Goal: Task Accomplishment & Management: Use online tool/utility

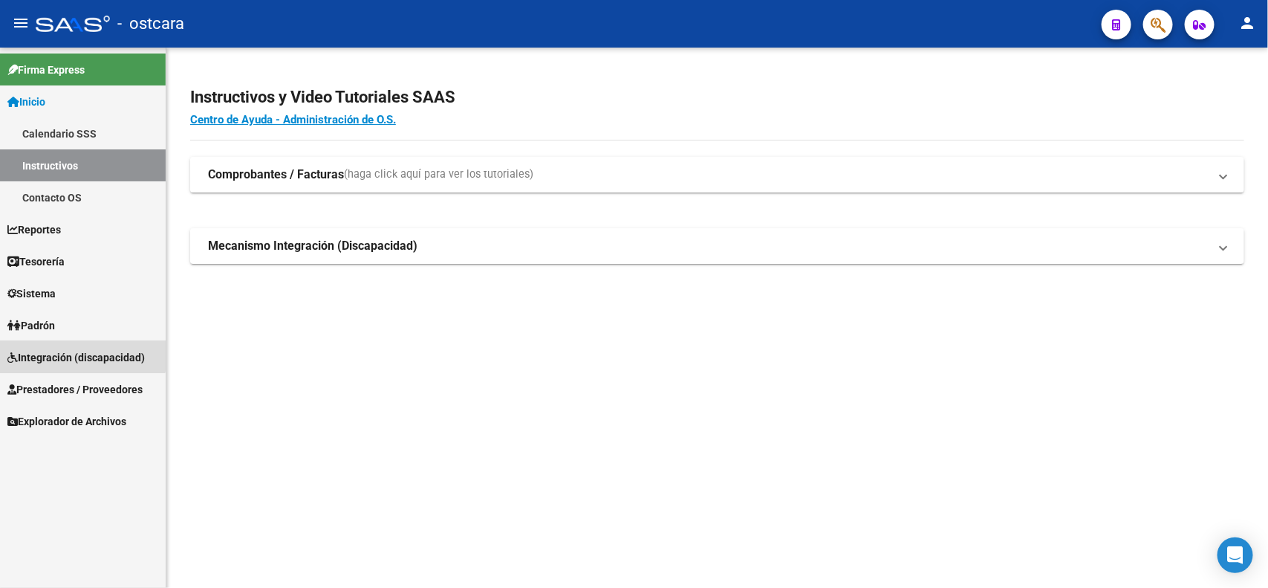
click at [64, 350] on span "Integración (discapacidad)" at bounding box center [75, 357] width 137 height 16
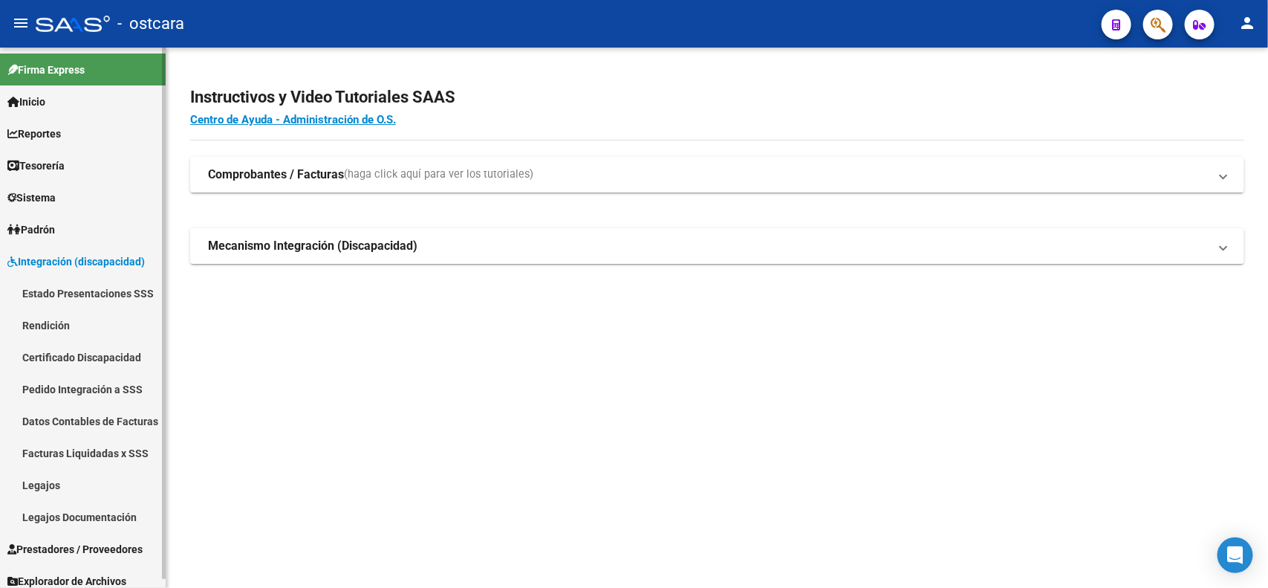
click at [103, 541] on span "Prestadores / Proveedores" at bounding box center [74, 549] width 135 height 16
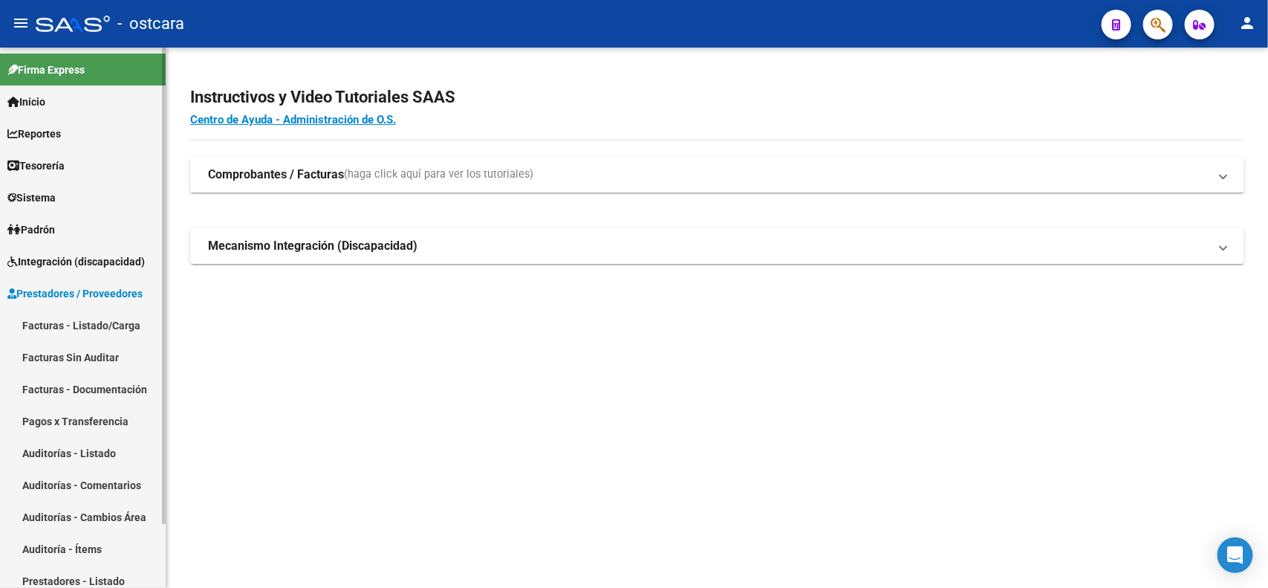
click at [36, 324] on link "Facturas - Listado/Carga" at bounding box center [83, 325] width 166 height 32
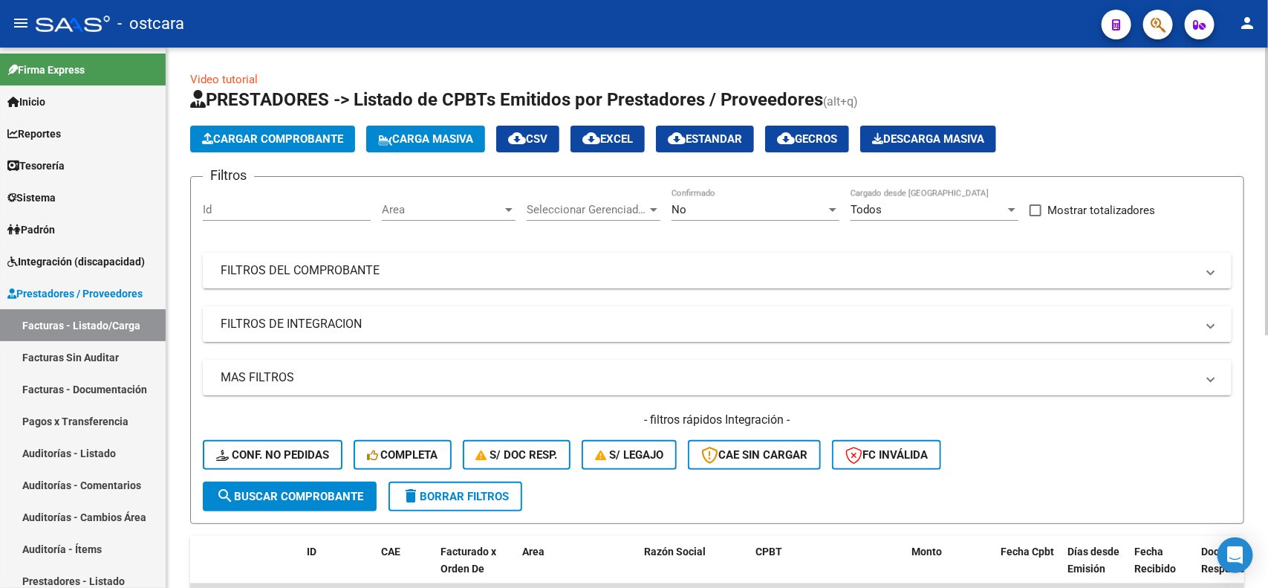
click at [359, 324] on mat-panel-title "FILTROS DE INTEGRACION" at bounding box center [709, 324] width 976 height 16
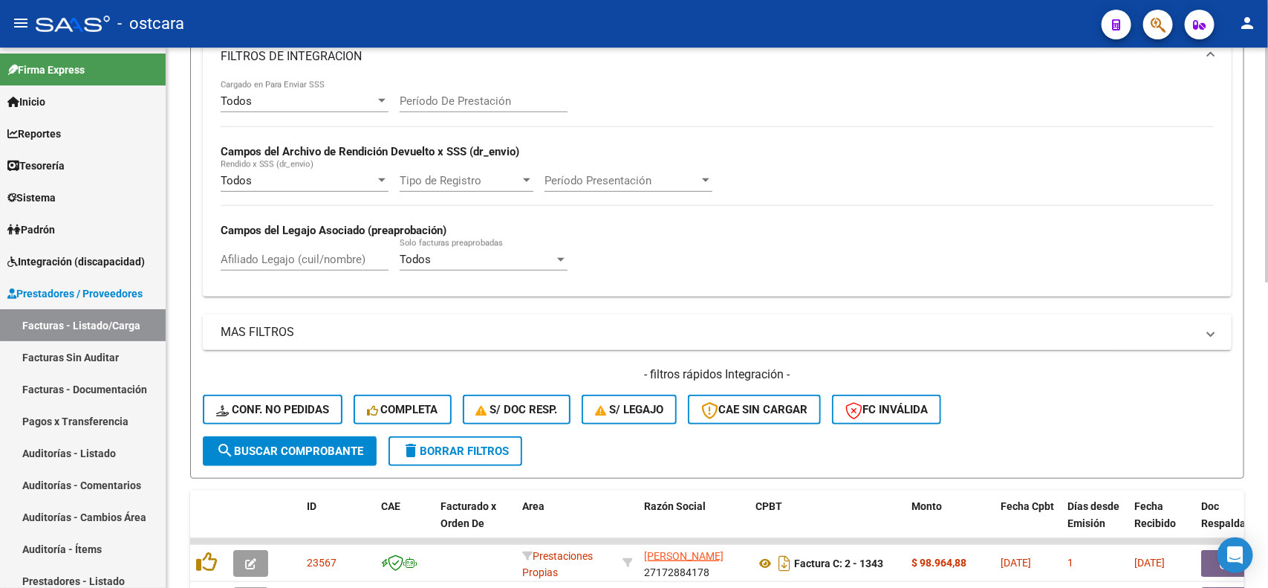
scroll to position [286, 0]
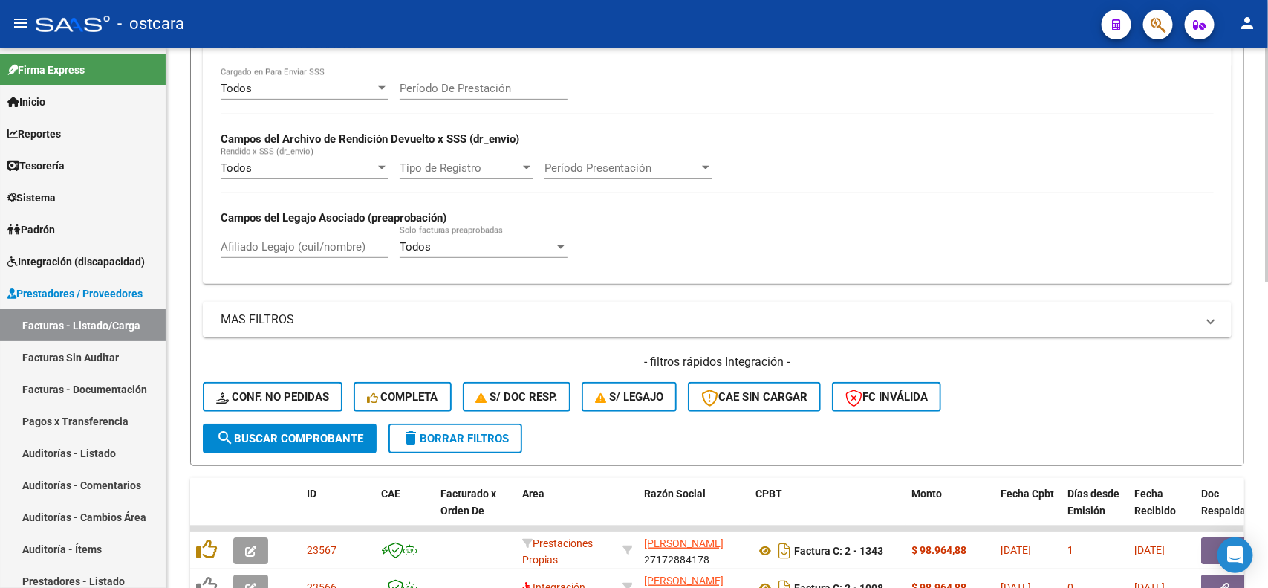
click at [1247, 283] on div "Video tutorial PRESTADORES -> Listado de CPBTs Emitidos por Prestadores / Prove…" at bounding box center [719, 377] width 1106 height 1232
click at [493, 432] on span "delete Borrar Filtros" at bounding box center [455, 438] width 107 height 13
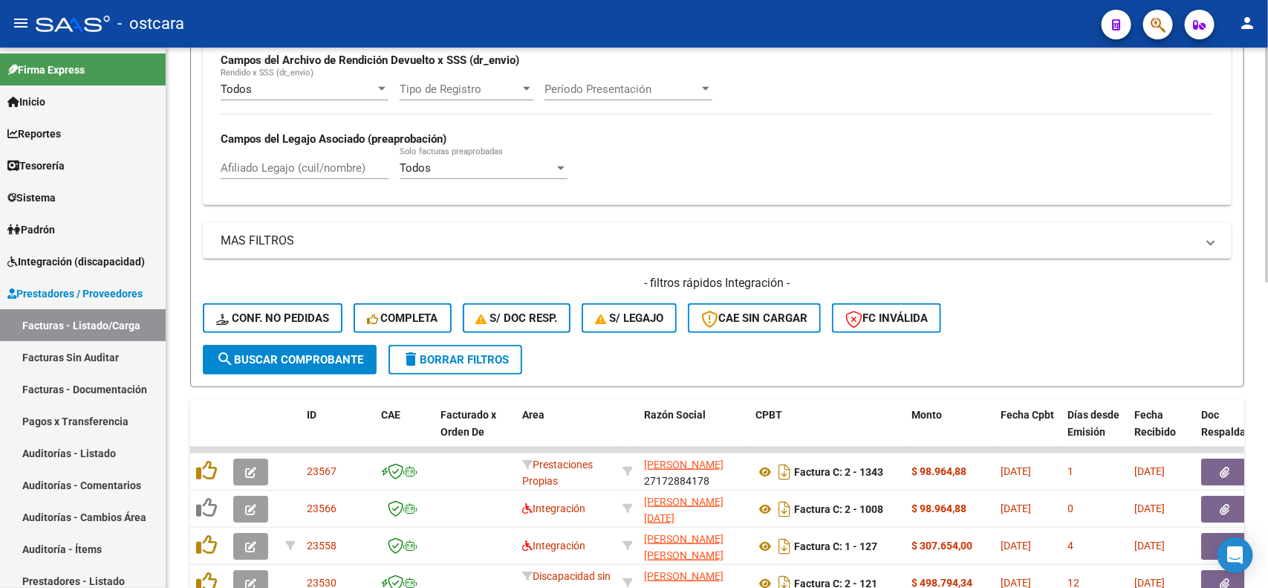
scroll to position [399, 0]
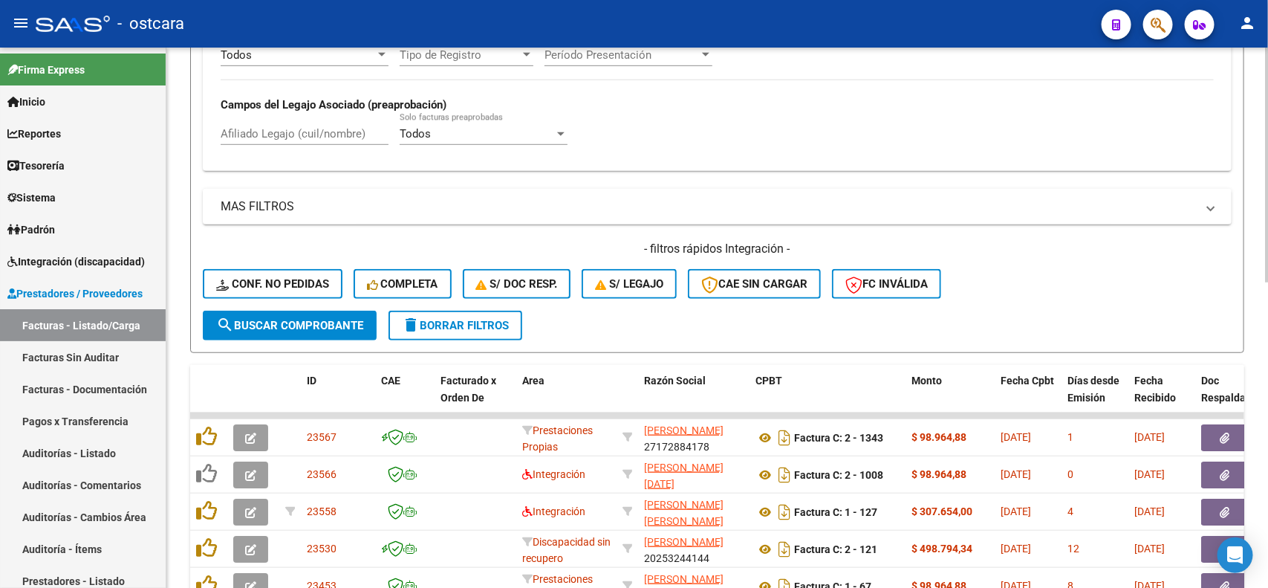
click at [1263, 282] on div "Video tutorial PRESTADORES -> Listado de CPBTs Emitidos por Prestadores / Prove…" at bounding box center [719, 265] width 1106 height 1232
click at [863, 269] on button "FC Inválida" at bounding box center [886, 284] width 109 height 30
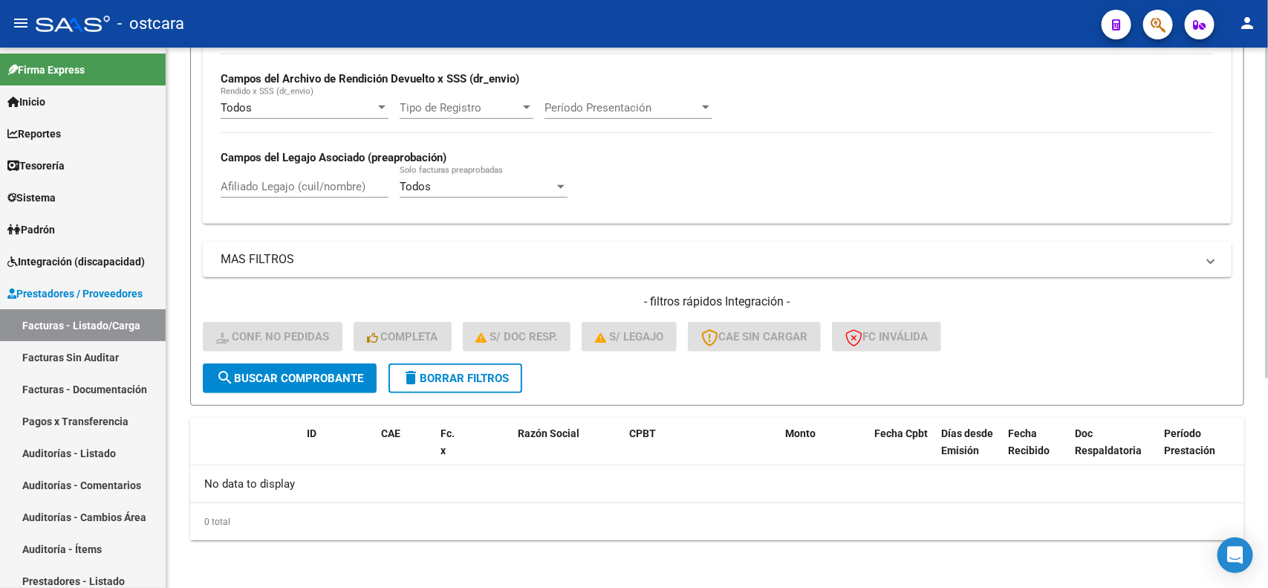
scroll to position [343, 0]
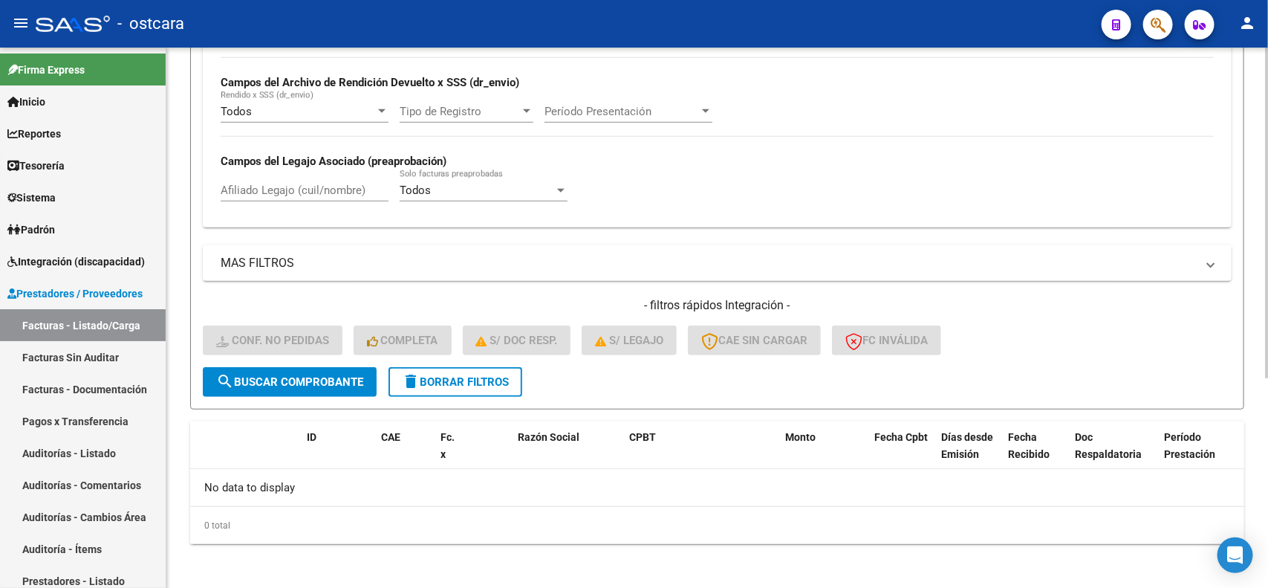
click at [454, 383] on span "delete Borrar Filtros" at bounding box center [455, 381] width 107 height 13
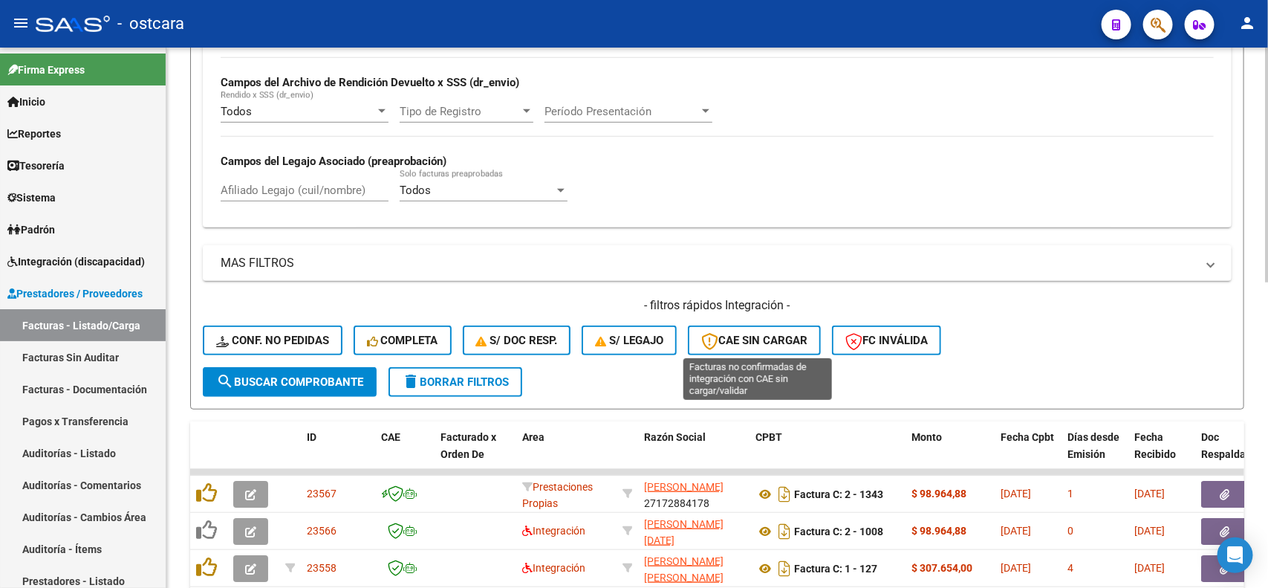
click at [773, 337] on span "CAE SIN CARGAR" at bounding box center [754, 340] width 106 height 13
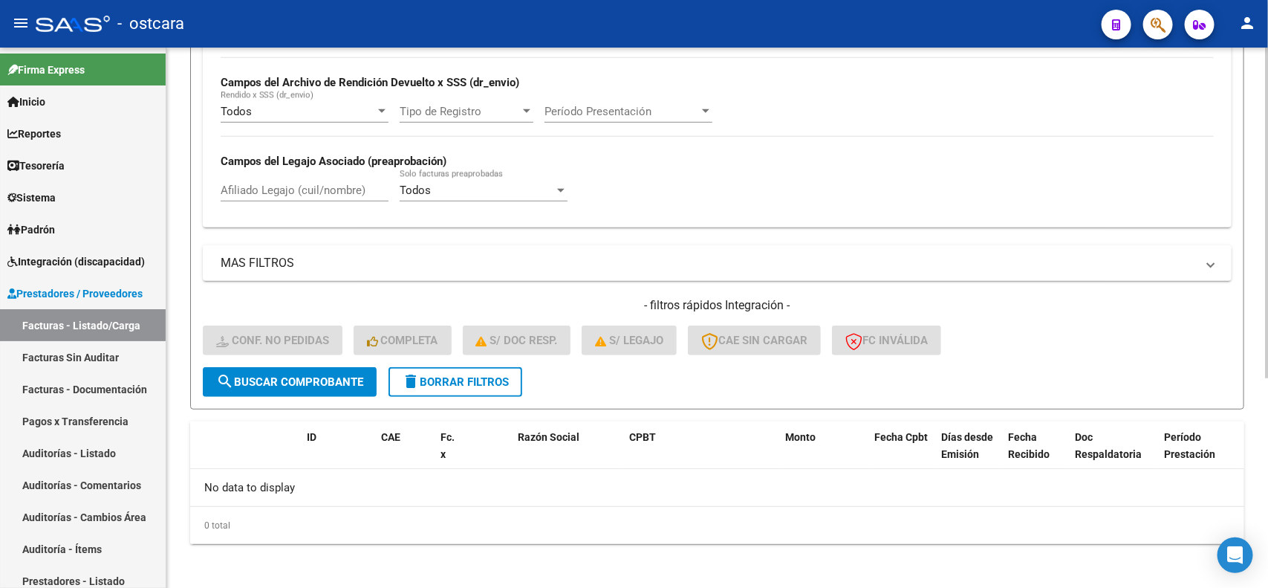
click at [455, 375] on span "delete Borrar Filtros" at bounding box center [455, 381] width 107 height 13
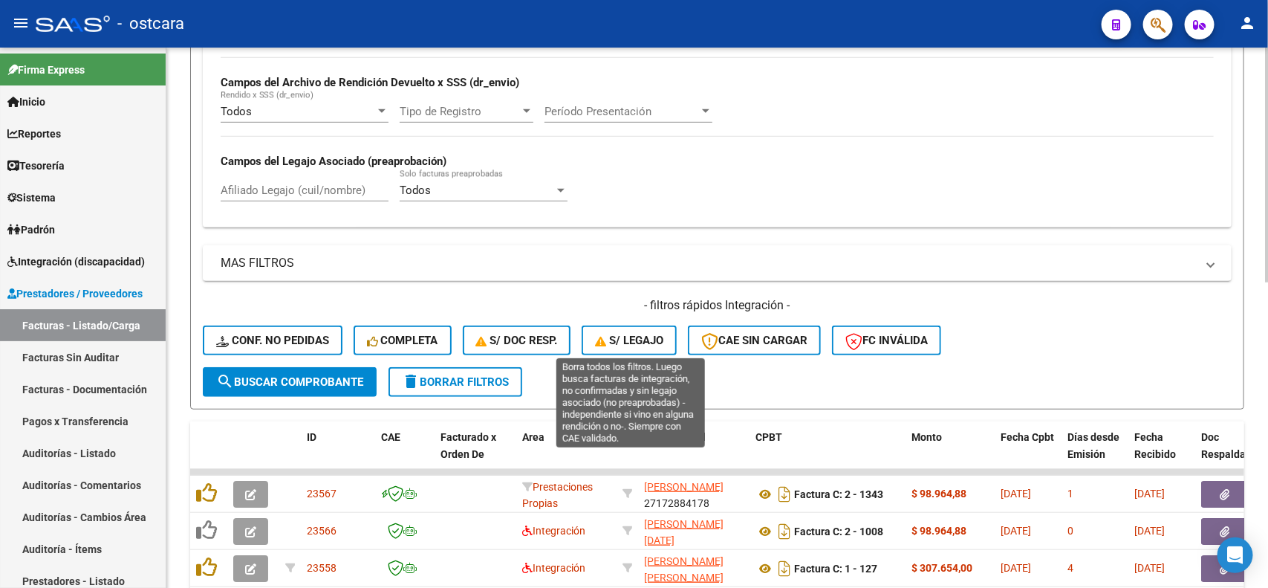
click at [621, 346] on button "S/ legajo" at bounding box center [629, 340] width 95 height 30
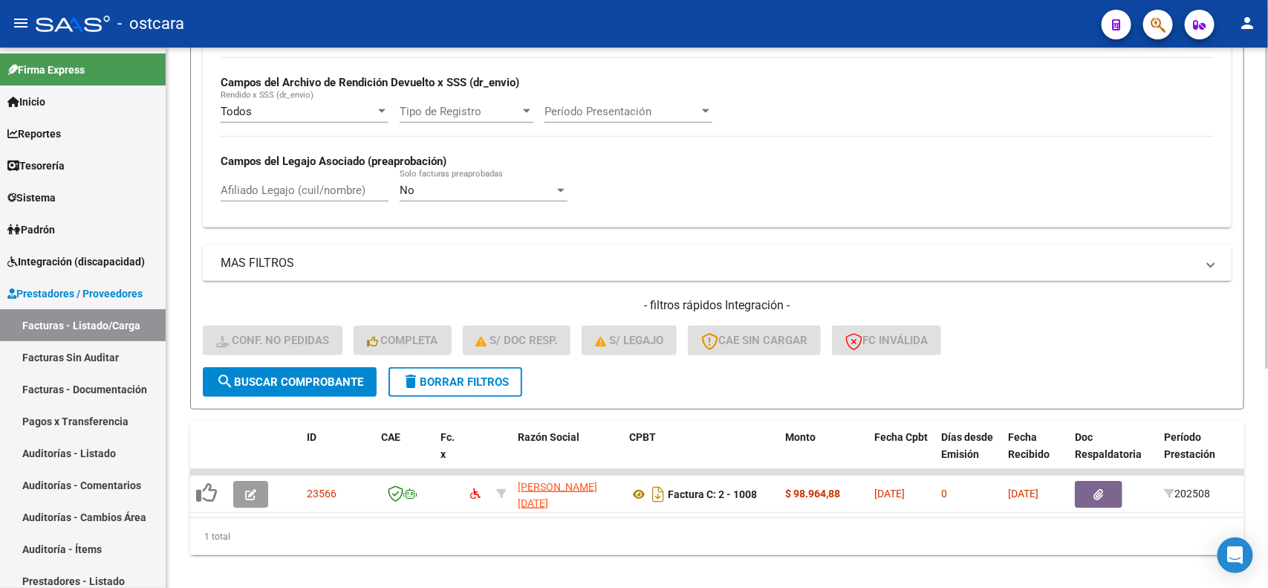
scroll to position [369, 0]
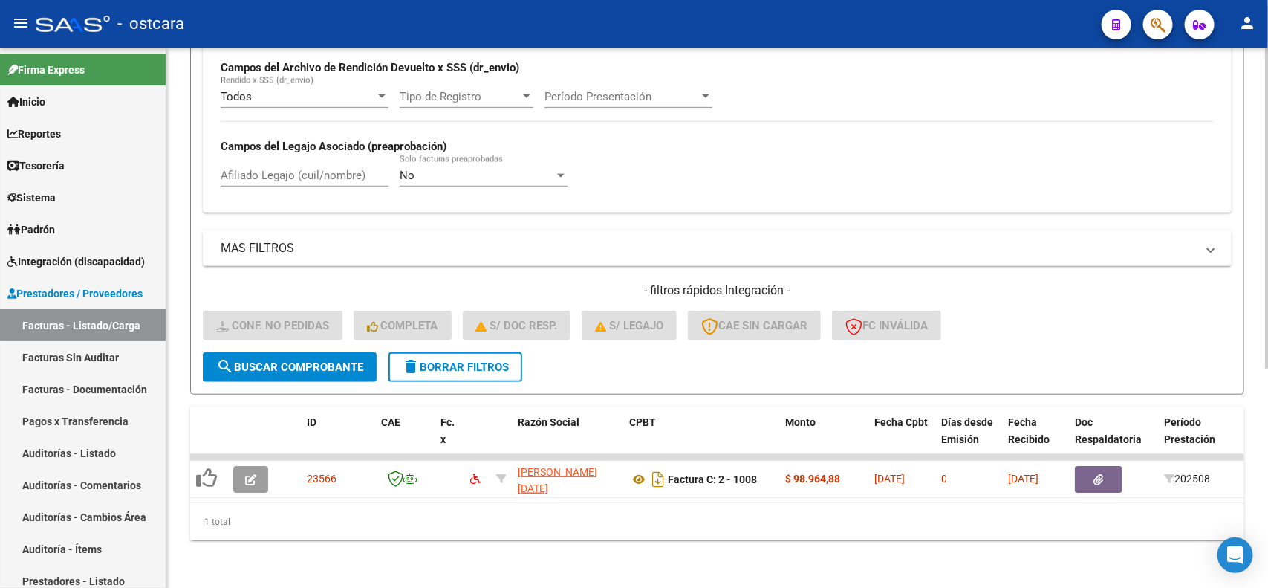
click at [1265, 288] on div at bounding box center [1267, 427] width 4 height 321
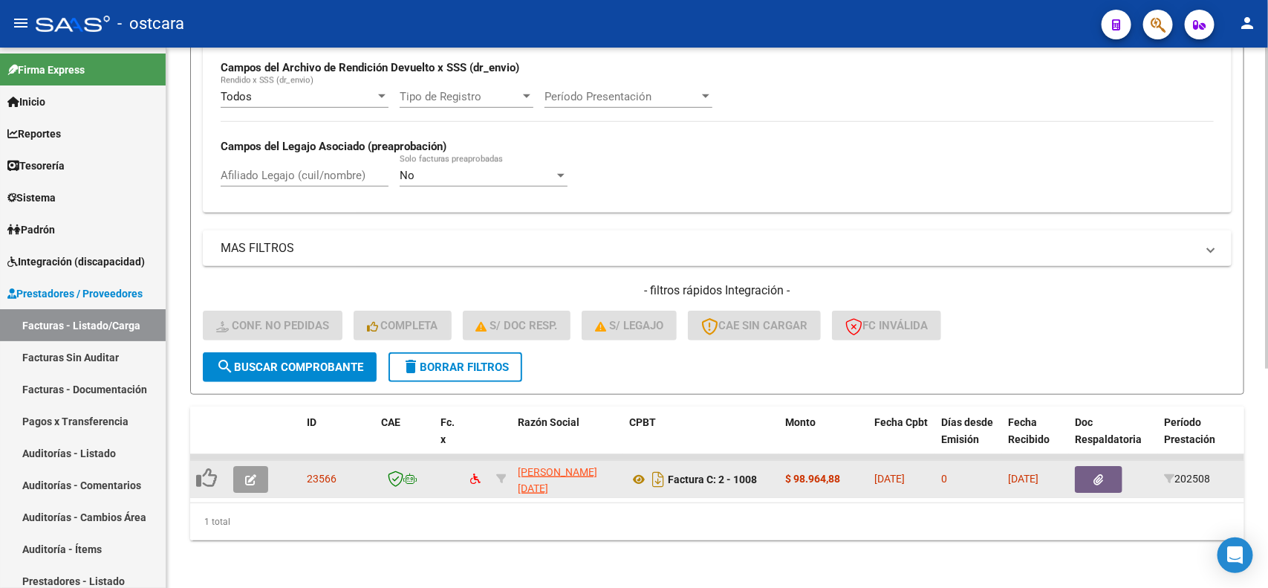
click at [247, 474] on icon "button" at bounding box center [250, 479] width 11 height 11
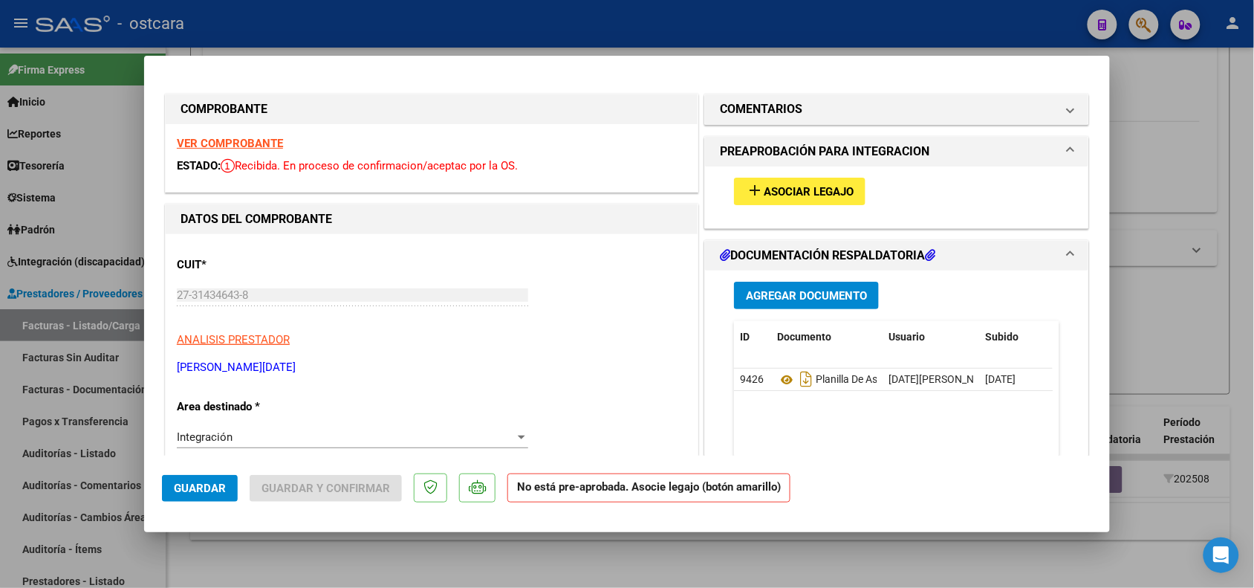
click at [247, 143] on strong "VER COMPROBANTE" at bounding box center [230, 143] width 106 height 13
click at [836, 198] on button "add Asociar Legajo" at bounding box center [800, 191] width 132 height 27
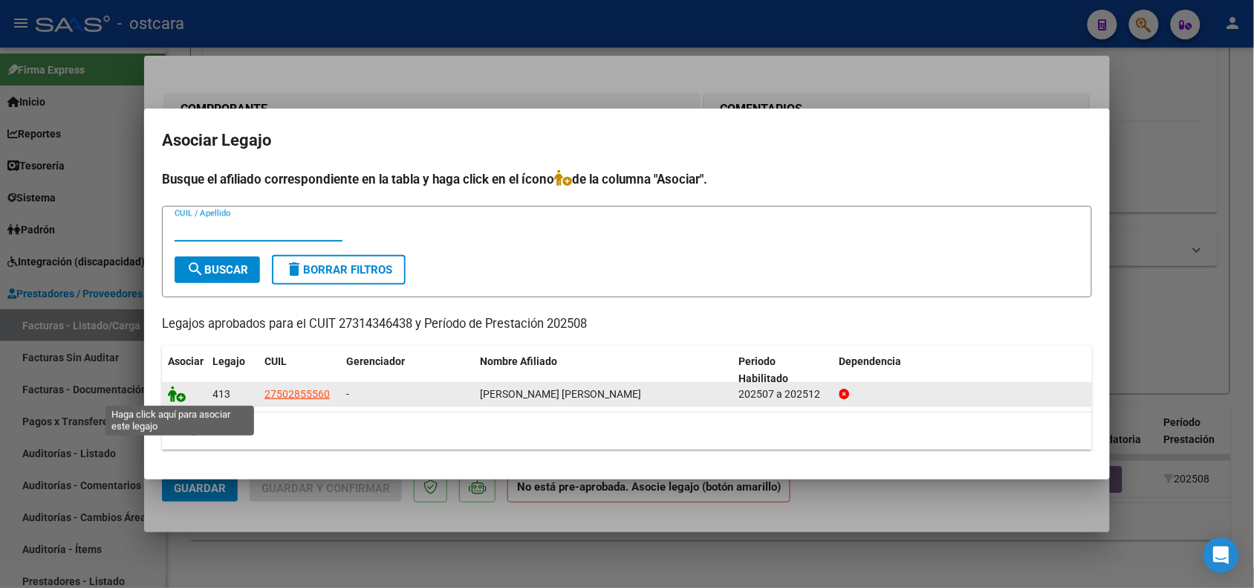
click at [177, 392] on icon at bounding box center [177, 394] width 18 height 16
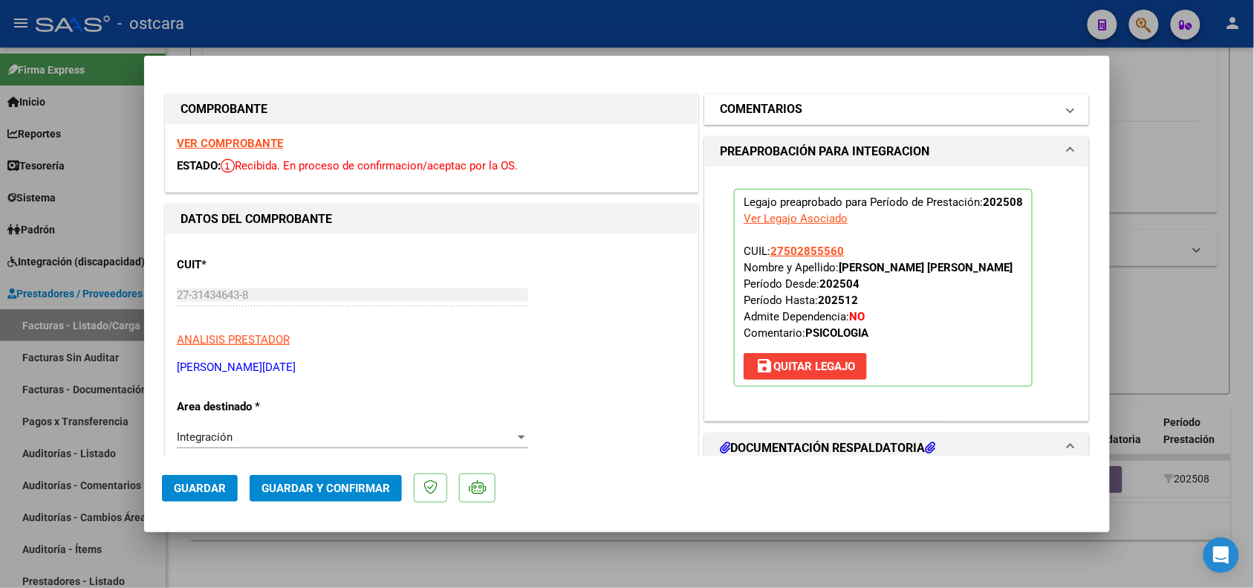
click at [794, 113] on h1 "COMENTARIOS" at bounding box center [761, 109] width 82 height 18
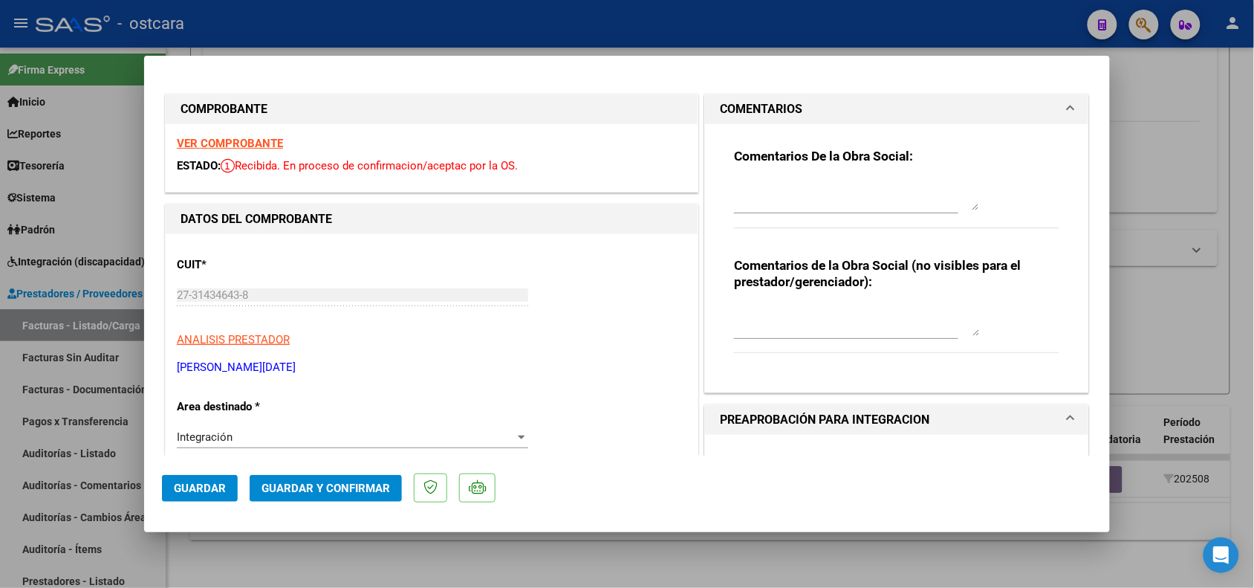
click at [747, 195] on textarea at bounding box center [856, 196] width 245 height 30
type textarea "recuerde que debe asociar el legajo del afiliado"
click at [205, 484] on span "Guardar" at bounding box center [200, 487] width 52 height 13
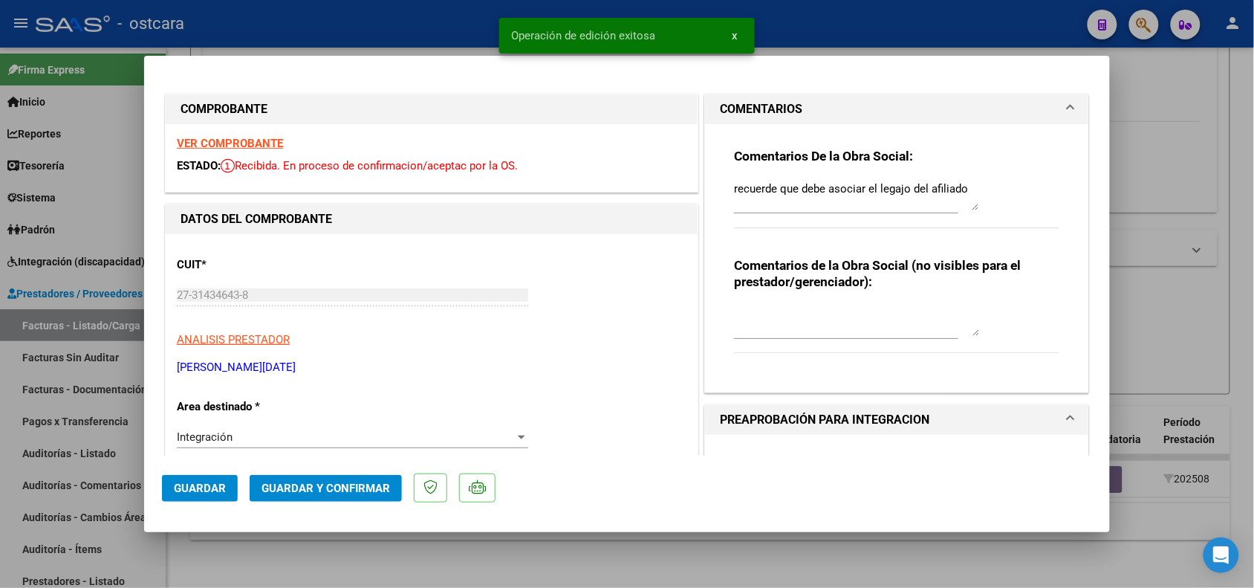
click at [288, 567] on div at bounding box center [627, 294] width 1254 height 588
type input "$ 0,00"
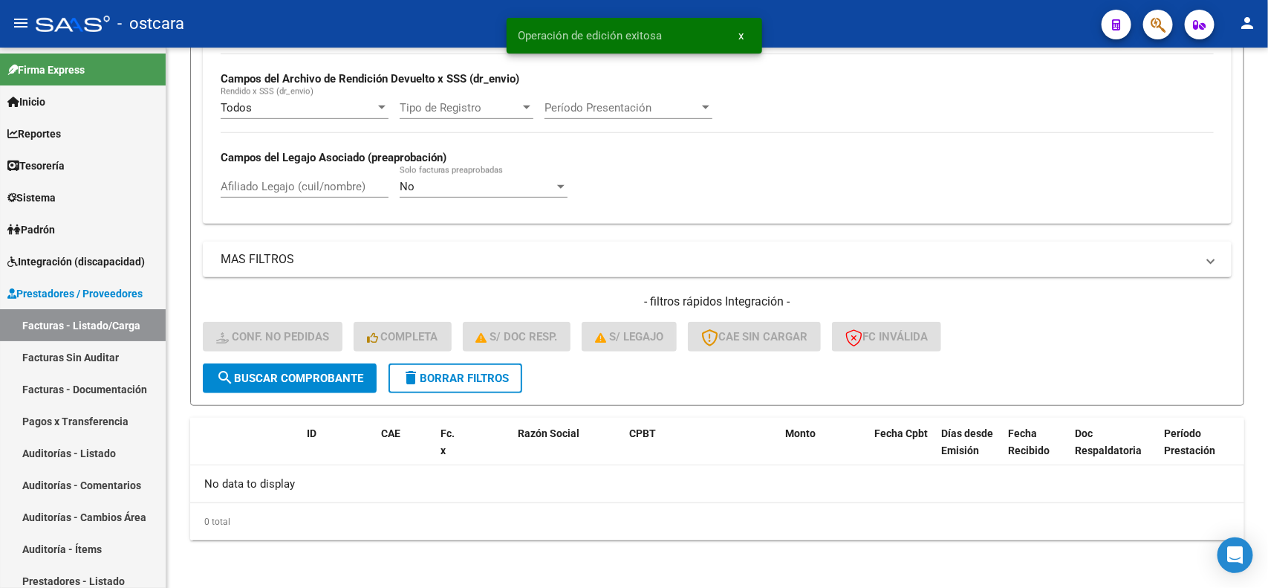
scroll to position [343, 0]
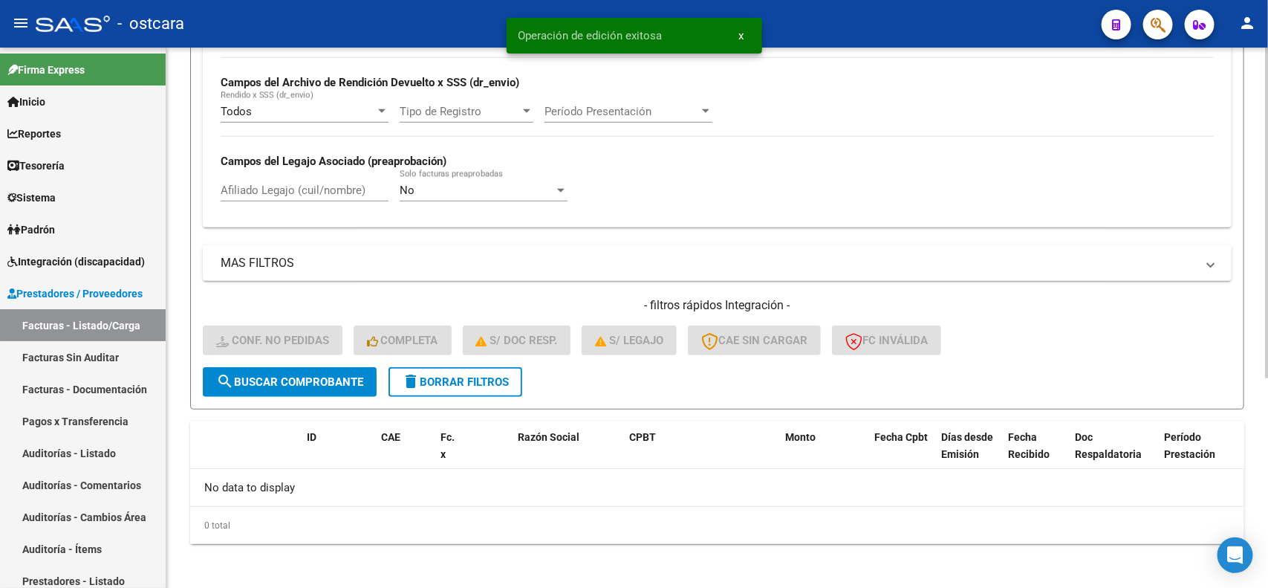
click at [481, 375] on span "delete Borrar Filtros" at bounding box center [455, 381] width 107 height 13
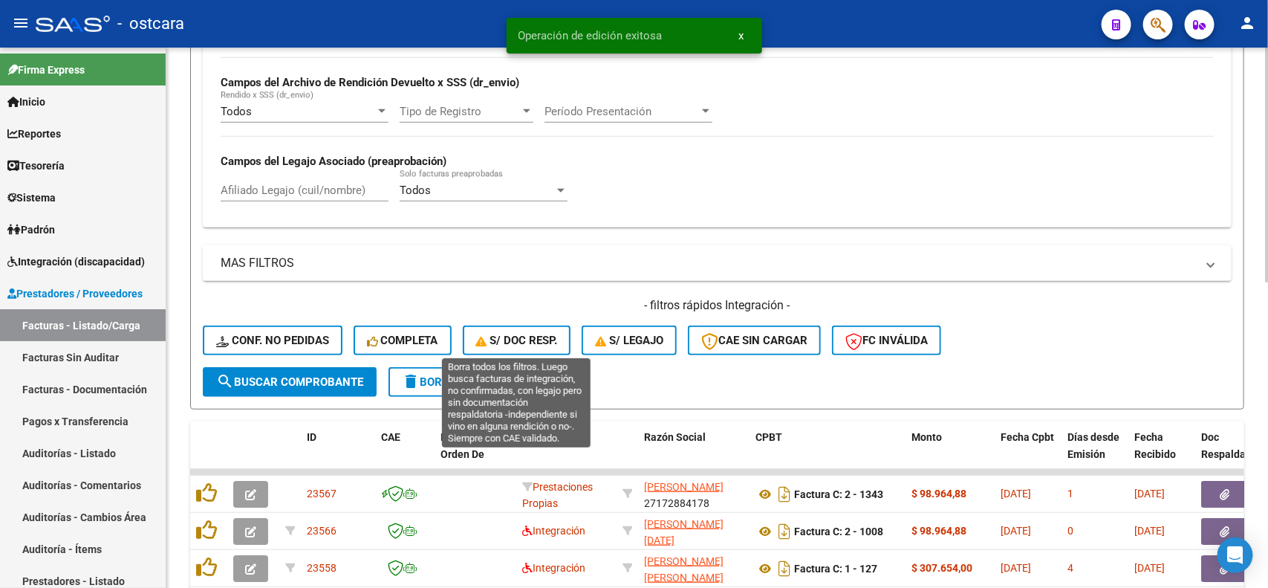
click at [525, 325] on button "S/ Doc Resp." at bounding box center [517, 340] width 108 height 30
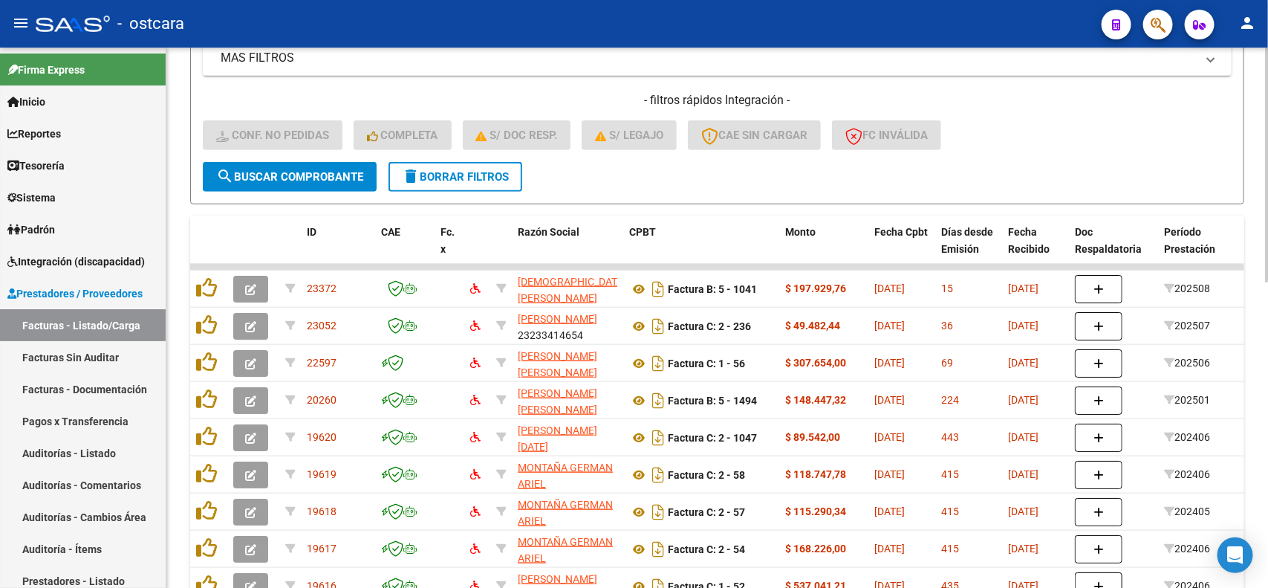
scroll to position [703, 0]
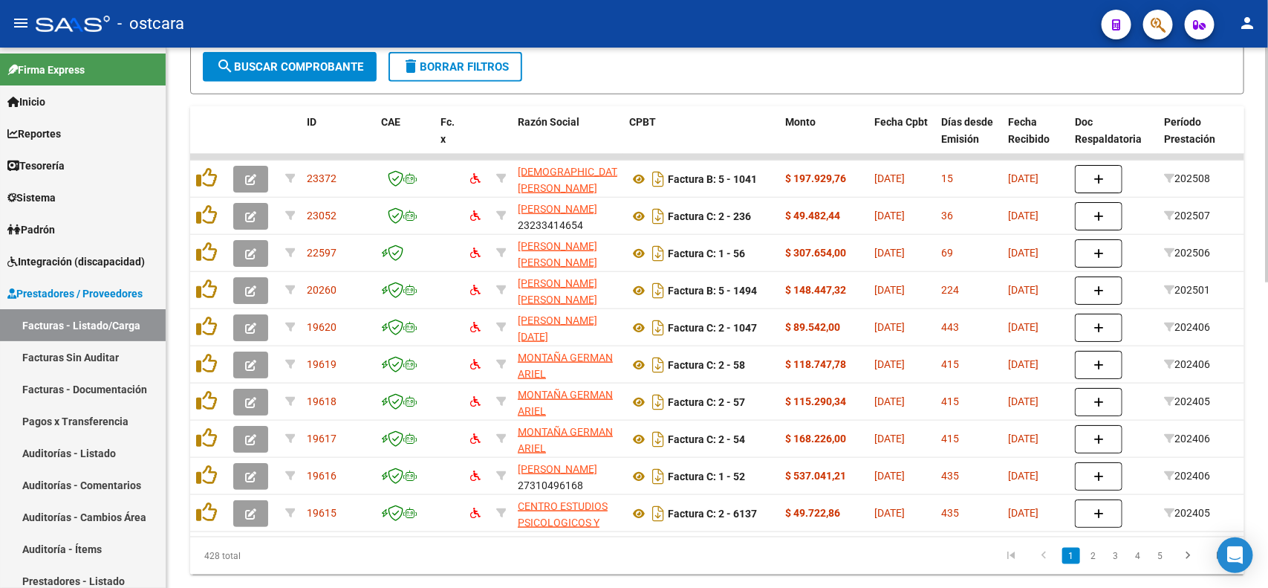
scroll to position [570, 0]
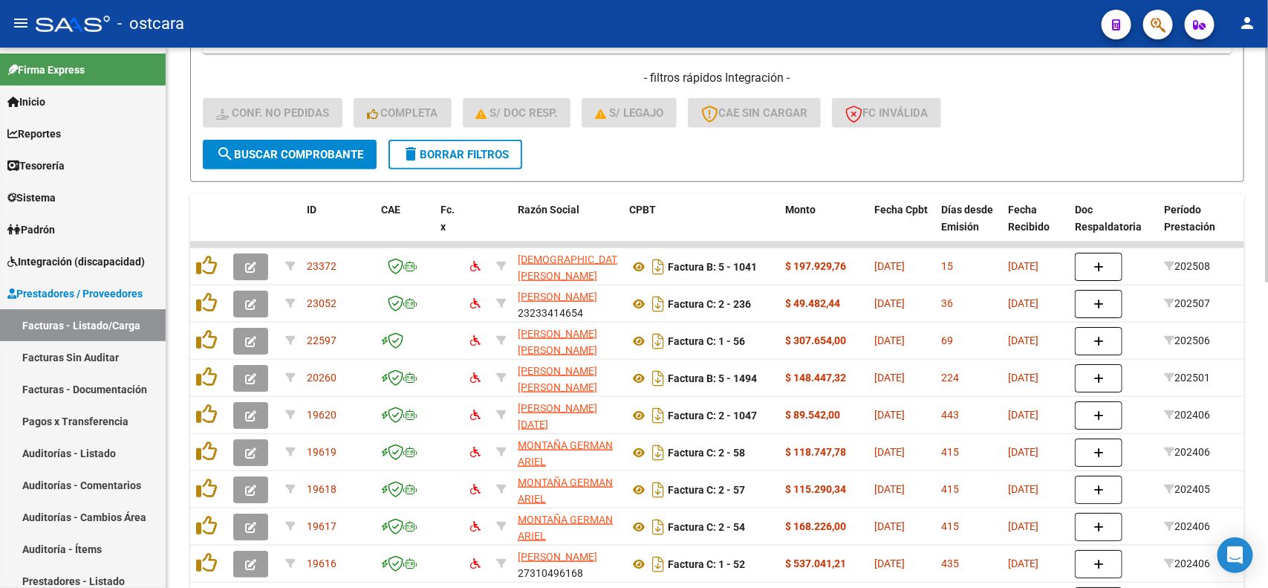
click at [1265, 350] on div at bounding box center [1267, 416] width 4 height 235
click at [492, 153] on span "delete Borrar Filtros" at bounding box center [455, 154] width 107 height 13
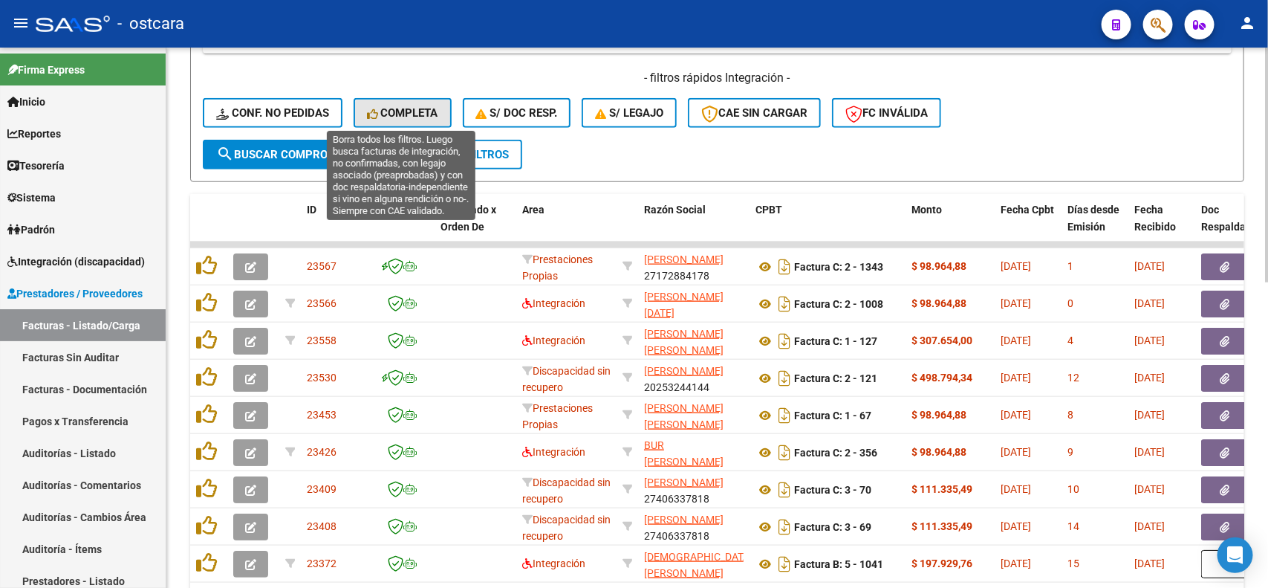
click at [416, 108] on span "Completa" at bounding box center [402, 112] width 71 height 13
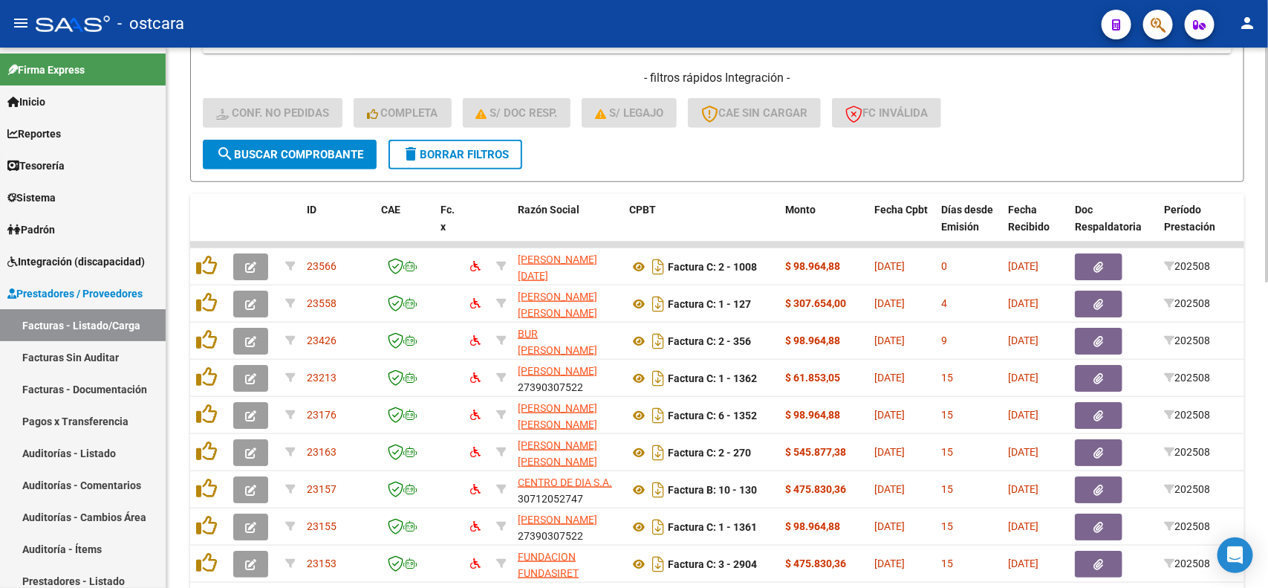
scroll to position [703, 0]
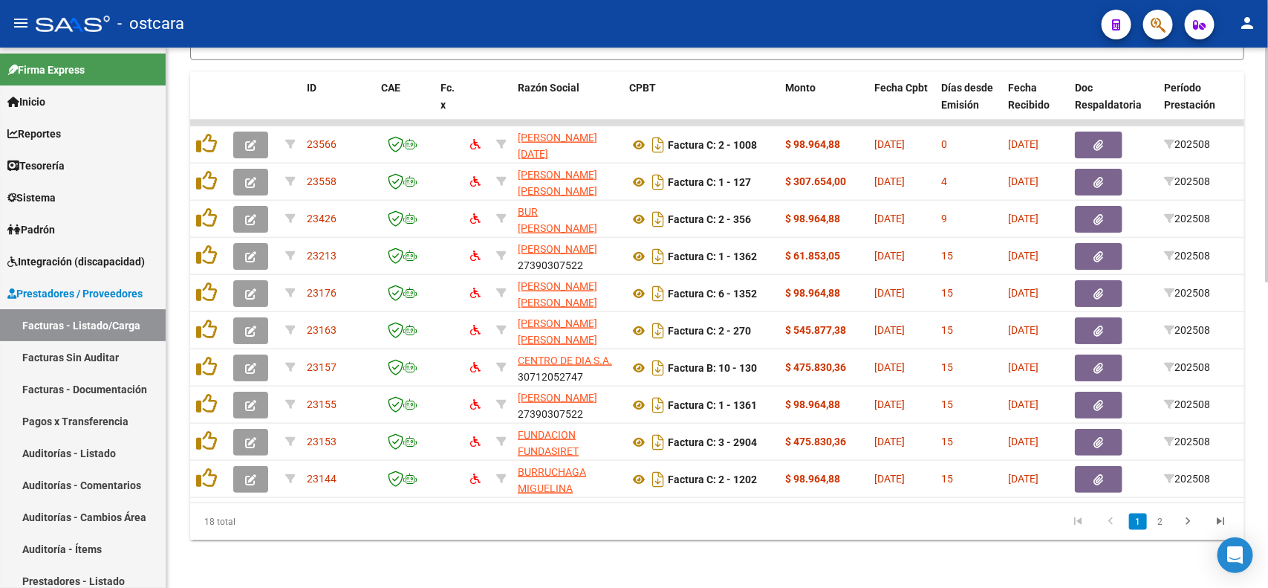
click at [1267, 464] on div at bounding box center [1267, 470] width 4 height 235
click at [1224, 517] on icon "go to last page" at bounding box center [1220, 523] width 19 height 18
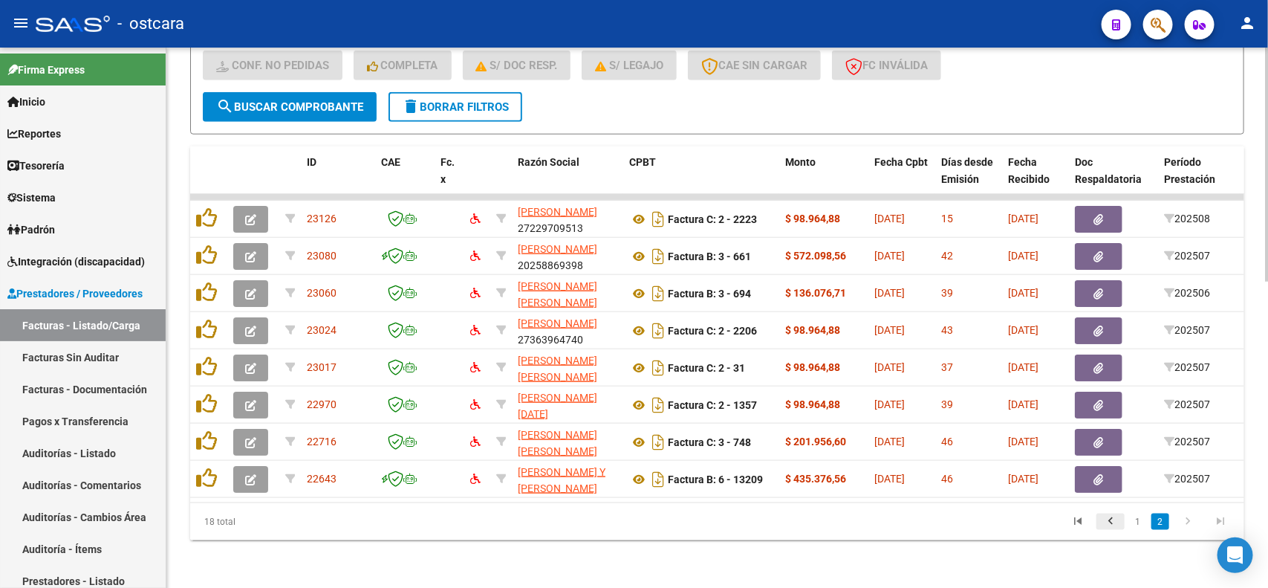
scroll to position [629, 0]
click at [1085, 516] on icon "go to first page" at bounding box center [1077, 523] width 19 height 18
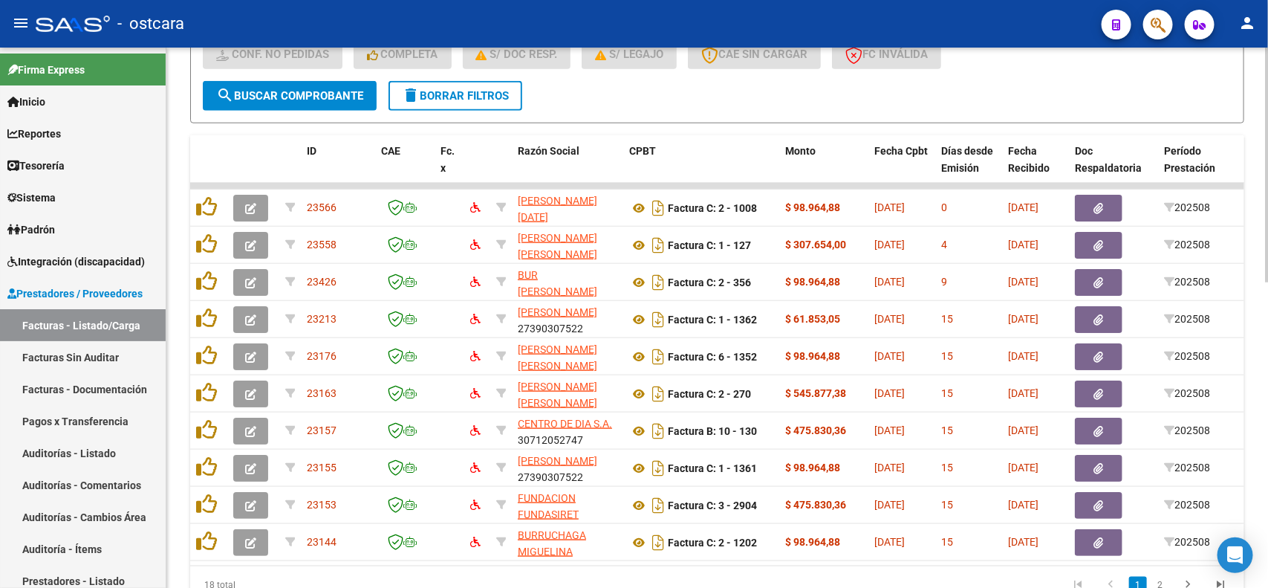
click at [458, 94] on span "delete Borrar Filtros" at bounding box center [455, 95] width 107 height 13
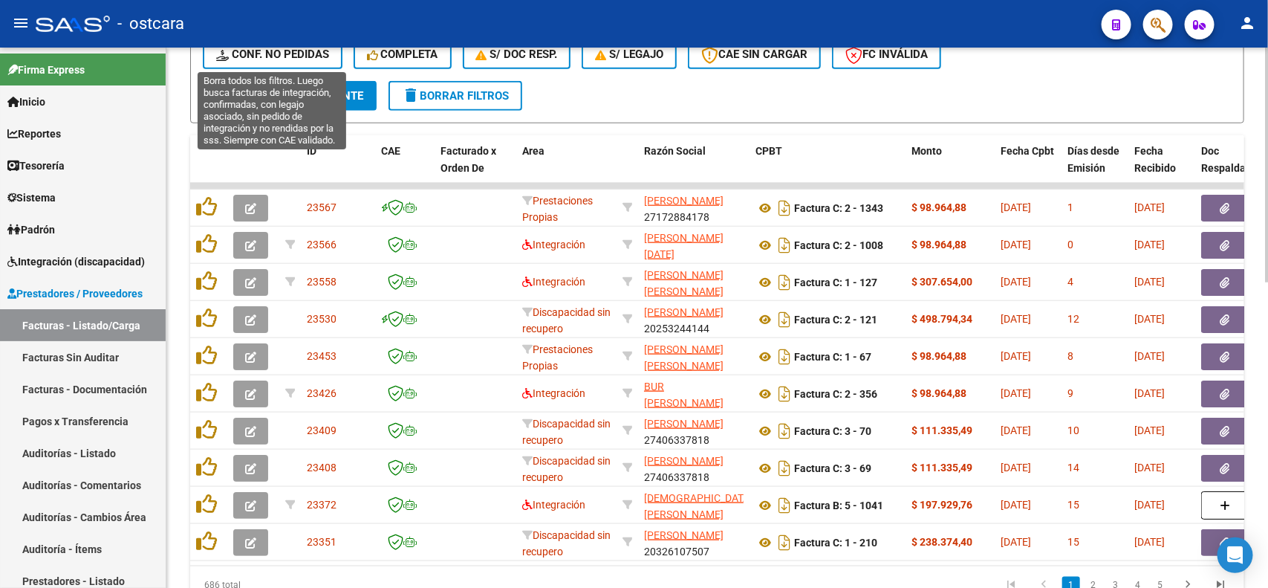
click at [303, 56] on span "Conf. no pedidas" at bounding box center [272, 54] width 113 height 13
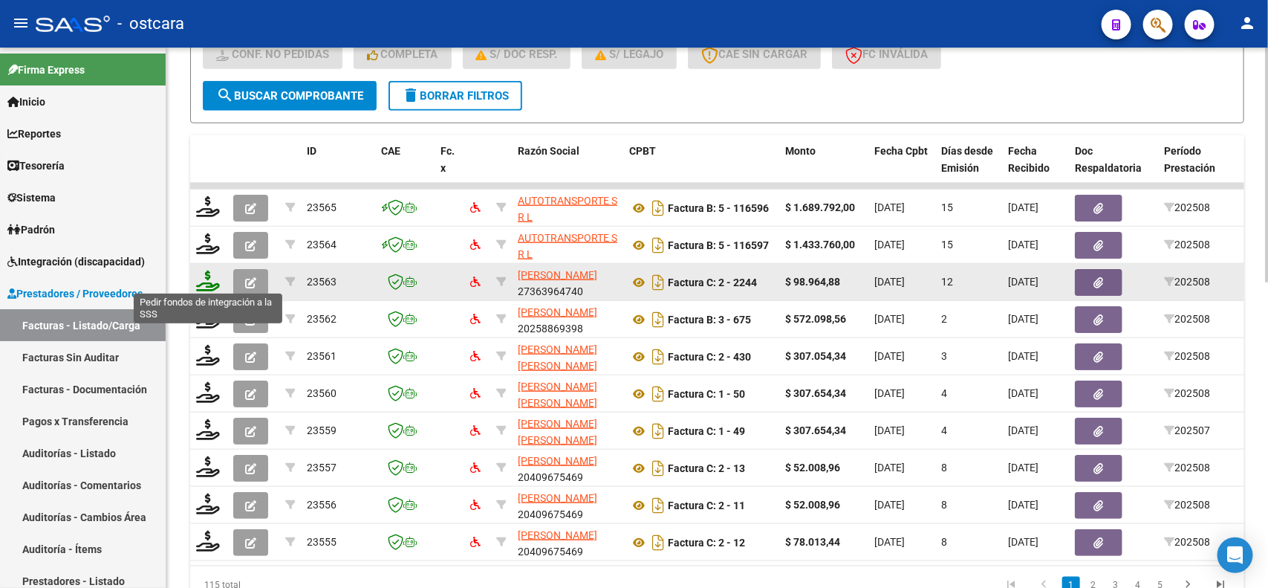
click at [212, 279] on icon at bounding box center [208, 280] width 24 height 21
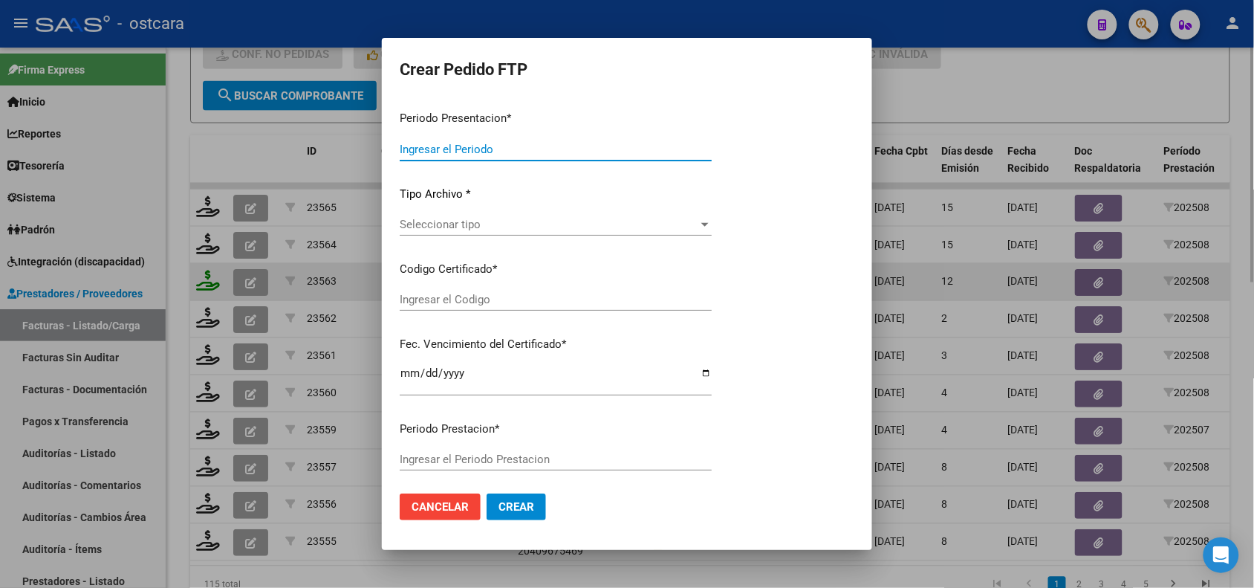
type input "202508"
type input "$ 98.964,88"
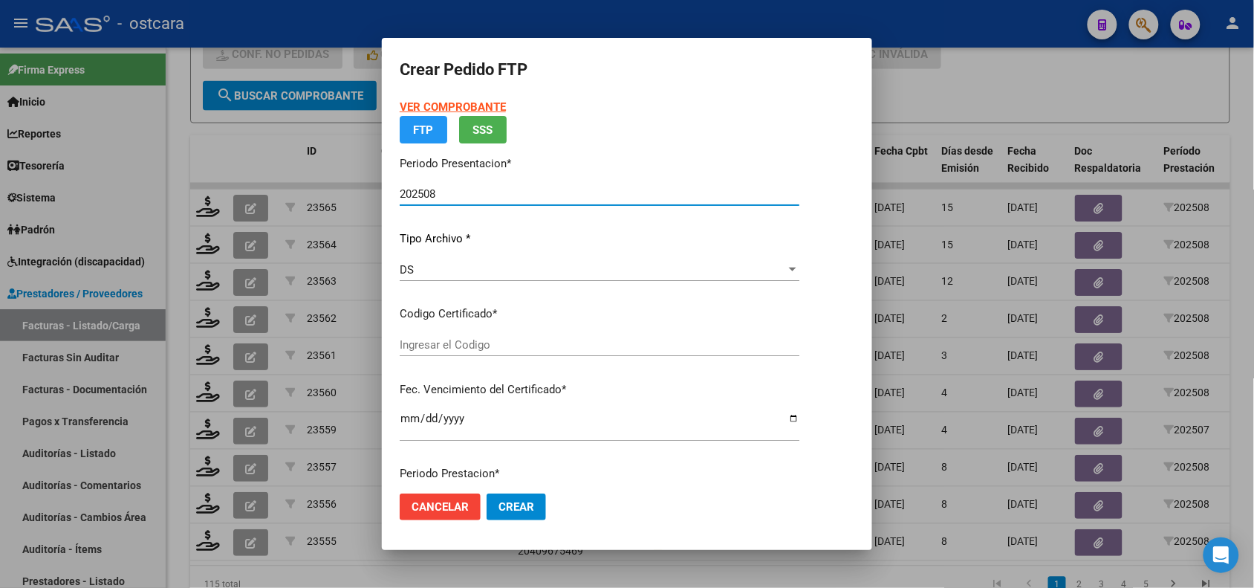
type input "ARG01000561777072022012620270126BS370000"
type input "[DATE]"
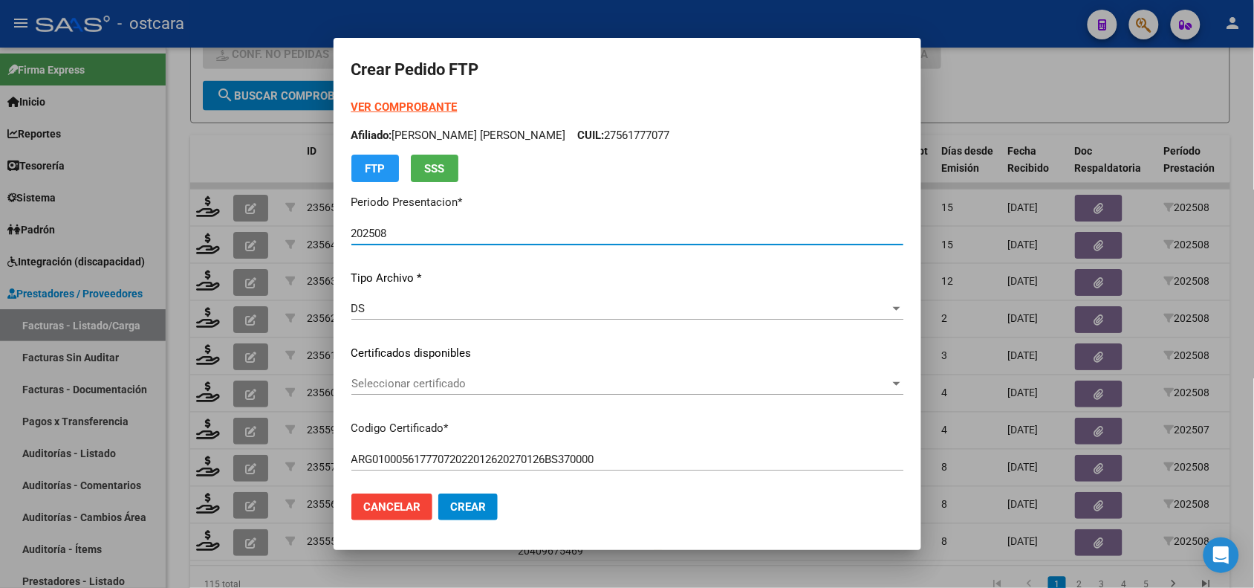
click at [545, 384] on span "Seleccionar certificado" at bounding box center [620, 383] width 539 height 13
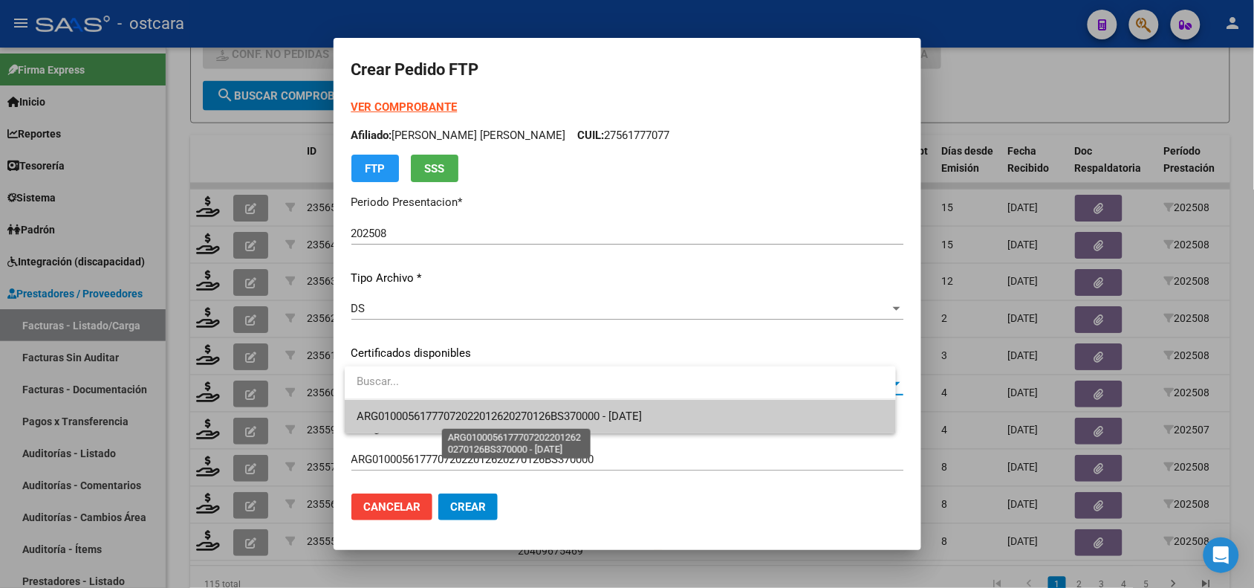
click at [558, 417] on span "ARG01000561777072022012620270126BS370000 - [DATE]" at bounding box center [499, 415] width 285 height 13
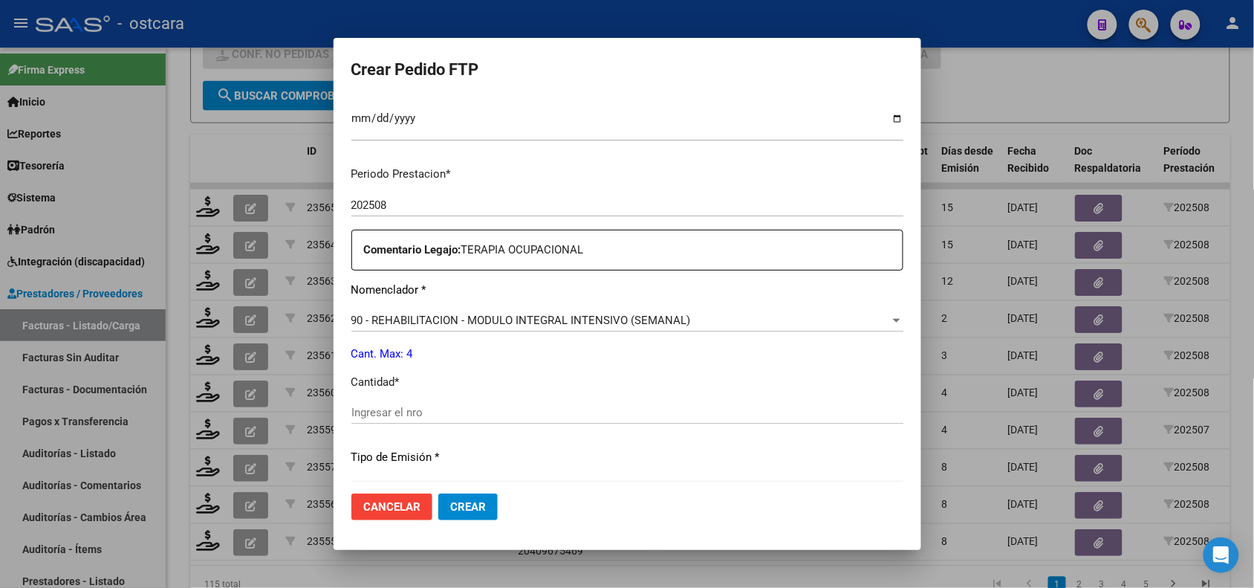
scroll to position [495, 0]
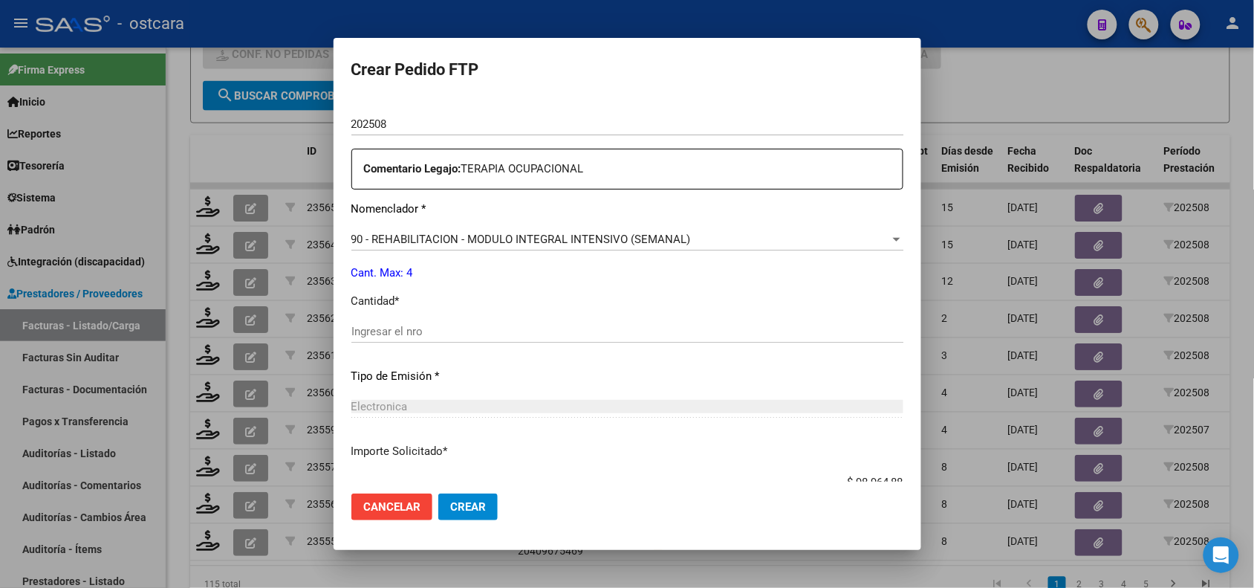
click at [551, 331] on input "Ingresar el nro" at bounding box center [627, 331] width 552 height 13
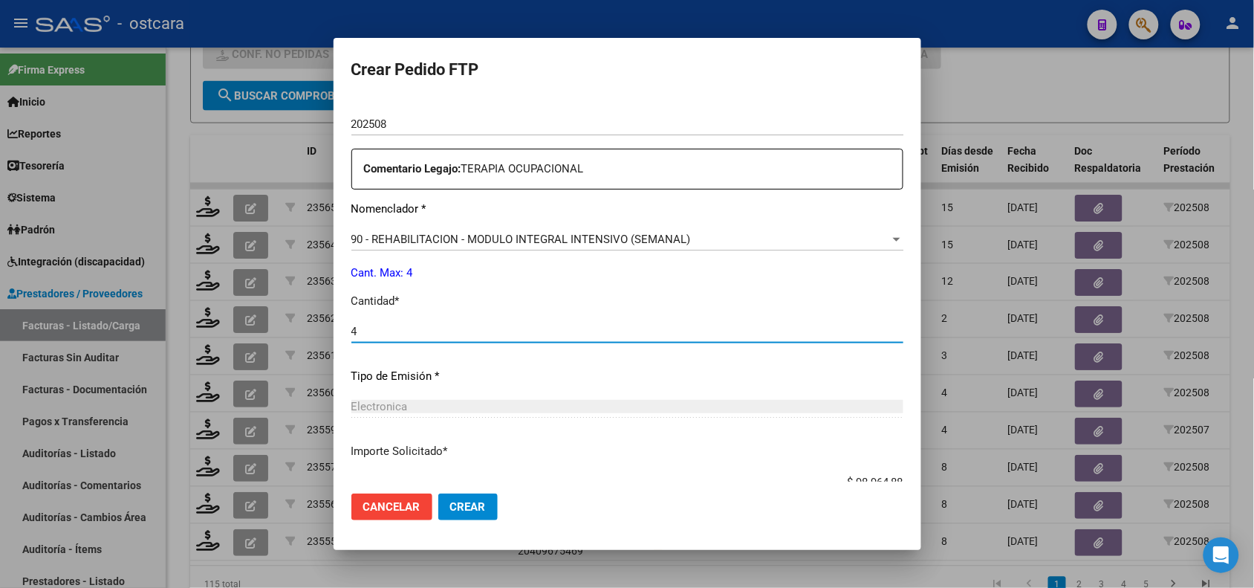
type input "4"
click at [488, 499] on button "Crear" at bounding box center [467, 506] width 59 height 27
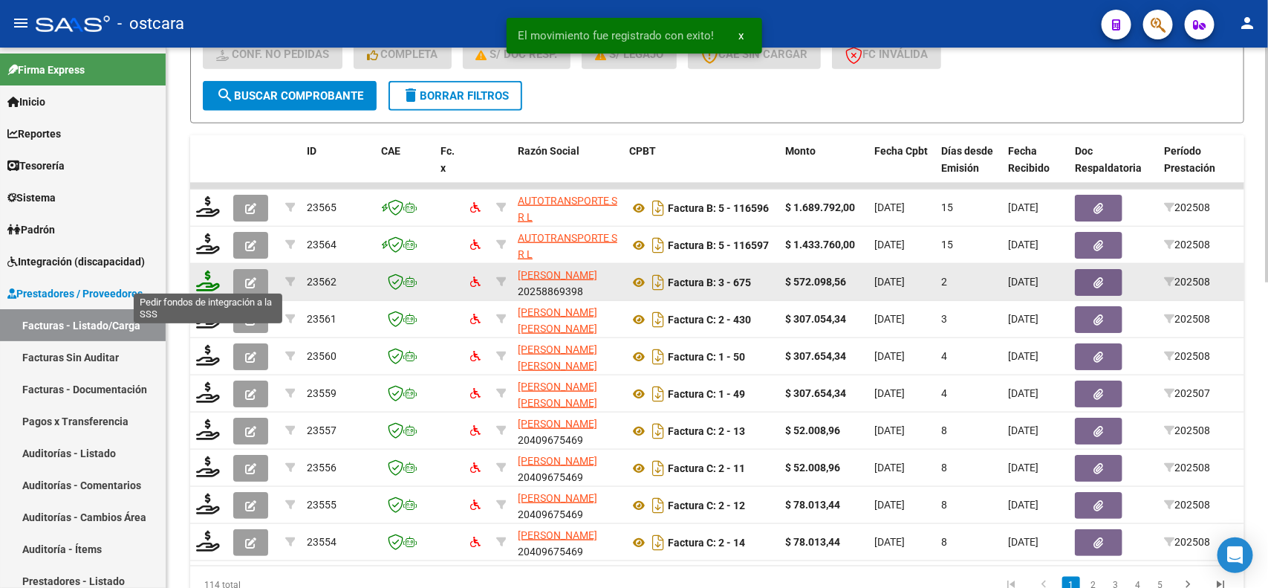
click at [208, 272] on icon at bounding box center [208, 280] width 24 height 21
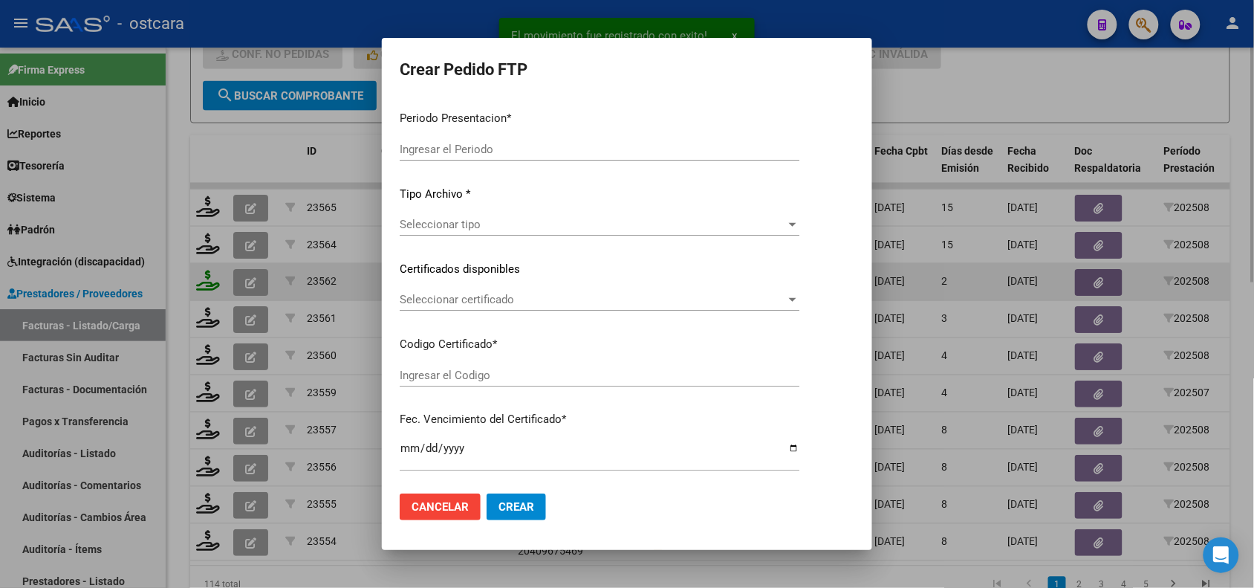
type input "202508"
type input "$ 572.098,56"
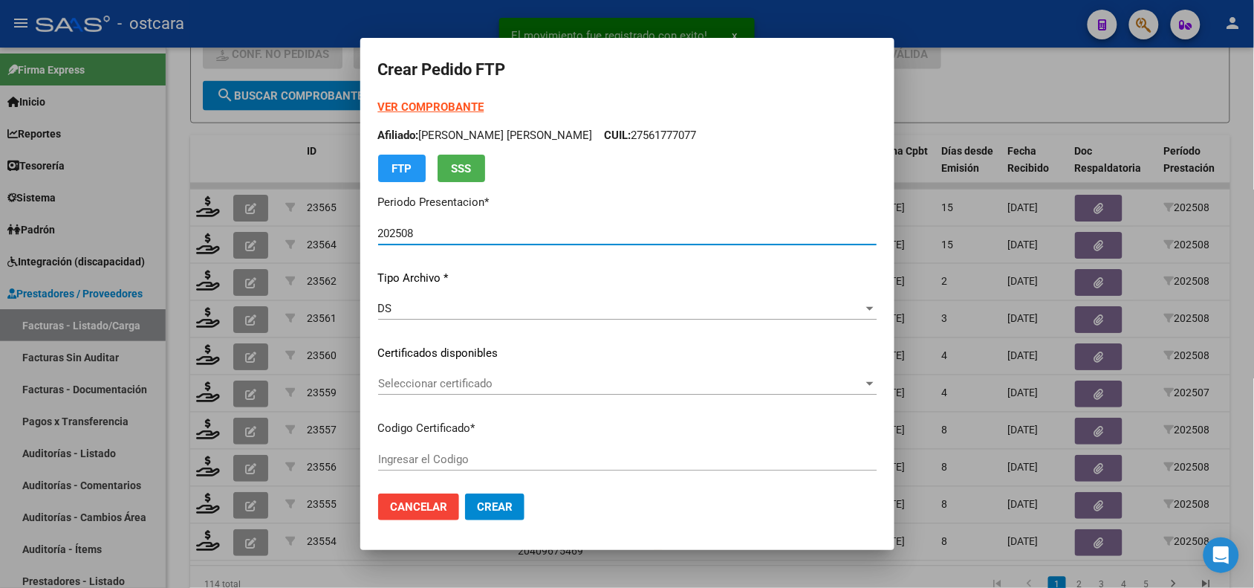
type input "ARG01000556077612024082020270820BUE395"
type input "[DATE]"
click at [469, 383] on span "Seleccionar certificado" at bounding box center [620, 383] width 485 height 13
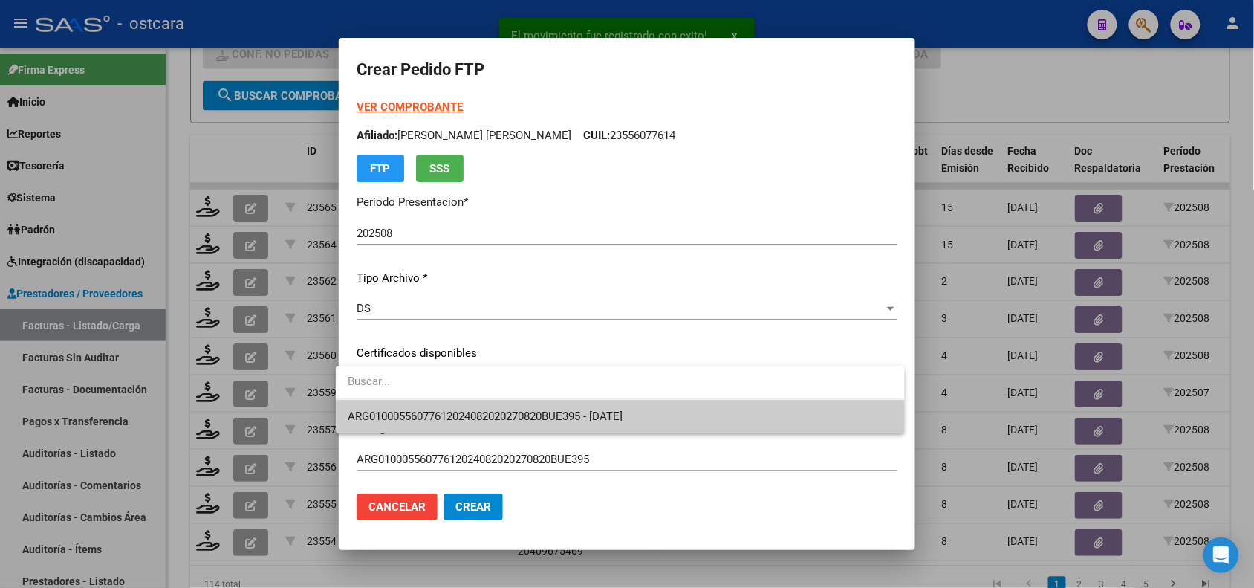
click at [474, 409] on span "ARG01000556077612024082020270820BUE395 - [DATE]" at bounding box center [620, 416] width 545 height 33
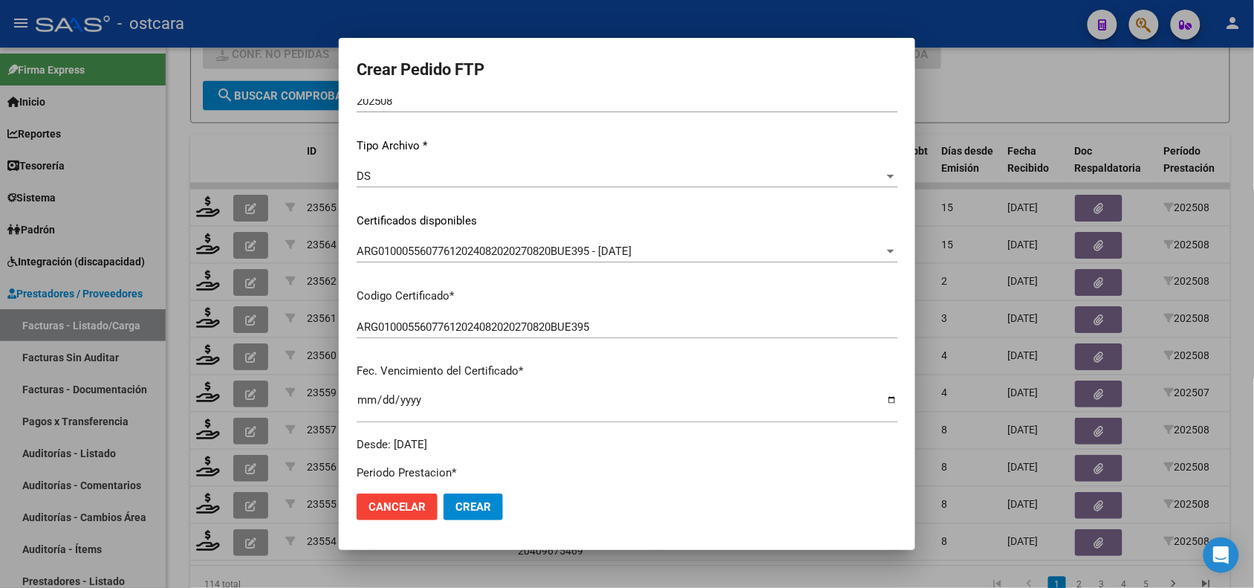
scroll to position [0, 0]
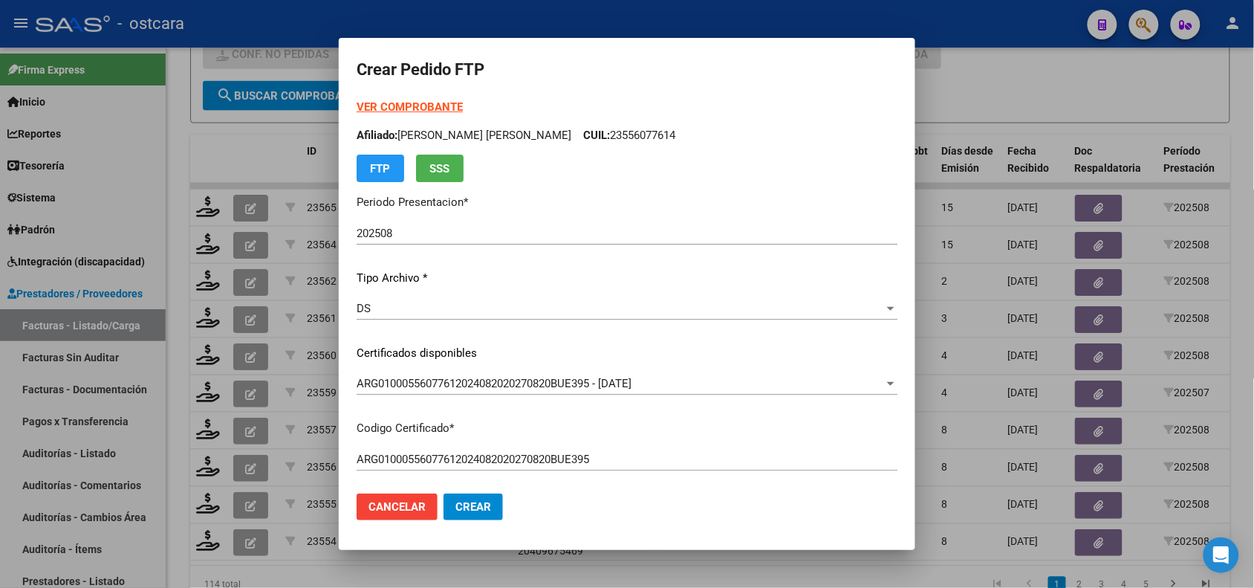
click at [418, 113] on strong "VER COMPROBANTE" at bounding box center [410, 106] width 106 height 13
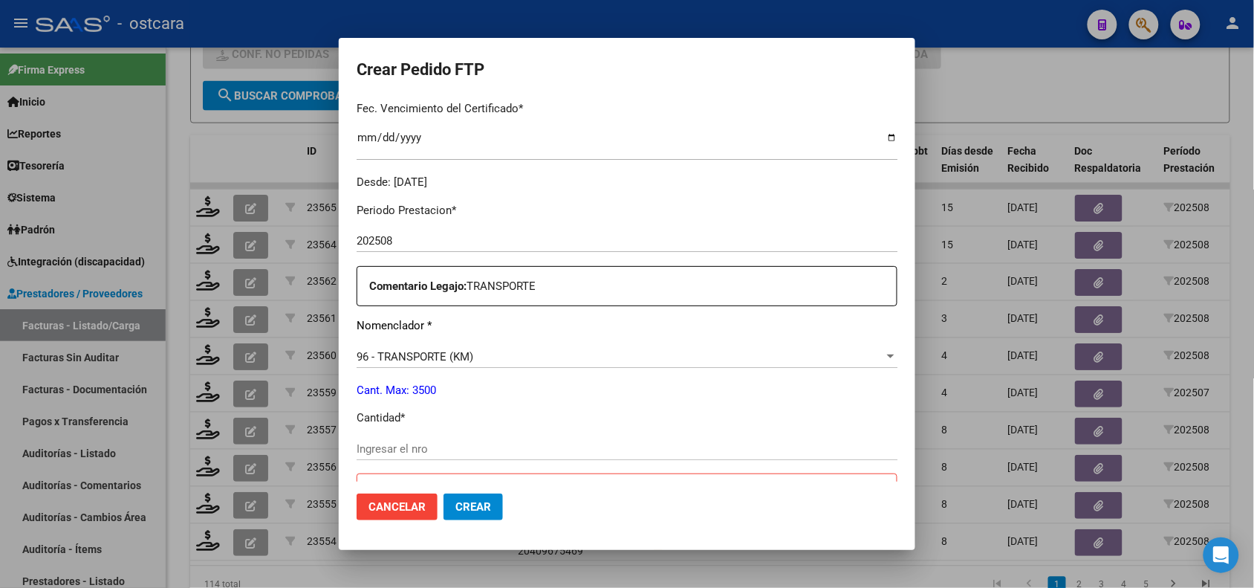
scroll to position [494, 0]
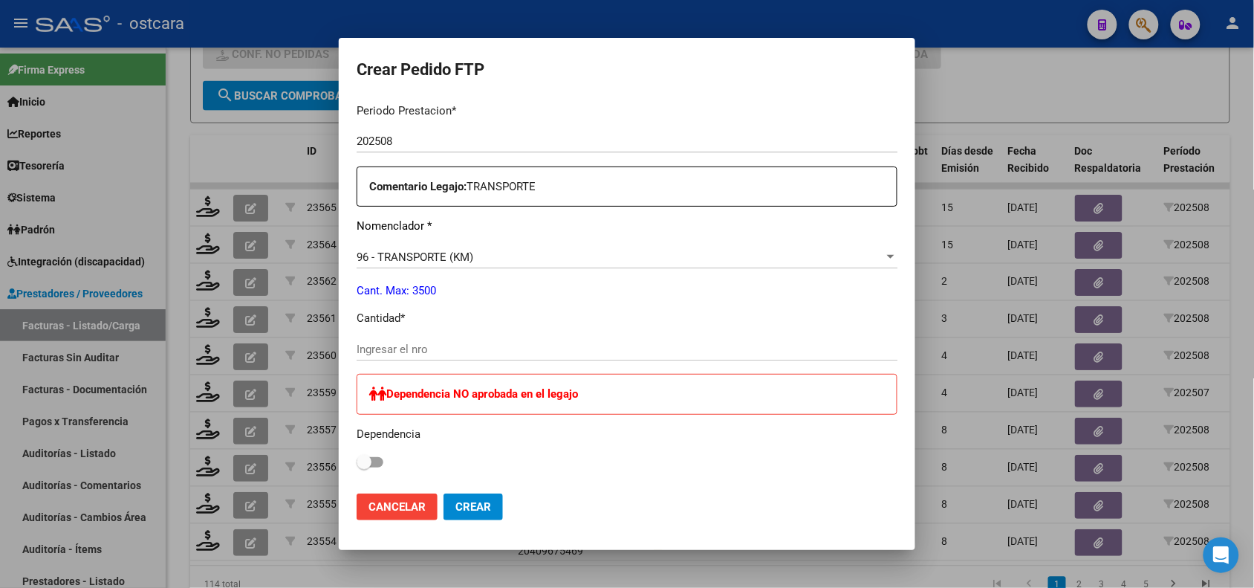
click at [644, 354] on input "Ingresar el nro" at bounding box center [627, 349] width 541 height 13
type input "1056"
click at [461, 505] on span "Crear" at bounding box center [473, 506] width 36 height 13
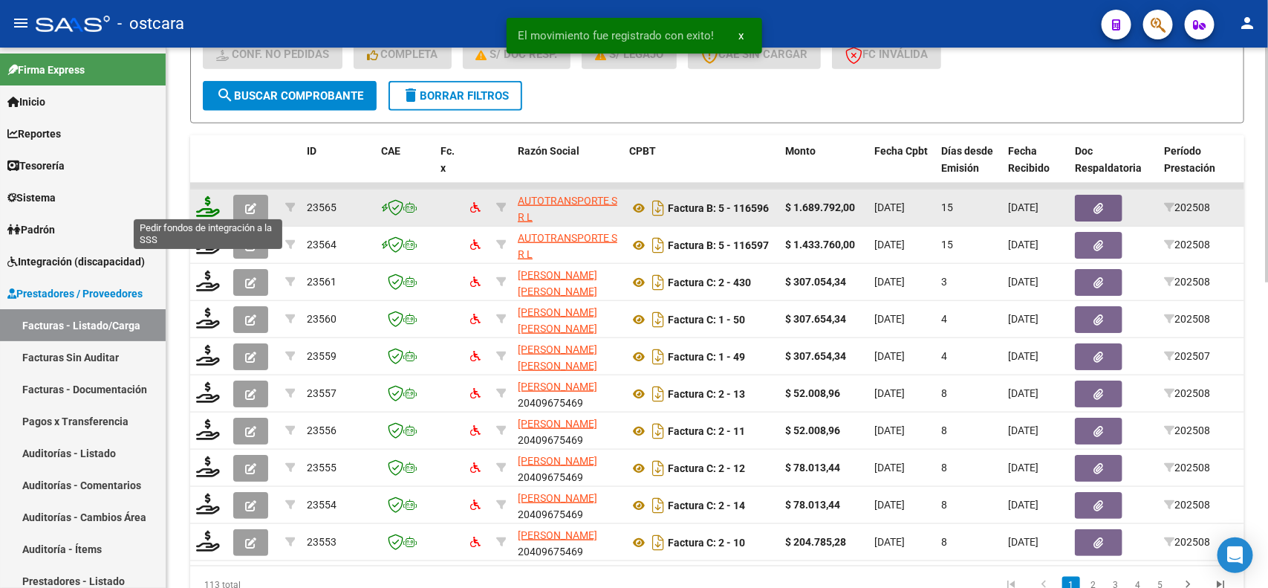
click at [204, 207] on icon at bounding box center [208, 206] width 24 height 21
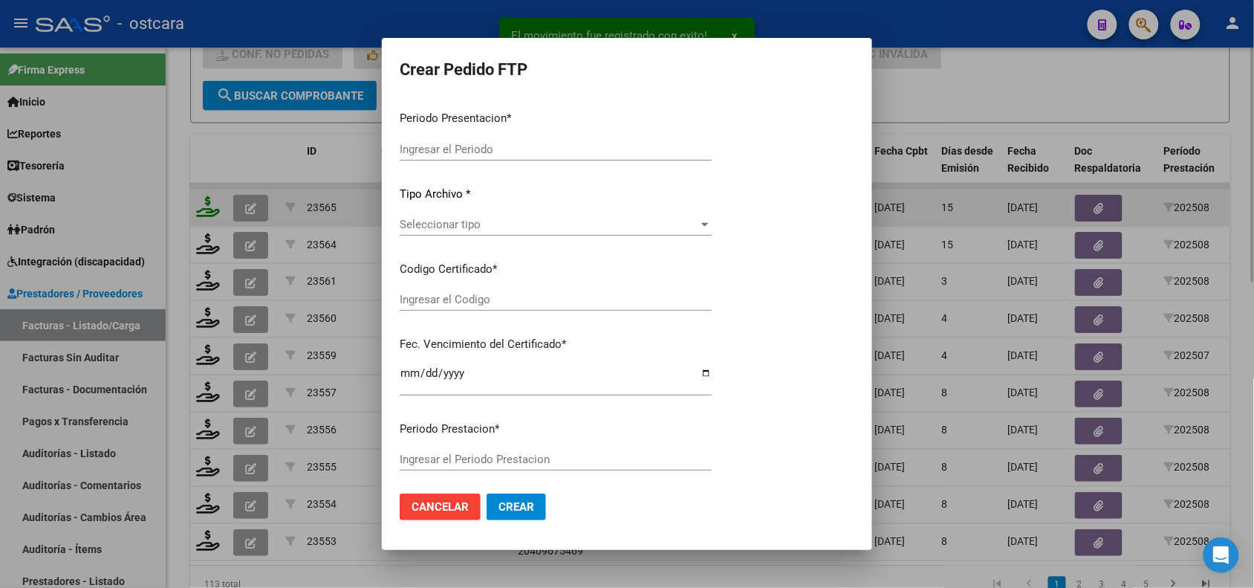
type input "202508"
type input "$ 1.689.792,00"
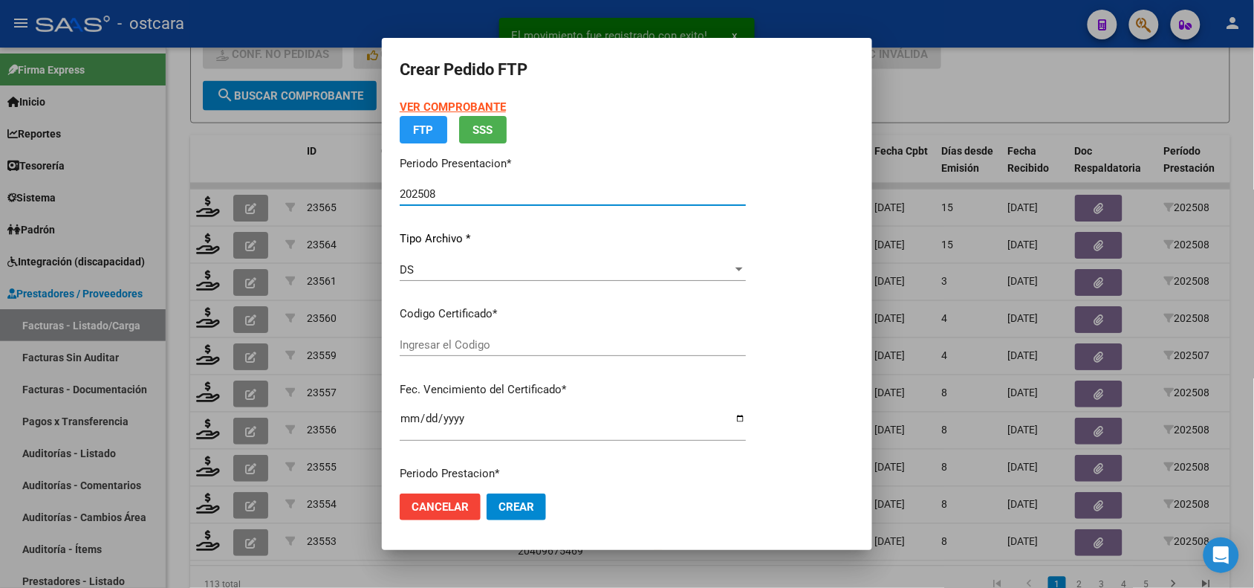
type input "ARG02000572524362022112920251129BS389000"
type input "[DATE]"
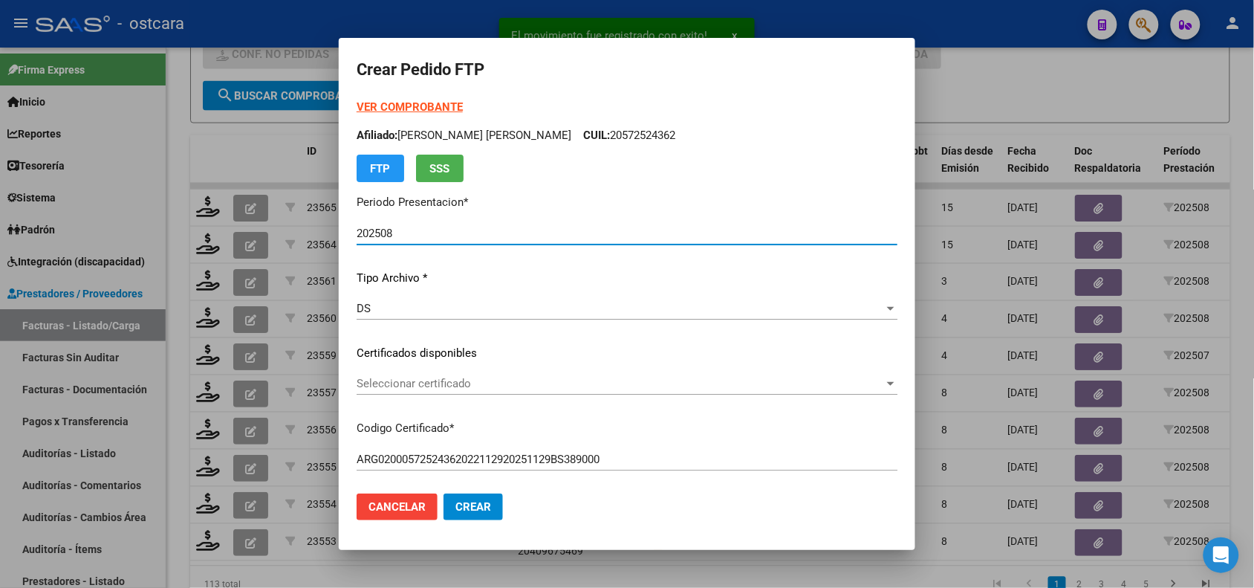
click at [429, 103] on strong "VER COMPROBANTE" at bounding box center [410, 106] width 106 height 13
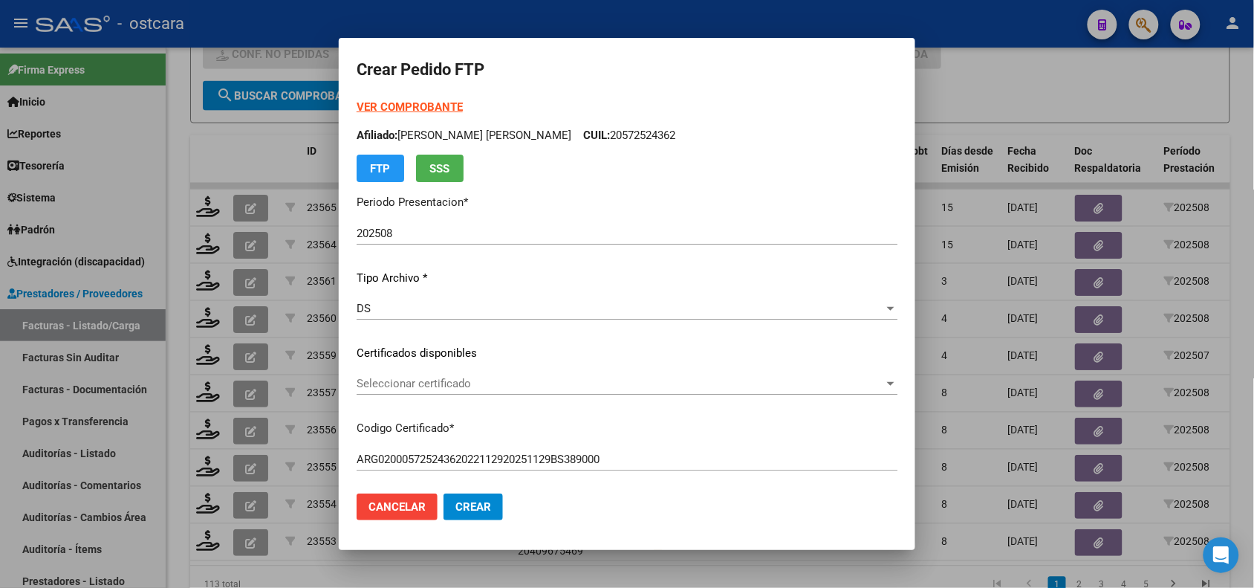
click at [428, 390] on div "Seleccionar certificado Seleccionar certificado" at bounding box center [627, 383] width 541 height 22
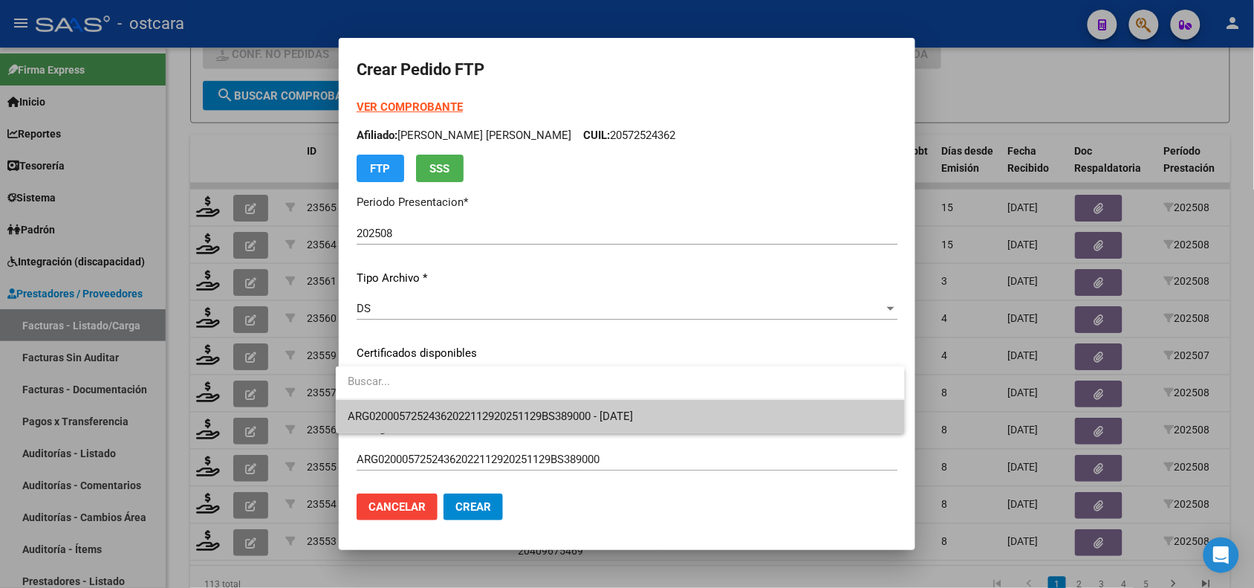
click at [436, 409] on span "ARG02000572524362022112920251129BS389000 - [DATE]" at bounding box center [620, 416] width 545 height 33
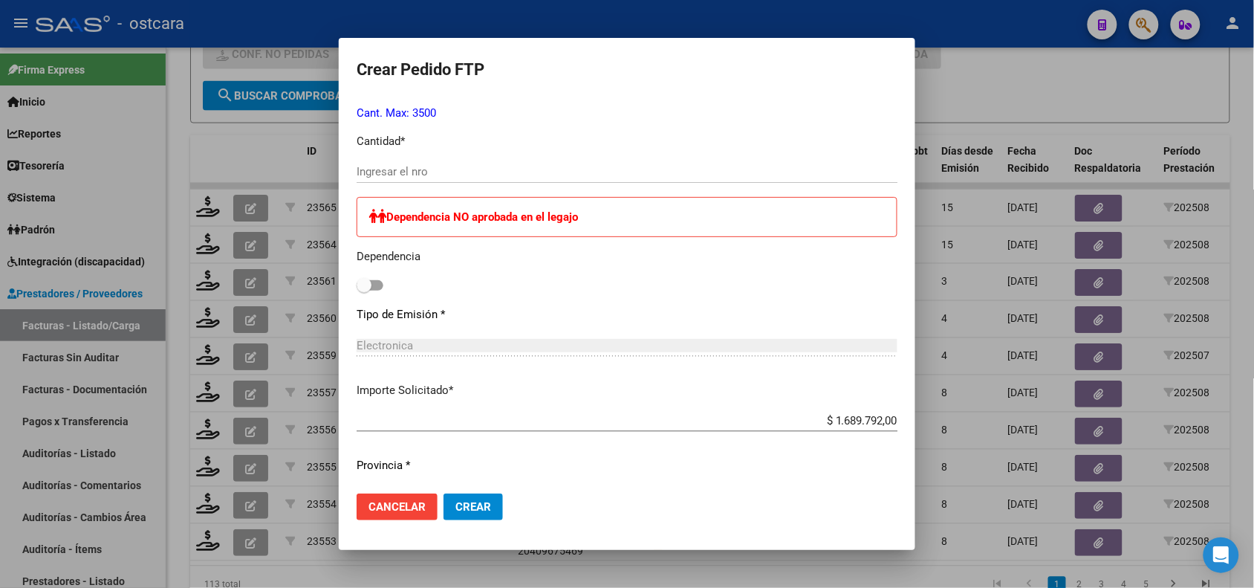
scroll to position [669, 0]
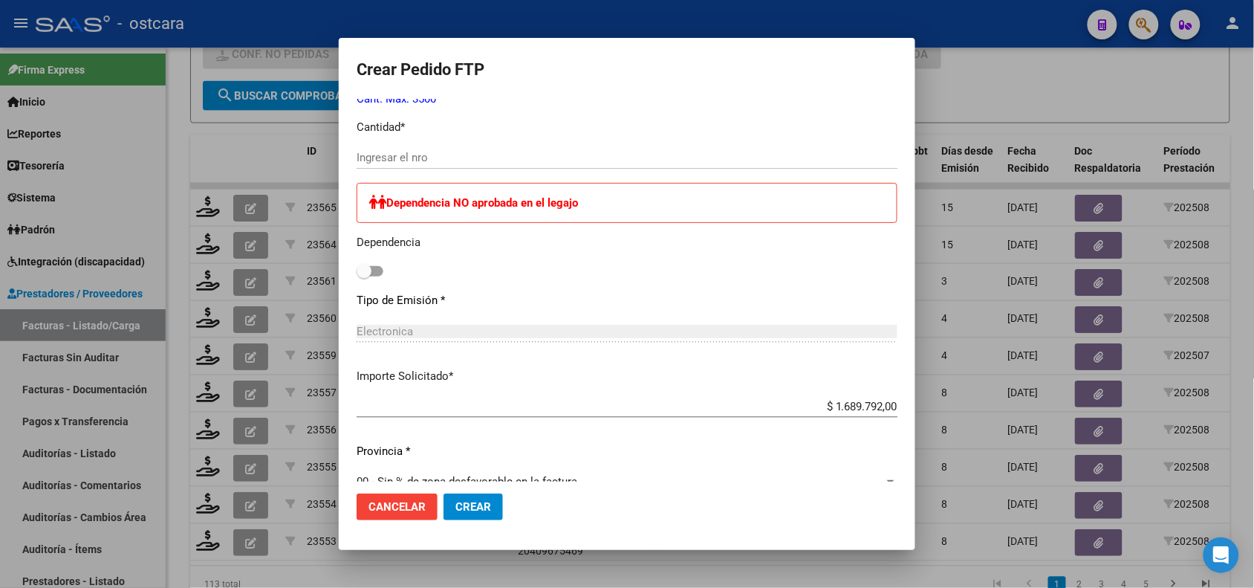
click at [407, 154] on input "Ingresar el nro" at bounding box center [627, 157] width 541 height 13
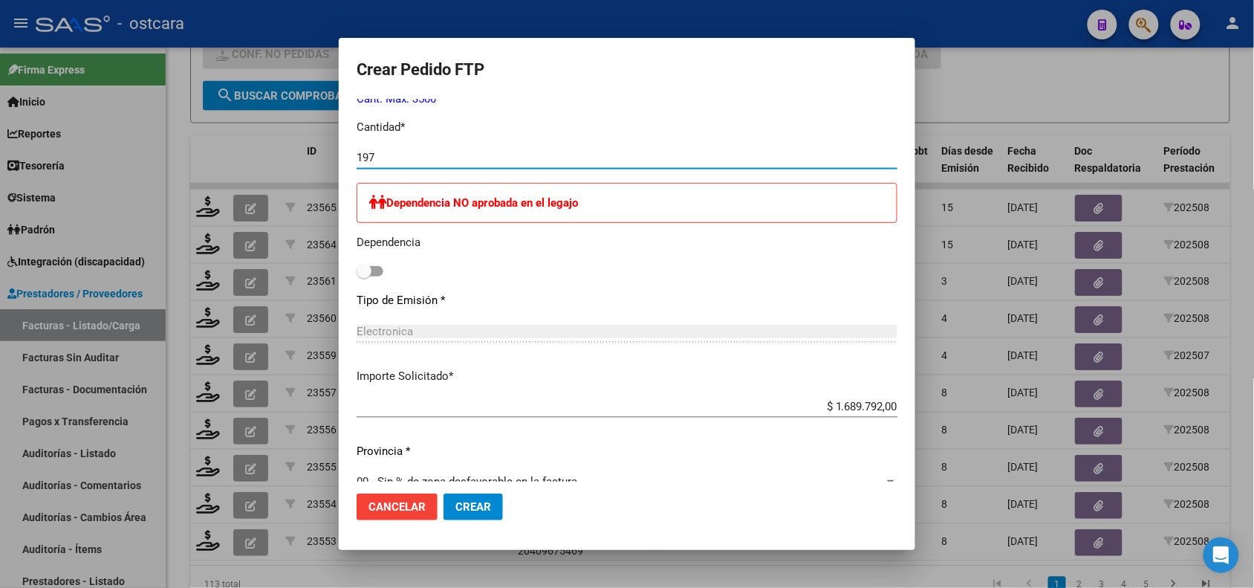
type input "197"
click at [461, 506] on span "Crear" at bounding box center [473, 506] width 36 height 13
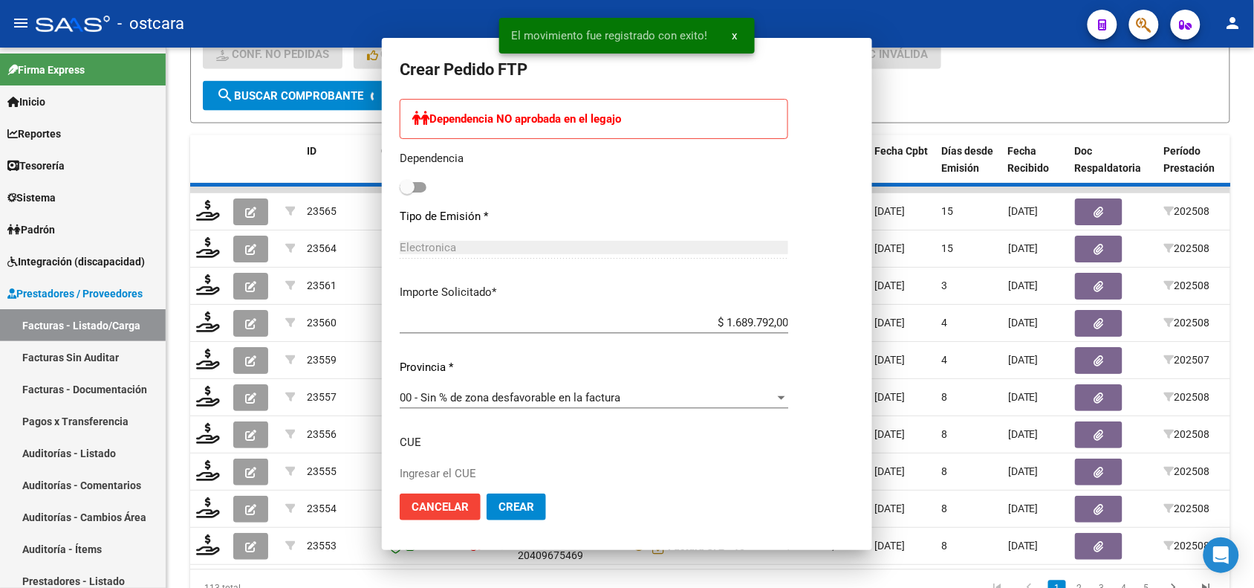
scroll to position [0, 0]
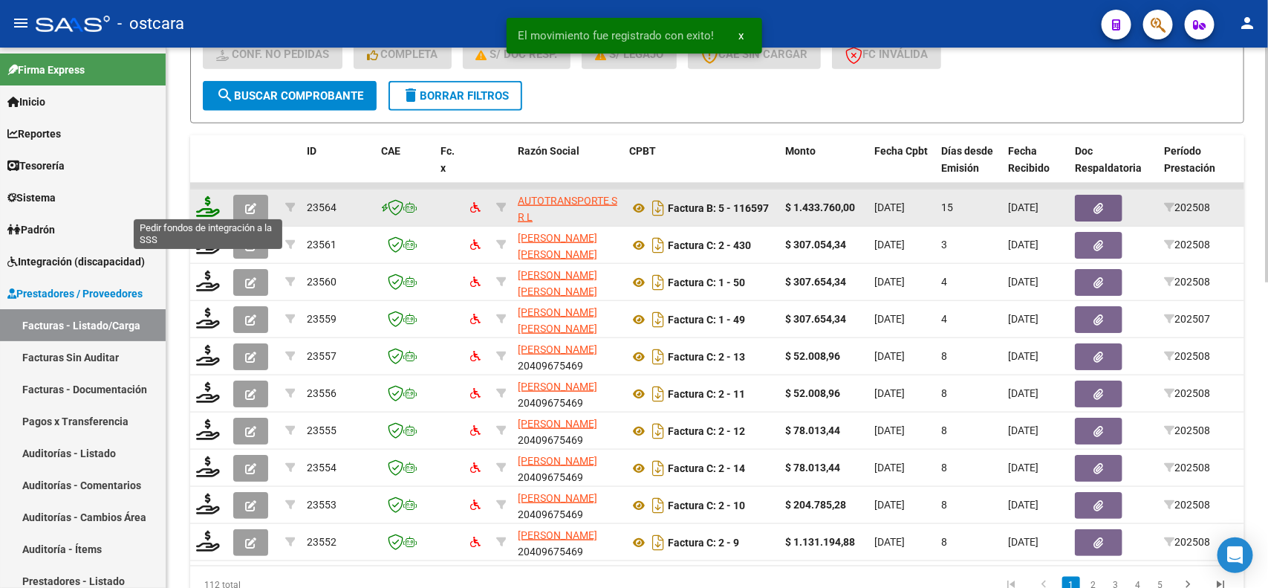
click at [210, 203] on icon at bounding box center [208, 206] width 24 height 21
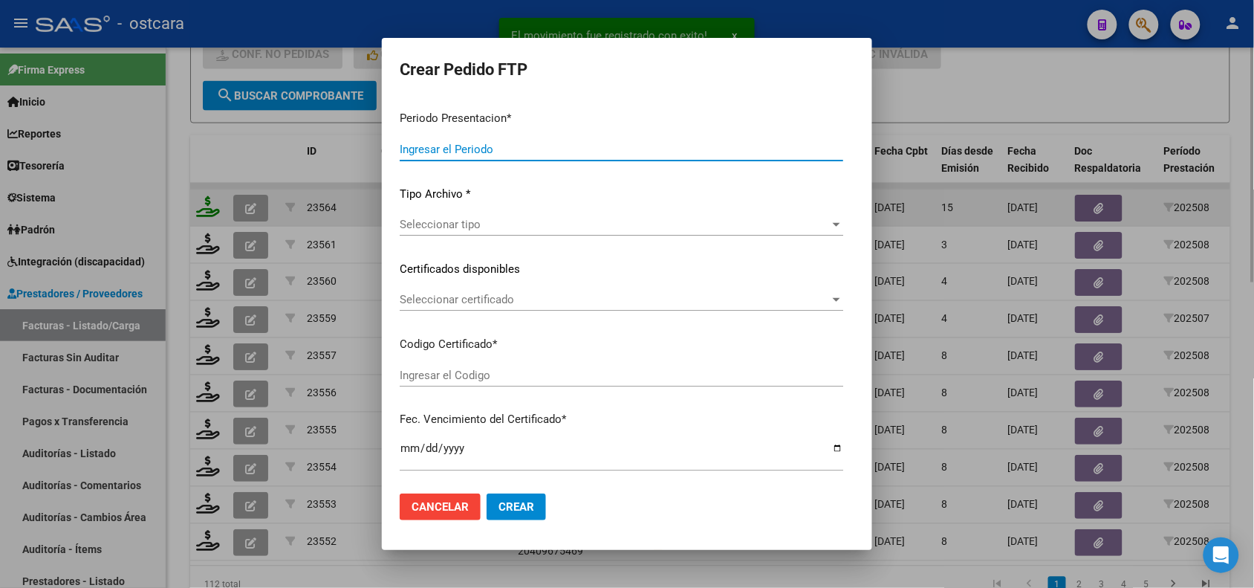
type input "202508"
type input "$ 1.433.760,00"
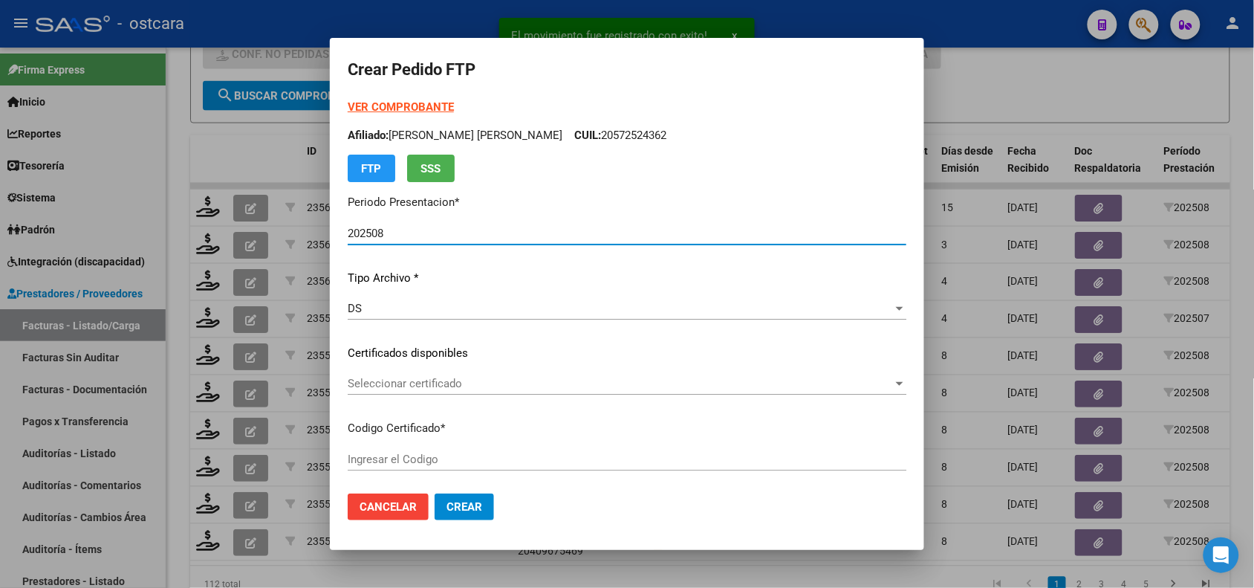
type input "ARG01000558781832025021720280217BUE389"
type input "[DATE]"
click at [444, 106] on strong "VER COMPROBANTE" at bounding box center [401, 106] width 106 height 13
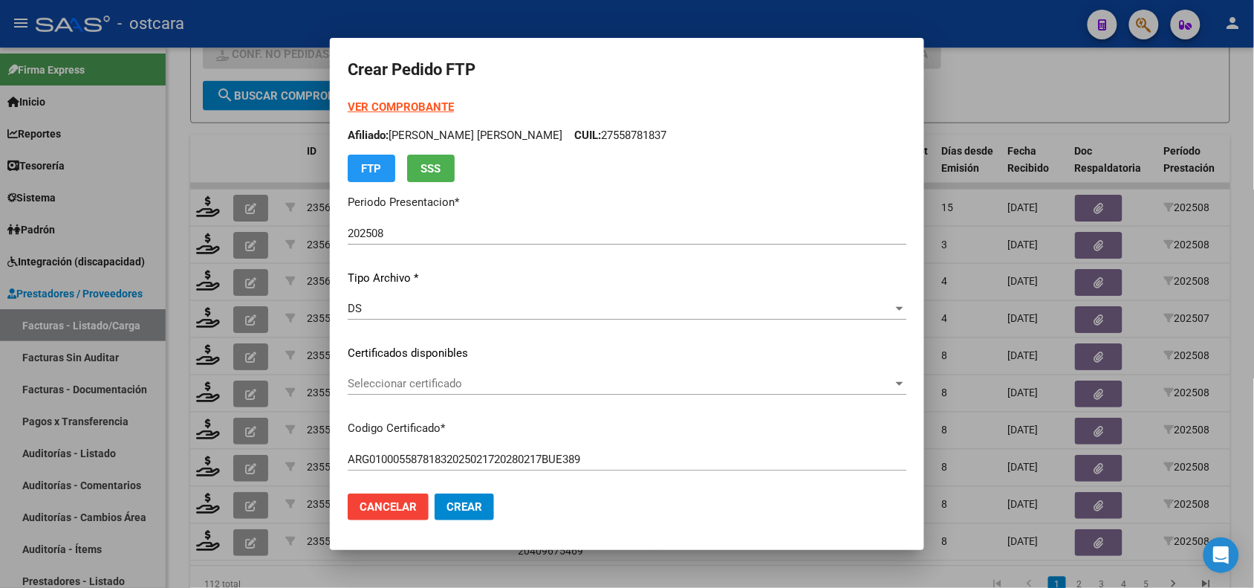
click at [552, 383] on span "Seleccionar certificado" at bounding box center [620, 383] width 545 height 13
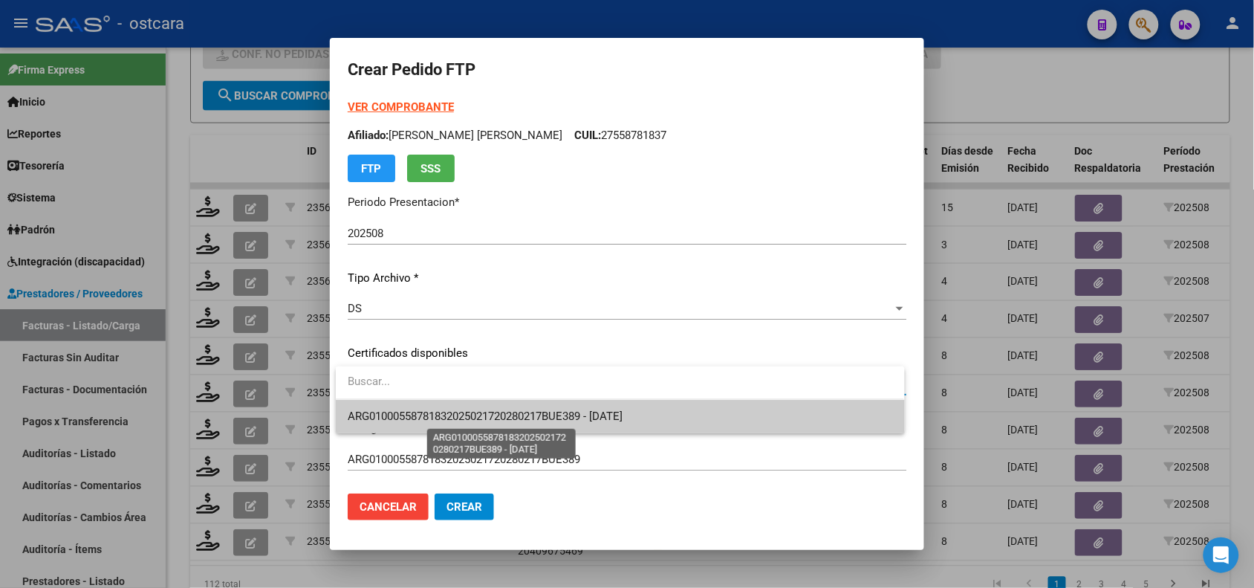
click at [562, 418] on span "ARG01000558781832025021720280217BUE389 - [DATE]" at bounding box center [485, 415] width 275 height 13
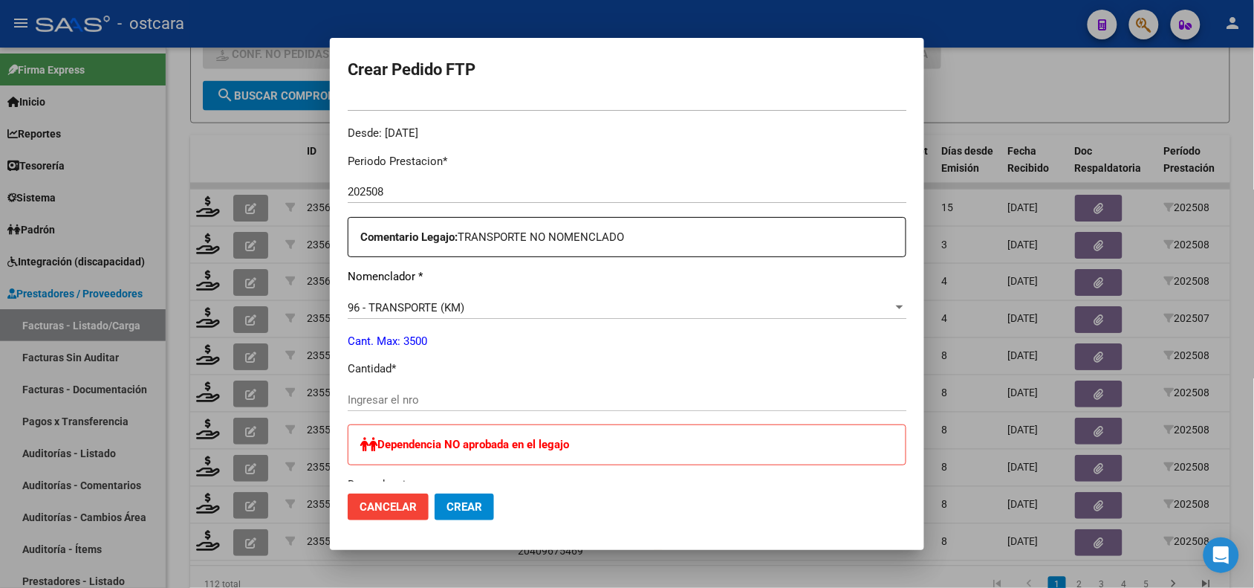
scroll to position [494, 0]
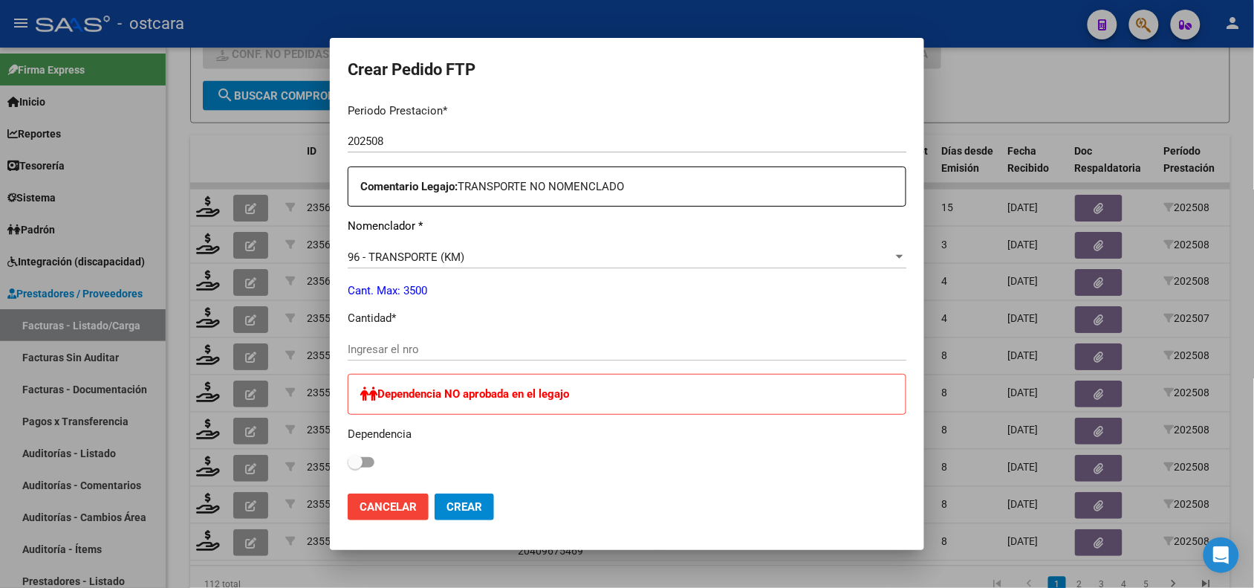
click at [707, 344] on input "Ingresar el nro" at bounding box center [627, 349] width 559 height 13
type input "208"
click at [469, 505] on span "Crear" at bounding box center [465, 506] width 36 height 13
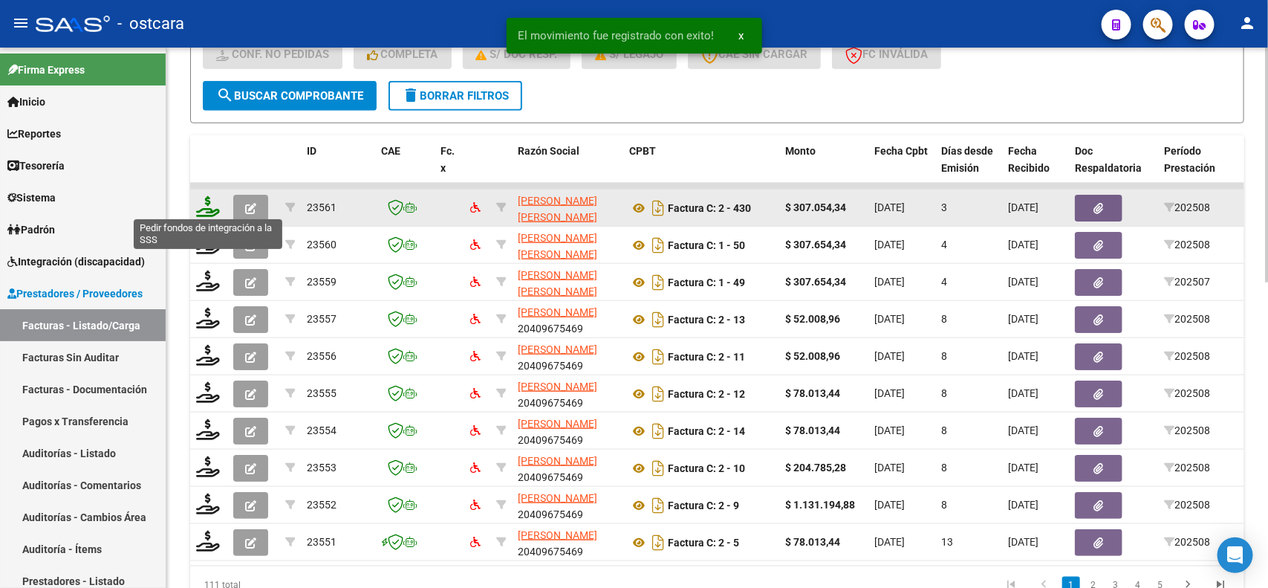
click at [212, 201] on icon at bounding box center [208, 206] width 24 height 21
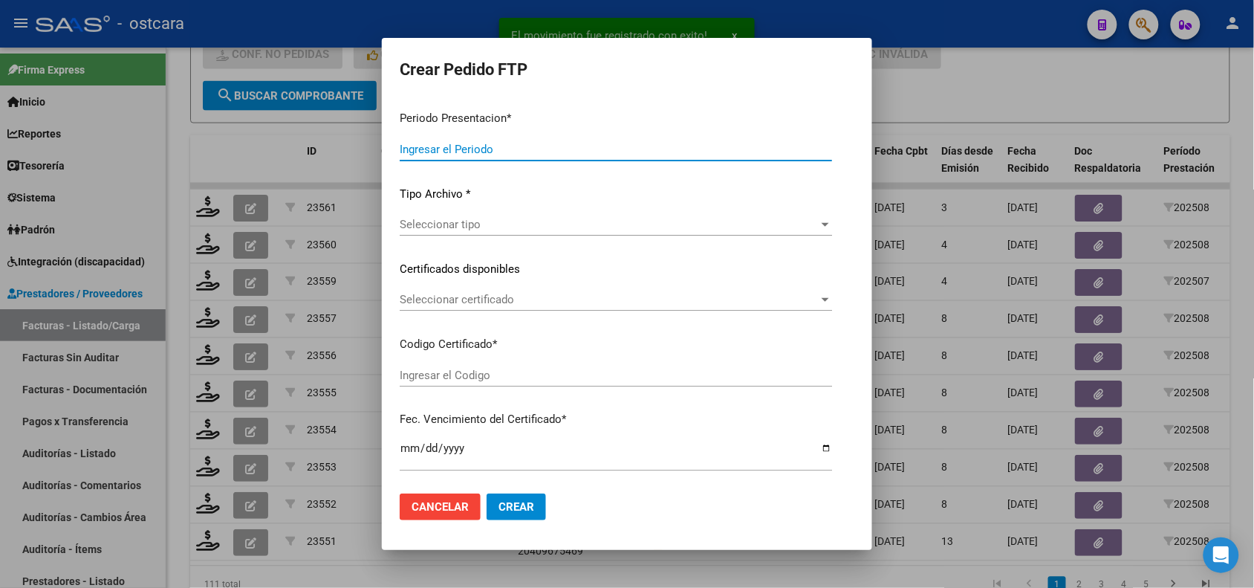
type input "202508"
type input "$ 307.054,34"
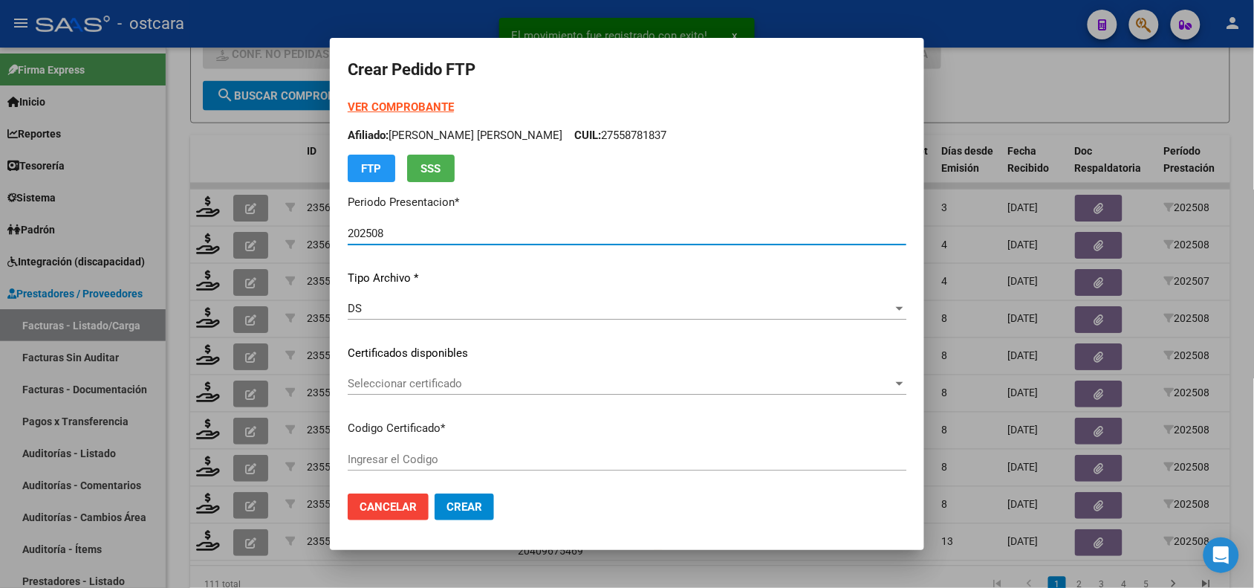
type input "ARG02000495056592025072920300729SAN14303"
type input "[DATE]"
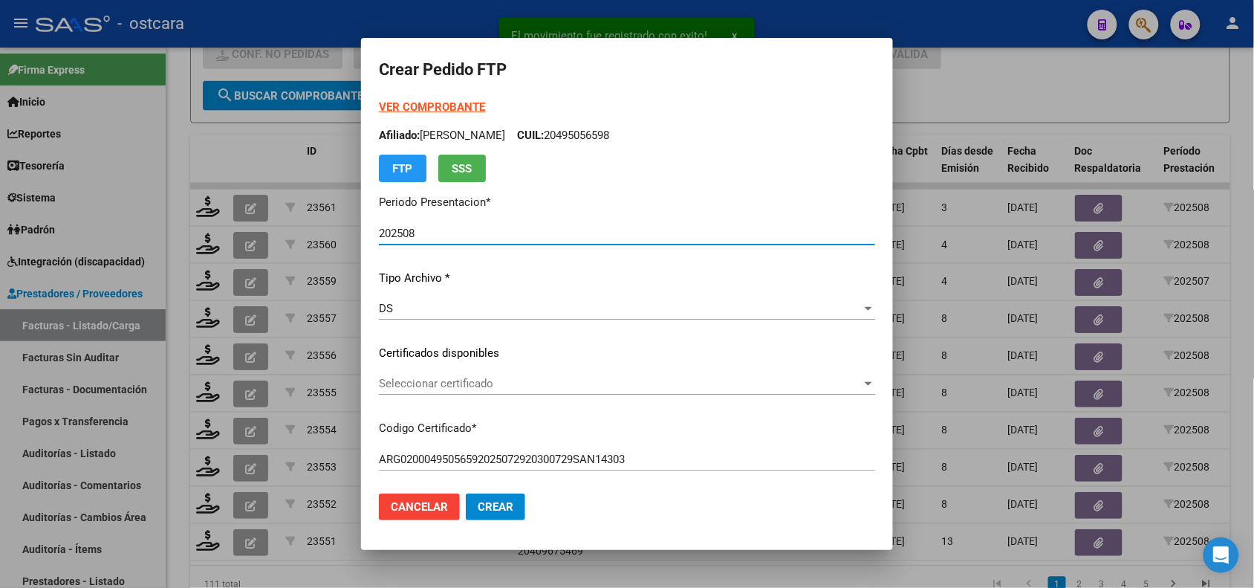
click at [457, 381] on span "Seleccionar certificado" at bounding box center [620, 383] width 483 height 13
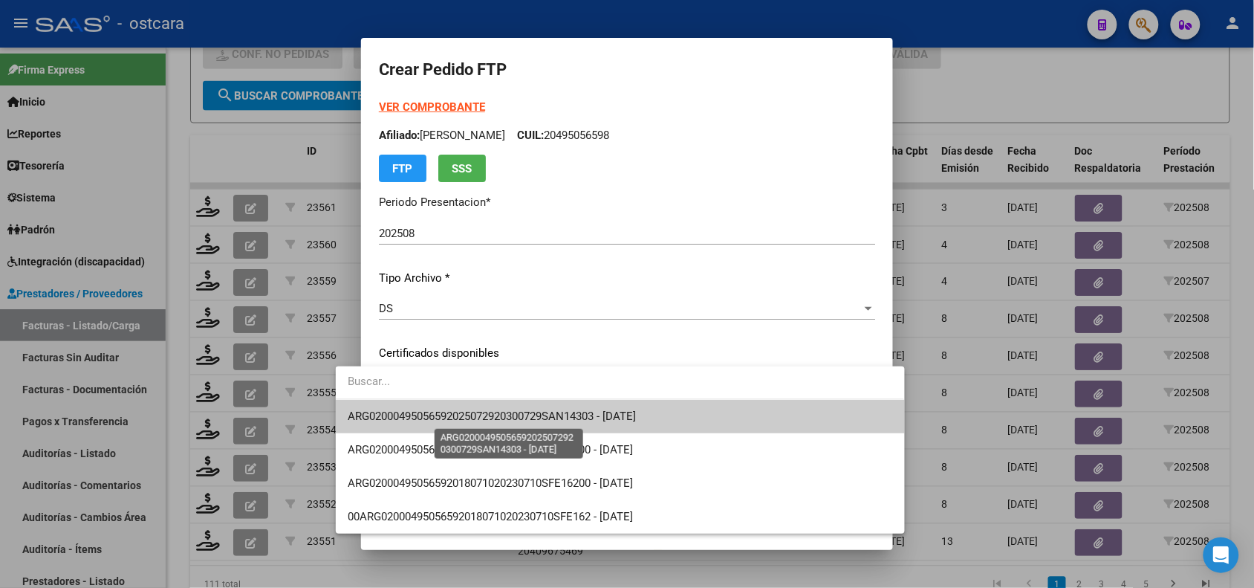
click at [469, 410] on span "ARG02000495056592025072920300729SAN14303 - [DATE]" at bounding box center [492, 415] width 288 height 13
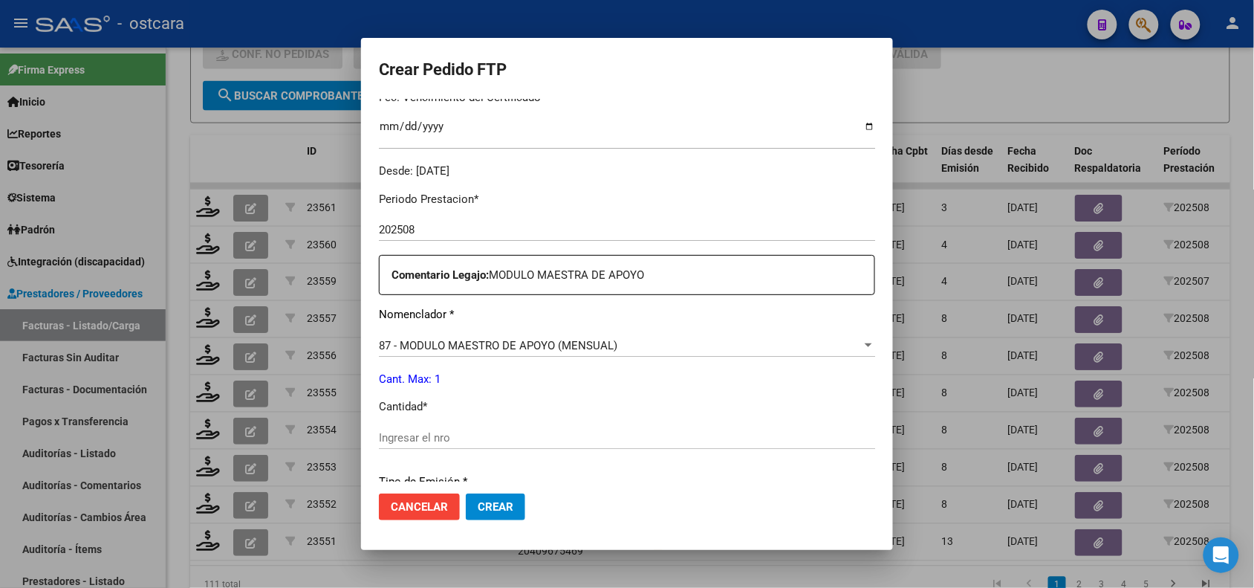
scroll to position [429, 0]
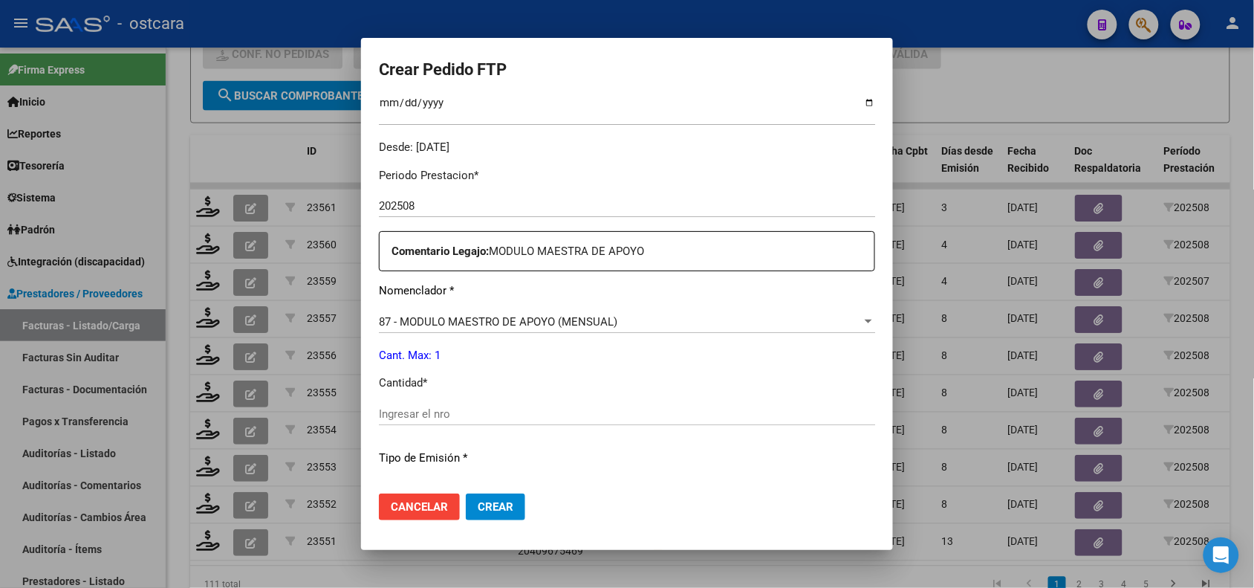
click at [702, 407] on input "Ingresar el nro" at bounding box center [627, 413] width 496 height 13
type input "1"
click at [478, 502] on span "Crear" at bounding box center [496, 506] width 36 height 13
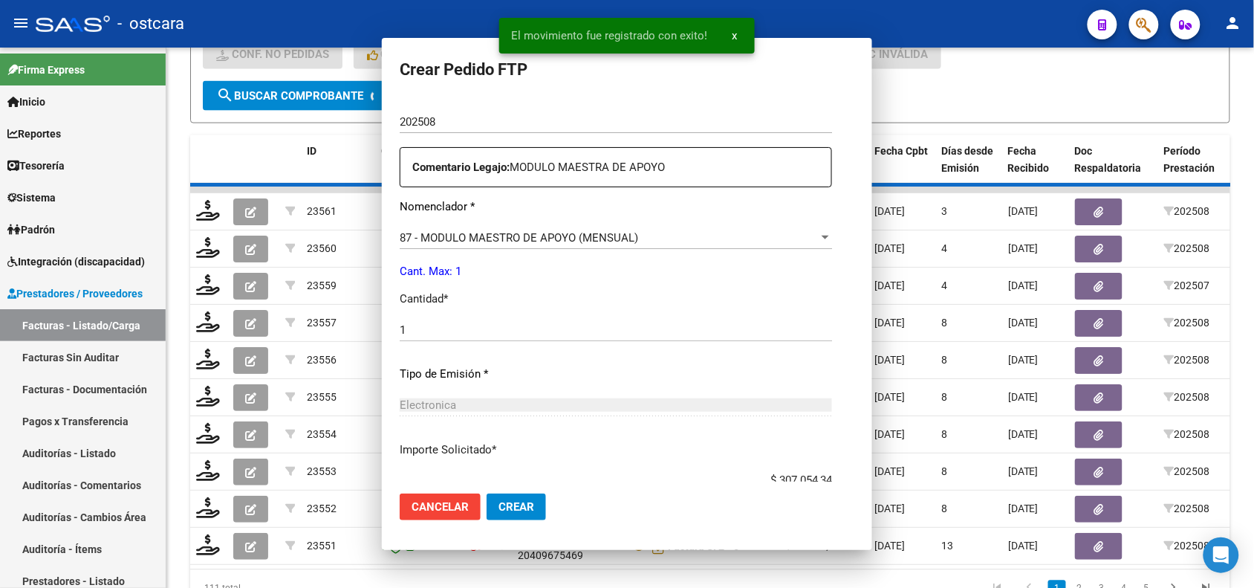
scroll to position [0, 0]
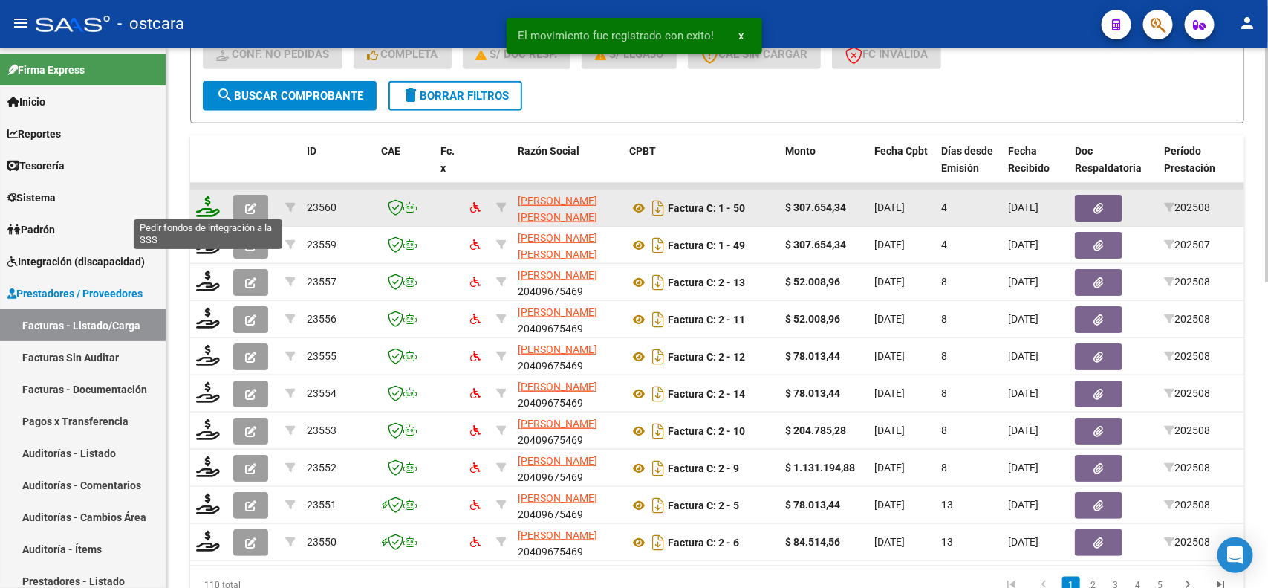
click at [215, 203] on icon at bounding box center [208, 206] width 24 height 21
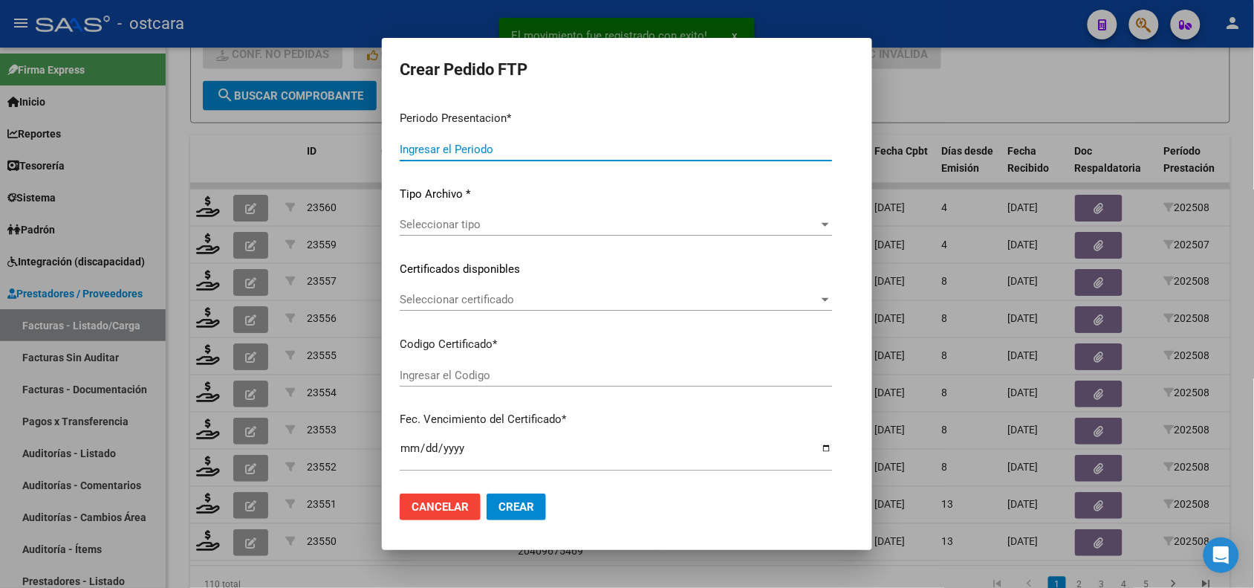
type input "202508"
type input "$ 307.654,34"
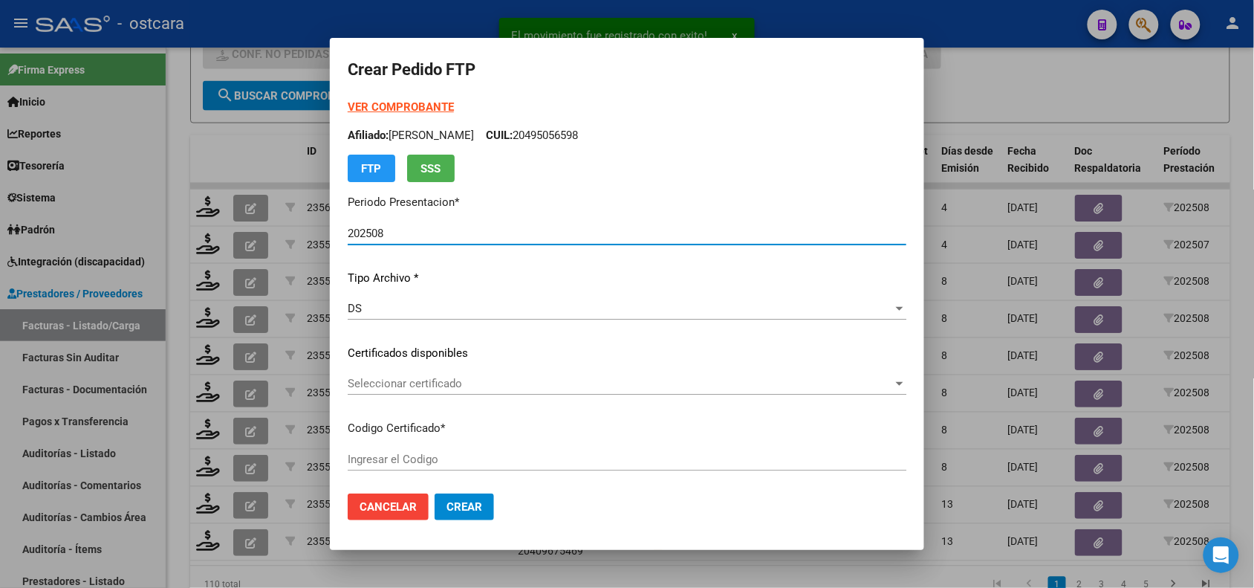
type input "ARG02000547128412023081420280814ERI43400"
type input "[DATE]"
click at [392, 380] on span "Seleccionar certificado" at bounding box center [620, 383] width 545 height 13
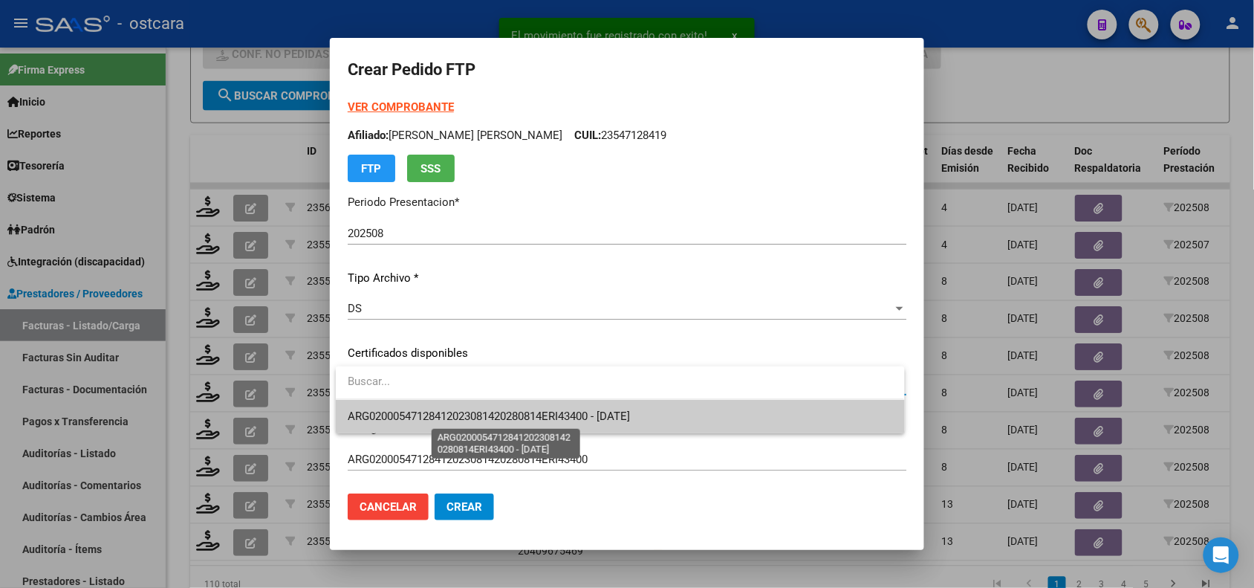
click at [399, 411] on span "ARG02000547128412023081420280814ERI43400 - [DATE]" at bounding box center [489, 415] width 282 height 13
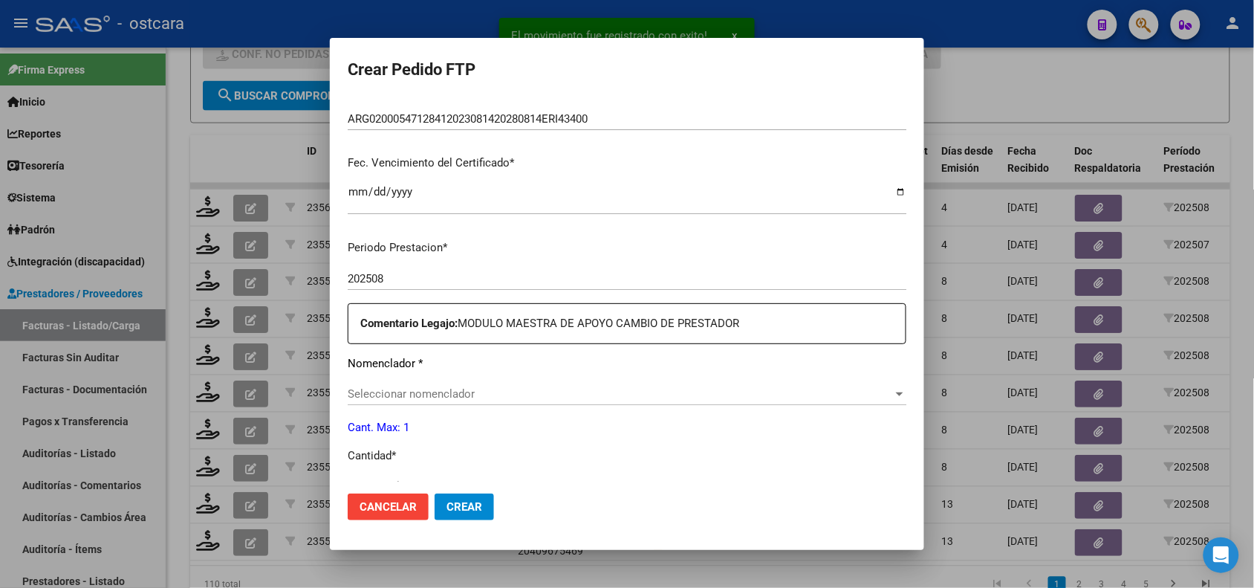
scroll to position [385, 0]
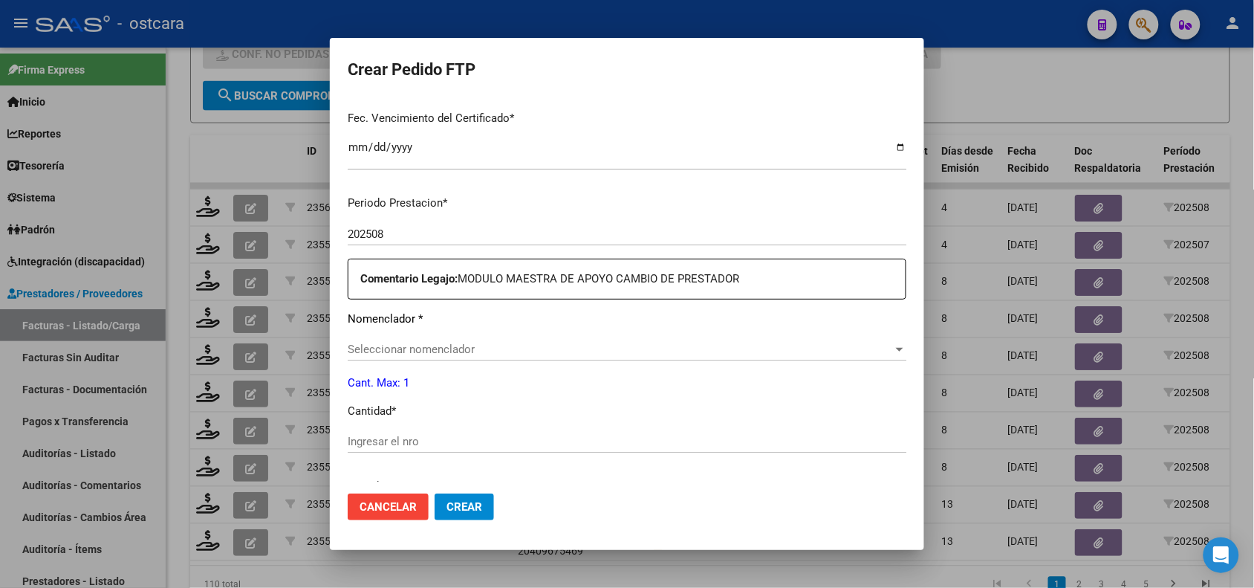
click at [639, 343] on span "Seleccionar nomenclador" at bounding box center [620, 349] width 545 height 13
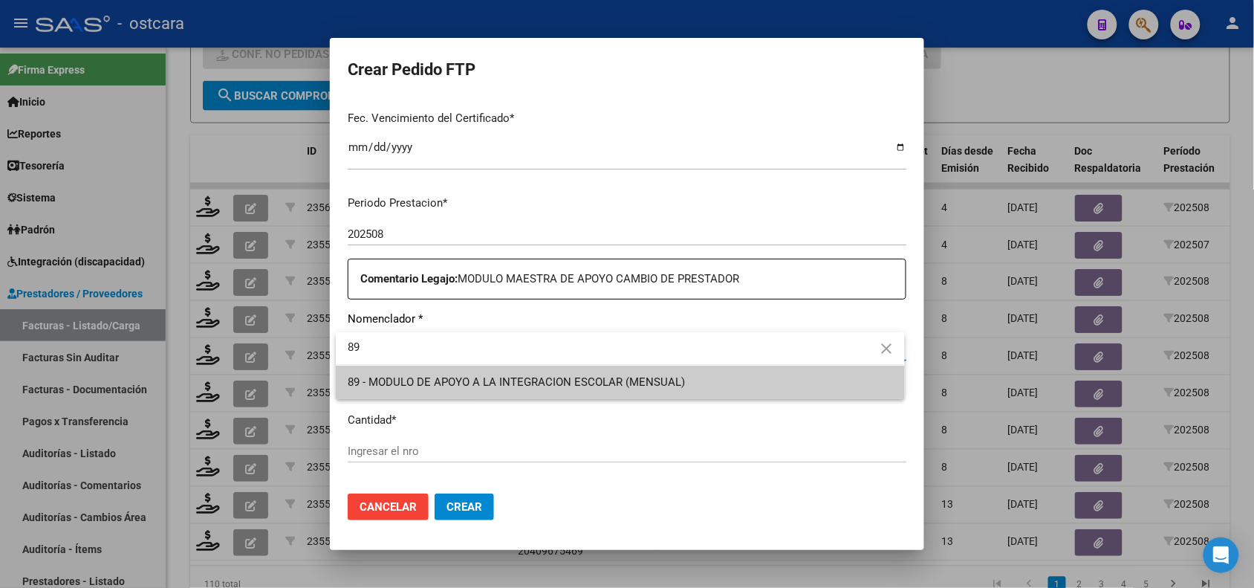
type input "8"
type input "87"
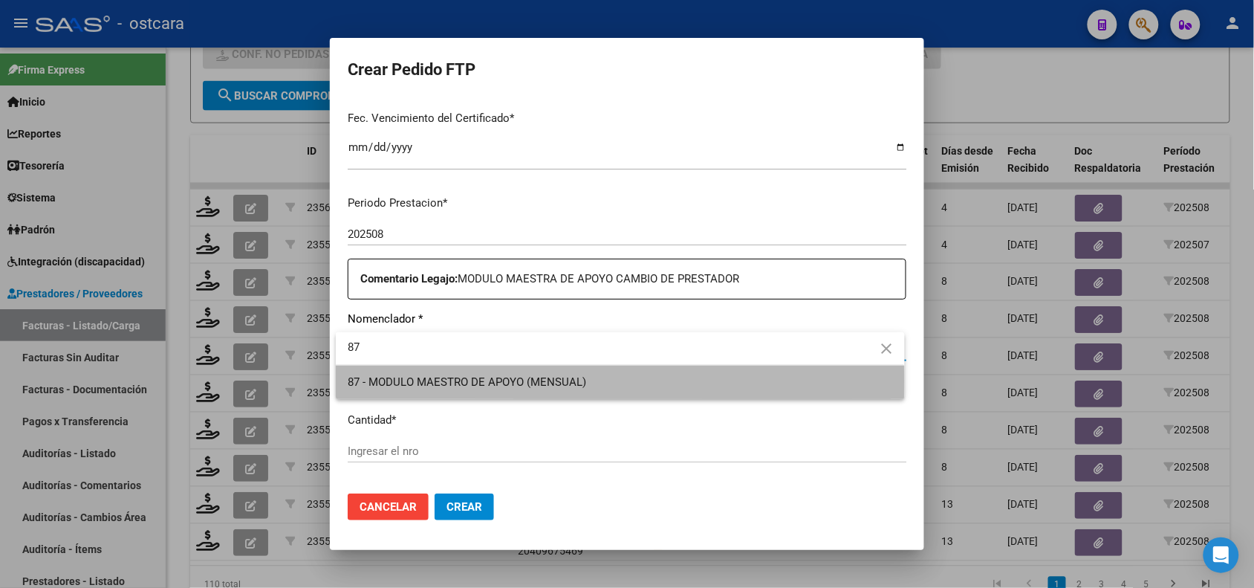
click at [614, 381] on span "87 - MODULO MAESTRO DE APOYO (MENSUAL)" at bounding box center [620, 382] width 545 height 33
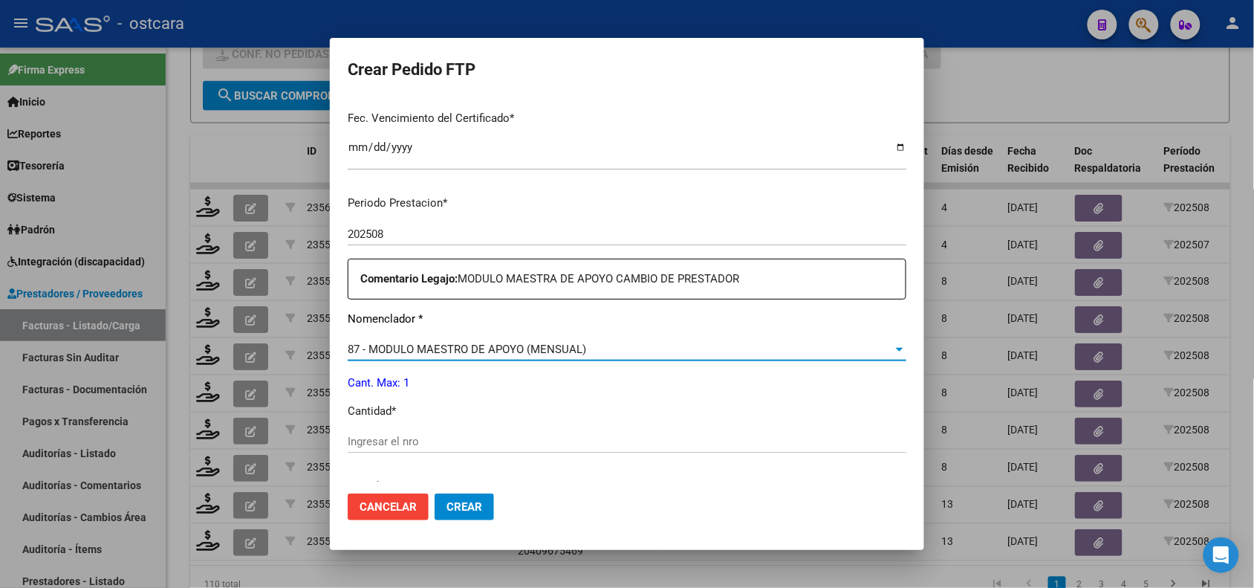
click at [547, 444] on input "Ingresar el nro" at bounding box center [627, 441] width 559 height 13
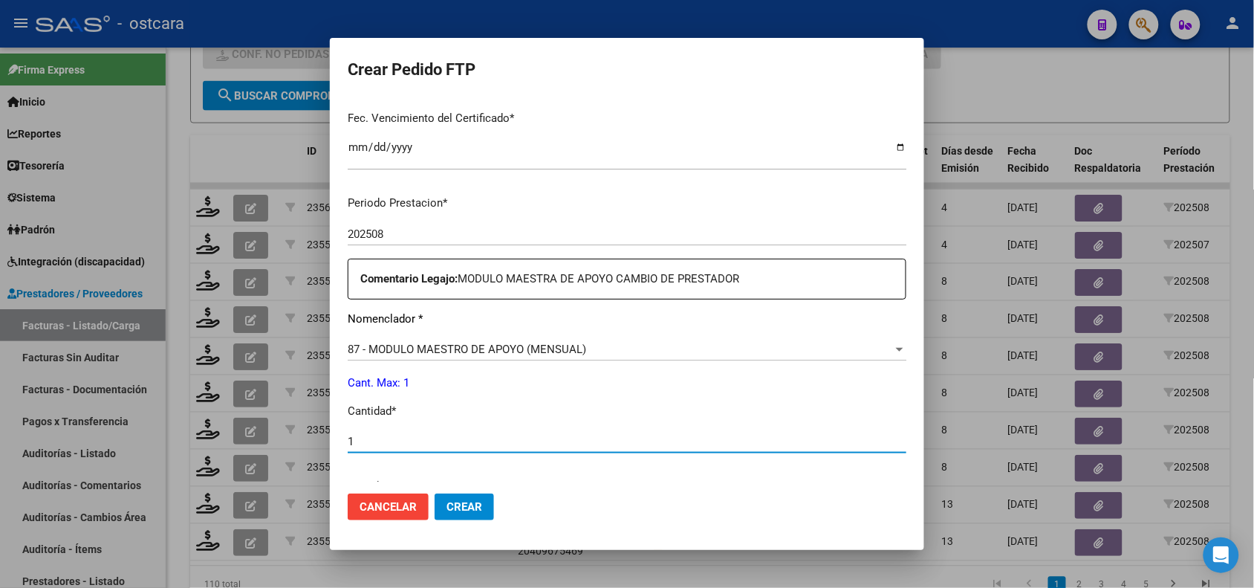
type input "1"
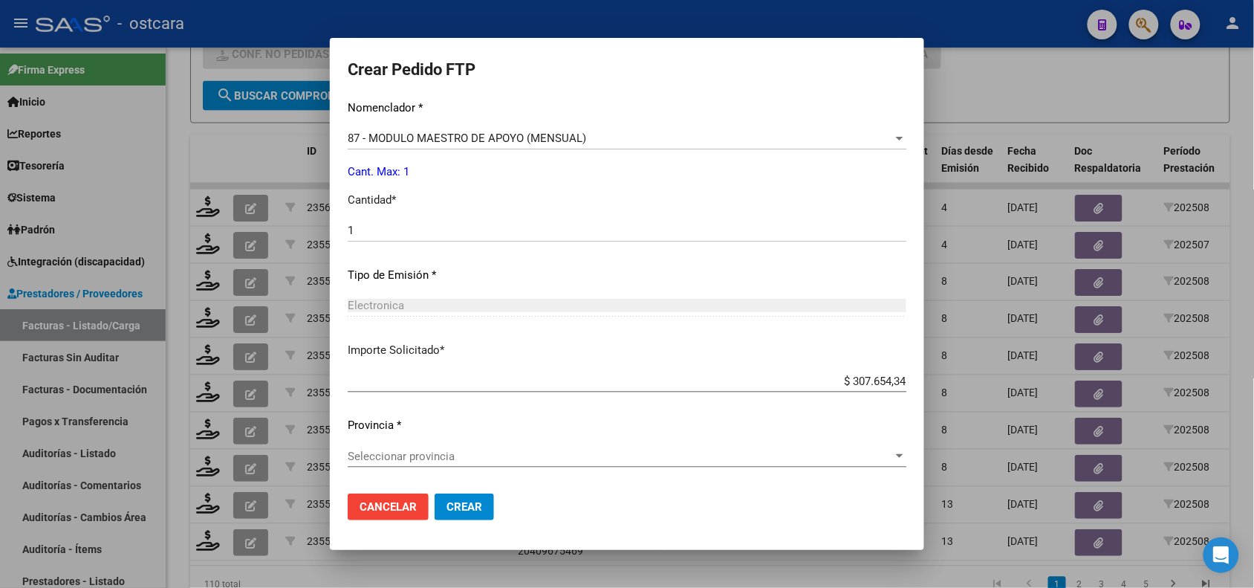
click at [507, 462] on div "Seleccionar provincia Seleccionar provincia" at bounding box center [627, 456] width 559 height 22
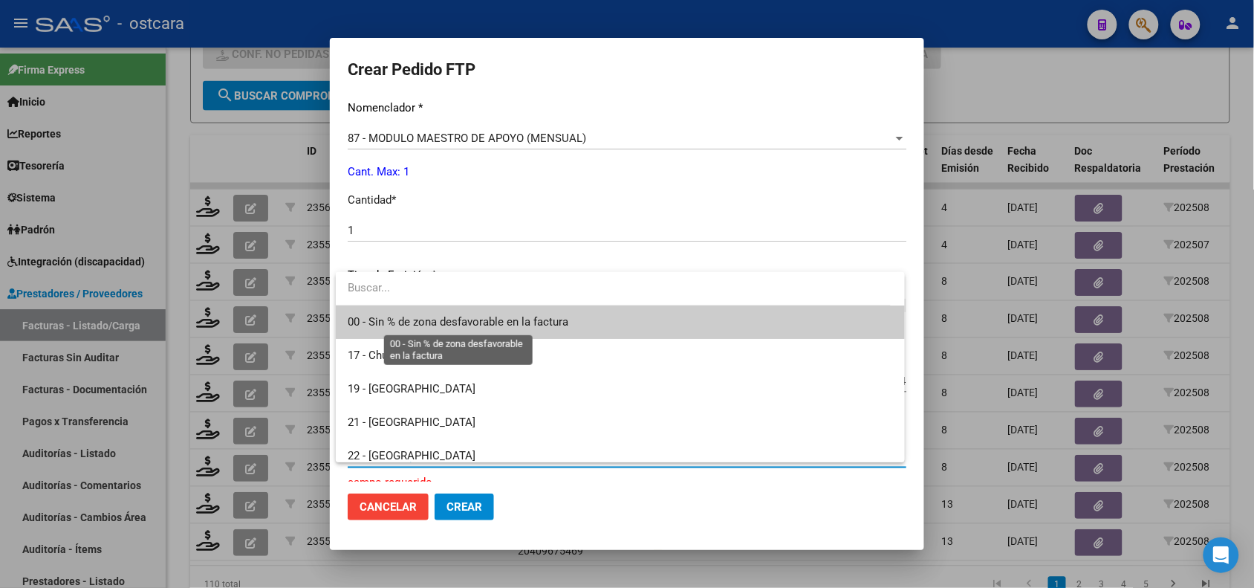
click at [443, 317] on span "00 - Sin % de zona desfavorable en la factura" at bounding box center [458, 321] width 221 height 13
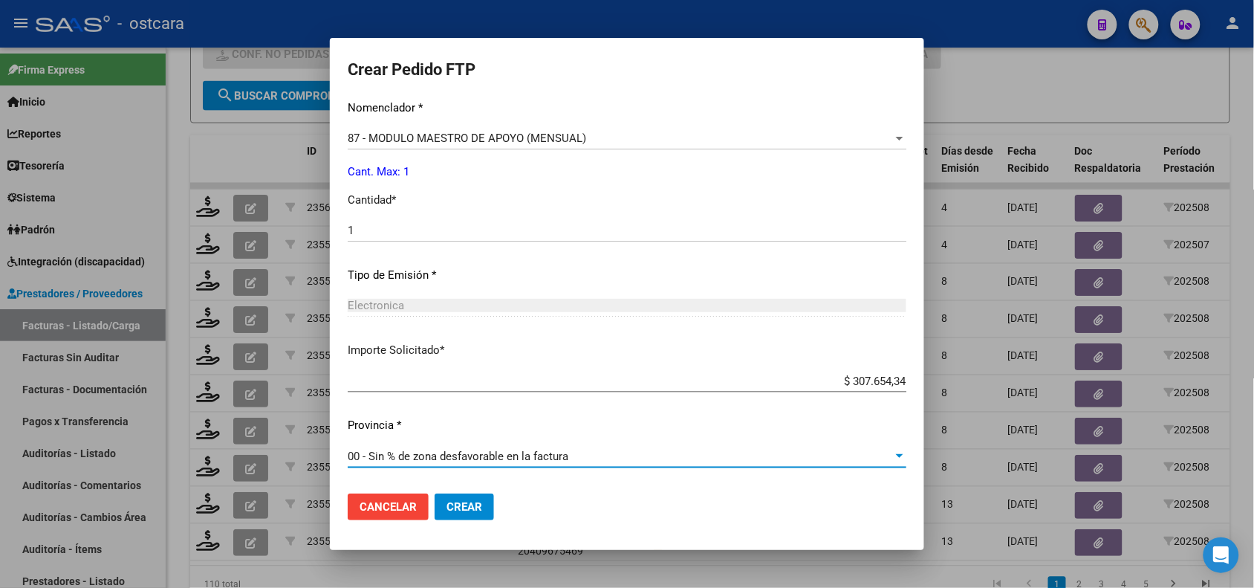
click at [473, 493] on button "Crear" at bounding box center [464, 506] width 59 height 27
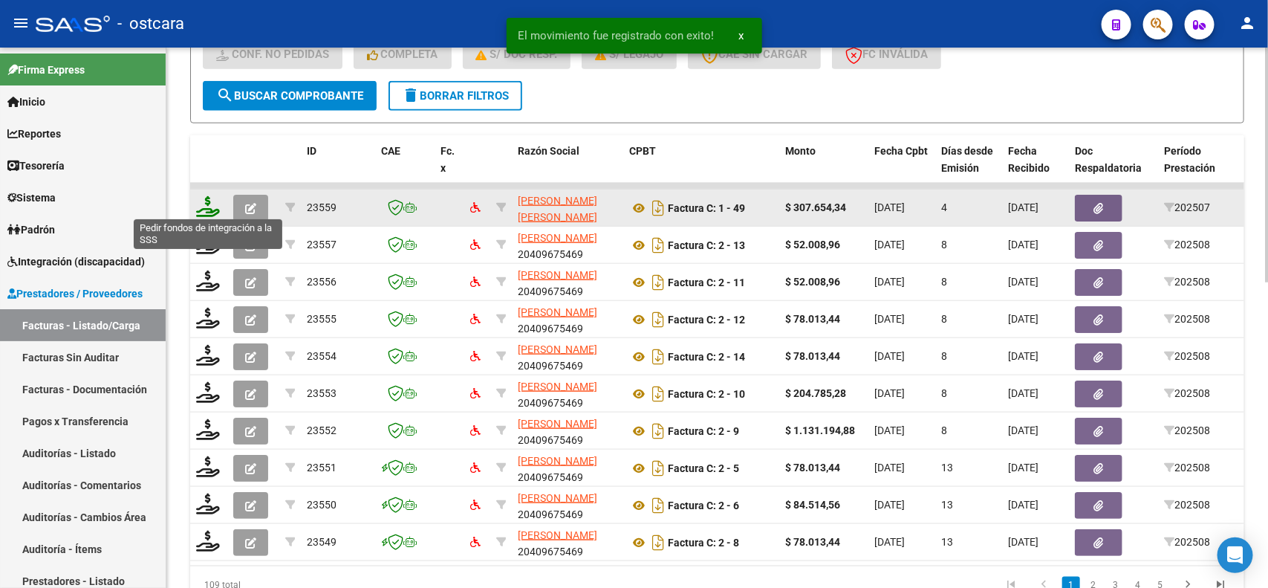
click at [205, 208] on icon at bounding box center [208, 206] width 24 height 21
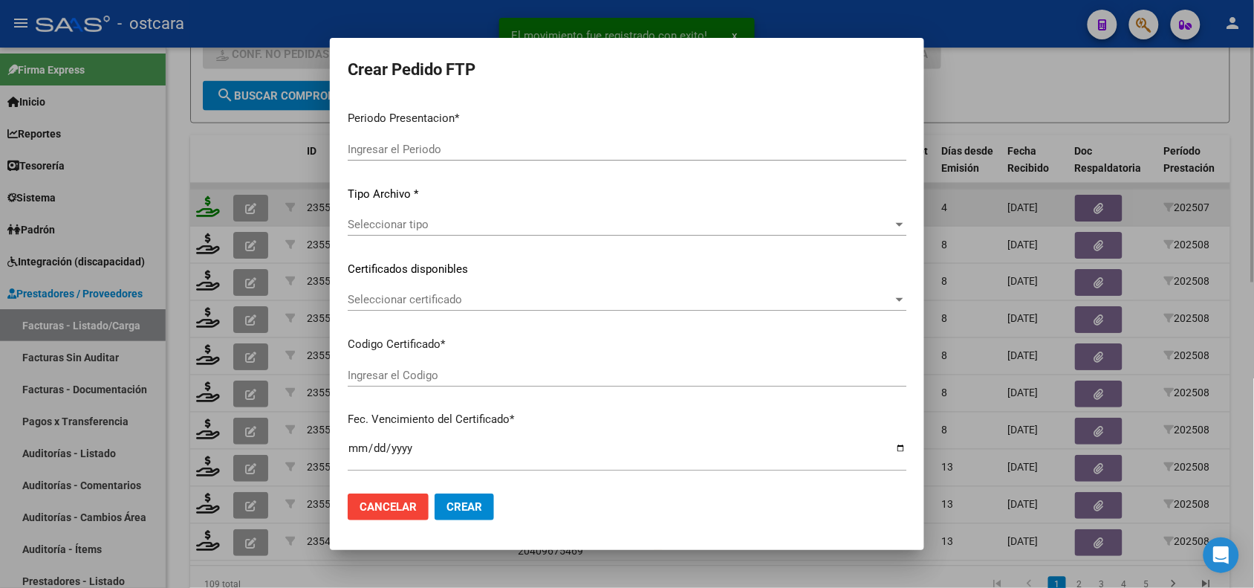
type input "202508"
type input "202507"
type input "$ 307.654,34"
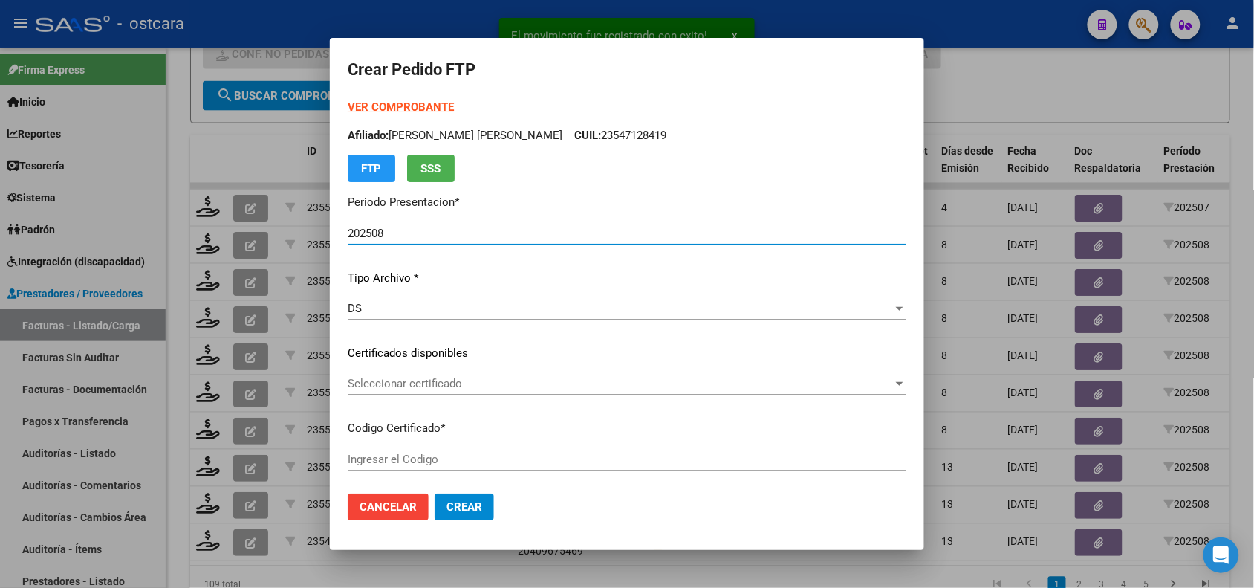
type input "ARG02000547128412023081420280814ERI43400"
type input "[DATE]"
click at [372, 381] on span "Seleccionar certificado" at bounding box center [620, 383] width 545 height 13
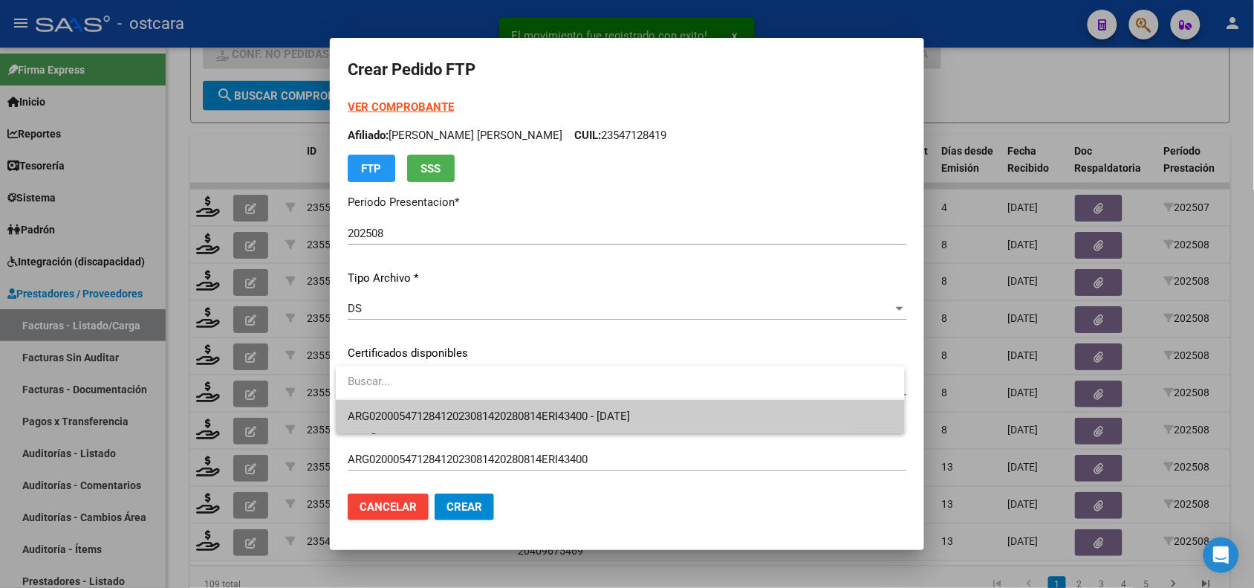
click at [377, 407] on span "ARG02000547128412023081420280814ERI43400 - [DATE]" at bounding box center [620, 416] width 545 height 33
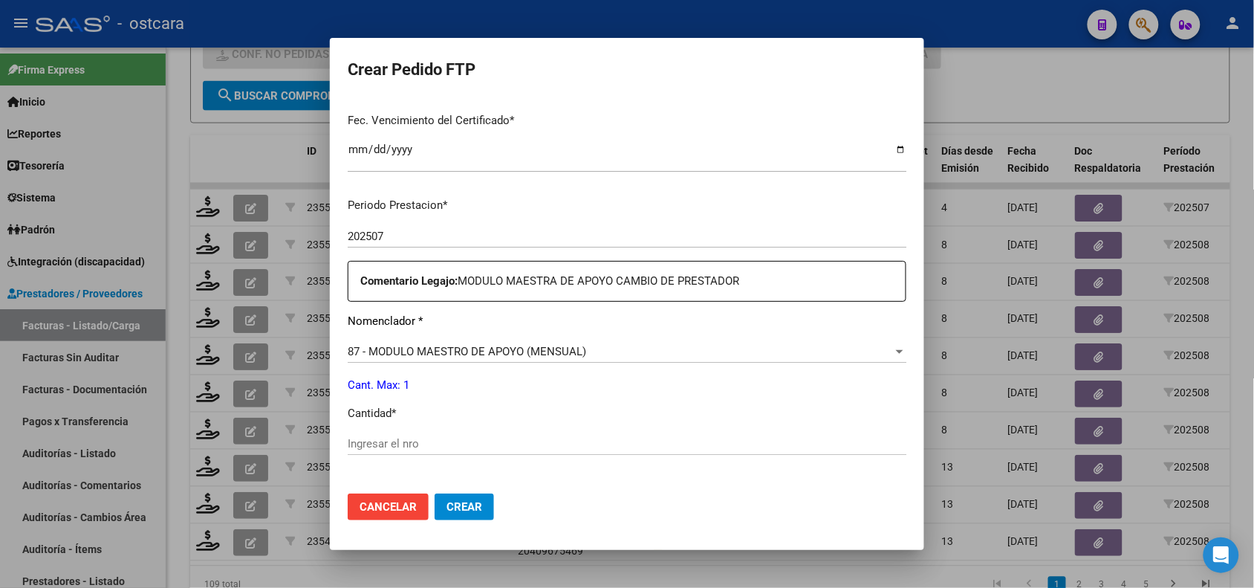
scroll to position [385, 0]
click at [698, 443] on input "Ingresar el nro" at bounding box center [627, 441] width 559 height 13
type input "1"
click at [476, 503] on span "Crear" at bounding box center [465, 506] width 36 height 13
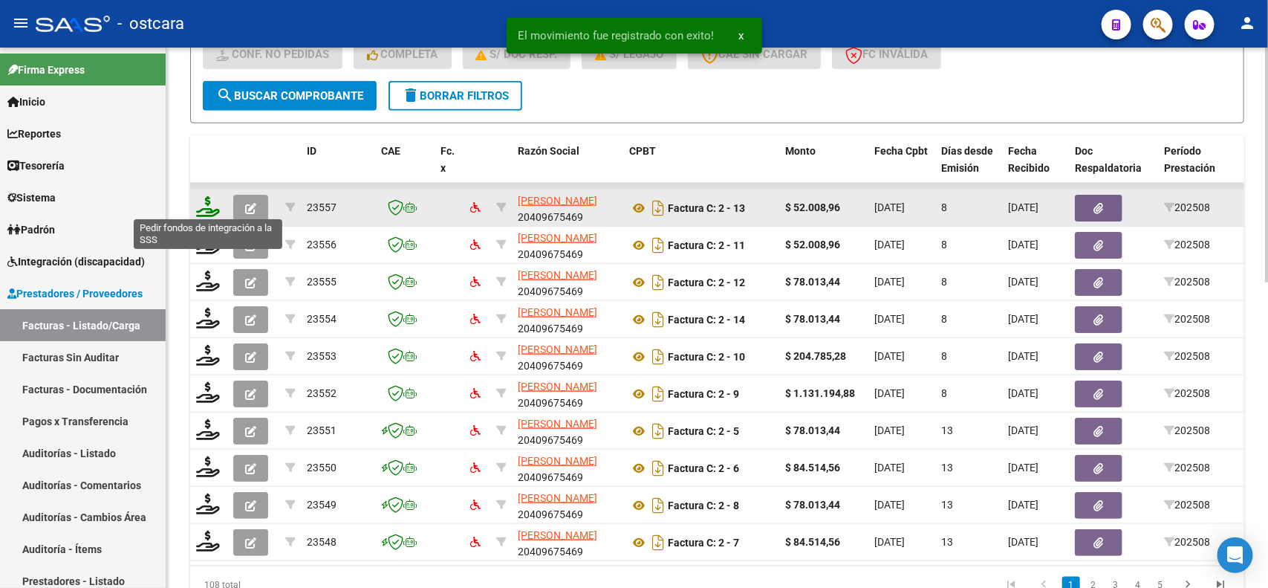
click at [205, 207] on icon at bounding box center [208, 206] width 24 height 21
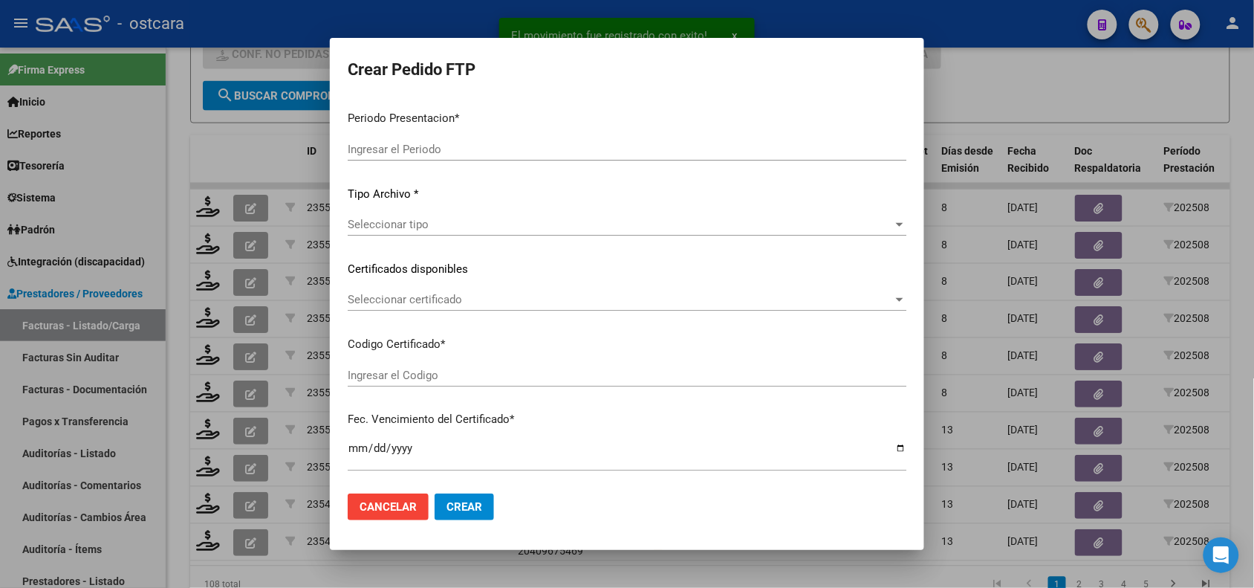
type input "202508"
type input "$ 52.008,96"
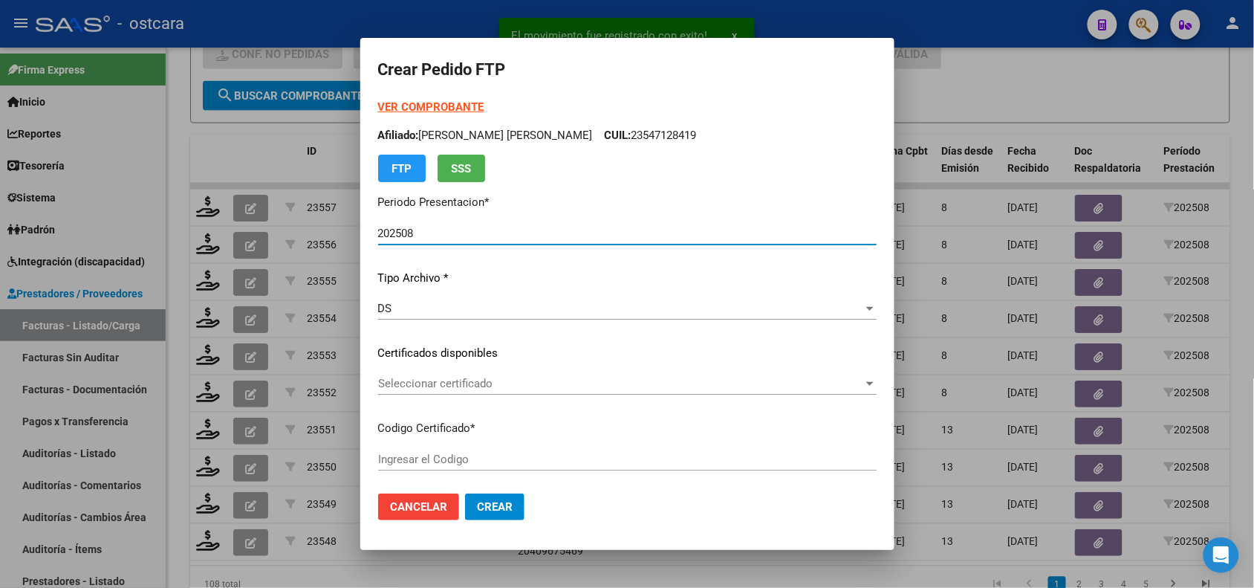
type input "ARG02000548480522022102720271027SFE226"
type input "[DATE]"
click at [415, 387] on span "Seleccionar certificado" at bounding box center [620, 383] width 485 height 13
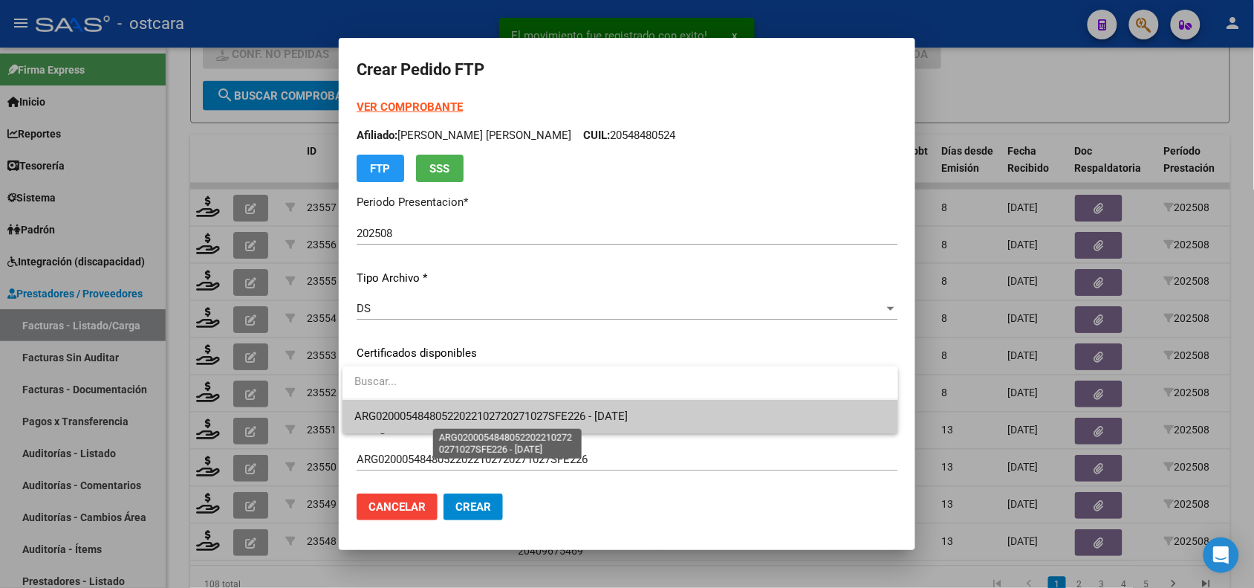
click at [418, 414] on span "ARG02000548480522022102720271027SFE226 - [DATE]" at bounding box center [490, 415] width 273 height 13
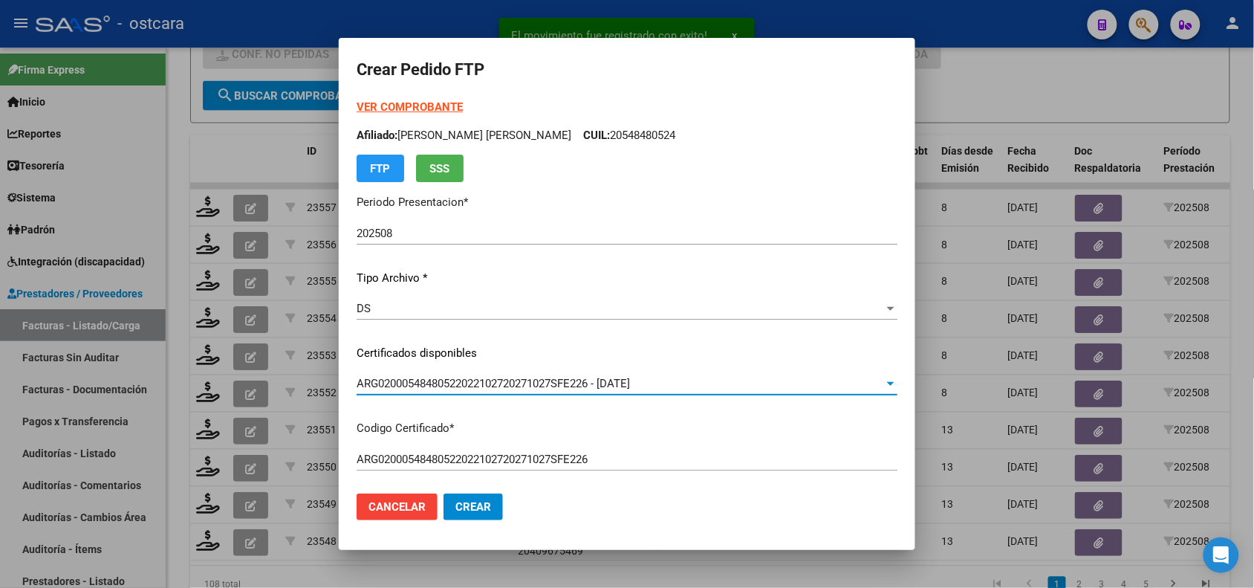
click at [402, 105] on strong "VER COMPROBANTE" at bounding box center [410, 106] width 106 height 13
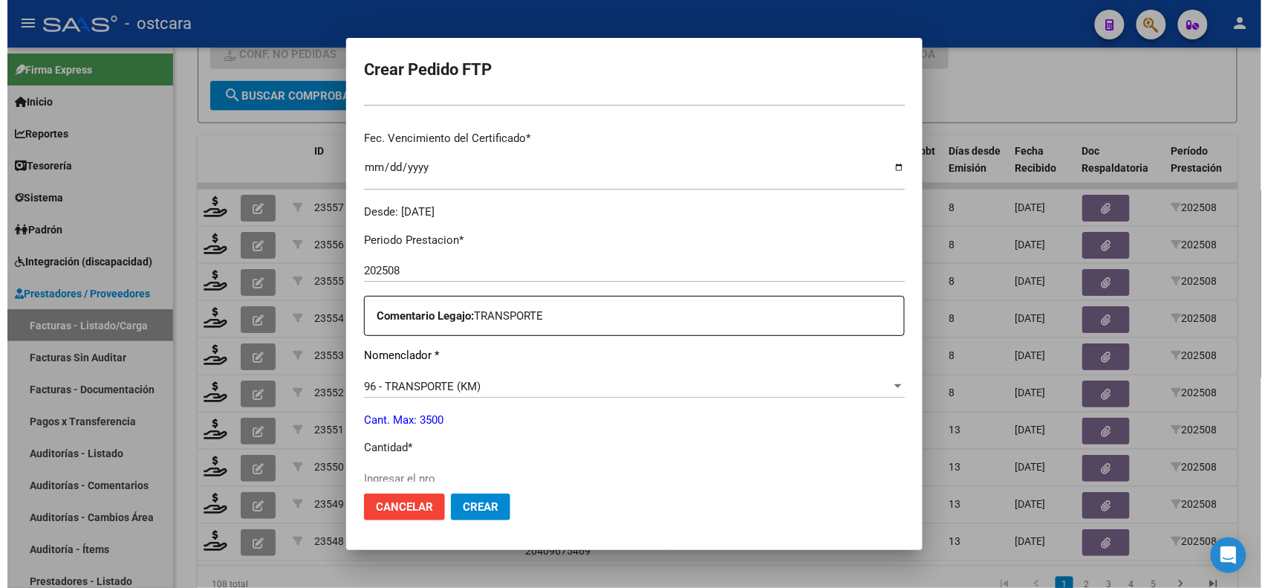
scroll to position [458, 0]
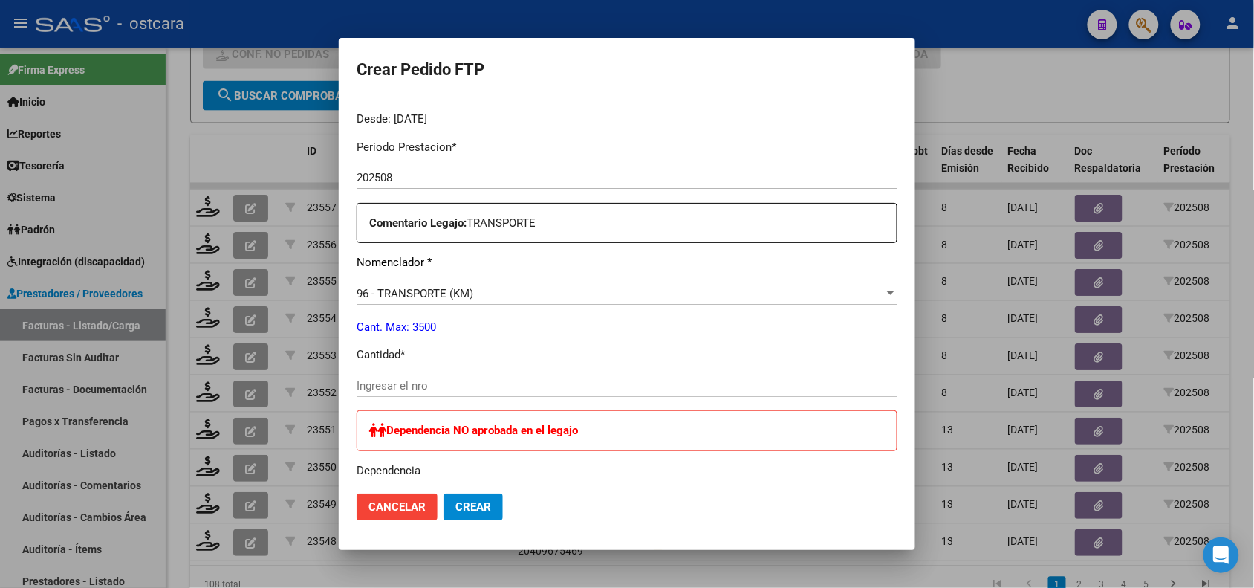
click at [736, 387] on input "Ingresar el nro" at bounding box center [627, 385] width 541 height 13
type input "96"
click at [467, 500] on span "Crear" at bounding box center [473, 506] width 36 height 13
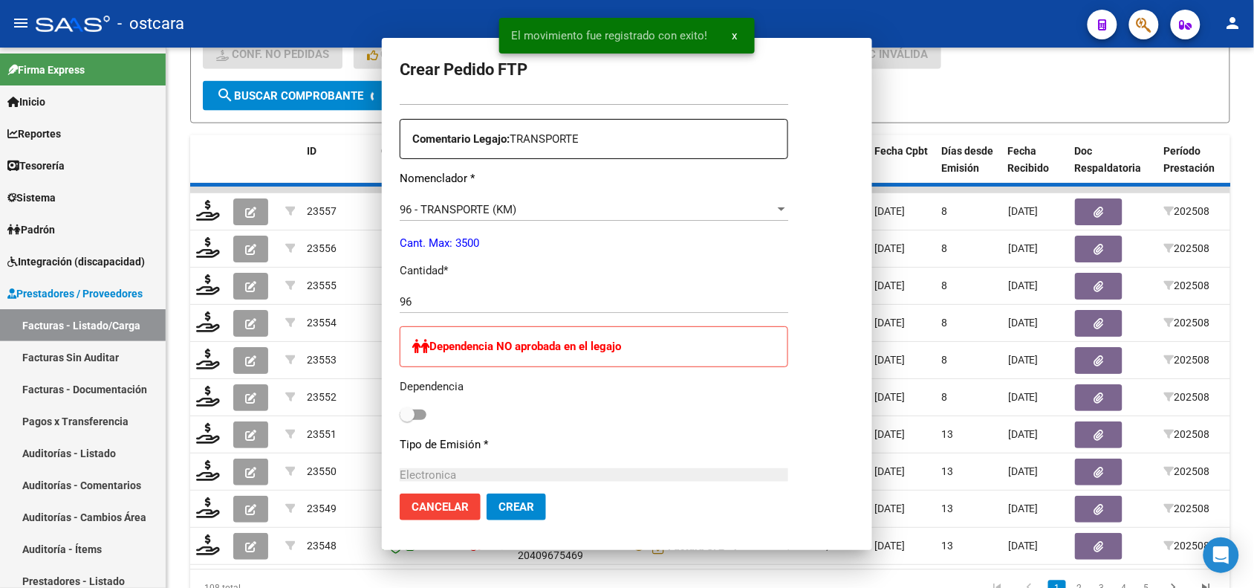
scroll to position [0, 0]
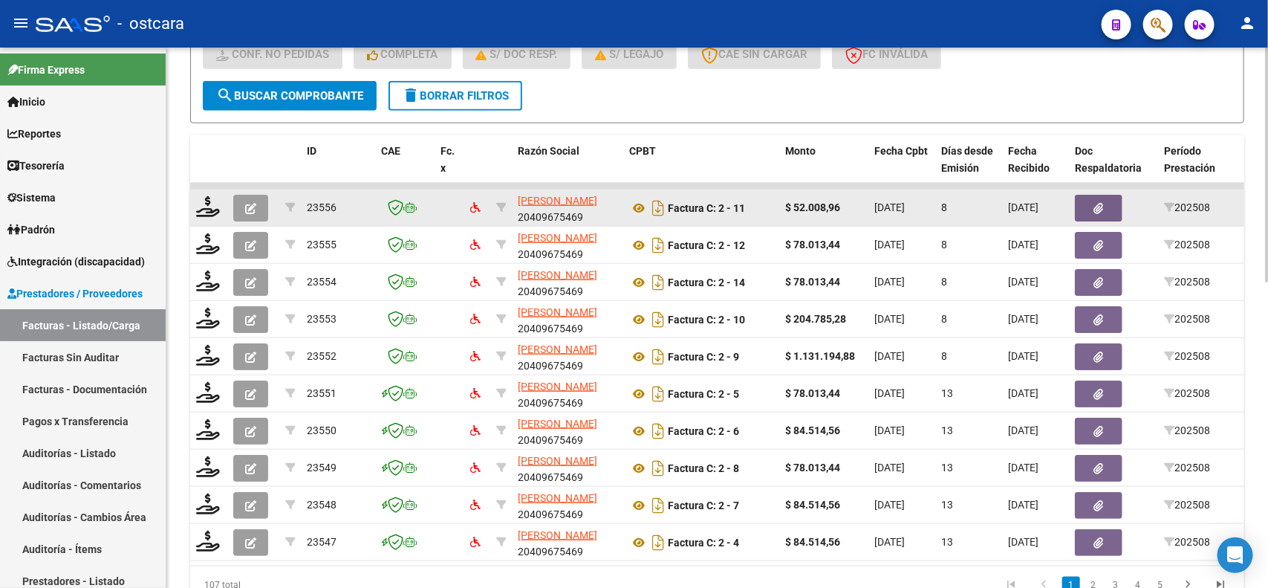
click at [216, 213] on div at bounding box center [208, 207] width 25 height 23
click at [210, 205] on icon at bounding box center [208, 206] width 24 height 21
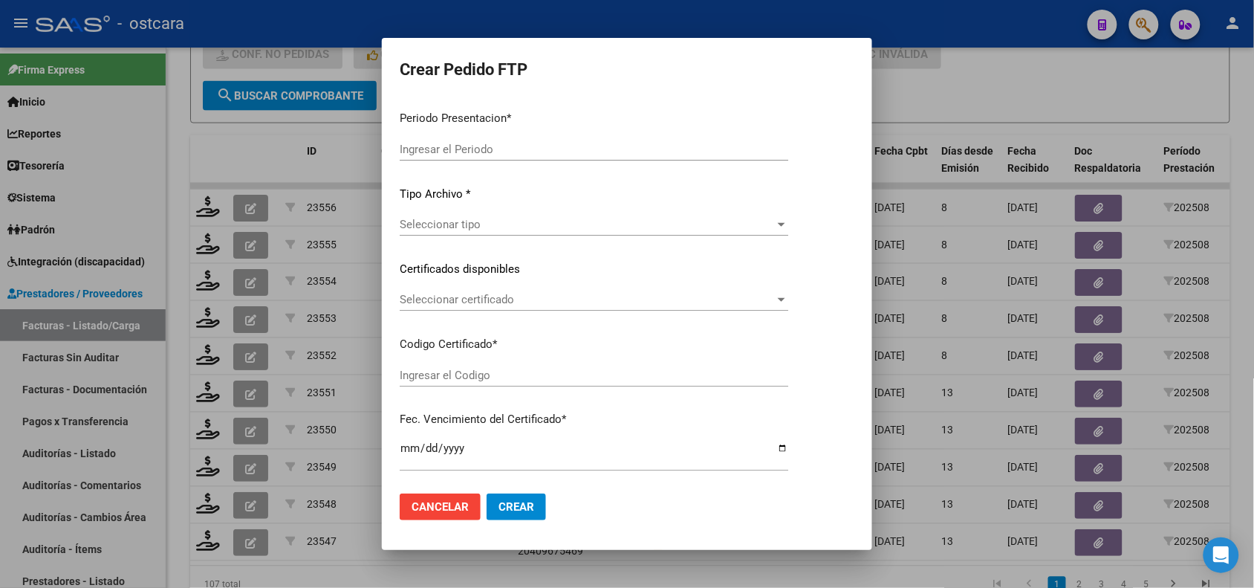
type input "202508"
type input "$ 52.008,96"
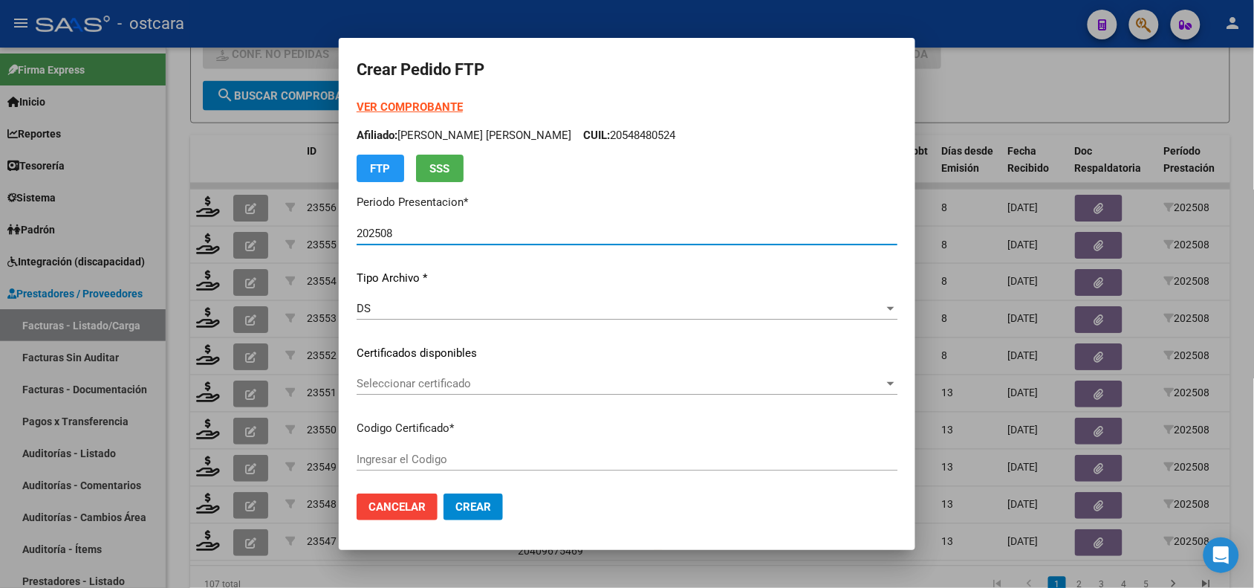
type input "ARG02000548480522022102720271027SFE226"
type input "[DATE]"
click at [421, 106] on strong "VER COMPROBANTE" at bounding box center [410, 106] width 106 height 13
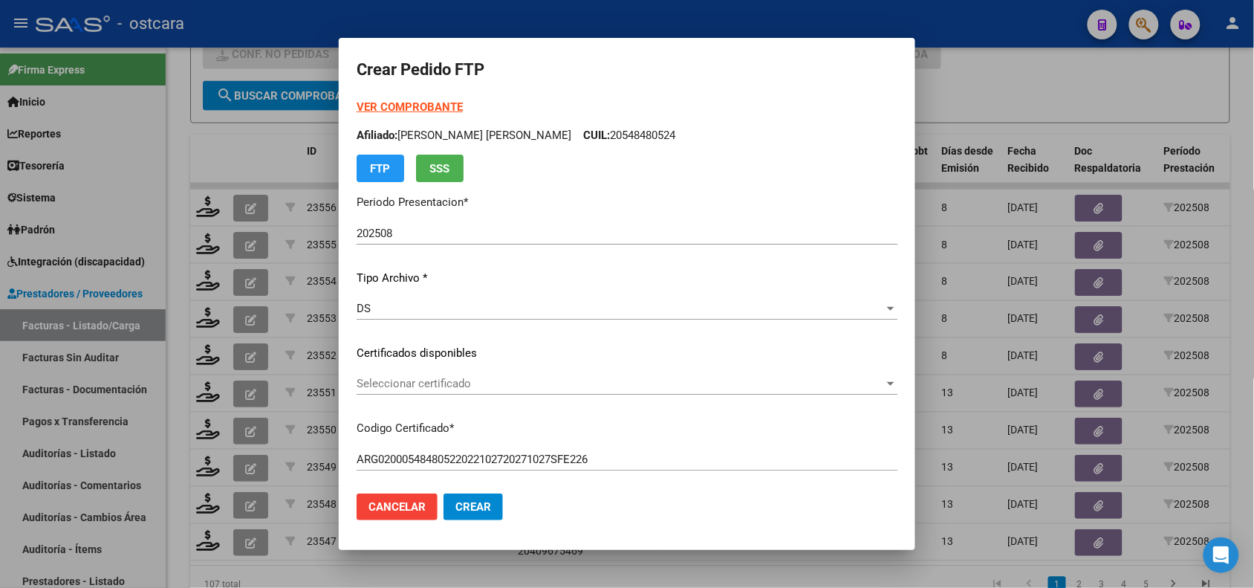
scroll to position [225, 0]
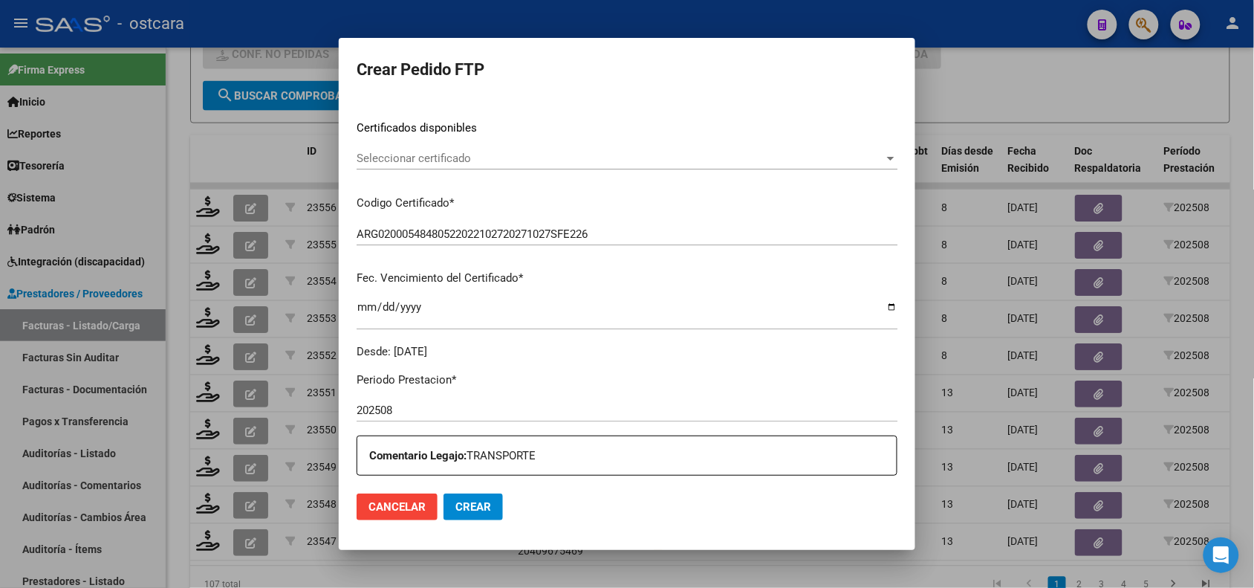
click at [610, 168] on div "Seleccionar certificado Seleccionar certificado" at bounding box center [627, 158] width 541 height 22
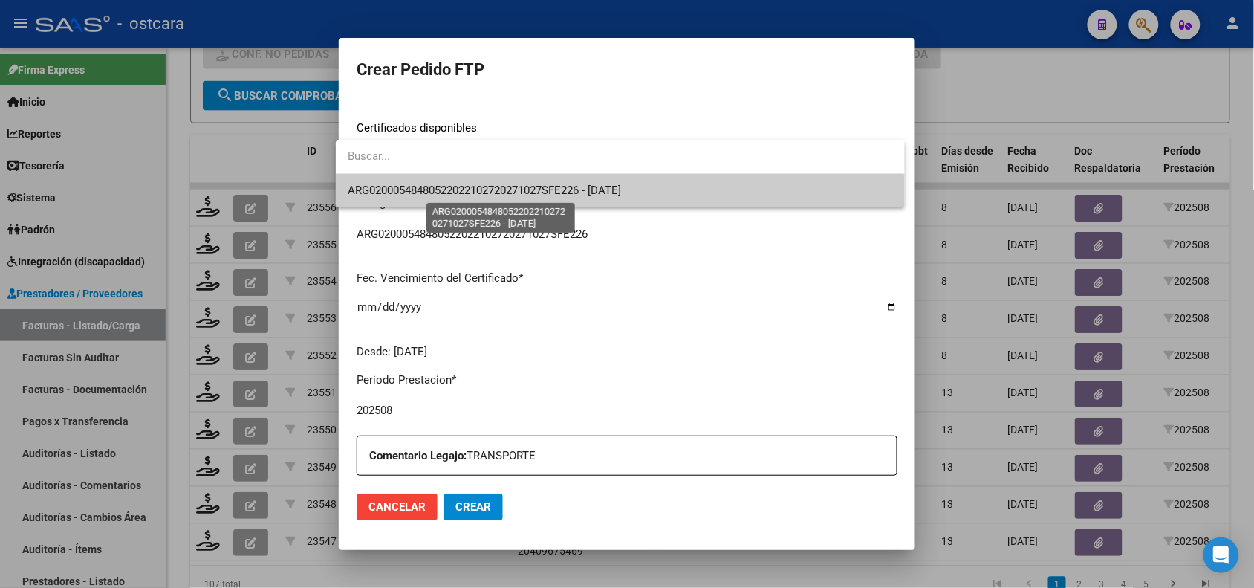
click at [609, 189] on span "ARG02000548480522022102720271027SFE226 - [DATE]" at bounding box center [484, 190] width 273 height 13
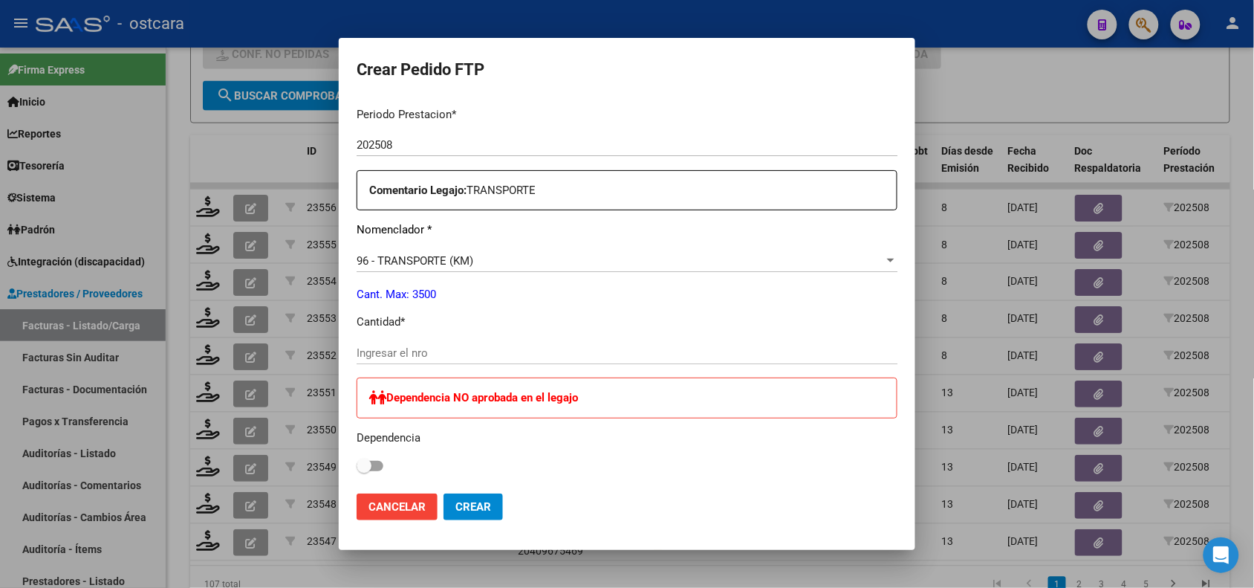
scroll to position [554, 0]
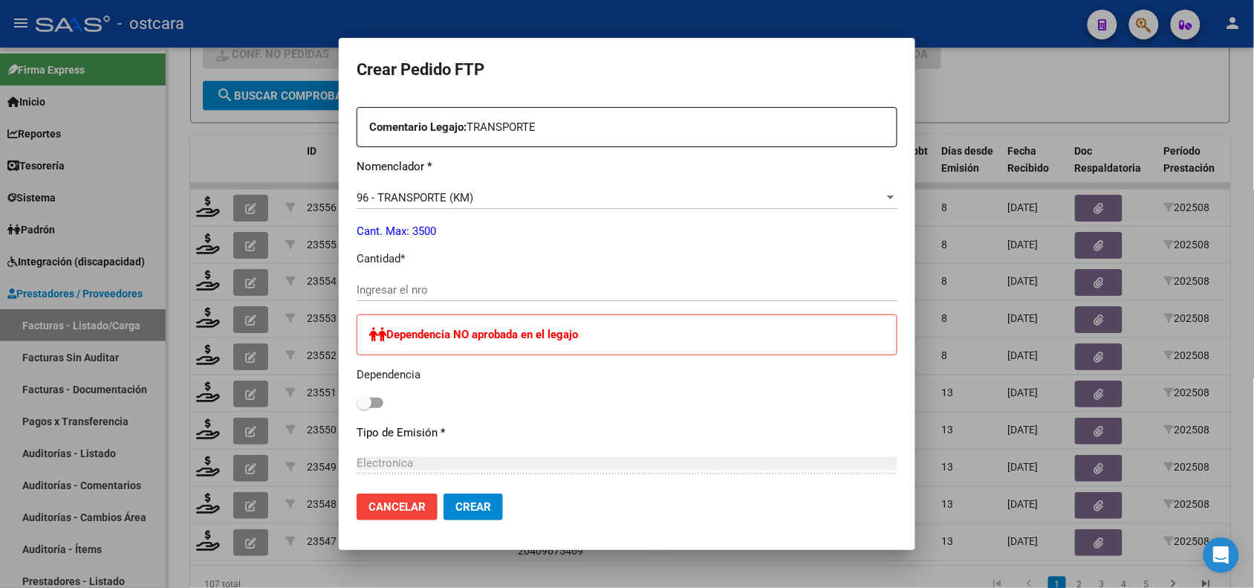
click at [613, 293] on input "Ingresar el nro" at bounding box center [627, 289] width 541 height 13
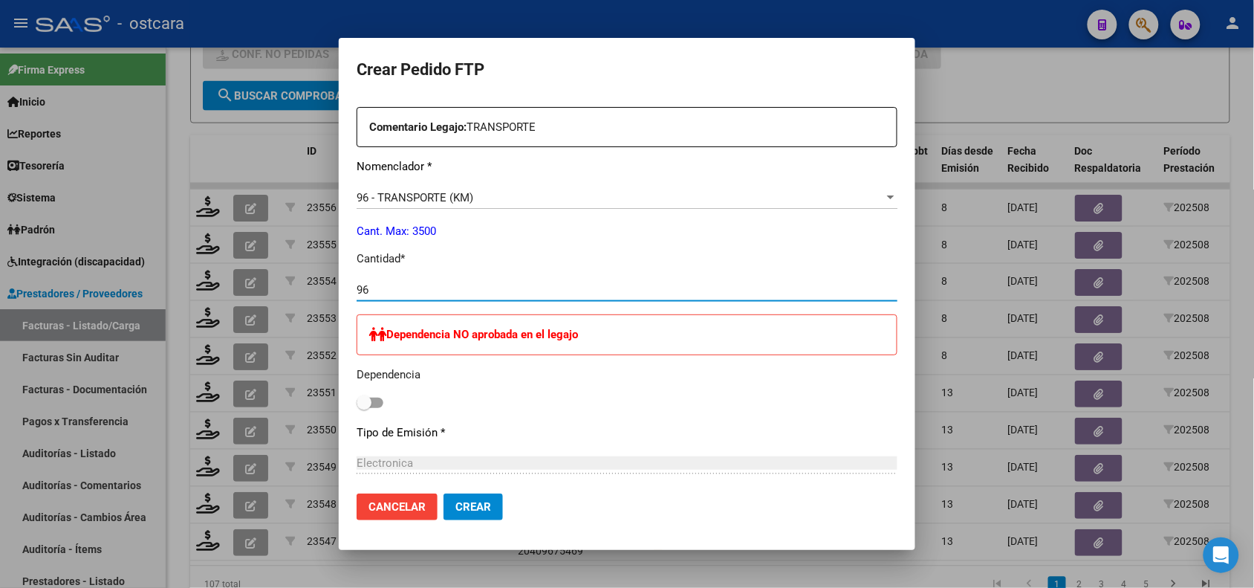
type input "96"
click at [476, 499] on button "Crear" at bounding box center [473, 506] width 59 height 27
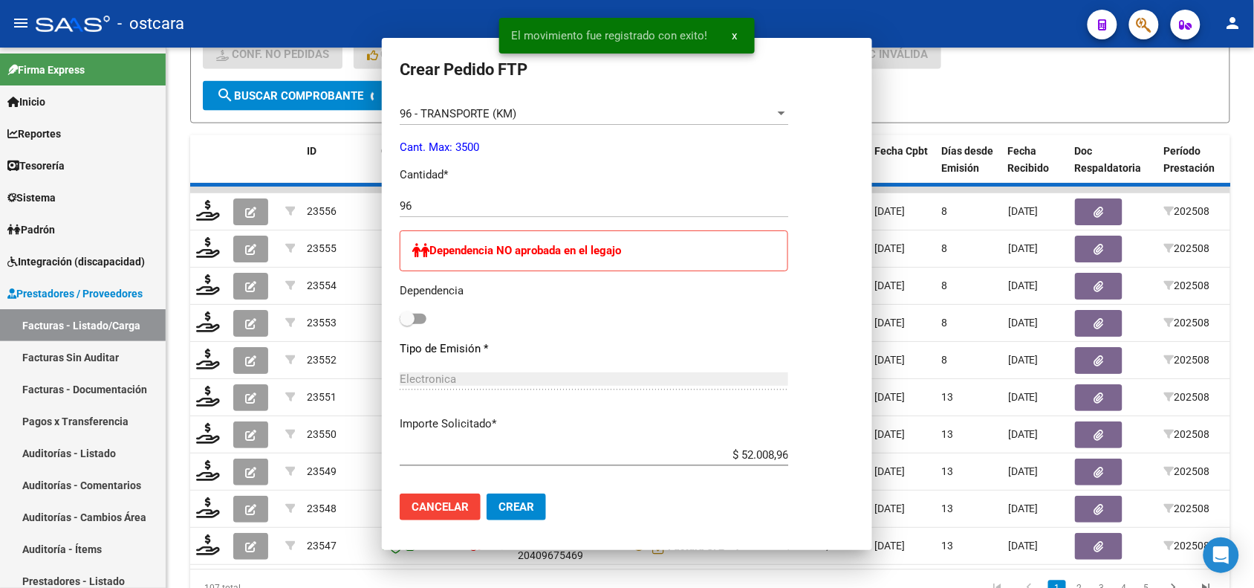
scroll to position [470, 0]
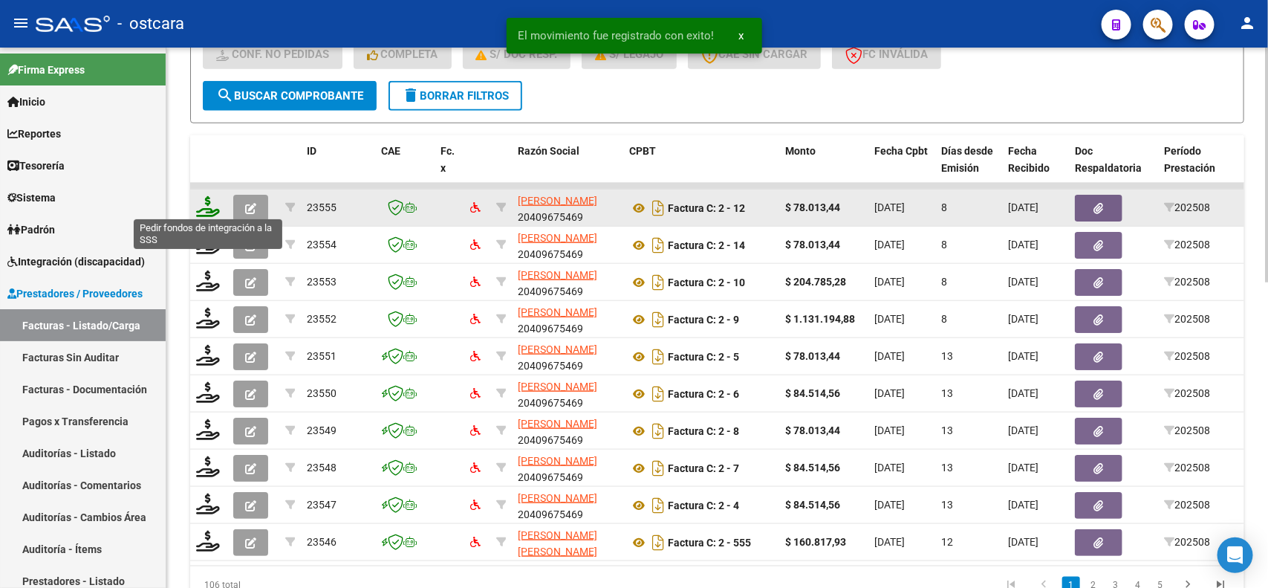
click at [210, 201] on icon at bounding box center [208, 206] width 24 height 21
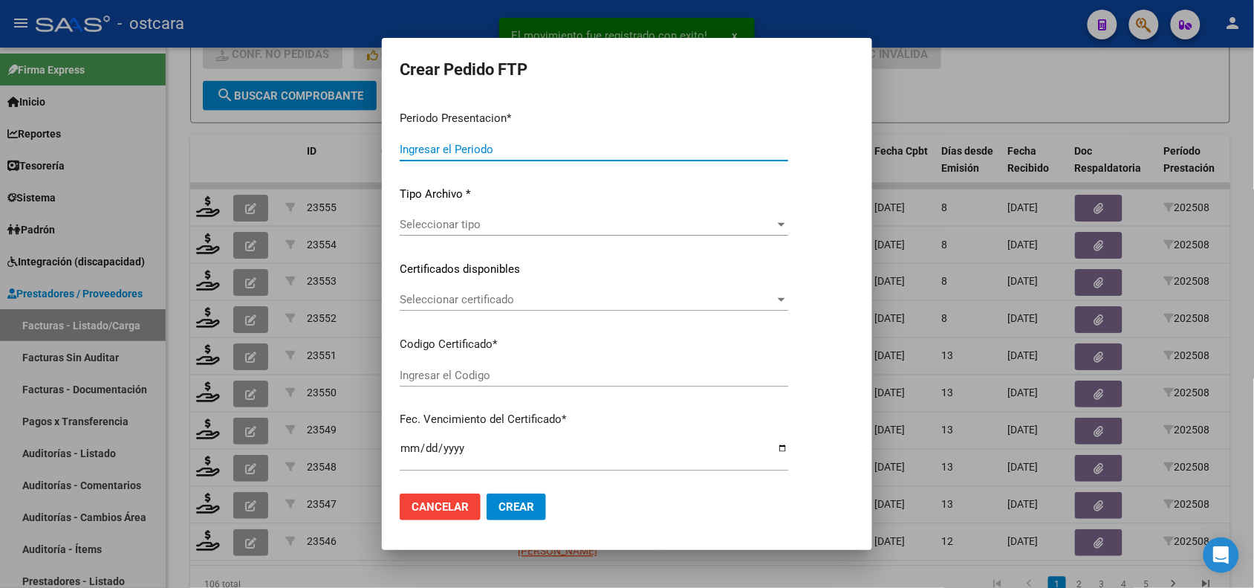
type input "202508"
type input "$ 78.013,44"
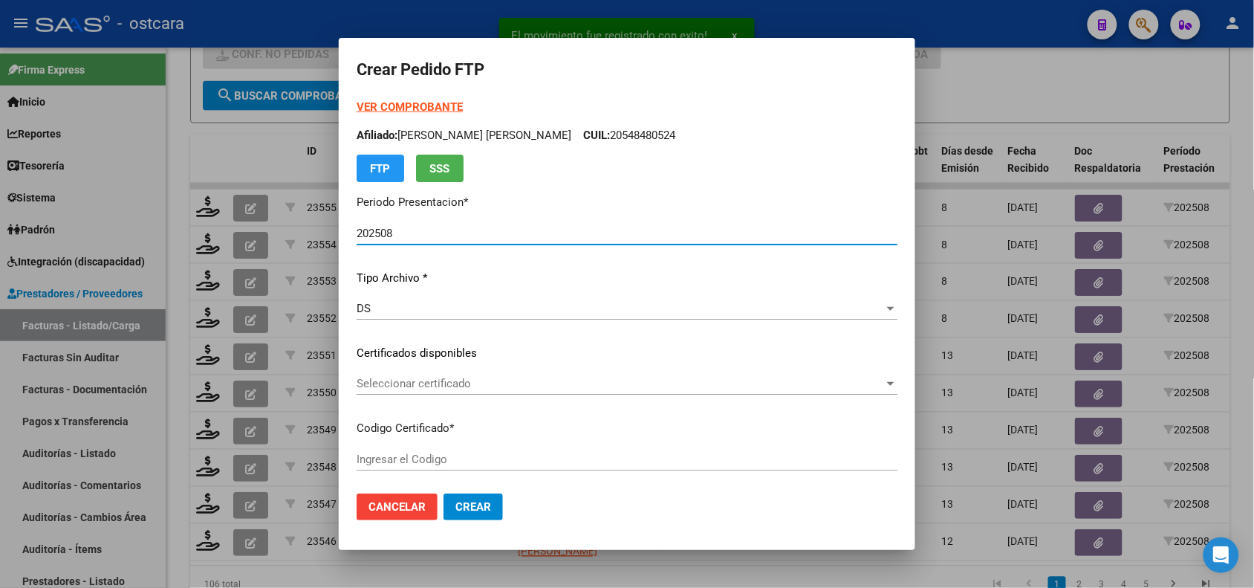
type input "ARG02000548480522022102720271027SFE226"
type input "[DATE]"
click at [435, 103] on strong "VER COMPROBANTE" at bounding box center [410, 106] width 106 height 13
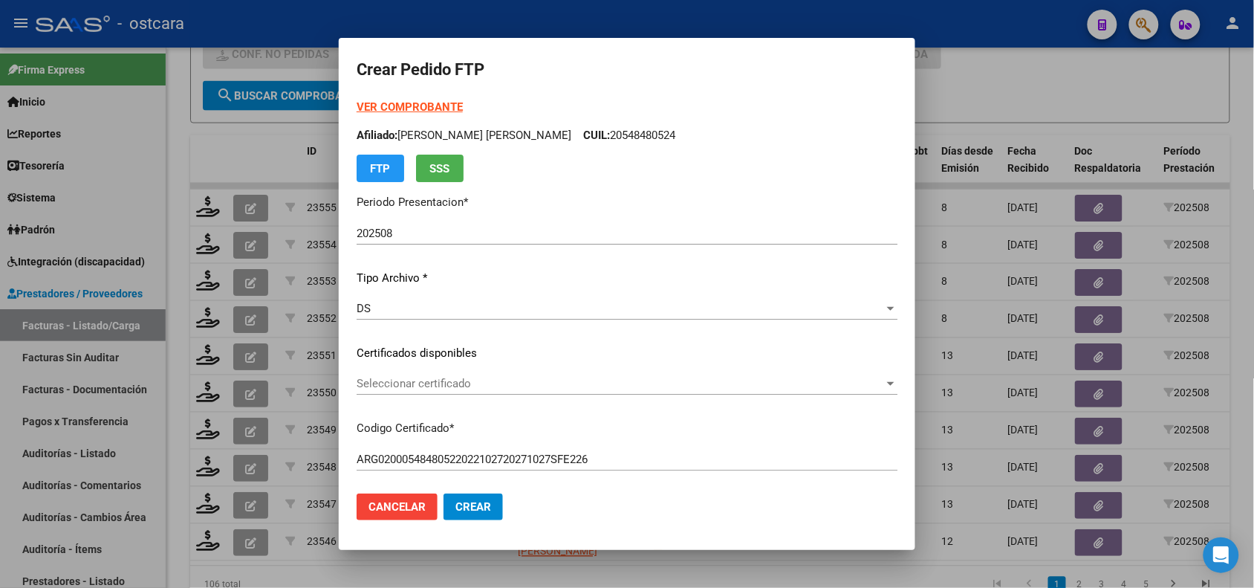
click at [476, 383] on span "Seleccionar certificado" at bounding box center [621, 383] width 528 height 13
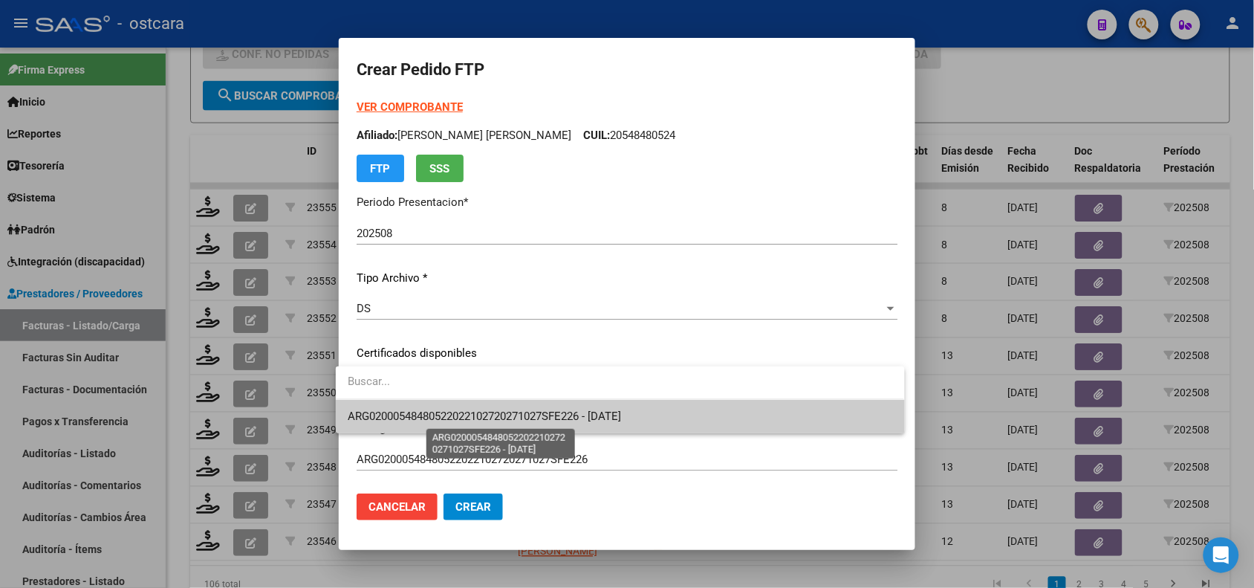
click at [484, 415] on span "ARG02000548480522022102720271027SFE226 - [DATE]" at bounding box center [484, 415] width 273 height 13
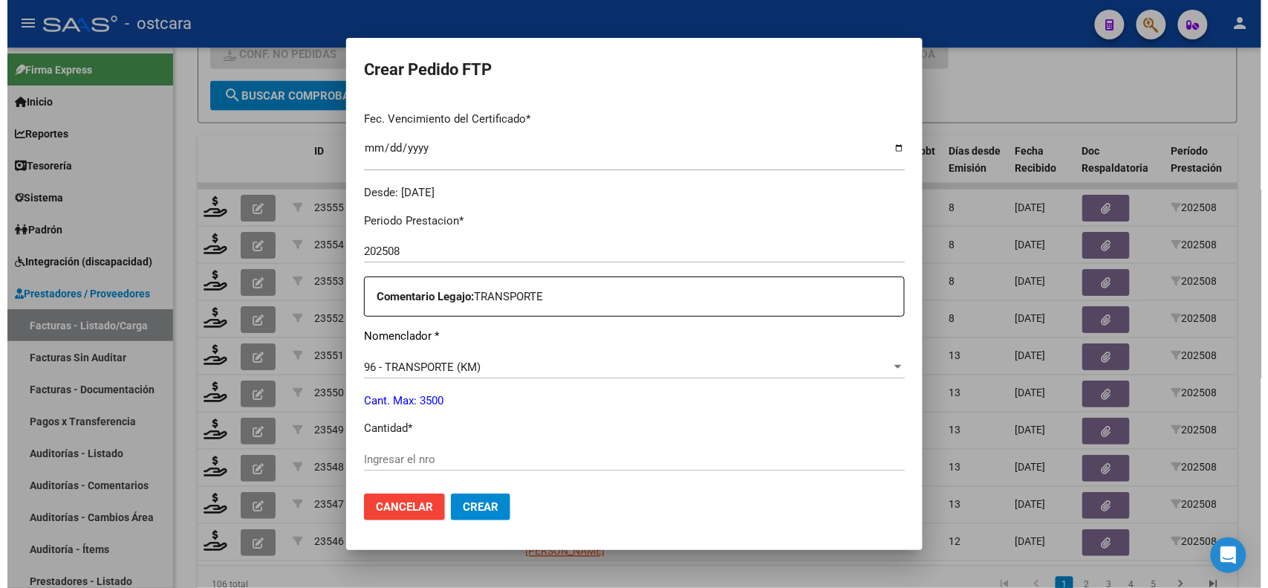
scroll to position [507, 0]
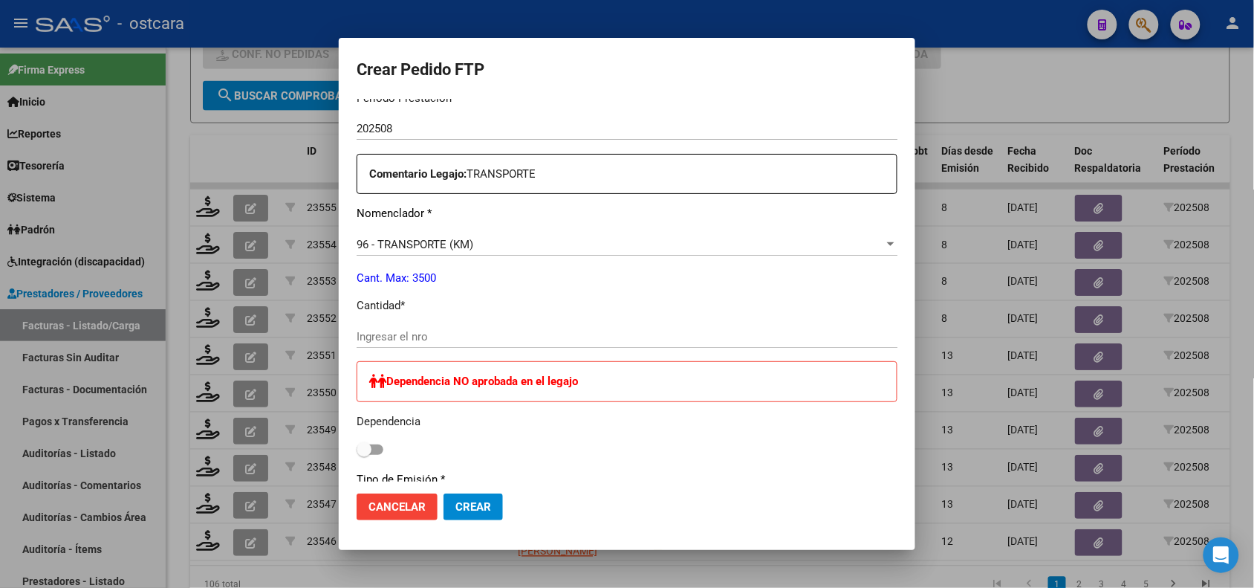
click at [681, 340] on input "Ingresar el nro" at bounding box center [627, 336] width 541 height 13
type input "144"
click at [476, 504] on span "Crear" at bounding box center [473, 506] width 36 height 13
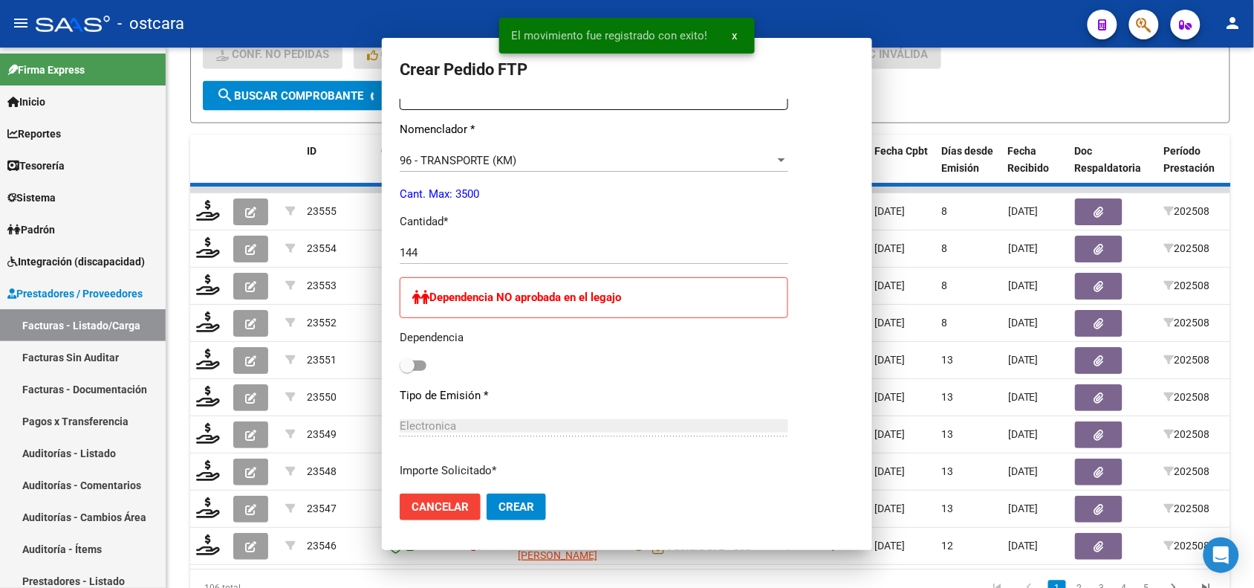
scroll to position [0, 0]
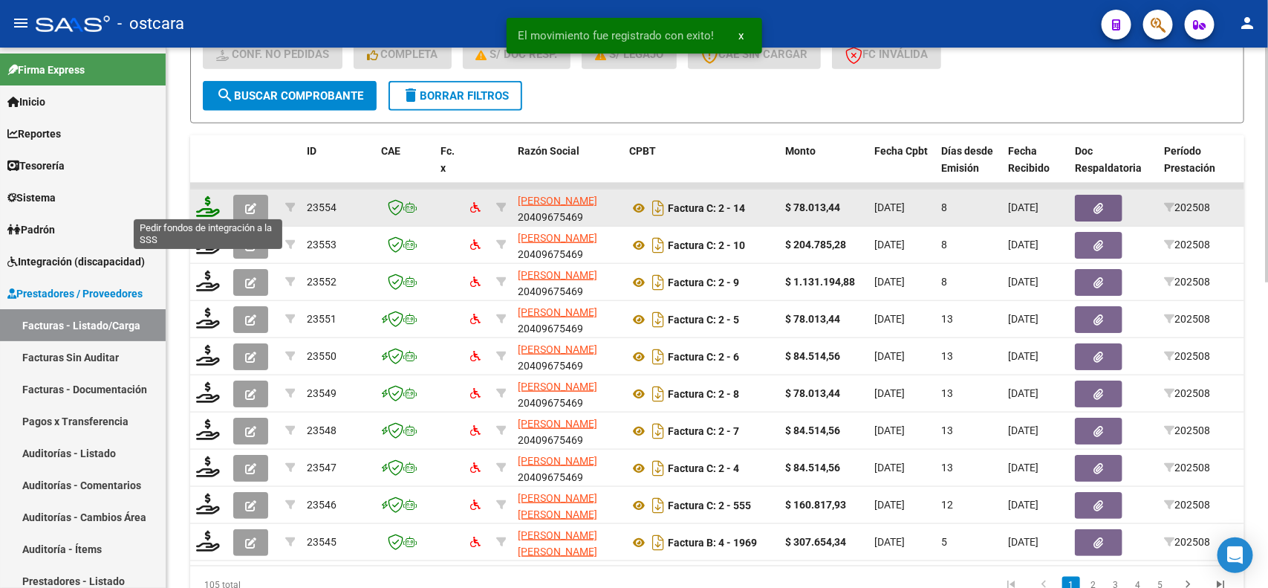
click at [205, 196] on icon at bounding box center [208, 206] width 24 height 21
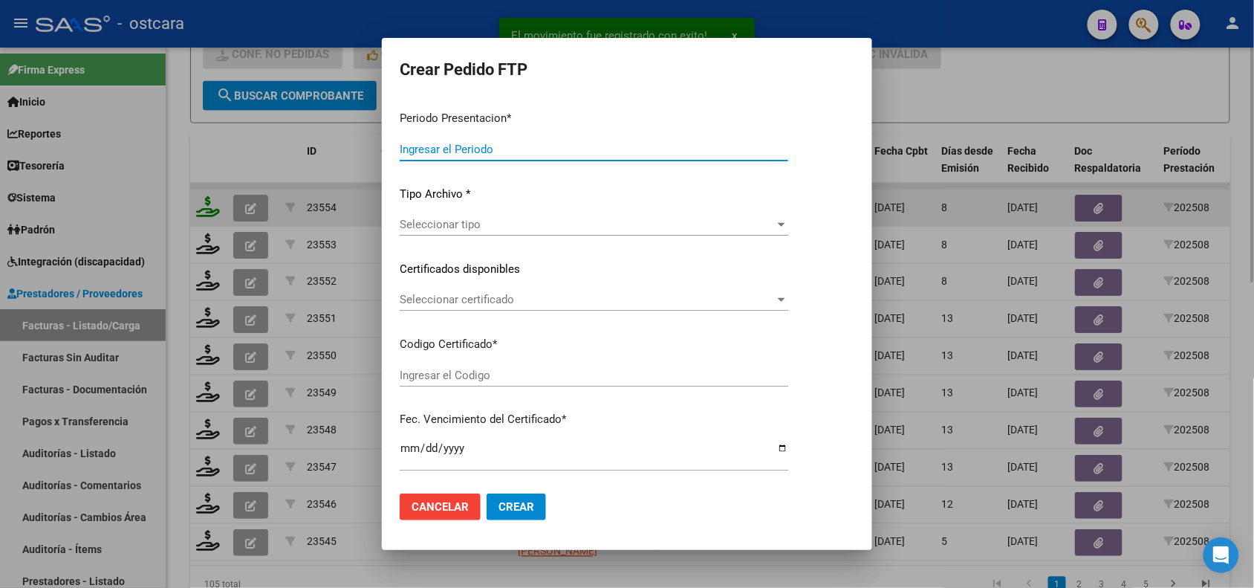
type input "202508"
type input "$ 78.013,44"
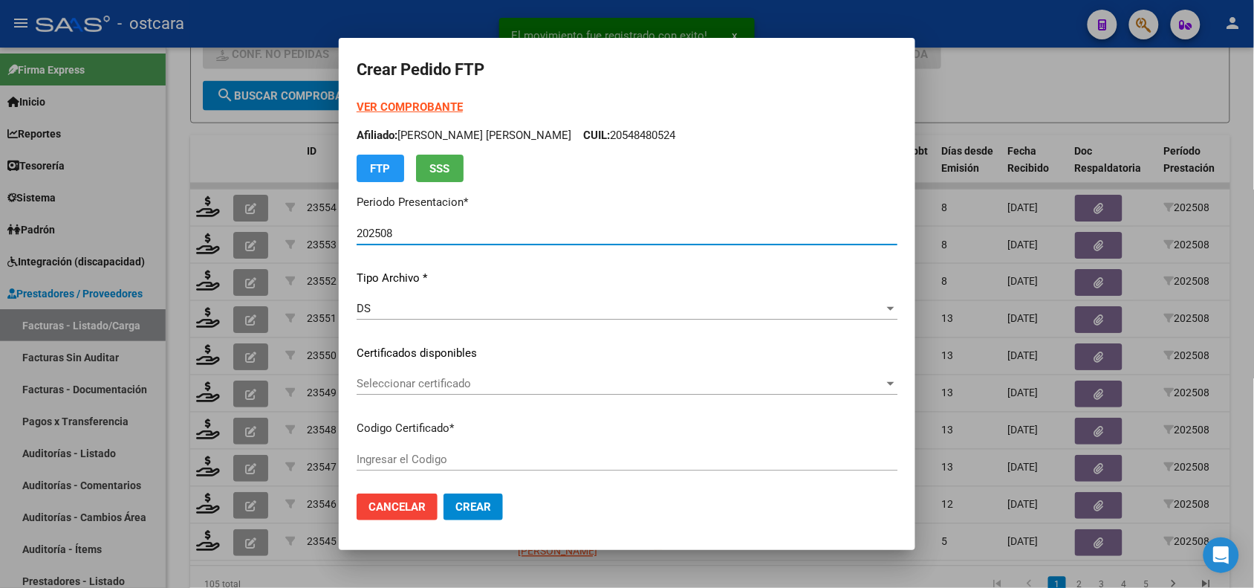
type input "ARG02000548480522022102720271027SFE226"
type input "[DATE]"
click at [438, 109] on strong "VER COMPROBANTE" at bounding box center [410, 106] width 106 height 13
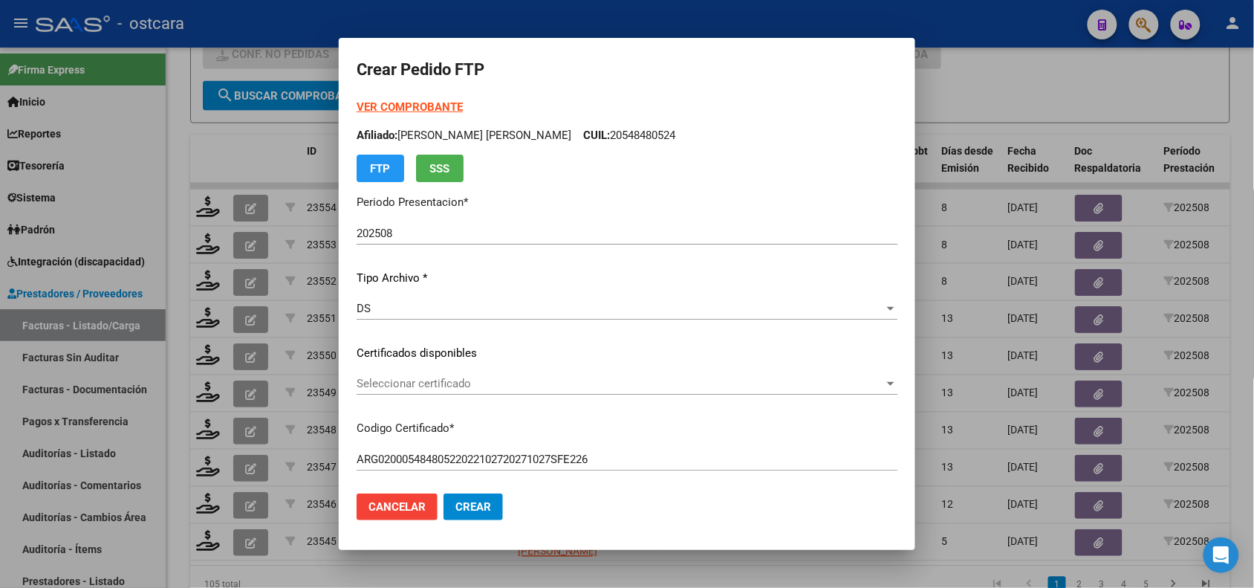
click at [688, 386] on span "Seleccionar certificado" at bounding box center [621, 383] width 528 height 13
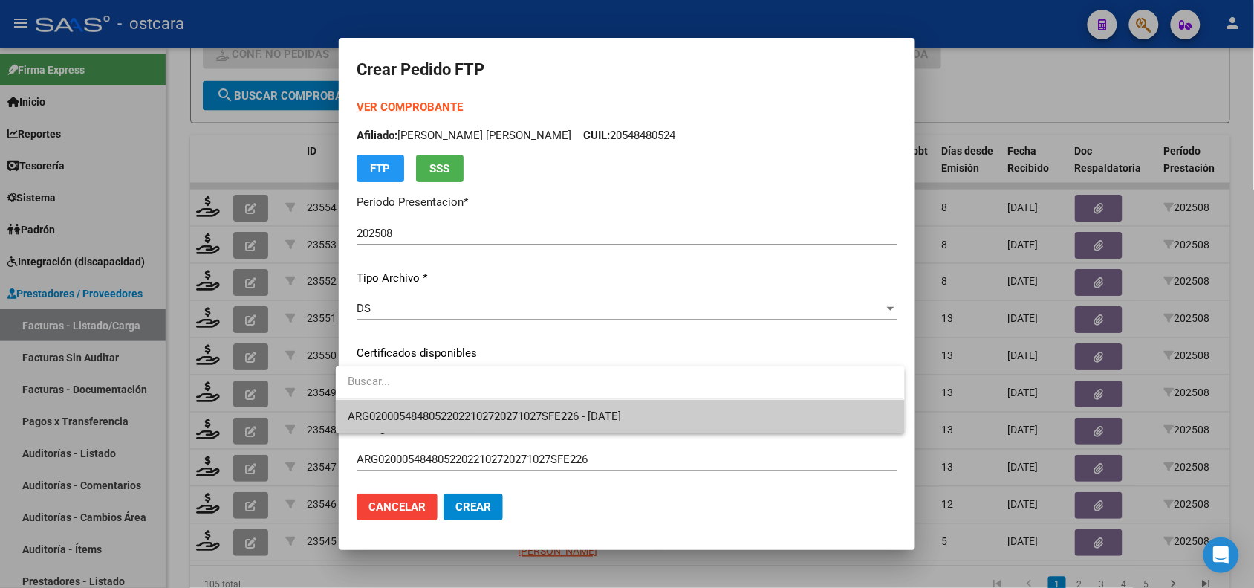
click at [688, 409] on span "ARG02000548480522022102720271027SFE226 - [DATE]" at bounding box center [620, 416] width 545 height 33
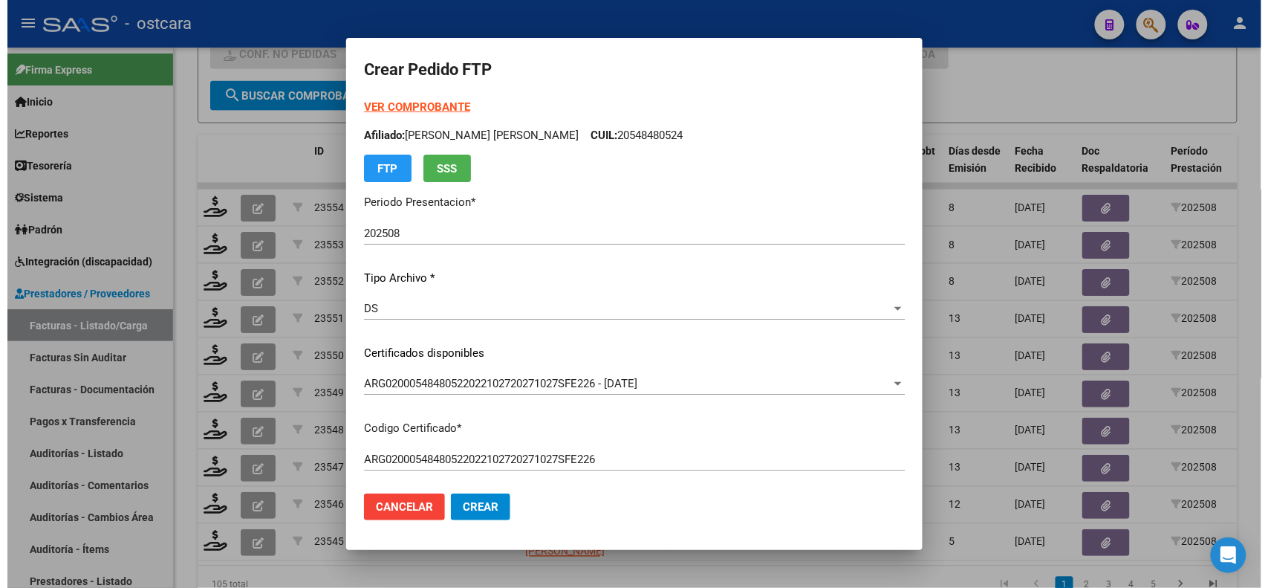
scroll to position [626, 0]
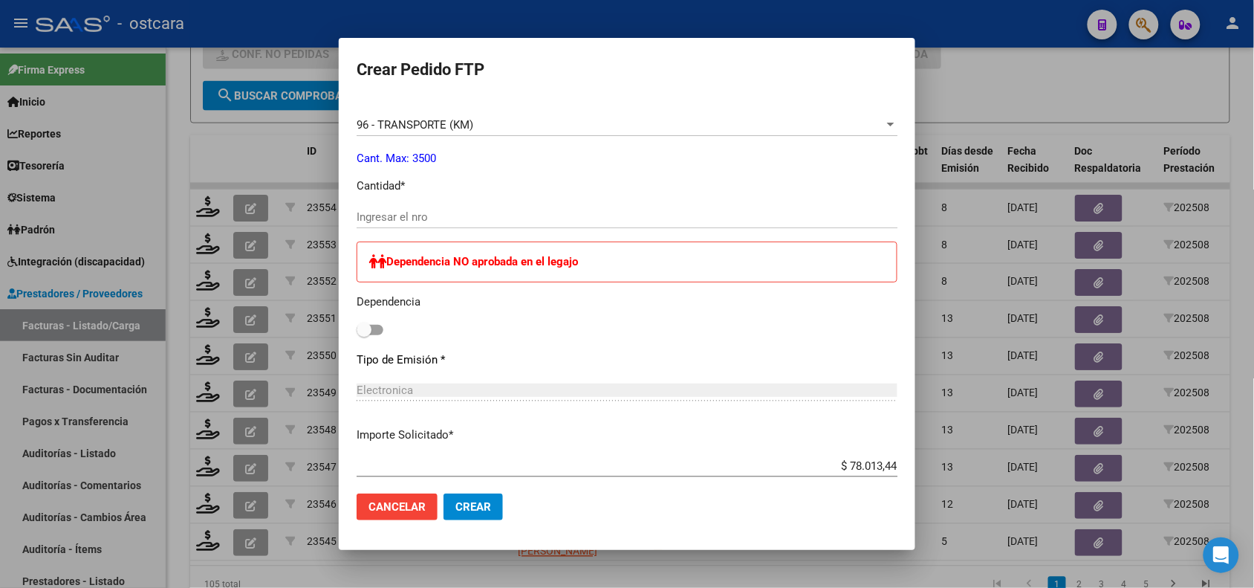
click at [416, 207] on div "Ingresar el nro" at bounding box center [627, 217] width 541 height 22
type input "144"
click at [462, 499] on button "Crear" at bounding box center [473, 506] width 59 height 27
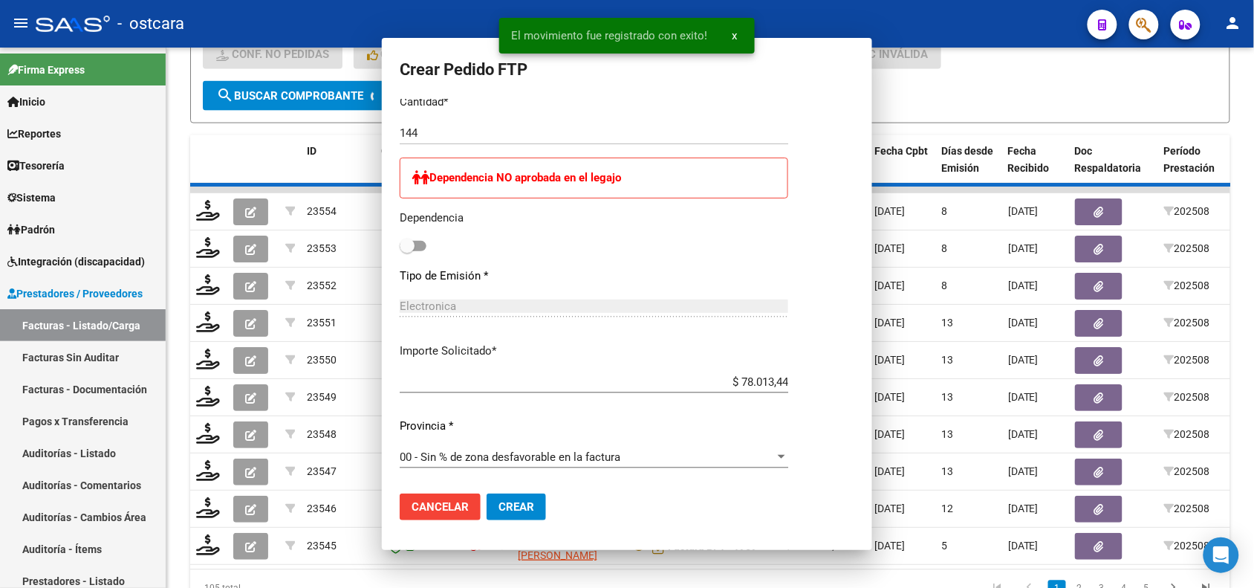
scroll to position [0, 0]
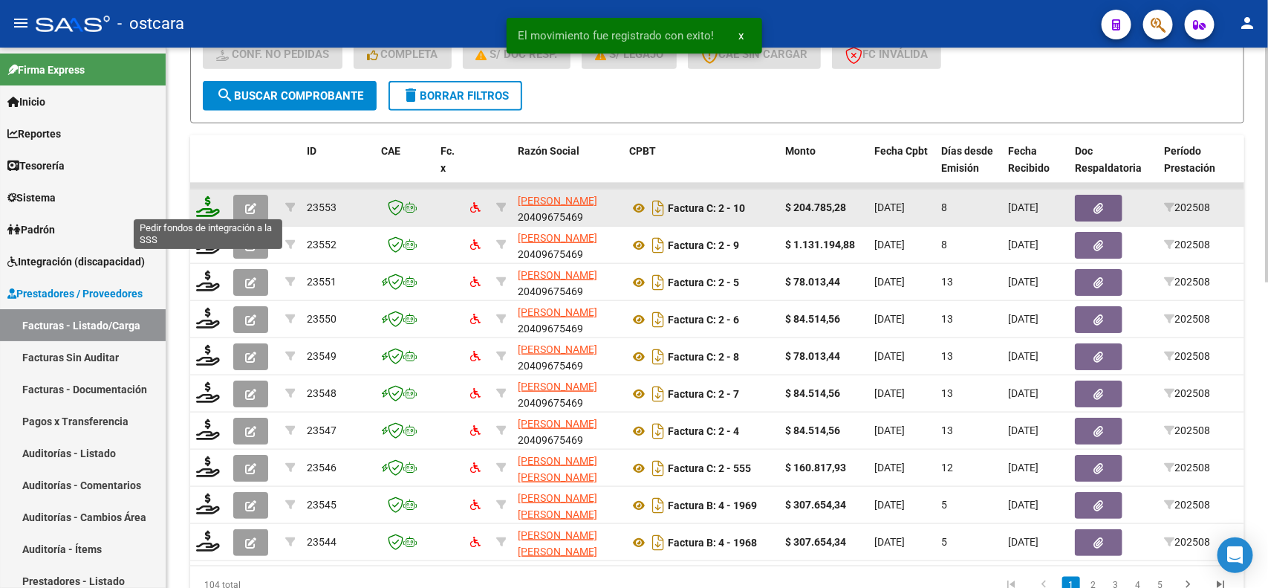
click at [212, 207] on icon at bounding box center [208, 206] width 24 height 21
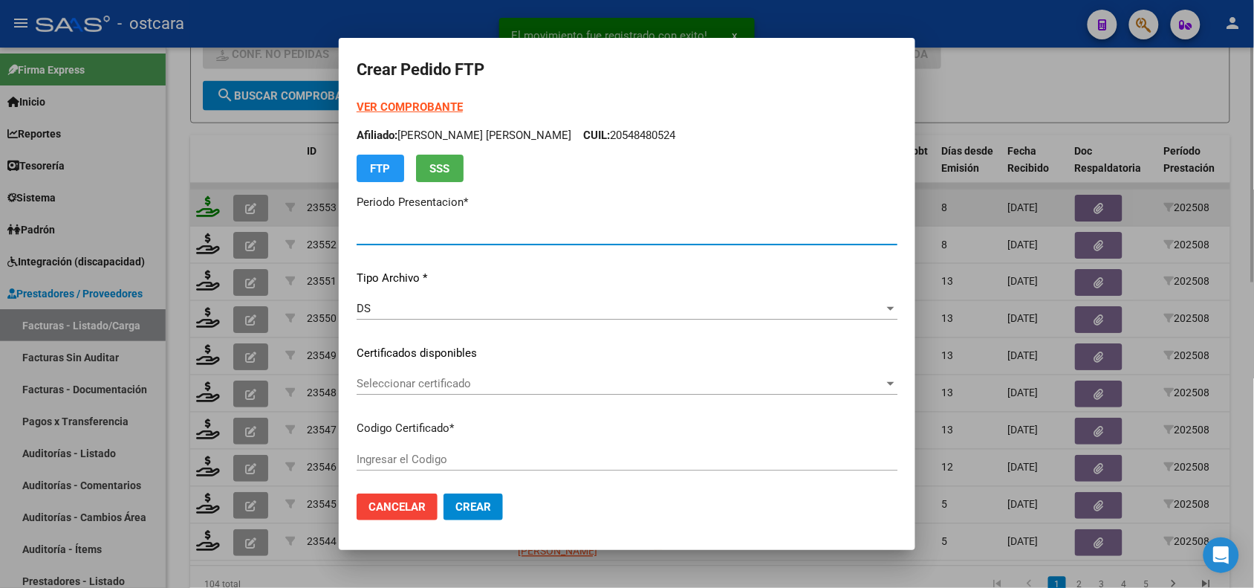
type input "202508"
type input "$ 204.785,28"
type input "ARG02000548480522022102720271027SFE226"
type input "[DATE]"
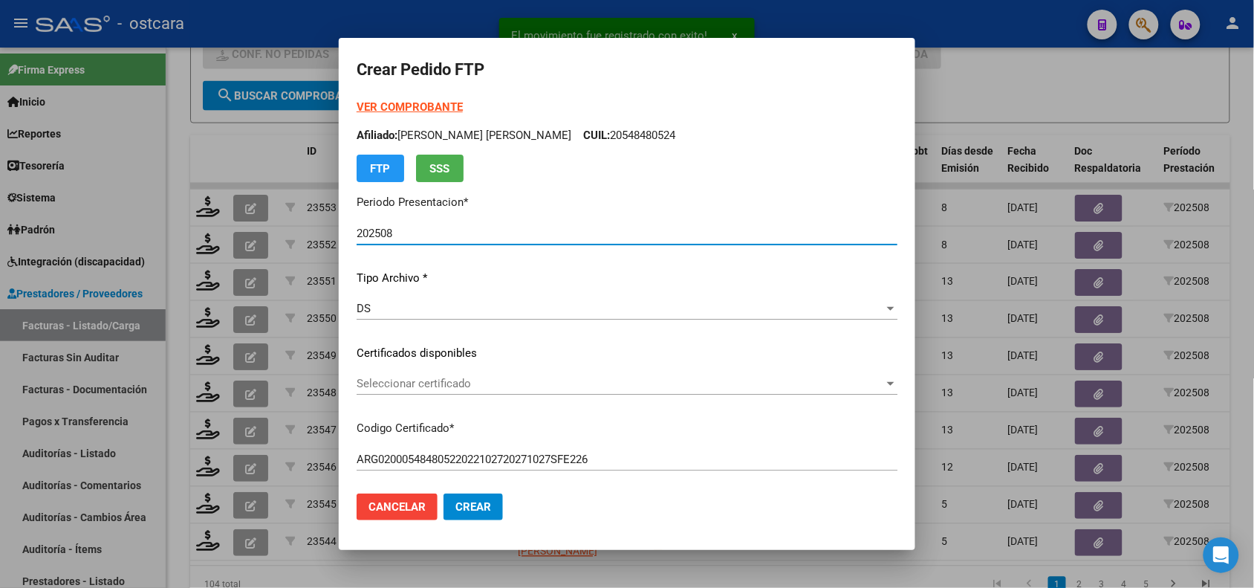
click at [372, 377] on span "Seleccionar certificado" at bounding box center [621, 383] width 528 height 13
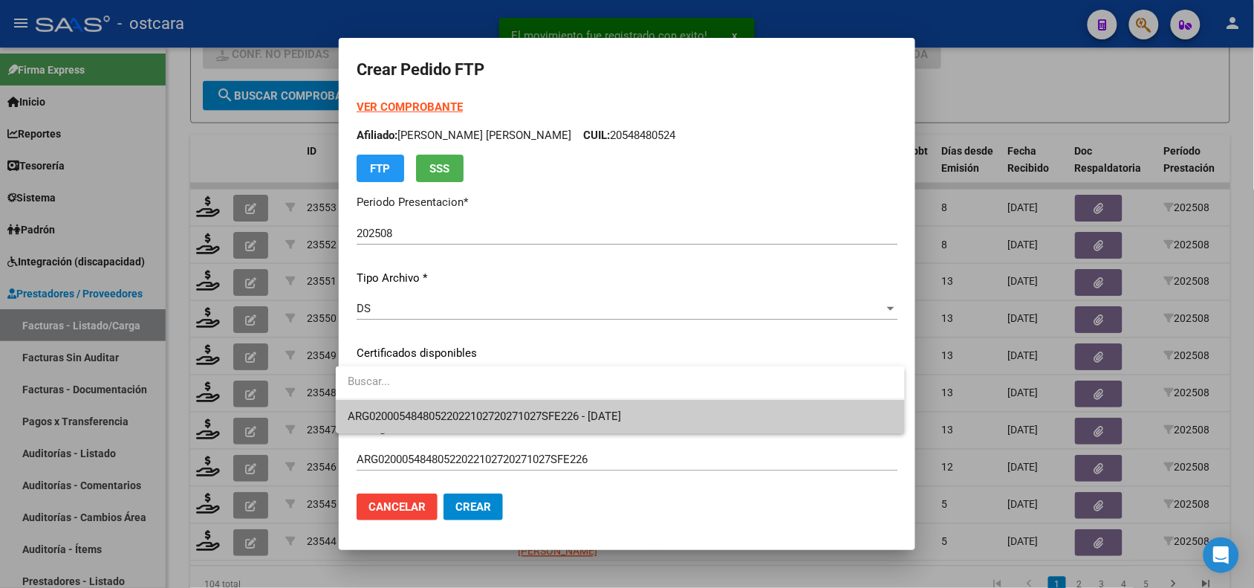
click at [384, 409] on span "ARG02000548480522022102720271027SFE226 - [DATE]" at bounding box center [620, 416] width 545 height 33
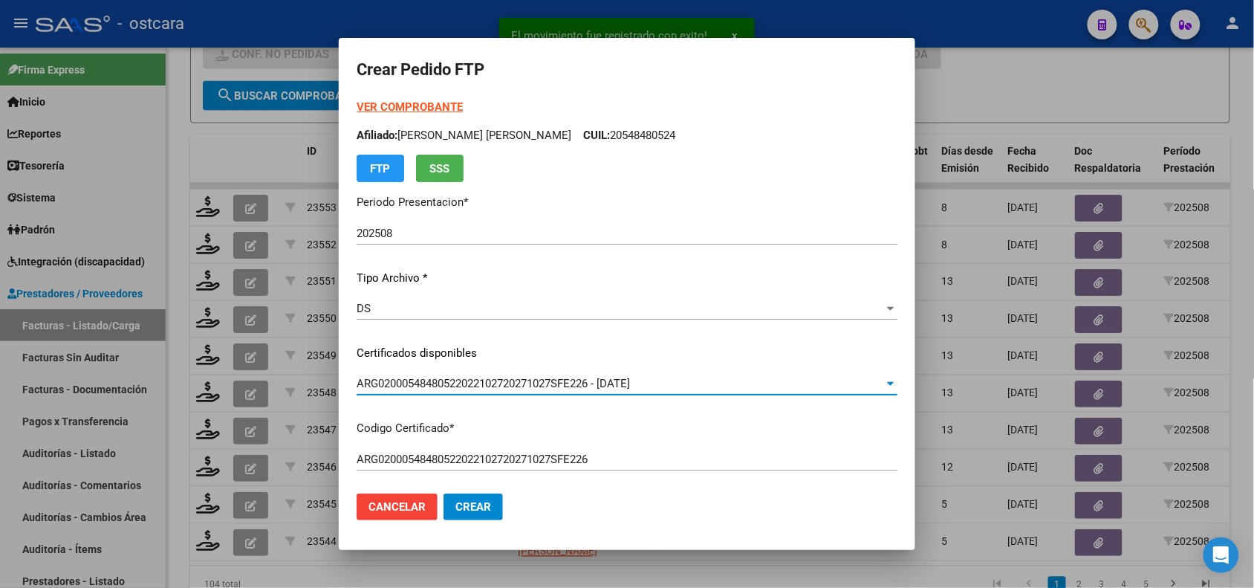
click at [410, 106] on strong "VER COMPROBANTE" at bounding box center [410, 106] width 106 height 13
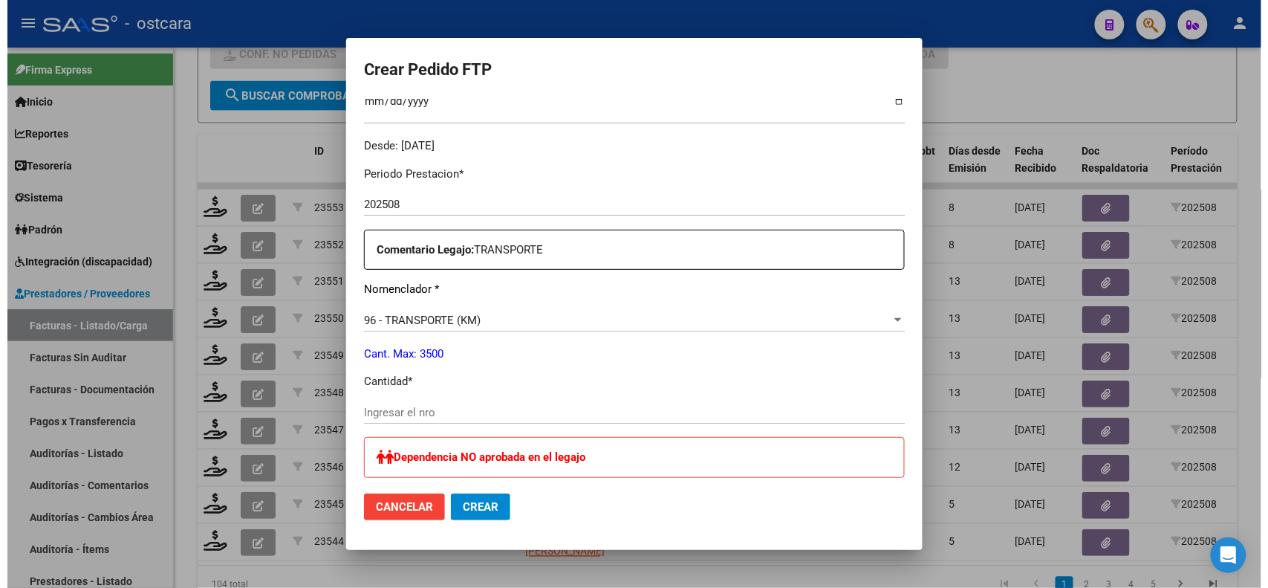
scroll to position [494, 0]
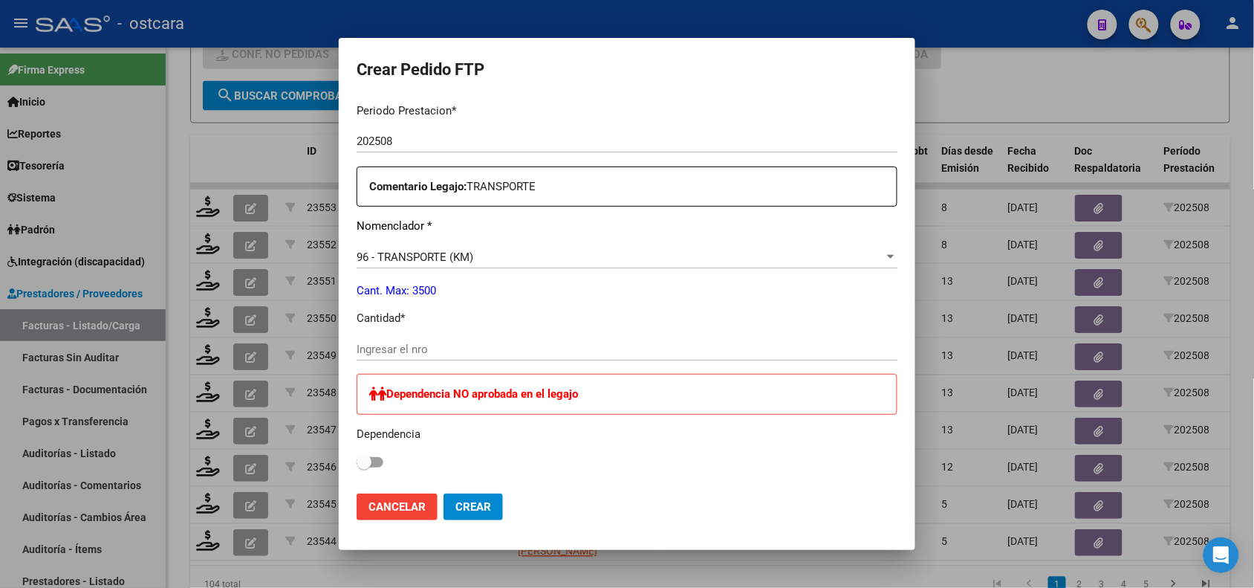
click at [584, 357] on div "Ingresar el nro" at bounding box center [627, 349] width 541 height 22
type input "378"
click at [469, 503] on span "Crear" at bounding box center [473, 506] width 36 height 13
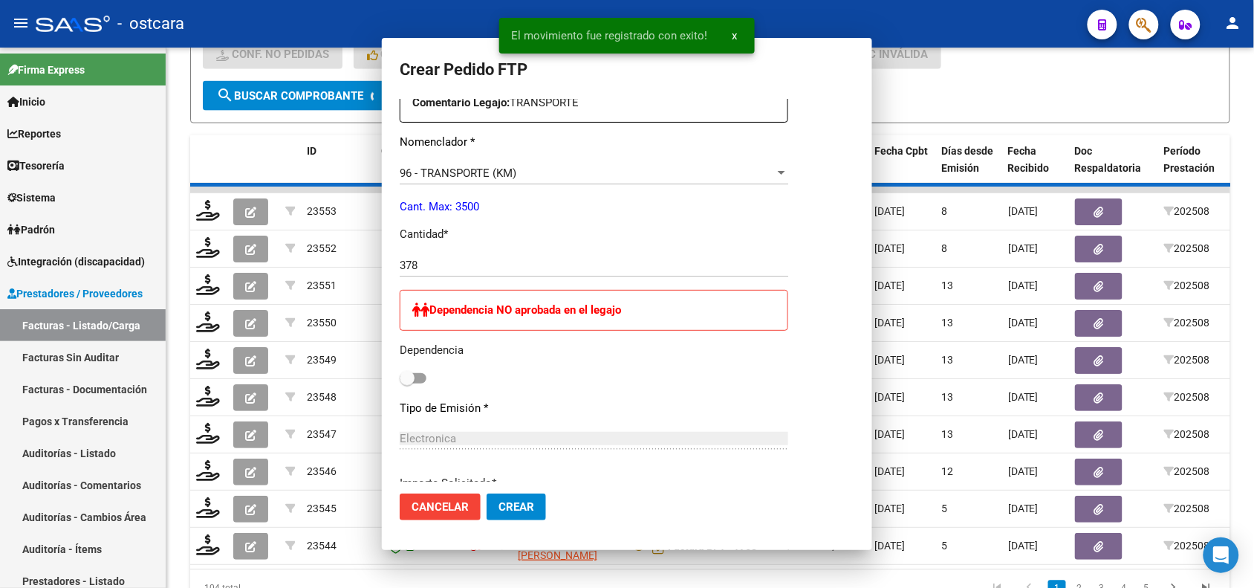
scroll to position [0, 0]
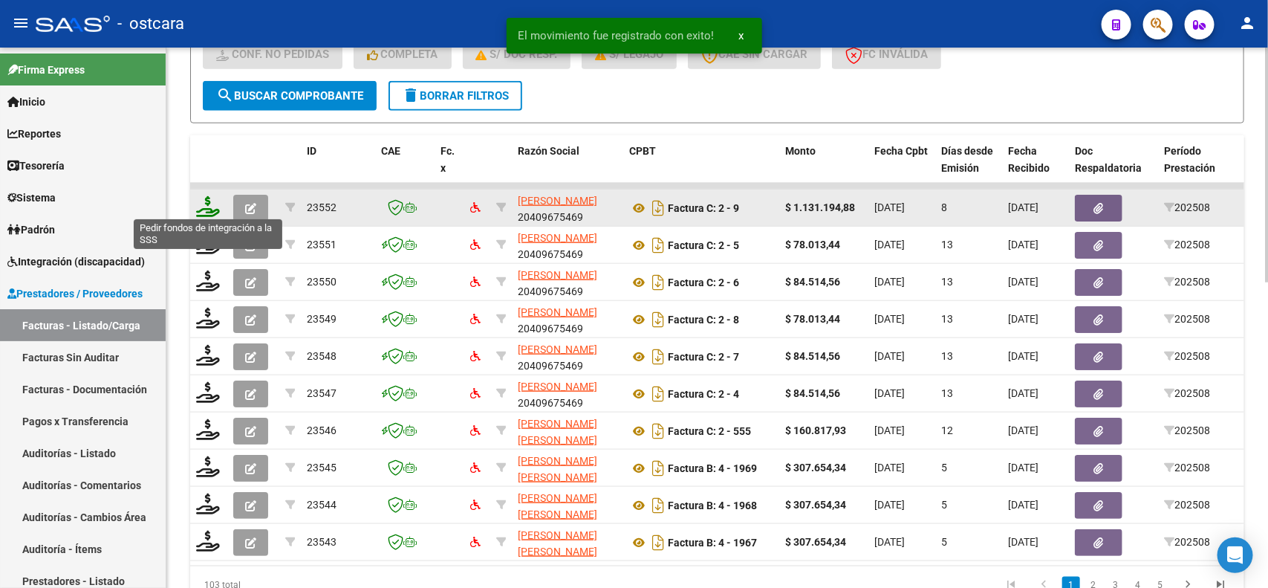
click at [210, 199] on icon at bounding box center [208, 206] width 24 height 21
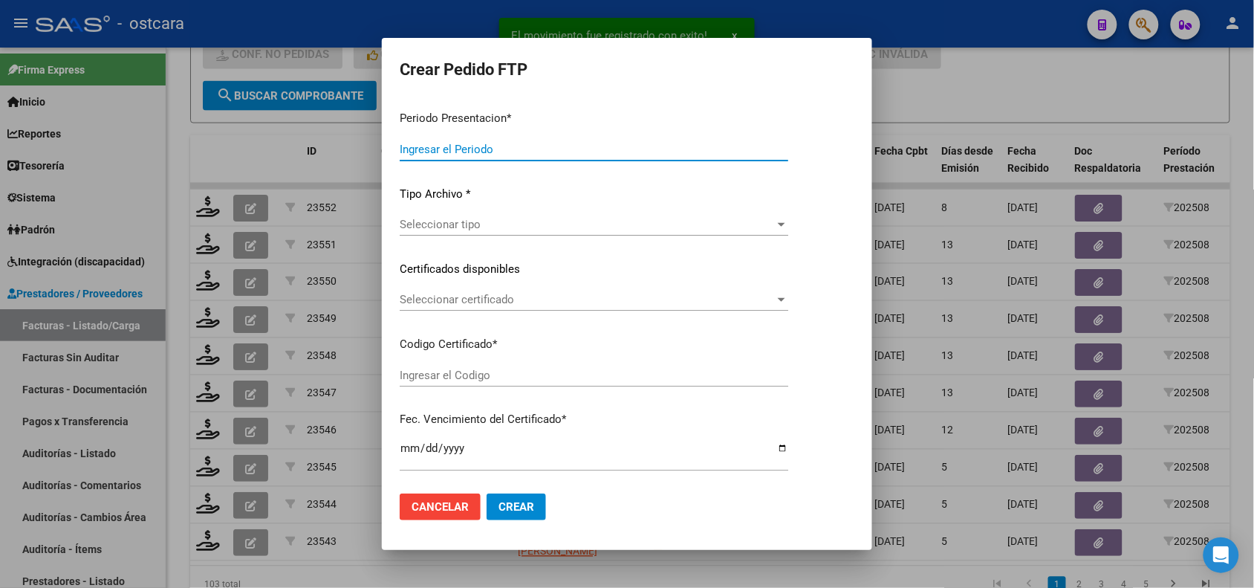
type input "202508"
type input "$ 1.131.194,88"
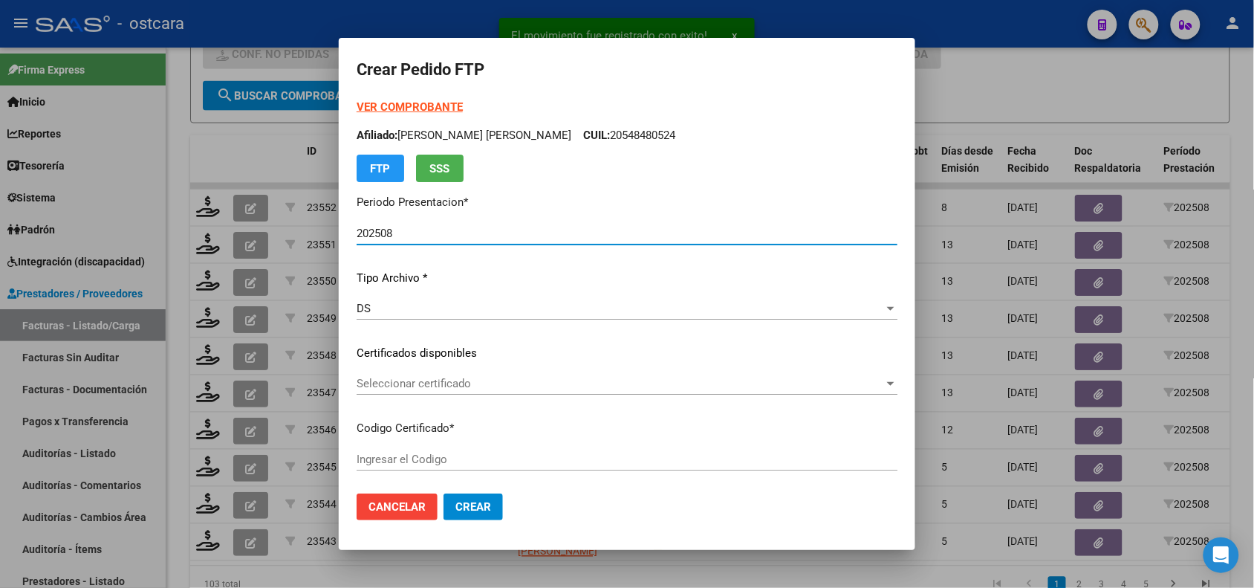
type input "ARG02000548480522022102720271027SFE226"
type input "[DATE]"
click at [432, 106] on strong "VER COMPROBANTE" at bounding box center [410, 106] width 106 height 13
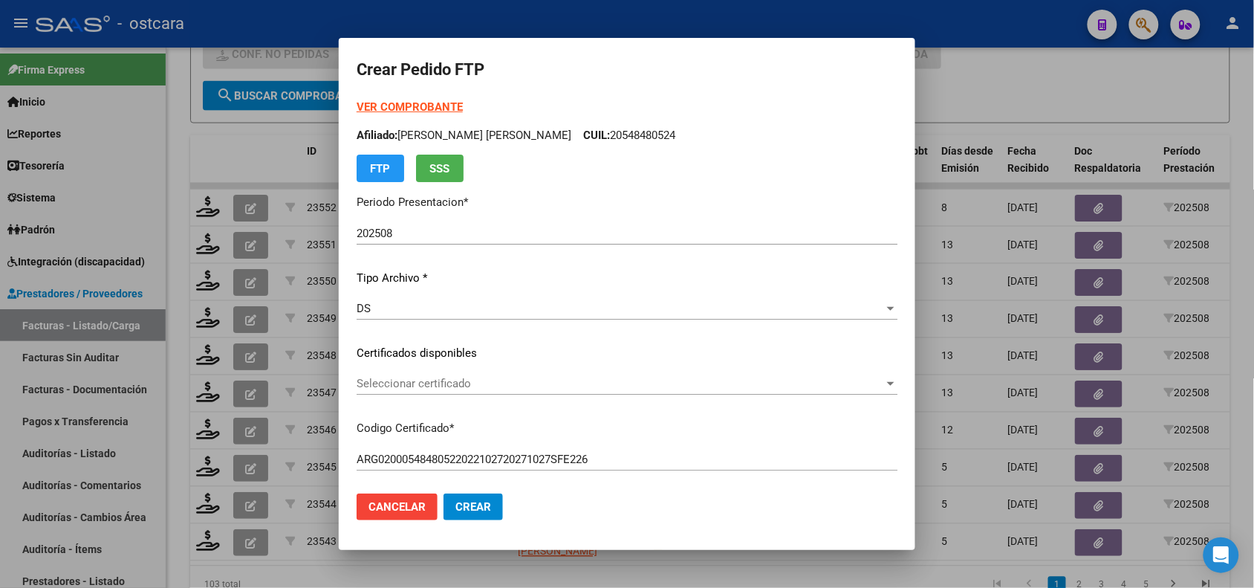
click at [623, 383] on span "Seleccionar certificado" at bounding box center [621, 383] width 528 height 13
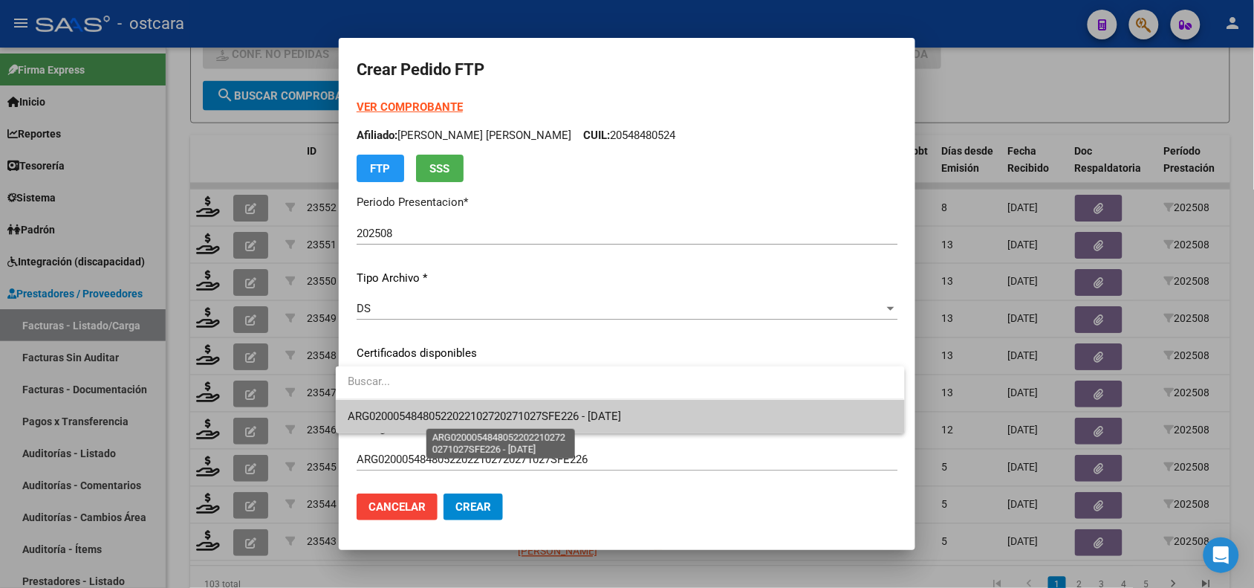
click at [621, 412] on span "ARG02000548480522022102720271027SFE226 - [DATE]" at bounding box center [484, 415] width 273 height 13
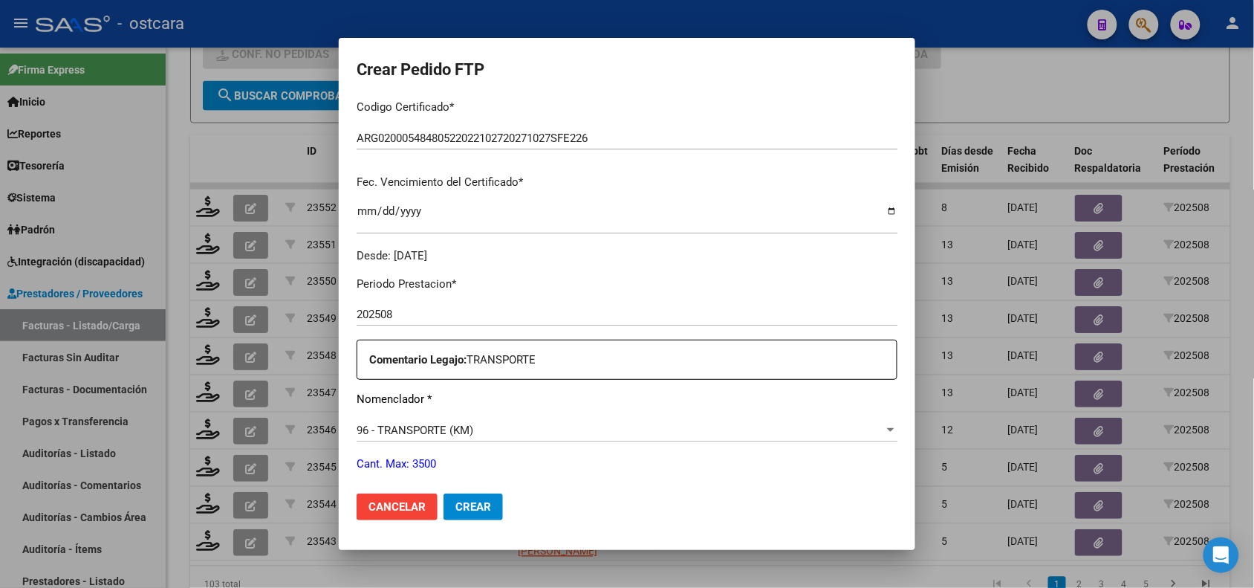
scroll to position [494, 0]
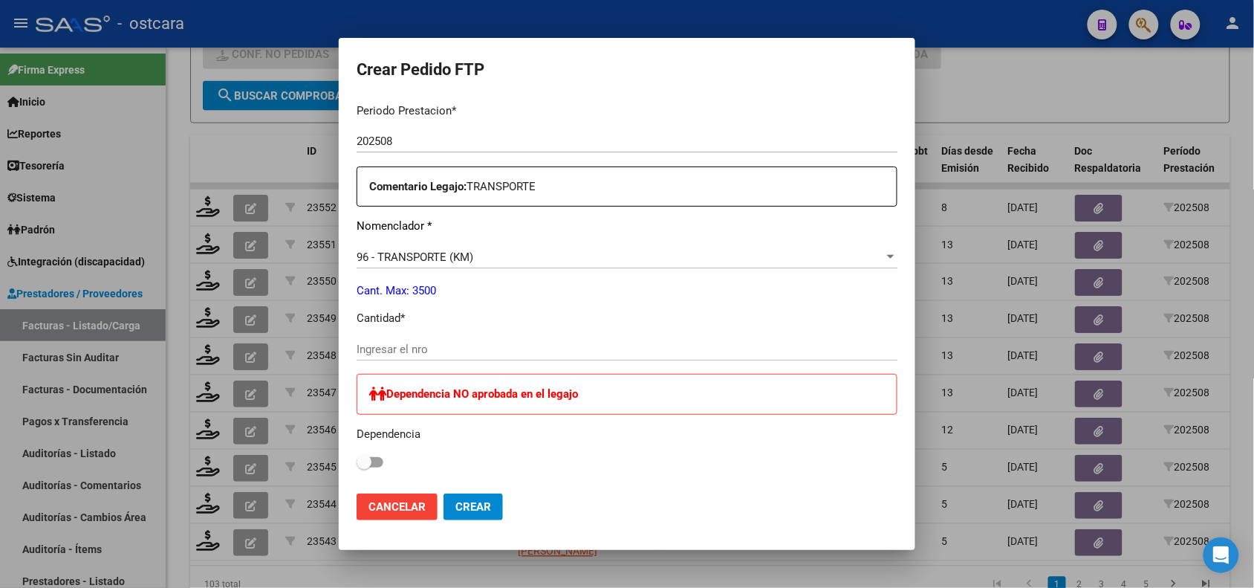
click at [541, 354] on input "Ingresar el nro" at bounding box center [627, 349] width 541 height 13
type input "2088"
click at [465, 503] on span "Crear" at bounding box center [473, 506] width 36 height 13
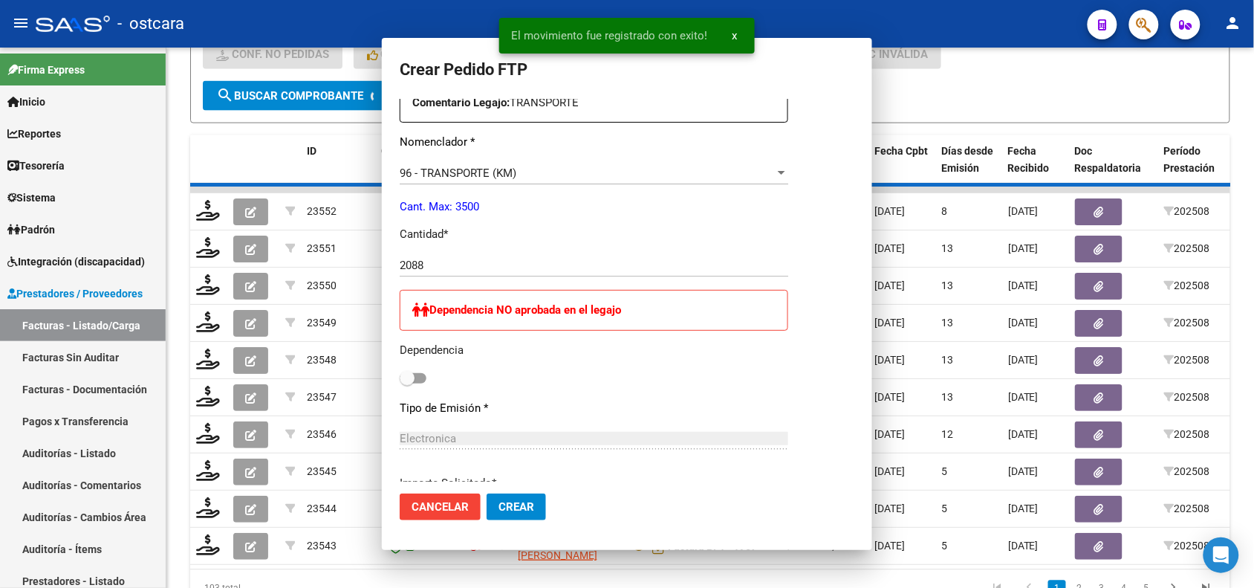
scroll to position [410, 0]
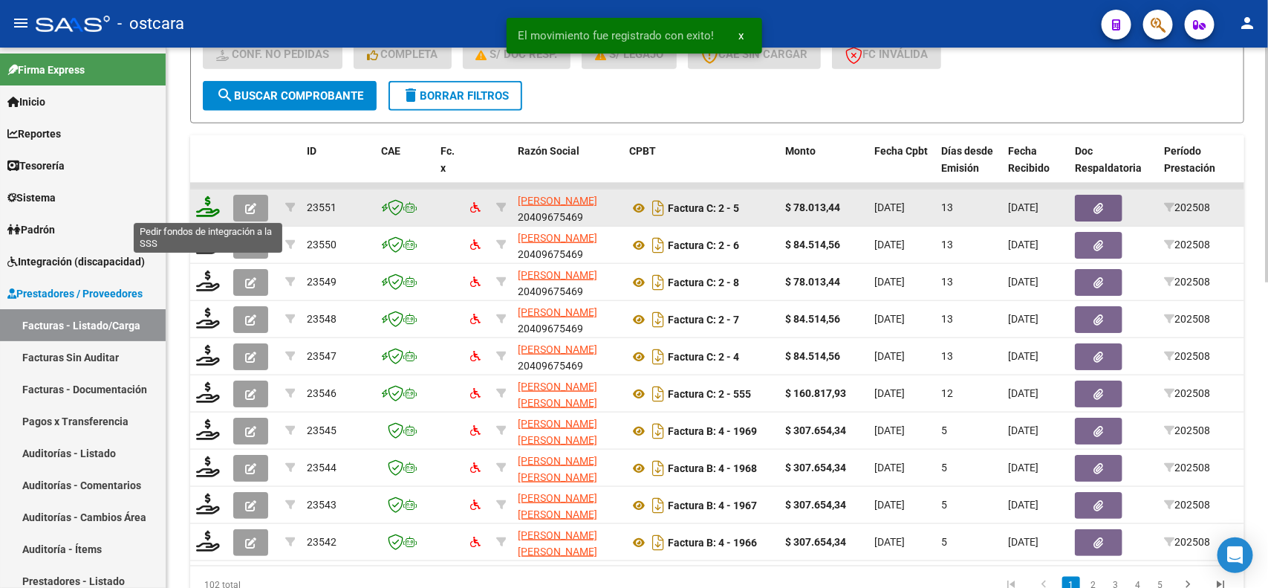
click at [204, 206] on icon at bounding box center [208, 206] width 24 height 21
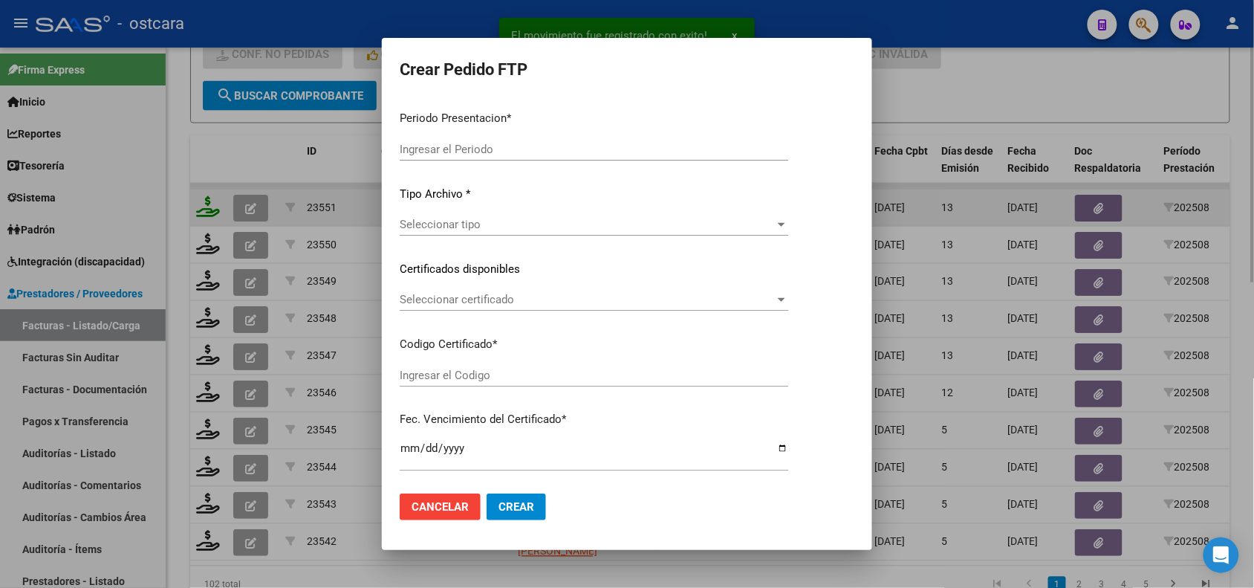
type input "202508"
type input "$ 78.013,44"
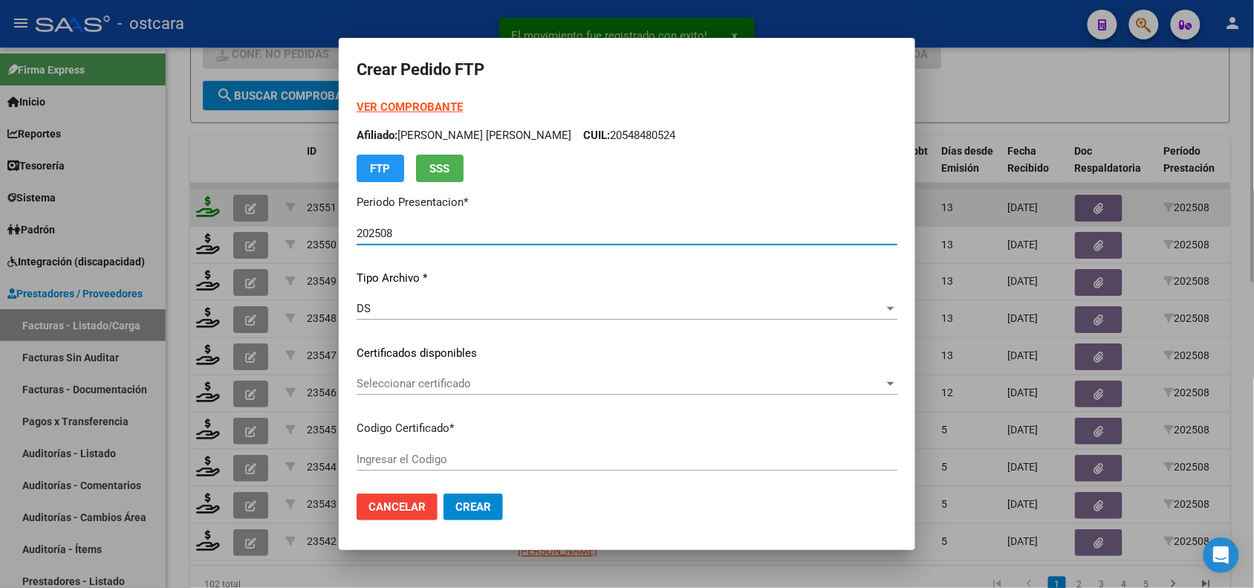
type input "ARG01000419413412022101320321013SFE22600"
type input "[DATE]"
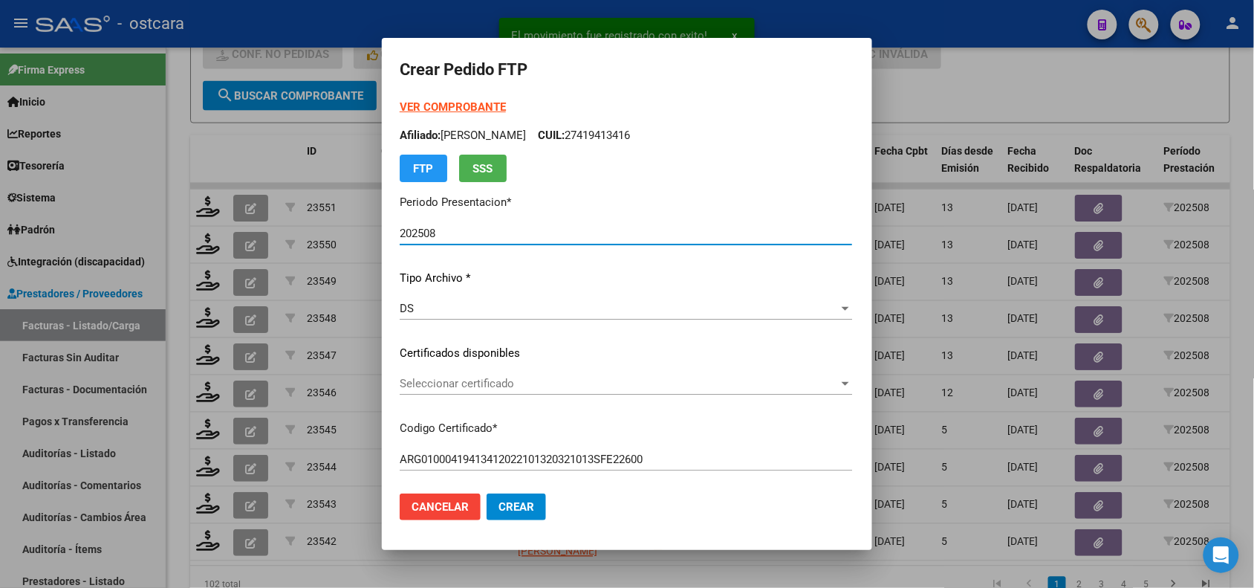
click at [432, 108] on strong "VER COMPROBANTE" at bounding box center [453, 106] width 106 height 13
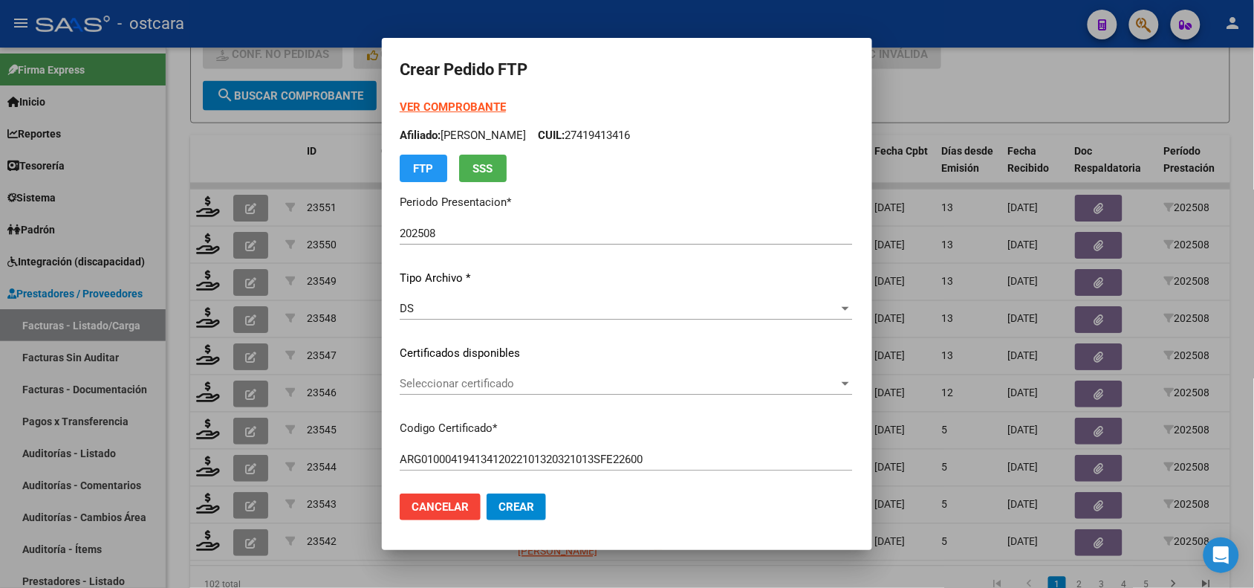
click at [502, 379] on span "Seleccionar certificado" at bounding box center [619, 383] width 439 height 13
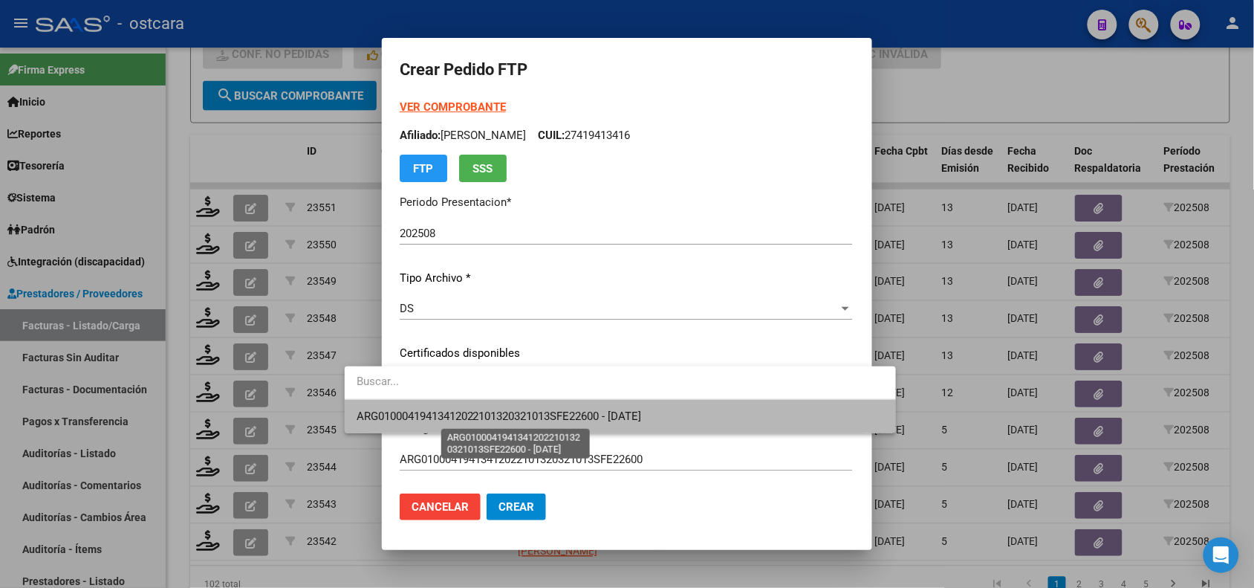
click at [503, 411] on span "ARG01000419413412022101320321013SFE22600 - [DATE]" at bounding box center [499, 415] width 285 height 13
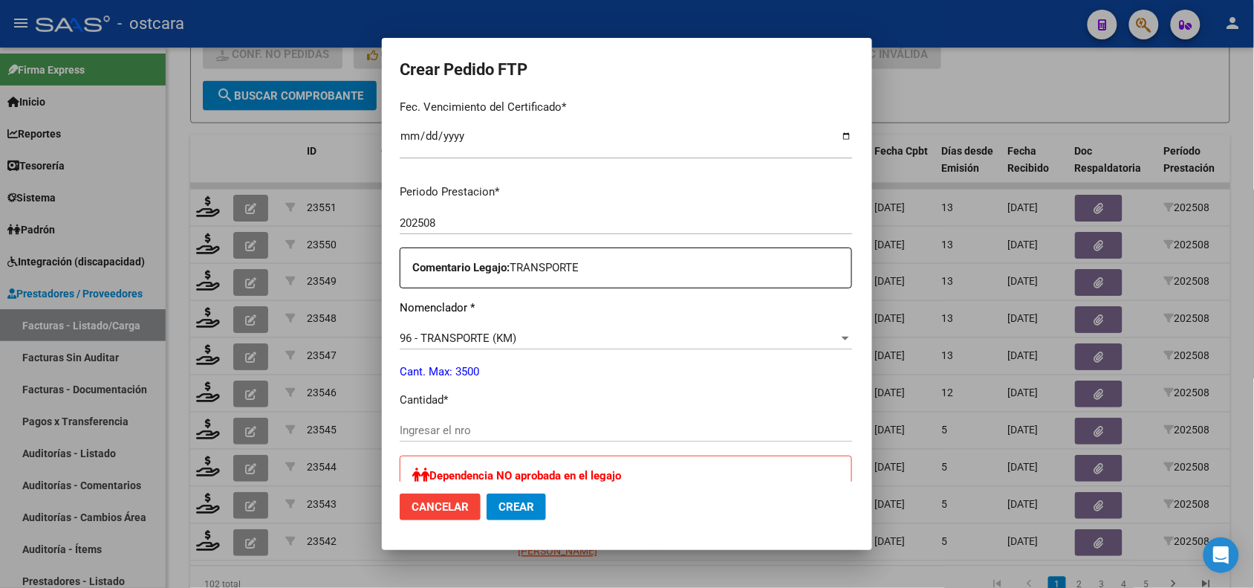
scroll to position [452, 0]
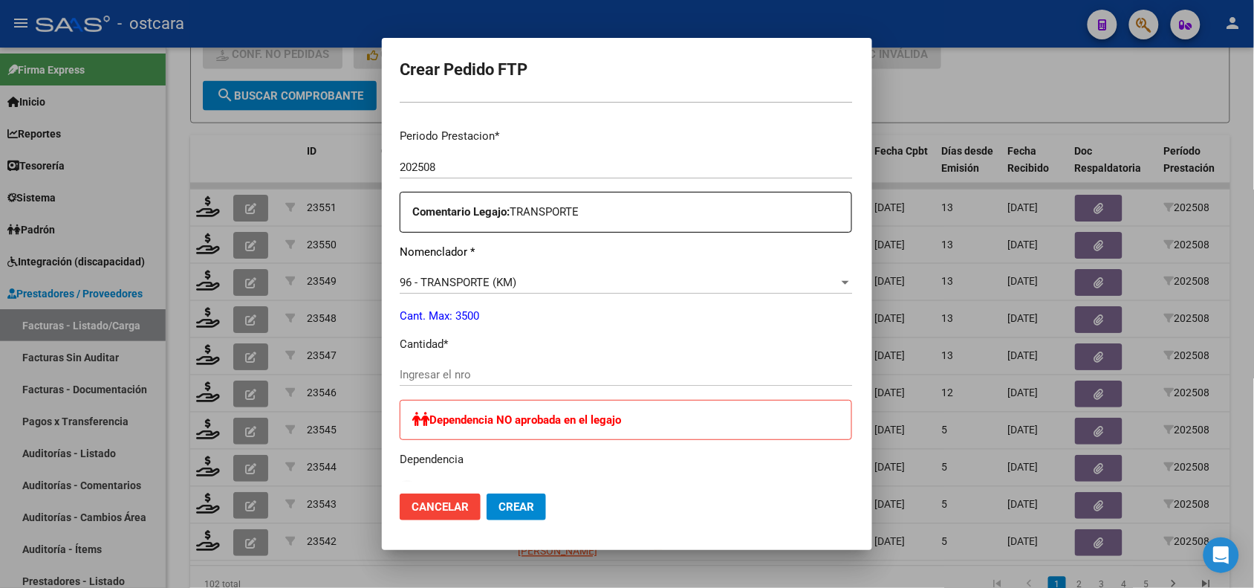
click at [544, 384] on div "Ingresar el nro" at bounding box center [626, 374] width 453 height 22
type input "144"
click at [499, 503] on span "Crear" at bounding box center [517, 506] width 36 height 13
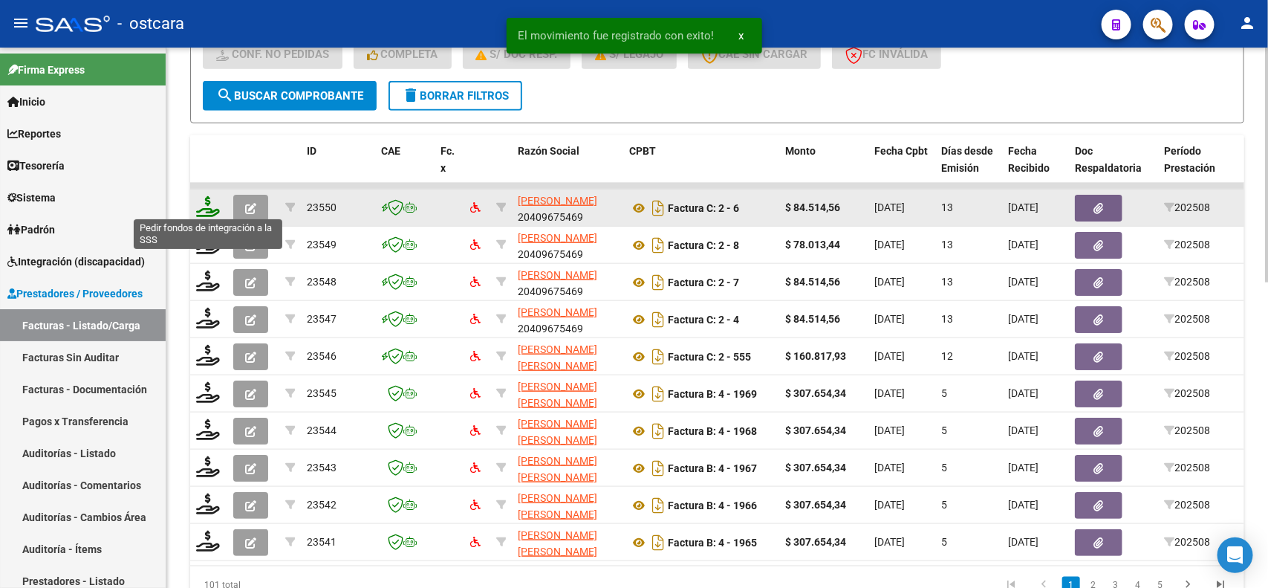
click at [201, 206] on icon at bounding box center [208, 206] width 24 height 21
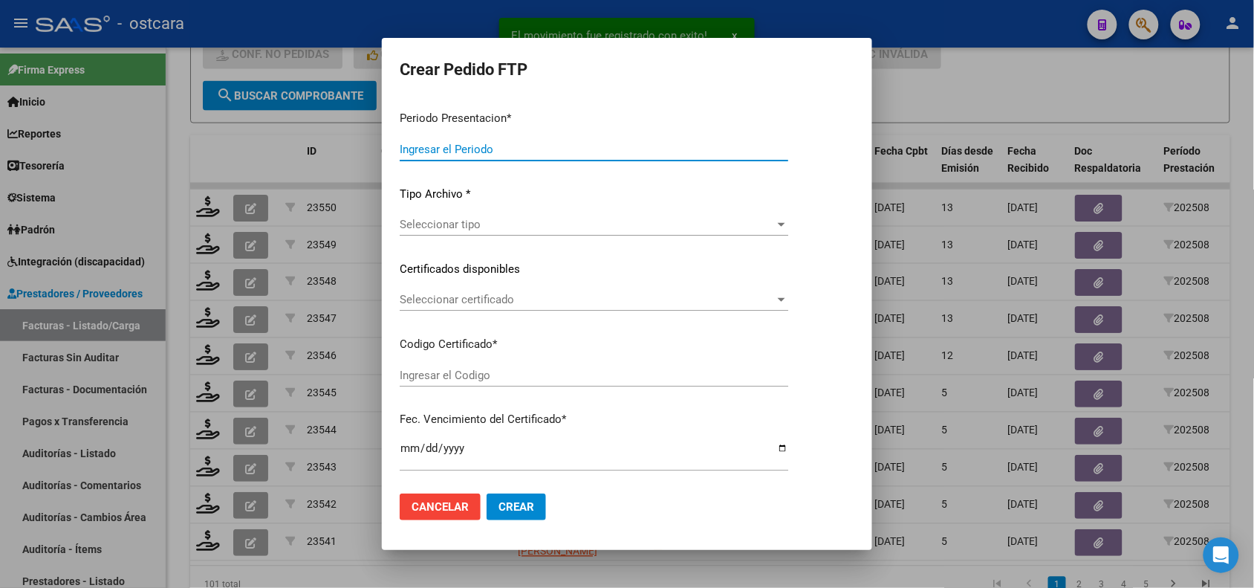
type input "202508"
type input "$ 84.514,56"
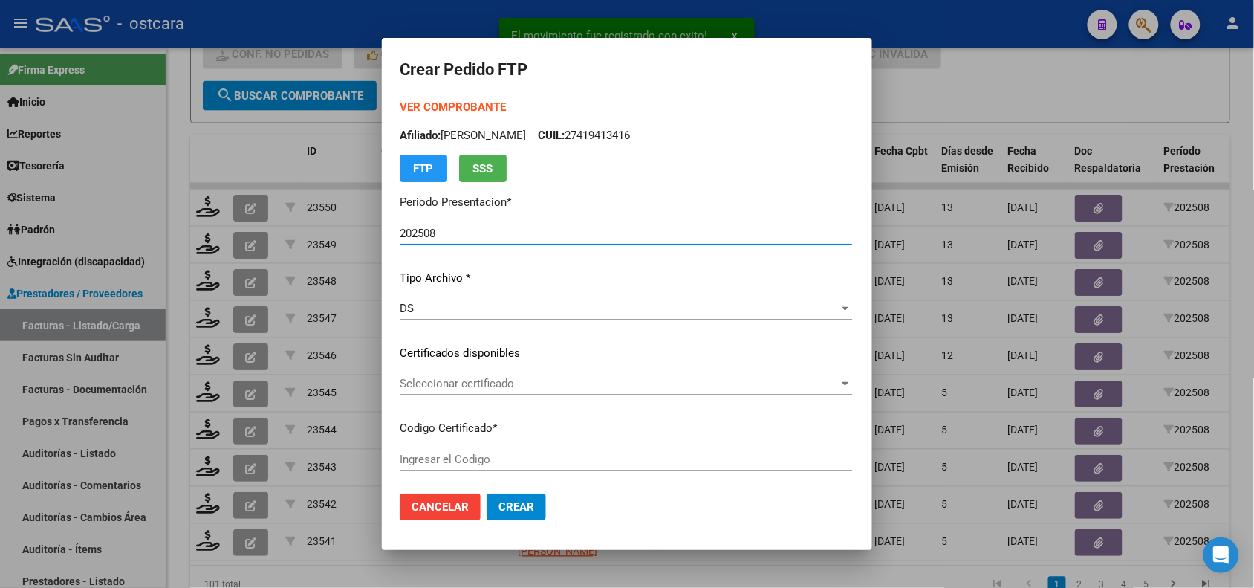
type input "ARG01000419413412022101320321013SFE22600"
type input "[DATE]"
click at [432, 108] on strong "VER COMPROBANTE" at bounding box center [453, 106] width 106 height 13
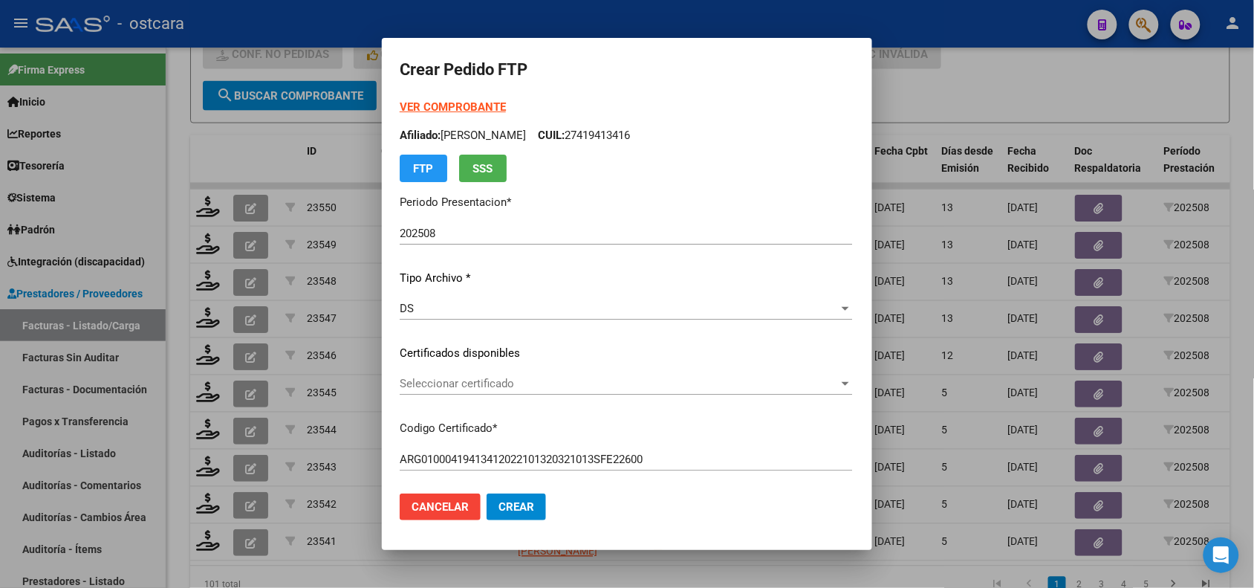
click at [499, 383] on span "Seleccionar certificado" at bounding box center [619, 383] width 439 height 13
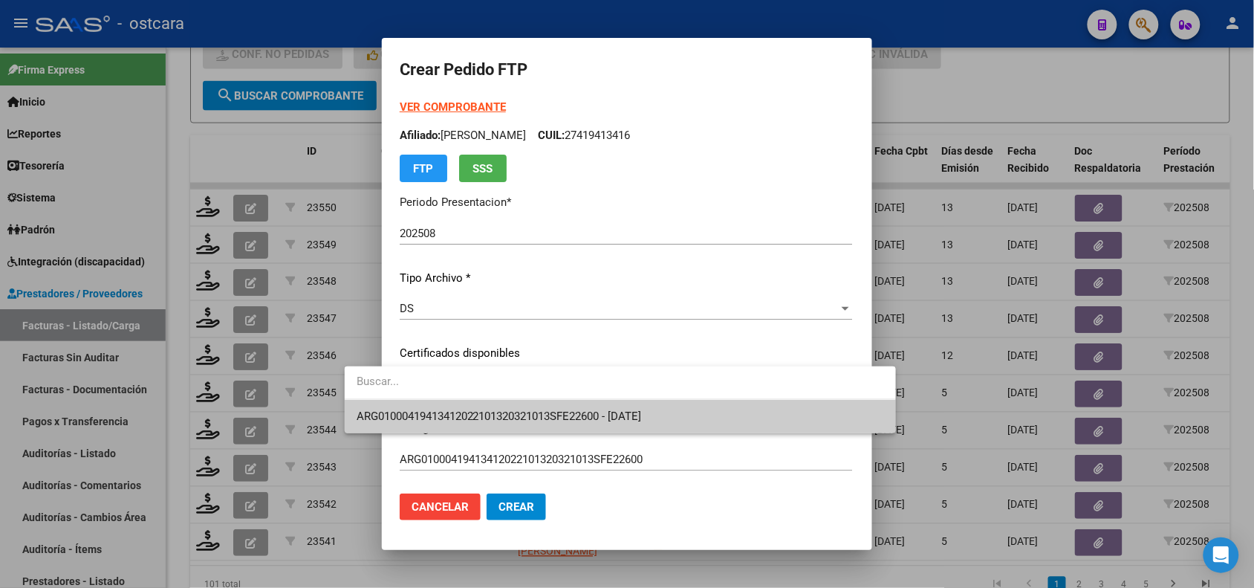
click at [499, 407] on span "ARG01000419413412022101320321013SFE22600 - [DATE]" at bounding box center [621, 416] width 528 height 33
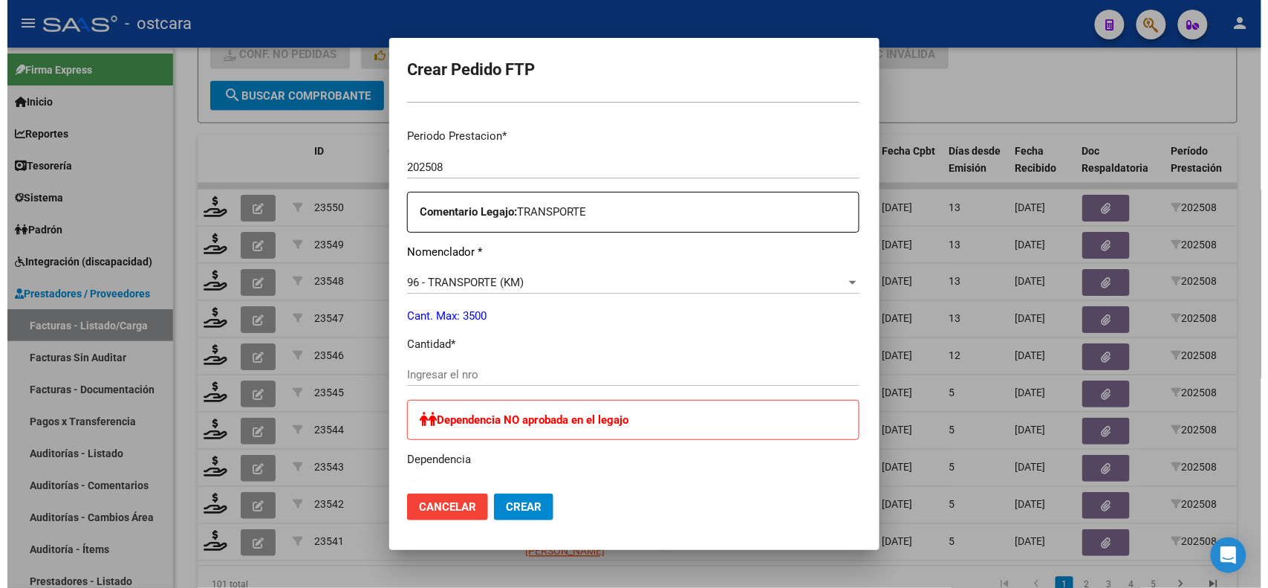
scroll to position [484, 0]
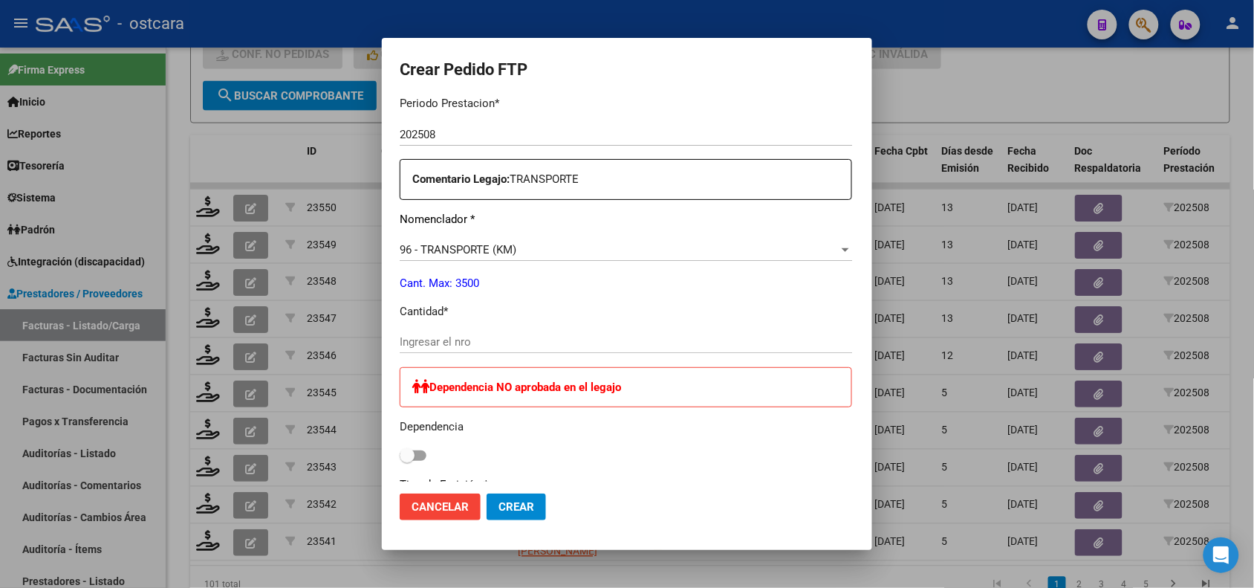
click at [596, 347] on input "Ingresar el nro" at bounding box center [626, 341] width 453 height 13
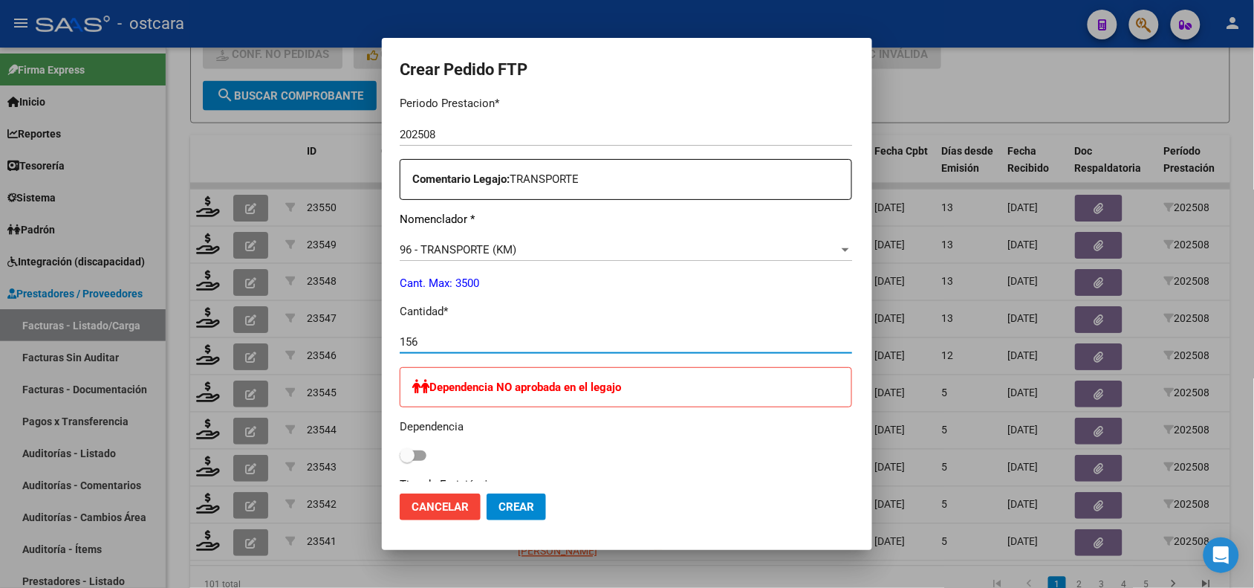
type input "156"
click at [489, 520] on mat-dialog-actions "Cancelar Crear" at bounding box center [627, 506] width 455 height 51
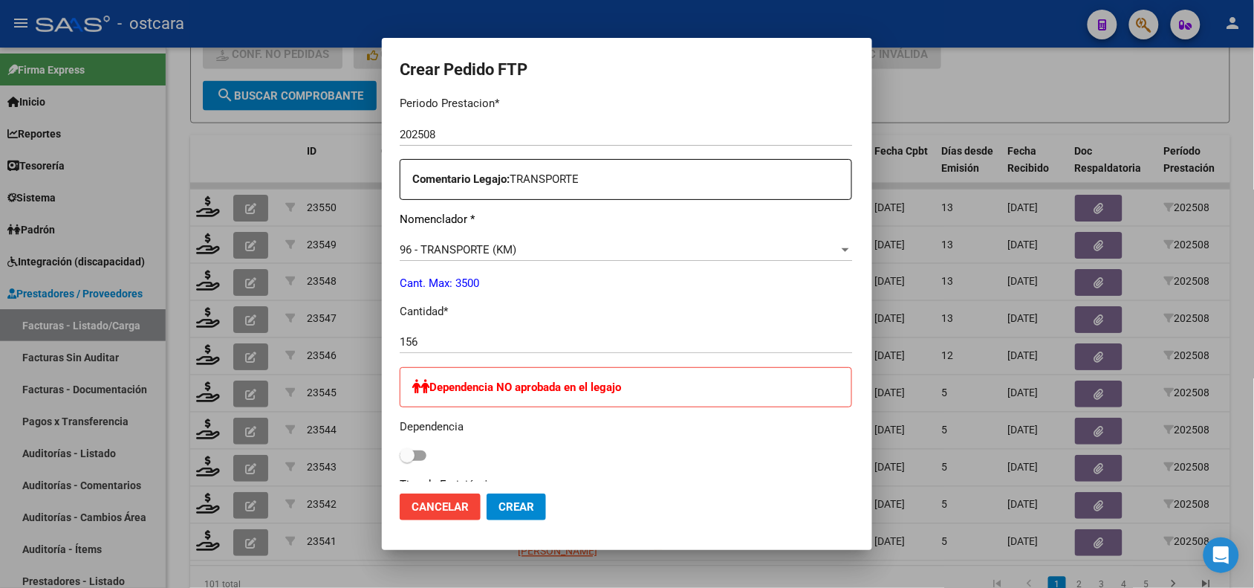
click at [499, 502] on span "Crear" at bounding box center [517, 506] width 36 height 13
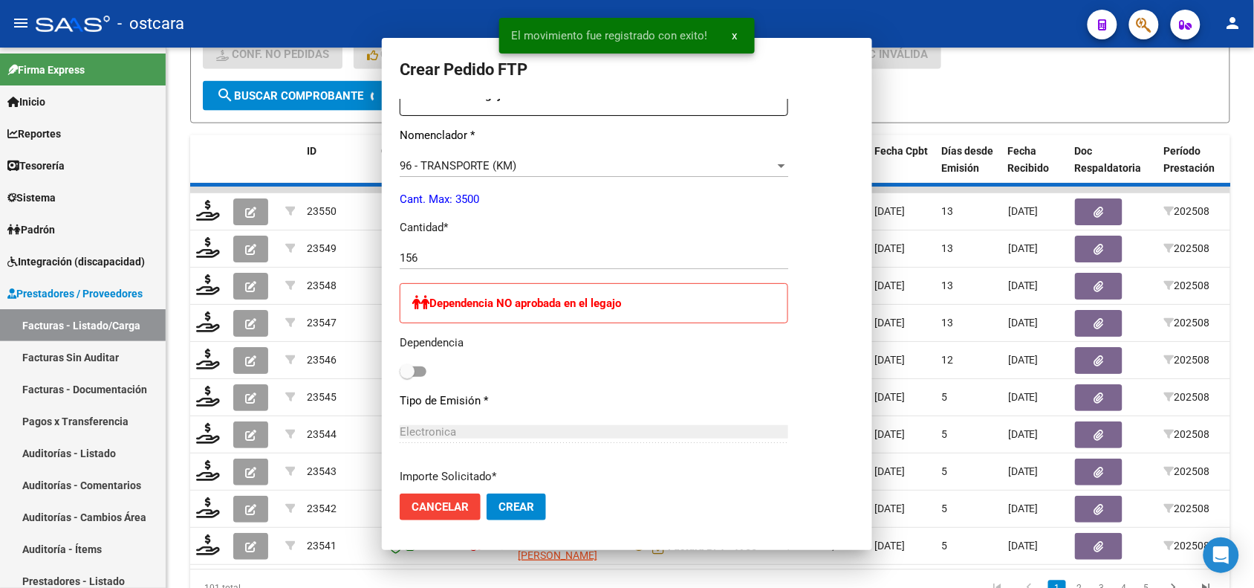
scroll to position [0, 0]
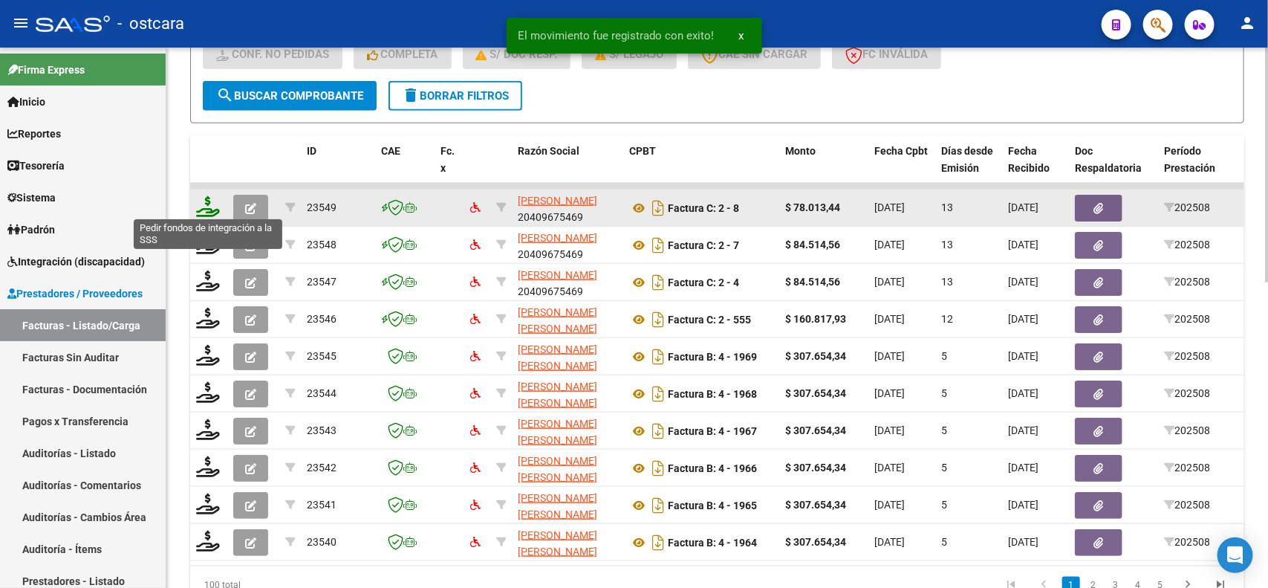
click at [210, 205] on icon at bounding box center [208, 206] width 24 height 21
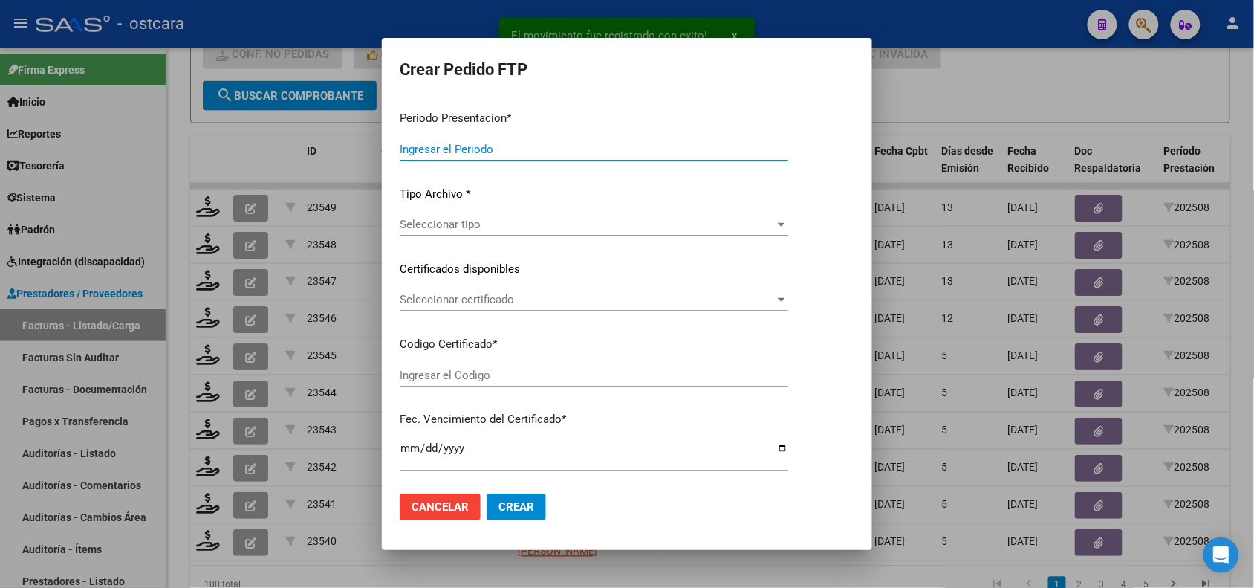
type input "202508"
type input "$ 78.013,44"
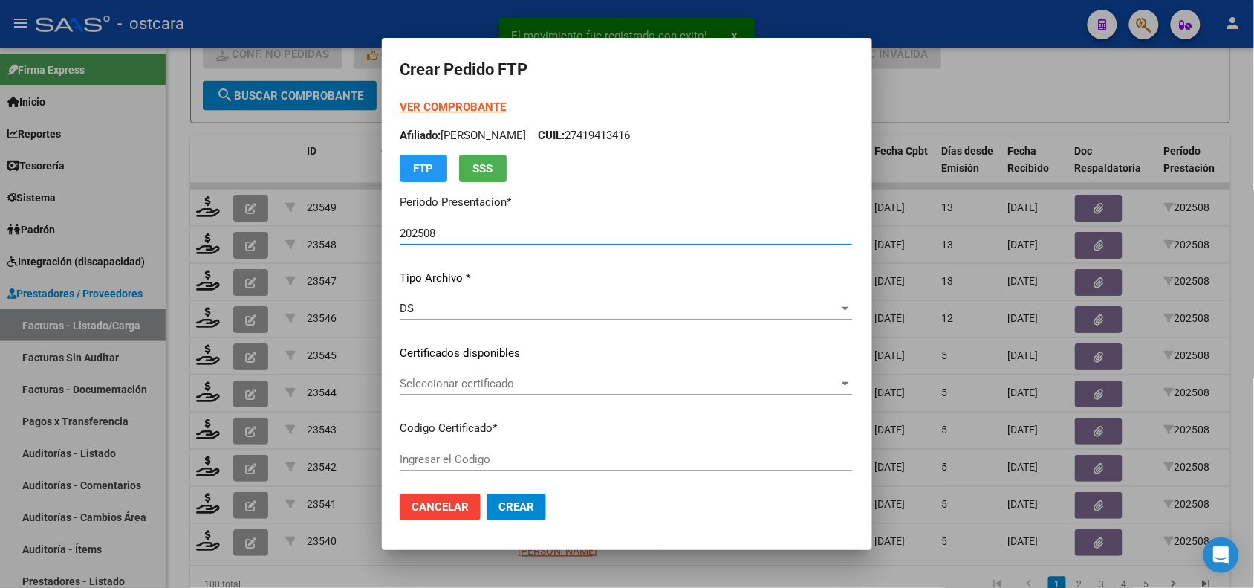
type input "ARG01000419413412022101320321013SFE22600"
type input "[DATE]"
click at [447, 381] on span "Seleccionar certificado" at bounding box center [619, 383] width 439 height 13
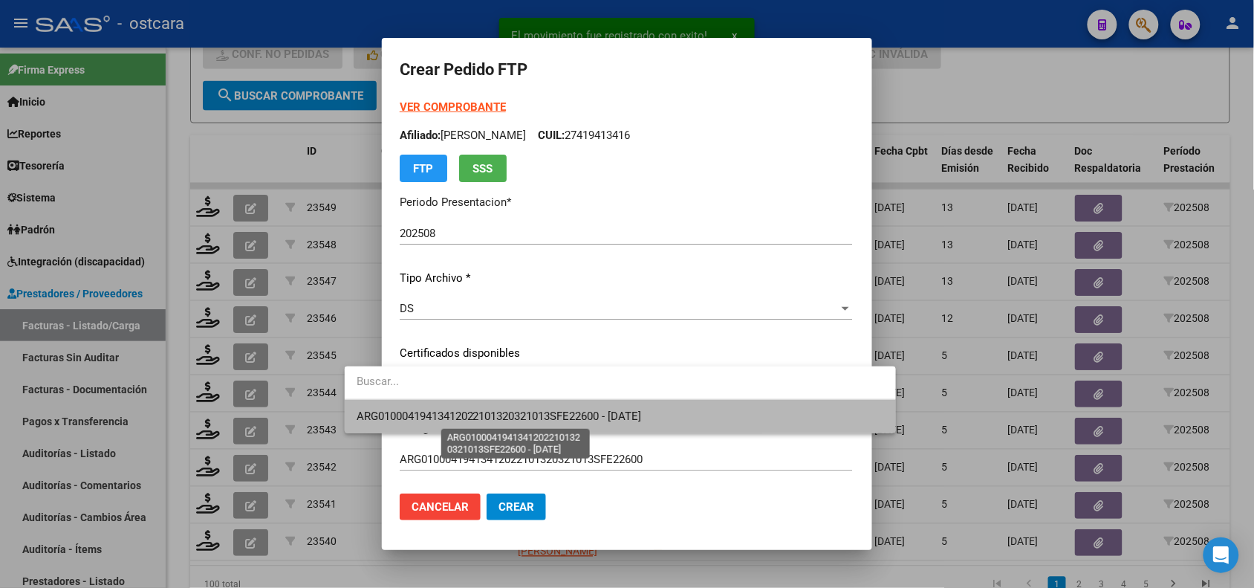
click at [452, 409] on span "ARG01000419413412022101320321013SFE22600 - [DATE]" at bounding box center [499, 415] width 285 height 13
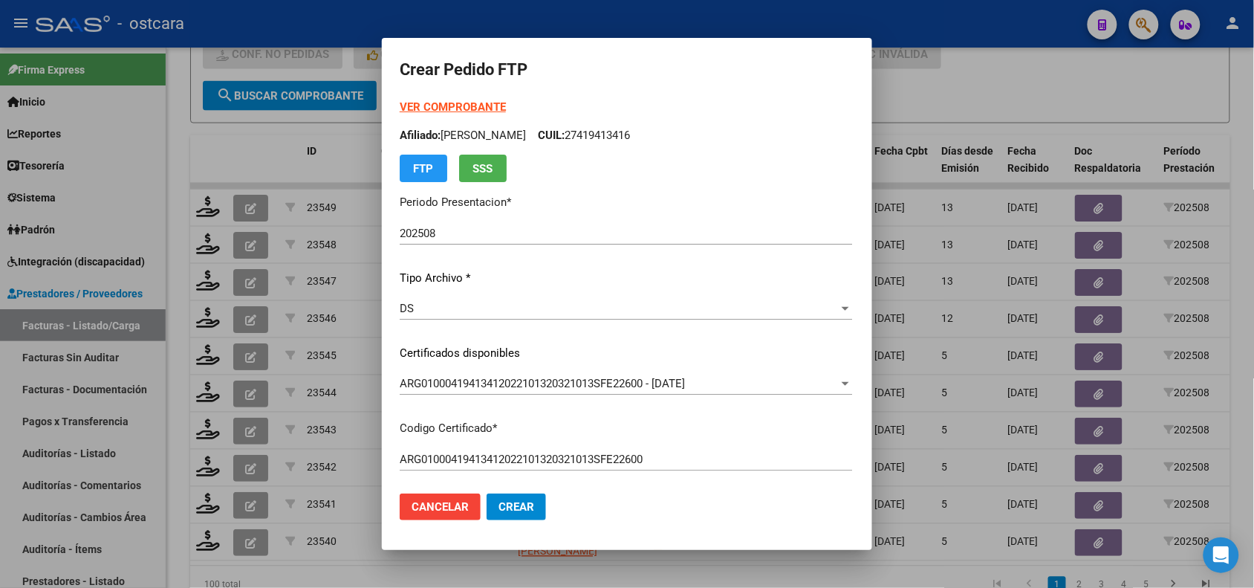
click at [435, 116] on div "VER COMPROBANTE ARCA Padrón Afiliado: [PERSON_NAME]: 27419413416 FTP SSS" at bounding box center [626, 140] width 453 height 83
click at [435, 104] on strong "VER COMPROBANTE" at bounding box center [453, 106] width 106 height 13
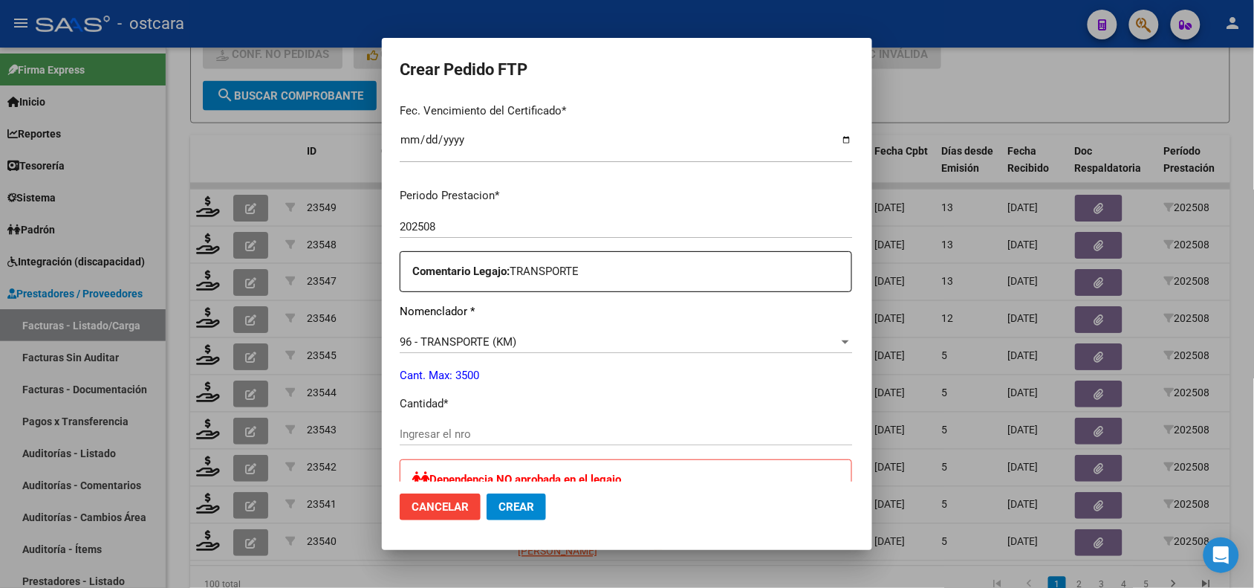
click at [496, 427] on input "Ingresar el nro" at bounding box center [626, 433] width 453 height 13
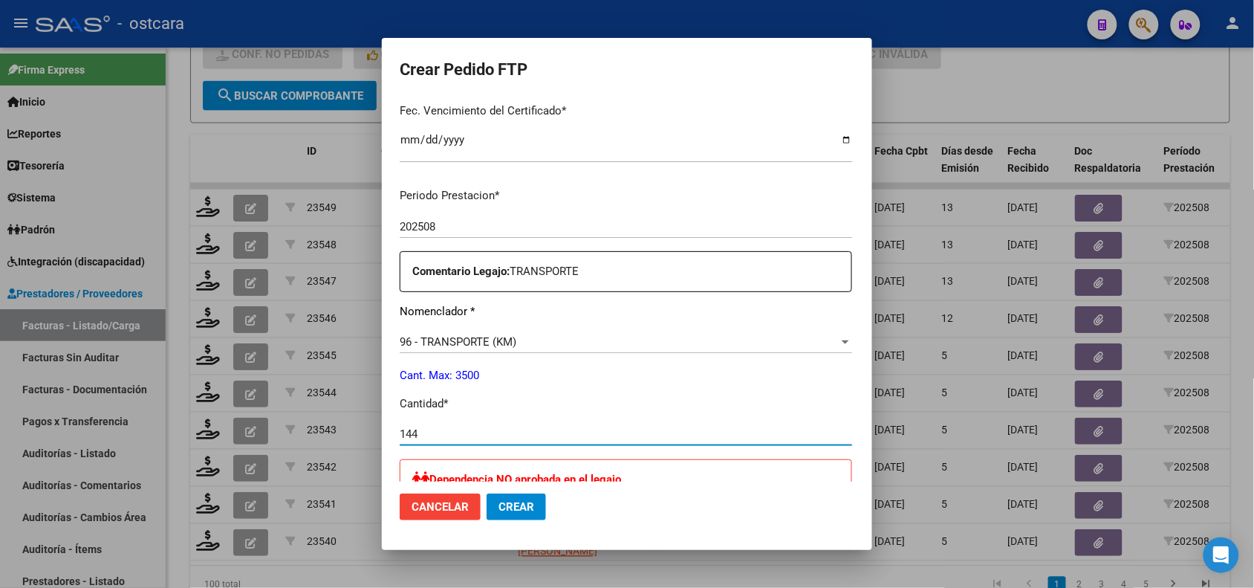
type input "144"
click at [499, 500] on span "Crear" at bounding box center [517, 506] width 36 height 13
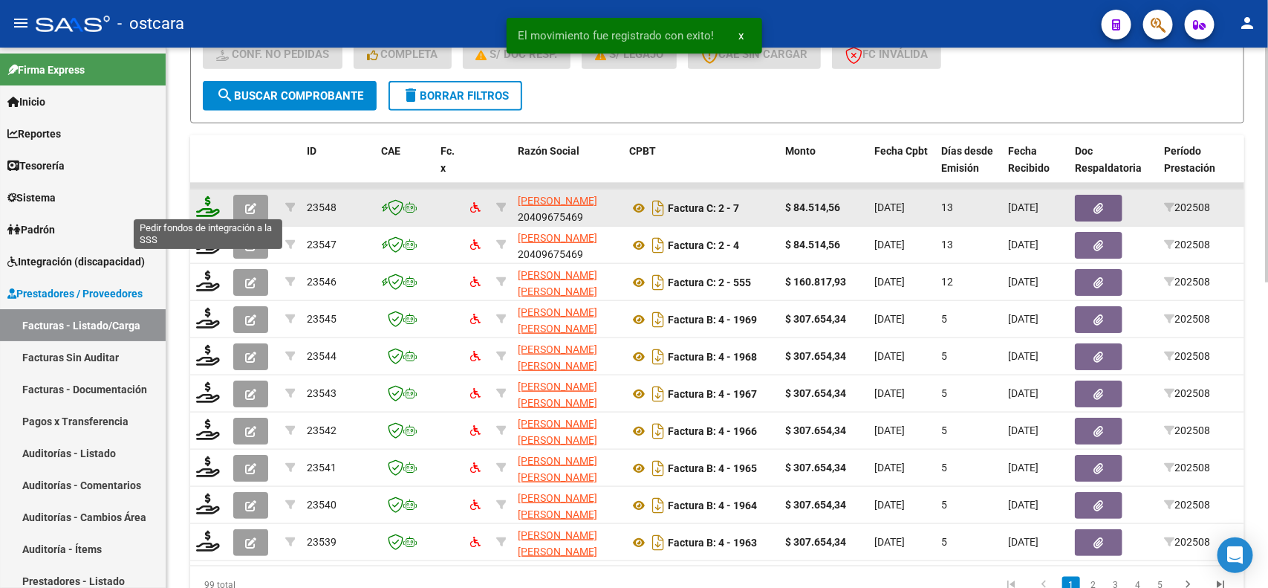
click at [208, 198] on icon at bounding box center [208, 206] width 24 height 21
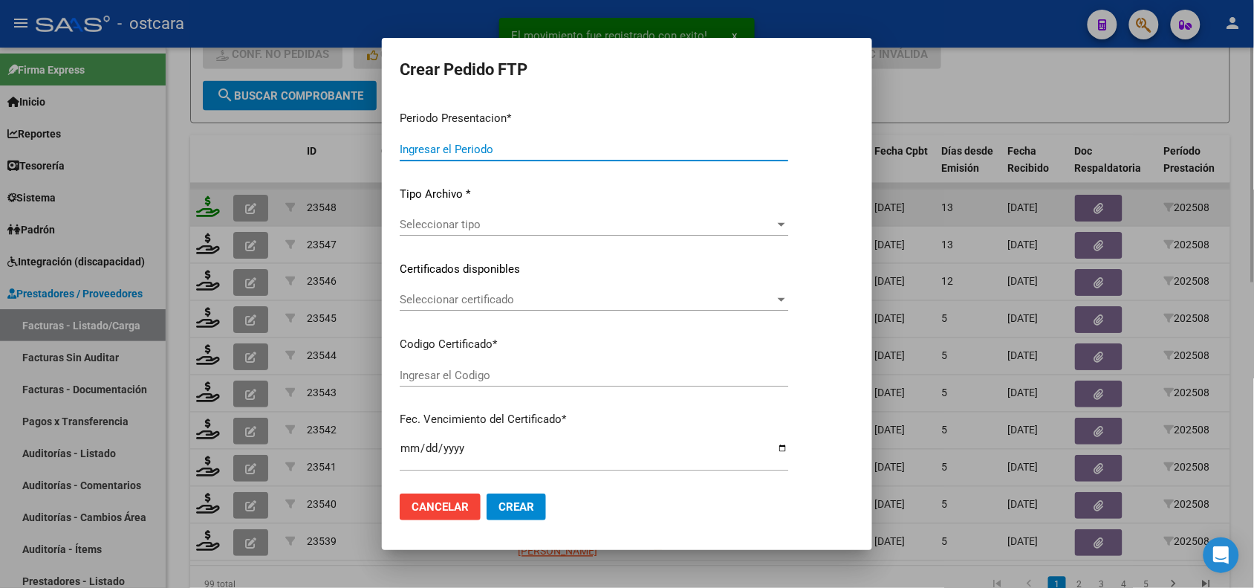
type input "202508"
type input "$ 84.514,56"
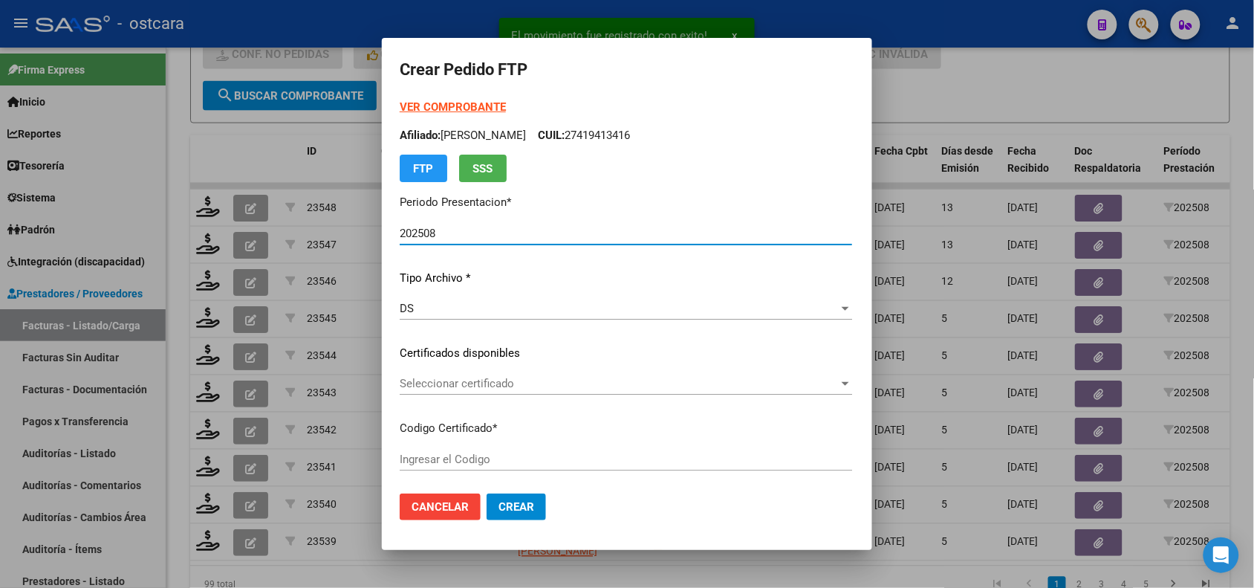
type input "ARG01000419413412022101320321013SFE22600"
type input "[DATE]"
click at [432, 106] on strong "VER COMPROBANTE" at bounding box center [453, 106] width 106 height 13
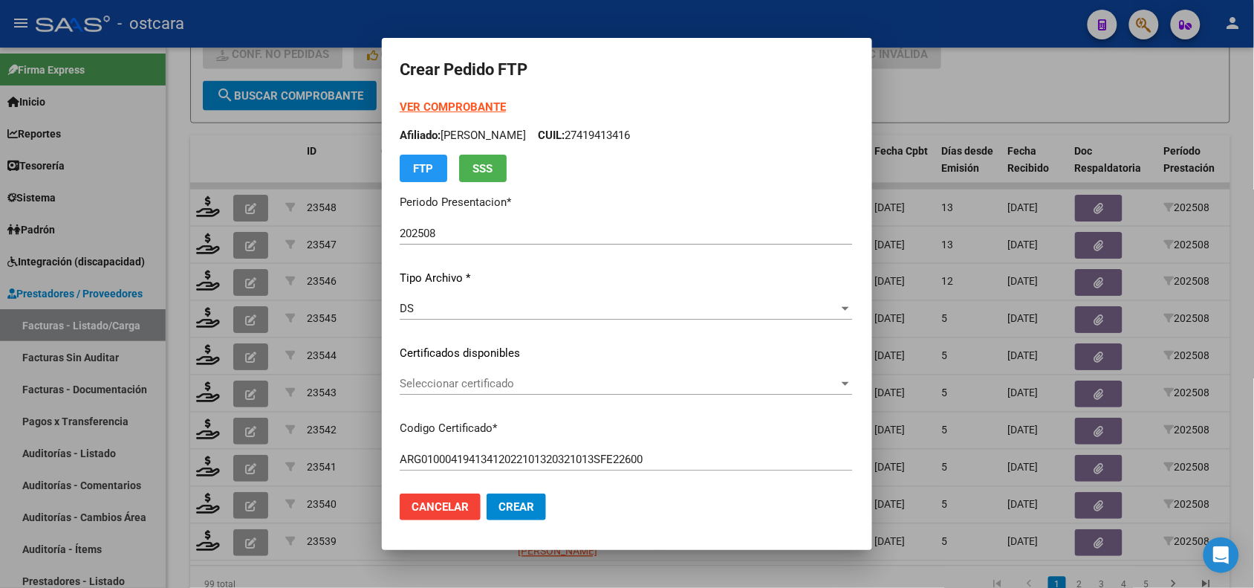
click at [470, 385] on span "Seleccionar certificado" at bounding box center [619, 383] width 439 height 13
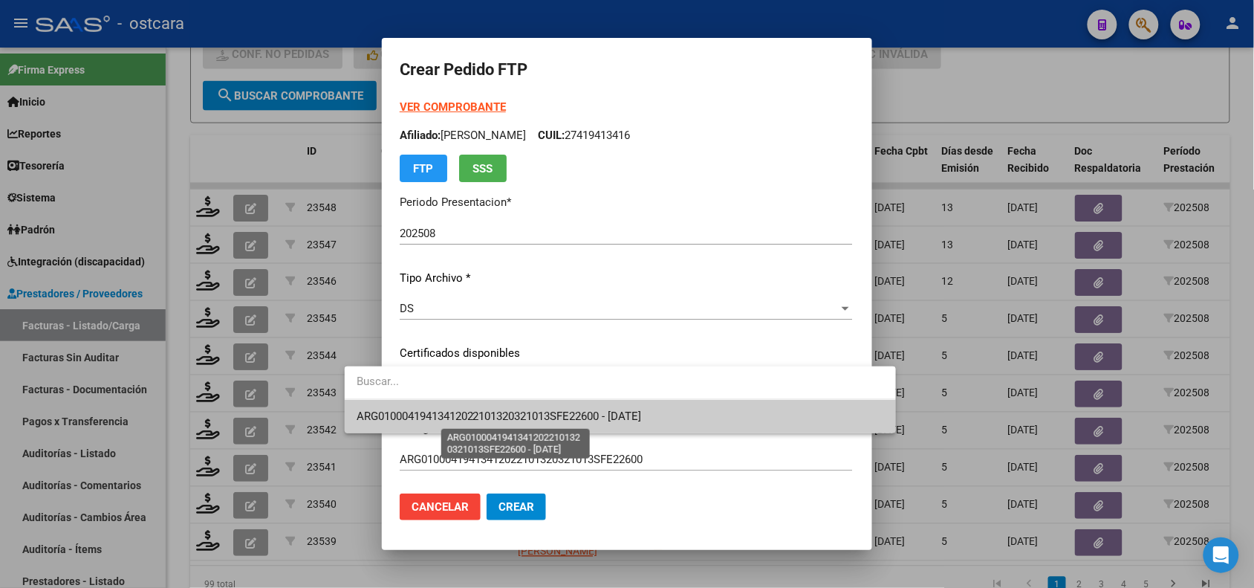
click at [474, 409] on span "ARG01000419413412022101320321013SFE22600 - [DATE]" at bounding box center [499, 415] width 285 height 13
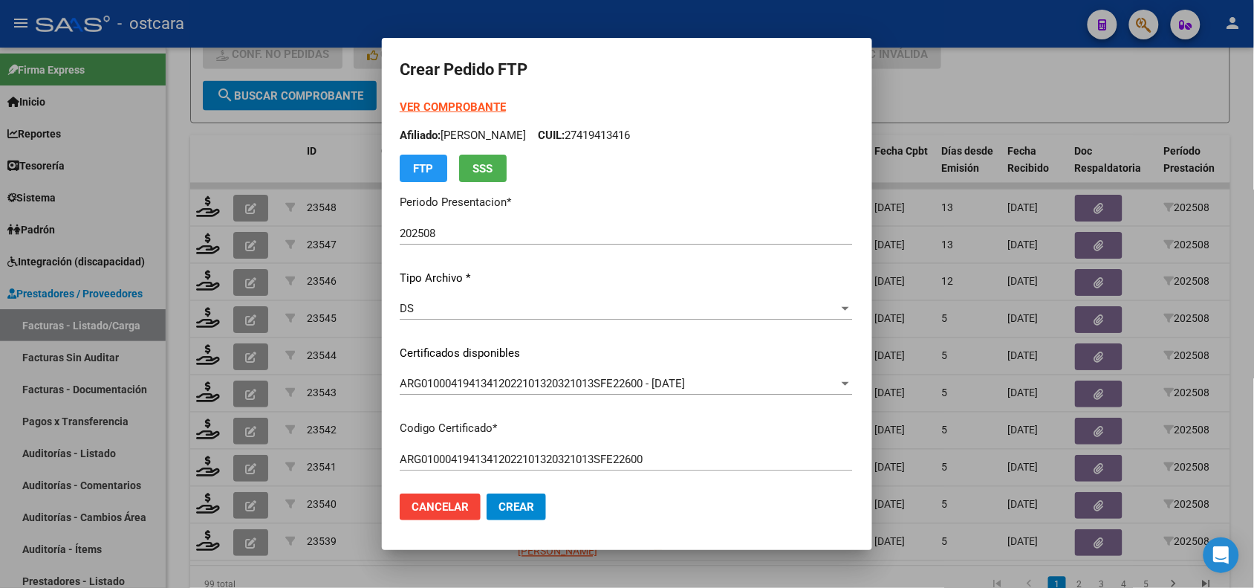
scroll to position [442, 0]
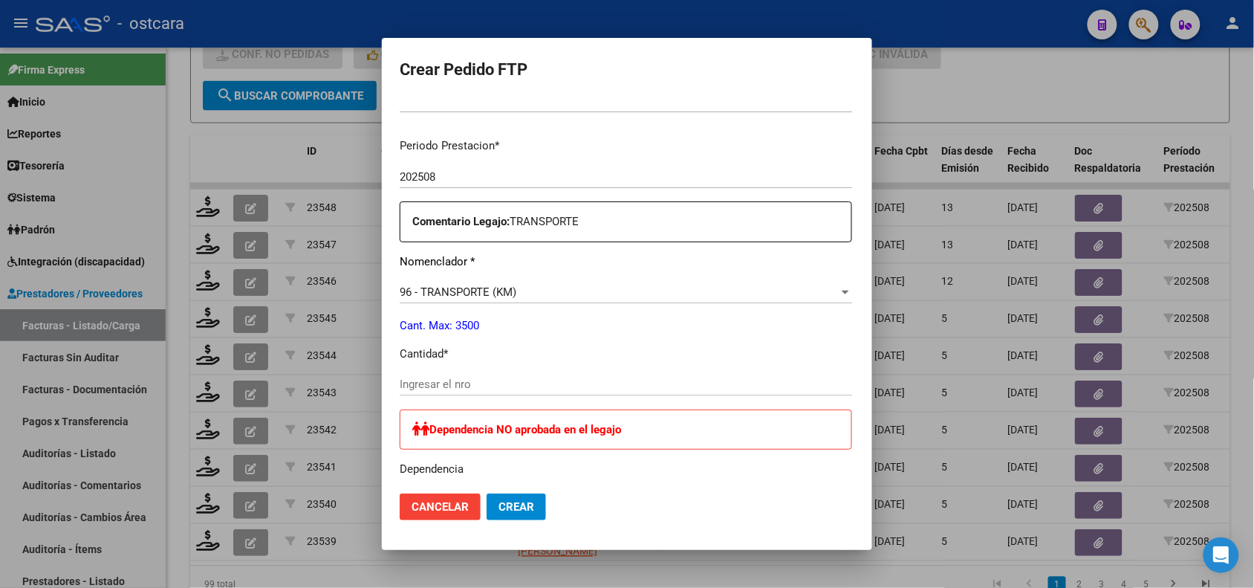
click at [577, 383] on input "Ingresar el nro" at bounding box center [626, 383] width 453 height 13
type input "156"
click at [499, 500] on span "Crear" at bounding box center [517, 506] width 36 height 13
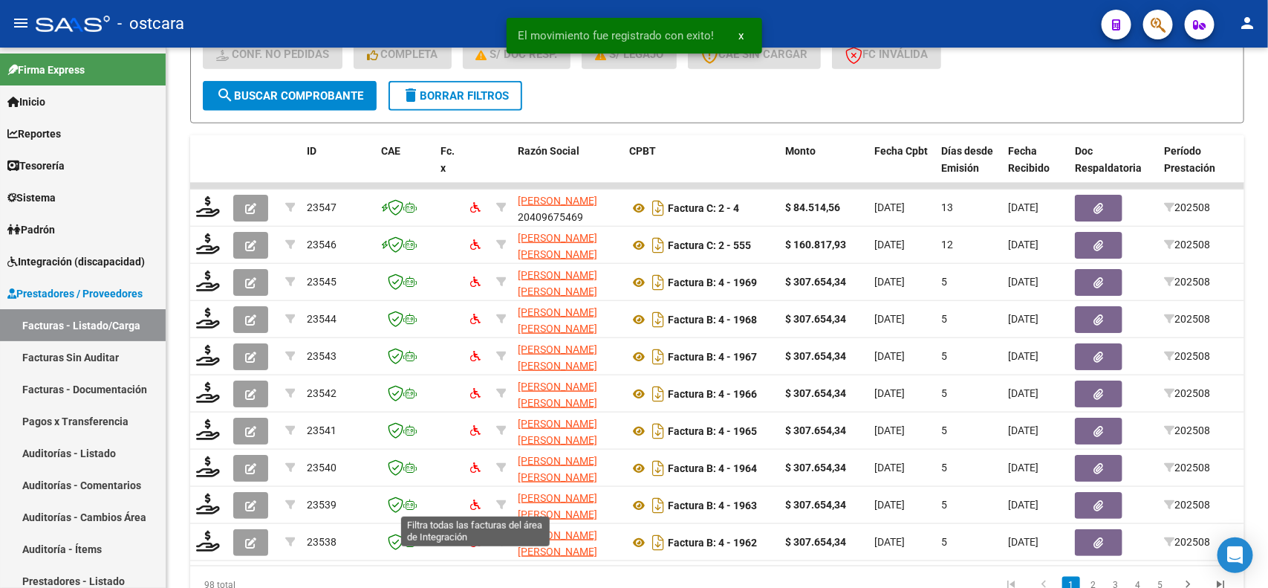
click at [472, 499] on icon at bounding box center [475, 504] width 10 height 10
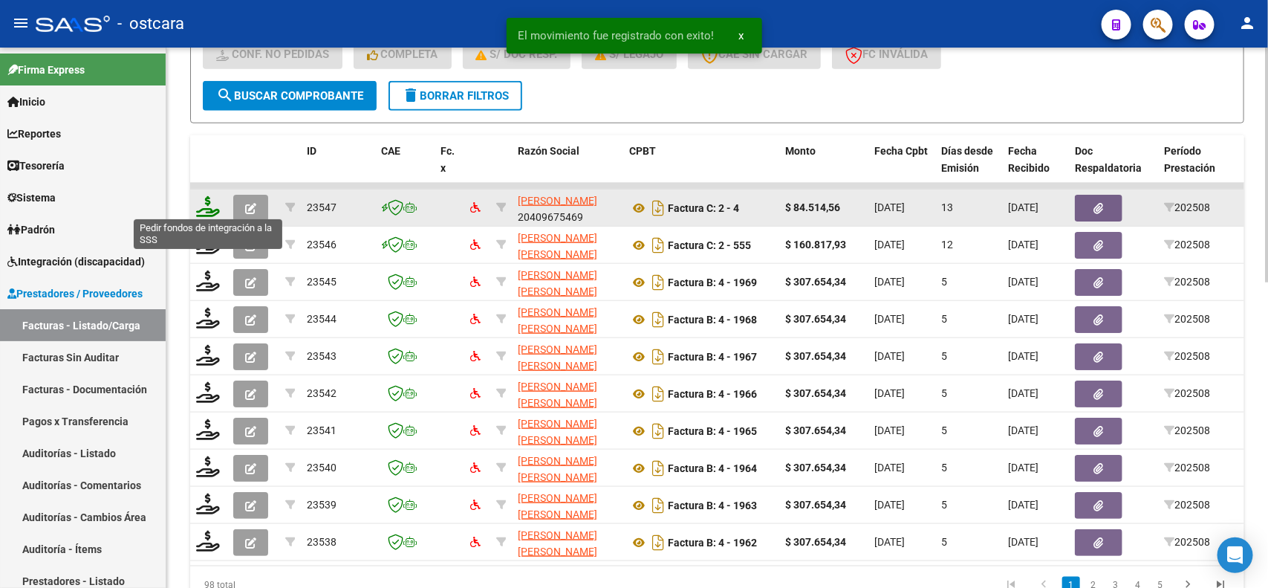
click at [207, 207] on icon at bounding box center [208, 206] width 24 height 21
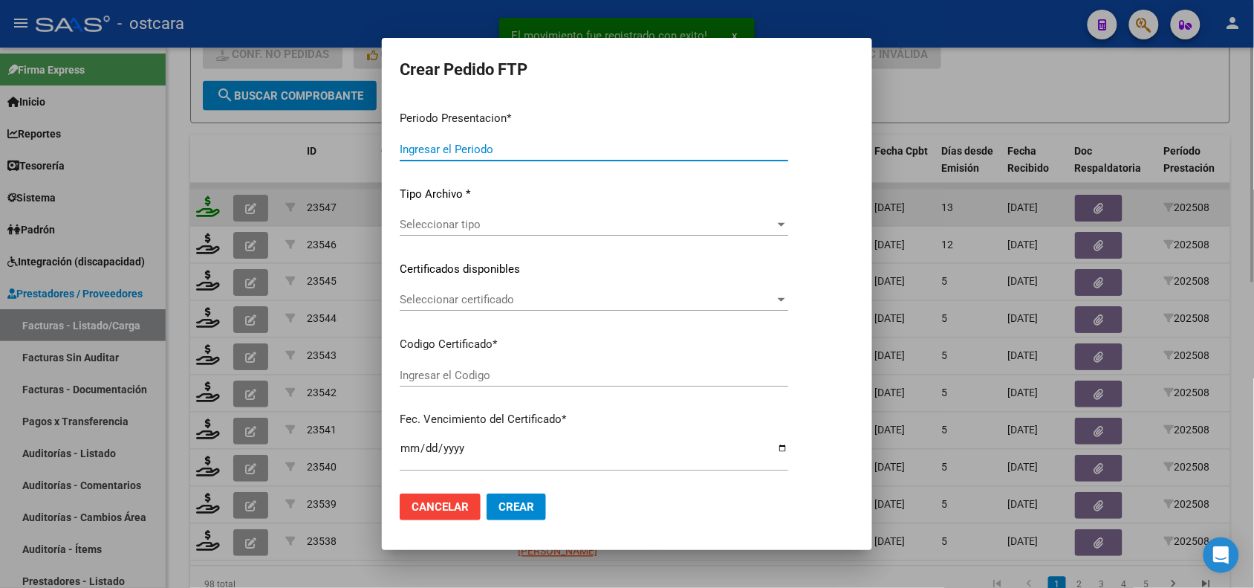
type input "202508"
type input "$ 84.514,56"
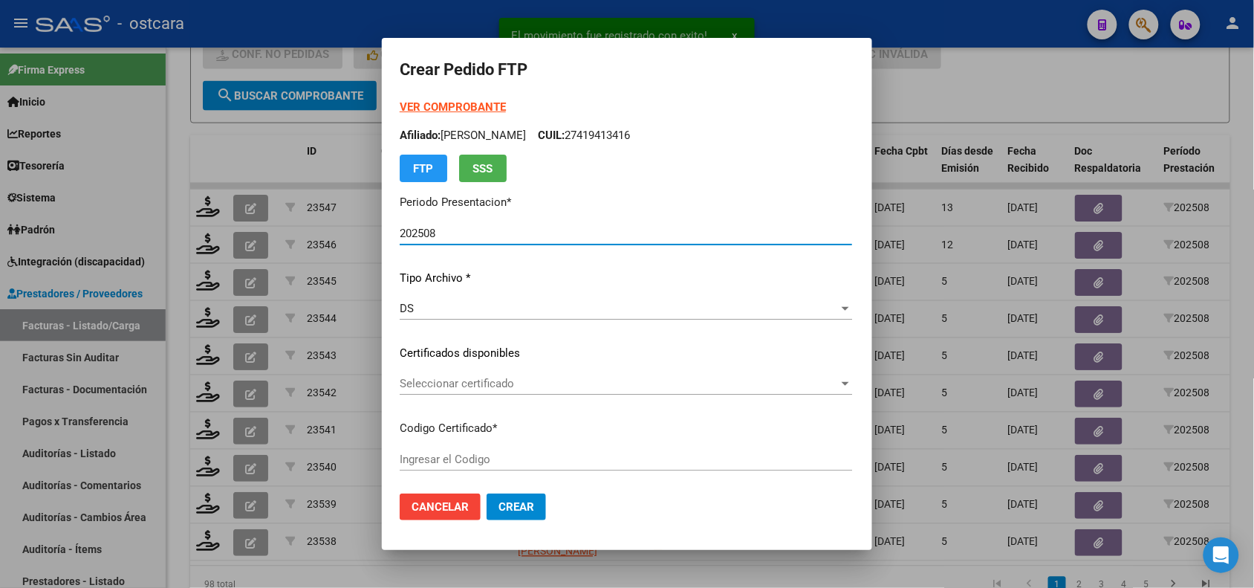
type input "ARG01000419413412022101320321013SFE22600"
type input "[DATE]"
click at [422, 105] on strong "VER COMPROBANTE" at bounding box center [453, 106] width 106 height 13
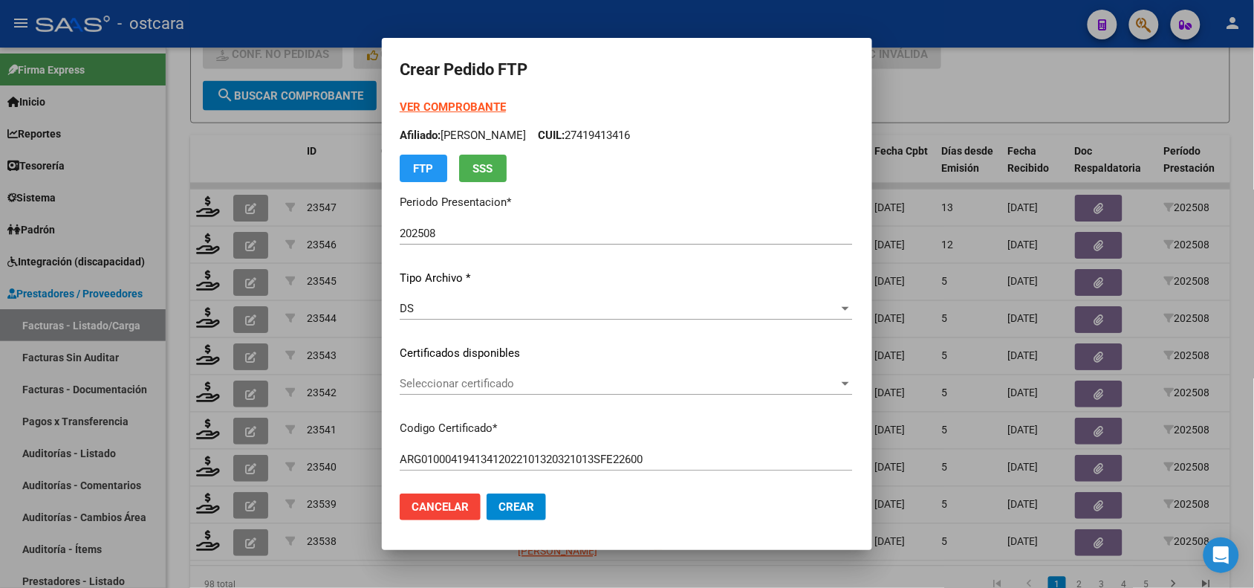
click at [457, 383] on span "Seleccionar certificado" at bounding box center [619, 383] width 439 height 13
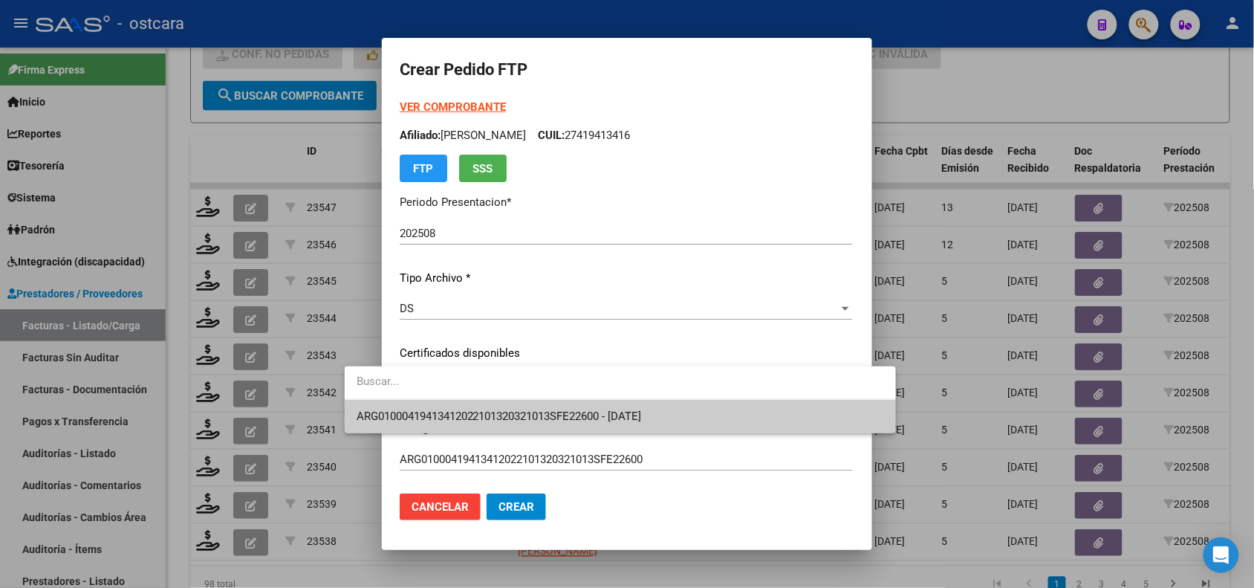
click at [462, 407] on span "ARG01000419413412022101320321013SFE22600 - [DATE]" at bounding box center [621, 416] width 528 height 33
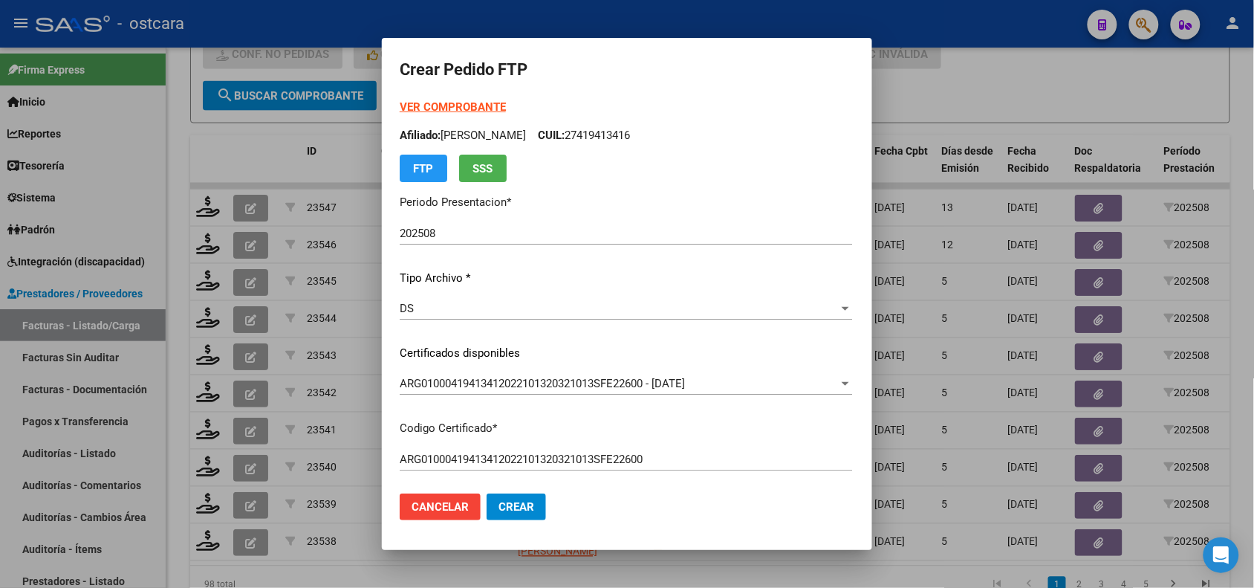
scroll to position [596, 0]
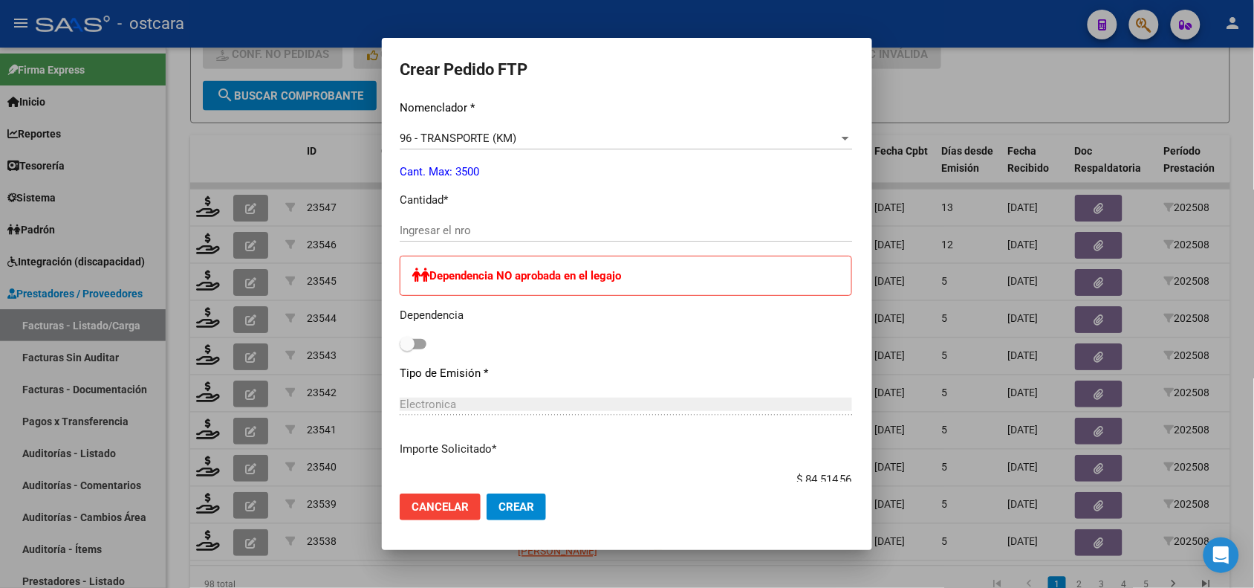
click at [400, 228] on input "Ingresar el nro" at bounding box center [626, 230] width 453 height 13
type input "156"
click at [499, 502] on span "Crear" at bounding box center [517, 506] width 36 height 13
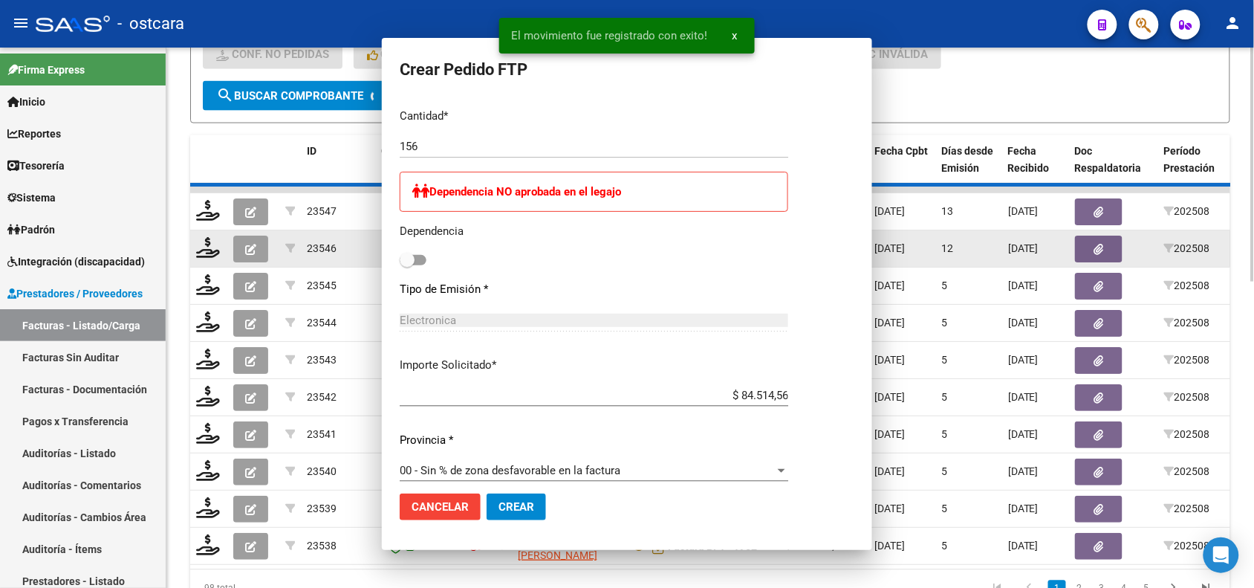
scroll to position [0, 0]
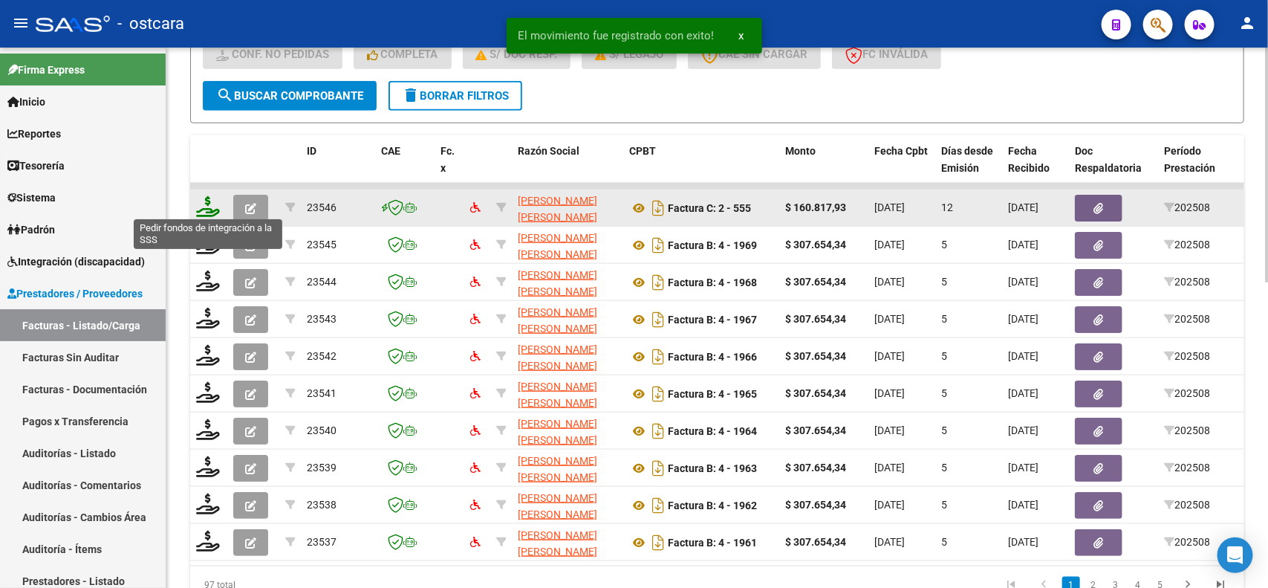
click at [210, 204] on icon at bounding box center [208, 206] width 24 height 21
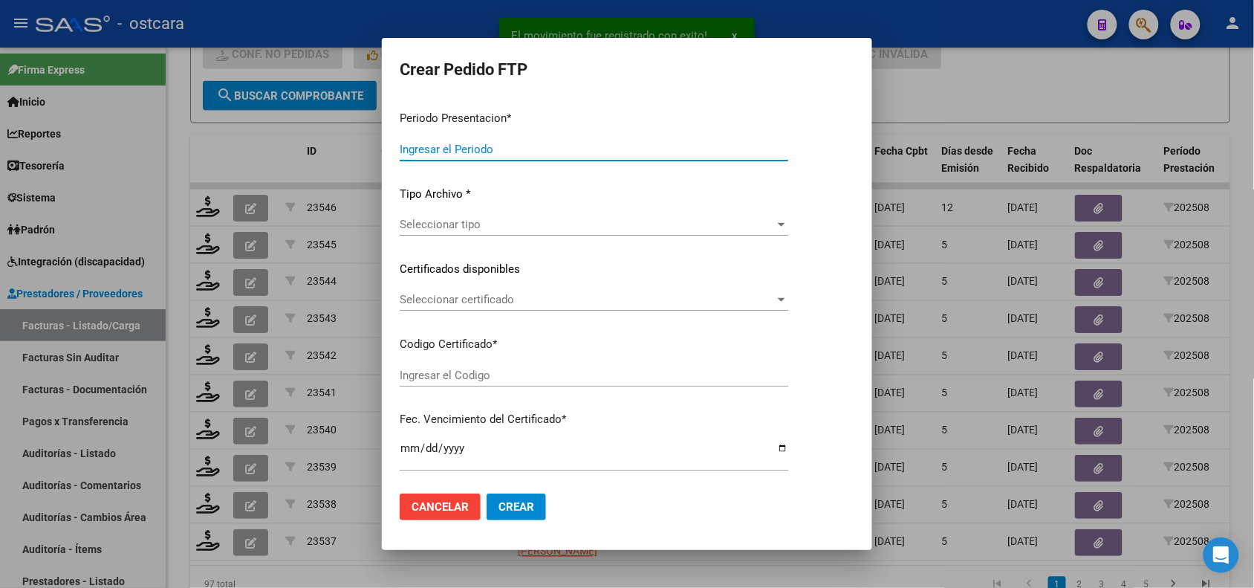
type input "202508"
type input "$ 160.817,93"
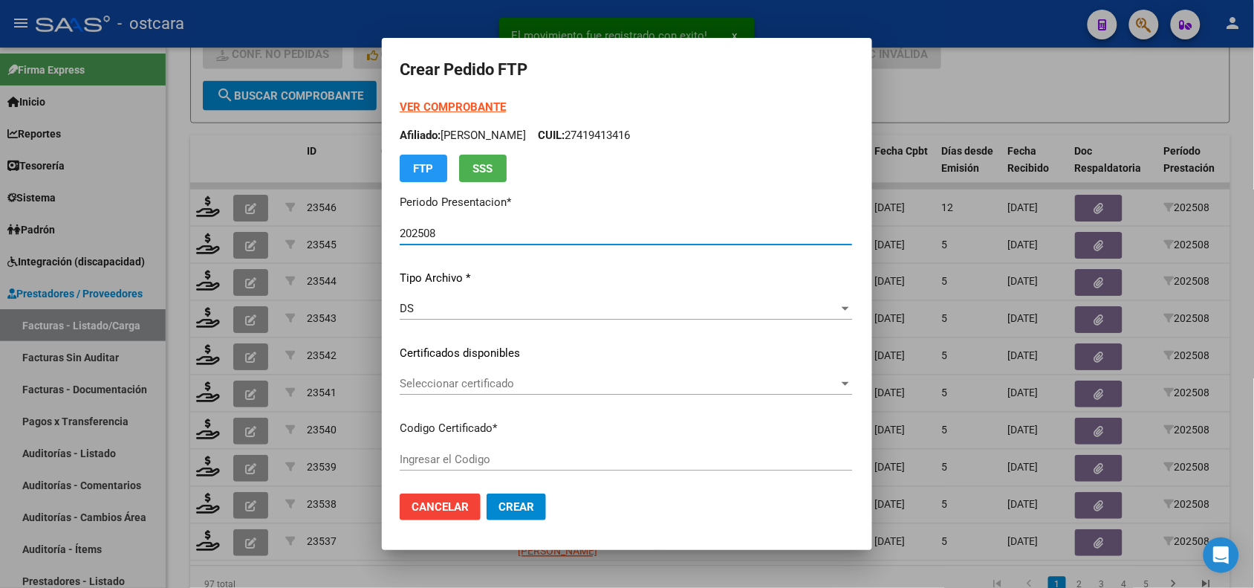
type input "ARG01000586263802022052020270520BS384000"
type input "[DATE]"
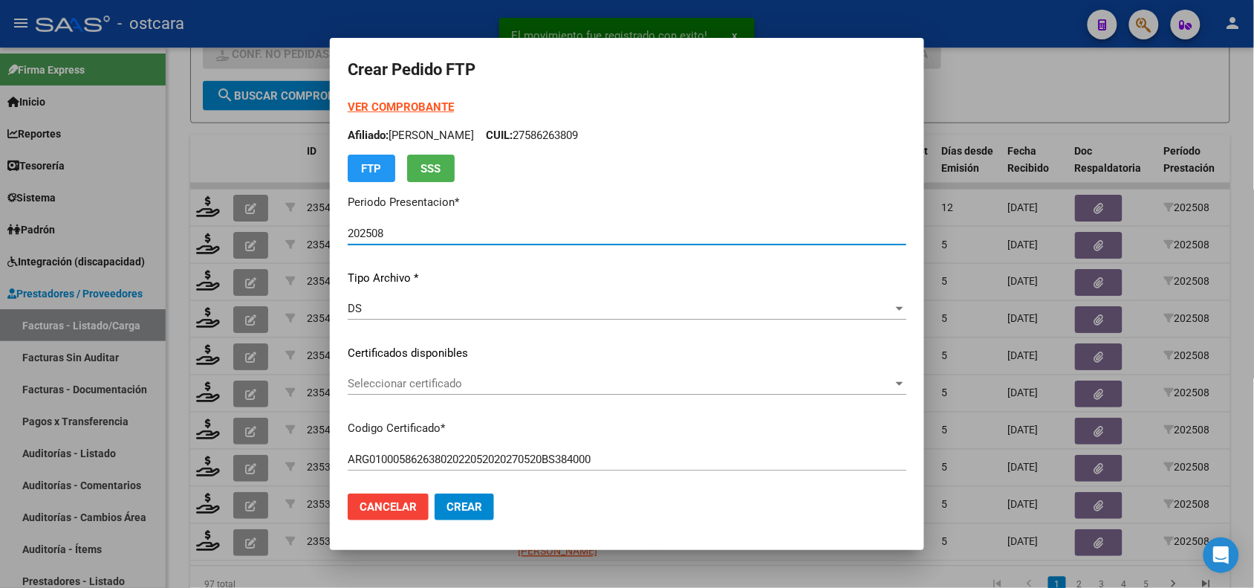
click at [510, 384] on span "Seleccionar certificado" at bounding box center [620, 383] width 545 height 13
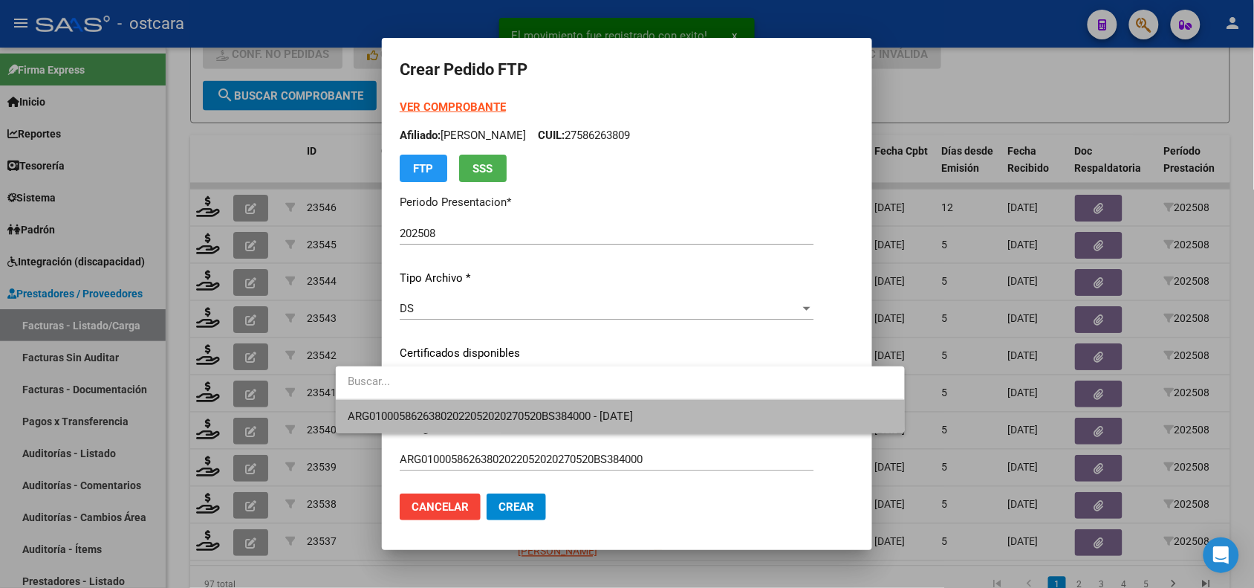
click at [514, 406] on span "ARG01000586263802022052020270520BS384000 - [DATE]" at bounding box center [620, 416] width 545 height 33
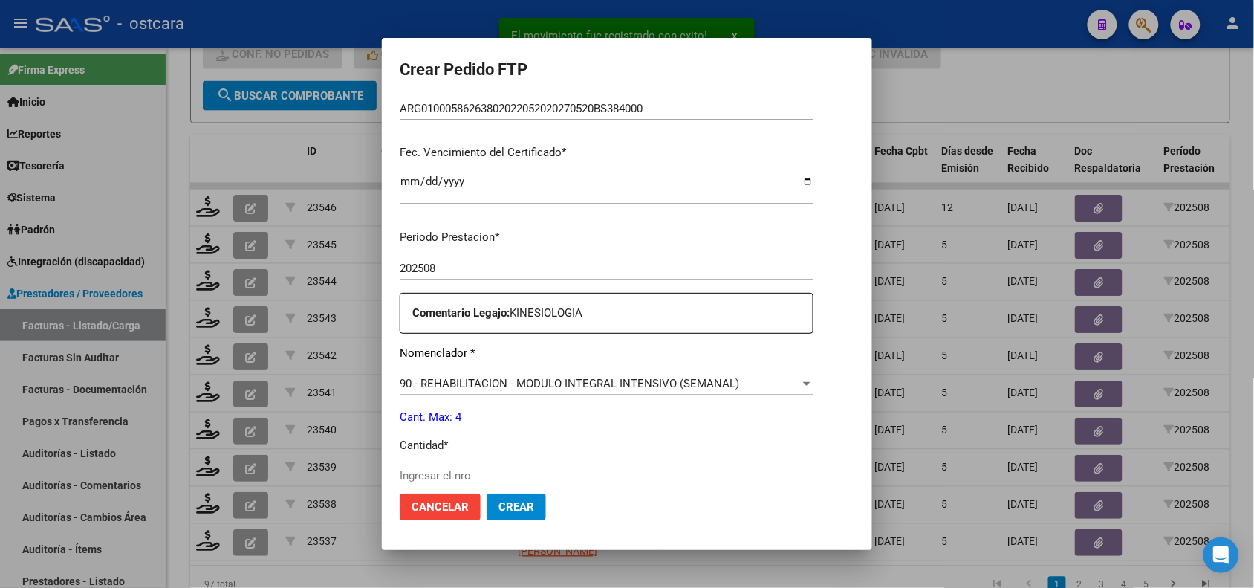
scroll to position [401, 0]
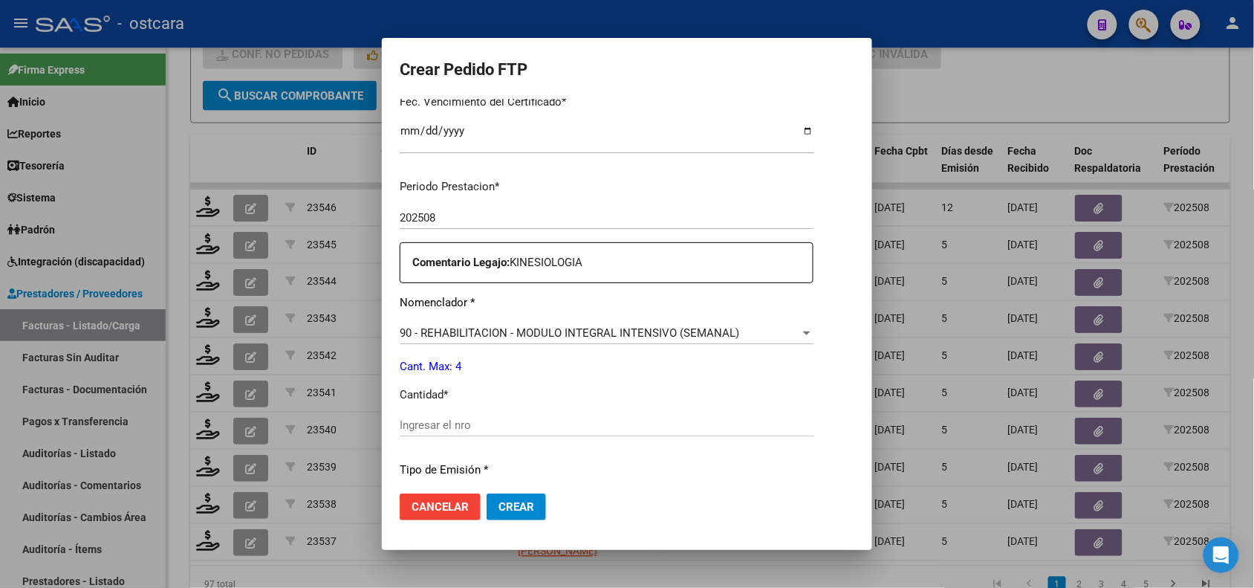
click at [617, 425] on input "Ingresar el nro" at bounding box center [607, 424] width 414 height 13
type input "4"
click at [499, 510] on span "Crear" at bounding box center [517, 506] width 36 height 13
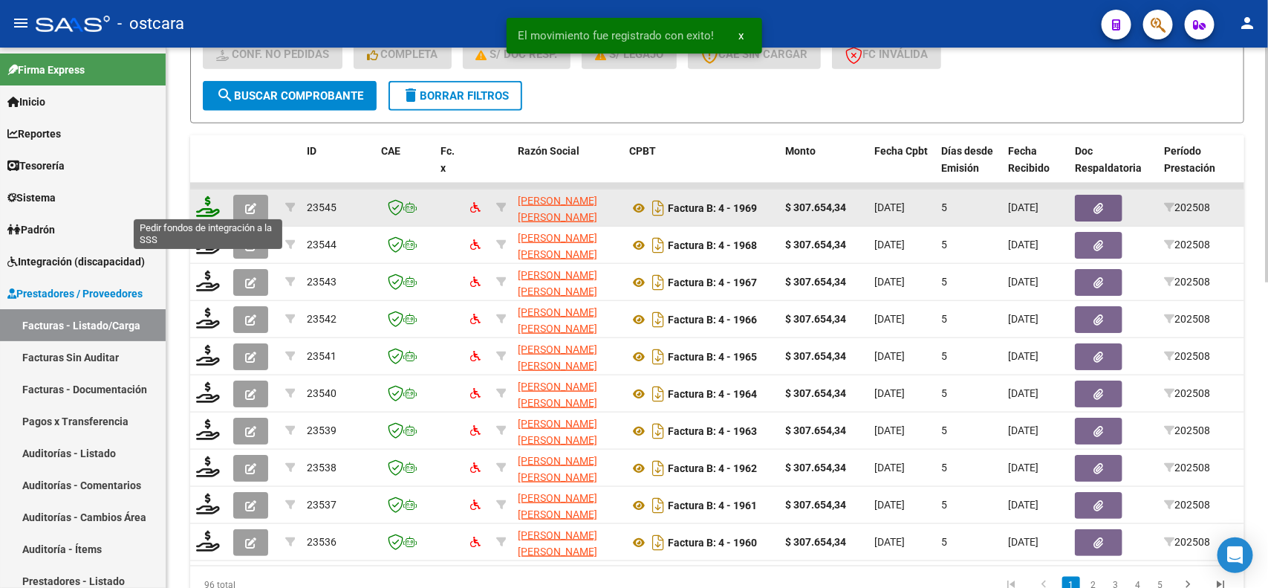
click at [202, 199] on icon at bounding box center [208, 206] width 24 height 21
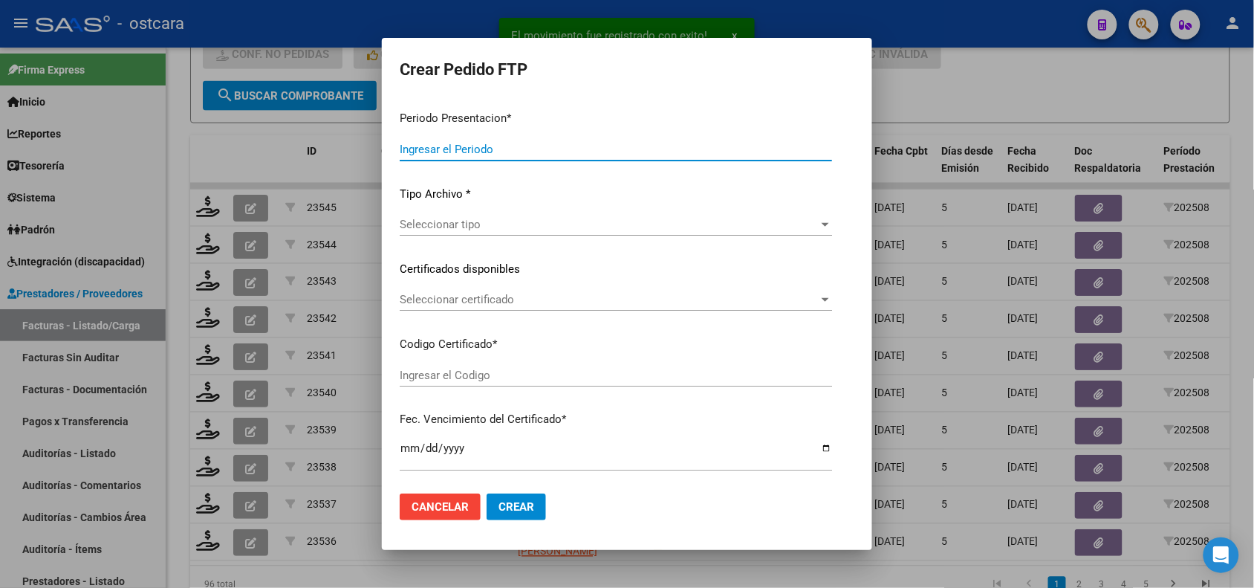
type input "202508"
type input "$ 307.654,34"
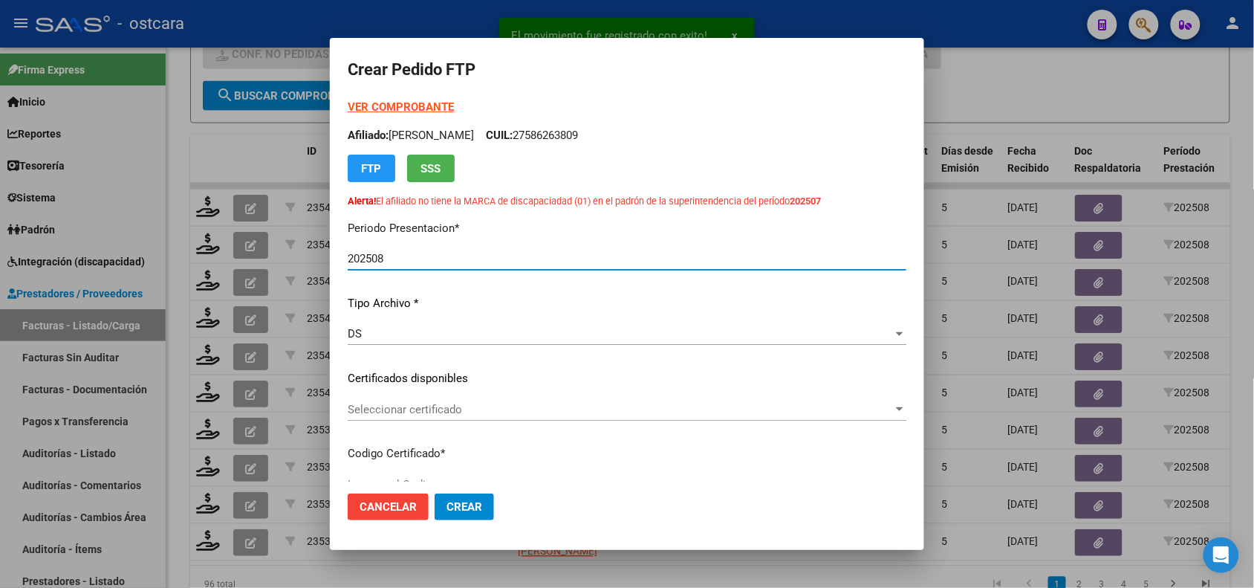
type input "ARG02000548484722025061320350613SAN228"
type input "[DATE]"
click at [477, 403] on span "Seleccionar certificado" at bounding box center [620, 409] width 545 height 13
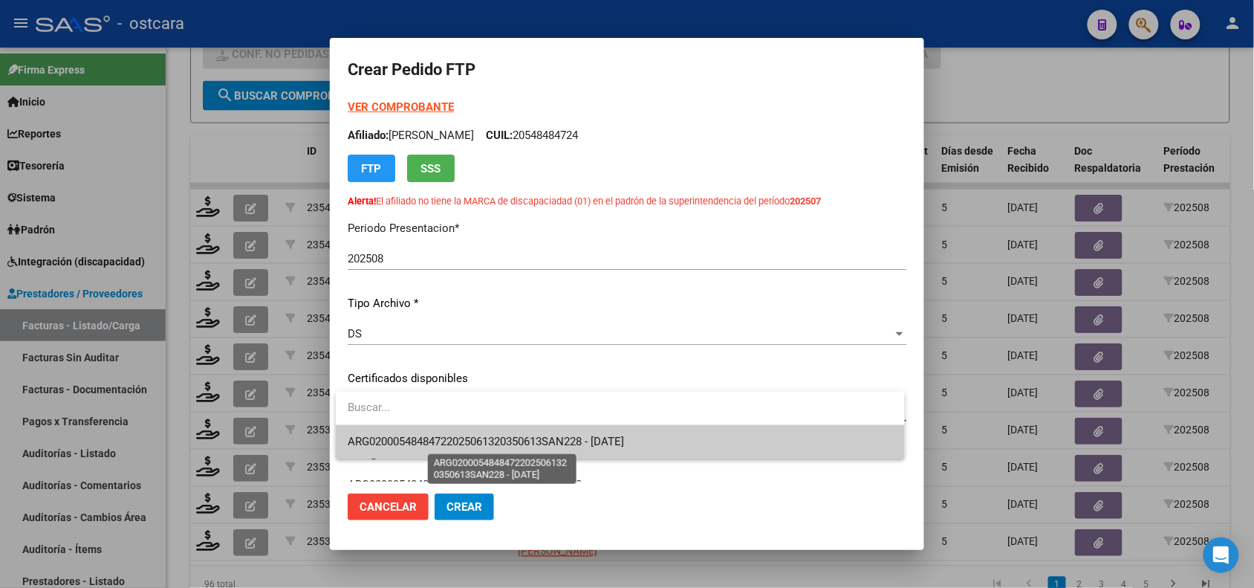
click at [480, 439] on span "ARG02000548484722025061320350613SAN228 - [DATE]" at bounding box center [486, 441] width 276 height 13
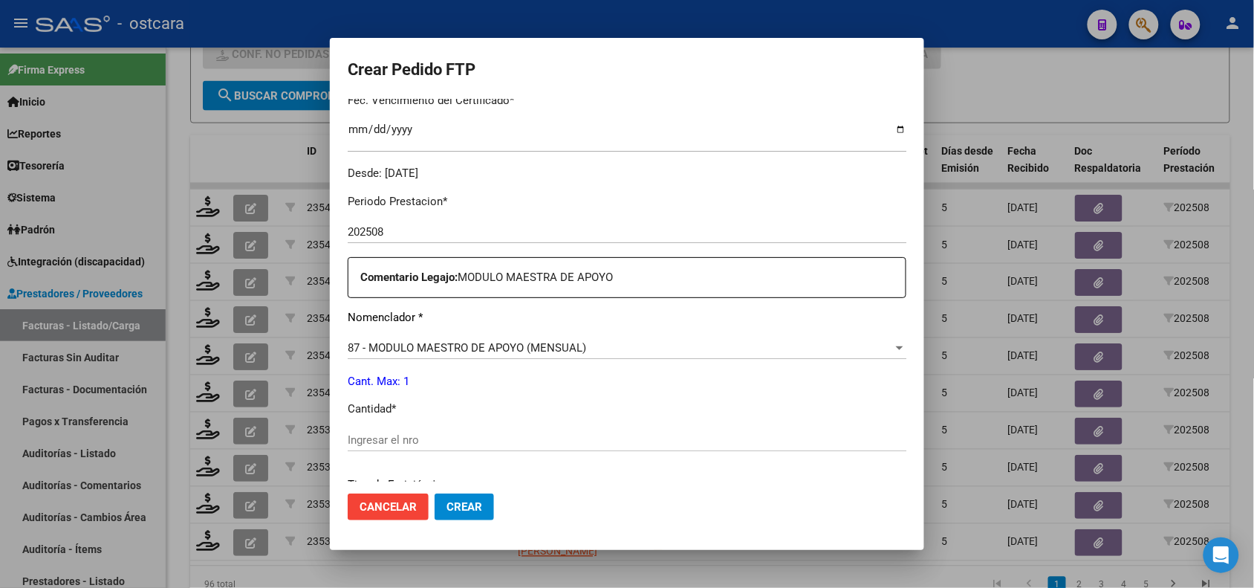
scroll to position [480, 0]
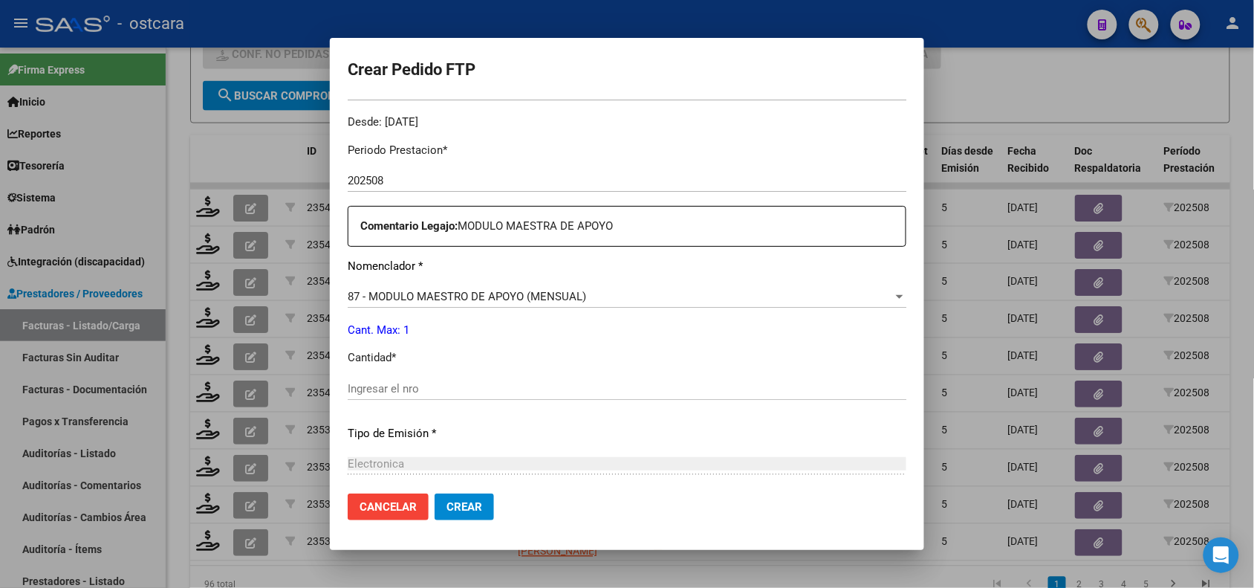
click at [675, 392] on input "Ingresar el nro" at bounding box center [627, 388] width 559 height 13
type input "1"
click at [480, 500] on span "Crear" at bounding box center [465, 506] width 36 height 13
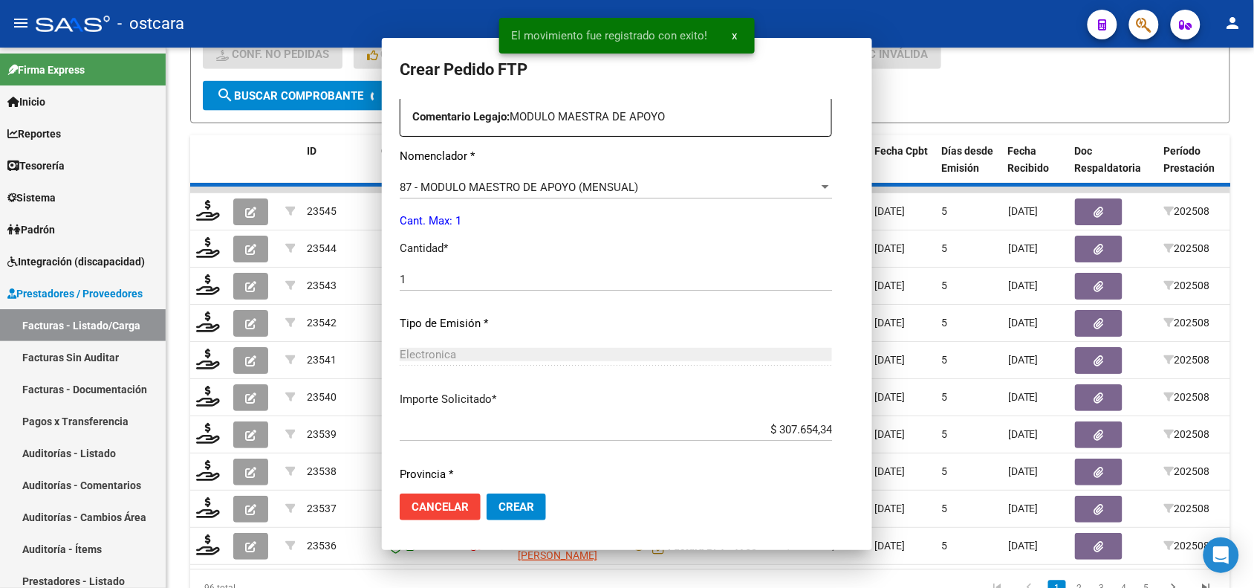
scroll to position [370, 0]
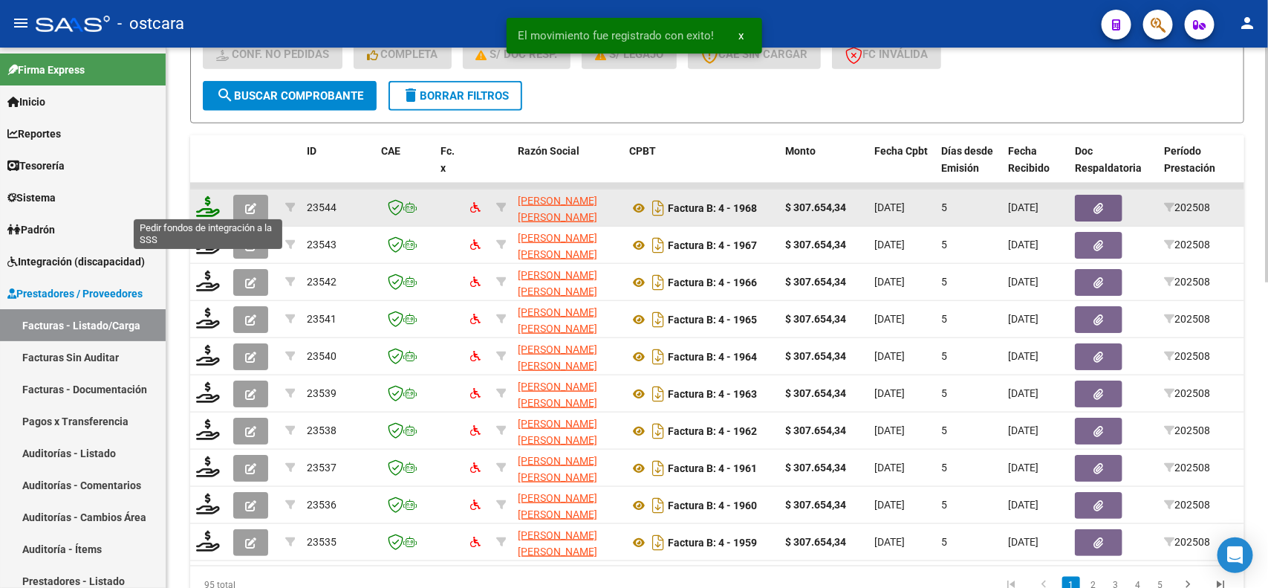
click at [215, 208] on icon at bounding box center [208, 206] width 24 height 21
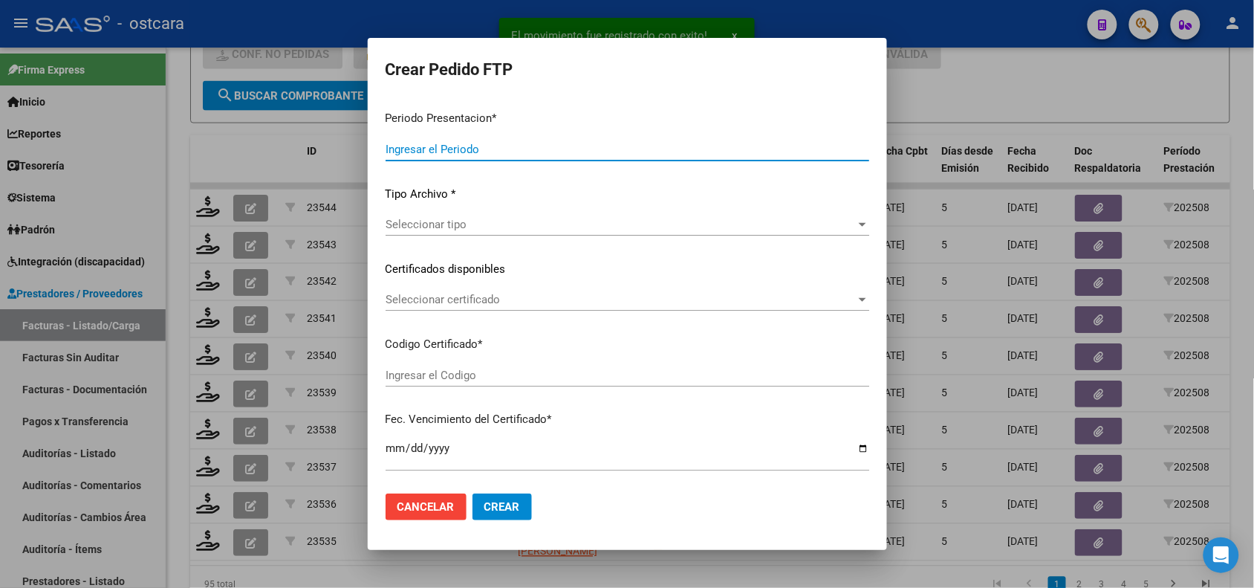
type input "202508"
type input "$ 307.654,34"
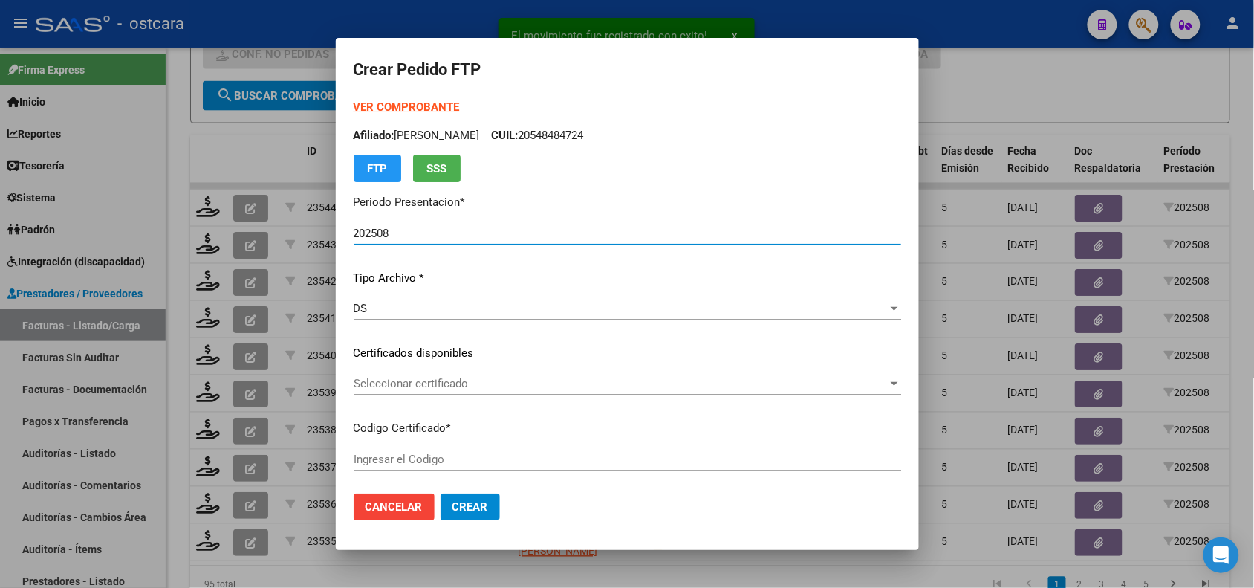
type input "ARG01000541187512024072420340724SAN228"
type input "[DATE]"
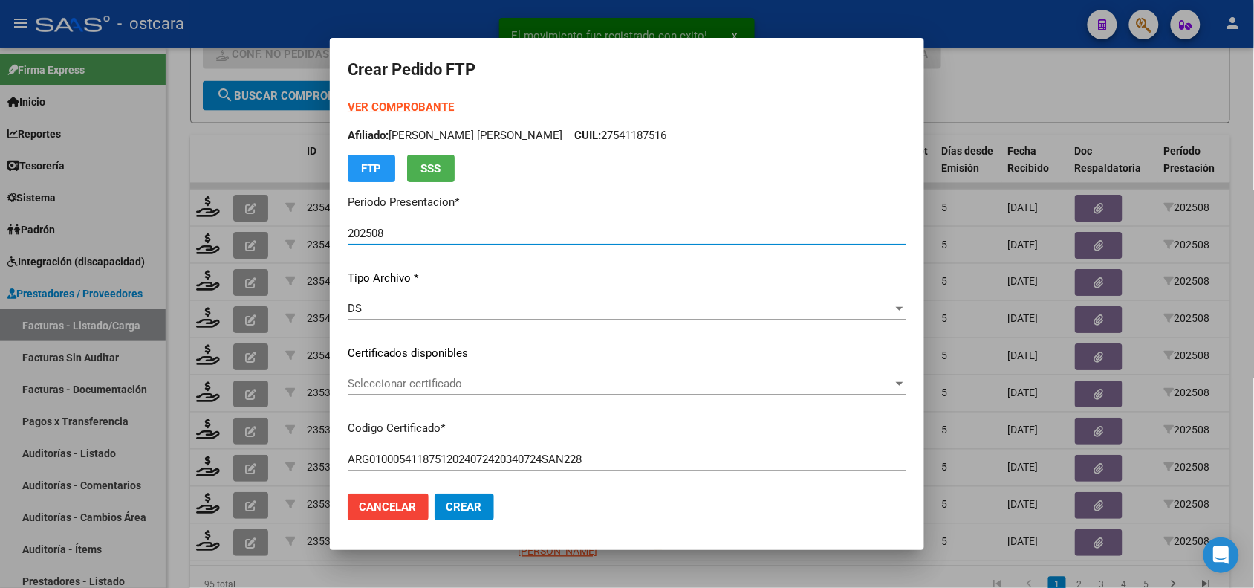
click at [484, 379] on span "Seleccionar certificado" at bounding box center [620, 383] width 545 height 13
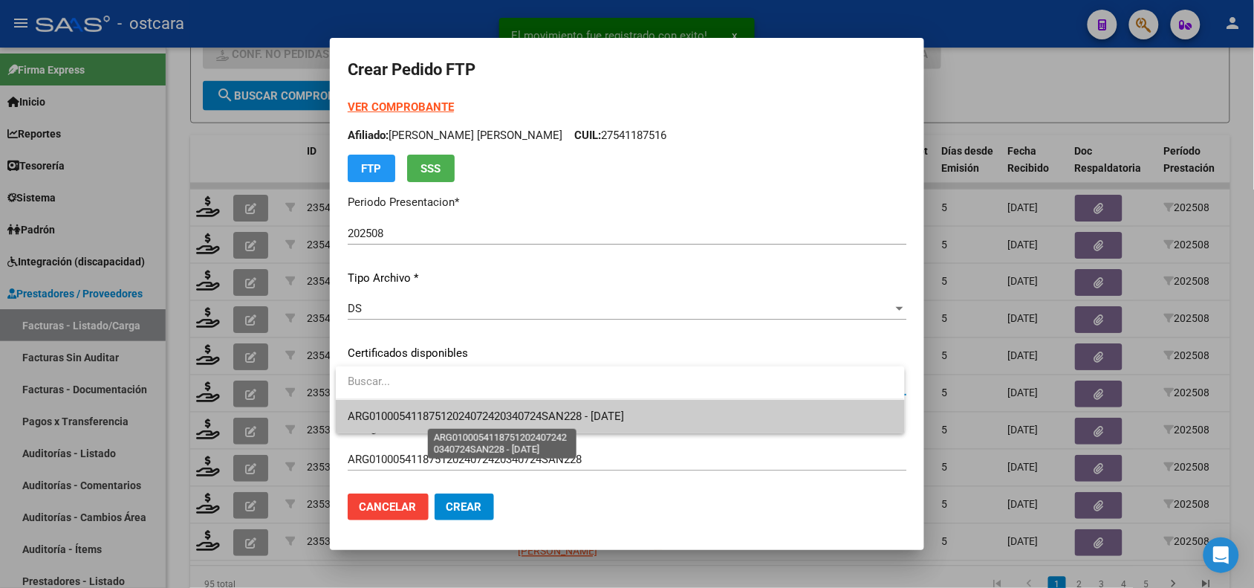
click at [499, 412] on span "ARG01000541187512024072420340724SAN228 - [DATE]" at bounding box center [486, 415] width 276 height 13
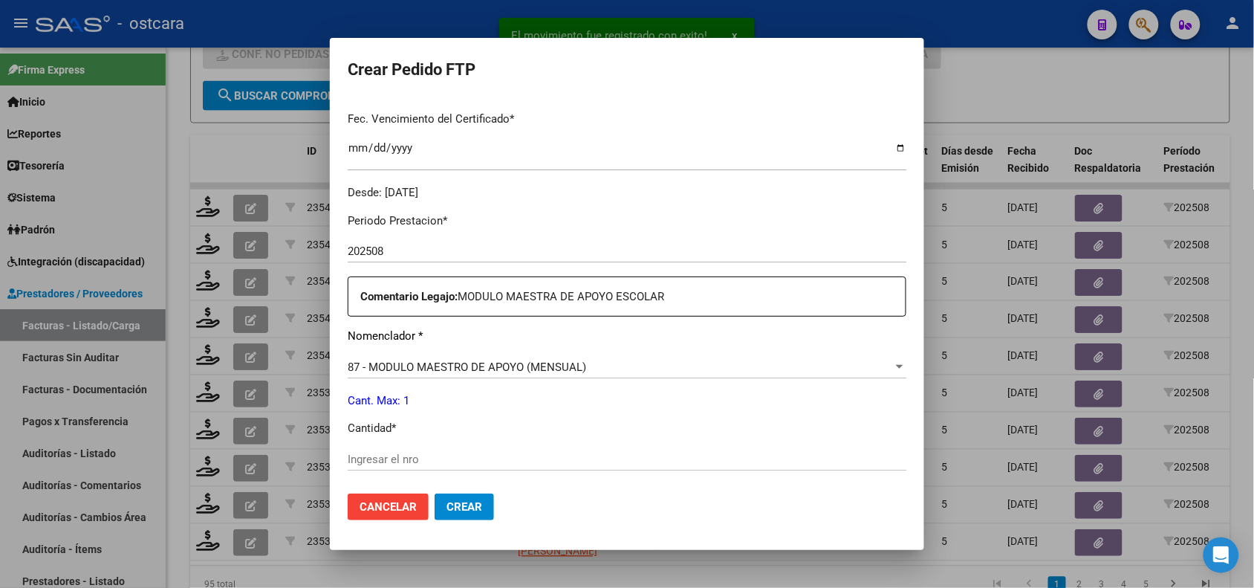
scroll to position [473, 0]
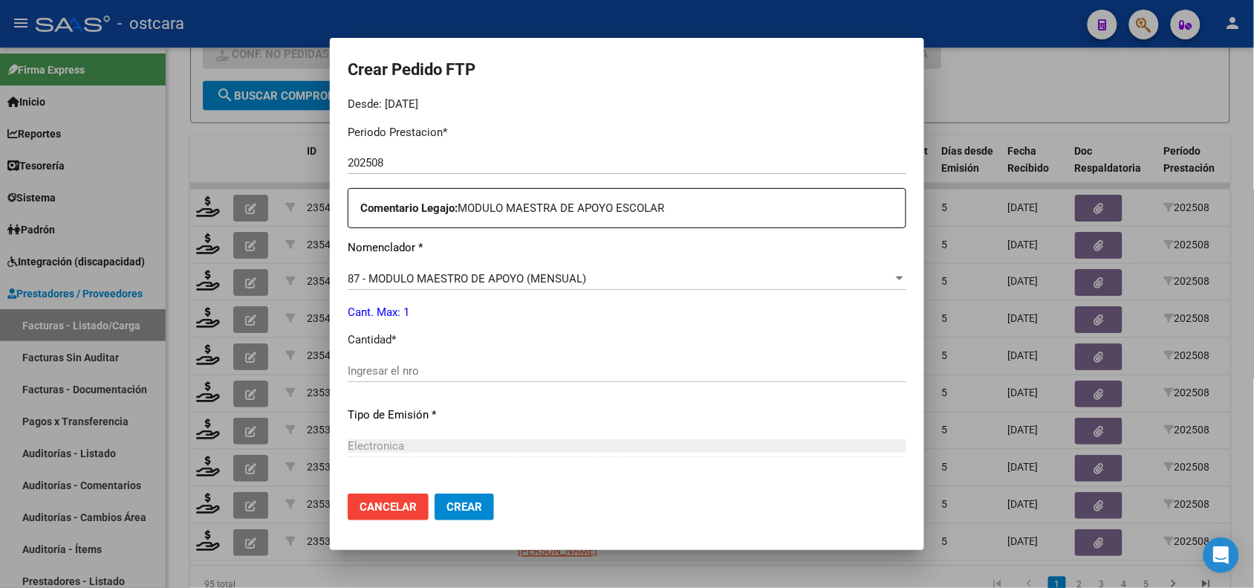
click at [640, 366] on input "Ingresar el nro" at bounding box center [627, 370] width 559 height 13
type input "1"
click at [470, 506] on span "Crear" at bounding box center [465, 506] width 36 height 13
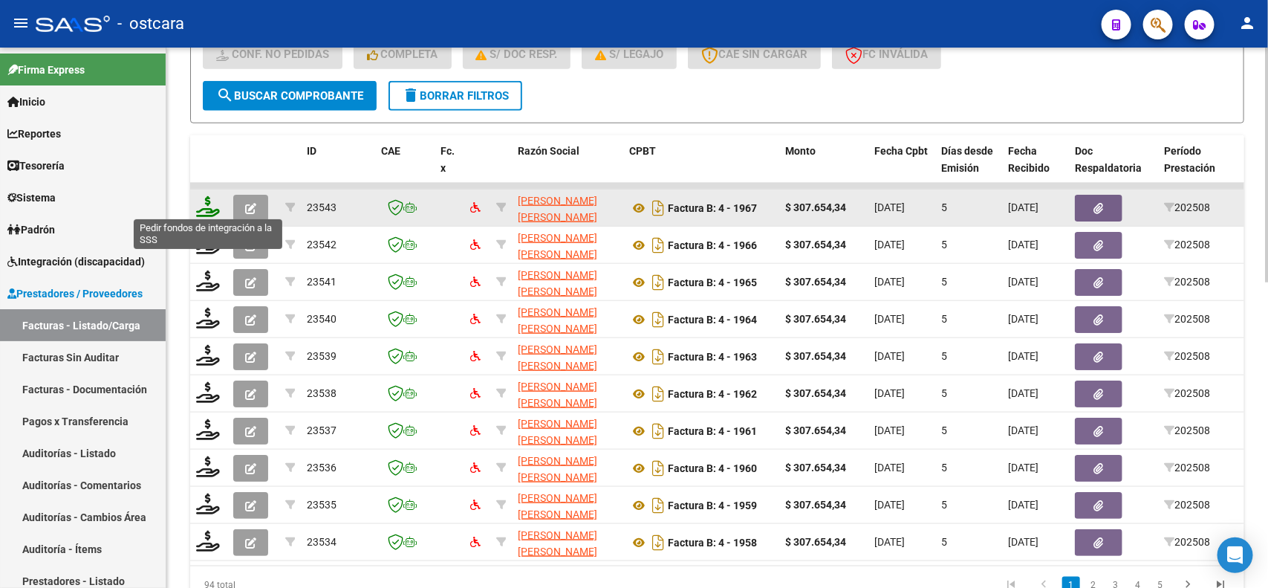
click at [204, 209] on icon at bounding box center [208, 206] width 24 height 21
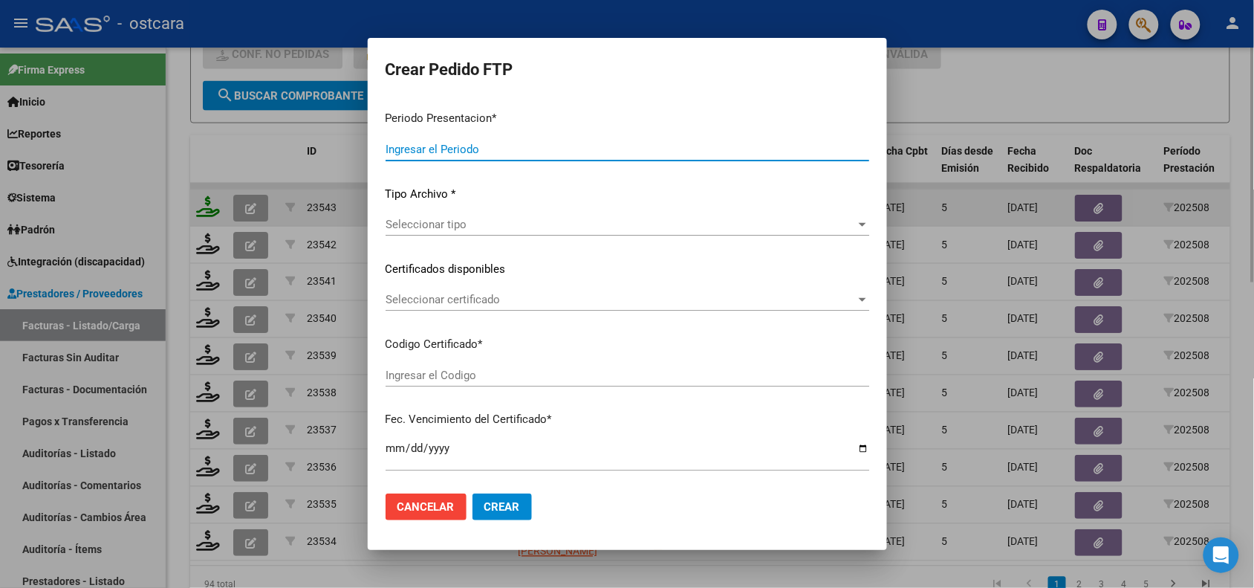
type input "202508"
type input "$ 307.654,34"
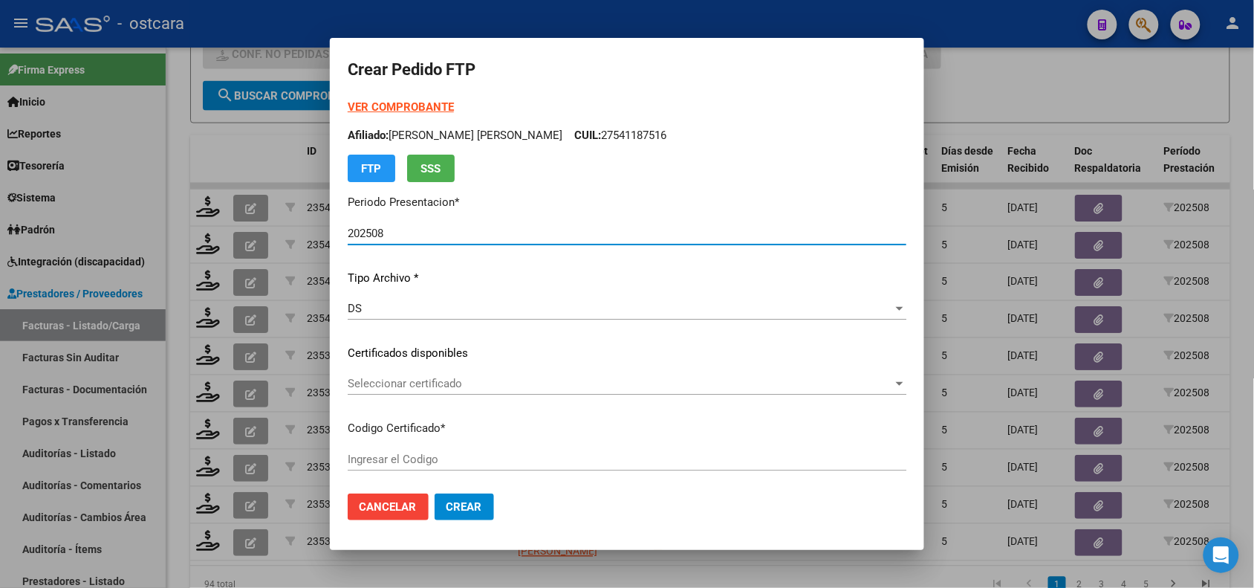
type input "ARG02000573246592024103020291030SAN228"
type input "[DATE]"
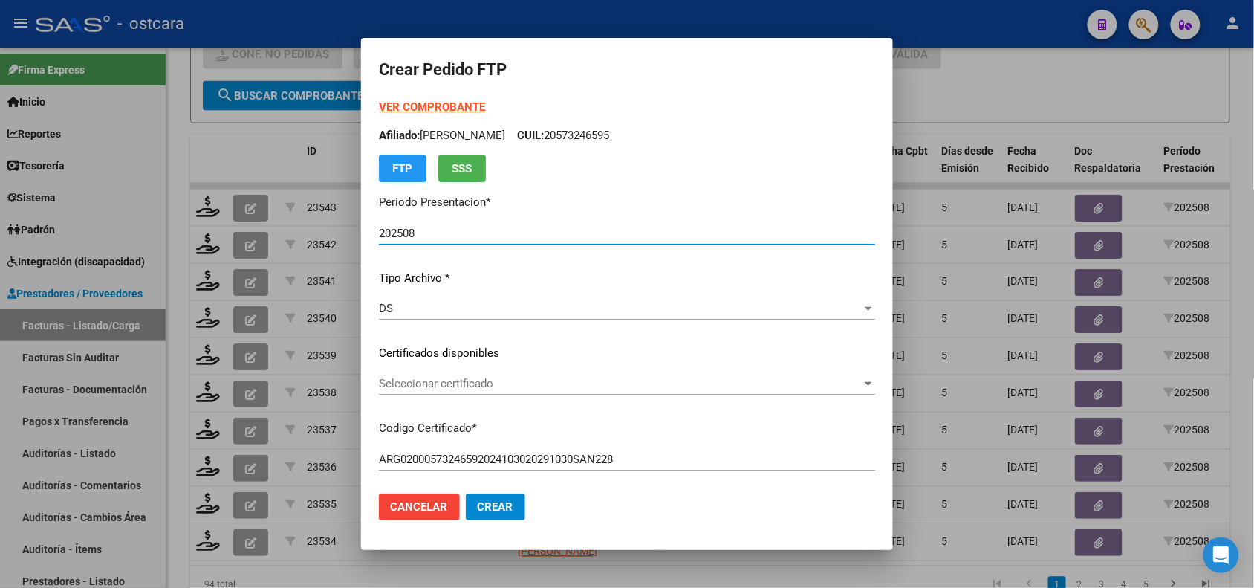
click at [516, 377] on span "Seleccionar certificado" at bounding box center [620, 383] width 483 height 13
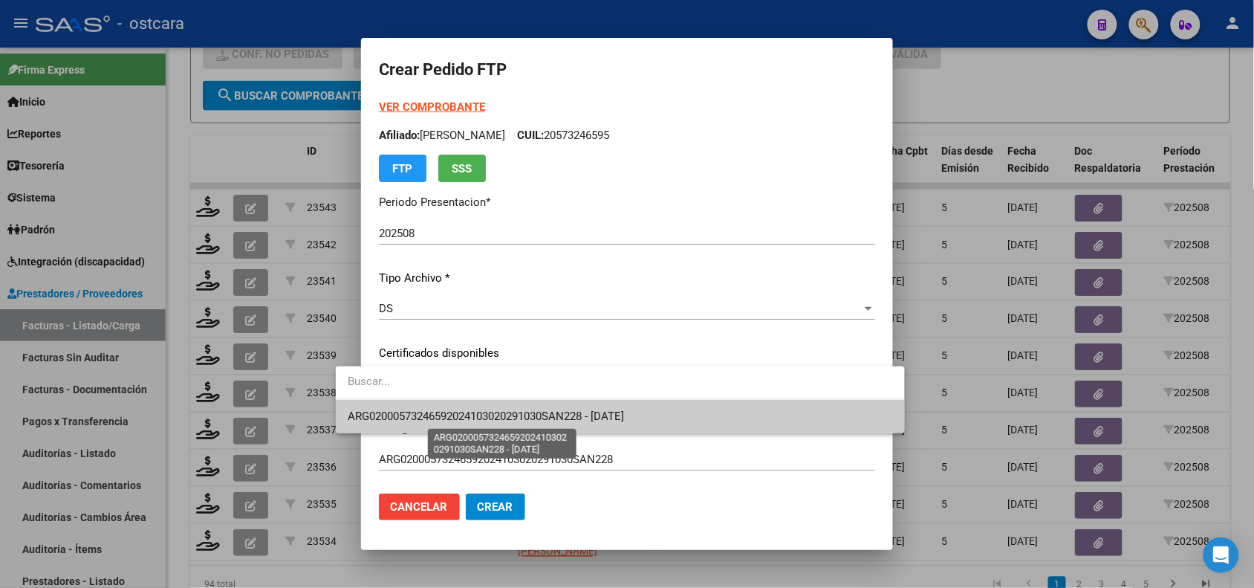
click at [515, 420] on span "ARG02000573246592024103020291030SAN228 - [DATE]" at bounding box center [486, 415] width 276 height 13
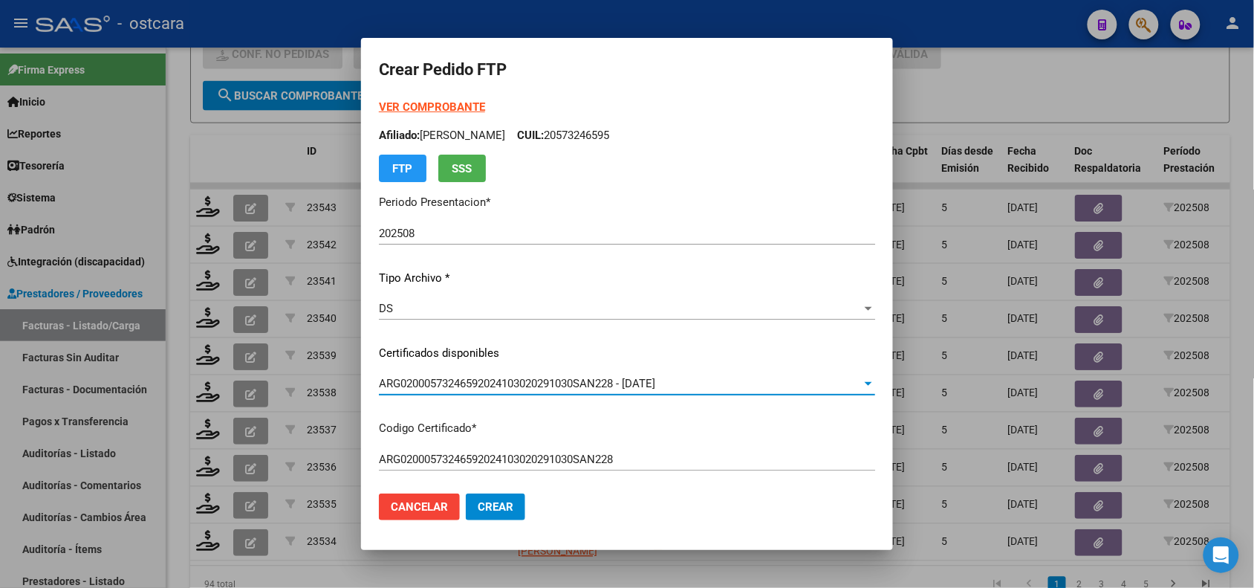
scroll to position [395, 0]
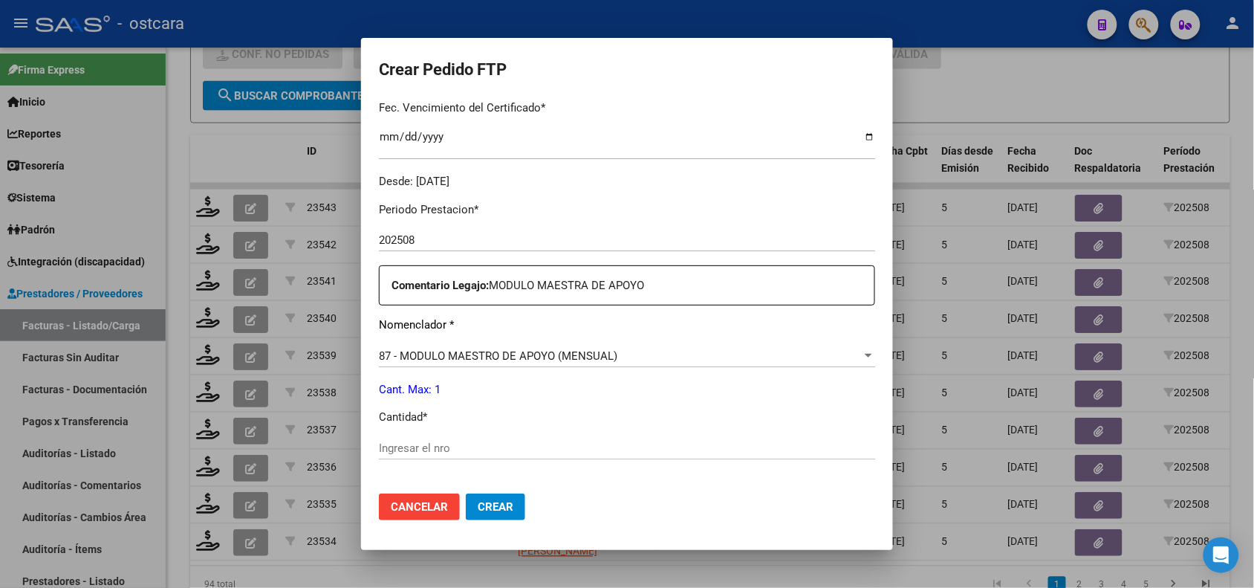
click at [721, 453] on input "Ingresar el nro" at bounding box center [627, 447] width 496 height 13
type input "1"
click at [483, 505] on button "Crear" at bounding box center [495, 506] width 59 height 27
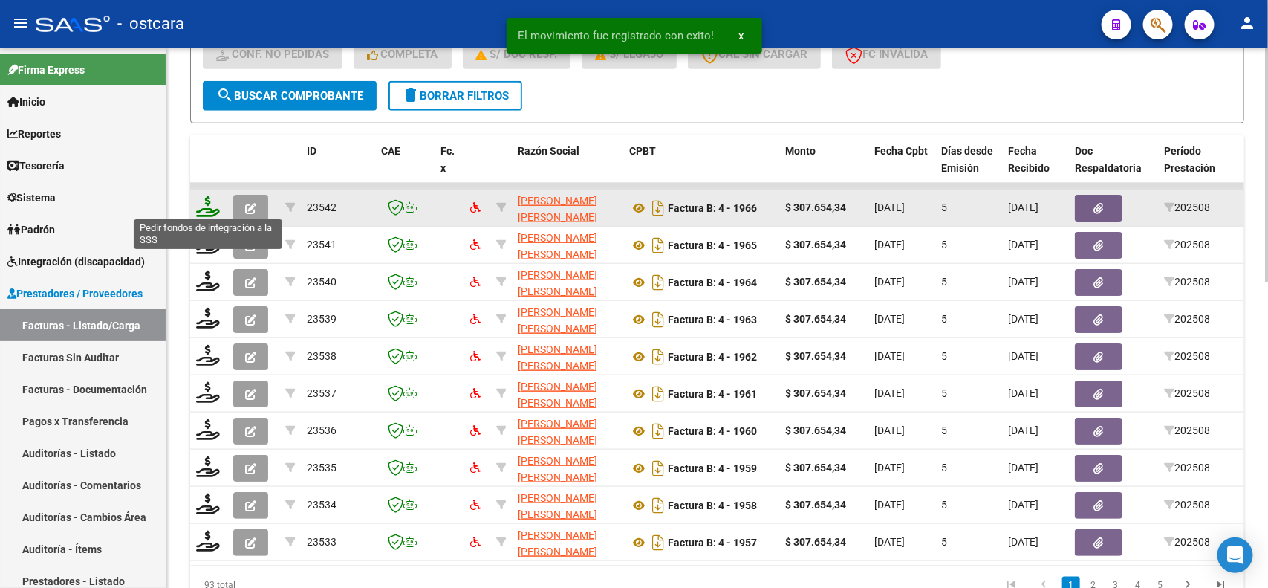
click at [207, 198] on icon at bounding box center [208, 206] width 24 height 21
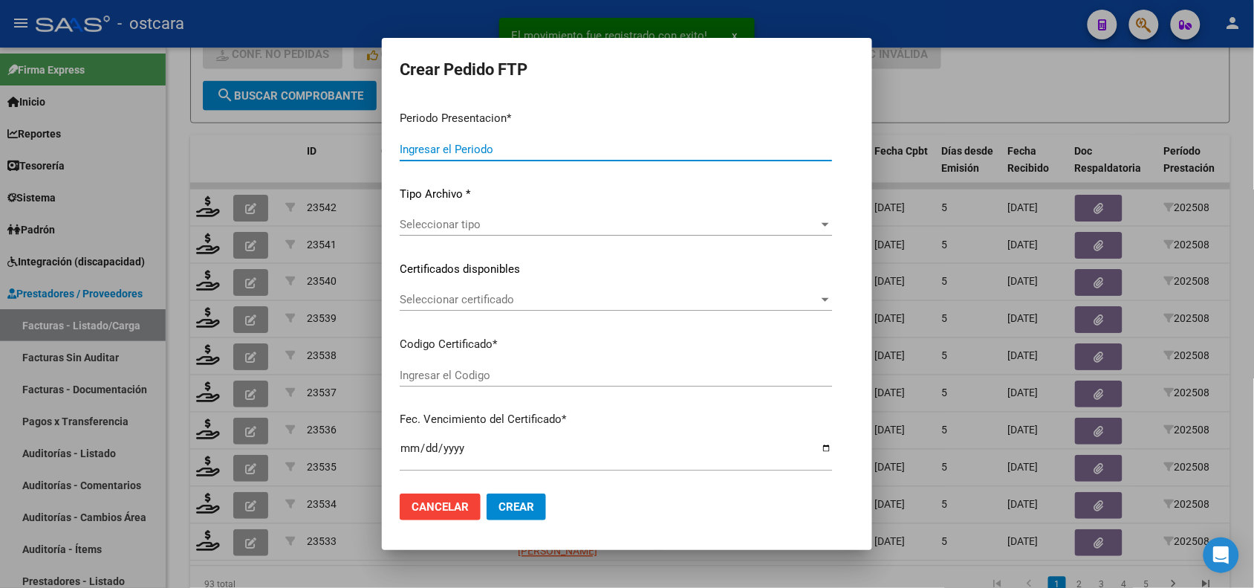
type input "202508"
type input "$ 307.654,34"
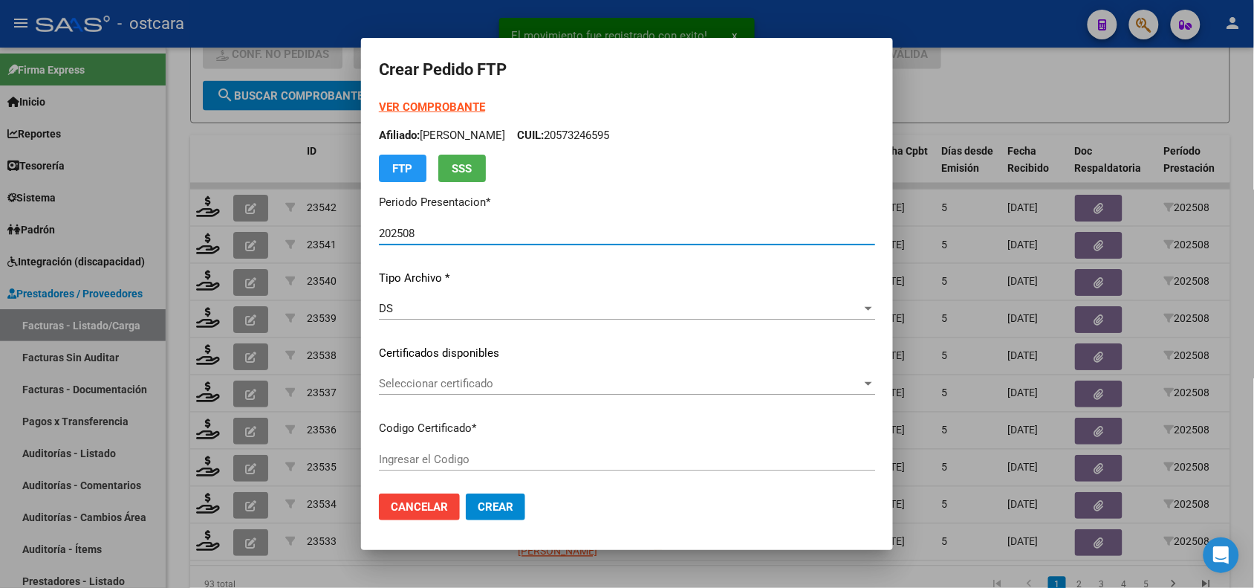
type input "ARG01000403600442015081420250814SFE22800"
type input "[DATE]"
click at [473, 383] on span "Seleccionar certificado" at bounding box center [620, 383] width 483 height 13
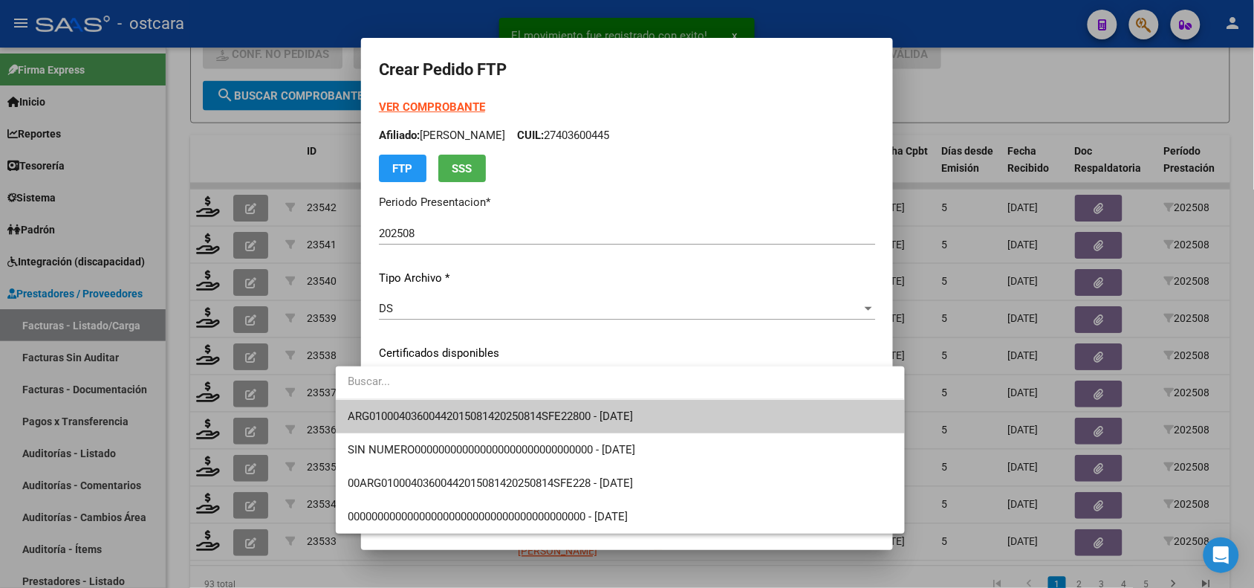
click at [478, 409] on span "ARG01000403600442015081420250814SFE22800 - [DATE]" at bounding box center [620, 416] width 545 height 33
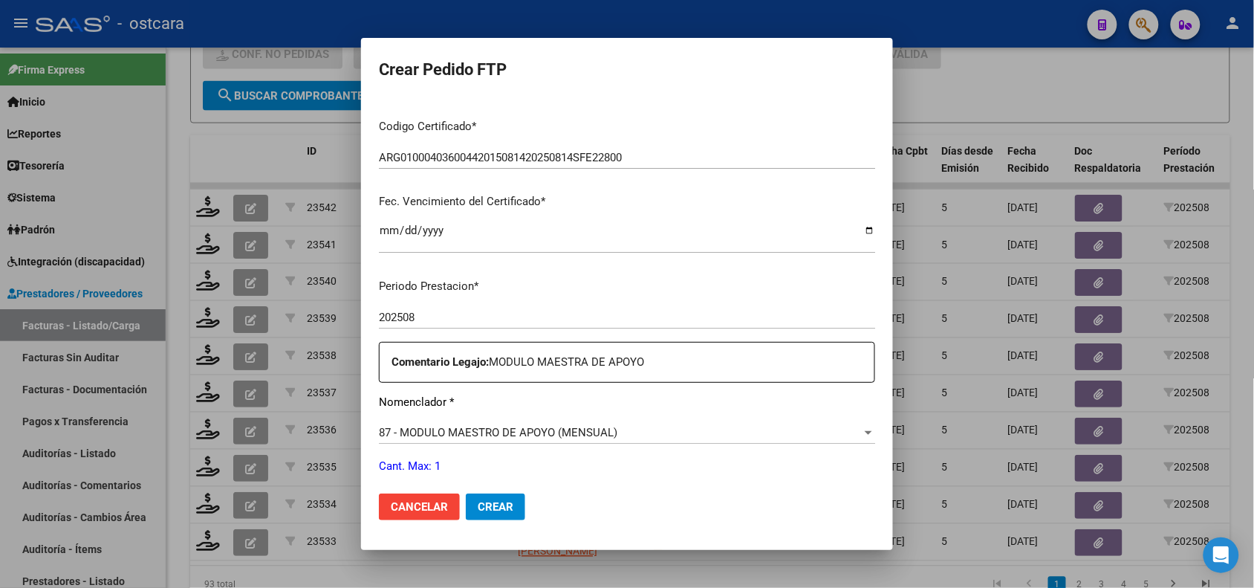
scroll to position [354, 0]
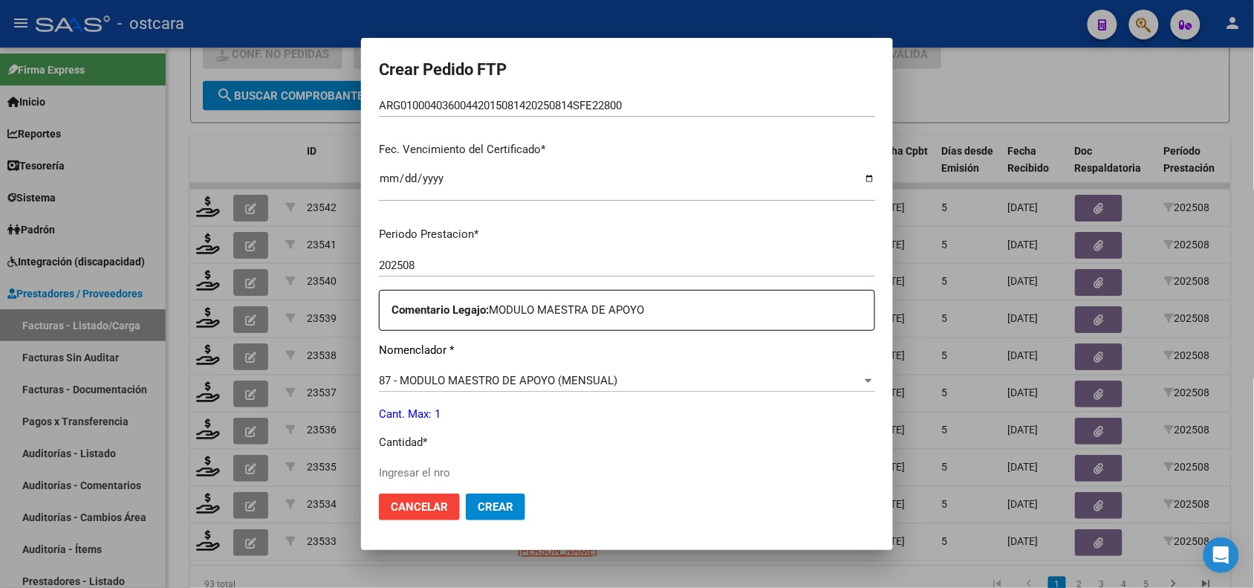
click at [413, 473] on input "Ingresar el nro" at bounding box center [627, 472] width 496 height 13
type input "1"
click at [466, 496] on button "Crear" at bounding box center [495, 506] width 59 height 27
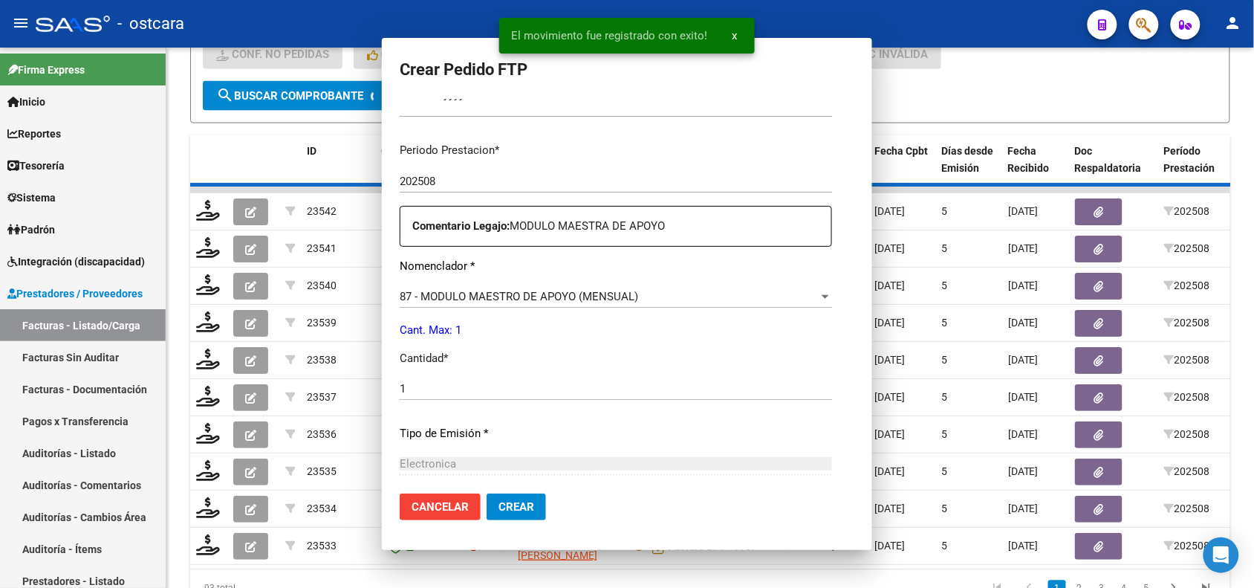
scroll to position [365, 0]
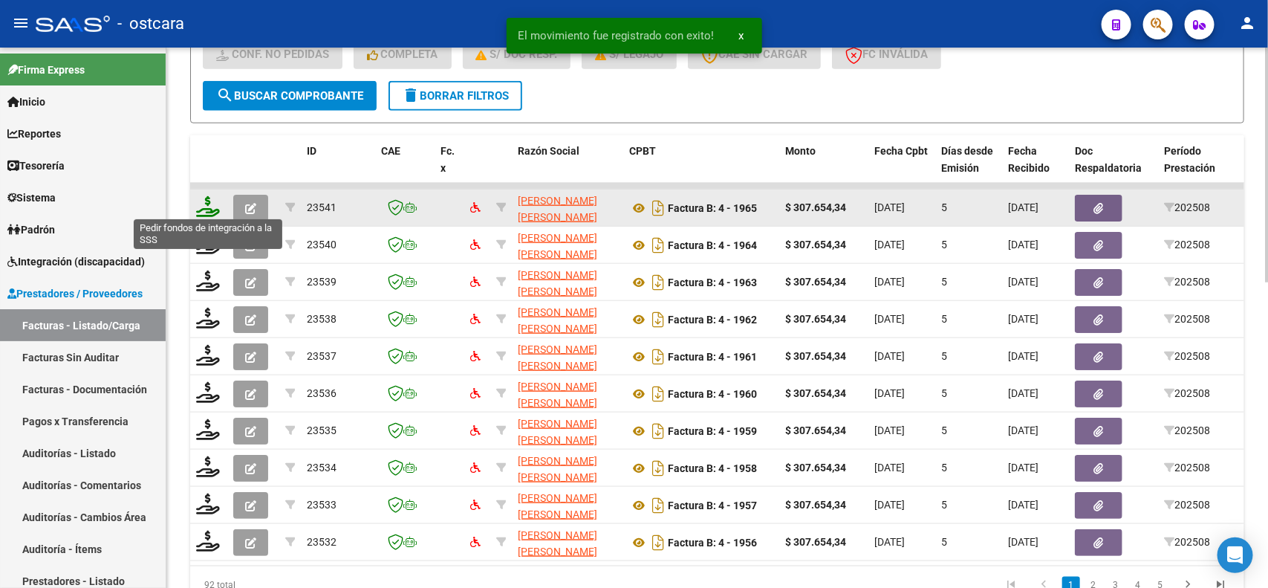
click at [214, 204] on icon at bounding box center [208, 206] width 24 height 21
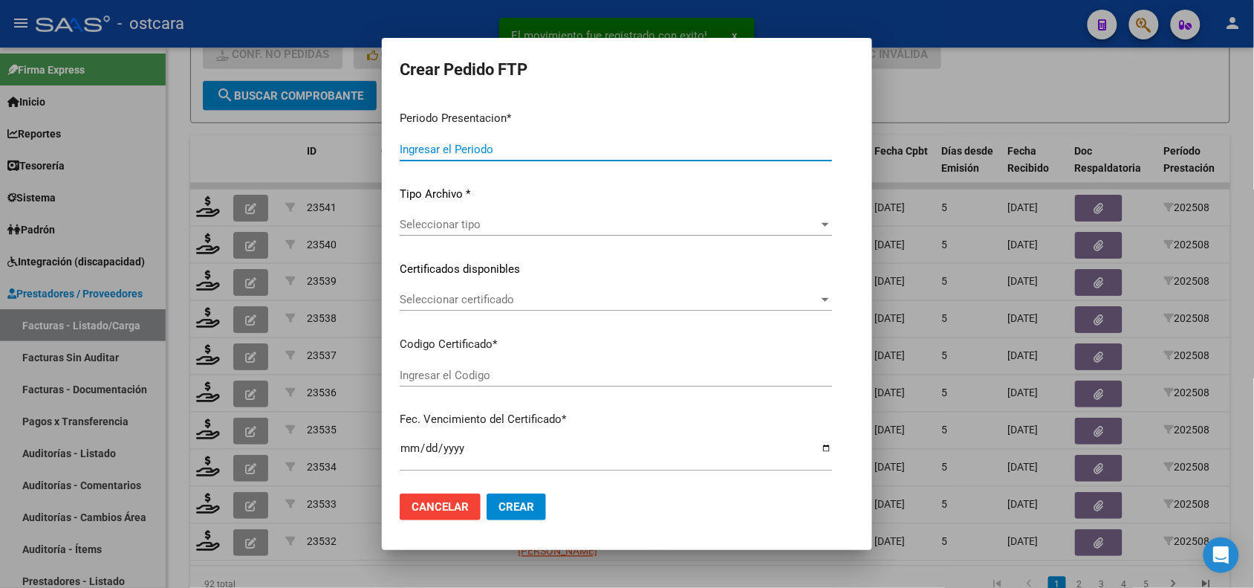
type input "202508"
type input "$ 307.654,34"
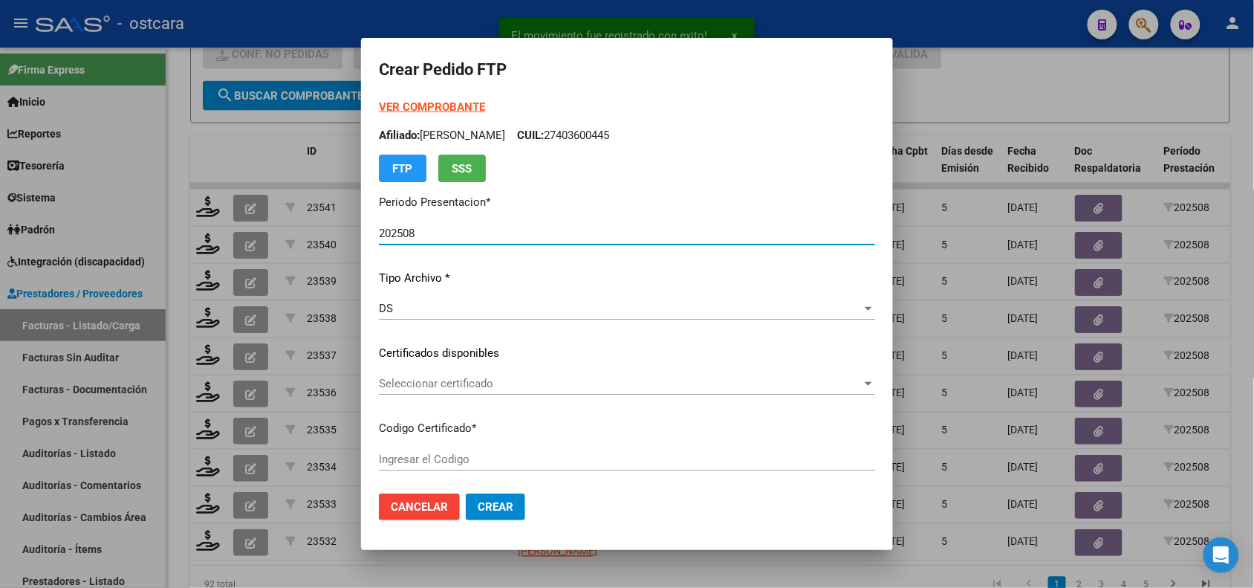
type input "ARG01000434258132023032320330323SFE22800"
type input "[DATE]"
click at [455, 384] on span "Seleccionar certificado" at bounding box center [620, 383] width 483 height 13
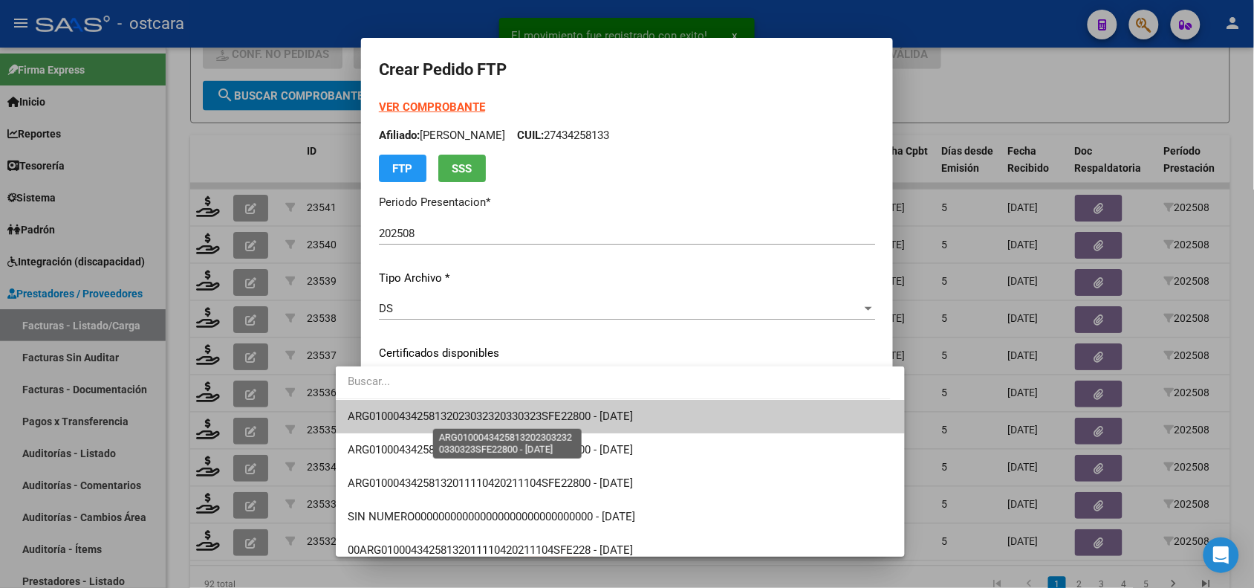
click at [457, 414] on span "ARG01000434258132023032320330323SFE22800 - [DATE]" at bounding box center [490, 415] width 285 height 13
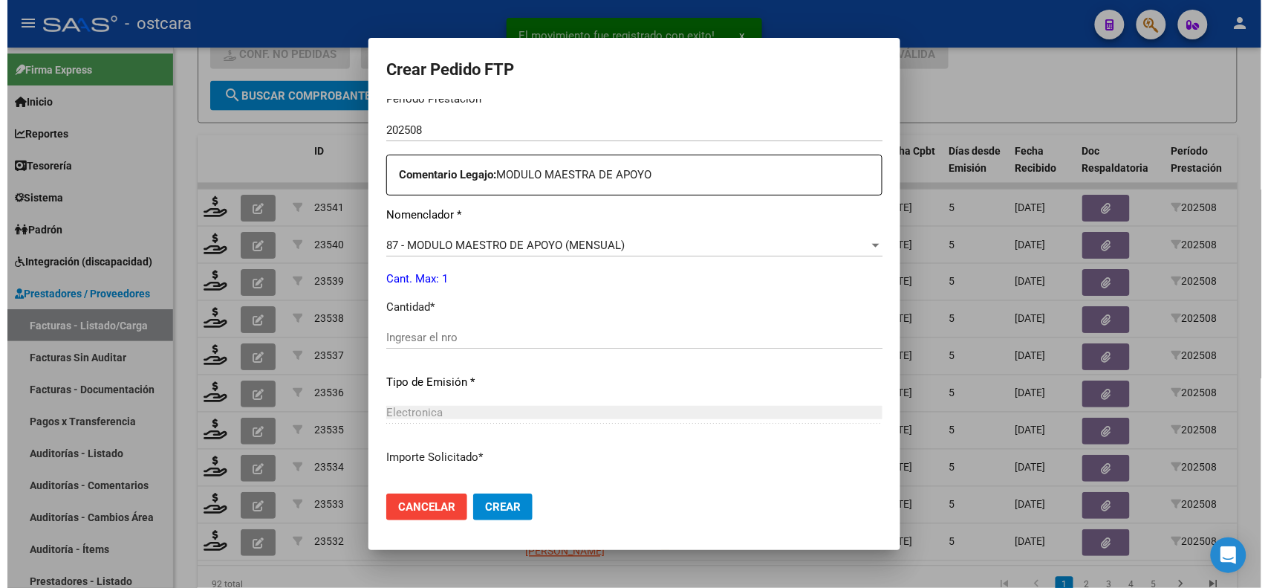
scroll to position [513, 0]
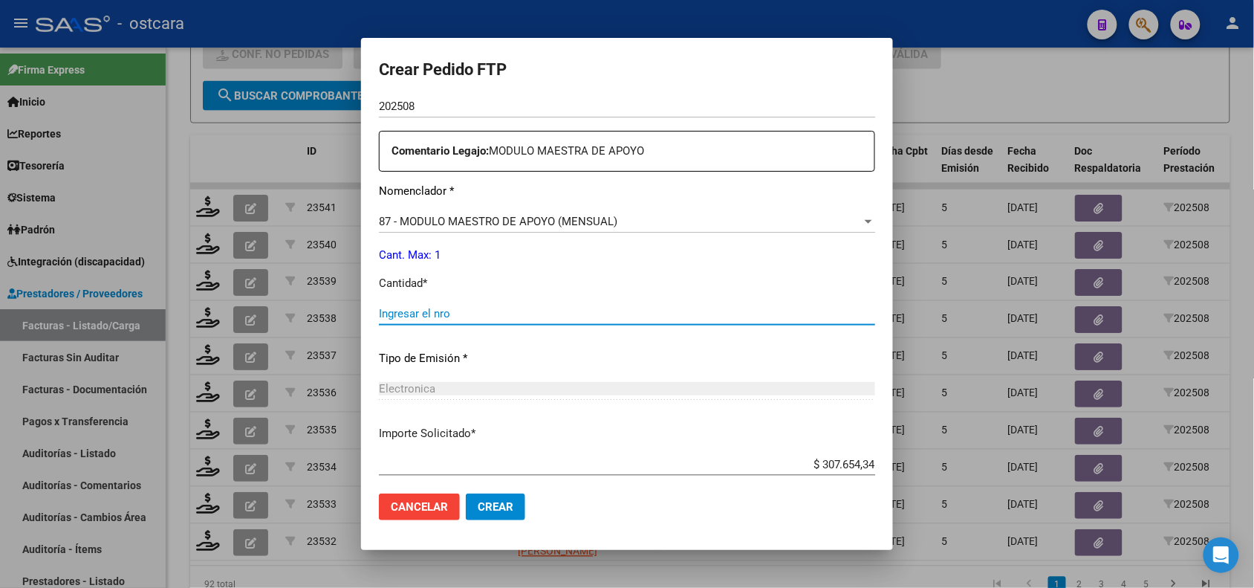
click at [672, 317] on input "Ingresar el nro" at bounding box center [627, 313] width 496 height 13
type input "1"
click at [478, 510] on span "Crear" at bounding box center [496, 506] width 36 height 13
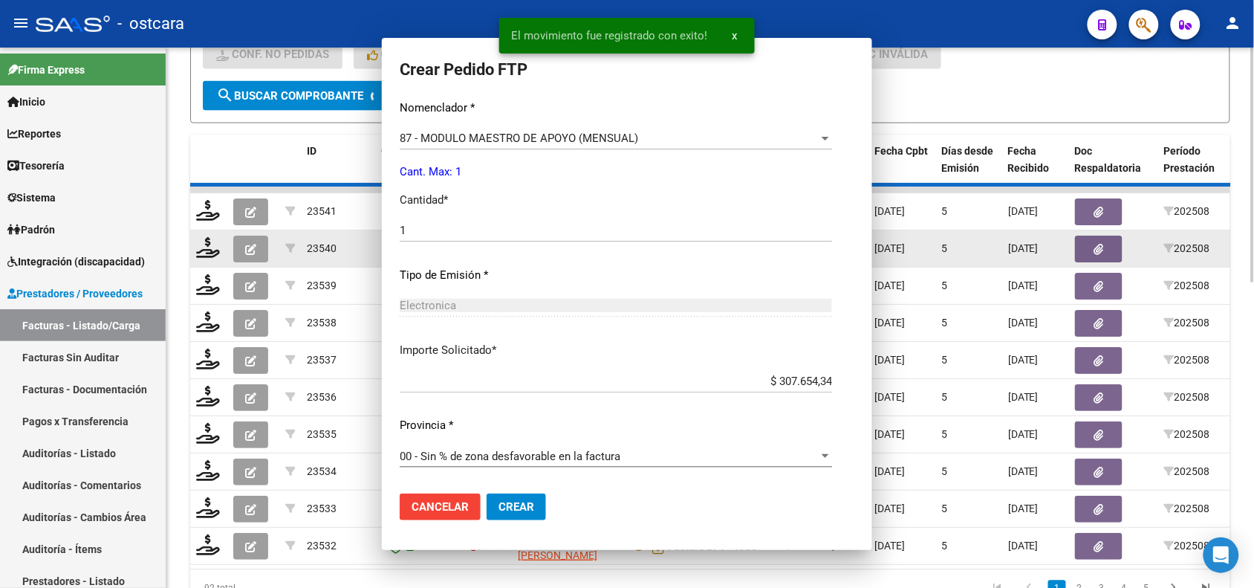
scroll to position [0, 0]
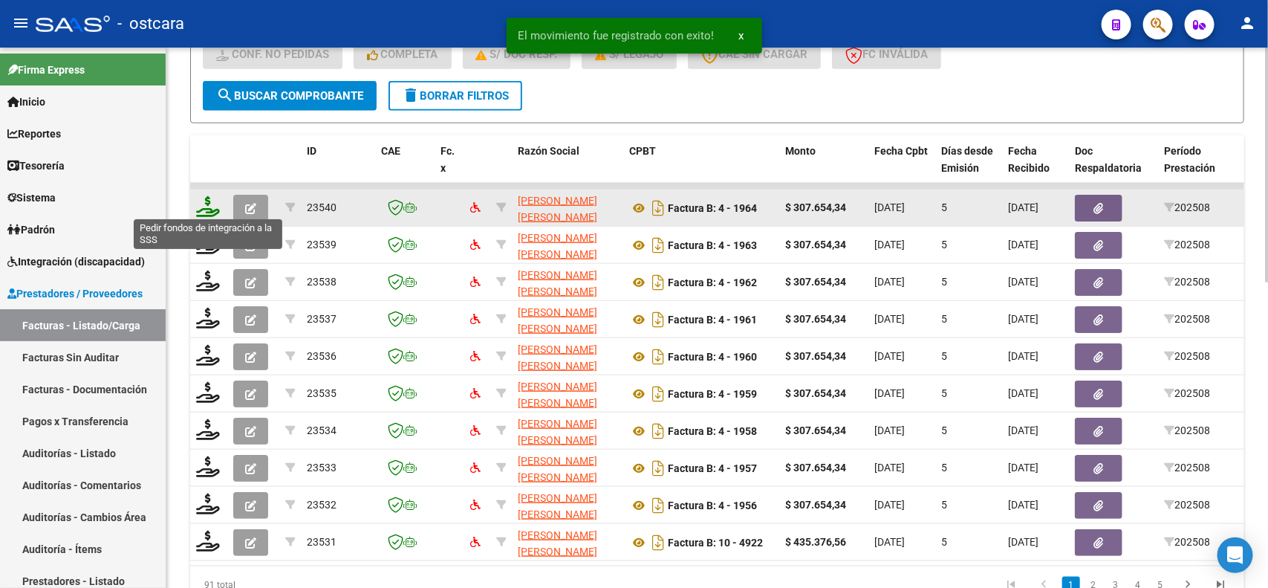
click at [209, 207] on icon at bounding box center [208, 206] width 24 height 21
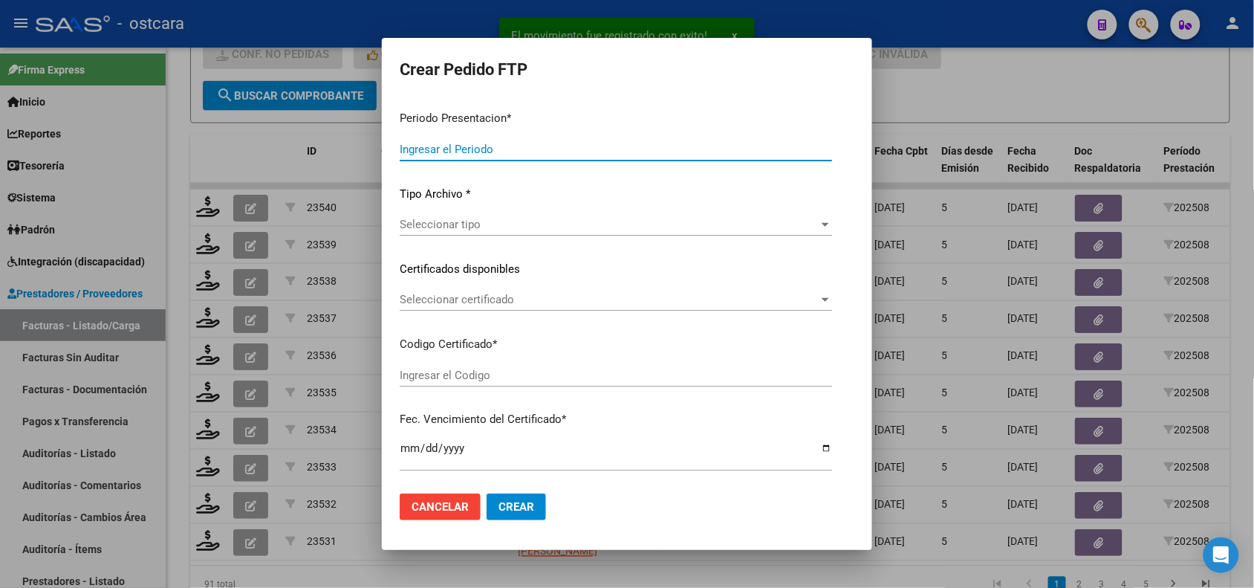
type input "202508"
type input "$ 307.654,34"
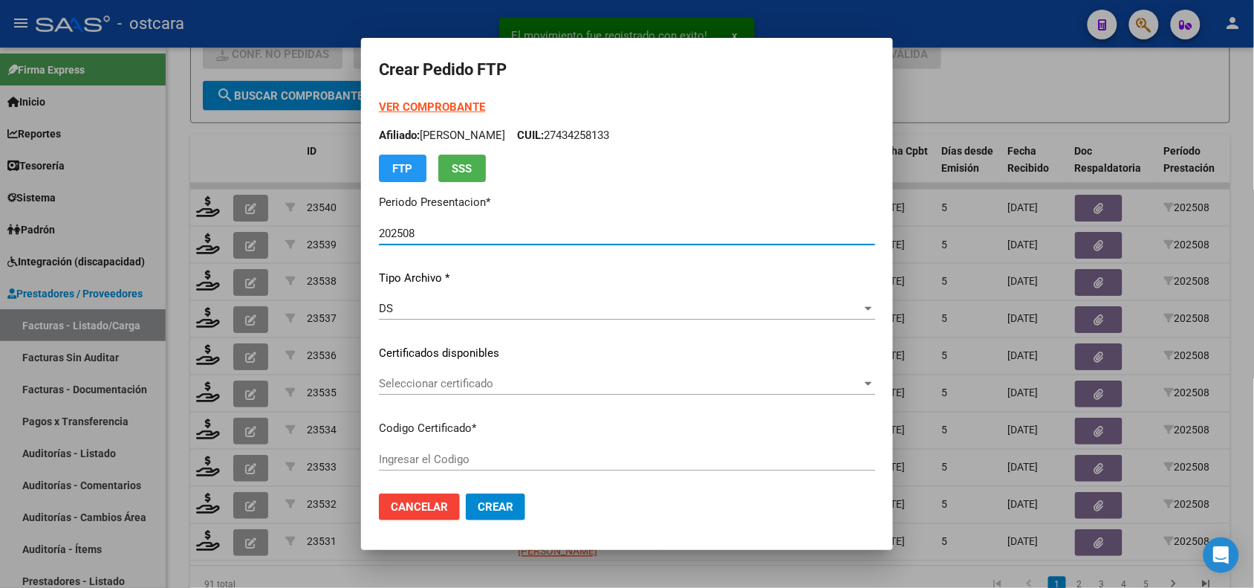
type input "ARG02000447768652023032320270323SFE22800"
type input "[DATE]"
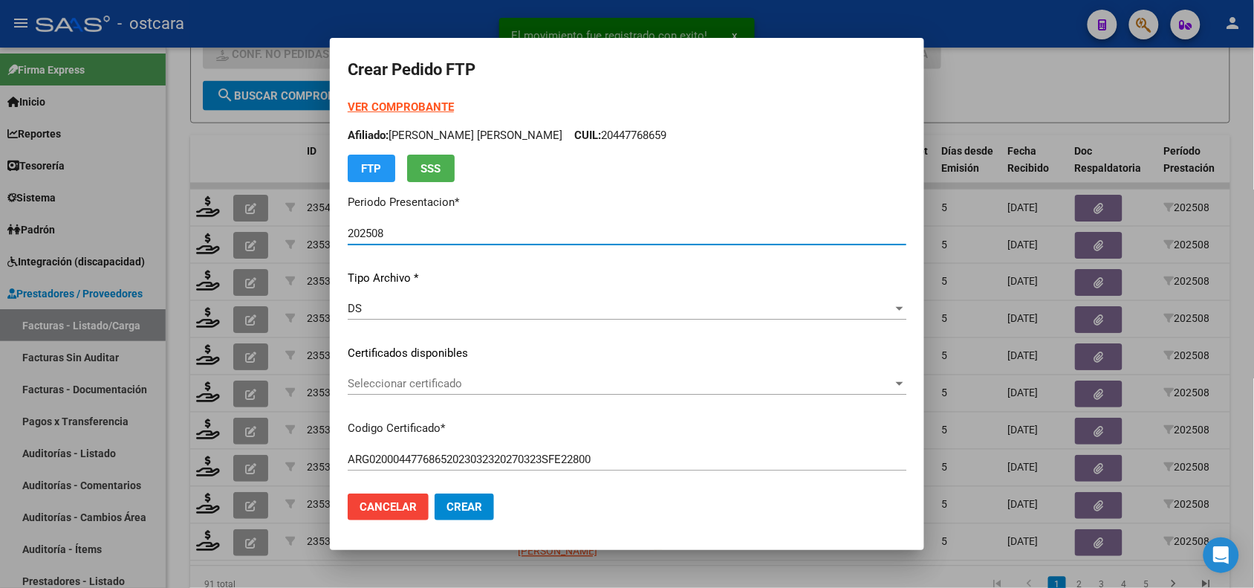
click at [499, 381] on span "Seleccionar certificado" at bounding box center [620, 383] width 545 height 13
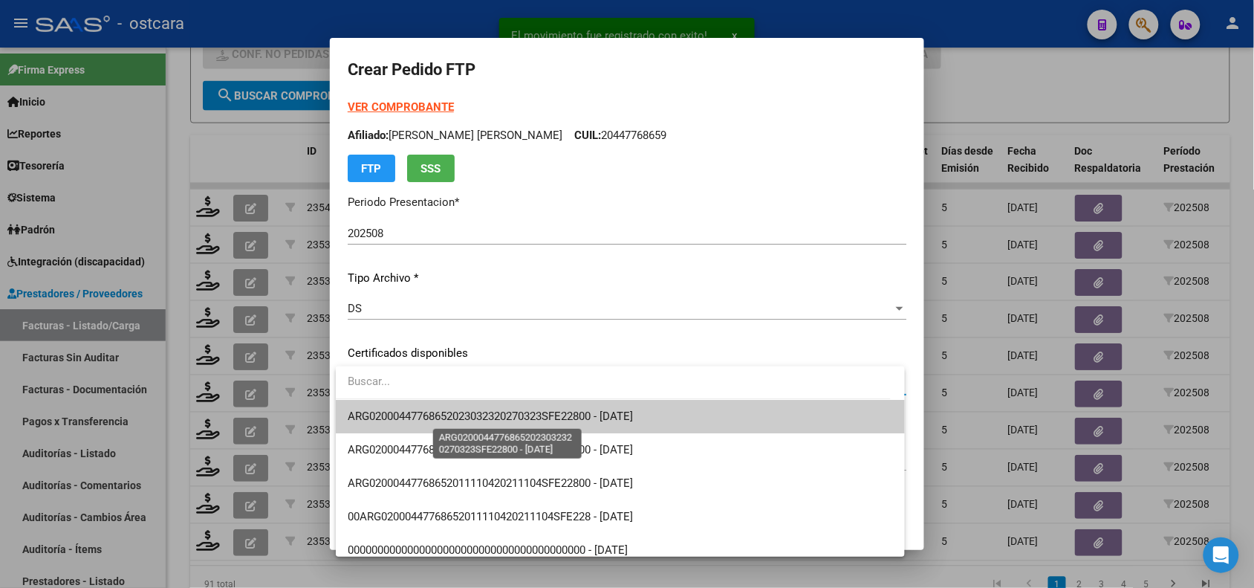
click at [509, 415] on span "ARG02000447768652023032320270323SFE22800 - [DATE]" at bounding box center [490, 415] width 285 height 13
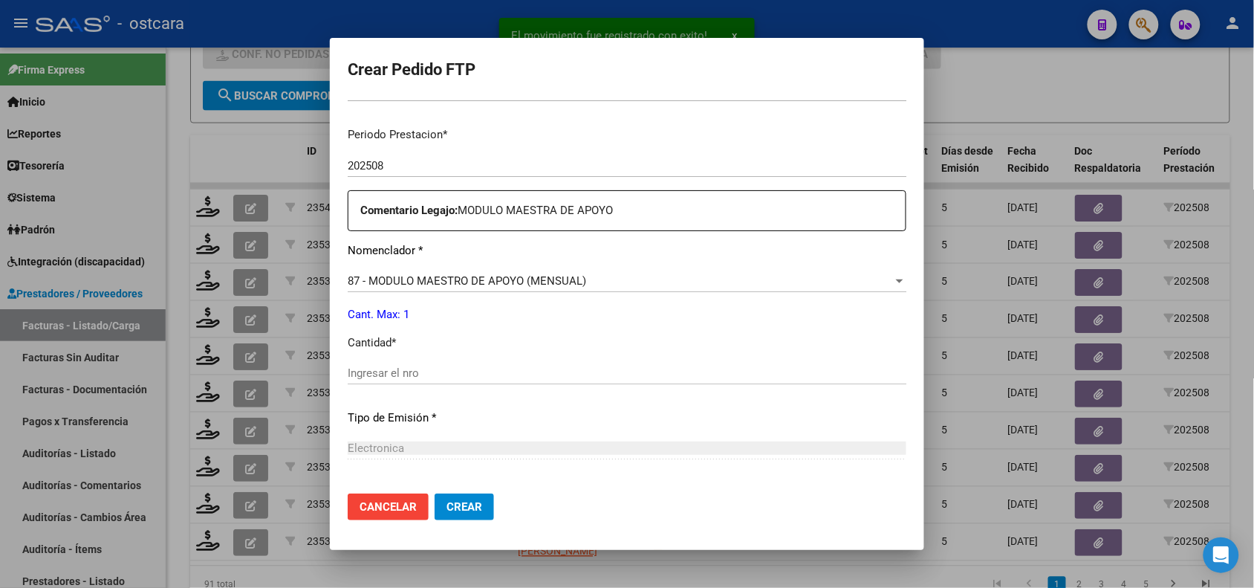
scroll to position [463, 0]
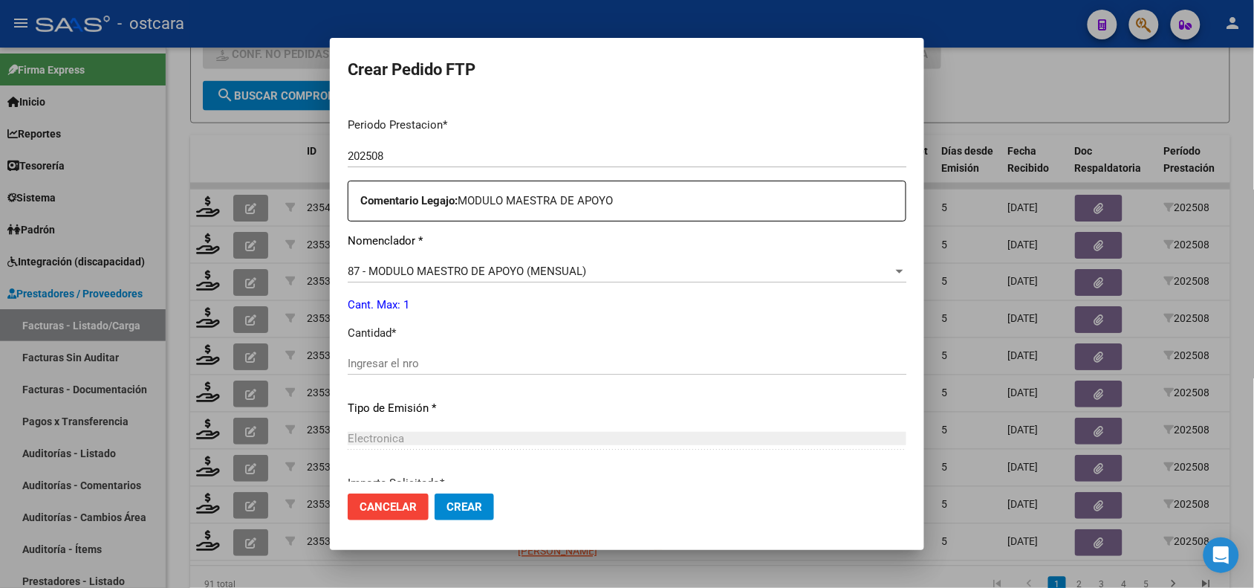
click at [615, 357] on input "Ingresar el nro" at bounding box center [627, 363] width 559 height 13
type input "1"
click at [473, 504] on span "Crear" at bounding box center [465, 506] width 36 height 13
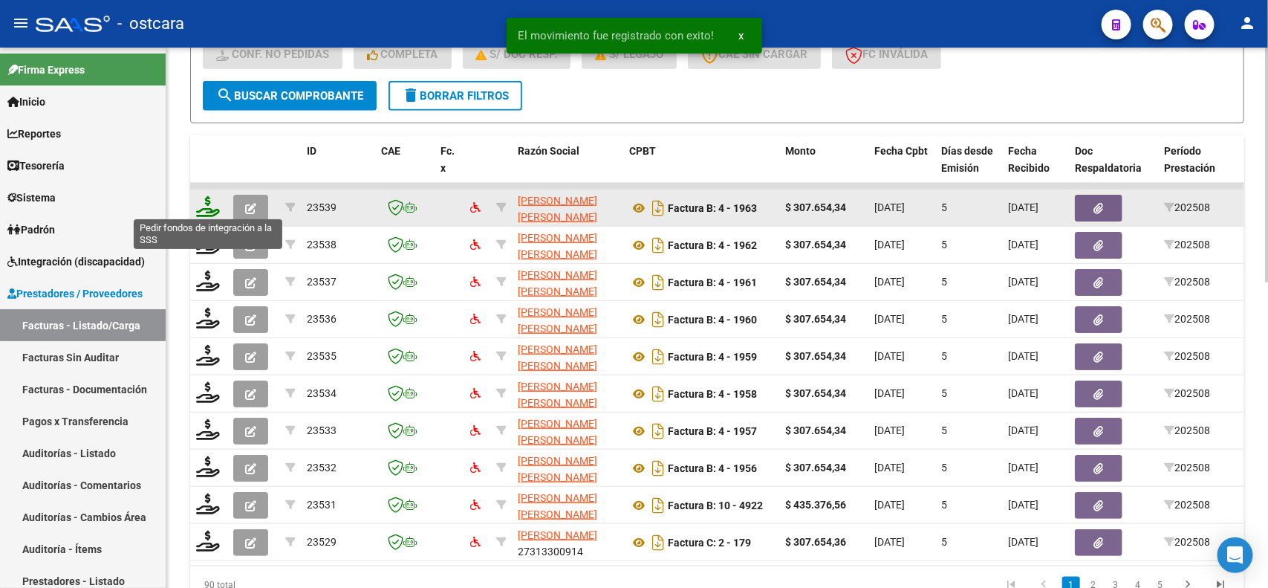
click at [212, 206] on icon at bounding box center [208, 206] width 24 height 21
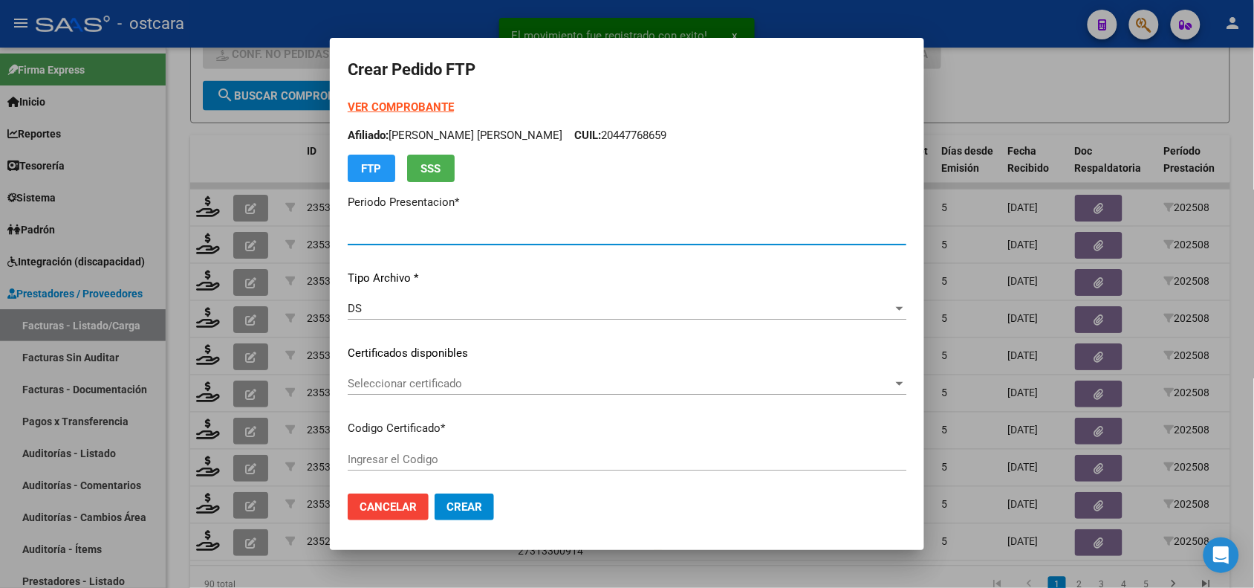
type input "202508"
type input "$ 307.654,34"
type input "00ARG01000492007932016062120230621SFE228"
type input "[DATE]"
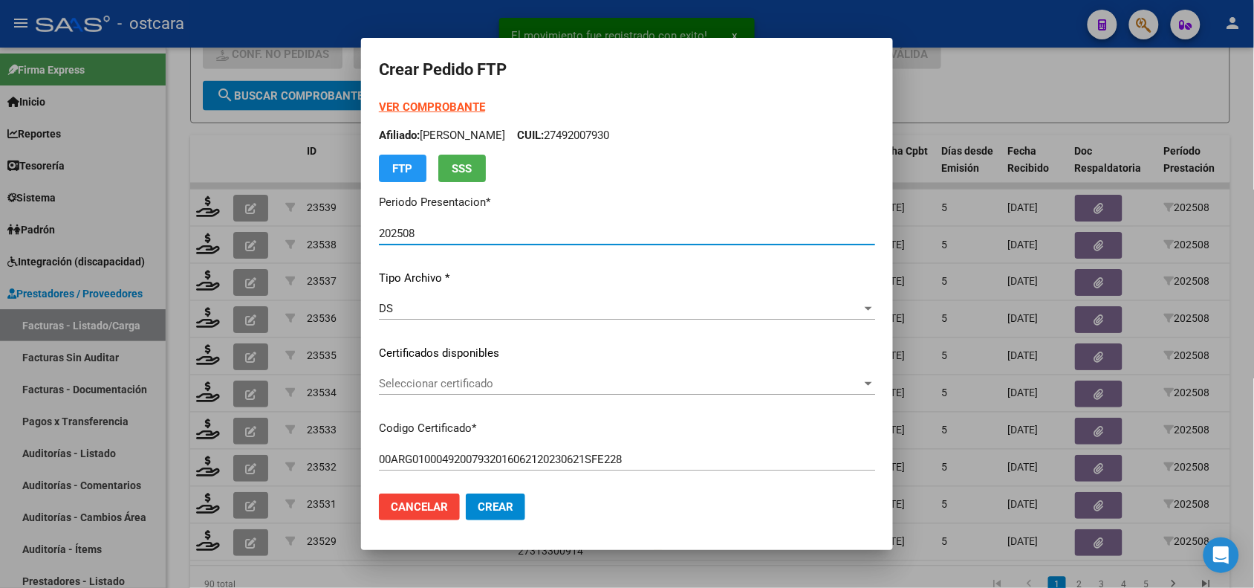
click at [450, 386] on span "Seleccionar certificado" at bounding box center [620, 383] width 483 height 13
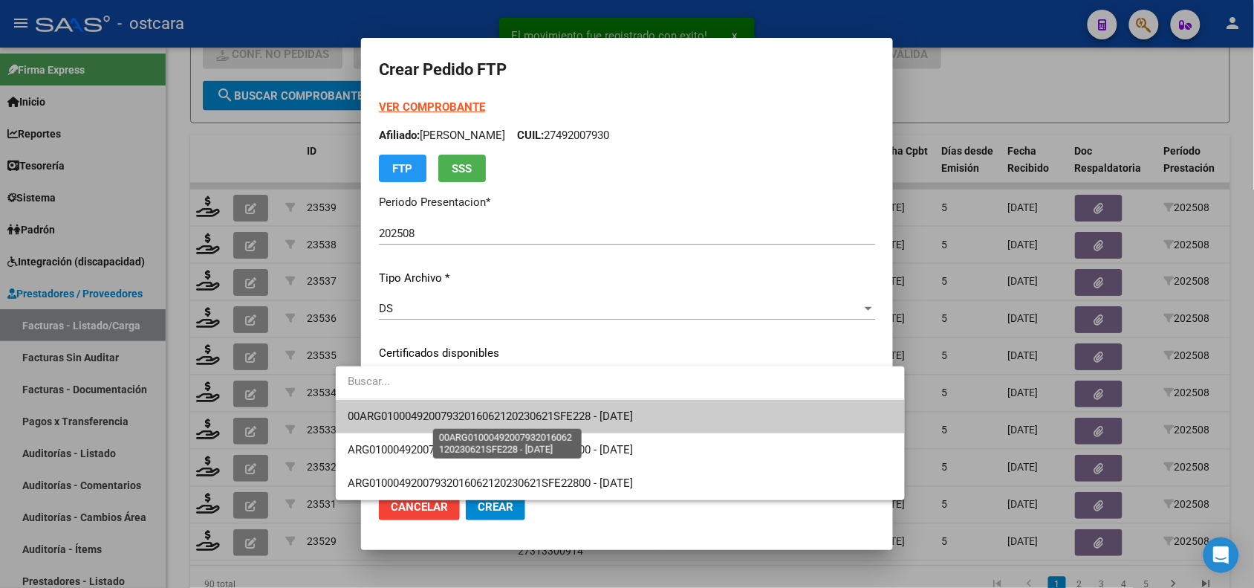
click at [461, 412] on span "00ARG01000492007932016062120230621SFE228 - [DATE]" at bounding box center [490, 415] width 285 height 13
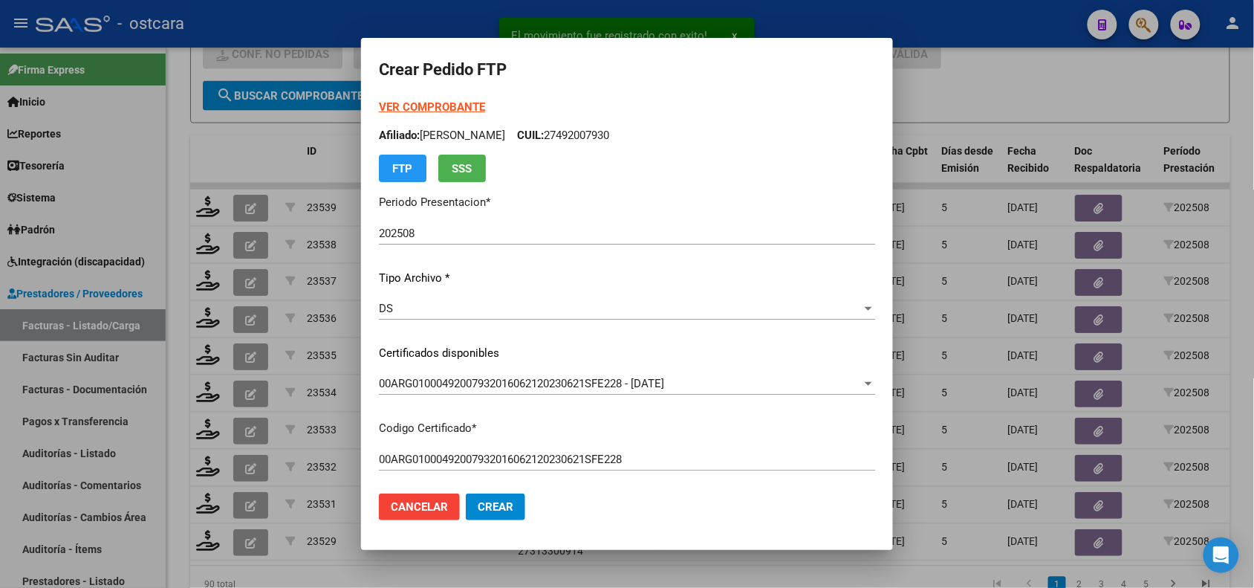
scroll to position [455, 0]
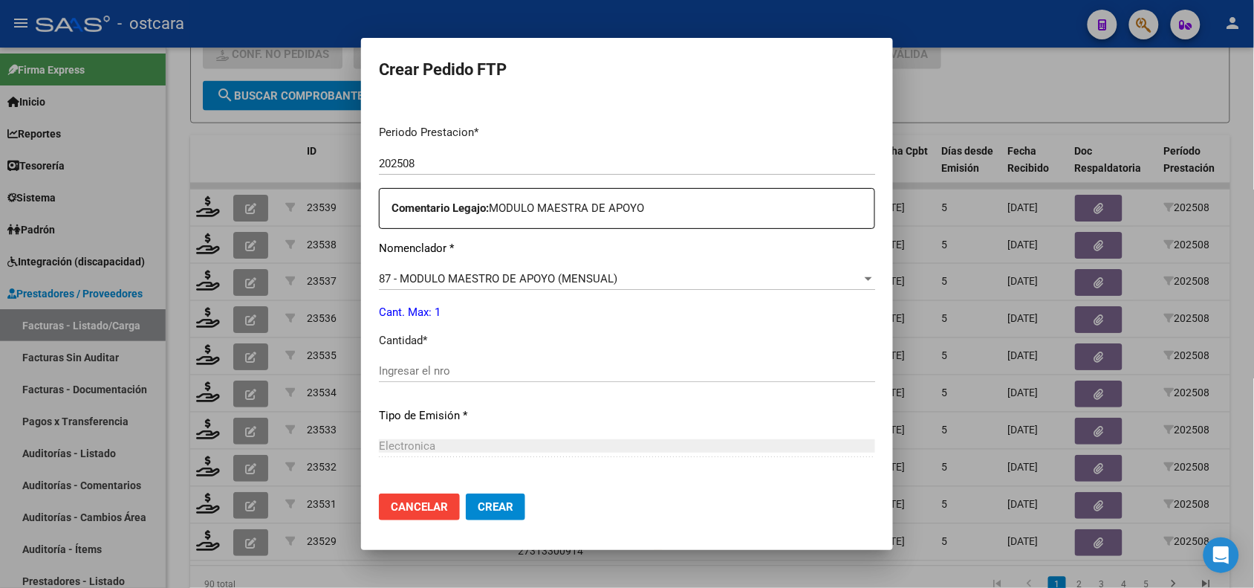
click at [707, 372] on input "Ingresar el nro" at bounding box center [627, 370] width 496 height 13
type input "1"
click at [478, 507] on span "Crear" at bounding box center [496, 506] width 36 height 13
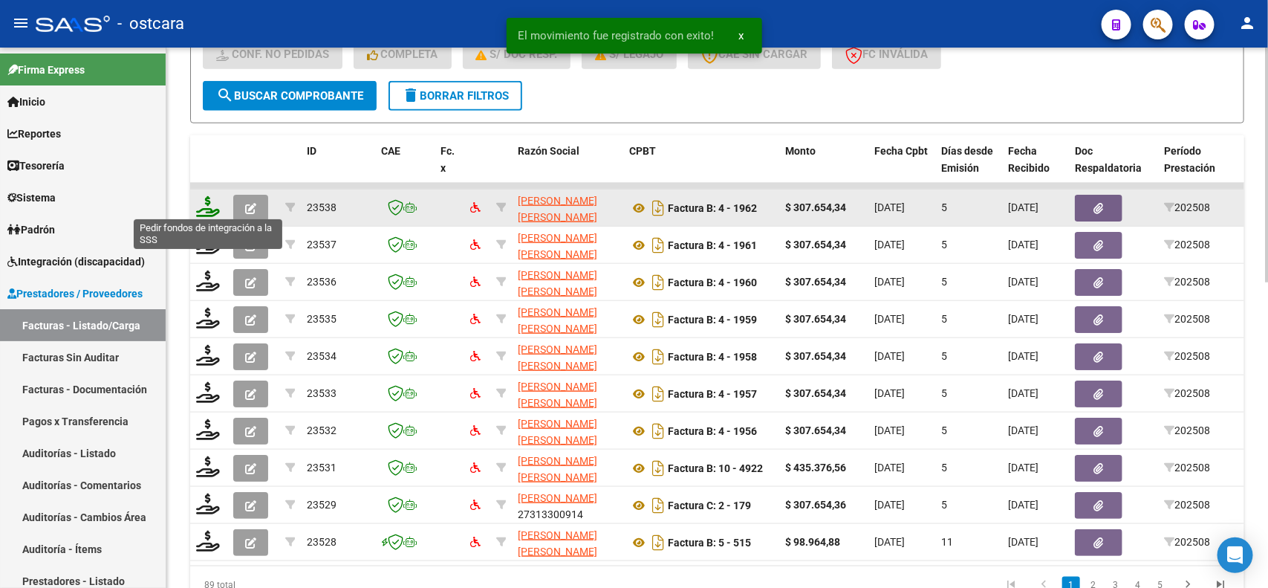
click at [204, 203] on icon at bounding box center [208, 206] width 24 height 21
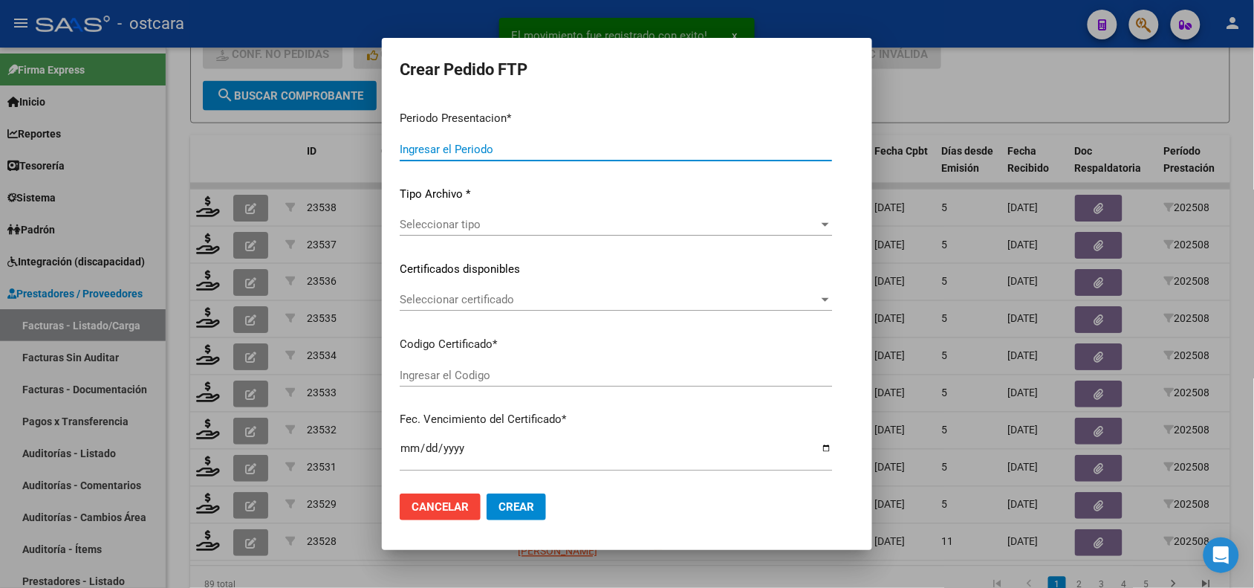
type input "202508"
type input "$ 307.654,34"
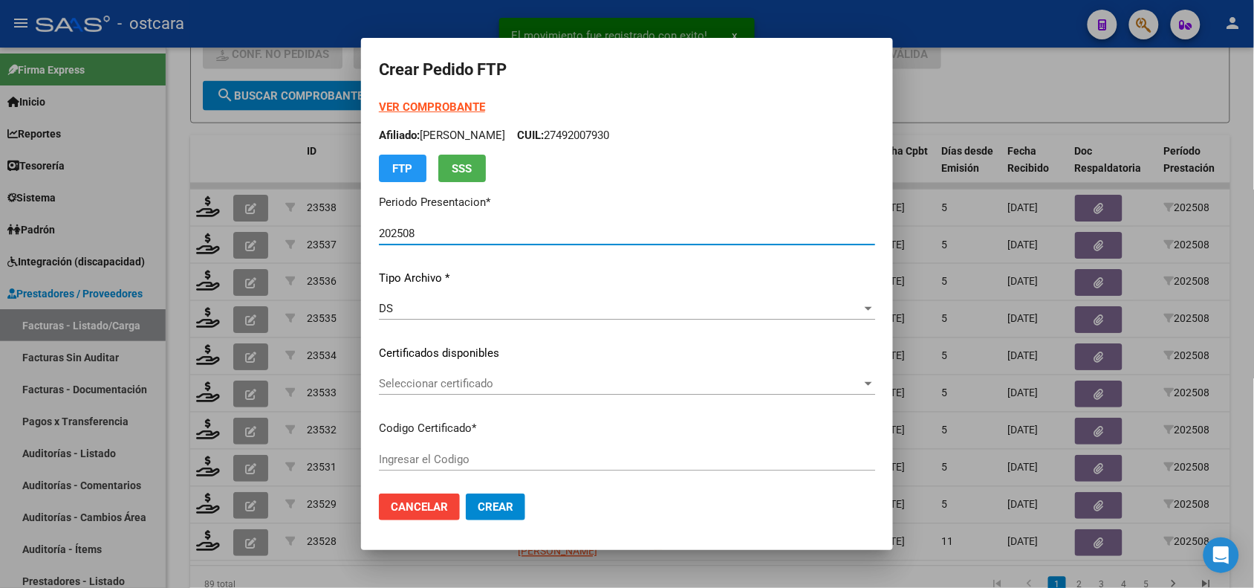
type input "ARG01000547700112023031520280315SFE22800"
type input "[DATE]"
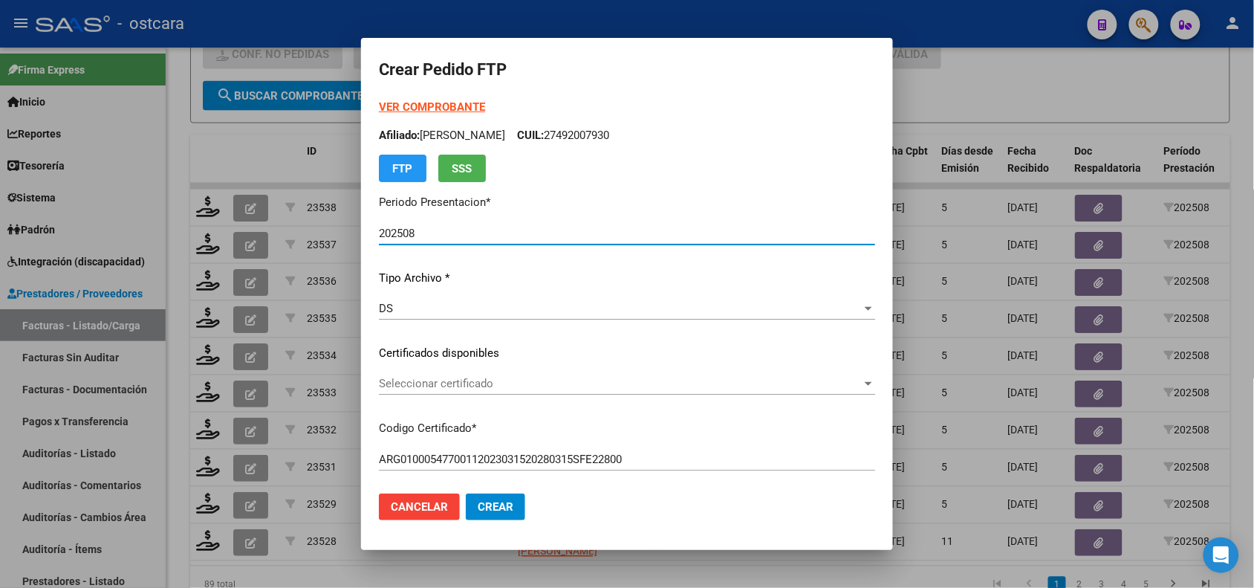
click at [496, 386] on span "Seleccionar certificado" at bounding box center [620, 383] width 483 height 13
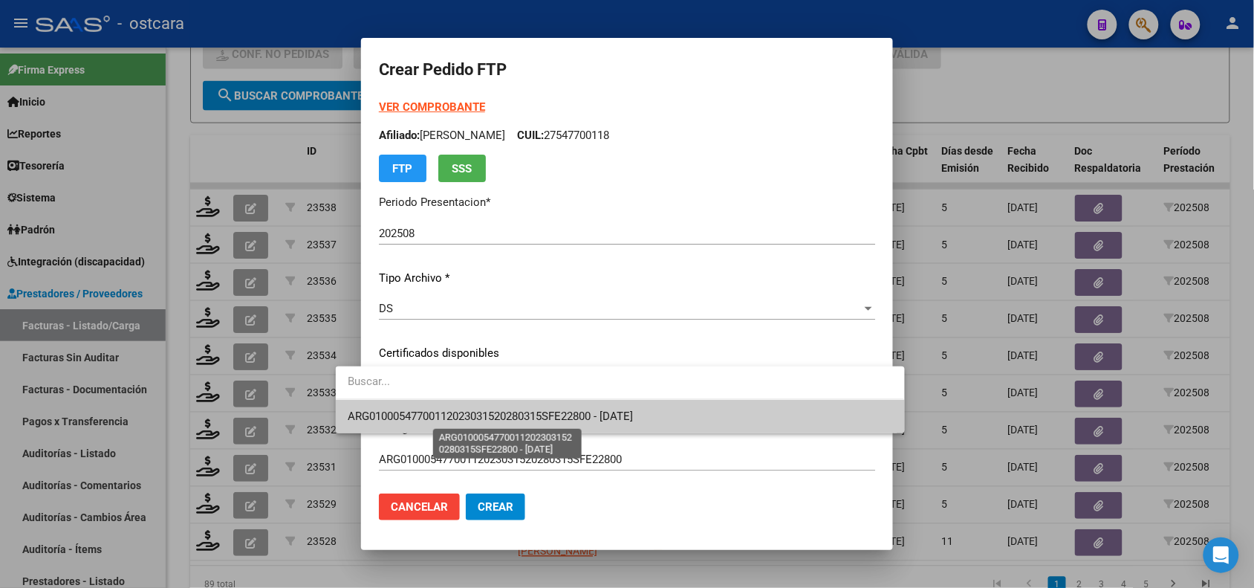
click at [506, 416] on span "ARG01000547700112023031520280315SFE22800 - [DATE]" at bounding box center [490, 415] width 285 height 13
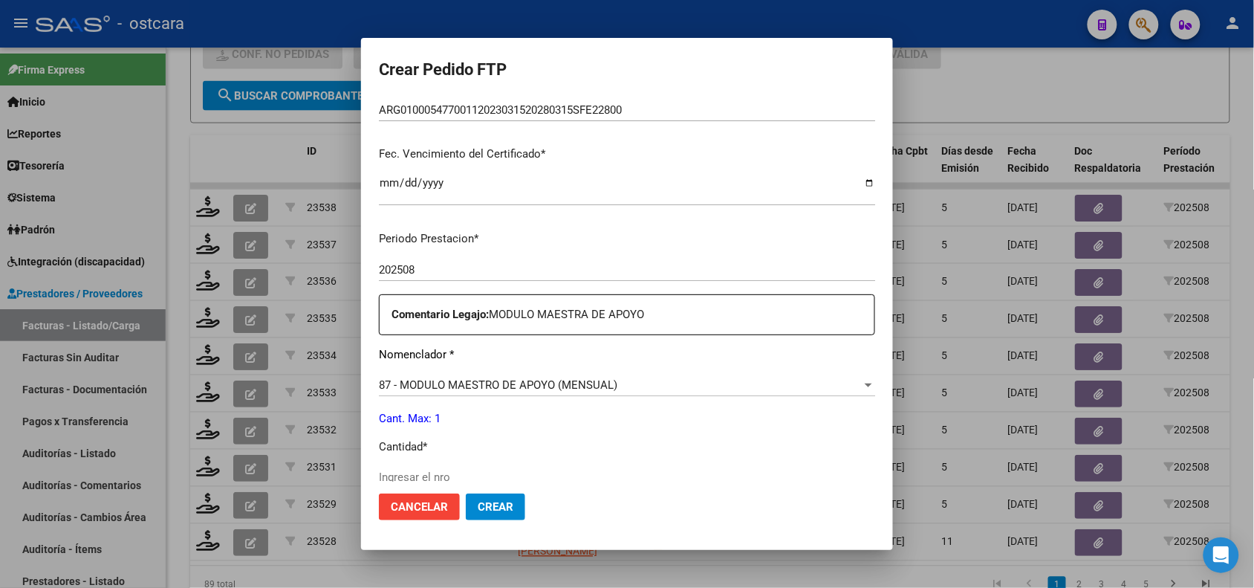
scroll to position [421, 0]
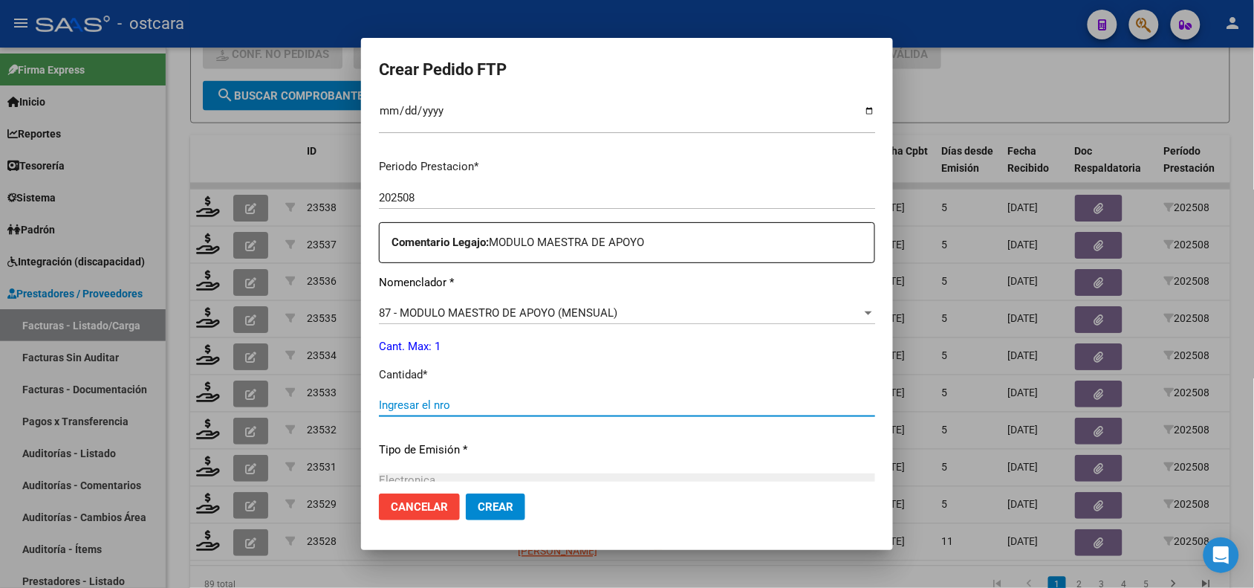
click at [699, 402] on input "Ingresar el nro" at bounding box center [627, 404] width 496 height 13
type input "1"
click at [478, 509] on span "Crear" at bounding box center [496, 506] width 36 height 13
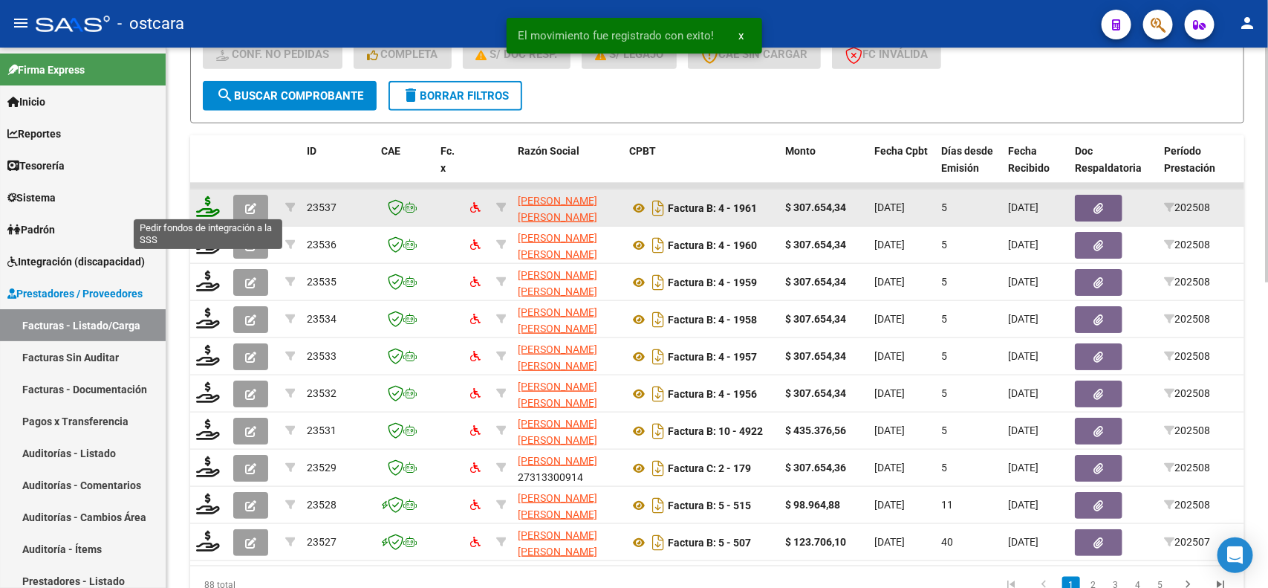
click at [213, 210] on icon at bounding box center [208, 206] width 24 height 21
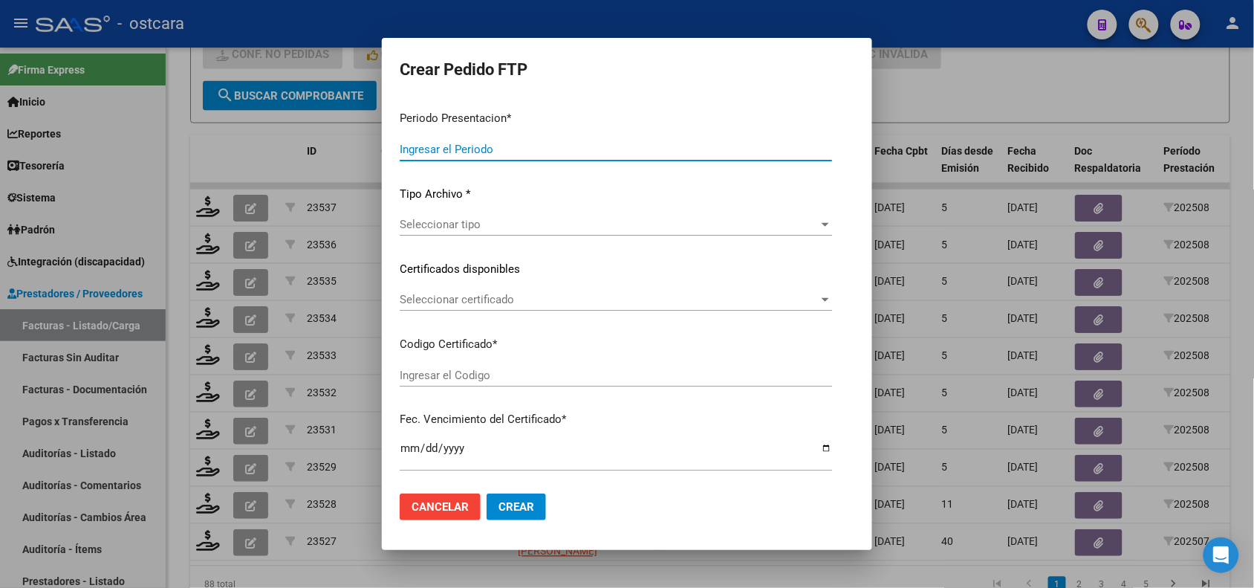
type input "202508"
type input "$ 307.654,34"
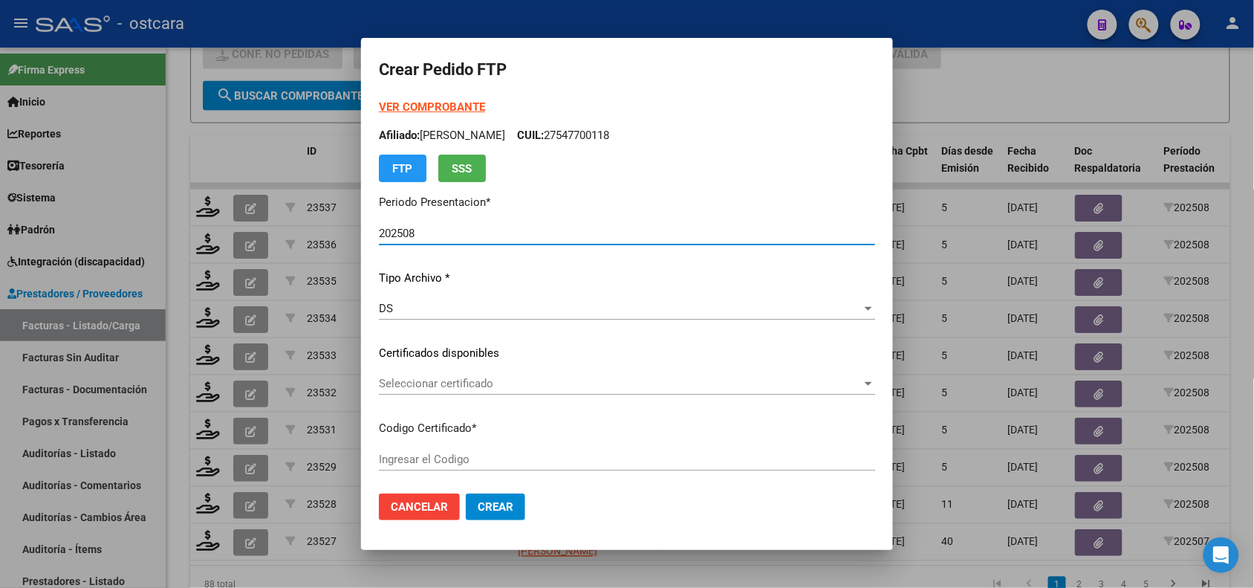
type input "ARG010005269038412024010220340102SFE228"
type input "[DATE]"
click at [476, 386] on span "Seleccionar certificado" at bounding box center [620, 383] width 483 height 13
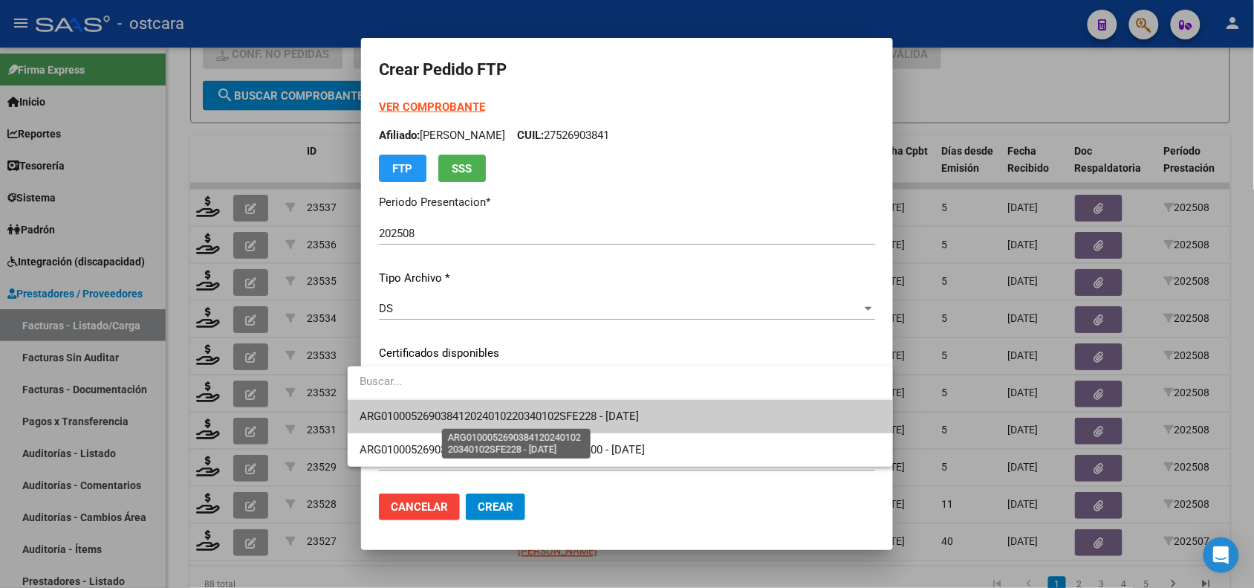
click at [481, 410] on span "ARG010005269038412024010220340102SFE228 - [DATE]" at bounding box center [499, 415] width 279 height 13
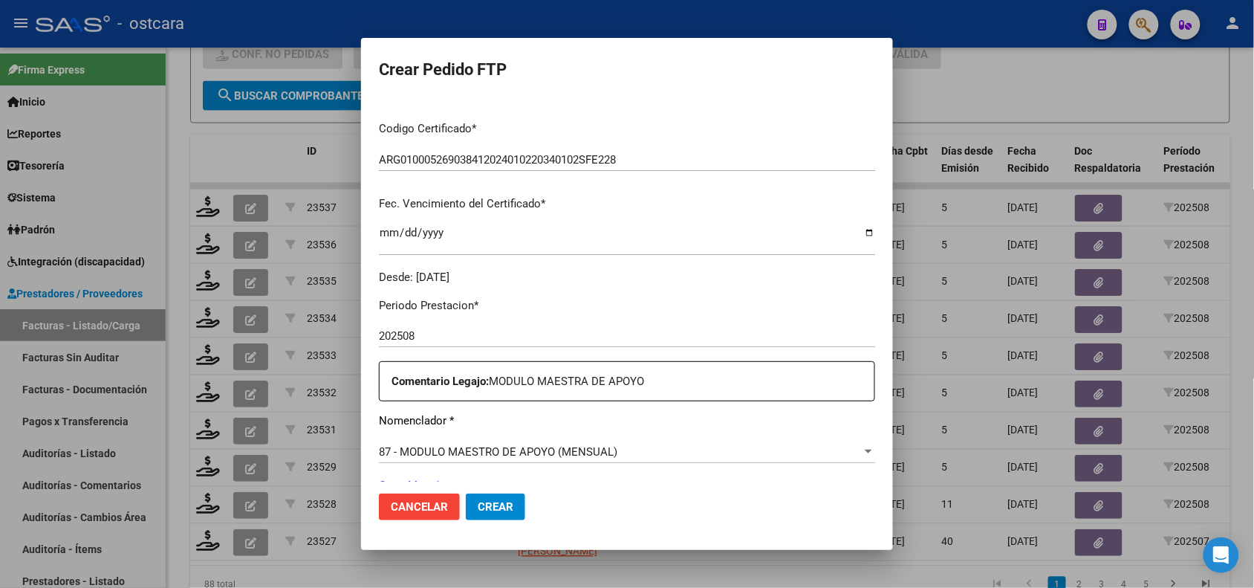
scroll to position [474, 0]
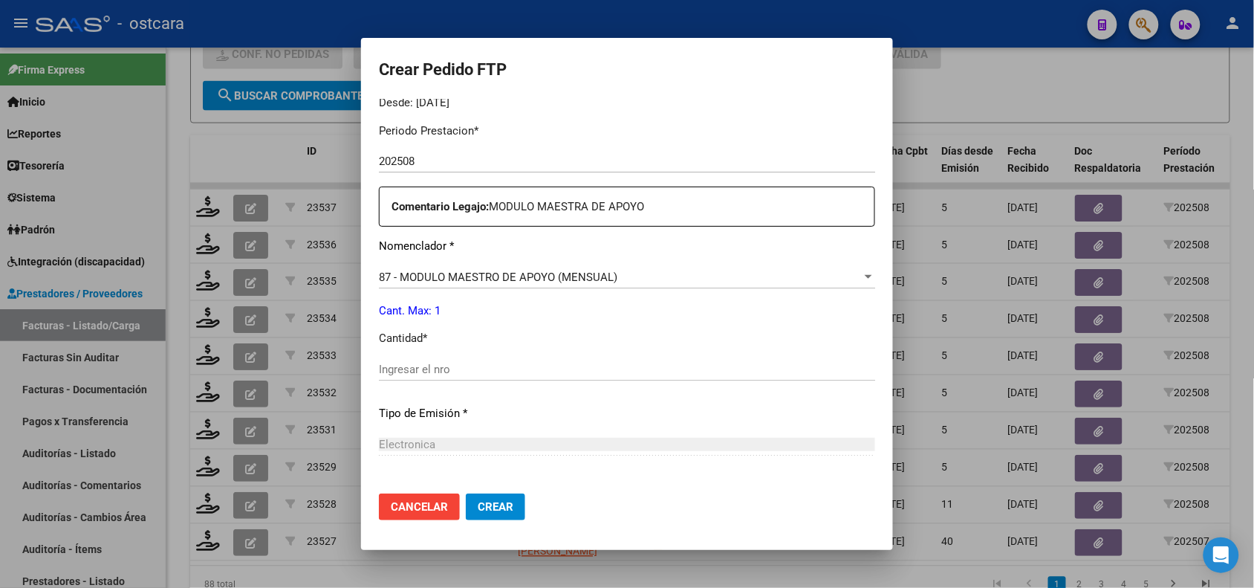
click at [479, 369] on input "Ingresar el nro" at bounding box center [627, 369] width 496 height 13
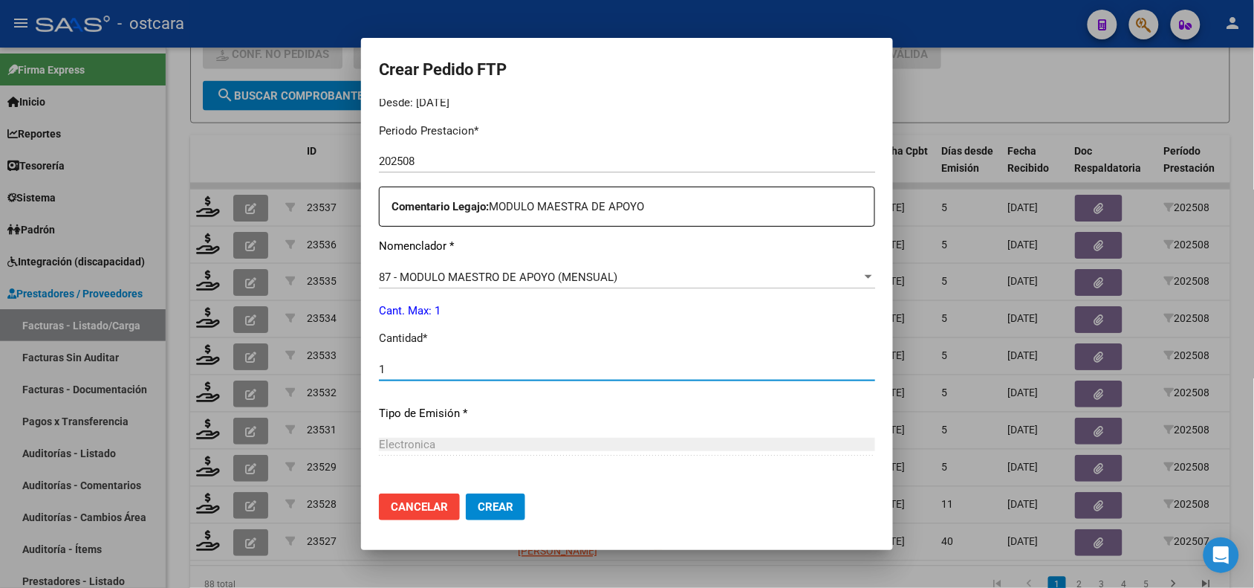
type input "1"
click at [478, 500] on span "Crear" at bounding box center [496, 506] width 36 height 13
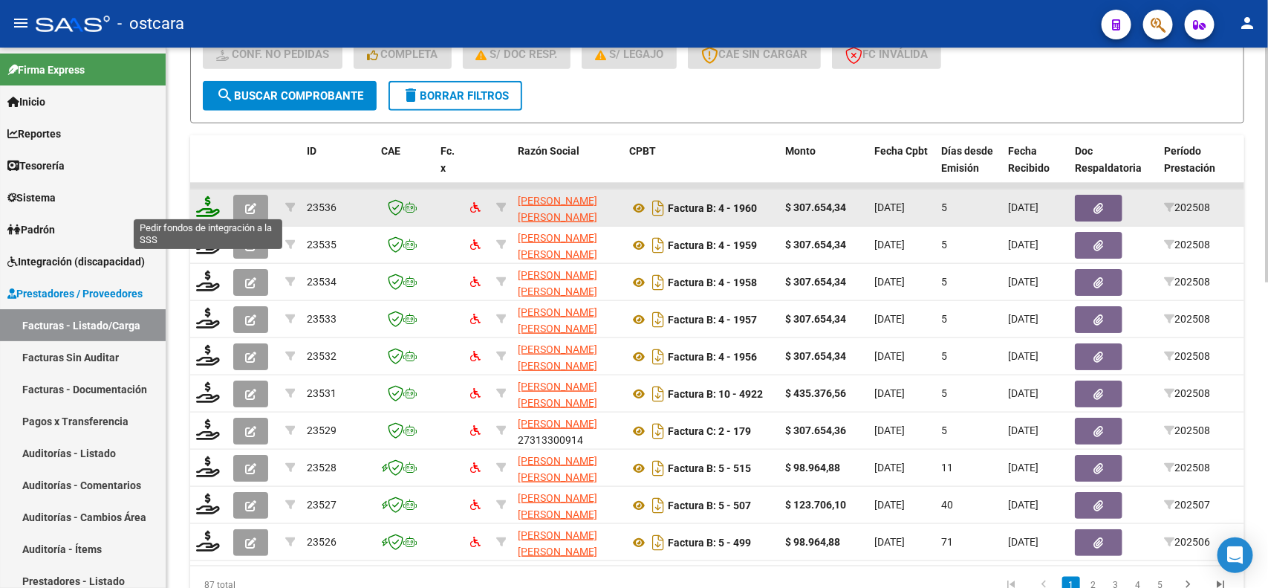
click at [209, 203] on icon at bounding box center [208, 206] width 24 height 21
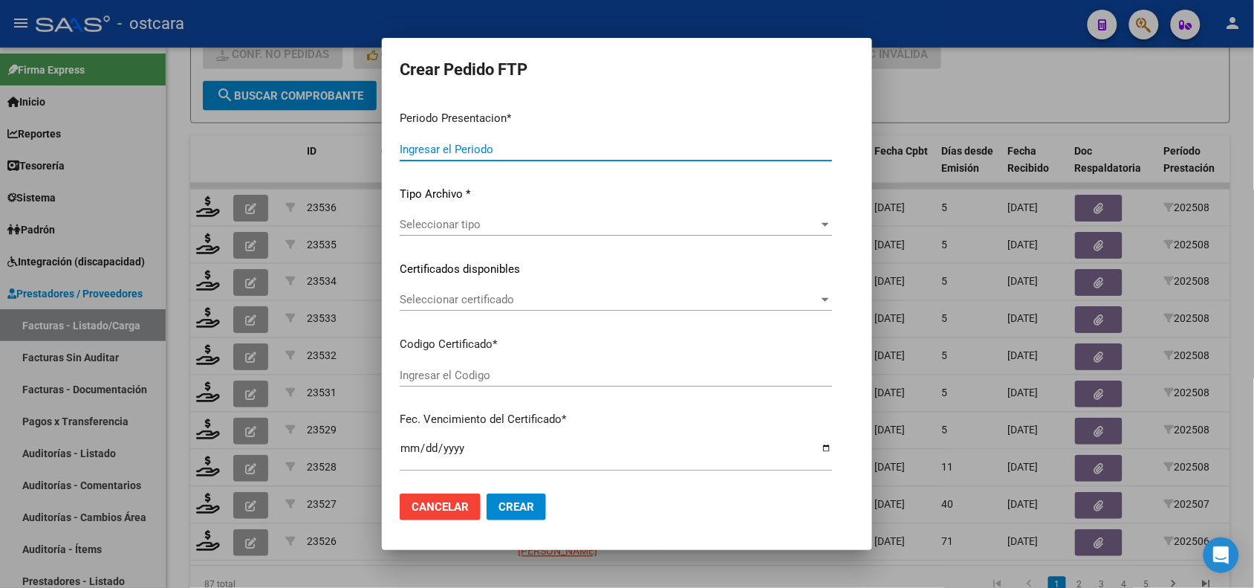
type input "202508"
type input "$ 307.654,34"
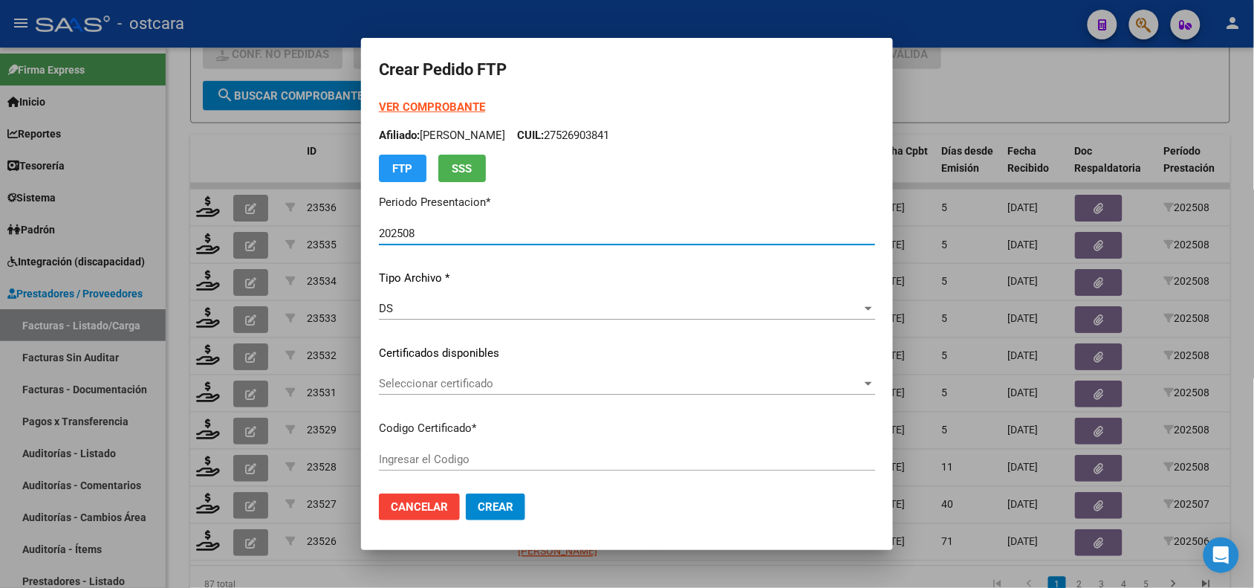
type input "ARG01000530313242023082820330828SFE22800"
type input "[DATE]"
click at [473, 392] on div "Seleccionar certificado Seleccionar certificado" at bounding box center [627, 383] width 496 height 22
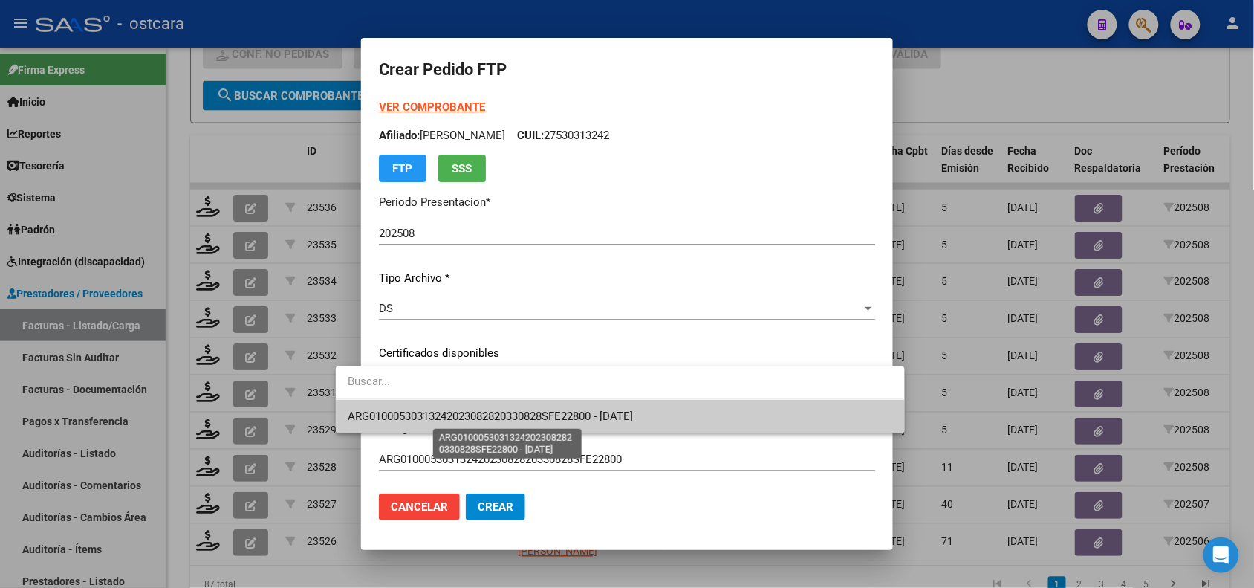
click at [479, 412] on span "ARG01000530313242023082820330828SFE22800 - [DATE]" at bounding box center [490, 415] width 285 height 13
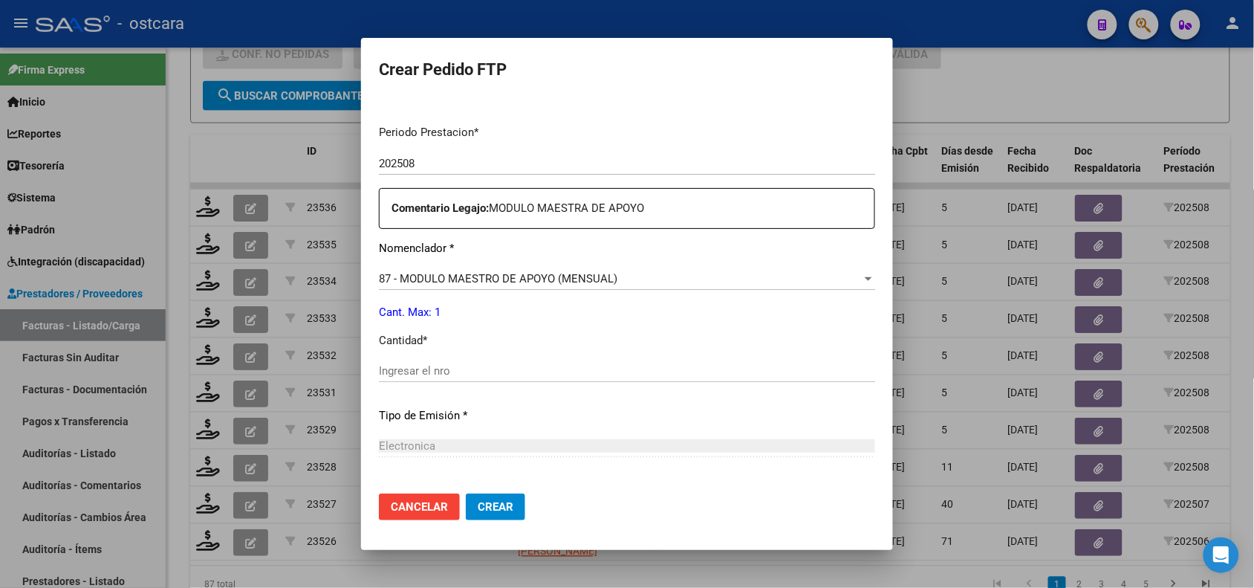
scroll to position [492, 0]
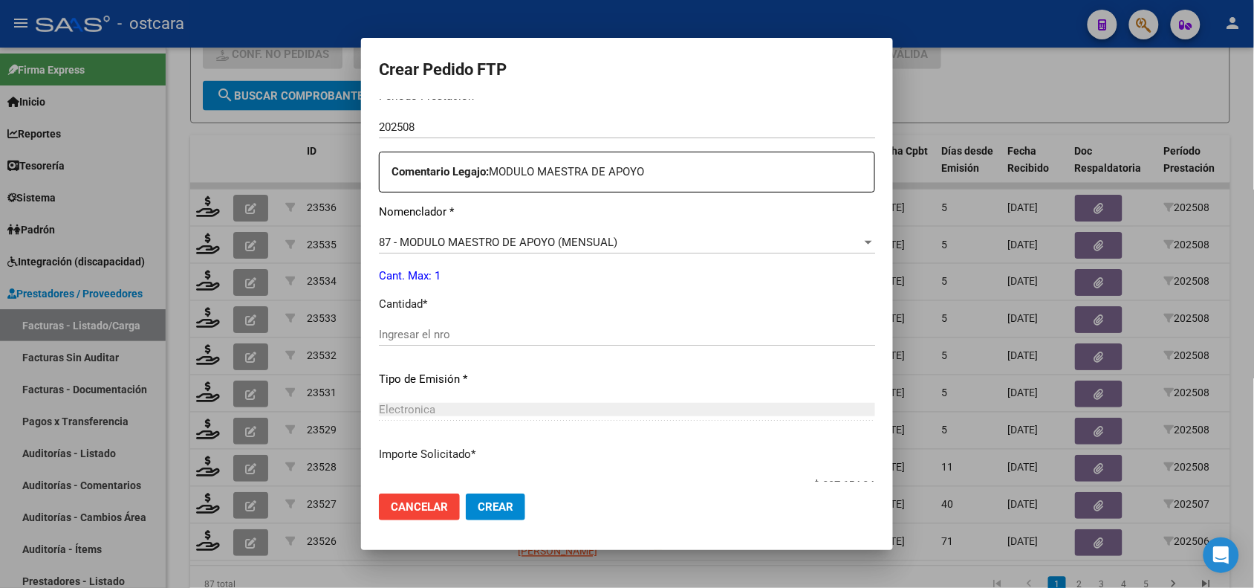
click at [740, 337] on input "Ingresar el nro" at bounding box center [627, 334] width 496 height 13
type input "1"
click at [478, 510] on span "Crear" at bounding box center [496, 506] width 36 height 13
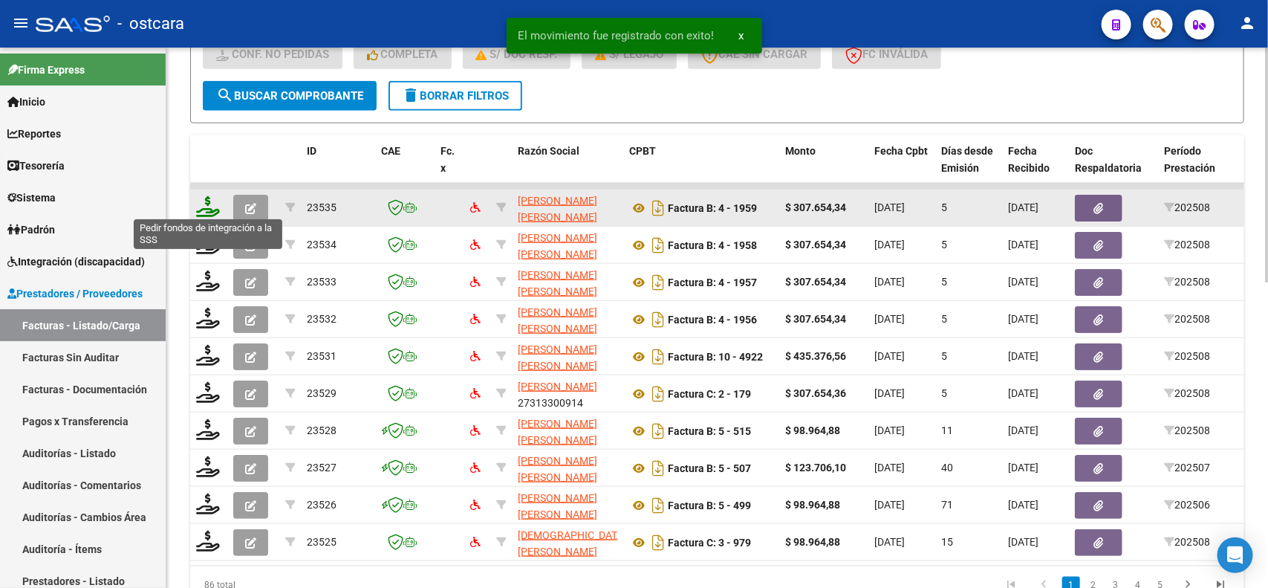
click at [205, 208] on icon at bounding box center [208, 206] width 24 height 21
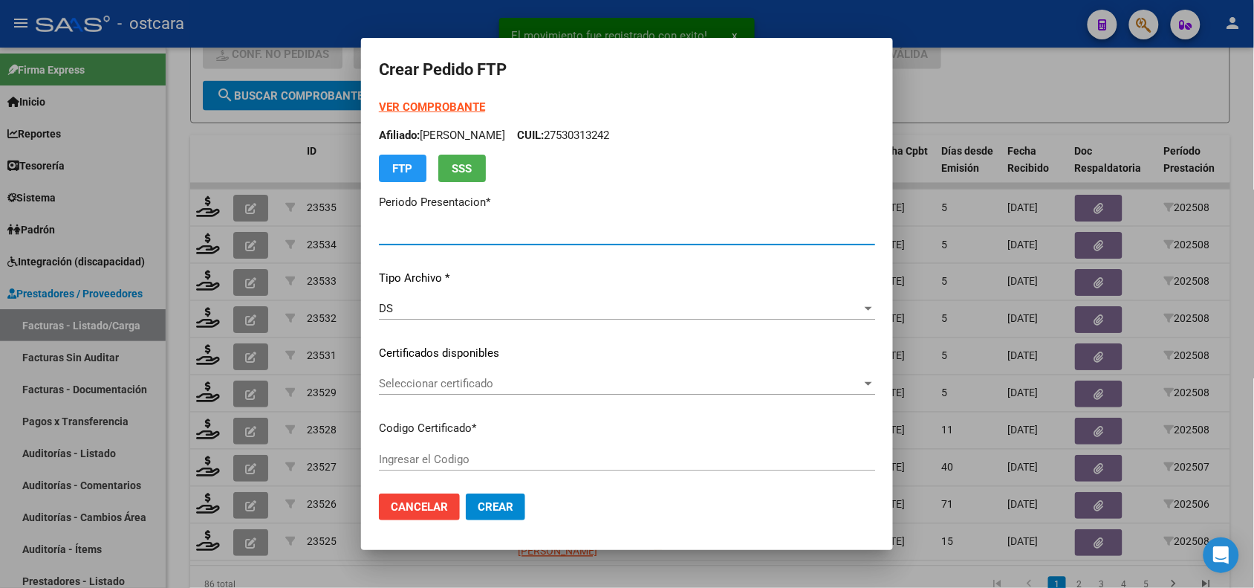
type input "202508"
type input "$ 307.654,34"
type input "ARG01000577858472023071920270719SFE22800"
type input "[DATE]"
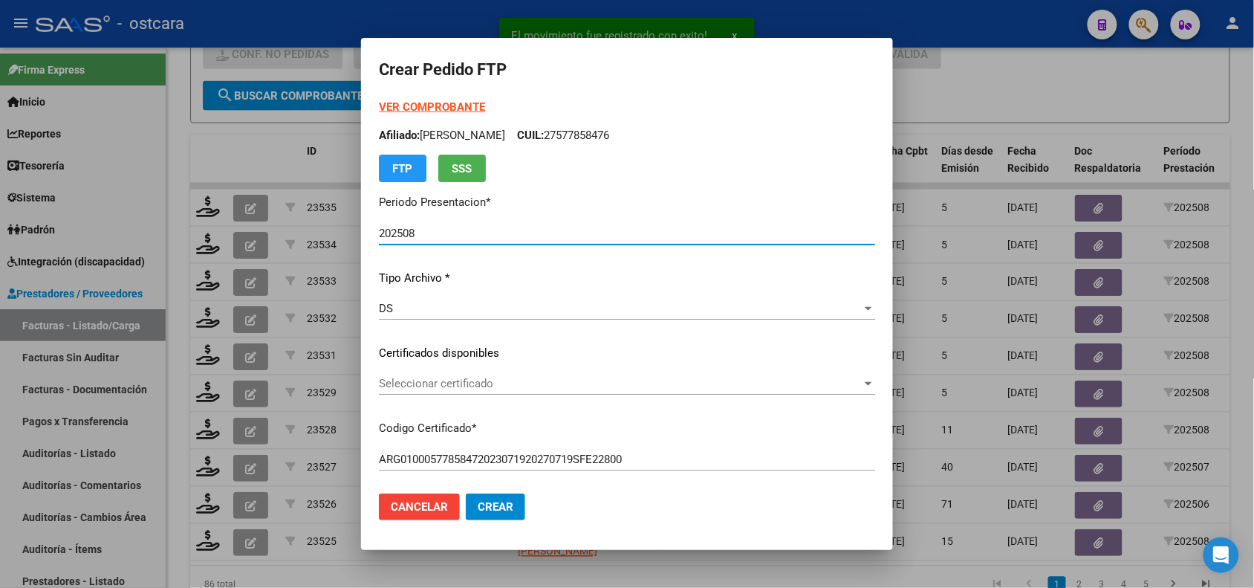
click at [502, 384] on span "Seleccionar certificado" at bounding box center [620, 383] width 483 height 13
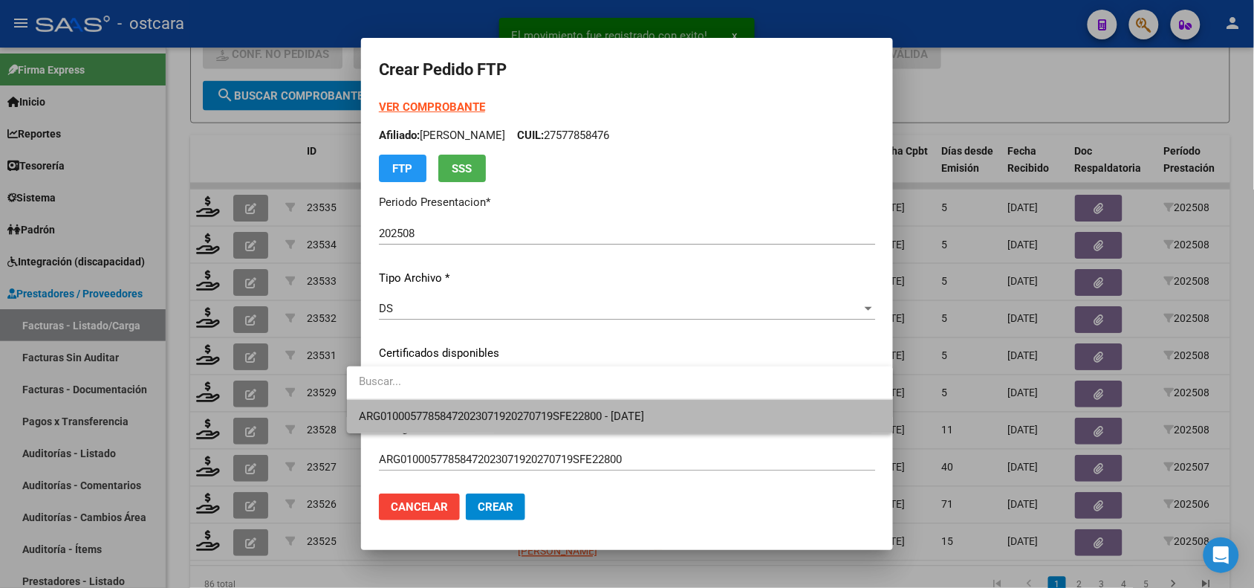
click at [505, 428] on span "ARG01000577858472023071920270719SFE22800 - [DATE]" at bounding box center [620, 416] width 522 height 33
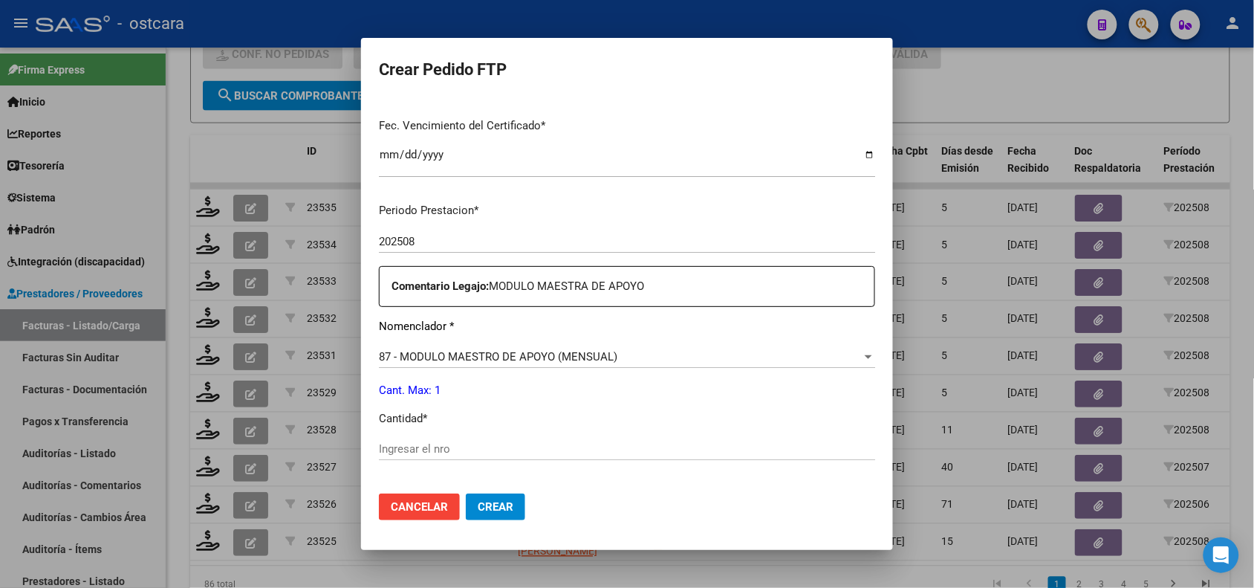
scroll to position [435, 0]
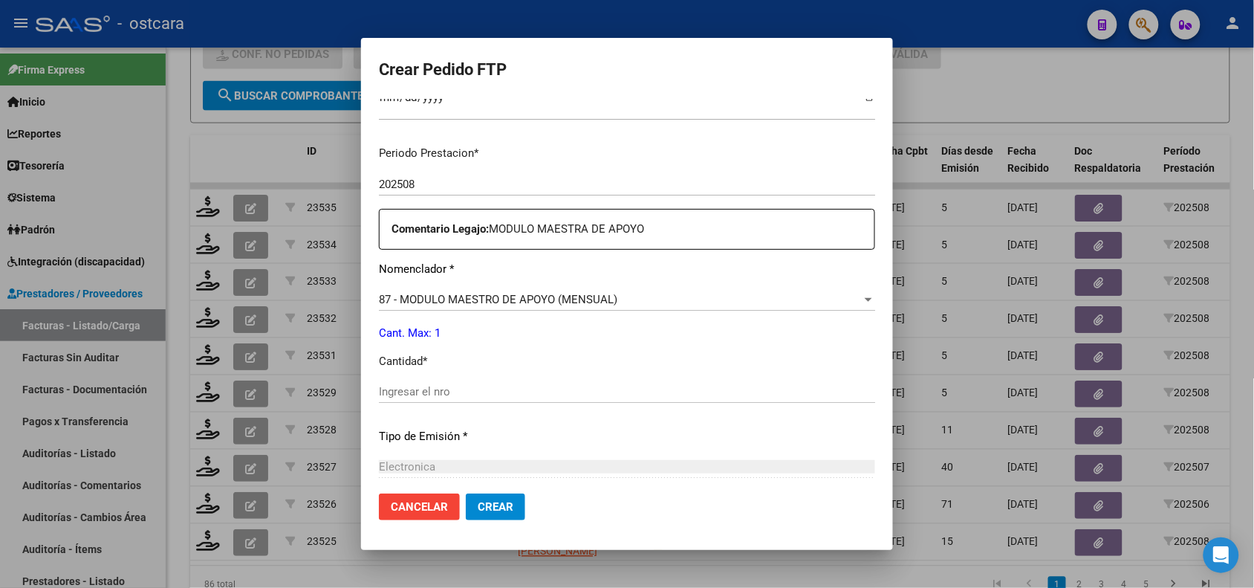
click at [736, 385] on input "Ingresar el nro" at bounding box center [627, 391] width 496 height 13
type input "1"
click at [490, 509] on span "Crear" at bounding box center [496, 506] width 36 height 13
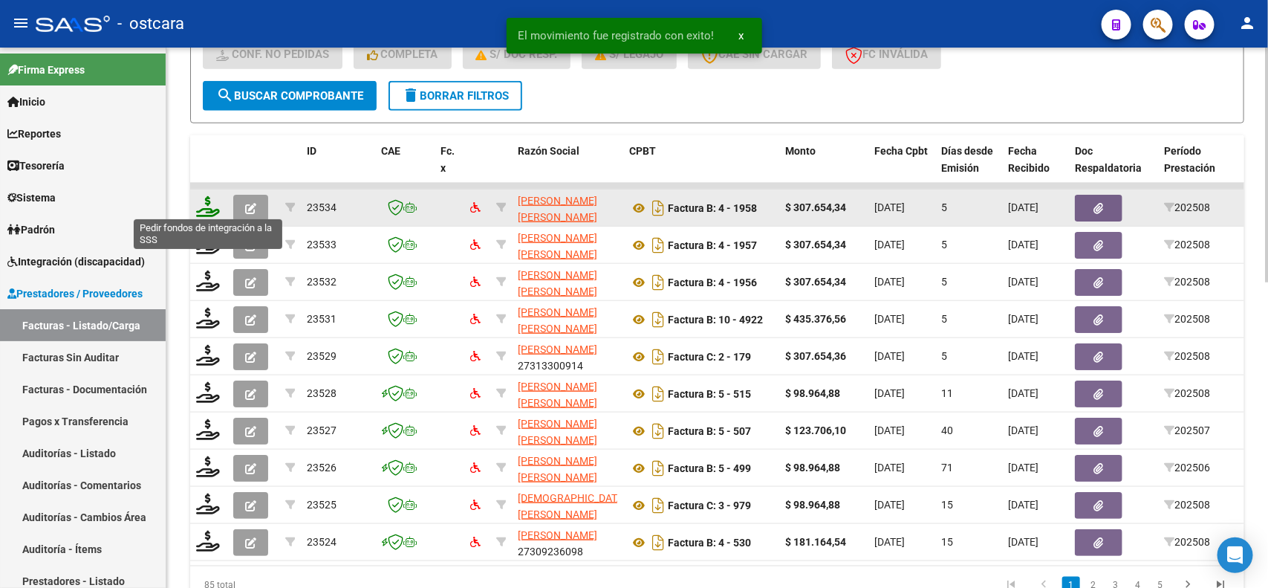
click at [209, 203] on icon at bounding box center [208, 206] width 24 height 21
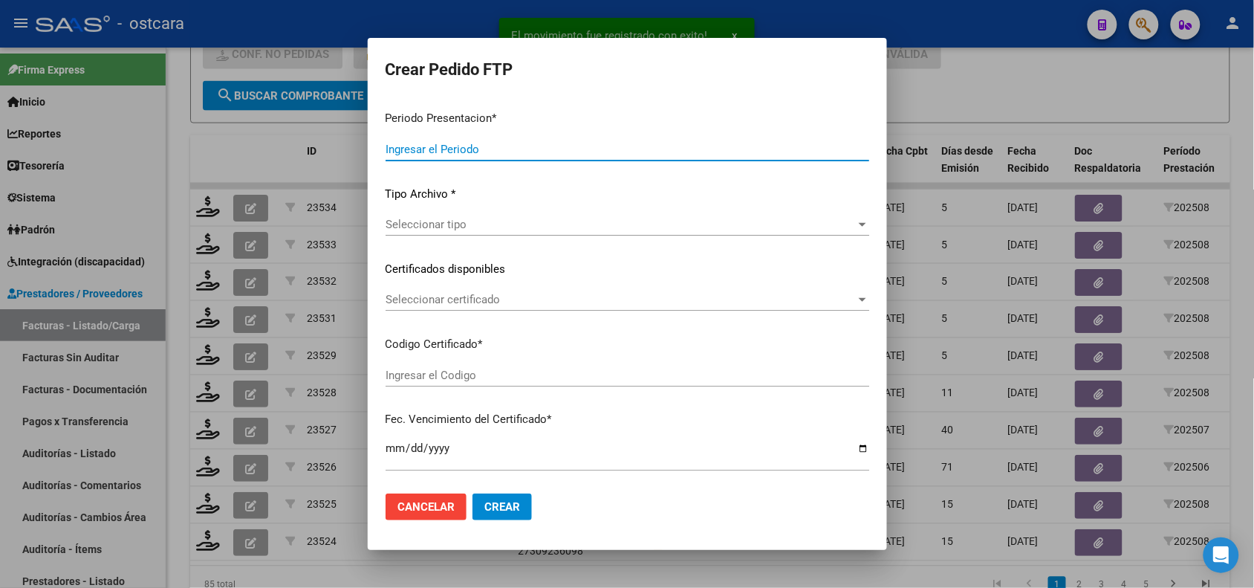
type input "202508"
type input "$ 307.654,34"
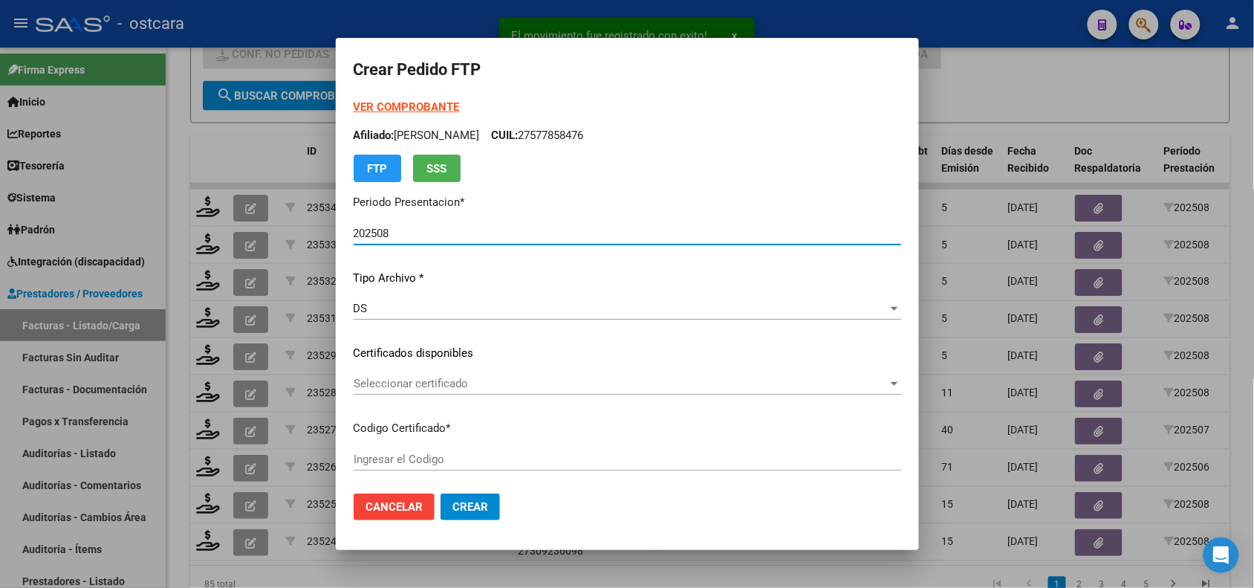
type input "ARG01000538043622023062220330622AND12248"
type input "[DATE]"
click at [455, 377] on span "Seleccionar certificado" at bounding box center [621, 383] width 534 height 13
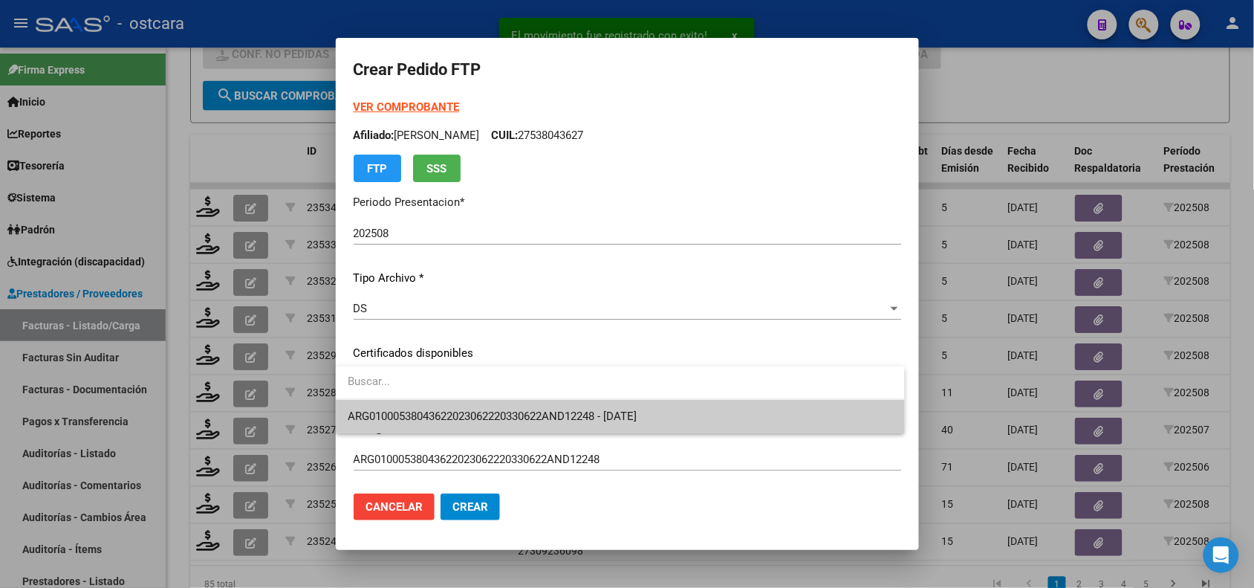
click at [468, 409] on span "ARG01000538043622023062220330622AND12248 - [DATE]" at bounding box center [620, 416] width 545 height 33
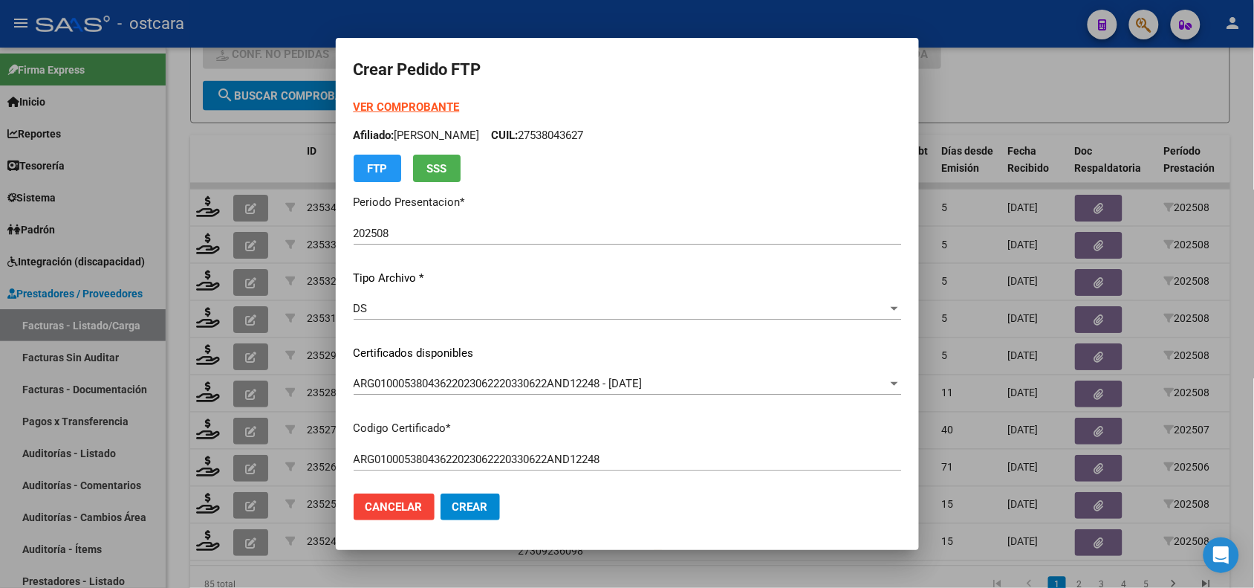
scroll to position [469, 0]
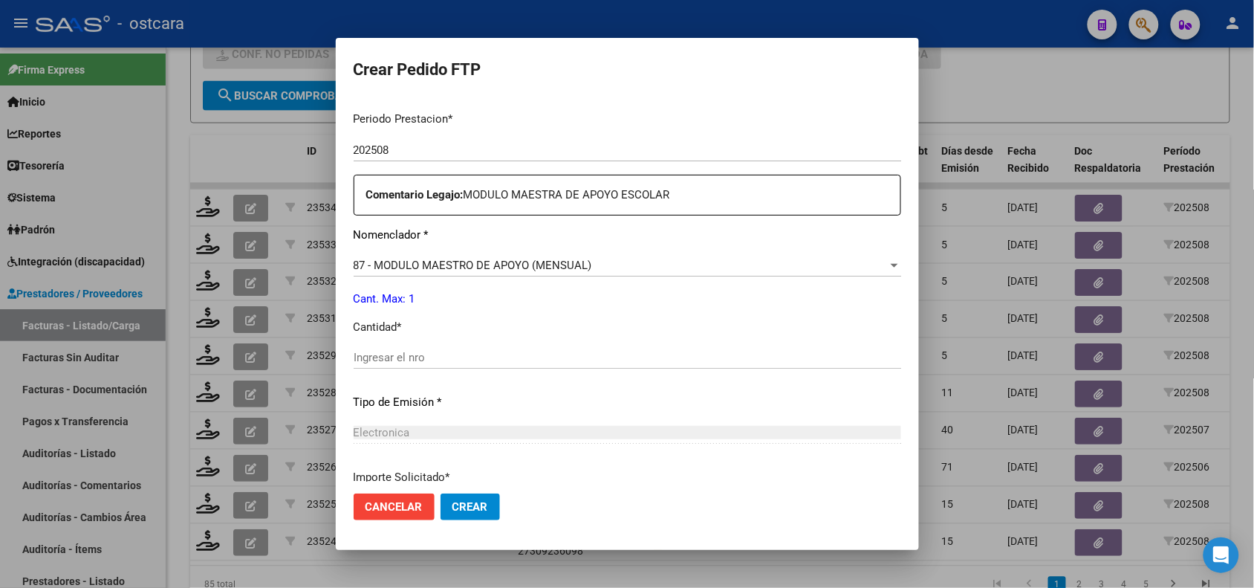
click at [536, 355] on input "Ingresar el nro" at bounding box center [628, 357] width 548 height 13
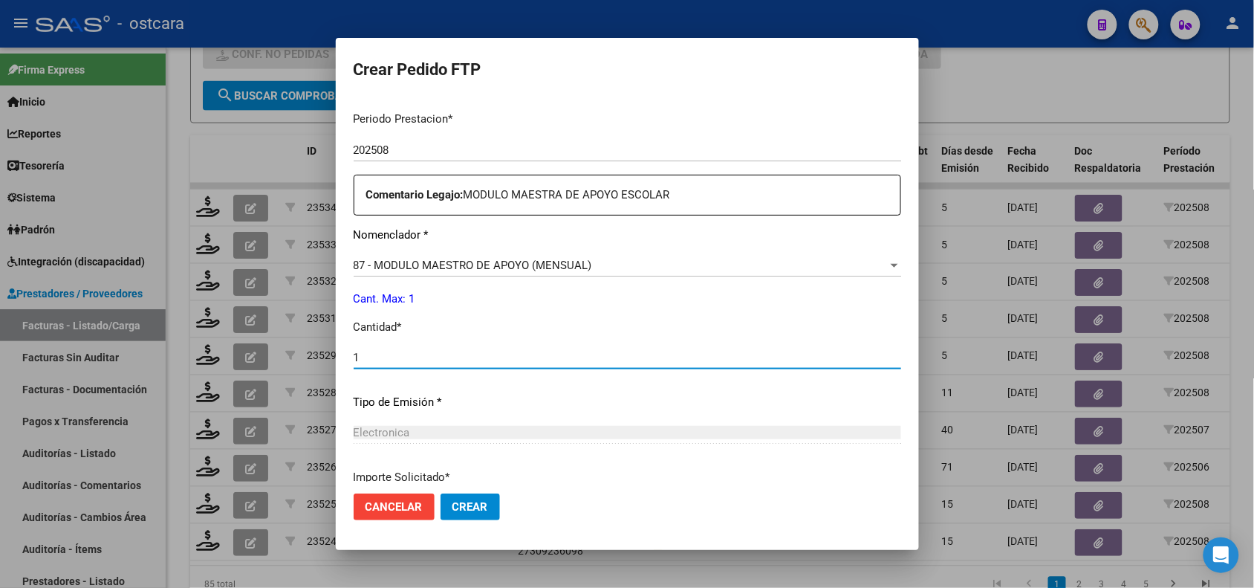
type input "1"
click at [470, 513] on button "Crear" at bounding box center [470, 506] width 59 height 27
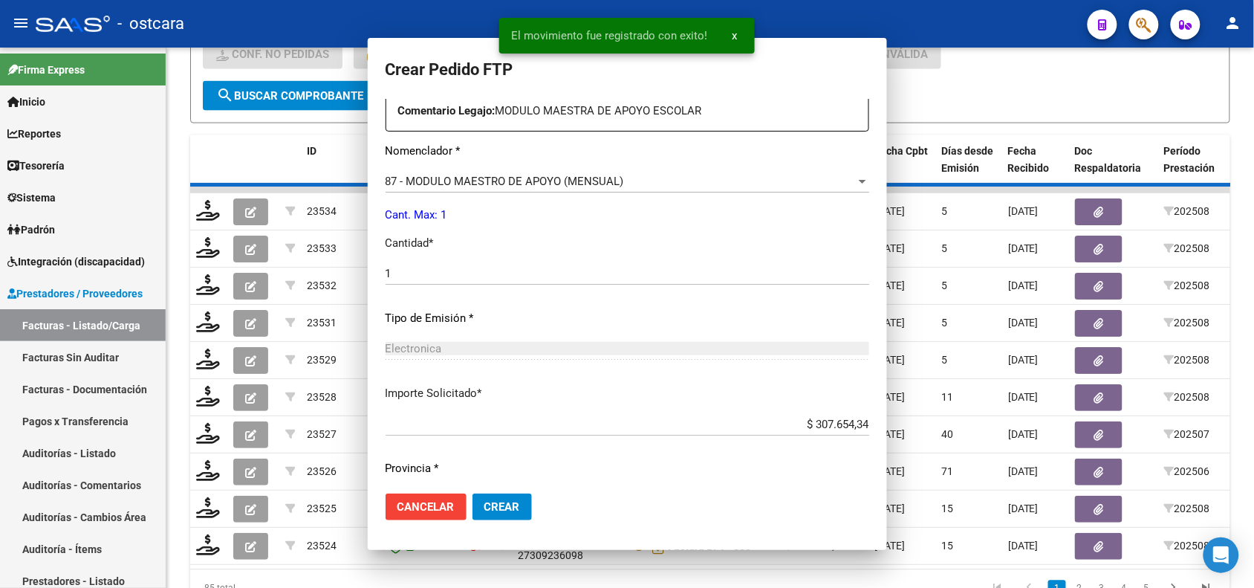
scroll to position [0, 0]
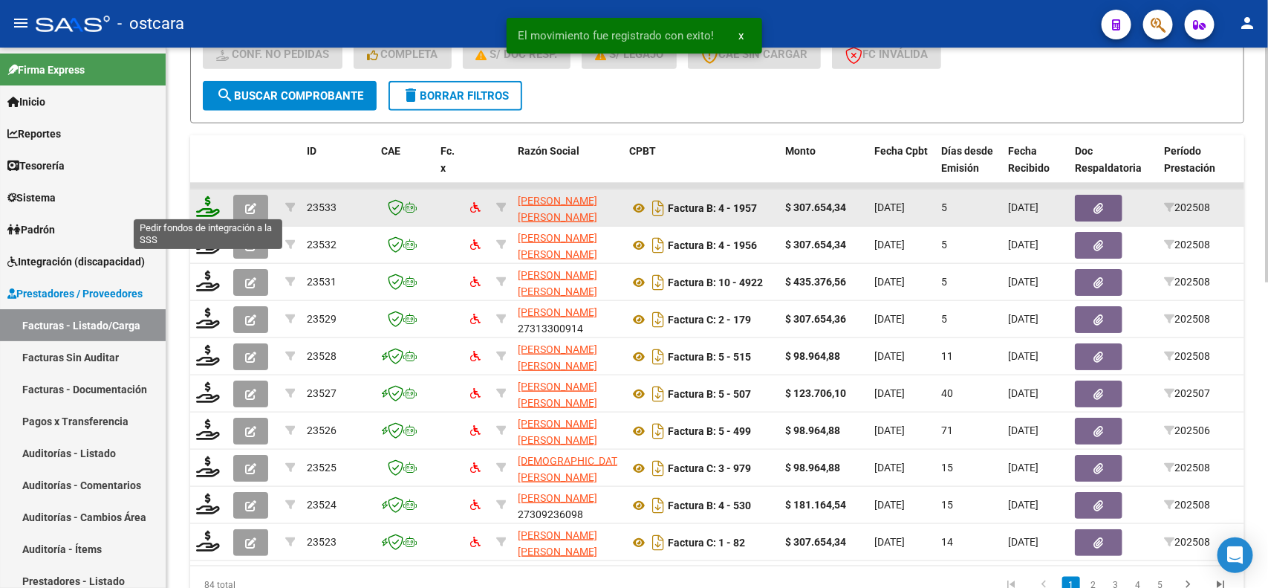
click at [205, 202] on icon at bounding box center [208, 206] width 24 height 21
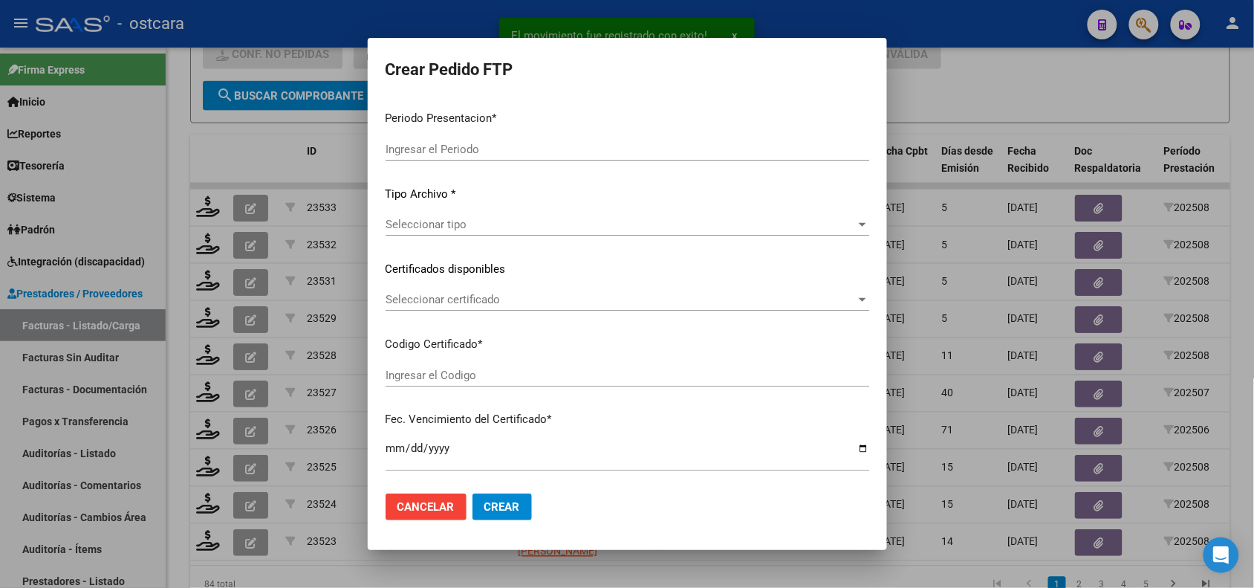
type input "202508"
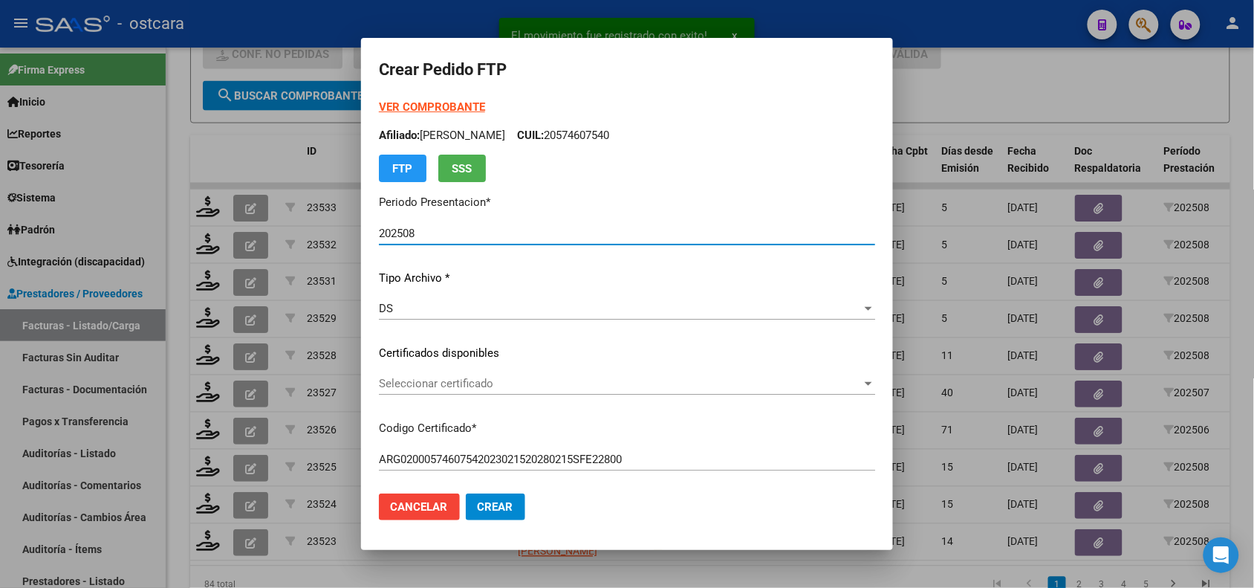
click at [442, 388] on span "Seleccionar certificado" at bounding box center [620, 383] width 483 height 13
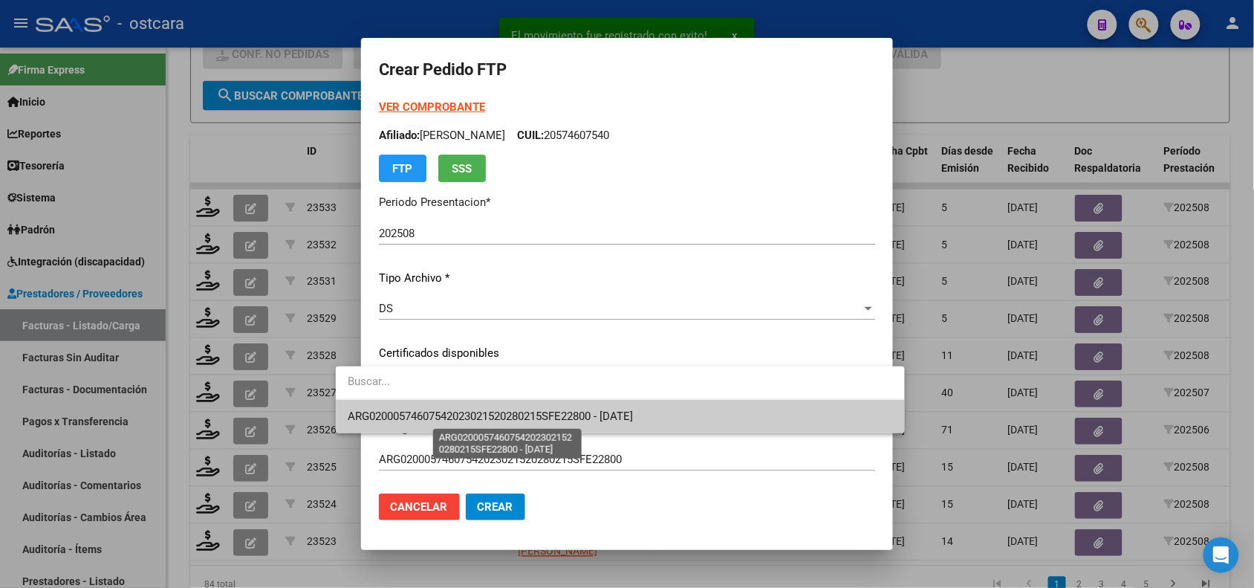
click at [446, 416] on span "ARG02000574607542023021520280215SFE22800 - [DATE]" at bounding box center [490, 415] width 285 height 13
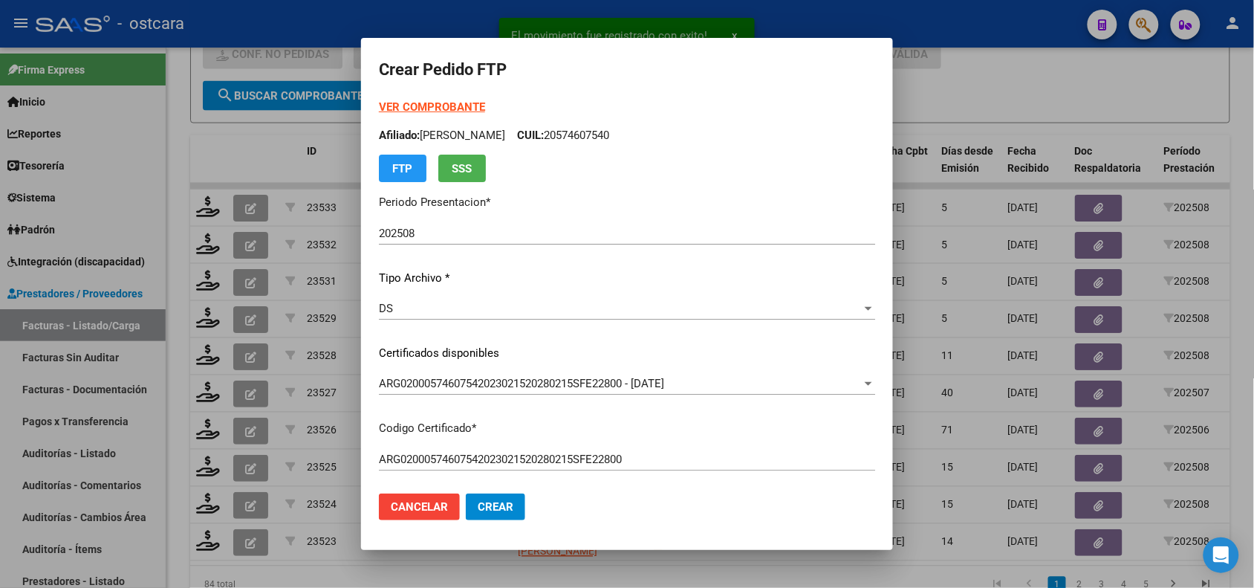
scroll to position [525, 0]
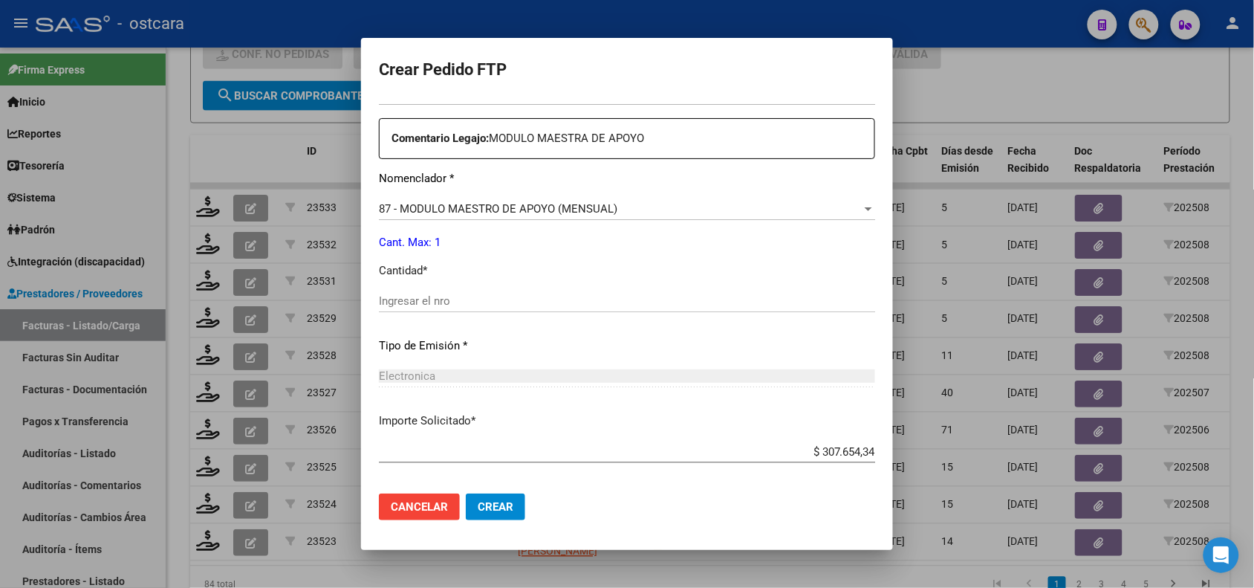
click at [472, 299] on input "Ingresar el nro" at bounding box center [627, 300] width 496 height 13
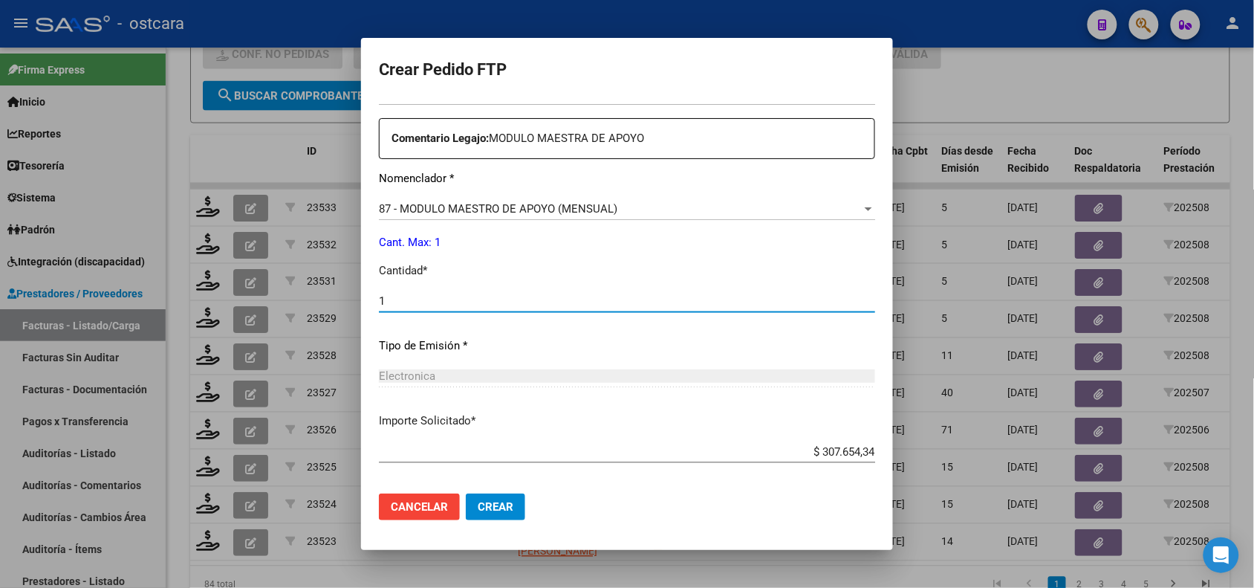
click at [478, 500] on span "Crear" at bounding box center [496, 506] width 36 height 13
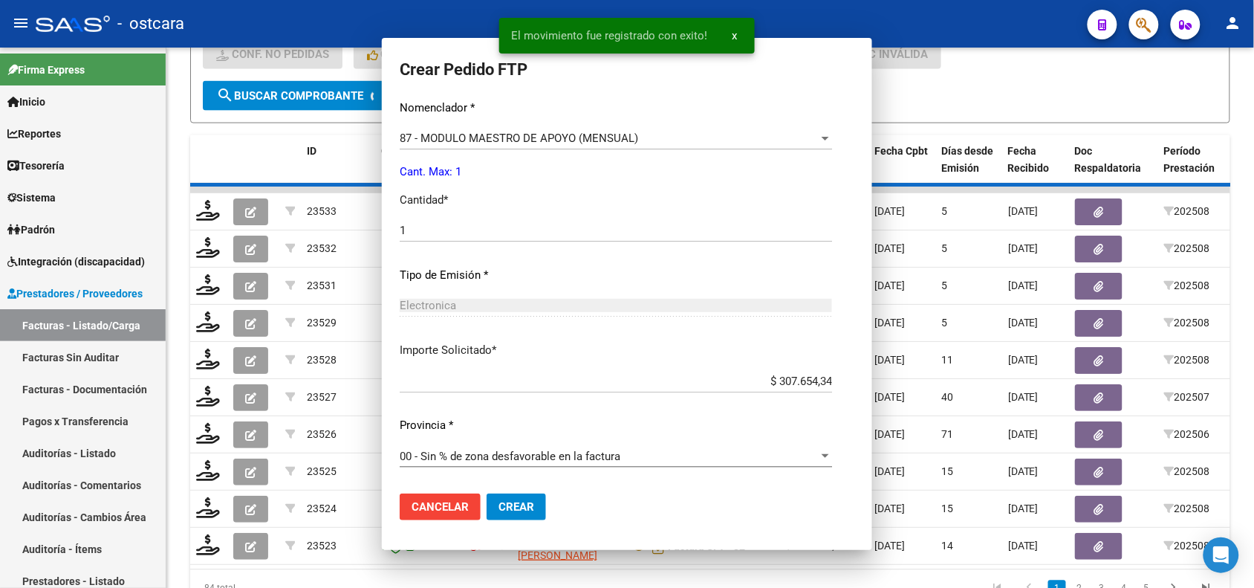
scroll to position [442, 0]
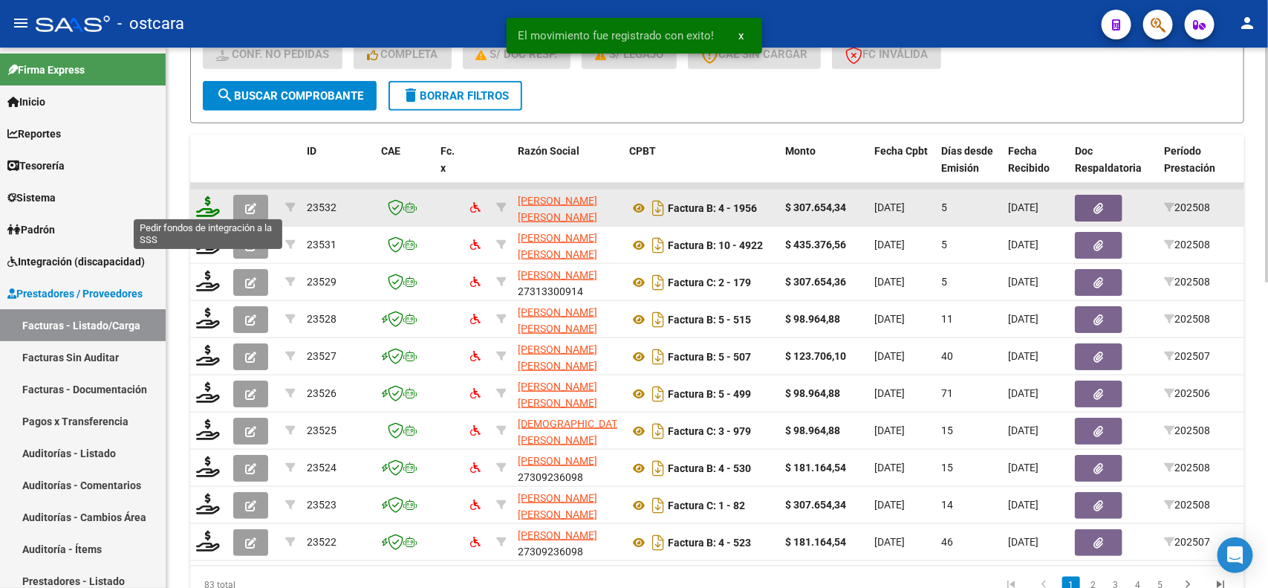
click at [212, 196] on icon at bounding box center [208, 206] width 24 height 21
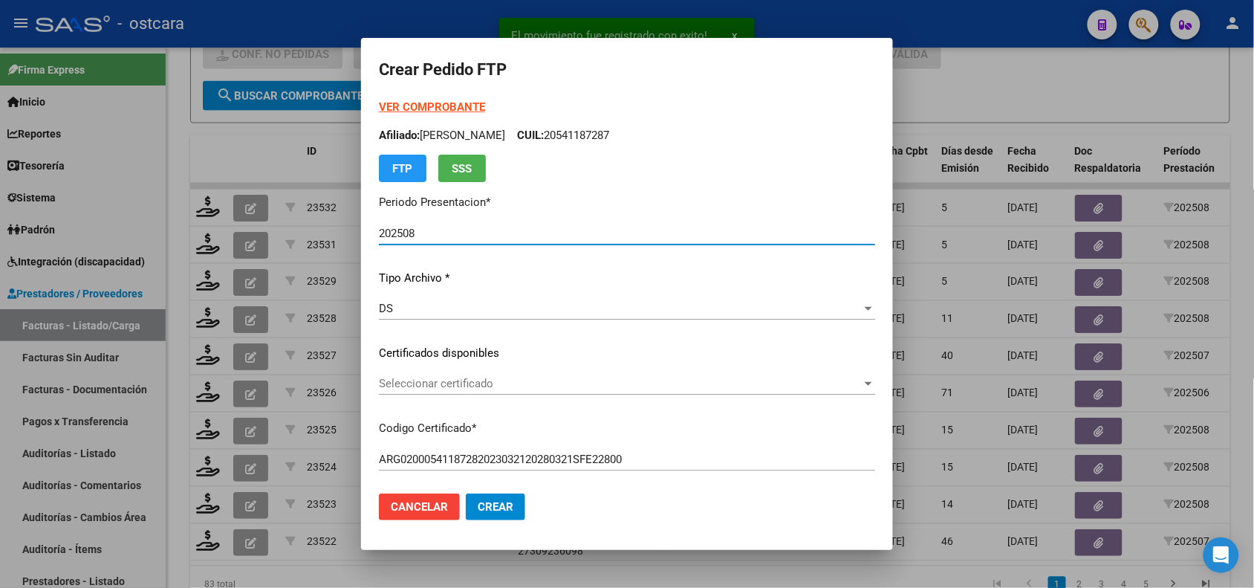
click at [519, 379] on span "Seleccionar certificado" at bounding box center [620, 383] width 483 height 13
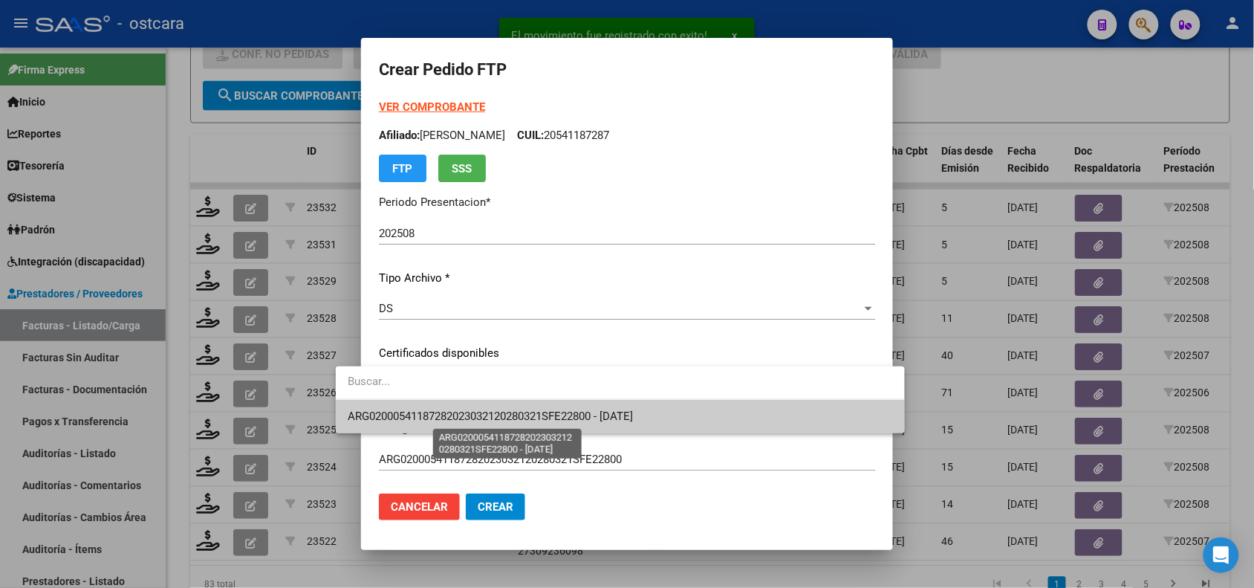
click at [525, 412] on span "ARG02000541187282023032120280321SFE22800 - [DATE]" at bounding box center [490, 415] width 285 height 13
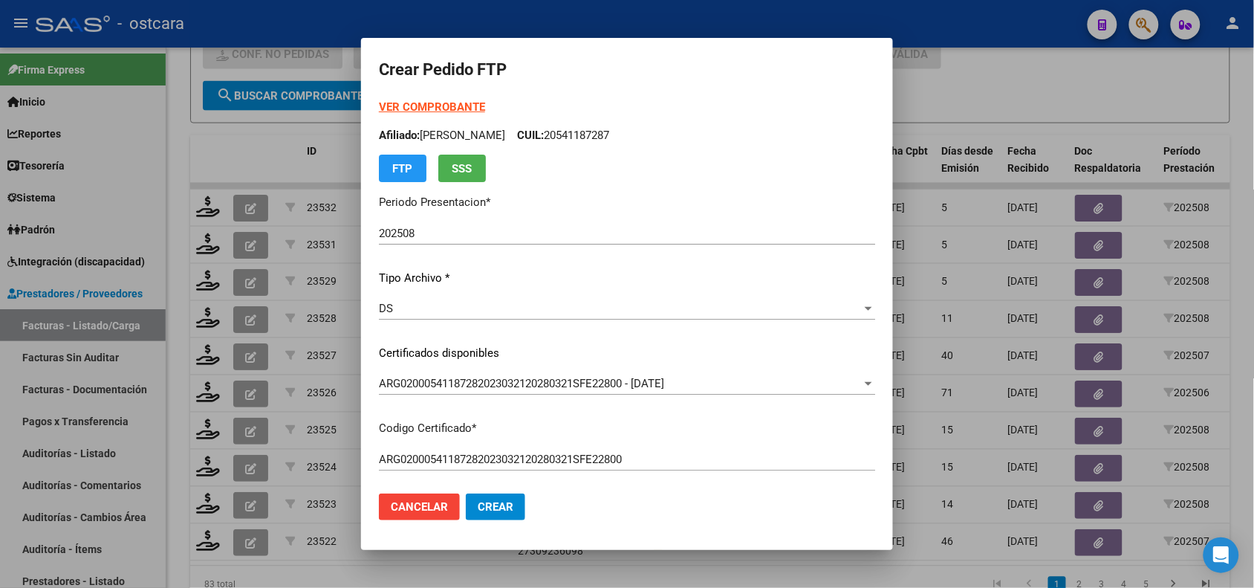
scroll to position [435, 0]
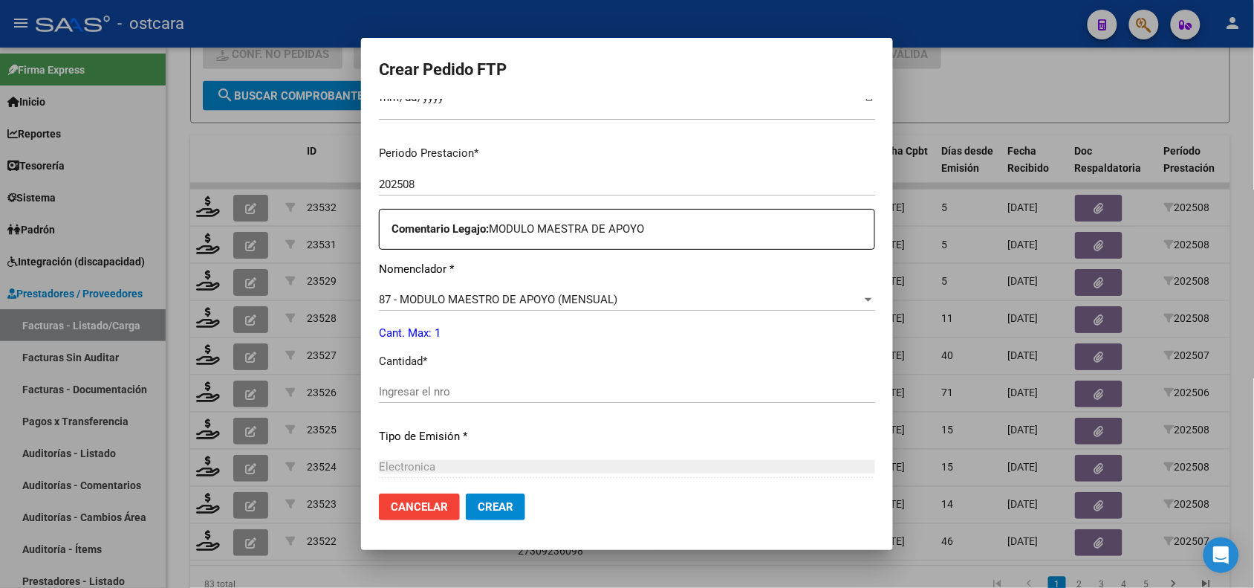
click at [548, 398] on input "Ingresar el nro" at bounding box center [627, 391] width 496 height 13
click at [478, 506] on span "Crear" at bounding box center [496, 506] width 36 height 13
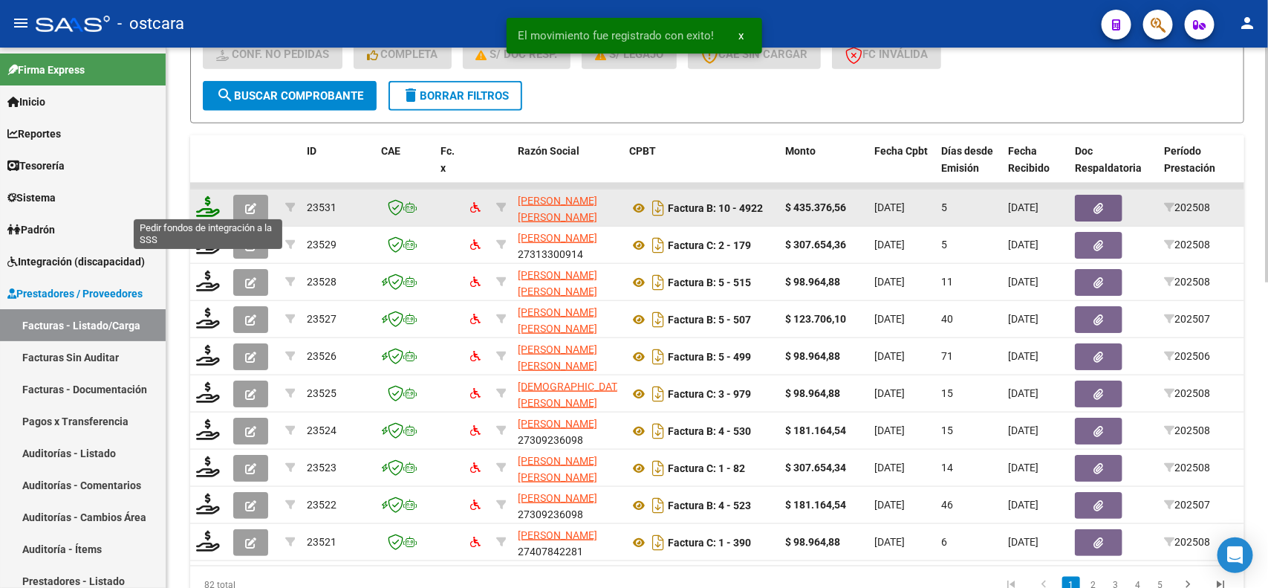
click at [204, 203] on icon at bounding box center [208, 206] width 24 height 21
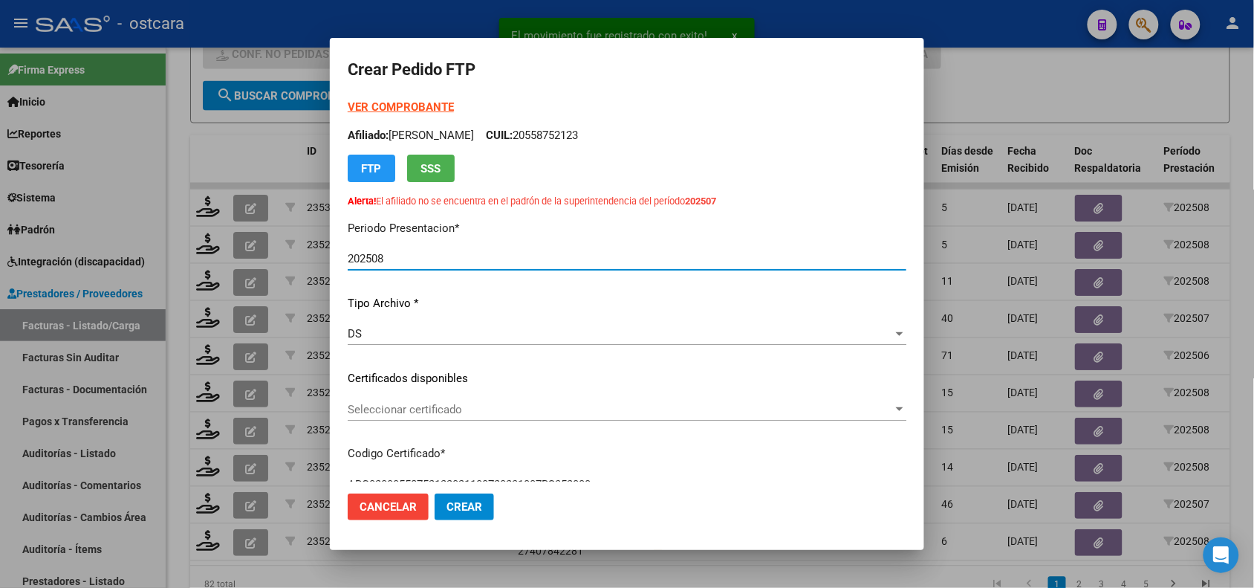
click at [498, 409] on span "Seleccionar certificado" at bounding box center [620, 409] width 545 height 13
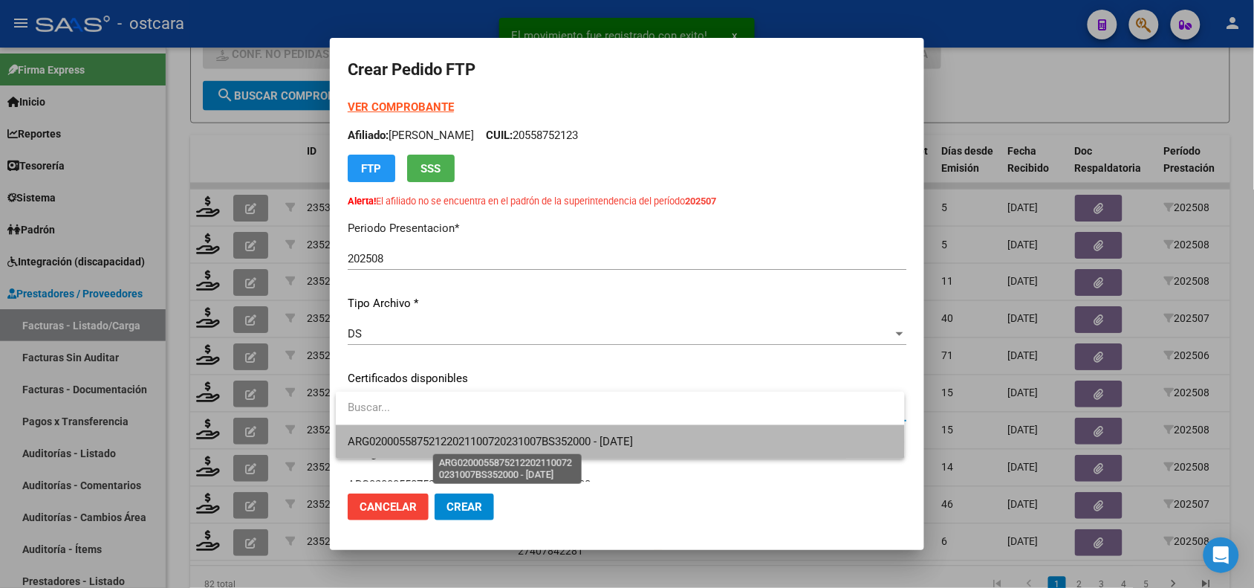
click at [498, 442] on span "ARG02000558752122021100720231007BS352000 - [DATE]" at bounding box center [490, 441] width 285 height 13
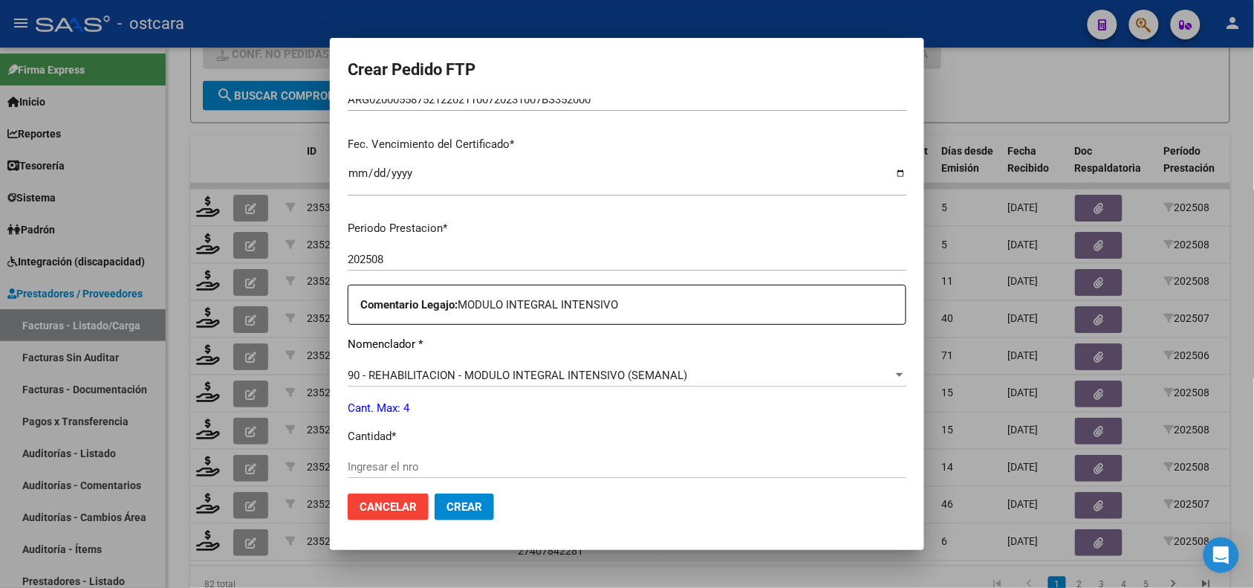
scroll to position [490, 0]
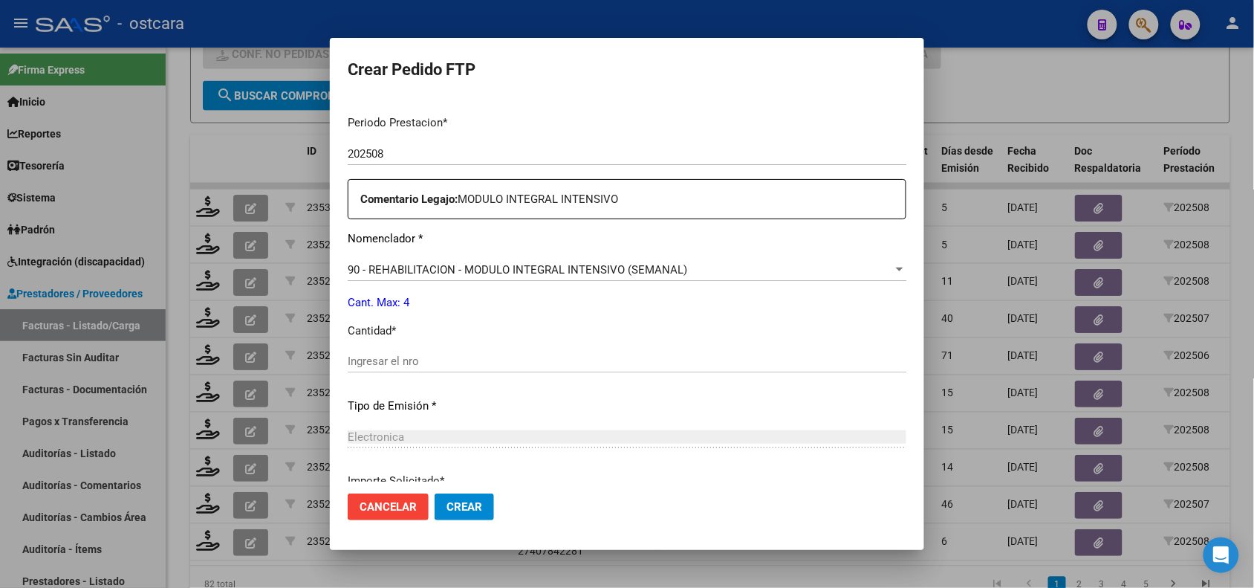
click at [701, 361] on input "Ingresar el nro" at bounding box center [627, 360] width 559 height 13
click at [466, 514] on button "Crear" at bounding box center [464, 506] width 59 height 27
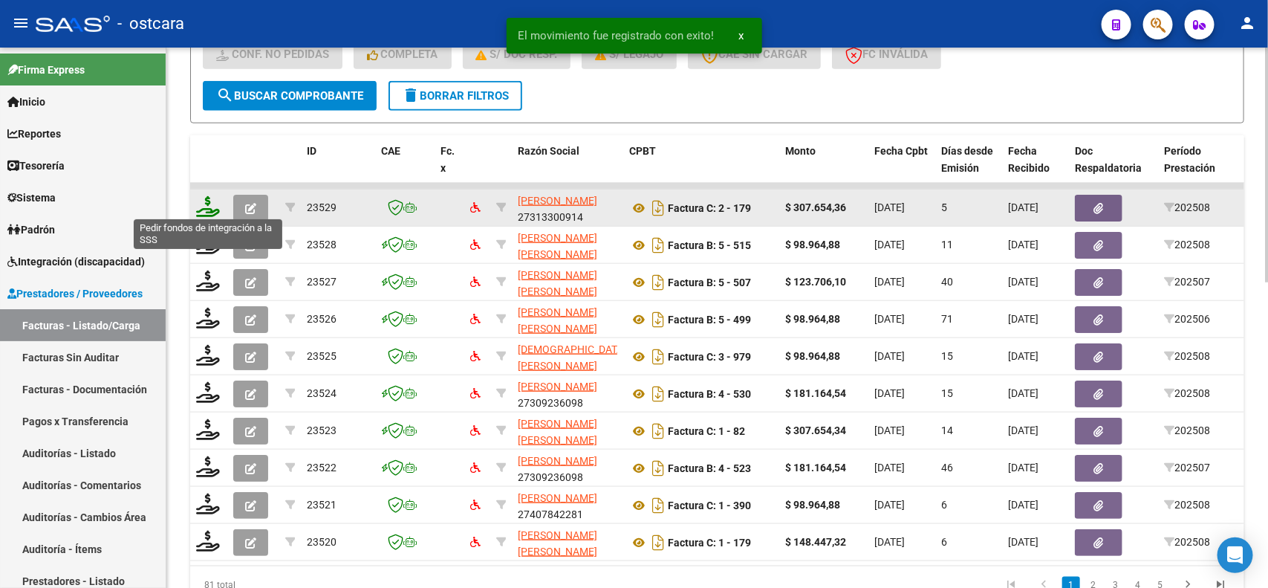
click at [213, 204] on icon at bounding box center [208, 206] width 24 height 21
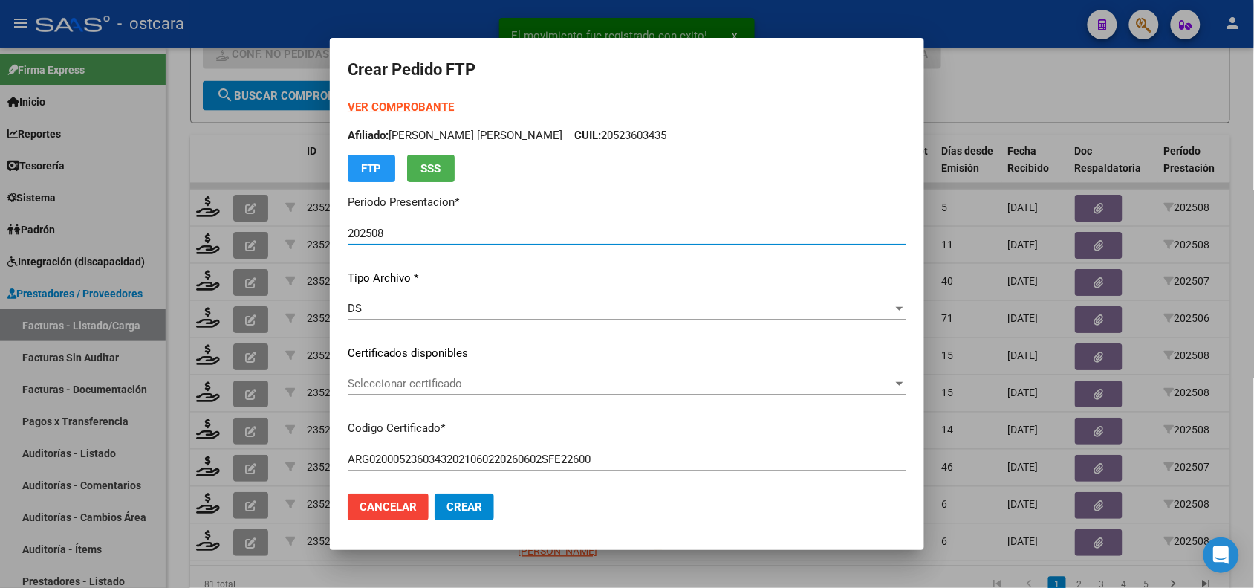
click at [406, 384] on span "Seleccionar certificado" at bounding box center [620, 383] width 545 height 13
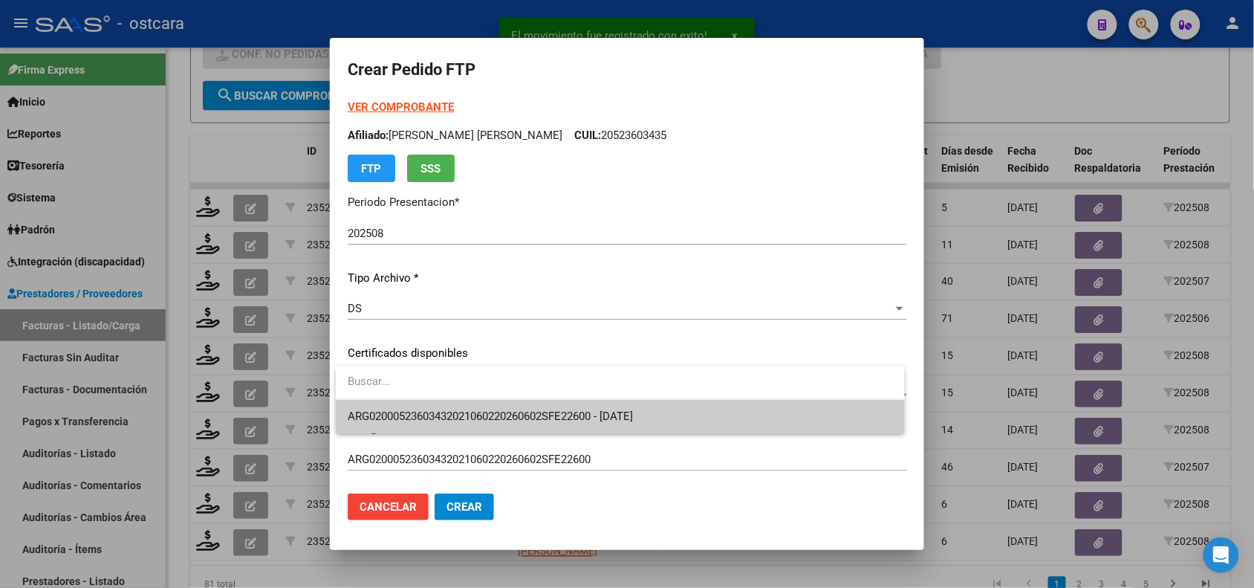
click at [414, 409] on span "ARG02000523603432021060220260602SFE22600 - [DATE]" at bounding box center [620, 416] width 545 height 33
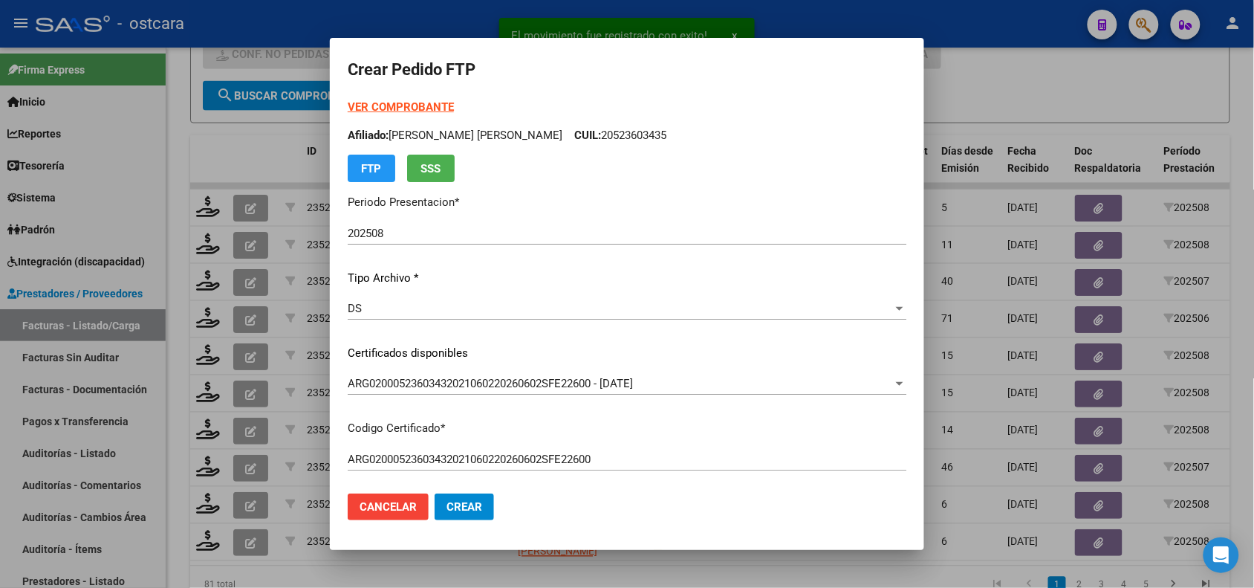
scroll to position [518, 0]
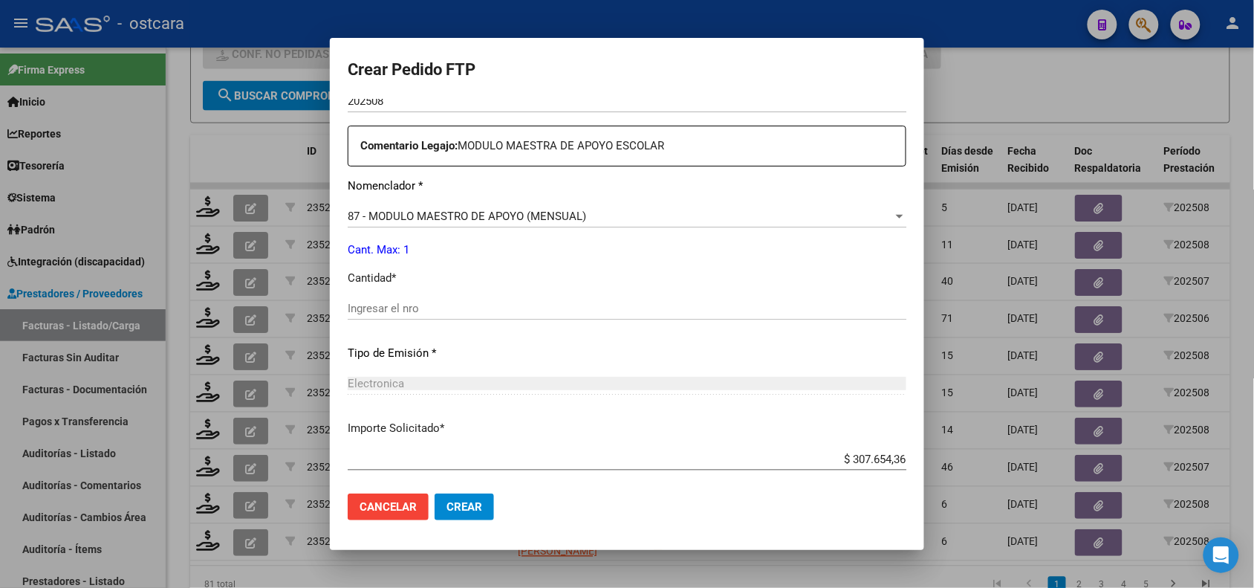
click at [640, 312] on input "Ingresar el nro" at bounding box center [627, 308] width 559 height 13
click at [464, 518] on button "Crear" at bounding box center [464, 506] width 59 height 27
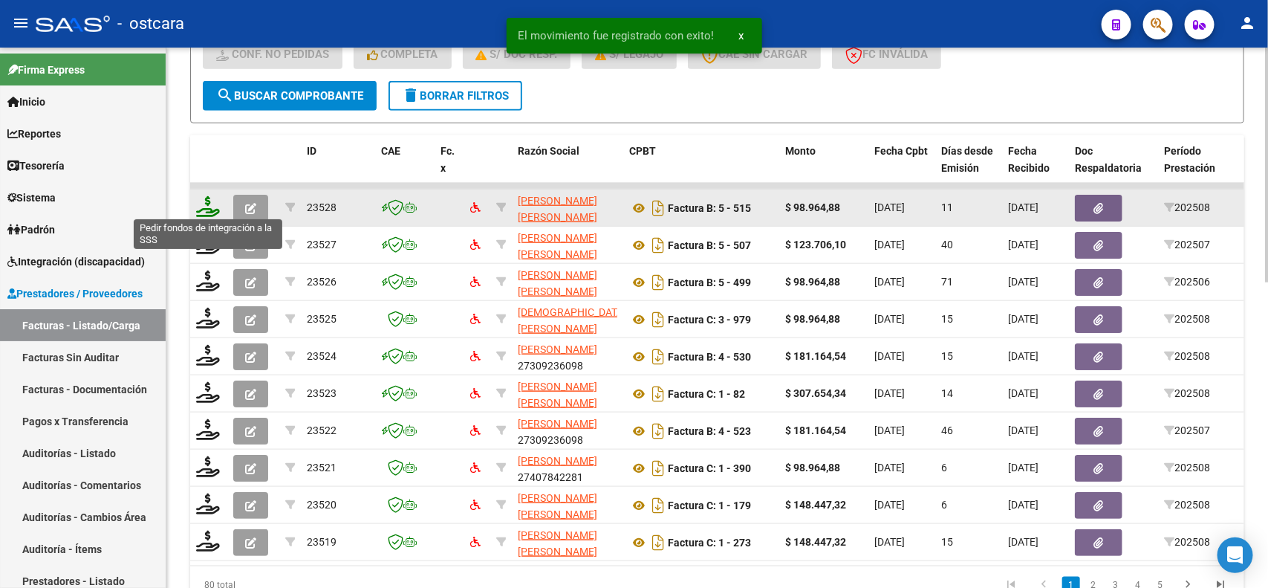
click at [206, 198] on icon at bounding box center [208, 206] width 24 height 21
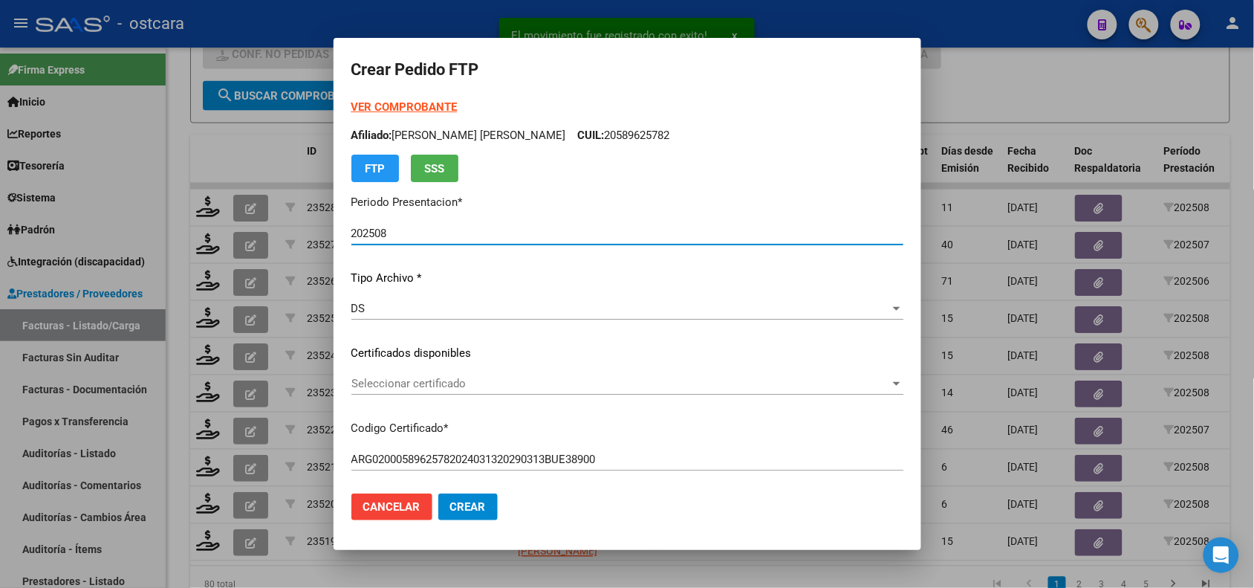
click at [427, 386] on span "Seleccionar certificado" at bounding box center [620, 383] width 539 height 13
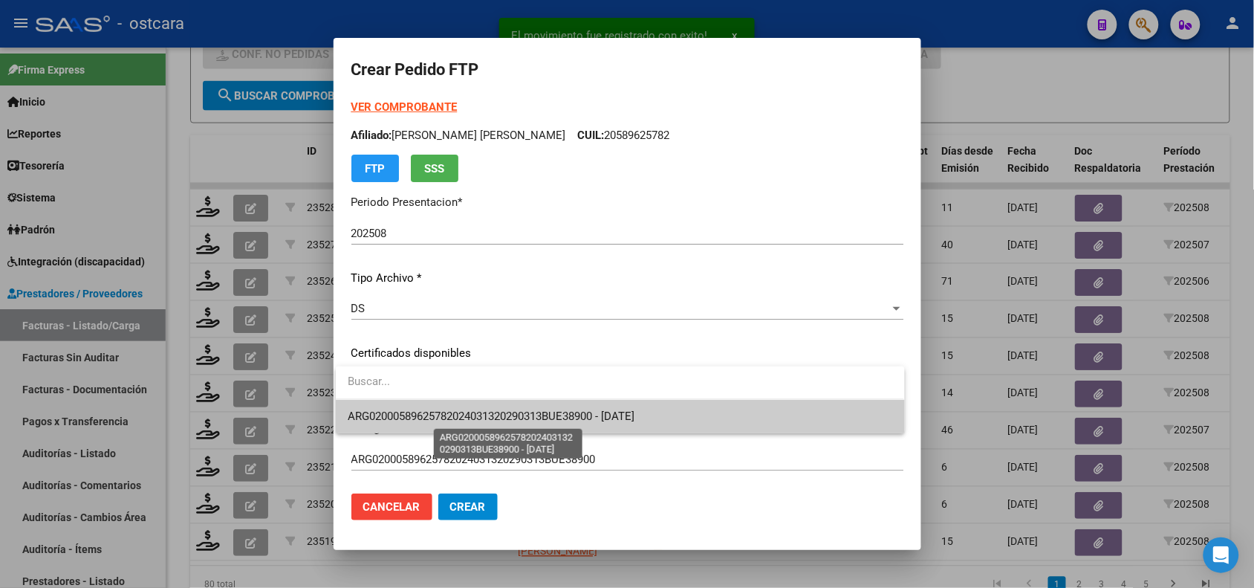
click at [436, 412] on span "ARG02000589625782024031320290313BUE38900 - [DATE]" at bounding box center [491, 415] width 287 height 13
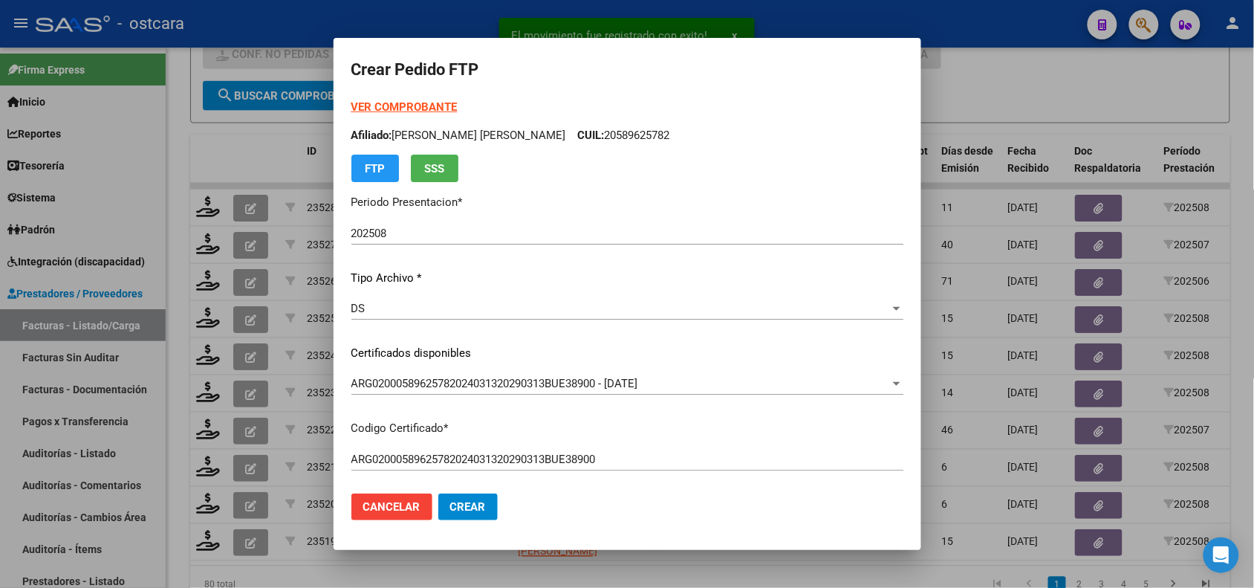
scroll to position [525, 0]
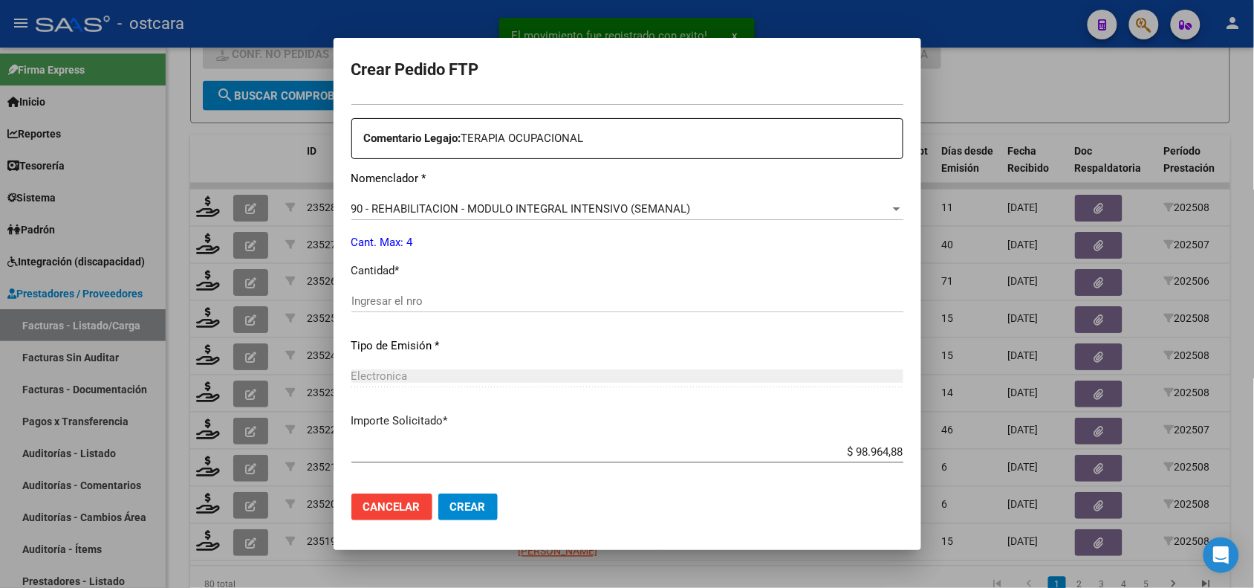
click at [442, 305] on input "Ingresar el nro" at bounding box center [627, 300] width 552 height 13
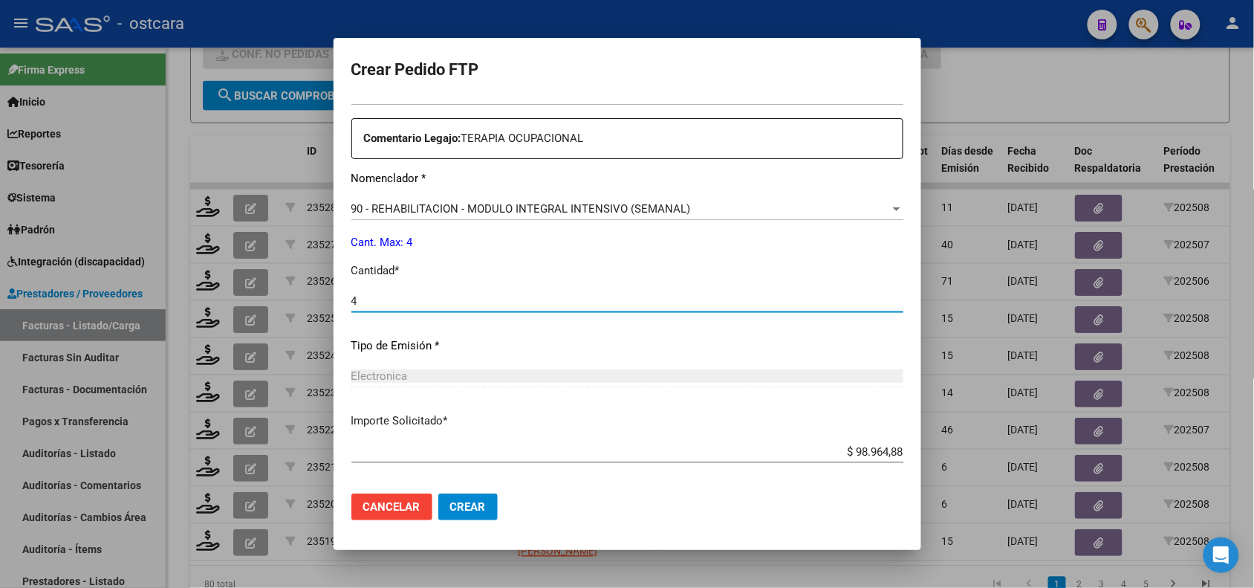
click at [484, 505] on button "Crear" at bounding box center [467, 506] width 59 height 27
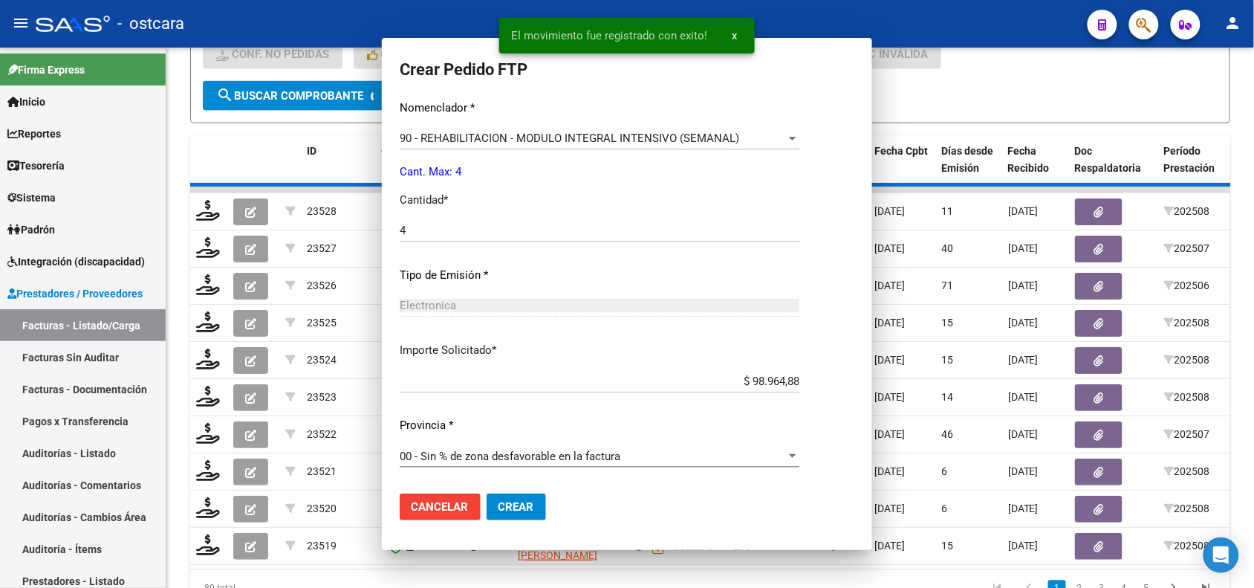
scroll to position [442, 0]
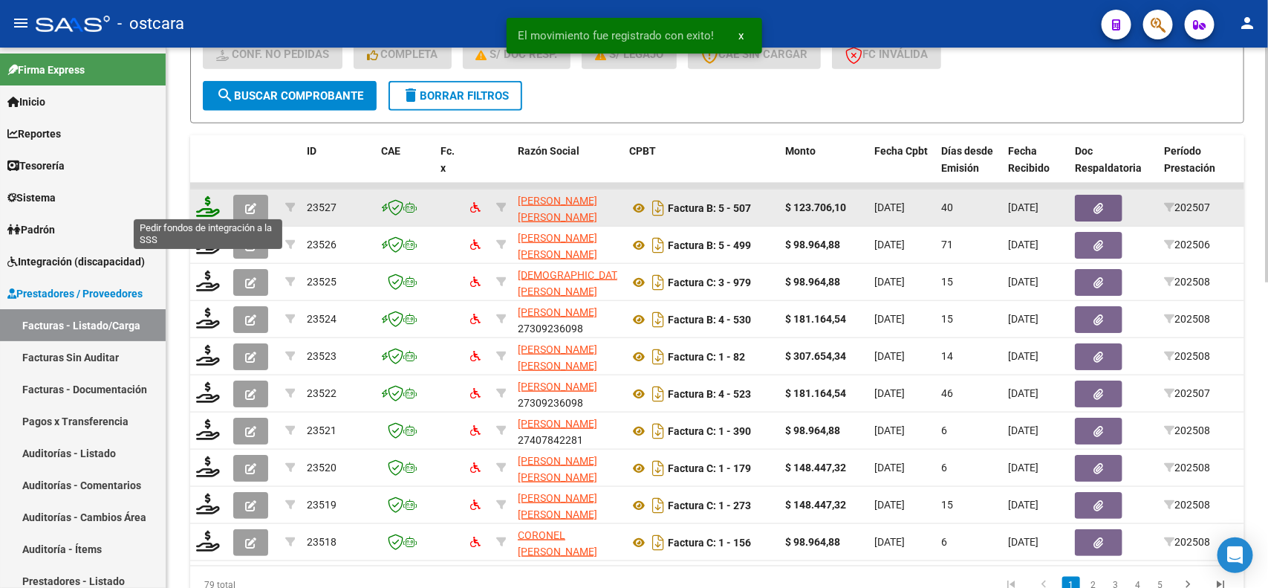
click at [206, 198] on icon at bounding box center [208, 206] width 24 height 21
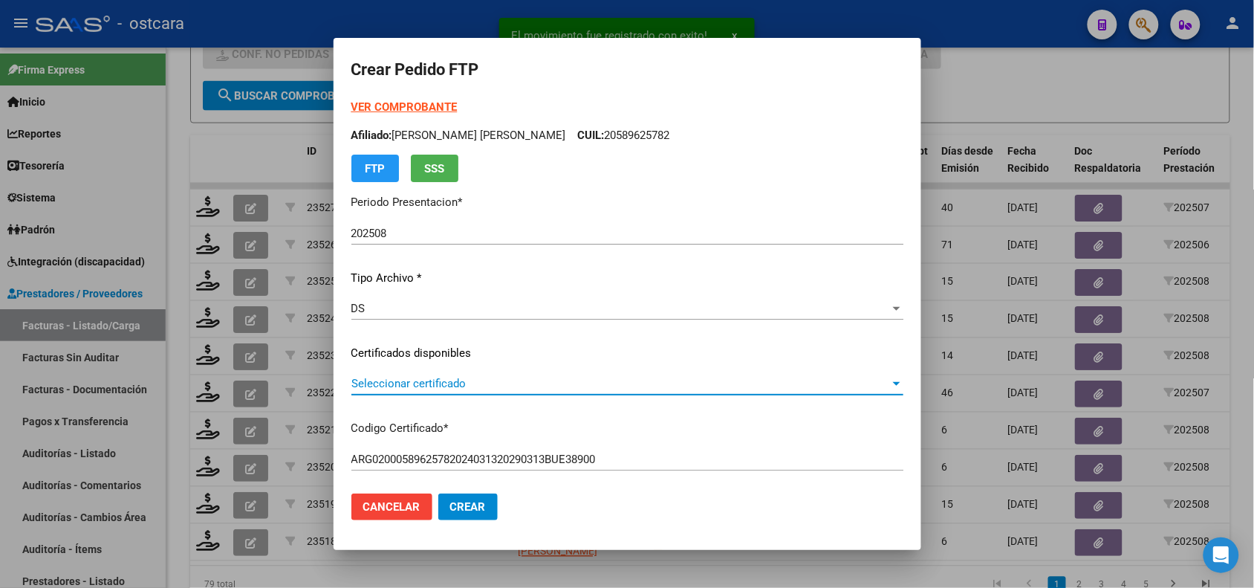
click at [467, 379] on span "Seleccionar certificado" at bounding box center [620, 383] width 539 height 13
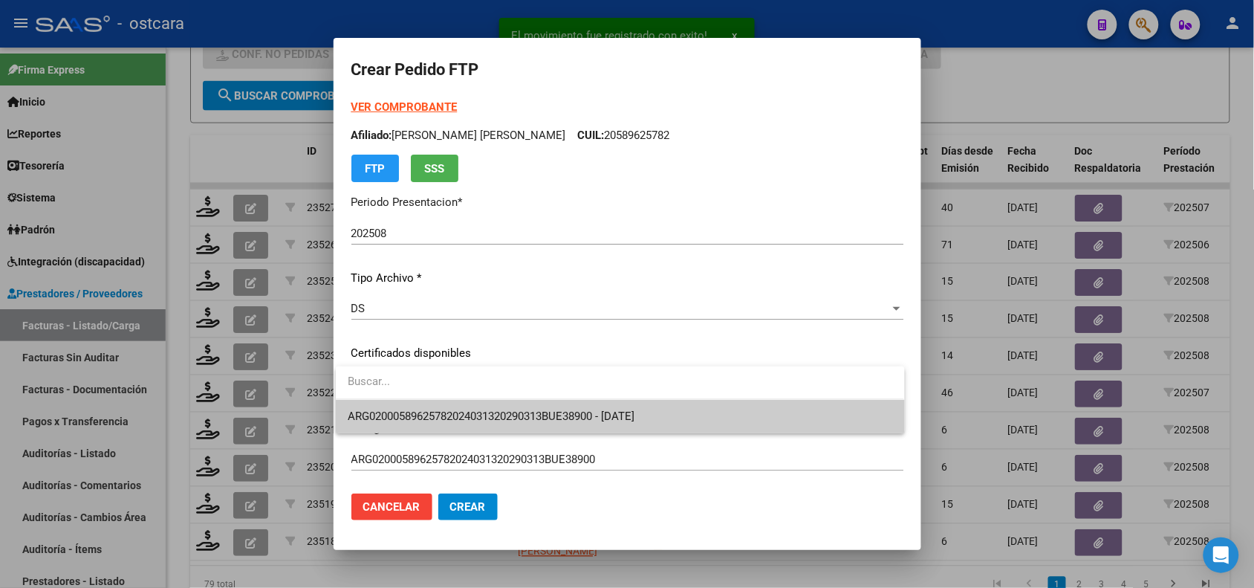
click at [472, 410] on span "ARG02000589625782024031320290313BUE38900 - [DATE]" at bounding box center [491, 415] width 287 height 13
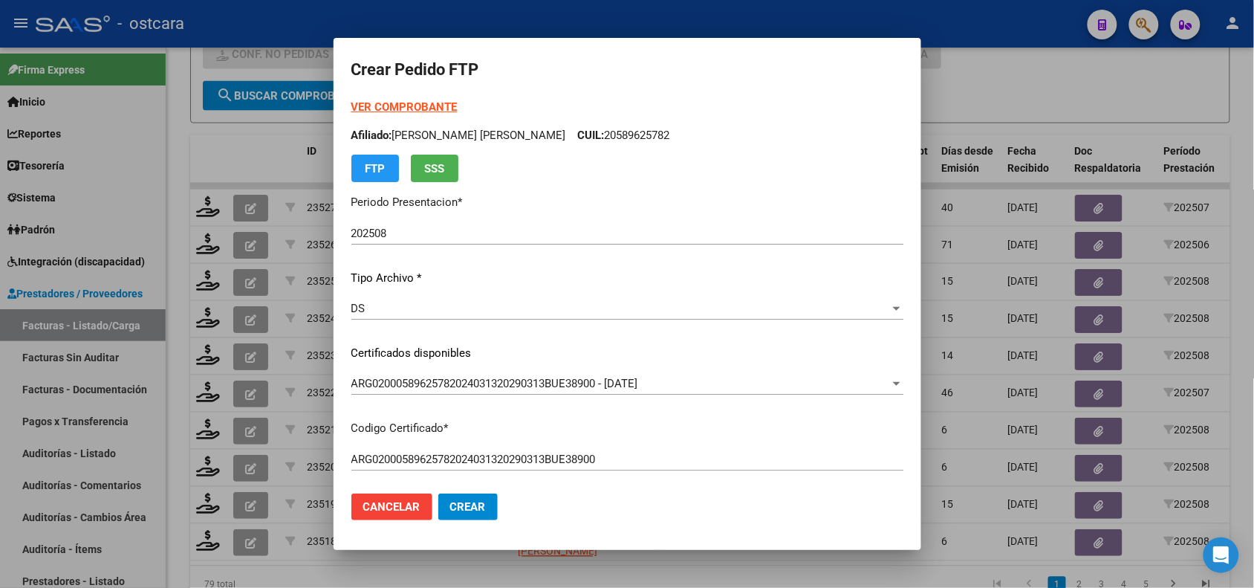
scroll to position [463, 0]
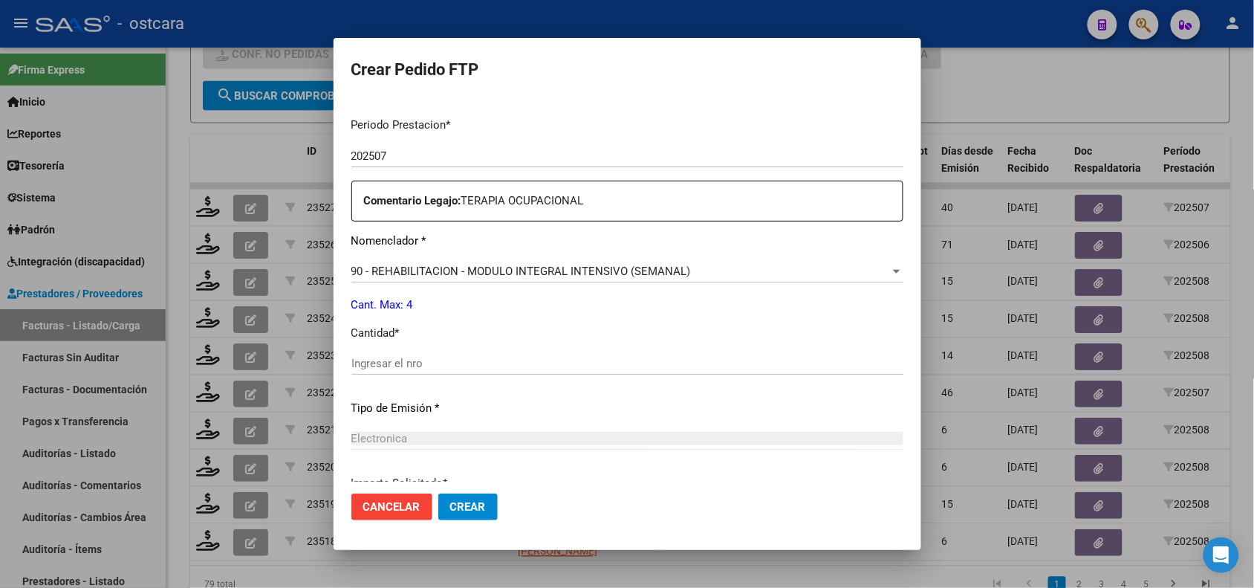
click at [550, 358] on input "Ingresar el nro" at bounding box center [627, 363] width 552 height 13
click at [459, 513] on span "Crear" at bounding box center [468, 506] width 36 height 13
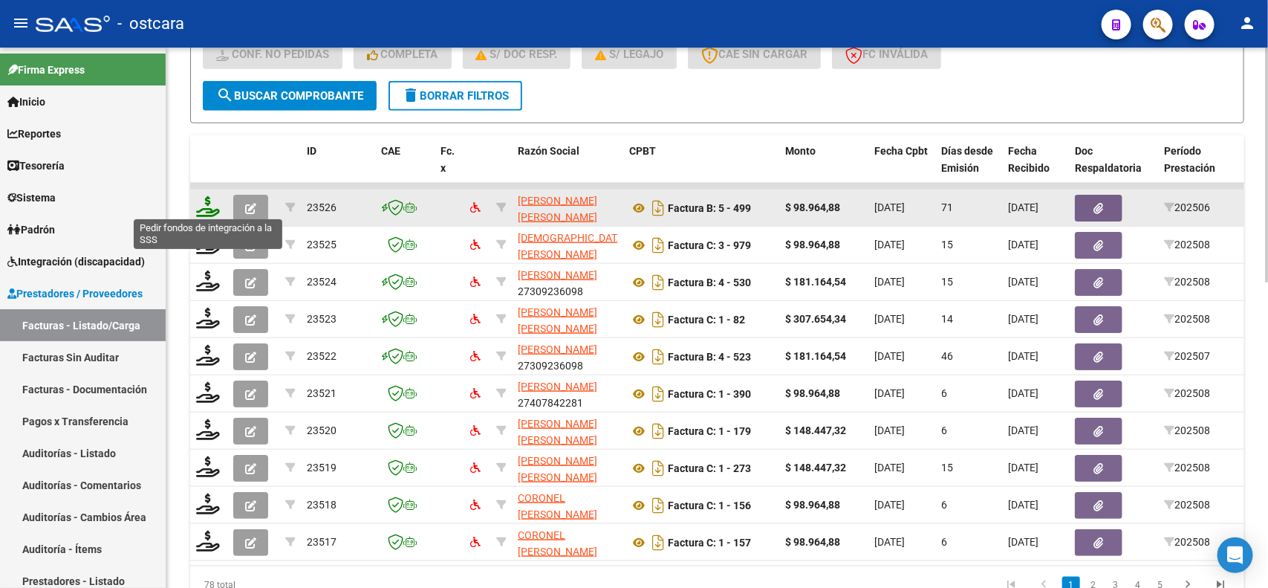
click at [208, 201] on icon at bounding box center [208, 206] width 24 height 21
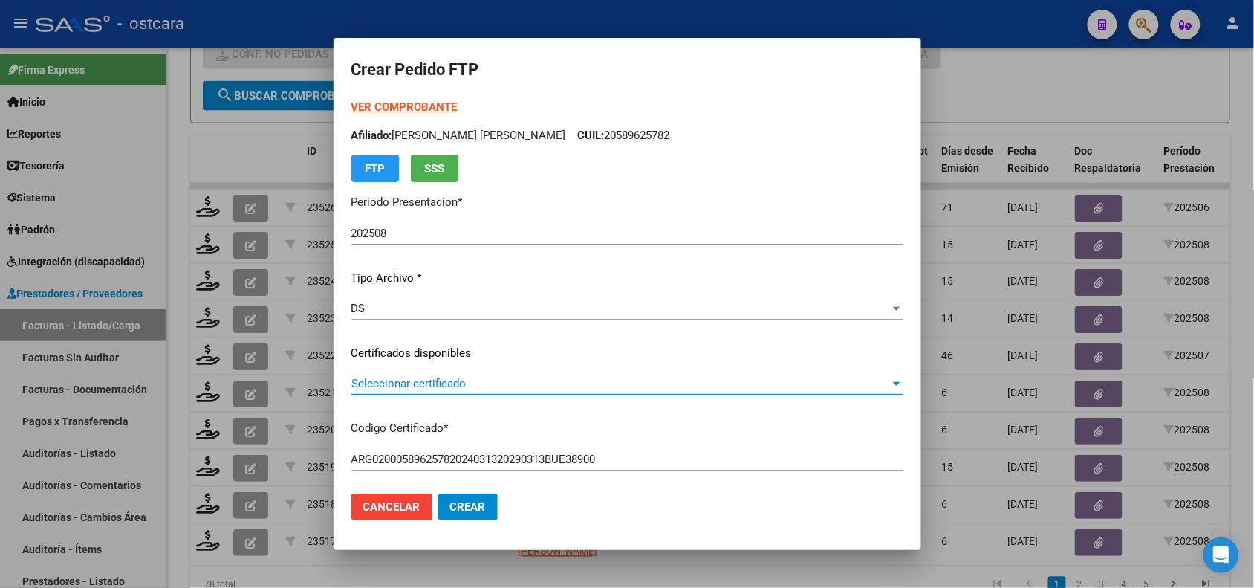
click at [438, 384] on span "Seleccionar certificado" at bounding box center [620, 383] width 539 height 13
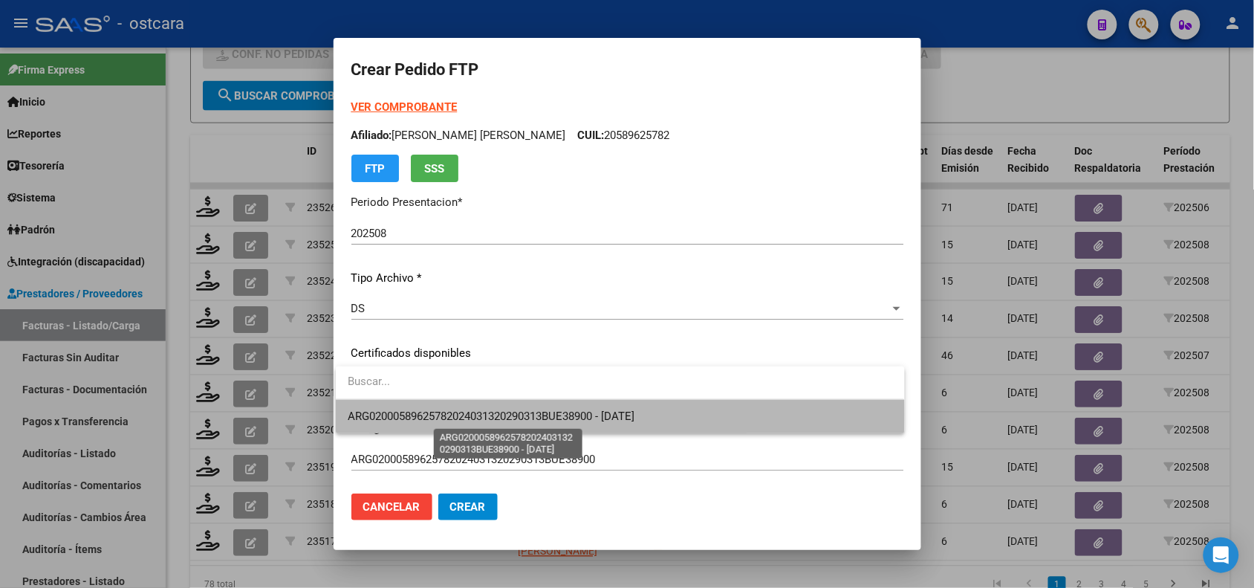
click at [448, 414] on span "ARG02000589625782024031320290313BUE38900 - [DATE]" at bounding box center [491, 415] width 287 height 13
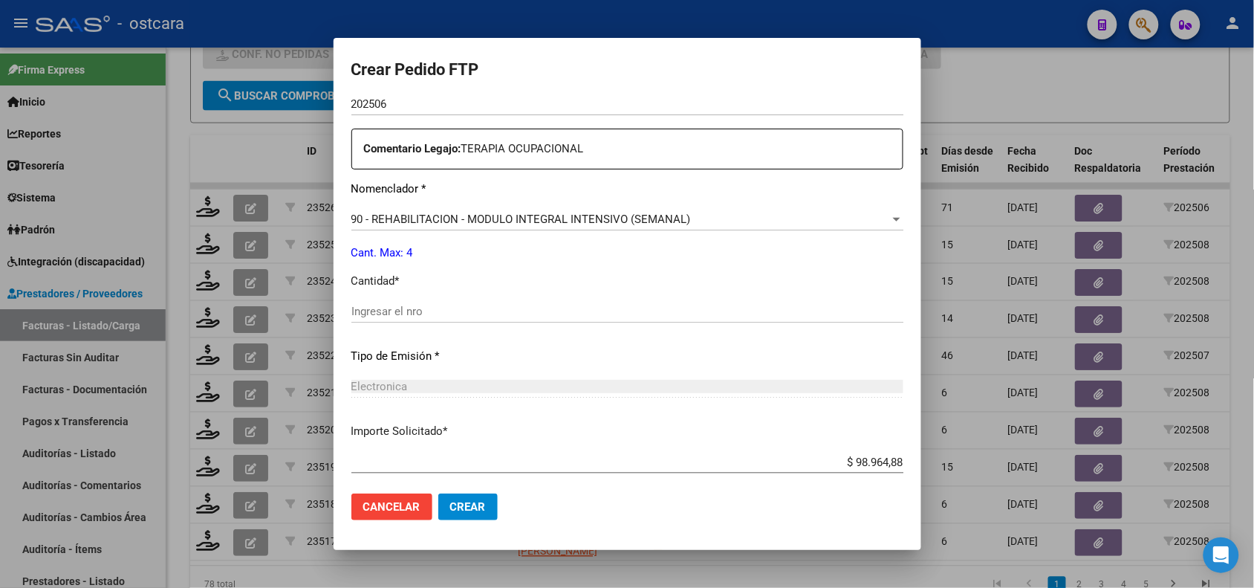
scroll to position [518, 0]
click at [403, 312] on input "Ingresar el nro" at bounding box center [627, 308] width 552 height 13
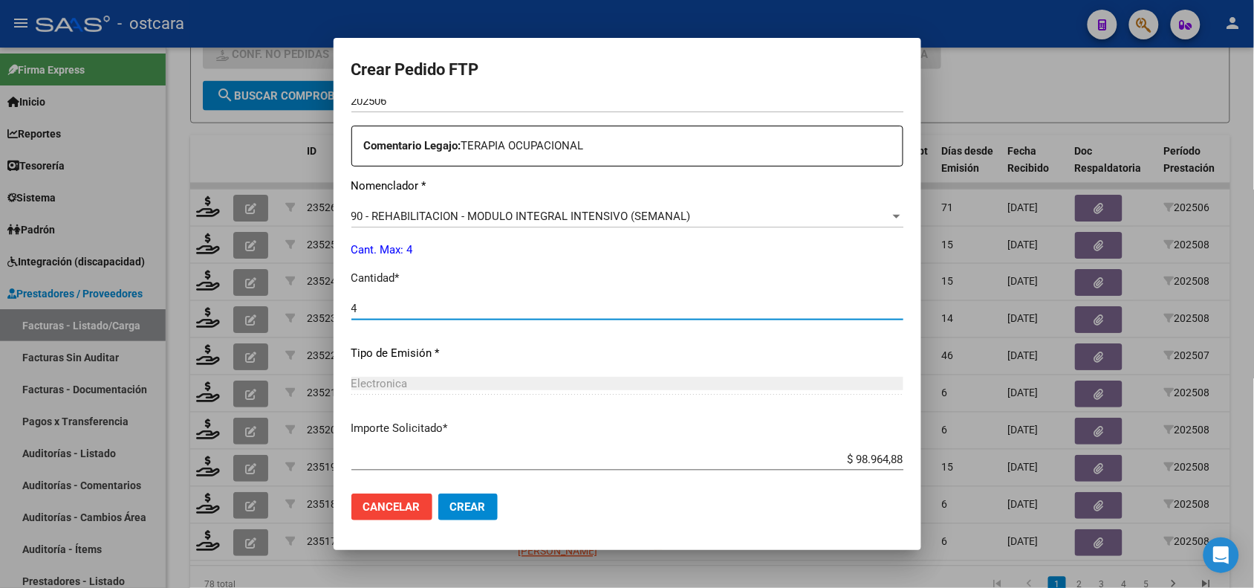
click at [461, 510] on span "Crear" at bounding box center [468, 506] width 36 height 13
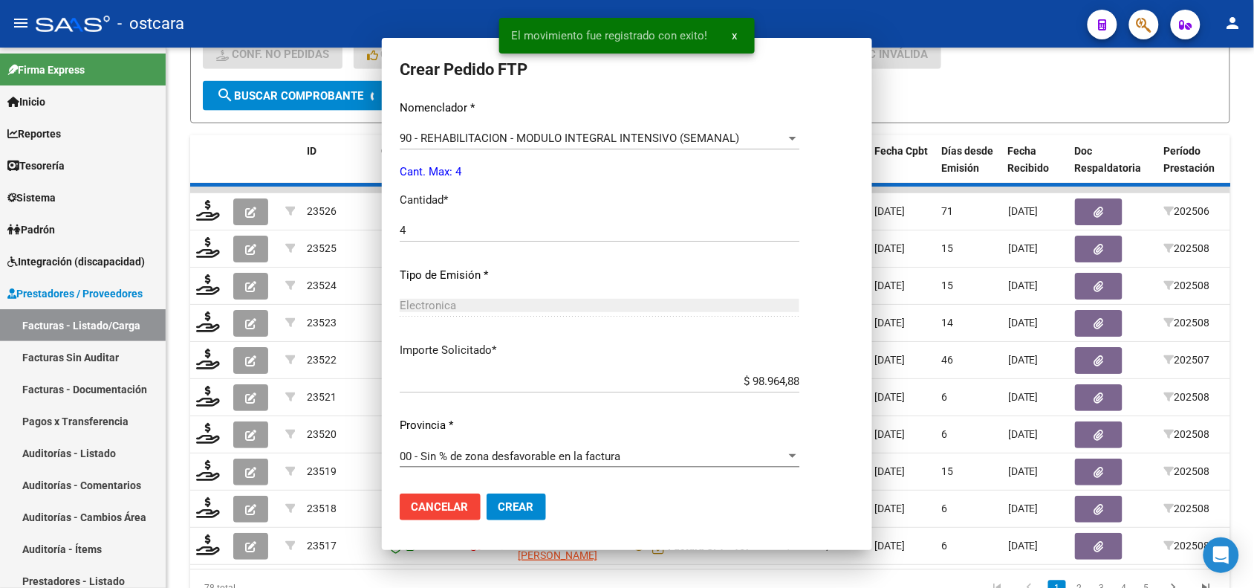
scroll to position [435, 0]
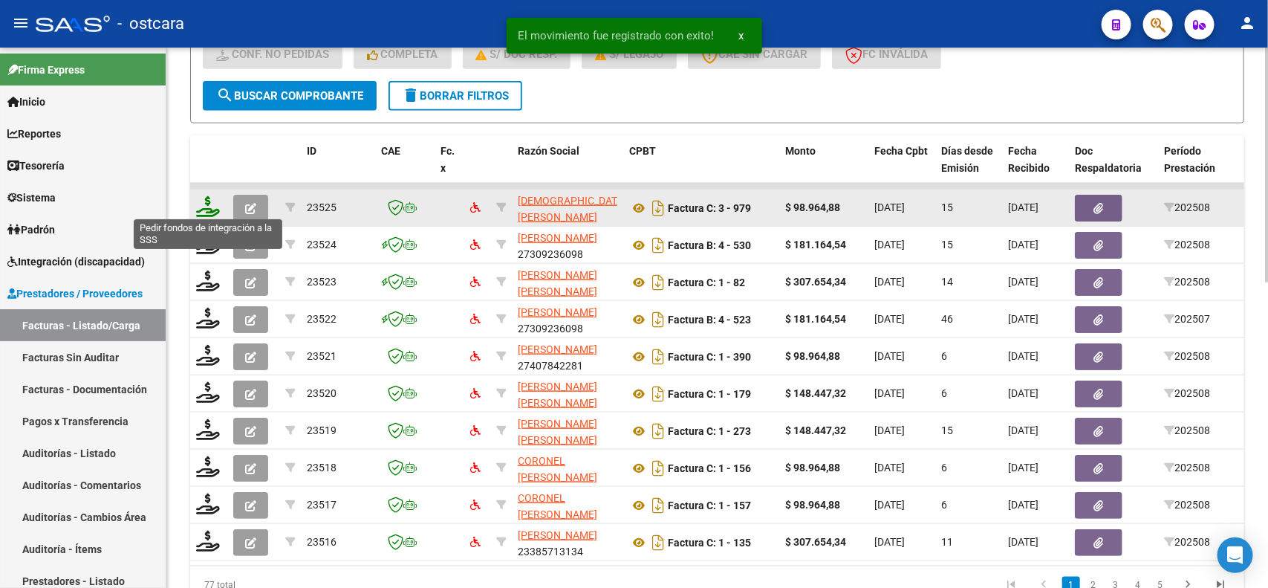
click at [208, 206] on icon at bounding box center [208, 206] width 24 height 21
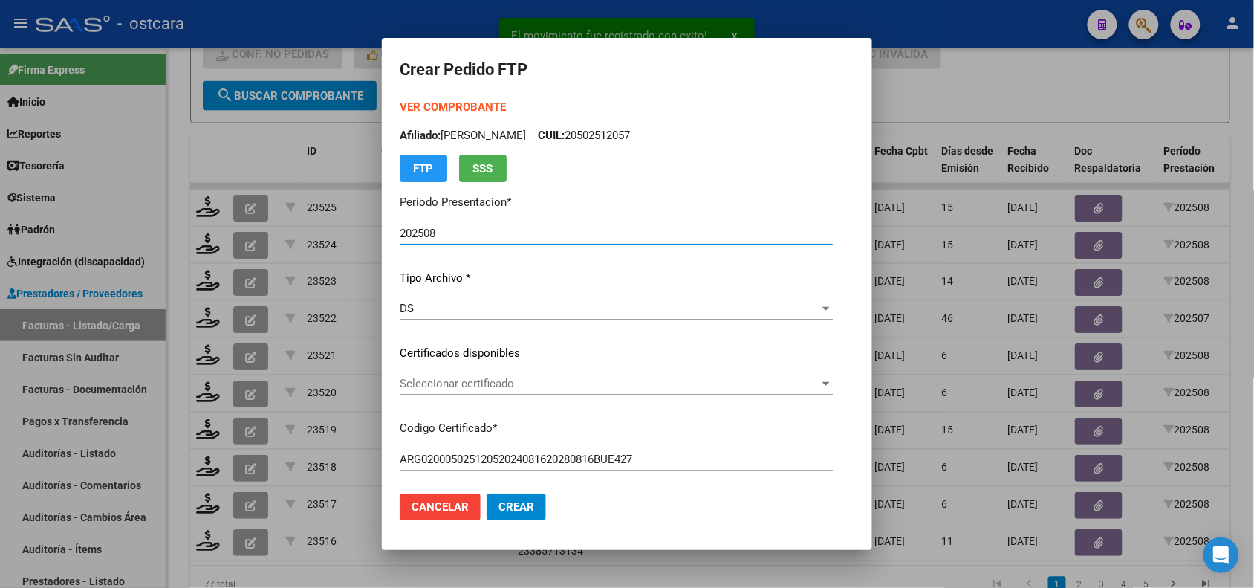
click at [443, 383] on span "Seleccionar certificado" at bounding box center [610, 383] width 420 height 13
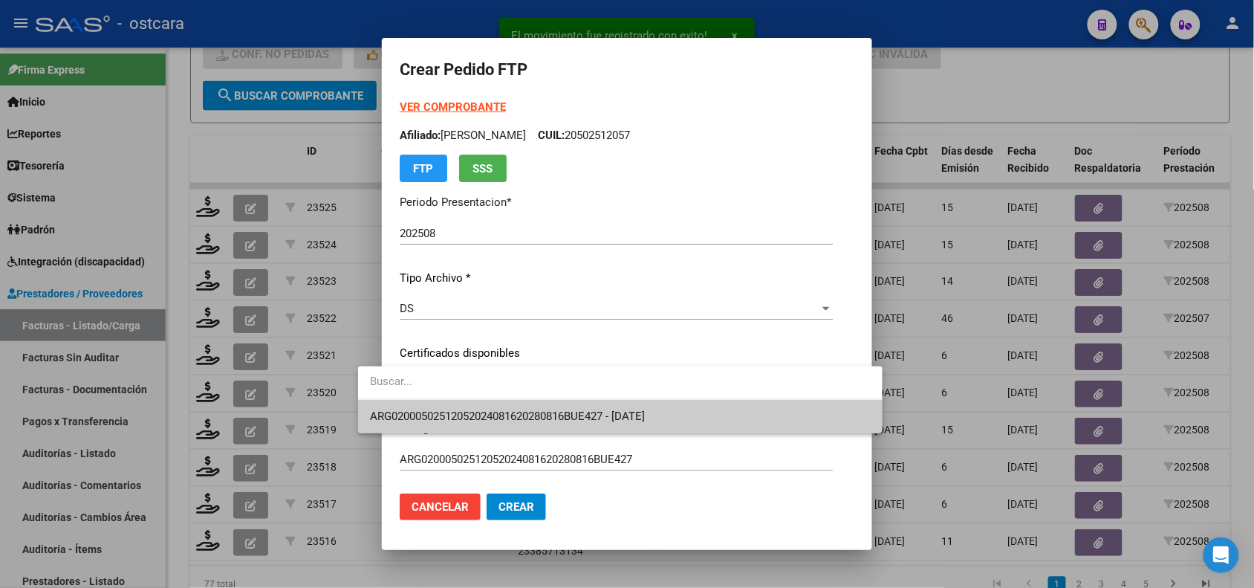
click at [450, 412] on span "ARG02000502512052024081620280816BUE427 - [DATE]" at bounding box center [507, 415] width 275 height 13
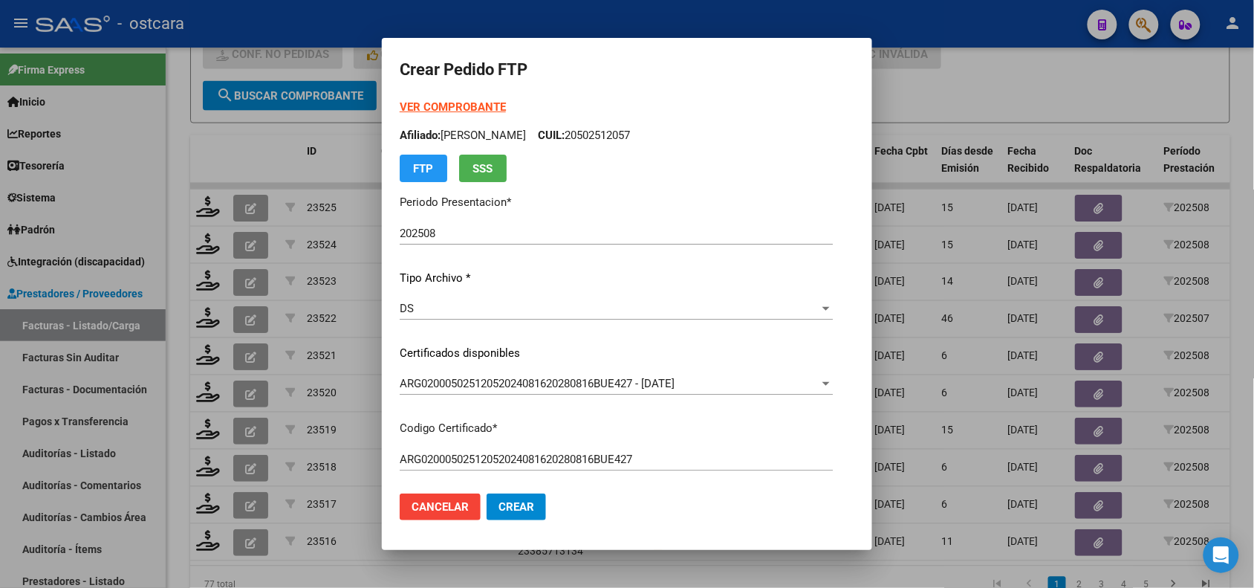
scroll to position [424, 0]
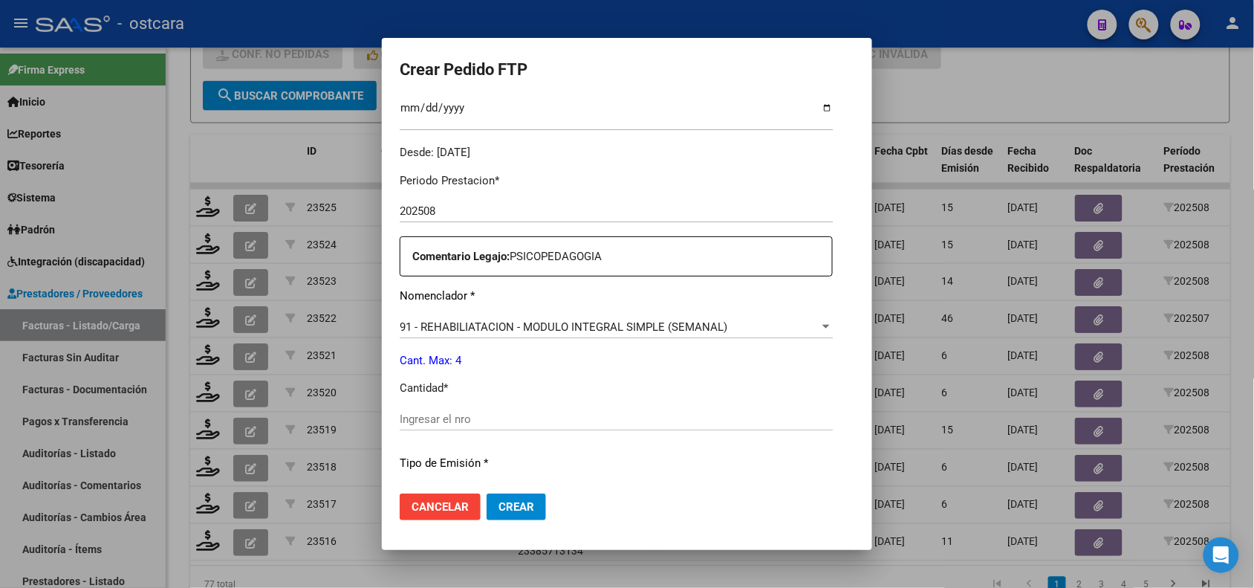
click at [522, 409] on div "Ingresar el nro" at bounding box center [616, 419] width 433 height 22
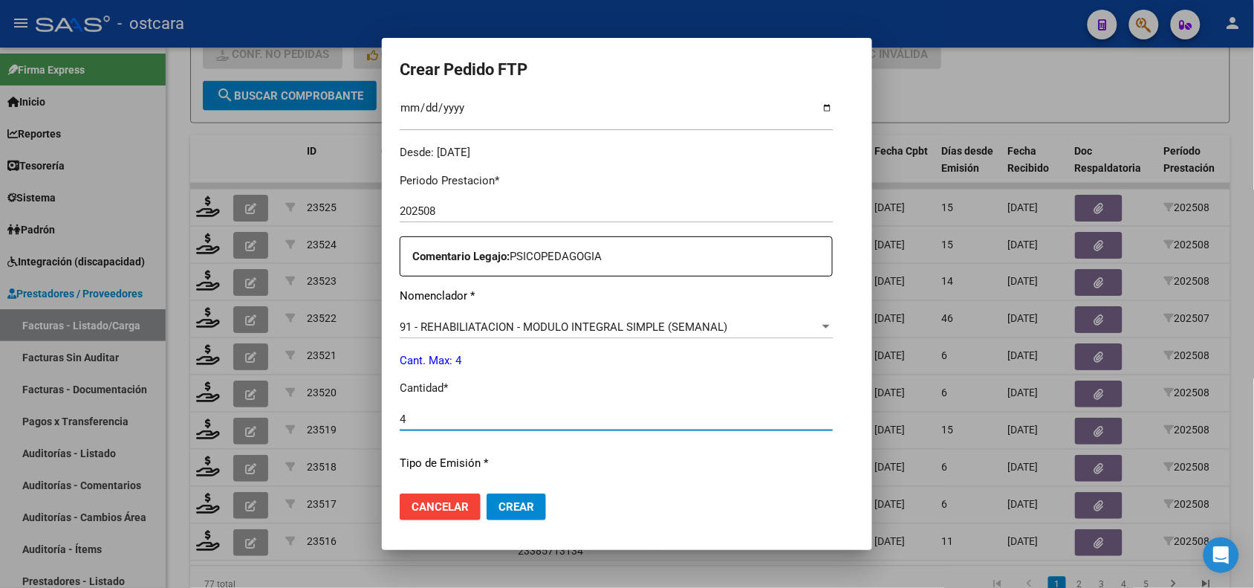
click at [489, 499] on button "Crear" at bounding box center [516, 506] width 59 height 27
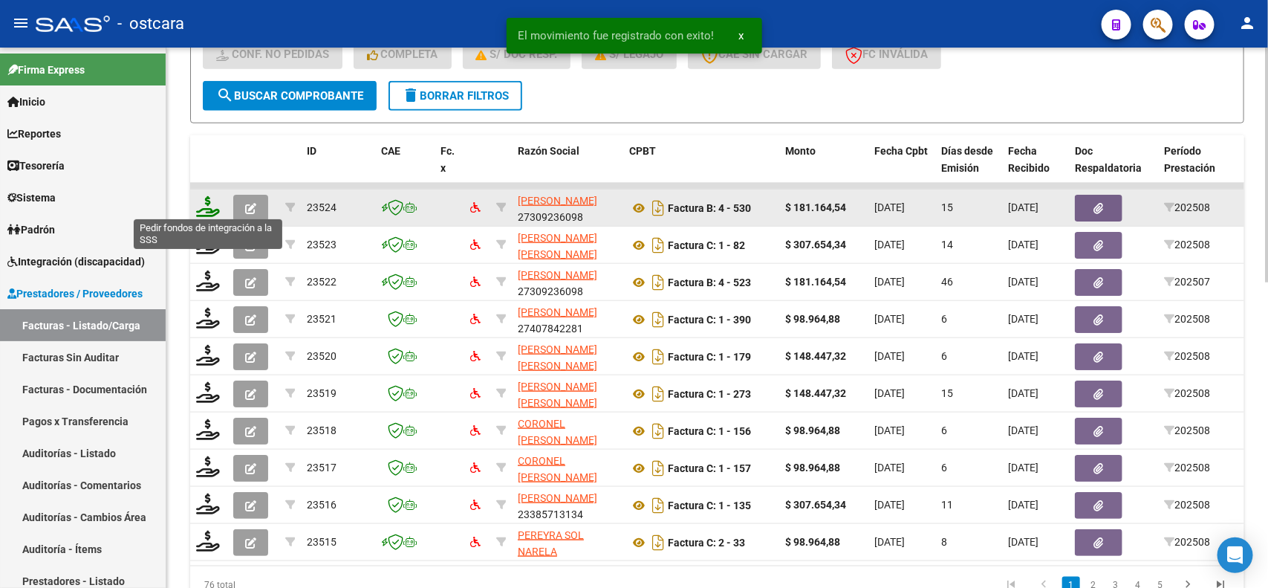
click at [201, 209] on icon at bounding box center [208, 206] width 24 height 21
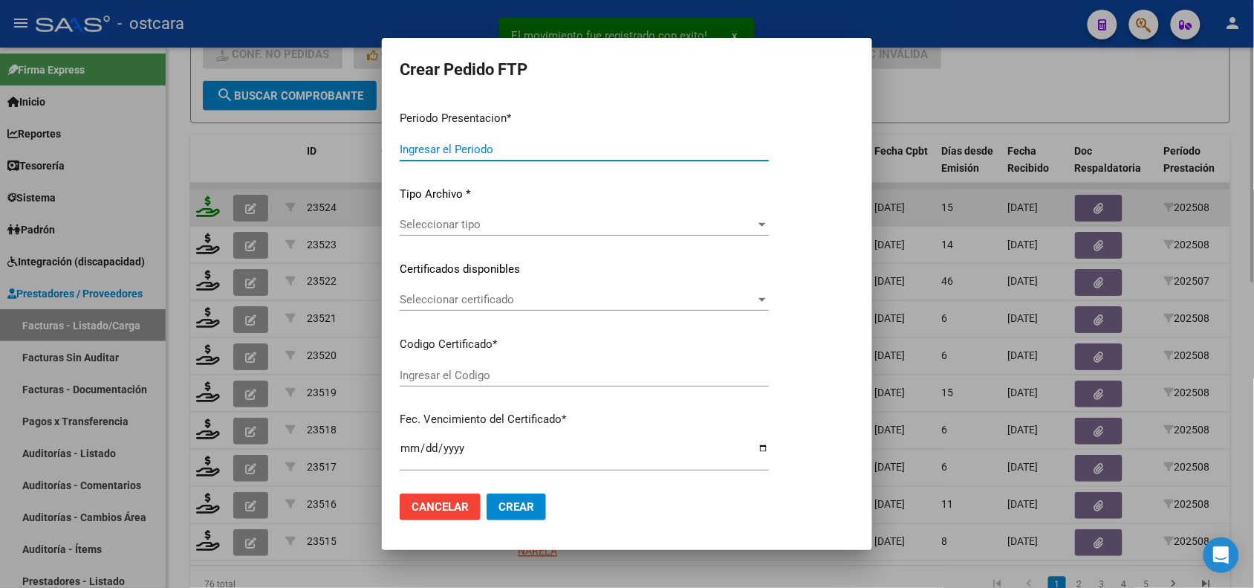
click at [201, 209] on div at bounding box center [627, 294] width 1254 height 588
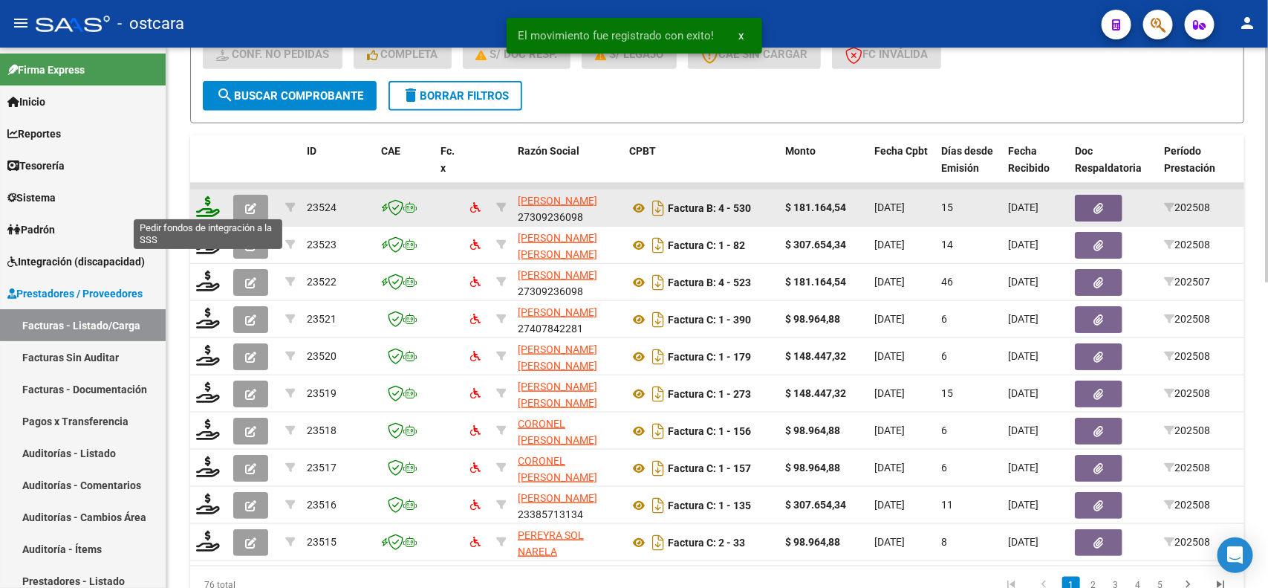
click at [210, 197] on icon at bounding box center [208, 206] width 24 height 21
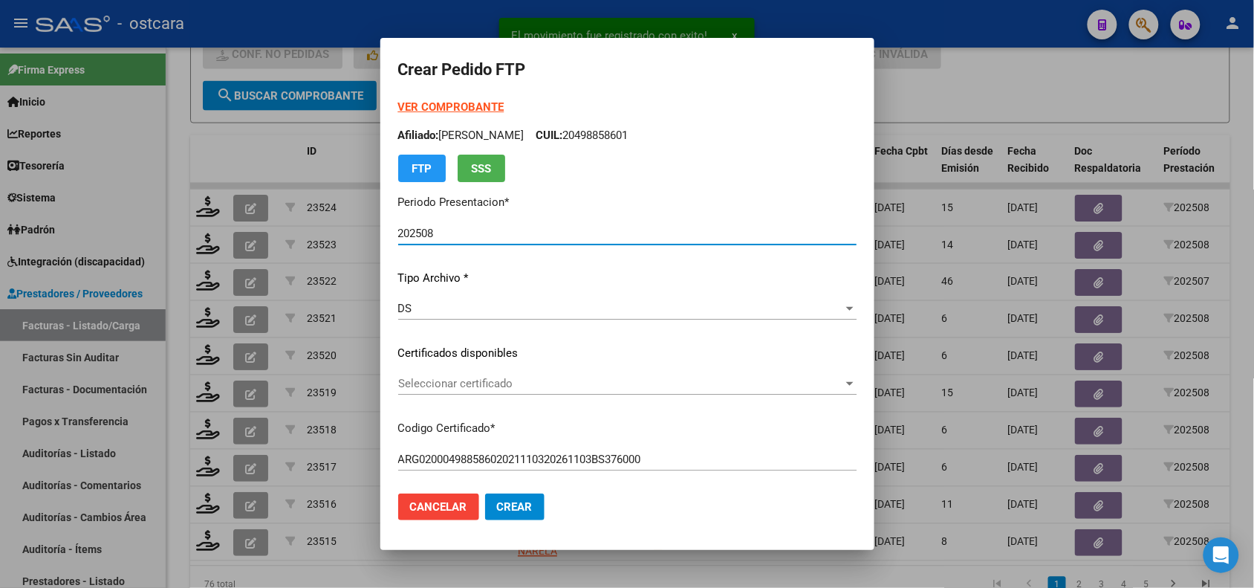
click at [514, 385] on span "Seleccionar certificado" at bounding box center [620, 383] width 445 height 13
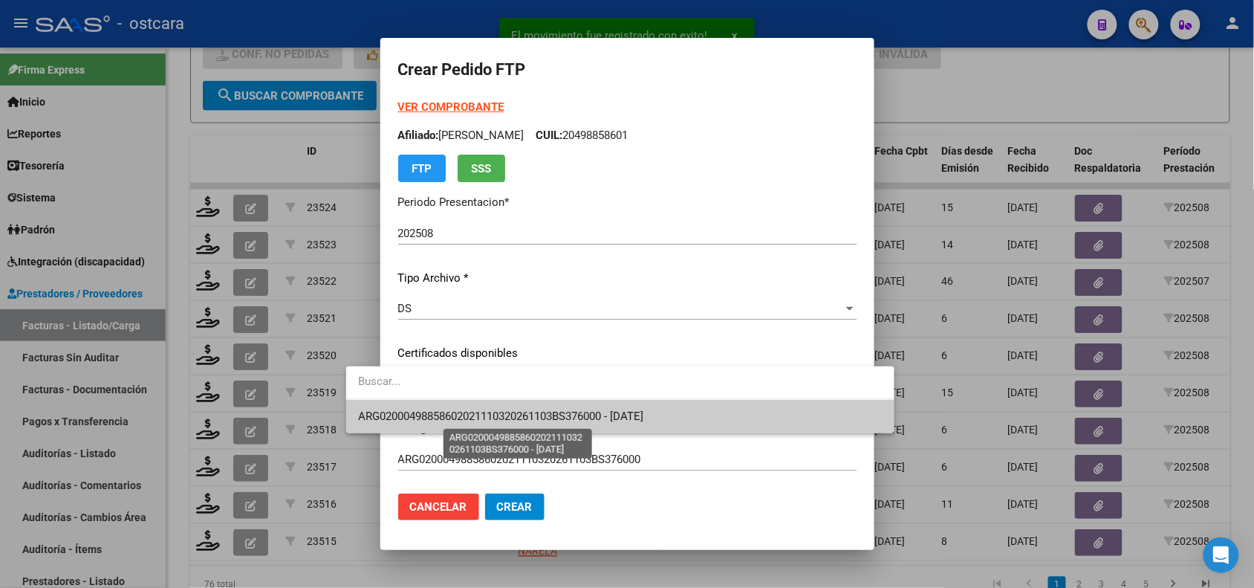
click at [522, 418] on span "ARG02000498858602021110320261103BS376000 - [DATE]" at bounding box center [500, 415] width 285 height 13
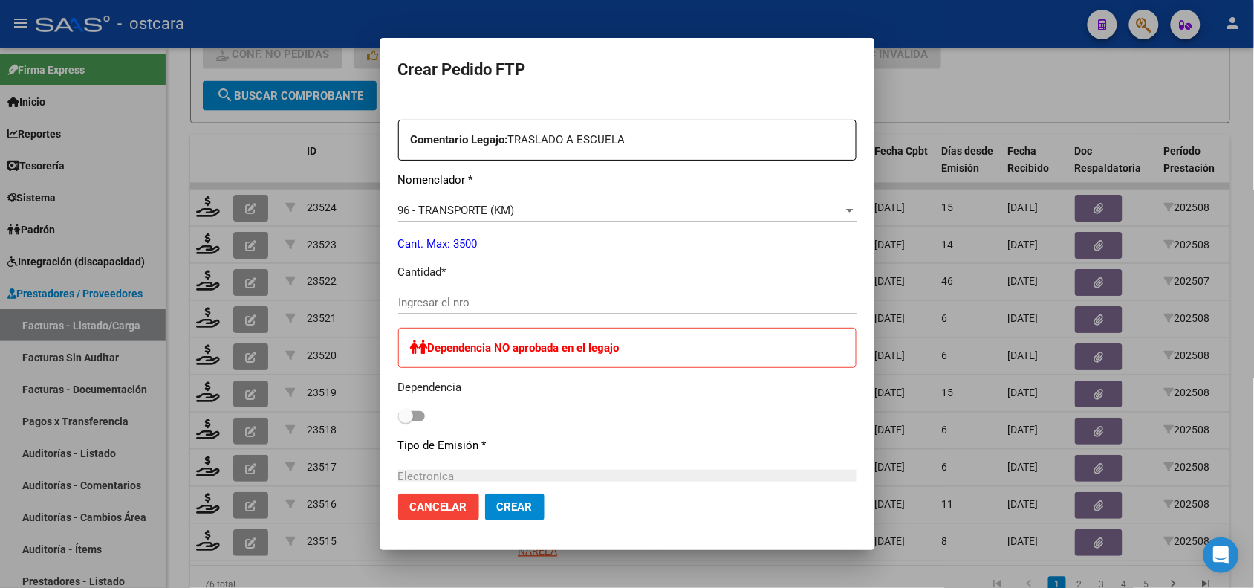
scroll to position [0, 0]
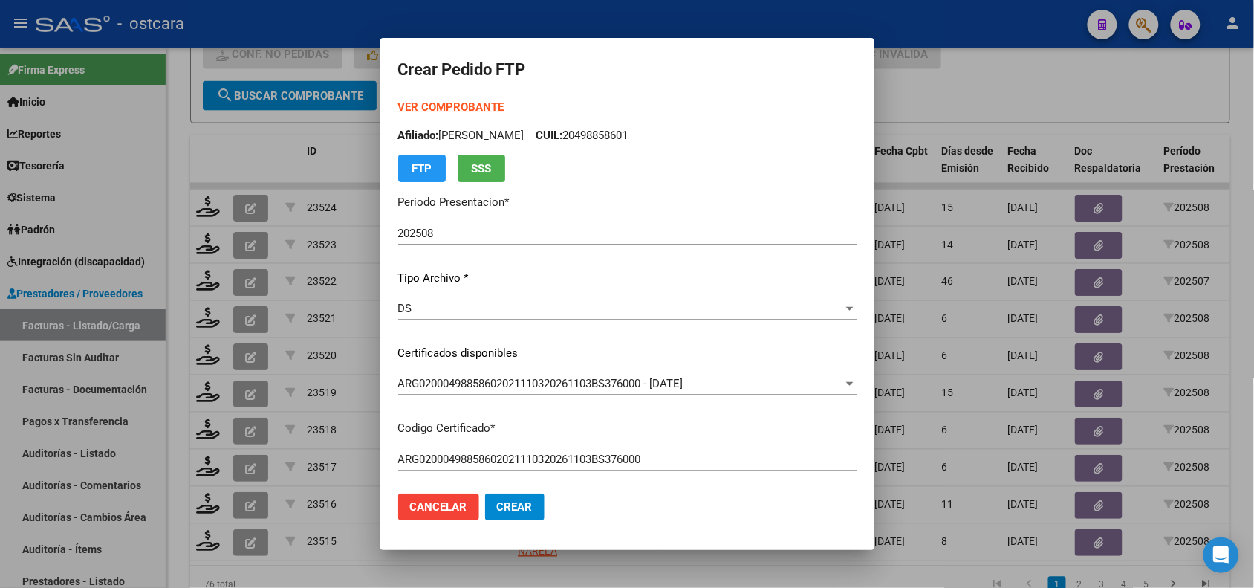
click at [410, 105] on strong "VER COMPROBANTE" at bounding box center [451, 106] width 106 height 13
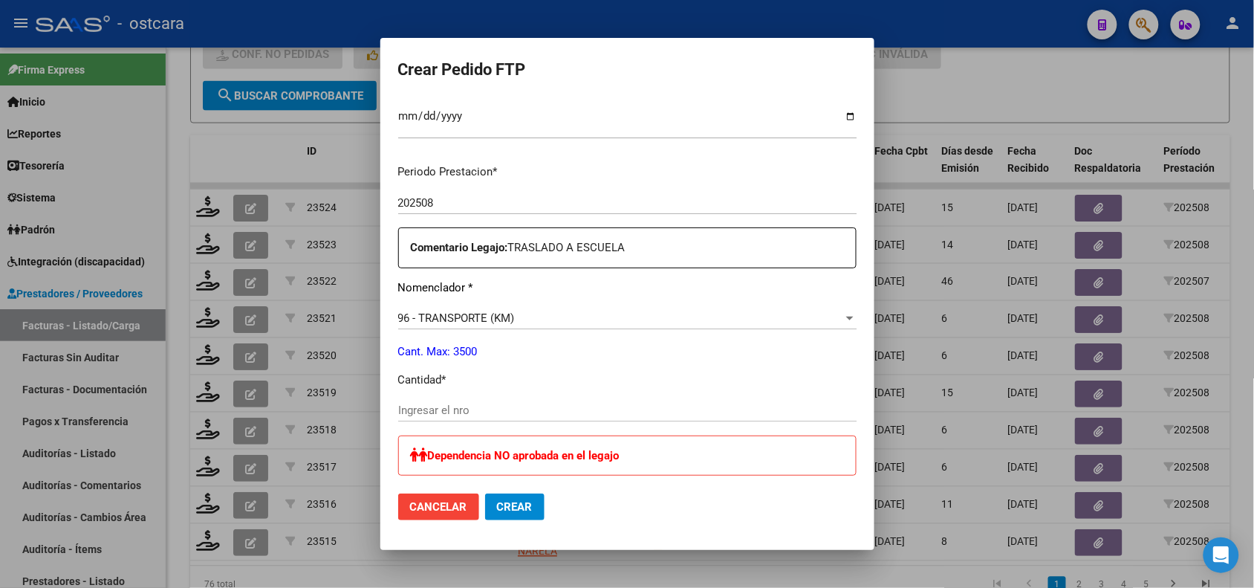
scroll to position [517, 0]
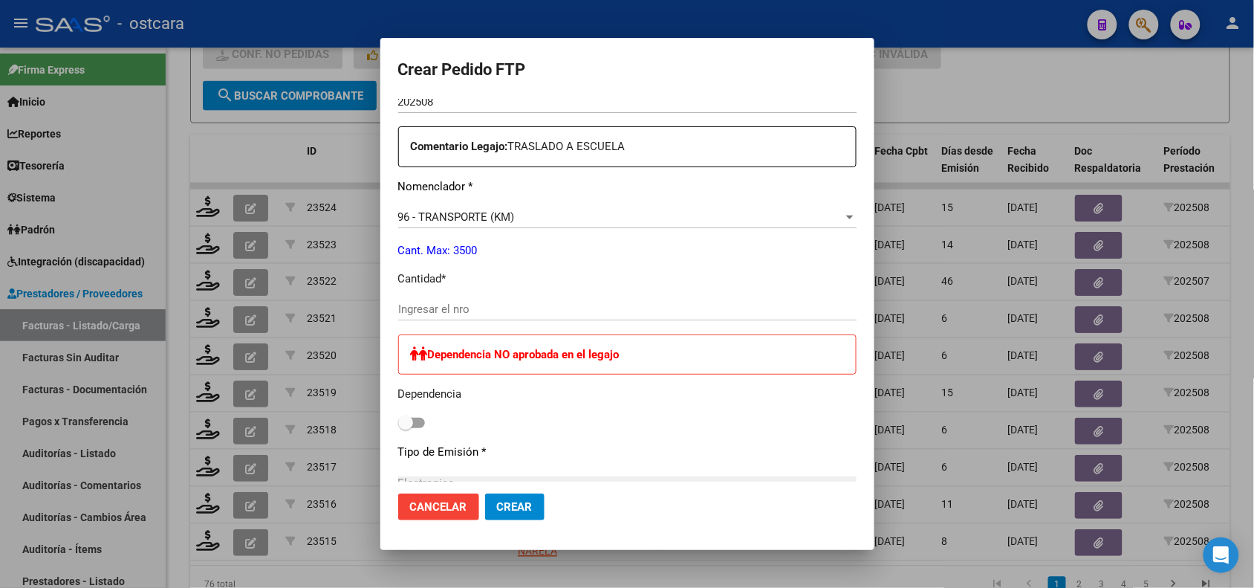
click at [651, 309] on input "Ingresar el nro" at bounding box center [627, 308] width 458 height 13
click at [497, 500] on span "Crear" at bounding box center [515, 506] width 36 height 13
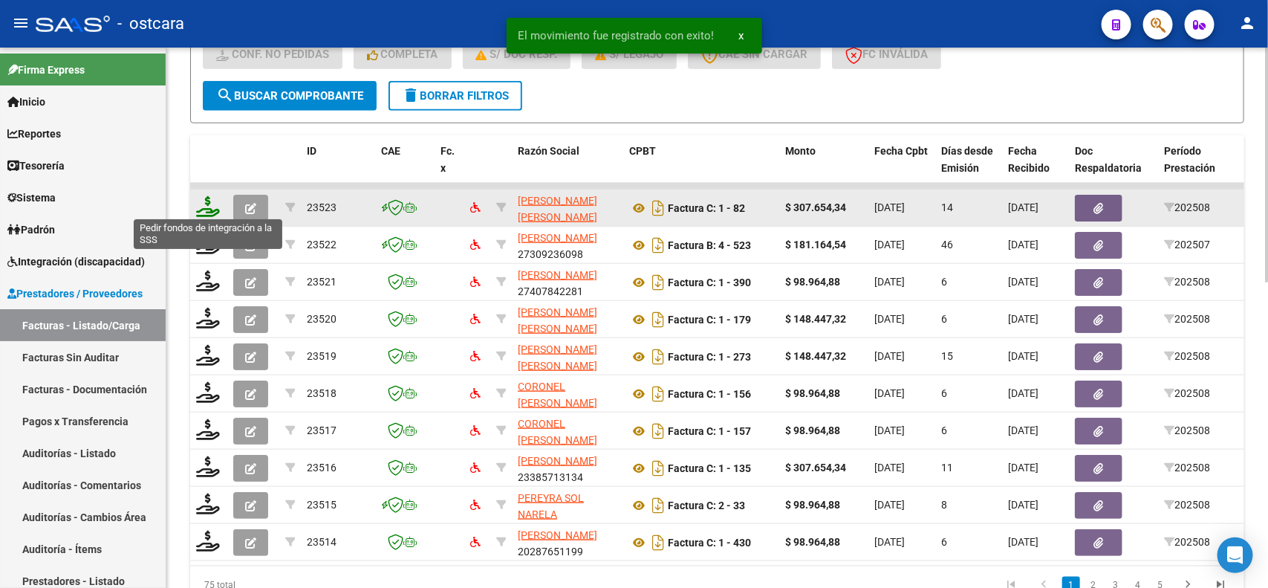
click at [213, 198] on icon at bounding box center [208, 206] width 24 height 21
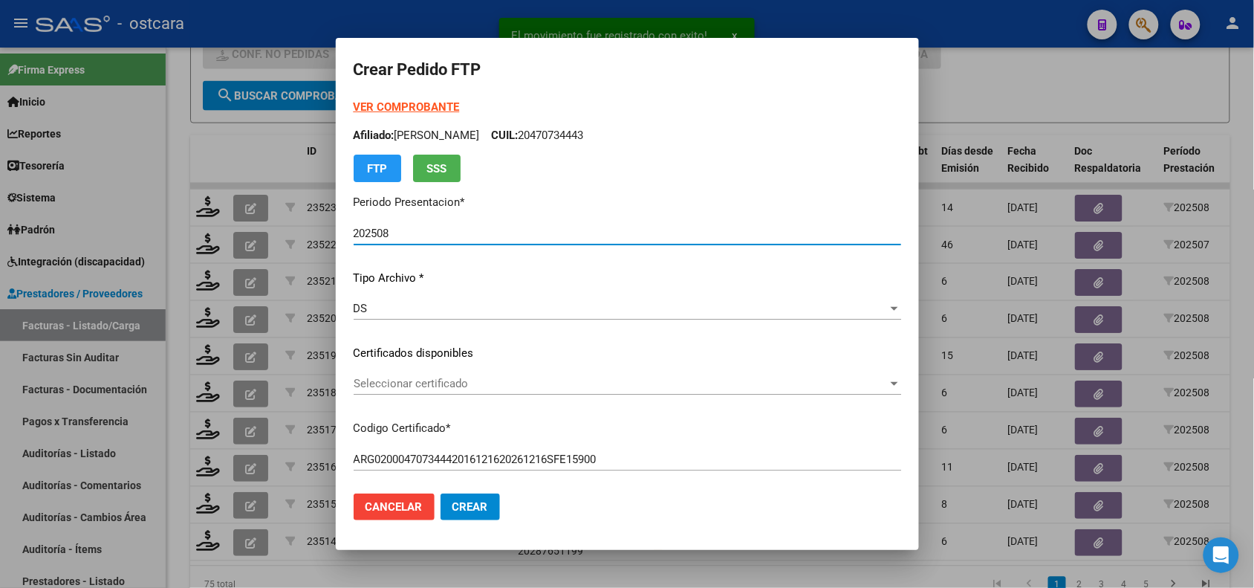
click at [429, 385] on span "Seleccionar certificado" at bounding box center [621, 383] width 534 height 13
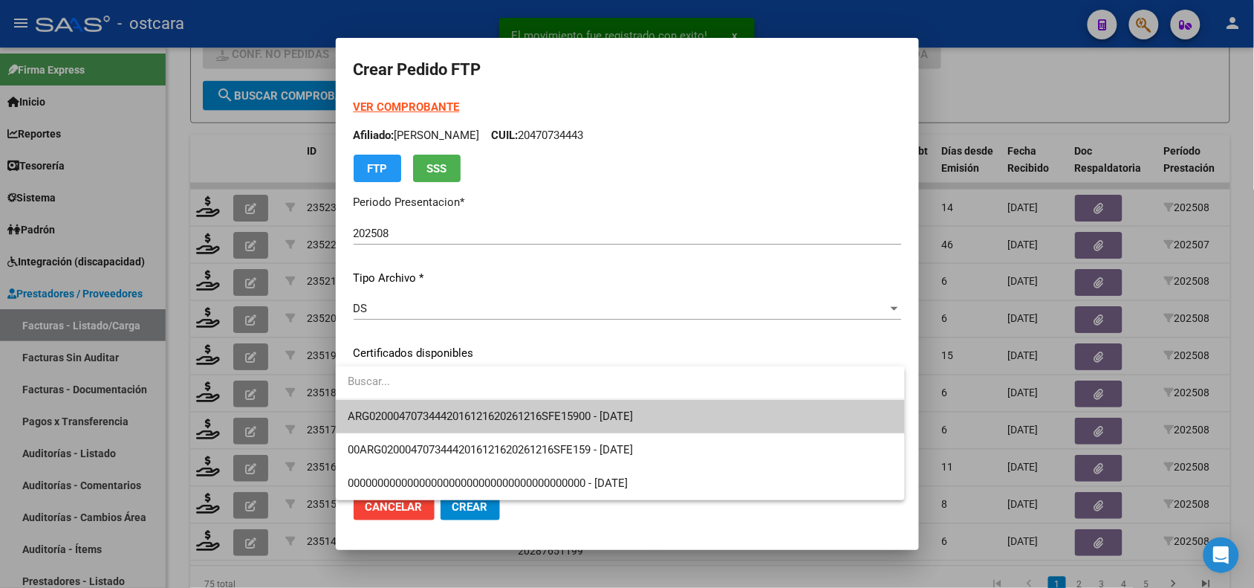
click at [446, 411] on span "ARG02000470734442016121620261216SFE15900 - [DATE]" at bounding box center [490, 415] width 285 height 13
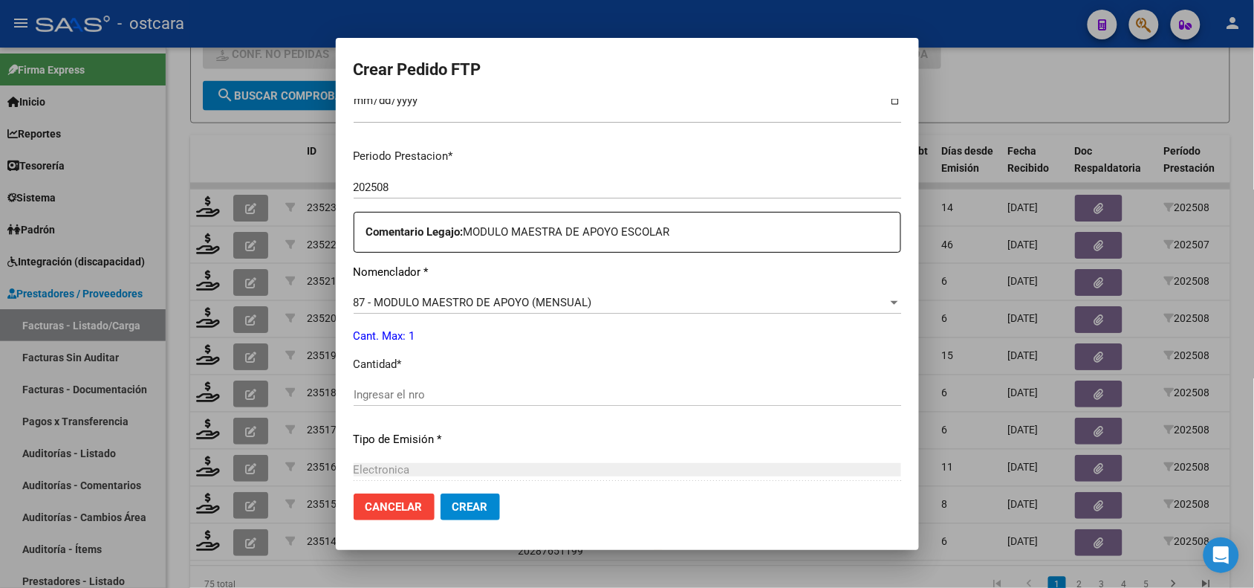
scroll to position [437, 0]
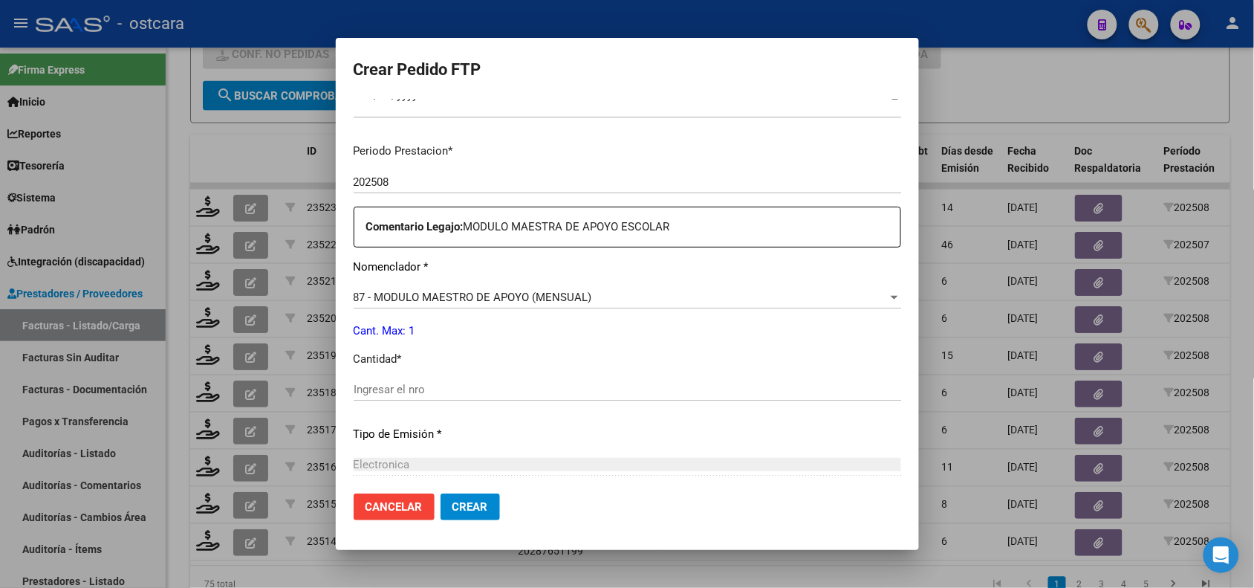
click at [571, 383] on input "Ingresar el nro" at bounding box center [628, 389] width 548 height 13
click at [459, 513] on span "Crear" at bounding box center [471, 506] width 36 height 13
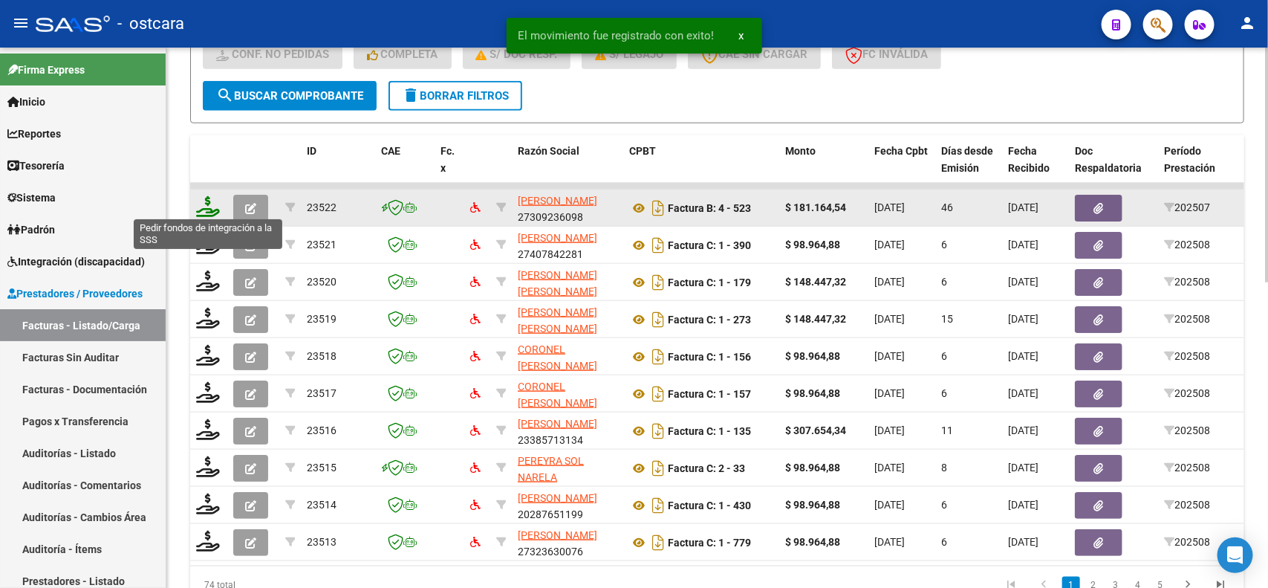
click at [207, 206] on icon at bounding box center [208, 206] width 24 height 21
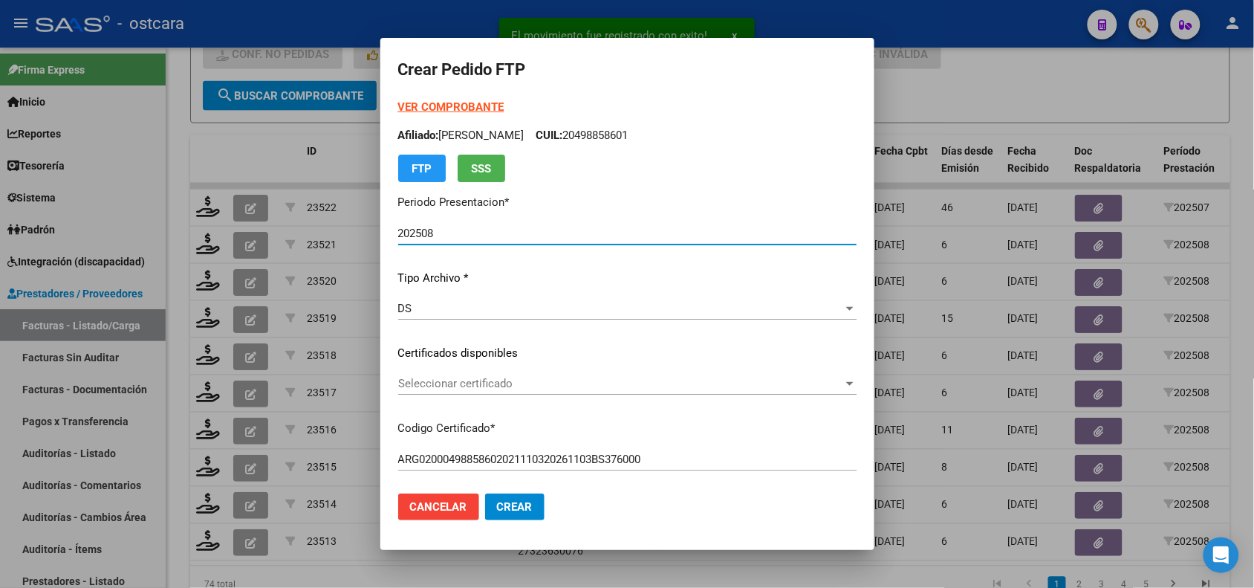
click at [457, 383] on span "Seleccionar certificado" at bounding box center [620, 383] width 445 height 13
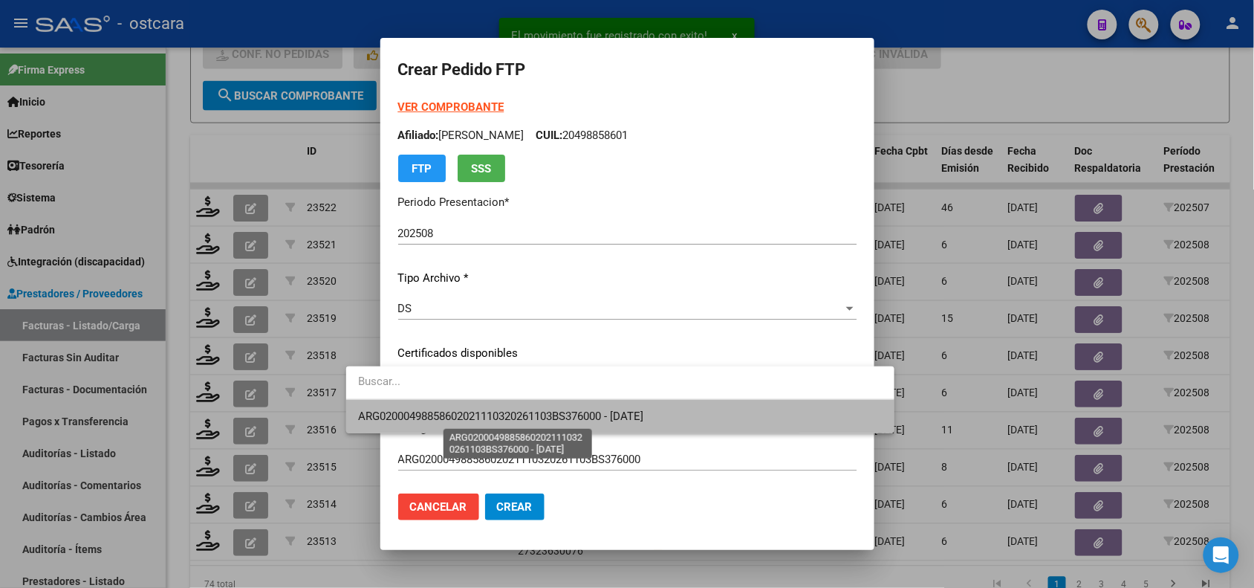
click at [470, 410] on span "ARG02000498858602021110320261103BS376000 - [DATE]" at bounding box center [500, 415] width 285 height 13
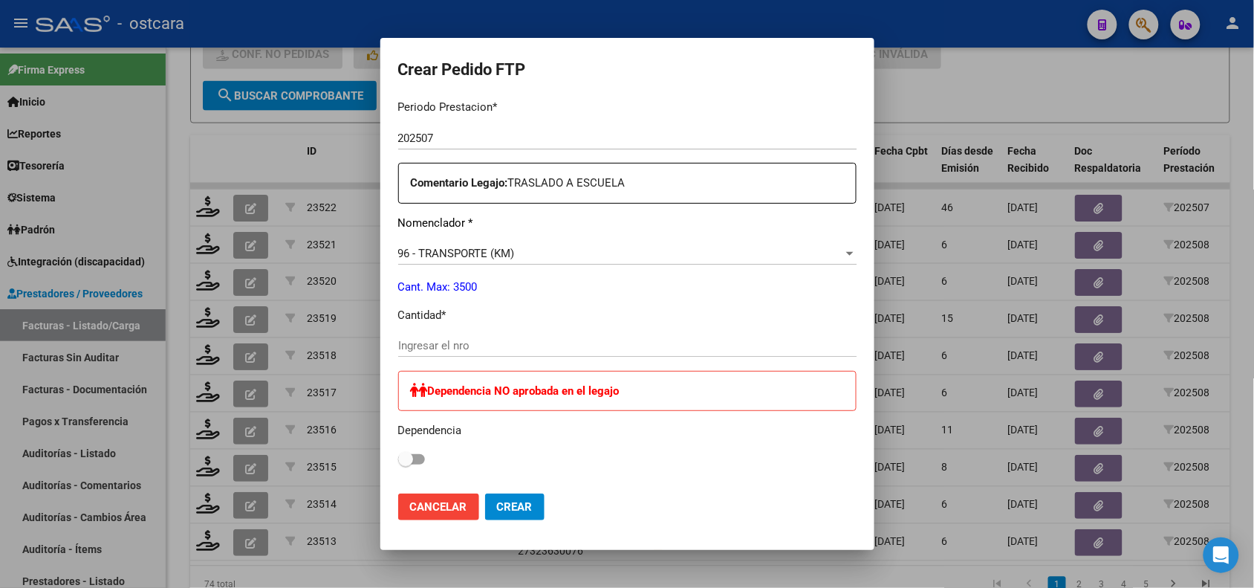
scroll to position [0, 0]
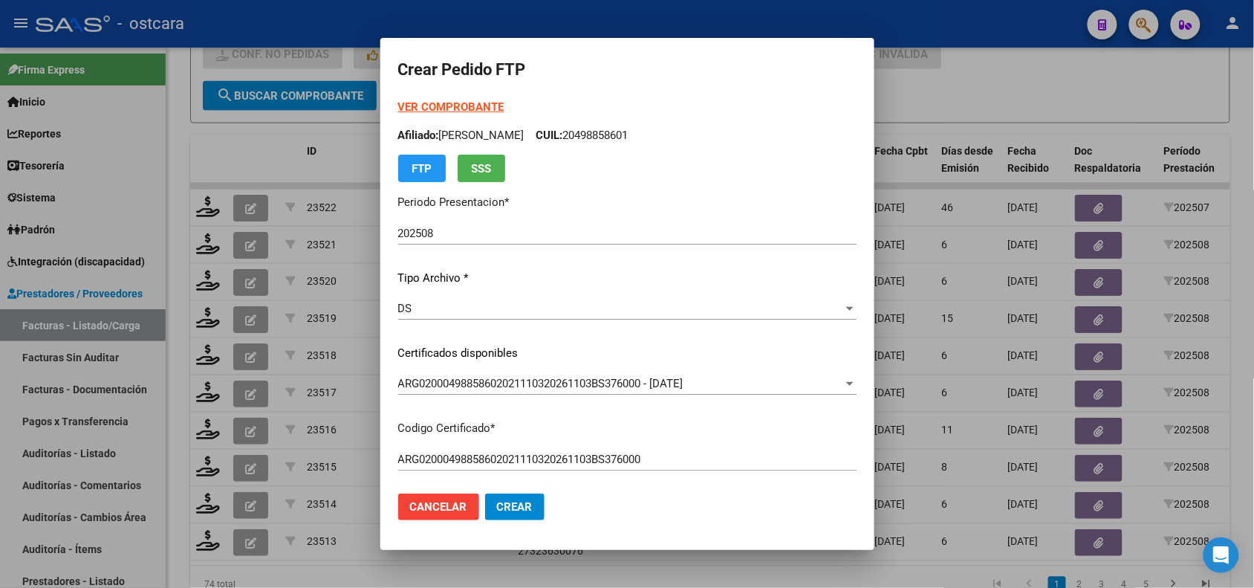
click at [453, 104] on strong "VER COMPROBANTE" at bounding box center [451, 106] width 106 height 13
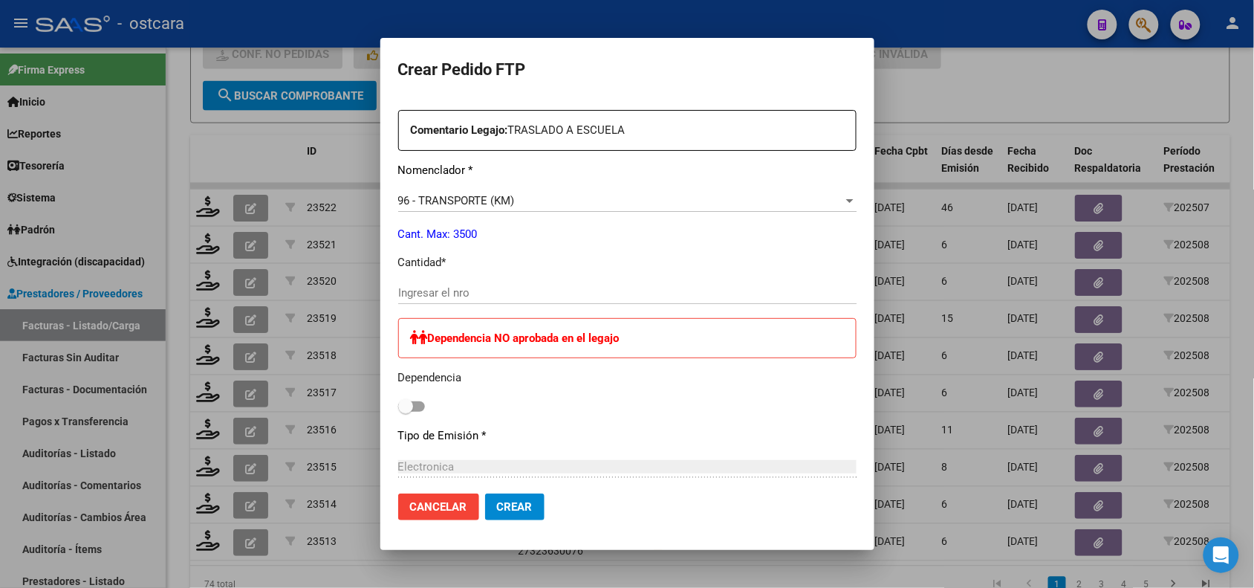
click at [606, 294] on input "Ingresar el nro" at bounding box center [627, 292] width 458 height 13
click at [493, 520] on mat-dialog-actions "Cancelar Crear" at bounding box center [627, 506] width 458 height 51
click at [492, 515] on button "Crear" at bounding box center [514, 506] width 59 height 27
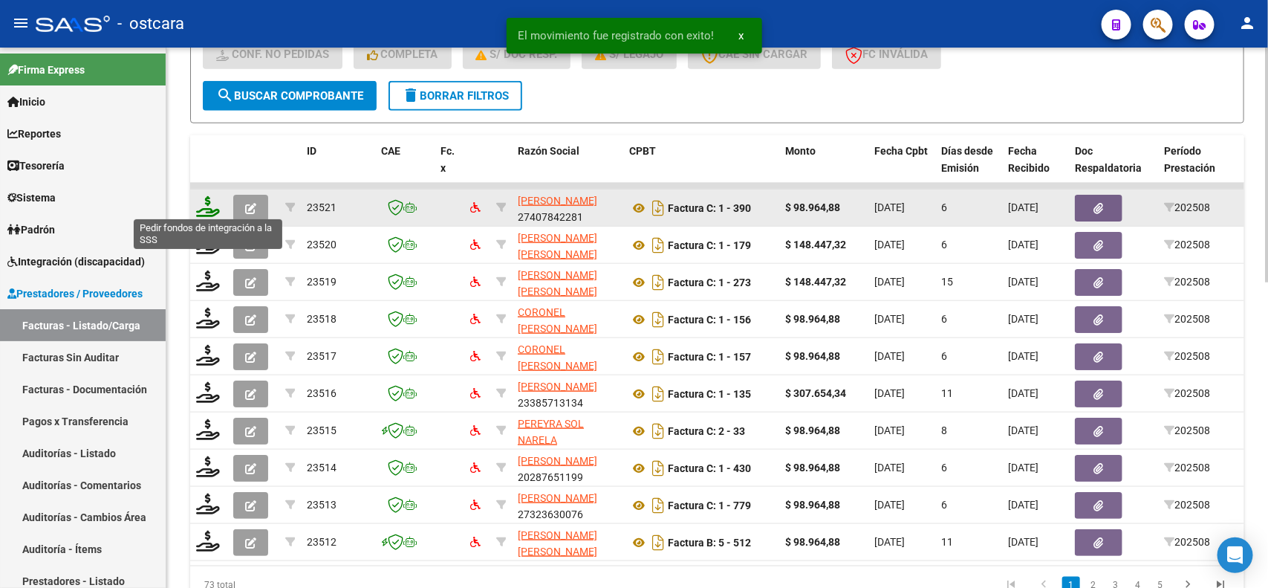
click at [209, 201] on icon at bounding box center [208, 206] width 24 height 21
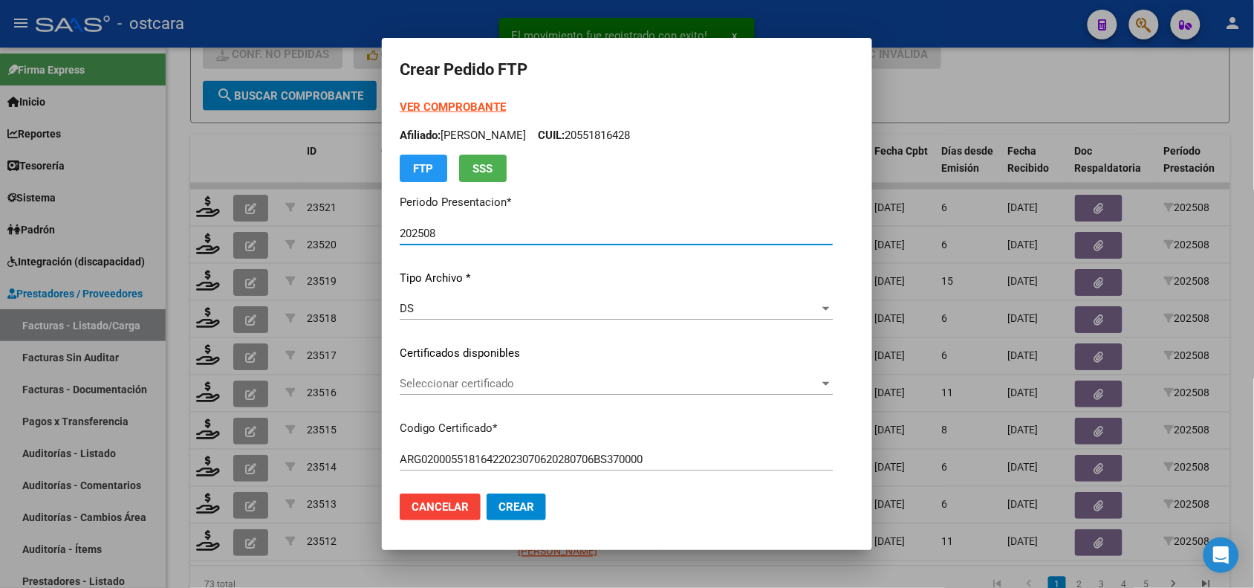
click at [438, 391] on div "Seleccionar certificado Seleccionar certificado" at bounding box center [616, 383] width 433 height 22
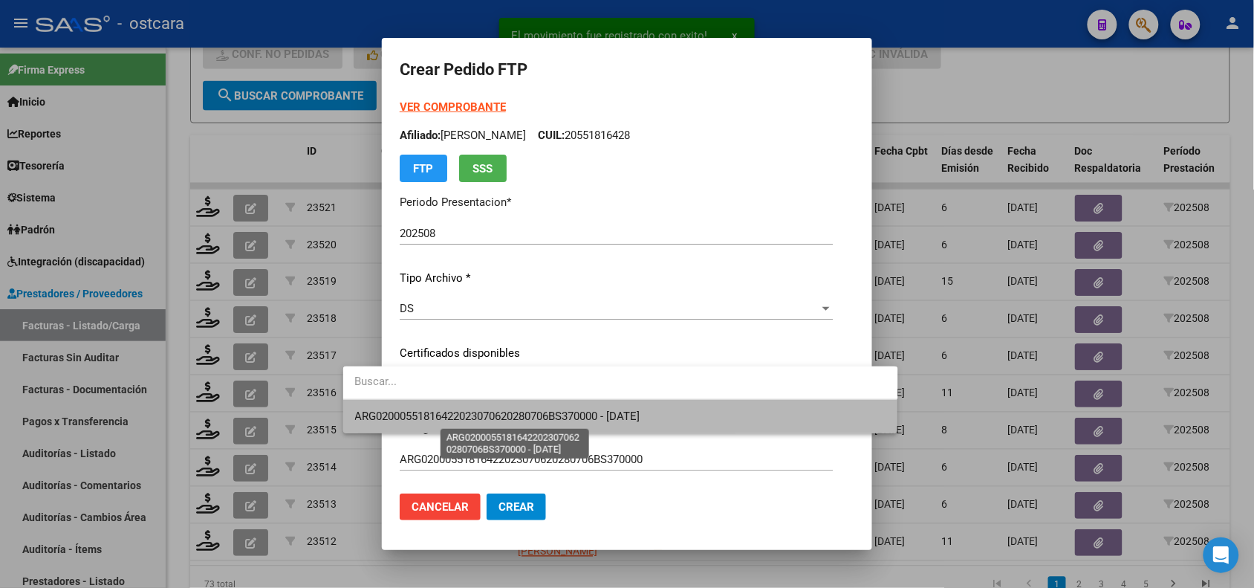
click at [439, 415] on span "ARG02000551816422023070620280706BS370000 - [DATE]" at bounding box center [497, 415] width 285 height 13
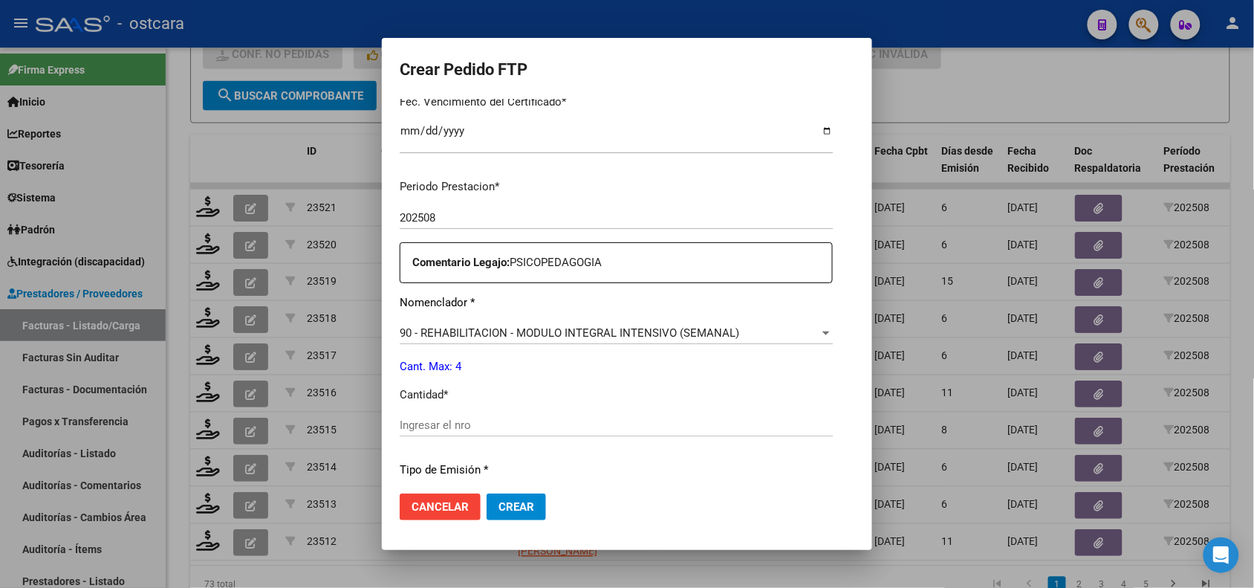
scroll to position [443, 0]
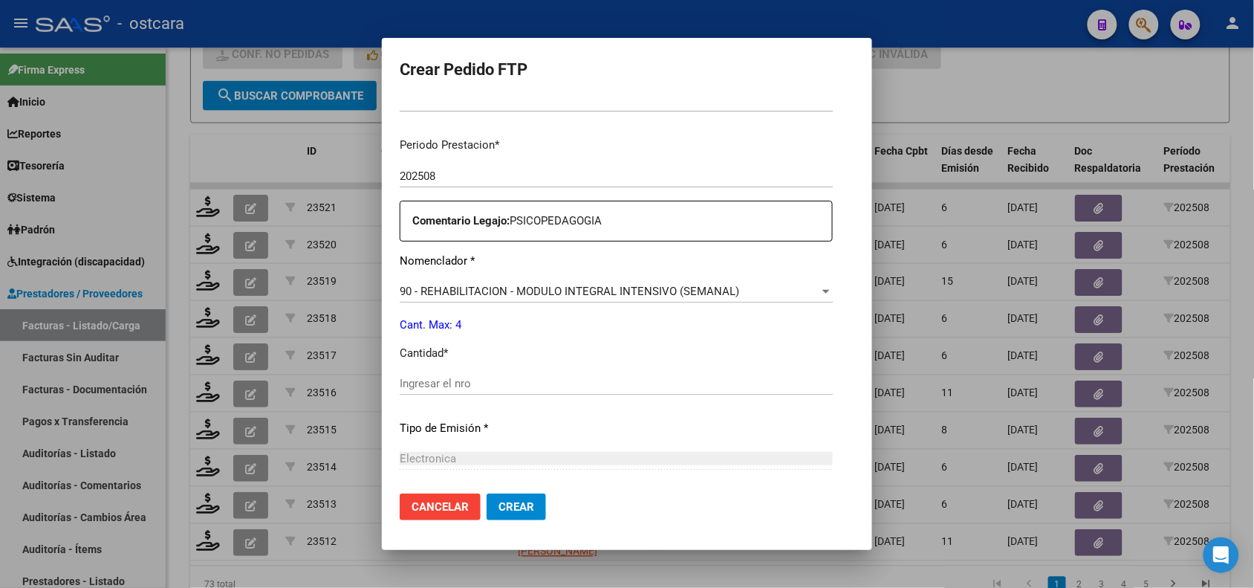
click at [556, 380] on input "Ingresar el nro" at bounding box center [616, 383] width 433 height 13
click at [499, 502] on span "Crear" at bounding box center [517, 506] width 36 height 13
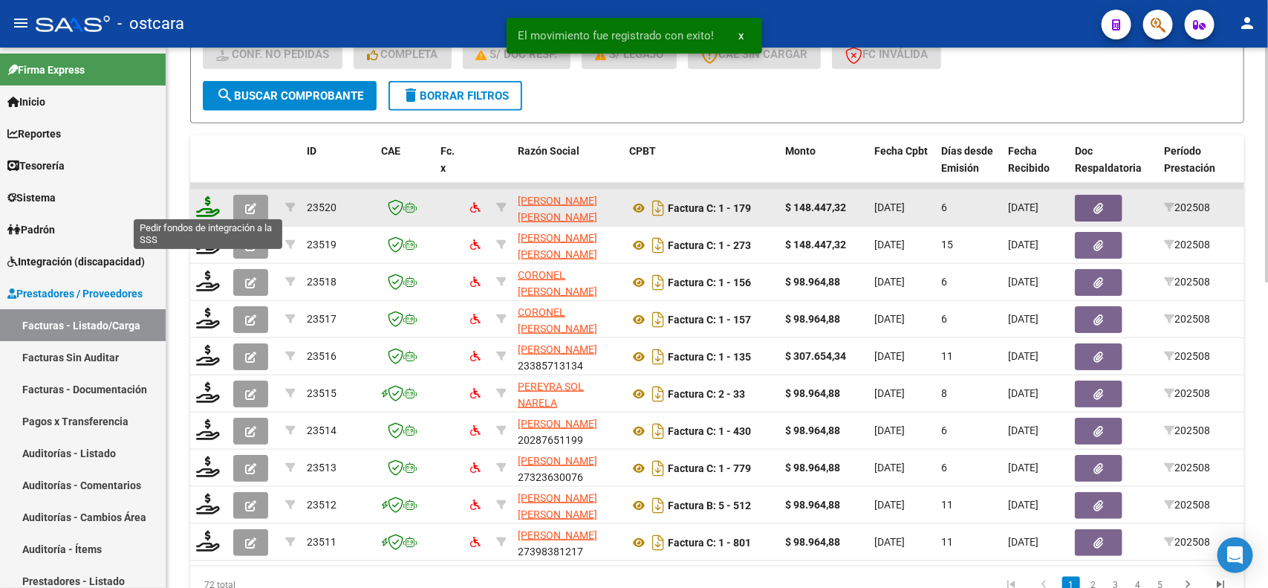
click at [213, 204] on icon at bounding box center [208, 206] width 24 height 21
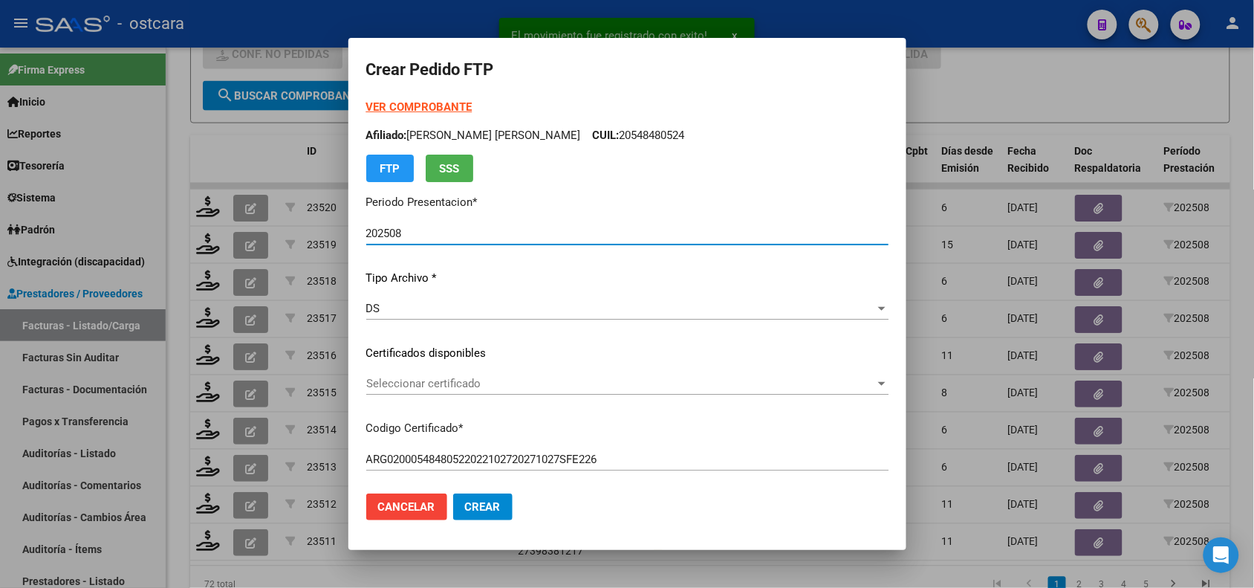
click at [383, 380] on span "Seleccionar certificado" at bounding box center [620, 383] width 509 height 13
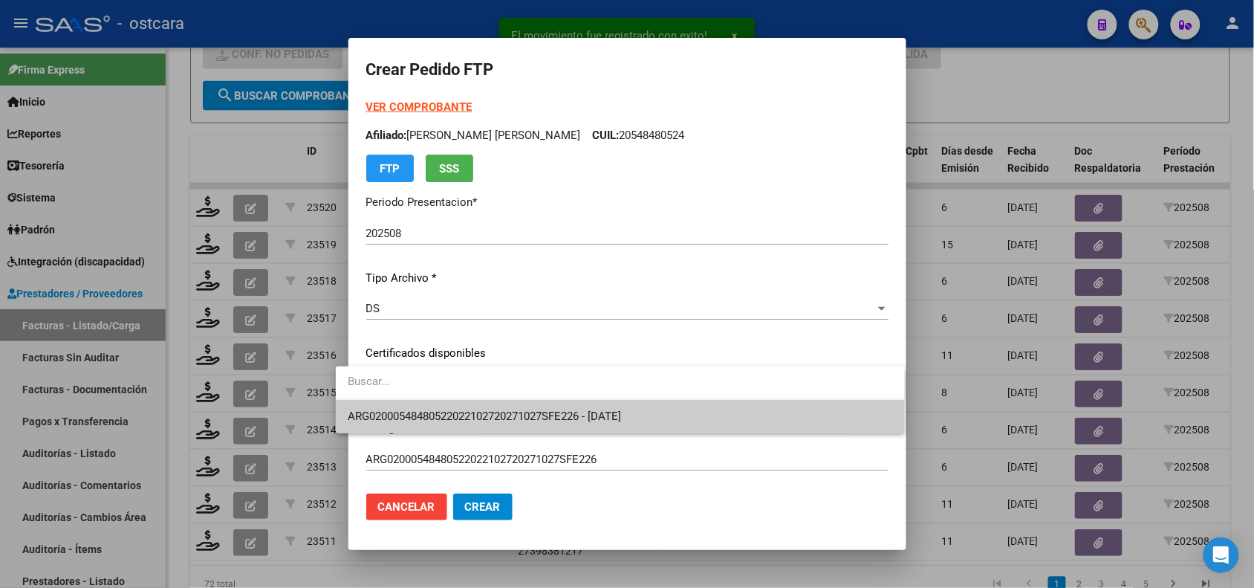
click at [390, 409] on span "ARG02000548480522022102720271027SFE226 - [DATE]" at bounding box center [620, 416] width 545 height 33
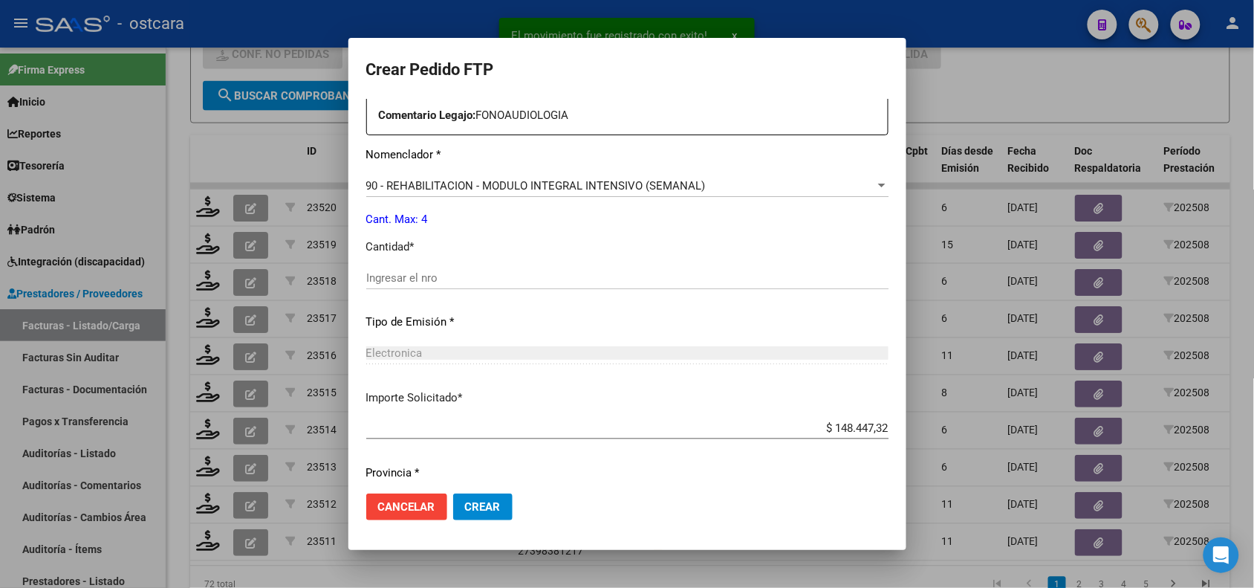
scroll to position [567, 0]
click at [494, 270] on input "Ingresar el nro" at bounding box center [627, 276] width 522 height 13
click at [465, 503] on span "Crear" at bounding box center [483, 506] width 36 height 13
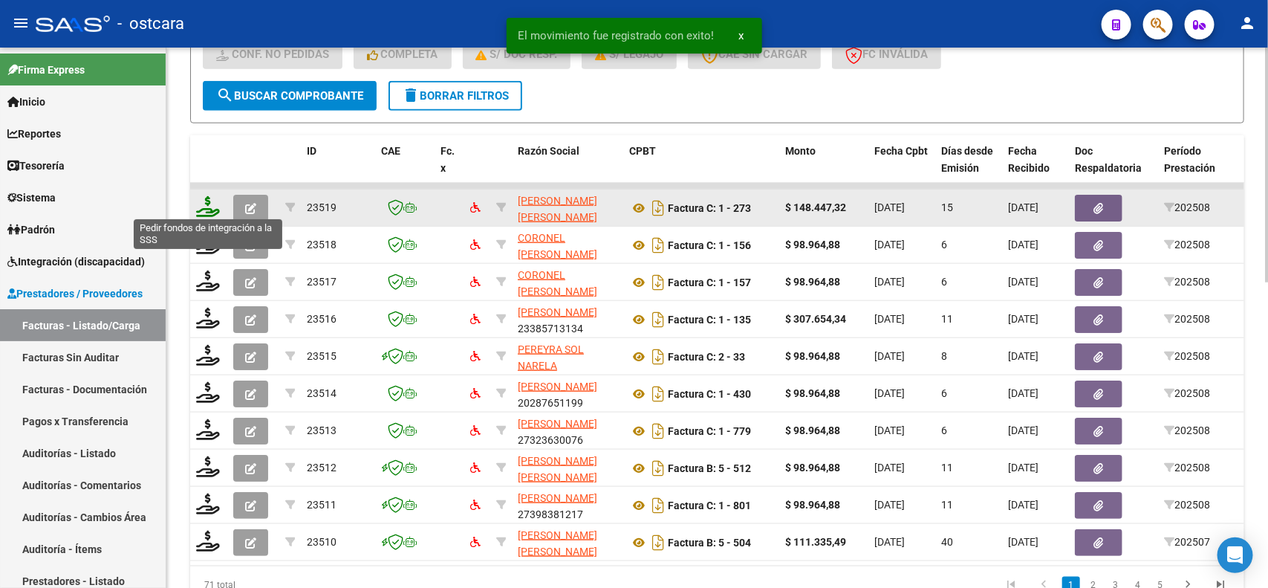
click at [201, 197] on icon at bounding box center [208, 206] width 24 height 21
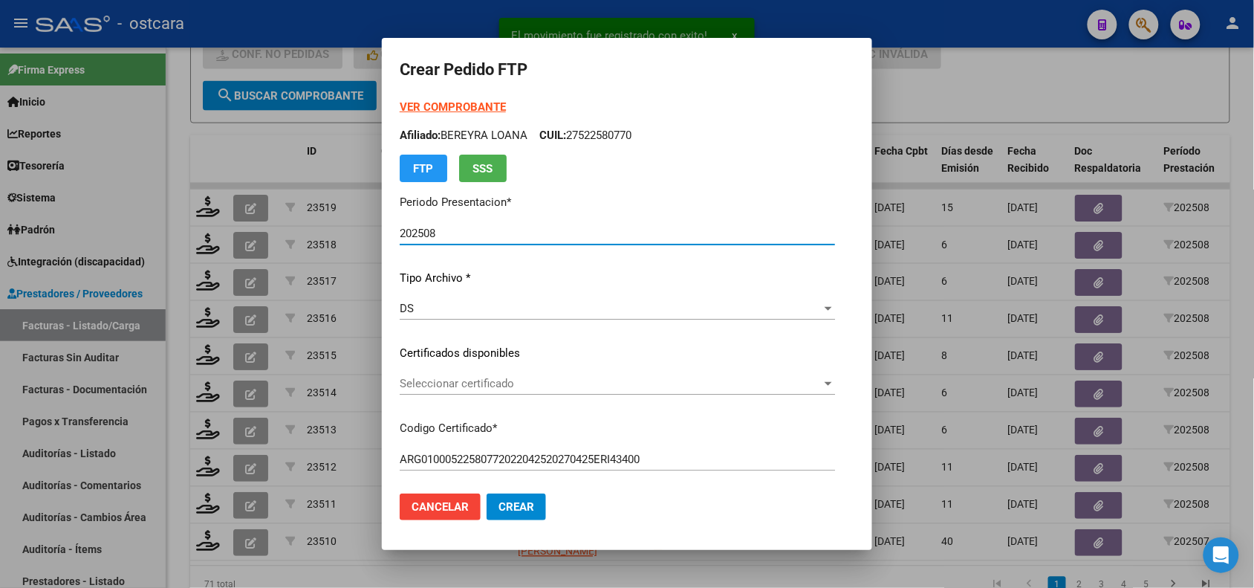
click at [510, 384] on span "Seleccionar certificado" at bounding box center [611, 383] width 422 height 13
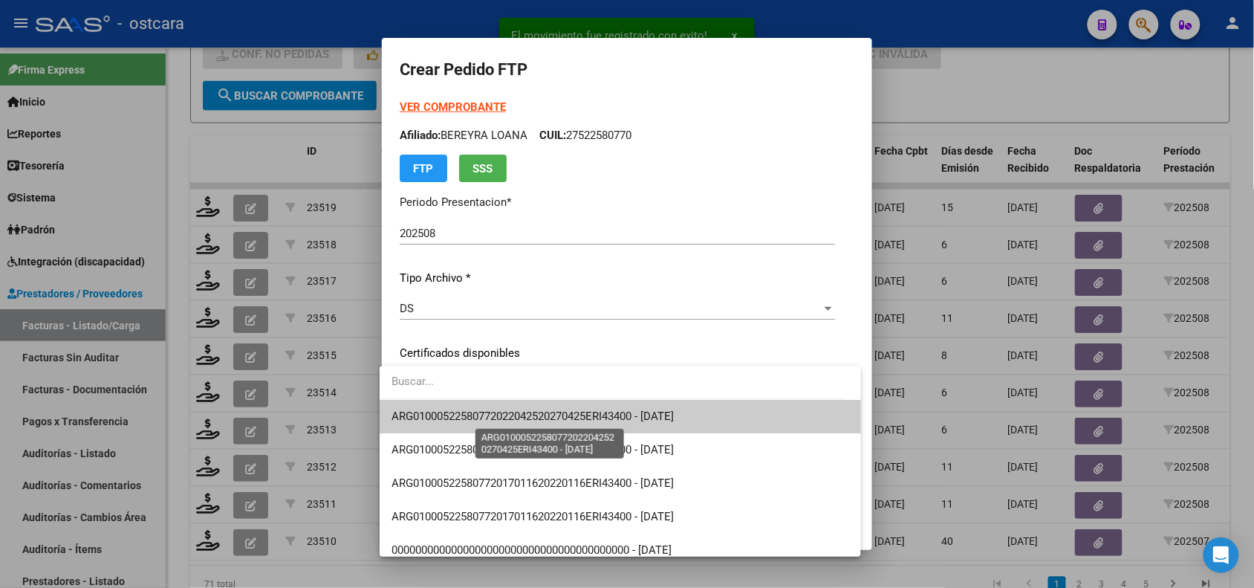
click at [525, 413] on span "ARG01000522580772022042520270425ERI43400 - [DATE]" at bounding box center [533, 415] width 282 height 13
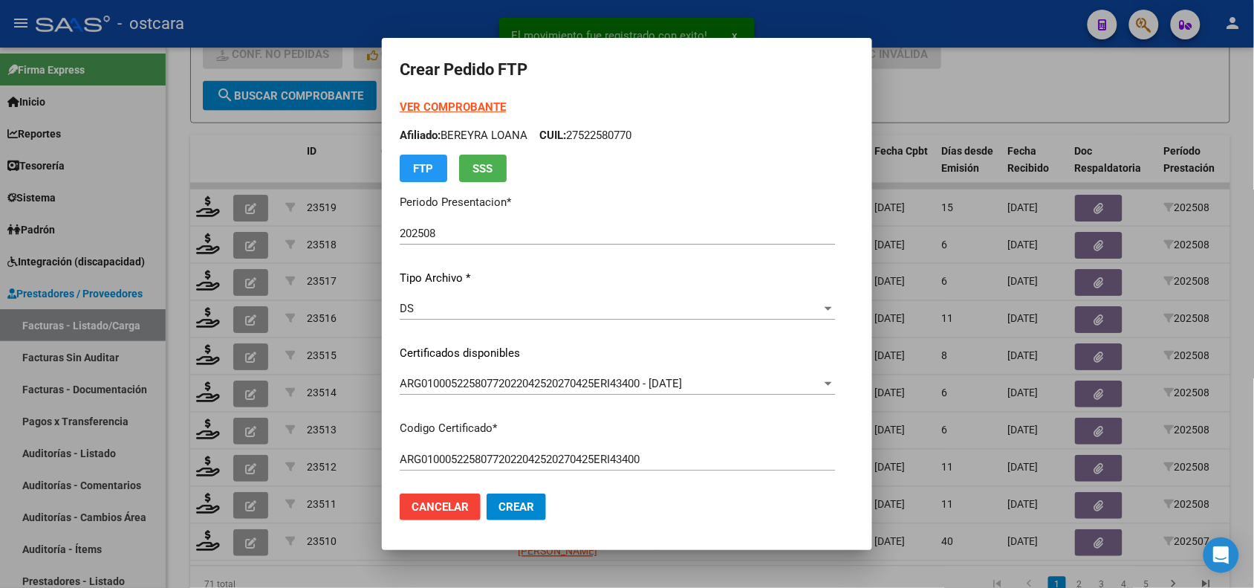
scroll to position [453, 0]
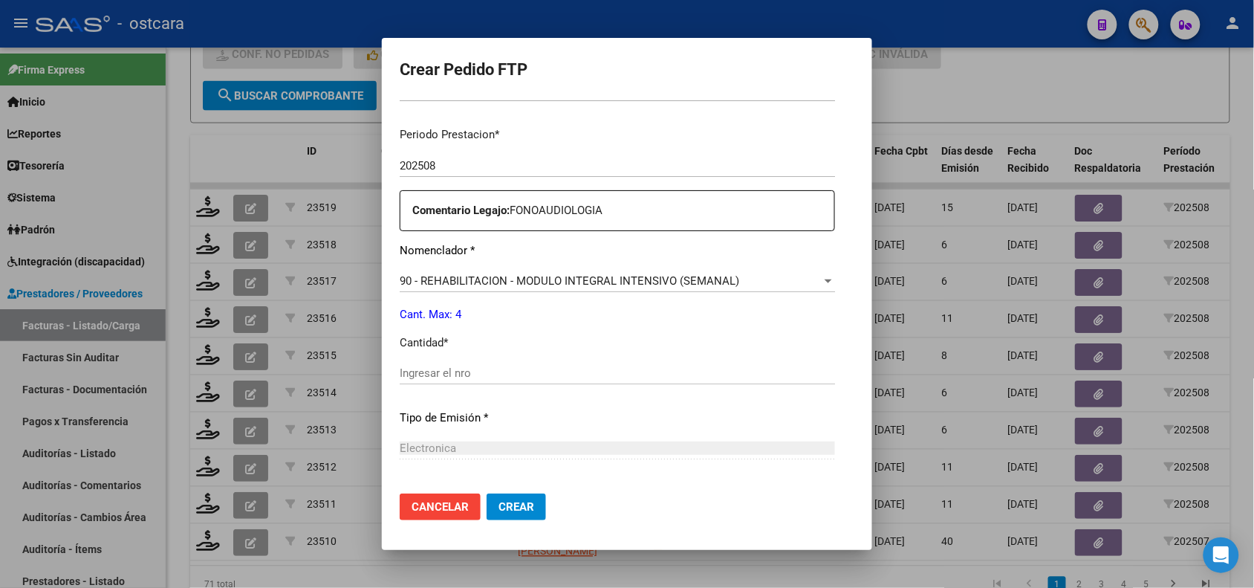
click at [505, 368] on input "Ingresar el nro" at bounding box center [617, 372] width 435 height 13
click at [507, 503] on span "Crear" at bounding box center [517, 506] width 36 height 13
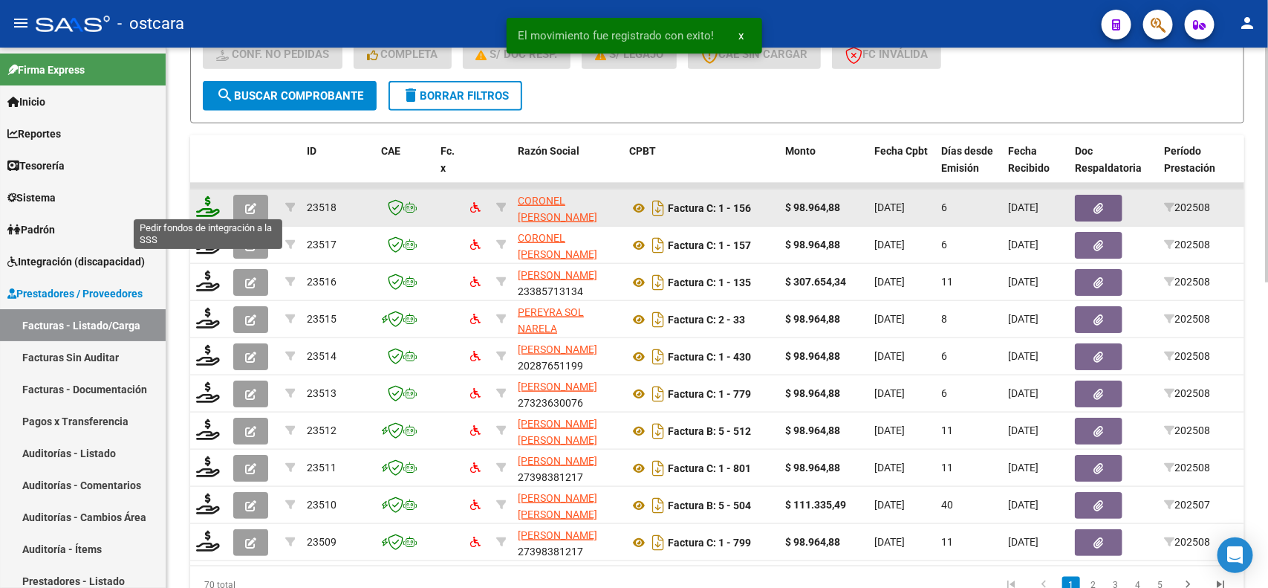
click at [206, 201] on icon at bounding box center [208, 206] width 24 height 21
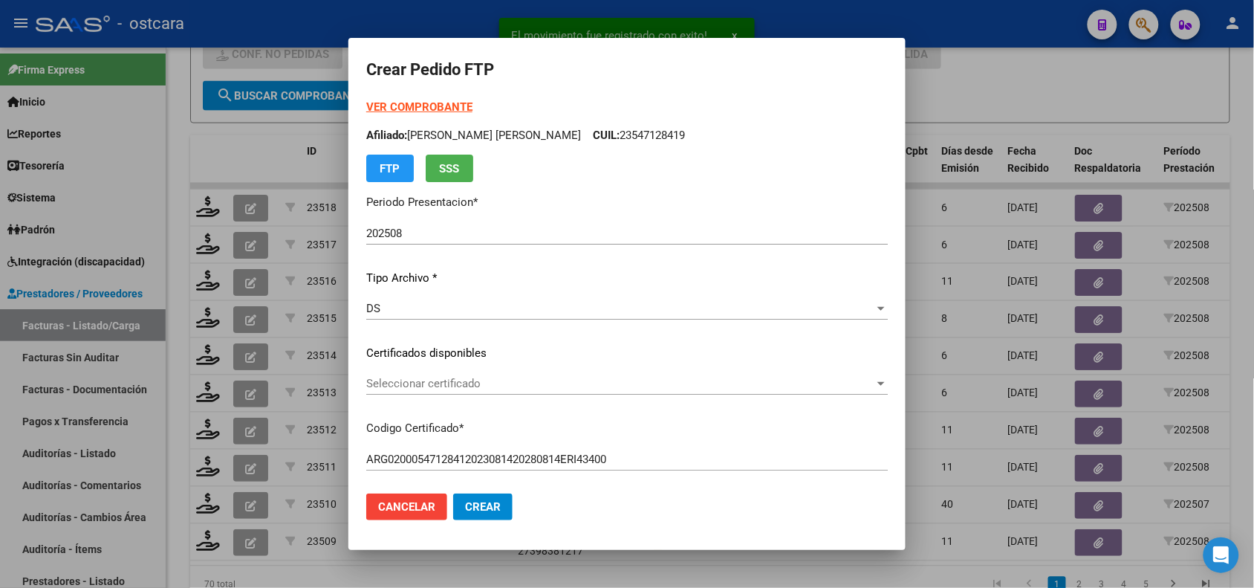
click at [557, 392] on div "Seleccionar certificado Seleccionar certificado" at bounding box center [627, 383] width 522 height 22
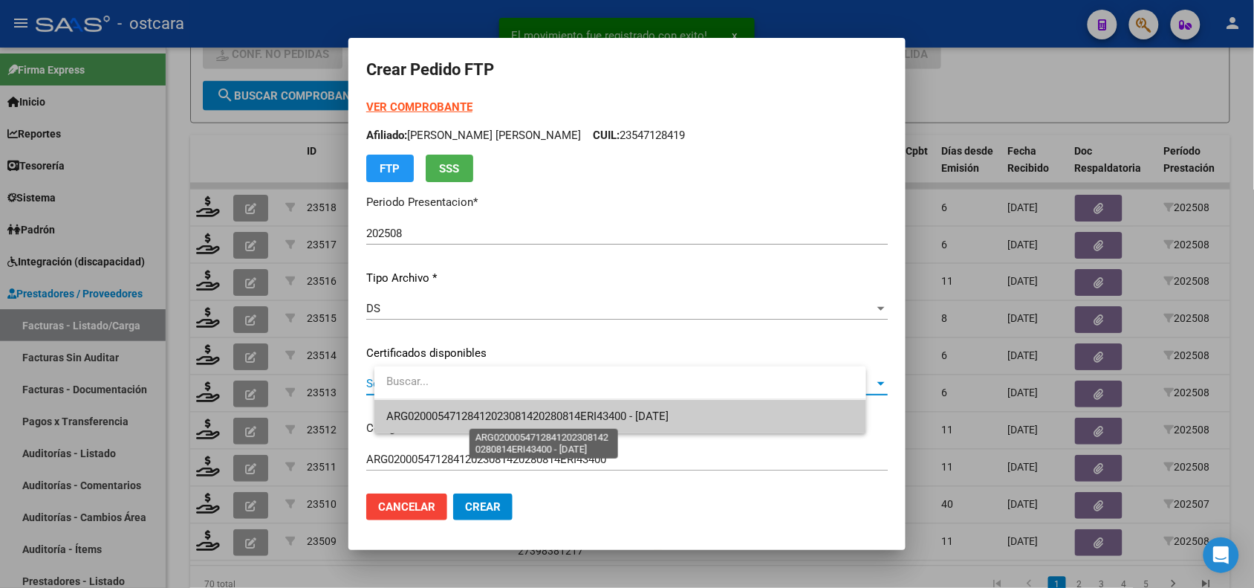
click at [561, 421] on span "ARG02000547128412023081420280814ERI43400 - [DATE]" at bounding box center [527, 415] width 282 height 13
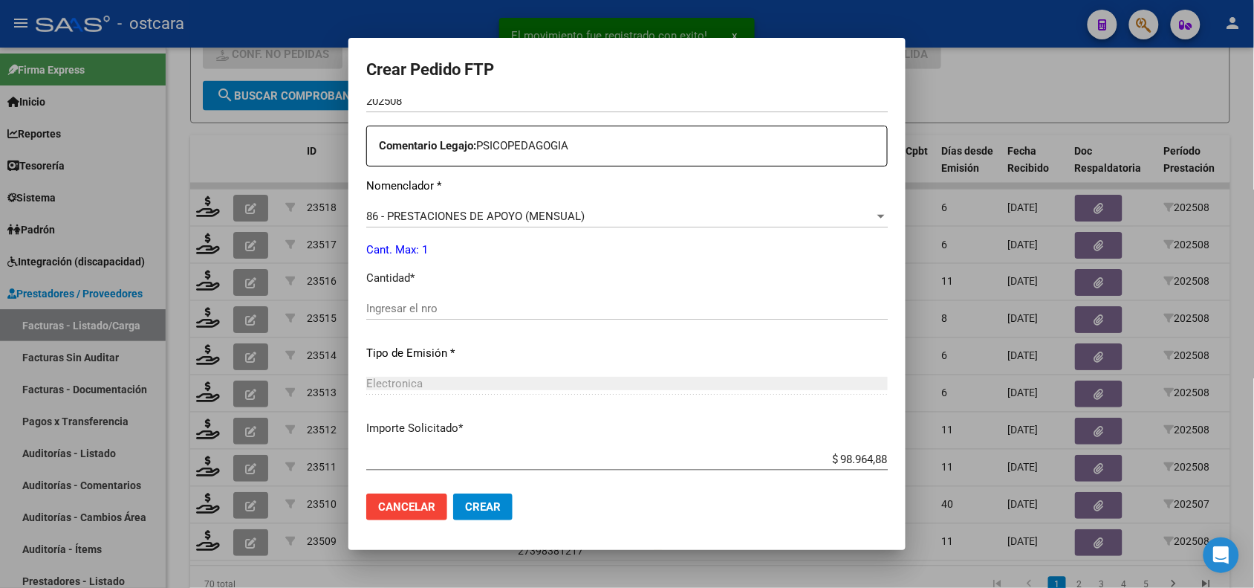
scroll to position [521, 0]
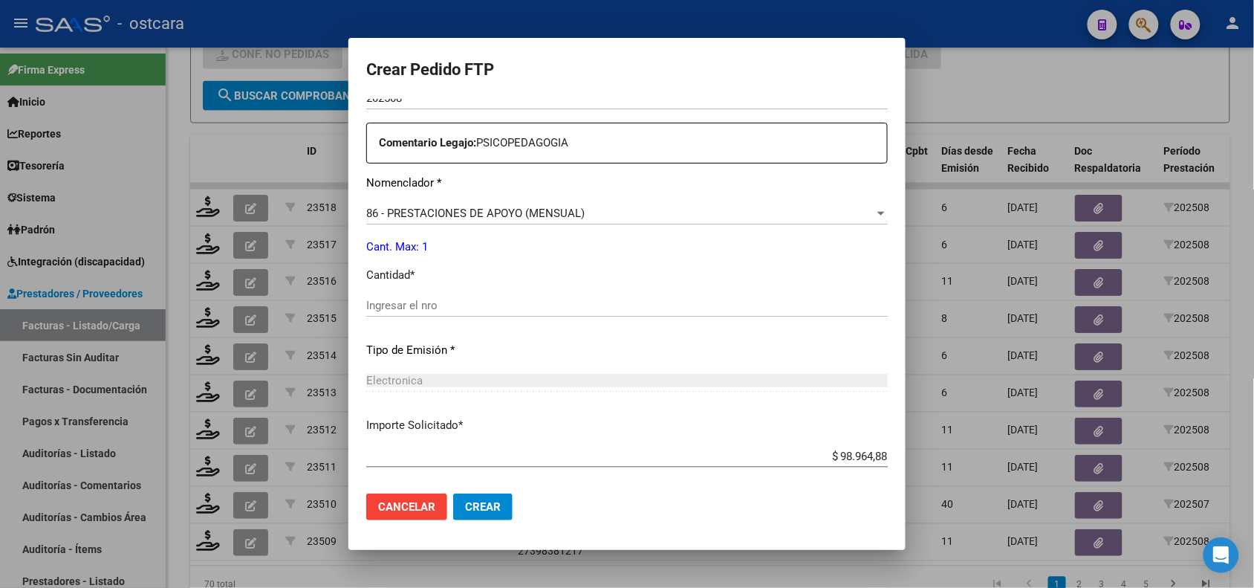
click at [394, 302] on input "Ingresar el nro" at bounding box center [627, 305] width 522 height 13
click at [501, 500] on span "Crear" at bounding box center [483, 506] width 36 height 13
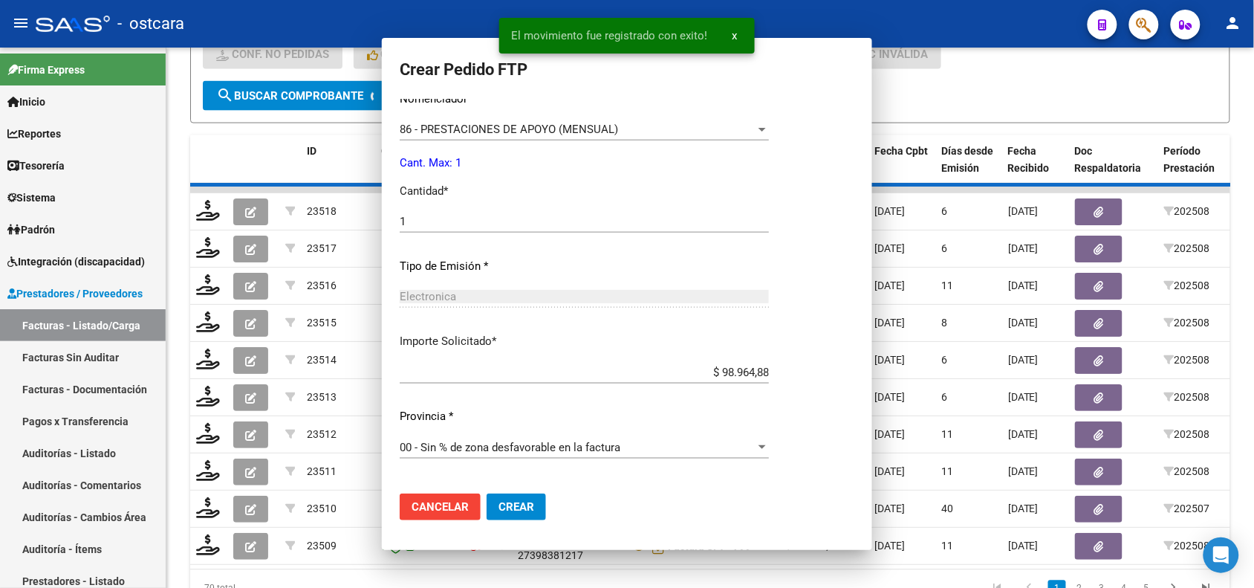
scroll to position [437, 0]
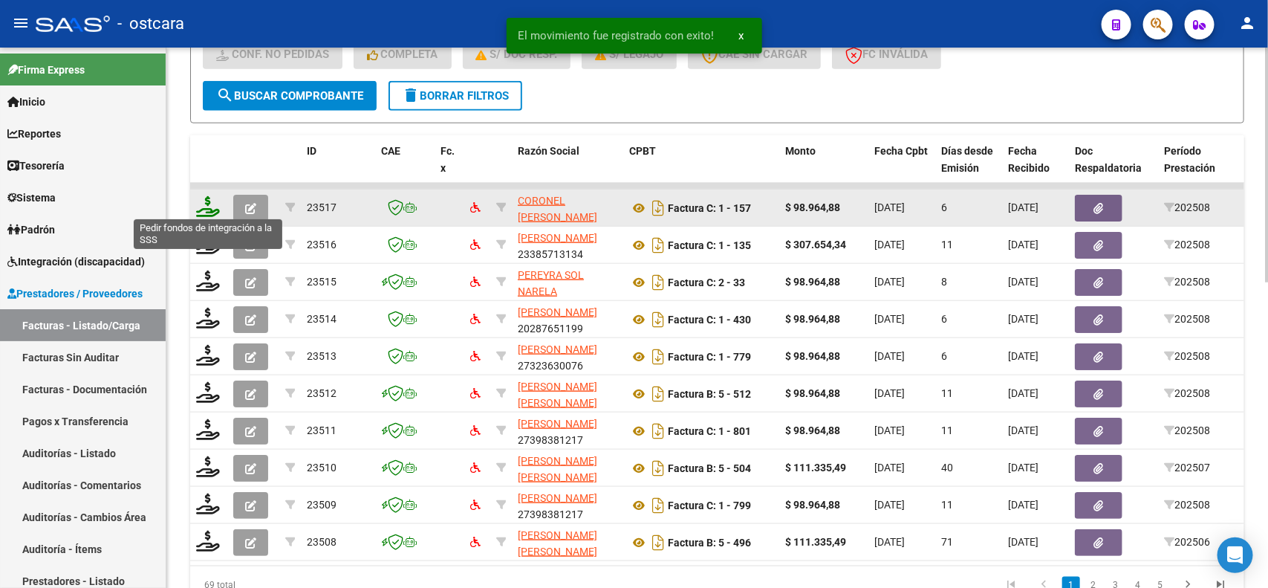
click at [202, 196] on icon at bounding box center [208, 206] width 24 height 21
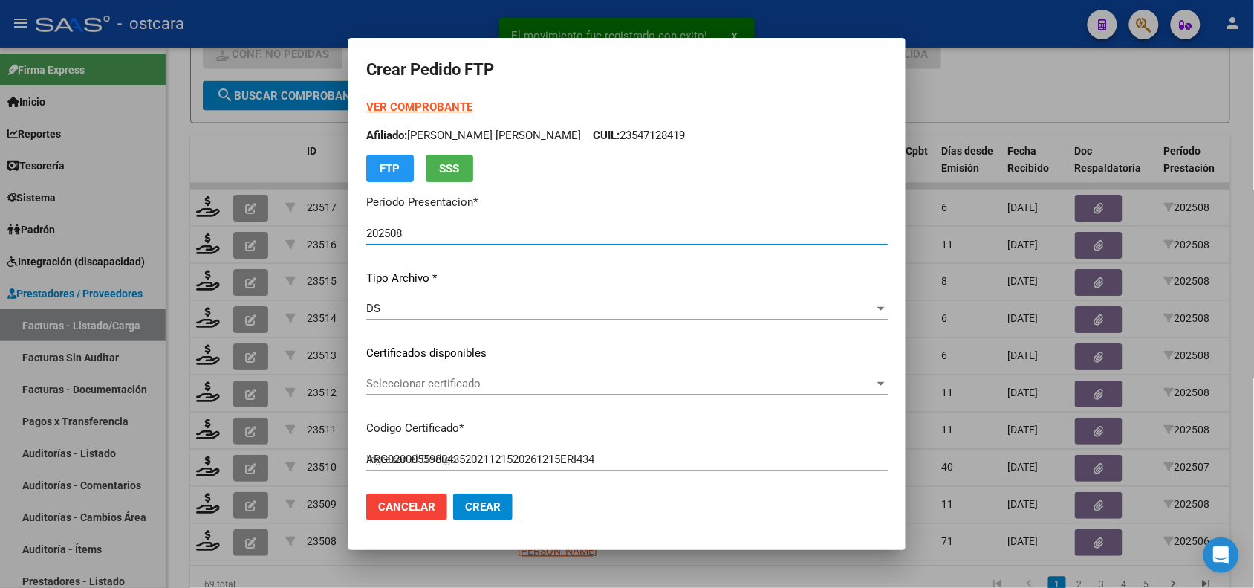
click at [573, 392] on div "Seleccionar certificado Seleccionar certificado" at bounding box center [627, 383] width 522 height 22
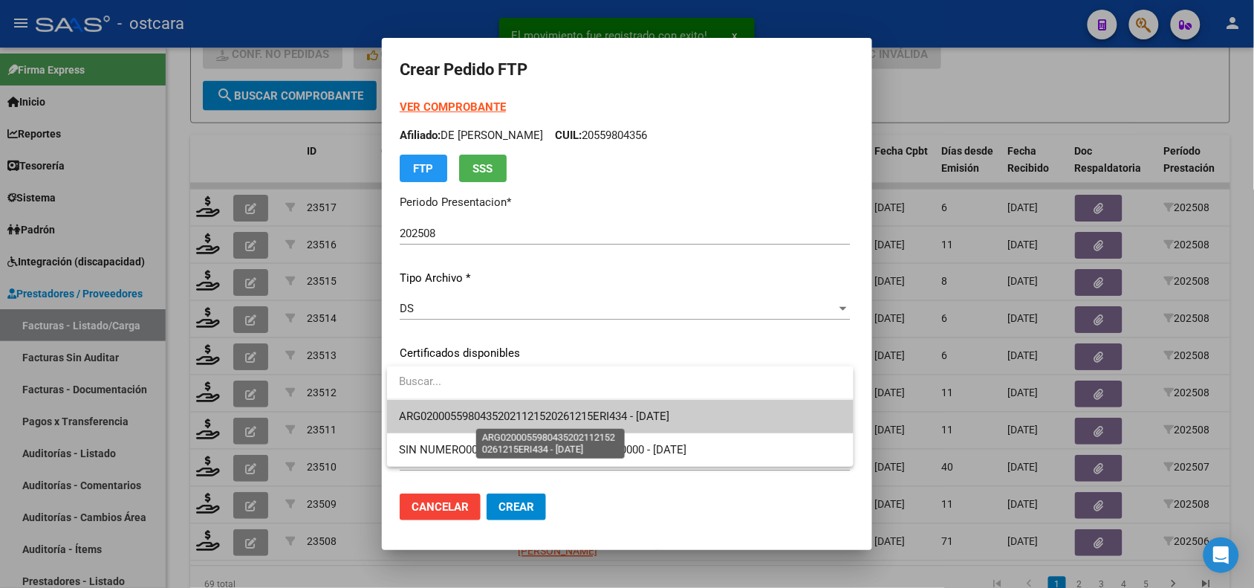
click at [581, 413] on span "ARG02000559804352021121520261215ERI434 - [DATE]" at bounding box center [534, 415] width 270 height 13
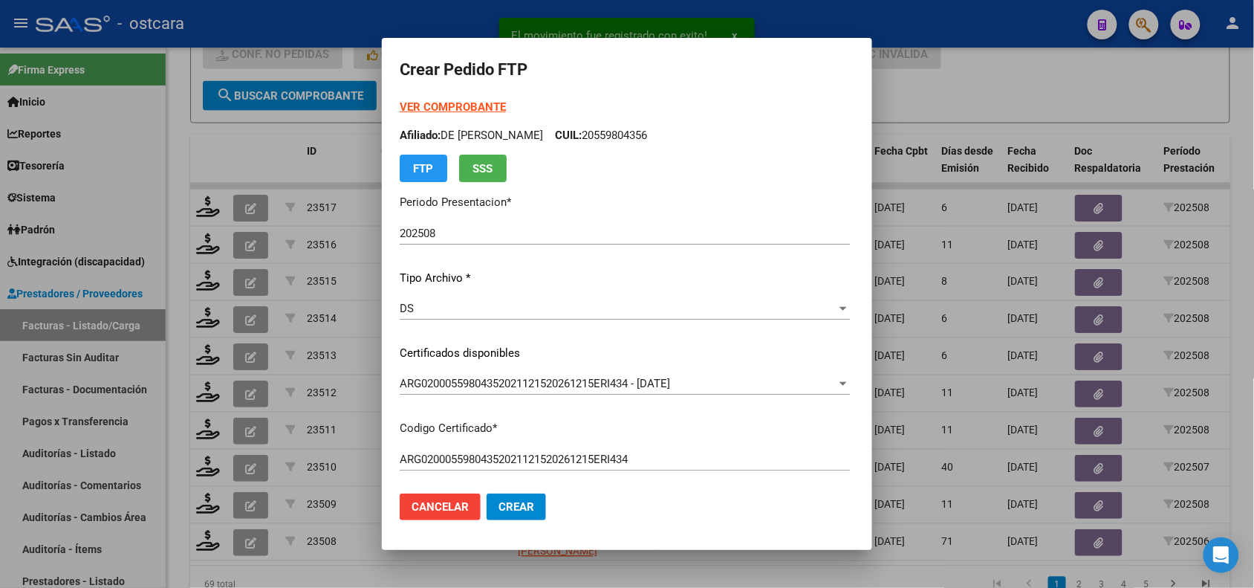
scroll to position [406, 0]
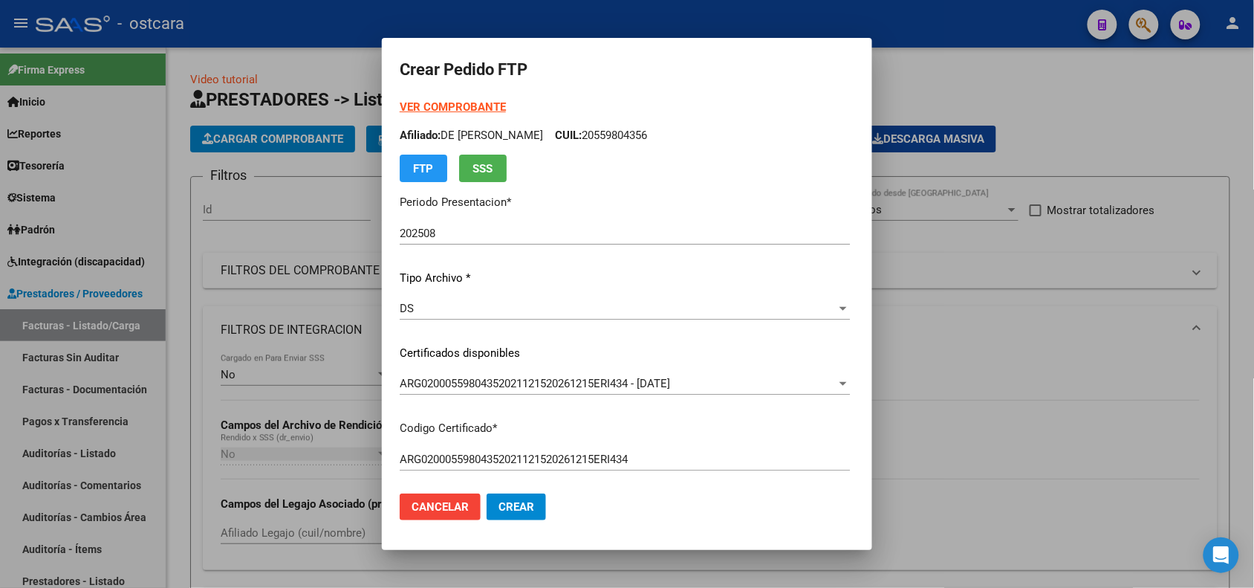
scroll to position [554, 0]
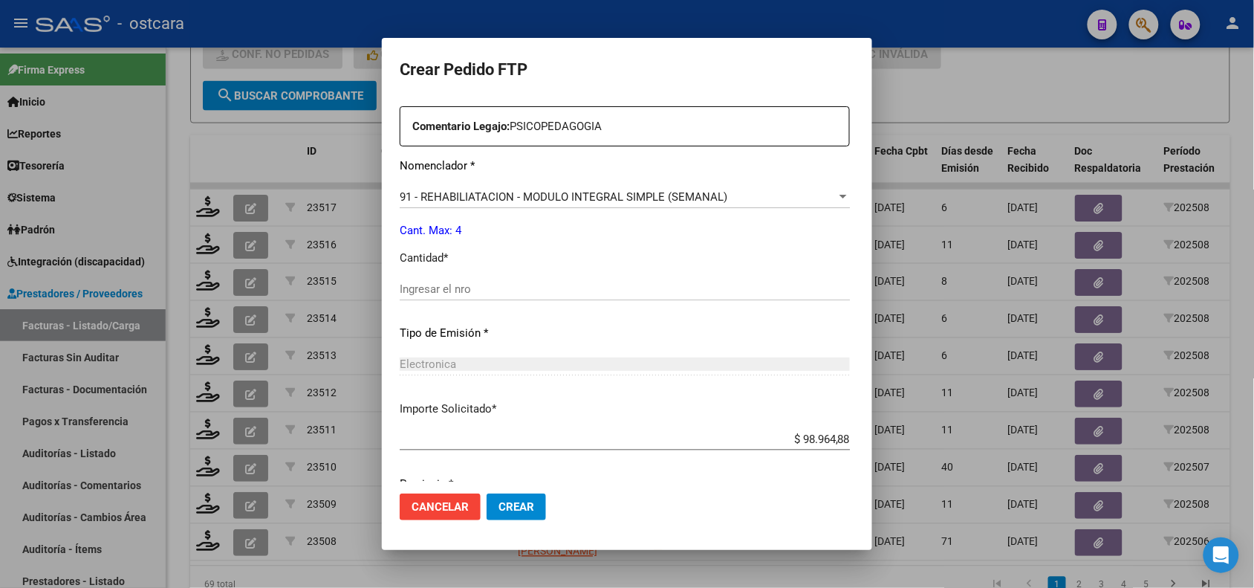
click at [464, 283] on input "Ingresar el nro" at bounding box center [625, 288] width 450 height 13
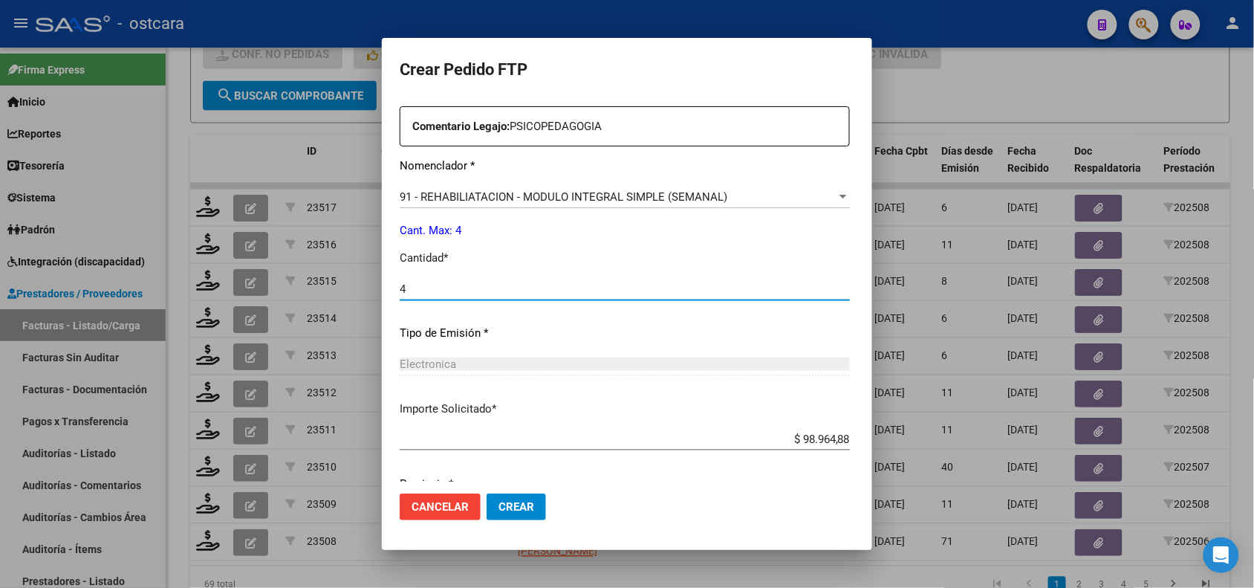
type input "4"
click at [526, 500] on span "Crear" at bounding box center [517, 506] width 36 height 13
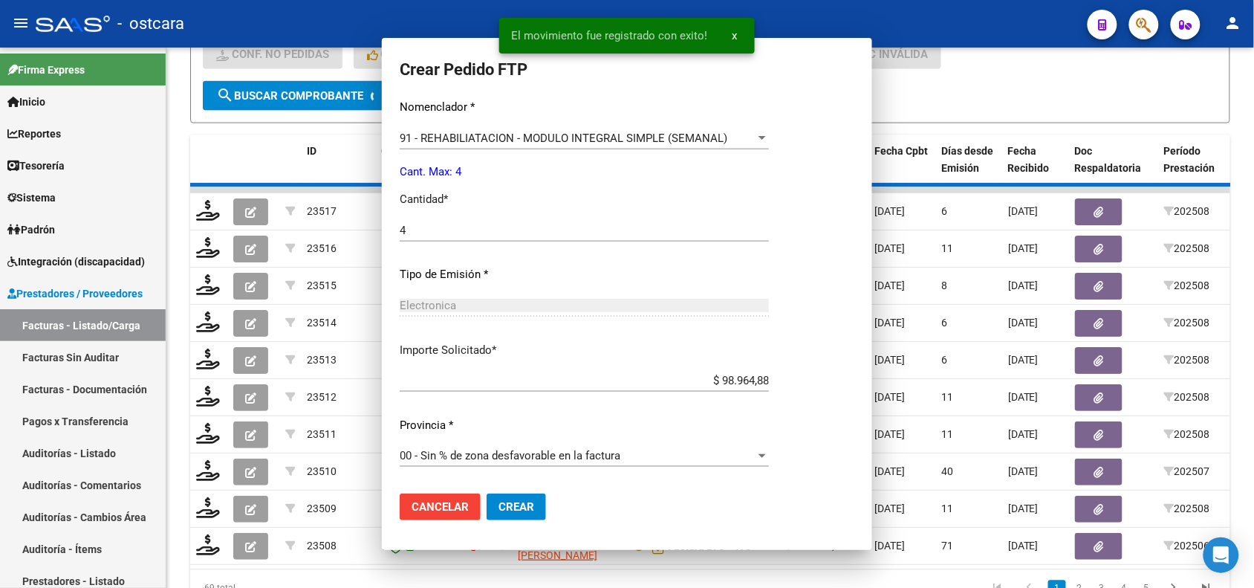
scroll to position [470, 0]
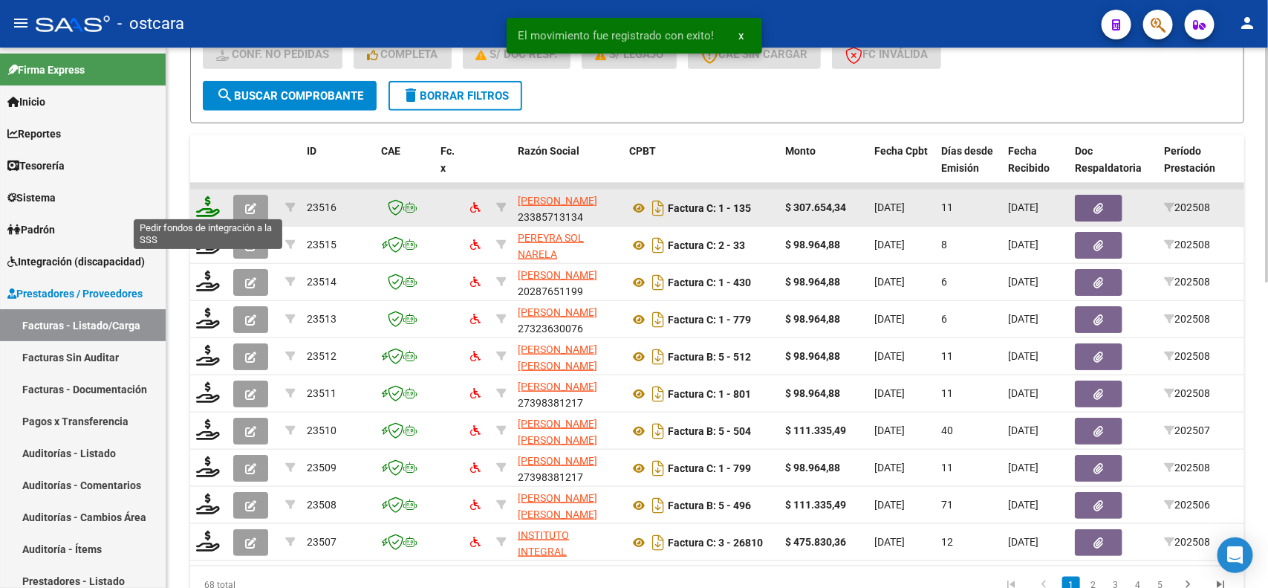
click at [209, 206] on icon at bounding box center [208, 206] width 24 height 21
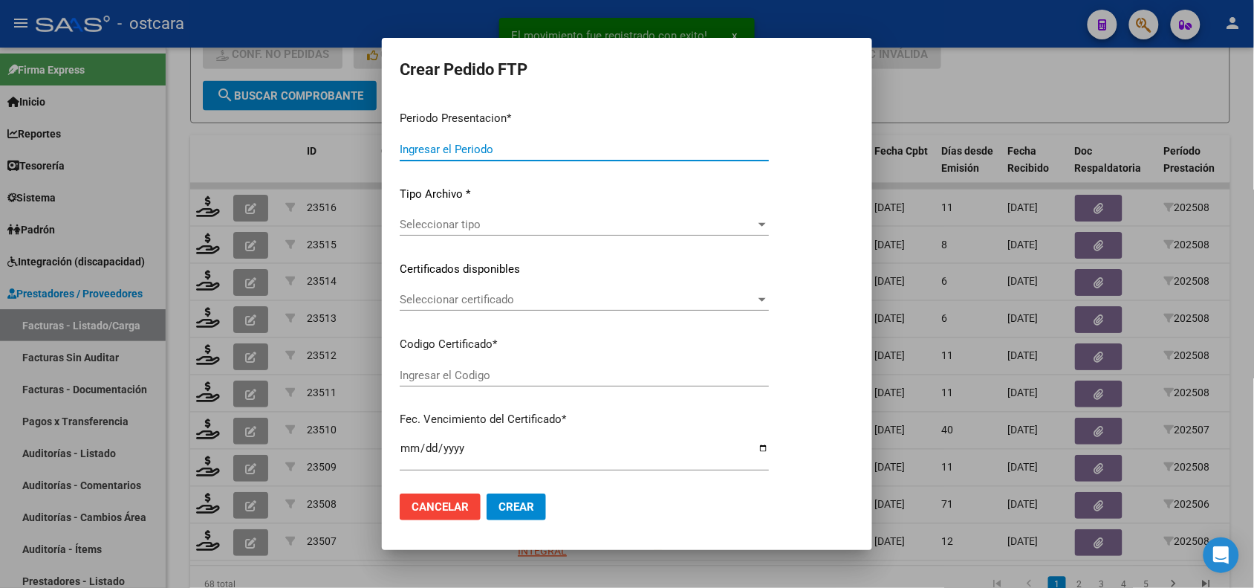
type input "202508"
type input "$ 307.654,34"
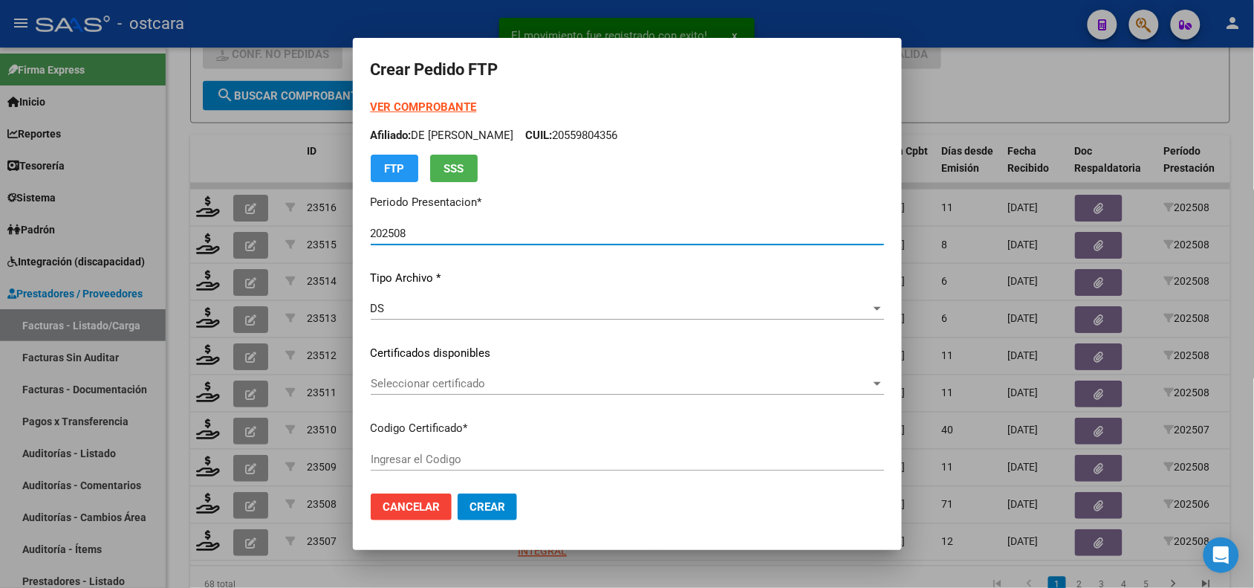
type input "ARG01000502855562023090420280904ERI186"
type input "2028-09-04"
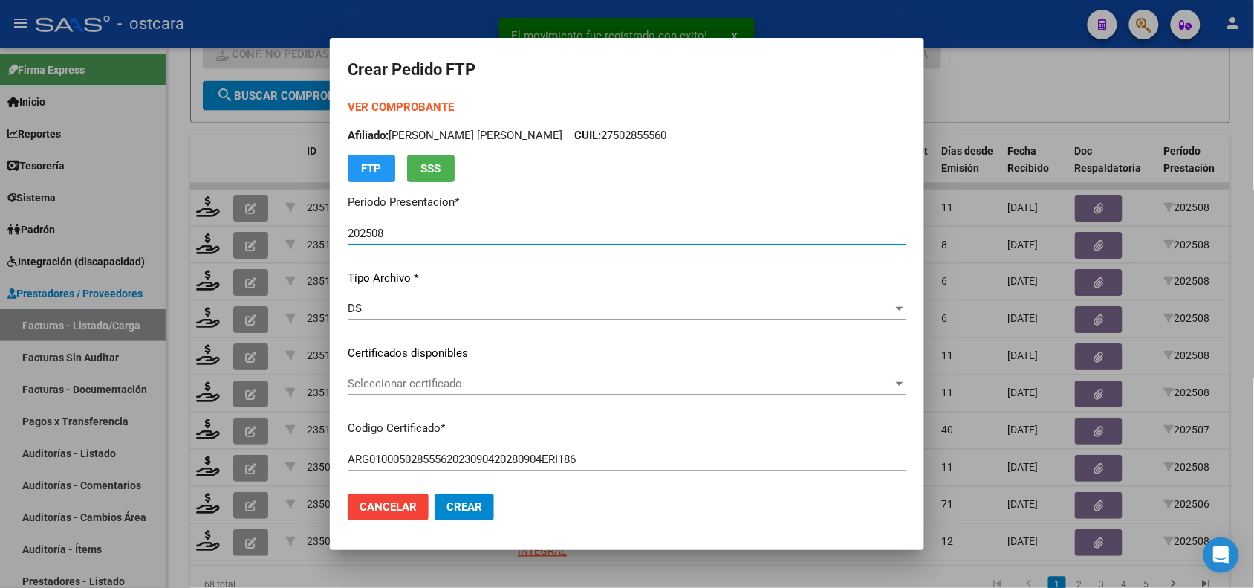
click at [488, 383] on span "Seleccionar certificado" at bounding box center [620, 383] width 545 height 13
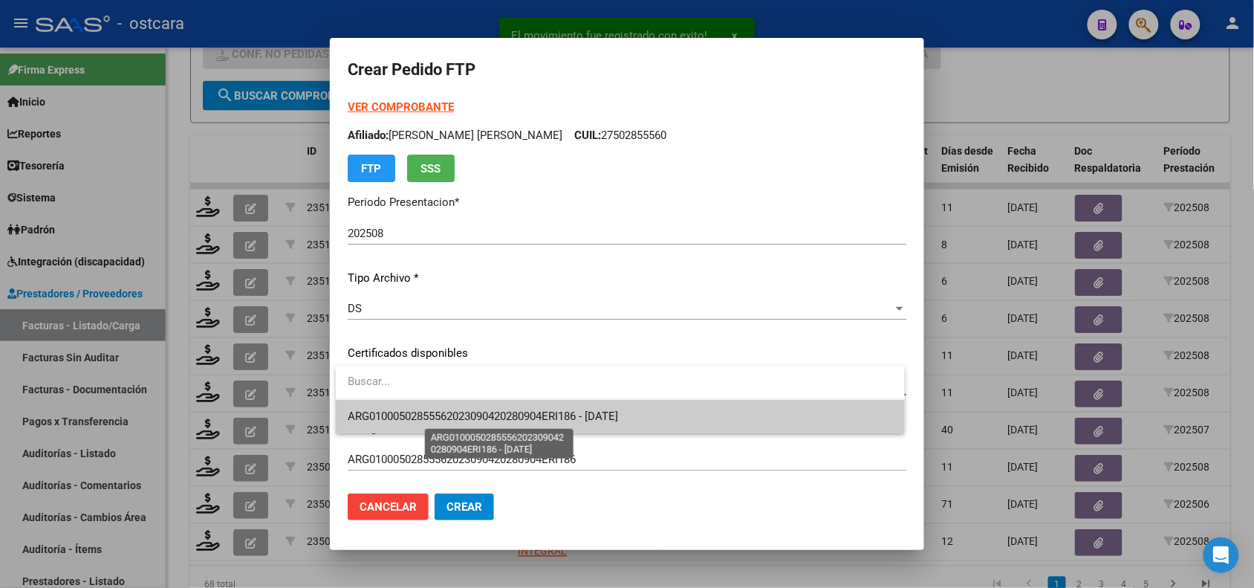
click at [496, 416] on span "ARG01000502855562023090420280904ERI186 - 2028-09-04" at bounding box center [483, 415] width 270 height 13
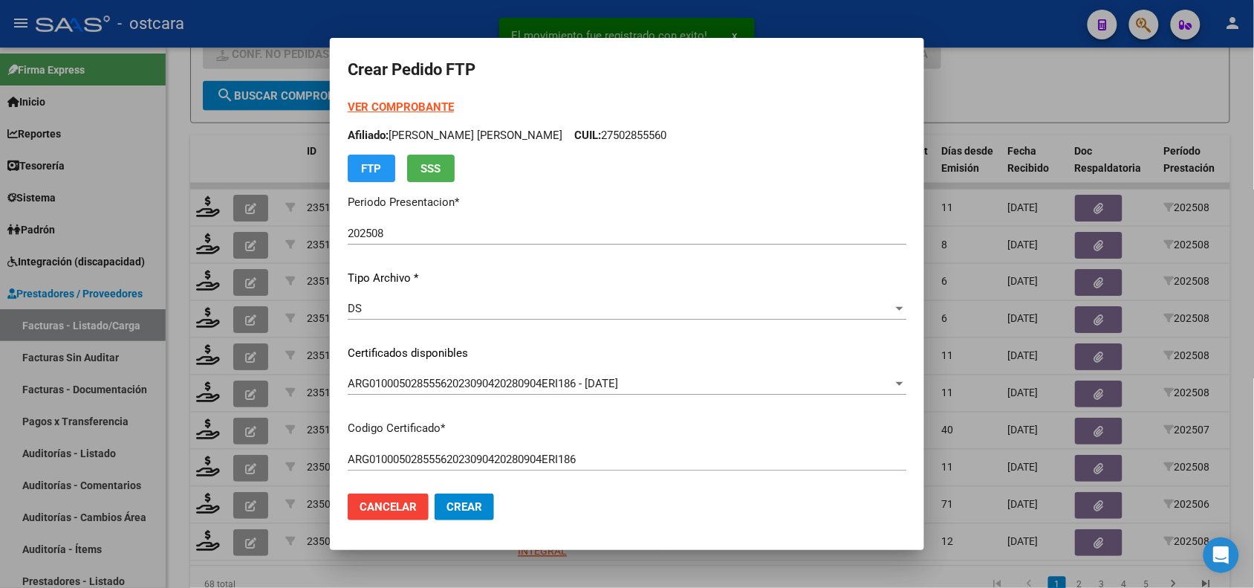
scroll to position [511, 0]
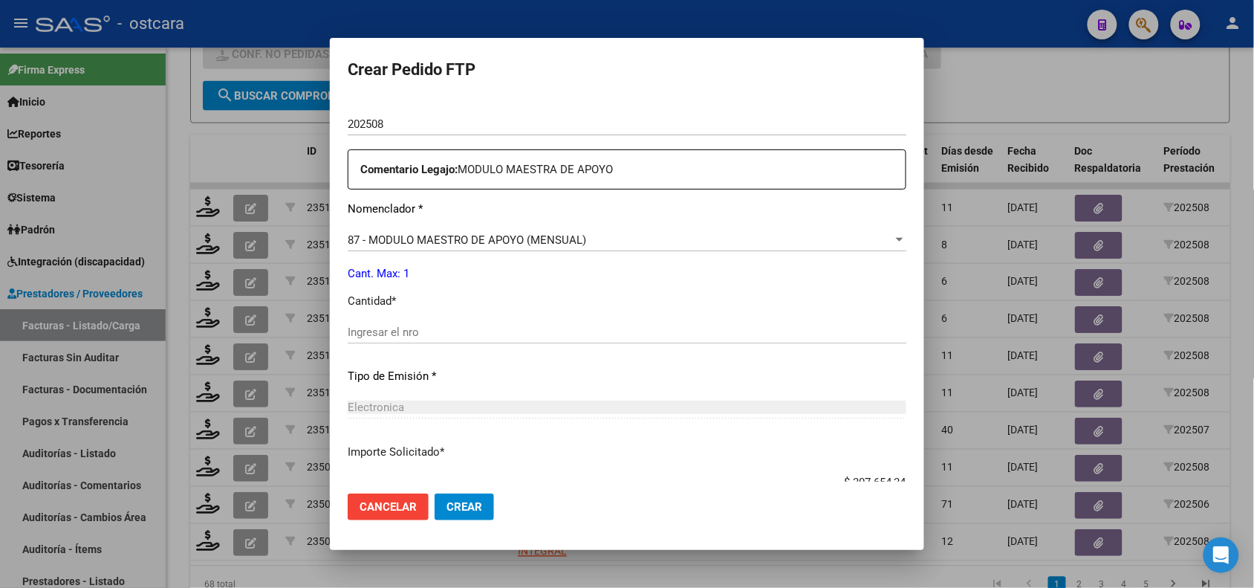
click at [477, 331] on input "Ingresar el nro" at bounding box center [627, 331] width 559 height 13
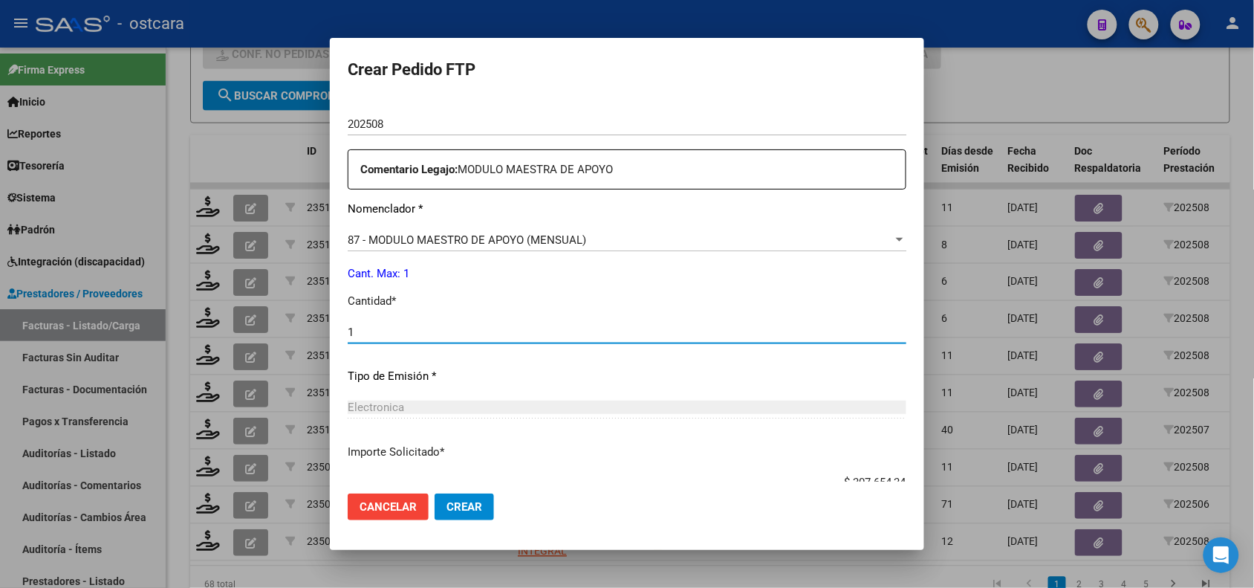
type input "1"
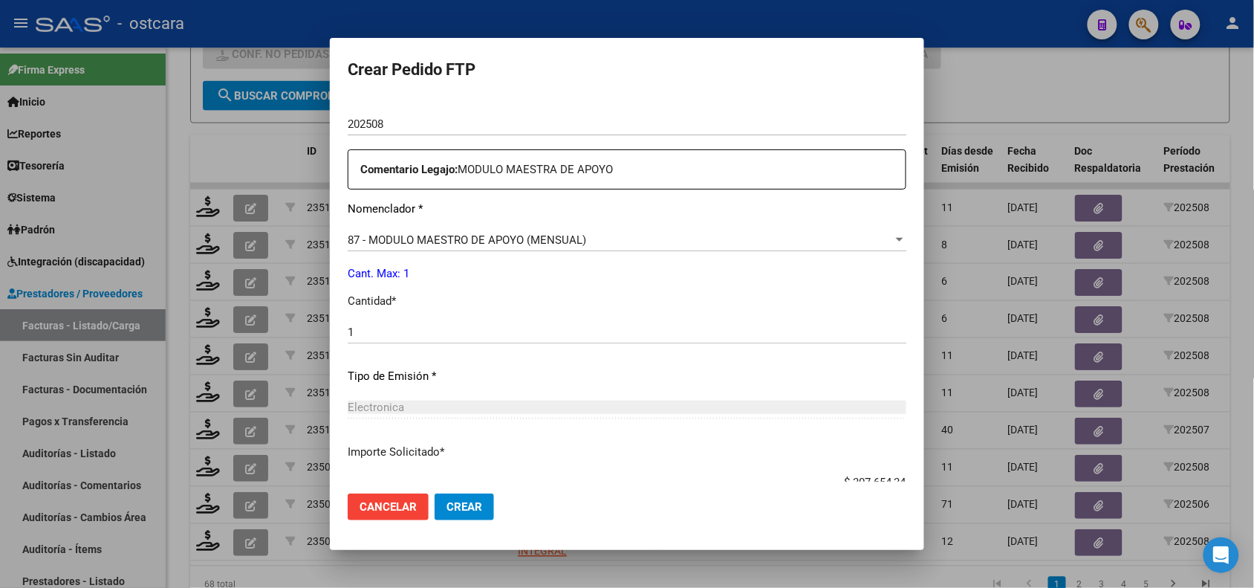
drag, startPoint x: 461, startPoint y: 493, endPoint x: 461, endPoint y: 506, distance: 13.4
click at [461, 506] on span "Crear" at bounding box center [465, 506] width 36 height 13
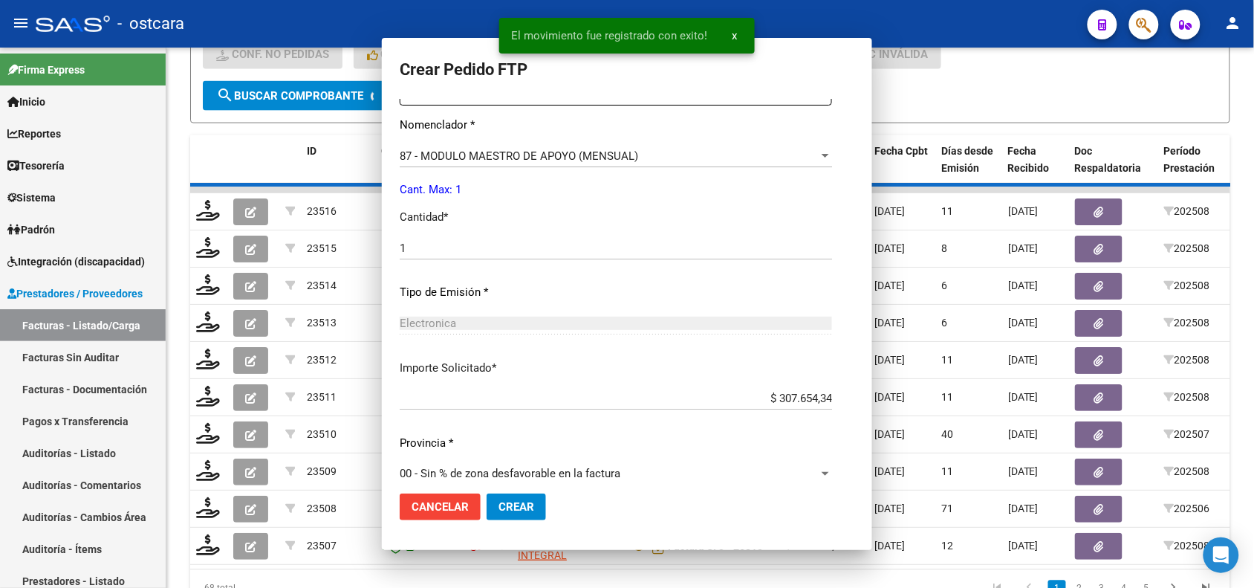
scroll to position [428, 0]
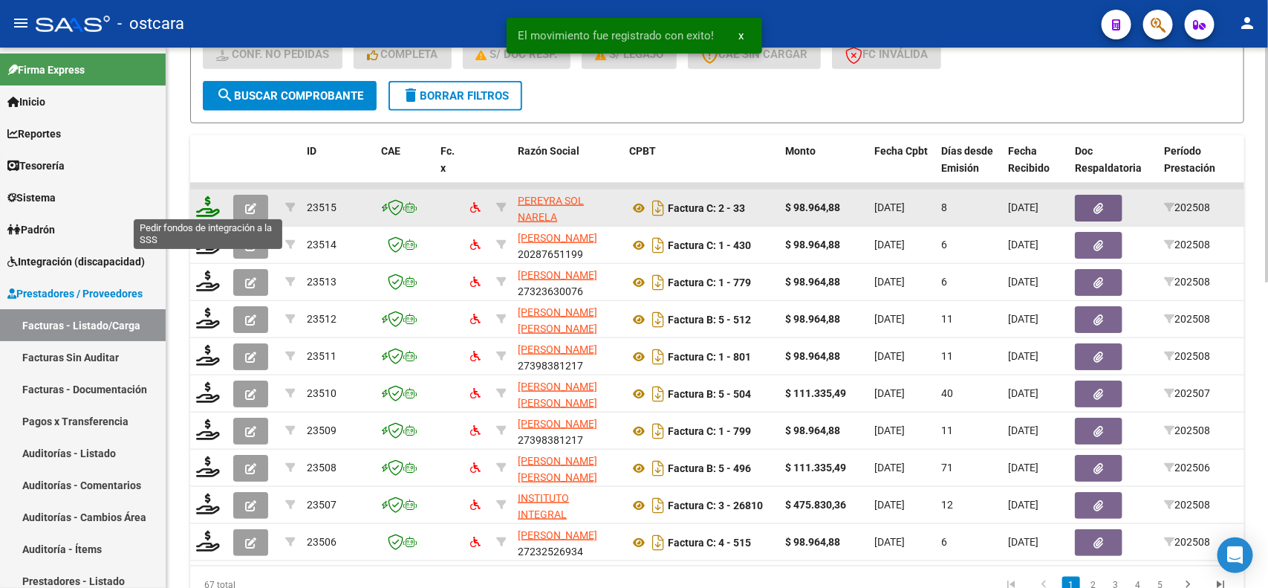
click at [213, 202] on icon at bounding box center [208, 206] width 24 height 21
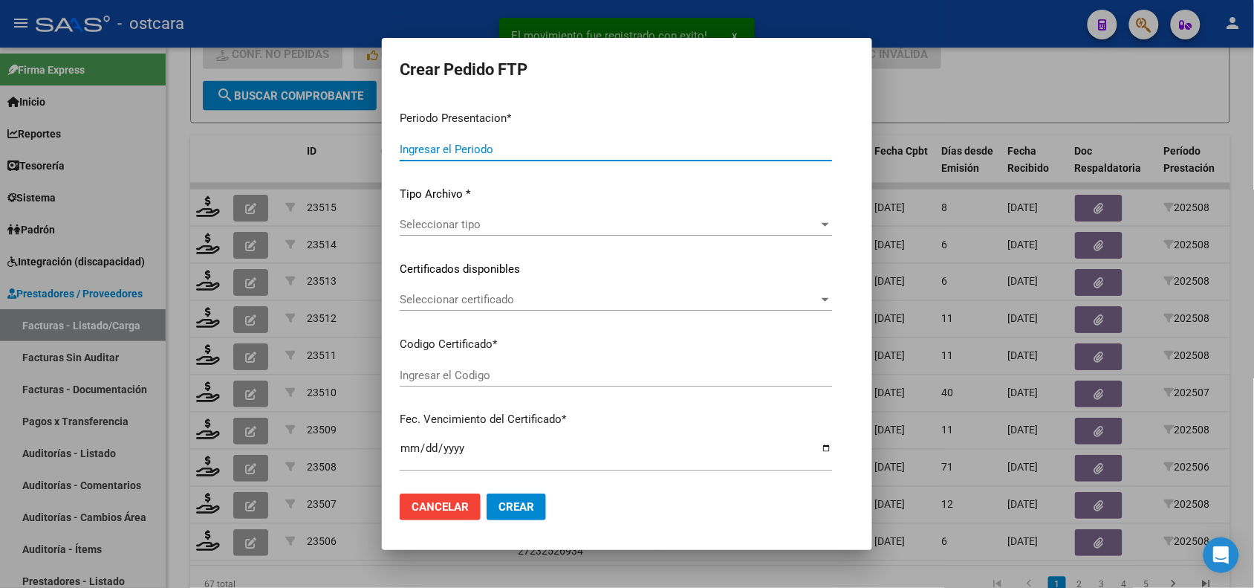
type input "202508"
type input "$ 98.964,88"
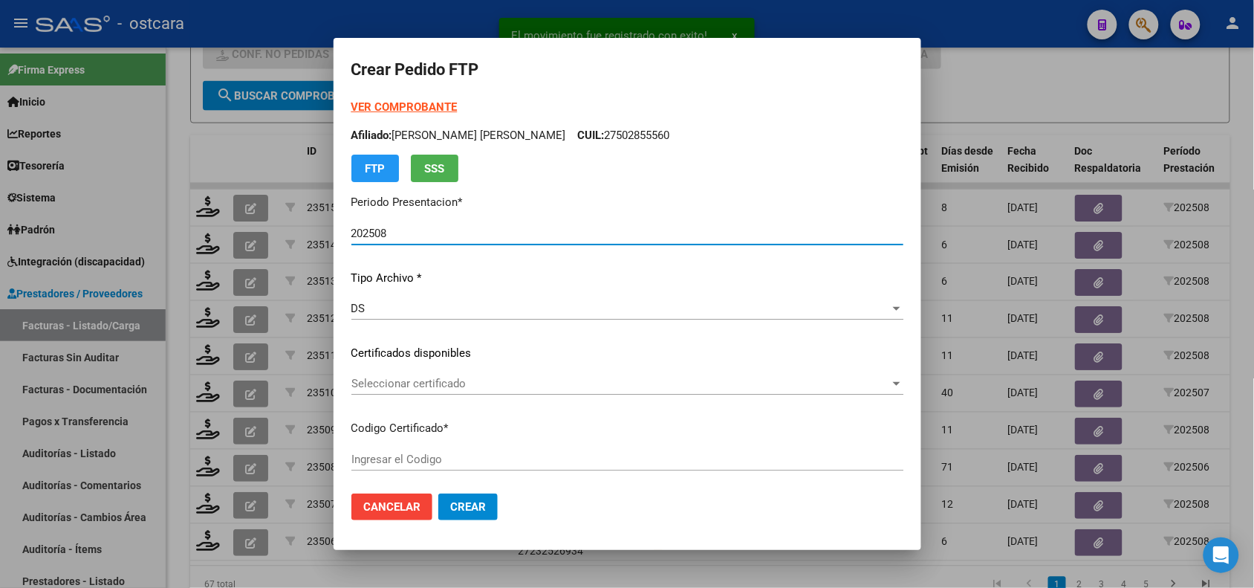
type input "ARG02000548480522022102720271027SFE226"
type input "[DATE]"
click at [455, 379] on span "Seleccionar certificado" at bounding box center [620, 383] width 539 height 13
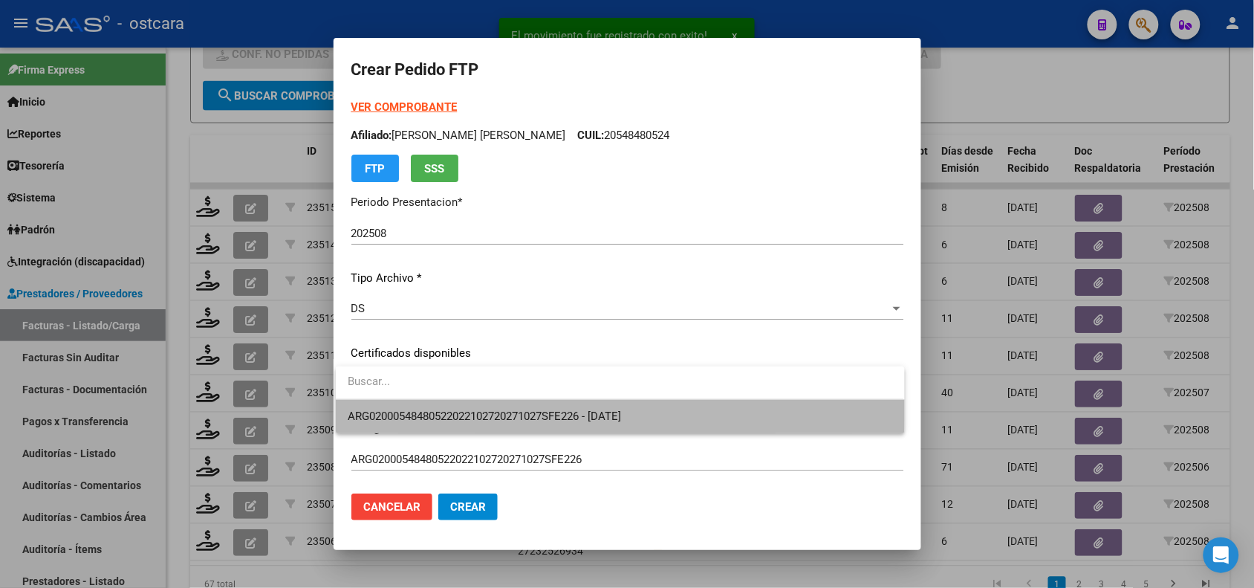
click at [463, 406] on span "ARG02000548480522022102720271027SFE226 - [DATE]" at bounding box center [620, 416] width 545 height 33
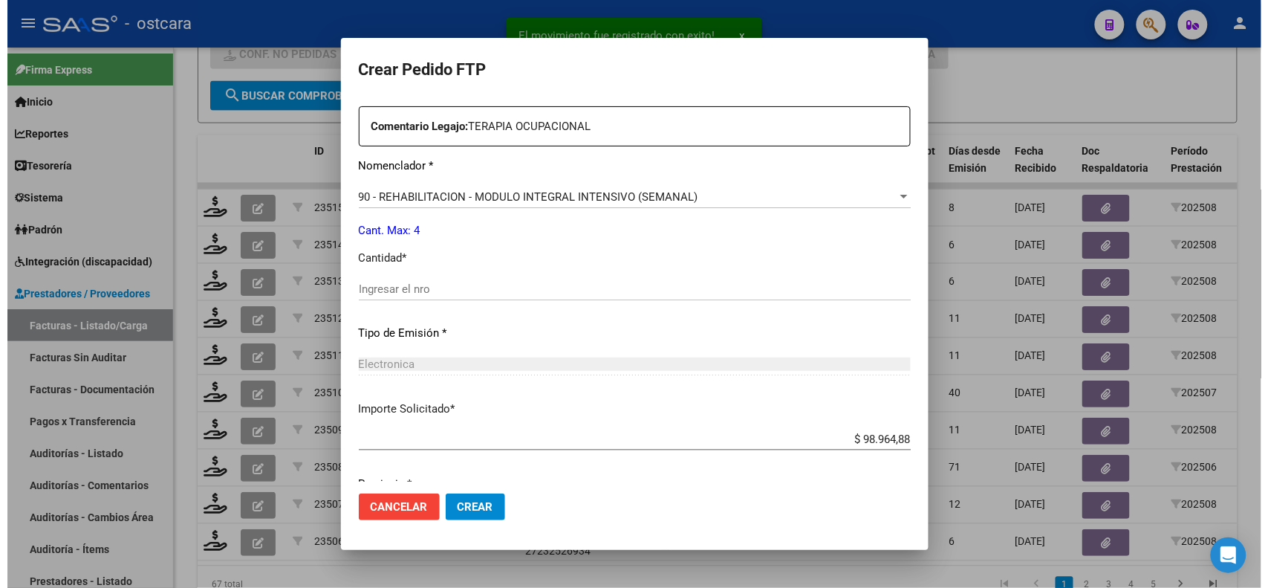
scroll to position [562, 0]
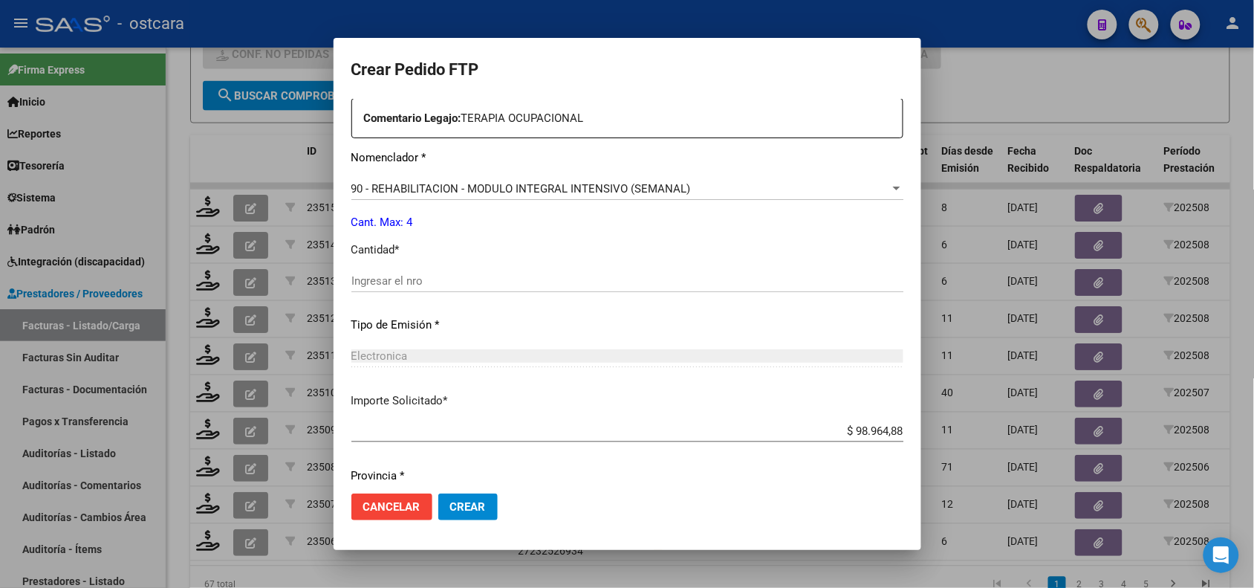
click at [435, 276] on input "Ingresar el nro" at bounding box center [627, 280] width 552 height 13
type input "4"
click at [481, 517] on button "Crear" at bounding box center [467, 506] width 59 height 27
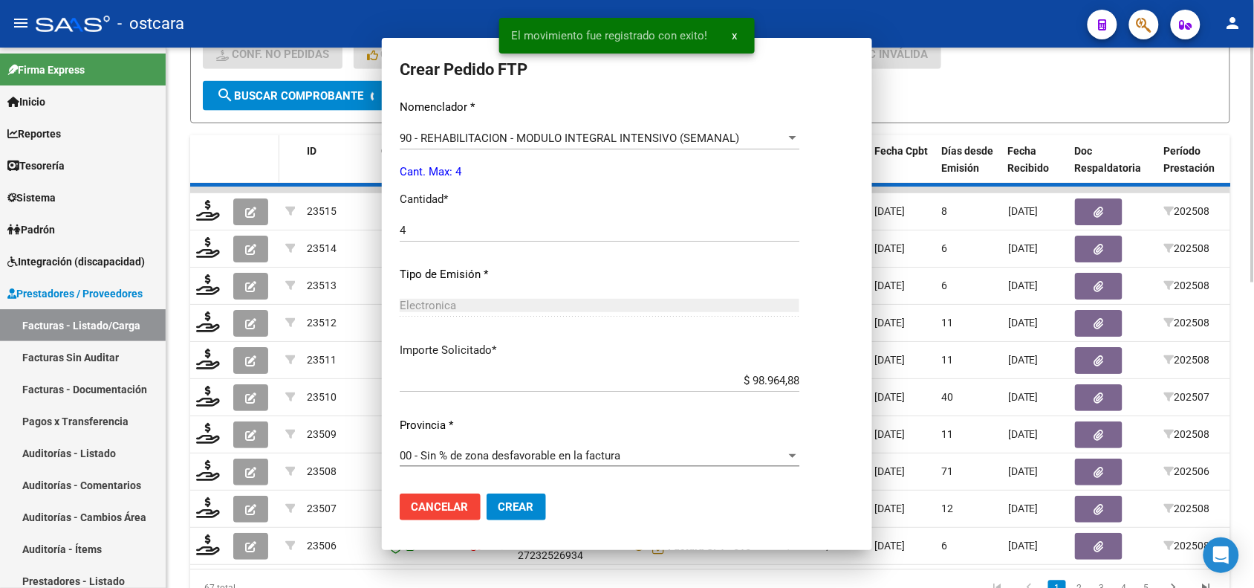
scroll to position [0, 0]
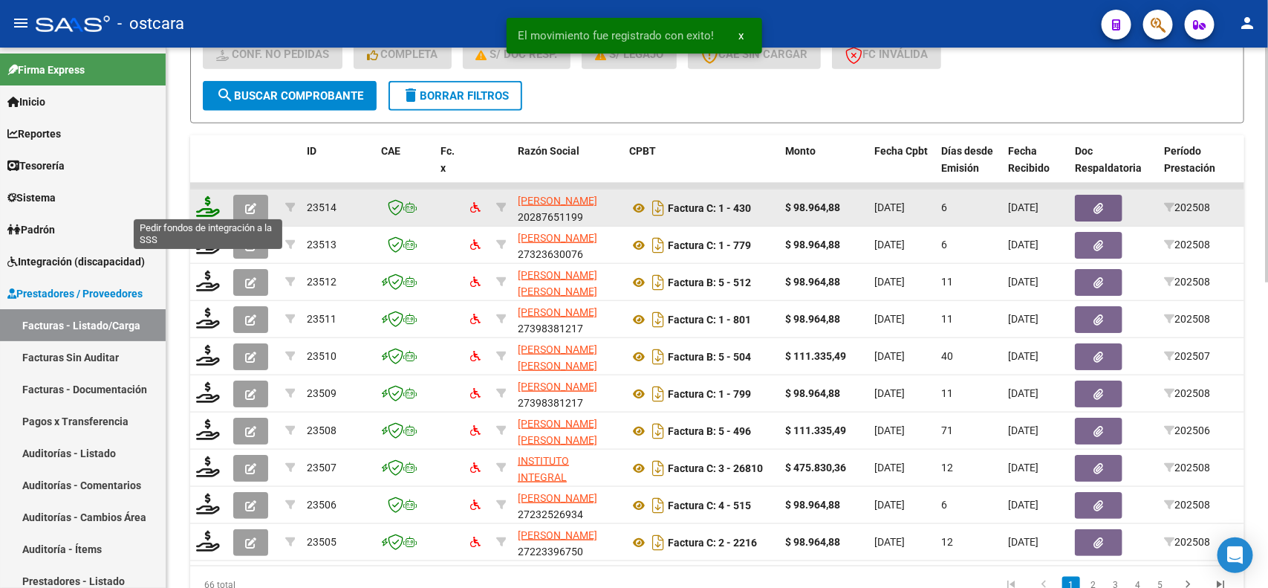
click at [204, 202] on icon at bounding box center [208, 206] width 24 height 21
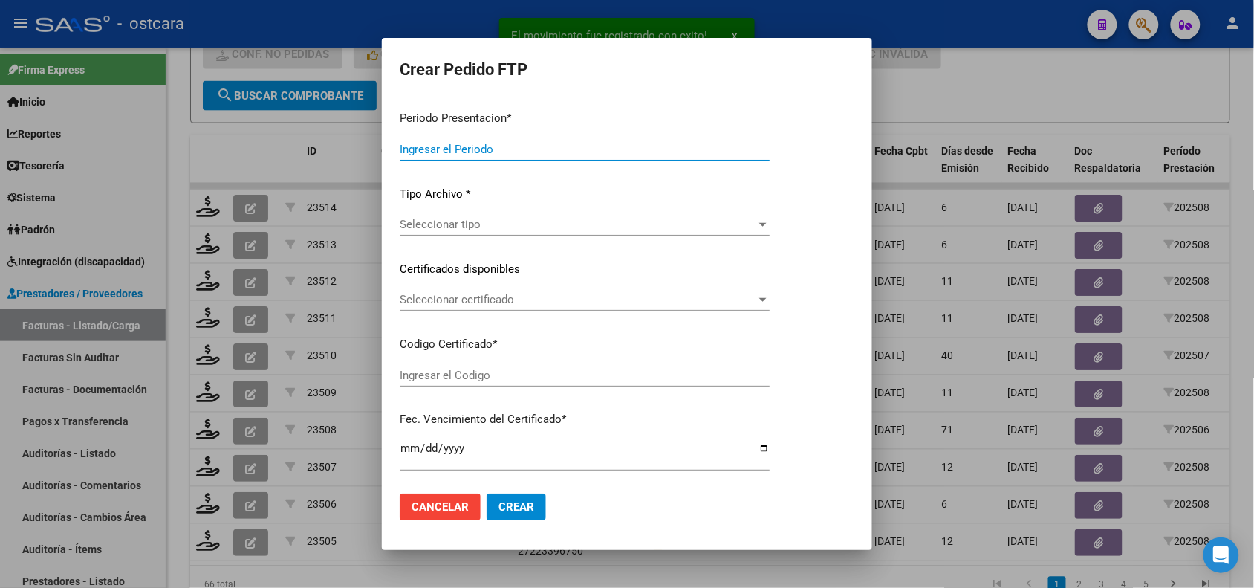
type input "202508"
type input "$ 98.964,88"
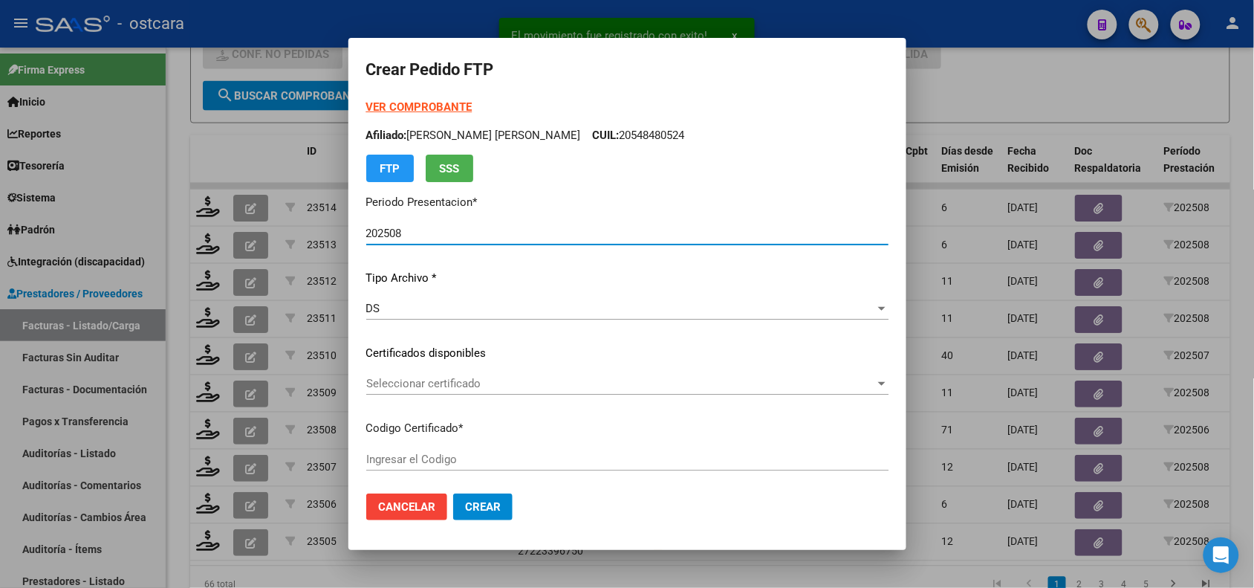
type input "ARG01000558781832025021720280217BUE389"
type input "[DATE]"
click at [474, 377] on span "Seleccionar certificado" at bounding box center [620, 383] width 509 height 13
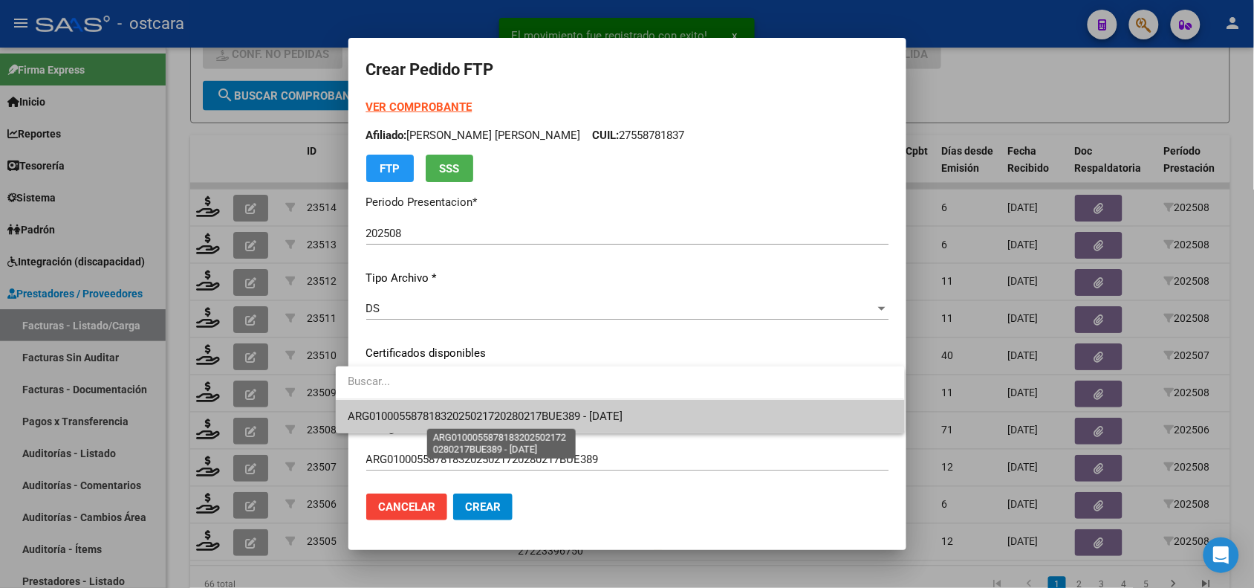
click at [478, 412] on span "ARG01000558781832025021720280217BUE389 - [DATE]" at bounding box center [485, 415] width 275 height 13
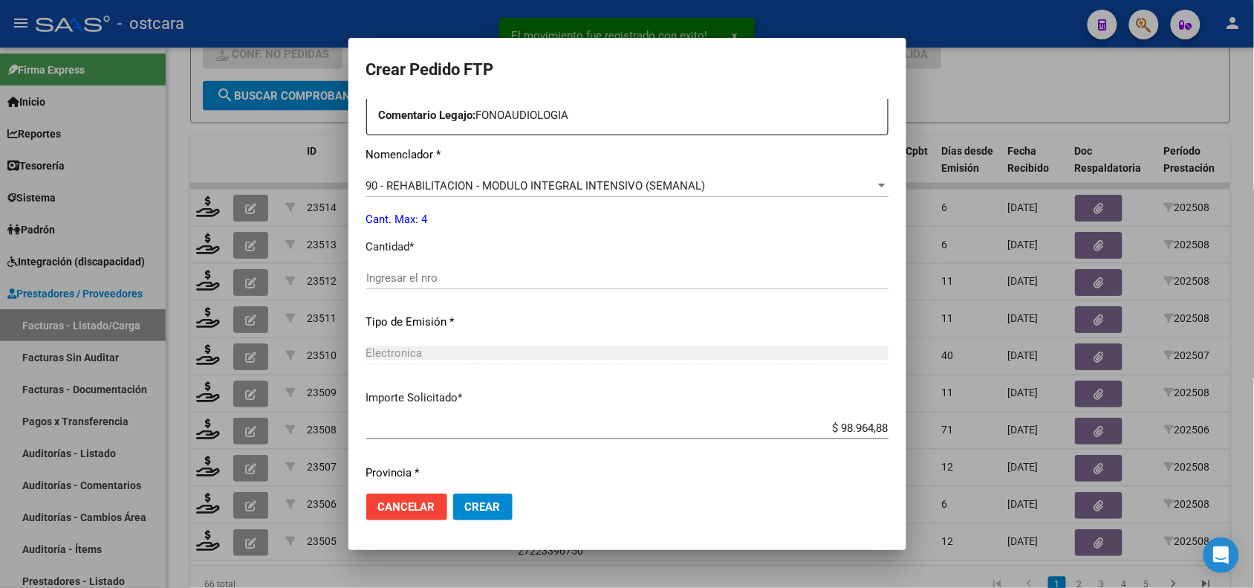
scroll to position [567, 0]
click at [433, 270] on input "Ingresar el nro" at bounding box center [627, 276] width 522 height 13
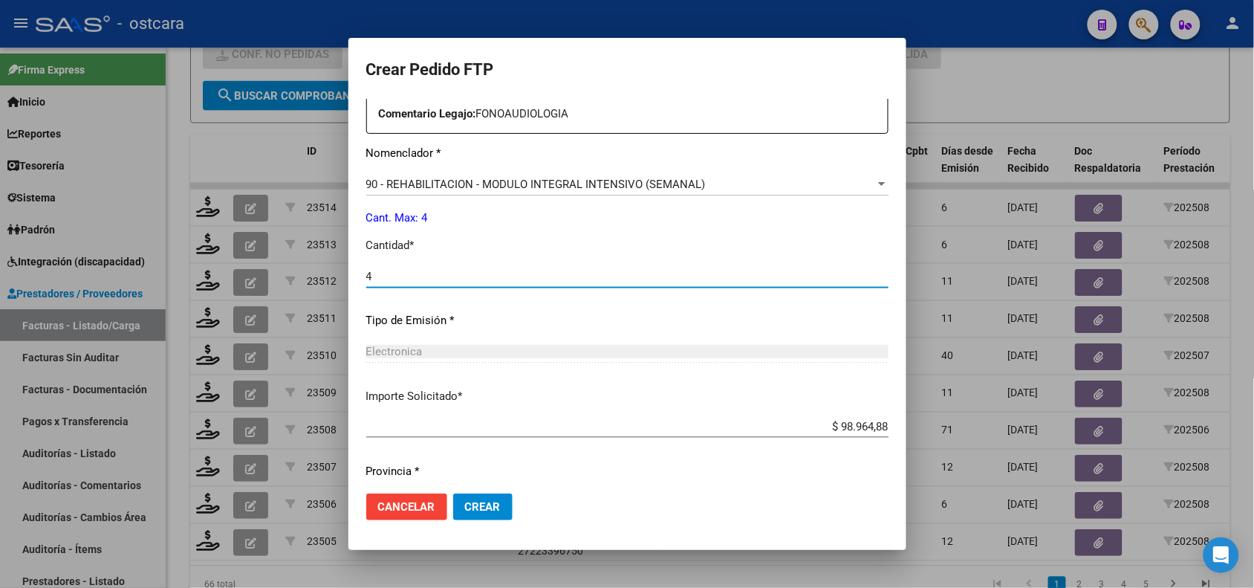
type input "4"
click at [463, 518] on button "Crear" at bounding box center [482, 506] width 59 height 27
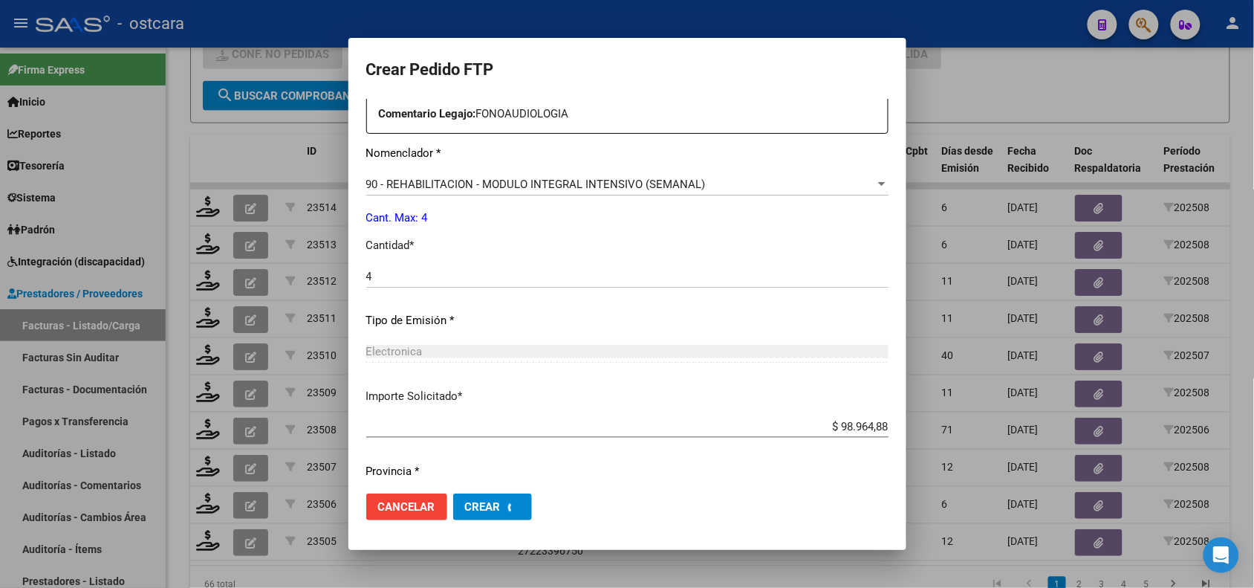
scroll to position [484, 0]
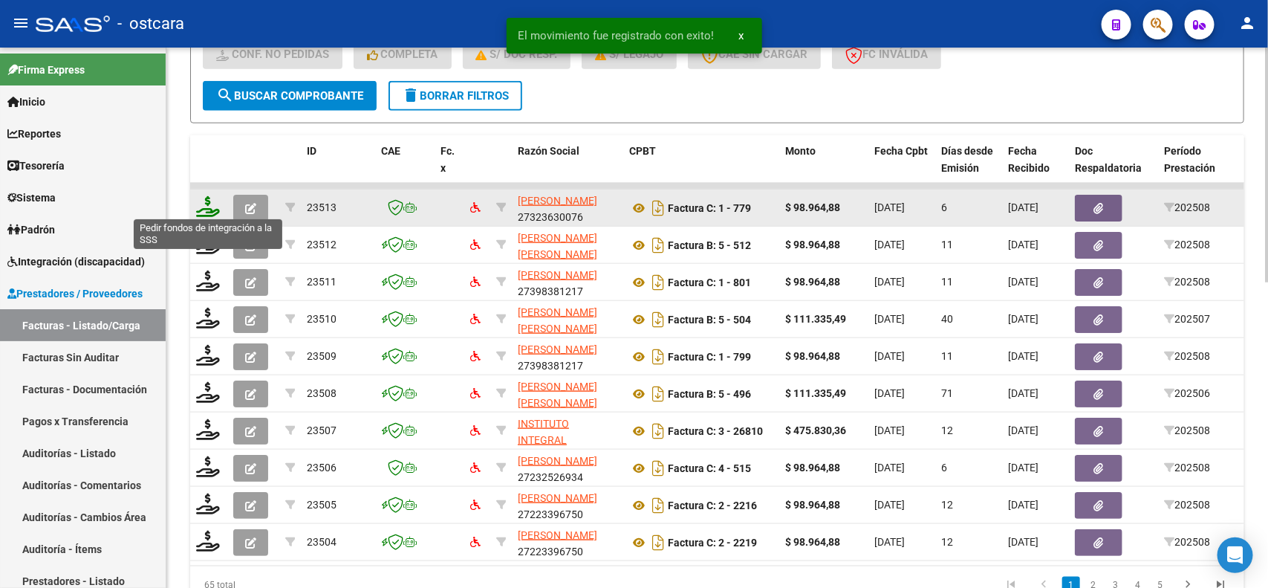
click at [205, 203] on icon at bounding box center [208, 206] width 24 height 21
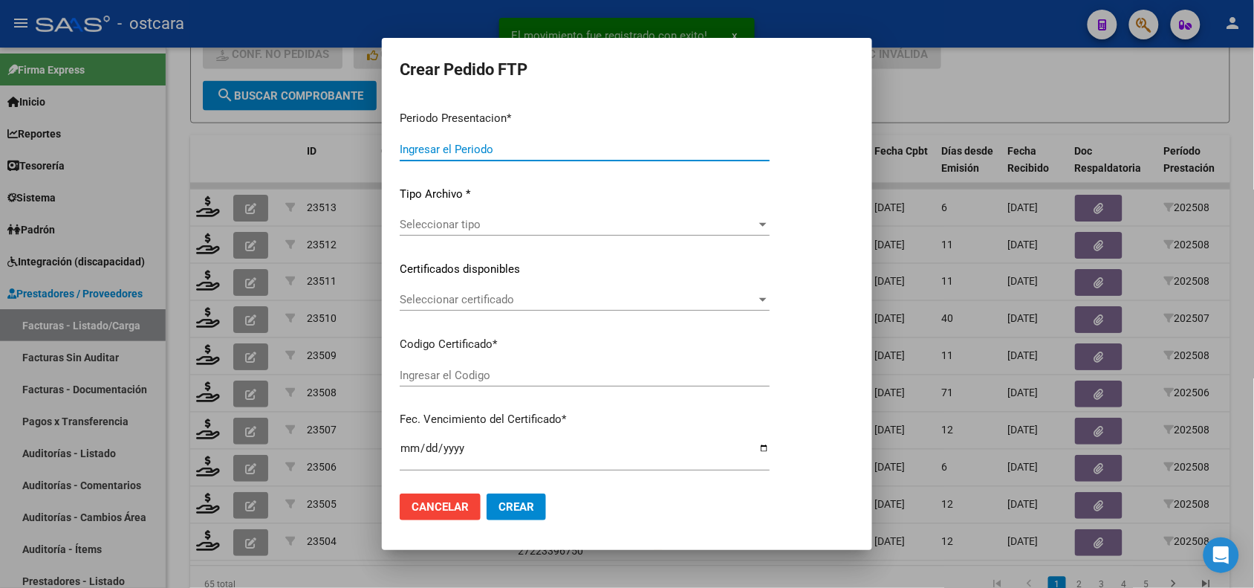
type input "202508"
type input "$ 98.964,88"
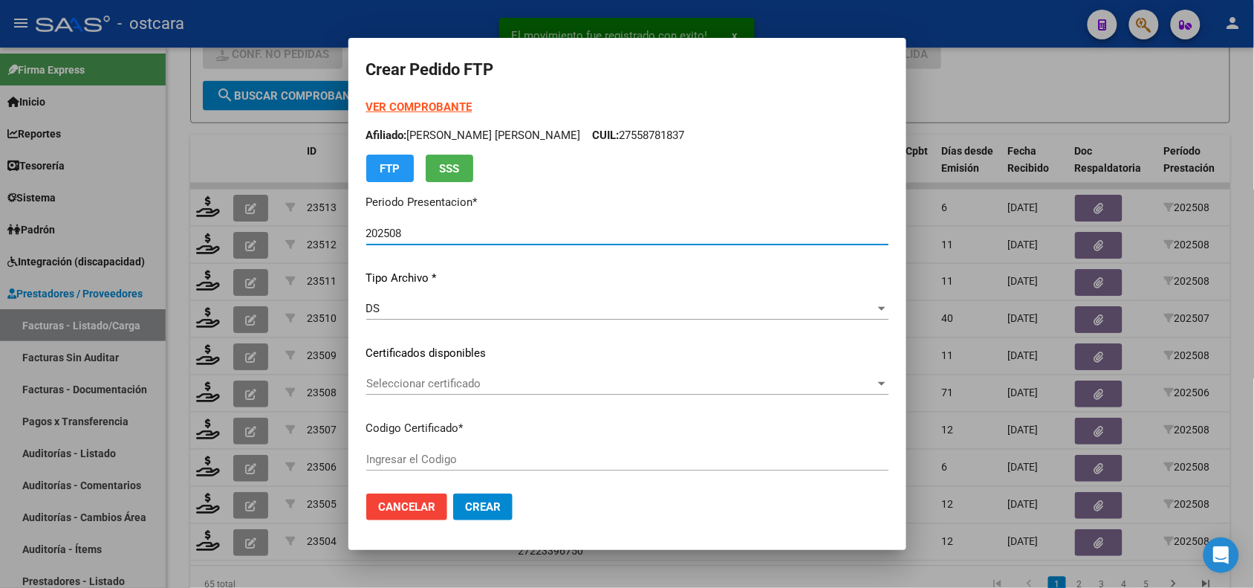
type input "ARG02000557510452023022320260223BS370000"
type input "2026-02-23"
click at [392, 387] on span "Seleccionar certificado" at bounding box center [620, 383] width 509 height 13
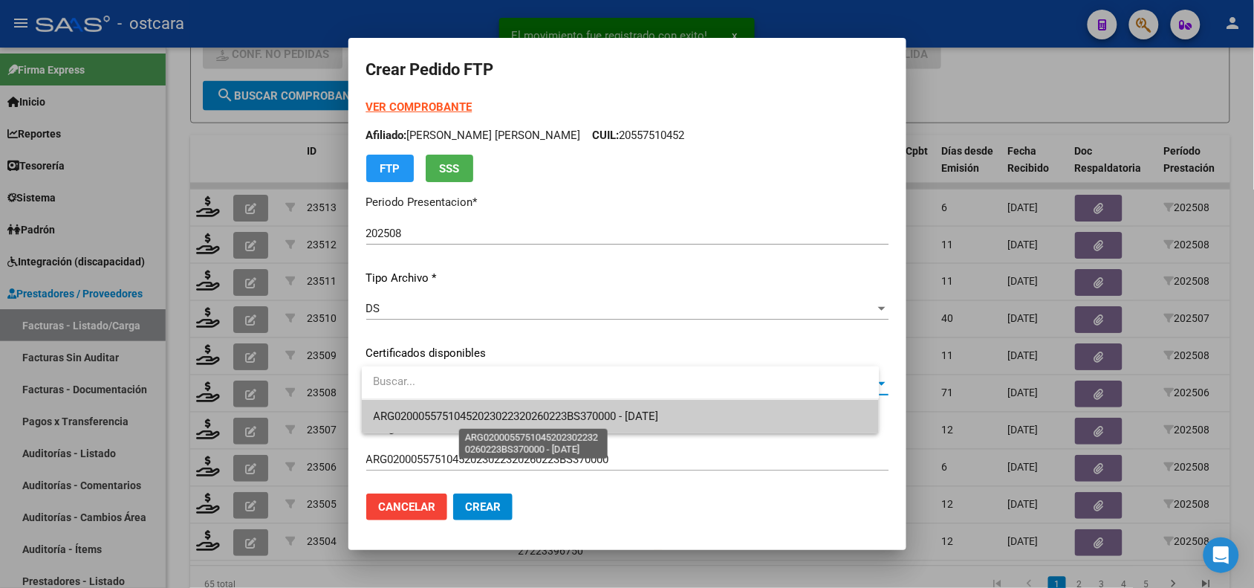
click at [399, 417] on span "ARG02000557510452023022320260223BS370000 - 2026-02-23" at bounding box center [516, 415] width 285 height 13
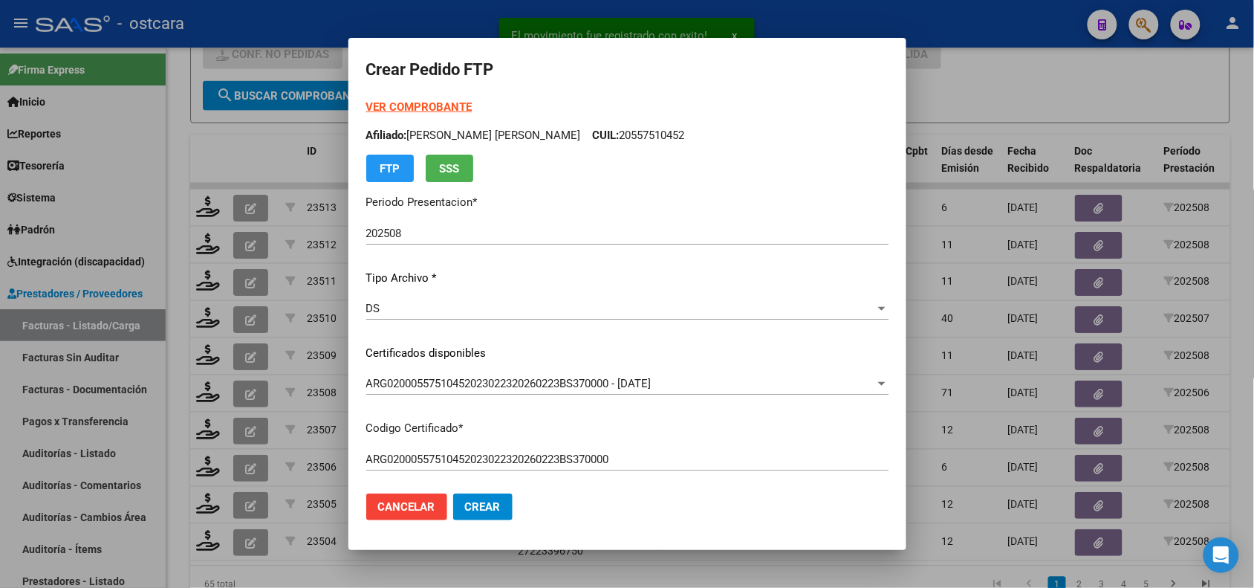
scroll to position [411, 0]
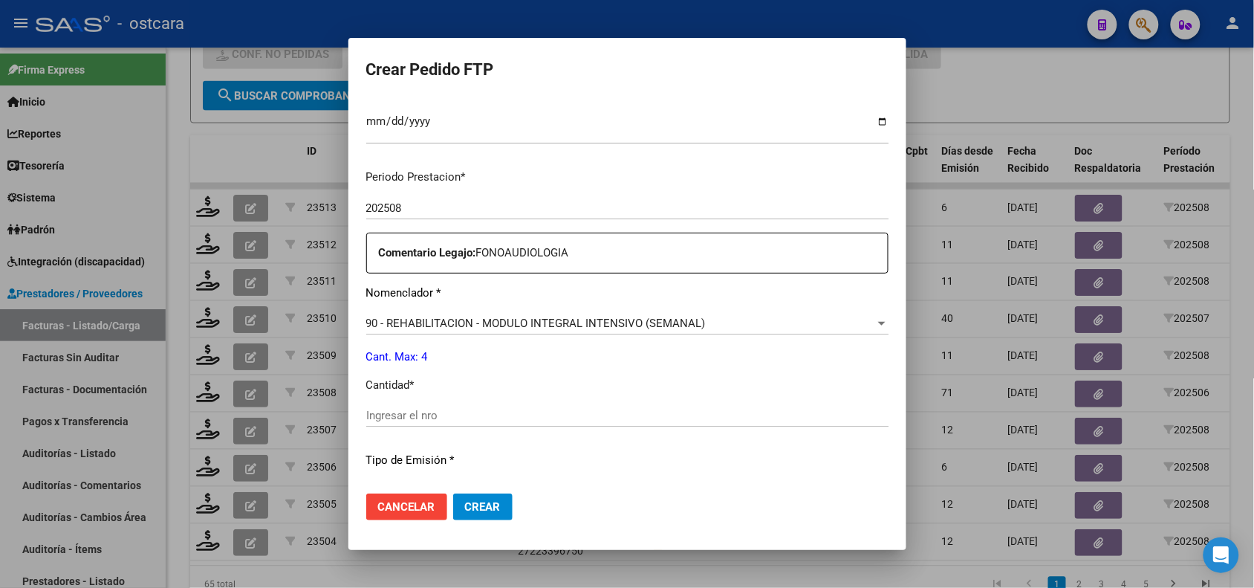
click at [469, 406] on div "Ingresar el nro" at bounding box center [627, 415] width 522 height 22
type input "4"
click at [484, 502] on span "Crear" at bounding box center [483, 506] width 36 height 13
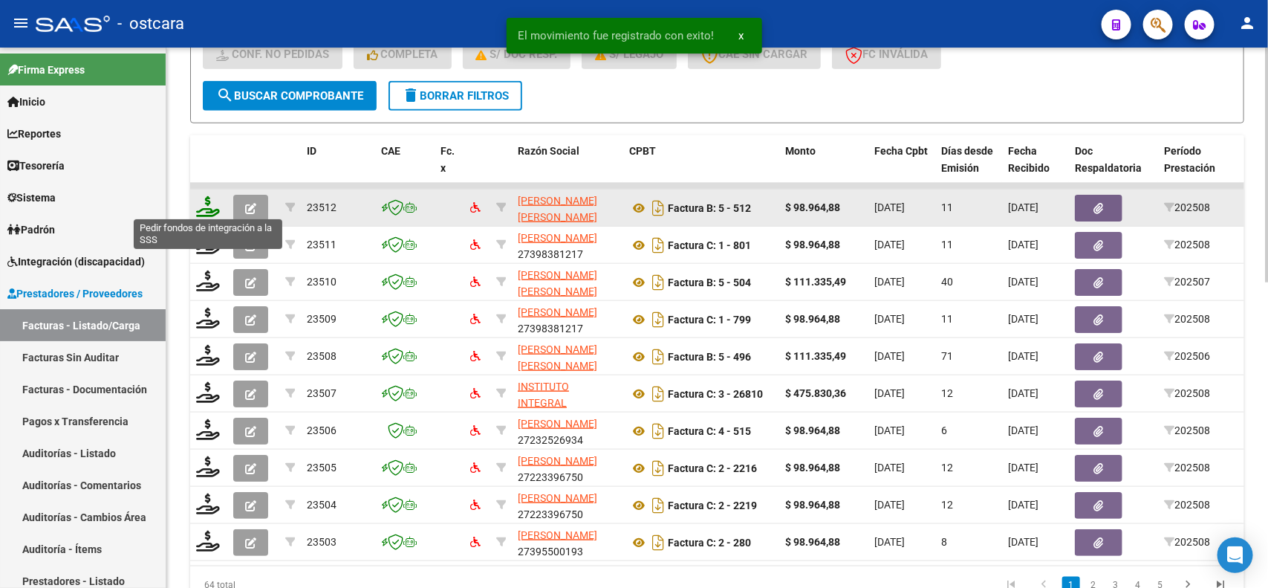
click at [209, 203] on icon at bounding box center [208, 206] width 24 height 21
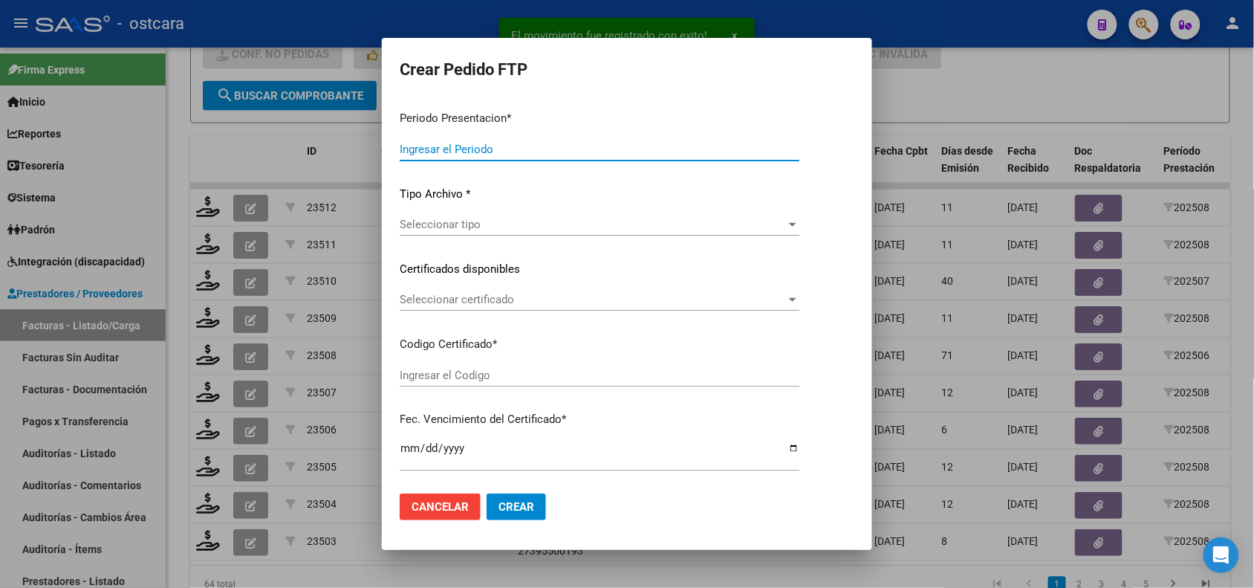
type input "202508"
type input "$ 98.964,88"
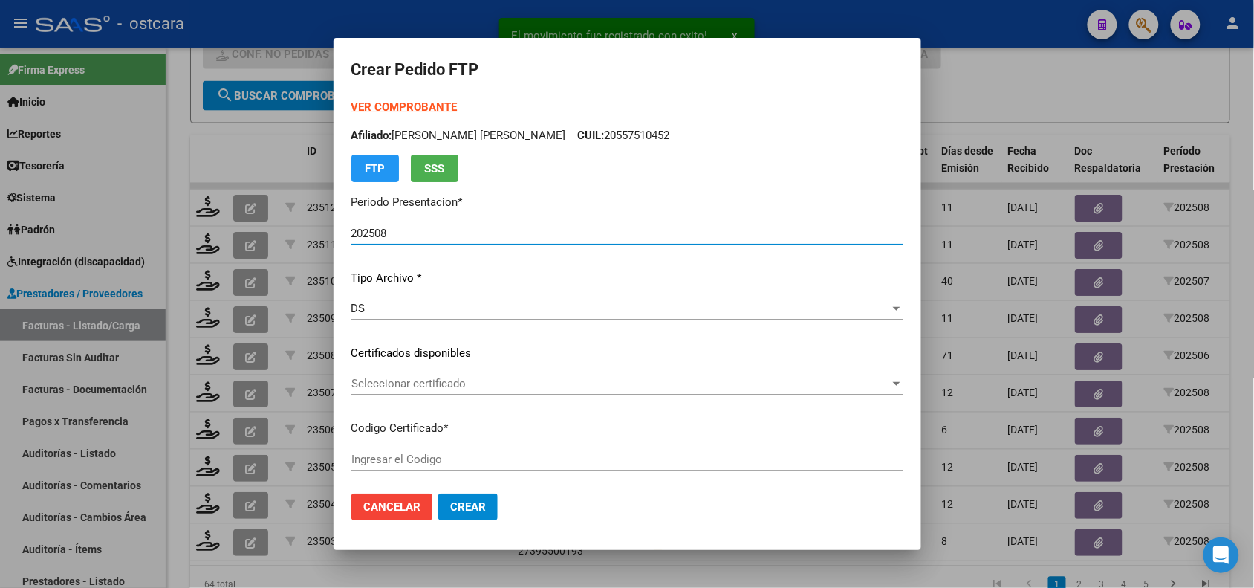
type input "ARG02000539957212022051920270519BS389000"
type input "2027-05-19"
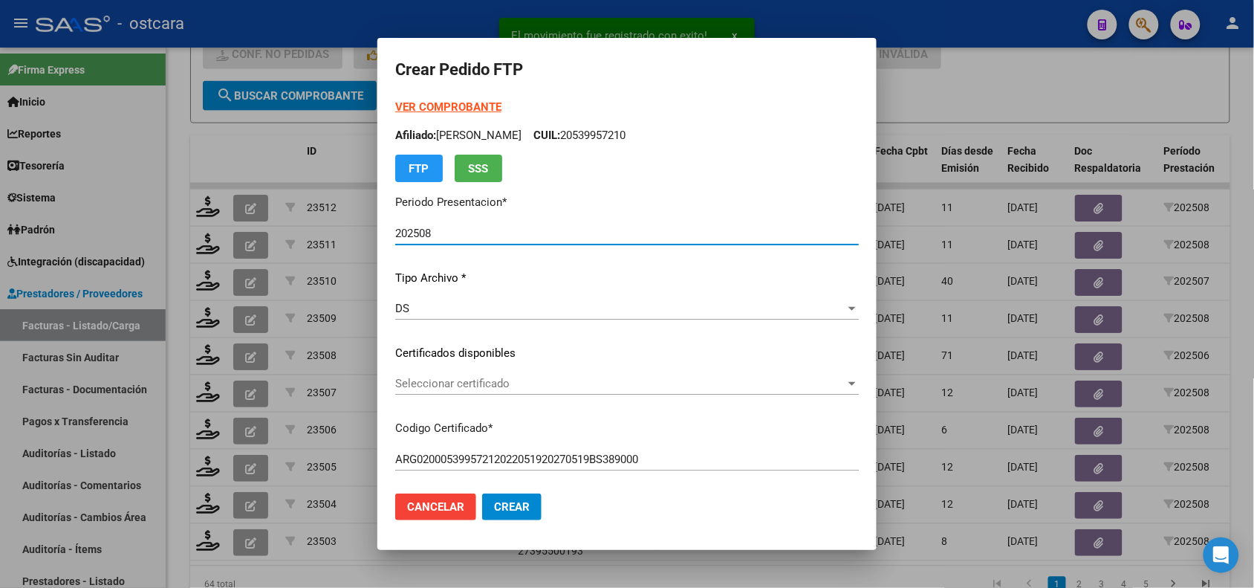
click at [474, 377] on span "Seleccionar certificado" at bounding box center [620, 383] width 450 height 13
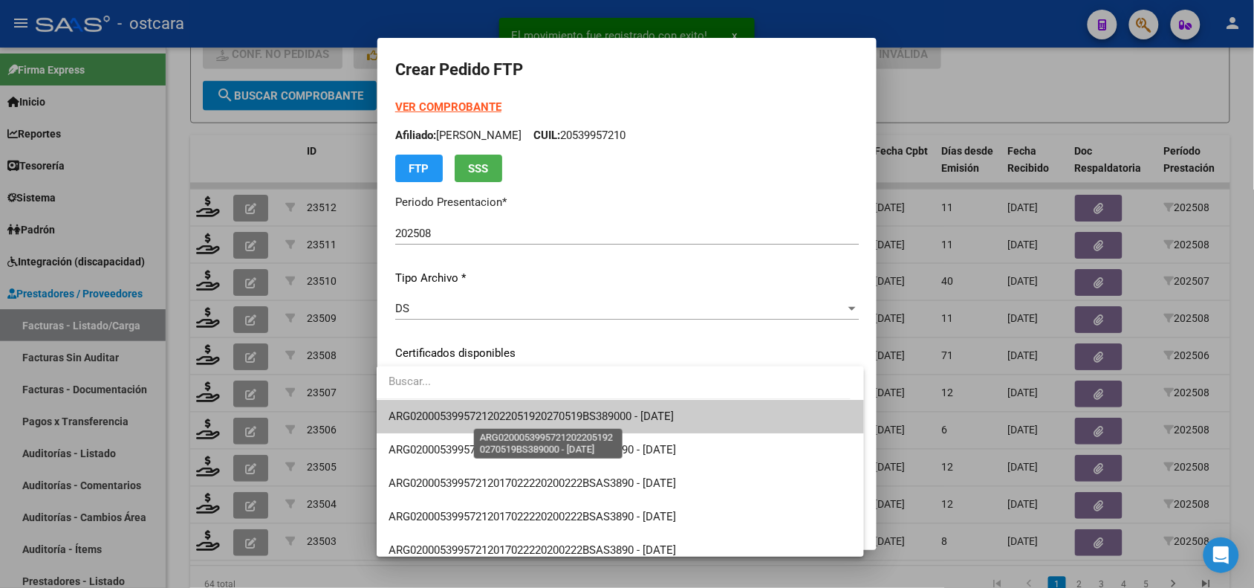
click at [476, 418] on span "ARG02000539957212022051920270519BS389000 - 2027-05-19" at bounding box center [531, 415] width 285 height 13
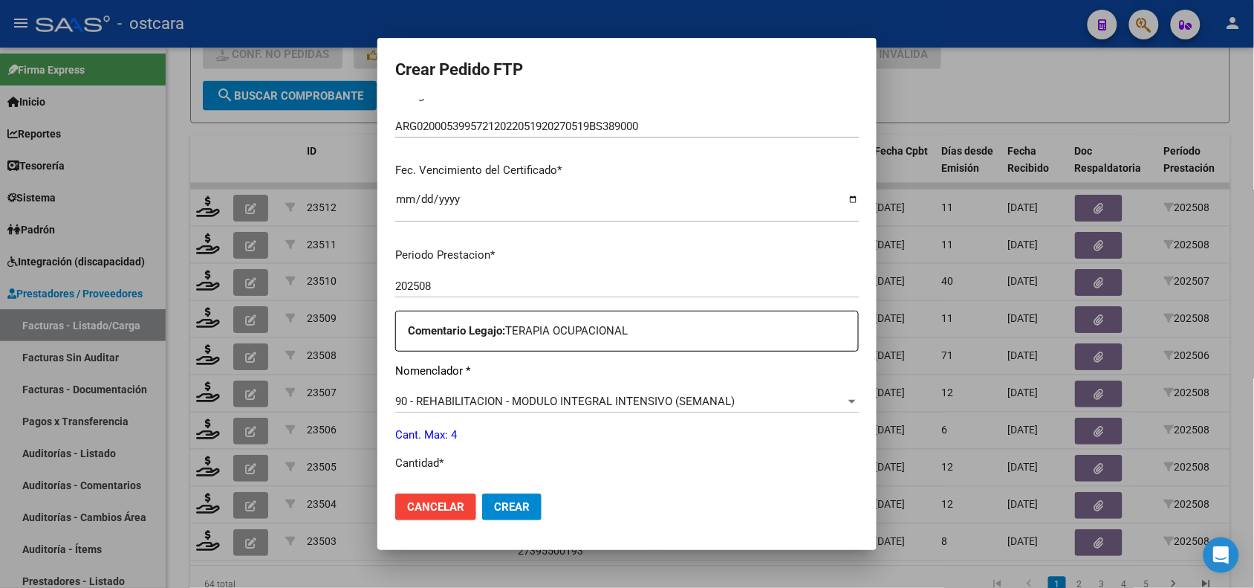
scroll to position [481, 0]
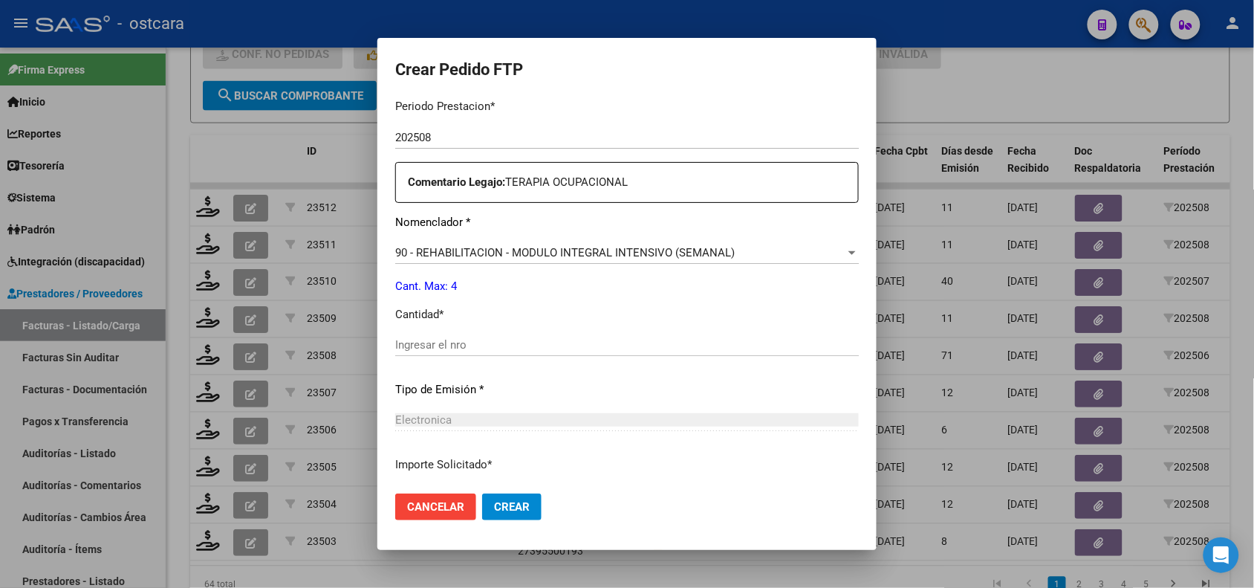
click at [507, 344] on input "Ingresar el nro" at bounding box center [627, 344] width 464 height 13
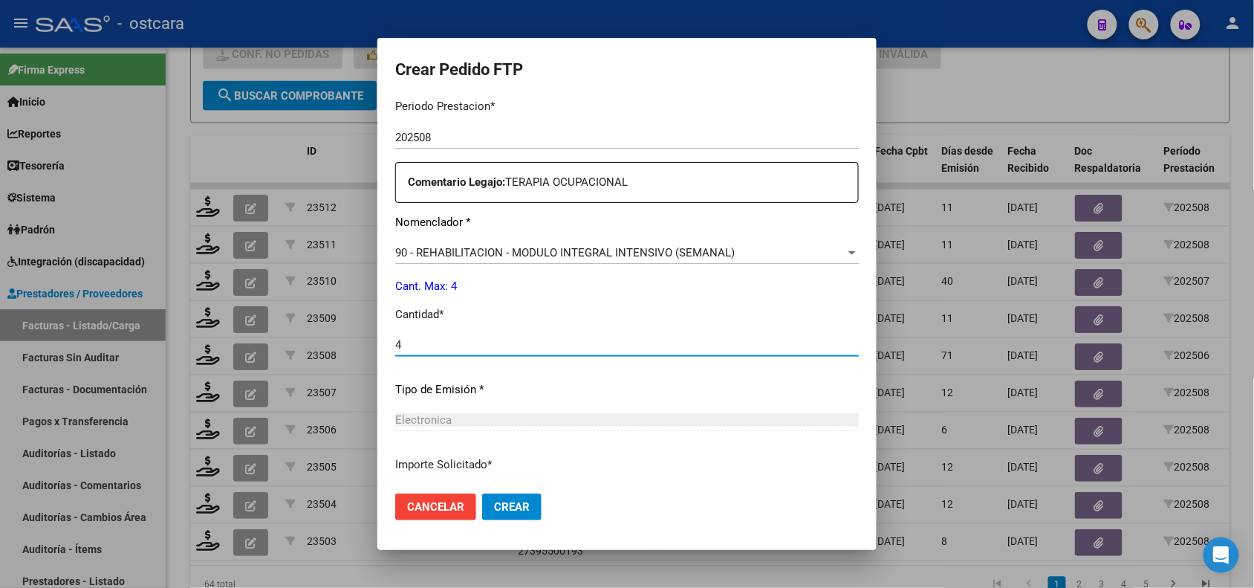
type input "4"
click at [494, 502] on span "Crear" at bounding box center [512, 506] width 36 height 13
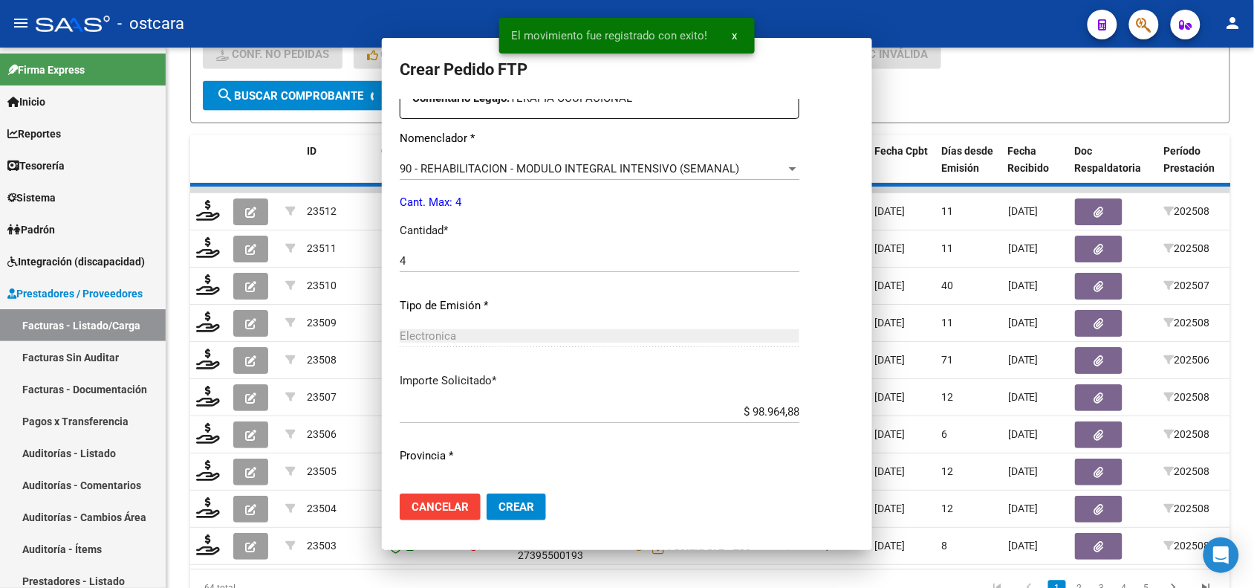
scroll to position [398, 0]
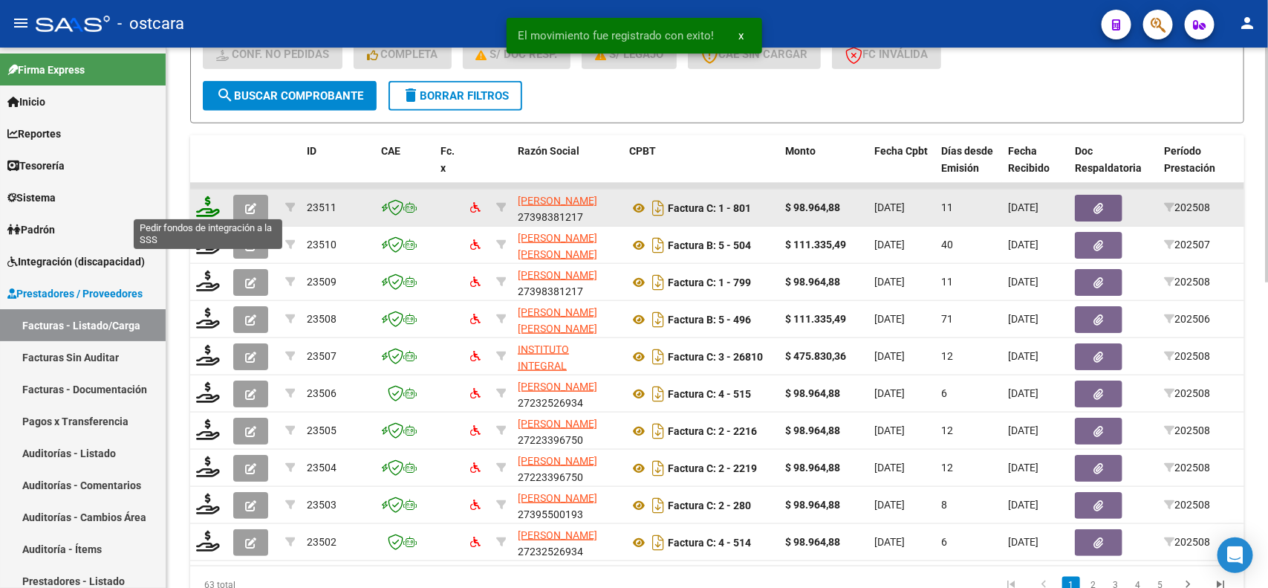
click at [206, 204] on icon at bounding box center [208, 206] width 24 height 21
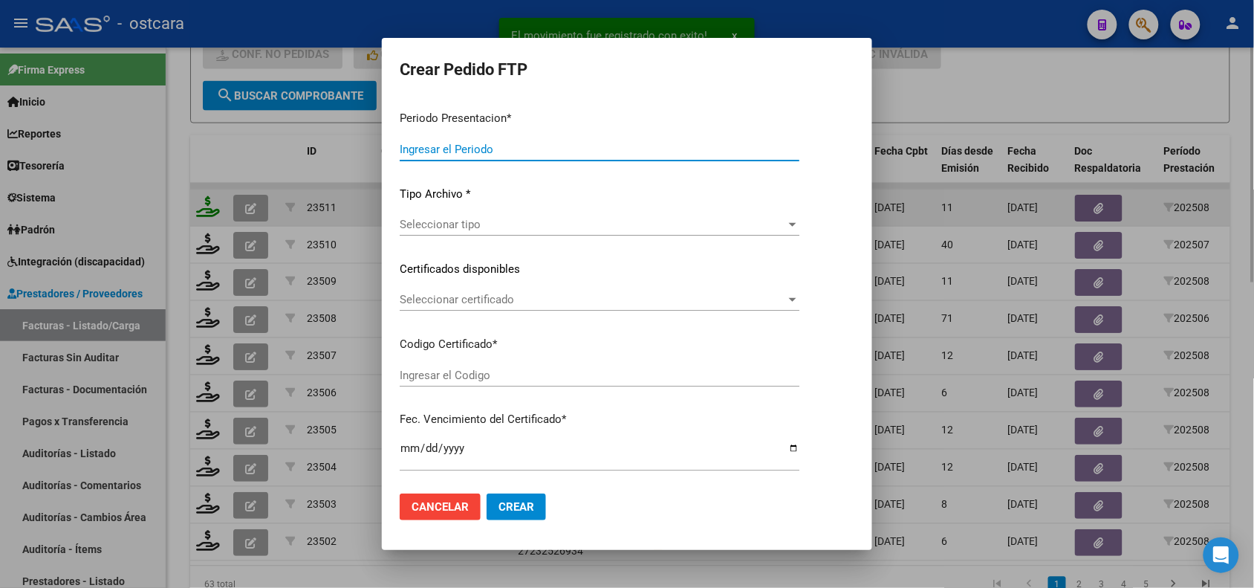
type input "202508"
type input "$ 98.964,88"
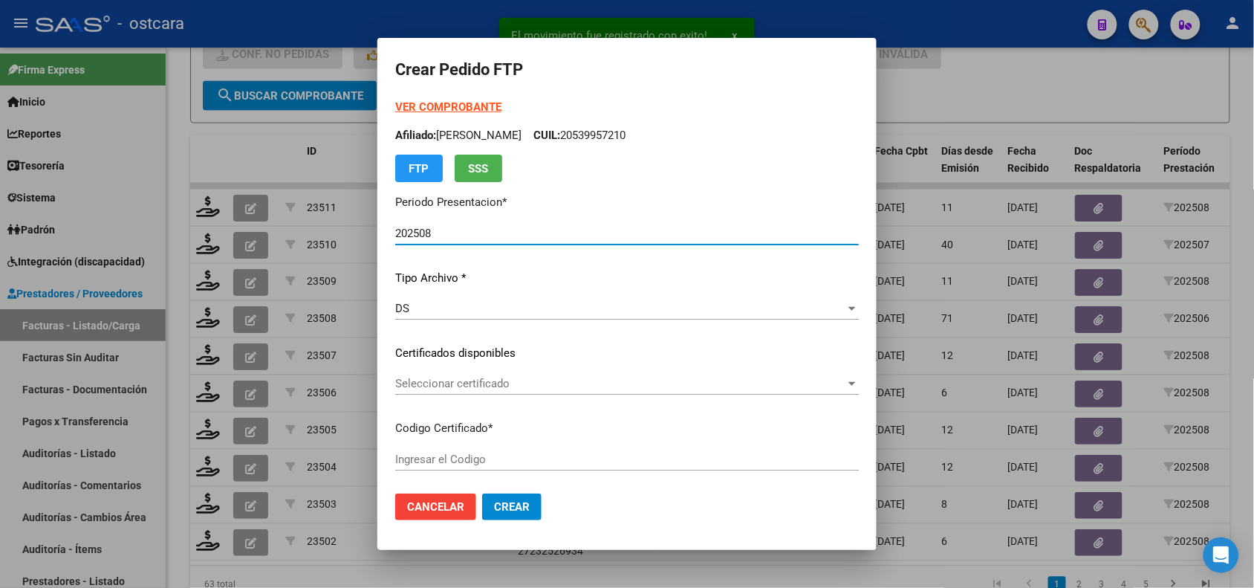
type input "ARG01000545460812023052320330523ERI434"
type input "2033-05-01"
click at [606, 383] on span "Seleccionar certificado" at bounding box center [620, 383] width 450 height 13
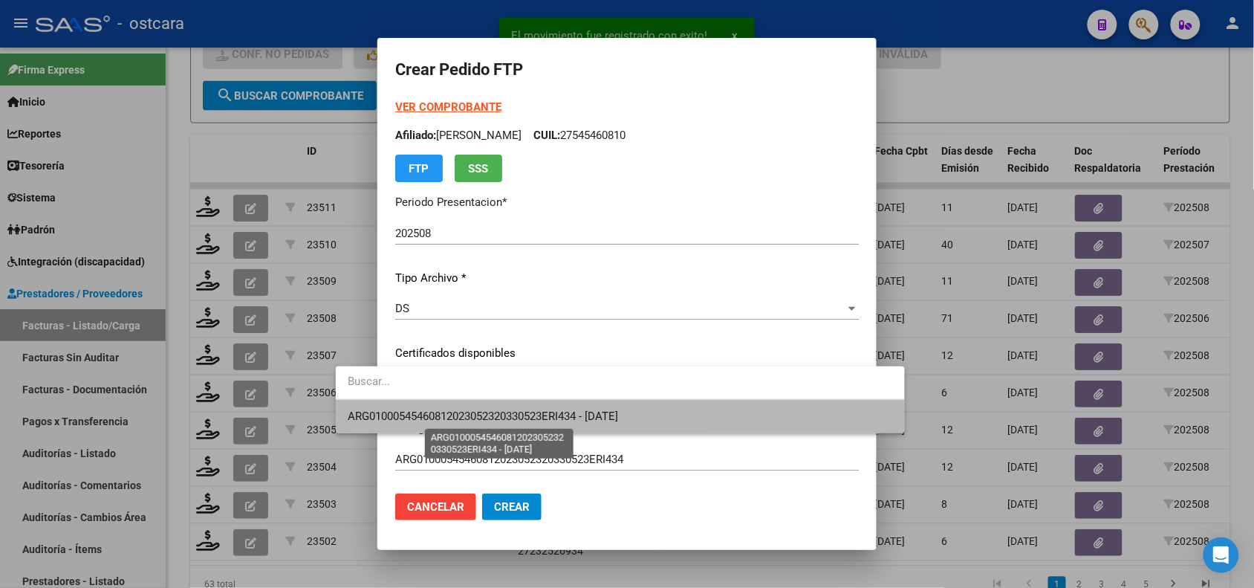
click at [618, 412] on span "ARG01000545460812023052320330523ERI434 - 2033-05-01" at bounding box center [483, 415] width 270 height 13
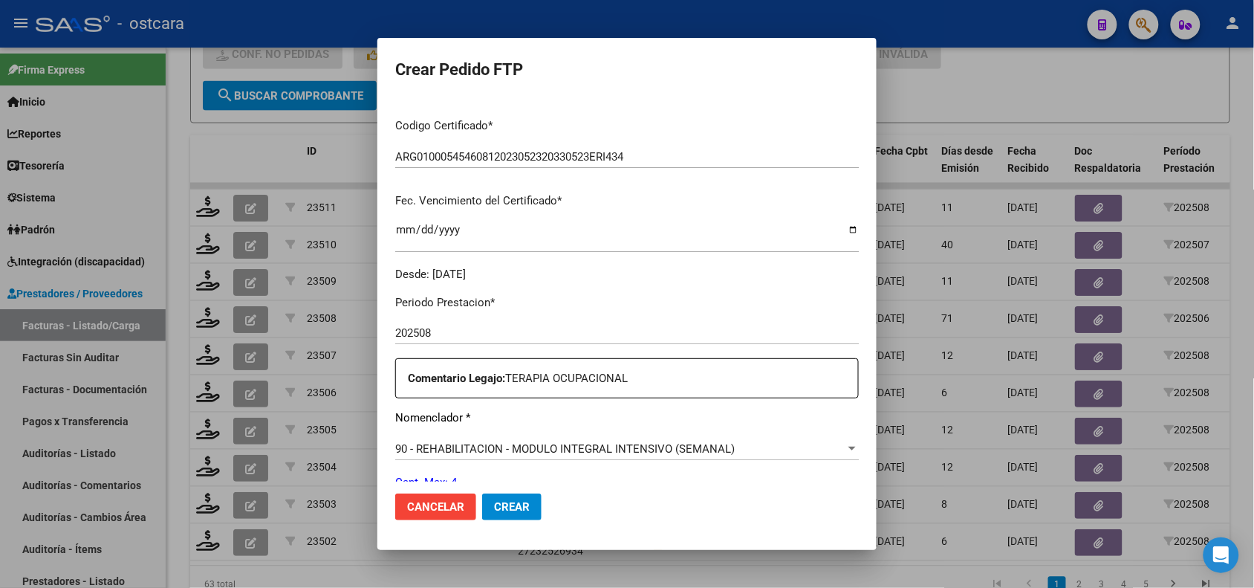
scroll to position [522, 0]
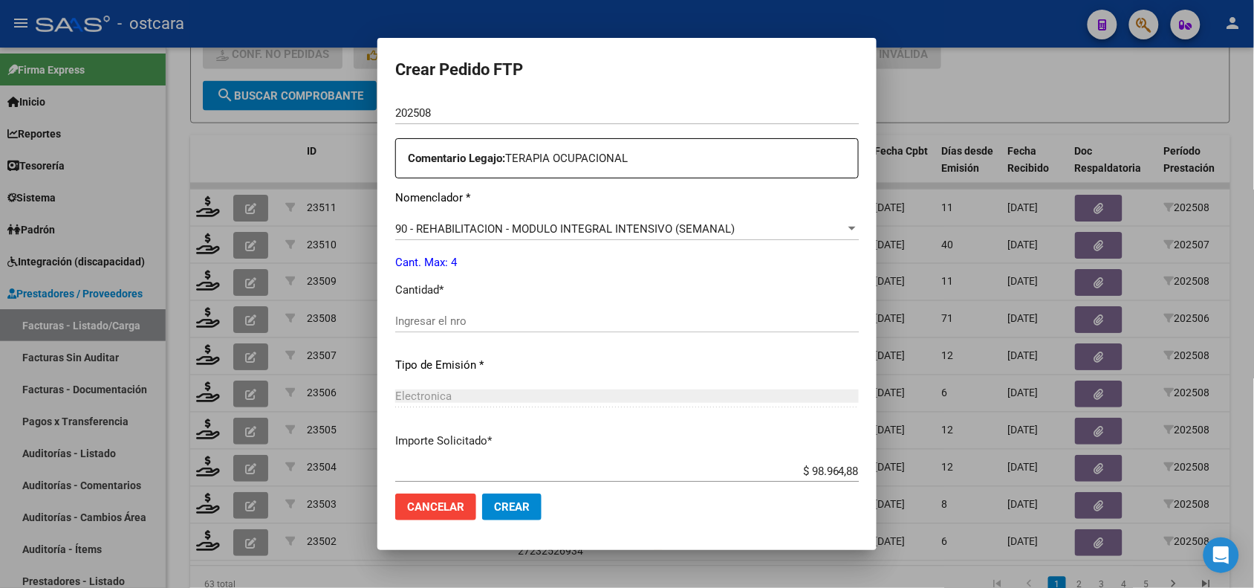
click at [483, 320] on input "Ingresar el nro" at bounding box center [627, 320] width 464 height 13
type input "4"
click at [494, 500] on span "Crear" at bounding box center [512, 506] width 36 height 13
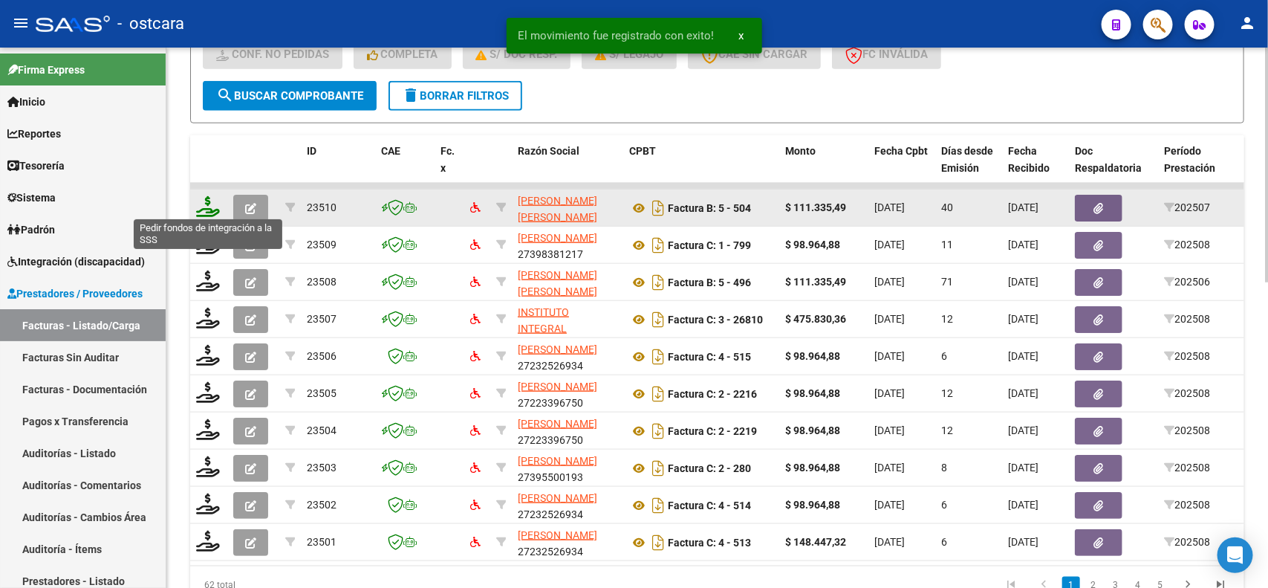
click at [208, 201] on icon at bounding box center [208, 206] width 24 height 21
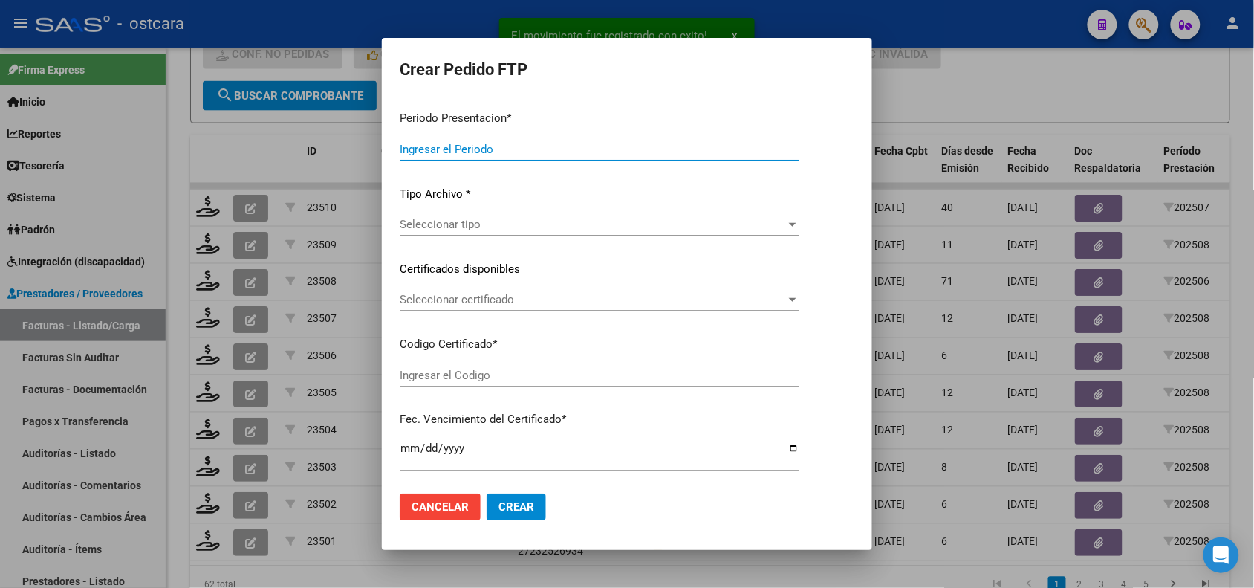
type input "202508"
type input "202507"
type input "$ 111.335,49"
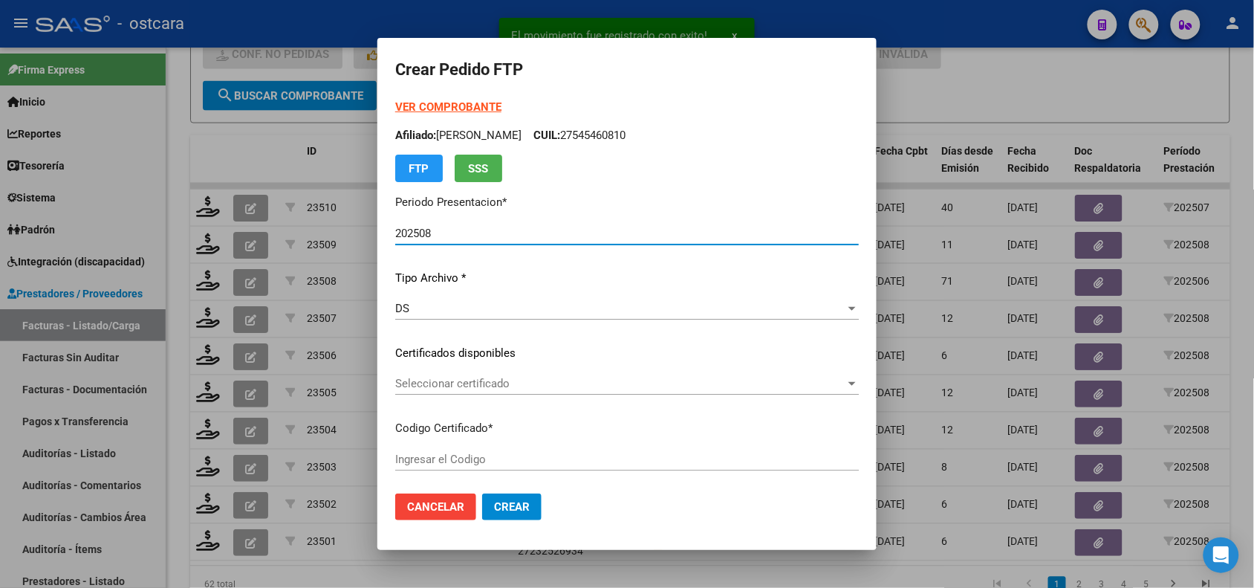
type input "ARG02000539957212022051920270519BS389000"
type input "2027-05-19"
click at [420, 386] on span "Seleccionar certificado" at bounding box center [620, 383] width 450 height 13
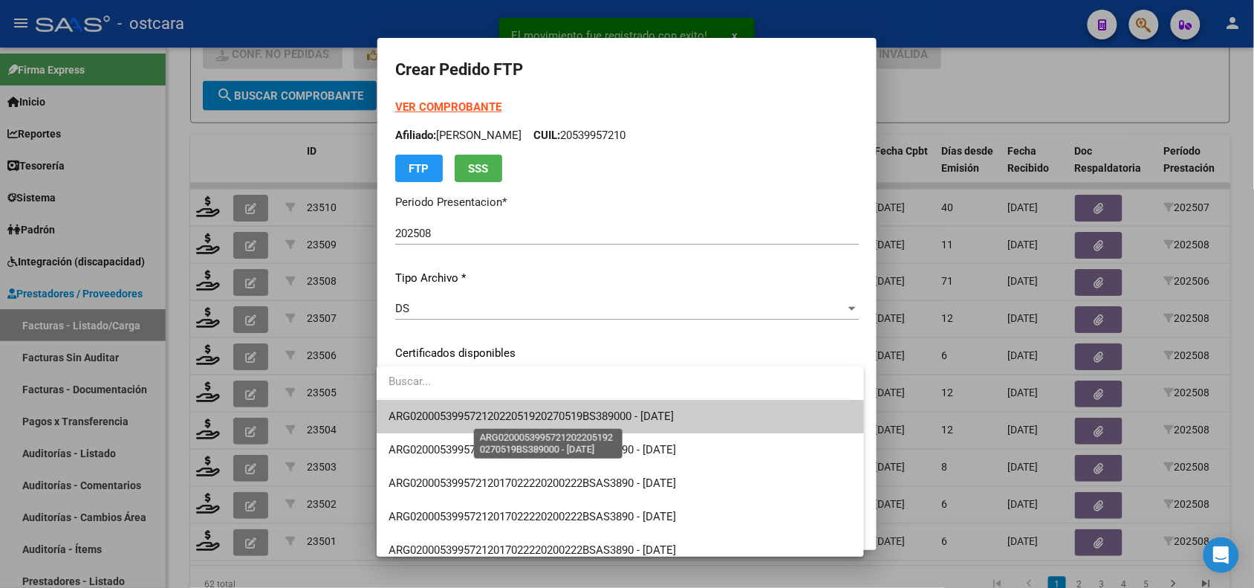
click at [426, 418] on span "ARG02000539957212022051920270519BS389000 - 2027-05-19" at bounding box center [531, 415] width 285 height 13
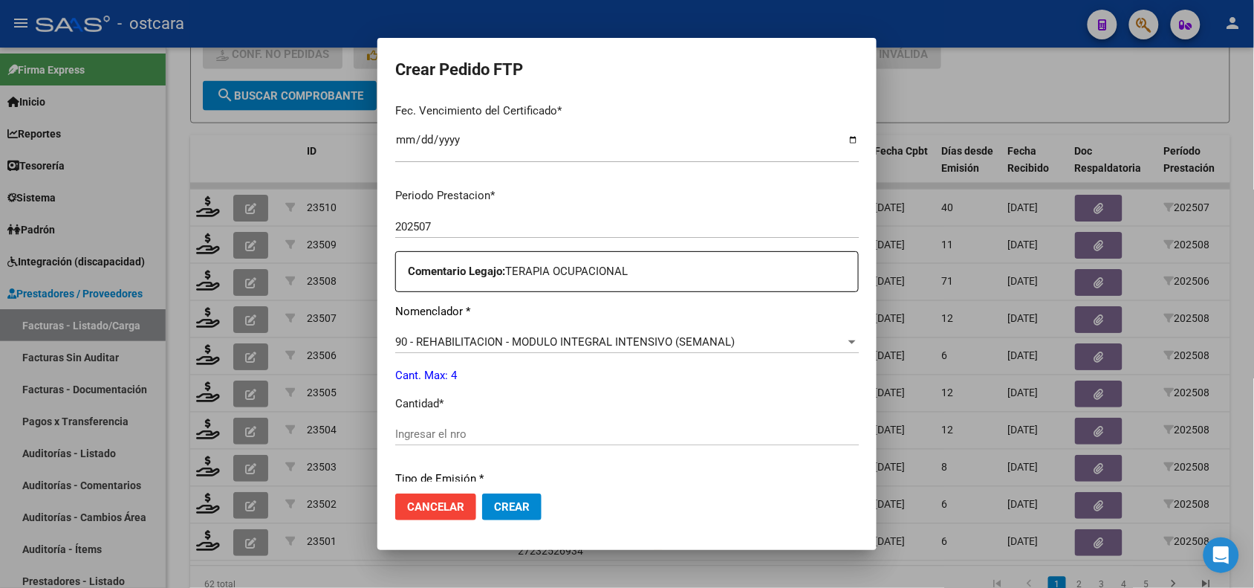
scroll to position [473, 0]
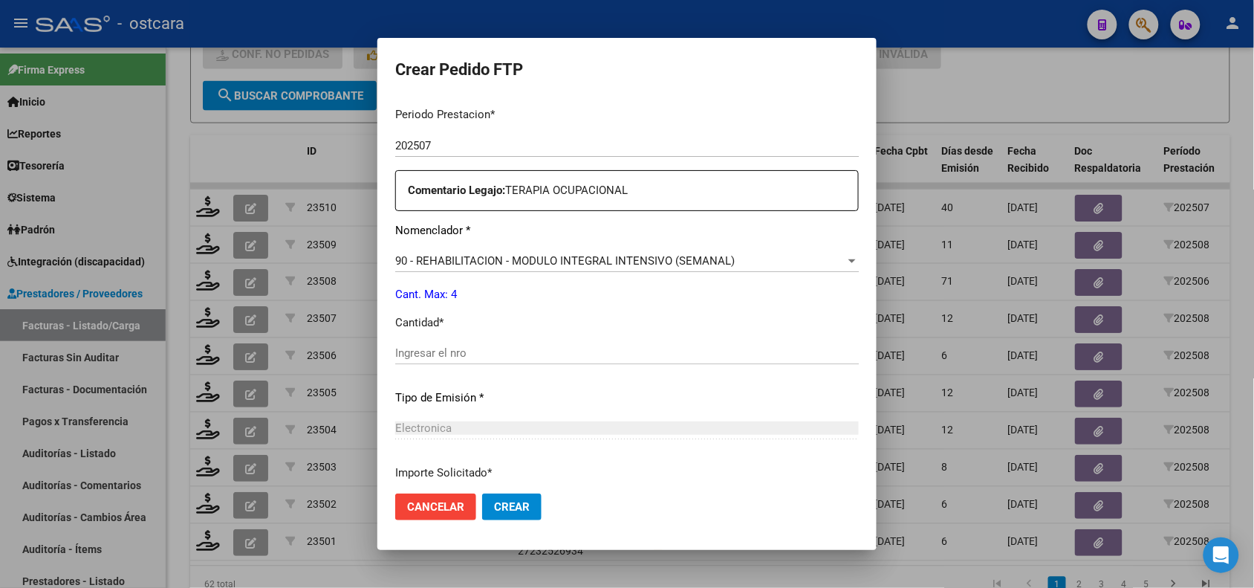
click at [789, 351] on input "Ingresar el nro" at bounding box center [627, 352] width 464 height 13
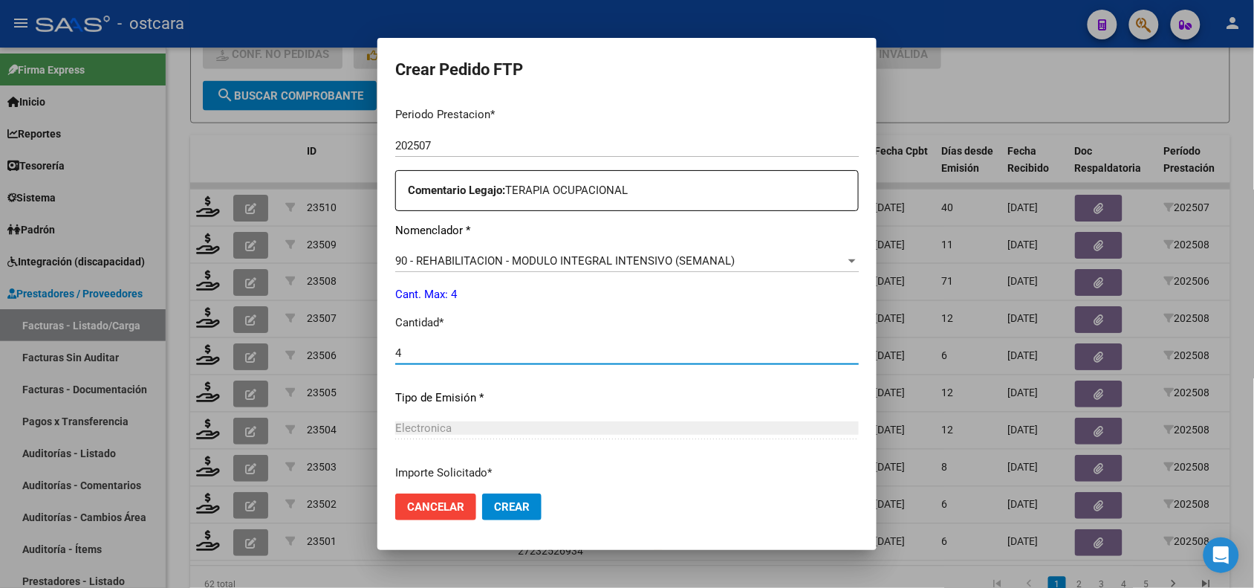
type input "4"
click at [517, 503] on span "Crear" at bounding box center [512, 506] width 36 height 13
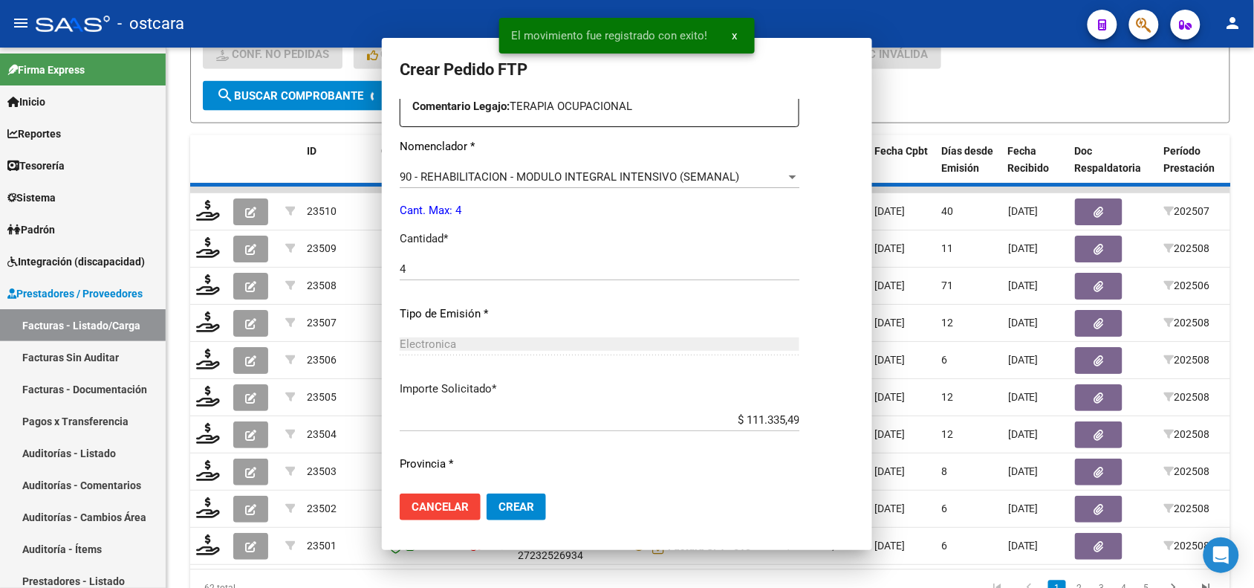
scroll to position [390, 0]
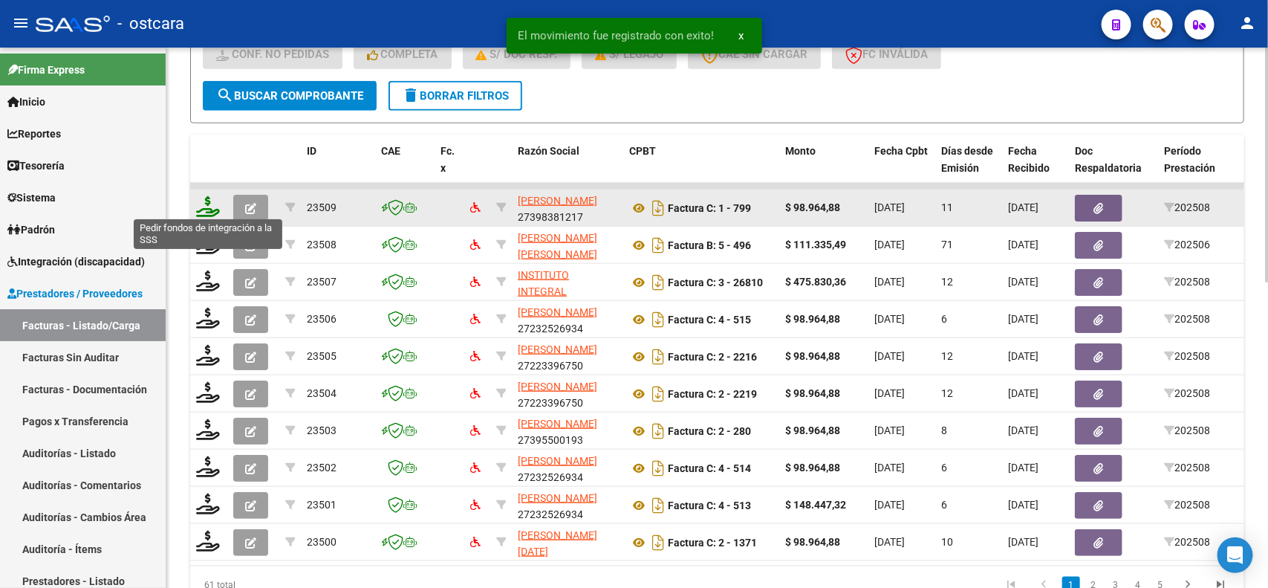
click at [205, 204] on icon at bounding box center [208, 206] width 24 height 21
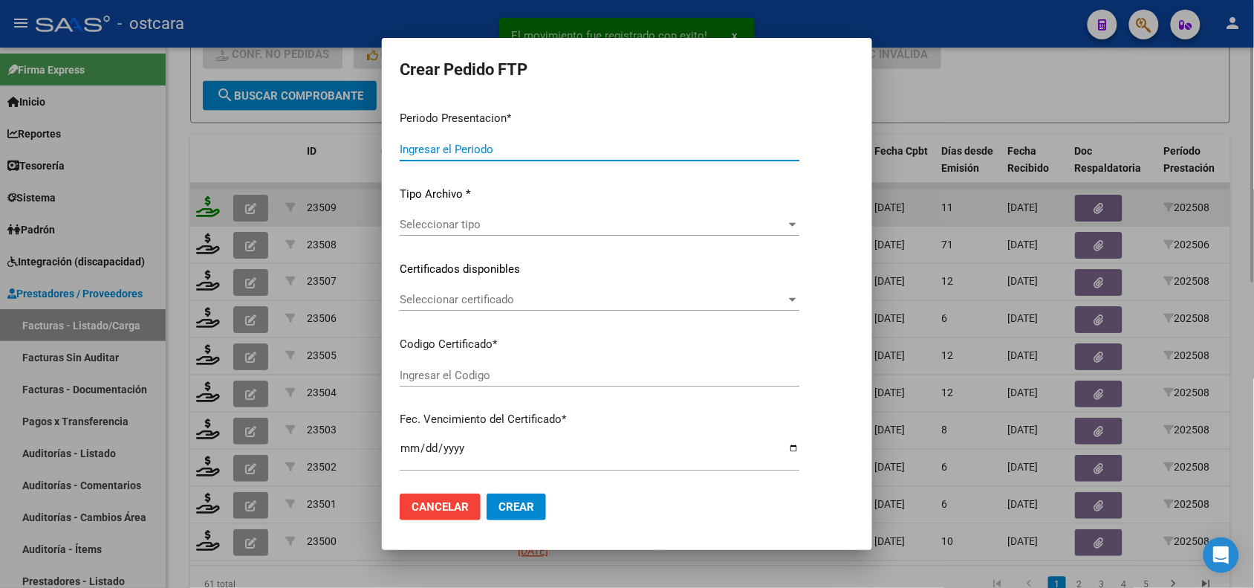
type input "202508"
type input "$ 98.964,88"
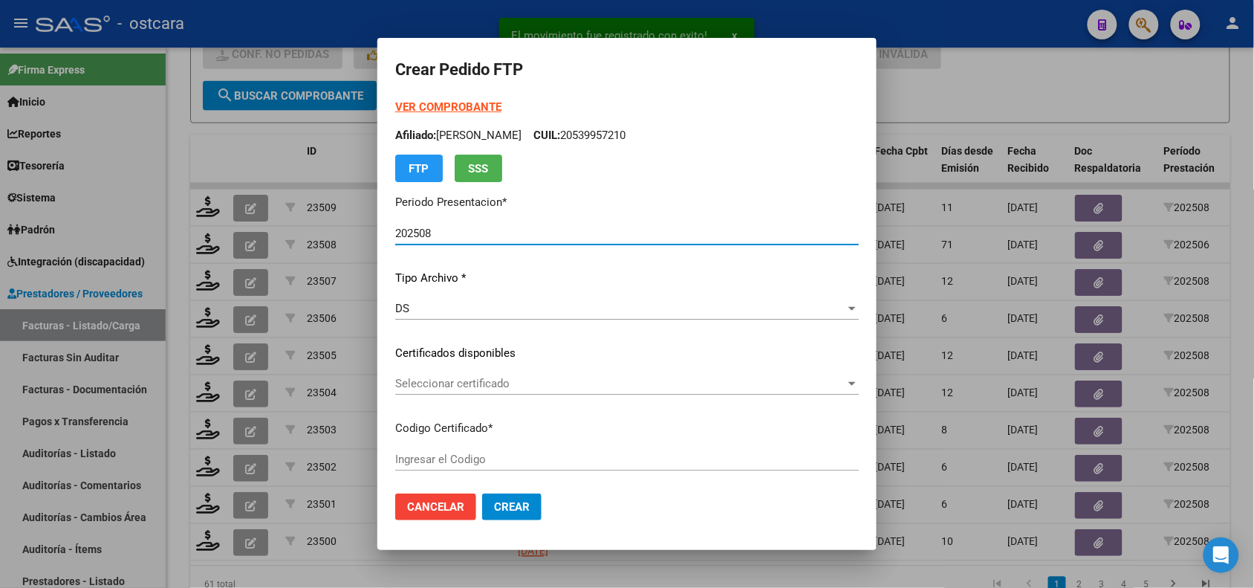
type input "ARG01000522580772022042520270425ERI43400"
type input "[DATE]"
click at [517, 377] on span "Seleccionar certificado" at bounding box center [621, 383] width 452 height 13
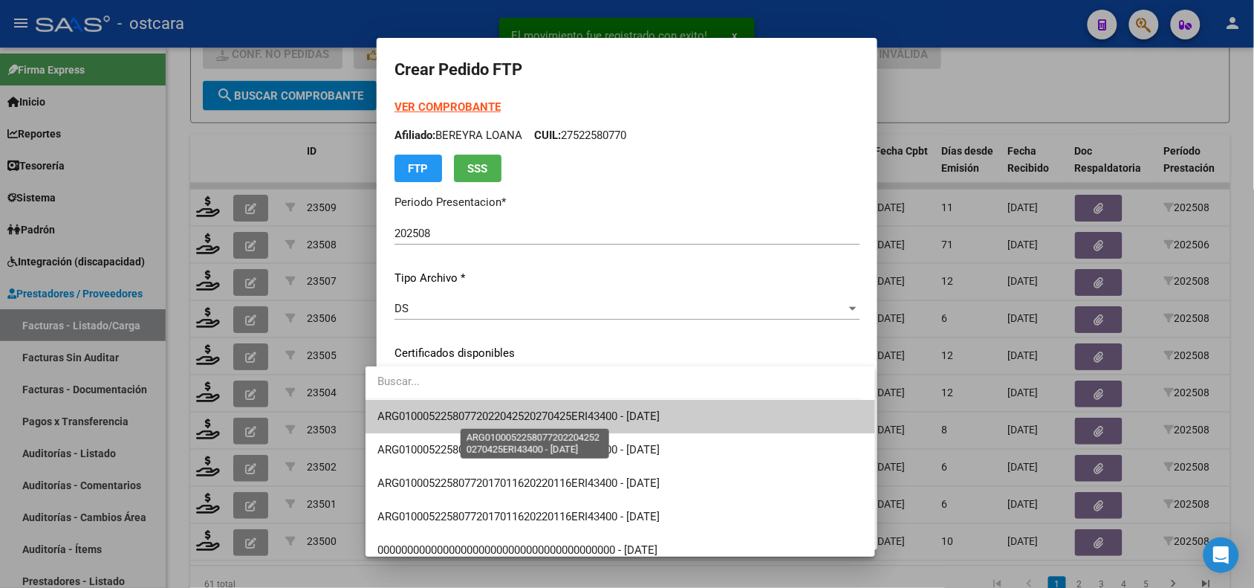
click at [517, 415] on span "ARG01000522580772022042520270425ERI43400 - [DATE]" at bounding box center [518, 415] width 282 height 13
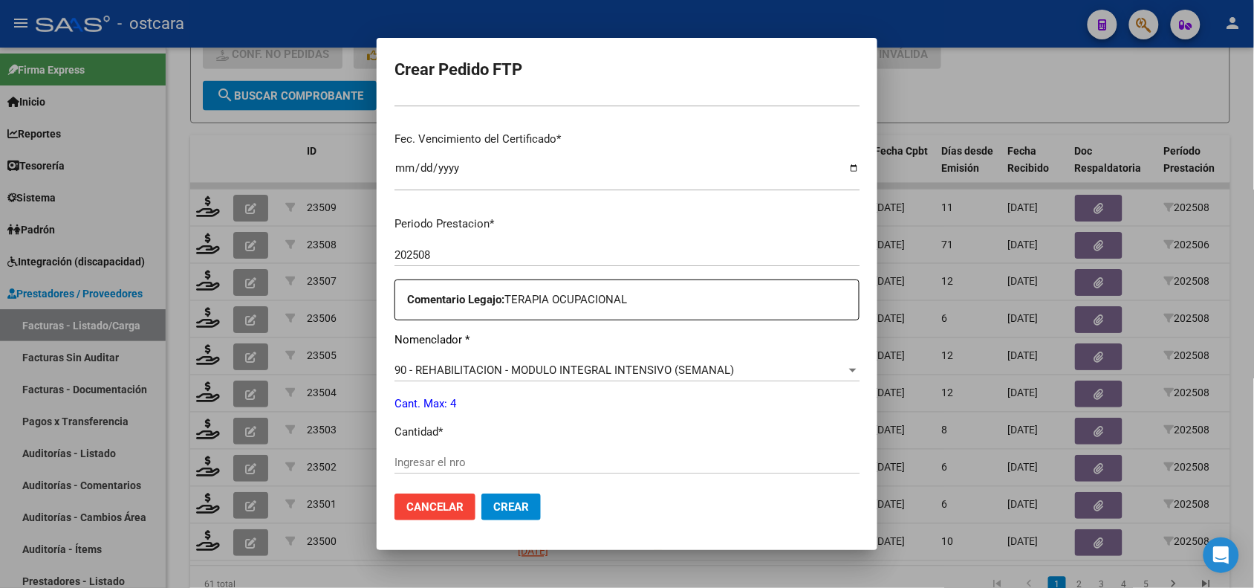
scroll to position [427, 0]
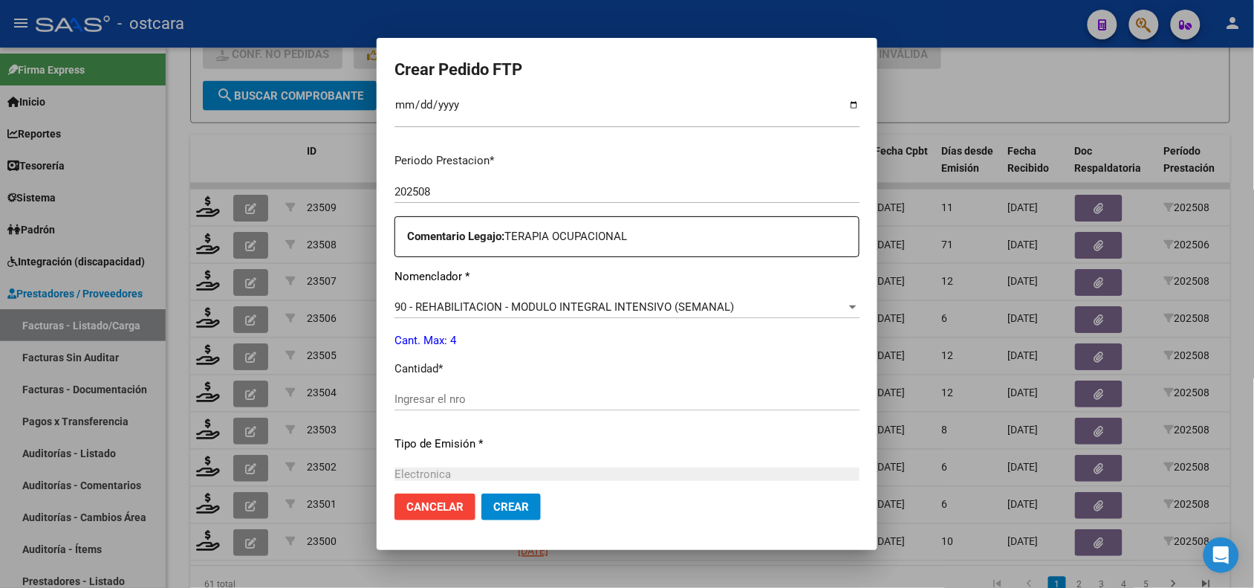
click at [597, 395] on input "Ingresar el nro" at bounding box center [627, 398] width 465 height 13
type input "4"
click at [493, 504] on span "Crear" at bounding box center [511, 506] width 36 height 13
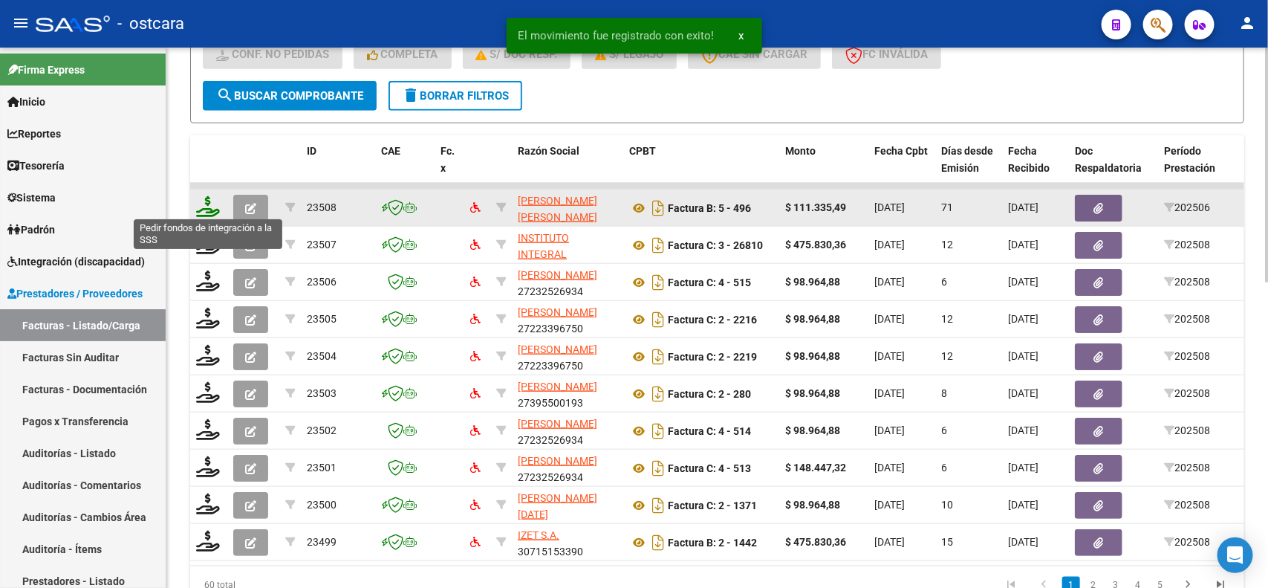
click at [206, 203] on icon at bounding box center [208, 206] width 24 height 21
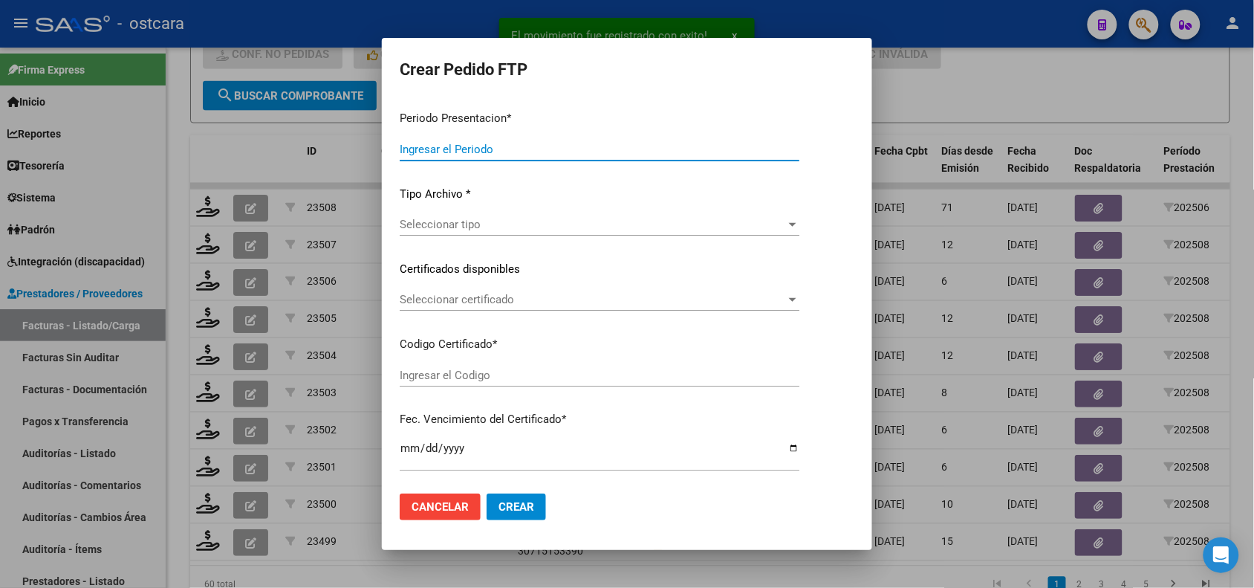
type input "202508"
type input "202506"
type input "$ 111.335,49"
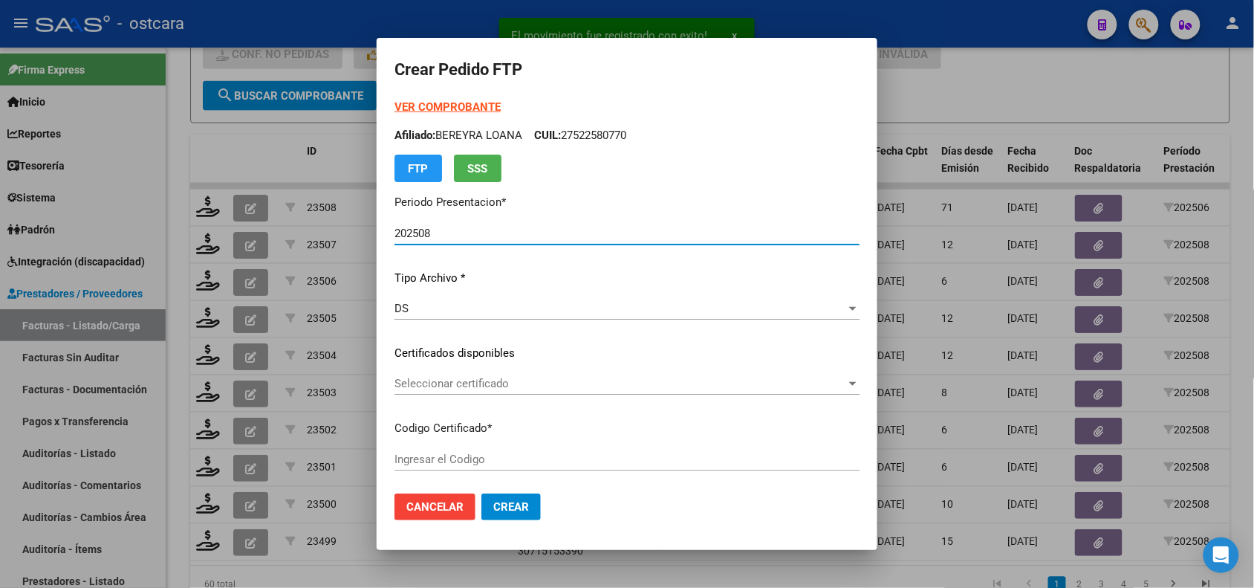
type input "ARG02000539957212022051920270519BS389000"
type input "2027-05-19"
click at [528, 377] on span "Seleccionar certificado" at bounding box center [620, 383] width 450 height 13
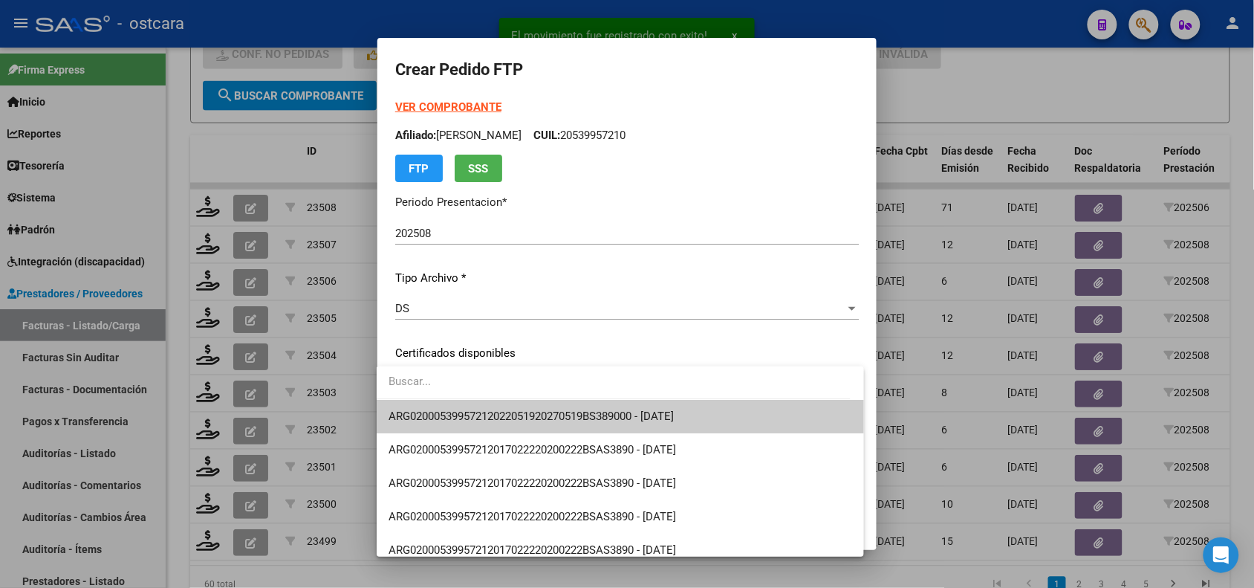
click at [533, 409] on span "ARG02000539957212022051920270519BS389000 - 2027-05-19" at bounding box center [621, 416] width 464 height 33
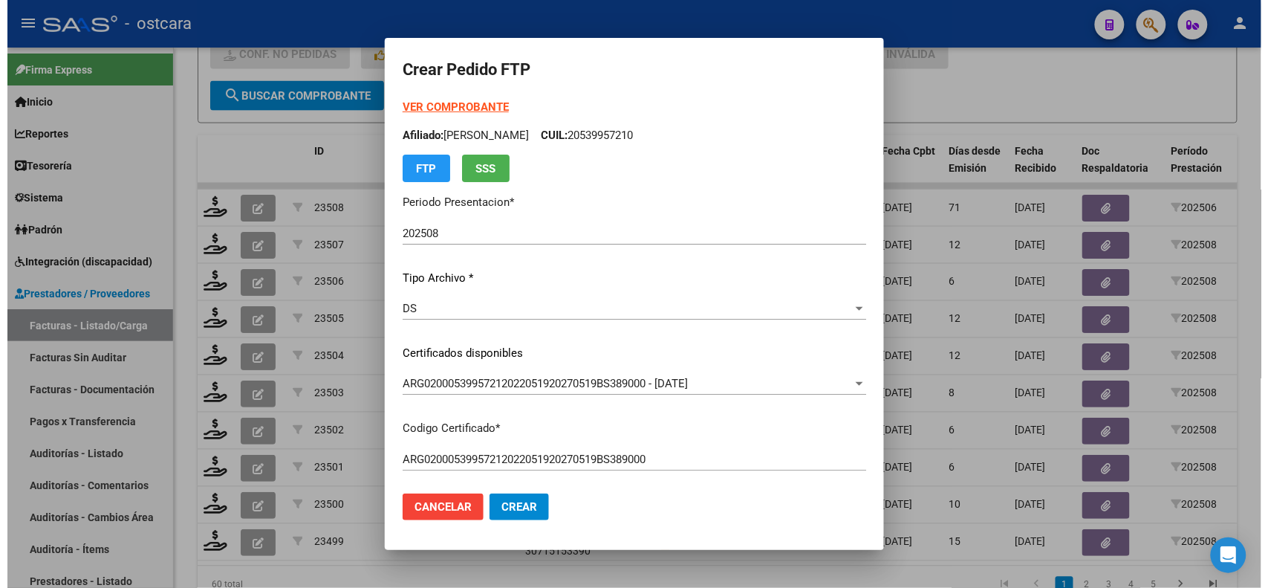
scroll to position [481, 0]
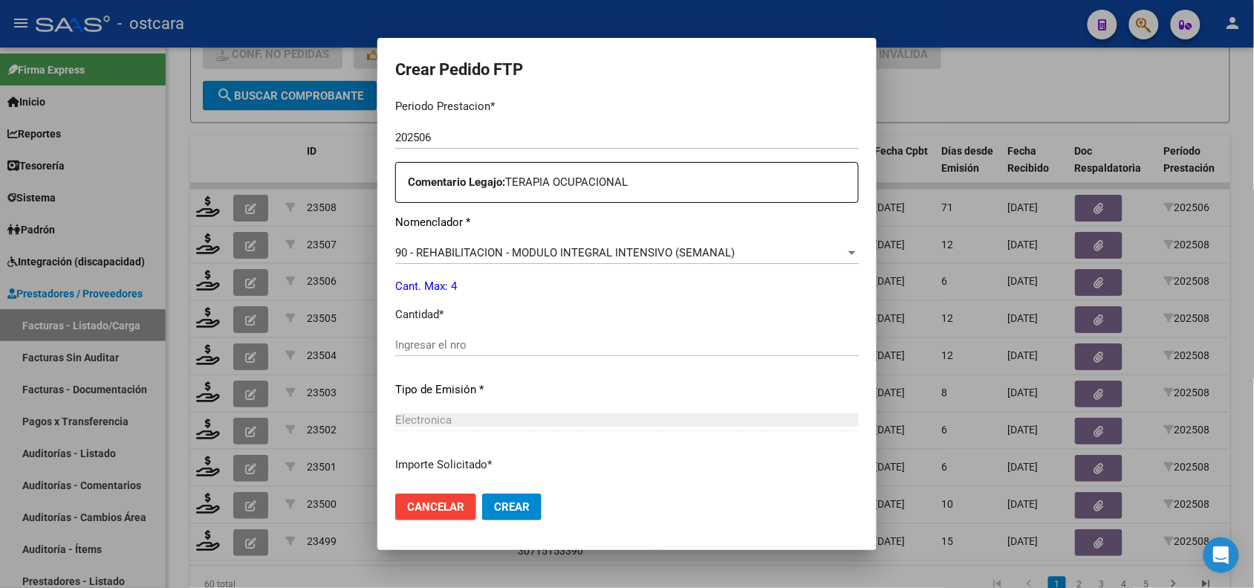
click at [632, 346] on input "Ingresar el nro" at bounding box center [627, 344] width 464 height 13
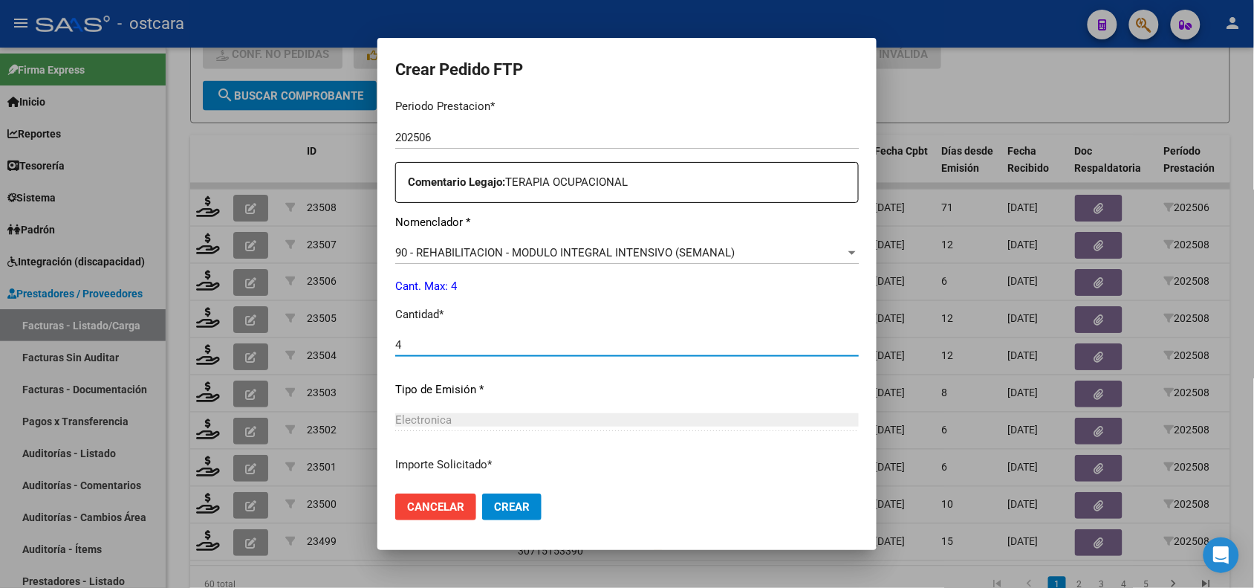
type input "4"
click at [499, 503] on span "Crear" at bounding box center [512, 506] width 36 height 13
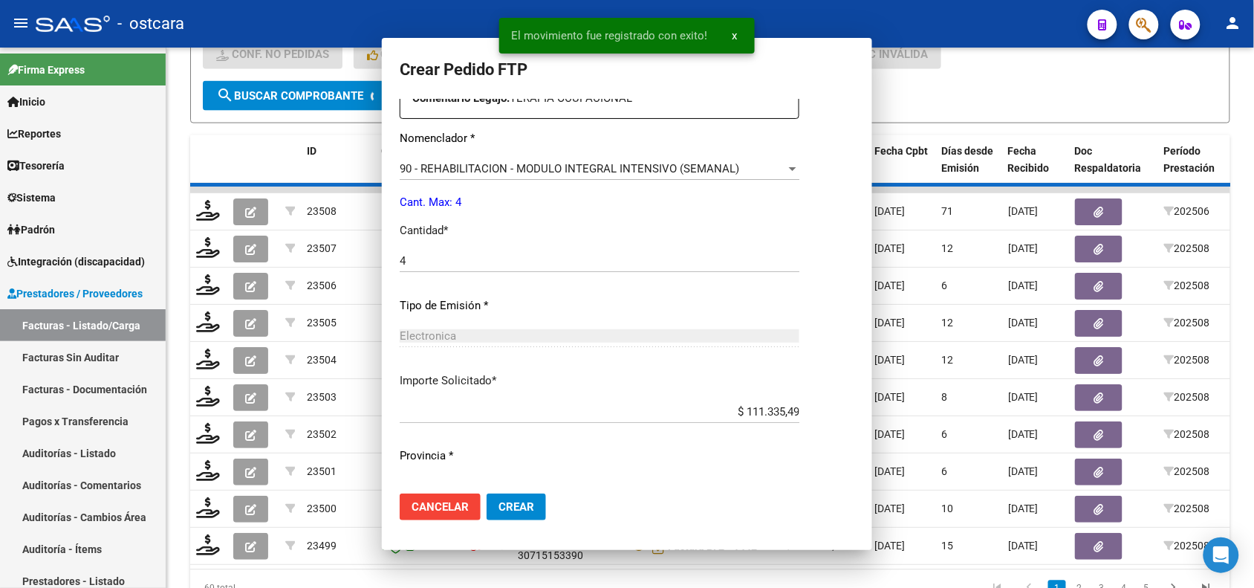
scroll to position [0, 0]
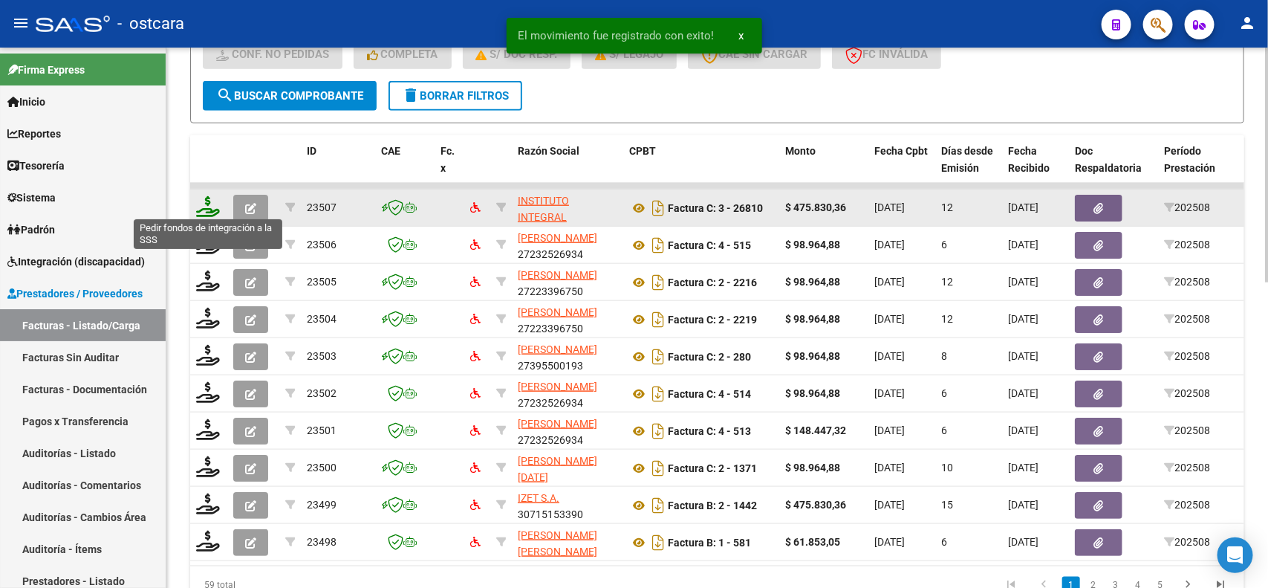
click at [212, 209] on icon at bounding box center [208, 206] width 24 height 21
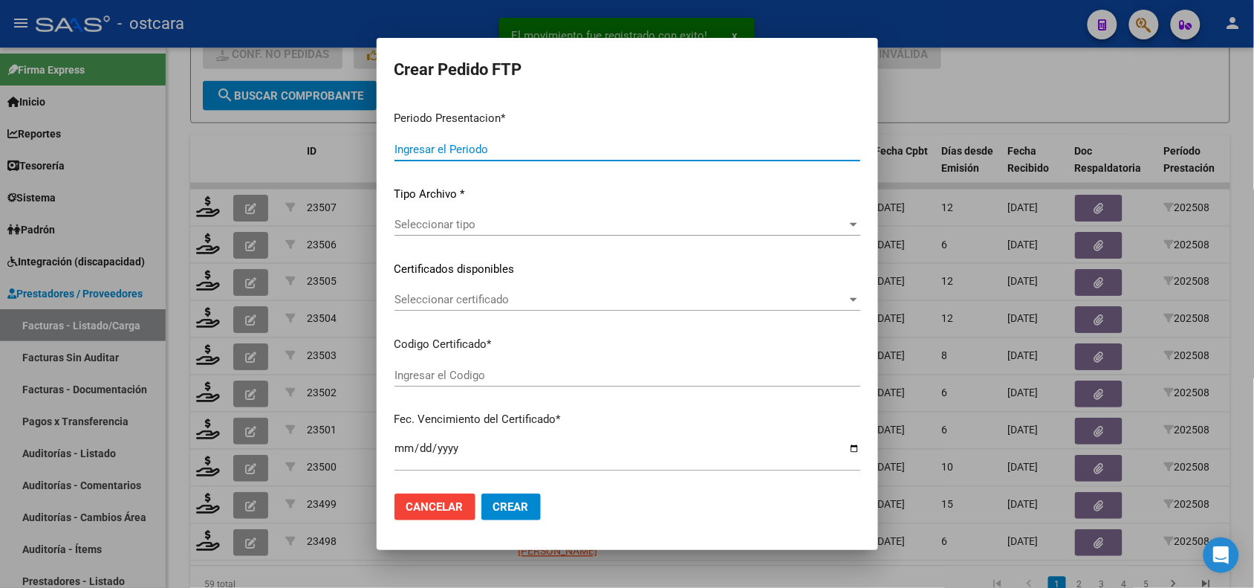
type input "202508"
type input "$ 475.830,36"
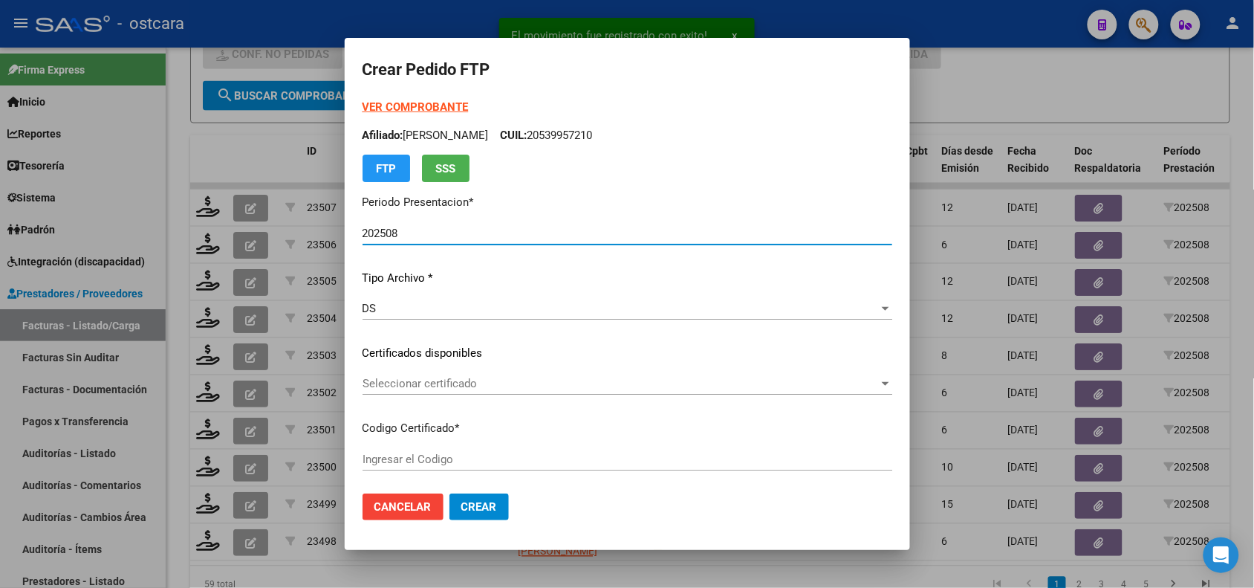
type input "ARG020005032525392023021720280217CBA536"
type input "2028-02-17"
click at [495, 384] on span "Seleccionar certificado" at bounding box center [621, 383] width 516 height 13
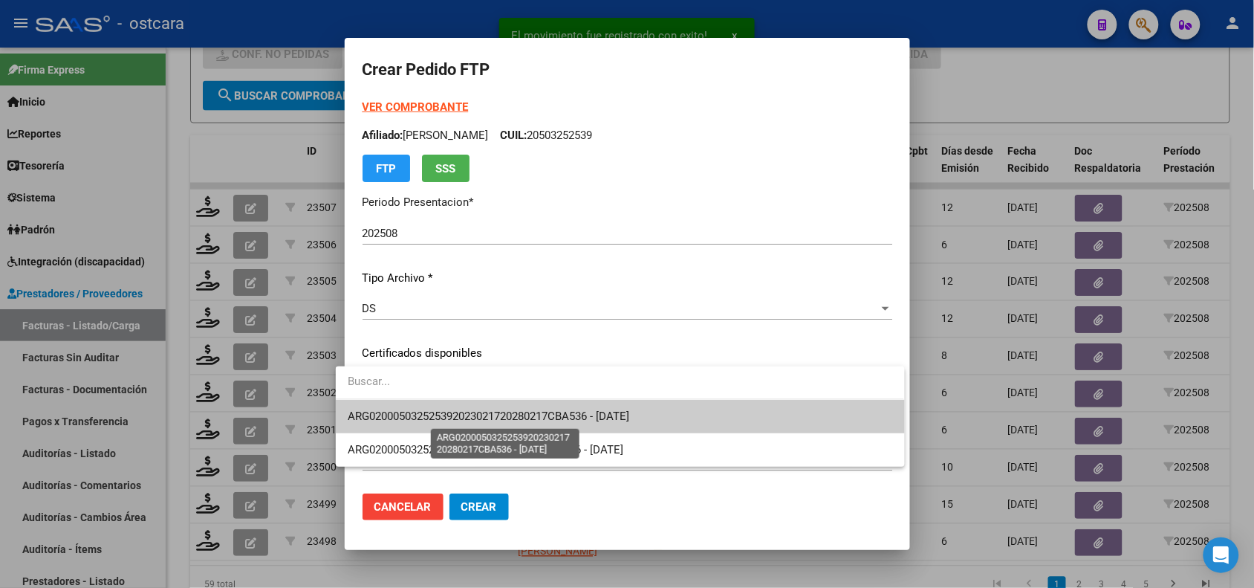
click at [494, 412] on span "ARG020005032525392023021720280217CBA536 - 2028-02-17" at bounding box center [489, 415] width 282 height 13
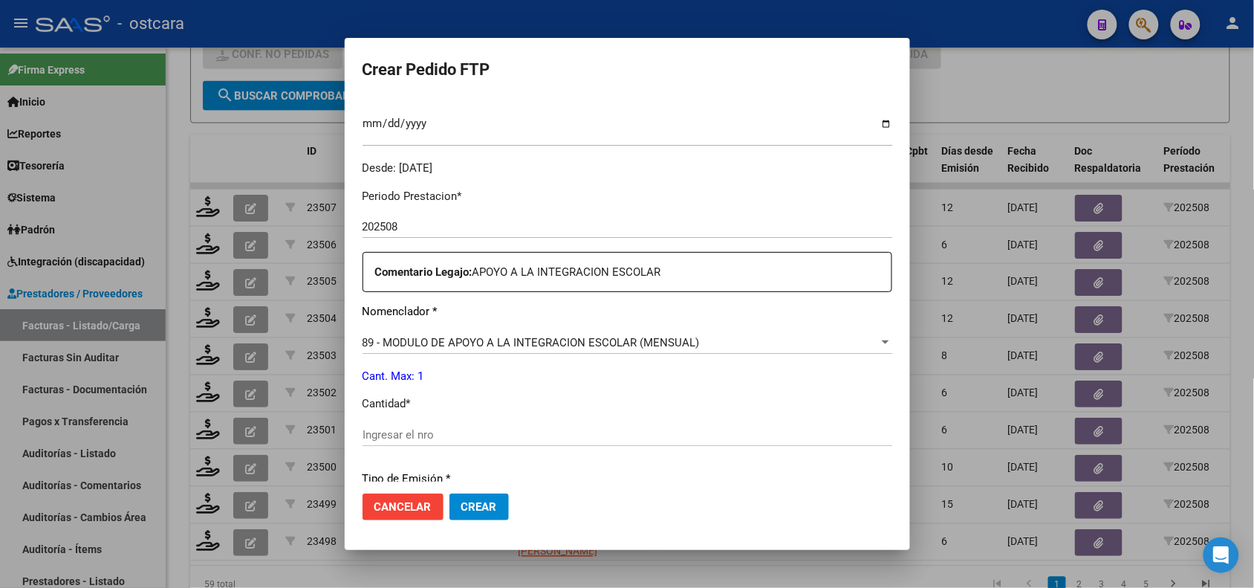
scroll to position [499, 0]
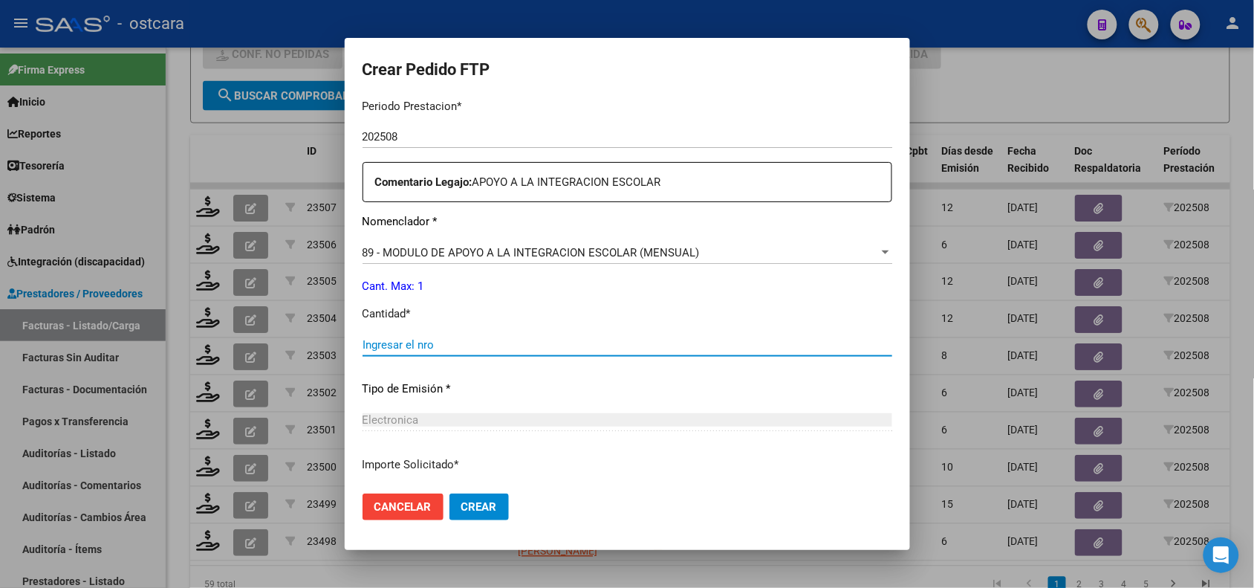
click at [784, 342] on input "Ingresar el nro" at bounding box center [628, 344] width 530 height 13
type input "1"
click at [477, 500] on span "Crear" at bounding box center [479, 506] width 36 height 13
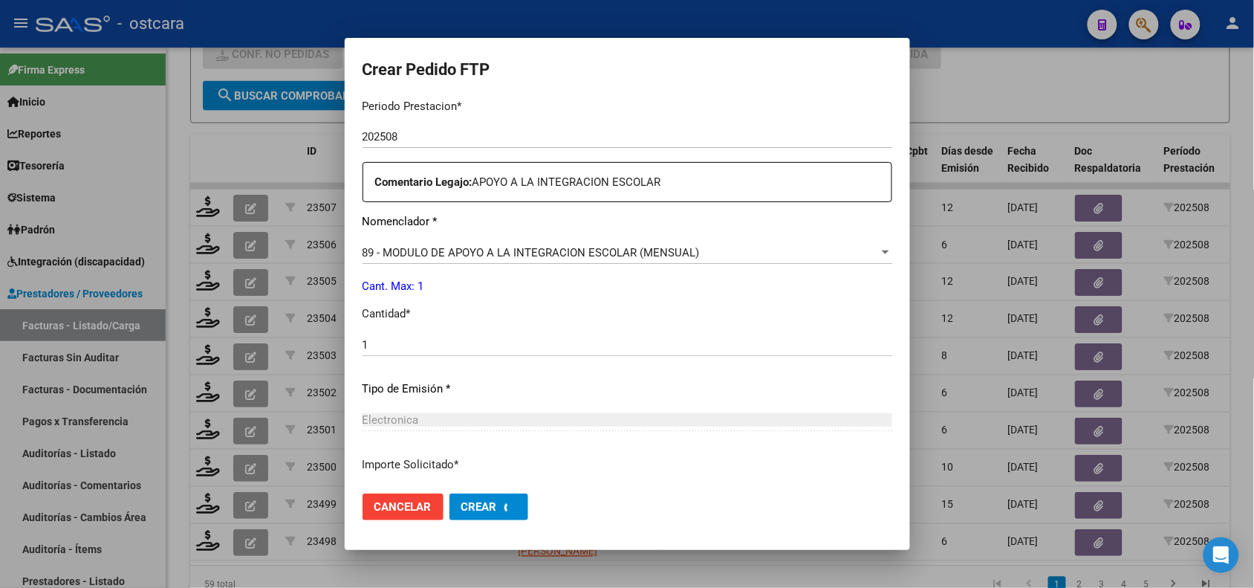
scroll to position [415, 0]
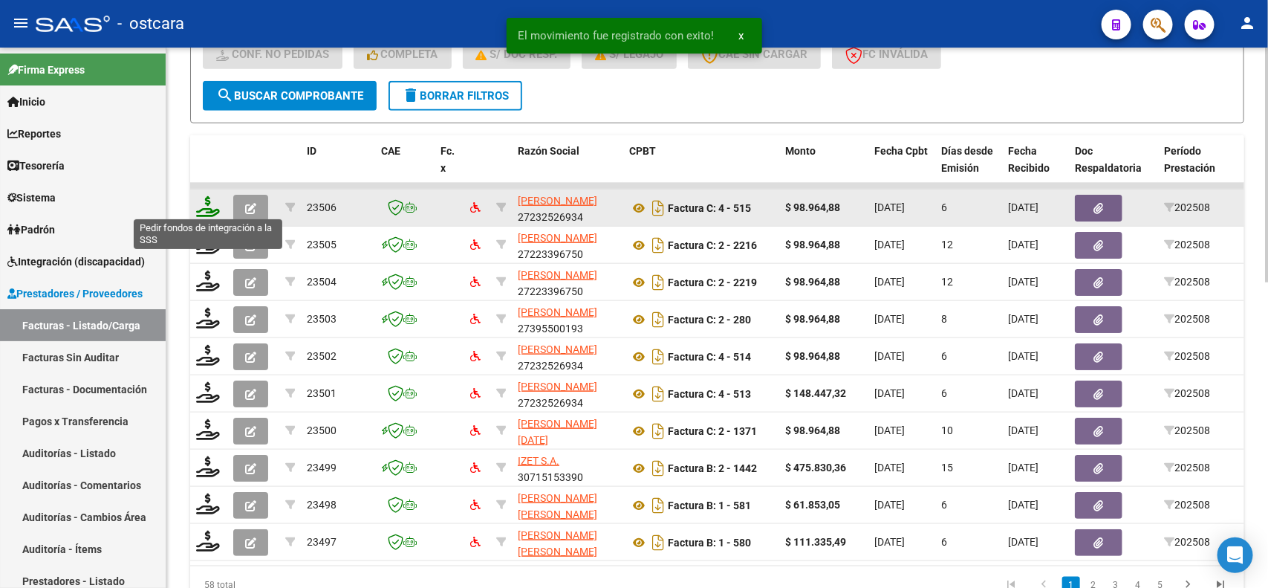
click at [201, 205] on icon at bounding box center [208, 206] width 24 height 21
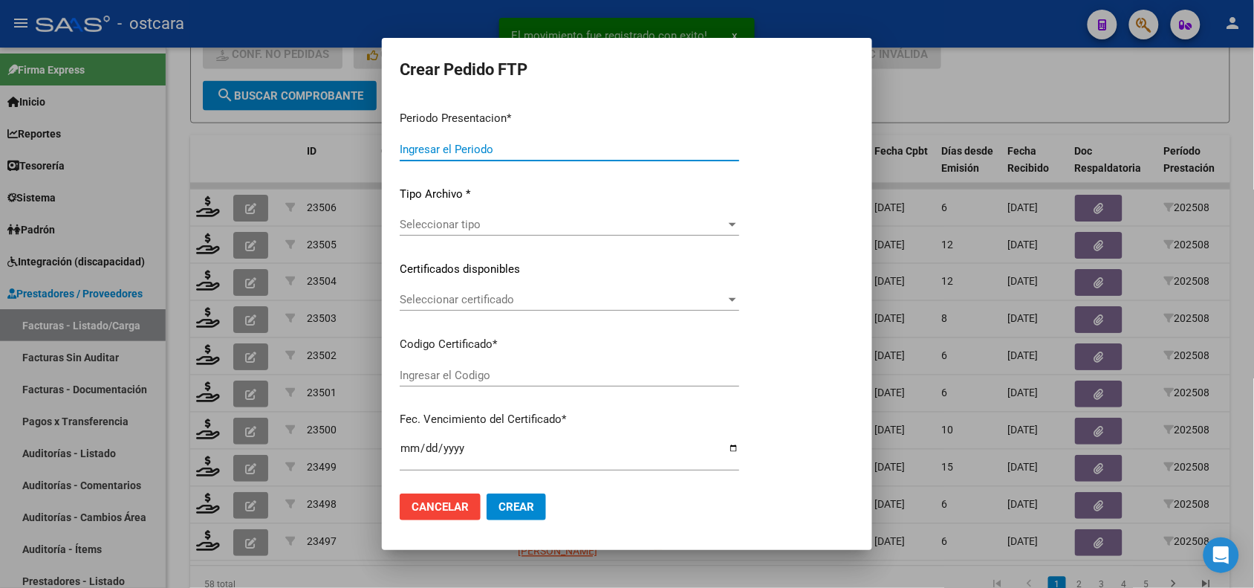
type input "202508"
type input "$ 98.964,88"
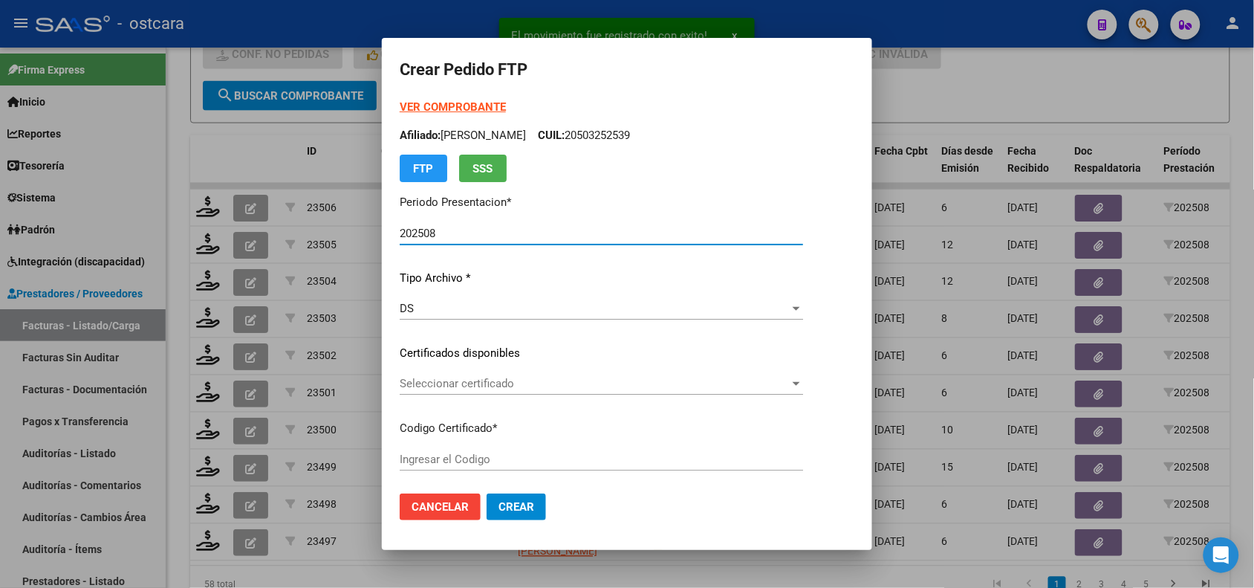
type input "ARGO2000546756022024101020291010BUE401"
type input "2029-10-10"
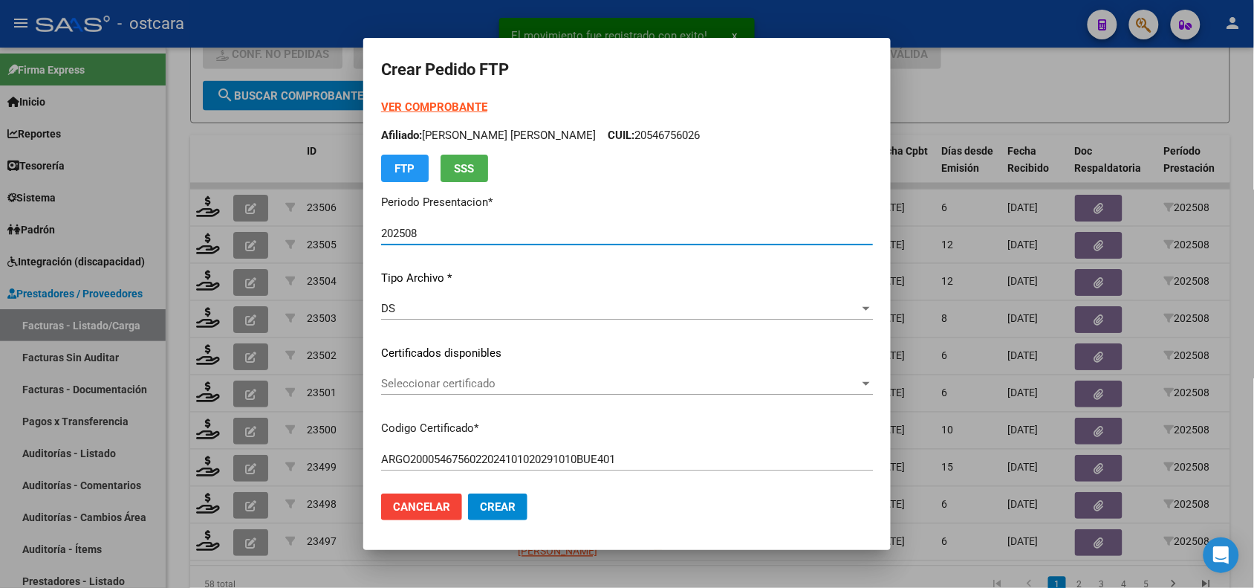
click at [525, 387] on span "Seleccionar certificado" at bounding box center [620, 383] width 479 height 13
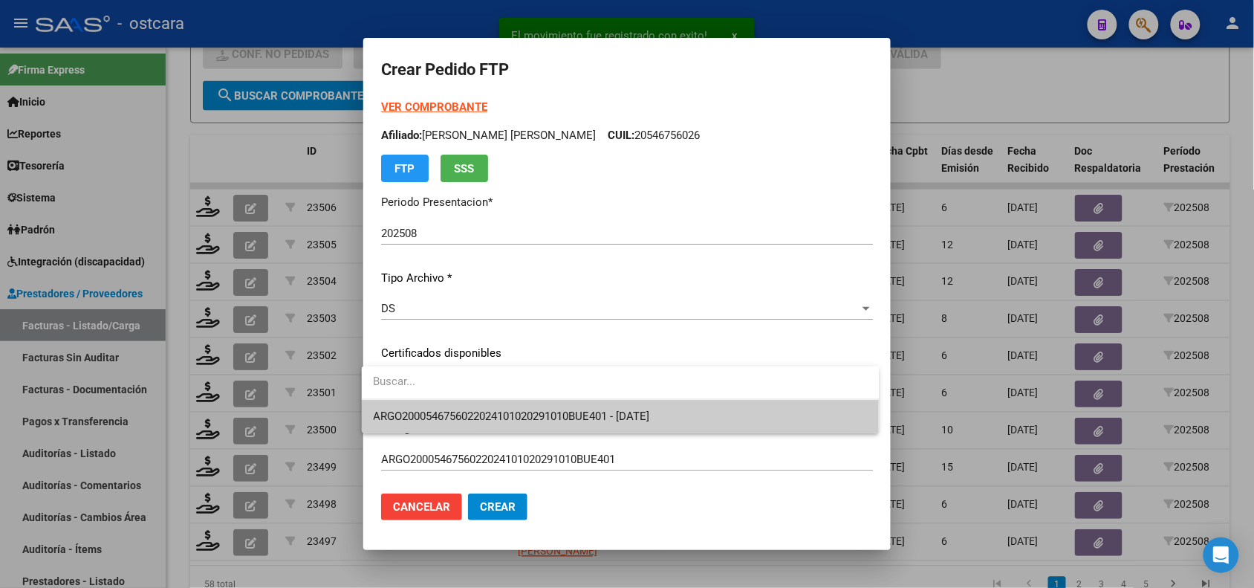
click at [529, 411] on span "ARGO2000546756022024101020291010BUE401 - 2029-10-10" at bounding box center [512, 415] width 276 height 13
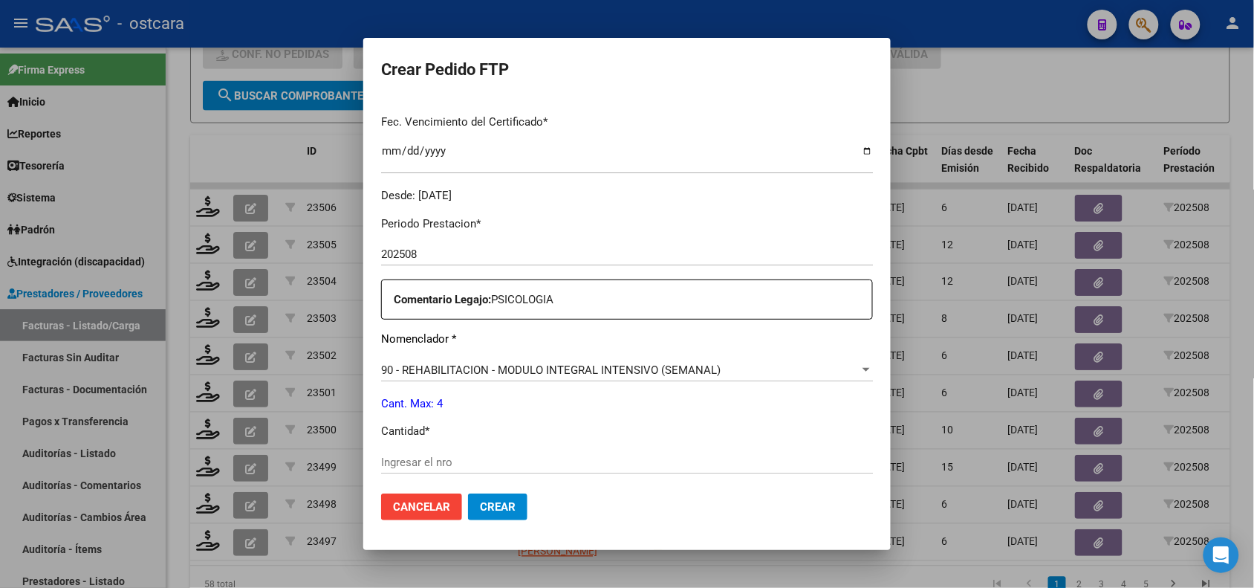
scroll to position [421, 0]
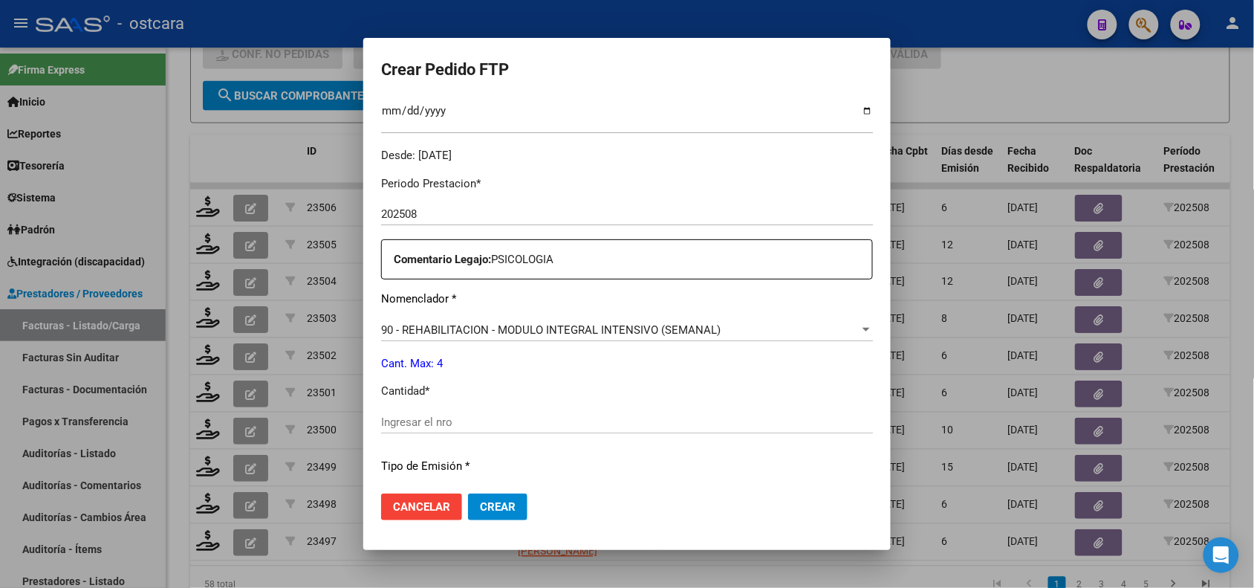
click at [645, 421] on input "Ingresar el nro" at bounding box center [627, 421] width 492 height 13
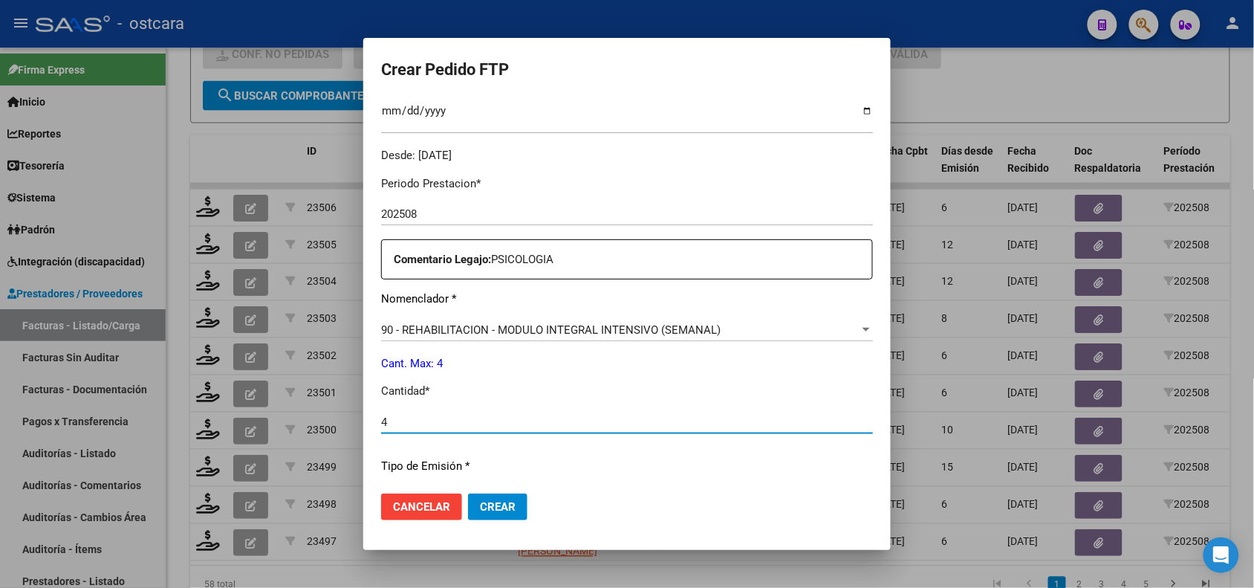
type input "4"
click at [502, 500] on span "Crear" at bounding box center [498, 506] width 36 height 13
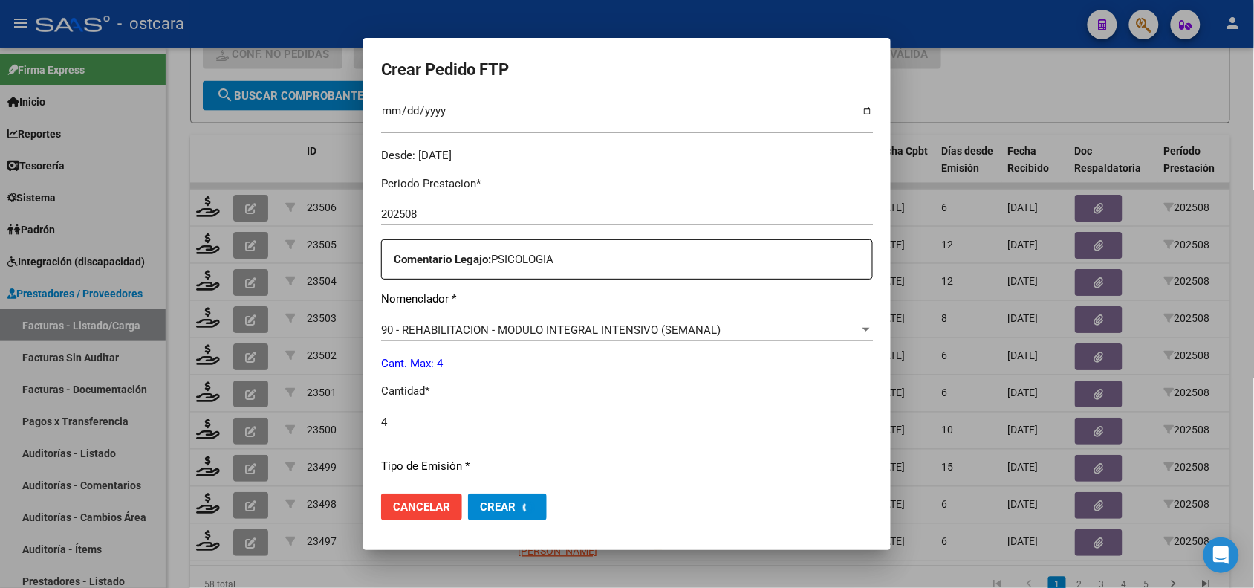
scroll to position [0, 0]
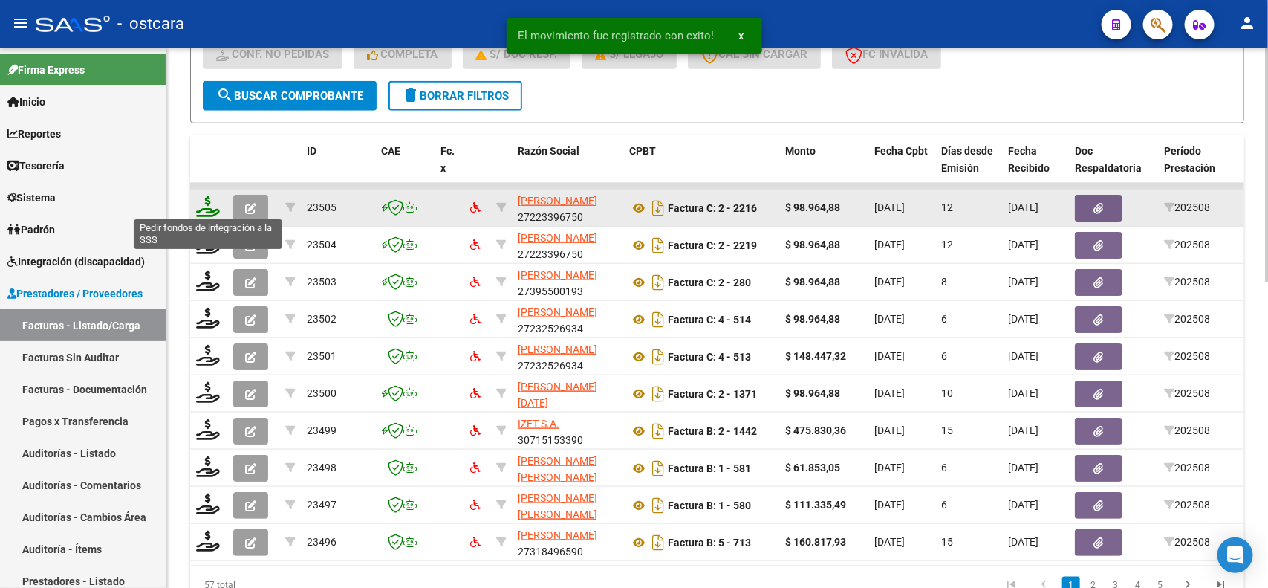
click at [208, 201] on icon at bounding box center [208, 206] width 24 height 21
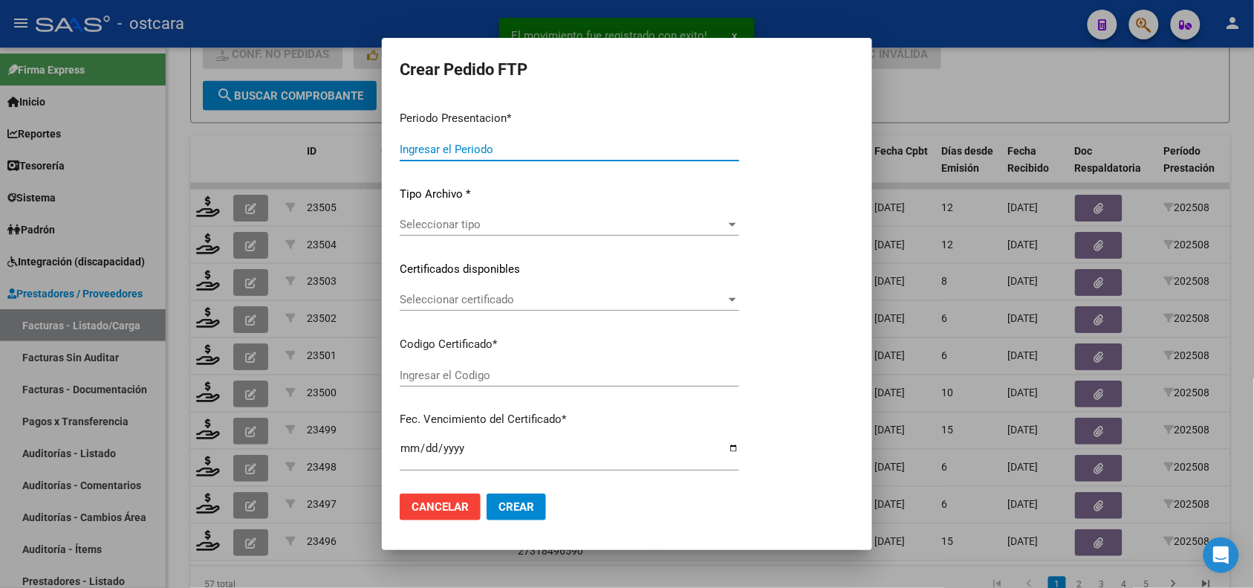
type input "202508"
type input "$ 98.964,88"
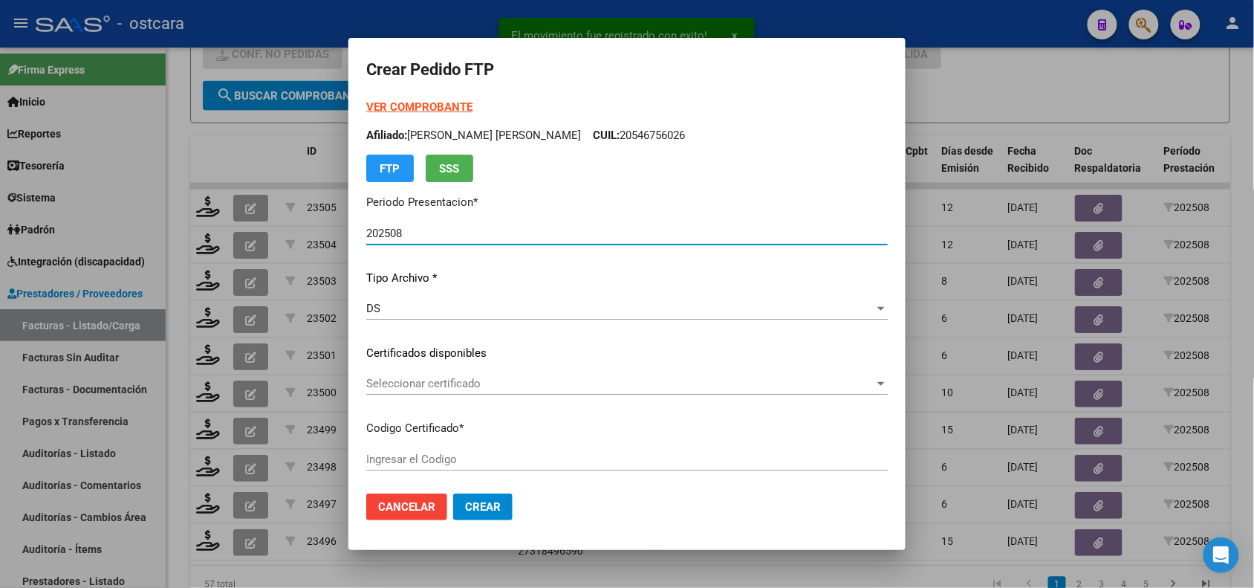
type input "ARG02000538303172021101220261012ERI43400"
type input "2026-10-12"
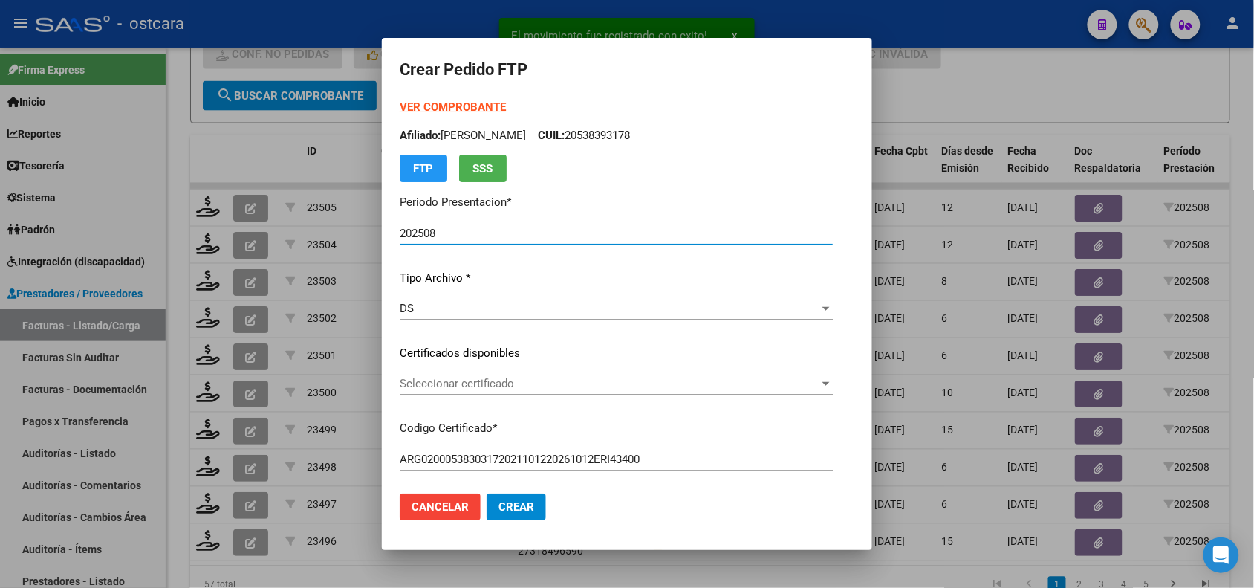
click at [555, 385] on span "Seleccionar certificado" at bounding box center [610, 383] width 420 height 13
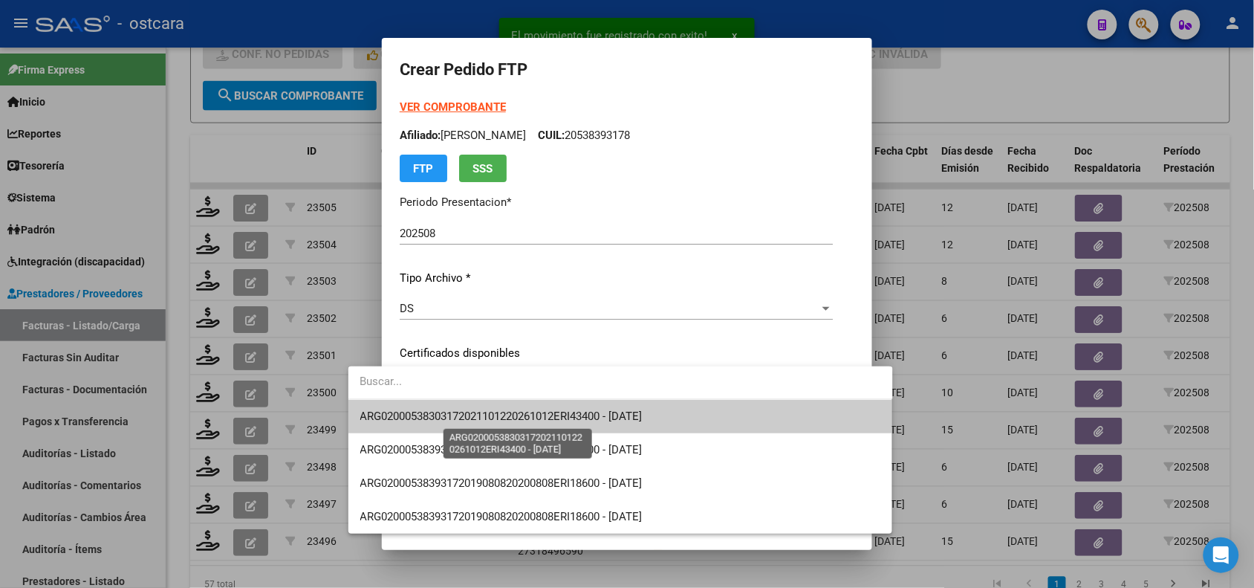
click at [558, 412] on span "ARG02000538303172021101220261012ERI43400 - 2026-10-12" at bounding box center [501, 415] width 282 height 13
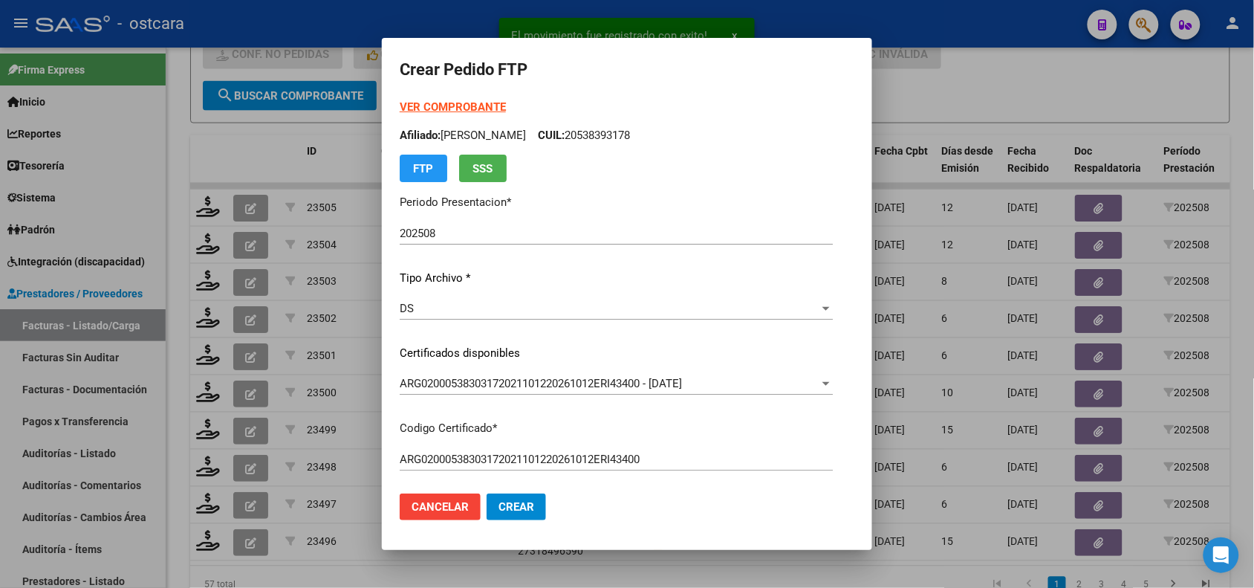
scroll to position [455, 0]
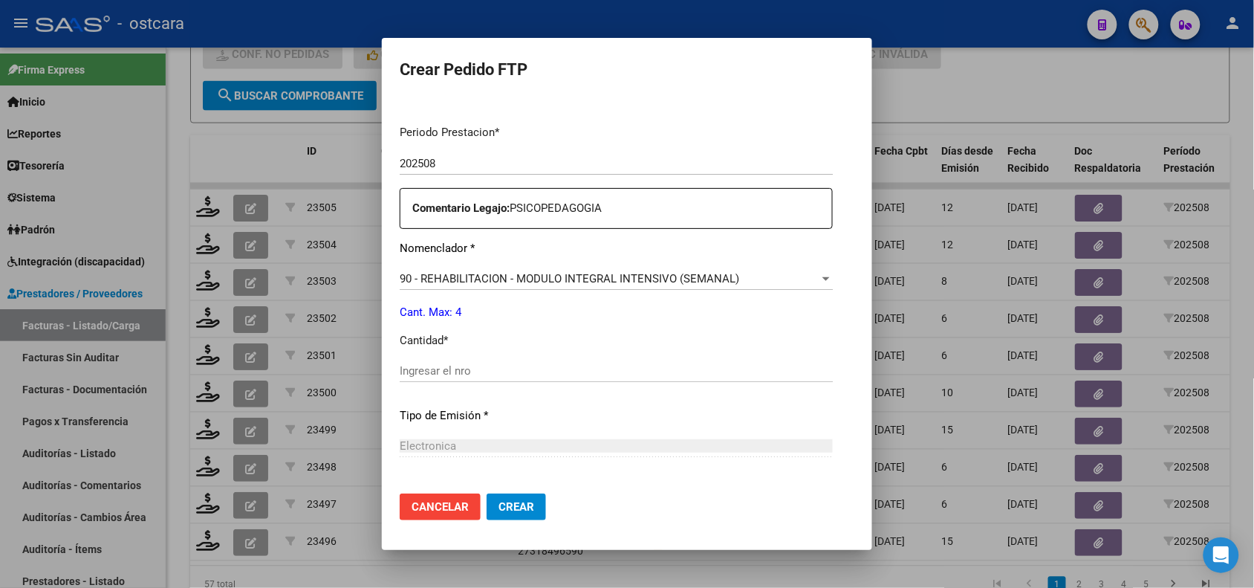
click at [695, 372] on input "Ingresar el nro" at bounding box center [616, 370] width 433 height 13
type input "4"
click at [499, 506] on span "Crear" at bounding box center [517, 506] width 36 height 13
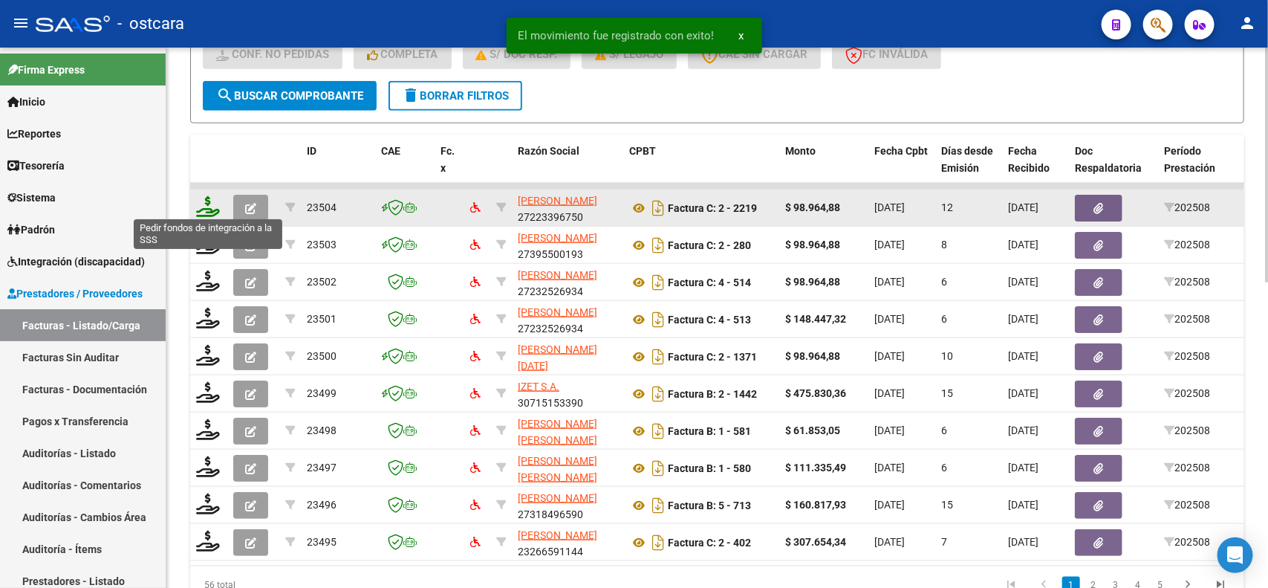
click at [210, 201] on icon at bounding box center [208, 206] width 24 height 21
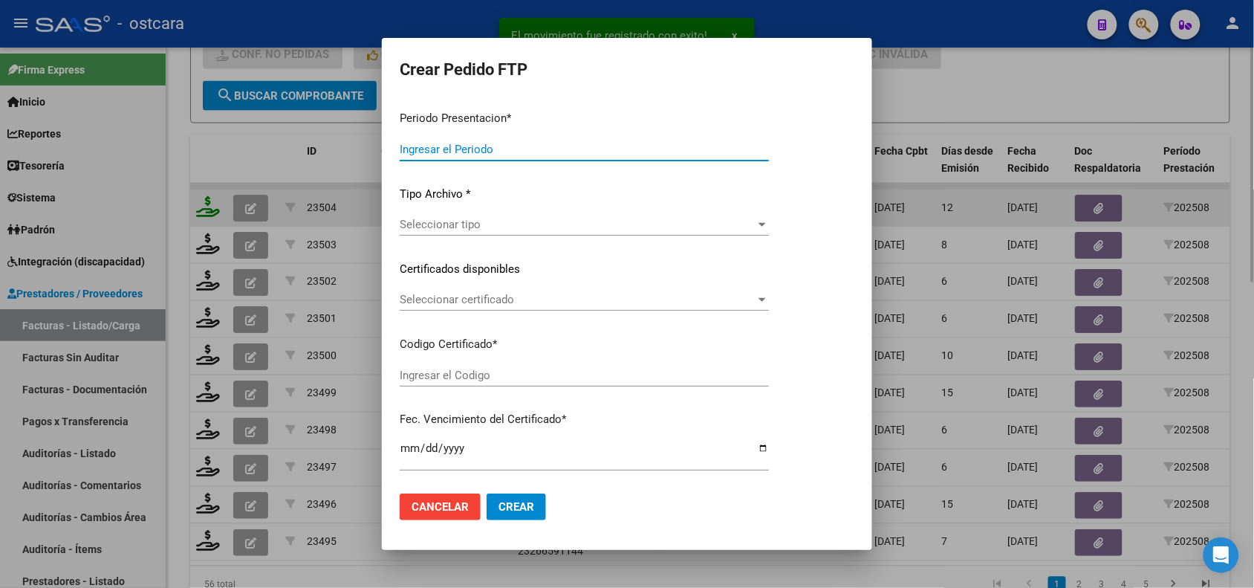
type input "202508"
type input "$ 98.964,88"
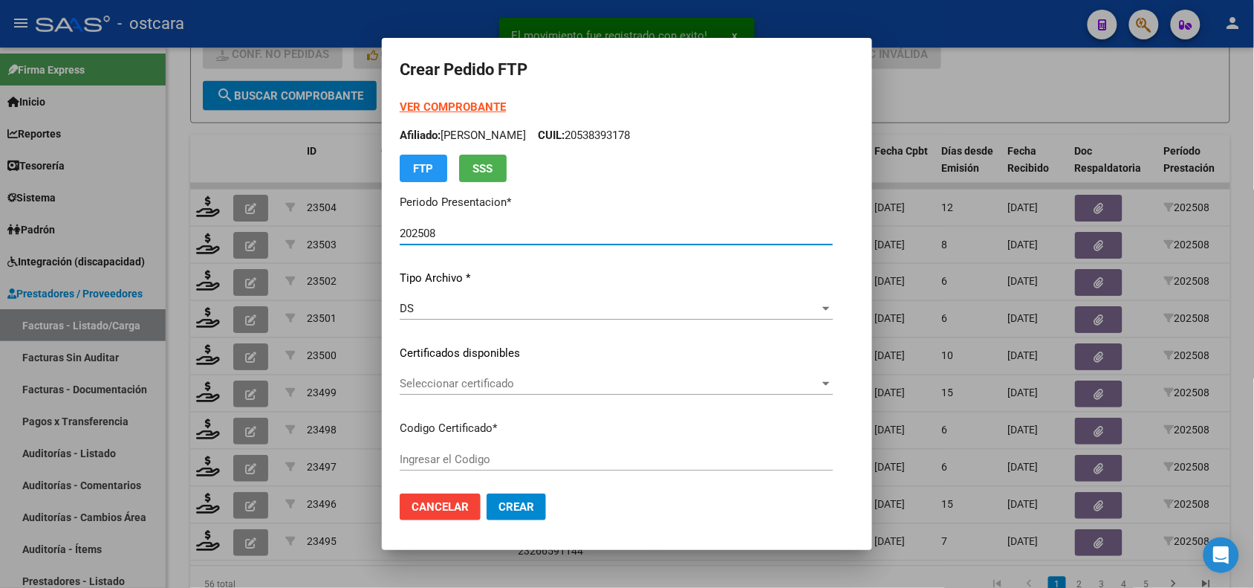
type input "ARG02000554779860220010120250102ERI18600"
type input "2026-01-02"
click at [516, 389] on span "Seleccionar certificado" at bounding box center [610, 383] width 420 height 13
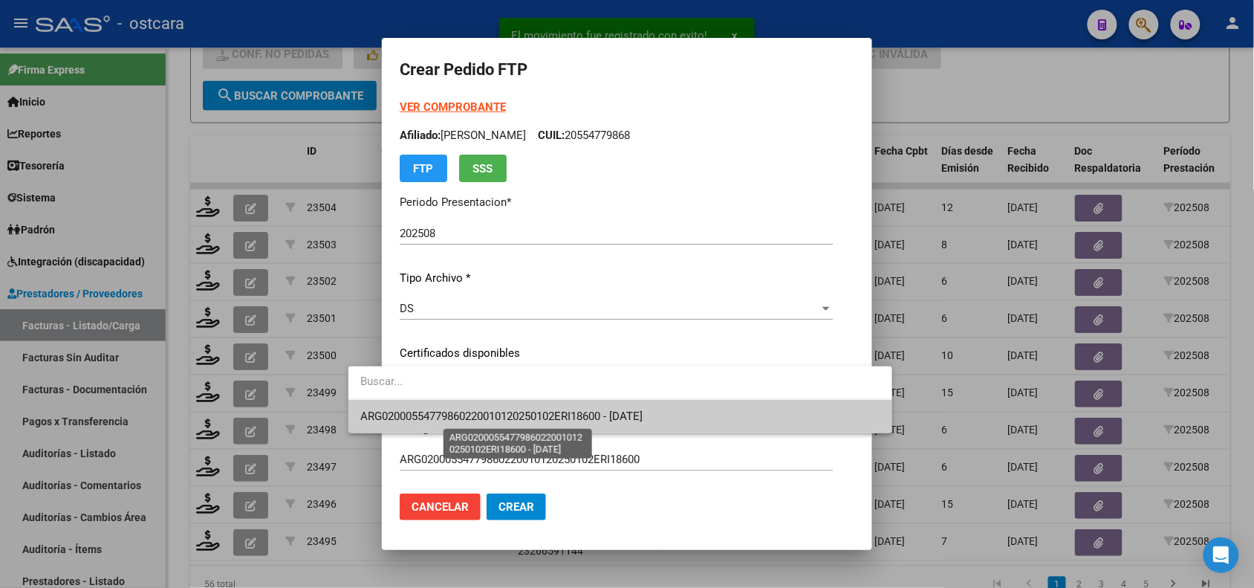
click at [519, 413] on span "ARG02000554779860220010120250102ERI18600 - 2026-01-02" at bounding box center [501, 415] width 282 height 13
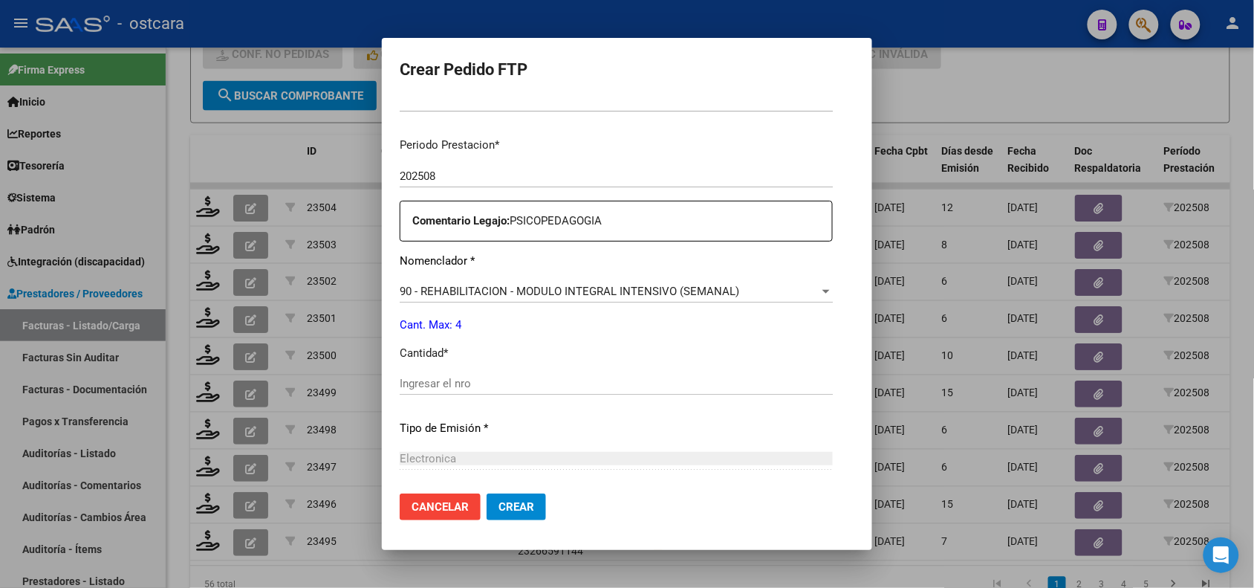
scroll to position [496, 0]
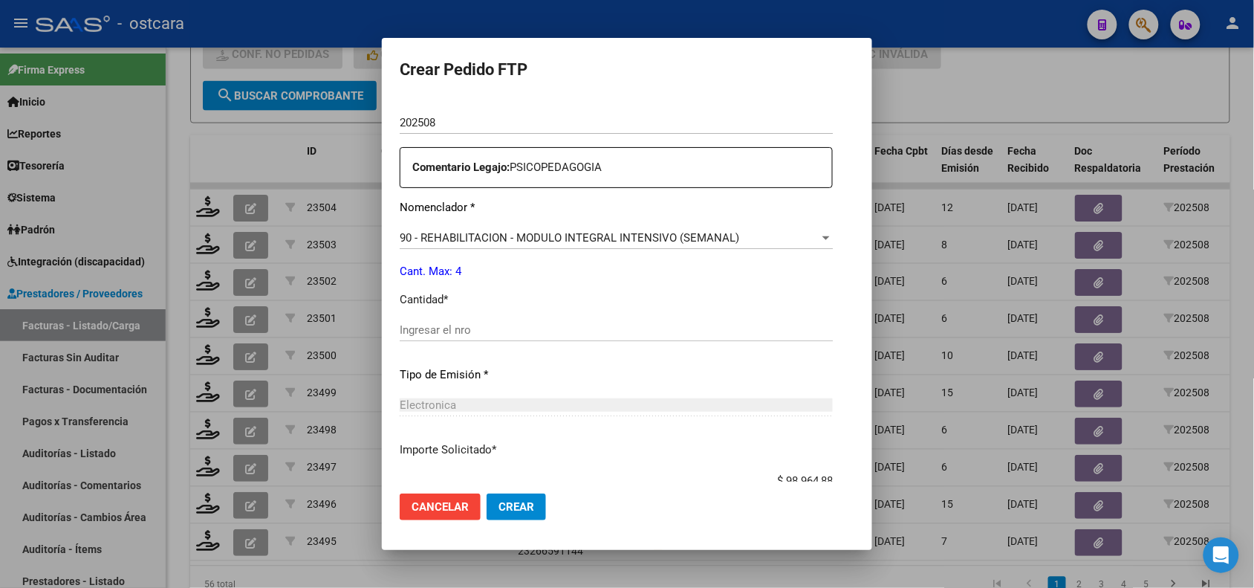
click at [572, 331] on input "Ingresar el nro" at bounding box center [616, 329] width 433 height 13
type input "4"
click at [499, 500] on span "Crear" at bounding box center [517, 506] width 36 height 13
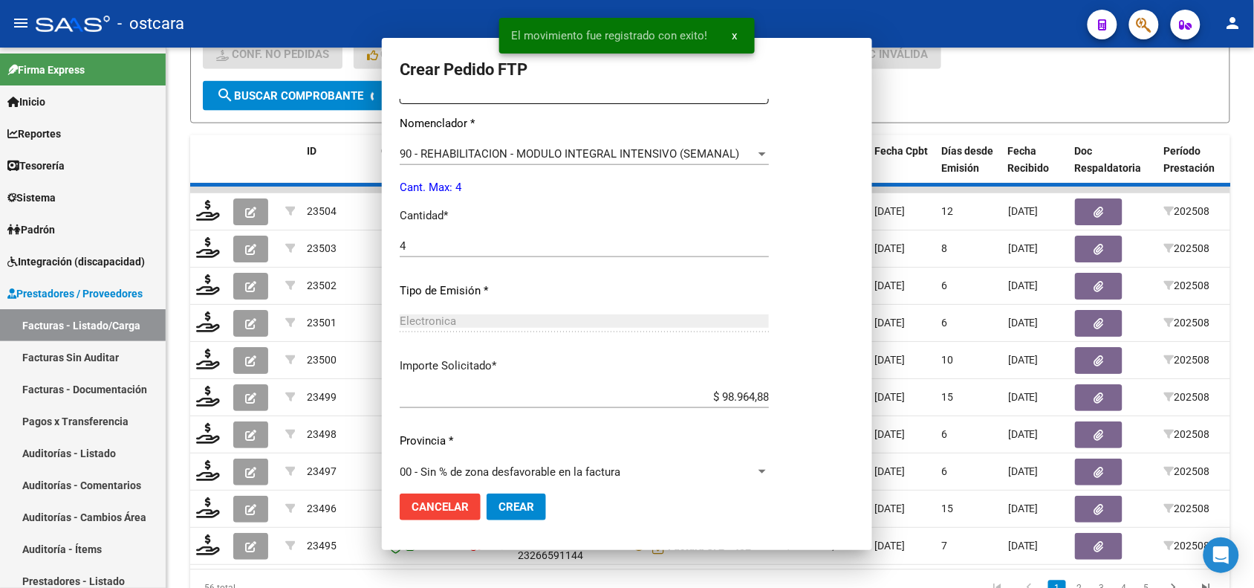
scroll to position [413, 0]
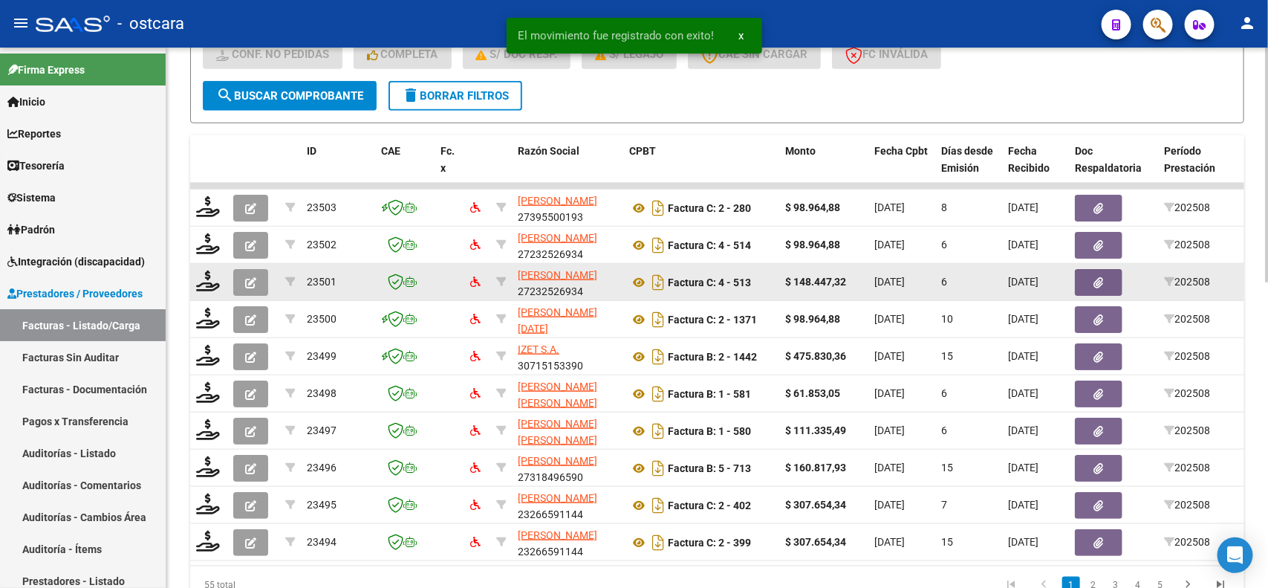
drag, startPoint x: 468, startPoint y: 499, endPoint x: 338, endPoint y: 272, distance: 261.9
click at [338, 272] on datatable-scroller "23503 FERNANDEZ MARIA SOL 27395500193 Factura C: 2 - 280 $ 98.964,88 08/09/2025…" at bounding box center [717, 372] width 1054 height 378
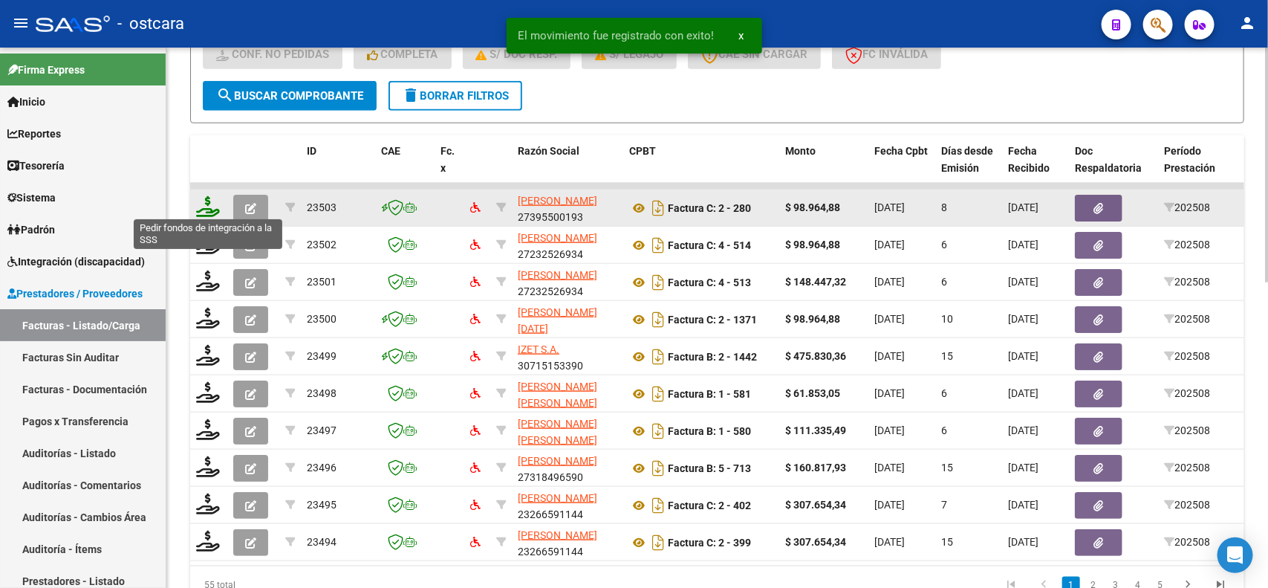
click at [204, 210] on icon at bounding box center [208, 206] width 24 height 21
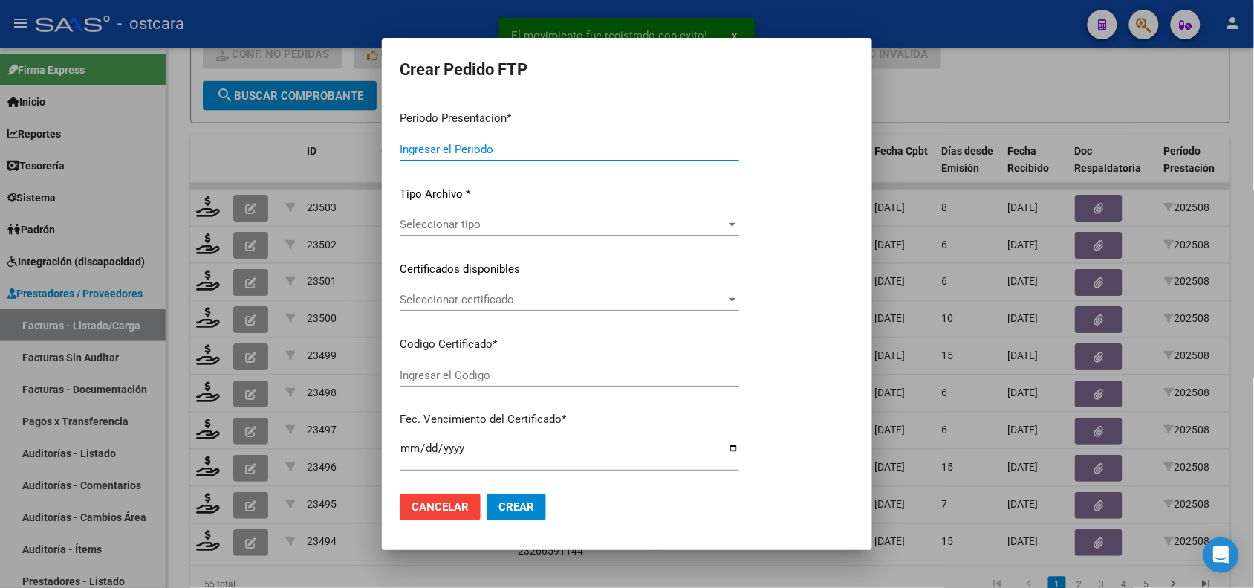
type input "202508"
type input "$ 98.964,88"
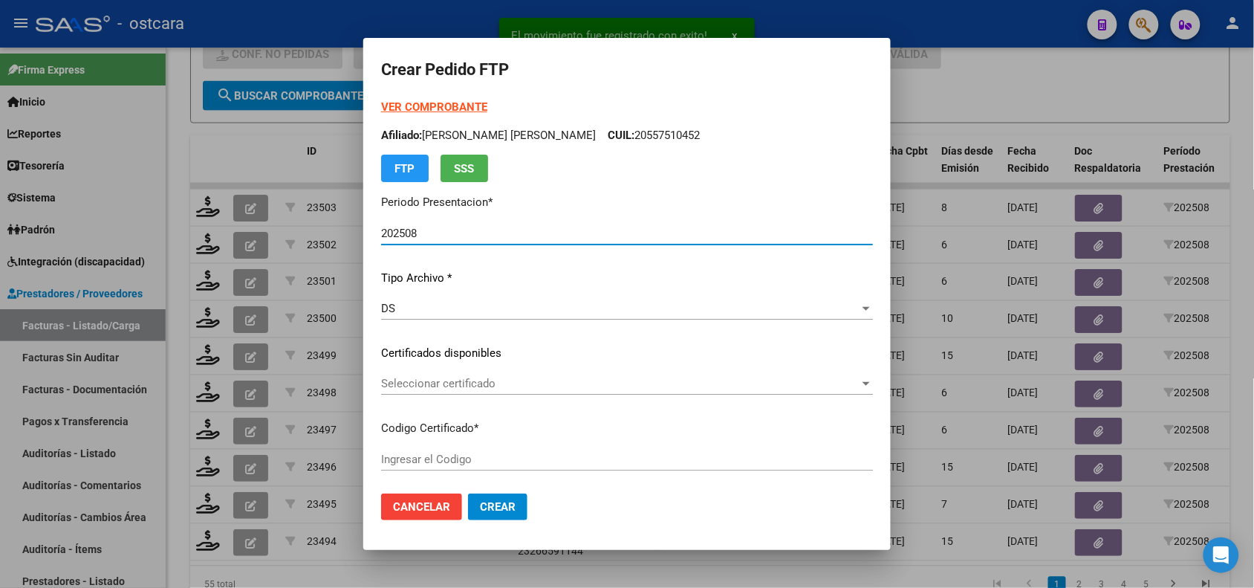
type input "ARG02000557510452023022320260223BS370000"
type input "2026-02-23"
click at [432, 380] on span "Seleccionar certificado" at bounding box center [620, 383] width 479 height 13
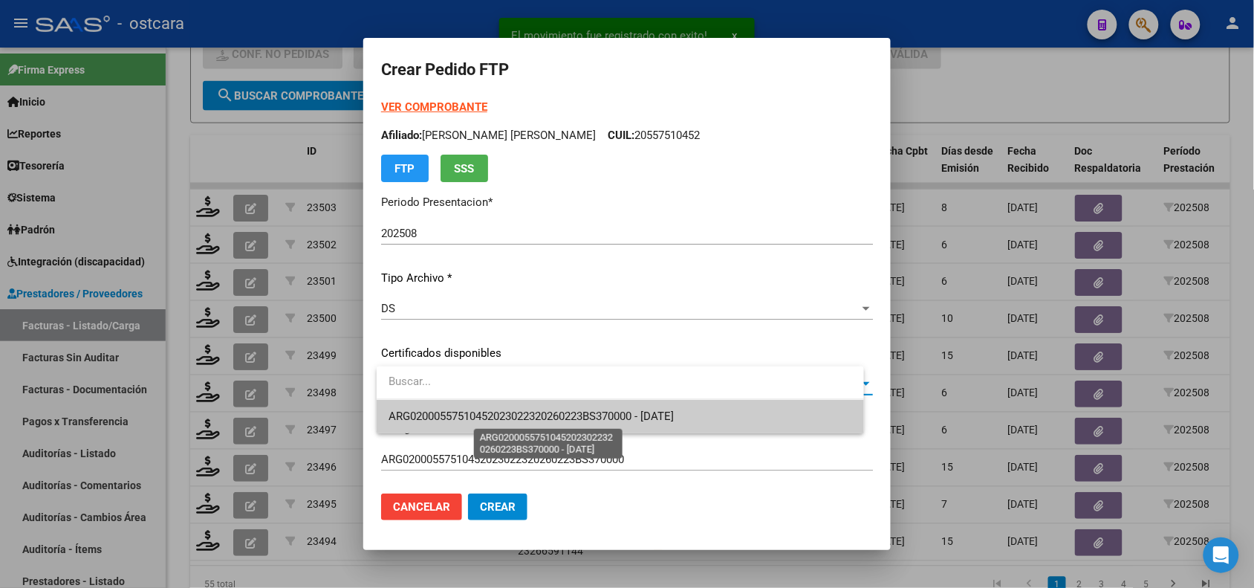
click at [435, 417] on span "ARG02000557510452023022320260223BS370000 - 2026-02-23" at bounding box center [531, 415] width 285 height 13
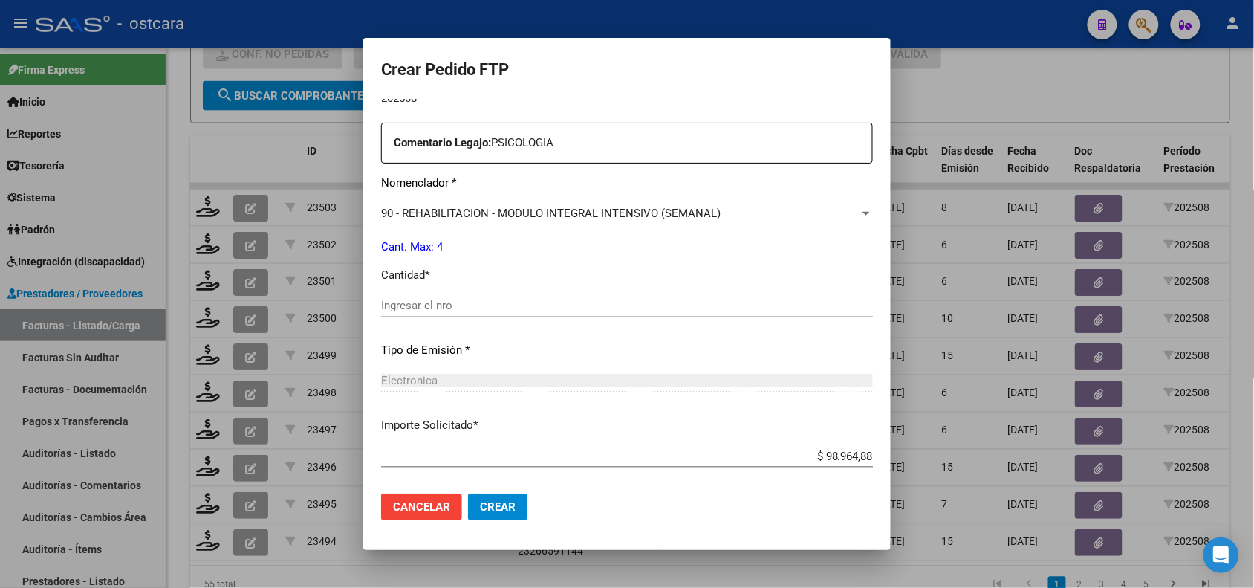
scroll to position [577, 0]
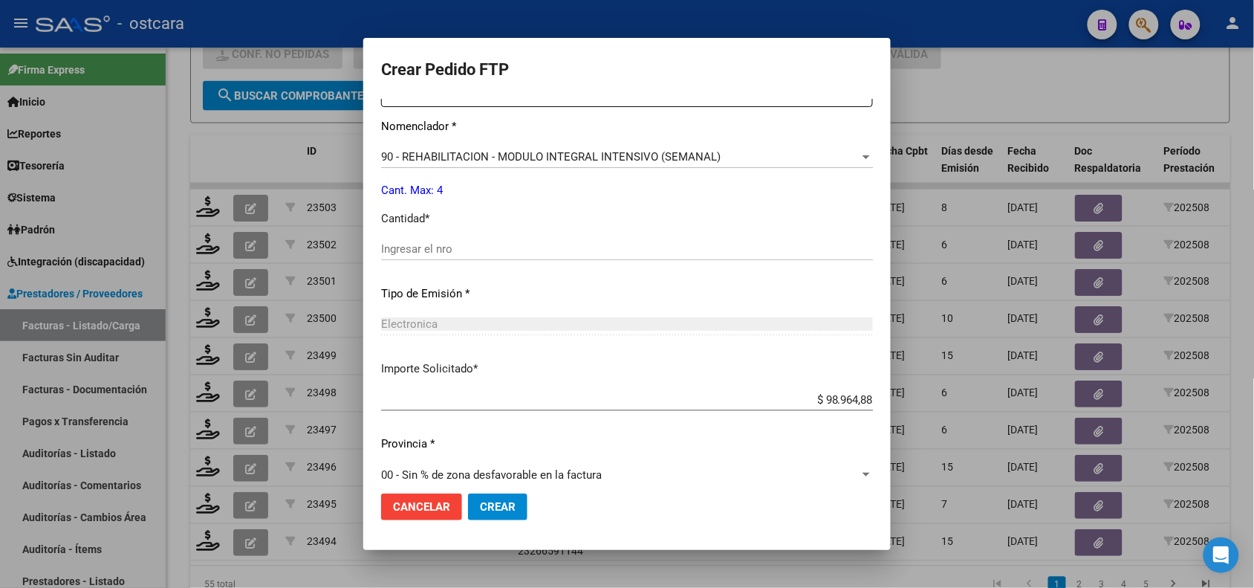
click at [457, 253] on input "Ingresar el nro" at bounding box center [627, 248] width 492 height 13
type input "4"
click at [504, 504] on span "Crear" at bounding box center [498, 506] width 36 height 13
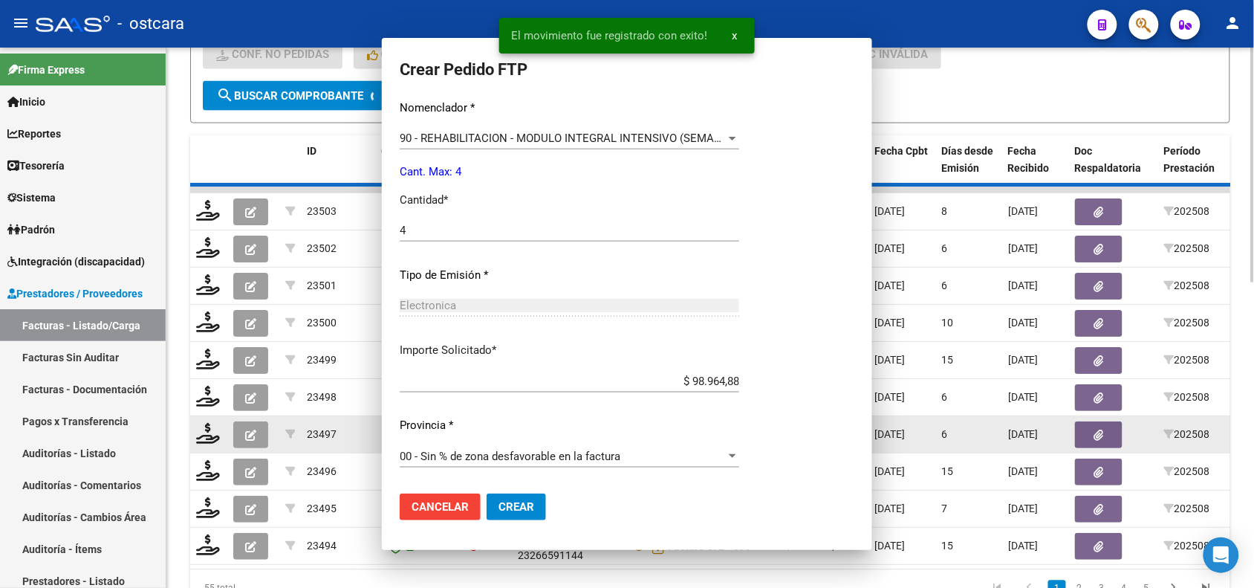
scroll to position [494, 0]
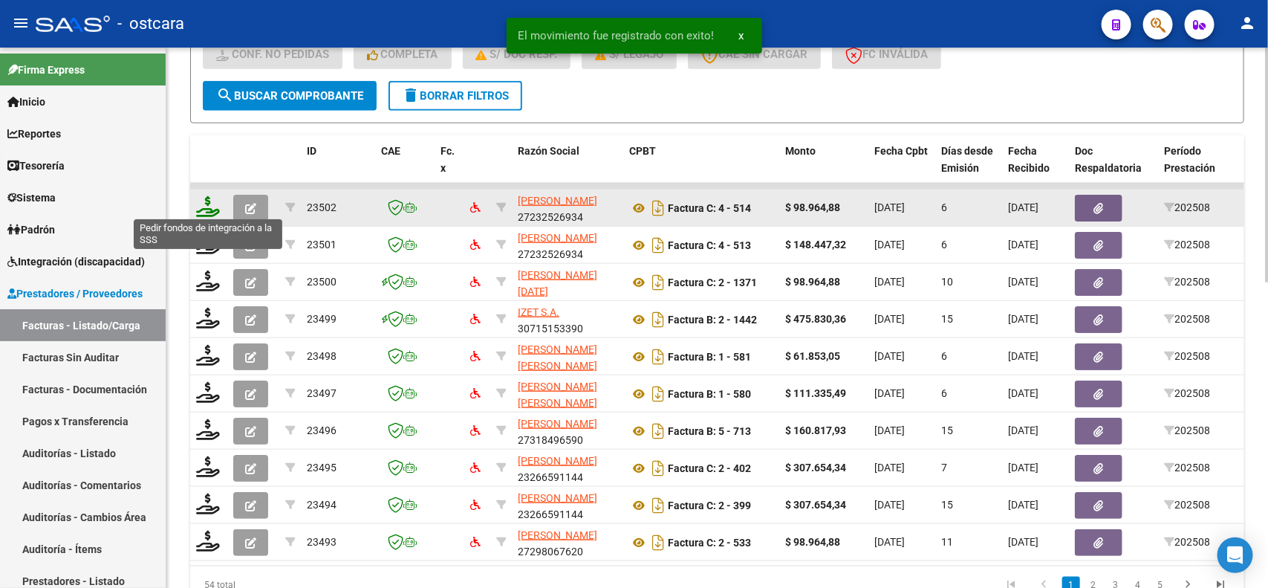
click at [205, 199] on icon at bounding box center [208, 206] width 24 height 21
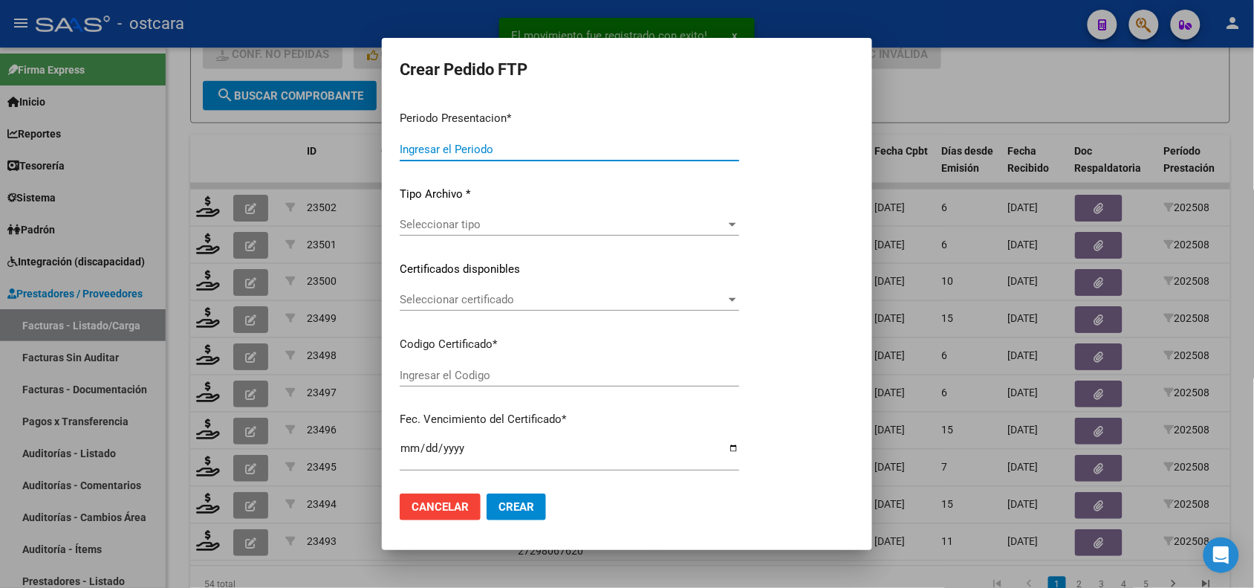
type input "202508"
type input "$ 98.964,88"
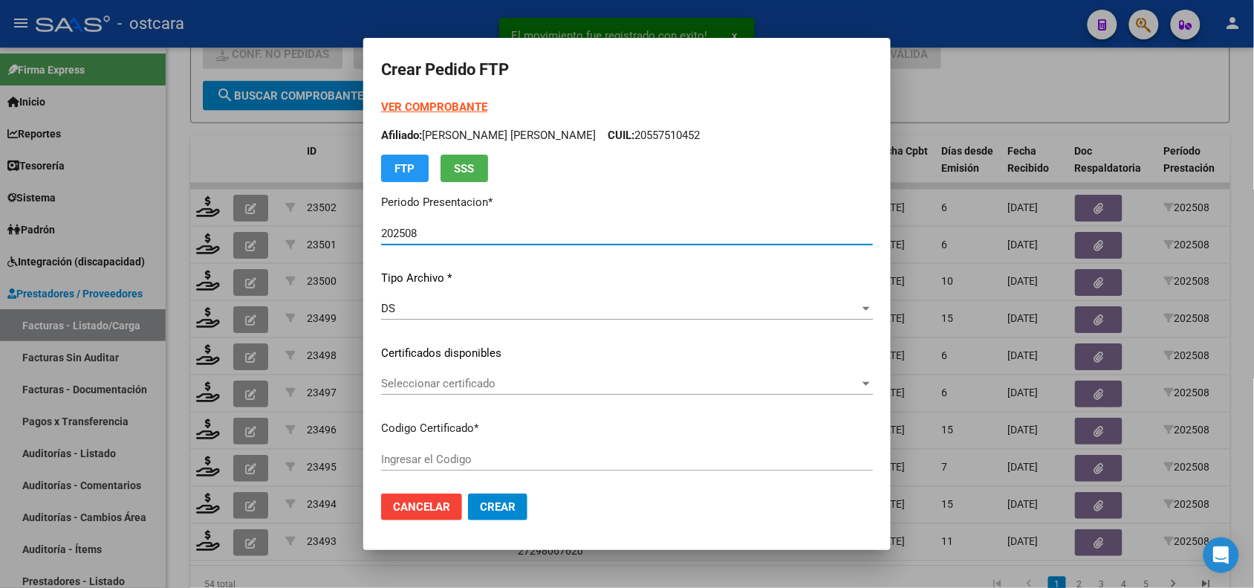
type input "ARG02000507404522017061620220616BSAS4010"
type input "[DATE]"
click at [505, 386] on span "Seleccionar certificado" at bounding box center [620, 383] width 479 height 13
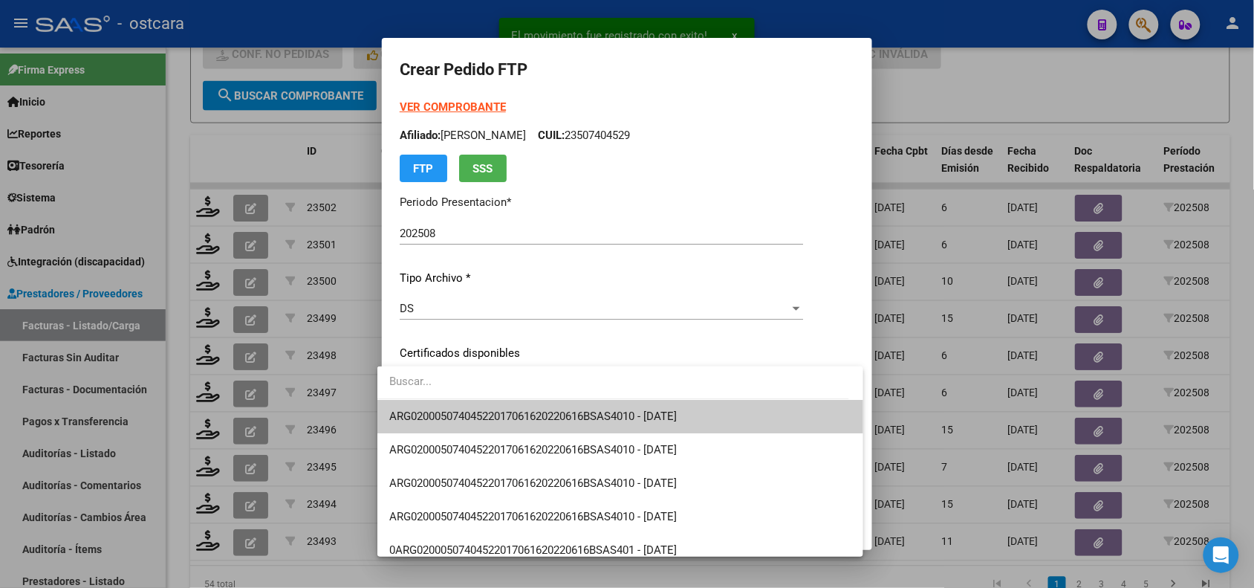
click at [513, 409] on span "ARG02000507404522017061620220616BSAS4010 - 2025-06-21" at bounding box center [533, 415] width 288 height 13
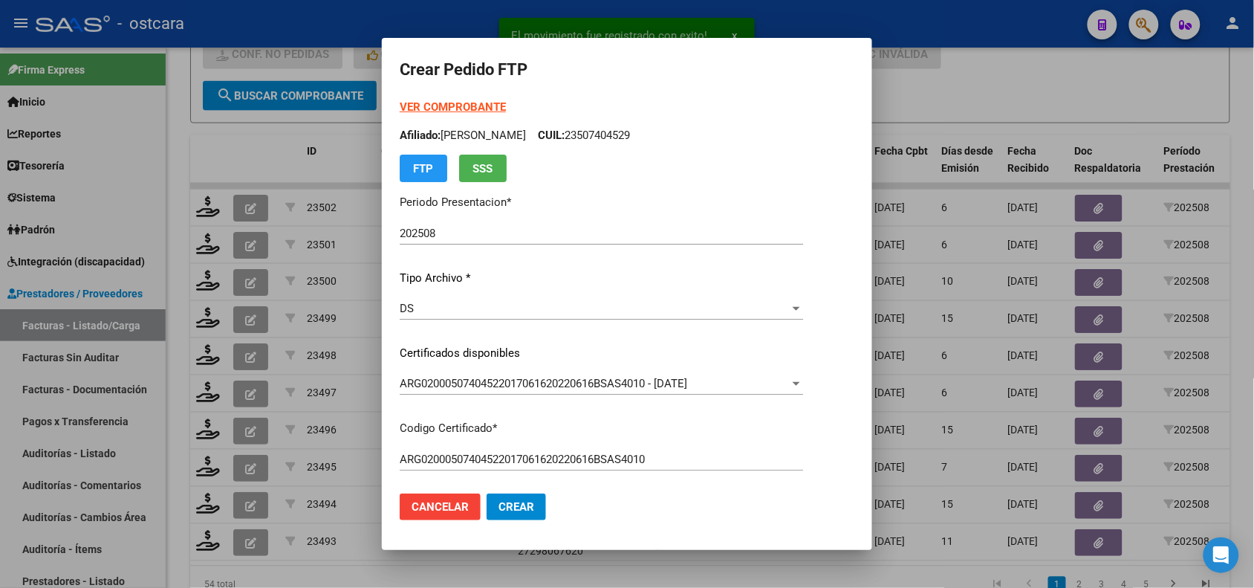
scroll to position [424, 0]
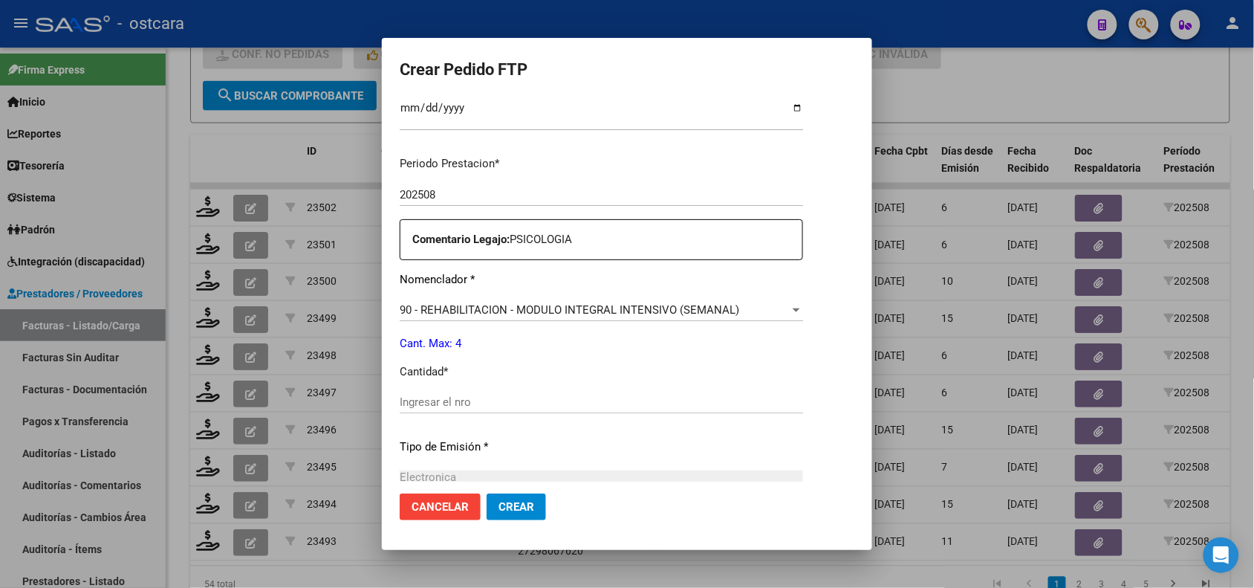
click at [586, 401] on input "Ingresar el nro" at bounding box center [601, 401] width 403 height 13
type input "4"
click at [510, 513] on span "Crear" at bounding box center [517, 506] width 36 height 13
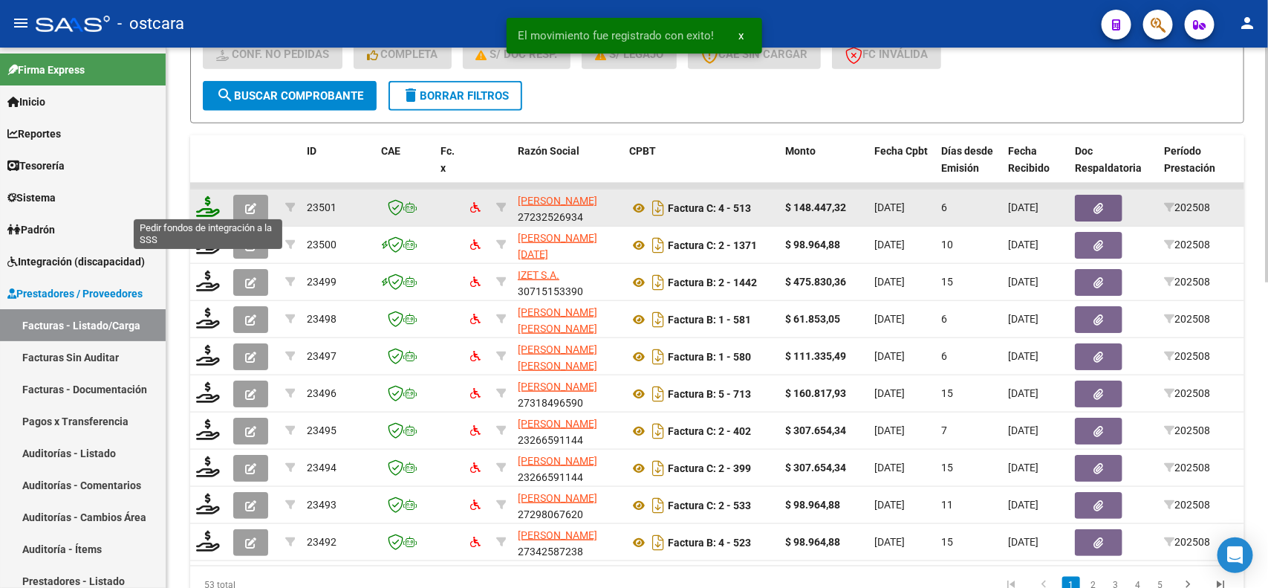
click at [212, 206] on icon at bounding box center [208, 206] width 24 height 21
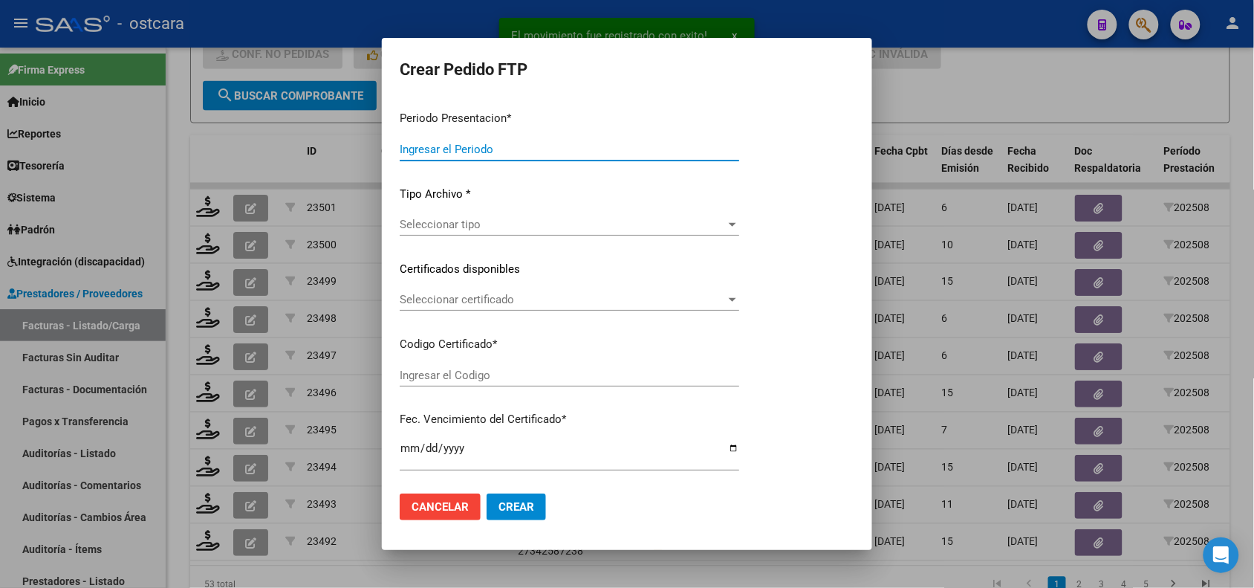
type input "202508"
type input "$ 148.447,32"
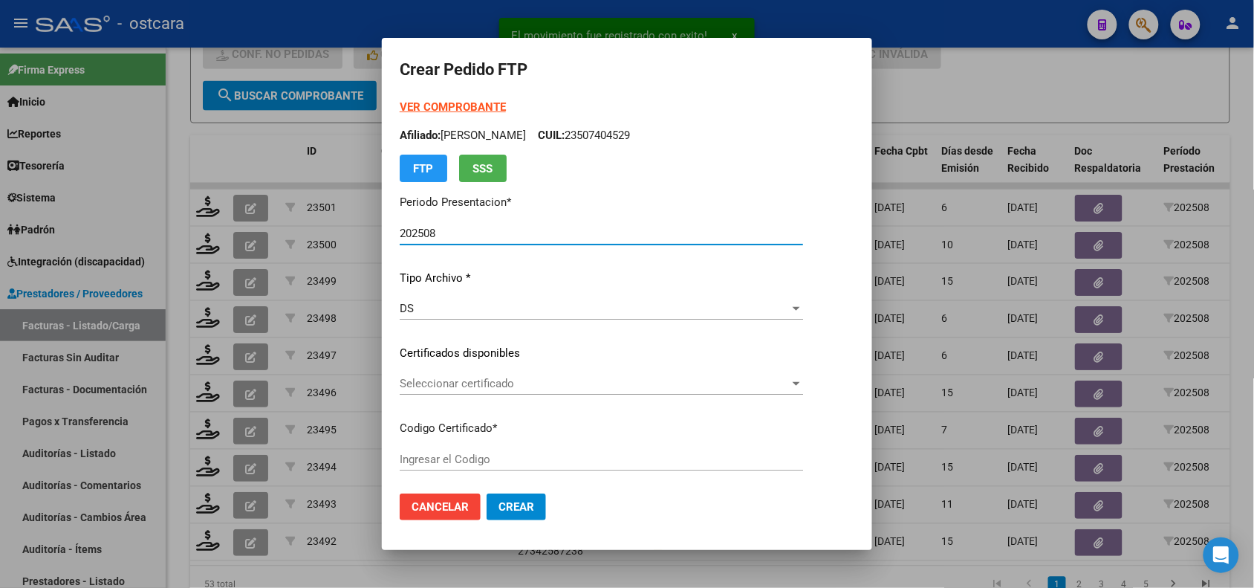
type input "ARG01000555808602022061520270615BS397000"
type input "2027-06-15"
click at [453, 385] on span "Seleccionar certificado" at bounding box center [595, 383] width 390 height 13
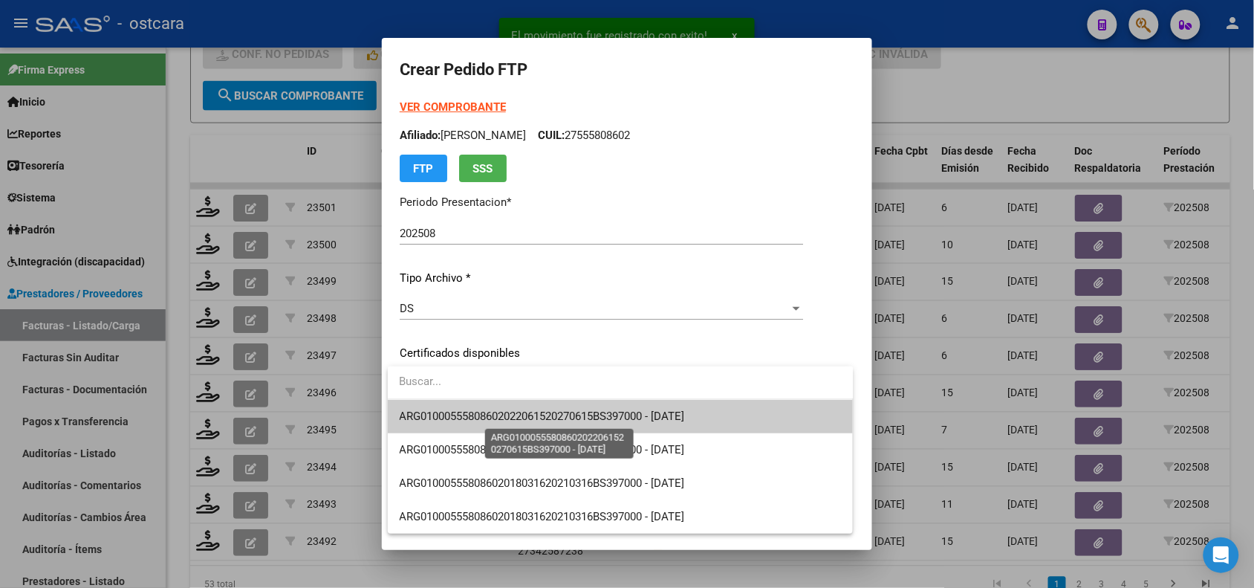
click at [464, 414] on span "ARG01000555808602022061520270615BS397000 - 2027-06-15" at bounding box center [542, 415] width 285 height 13
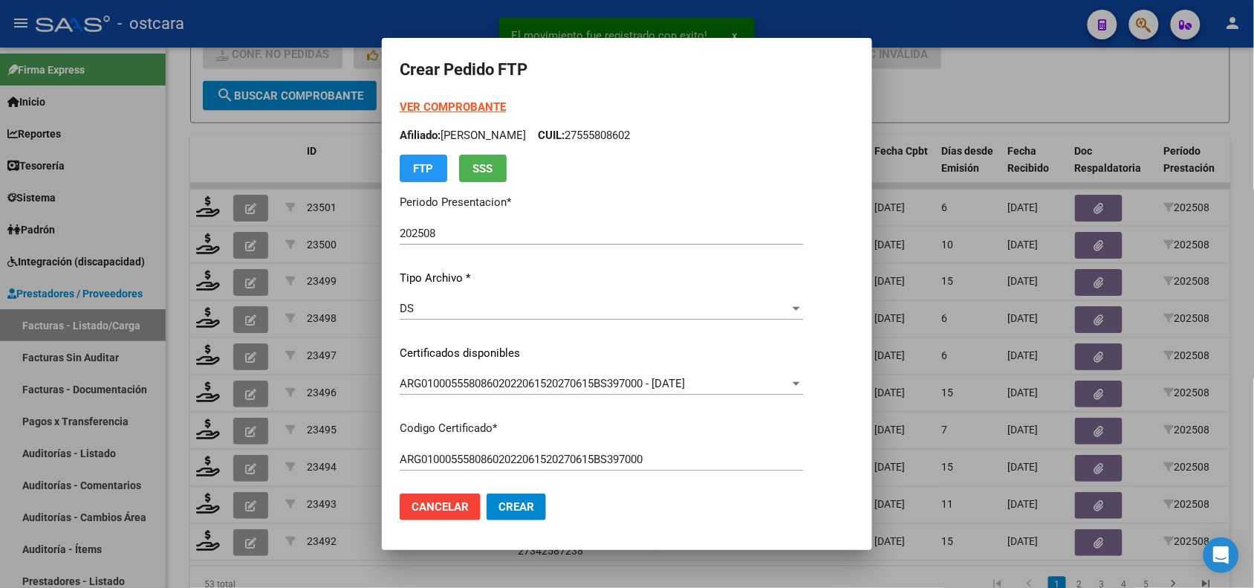
scroll to position [496, 0]
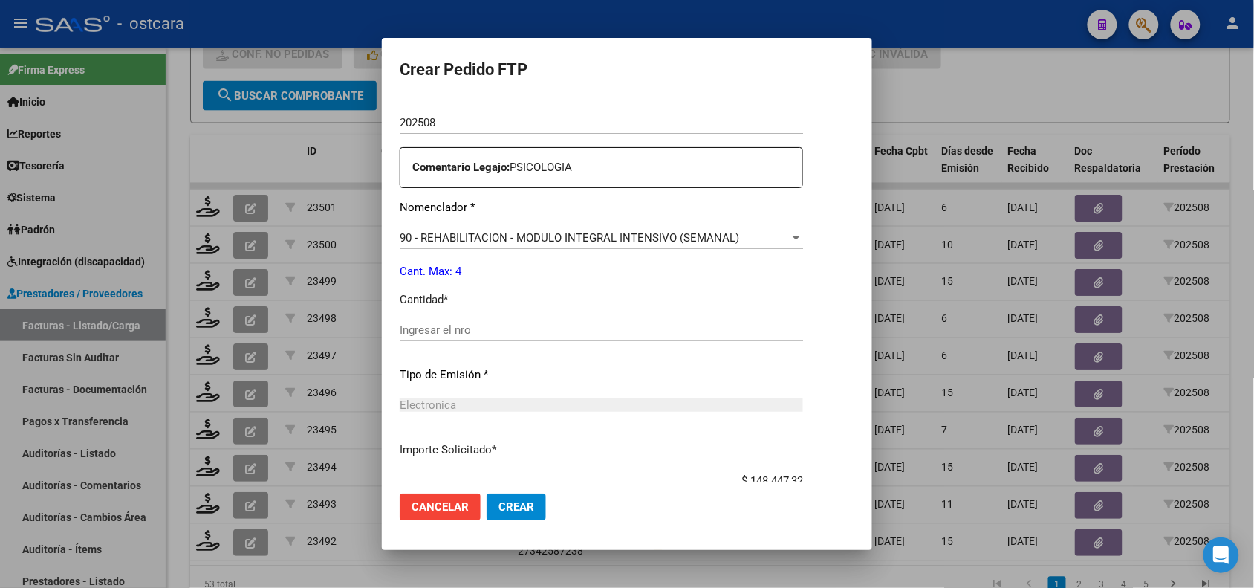
click at [603, 328] on input "Ingresar el nro" at bounding box center [601, 329] width 403 height 13
type input "4"
click at [514, 502] on span "Crear" at bounding box center [517, 506] width 36 height 13
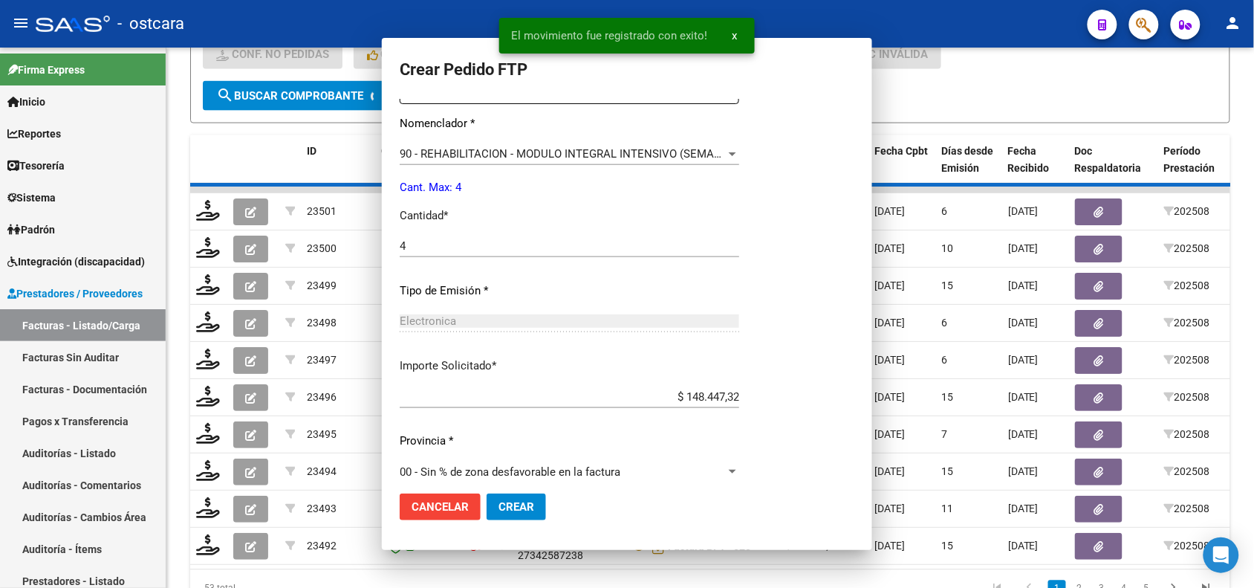
scroll to position [413, 0]
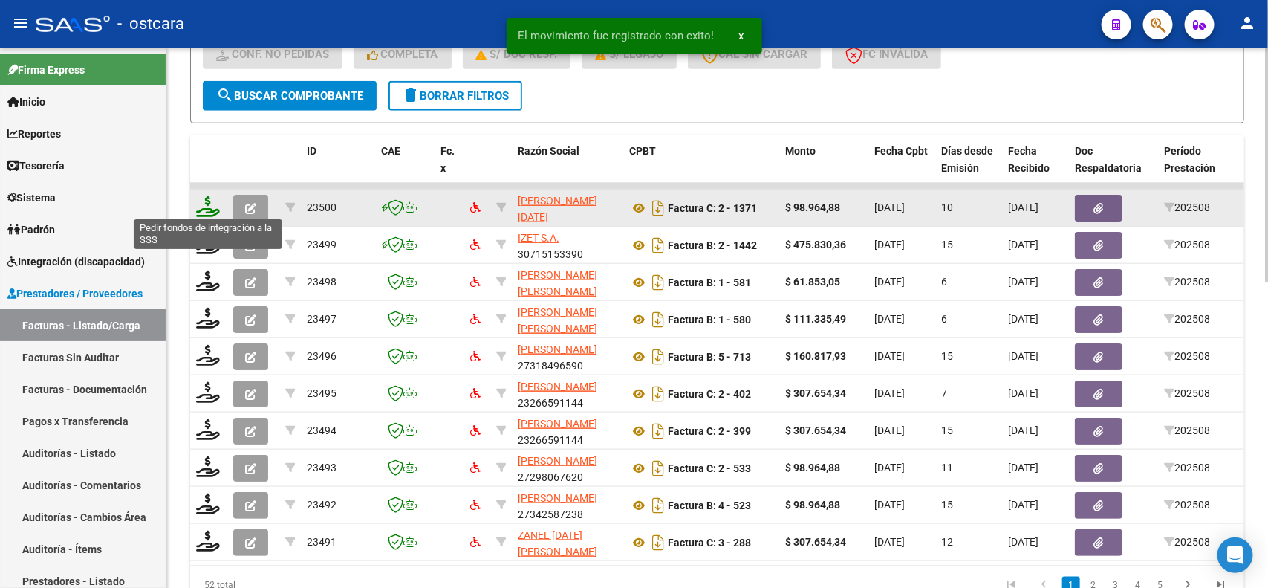
click at [215, 205] on icon at bounding box center [208, 206] width 24 height 21
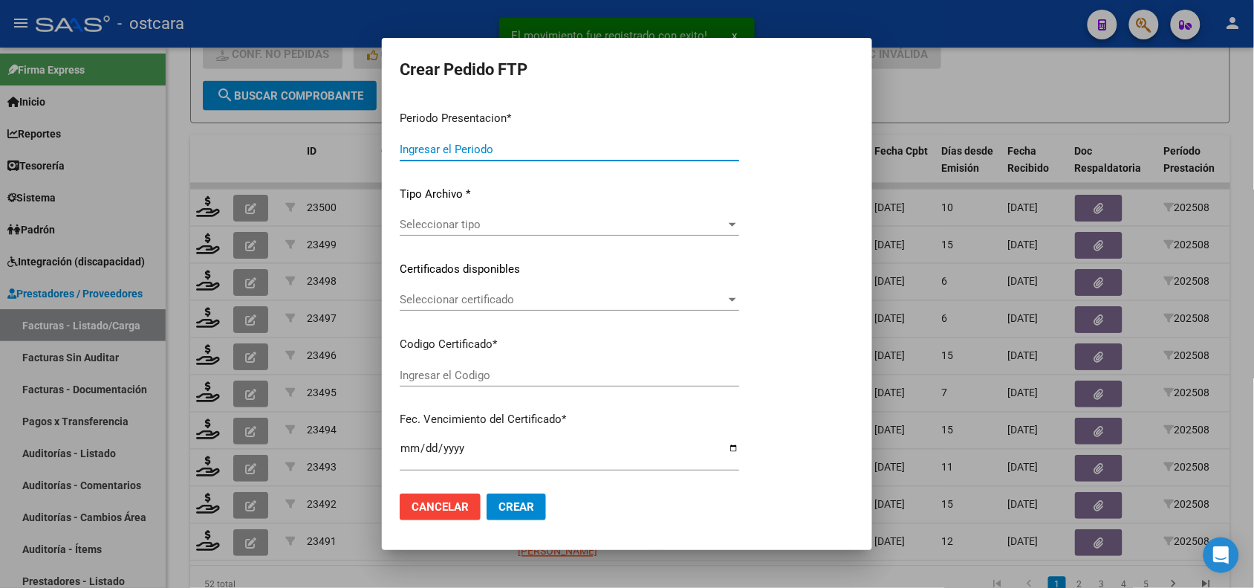
type input "202508"
type input "$ 98.964,88"
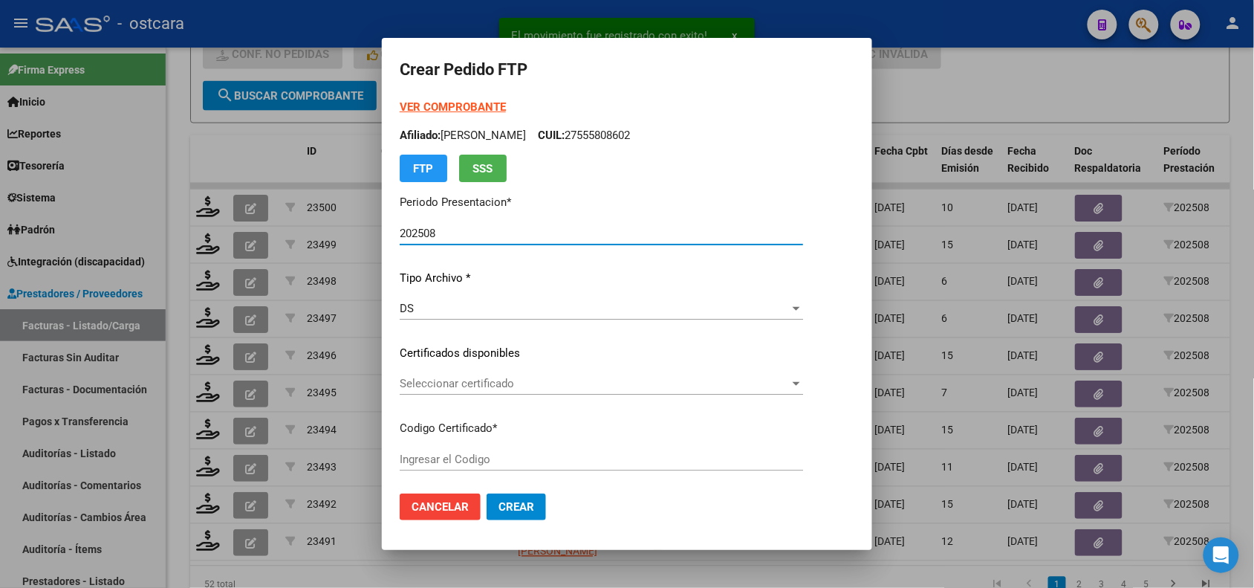
type input "ARG02000584875142024041020290410SFE16800"
type input "2029-04-10"
click at [435, 389] on span "Seleccionar certificado" at bounding box center [595, 383] width 390 height 13
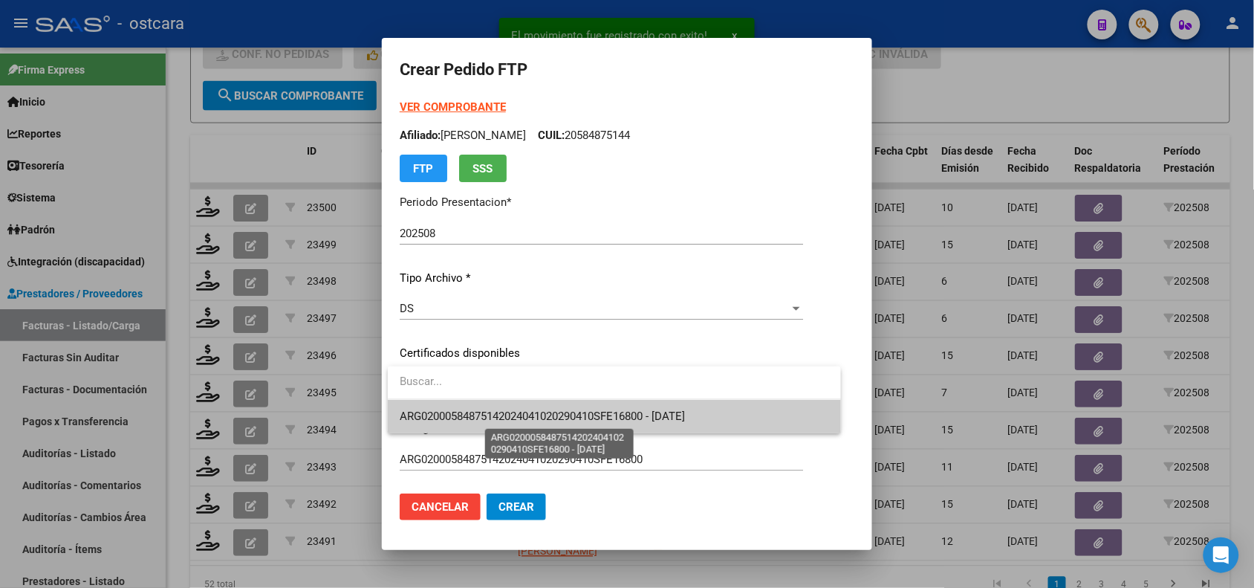
click at [441, 414] on span "ARG02000584875142024041020290410SFE16800 - 2029-04-10" at bounding box center [542, 415] width 285 height 13
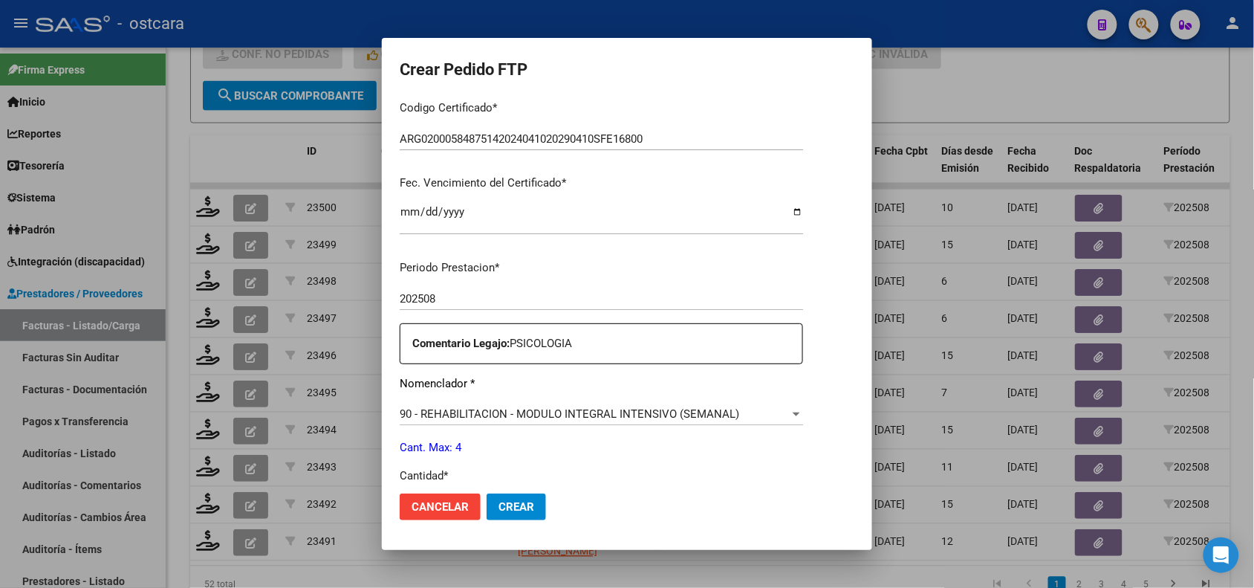
scroll to position [418, 0]
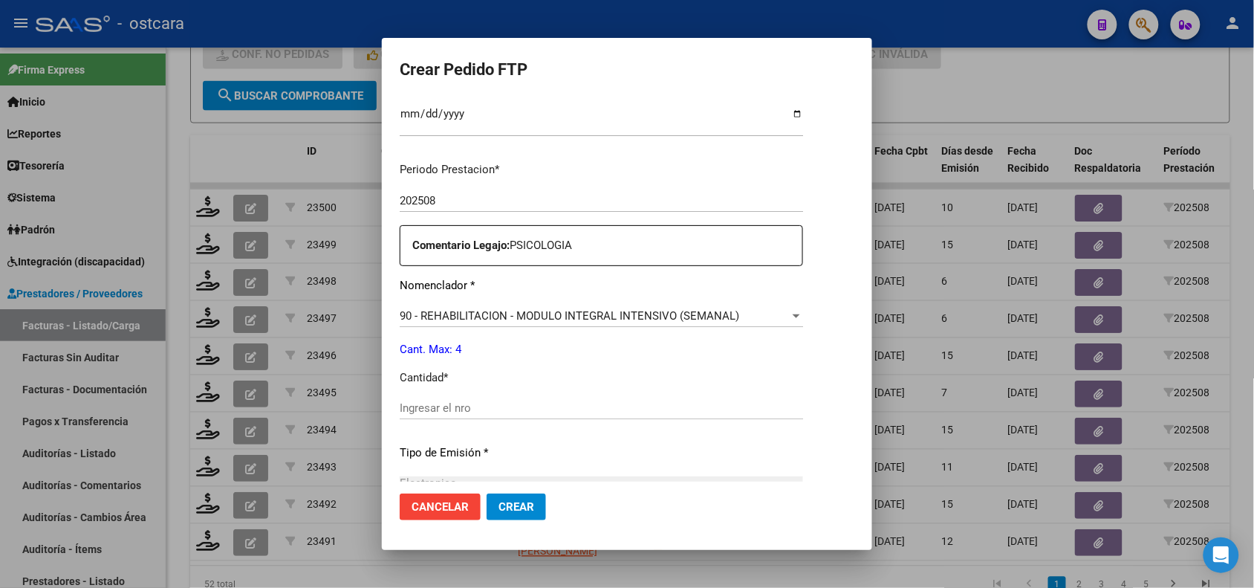
click at [578, 406] on input "Ingresar el nro" at bounding box center [601, 407] width 403 height 13
type input "4"
click at [525, 496] on button "Crear" at bounding box center [516, 506] width 59 height 27
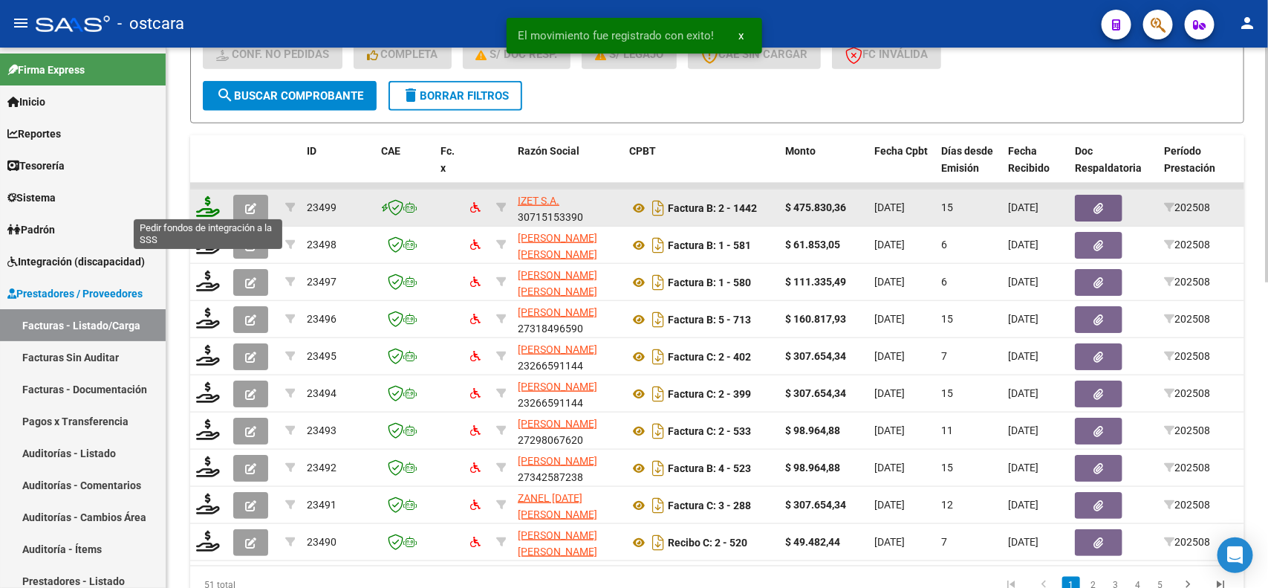
click at [210, 204] on icon at bounding box center [208, 206] width 24 height 21
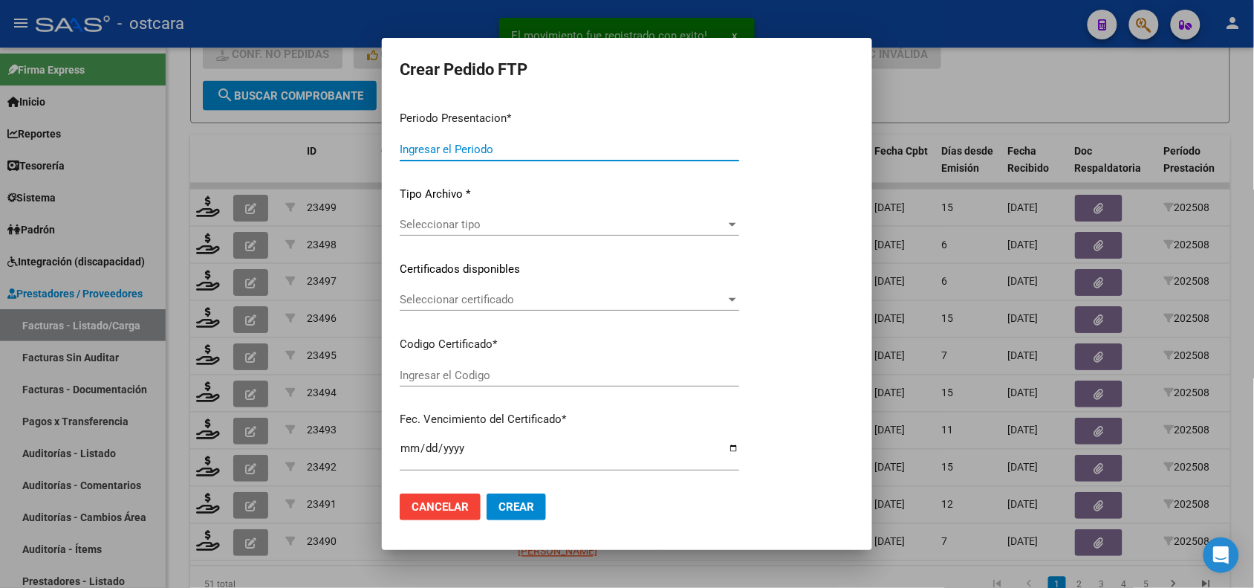
type input "202508"
type input "$ 475.830,36"
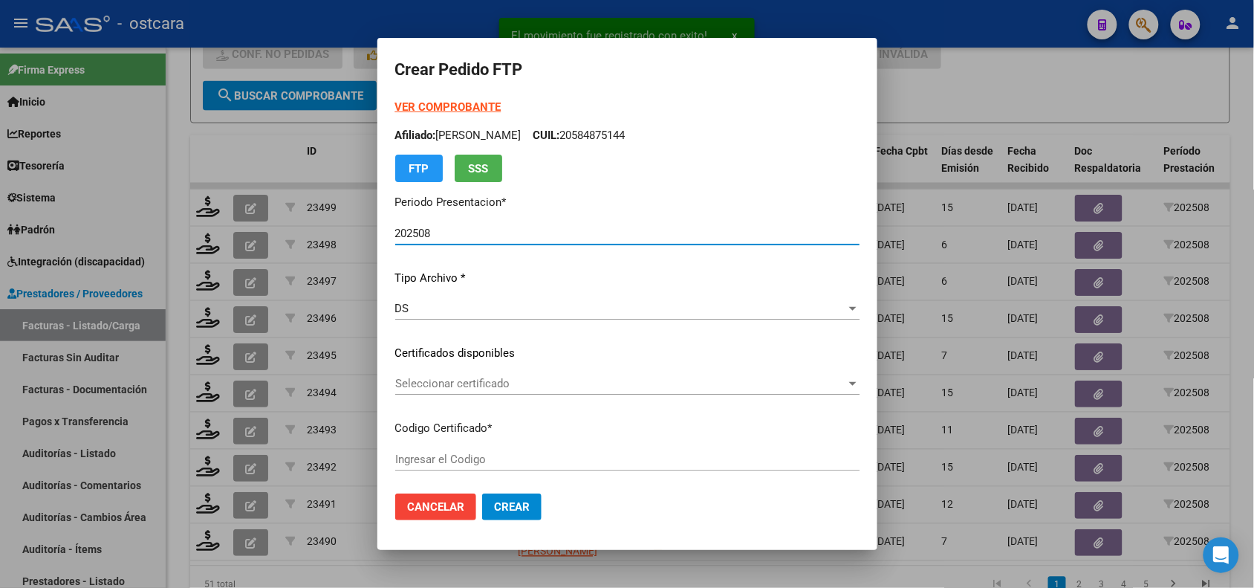
click at [453, 385] on span "Seleccionar certificado" at bounding box center [620, 383] width 451 height 13
type input "ARG02000558123422022021720270217BS436000"
type input "2027-02-17"
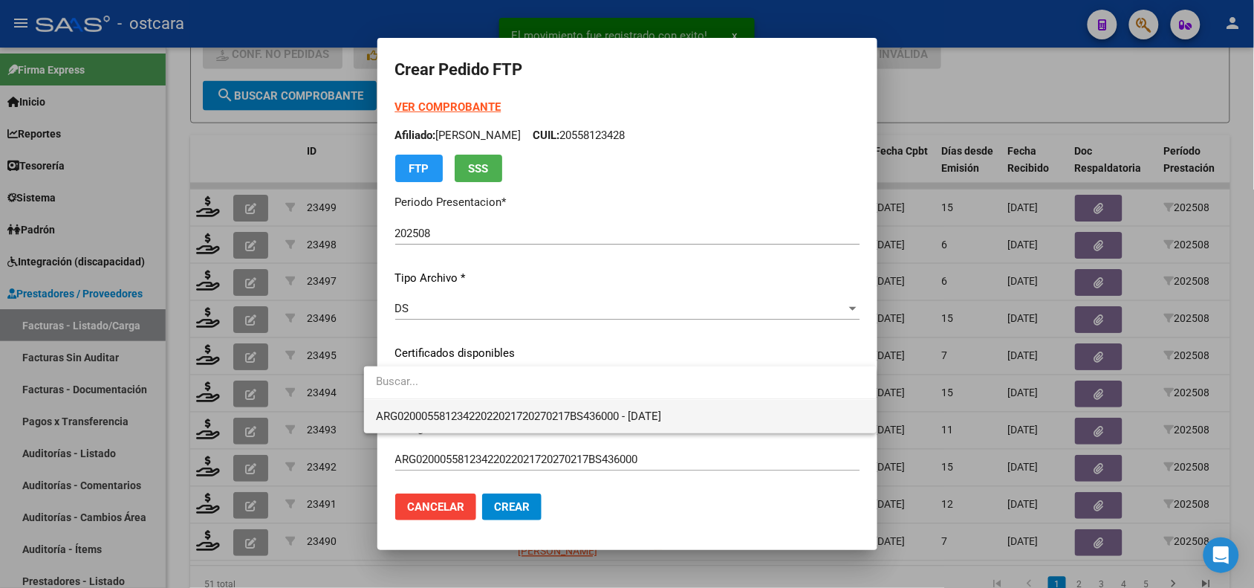
click at [455, 409] on span "ARG02000558123422022021720270217BS436000 - 2027-02-17" at bounding box center [620, 416] width 489 height 33
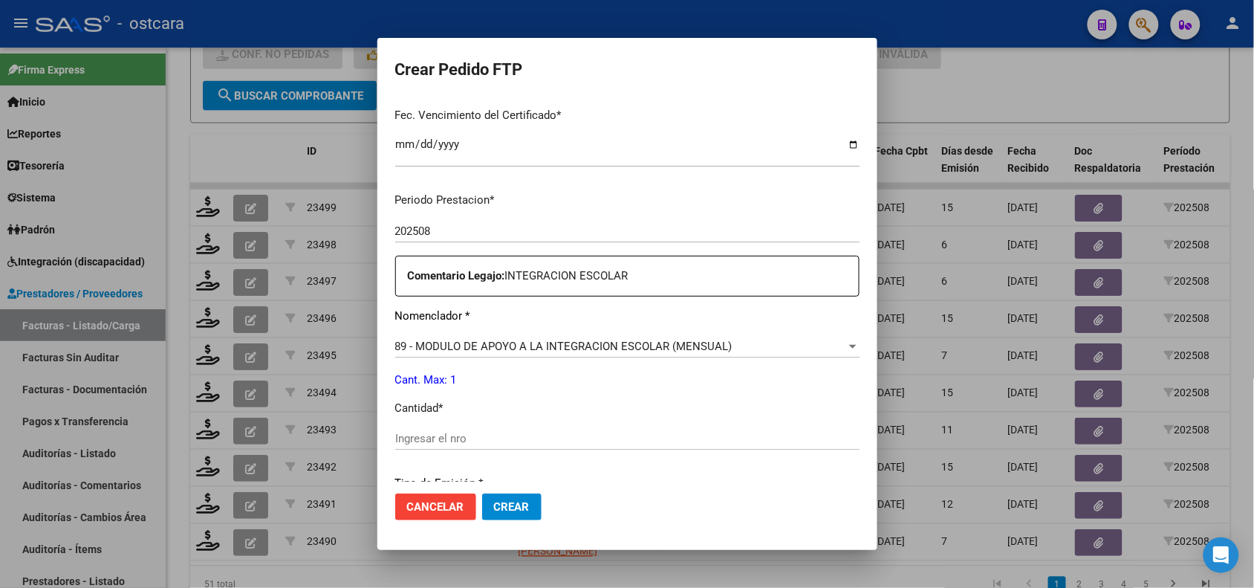
scroll to position [458, 0]
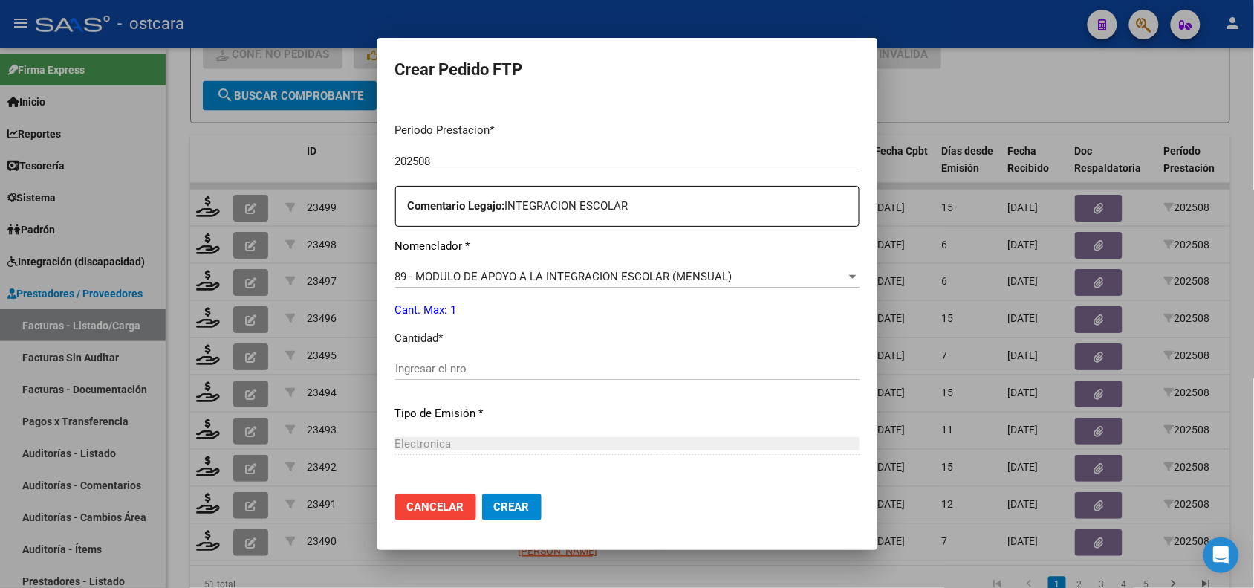
click at [610, 368] on input "Ingresar el nro" at bounding box center [627, 368] width 464 height 13
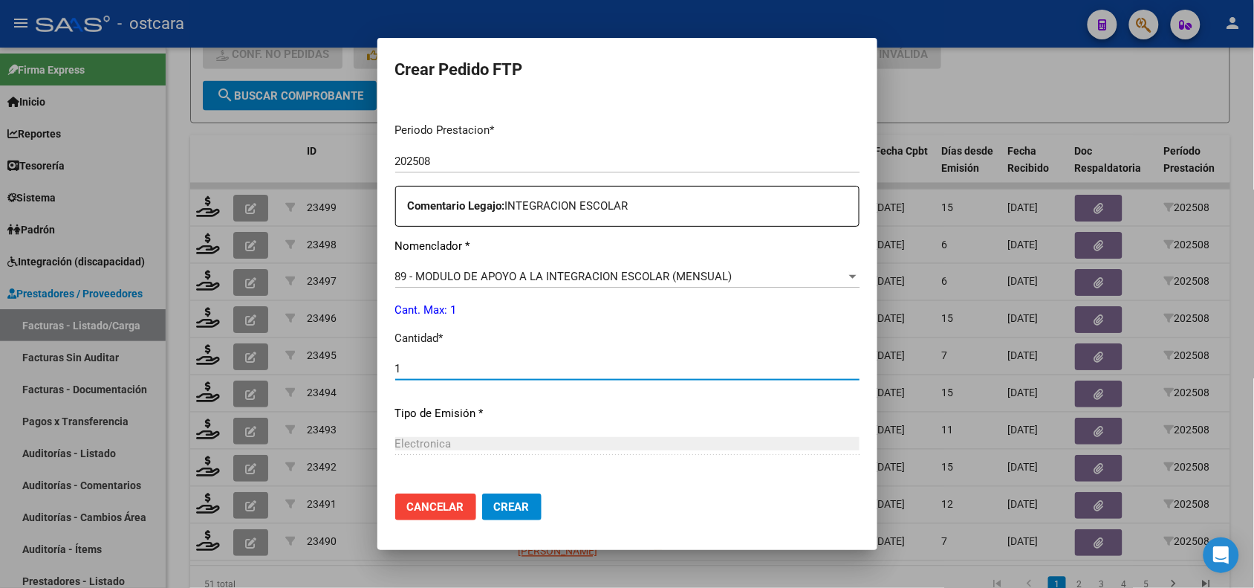
type input "1"
click at [482, 494] on button "Crear" at bounding box center [511, 506] width 59 height 27
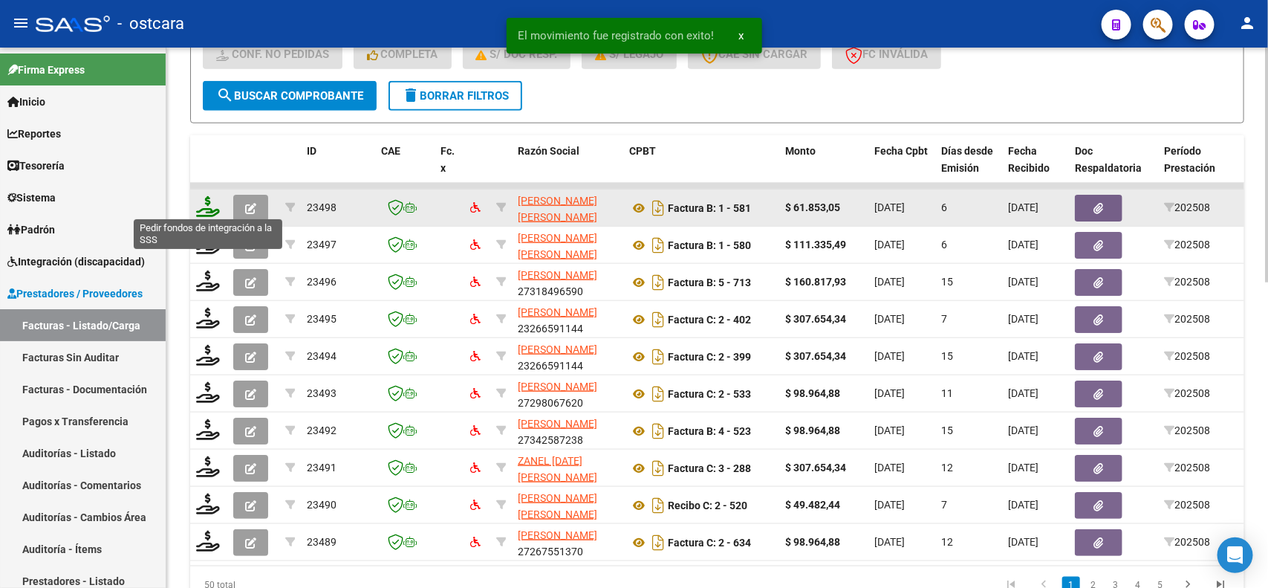
click at [214, 199] on icon at bounding box center [208, 206] width 24 height 21
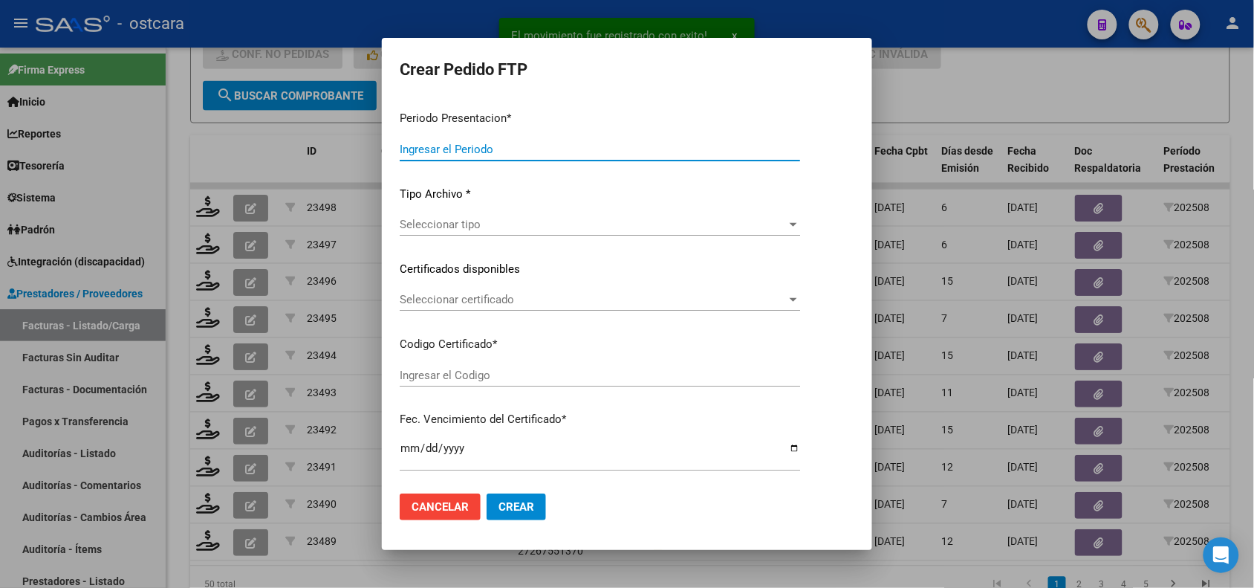
type input "202508"
type input "$ 61.853,05"
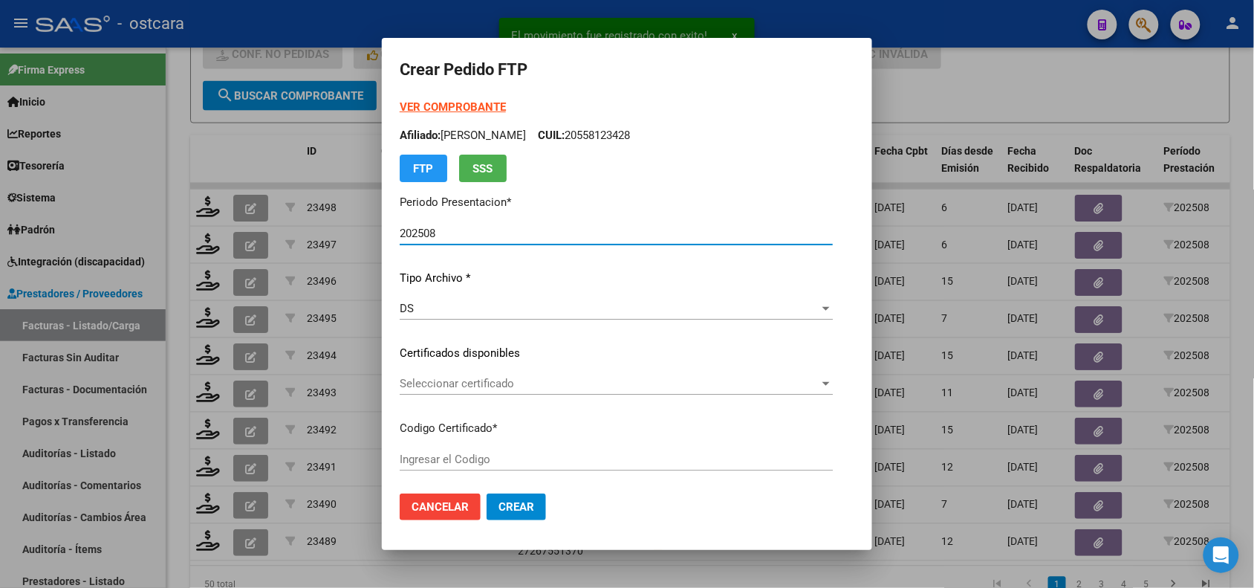
type input "ARG02000542757242024110420291104BUE389"
type input "2029-11-04"
click at [429, 380] on span "Seleccionar certificado" at bounding box center [610, 383] width 420 height 13
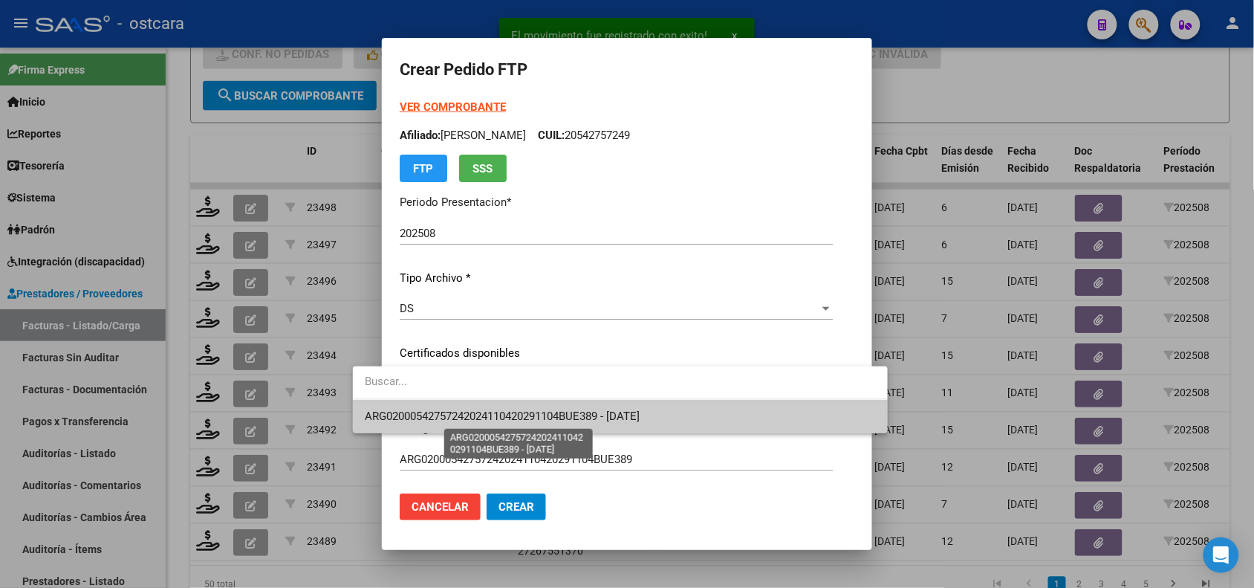
click at [441, 409] on span "ARG02000542757242024110420291104BUE389 - 2029-11-04" at bounding box center [502, 415] width 275 height 13
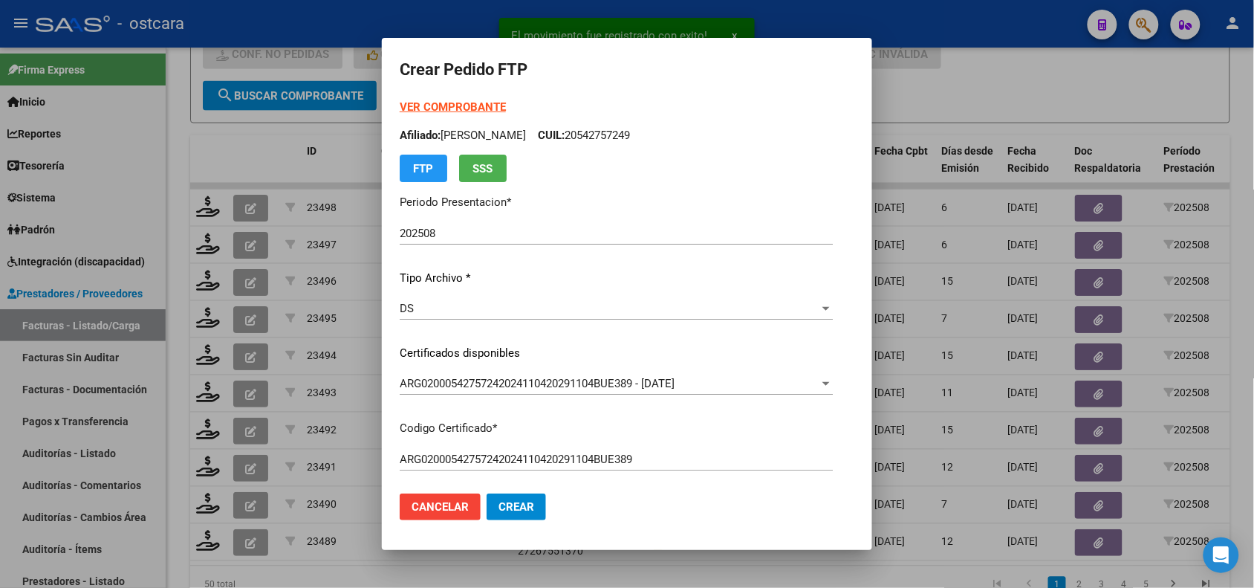
scroll to position [502, 0]
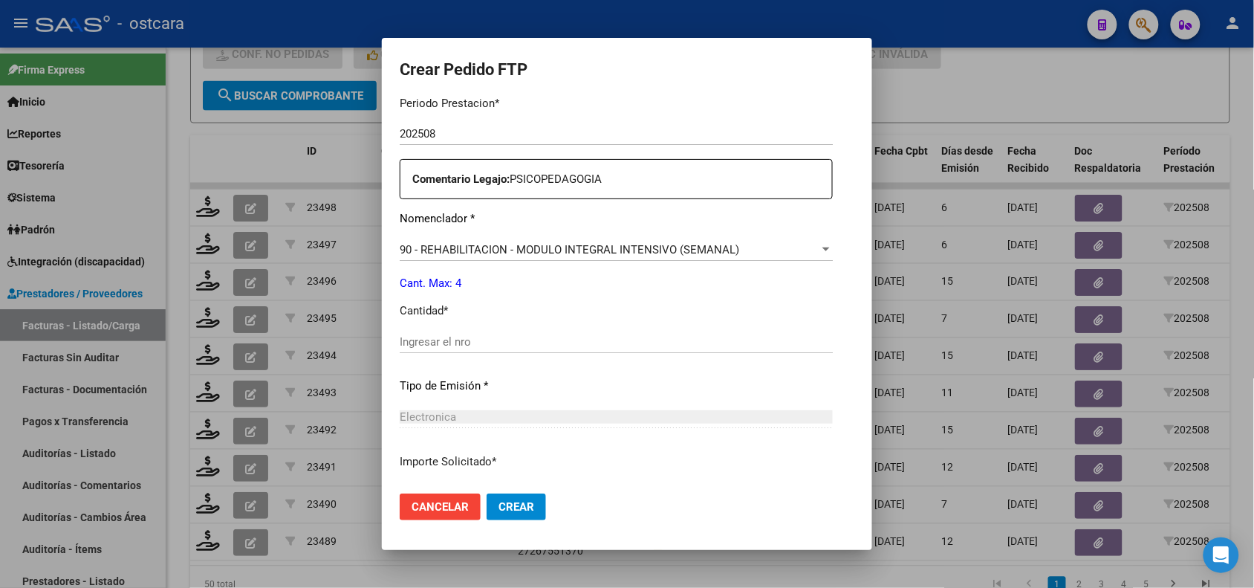
click at [576, 346] on input "Ingresar el nro" at bounding box center [616, 341] width 433 height 13
type input "4"
click at [499, 507] on span "Crear" at bounding box center [517, 506] width 36 height 13
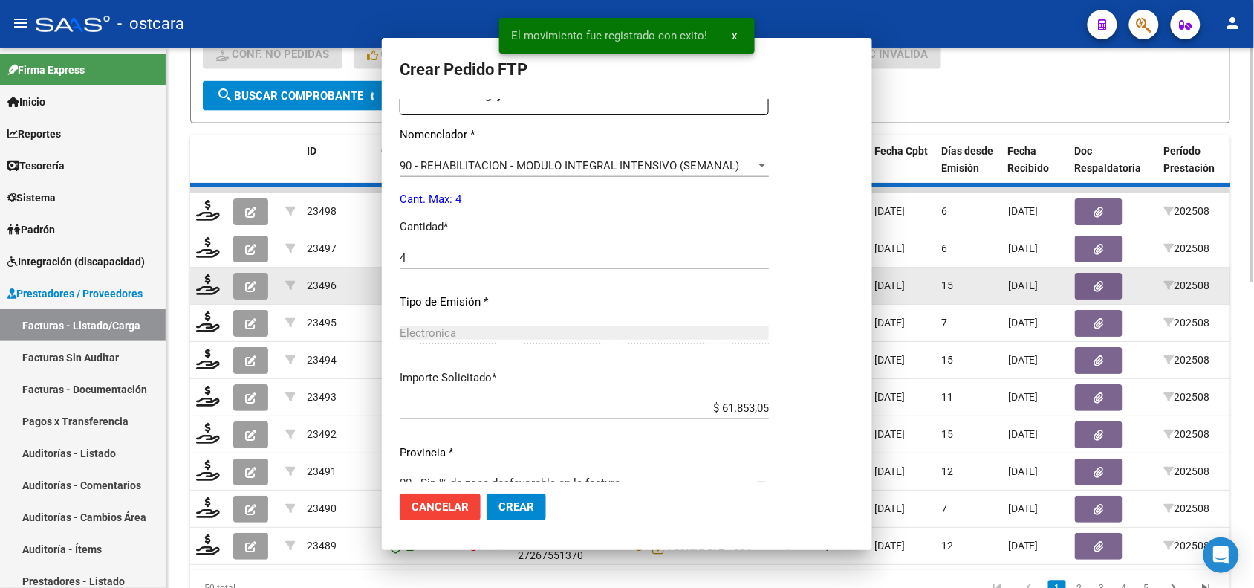
scroll to position [418, 0]
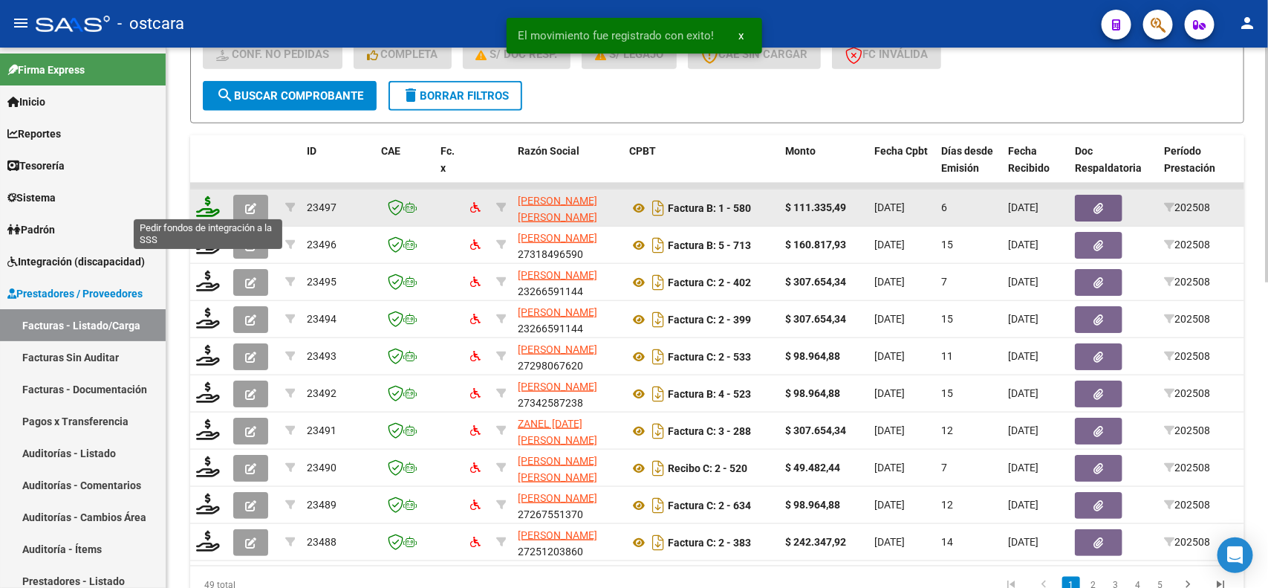
click at [208, 205] on icon at bounding box center [208, 206] width 24 height 21
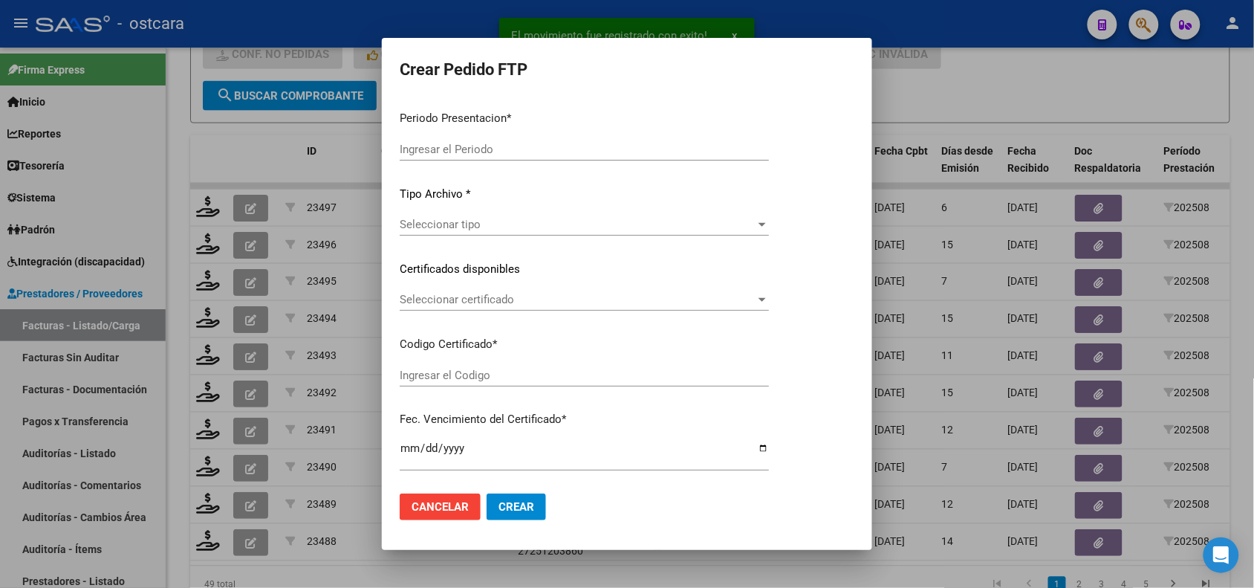
type input "202508"
type input "$ 111.335,49"
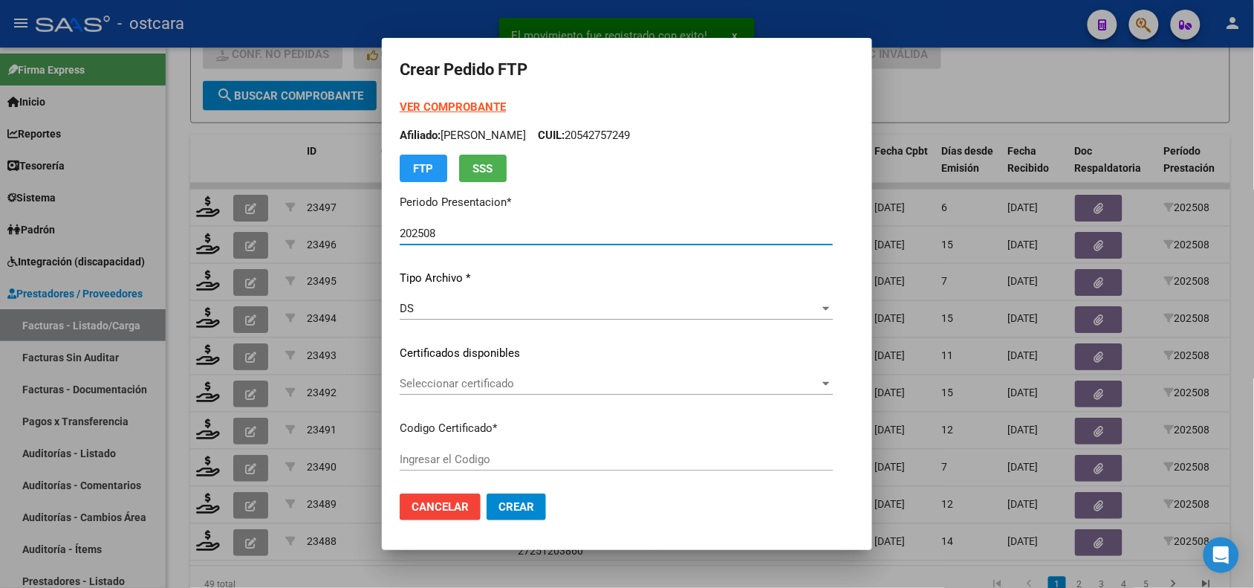
type input "ARG01000525875052018100120251001BUE389"
type input "2025-10-01"
click at [440, 384] on span "Seleccionar certificado" at bounding box center [610, 383] width 420 height 13
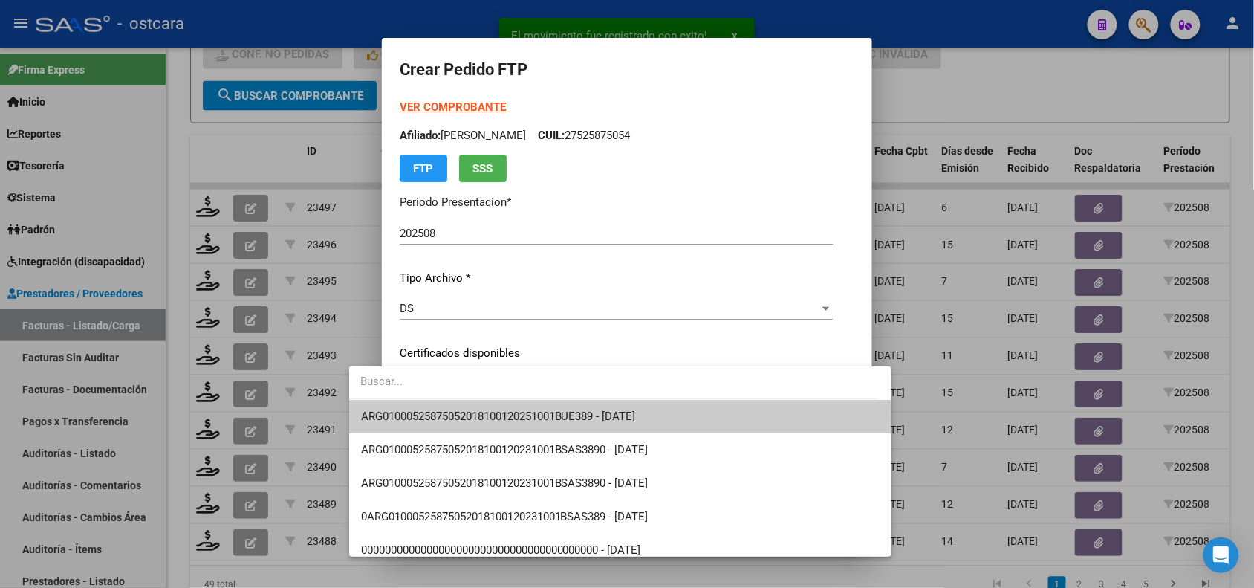
click at [450, 410] on span "ARG01000525875052018100120251001BUE389 - 2025-10-01" at bounding box center [498, 415] width 275 height 13
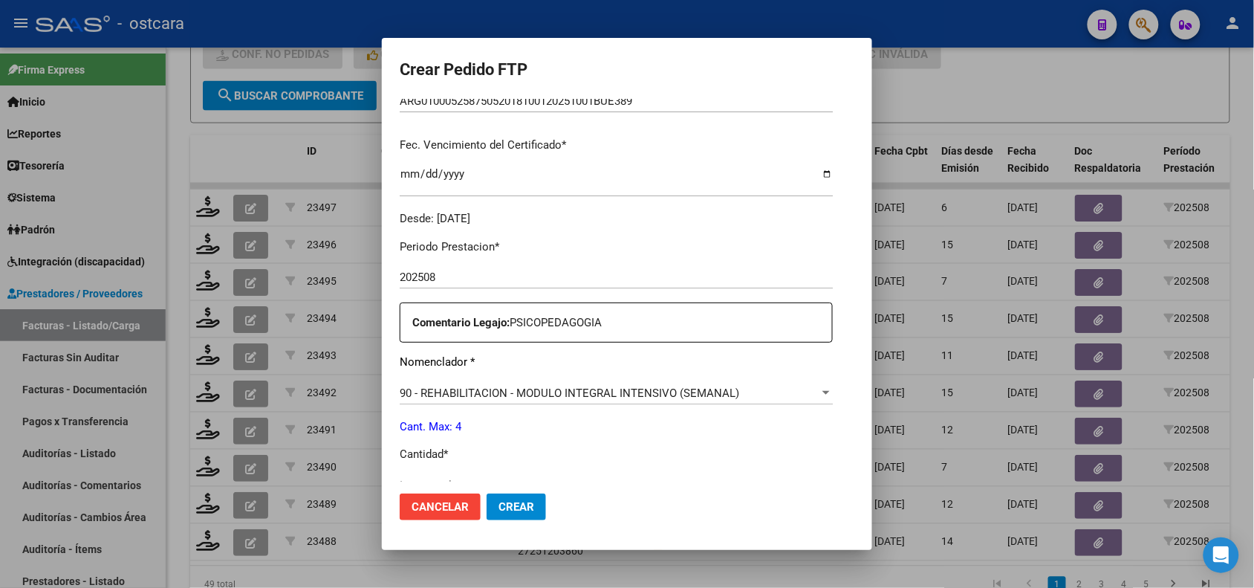
scroll to position [470, 0]
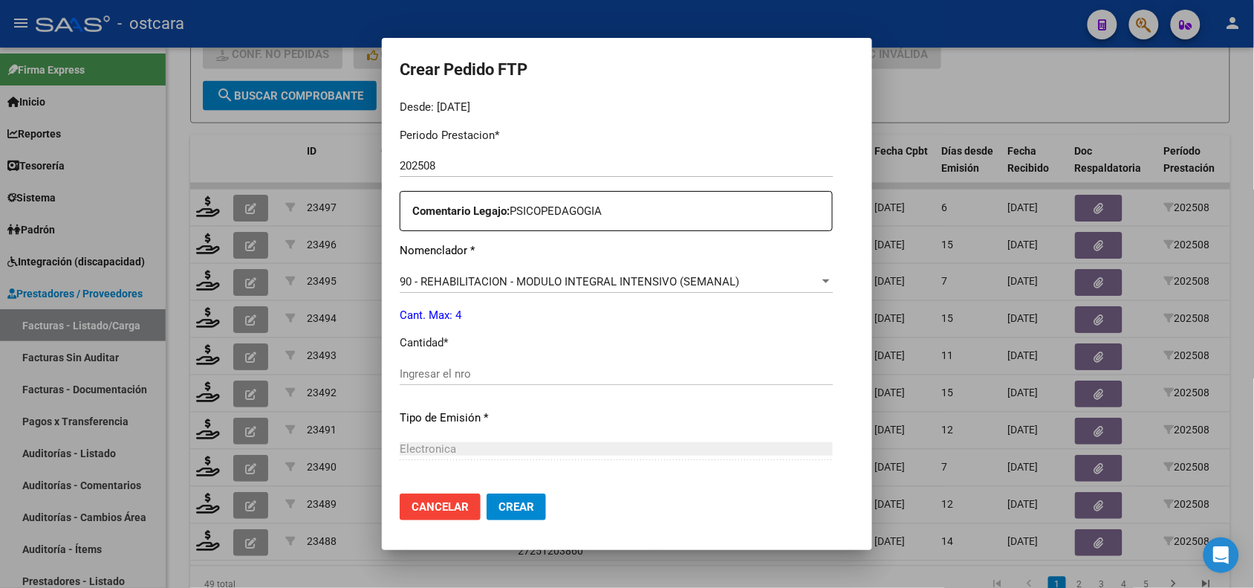
click at [669, 376] on input "Ingresar el nro" at bounding box center [616, 373] width 433 height 13
type input "4"
click at [499, 505] on span "Crear" at bounding box center [517, 506] width 36 height 13
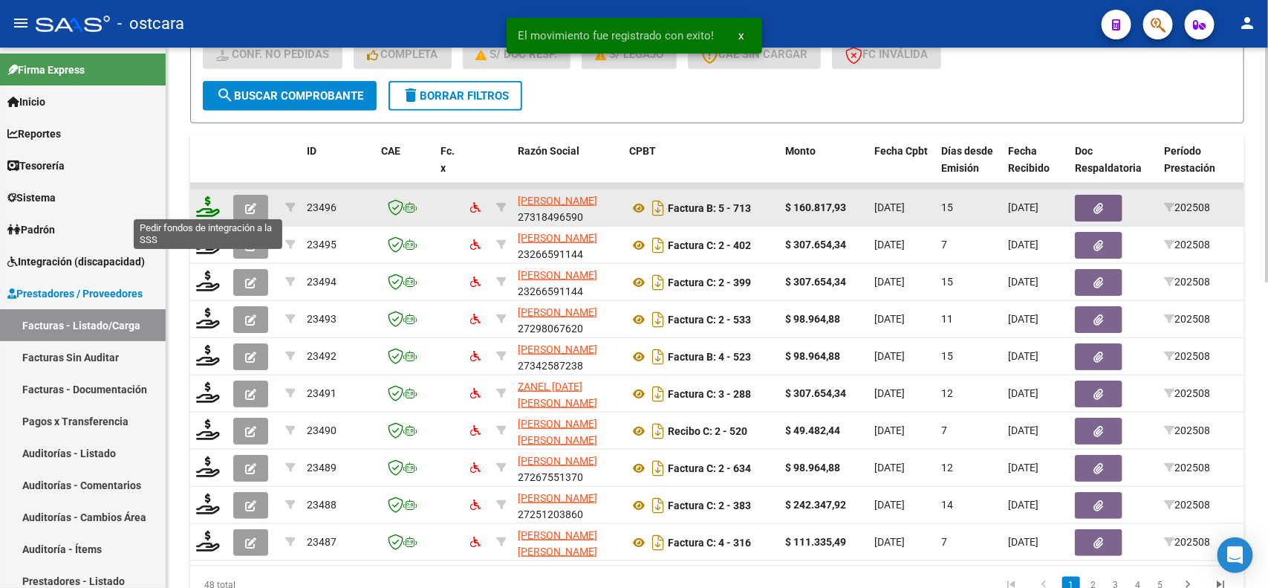
click at [212, 204] on icon at bounding box center [208, 206] width 24 height 21
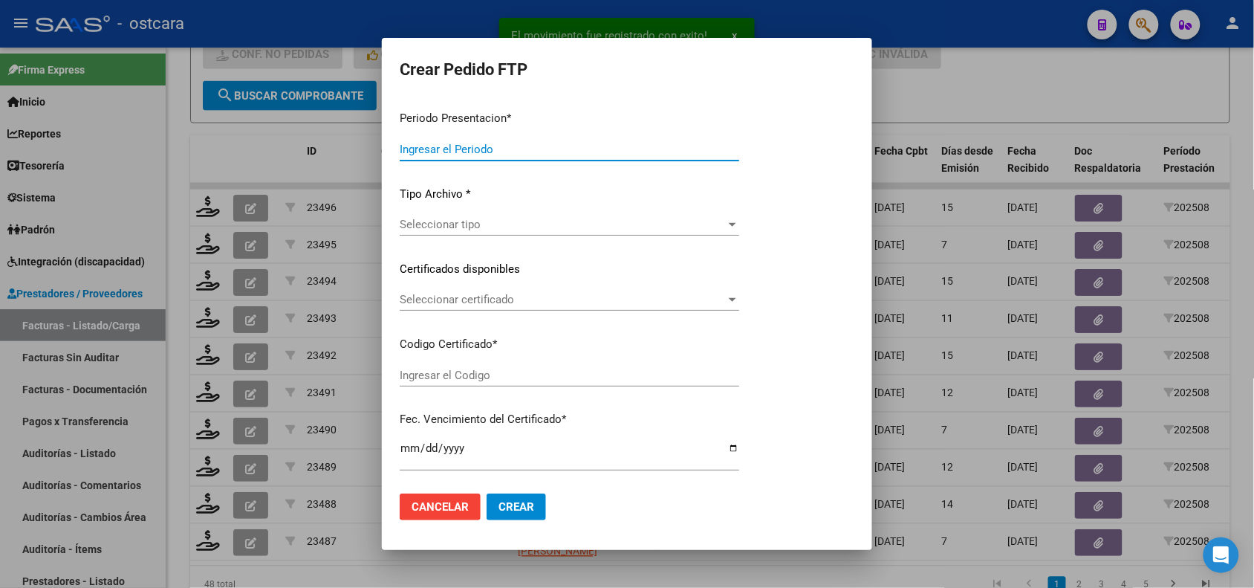
type input "202508"
type input "$ 160.817,93"
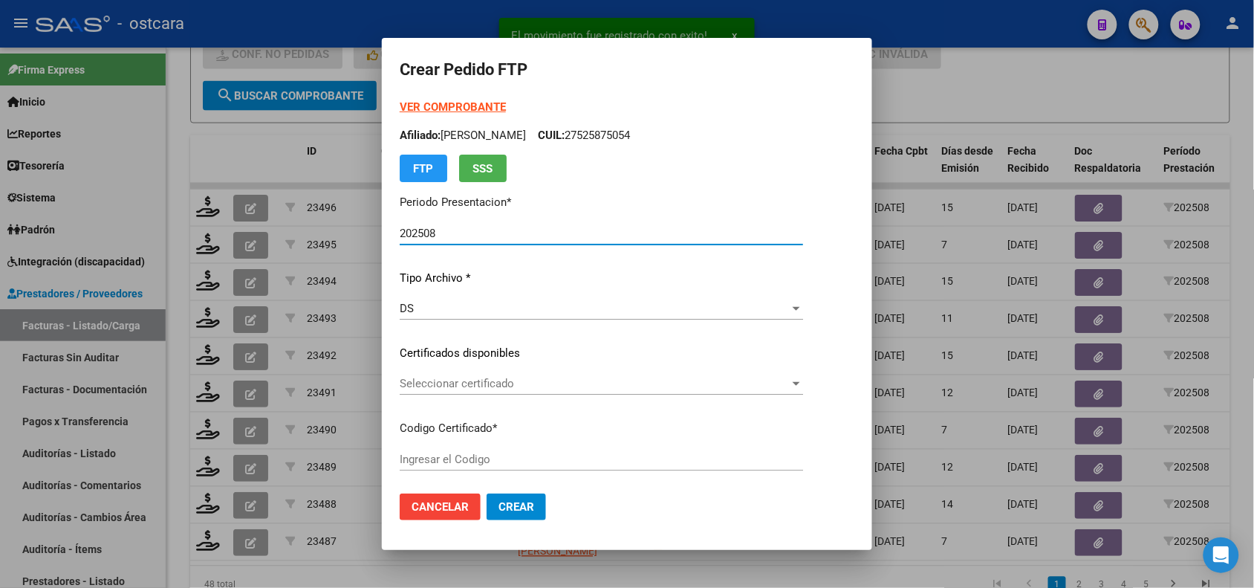
type input "ARG02000560220972022111020271110SFE15900"
type input "2027-11-10"
click at [513, 377] on span "Seleccionar certificado" at bounding box center [595, 383] width 390 height 13
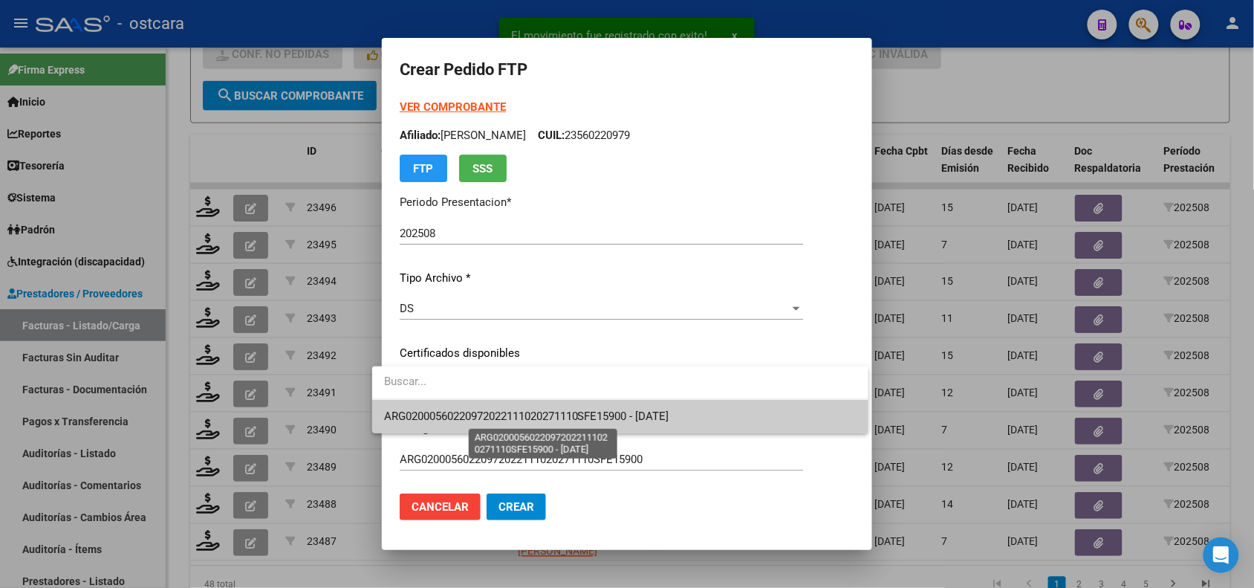
click at [525, 412] on span "ARG02000560220972022111020271110SFE15900 - 2027-11-10" at bounding box center [526, 415] width 285 height 13
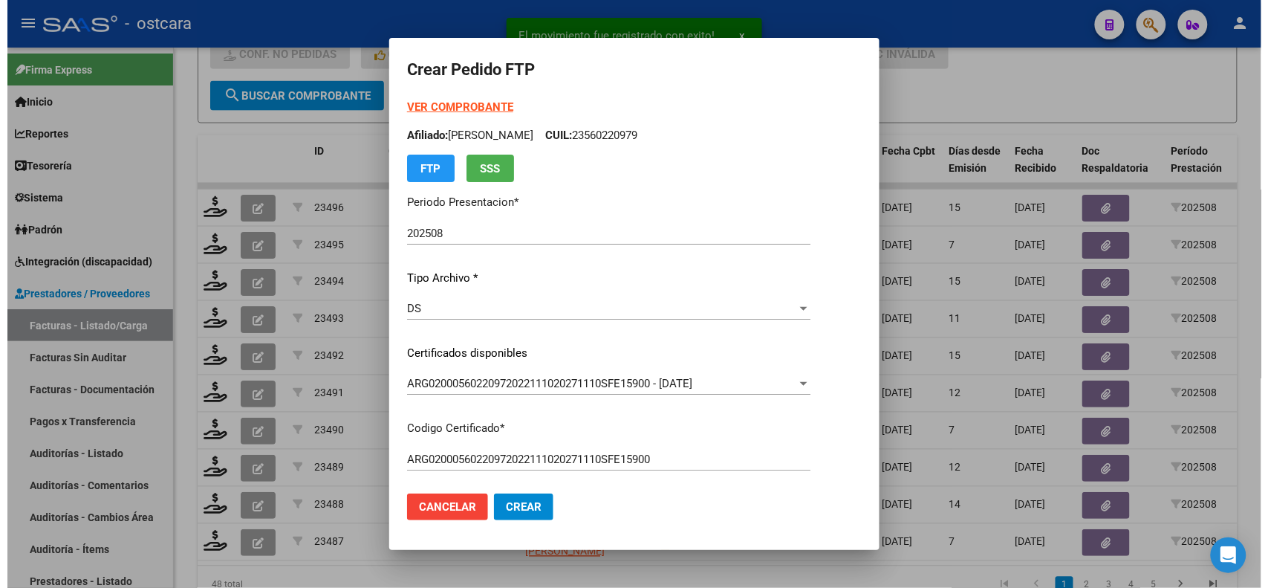
scroll to position [495, 0]
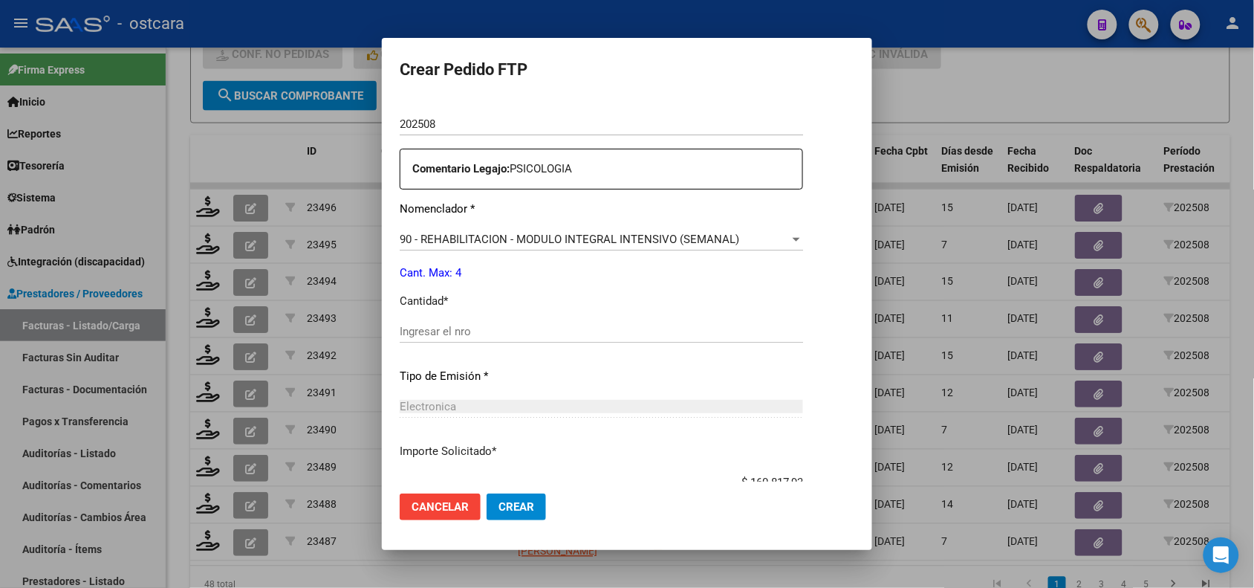
click at [626, 328] on input "Ingresar el nro" at bounding box center [601, 331] width 403 height 13
type input "4"
click at [516, 511] on span "Crear" at bounding box center [517, 506] width 36 height 13
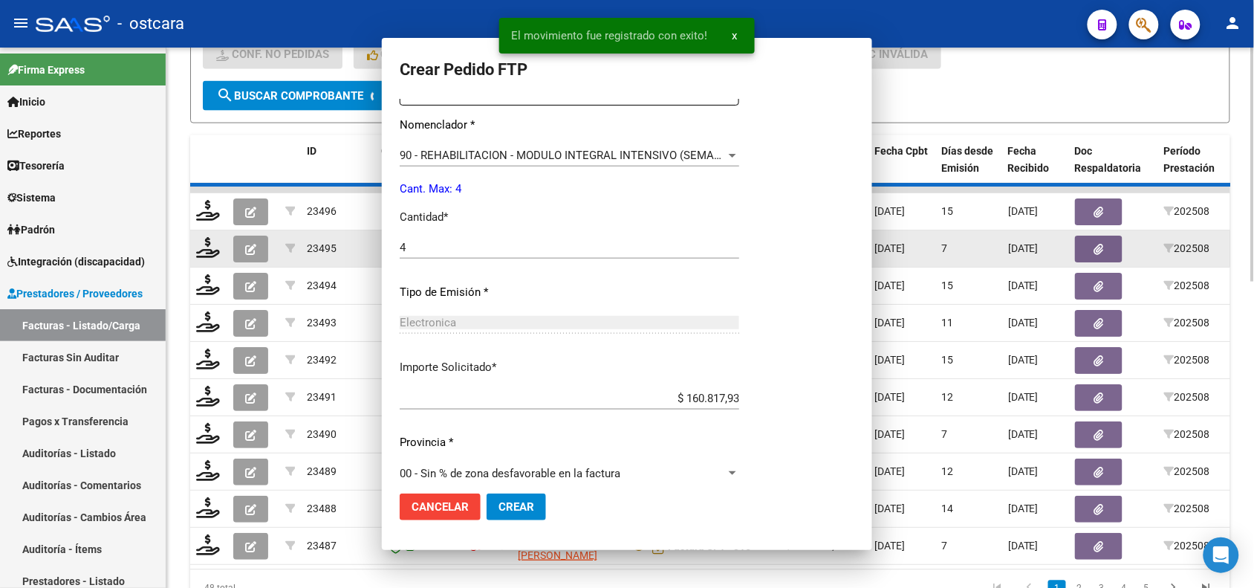
scroll to position [0, 0]
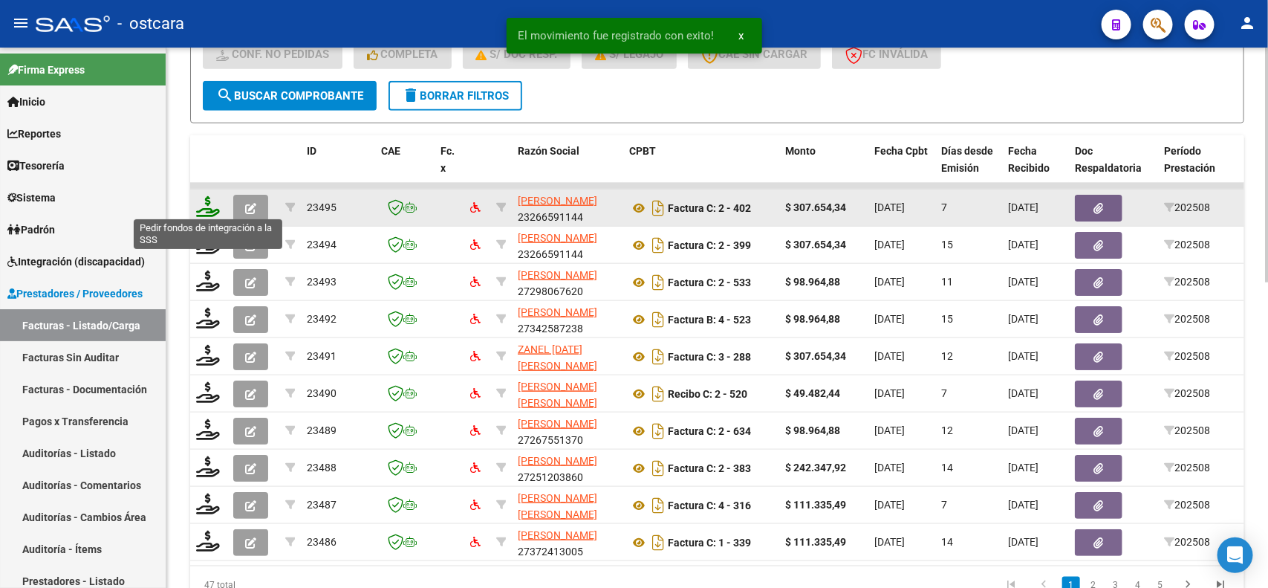
click at [208, 205] on icon at bounding box center [208, 206] width 24 height 21
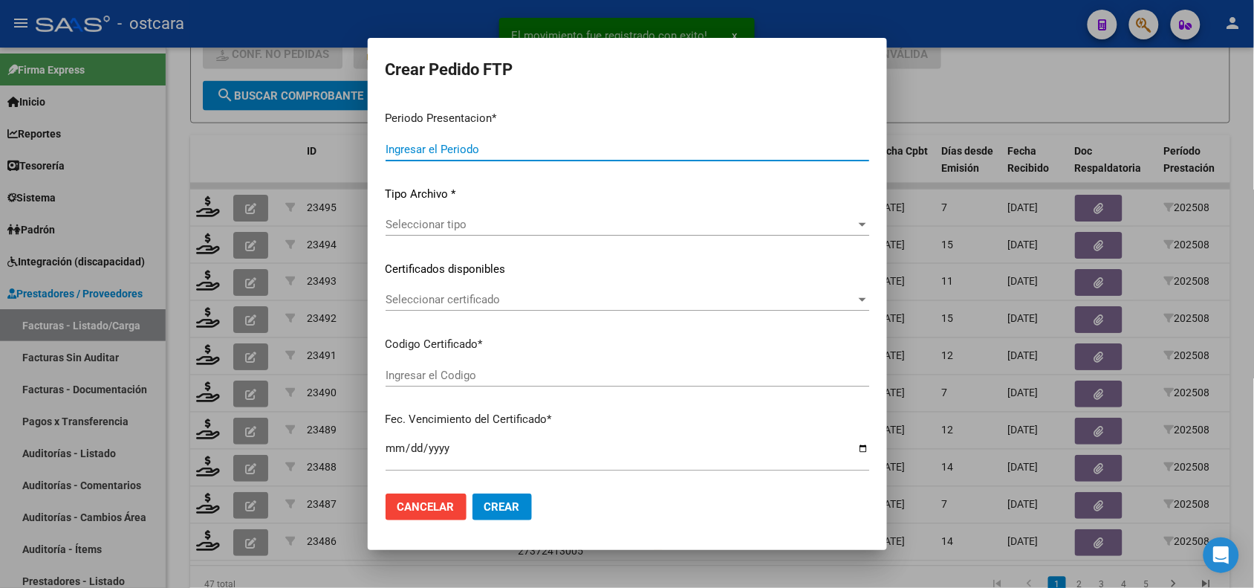
type input "202508"
type input "$ 307.654,34"
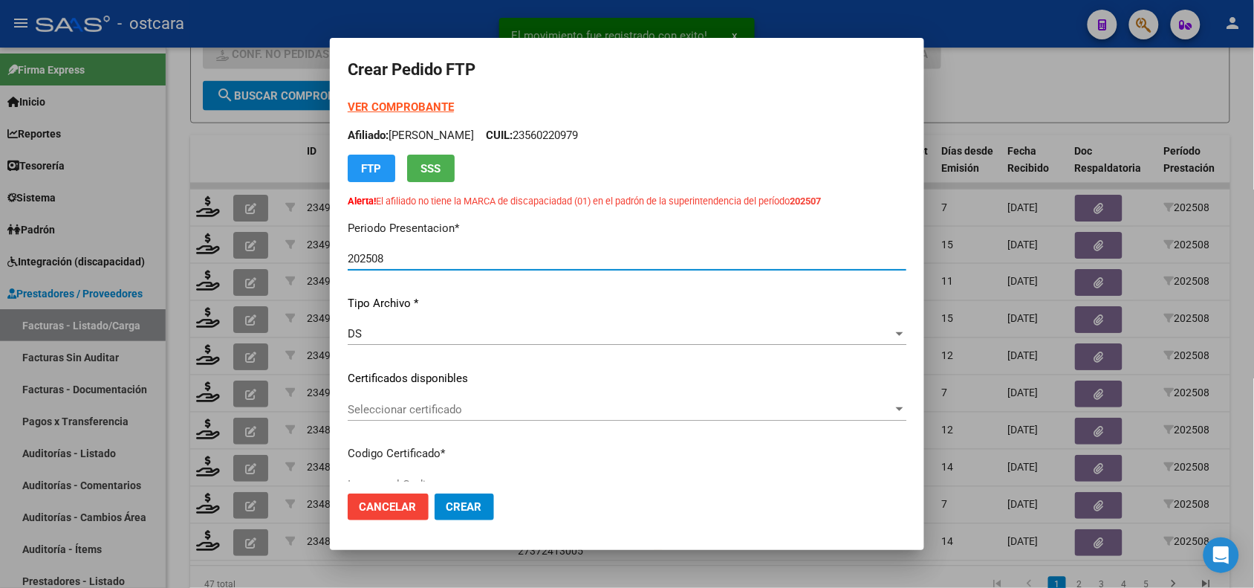
type input "ARG02000560220052025070420300704SAN 840"
type input "2030-07-04"
click at [473, 406] on span "Seleccionar certificado" at bounding box center [620, 409] width 545 height 13
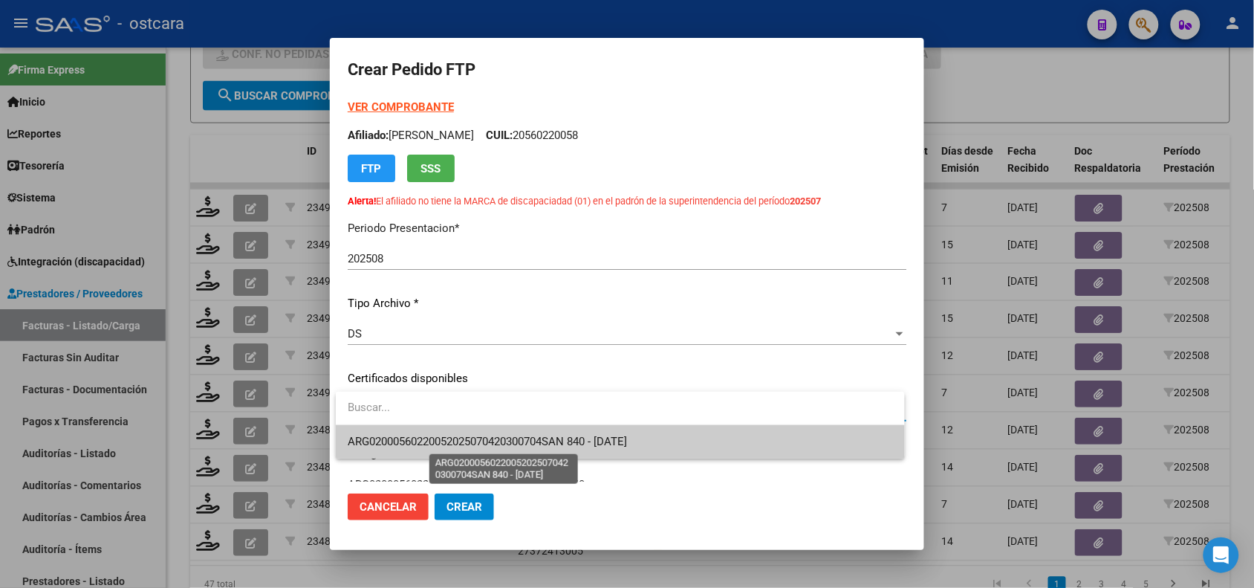
click at [473, 444] on span "ARG02000560220052025070420300704SAN 840 - 2030-07-04" at bounding box center [487, 441] width 279 height 13
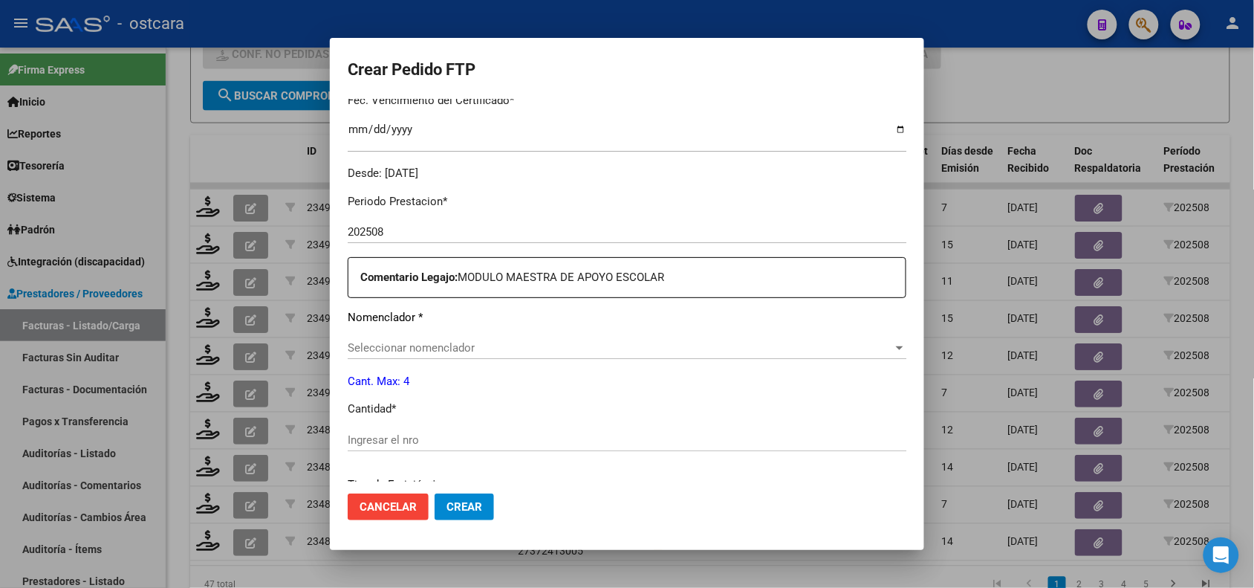
scroll to position [491, 0]
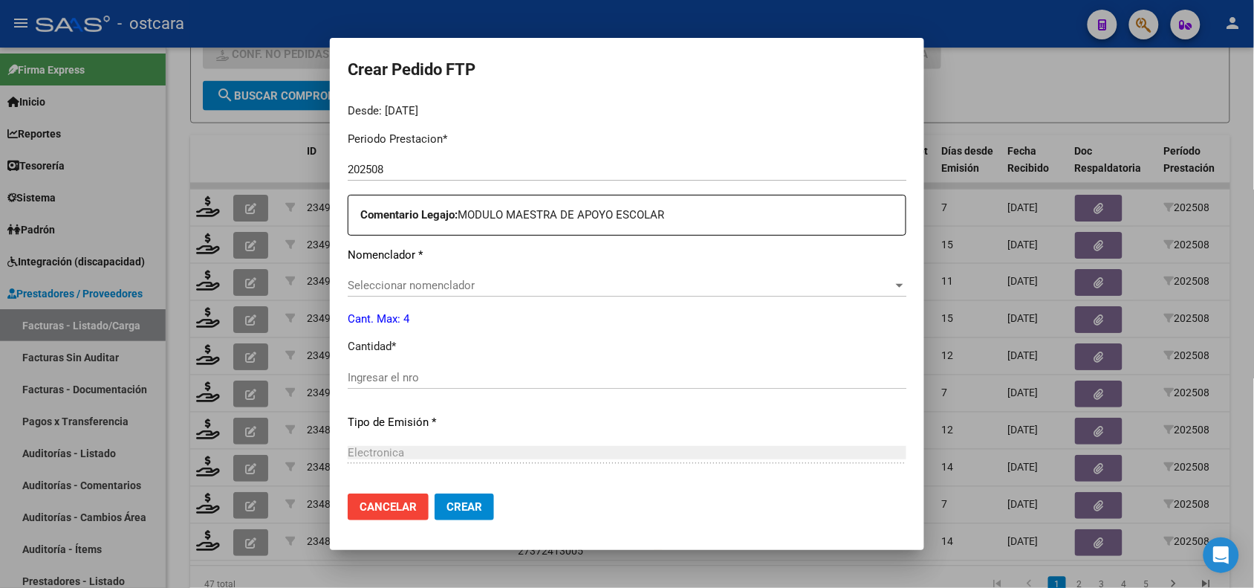
click at [465, 288] on span "Seleccionar nomenclador" at bounding box center [620, 285] width 545 height 13
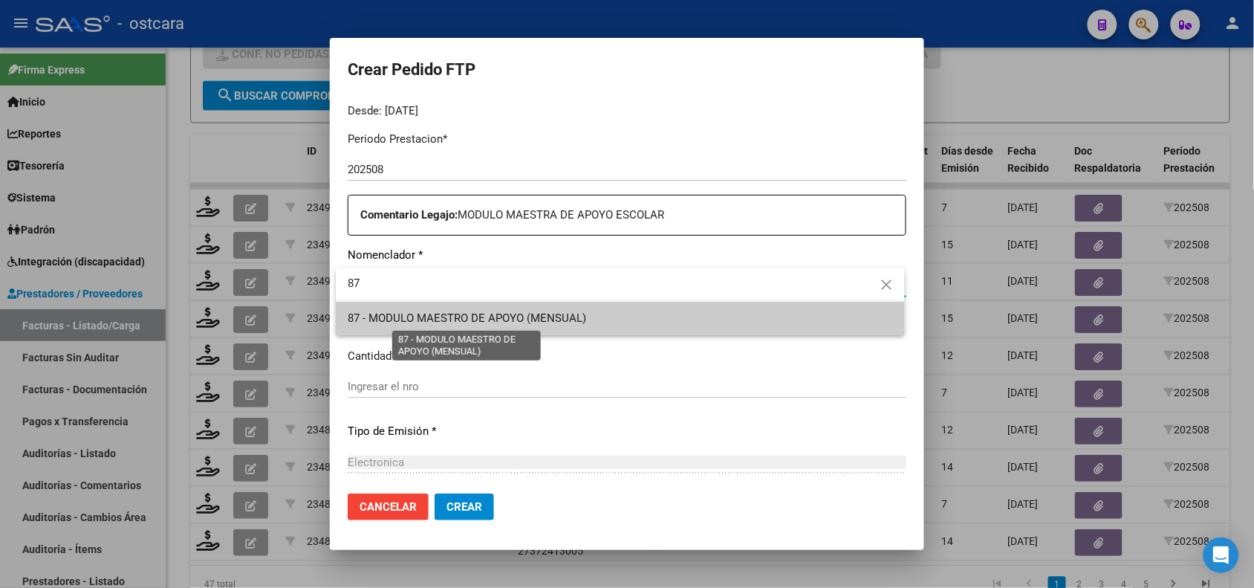
type input "87"
click at [465, 314] on span "87 - MODULO MAESTRO DE APOYO (MENSUAL)" at bounding box center [467, 317] width 239 height 13
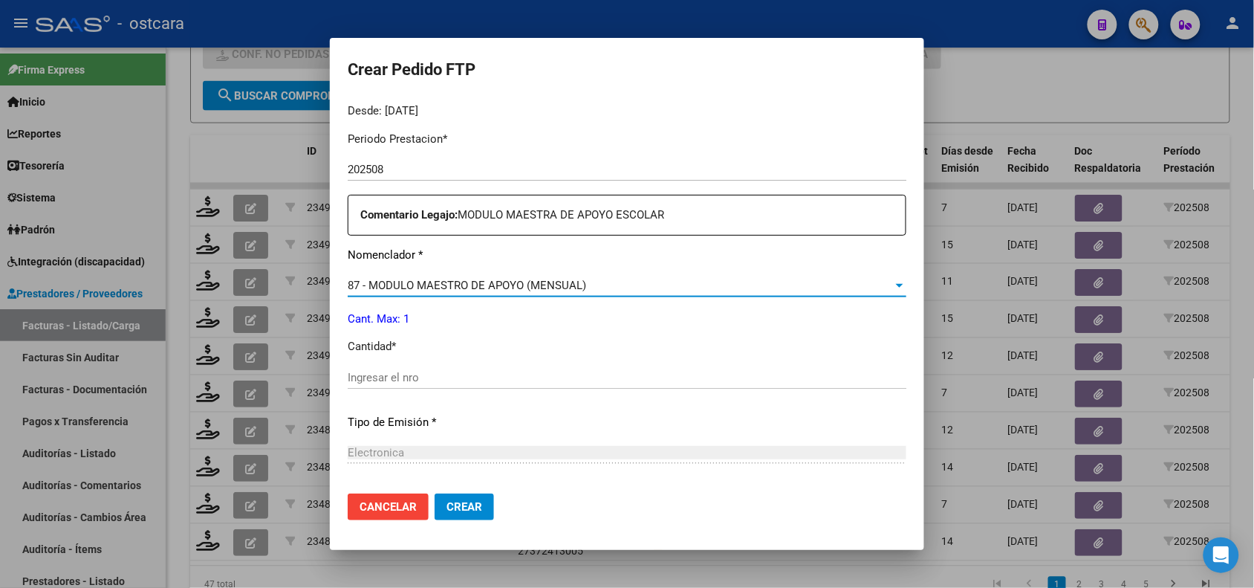
click at [442, 380] on input "Ingresar el nro" at bounding box center [627, 377] width 559 height 13
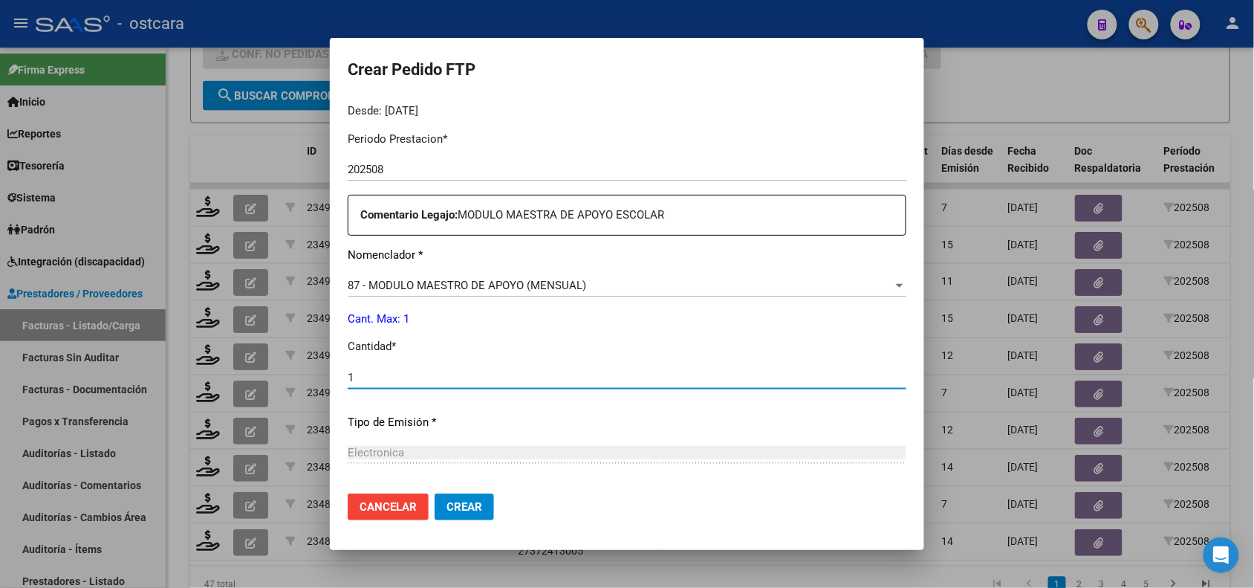
type input "1"
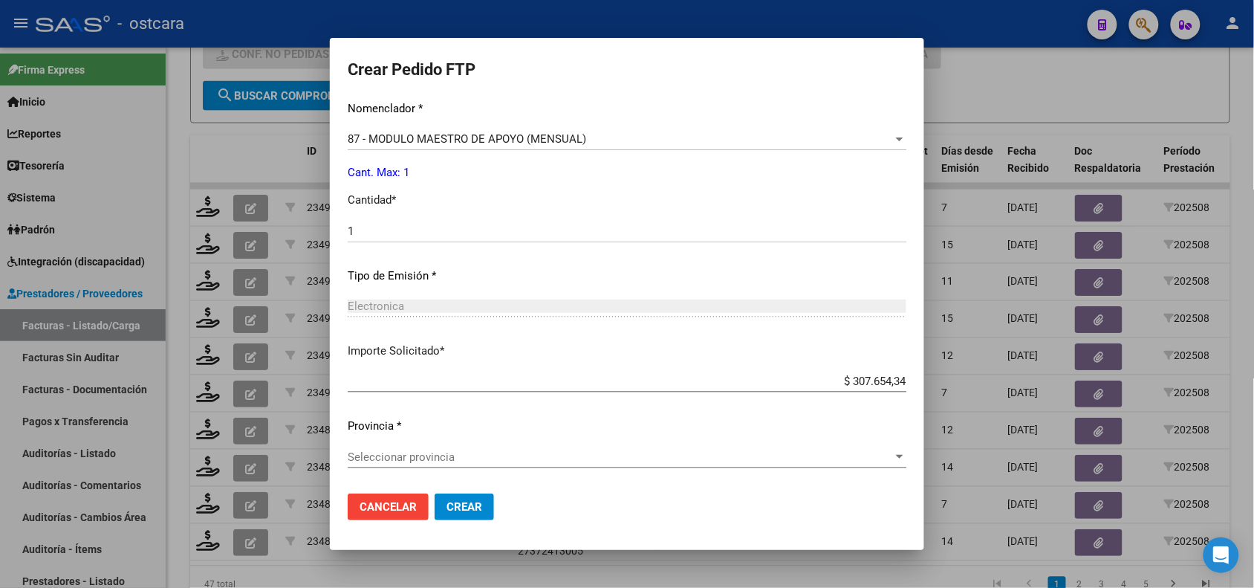
click at [421, 453] on span "Seleccionar provincia" at bounding box center [620, 456] width 545 height 13
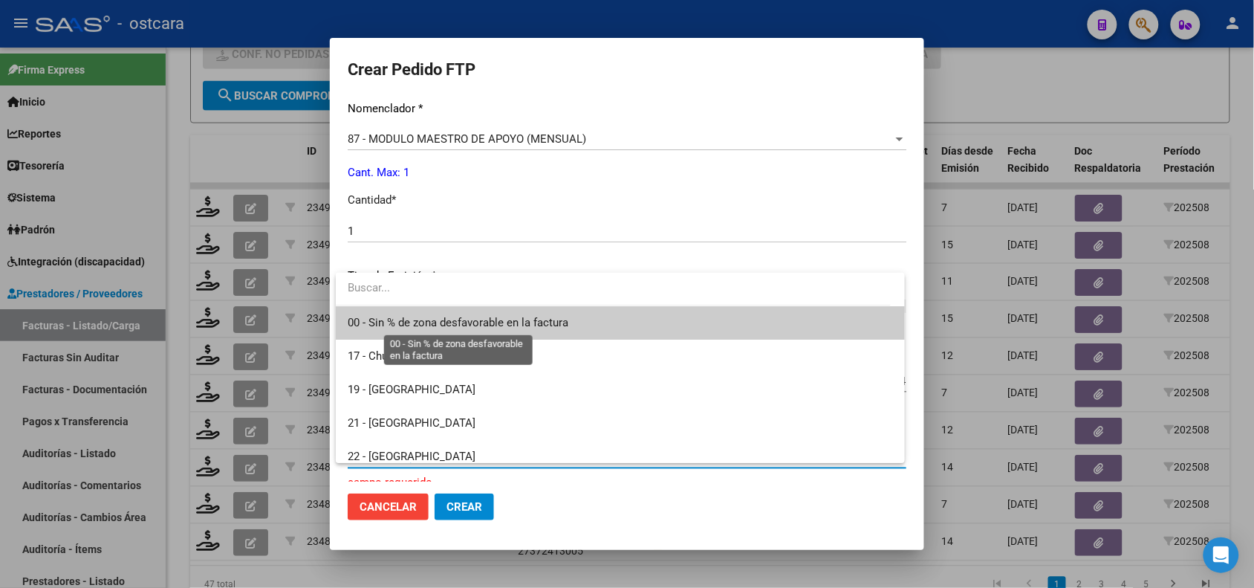
click at [435, 322] on span "00 - Sin % de zona desfavorable en la factura" at bounding box center [458, 322] width 221 height 13
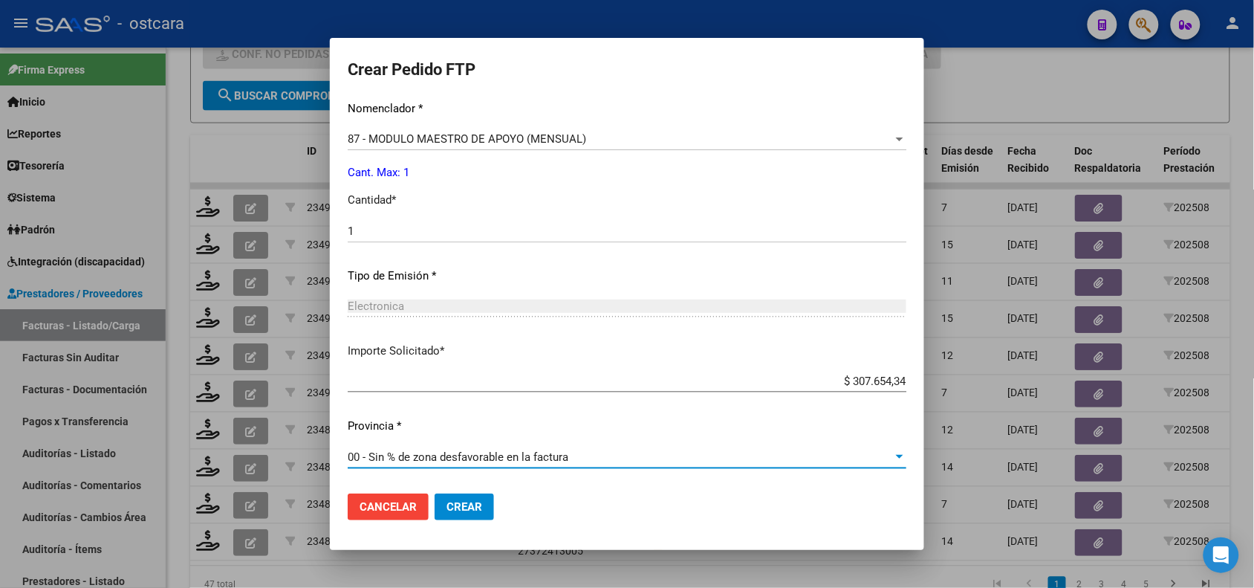
click at [462, 510] on span "Crear" at bounding box center [465, 506] width 36 height 13
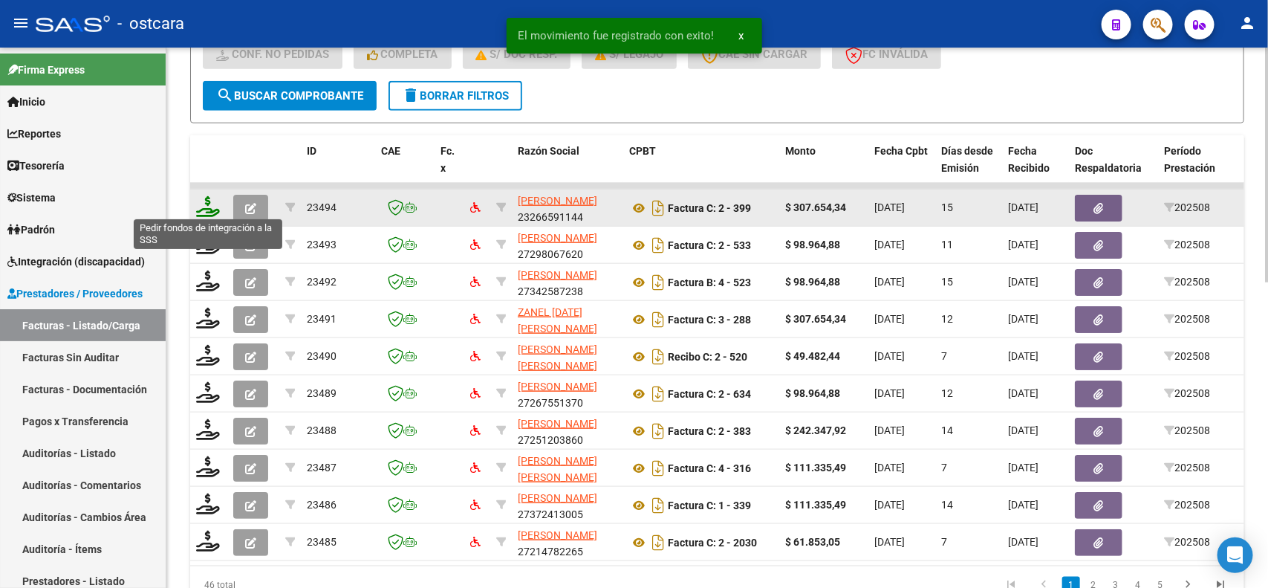
click at [213, 209] on icon at bounding box center [208, 206] width 24 height 21
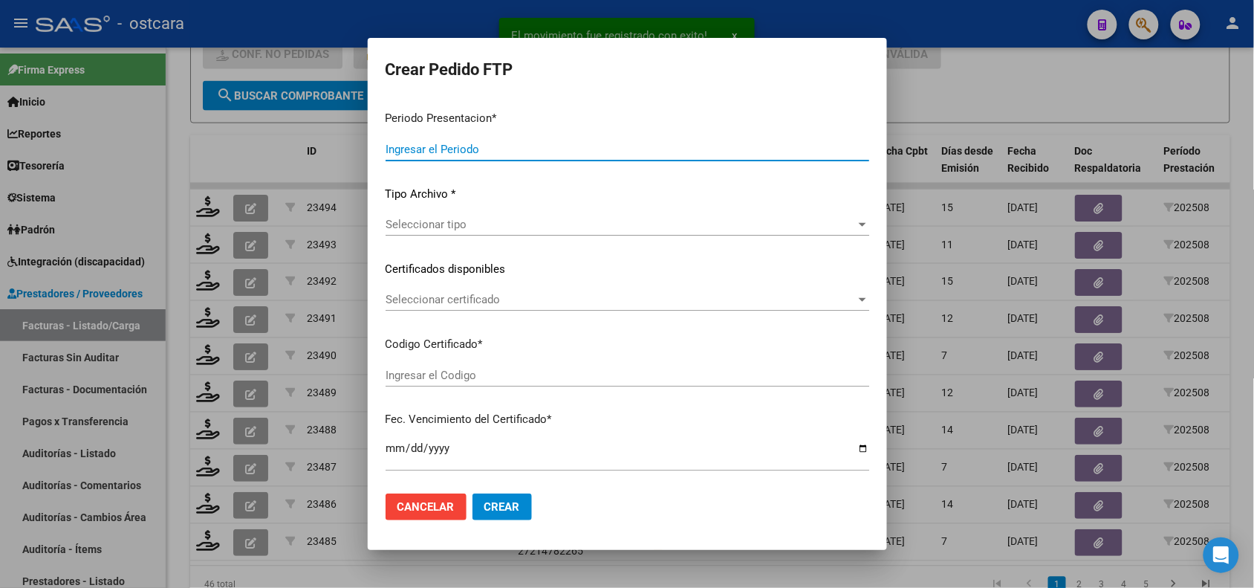
type input "202508"
type input "$ 307.654,34"
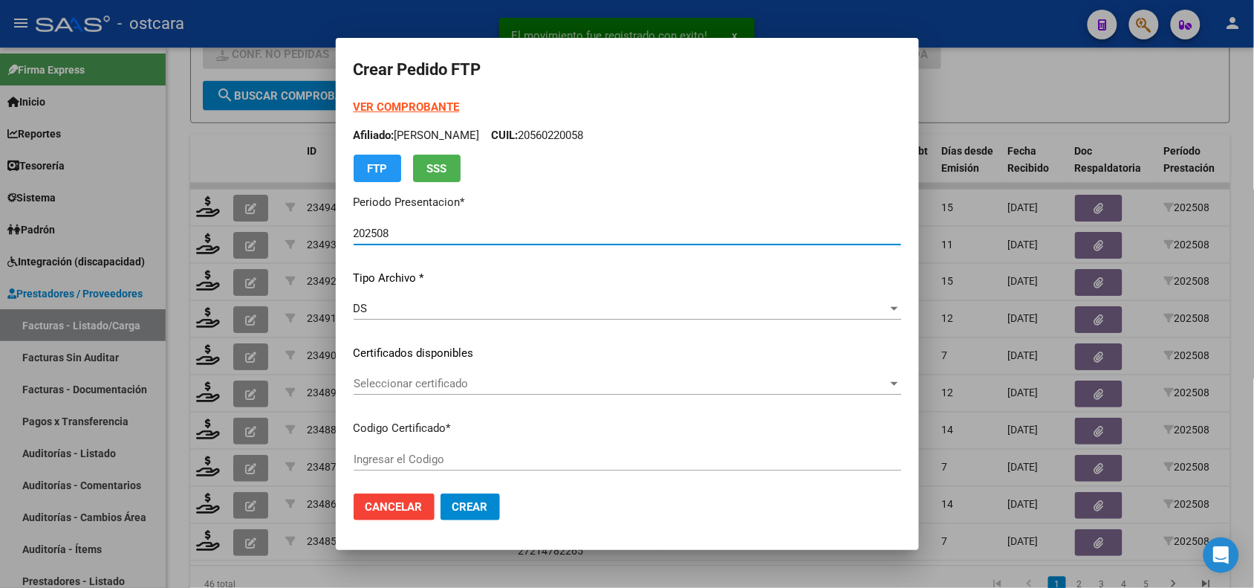
type input "0000000000000000000000000000000000000000"
type input "2025-08-08"
click at [402, 380] on span "Seleccionar certificado" at bounding box center [621, 383] width 534 height 13
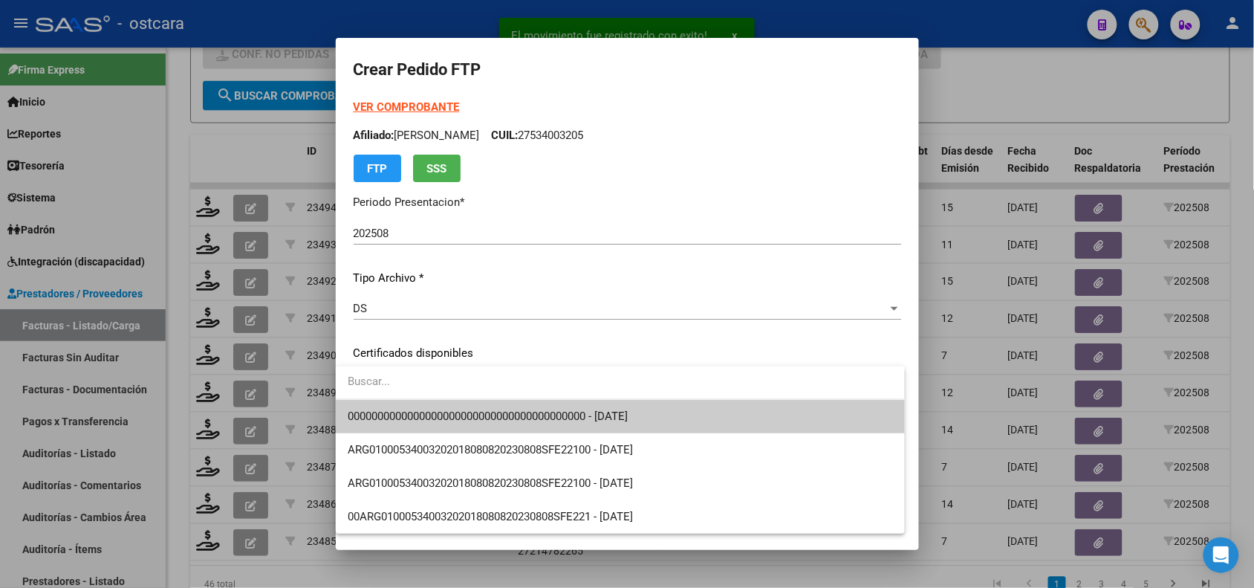
click at [402, 412] on span "0000000000000000000000000000000000000000 - 2025-08-08" at bounding box center [488, 415] width 280 height 13
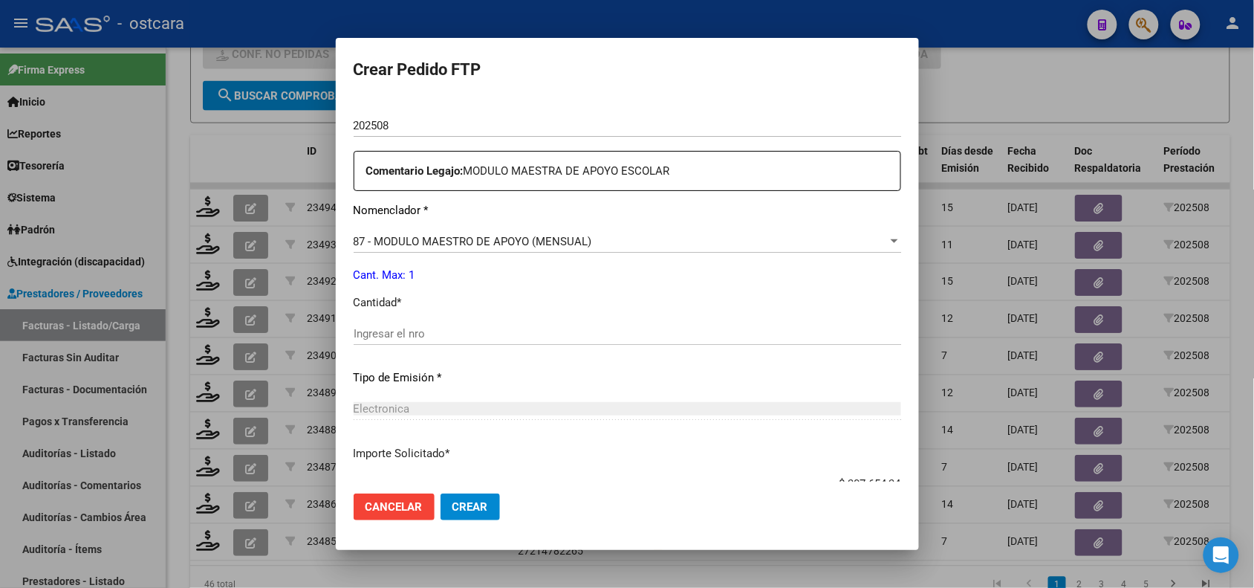
scroll to position [517, 0]
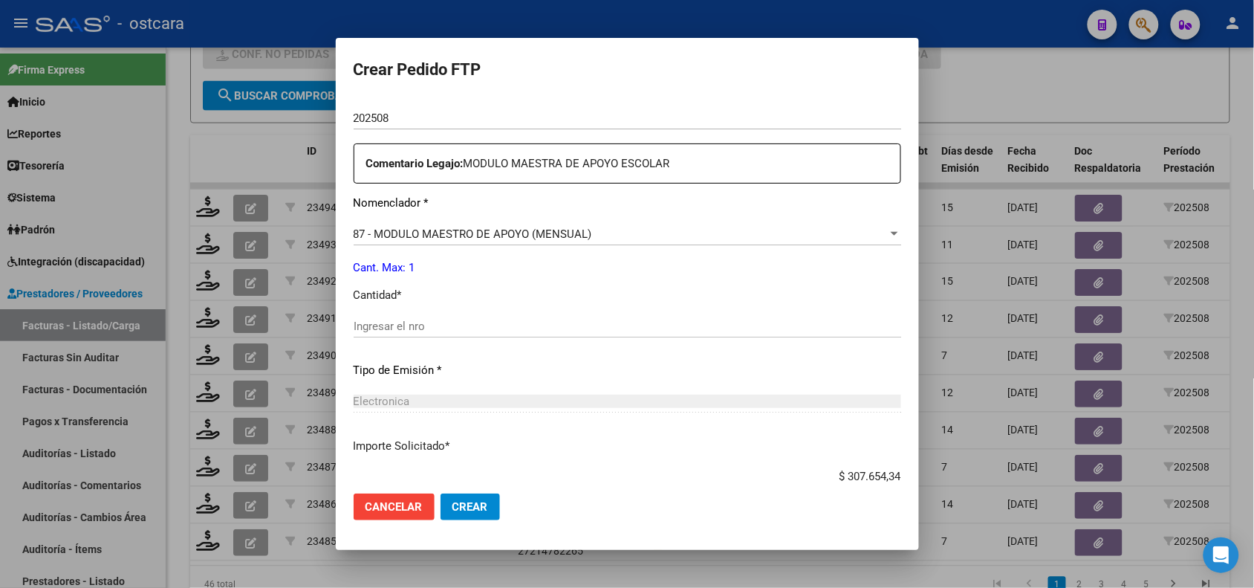
click at [398, 331] on input "Ingresar el nro" at bounding box center [628, 326] width 548 height 13
type input "1"
click at [469, 513] on span "Crear" at bounding box center [471, 506] width 36 height 13
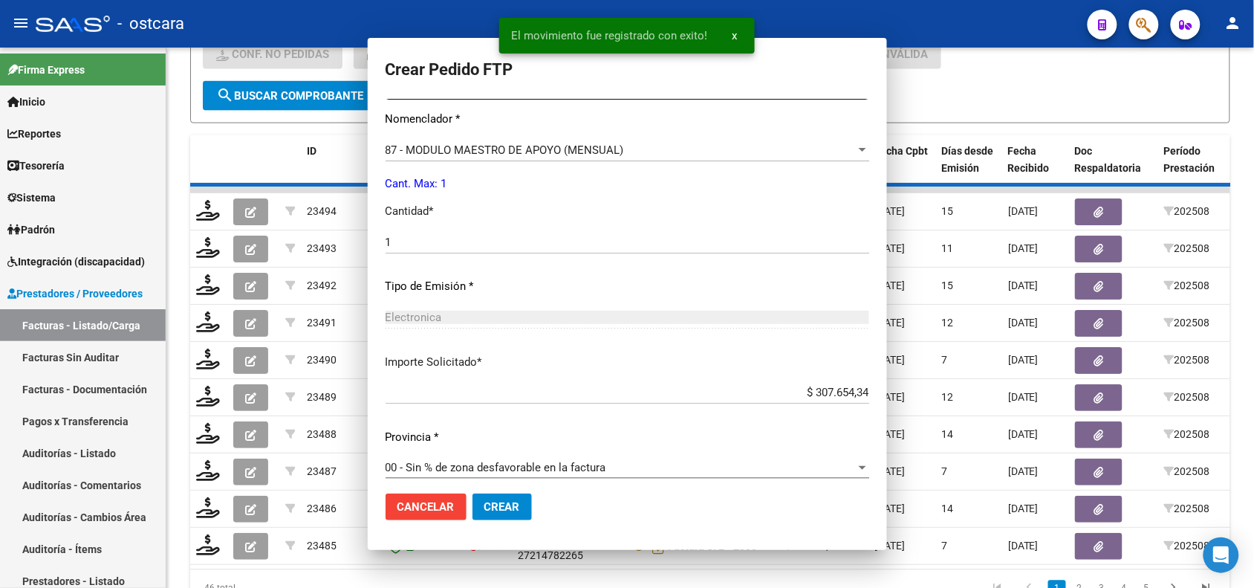
scroll to position [433, 0]
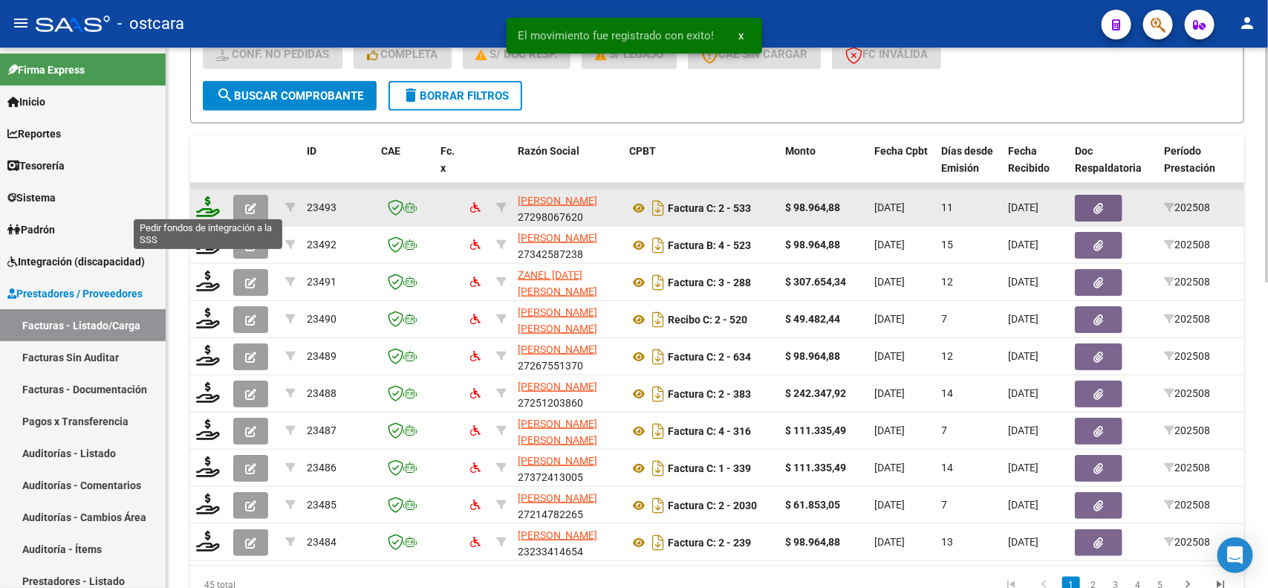
click at [208, 201] on icon at bounding box center [208, 206] width 24 height 21
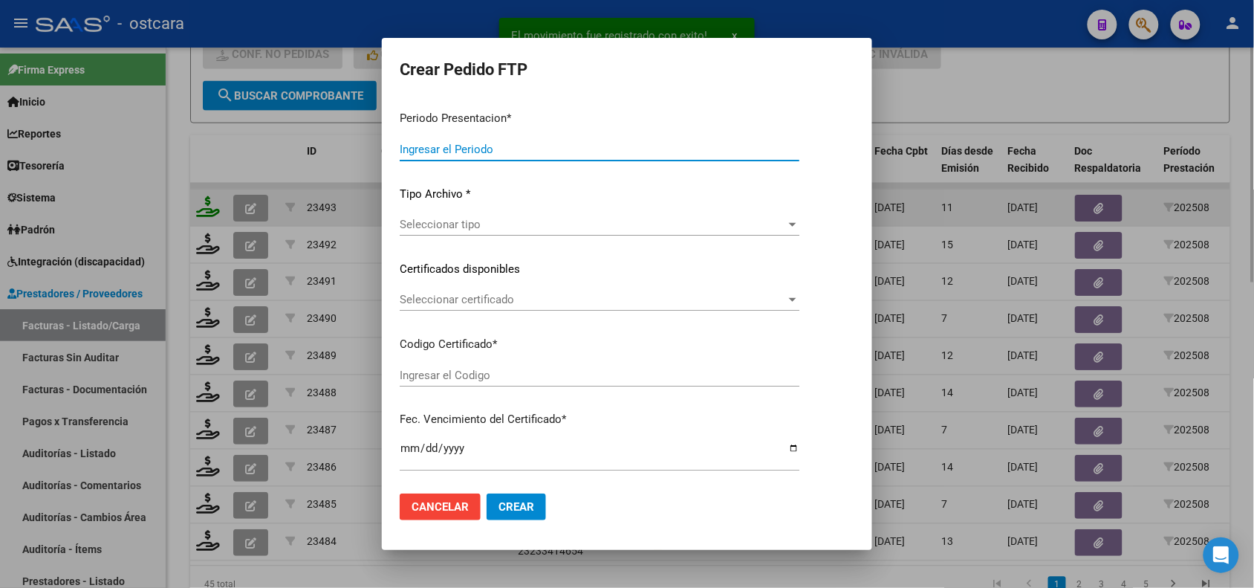
type input "202508"
type input "$ 98.964,88"
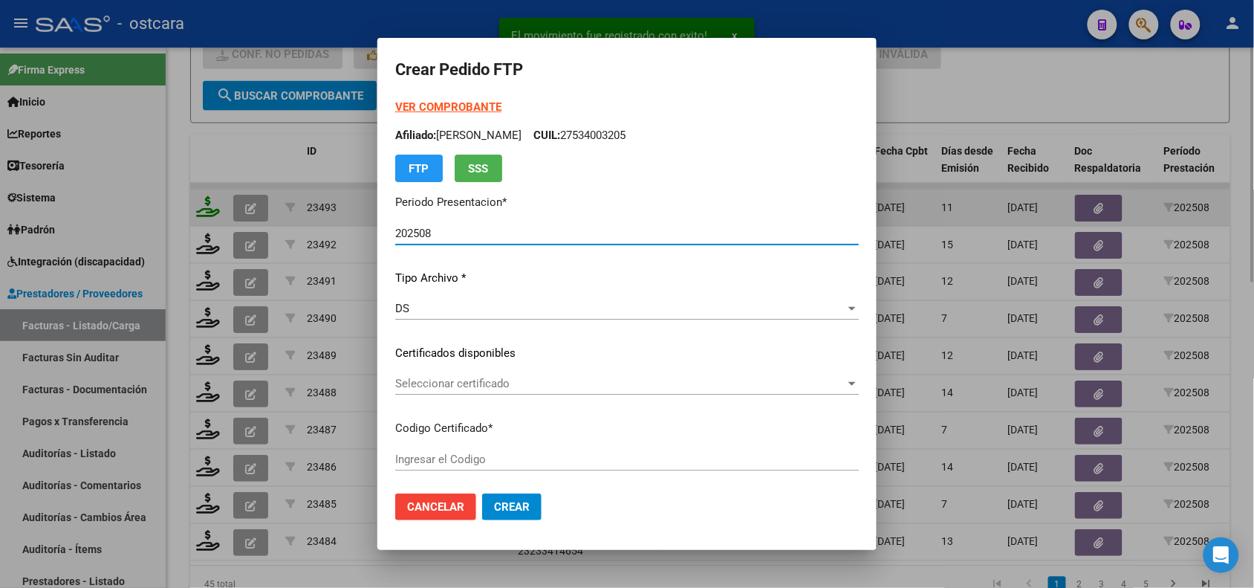
type input "ARG02000587436042024030720260307SAN12892"
type input "2026-07-03"
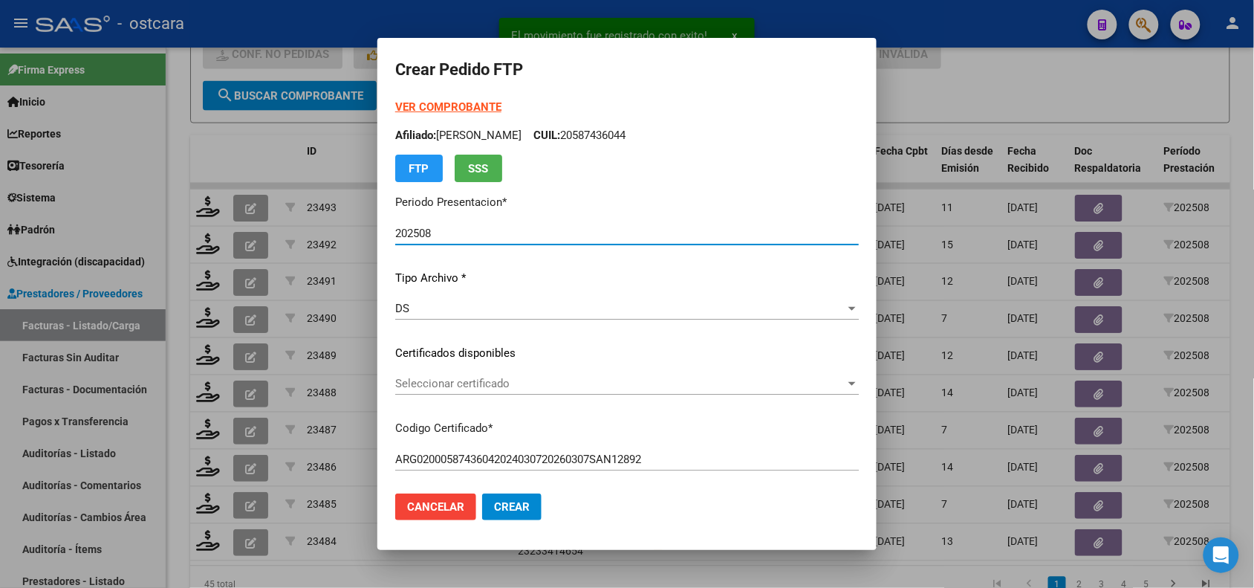
click at [435, 383] on span "Seleccionar certificado" at bounding box center [620, 383] width 450 height 13
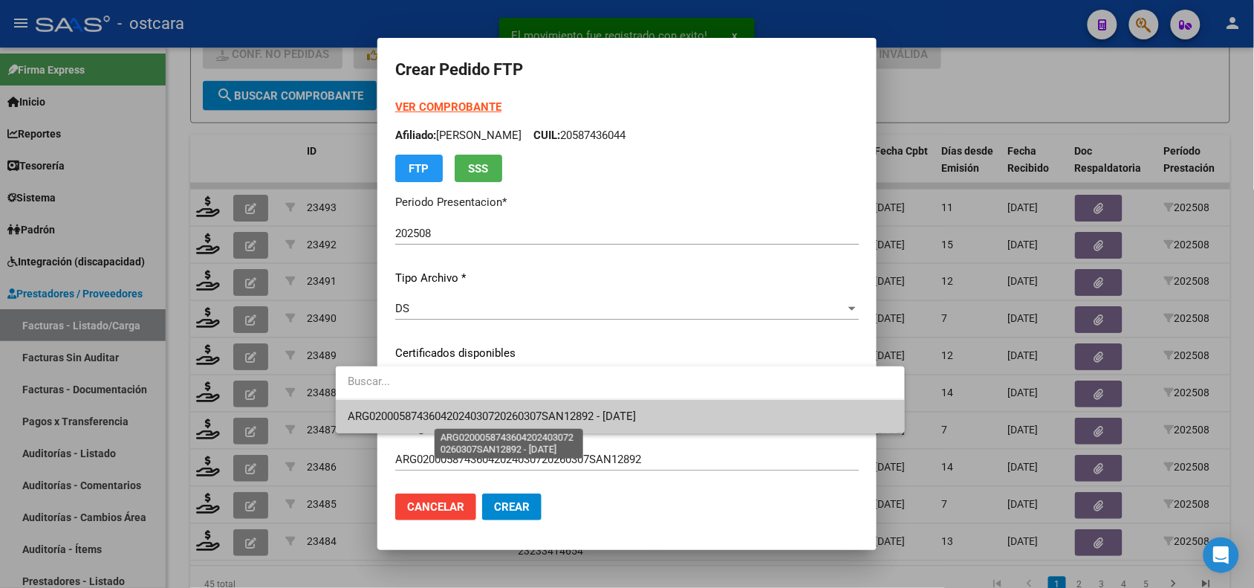
click at [439, 416] on span "ARG02000587436042024030720260307SAN12892 - 2026-07-03" at bounding box center [492, 415] width 288 height 13
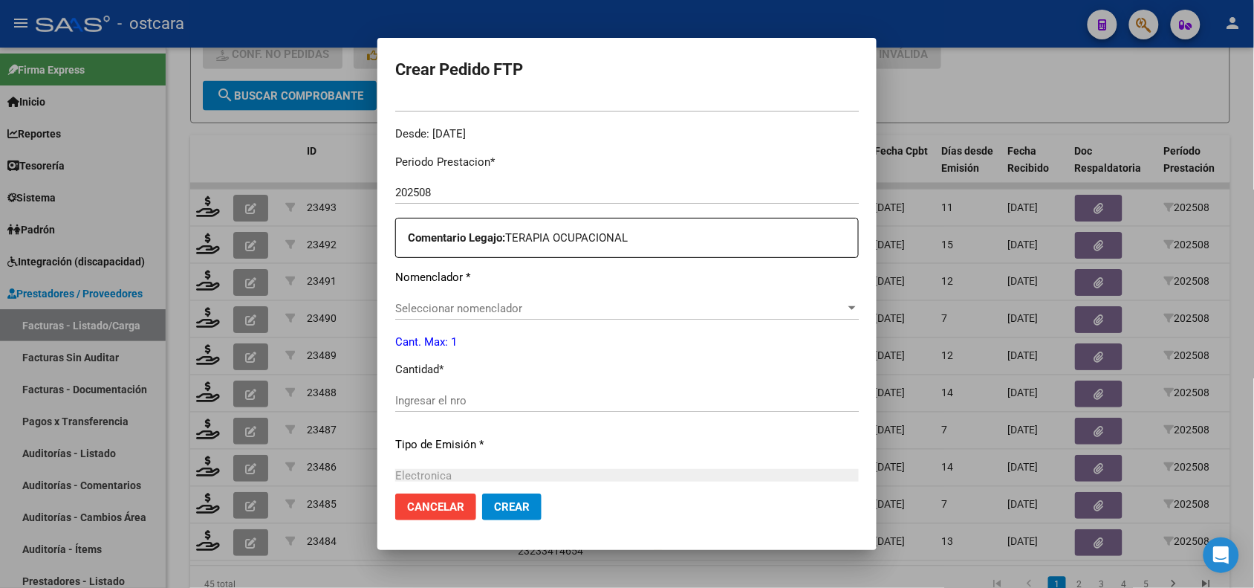
scroll to position [496, 0]
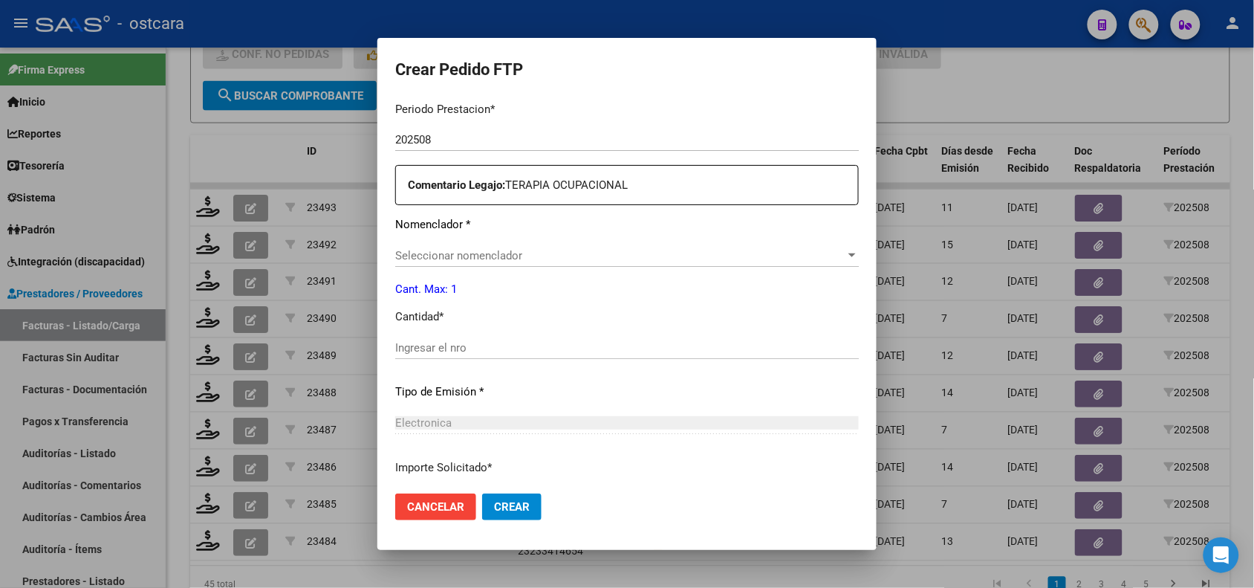
click at [448, 253] on span "Seleccionar nomenclador" at bounding box center [620, 255] width 450 height 13
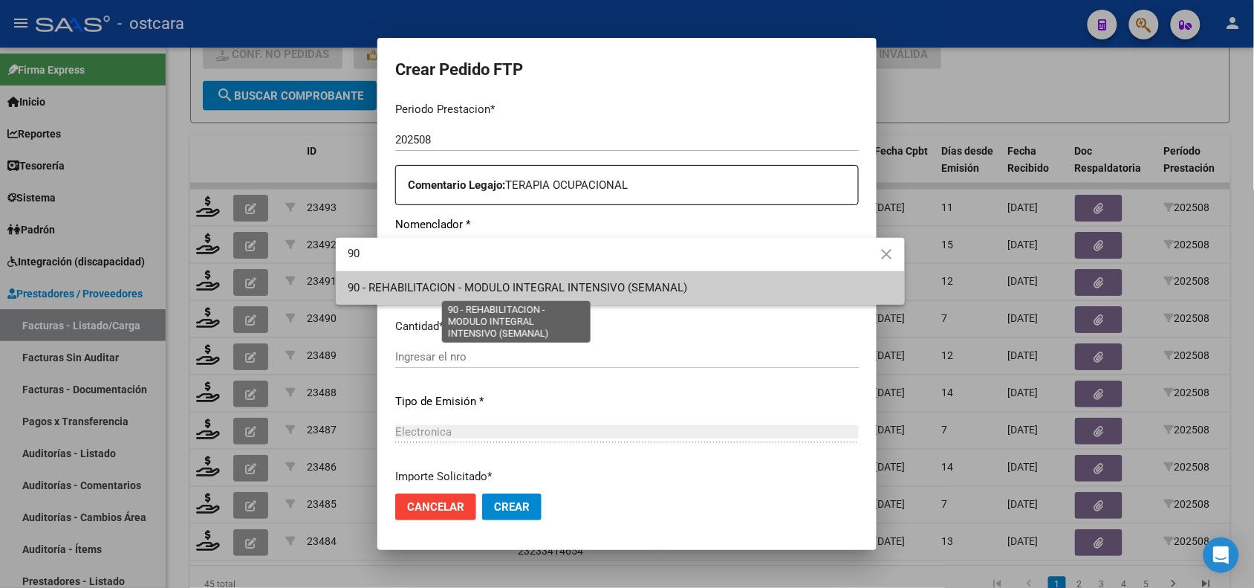
type input "90"
click at [447, 282] on span "90 - REHABILITACION - MODULO INTEGRAL INTENSIVO (SEMANAL)" at bounding box center [518, 287] width 340 height 13
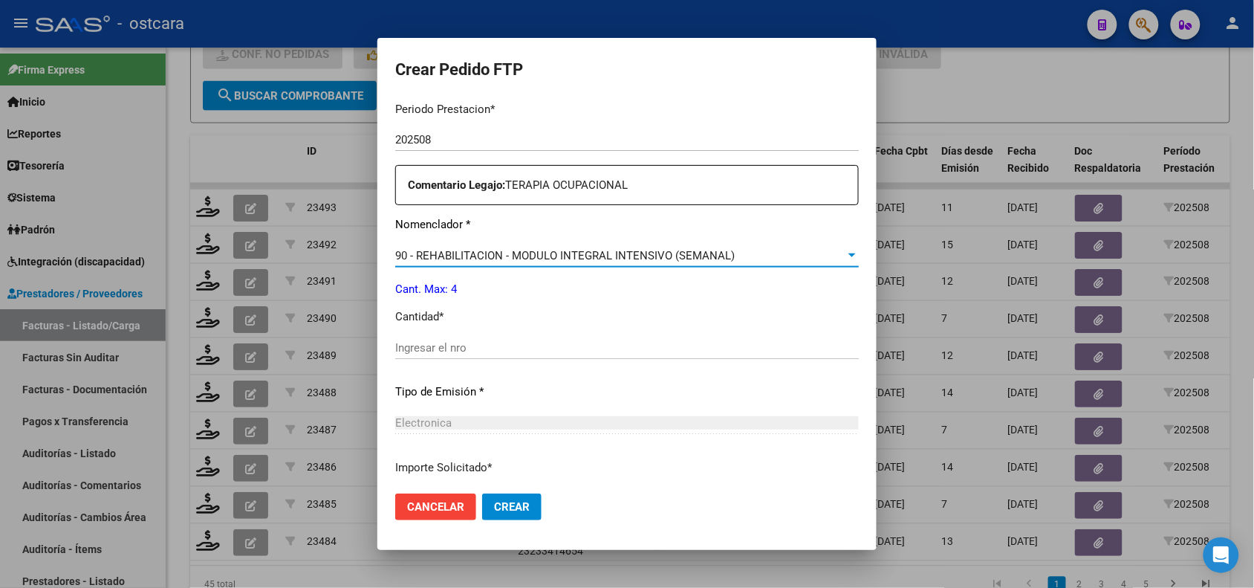
click at [420, 350] on input "Ingresar el nro" at bounding box center [627, 347] width 464 height 13
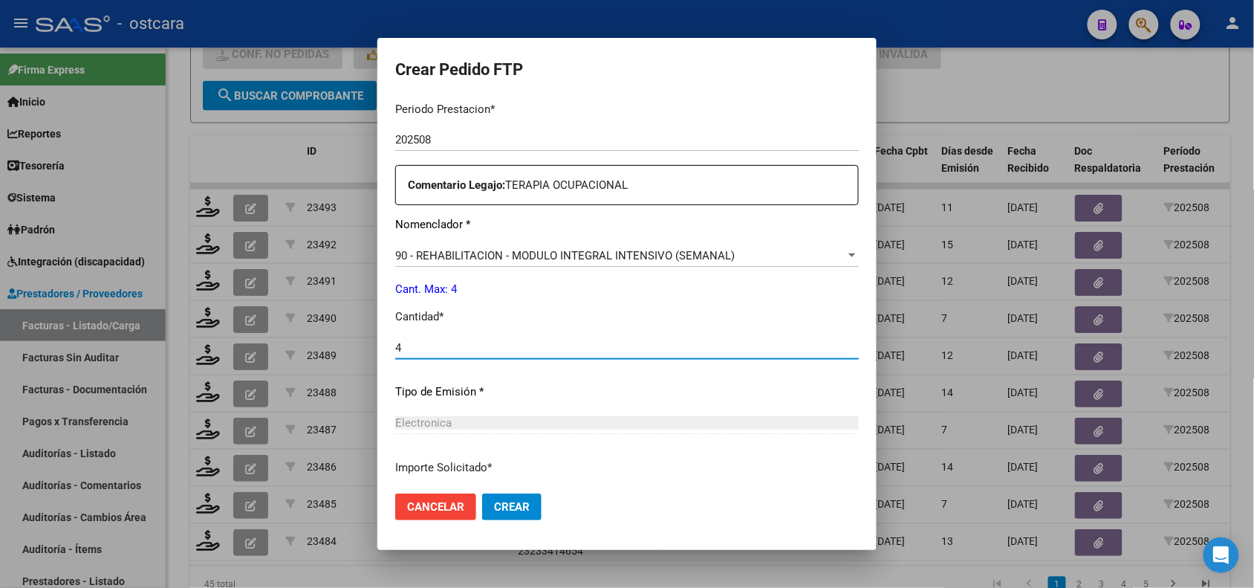
type input "4"
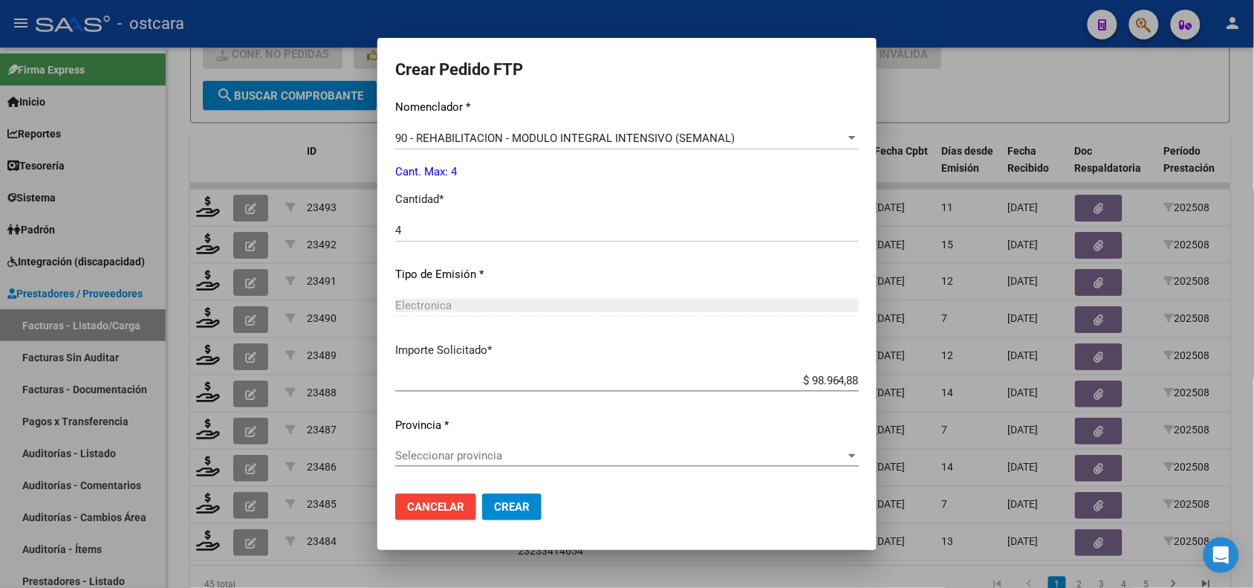
click at [504, 452] on span "Seleccionar provincia" at bounding box center [620, 455] width 450 height 13
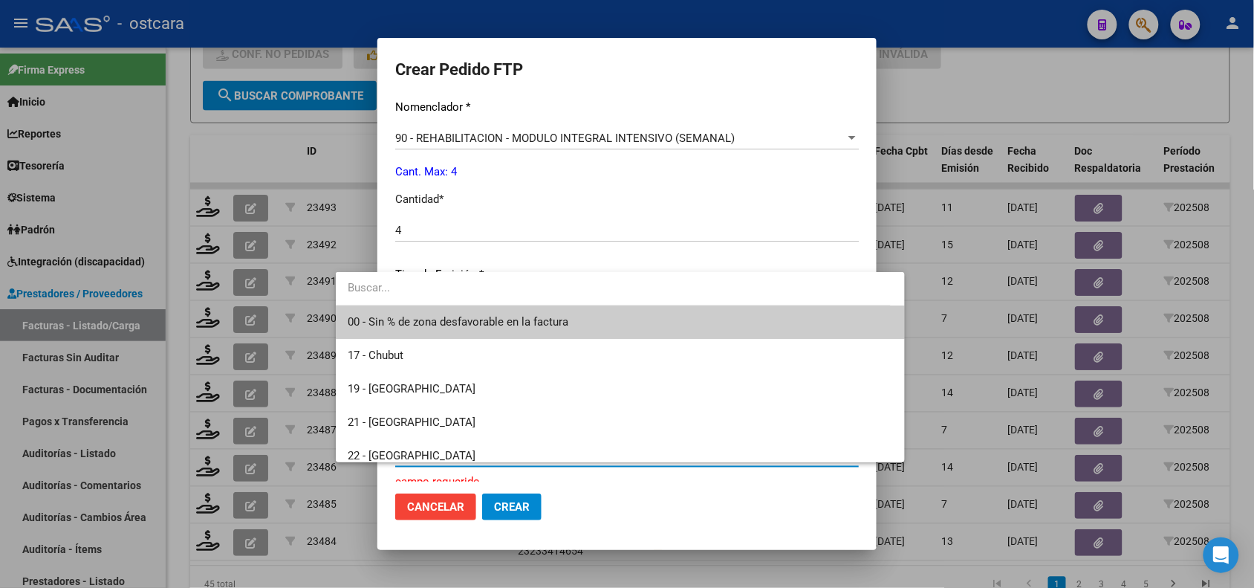
click at [488, 314] on span "00 - Sin % de zona desfavorable en la factura" at bounding box center [620, 321] width 545 height 33
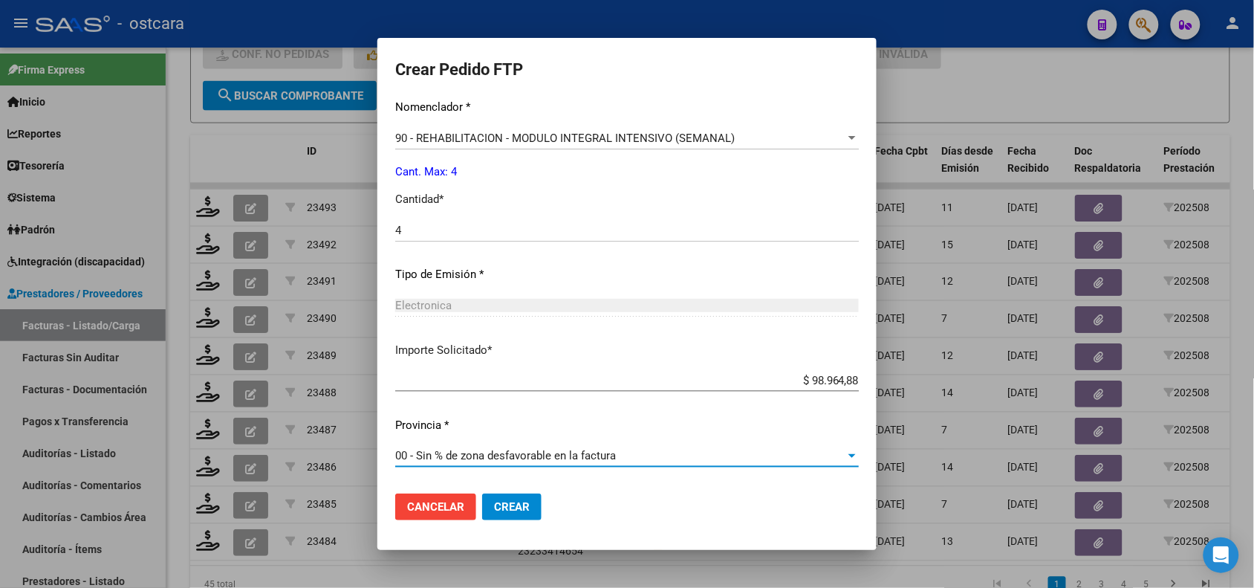
click at [461, 491] on mat-dialog-actions "Cancelar Crear" at bounding box center [627, 506] width 464 height 51
click at [494, 509] on span "Crear" at bounding box center [512, 506] width 36 height 13
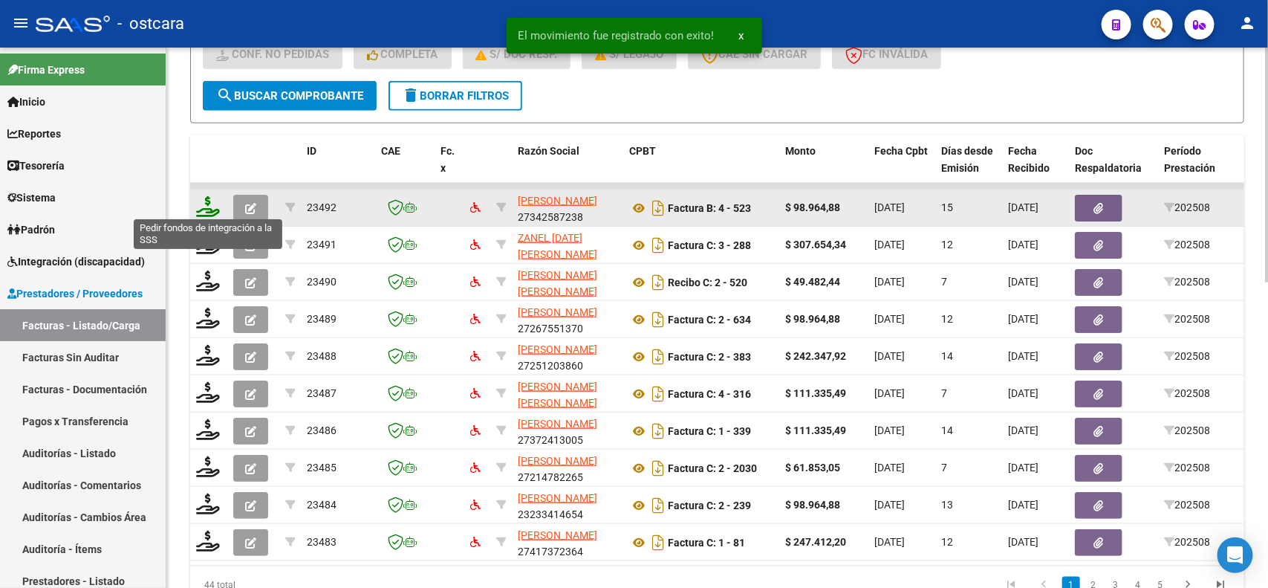
click at [201, 198] on icon at bounding box center [208, 206] width 24 height 21
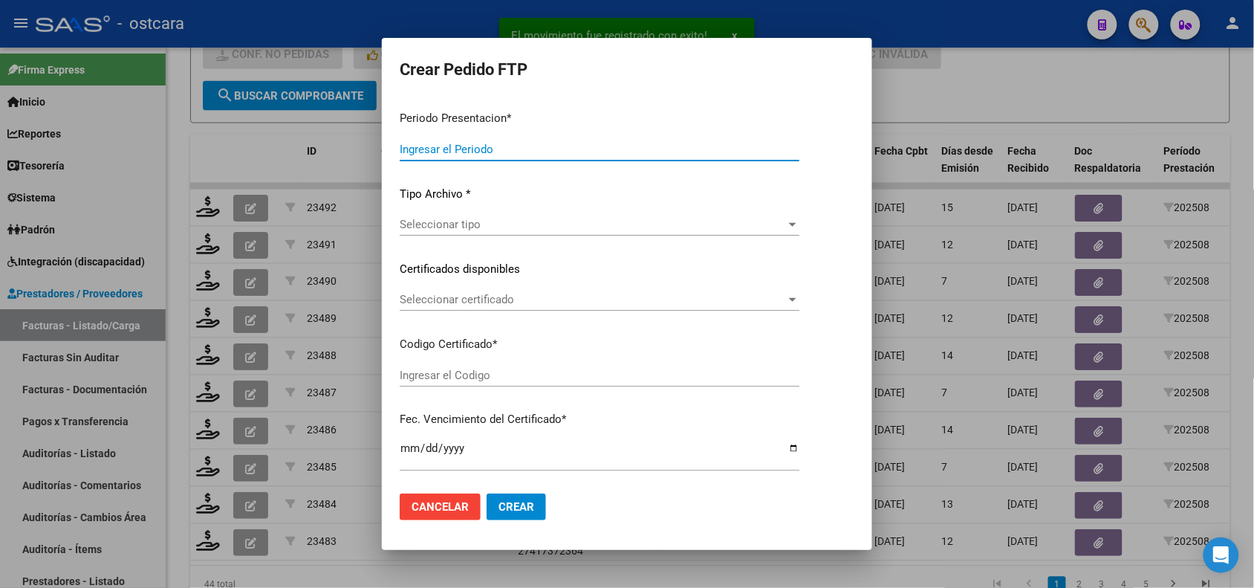
type input "202508"
type input "$ 98.964,88"
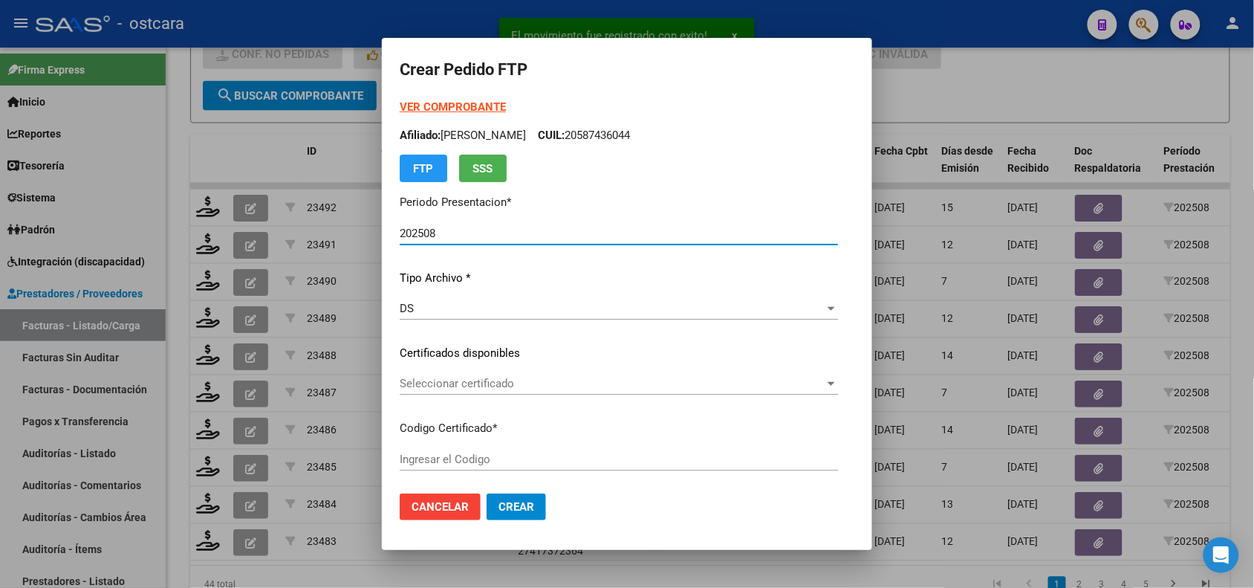
type input "ARG02000579646862023082620250826BS265000"
type input "2025-08-26"
click at [444, 380] on span "Seleccionar certificado" at bounding box center [612, 383] width 425 height 13
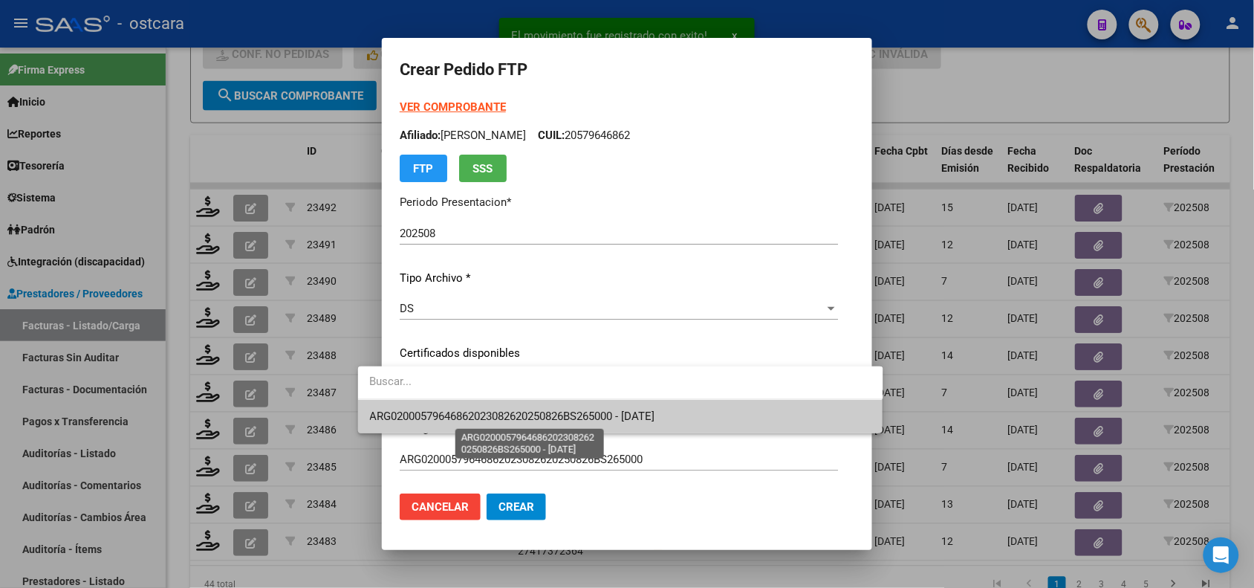
click at [447, 413] on span "ARG02000579646862023082620250826BS265000 - 2025-08-26" at bounding box center [512, 415] width 285 height 13
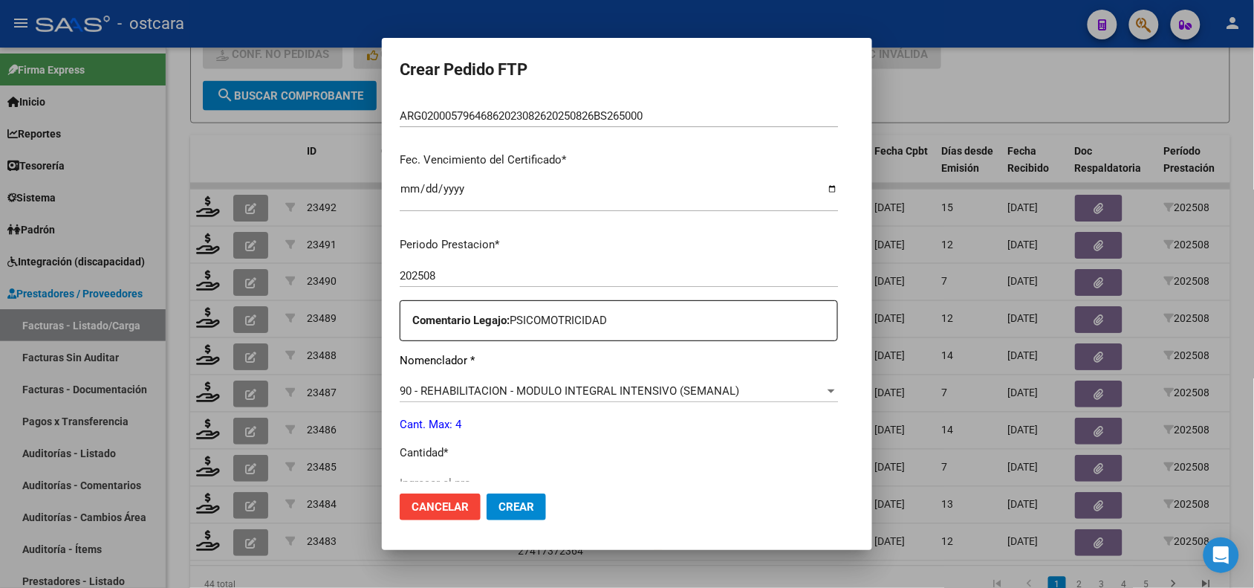
scroll to position [432, 0]
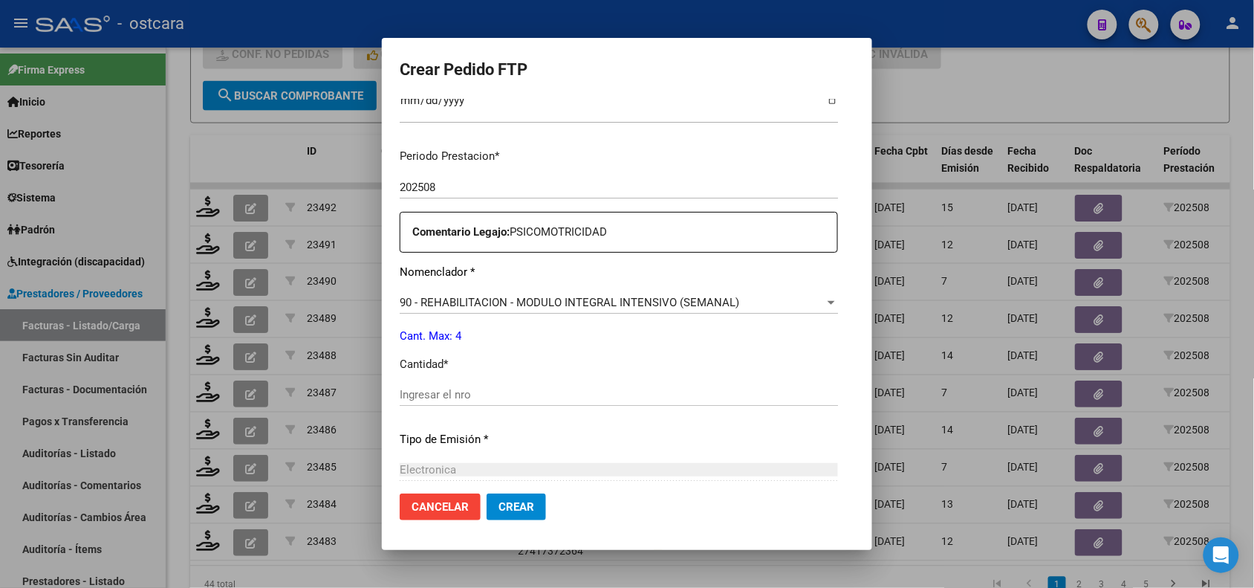
click at [577, 398] on input "Ingresar el nro" at bounding box center [619, 394] width 438 height 13
type input "4"
click at [499, 504] on span "Crear" at bounding box center [517, 506] width 36 height 13
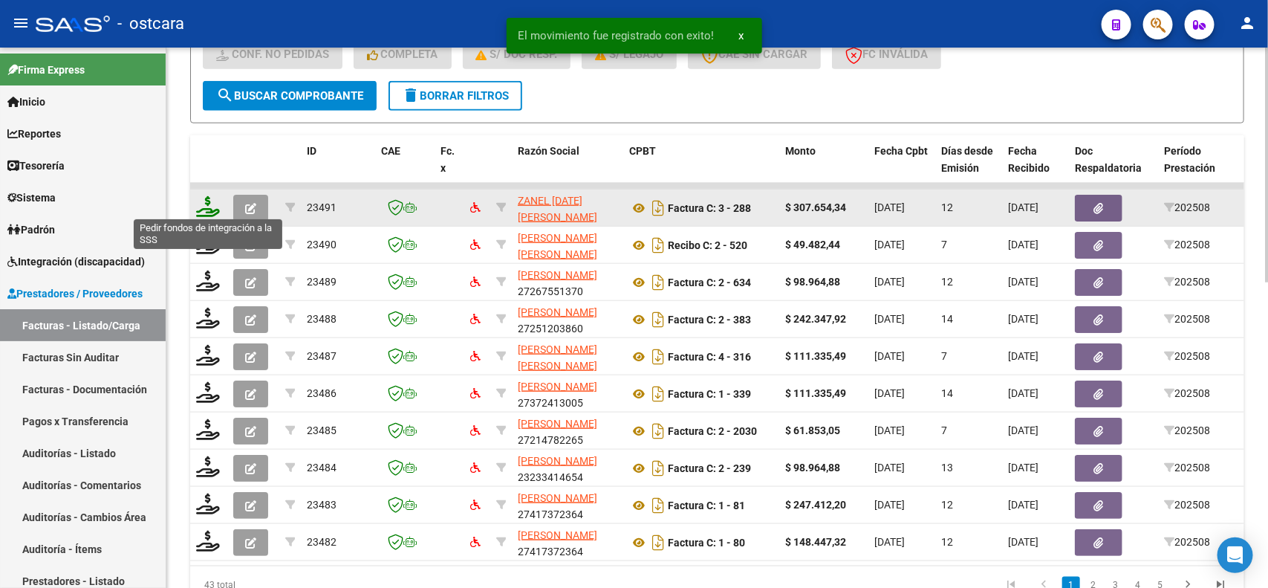
click at [210, 198] on icon at bounding box center [208, 206] width 24 height 21
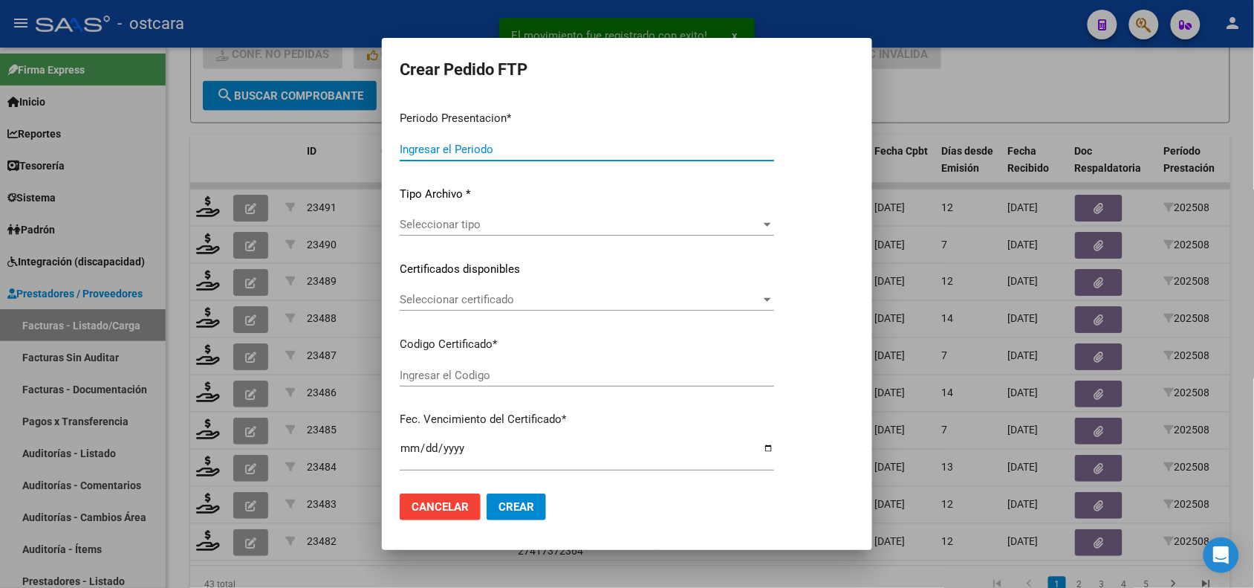
type input "202508"
type input "$ 307.654,34"
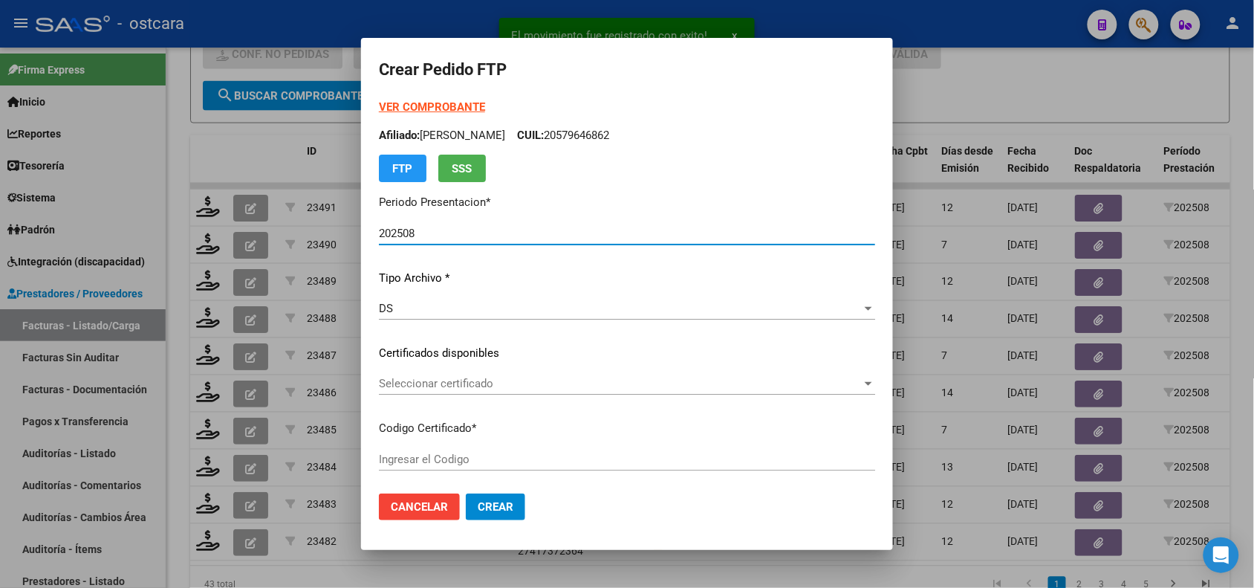
type input "ARG02000526340022023051920330519SFE15900"
type input "2033-05-19"
click at [522, 392] on div "Seleccionar certificado Seleccionar certificado" at bounding box center [627, 383] width 496 height 22
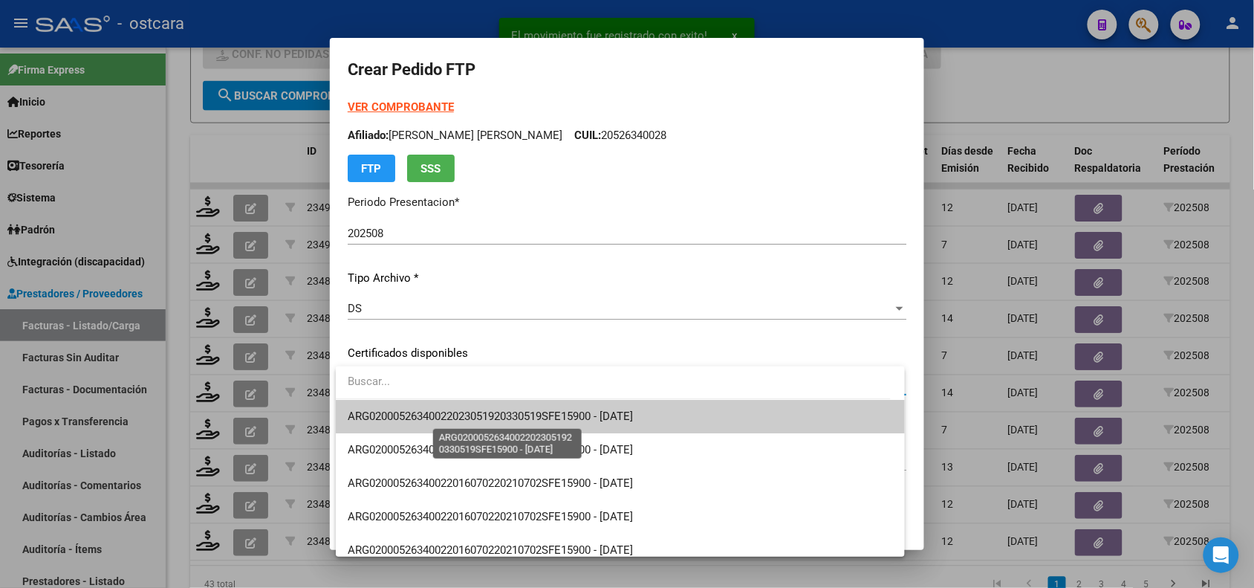
click at [536, 414] on span "ARG02000526340022023051920330519SFE15900 - 2033-05-19" at bounding box center [490, 415] width 285 height 13
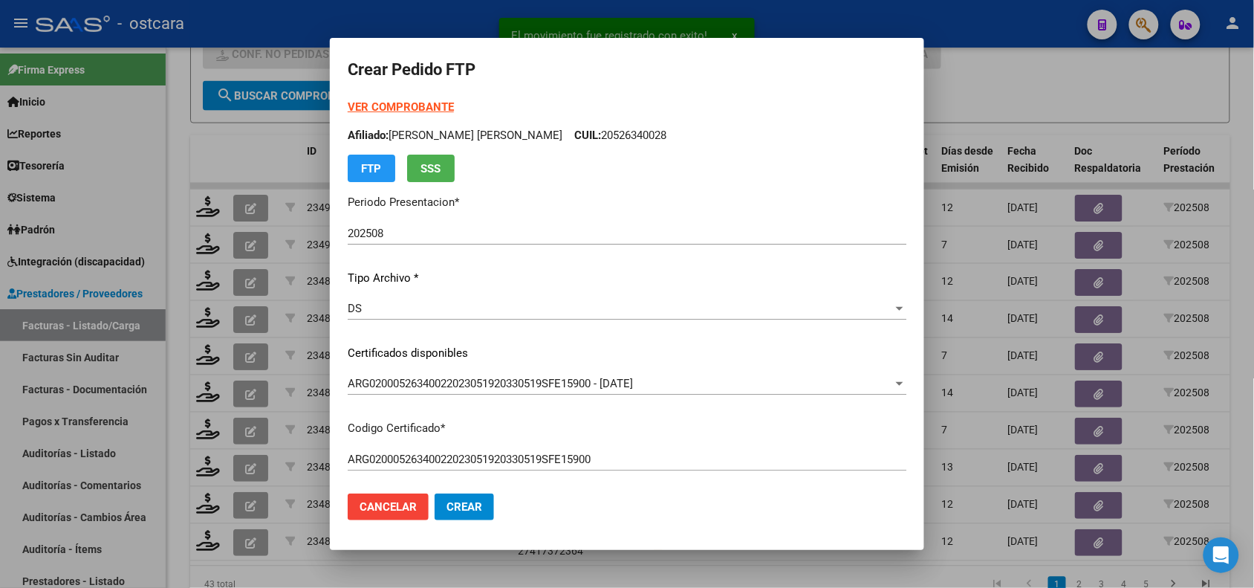
scroll to position [533, 0]
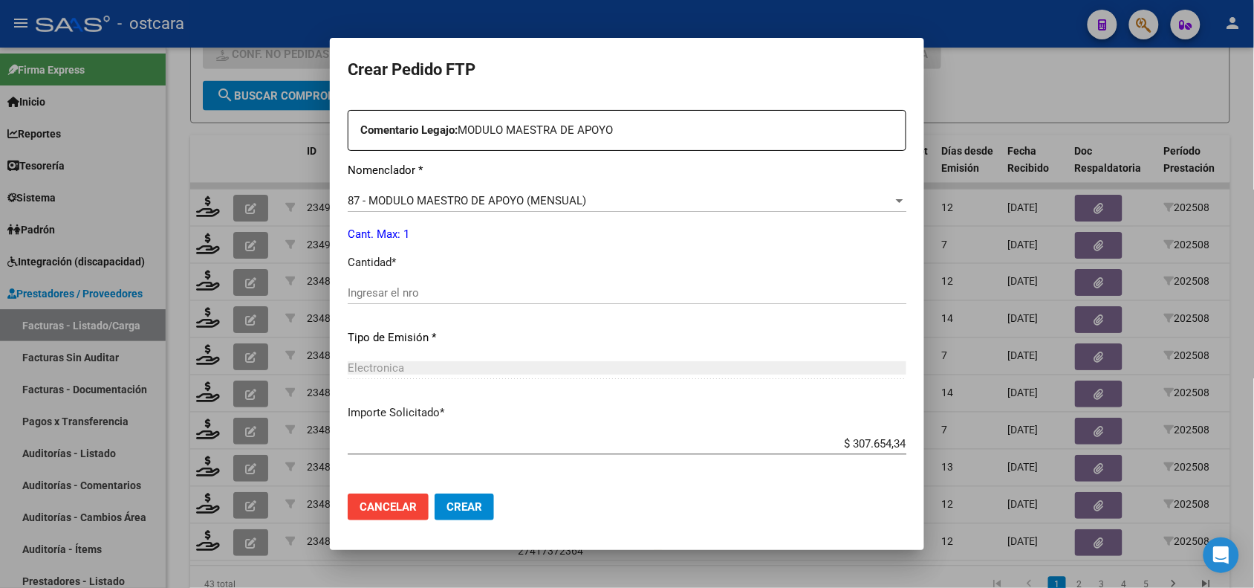
click at [468, 282] on div "Ingresar el nro" at bounding box center [627, 293] width 559 height 22
type input "1"
click at [447, 510] on span "Crear" at bounding box center [465, 506] width 36 height 13
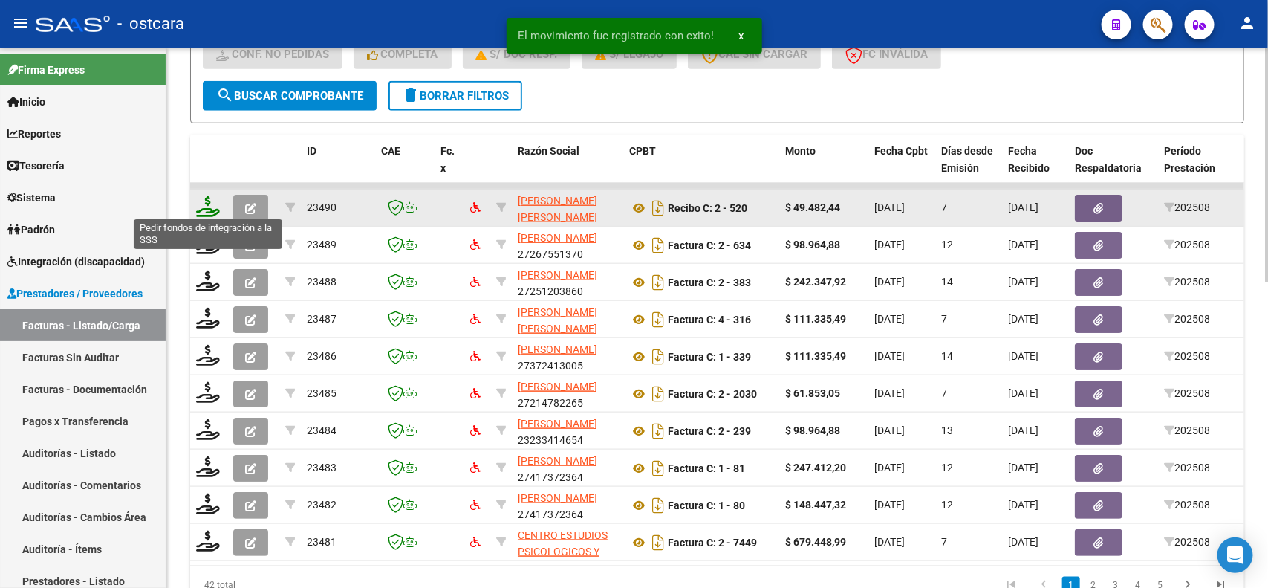
click at [214, 206] on icon at bounding box center [208, 206] width 24 height 21
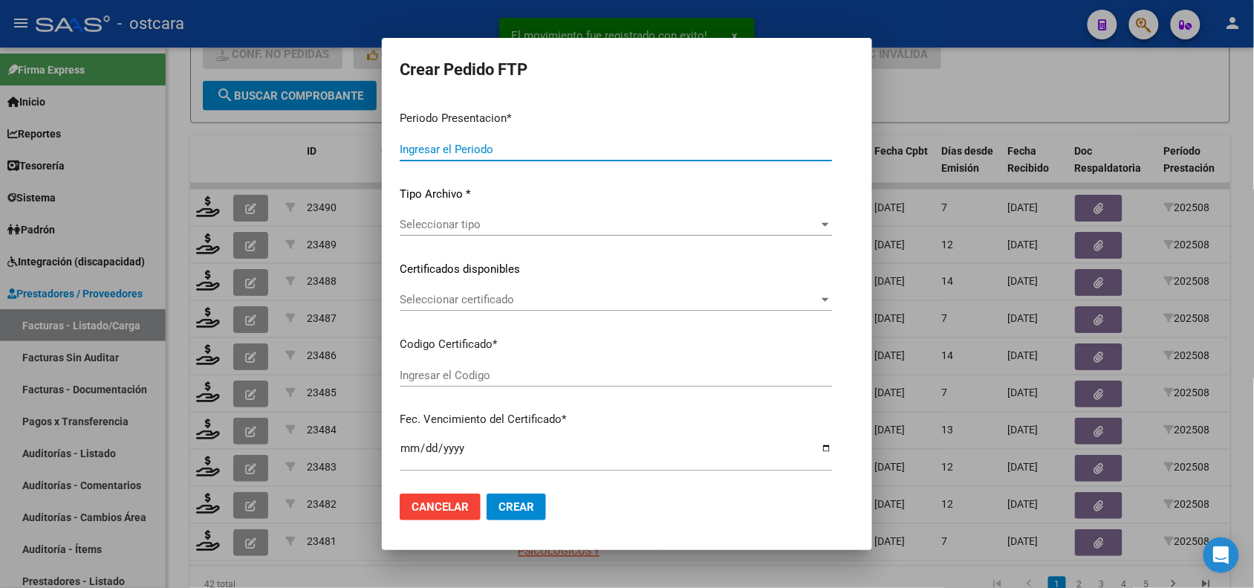
type input "202508"
type input "$ 49.482,44"
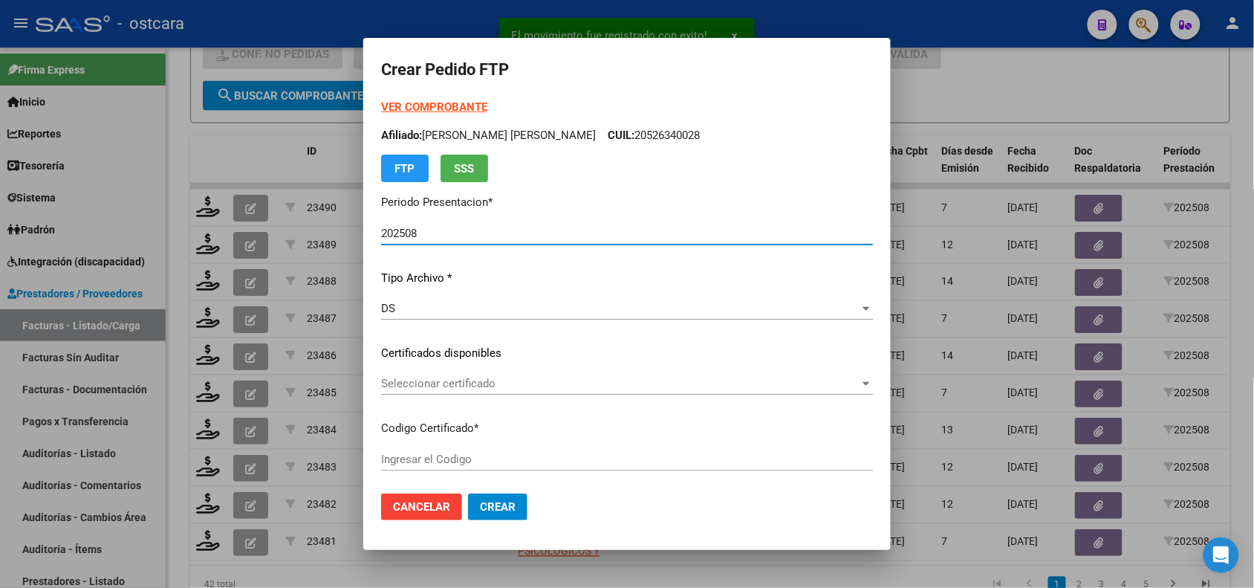
type input "ARG01000340998322018021920280219BSAS3890"
type input "2028-02-19"
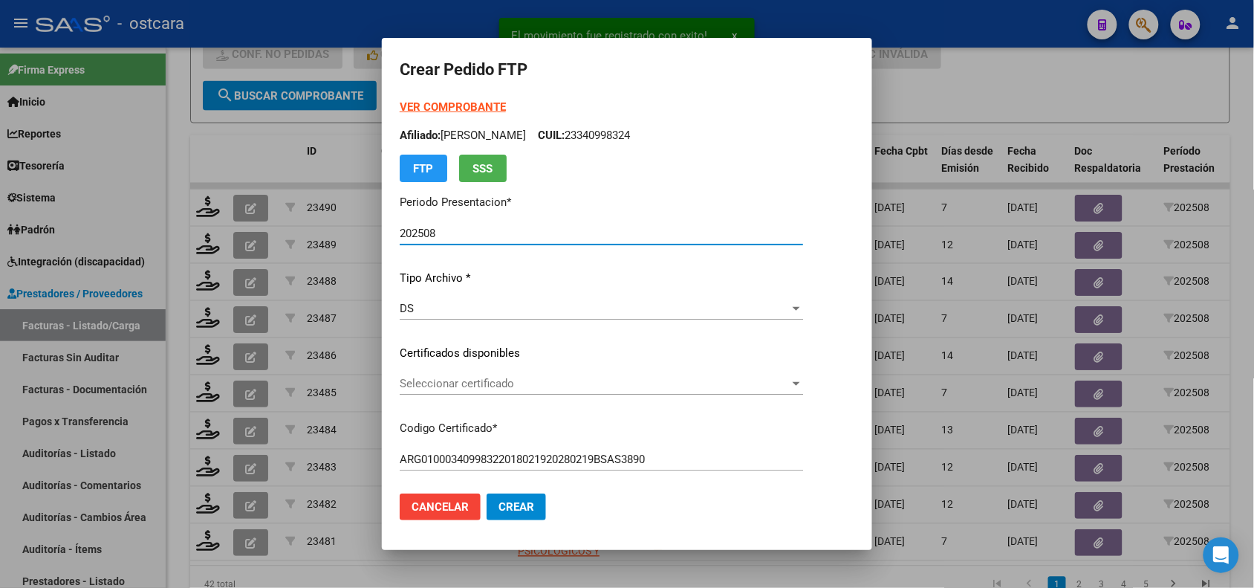
click at [452, 383] on span "Seleccionar certificado" at bounding box center [595, 383] width 390 height 13
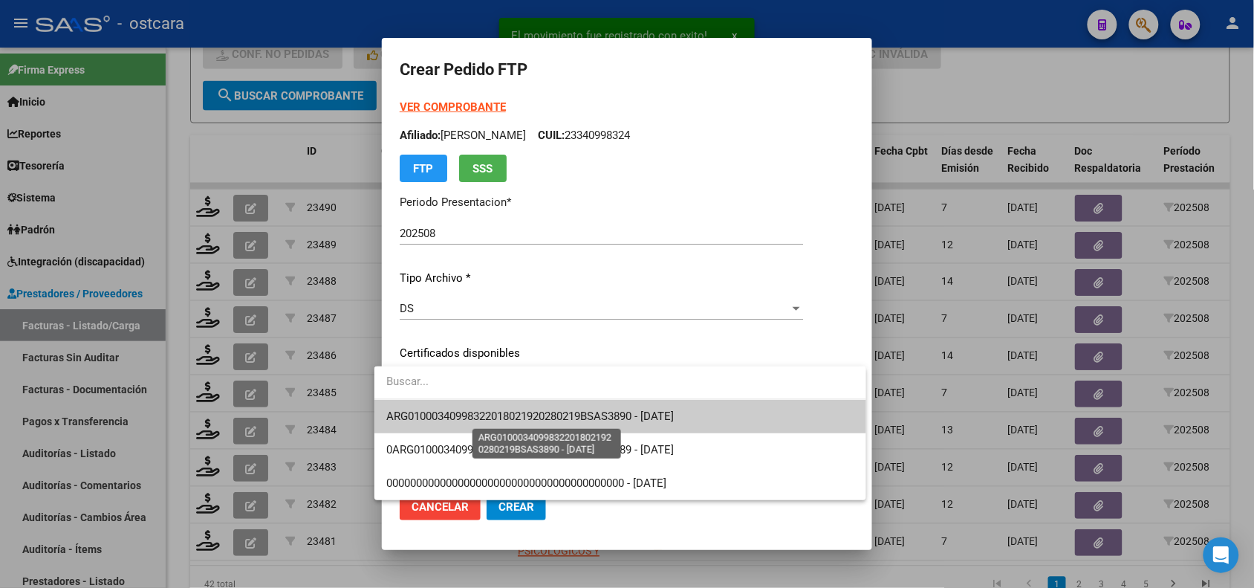
click at [455, 410] on span "ARG01000340998322018021920280219BSAS3890 - 2028-02-19" at bounding box center [530, 415] width 288 height 13
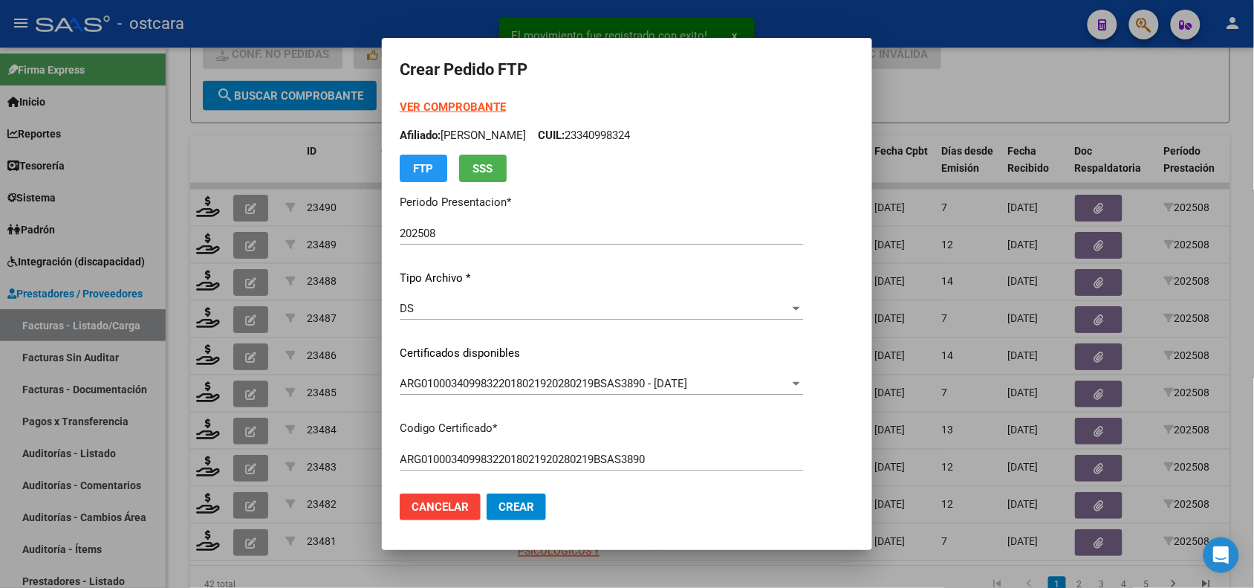
scroll to position [492, 0]
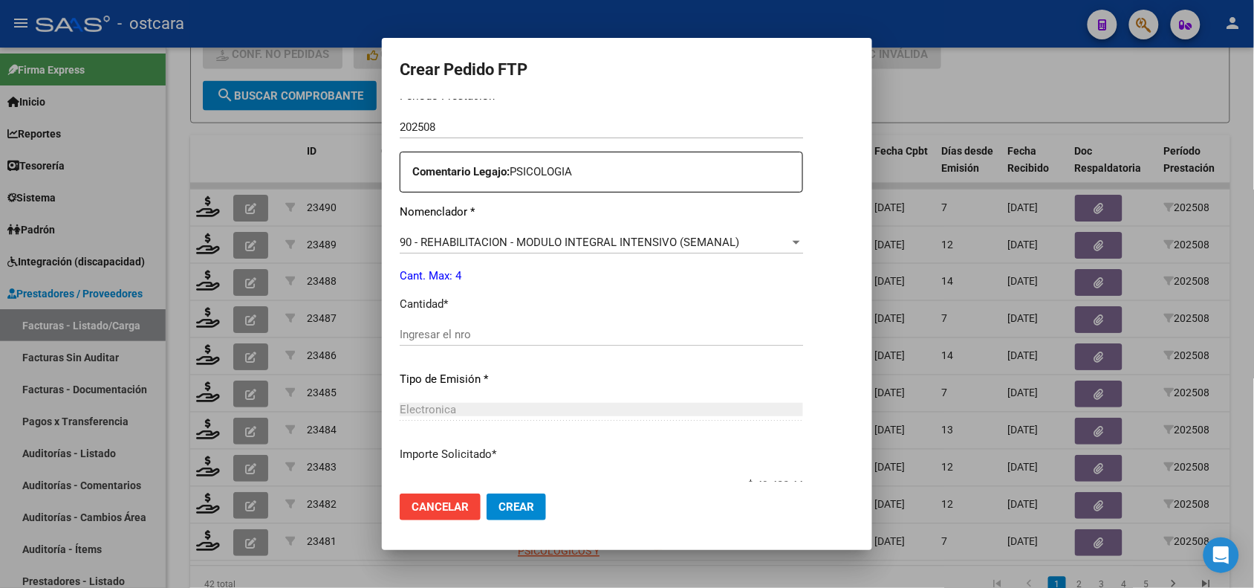
click at [547, 325] on div "Ingresar el nro" at bounding box center [601, 334] width 403 height 22
type input "4"
click at [503, 510] on span "Crear" at bounding box center [517, 506] width 36 height 13
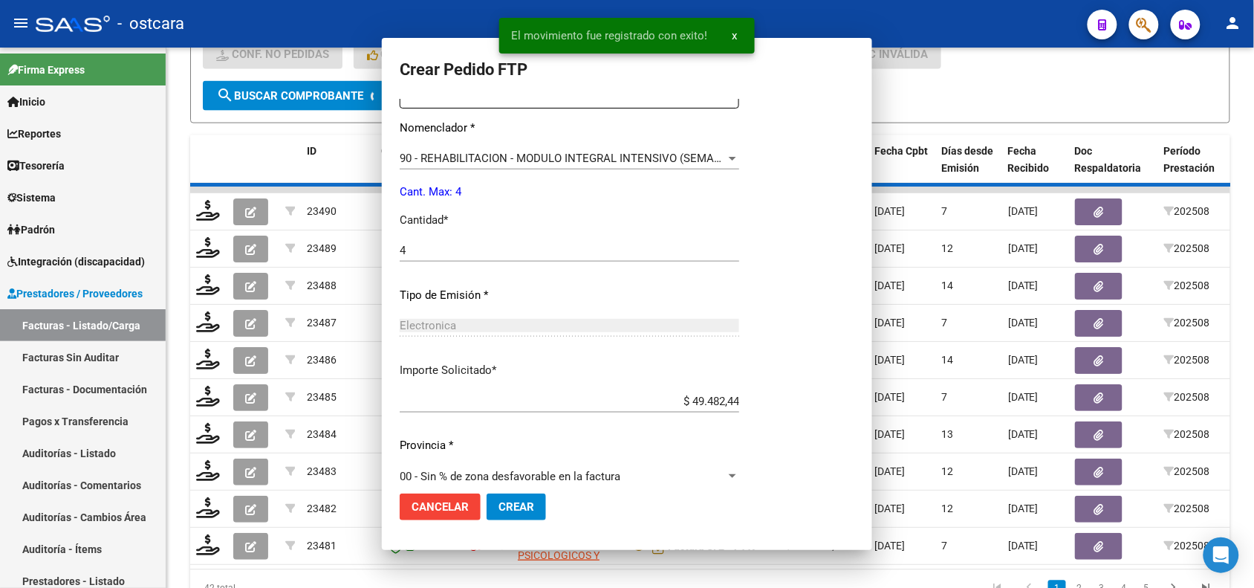
scroll to position [0, 0]
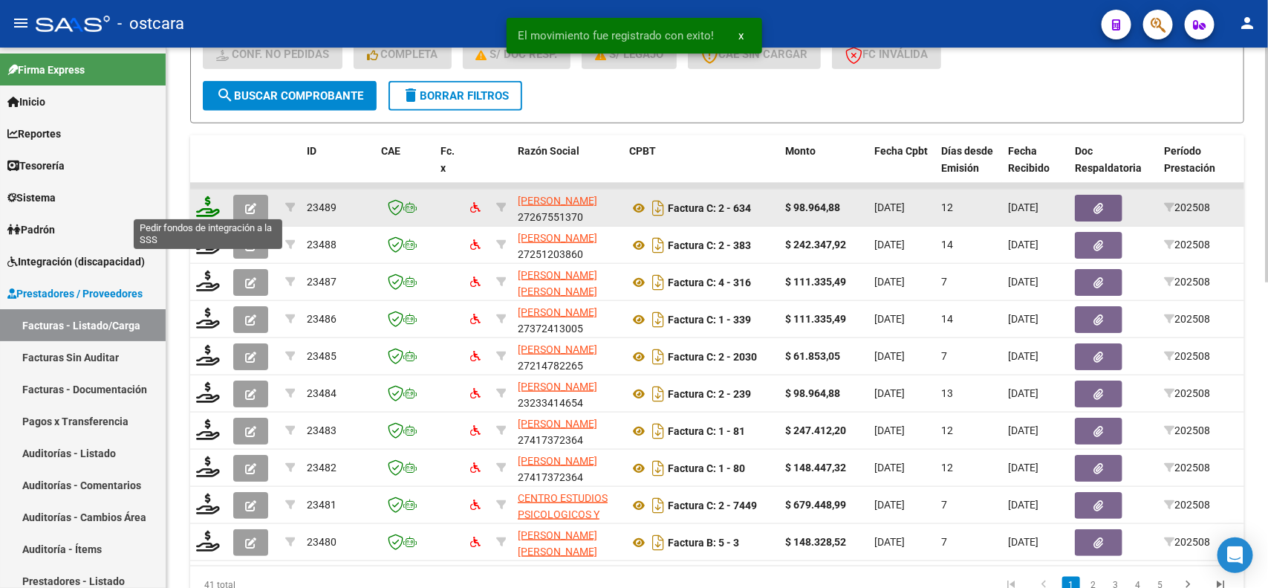
click at [212, 203] on icon at bounding box center [208, 206] width 24 height 21
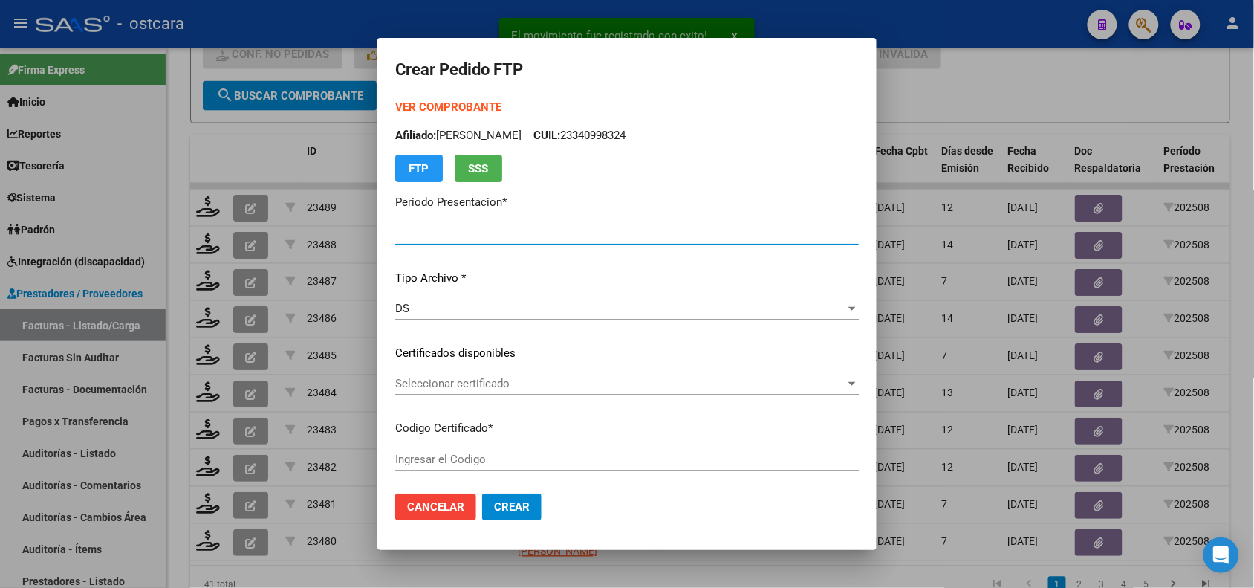
type input "202508"
type input "$ 98.964,88"
type input "ARG02000554779860220010120250102ERI18600"
type input "2026-01-02"
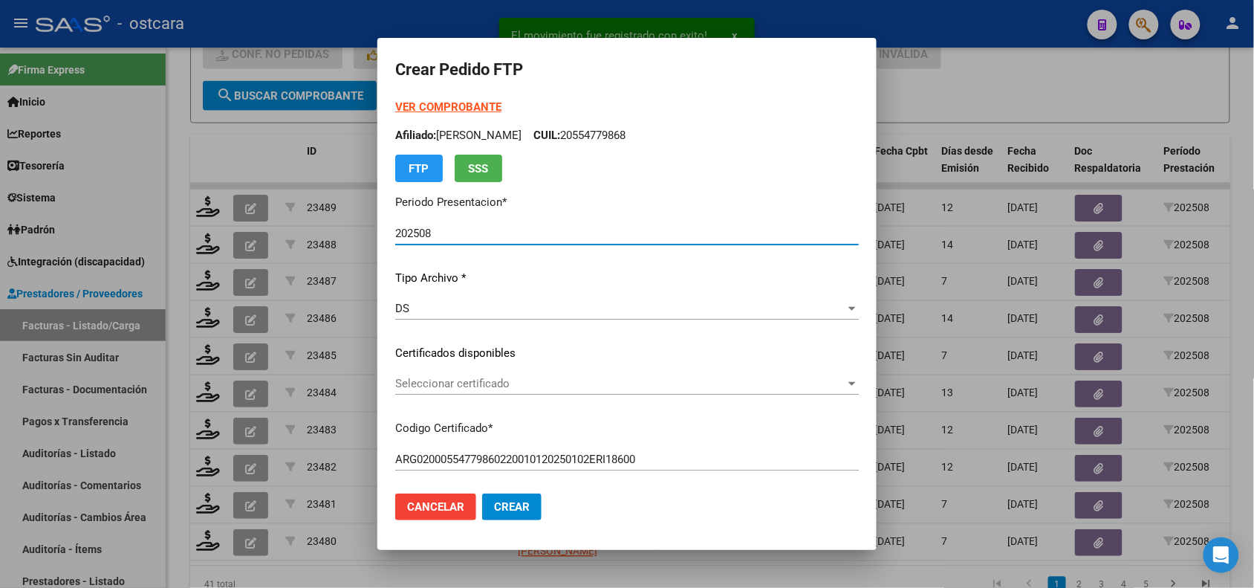
click at [480, 374] on div "Seleccionar certificado Seleccionar certificado" at bounding box center [627, 383] width 464 height 22
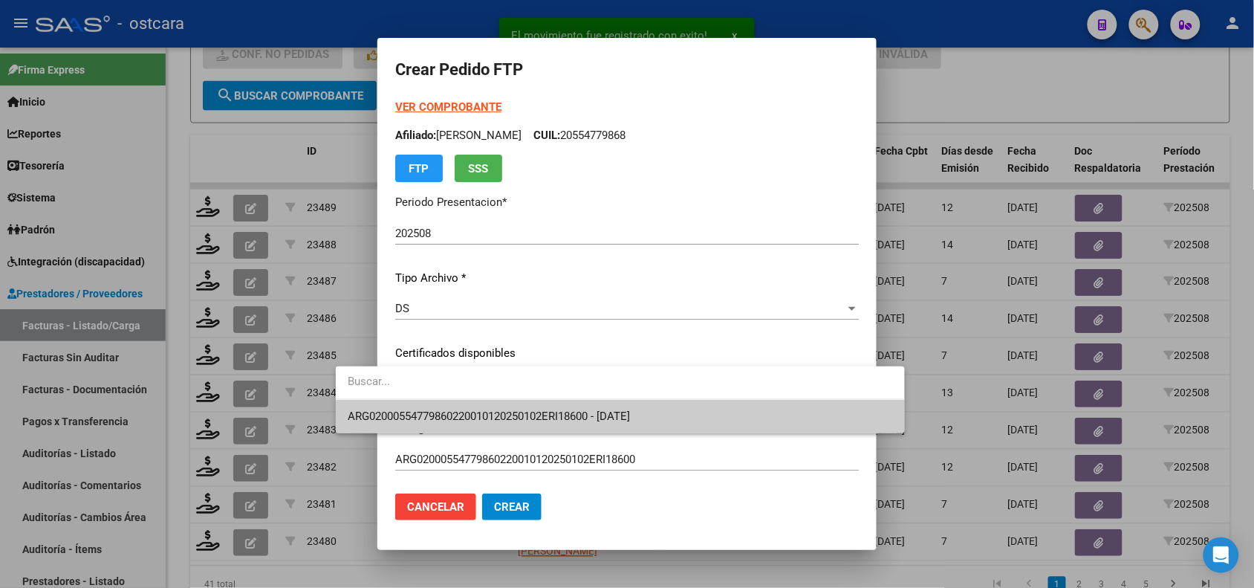
click at [487, 415] on span "ARG02000554779860220010120250102ERI18600 - 2026-01-02" at bounding box center [489, 415] width 282 height 13
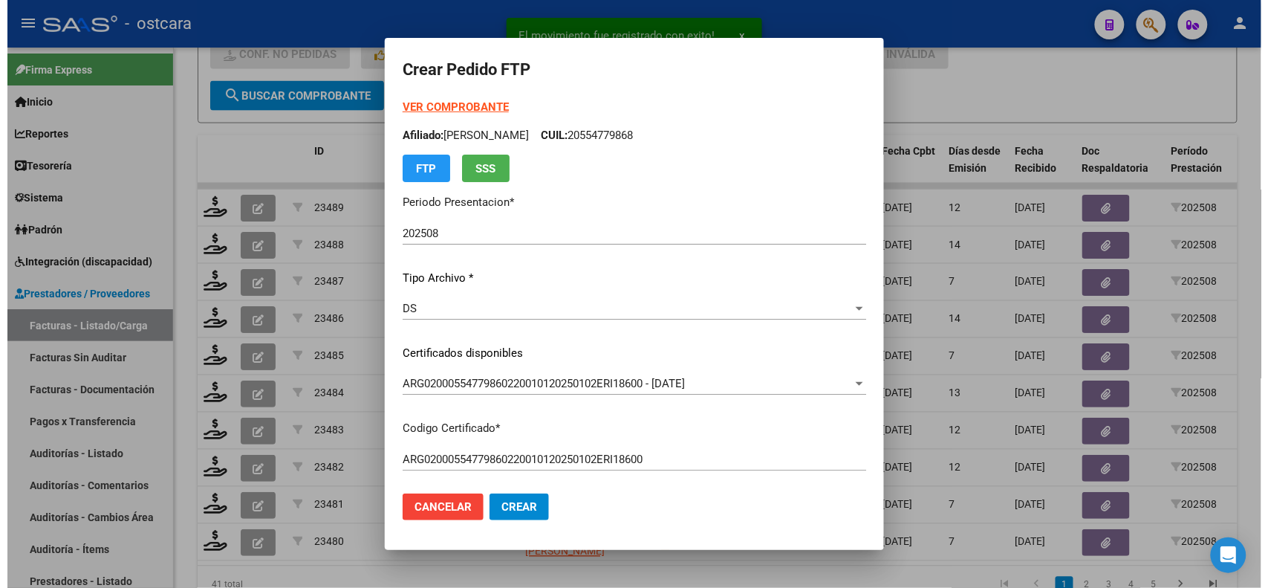
scroll to position [481, 0]
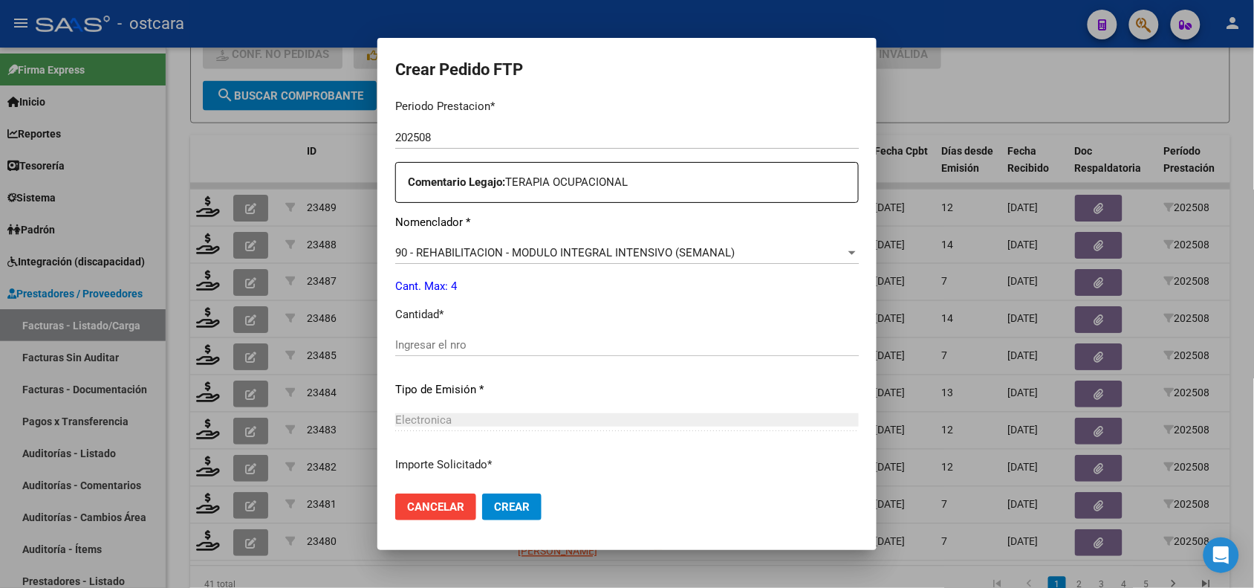
click at [516, 346] on input "Ingresar el nro" at bounding box center [627, 344] width 464 height 13
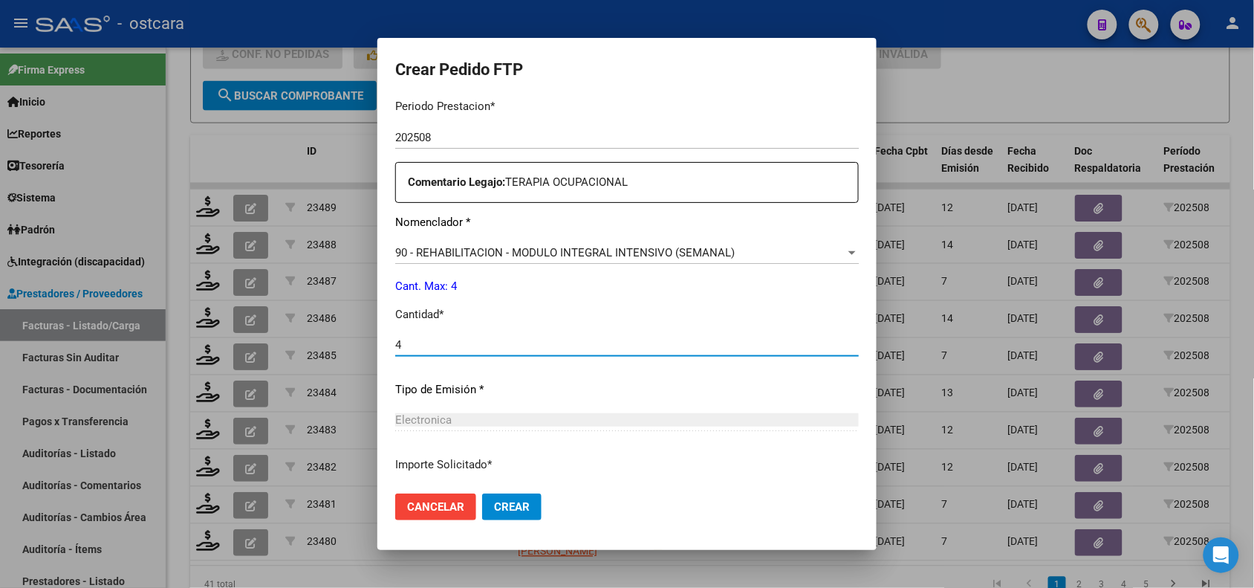
type input "4"
click at [494, 506] on span "Crear" at bounding box center [512, 506] width 36 height 13
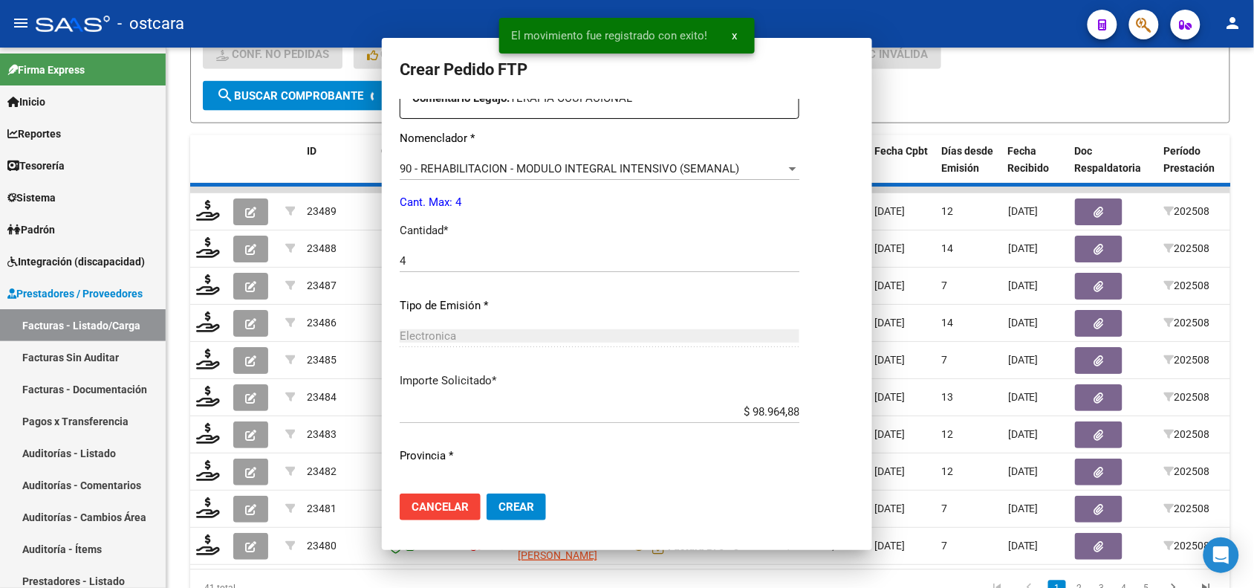
scroll to position [0, 0]
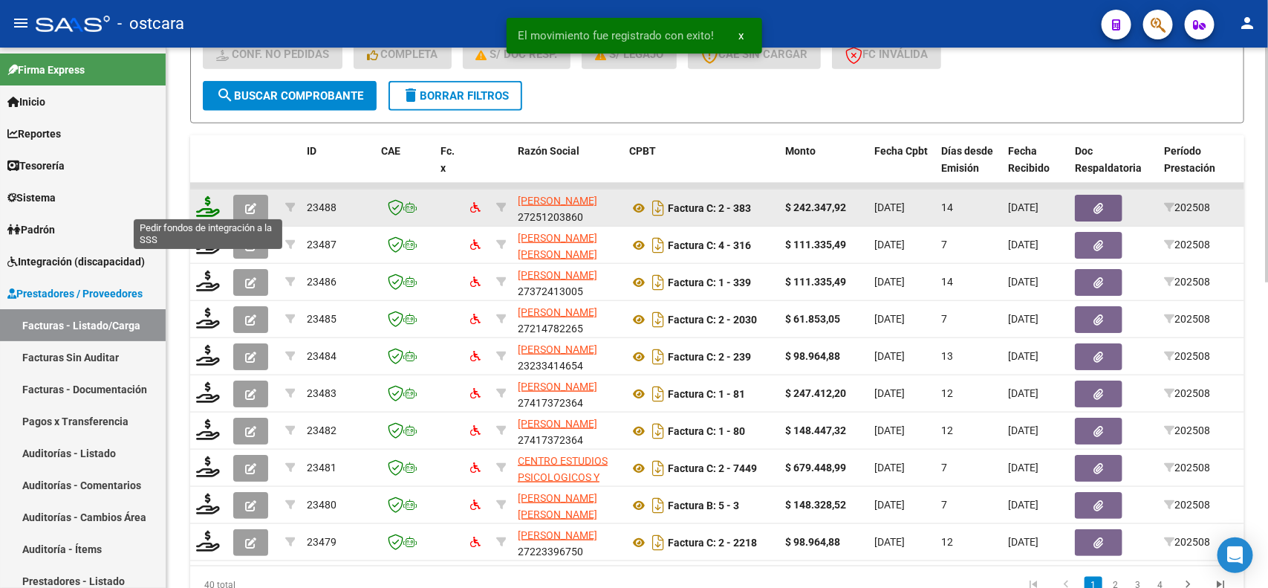
click at [202, 198] on icon at bounding box center [208, 206] width 24 height 21
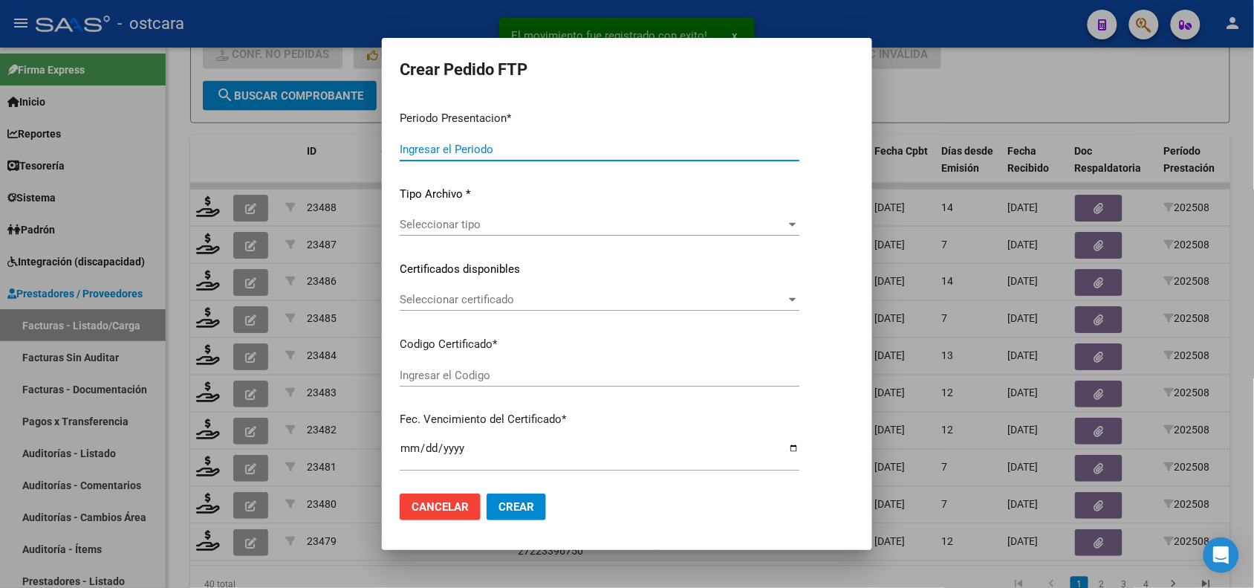
type input "202508"
type input "$ 242.347,92"
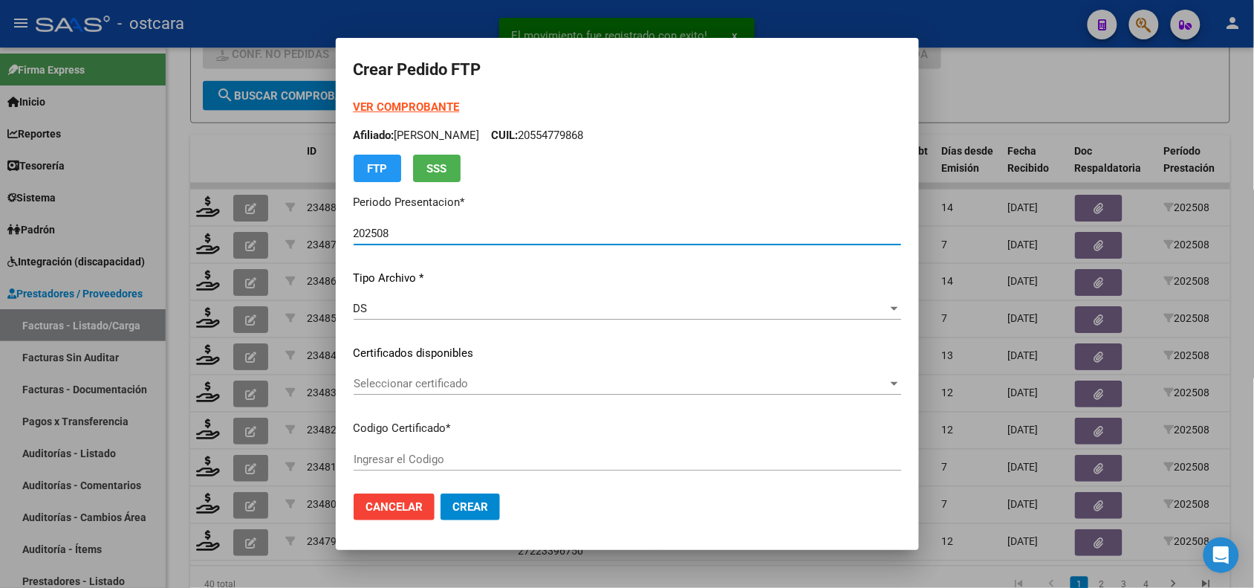
type input "ARG02000498495392016041320260413SFE22100"
type input "2026-04-13"
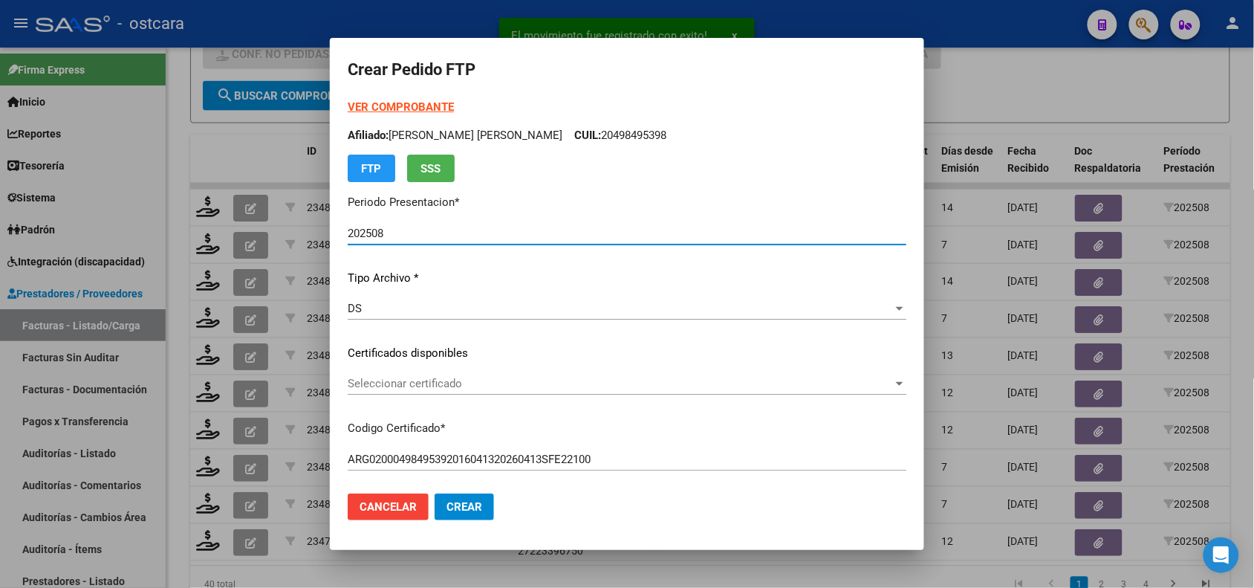
click at [531, 392] on div "Seleccionar certificado Seleccionar certificado" at bounding box center [627, 383] width 559 height 22
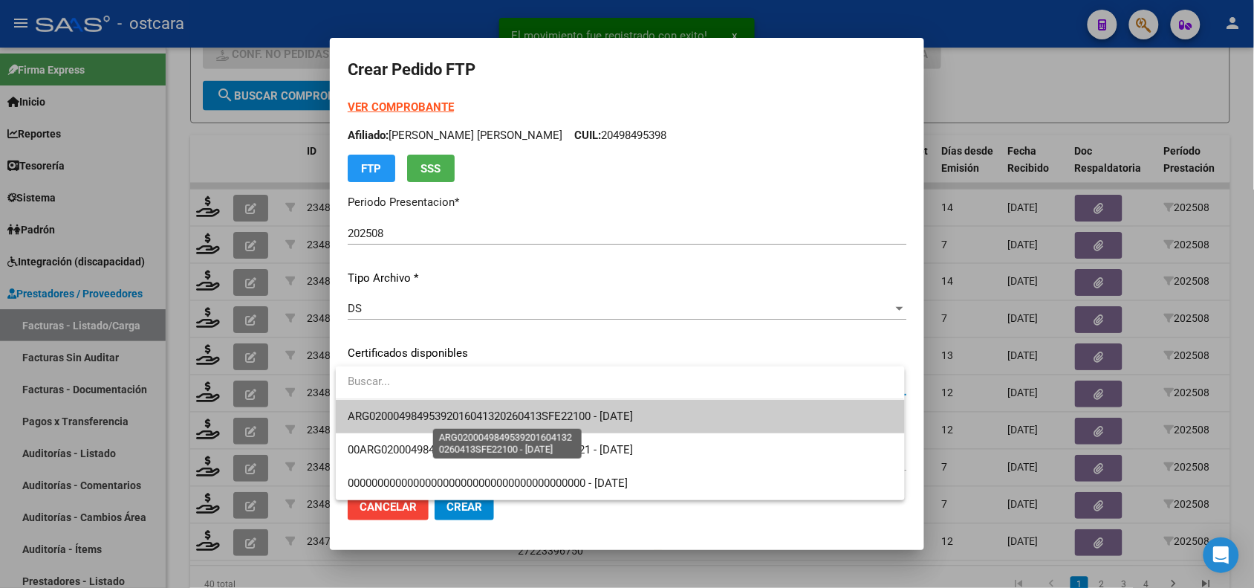
click at [533, 417] on span "ARG02000498495392016041320260413SFE22100 - 2026-04-13" at bounding box center [490, 415] width 285 height 13
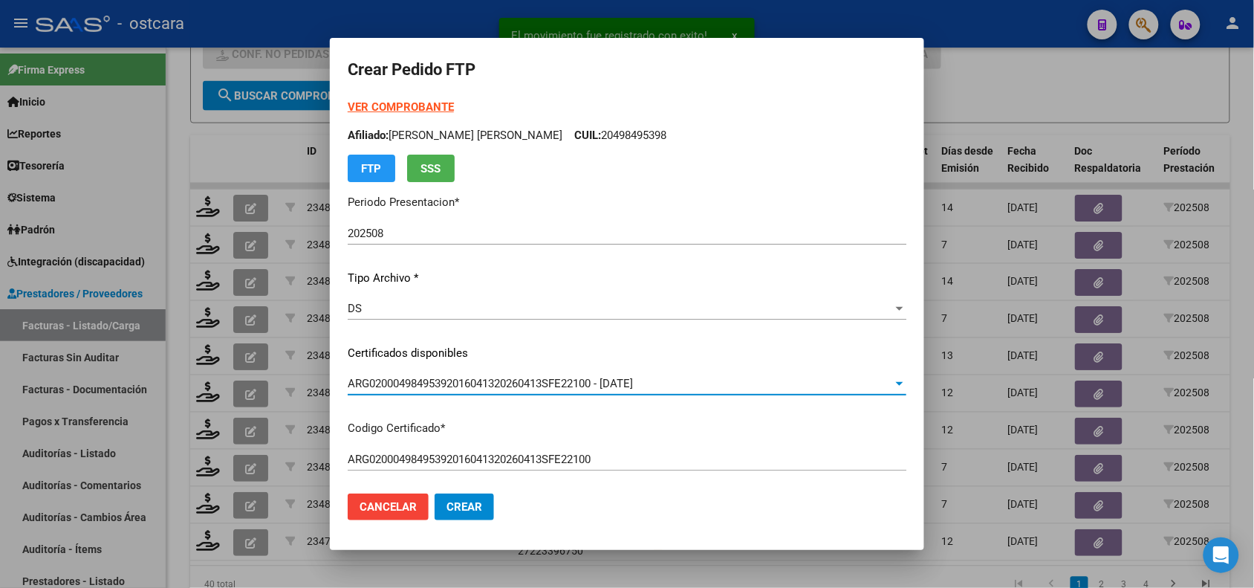
scroll to position [513, 0]
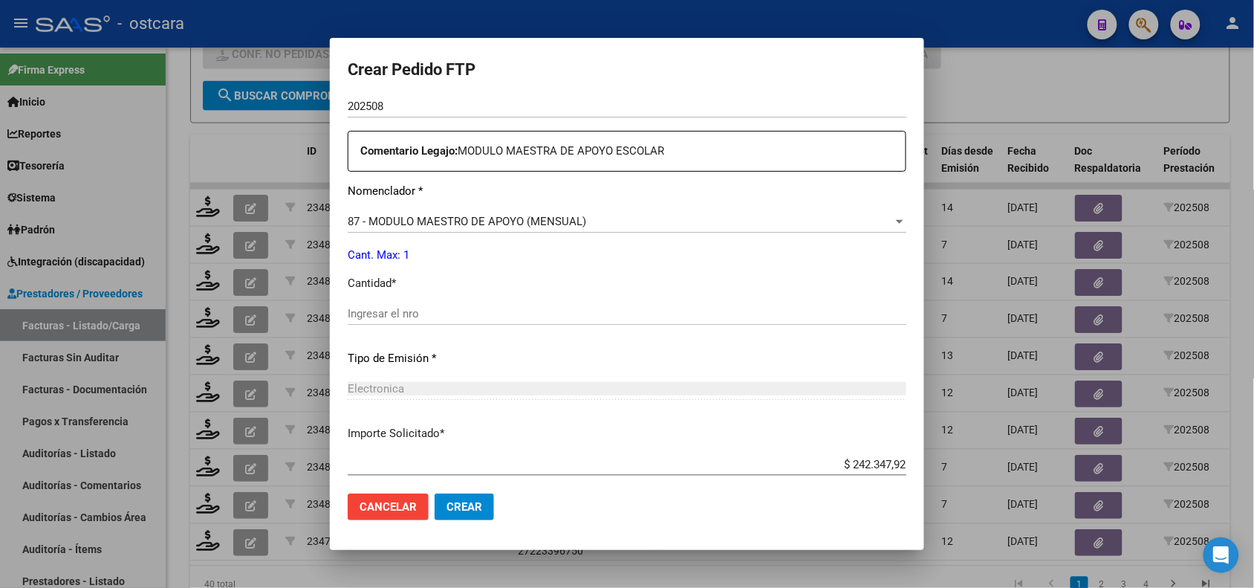
click at [422, 317] on input "Ingresar el nro" at bounding box center [627, 313] width 559 height 13
type input "1"
click at [453, 507] on span "Crear" at bounding box center [465, 506] width 36 height 13
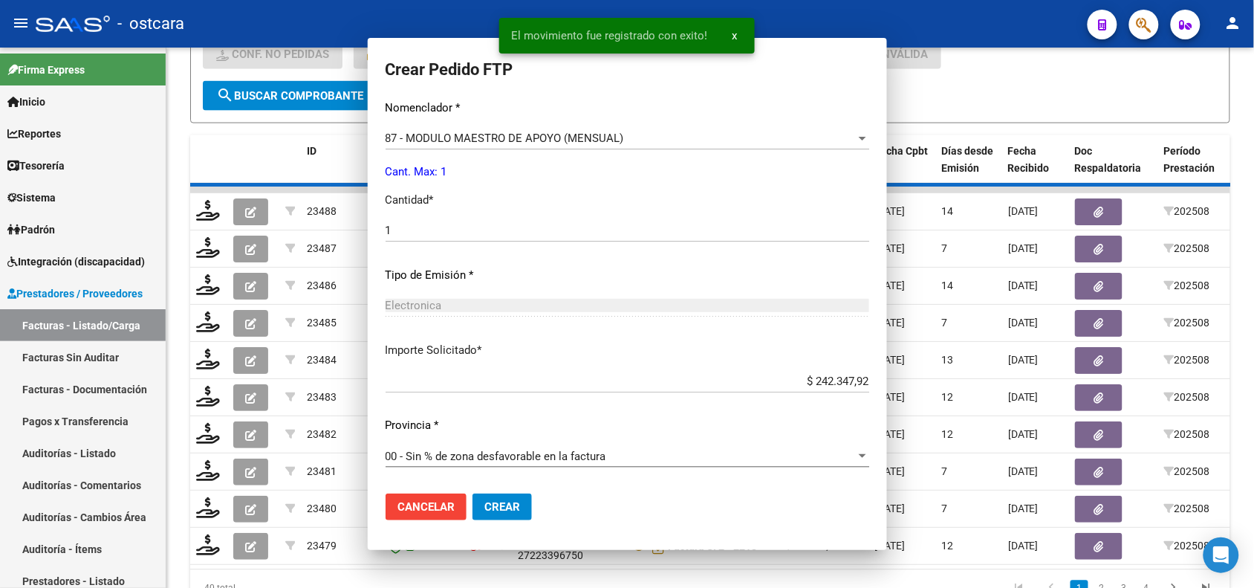
scroll to position [429, 0]
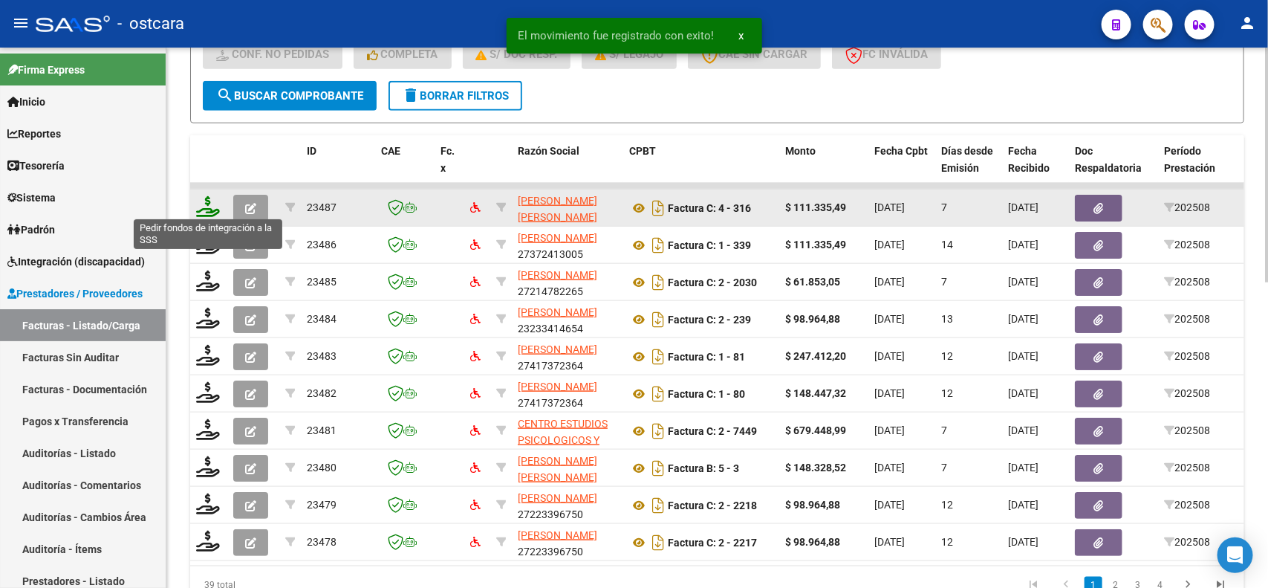
click at [208, 203] on icon at bounding box center [208, 206] width 24 height 21
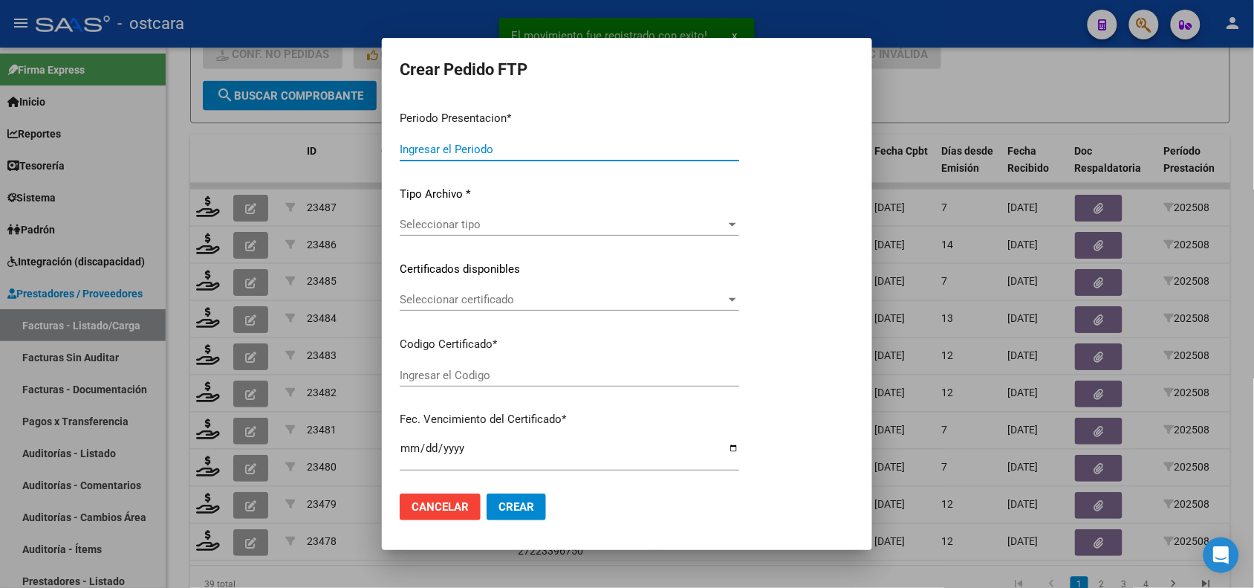
type input "202508"
type input "$ 111.335,49"
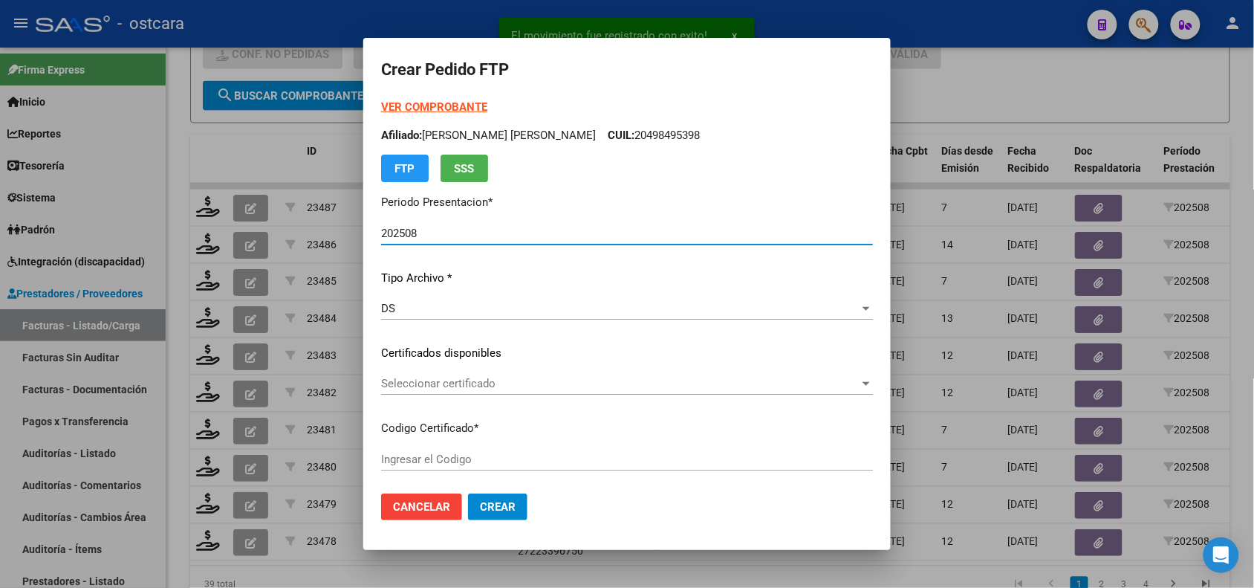
type input "ARG010005140536220230705202330705SFE228"
type input "2033-07-05"
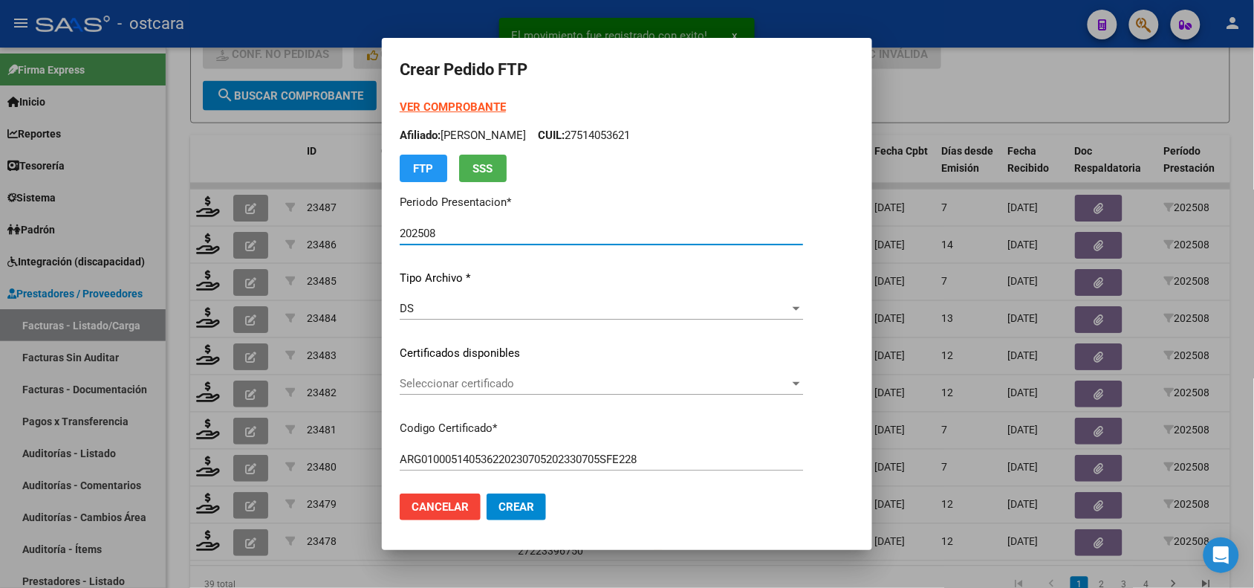
click at [496, 387] on span "Seleccionar certificado" at bounding box center [595, 383] width 390 height 13
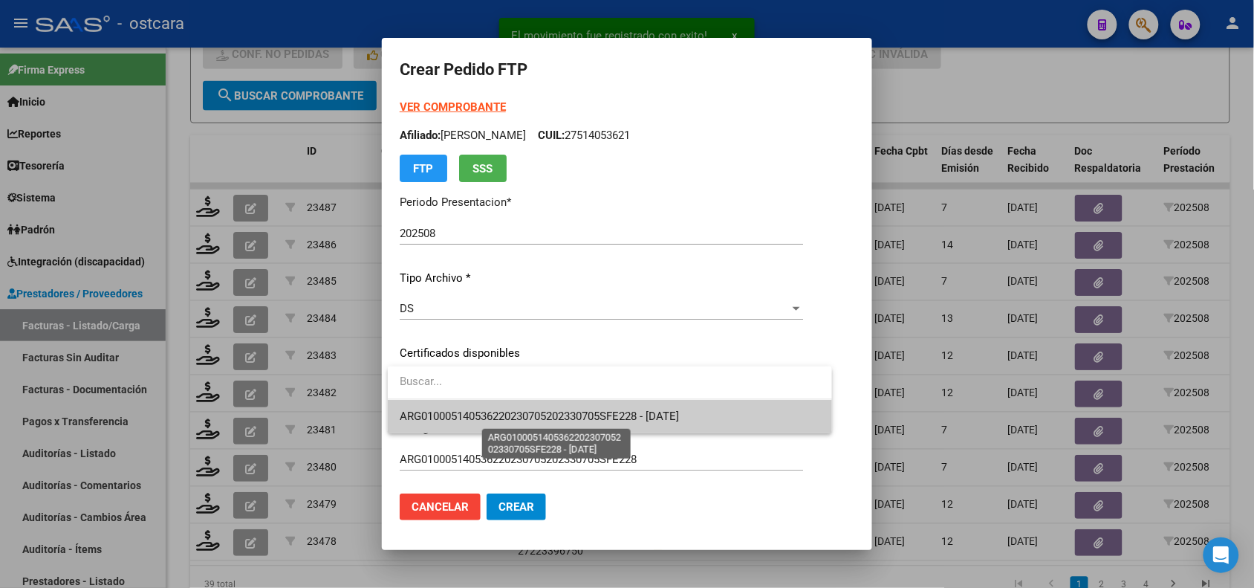
click at [500, 412] on span "ARG010005140536220230705202330705SFE228 - 2033-07-05" at bounding box center [539, 415] width 279 height 13
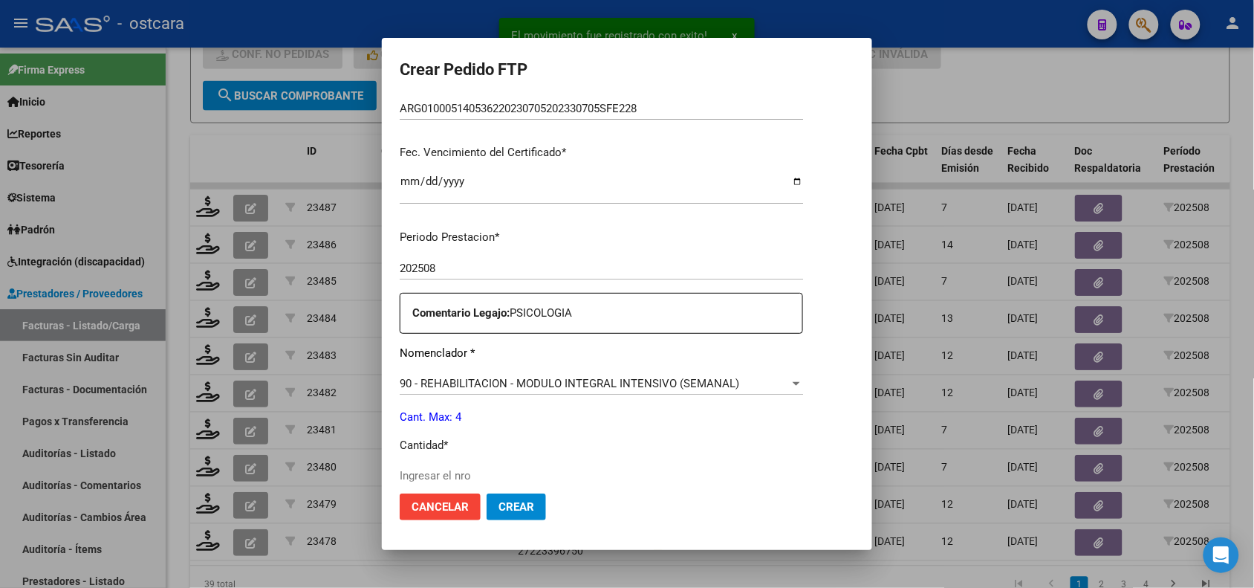
scroll to position [443, 0]
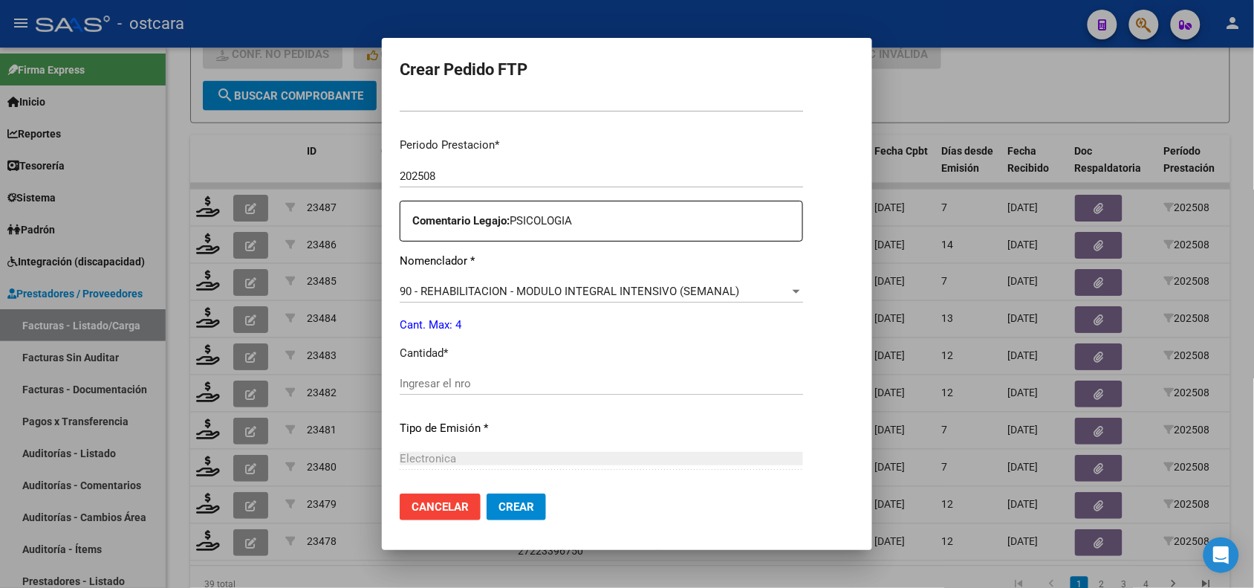
click at [580, 383] on input "Ingresar el nro" at bounding box center [601, 383] width 403 height 13
type input "4"
click at [518, 496] on button "Crear" at bounding box center [516, 506] width 59 height 27
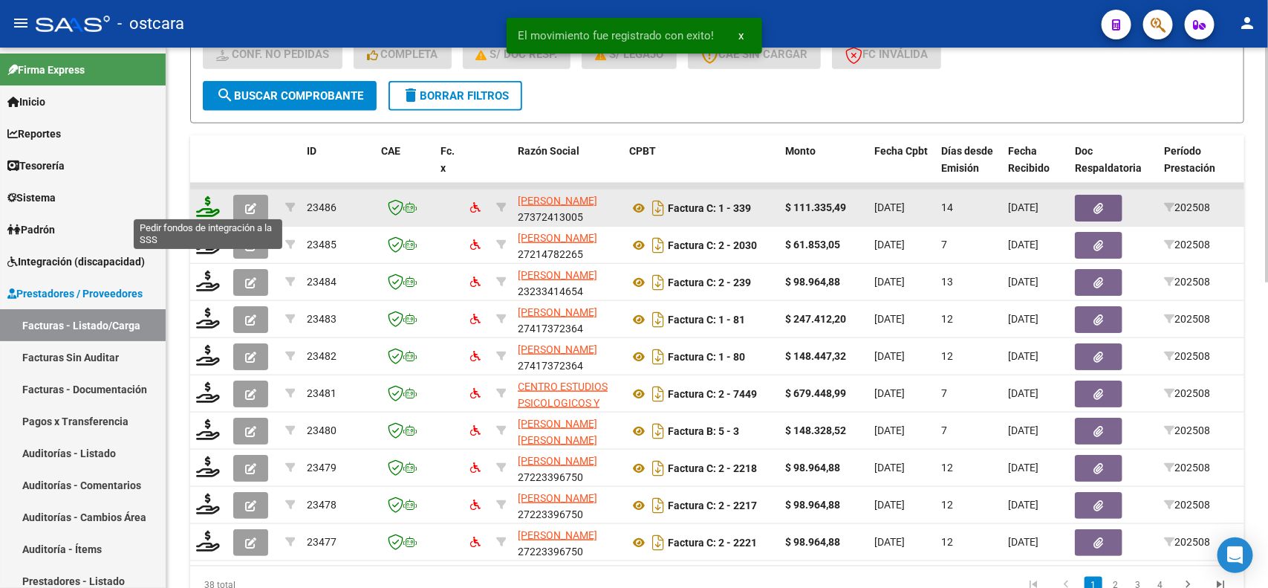
click at [210, 203] on icon at bounding box center [208, 206] width 24 height 21
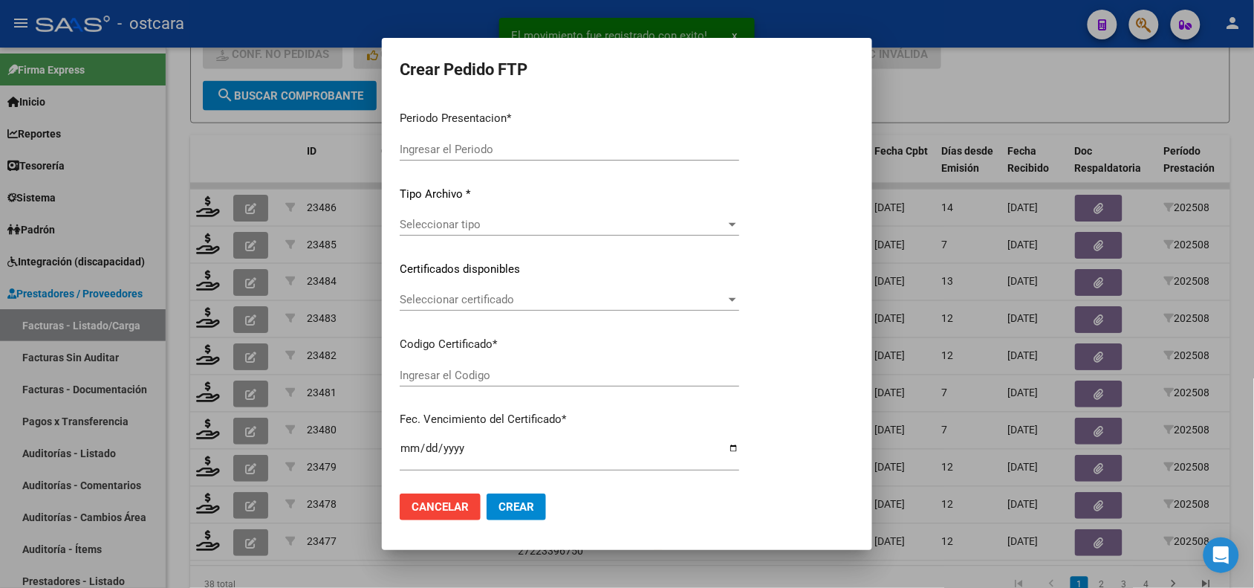
type input "202508"
type input "$ 111.335,49"
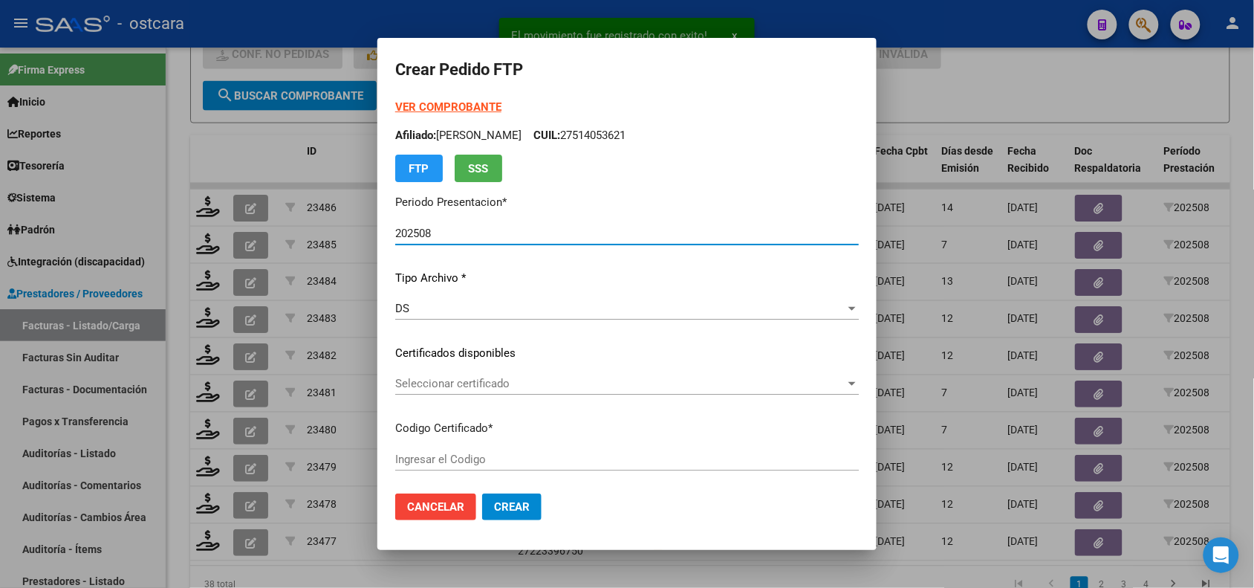
type input "ARG02000572524362022112920251129BS389000"
type input "[DATE]"
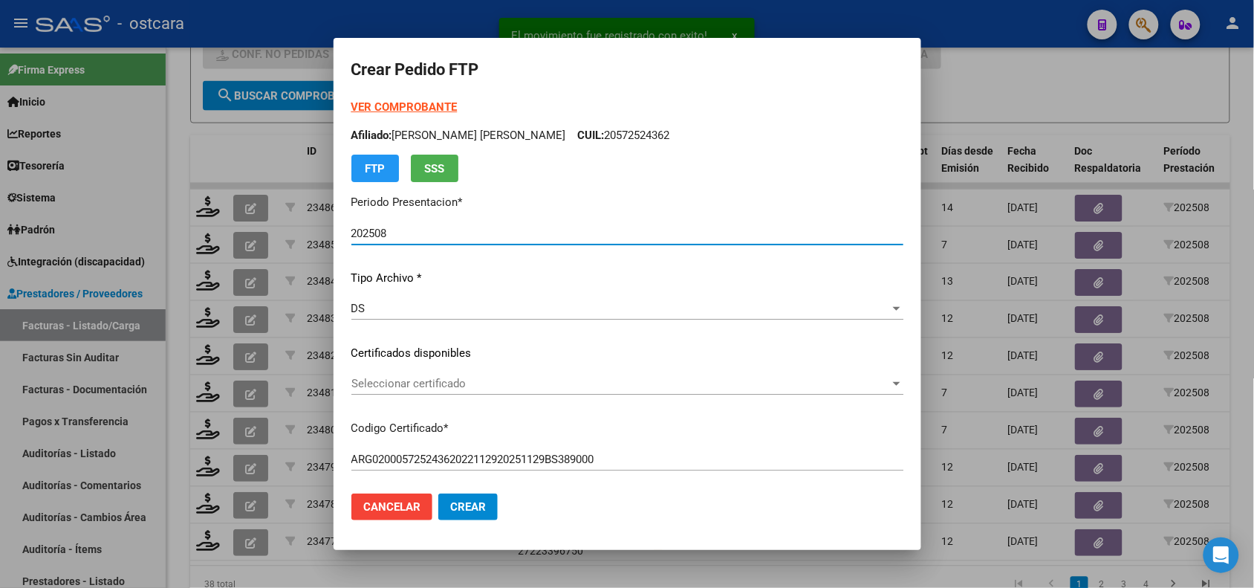
click at [450, 387] on span "Seleccionar certificado" at bounding box center [620, 383] width 539 height 13
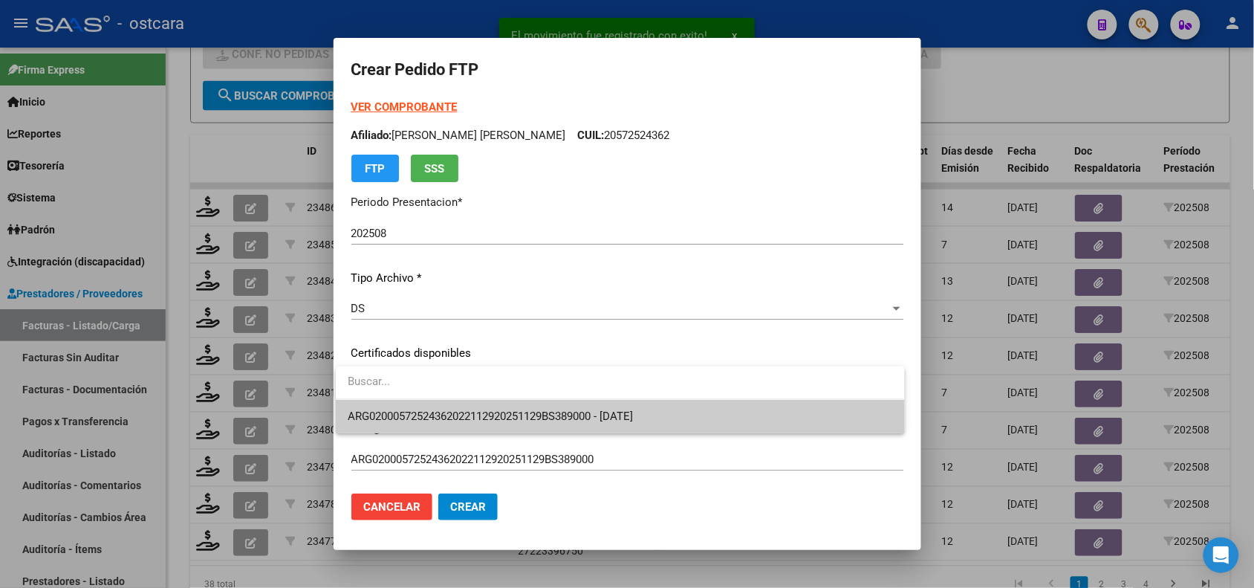
click at [454, 420] on span "ARG02000572524362022112920251129BS389000 - [DATE]" at bounding box center [490, 415] width 285 height 13
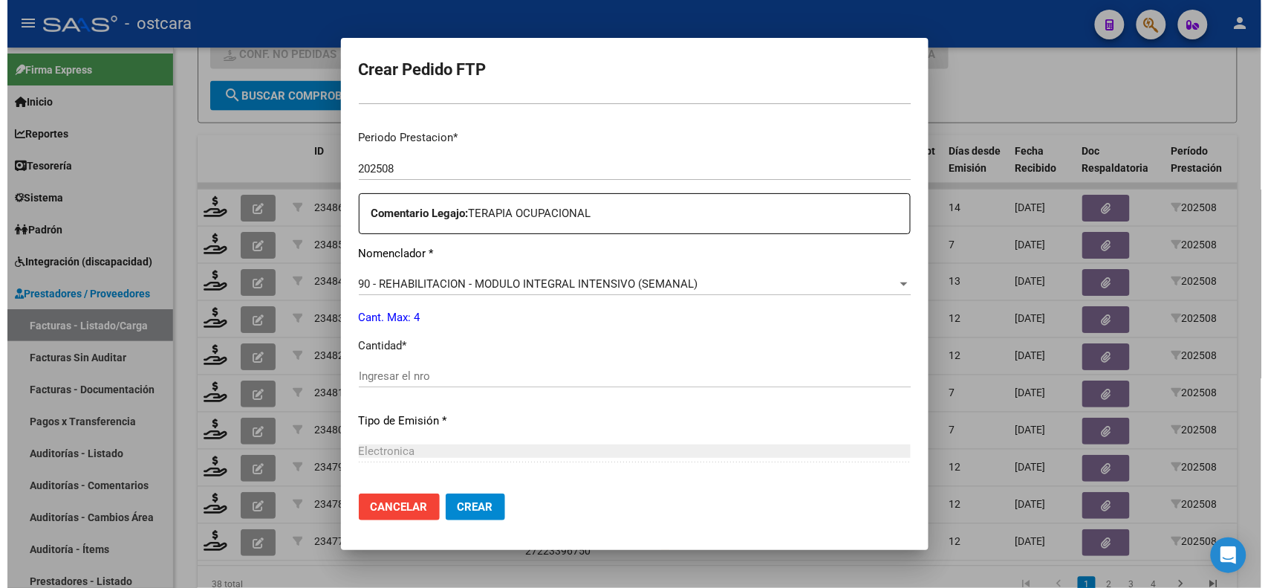
scroll to position [481, 0]
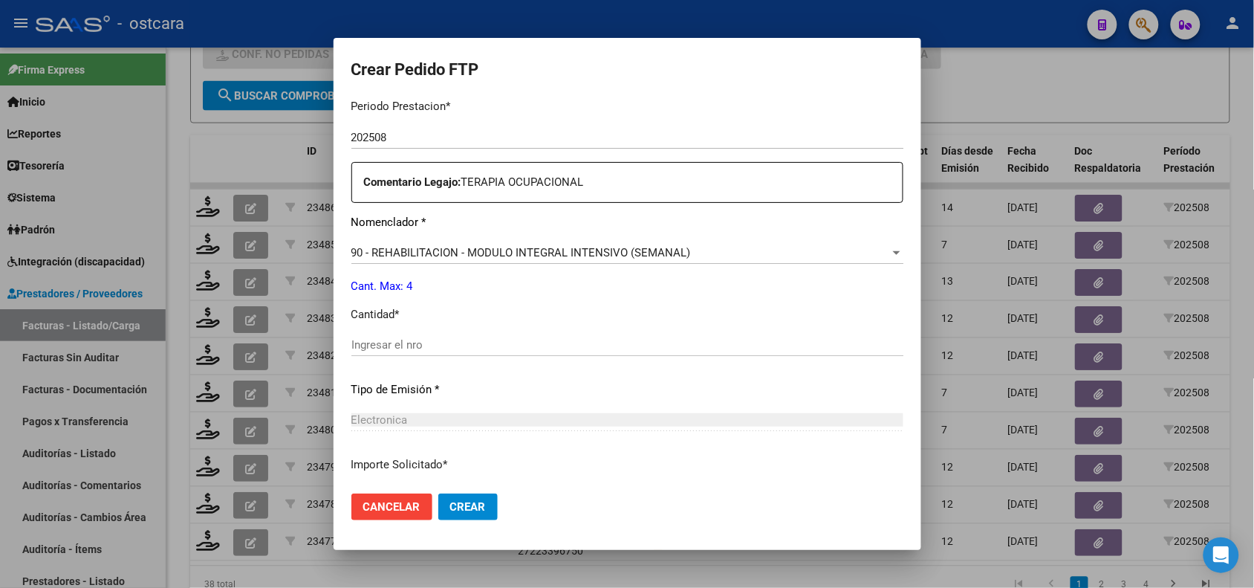
click at [618, 348] on input "Ingresar el nro" at bounding box center [627, 344] width 552 height 13
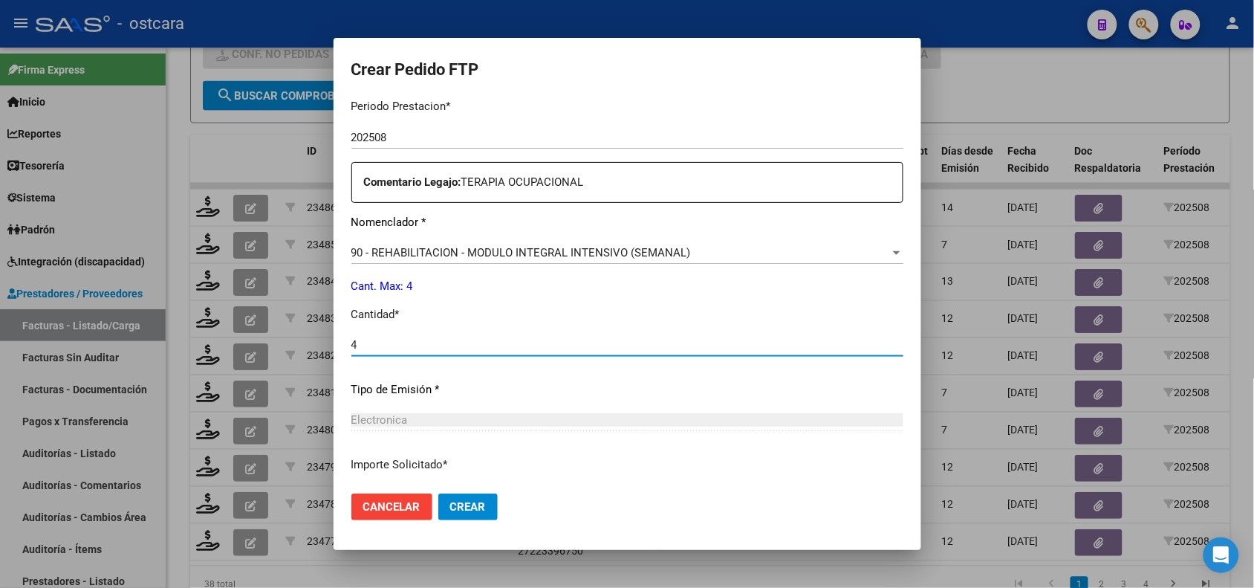
type input "4"
click at [484, 502] on button "Crear" at bounding box center [467, 506] width 59 height 27
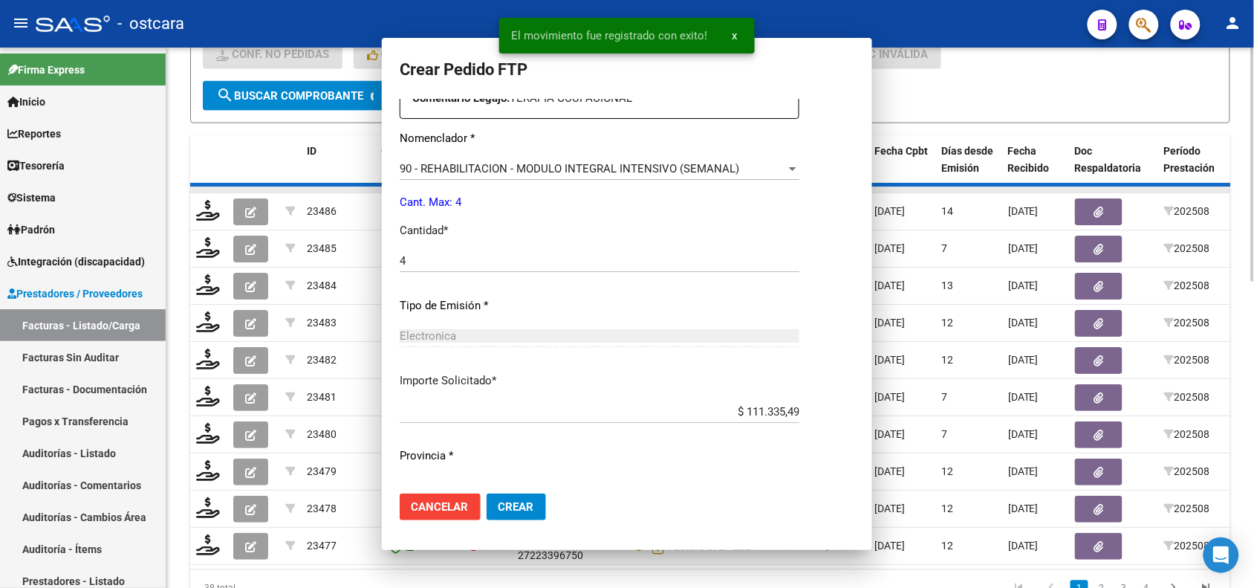
scroll to position [0, 0]
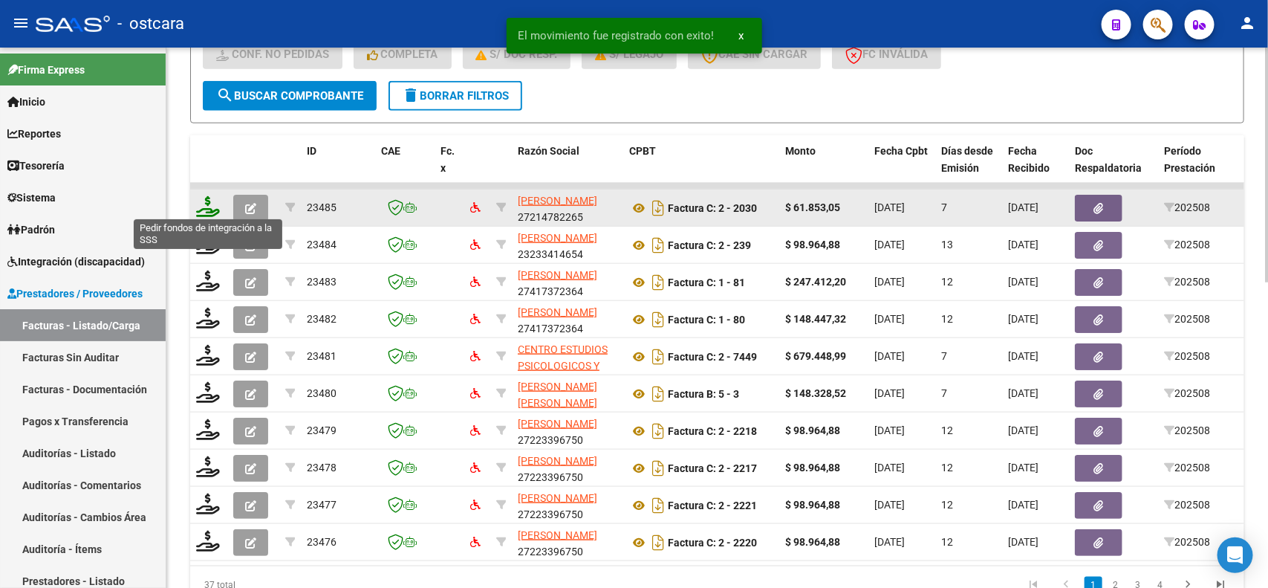
click at [205, 201] on icon at bounding box center [208, 206] width 24 height 21
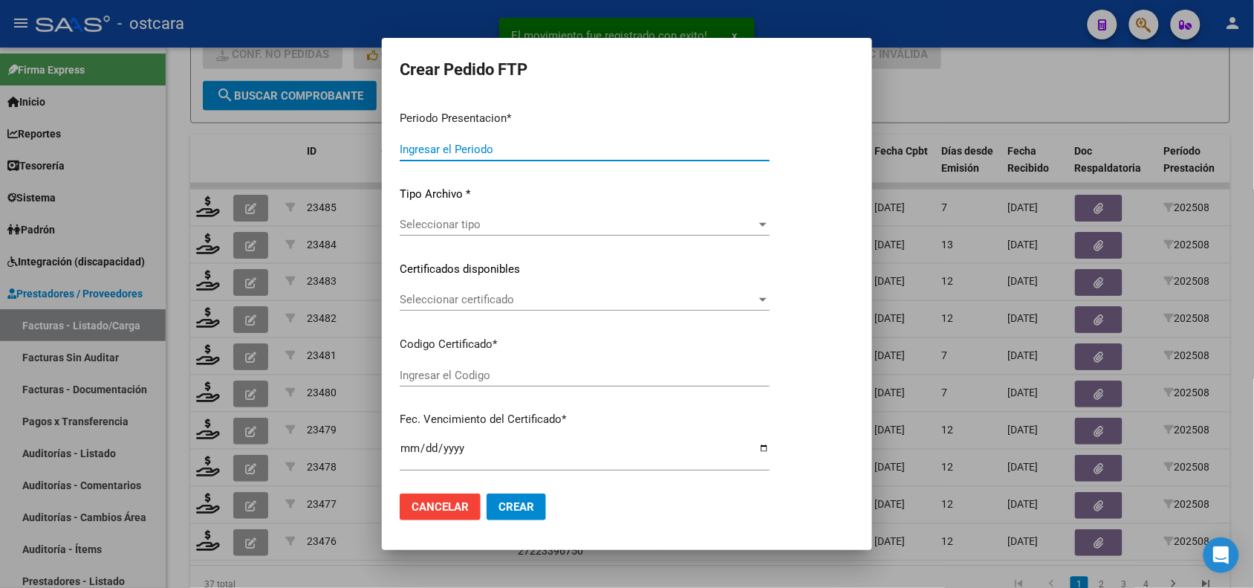
type input "202508"
type input "$ 61.853,05"
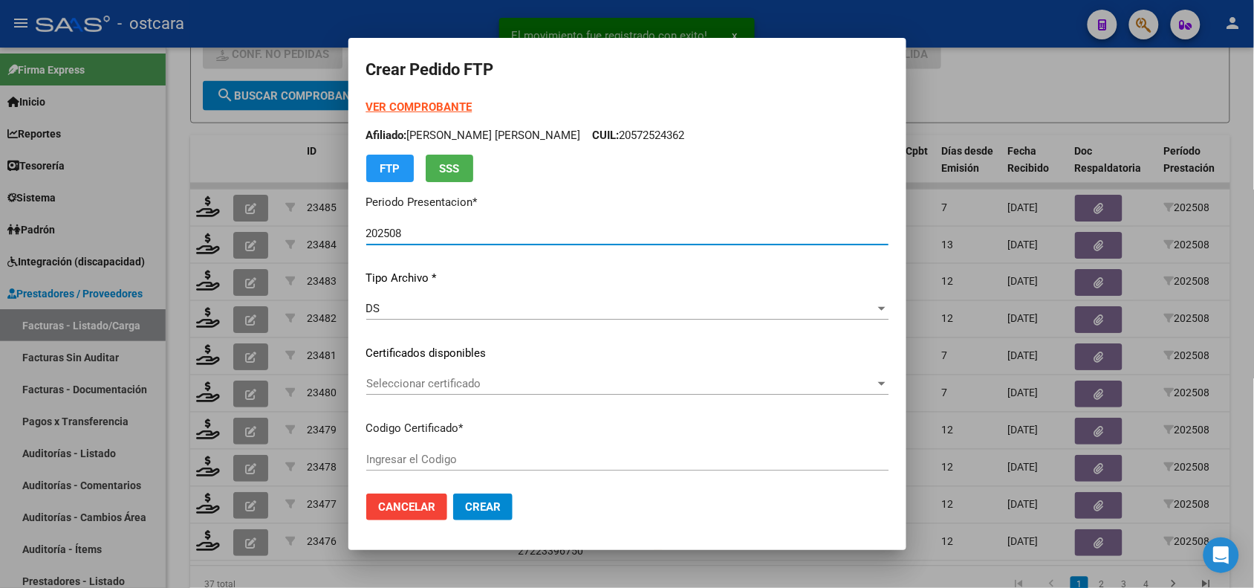
type input "ARG02000522580582024022620340226ENT434"
type input "2034-02-26"
click at [493, 388] on span "Seleccionar certificado" at bounding box center [620, 383] width 509 height 13
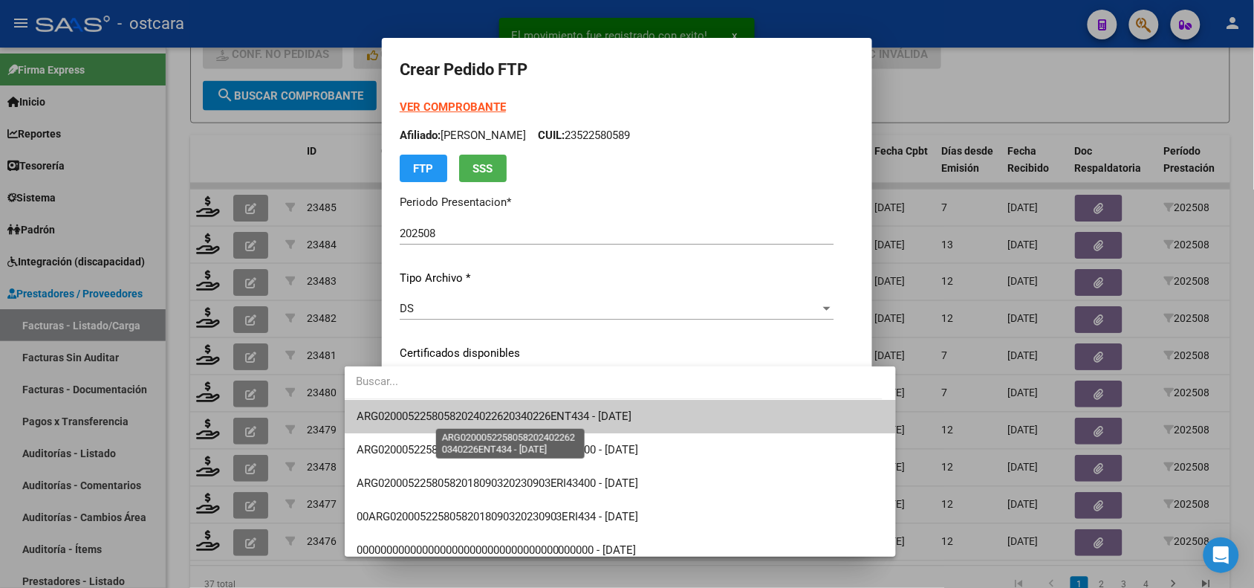
click at [493, 414] on span "ARG02000522580582024022620340226ENT434 - 2034-02-26" at bounding box center [495, 415] width 276 height 13
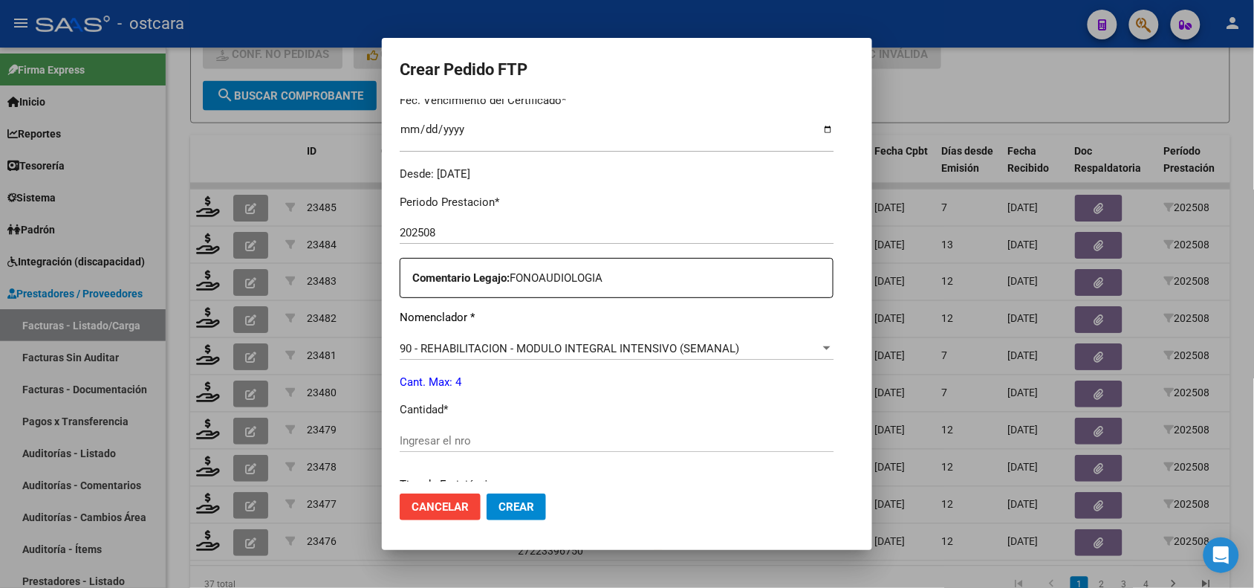
scroll to position [570, 0]
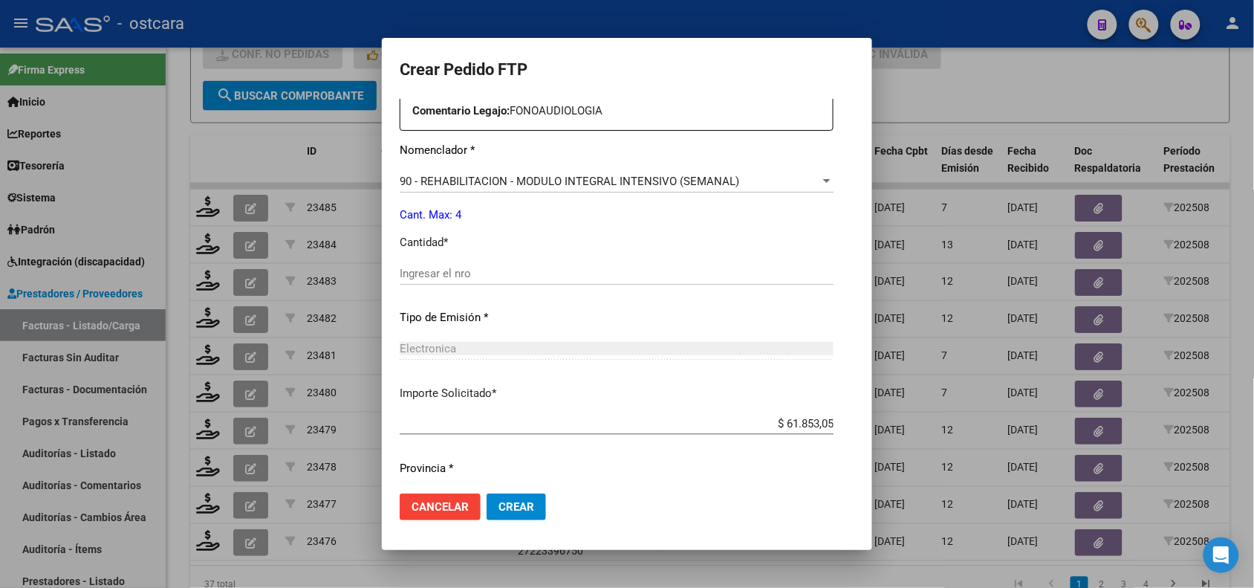
click at [659, 269] on input "Ingresar el nro" at bounding box center [617, 273] width 434 height 13
type input "4"
click at [499, 505] on span "Crear" at bounding box center [517, 506] width 36 height 13
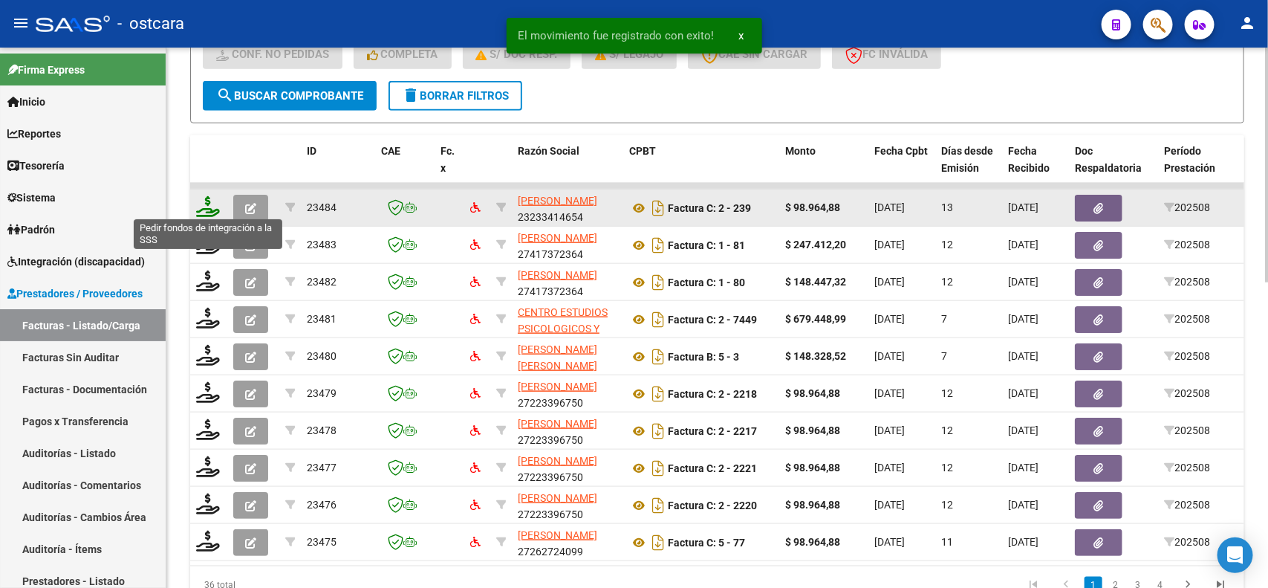
click at [209, 203] on icon at bounding box center [208, 206] width 24 height 21
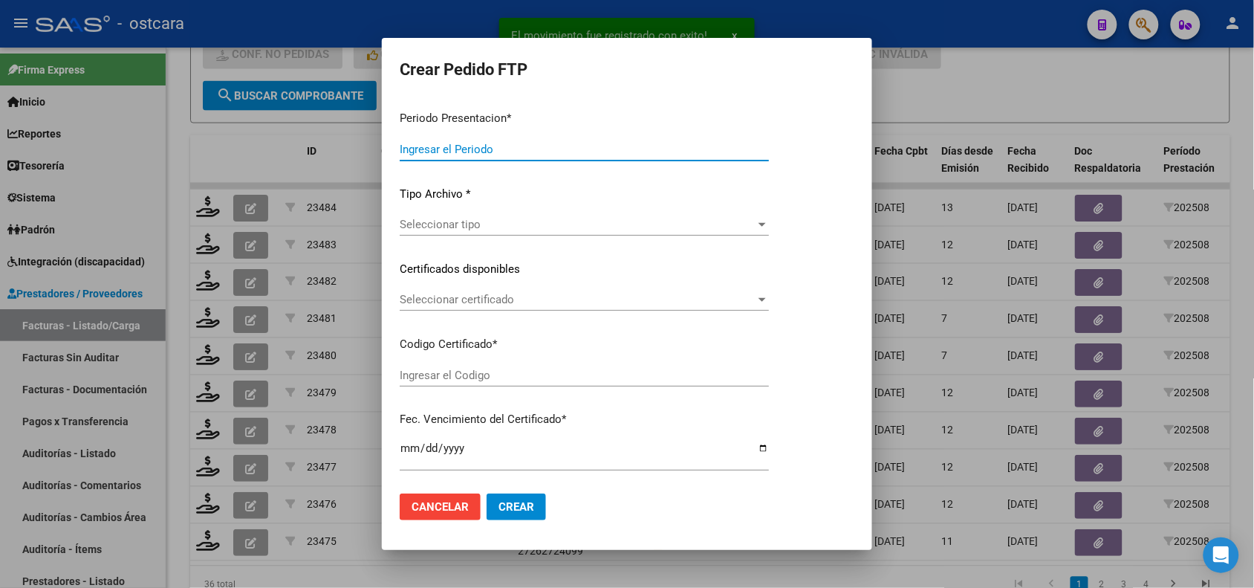
type input "202508"
type input "$ 98.964,88"
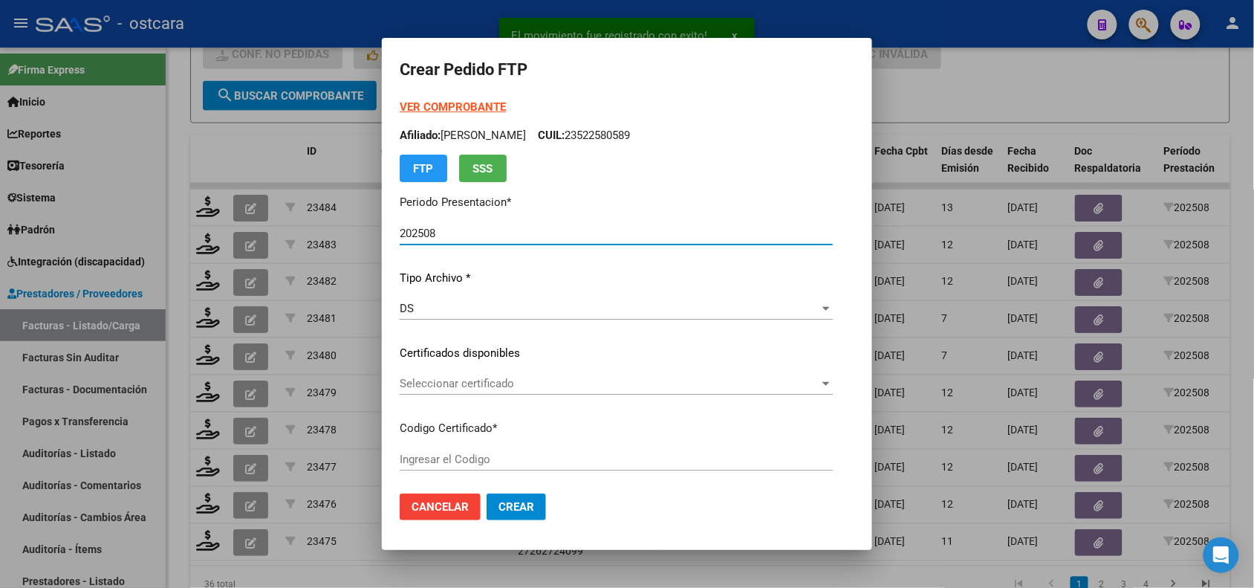
type input "ARG02000486212302023082520280825ERI186"
type input "2028-08-25"
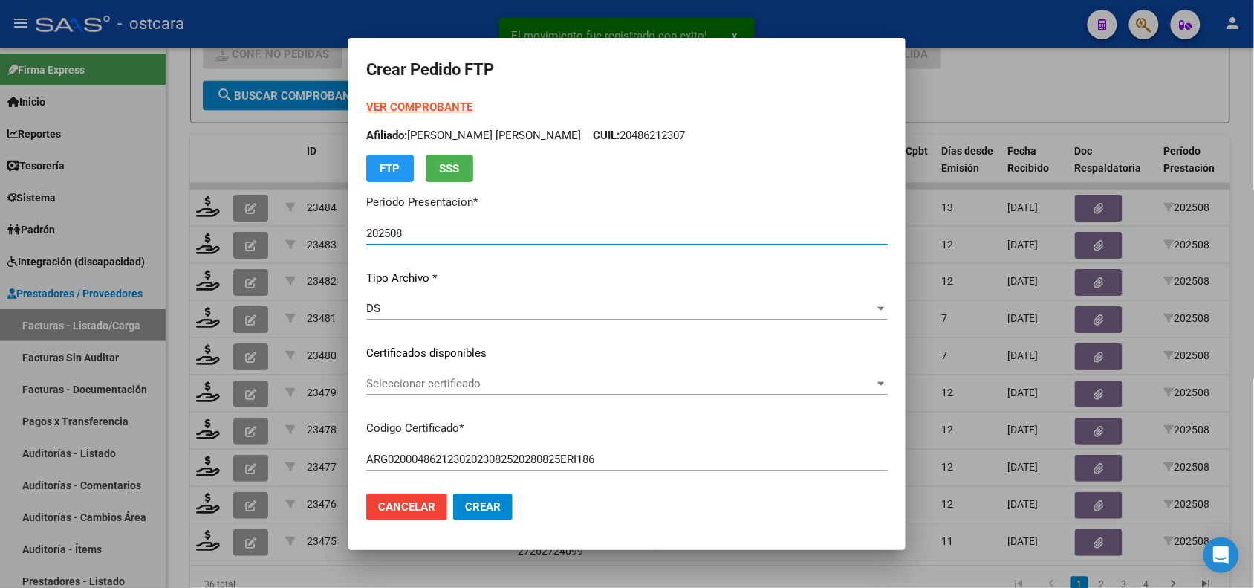
click at [457, 381] on span "Seleccionar certificado" at bounding box center [620, 383] width 508 height 13
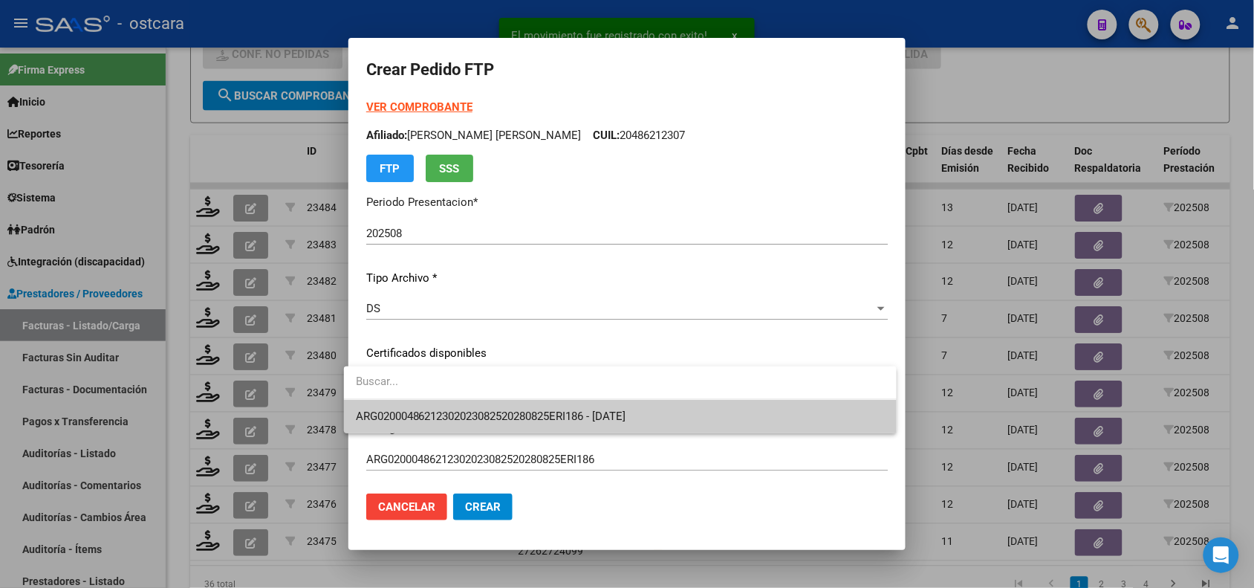
click at [470, 406] on span "ARG02000486212302023082520280825ERI186 - 2028-08-25" at bounding box center [621, 416] width 530 height 33
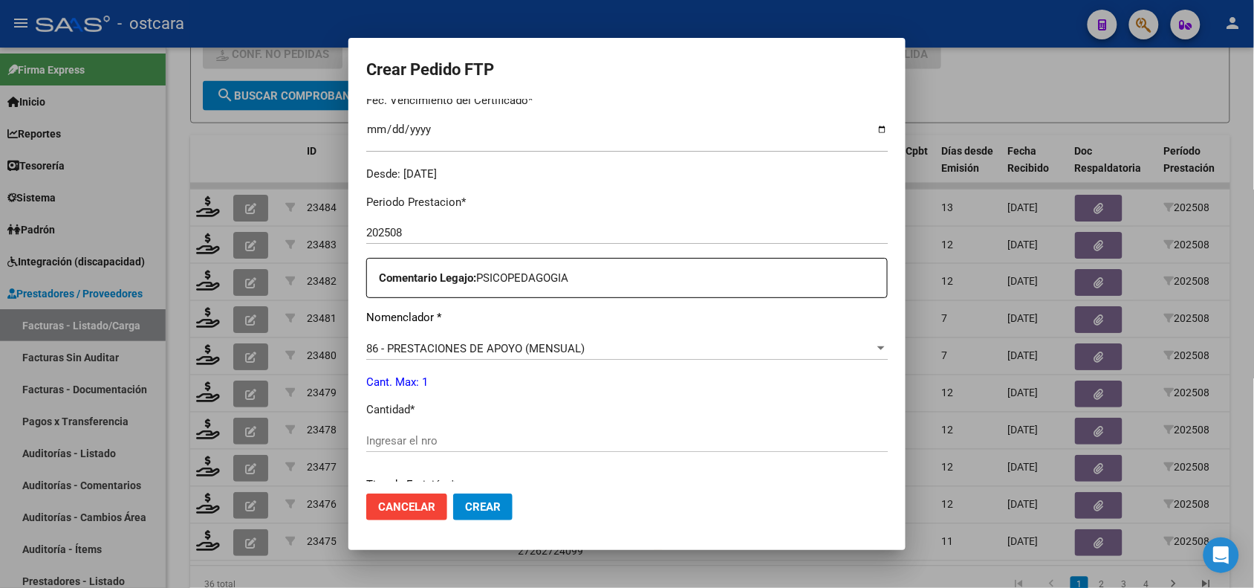
scroll to position [513, 0]
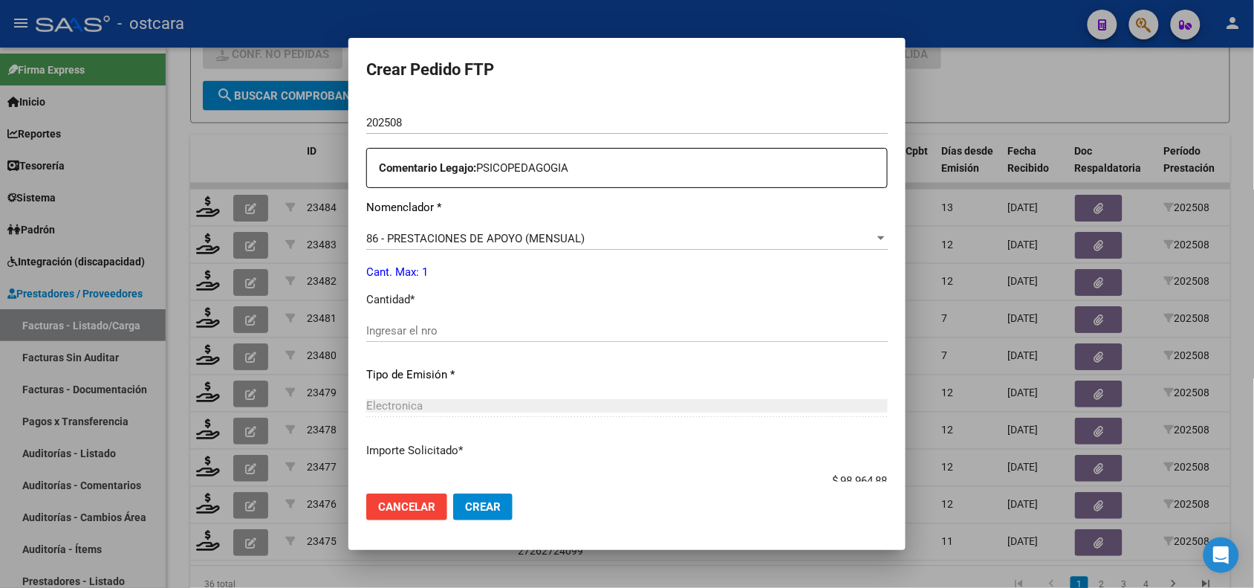
click at [651, 329] on input "Ingresar el nro" at bounding box center [627, 330] width 522 height 13
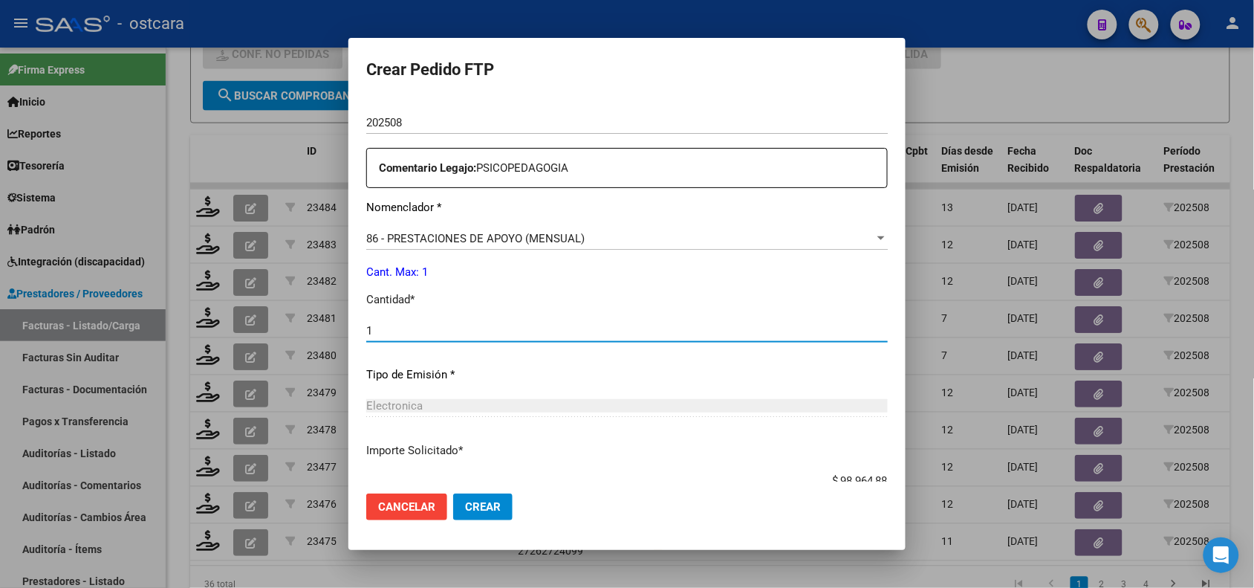
click at [484, 513] on button "Crear" at bounding box center [482, 506] width 59 height 27
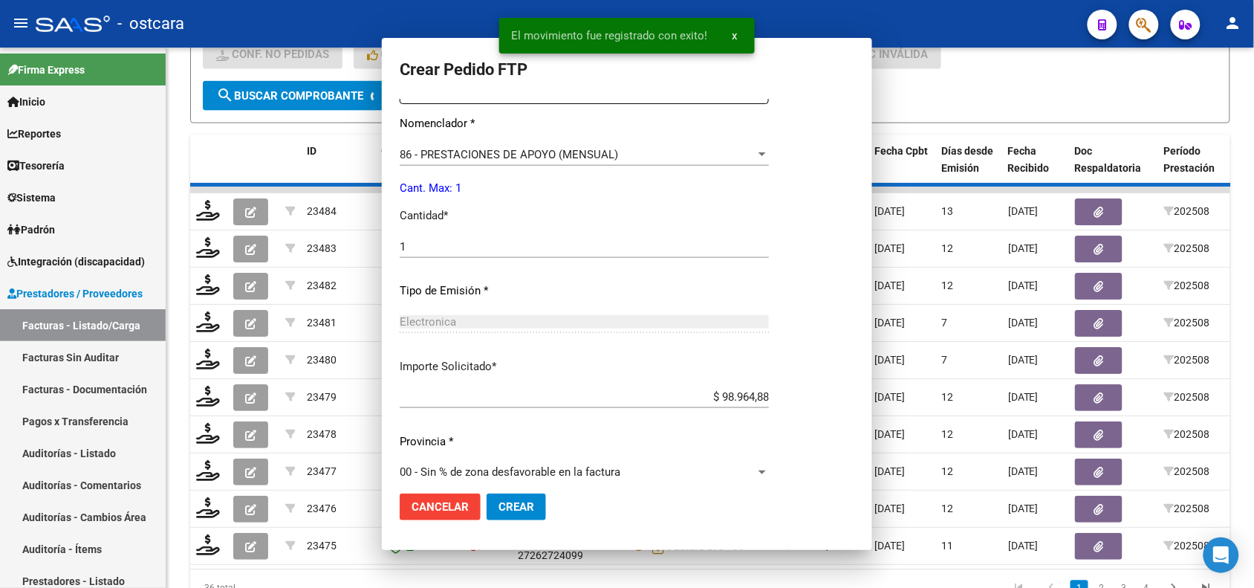
scroll to position [429, 0]
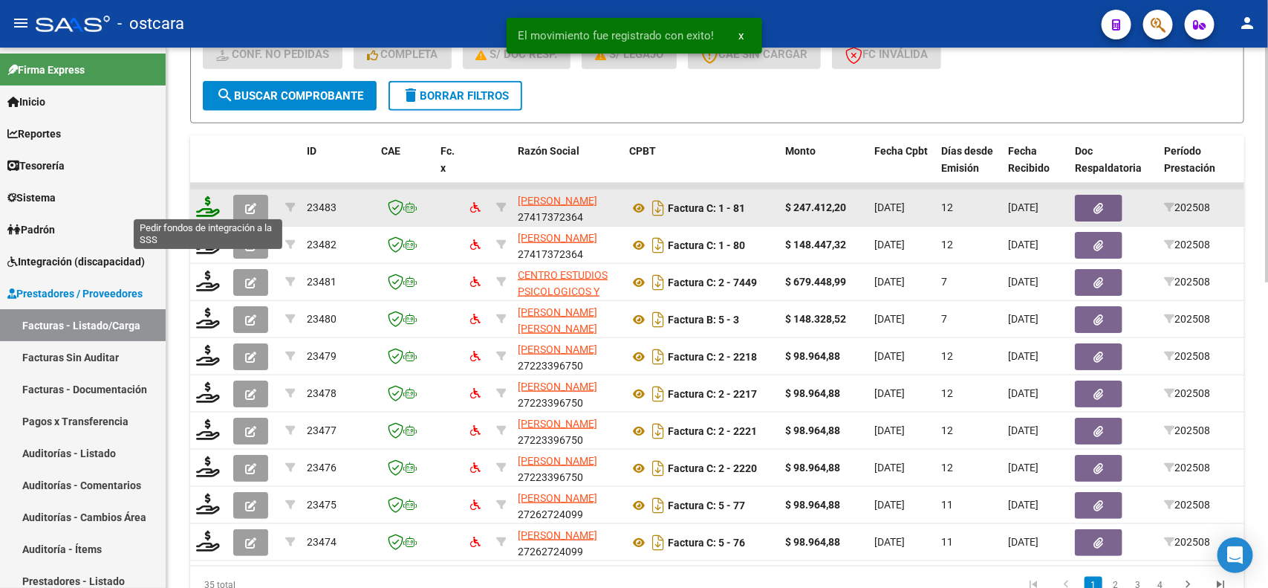
click at [212, 206] on icon at bounding box center [208, 206] width 24 height 21
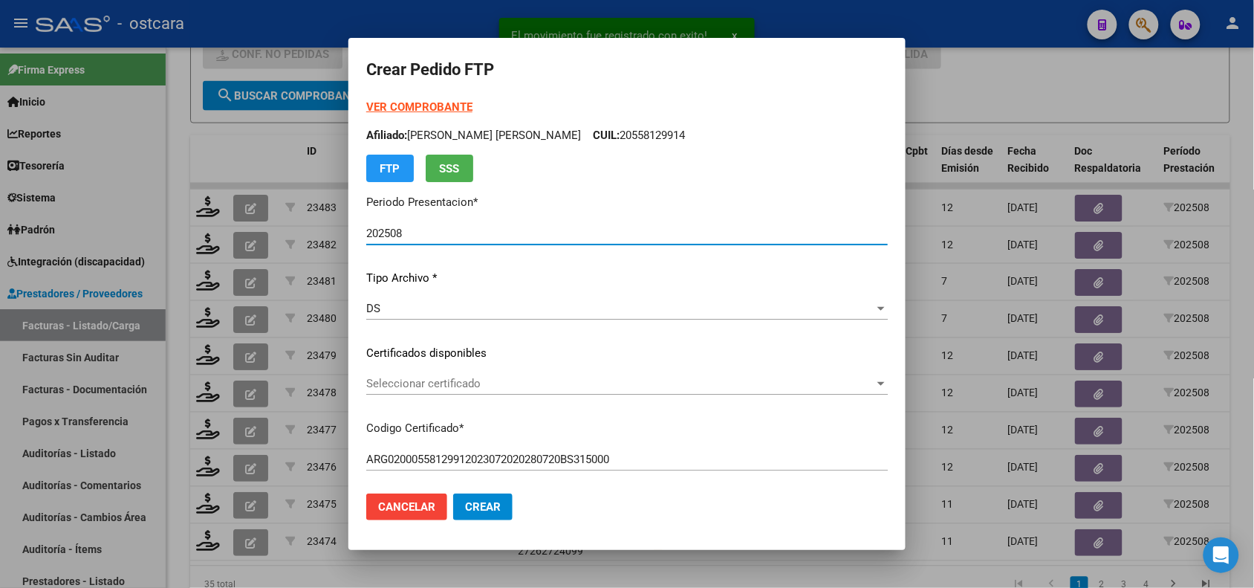
click at [422, 386] on span "Seleccionar certificado" at bounding box center [620, 383] width 508 height 13
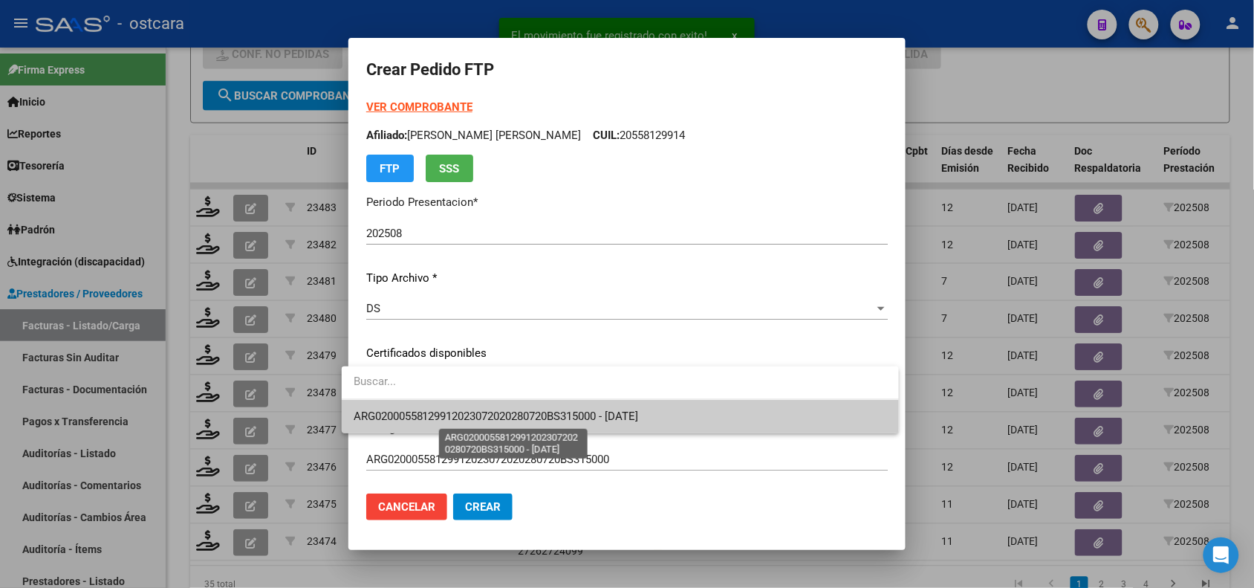
click at [425, 412] on span "ARG02000558129912023072020280720BS315000 - 2028-07-20" at bounding box center [496, 415] width 285 height 13
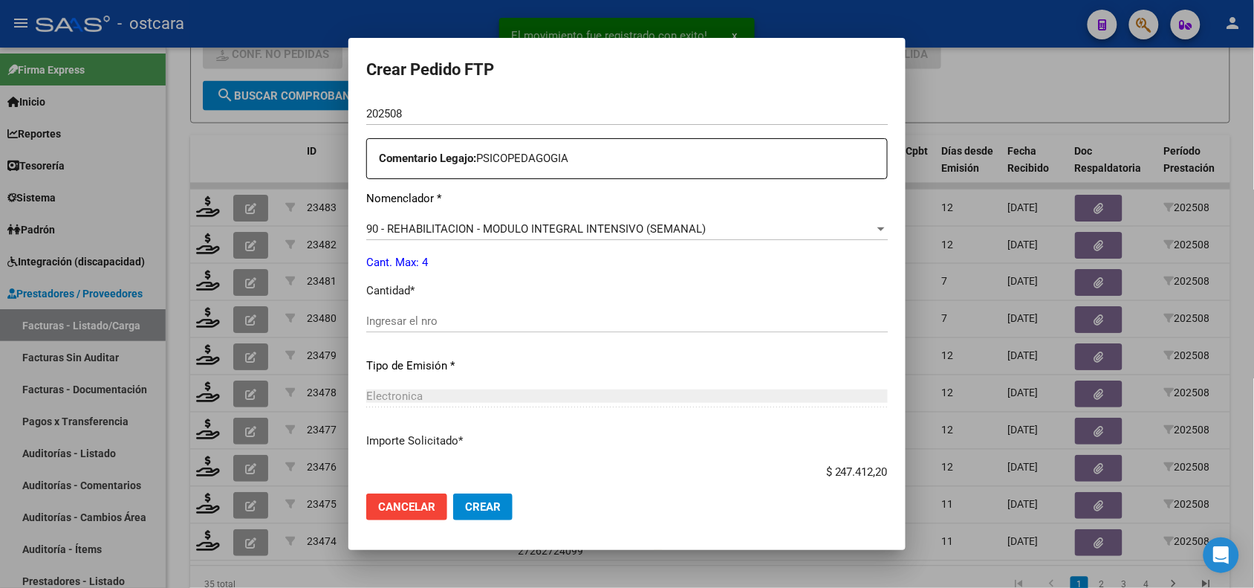
scroll to position [510, 0]
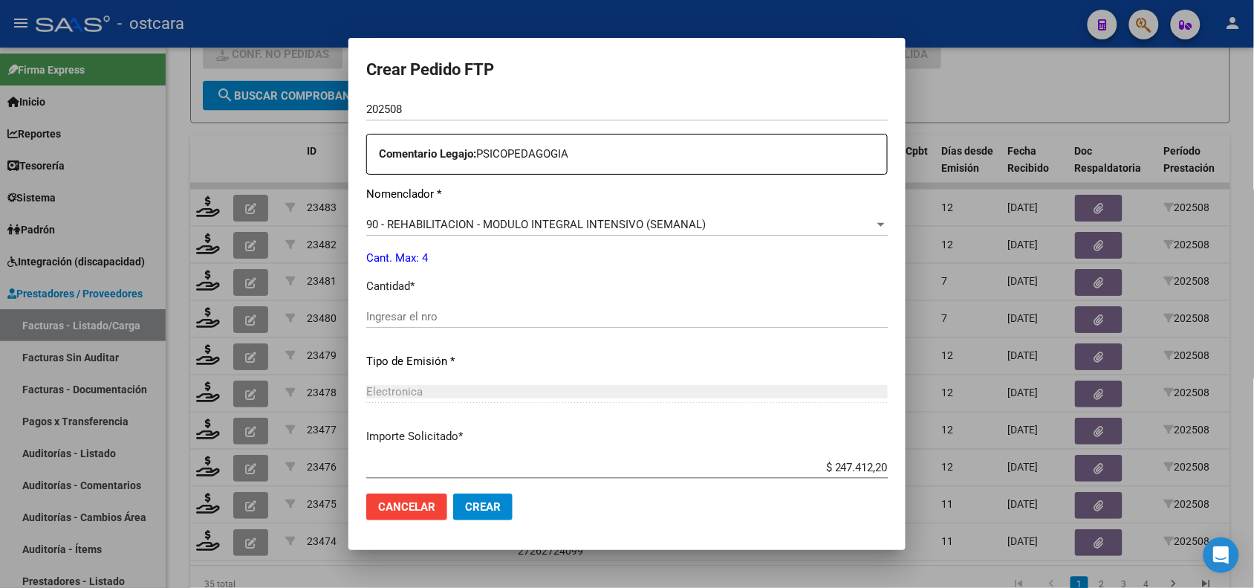
click at [481, 314] on input "Ingresar el nro" at bounding box center [627, 316] width 522 height 13
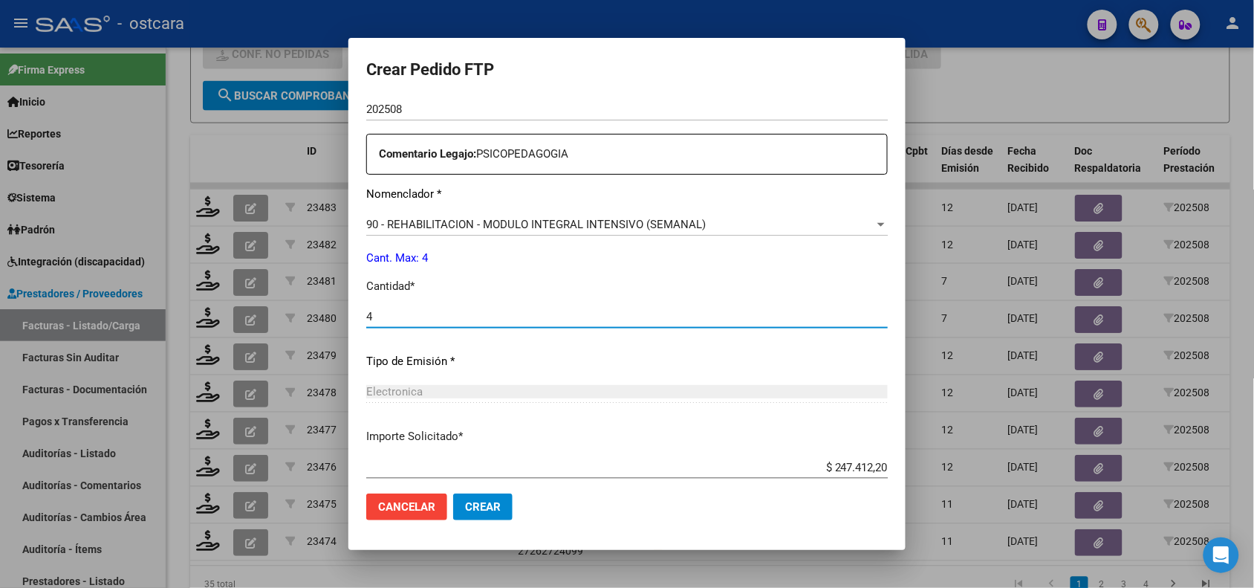
click at [479, 500] on span "Crear" at bounding box center [483, 506] width 36 height 13
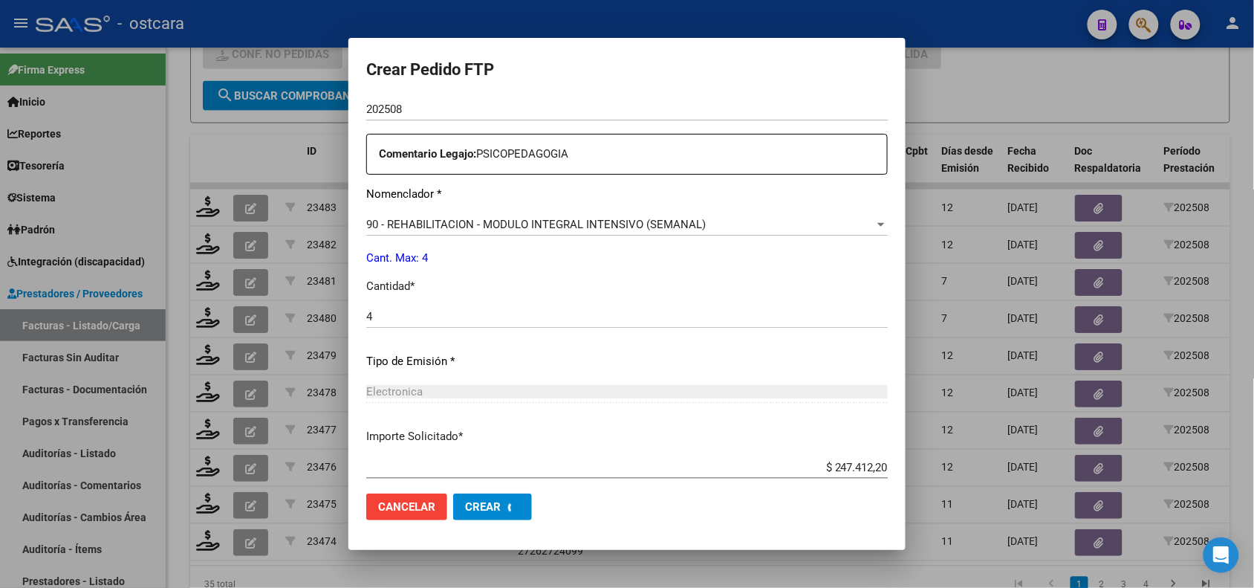
scroll to position [0, 0]
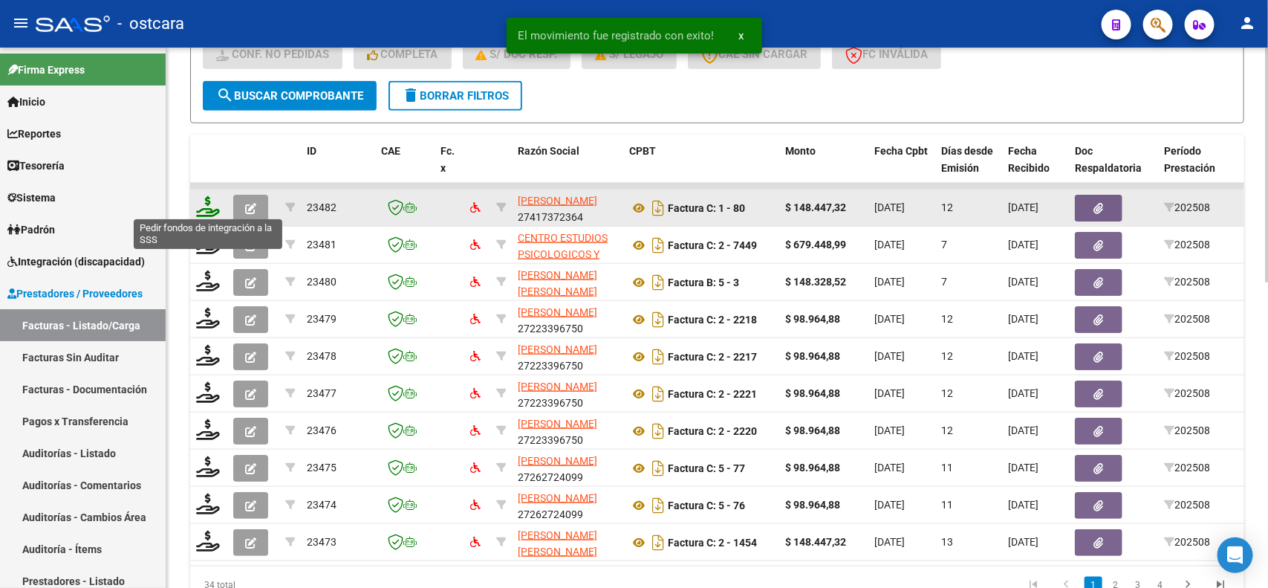
click at [208, 207] on icon at bounding box center [208, 206] width 24 height 21
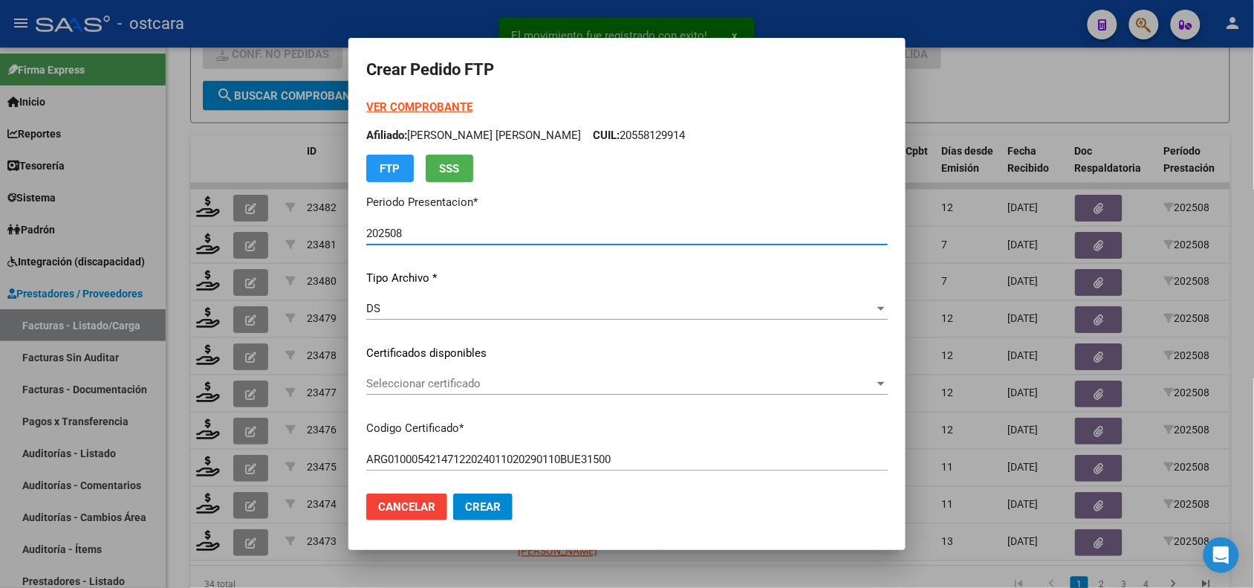
click at [472, 392] on div "Seleccionar certificado Seleccionar certificado" at bounding box center [627, 383] width 522 height 22
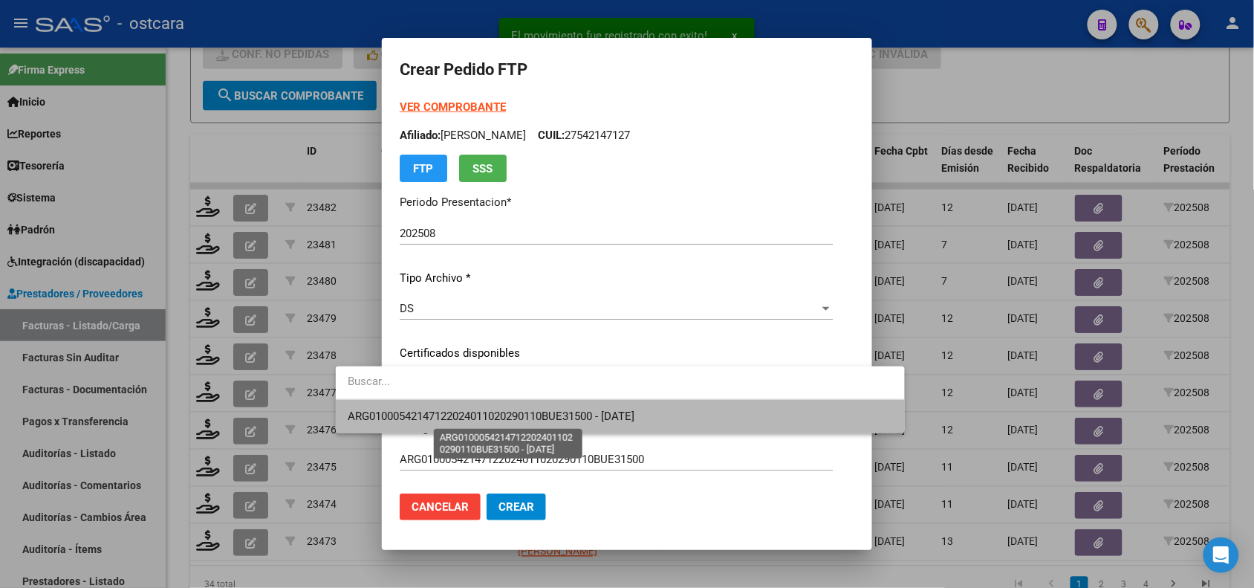
click at [478, 412] on span "ARG01000542147122024011020290110BUE31500 - 2029-01-10" at bounding box center [491, 415] width 287 height 13
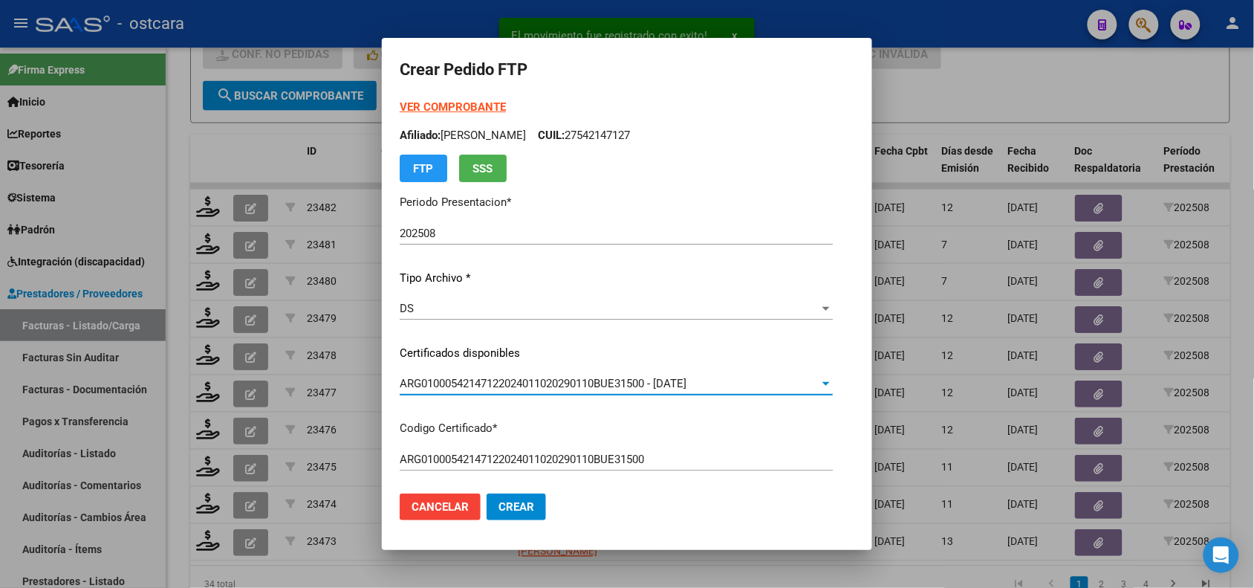
scroll to position [524, 0]
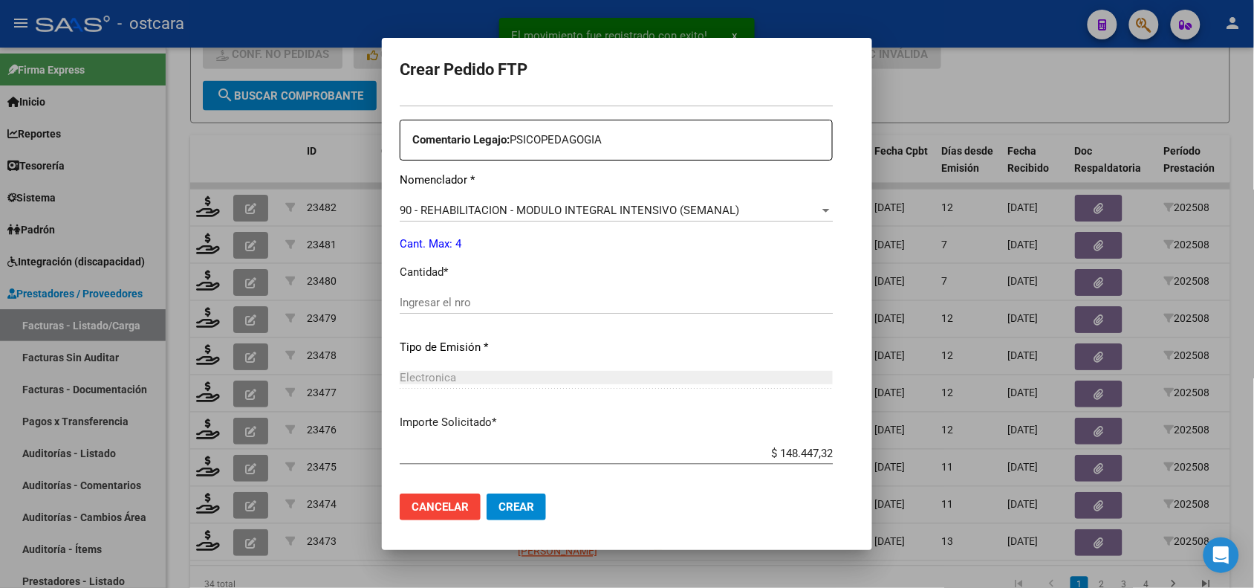
click at [403, 308] on input "Ingresar el nro" at bounding box center [616, 302] width 433 height 13
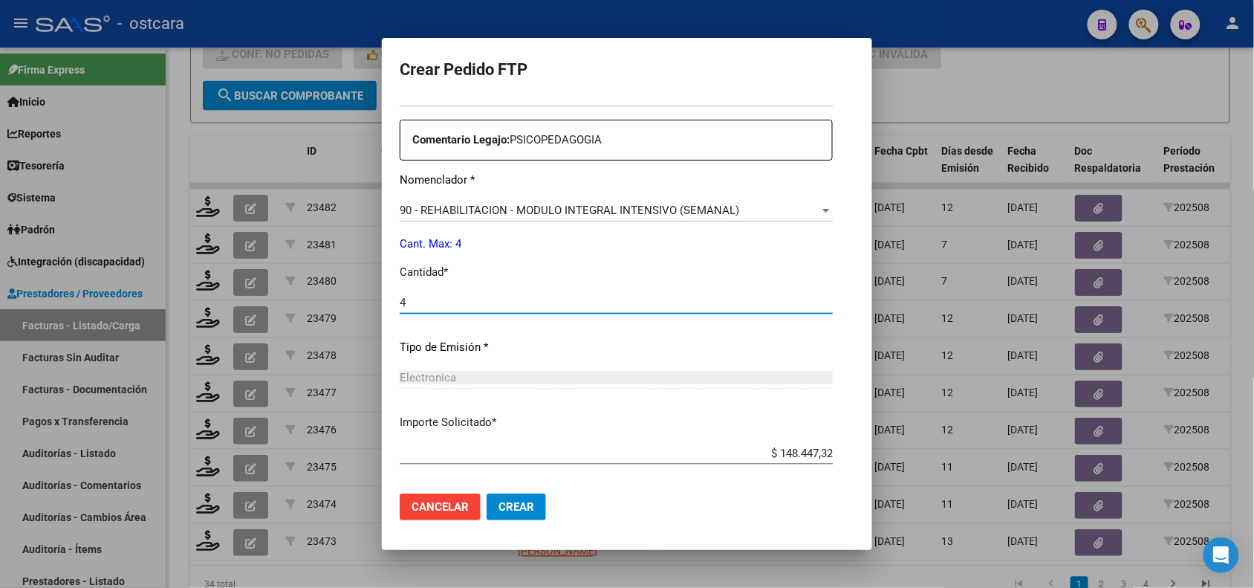
click at [499, 509] on span "Crear" at bounding box center [517, 506] width 36 height 13
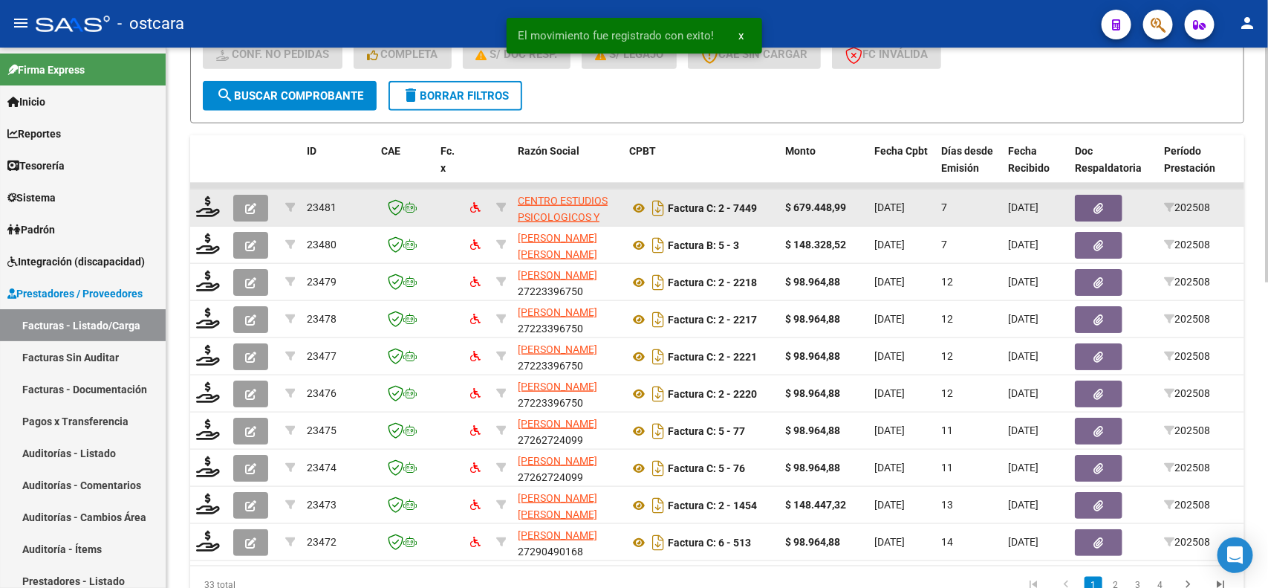
click at [204, 213] on div at bounding box center [208, 207] width 25 height 23
click at [207, 205] on icon at bounding box center [208, 206] width 24 height 21
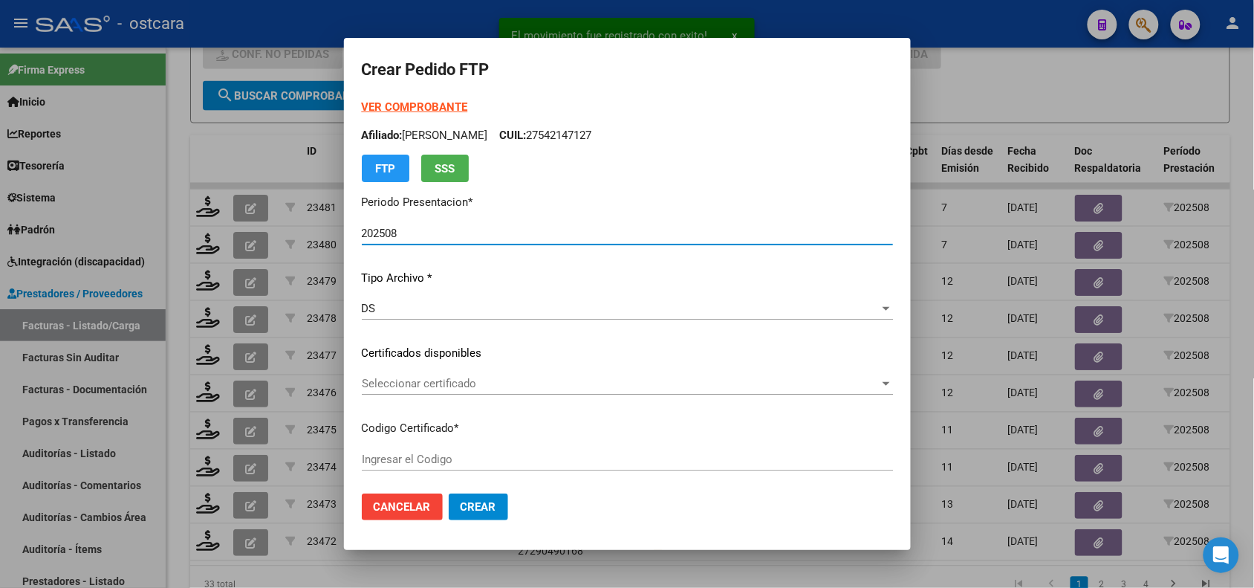
click at [525, 384] on span "Seleccionar certificado" at bounding box center [621, 383] width 518 height 13
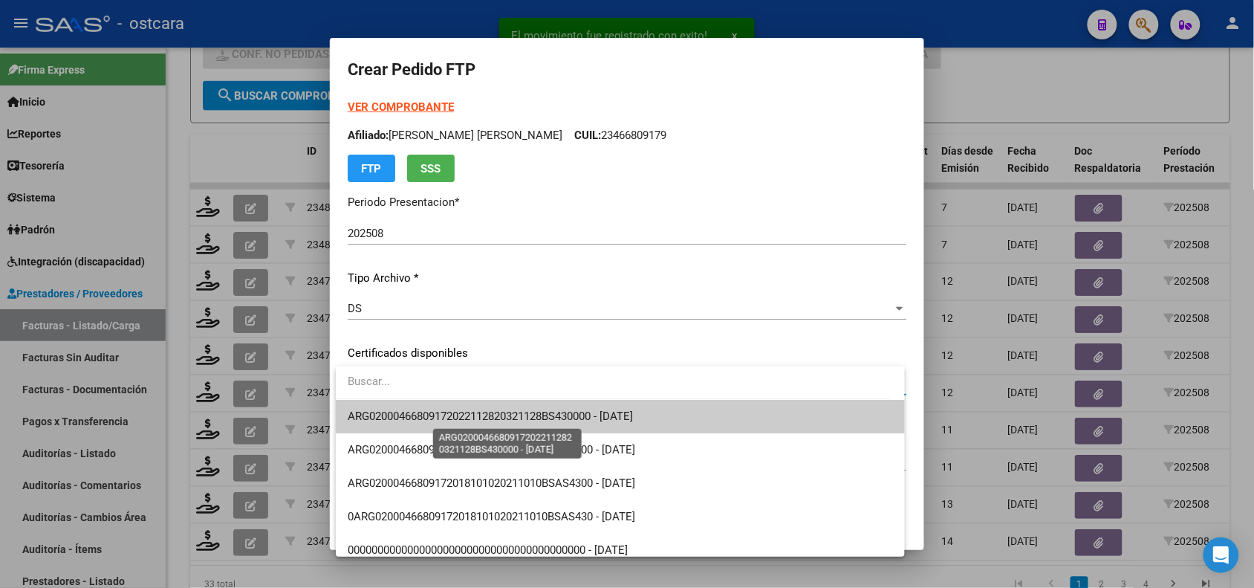
click at [536, 415] on span "ARG02000466809172022112820321128BS430000 - 2032-11-28" at bounding box center [490, 415] width 285 height 13
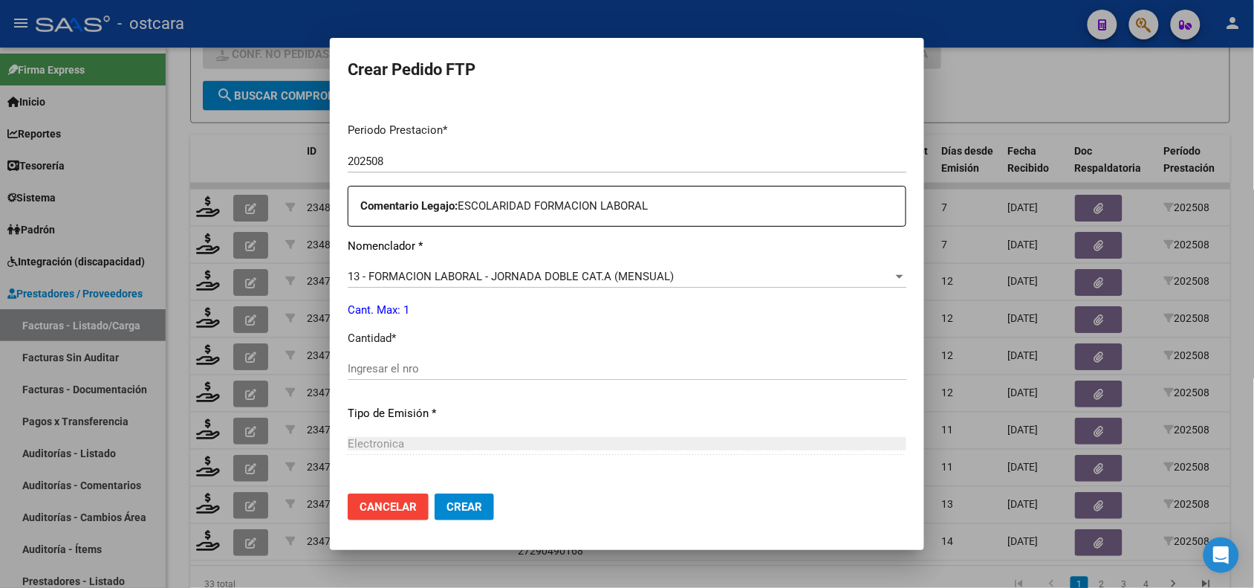
scroll to position [499, 0]
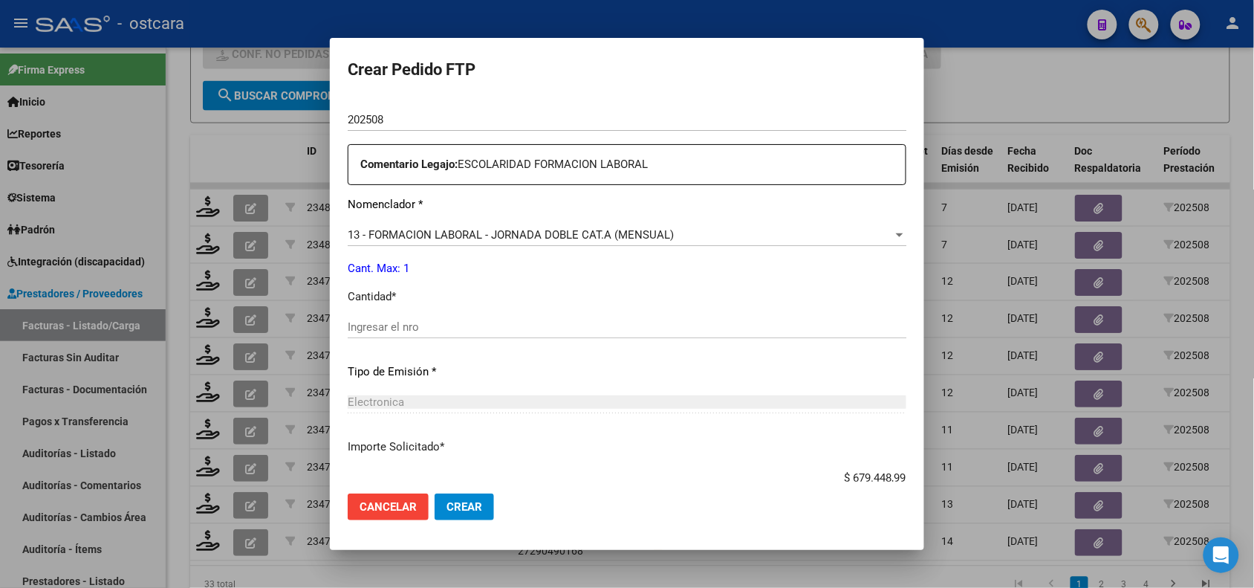
click at [585, 321] on input "Ingresar el nro" at bounding box center [627, 326] width 559 height 13
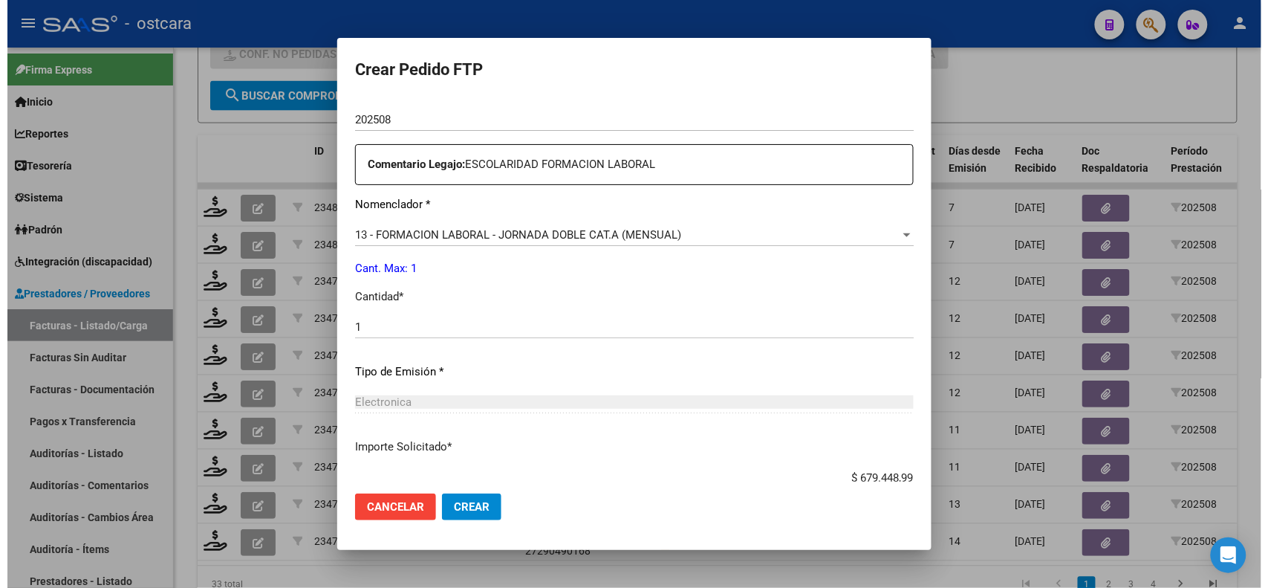
scroll to position [596, 0]
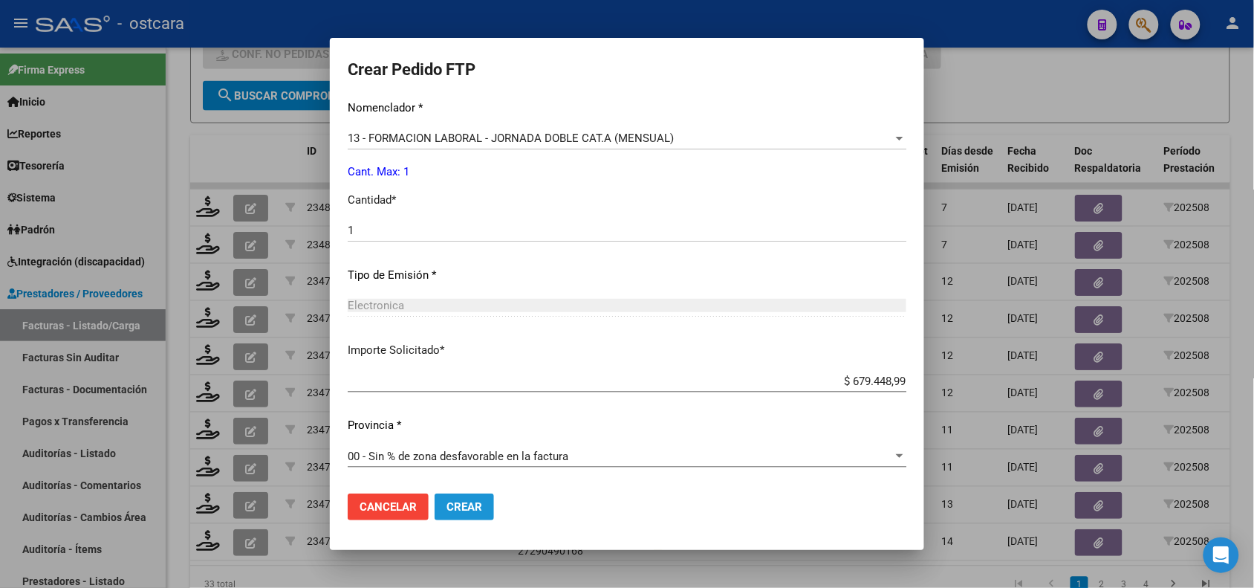
click at [458, 506] on span "Crear" at bounding box center [465, 506] width 36 height 13
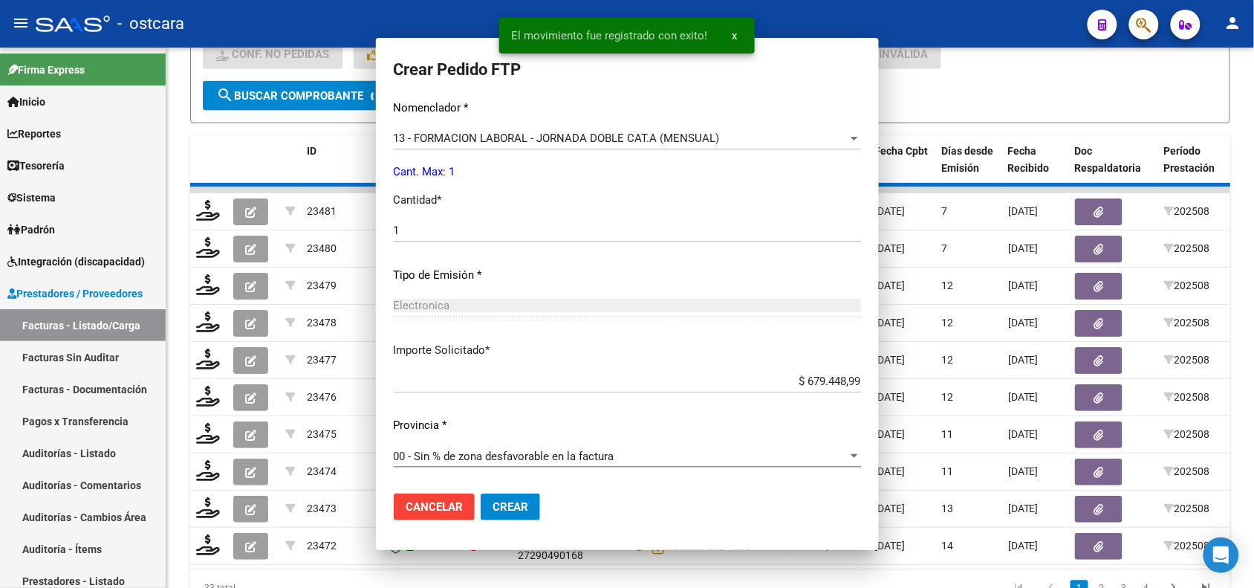
scroll to position [0, 0]
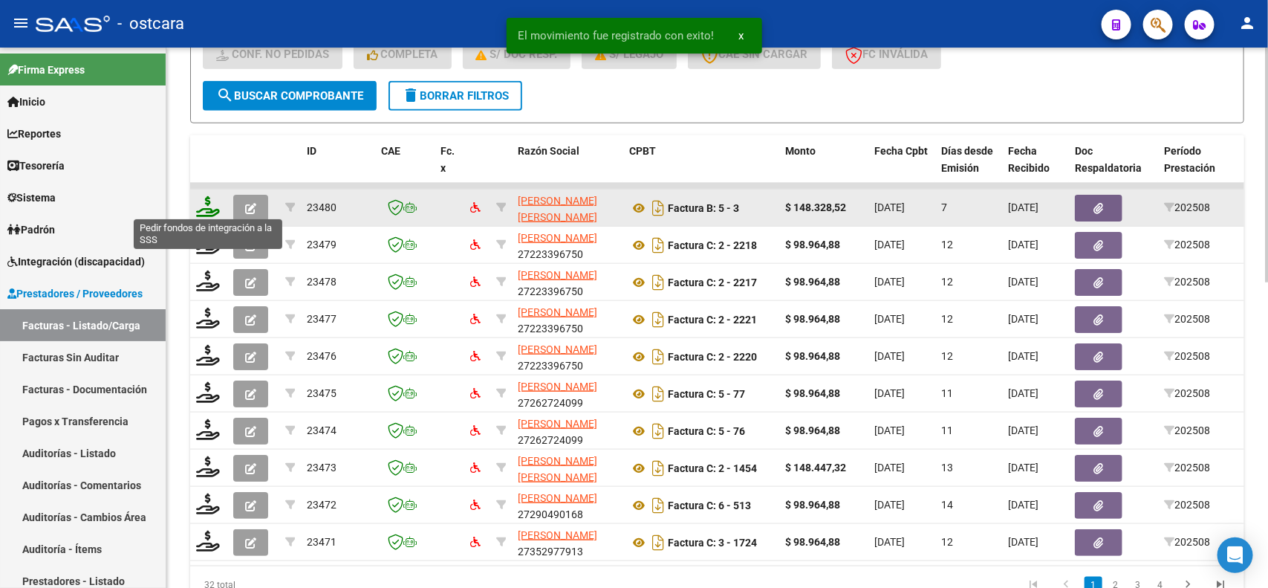
click at [201, 201] on icon at bounding box center [208, 206] width 24 height 21
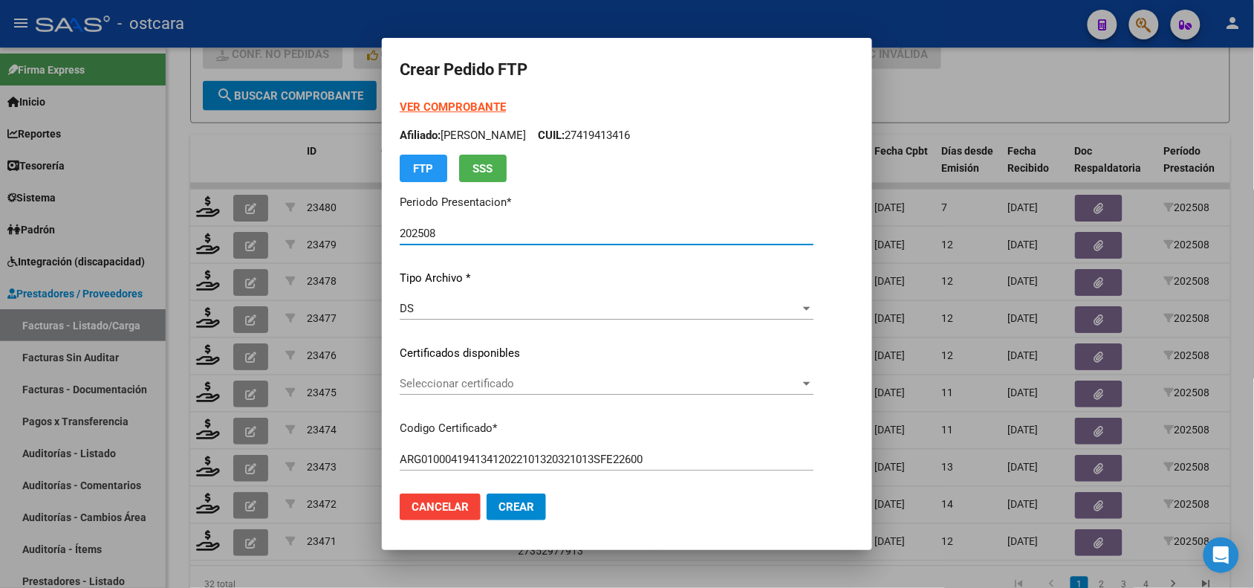
click at [470, 391] on div "Seleccionar certificado Seleccionar certificado" at bounding box center [607, 383] width 414 height 22
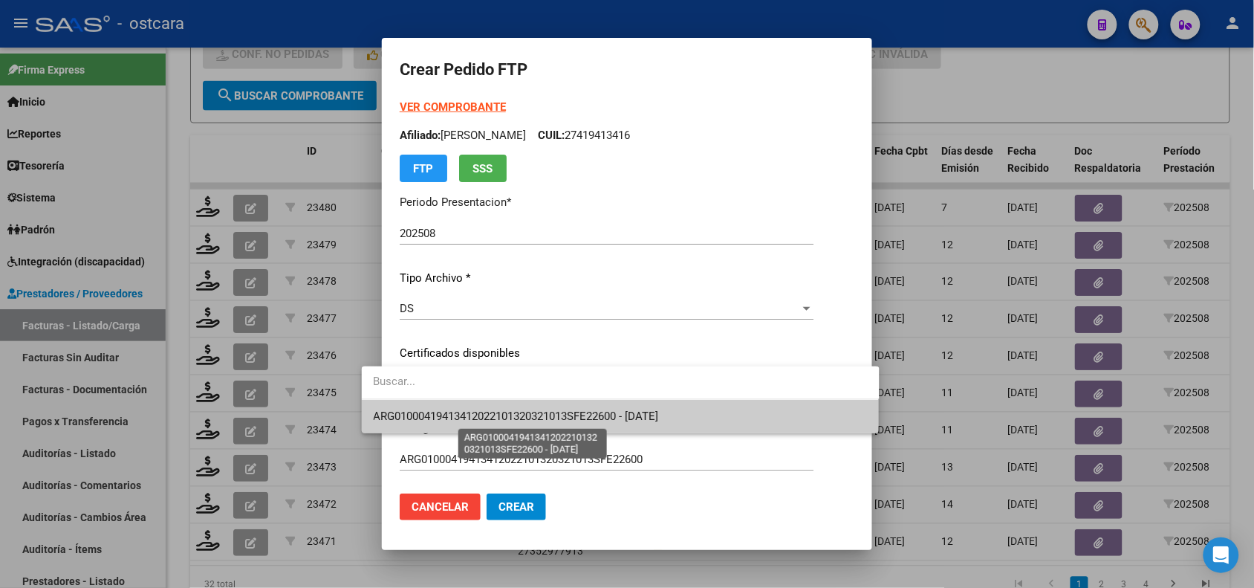
click at [487, 412] on span "ARG01000419413412022101320321013SFE22600 - [DATE]" at bounding box center [516, 415] width 285 height 13
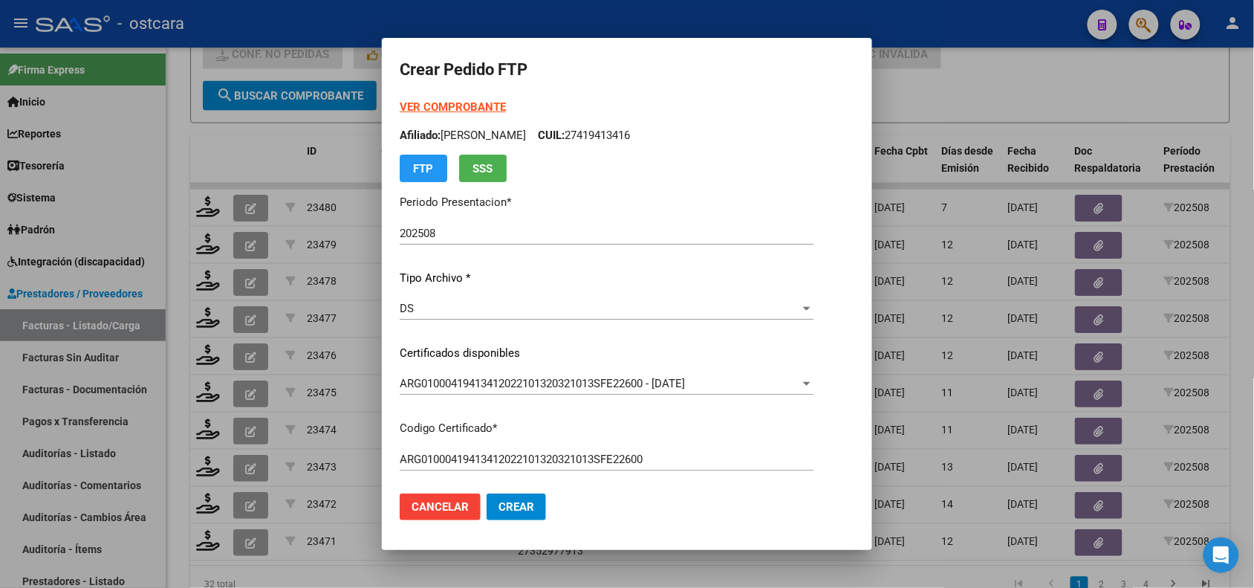
scroll to position [505, 0]
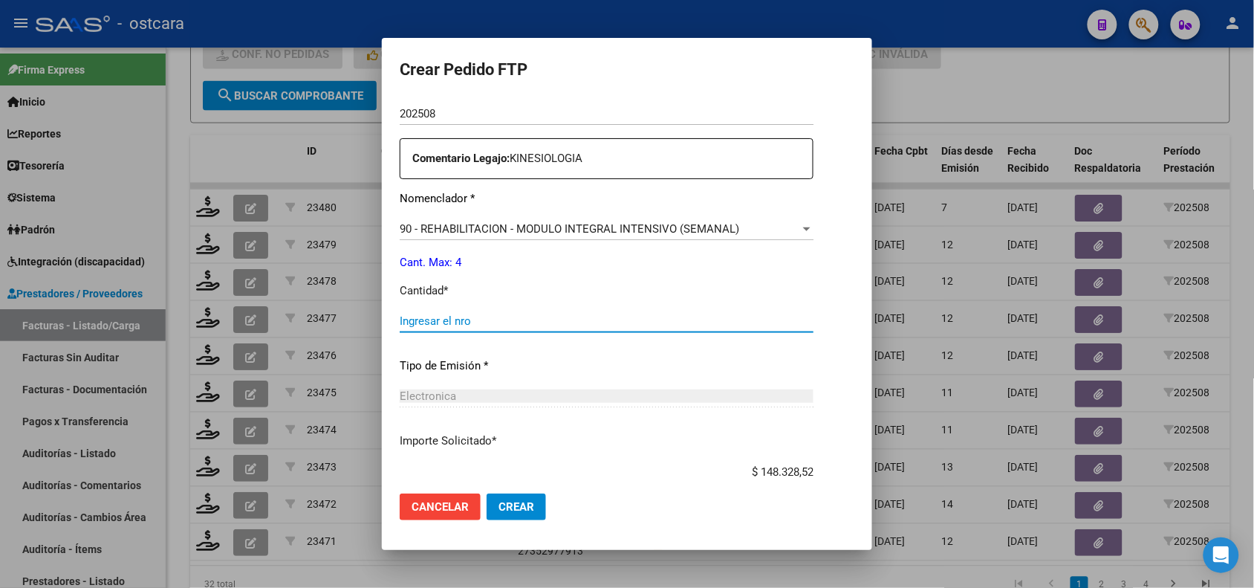
click at [450, 321] on input "Ingresar el nro" at bounding box center [607, 320] width 414 height 13
click at [499, 505] on span "Crear" at bounding box center [517, 506] width 36 height 13
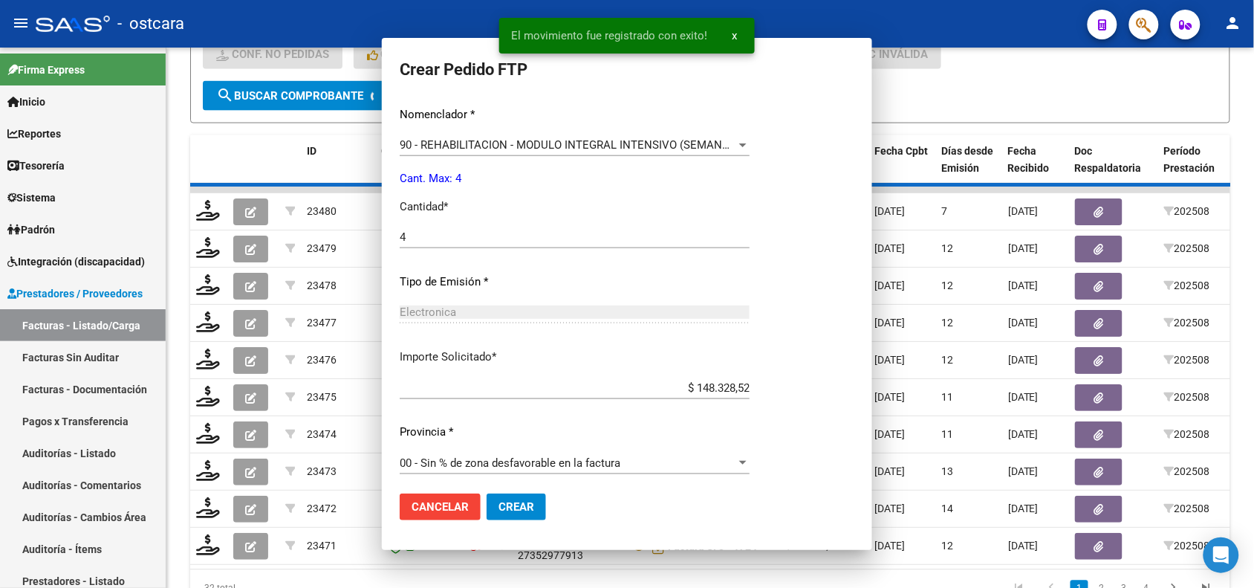
scroll to position [421, 0]
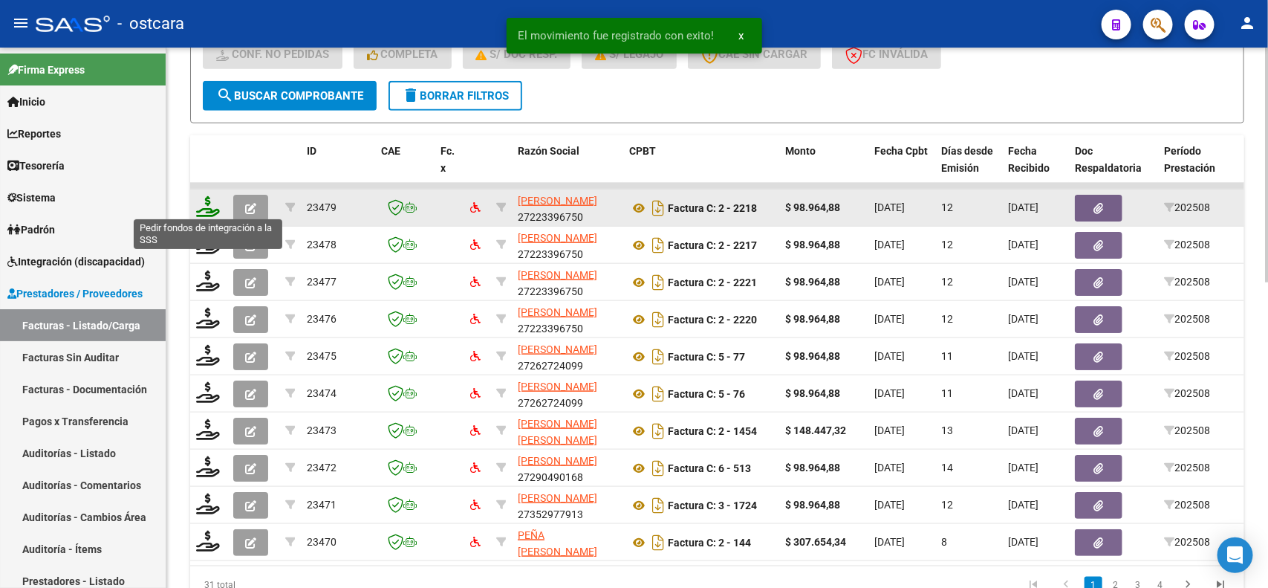
click at [206, 198] on icon at bounding box center [208, 206] width 24 height 21
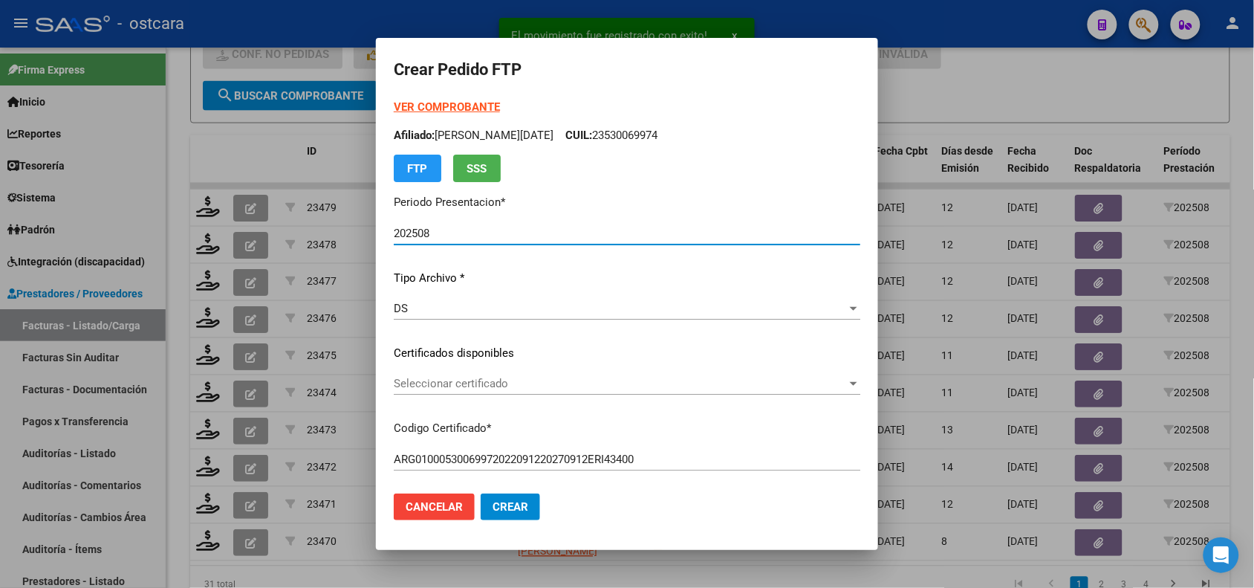
click at [472, 384] on span "Seleccionar certificado" at bounding box center [620, 383] width 453 height 13
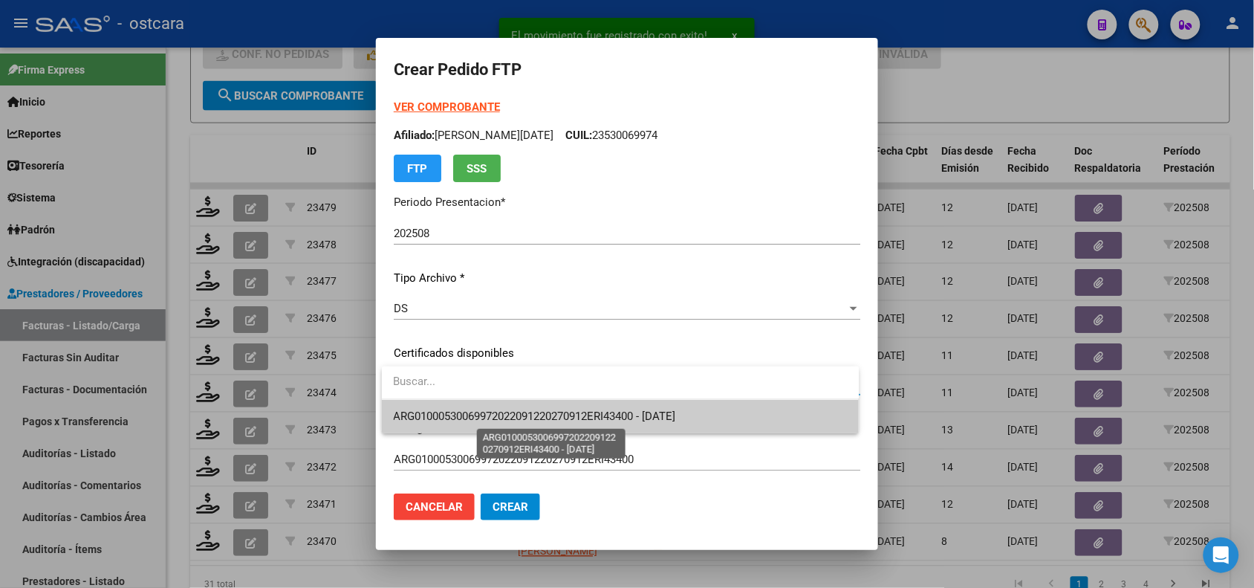
click at [479, 413] on span "ARG01000530069972022091220270912ERI43400 - 2027-09-12" at bounding box center [535, 415] width 282 height 13
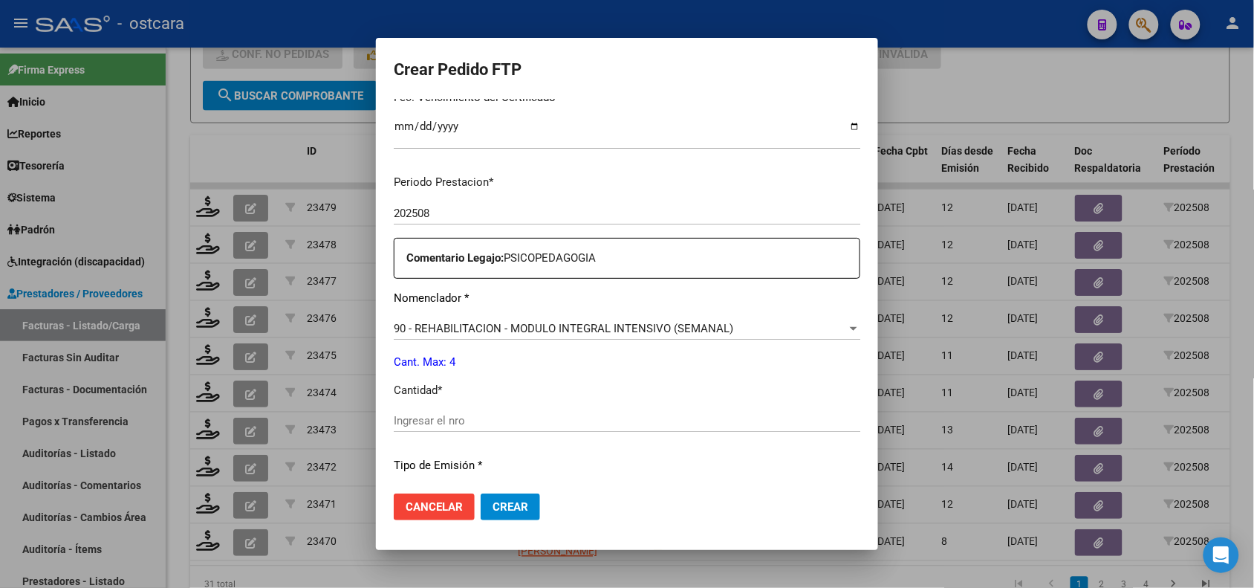
scroll to position [489, 0]
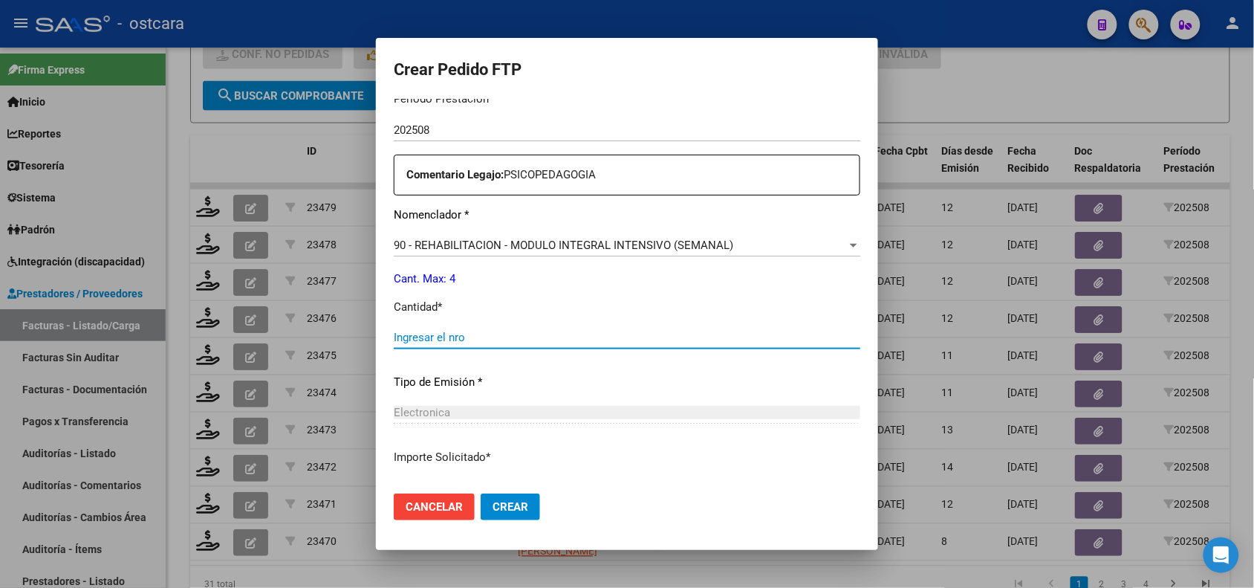
click at [750, 340] on input "Ingresar el nro" at bounding box center [627, 337] width 467 height 13
click at [524, 502] on span "Crear" at bounding box center [511, 506] width 36 height 13
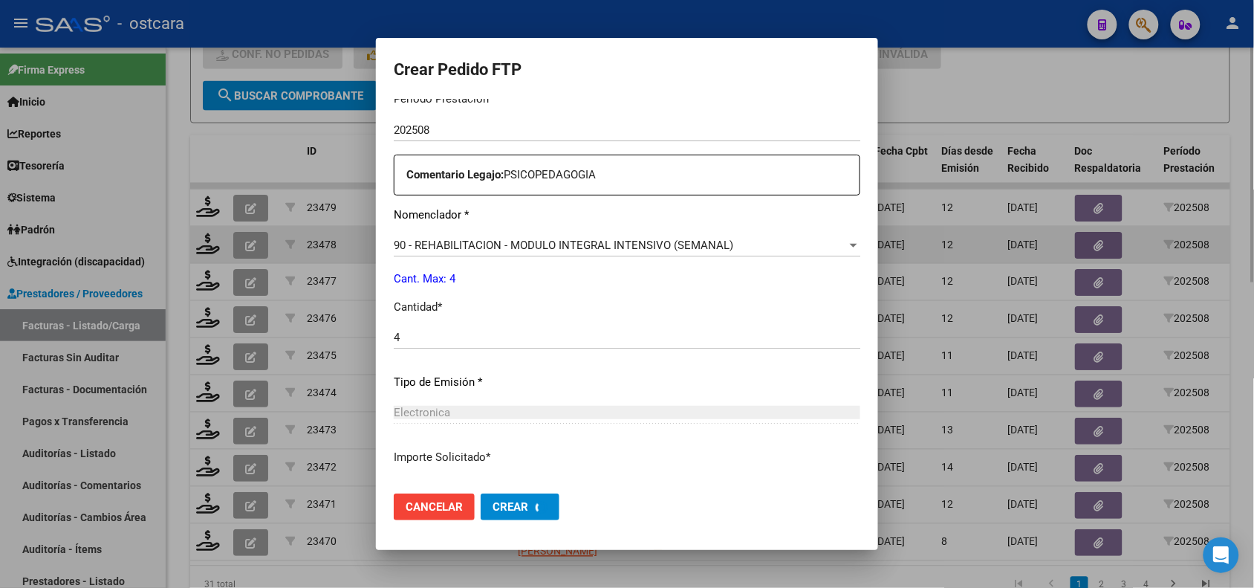
scroll to position [0, 0]
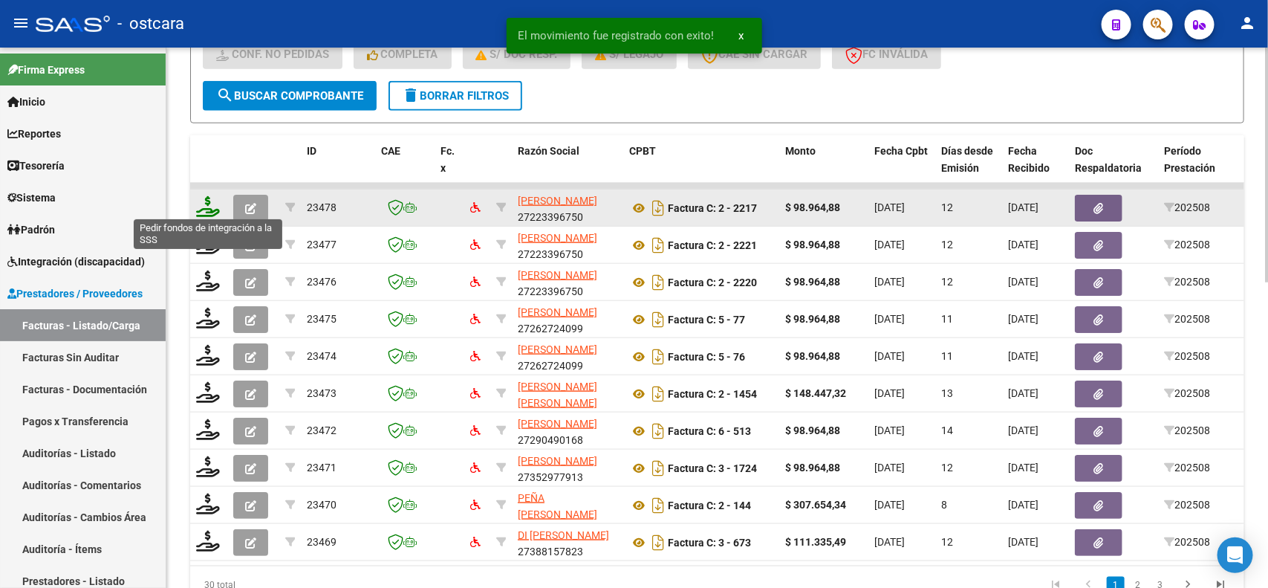
click at [209, 201] on icon at bounding box center [208, 206] width 24 height 21
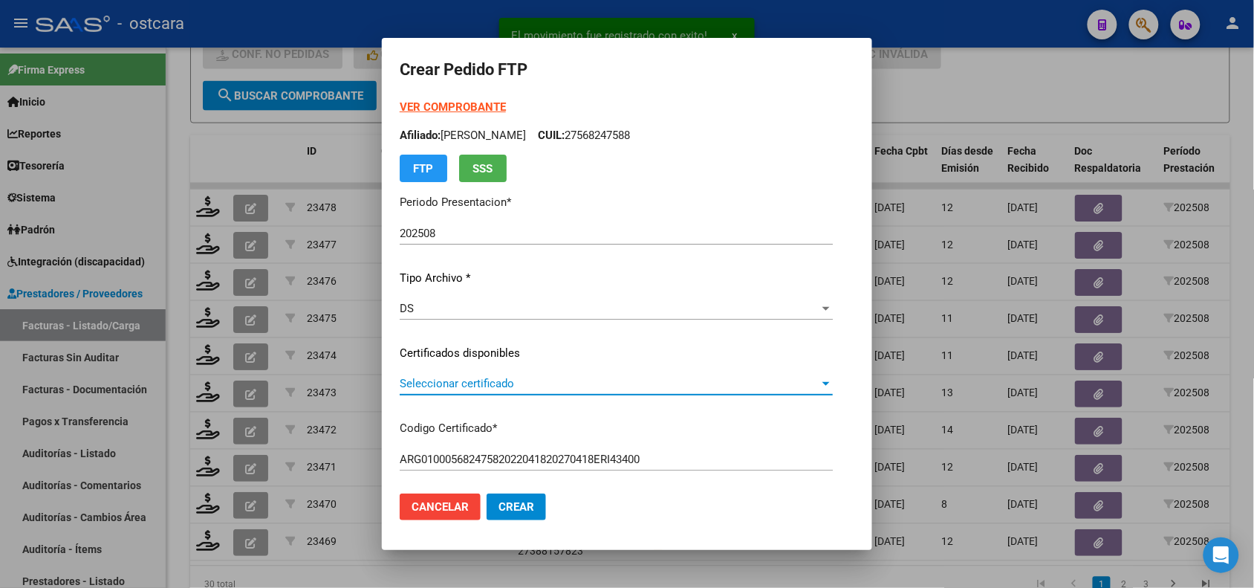
click at [444, 383] on span "Seleccionar certificado" at bounding box center [610, 383] width 420 height 13
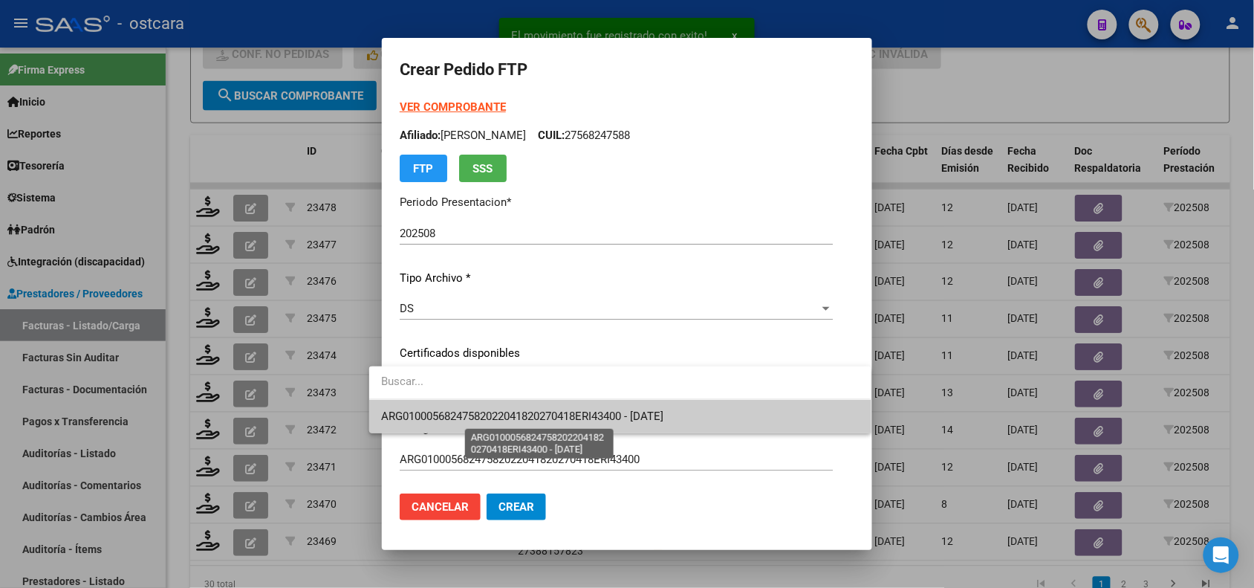
click at [455, 415] on span "ARG01000568247582022041820270418ERI43400 - 2027-04-18" at bounding box center [522, 415] width 282 height 13
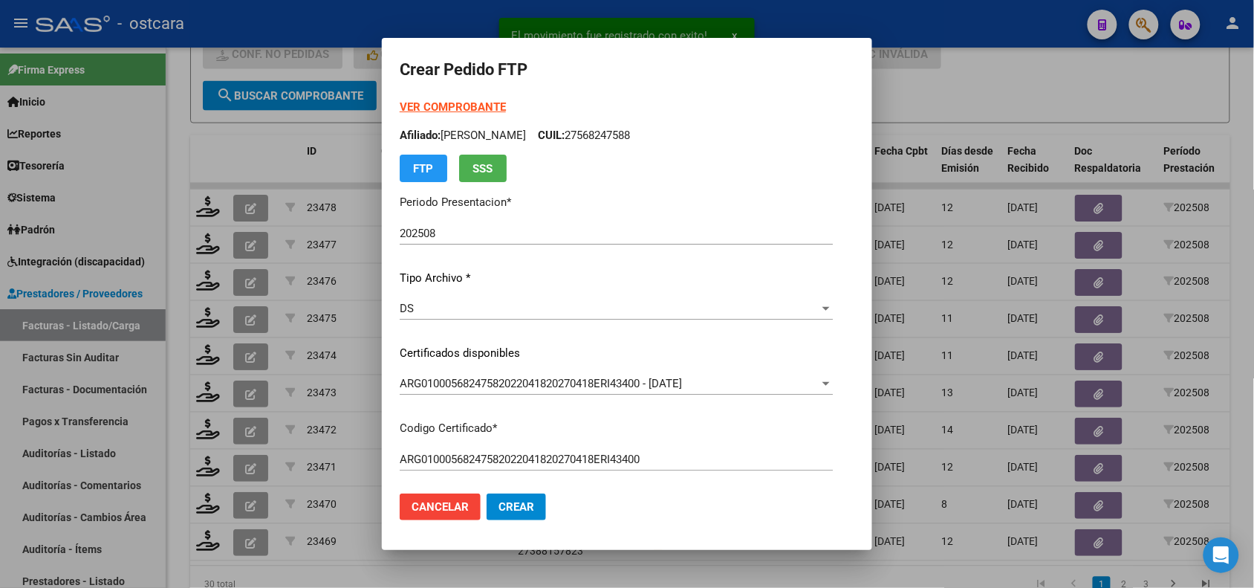
scroll to position [507, 0]
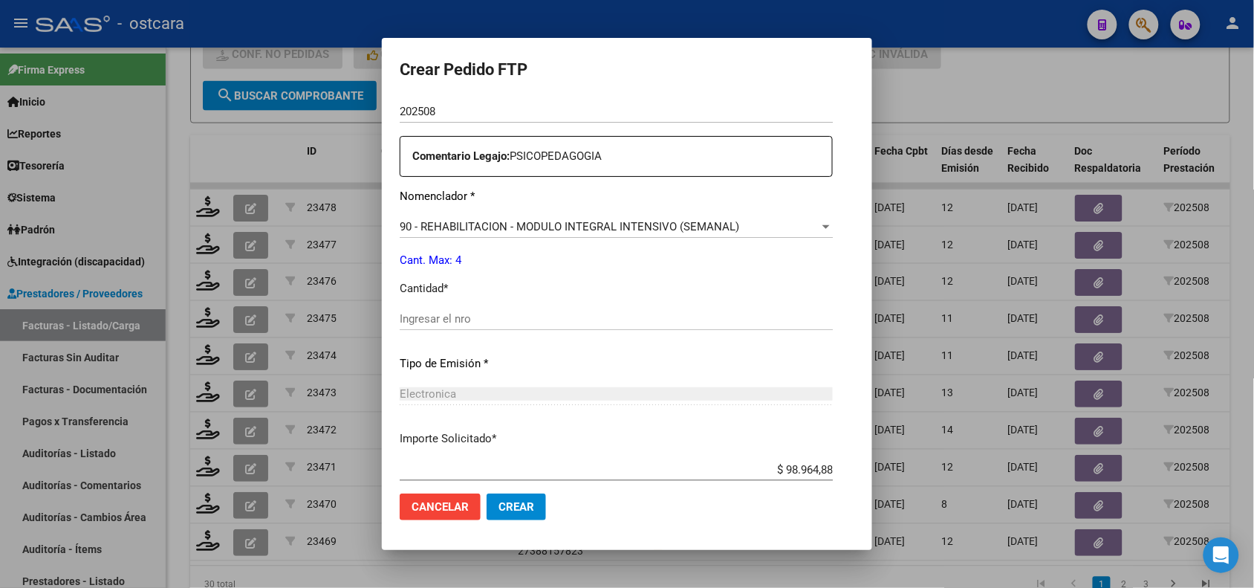
click at [466, 324] on input "Ingresar el nro" at bounding box center [616, 318] width 433 height 13
click at [504, 515] on button "Crear" at bounding box center [516, 506] width 59 height 27
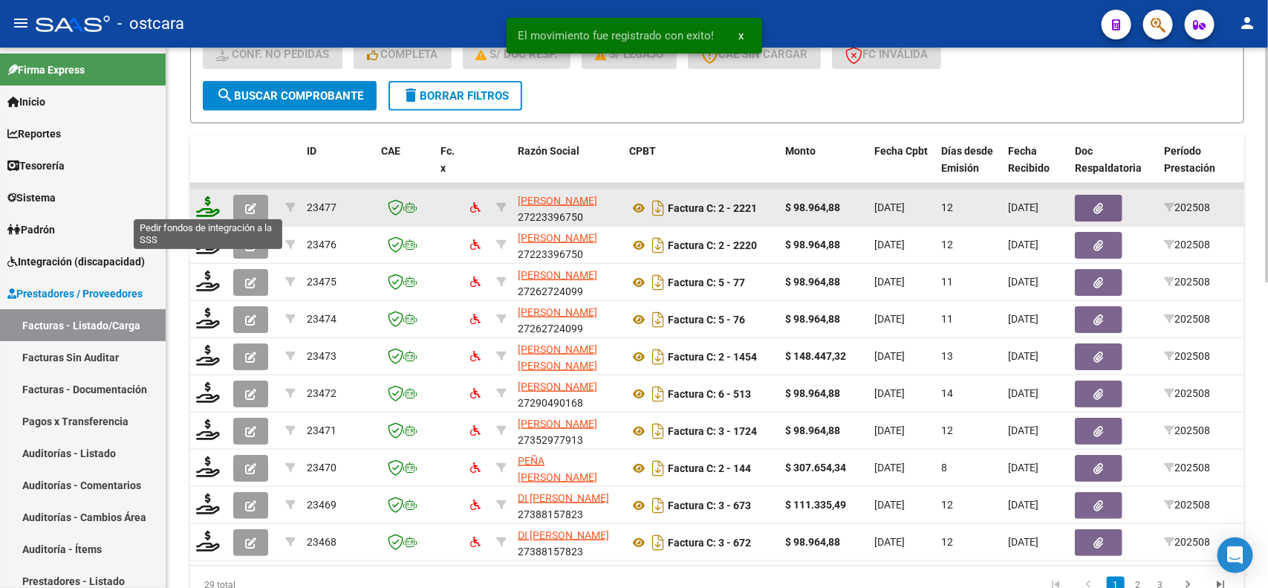
click at [206, 207] on icon at bounding box center [208, 206] width 24 height 21
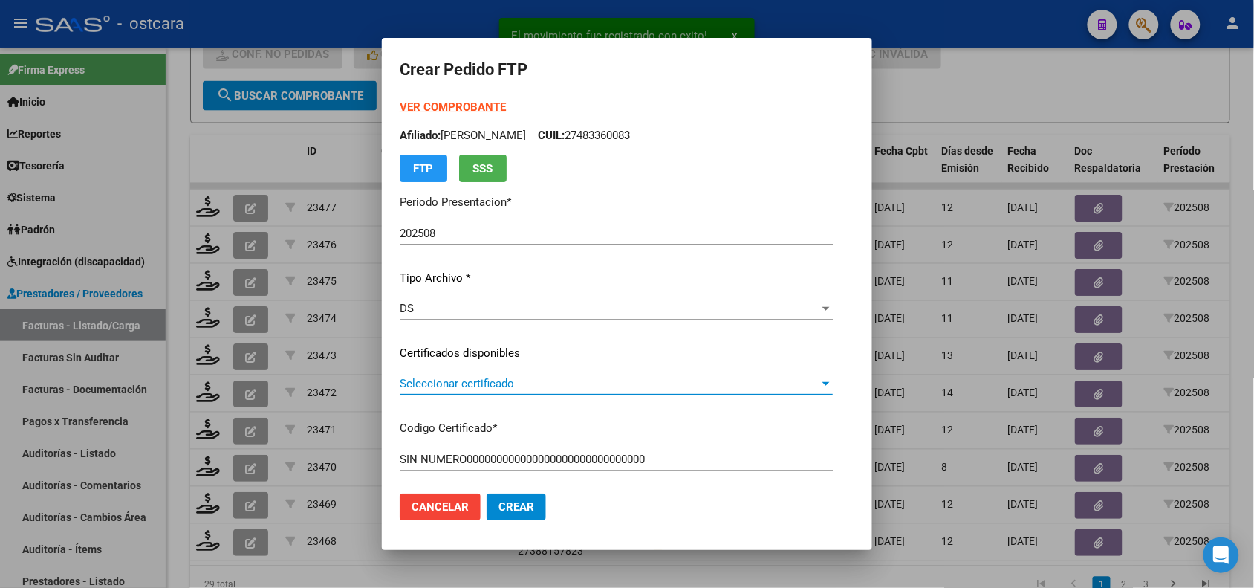
click at [511, 377] on span "Seleccionar certificado" at bounding box center [610, 383] width 420 height 13
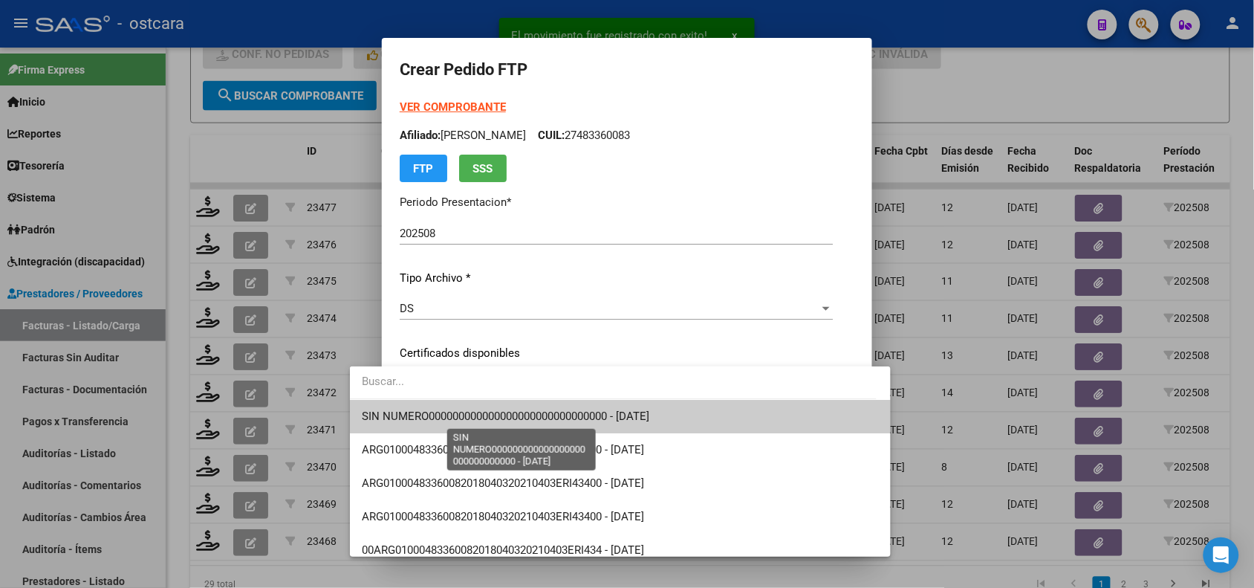
click at [517, 412] on span "SIN NUMERO000000000000000000000000000000 - 2026-06-01" at bounding box center [506, 415] width 288 height 13
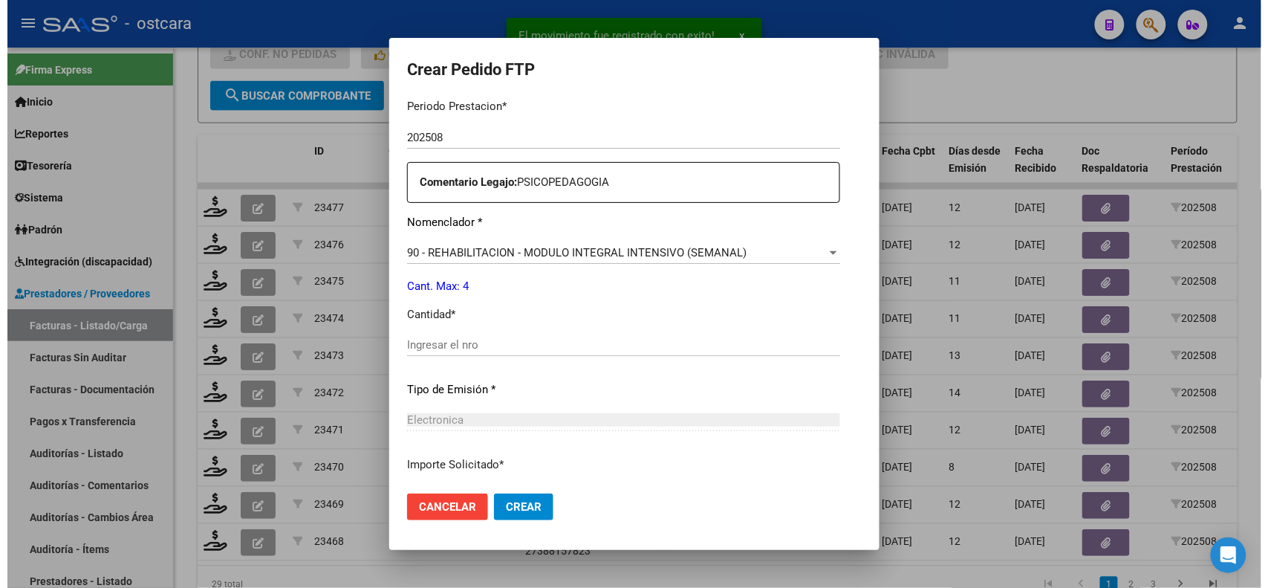
scroll to position [479, 0]
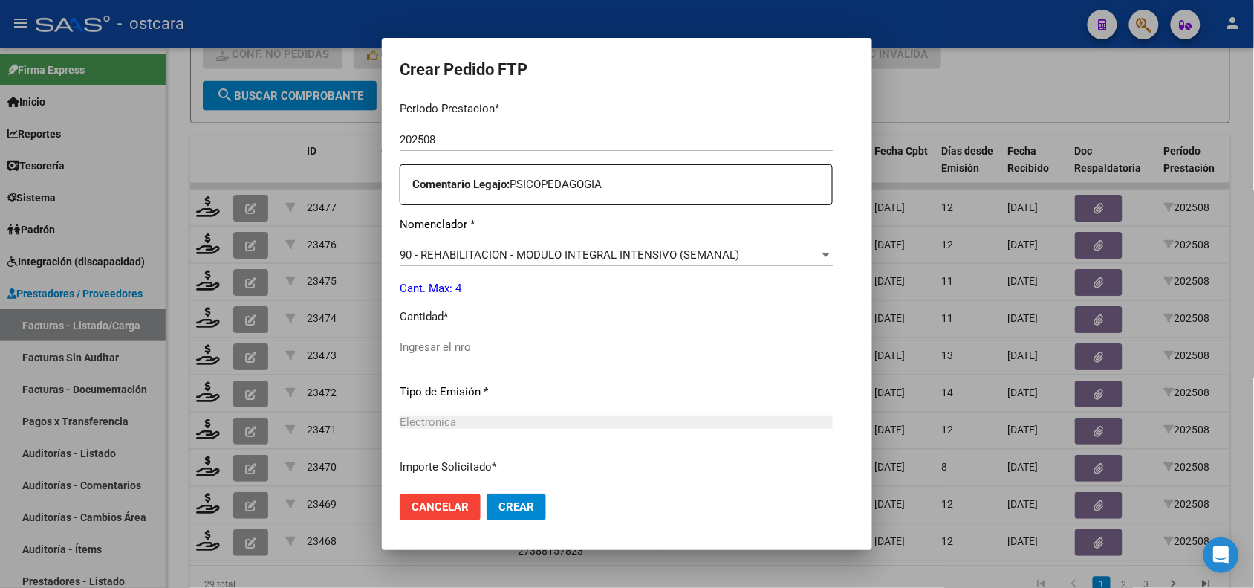
click at [730, 354] on div "Ingresar el nro" at bounding box center [616, 347] width 433 height 22
click at [499, 507] on span "Crear" at bounding box center [517, 506] width 36 height 13
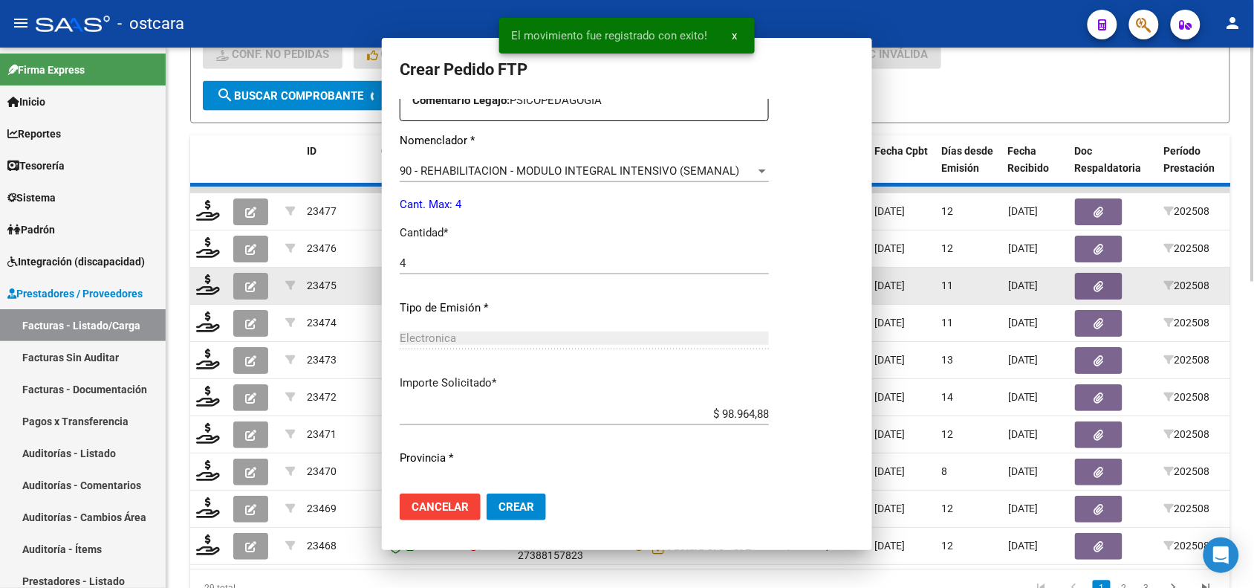
scroll to position [0, 0]
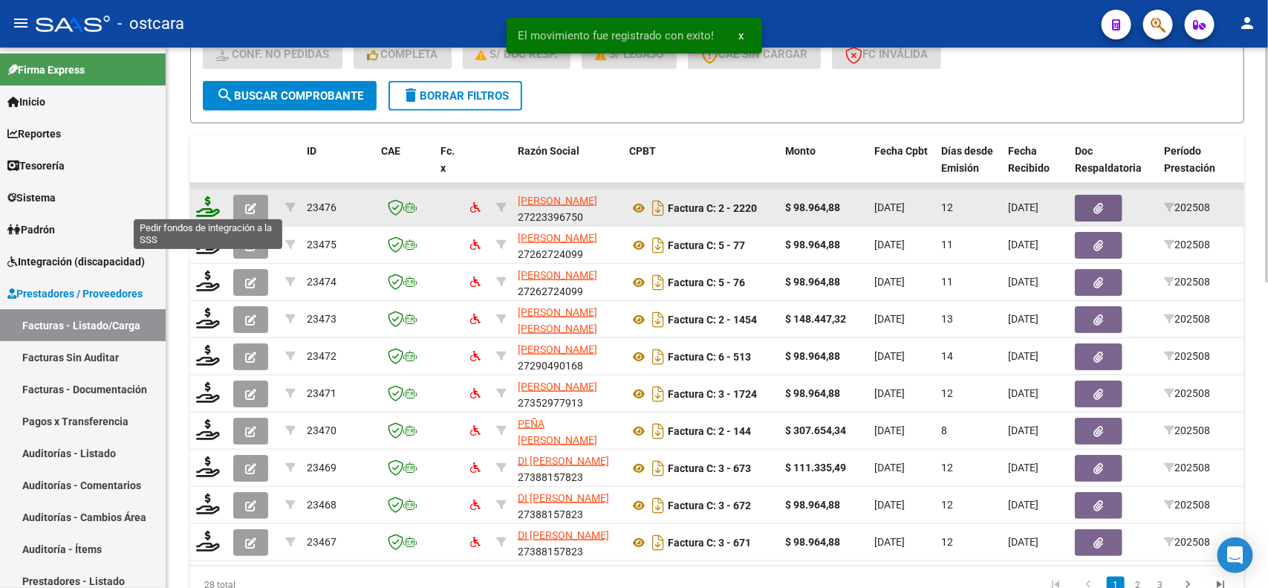
click at [212, 213] on icon at bounding box center [208, 206] width 24 height 21
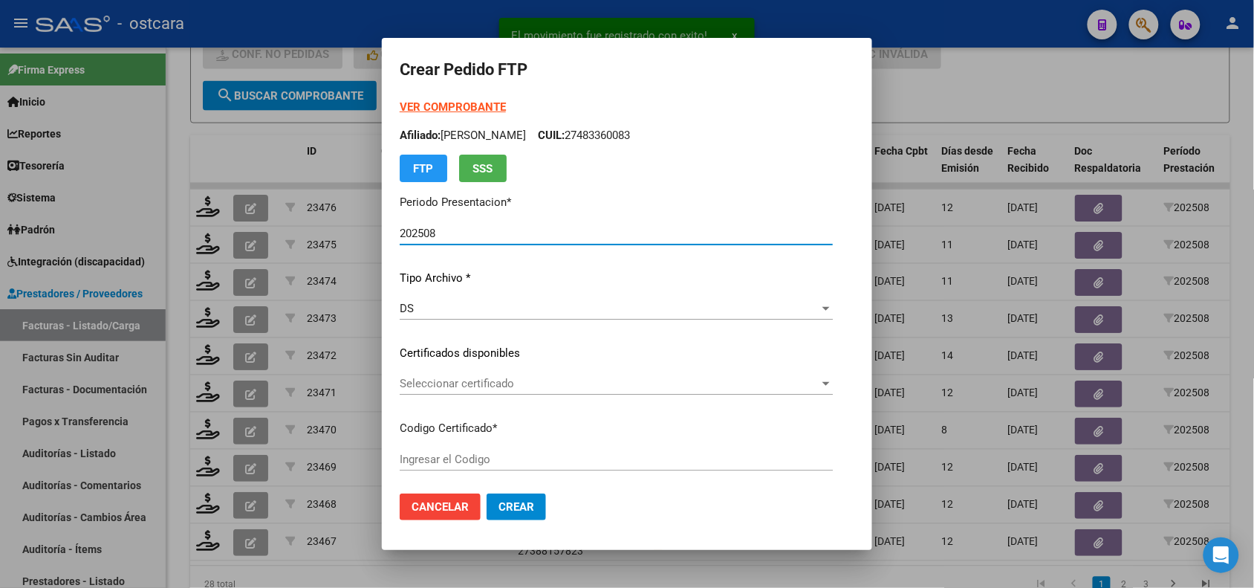
click at [536, 379] on span "Seleccionar certificado" at bounding box center [610, 383] width 420 height 13
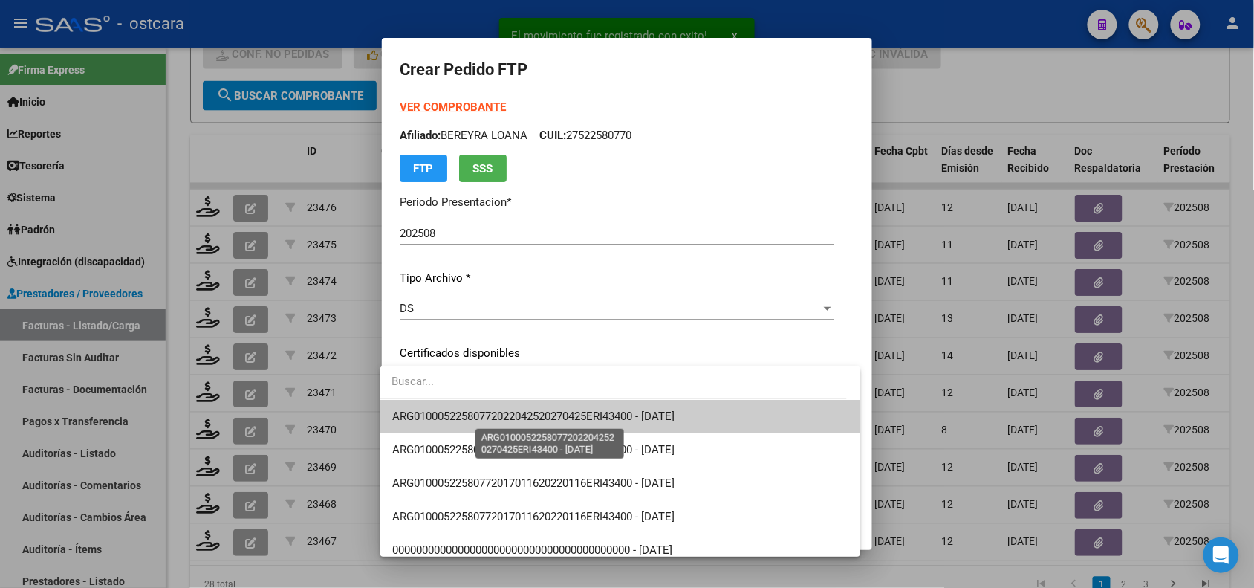
click at [542, 409] on span "ARG01000522580772022042520270425ERI43400 - [DATE]" at bounding box center [533, 415] width 282 height 13
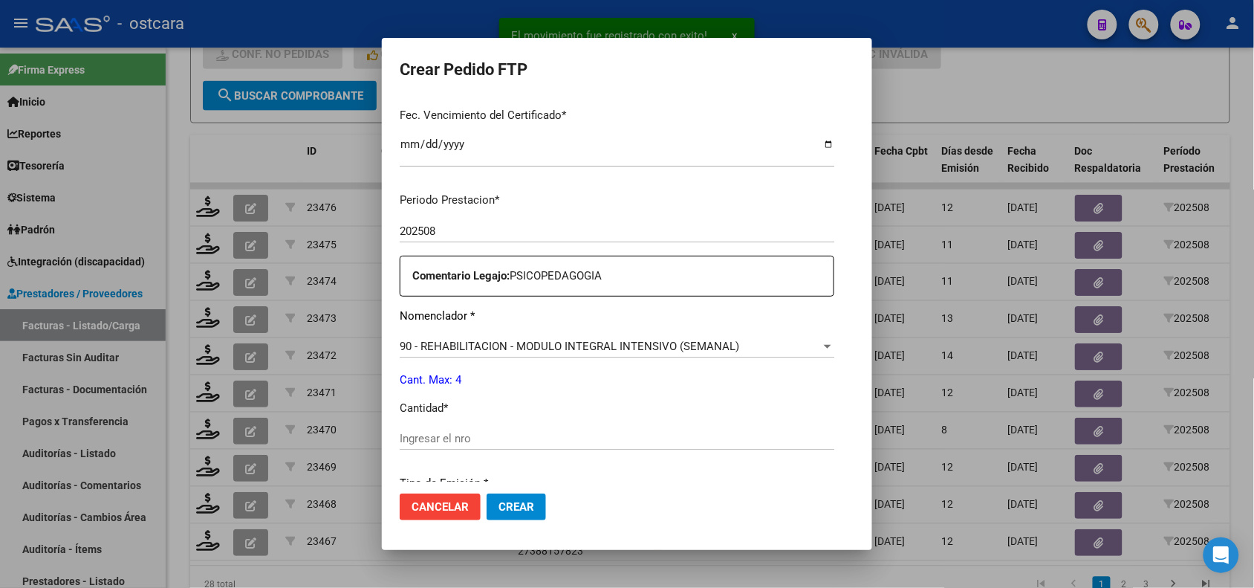
scroll to position [392, 0]
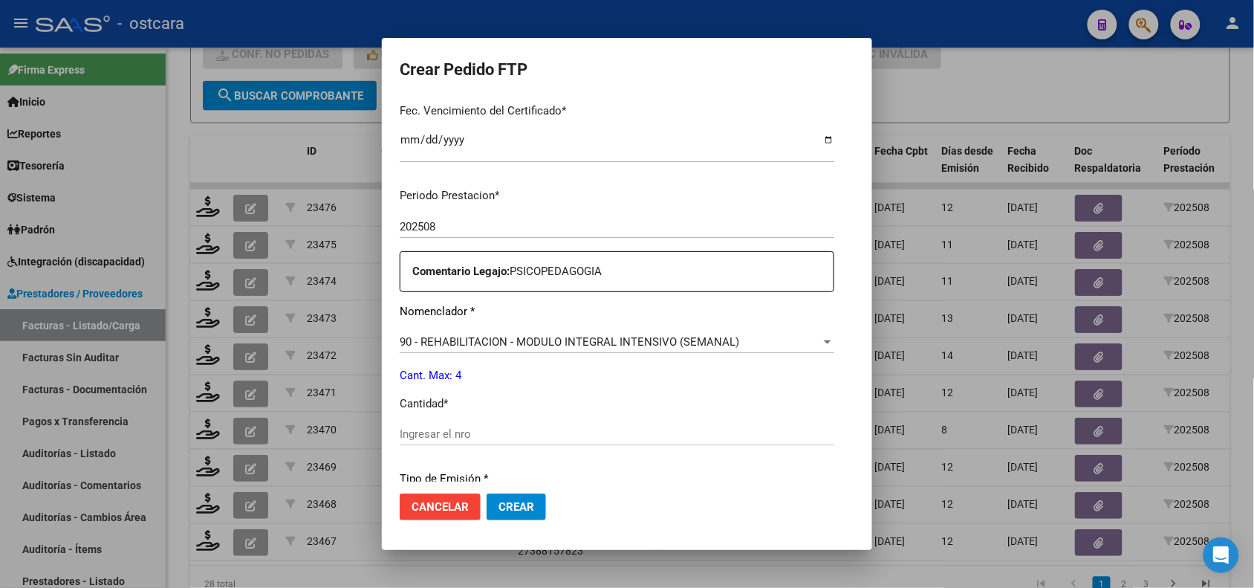
click at [454, 433] on input "Ingresar el nro" at bounding box center [617, 433] width 435 height 13
click at [505, 502] on span "Crear" at bounding box center [517, 506] width 36 height 13
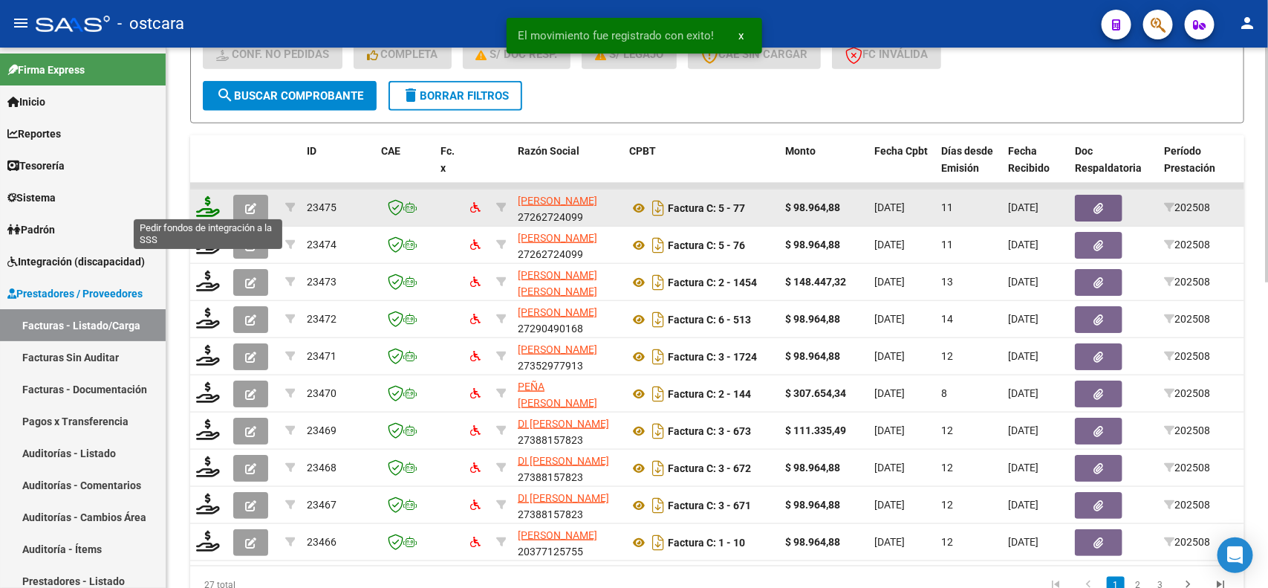
click at [218, 202] on icon at bounding box center [208, 206] width 24 height 21
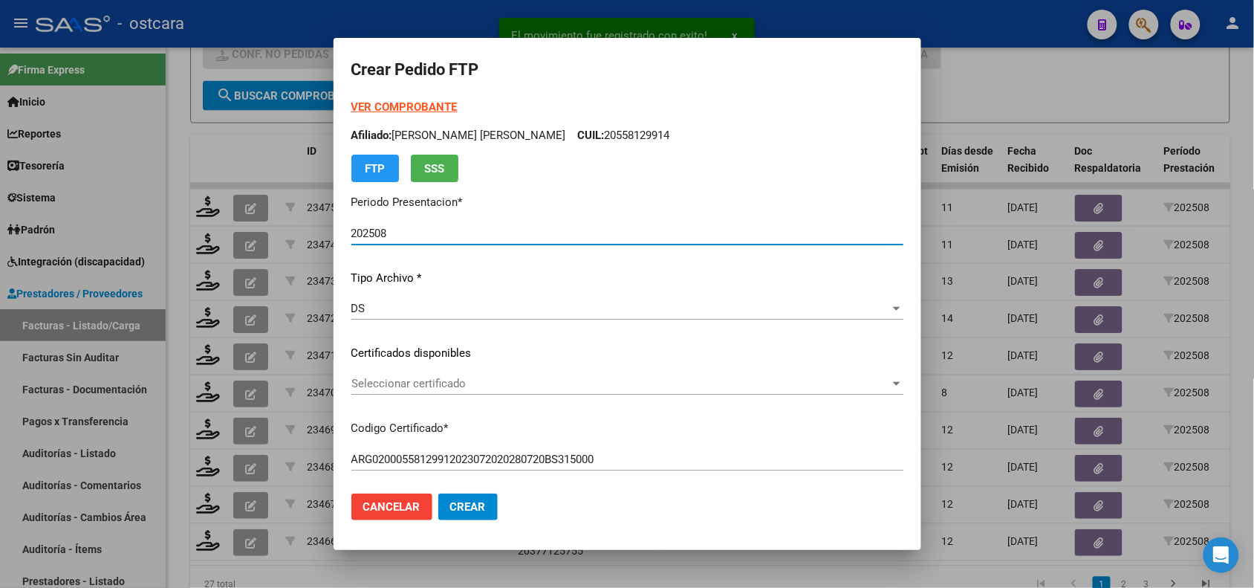
click at [520, 390] on div "Seleccionar certificado Seleccionar certificado" at bounding box center [627, 383] width 552 height 22
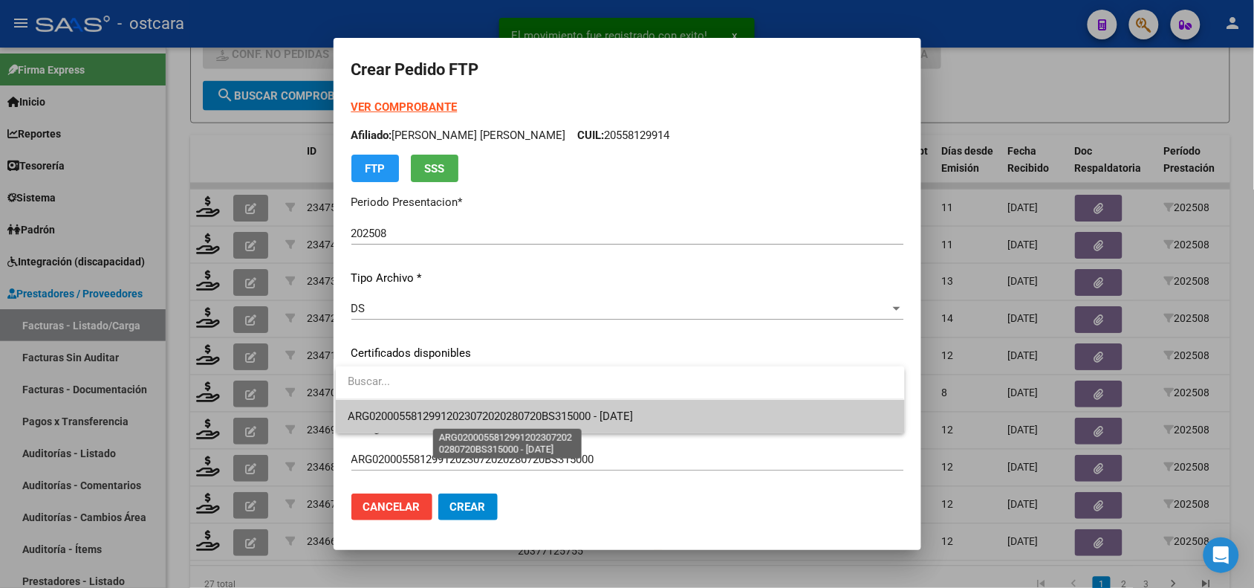
click at [524, 414] on span "ARG02000558129912023072020280720BS315000 - 2028-07-20" at bounding box center [490, 415] width 285 height 13
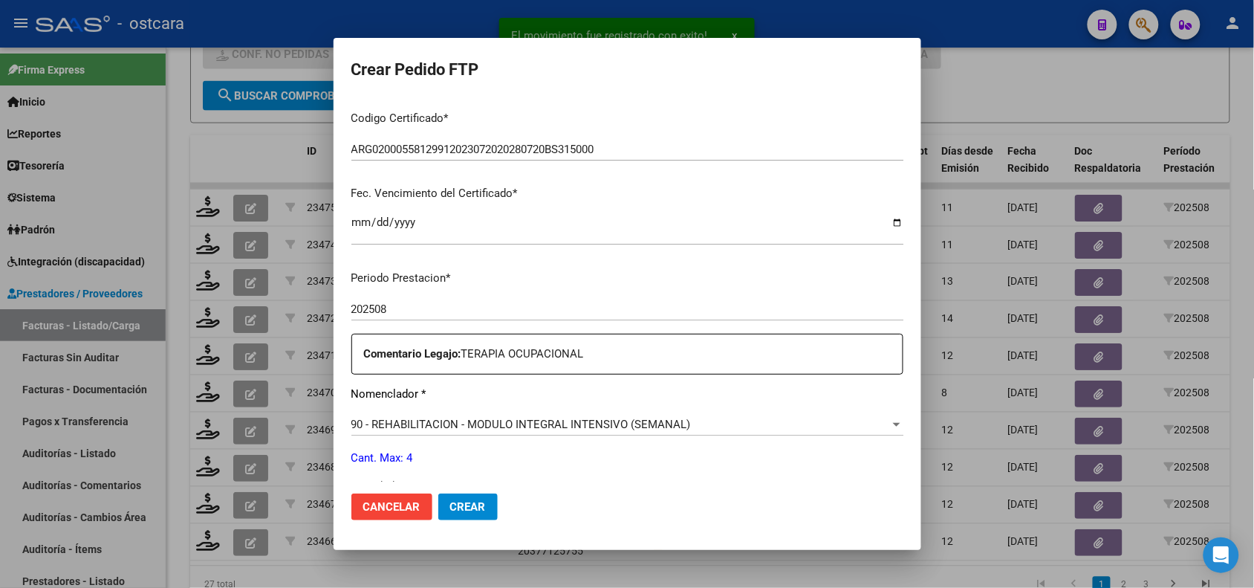
scroll to position [388, 0]
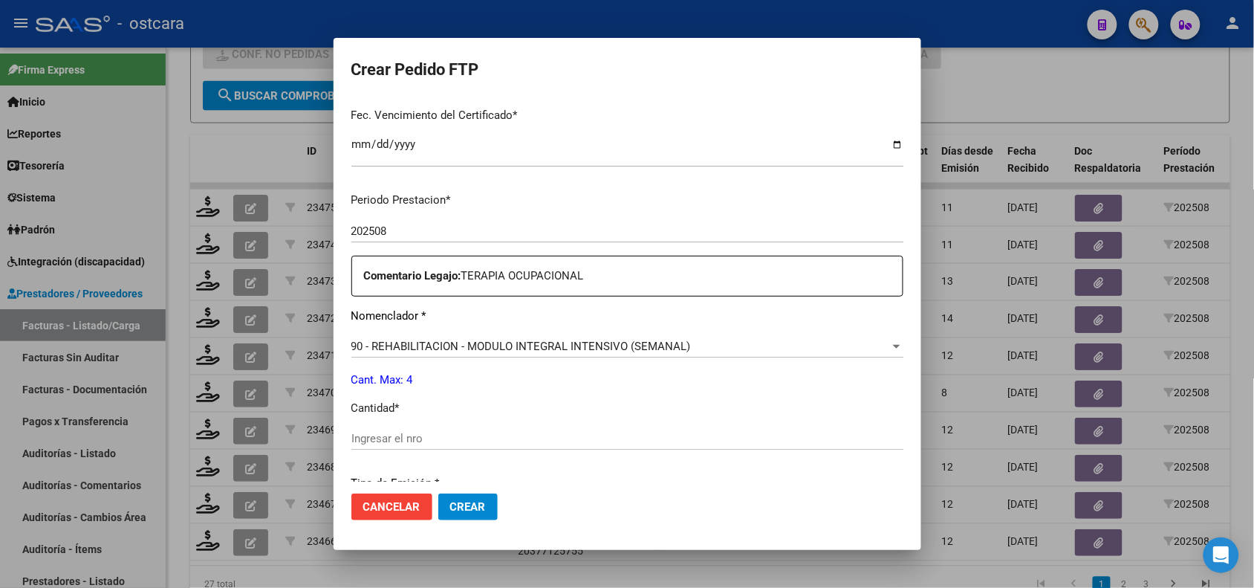
click at [507, 436] on input "Ingresar el nro" at bounding box center [627, 438] width 552 height 13
click at [476, 496] on button "Crear" at bounding box center [467, 506] width 59 height 27
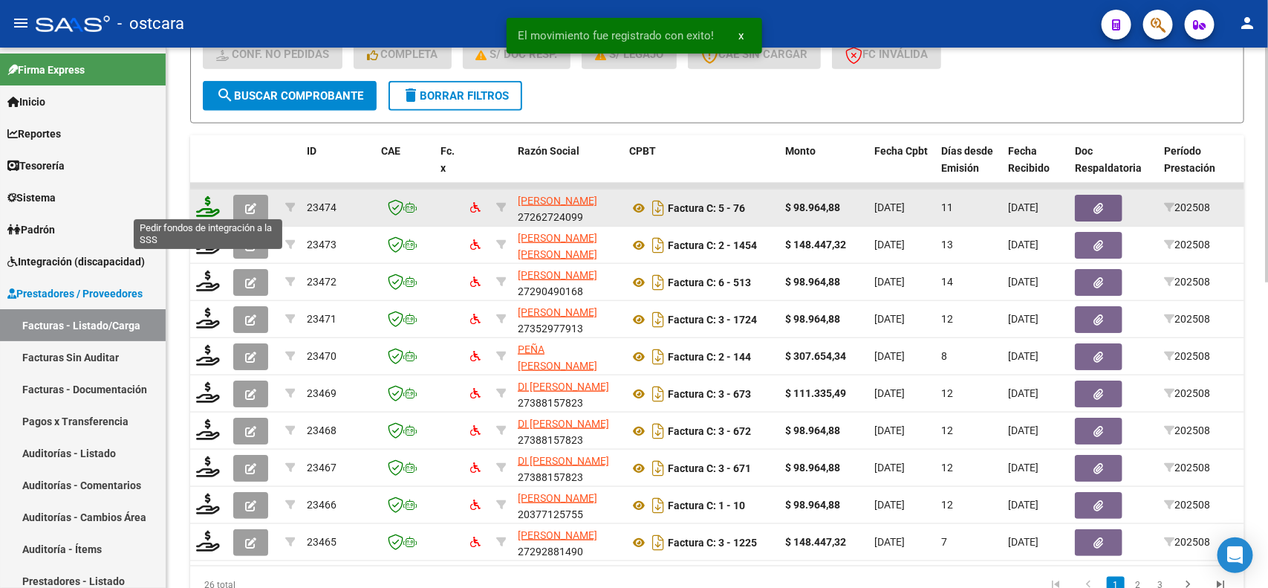
click at [210, 210] on icon at bounding box center [208, 206] width 24 height 21
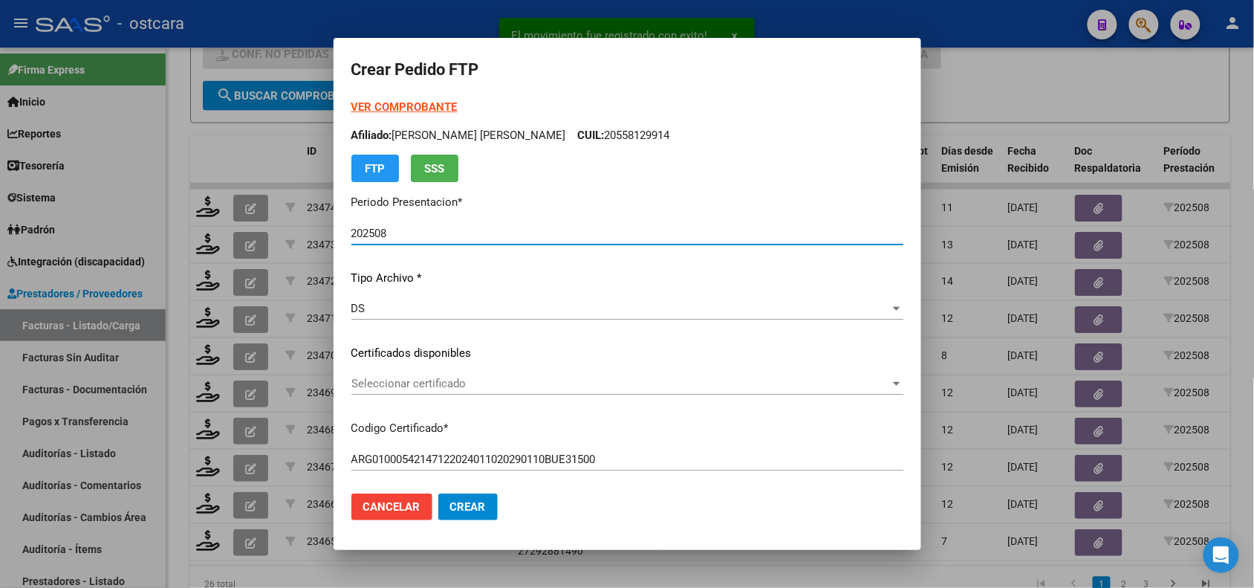
click at [555, 391] on div "Seleccionar certificado Seleccionar certificado" at bounding box center [627, 383] width 552 height 22
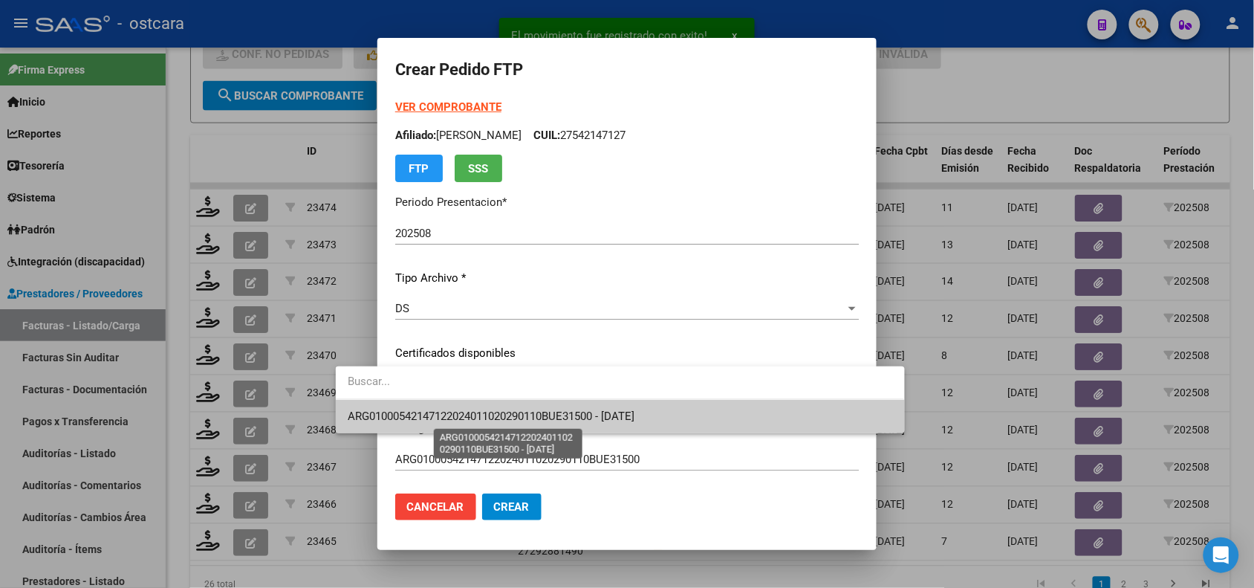
click at [562, 415] on span "ARG01000542147122024011020290110BUE31500 - 2029-01-10" at bounding box center [491, 415] width 287 height 13
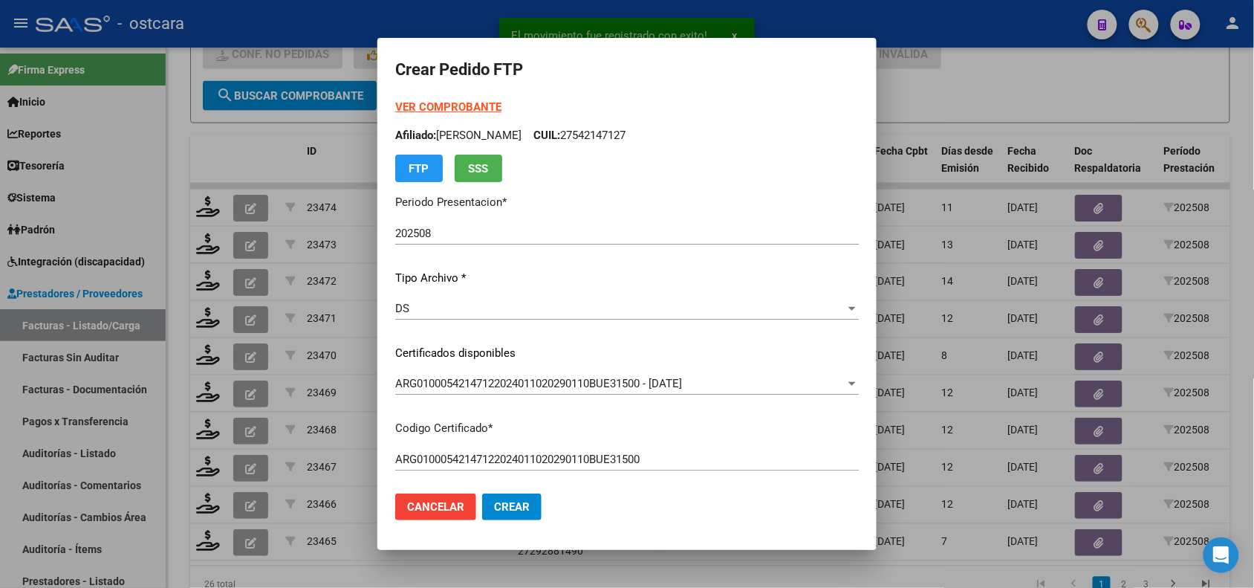
scroll to position [458, 0]
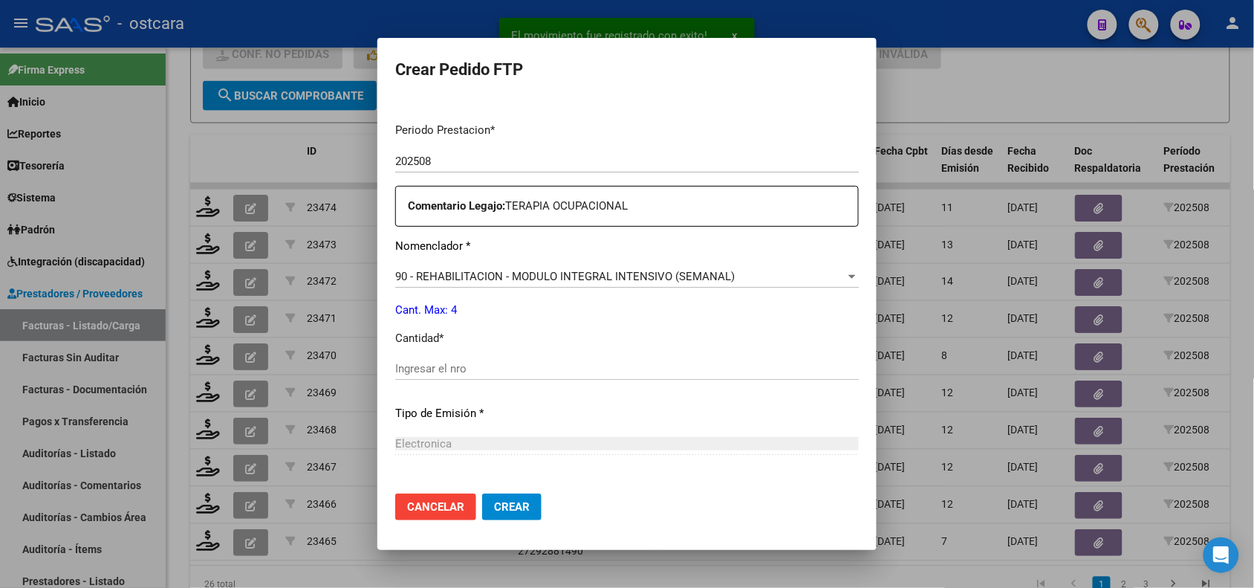
click at [528, 365] on input "Ingresar el nro" at bounding box center [627, 368] width 464 height 13
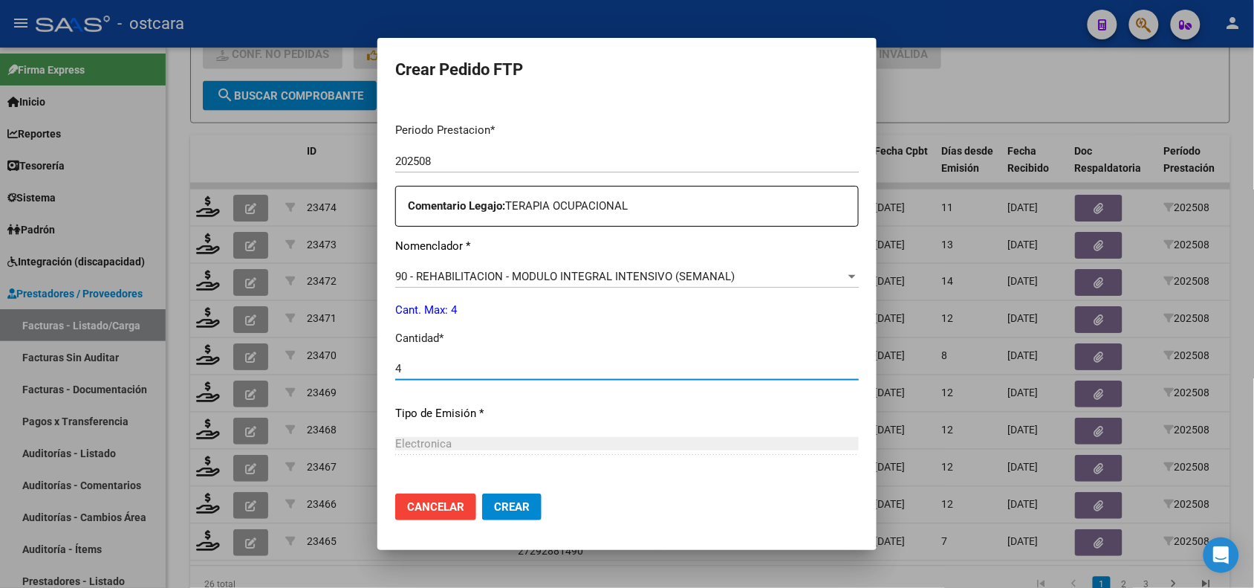
click at [482, 496] on button "Crear" at bounding box center [511, 506] width 59 height 27
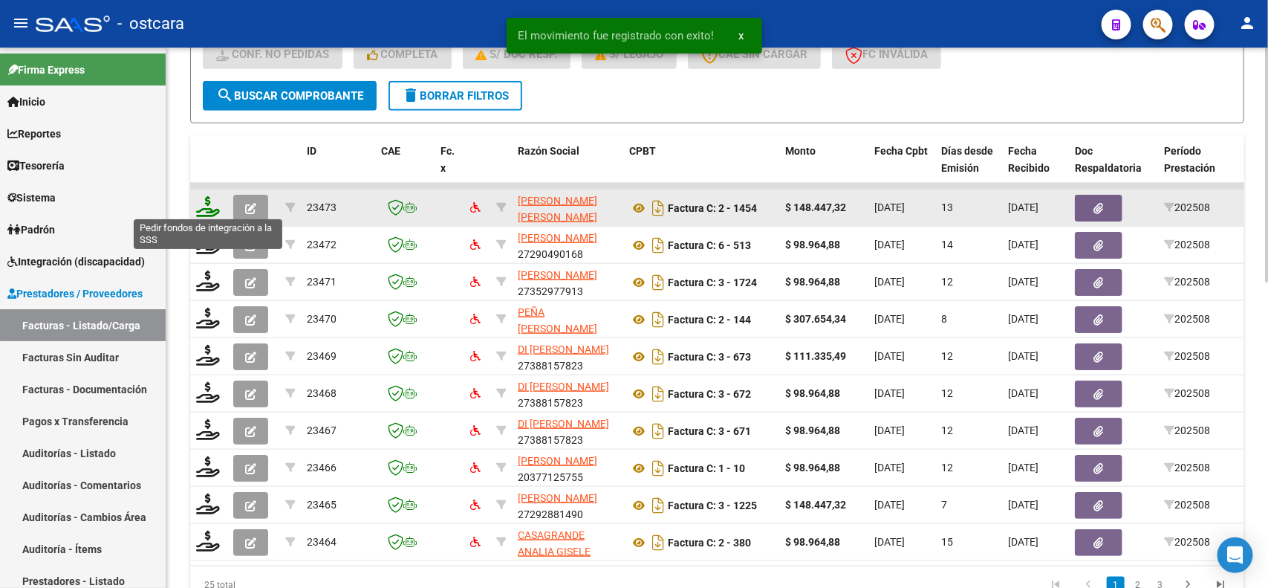
click at [196, 206] on icon at bounding box center [208, 206] width 24 height 21
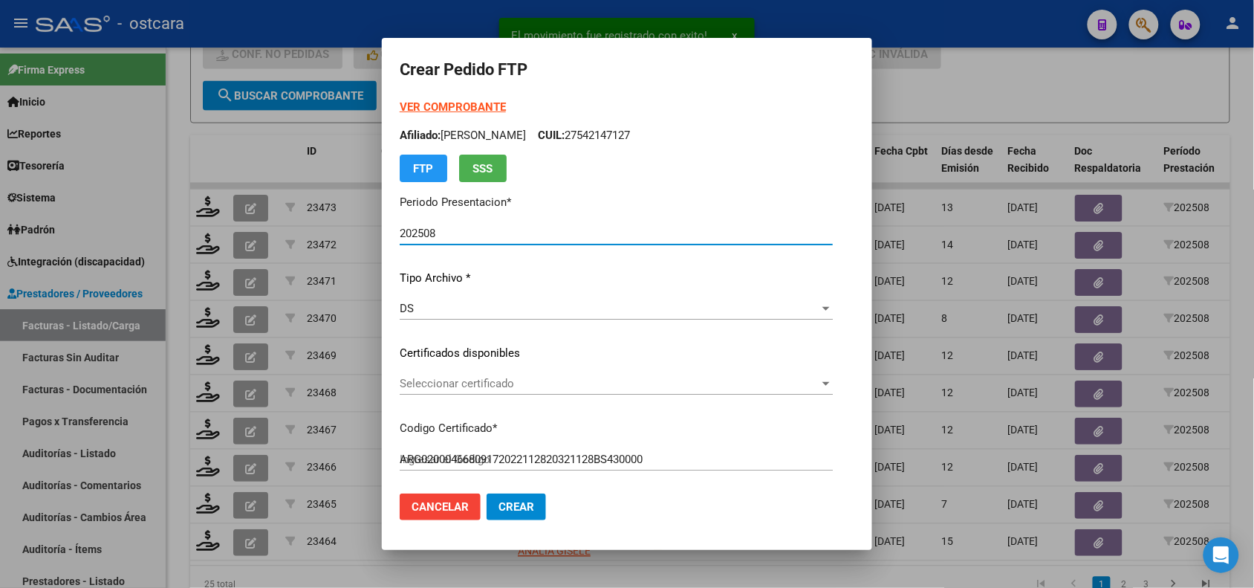
click at [484, 377] on span "Seleccionar certificado" at bounding box center [610, 383] width 420 height 13
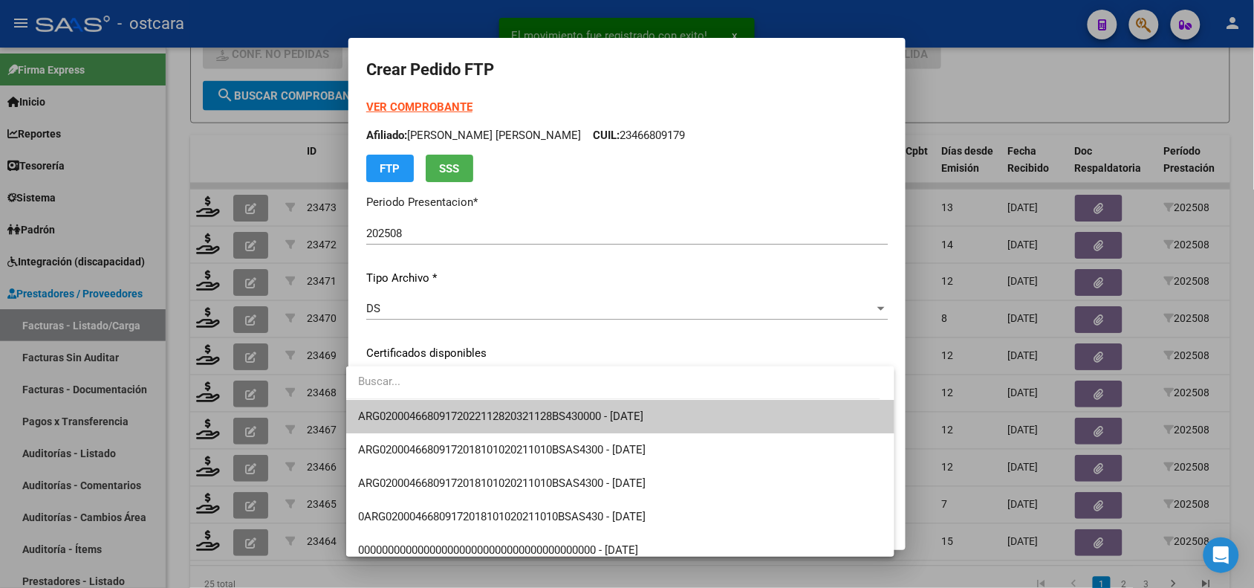
click at [495, 415] on span "ARG02000466809172022112820321128BS430000 - 2032-11-28" at bounding box center [500, 415] width 285 height 13
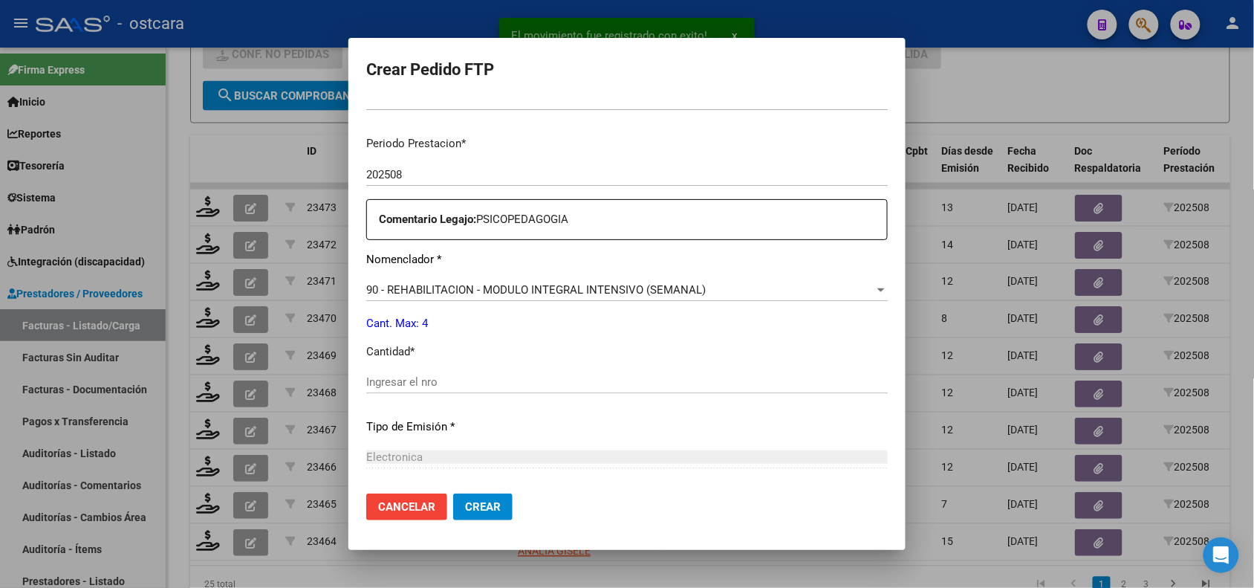
scroll to position [481, 0]
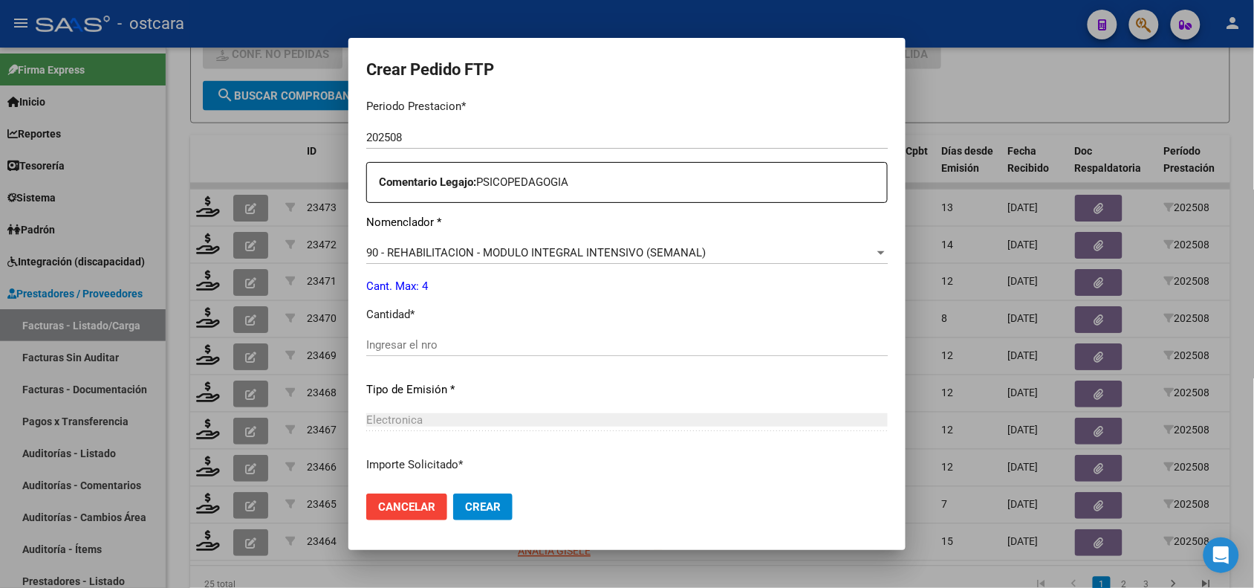
click at [670, 343] on input "Ingresar el nro" at bounding box center [627, 344] width 522 height 13
click at [494, 510] on button "Crear" at bounding box center [482, 506] width 59 height 27
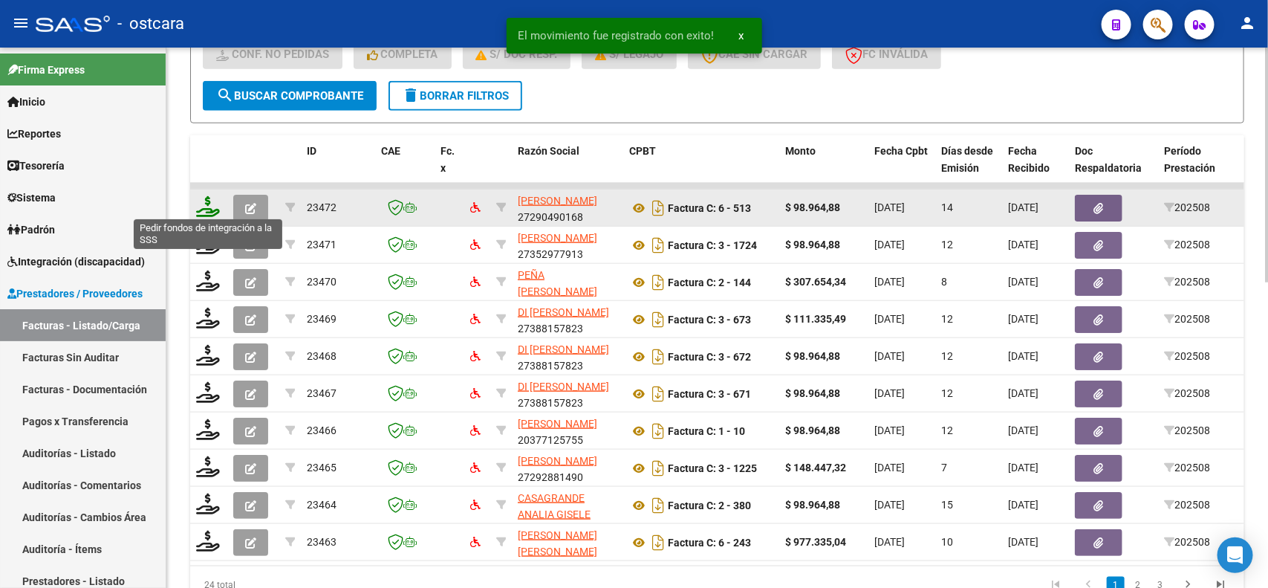
click at [212, 197] on icon at bounding box center [208, 206] width 24 height 21
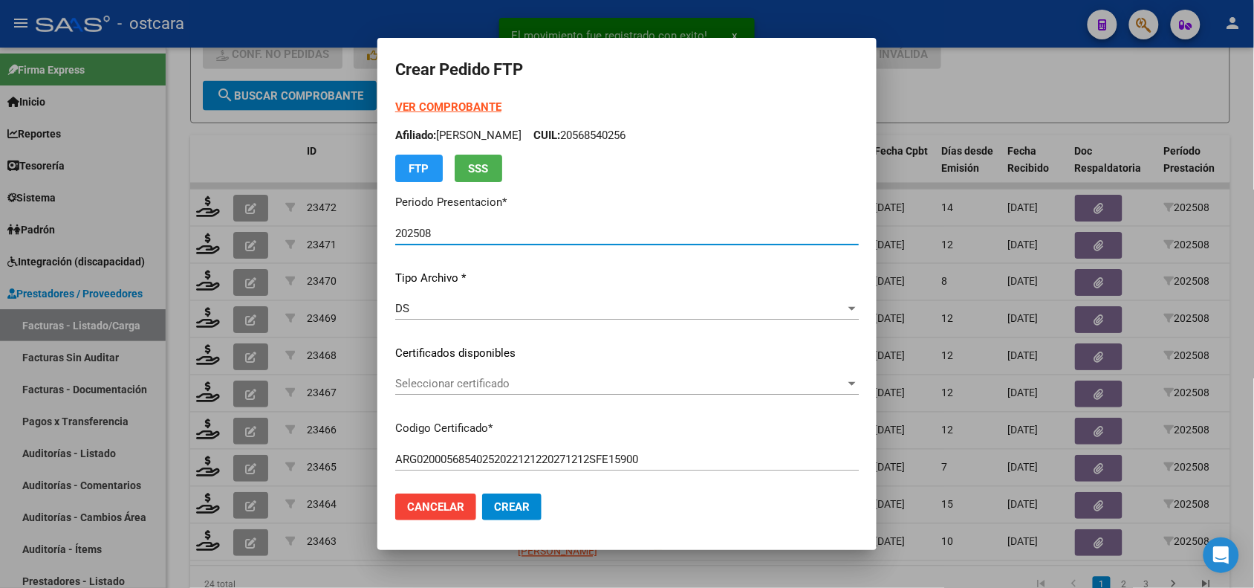
click at [556, 391] on div "Seleccionar certificado Seleccionar certificado" at bounding box center [627, 383] width 464 height 22
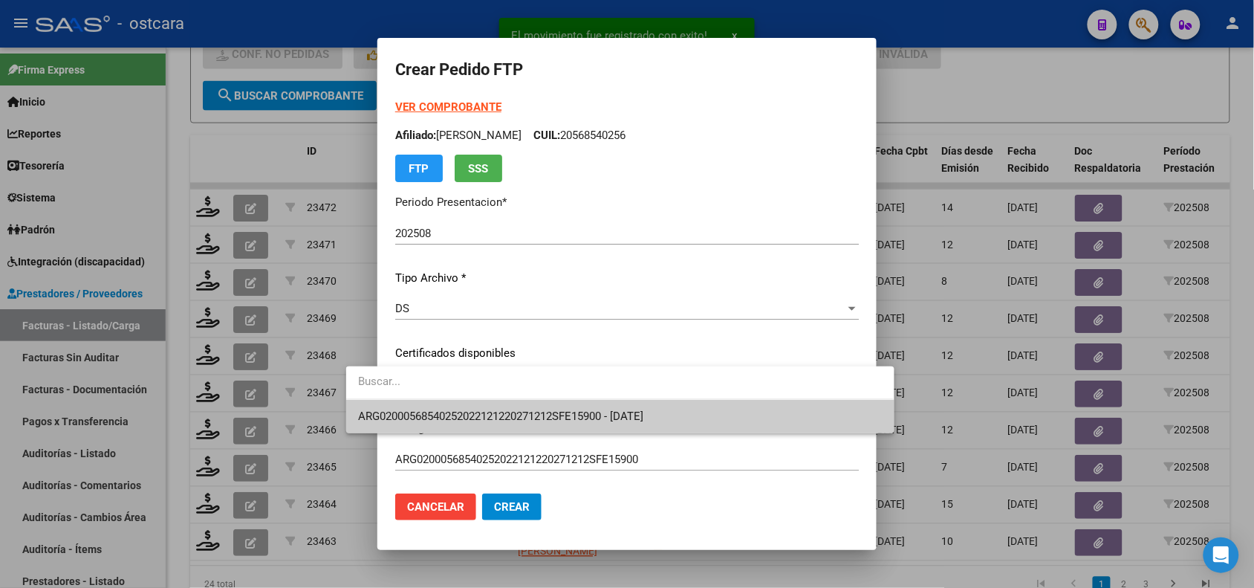
click at [560, 412] on span "ARG02000568540252022121220271212SFE15900 - 2027-12-12" at bounding box center [500, 415] width 285 height 13
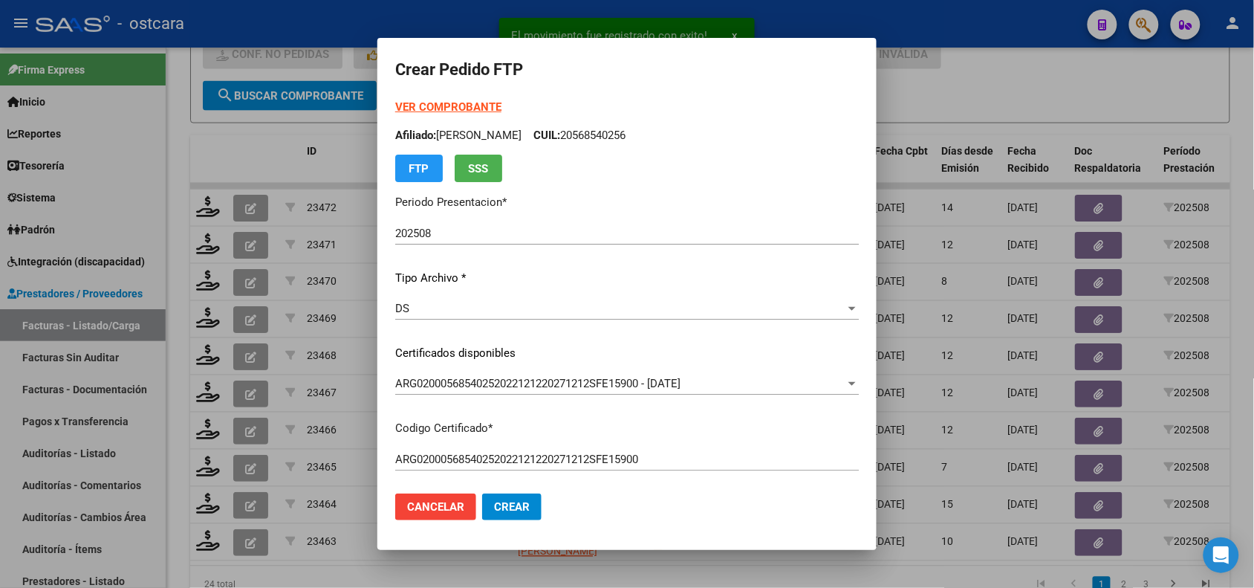
scroll to position [528, 0]
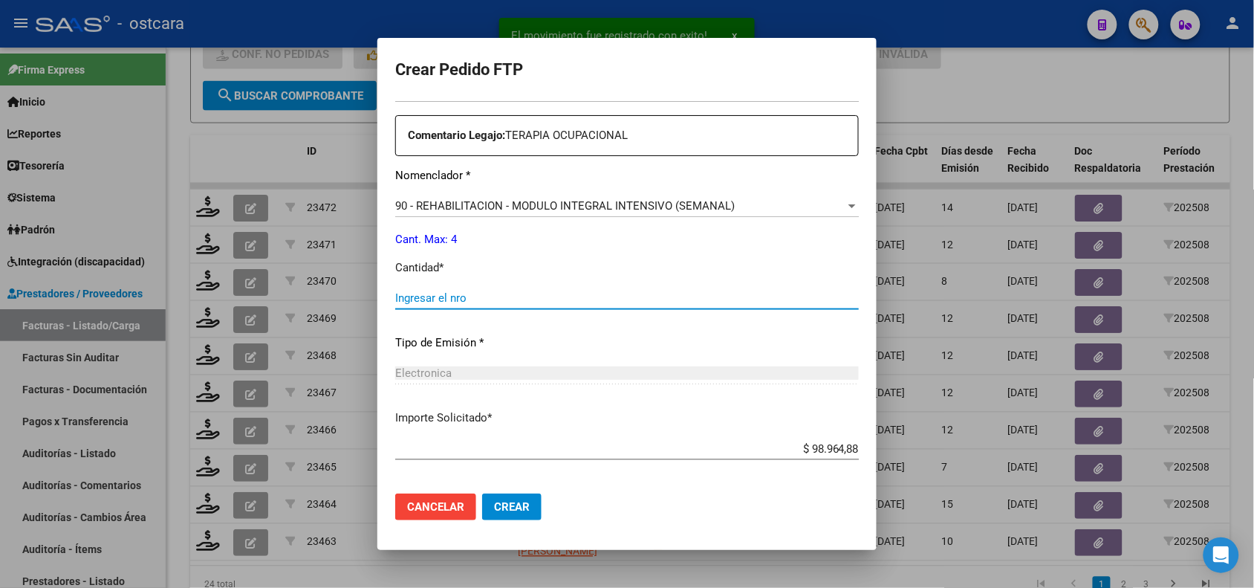
click at [487, 293] on input "Ingresar el nro" at bounding box center [627, 297] width 464 height 13
click at [482, 498] on button "Crear" at bounding box center [511, 506] width 59 height 27
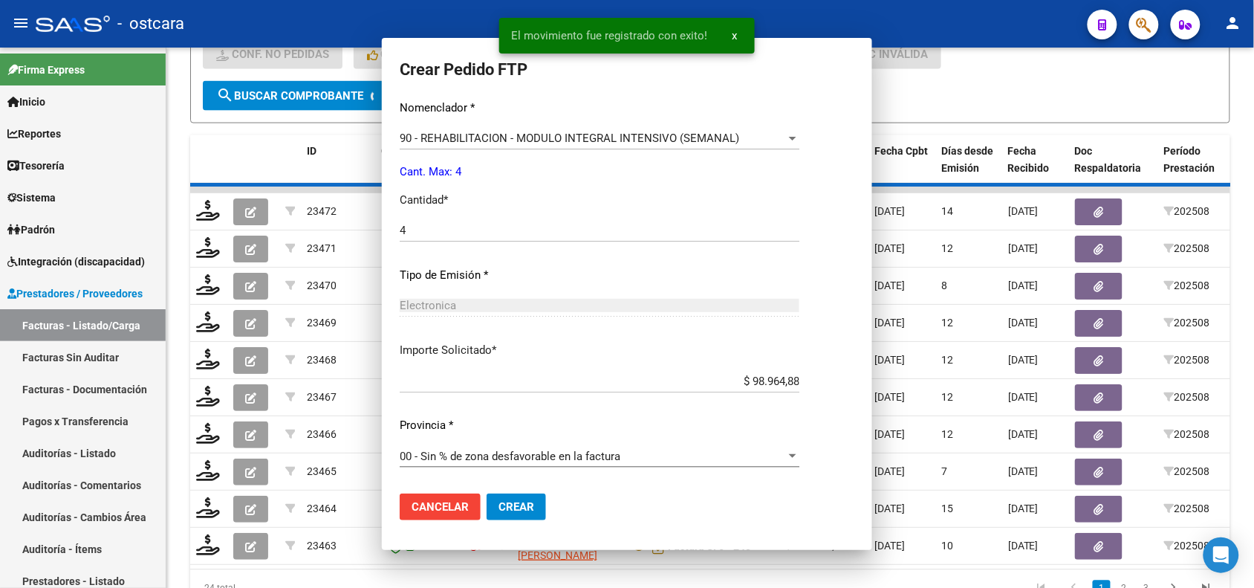
scroll to position [444, 0]
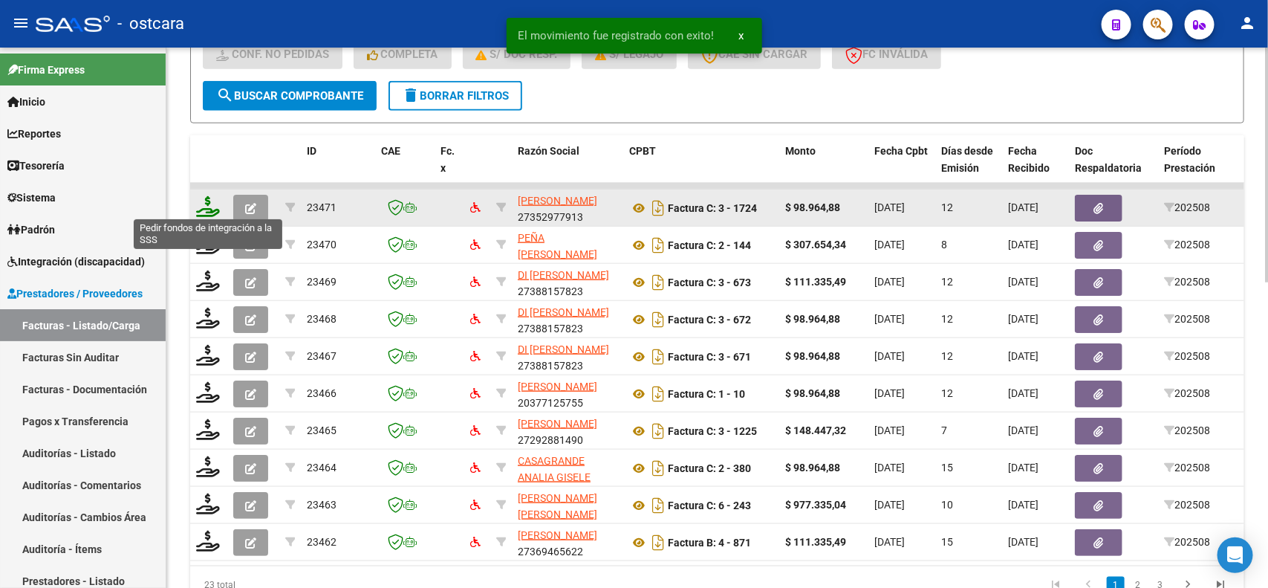
click at [201, 209] on icon at bounding box center [208, 206] width 24 height 21
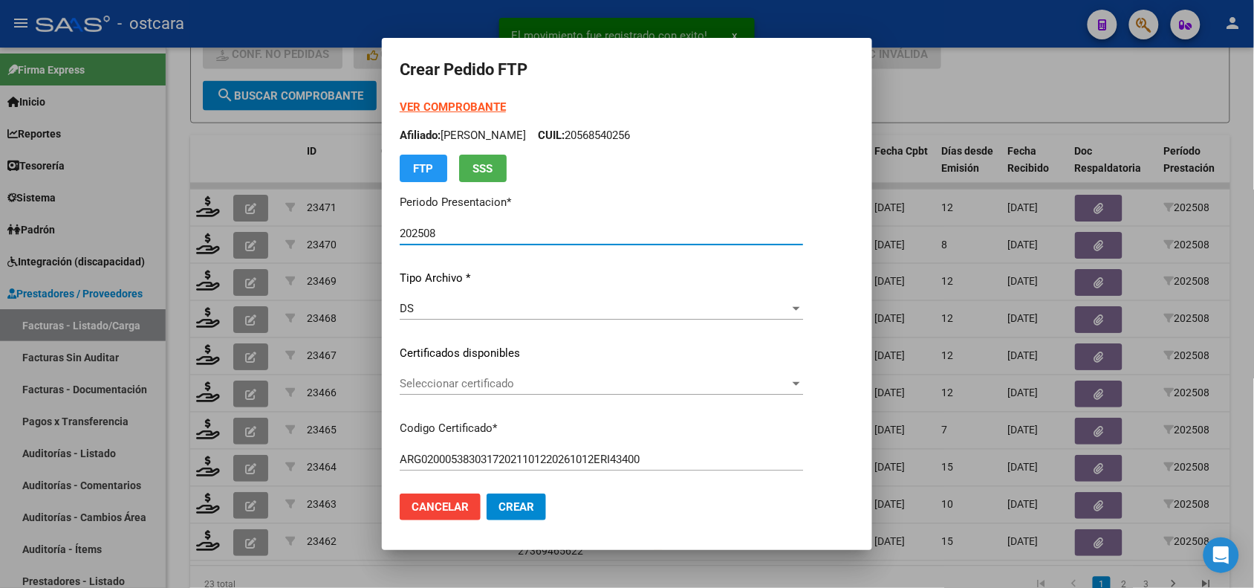
click at [443, 377] on span "Seleccionar certificado" at bounding box center [595, 383] width 390 height 13
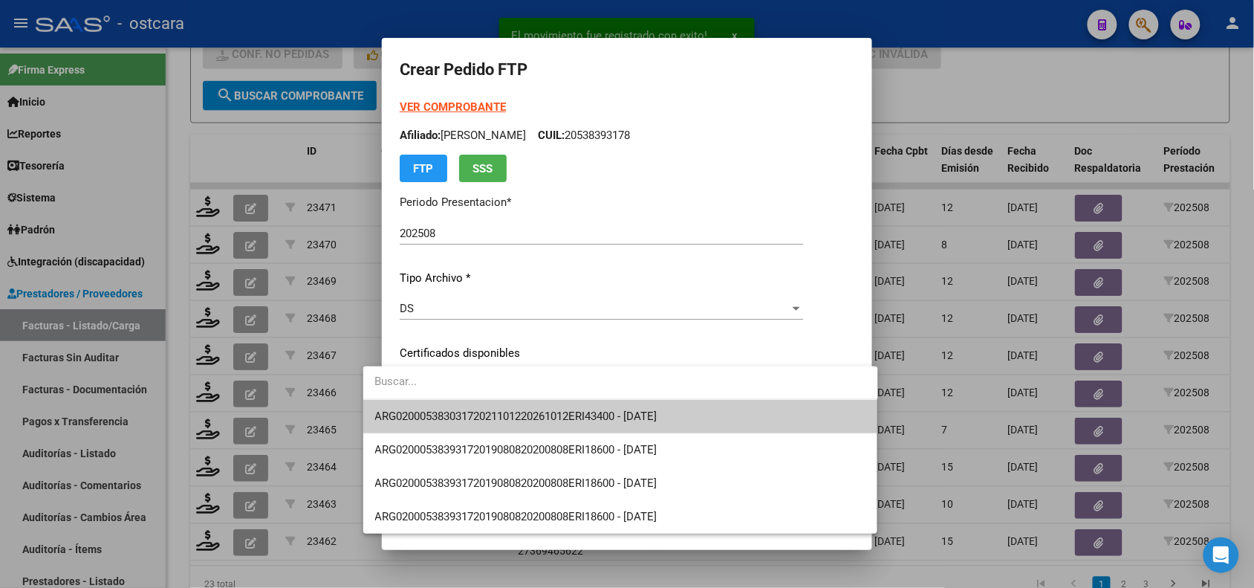
click at [451, 410] on span "ARG02000538303172021101220261012ERI43400 - 2026-10-12" at bounding box center [516, 415] width 282 height 13
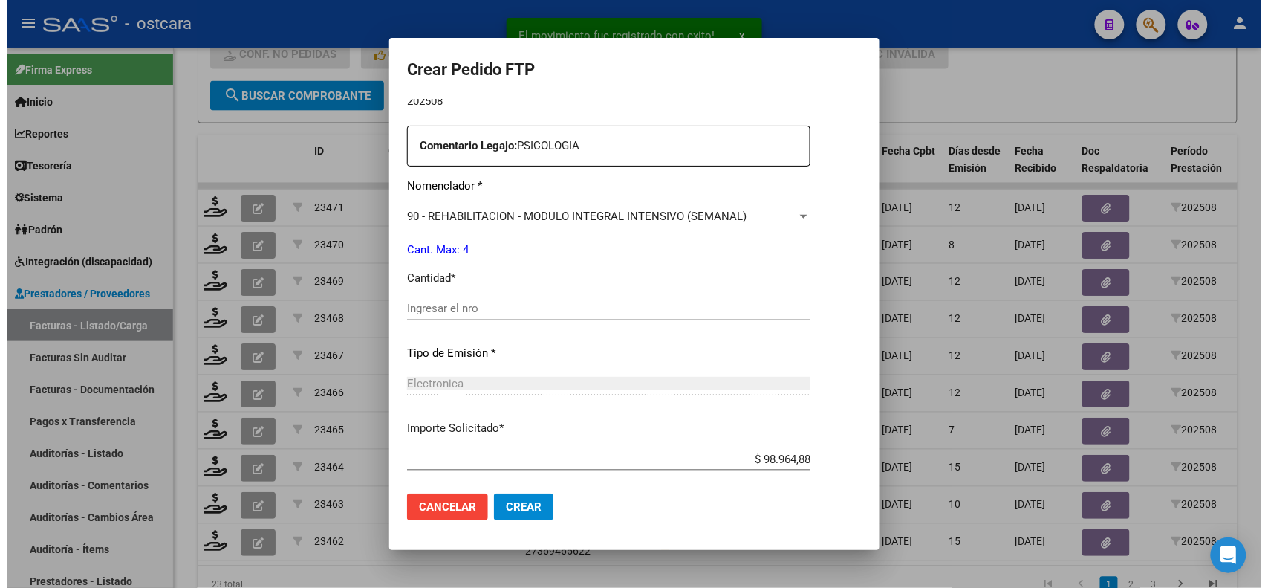
scroll to position [528, 0]
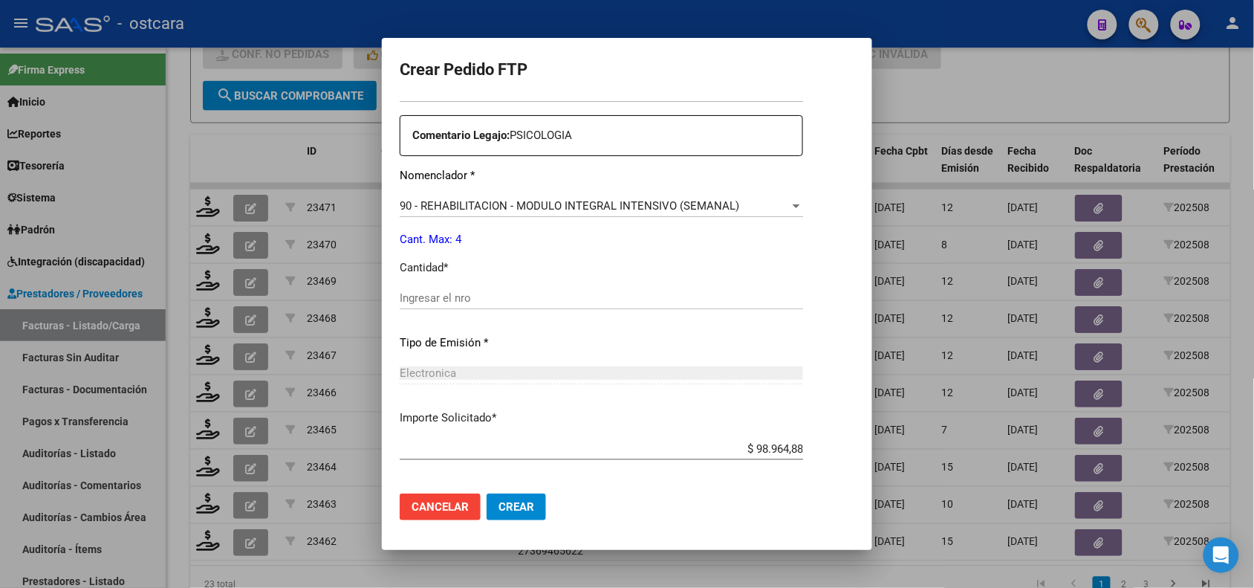
click at [444, 297] on input "Ingresar el nro" at bounding box center [601, 297] width 403 height 13
click at [503, 502] on span "Crear" at bounding box center [517, 506] width 36 height 13
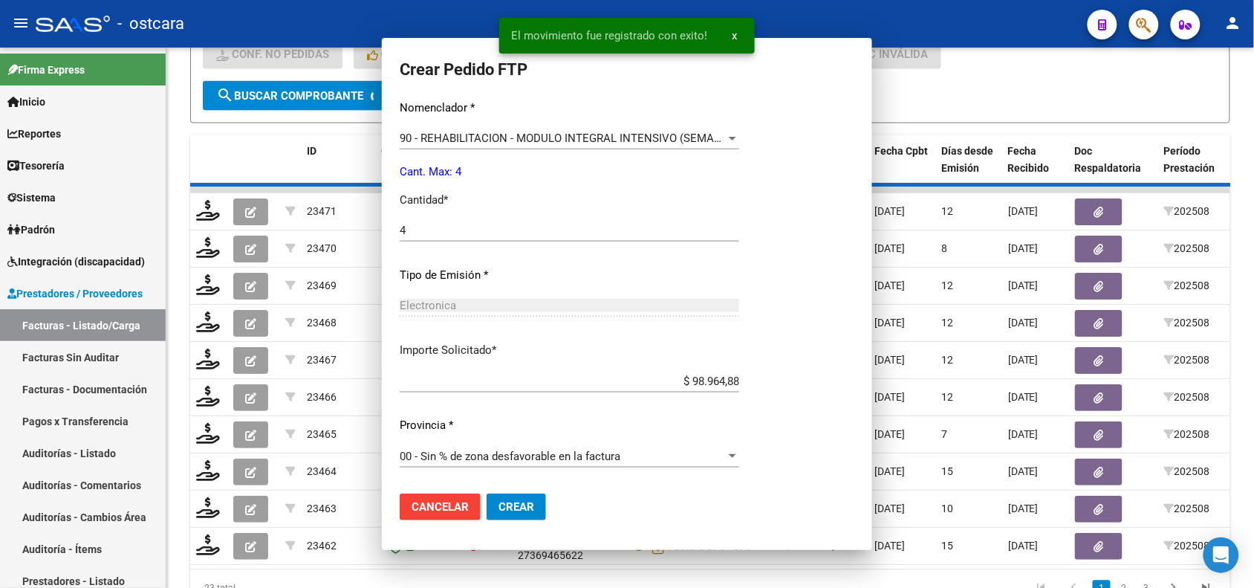
scroll to position [0, 0]
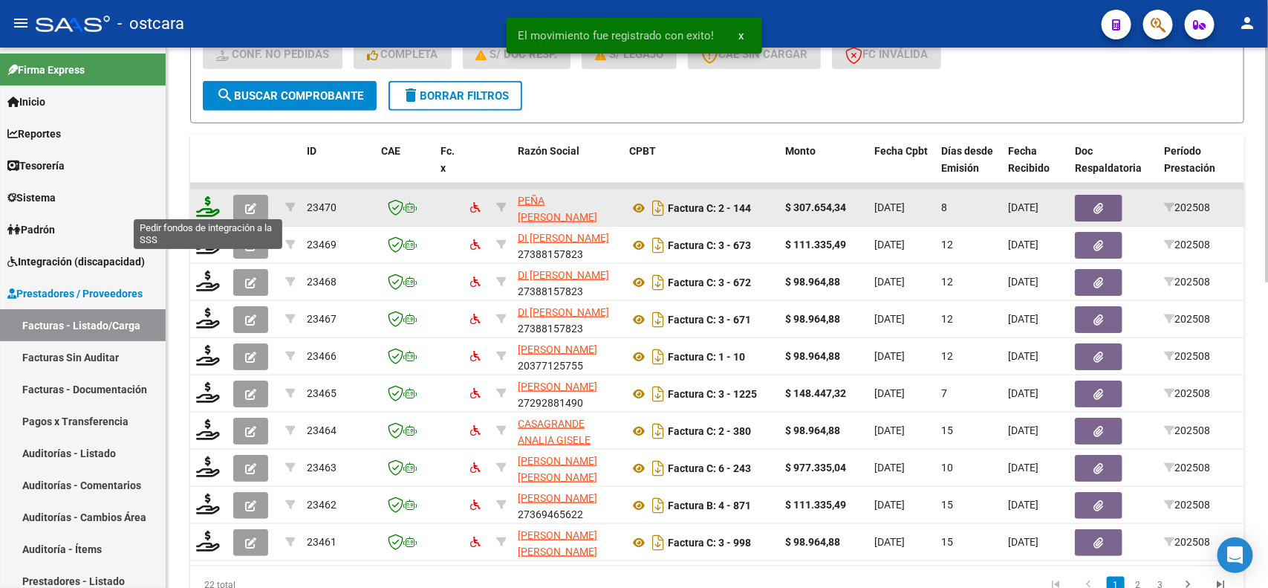
click at [207, 202] on icon at bounding box center [208, 206] width 24 height 21
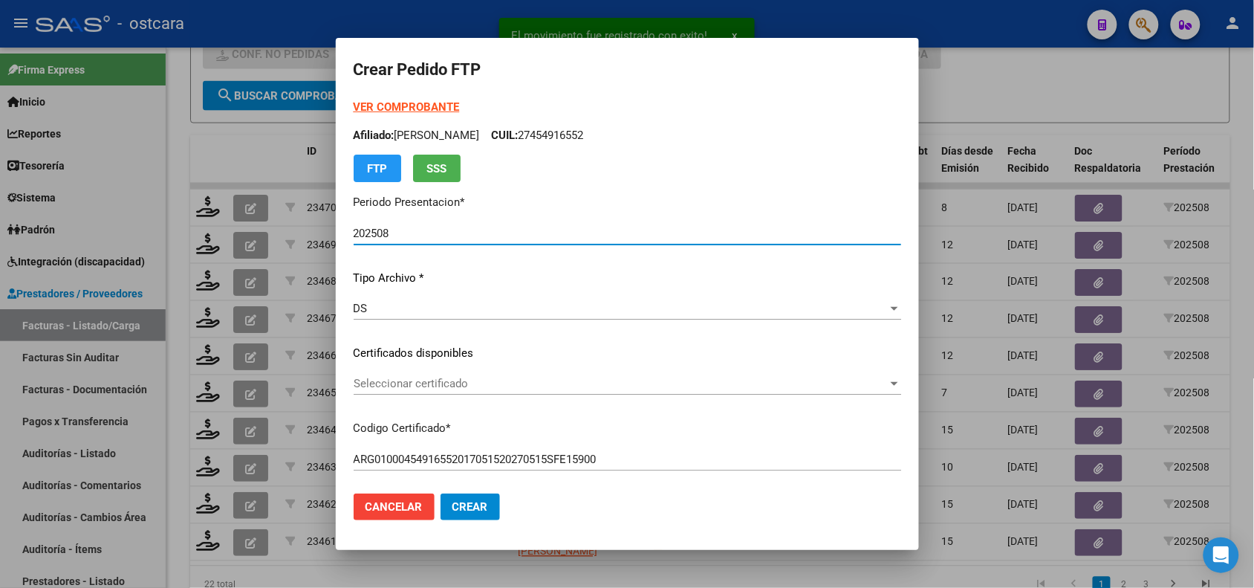
click at [465, 374] on div "Seleccionar certificado Seleccionar certificado" at bounding box center [628, 383] width 548 height 22
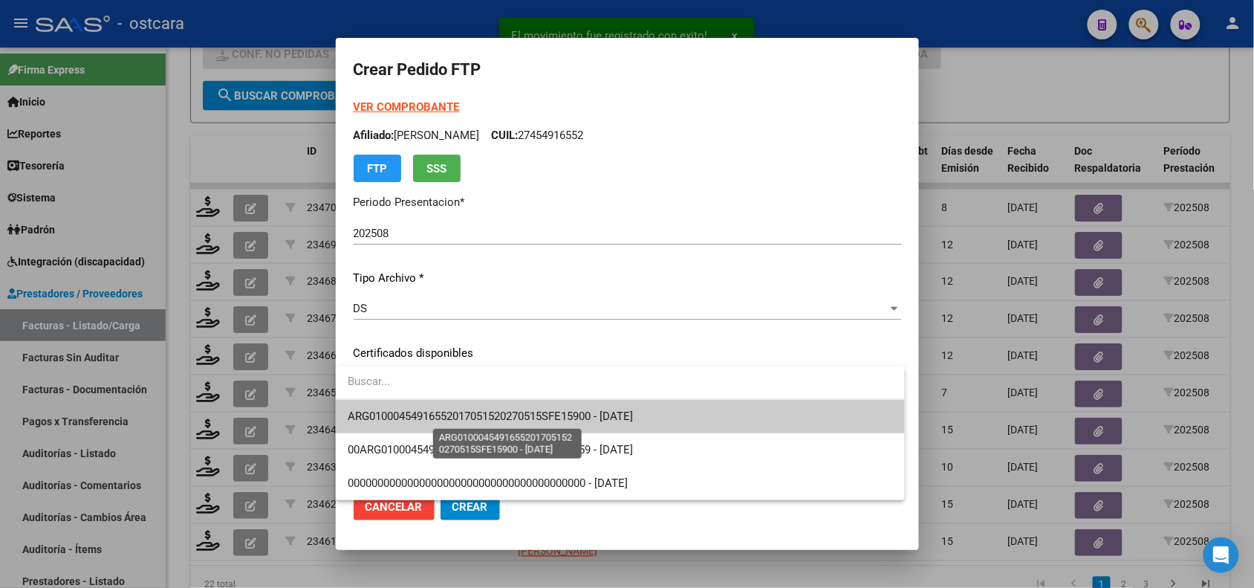
click at [470, 420] on span "ARG01000454916552017051520270515SFE15900 - 2027-05-15" at bounding box center [490, 415] width 285 height 13
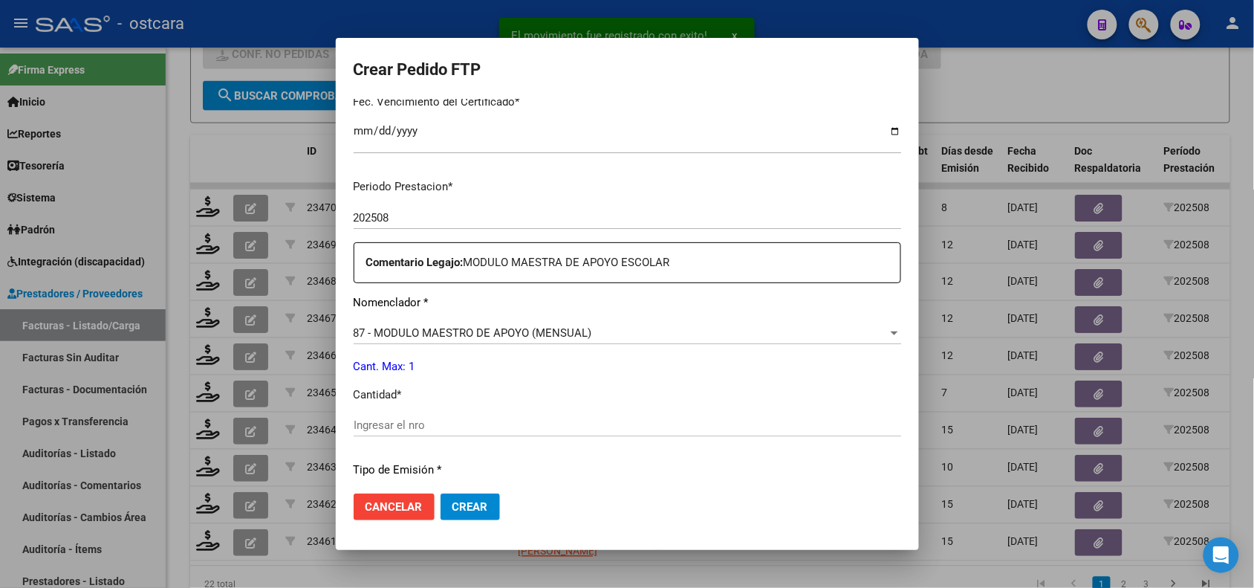
scroll to position [424, 0]
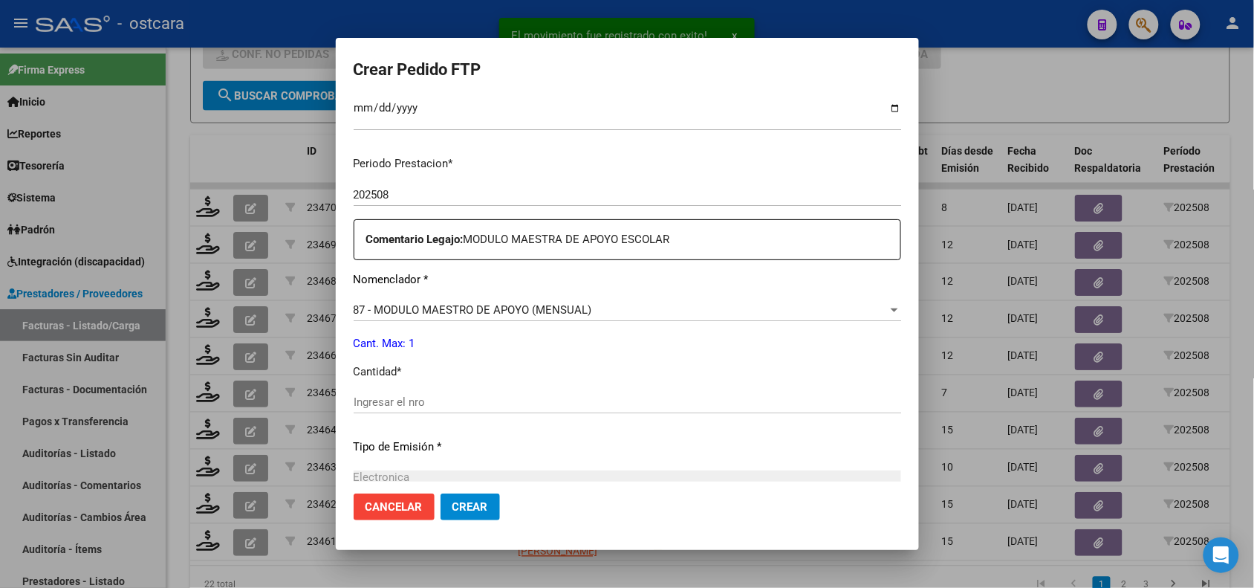
click at [472, 403] on input "Ingresar el nro" at bounding box center [628, 401] width 548 height 13
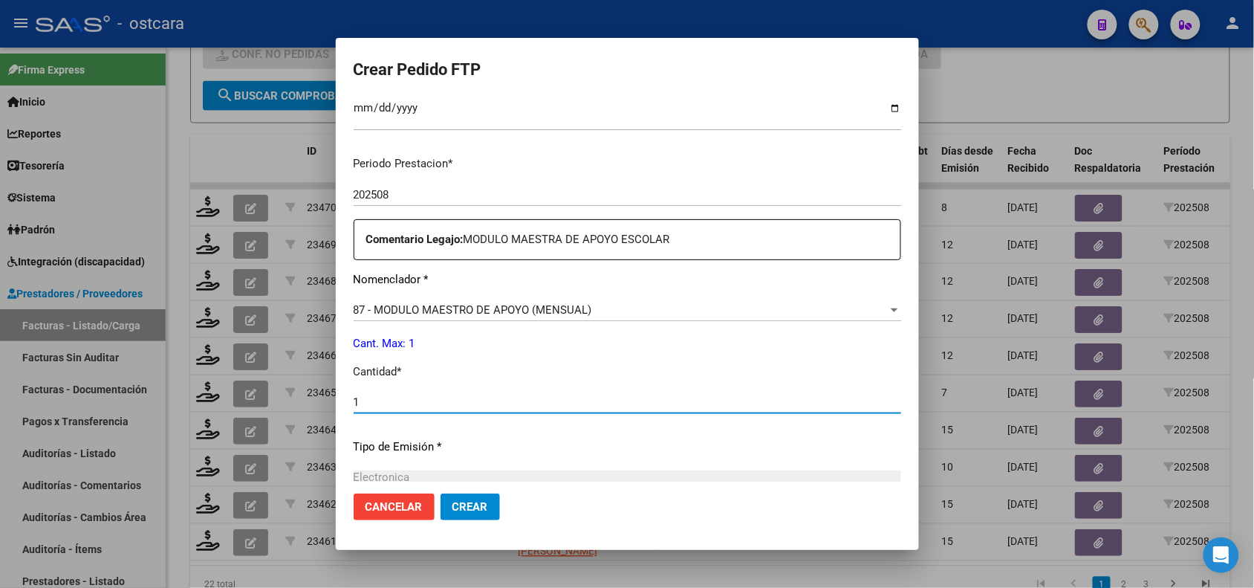
click at [468, 510] on span "Crear" at bounding box center [471, 506] width 36 height 13
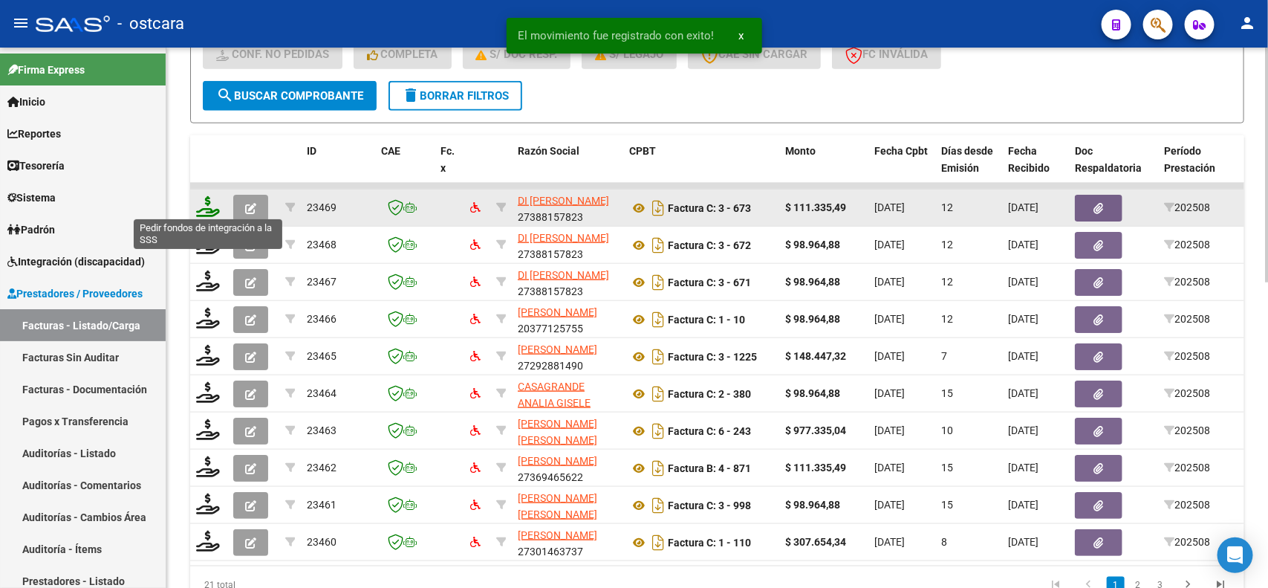
click at [201, 201] on icon at bounding box center [208, 206] width 24 height 21
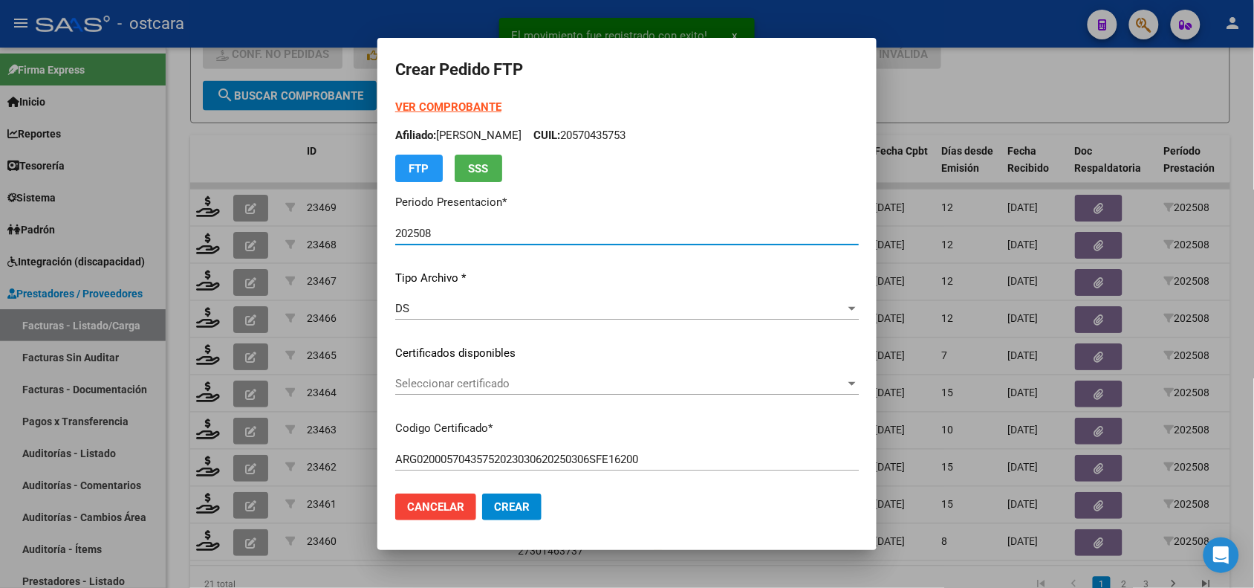
click at [448, 387] on span "Seleccionar certificado" at bounding box center [620, 383] width 450 height 13
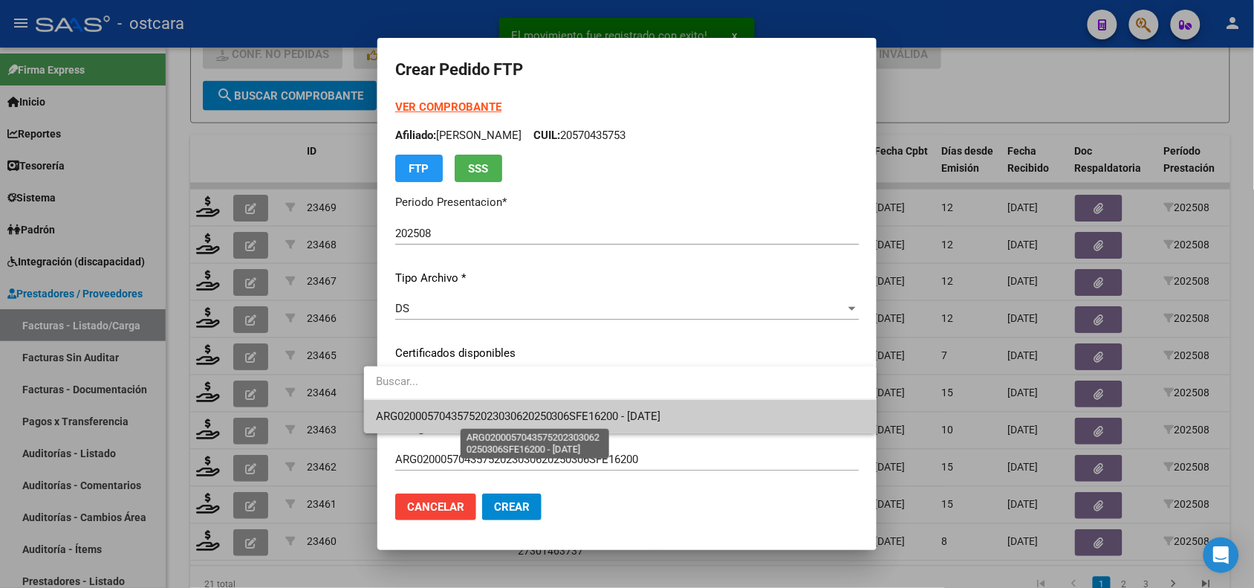
click at [450, 409] on span "ARG02000570435752023030620250306SFE16200 - 2025-03-06" at bounding box center [518, 415] width 285 height 13
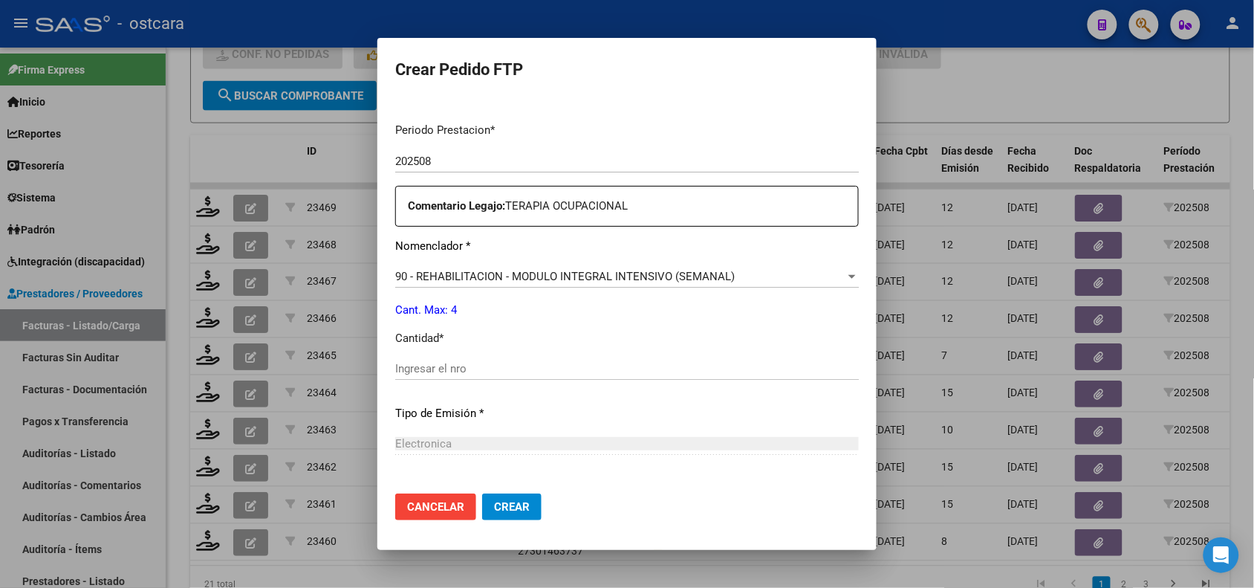
scroll to position [461, 0]
click at [659, 370] on input "Ingresar el nro" at bounding box center [627, 365] width 464 height 13
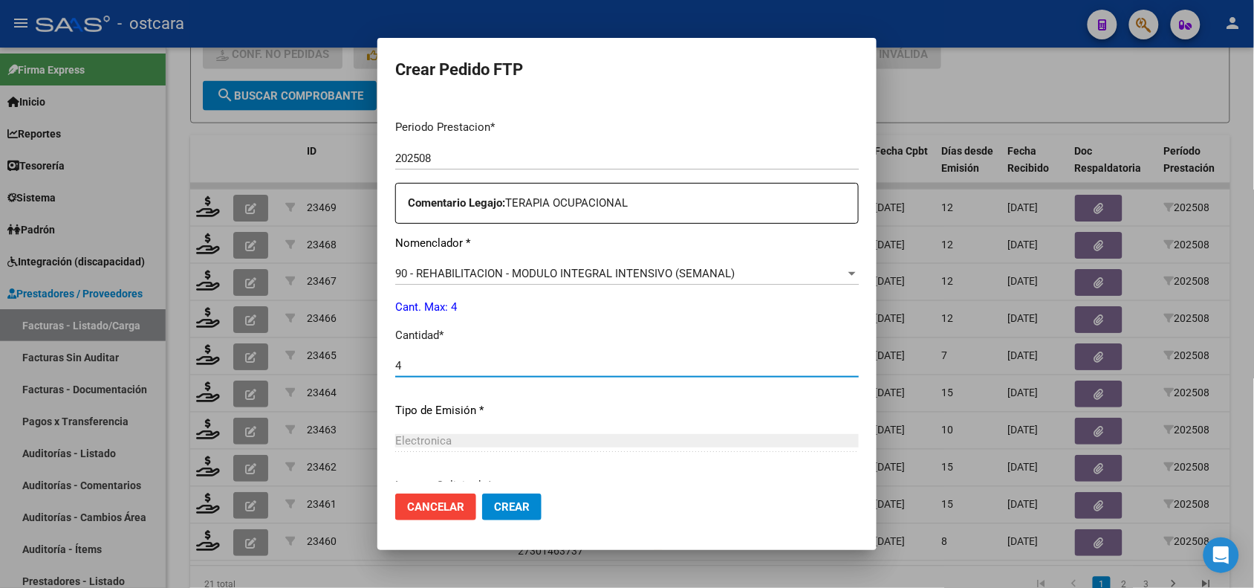
click at [496, 500] on span "Crear" at bounding box center [512, 506] width 36 height 13
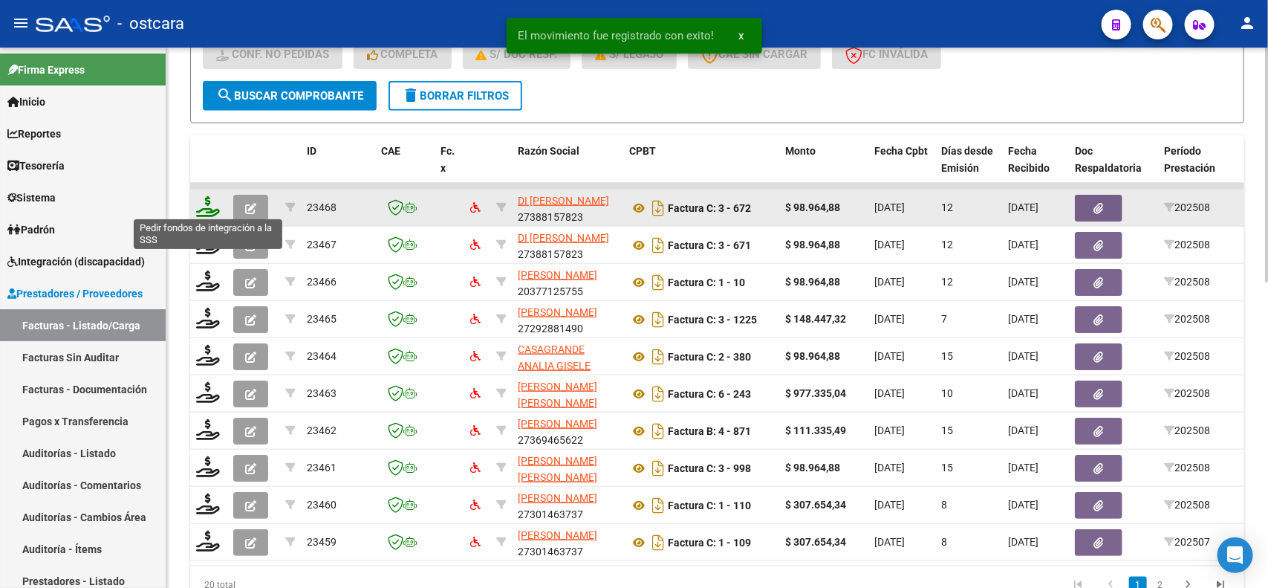
click at [205, 199] on icon at bounding box center [208, 206] width 24 height 21
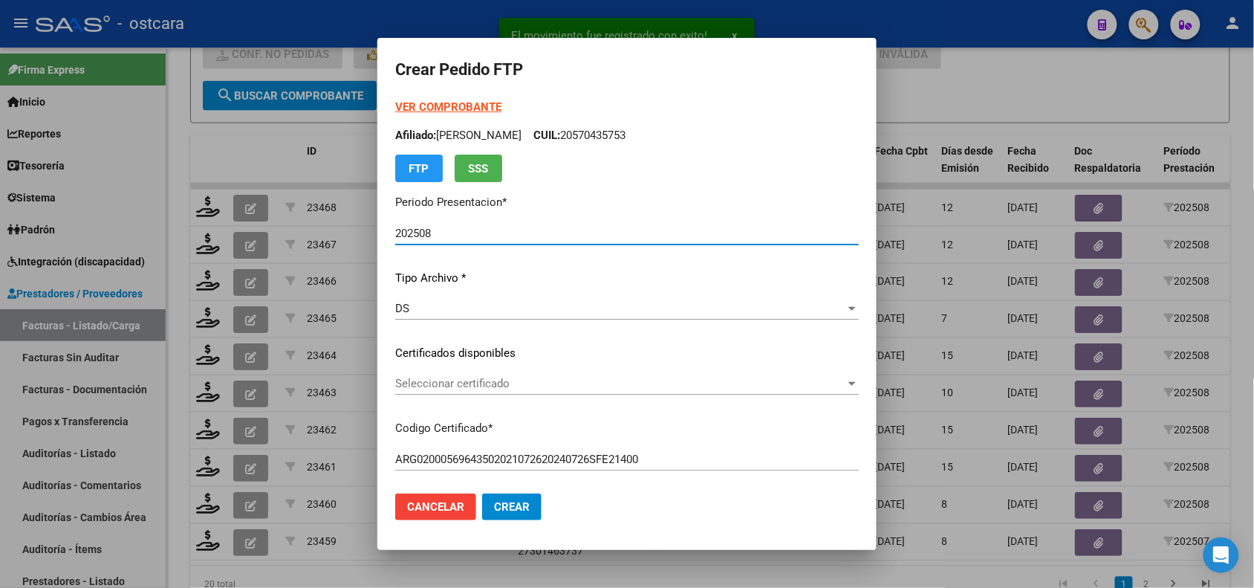
click at [436, 380] on span "Seleccionar certificado" at bounding box center [620, 383] width 450 height 13
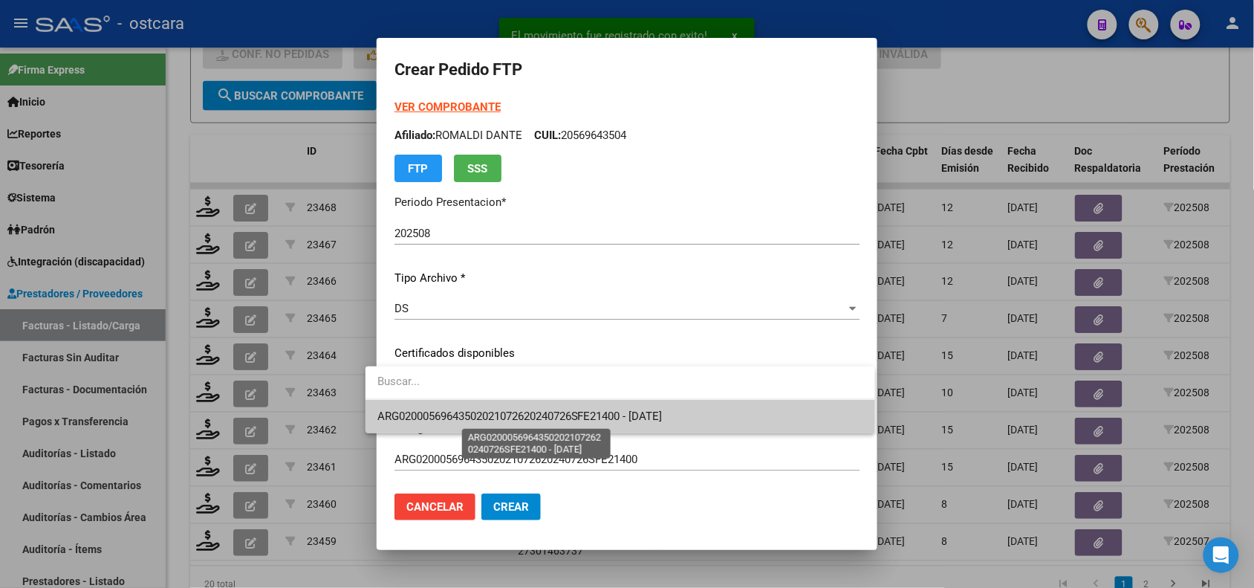
click at [444, 410] on span "ARG02000569643502021072620240726SFE21400 - 2025-07-26" at bounding box center [519, 415] width 285 height 13
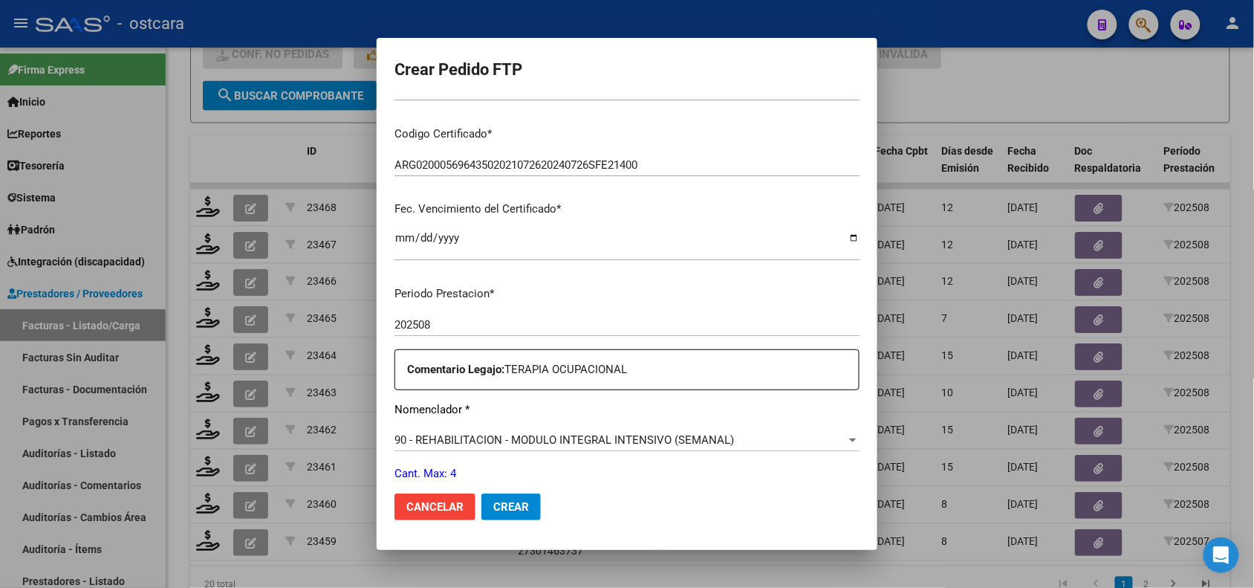
scroll to position [458, 0]
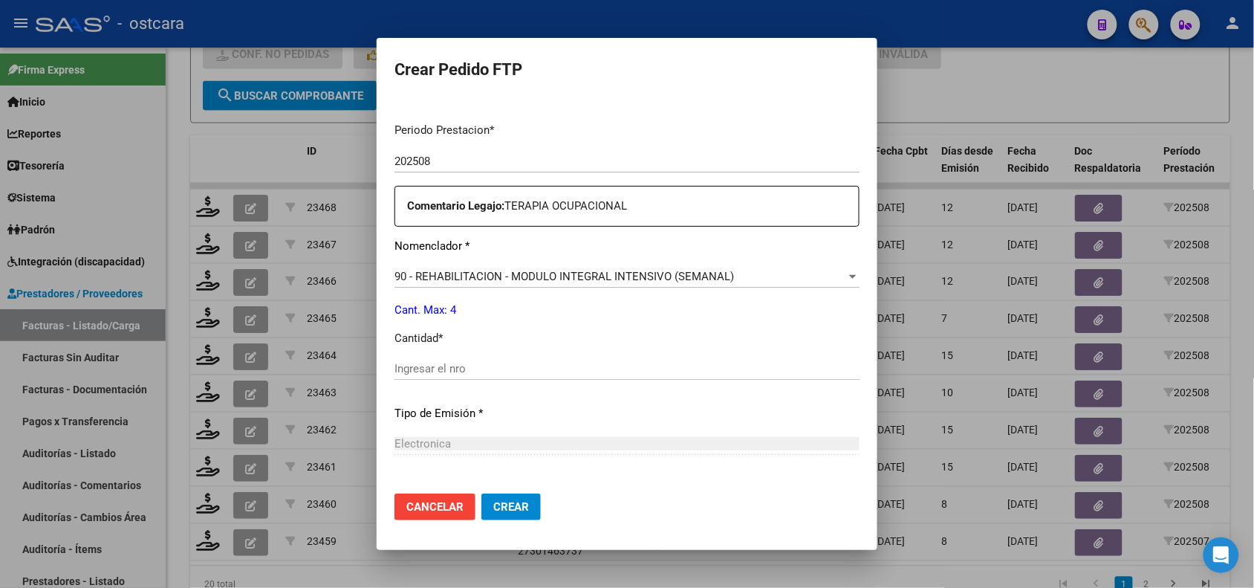
click at [875, 381] on mat-dialog-content "VER COMPROBANTE ARCA Padrón Afiliado: ROMALDI DANTE CUIL: 20569643504 FTP SSS P…" at bounding box center [627, 290] width 501 height 382
click at [565, 366] on input "Ingresar el nro" at bounding box center [627, 368] width 465 height 13
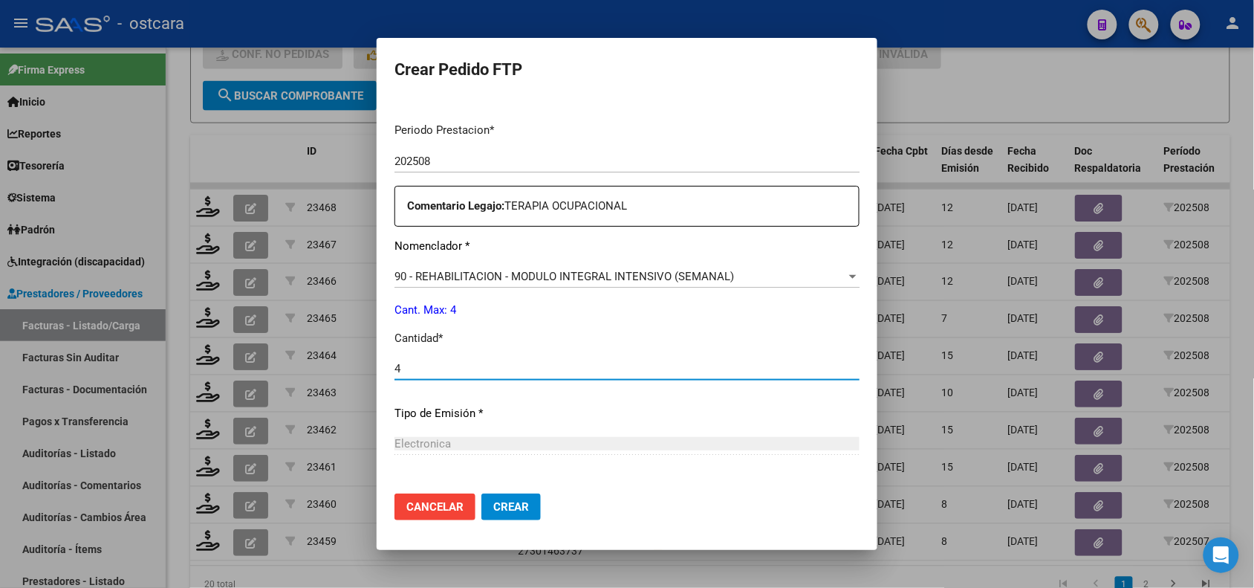
click at [506, 498] on button "Crear" at bounding box center [510, 506] width 59 height 27
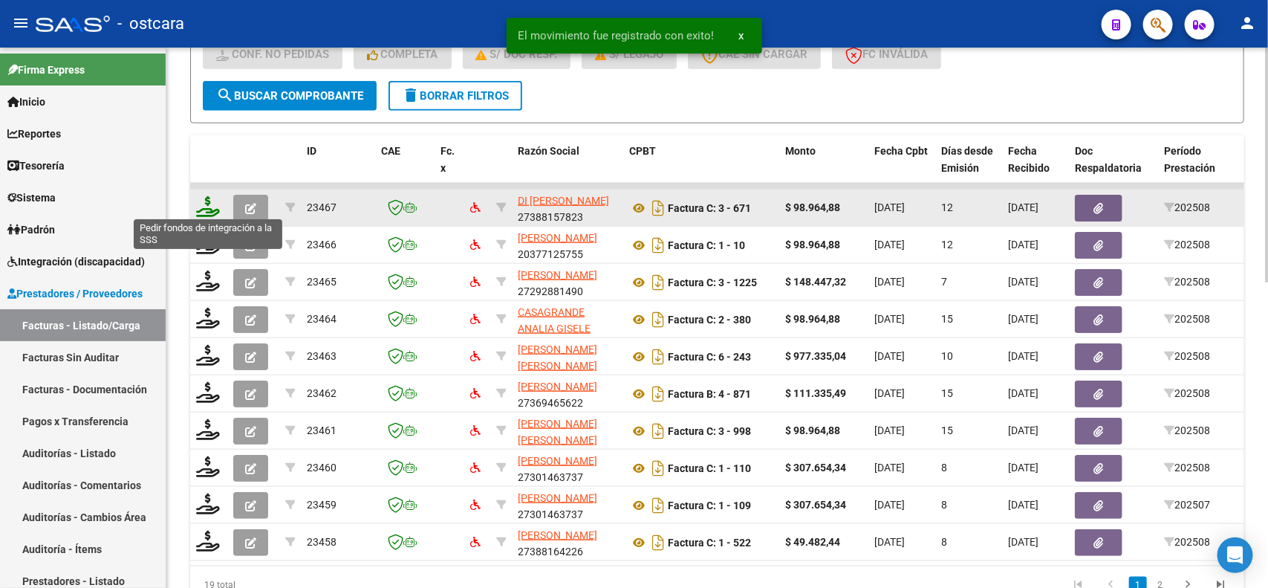
click at [212, 203] on icon at bounding box center [208, 206] width 24 height 21
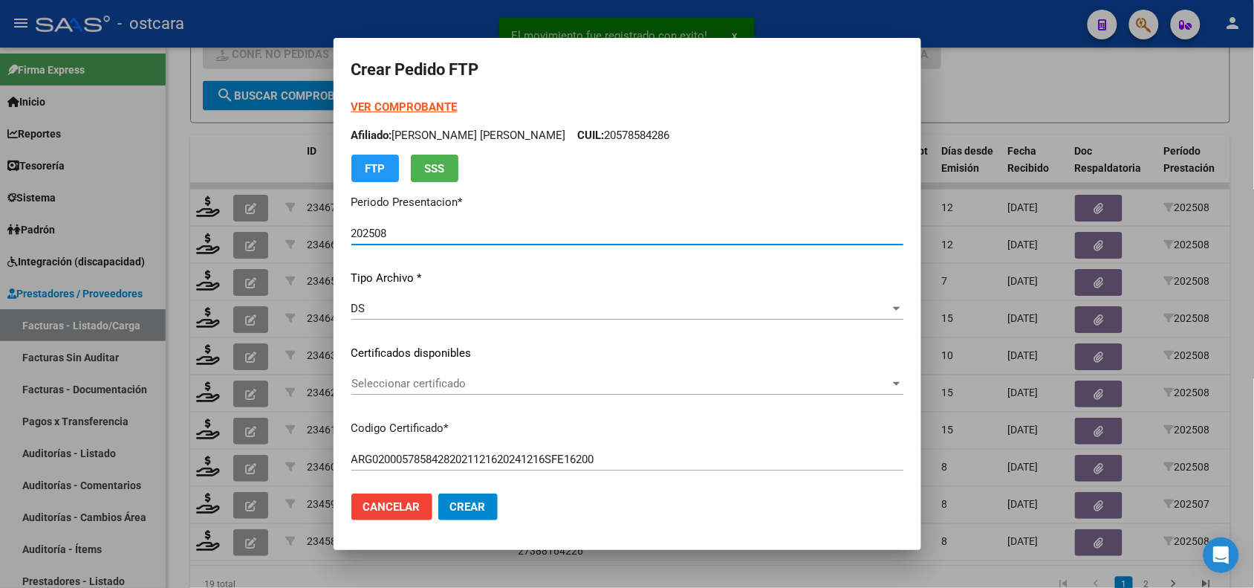
click at [433, 388] on span "Seleccionar certificado" at bounding box center [620, 383] width 539 height 13
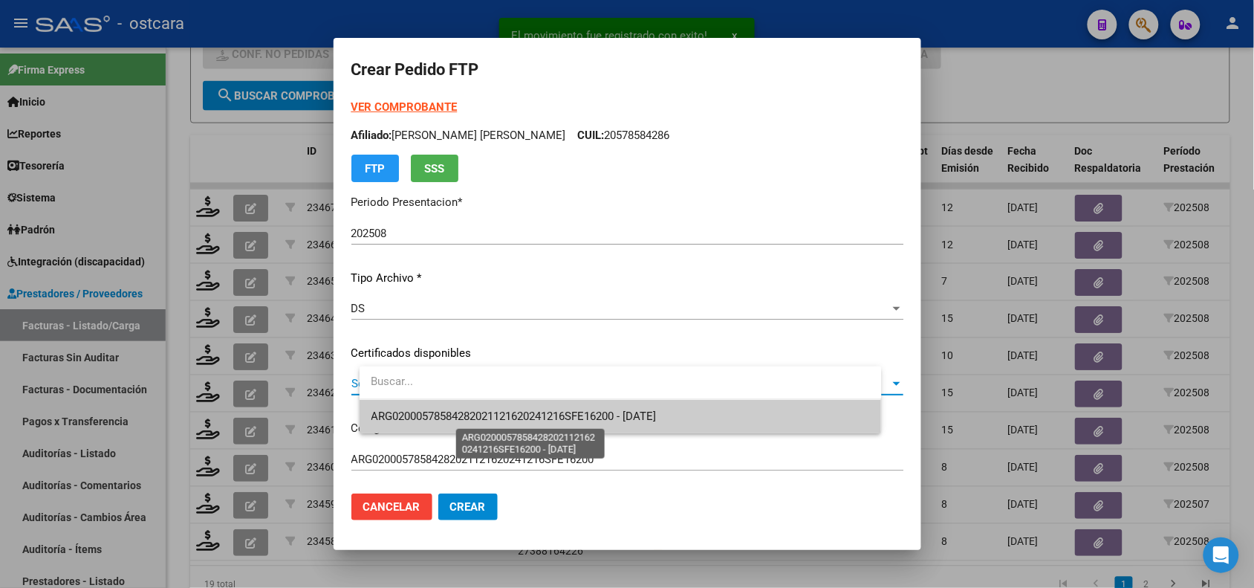
click at [447, 411] on span "ARG02000578584282021121620241216SFE16200 - 2025-12-16" at bounding box center [514, 415] width 285 height 13
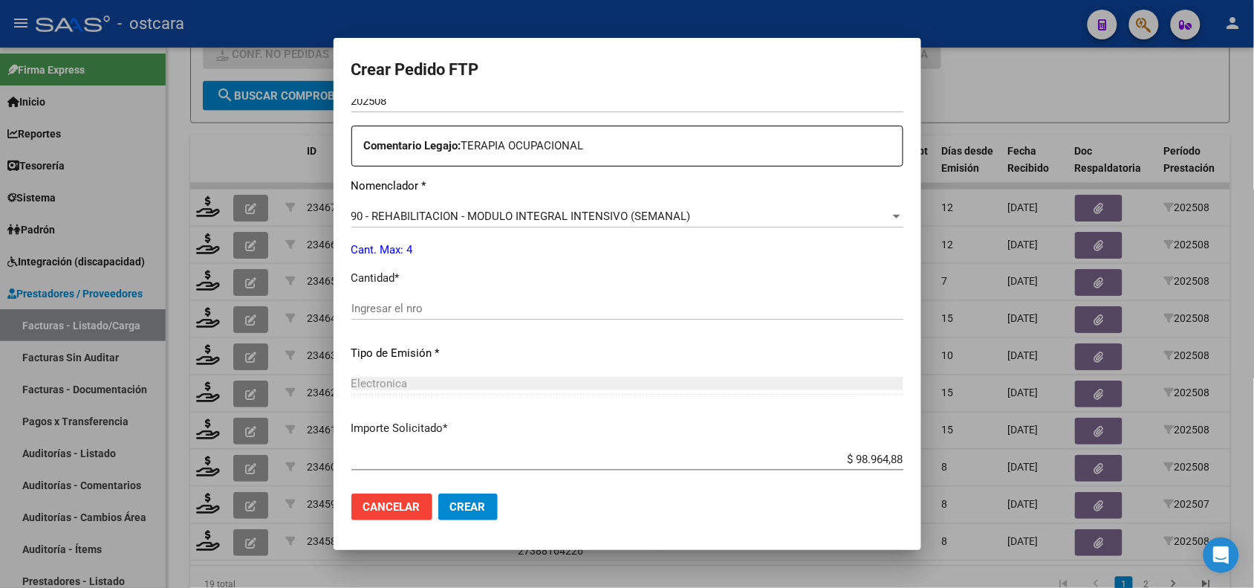
scroll to position [521, 0]
click at [458, 308] on input "Ingresar el nro" at bounding box center [627, 305] width 552 height 13
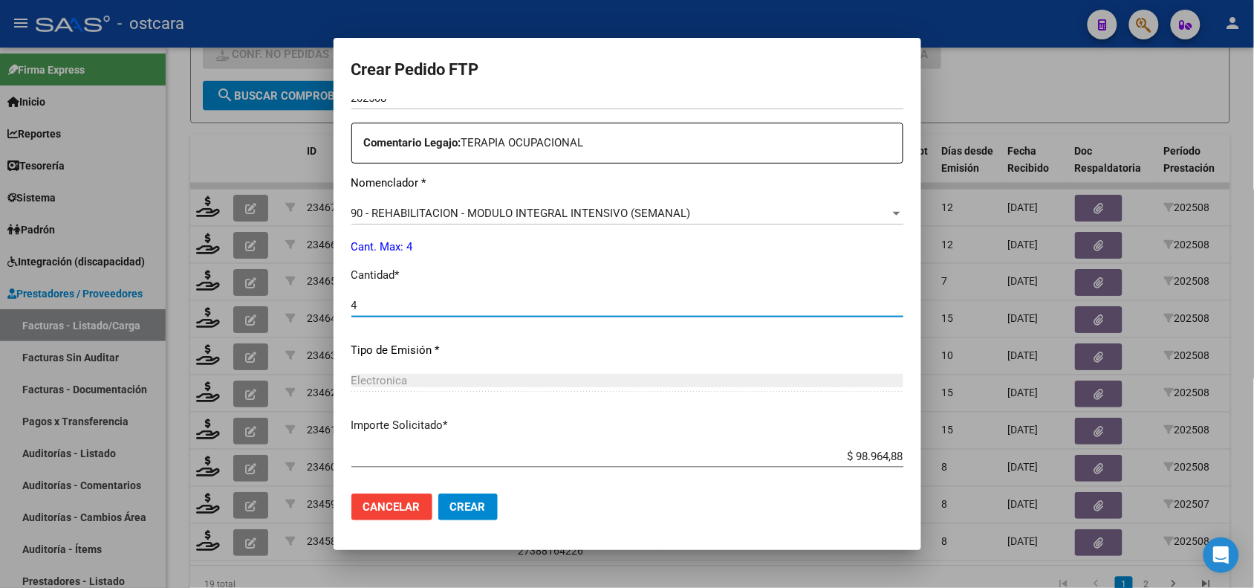
click at [464, 506] on button "Crear" at bounding box center [467, 506] width 59 height 27
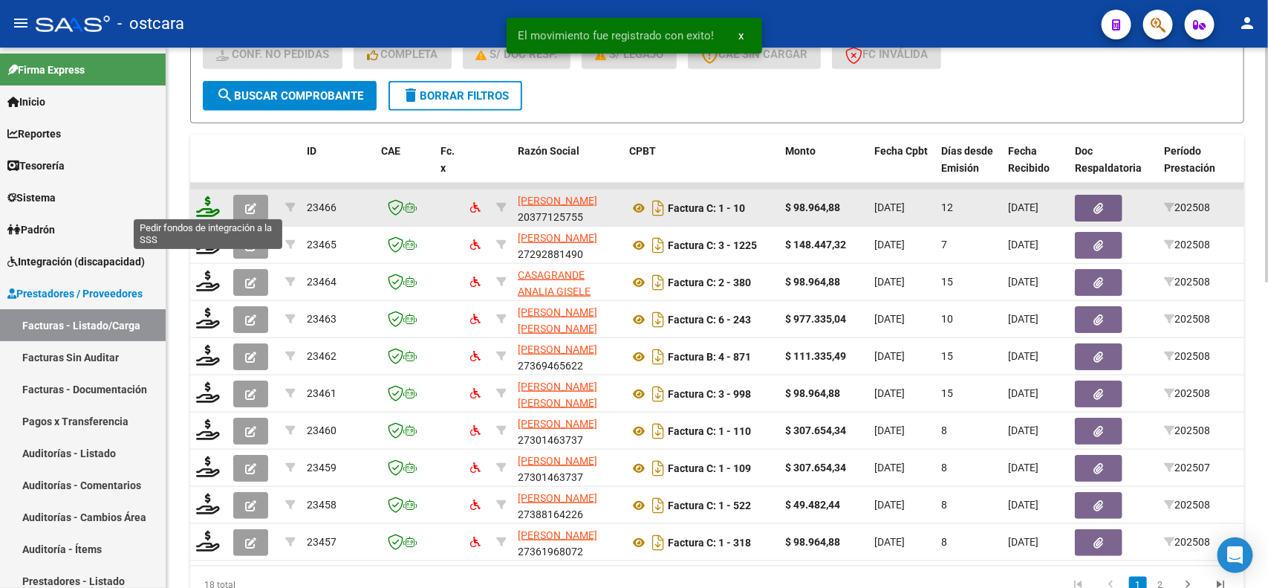
click at [210, 207] on icon at bounding box center [208, 206] width 24 height 21
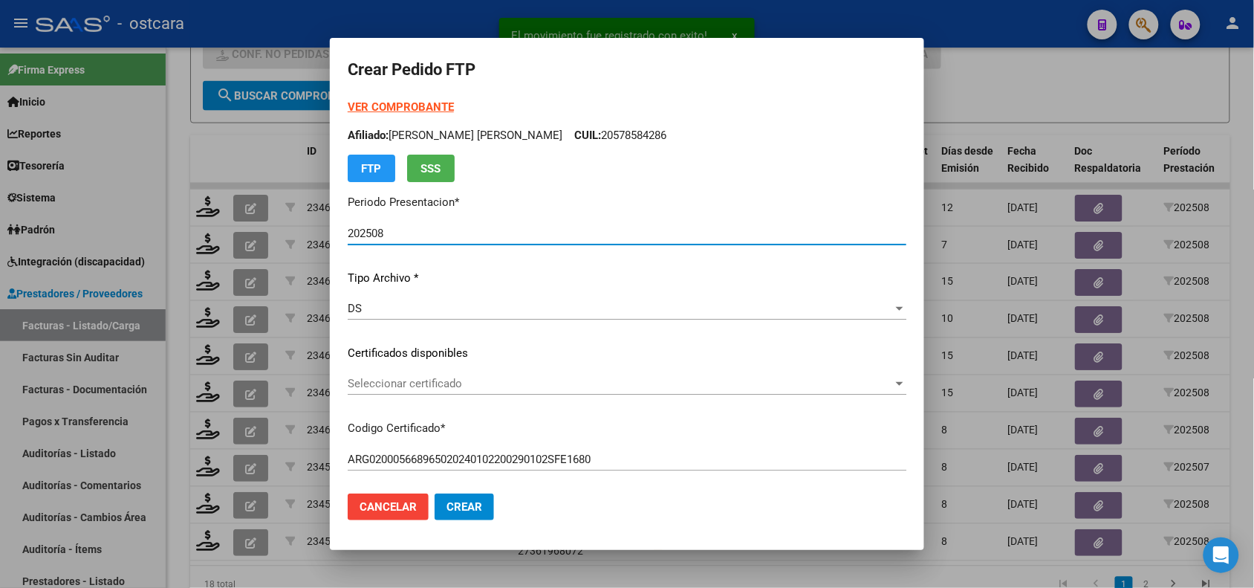
click at [427, 377] on span "Seleccionar certificado" at bounding box center [620, 383] width 545 height 13
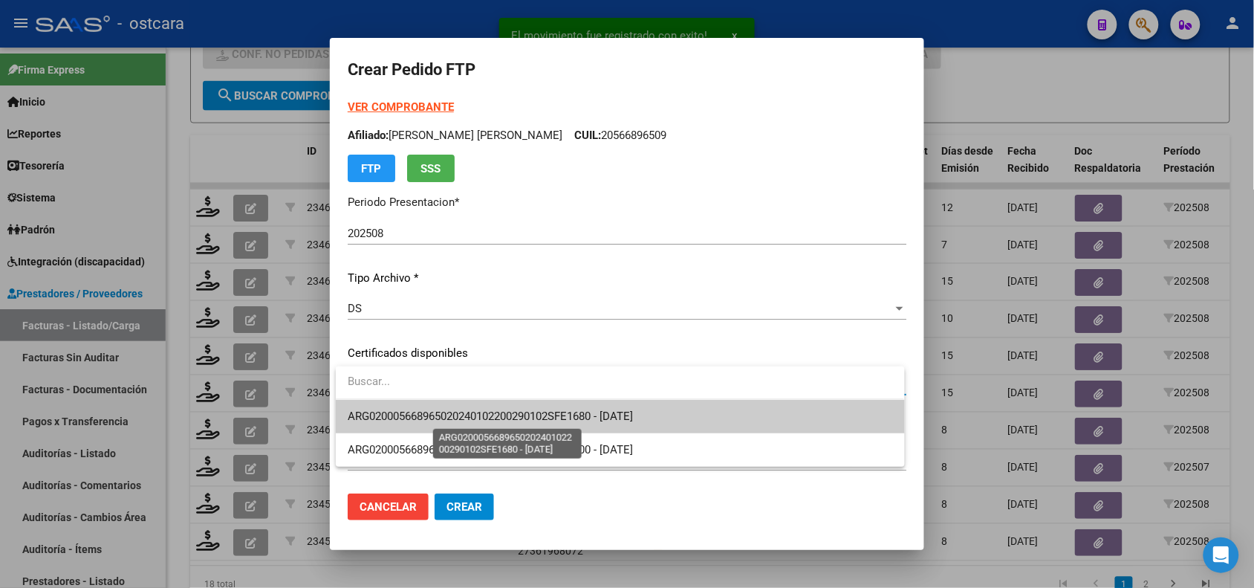
click at [438, 410] on span "ARG020005668965020240102200290102SFE1680 - 2029-01-02" at bounding box center [490, 415] width 285 height 13
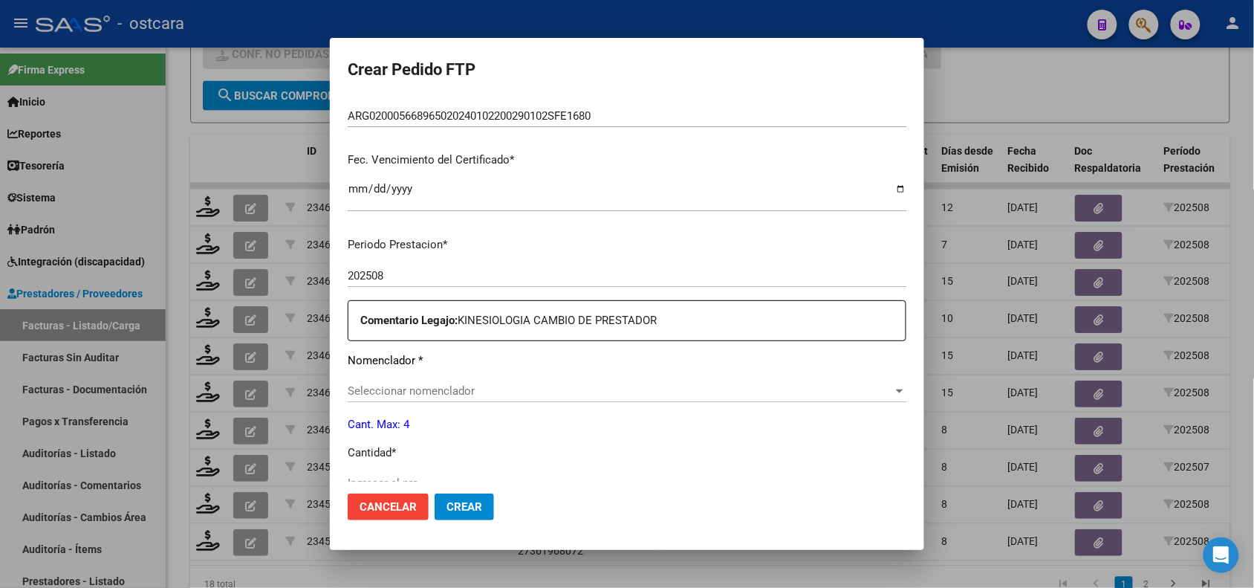
scroll to position [409, 0]
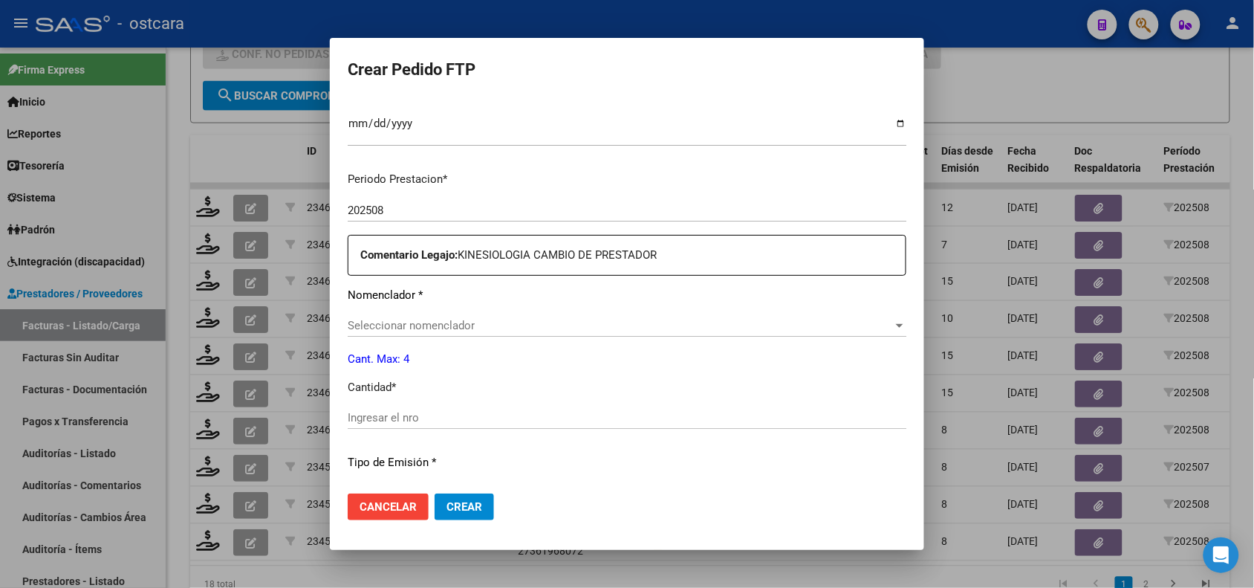
click at [461, 320] on span "Seleccionar nomenclador" at bounding box center [620, 325] width 545 height 13
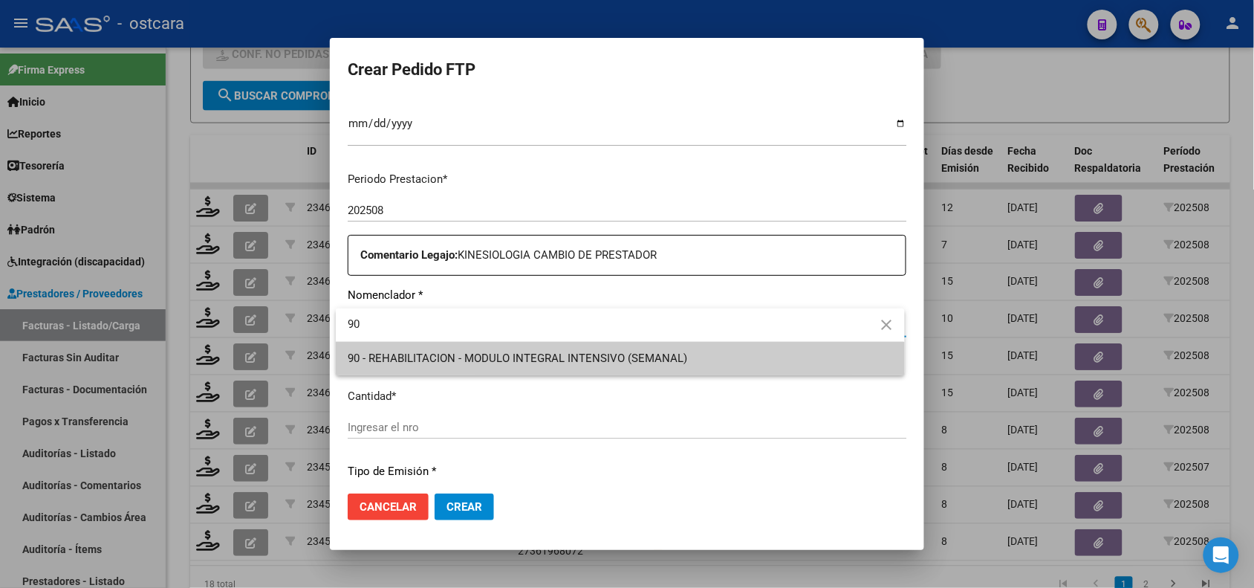
click at [461, 354] on span "90 - REHABILITACION - MODULO INTEGRAL INTENSIVO (SEMANAL)" at bounding box center [518, 357] width 340 height 13
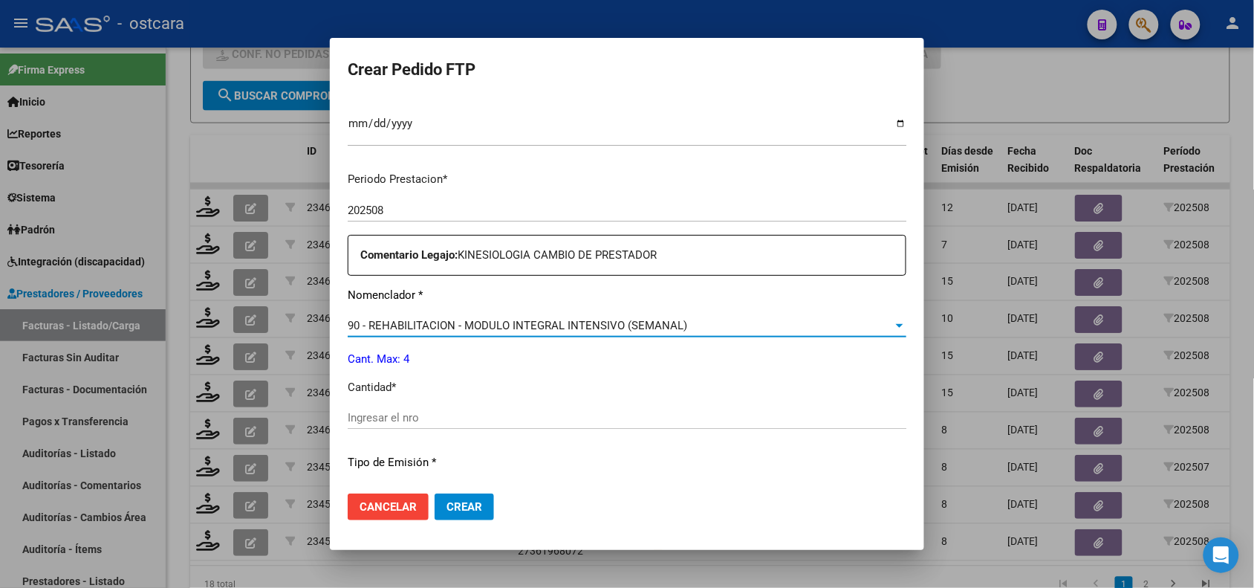
click at [443, 417] on input "Ingresar el nro" at bounding box center [627, 417] width 559 height 13
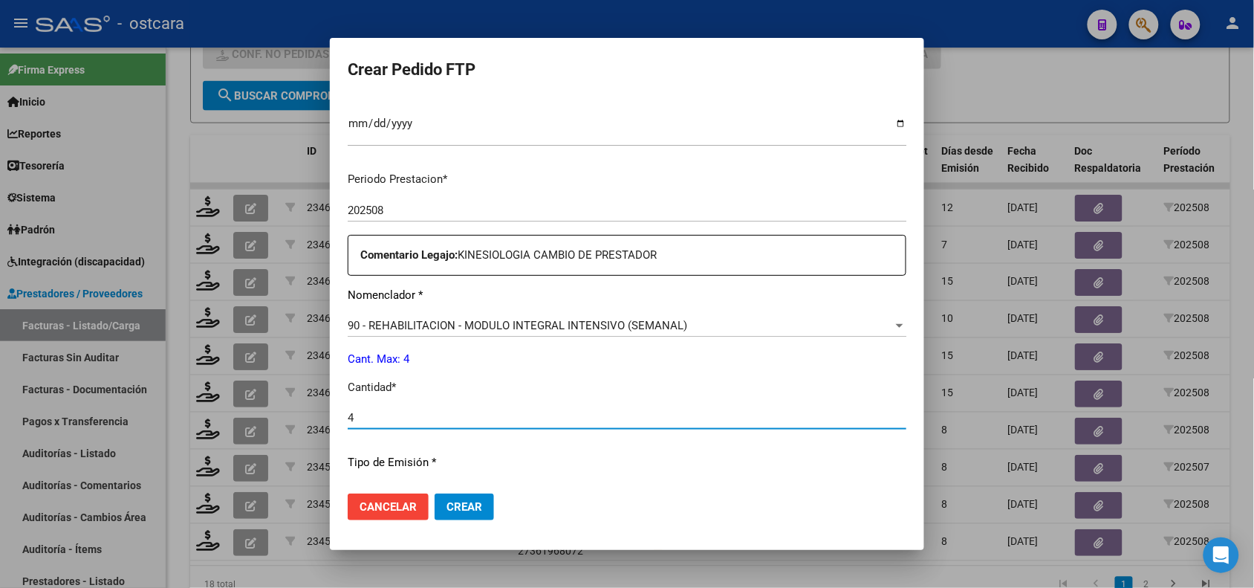
scroll to position [596, 0]
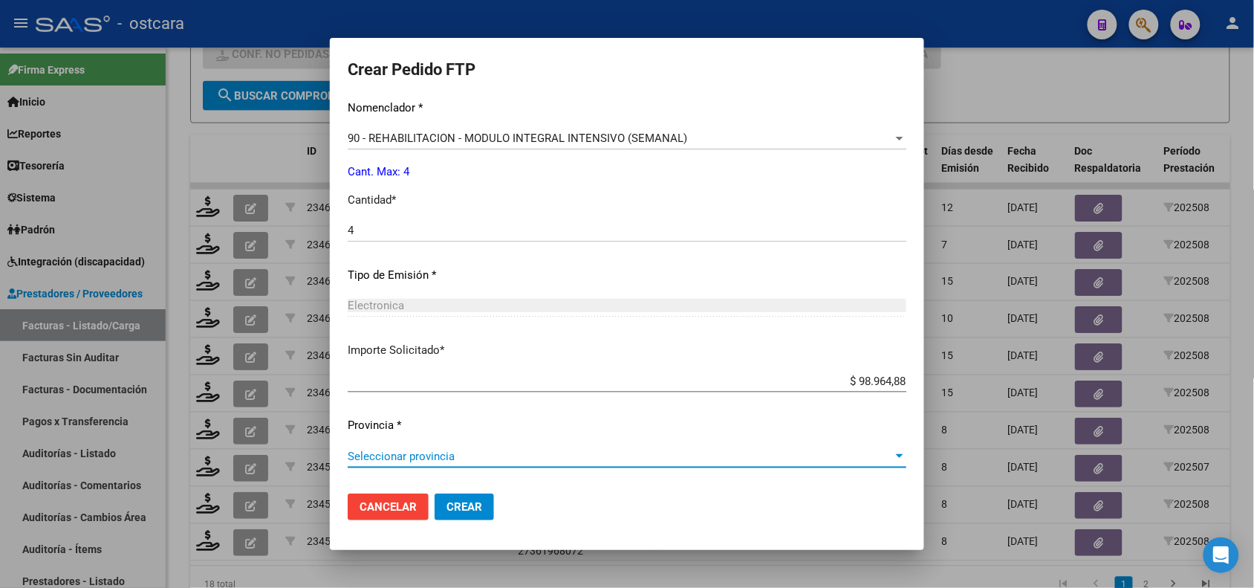
click at [426, 458] on span "Seleccionar provincia" at bounding box center [620, 456] width 545 height 13
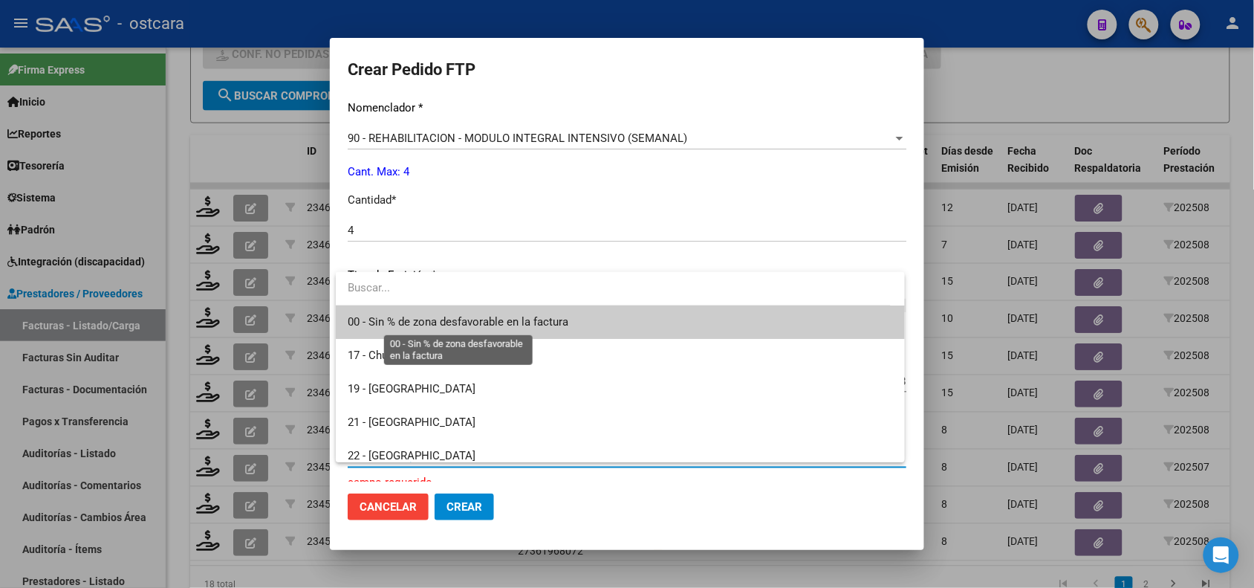
click at [467, 323] on span "00 - Sin % de zona desfavorable en la factura" at bounding box center [458, 321] width 221 height 13
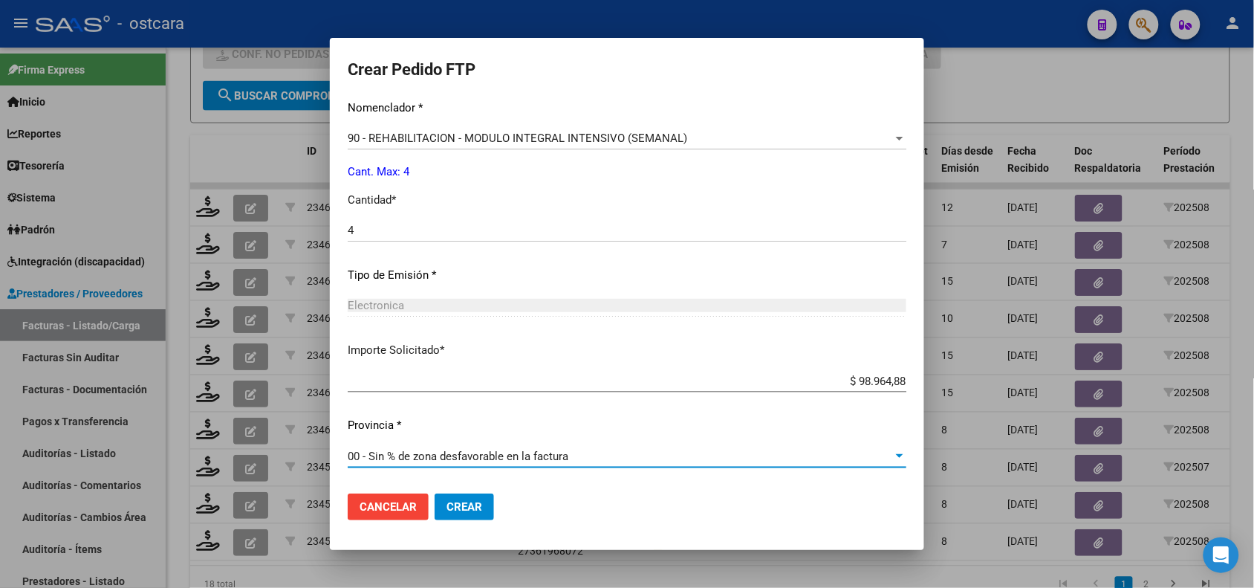
click at [447, 507] on span "Crear" at bounding box center [465, 506] width 36 height 13
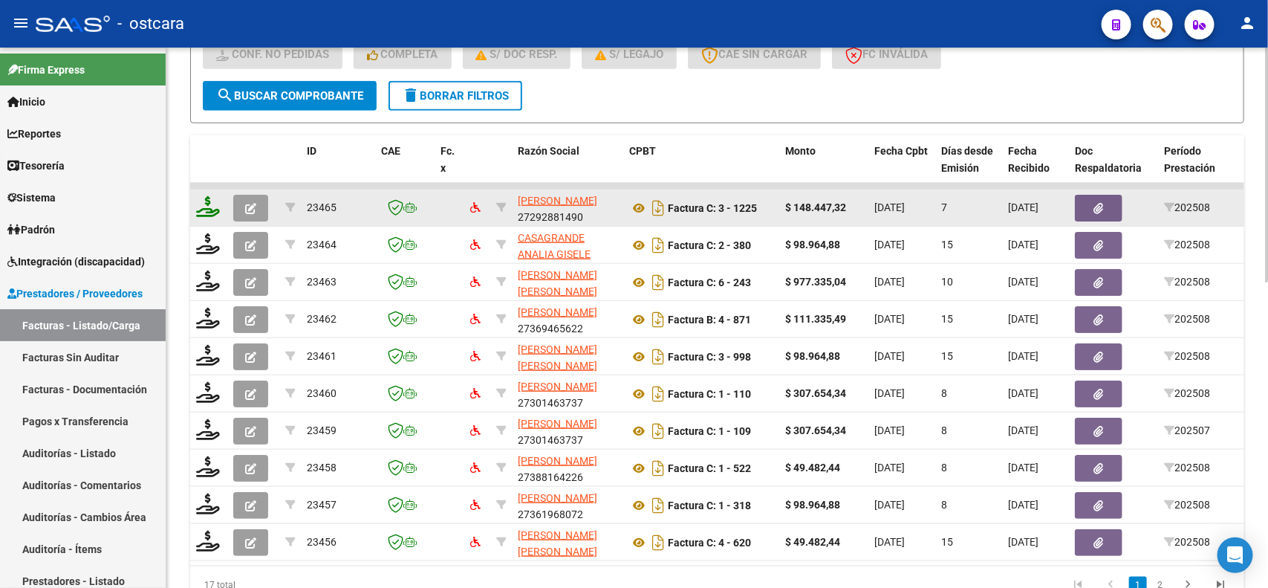
click at [213, 213] on div at bounding box center [208, 207] width 25 height 23
click at [209, 203] on icon at bounding box center [208, 206] width 24 height 21
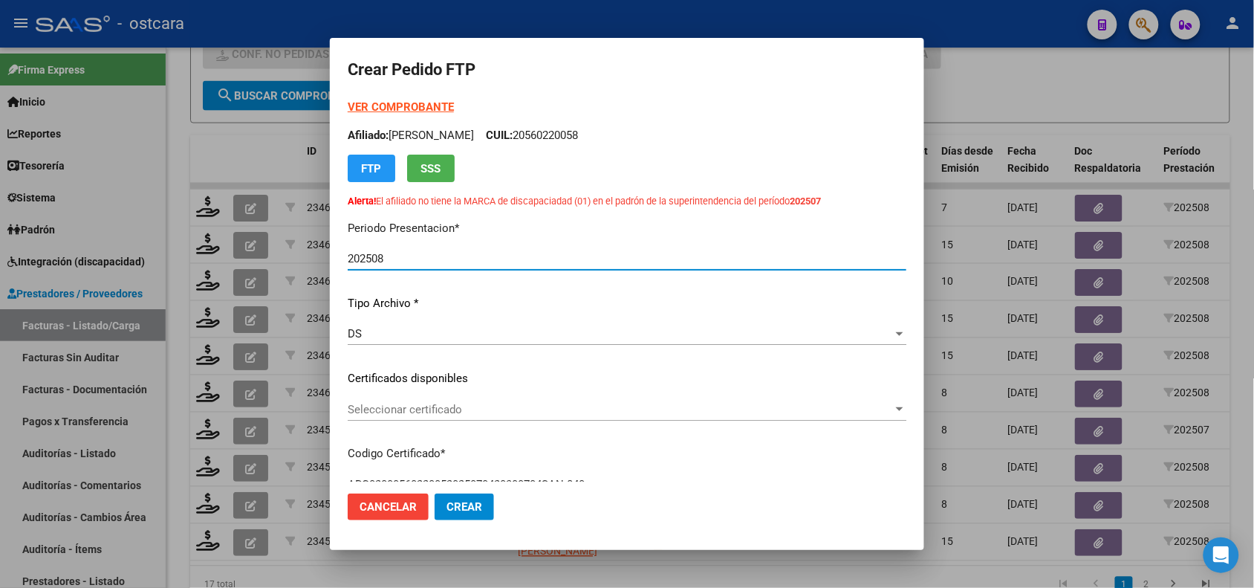
click at [470, 414] on span "Seleccionar certificado" at bounding box center [620, 409] width 545 height 13
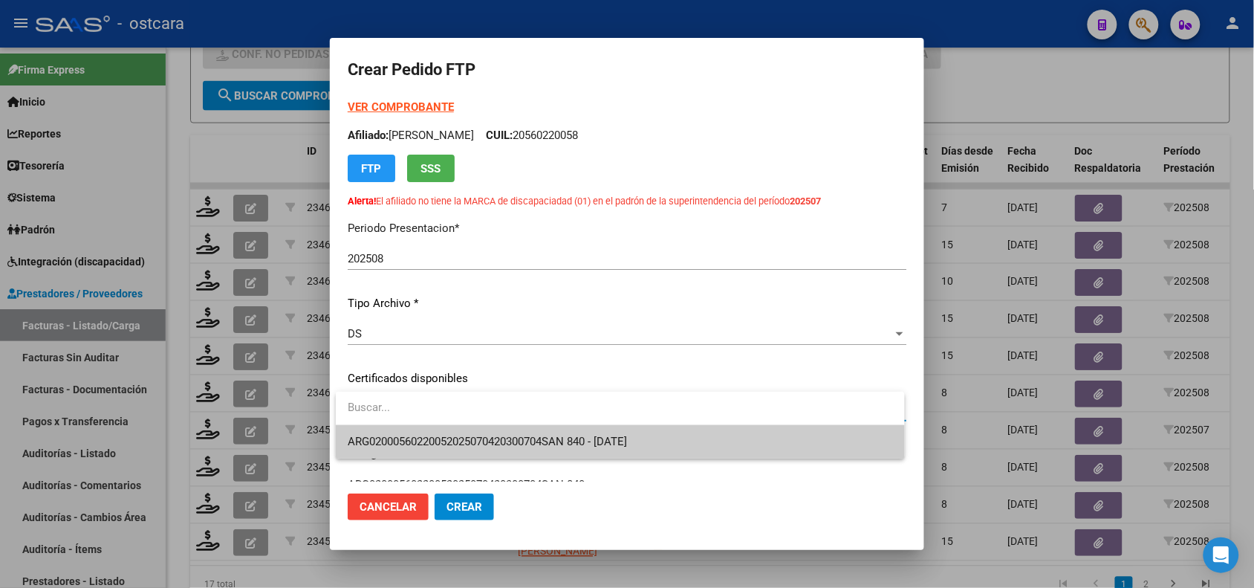
click at [470, 437] on span "ARG02000560220052025070420300704SAN 840 - 2030-07-04" at bounding box center [487, 441] width 279 height 13
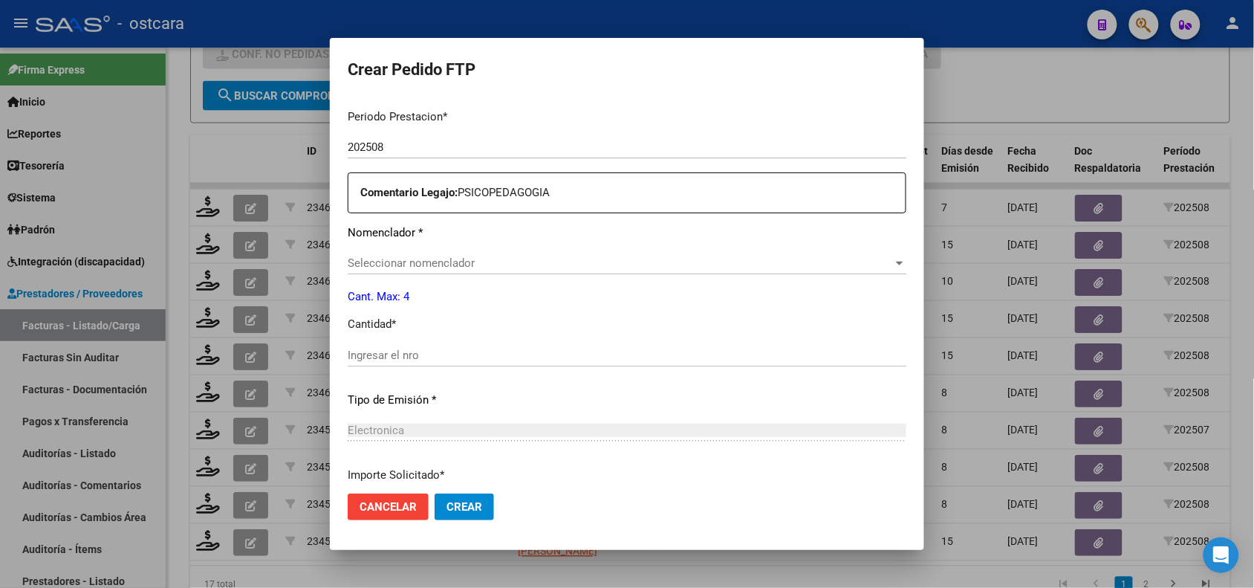
scroll to position [518, 0]
click at [448, 262] on span "Seleccionar nomenclador" at bounding box center [620, 258] width 545 height 13
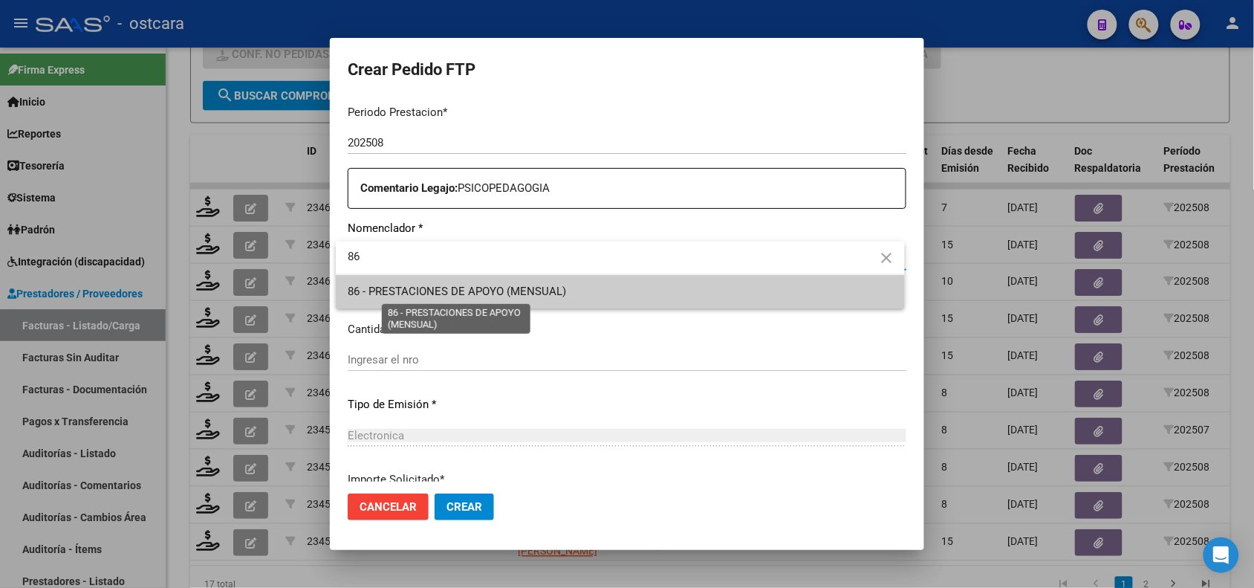
click at [448, 291] on span "86 - PRESTACIONES DE APOYO (MENSUAL)" at bounding box center [457, 291] width 218 height 13
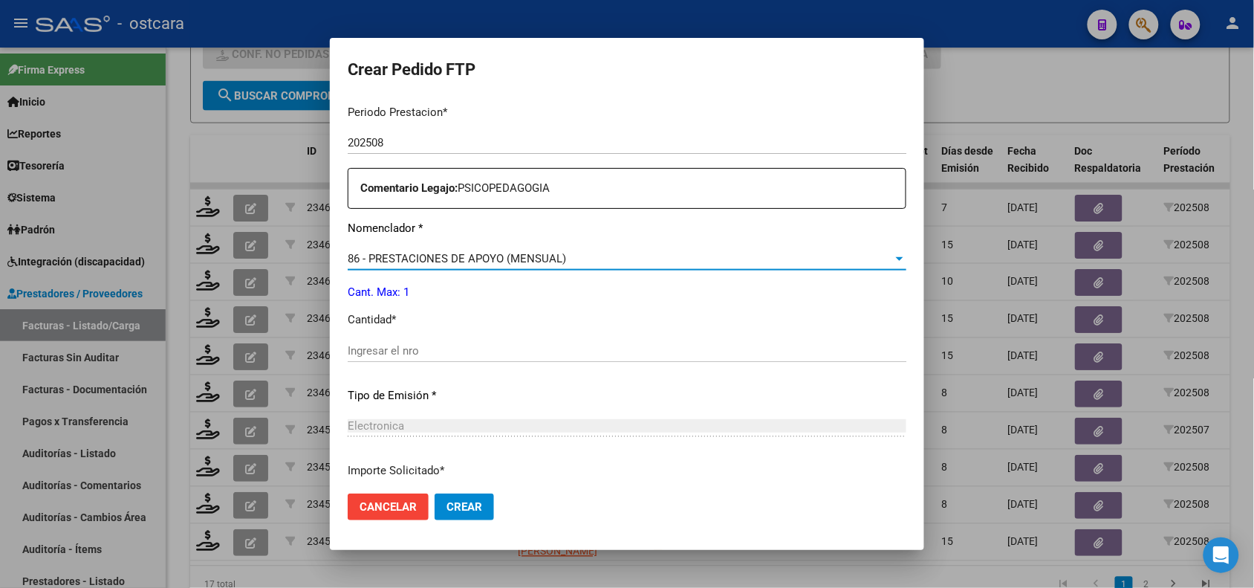
click at [425, 349] on input "Ingresar el nro" at bounding box center [627, 350] width 559 height 13
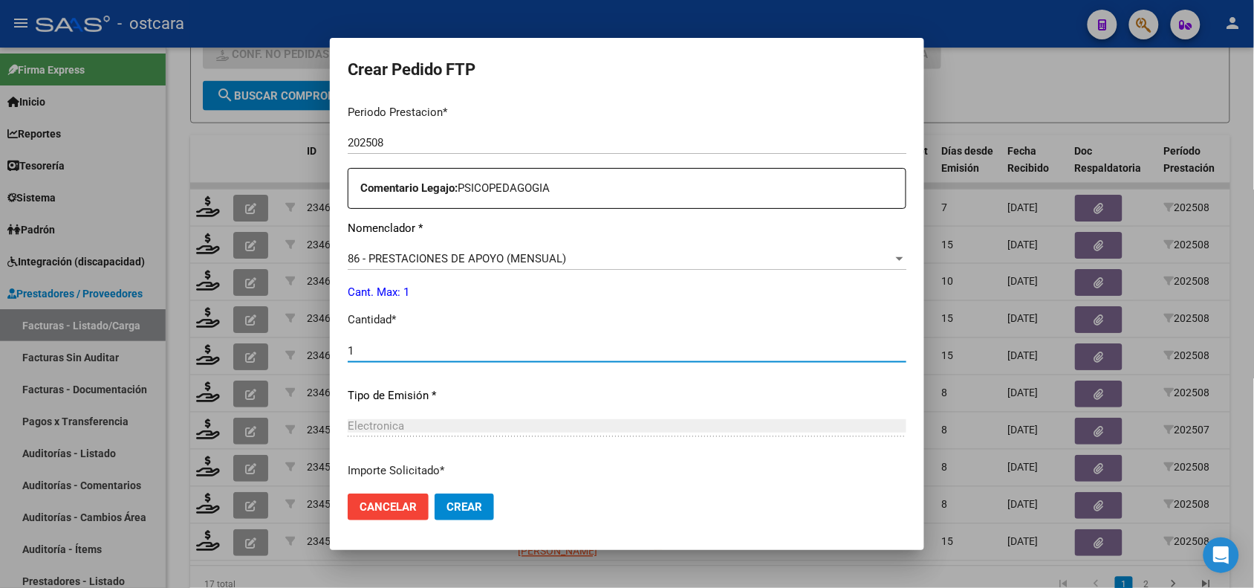
scroll to position [788, 0]
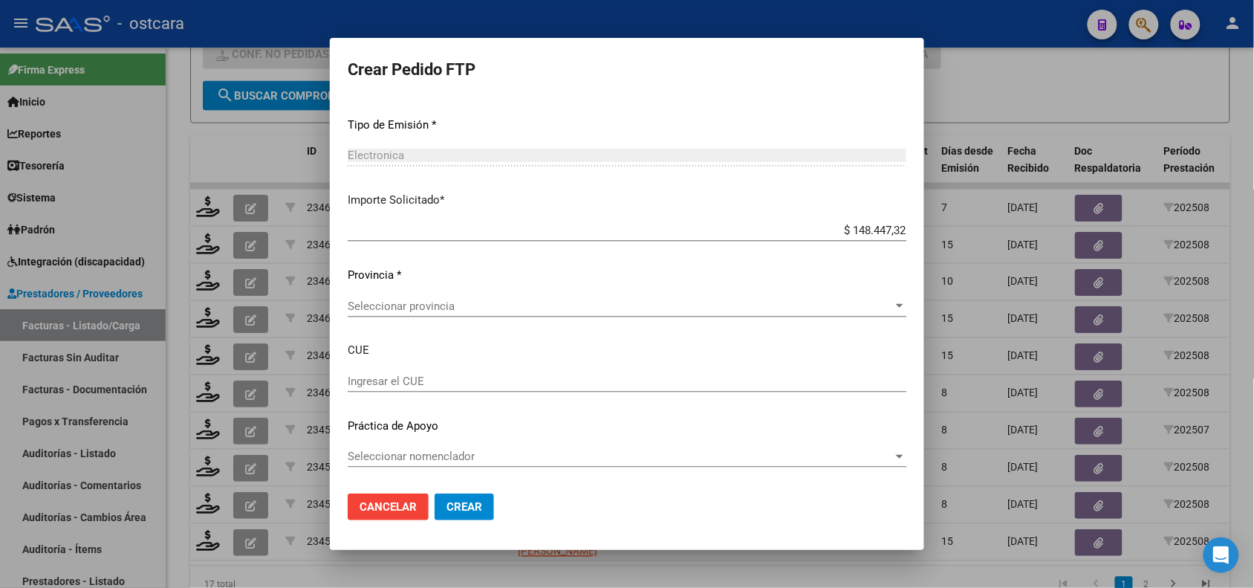
click at [492, 461] on span "Seleccionar nomenclador" at bounding box center [620, 456] width 545 height 13
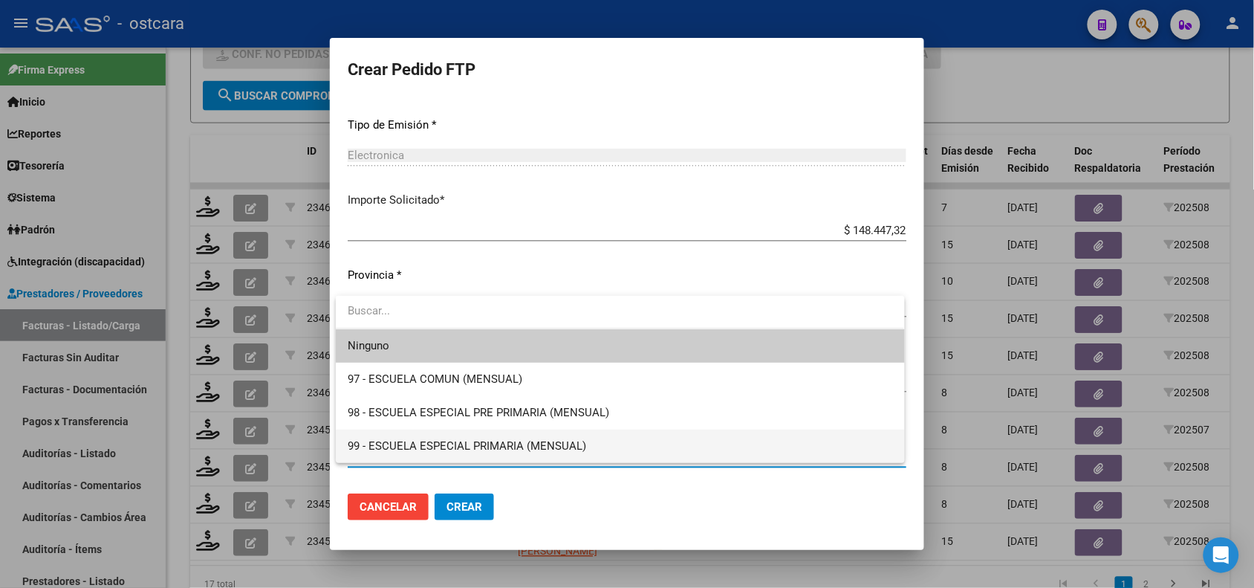
click at [492, 461] on span "99 - ESCUELA ESPECIAL PRIMARIA (MENSUAL)" at bounding box center [620, 445] width 545 height 33
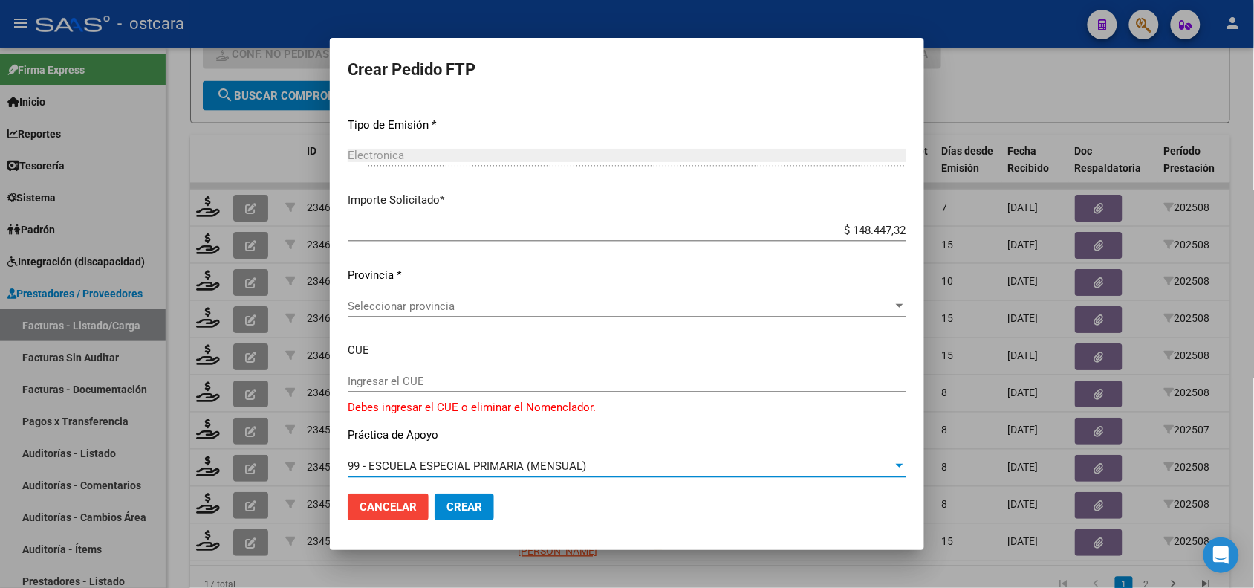
click at [492, 461] on span "99 - ESCUELA ESPECIAL PRIMARIA (MENSUAL)" at bounding box center [467, 465] width 239 height 13
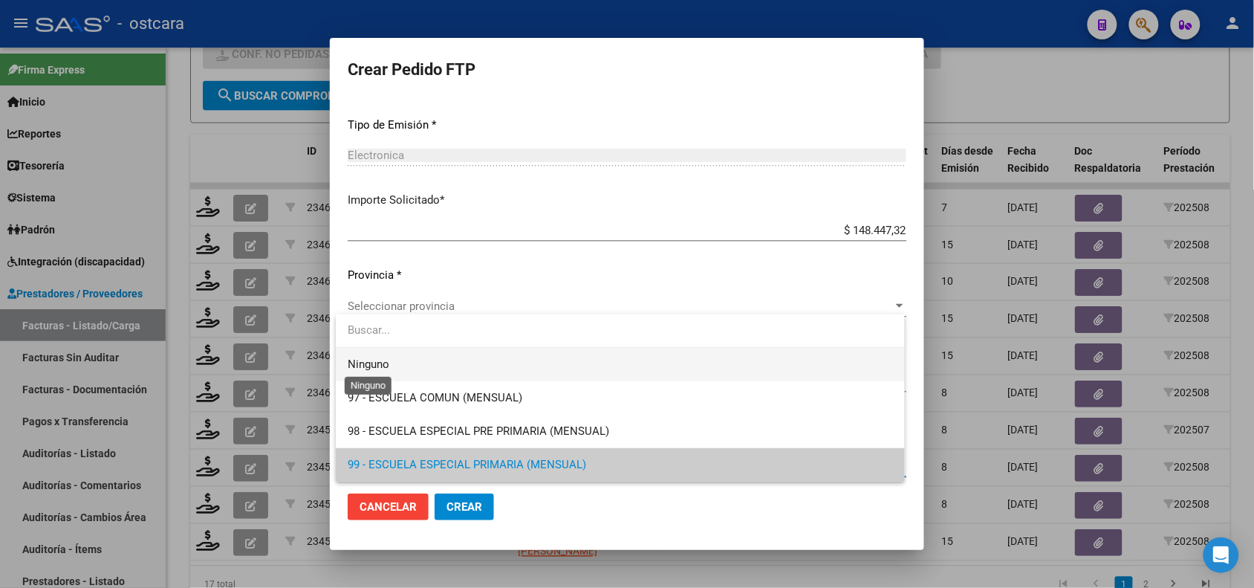
click at [377, 366] on span "Ninguno" at bounding box center [369, 363] width 42 height 13
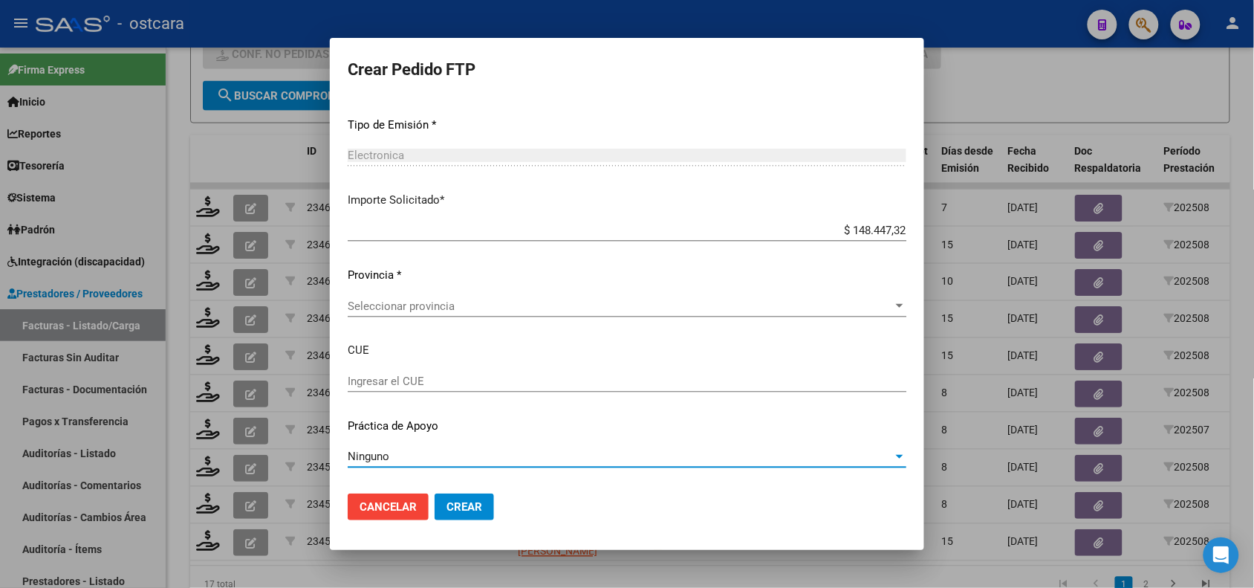
click at [463, 299] on span "Seleccionar provincia" at bounding box center [620, 305] width 545 height 13
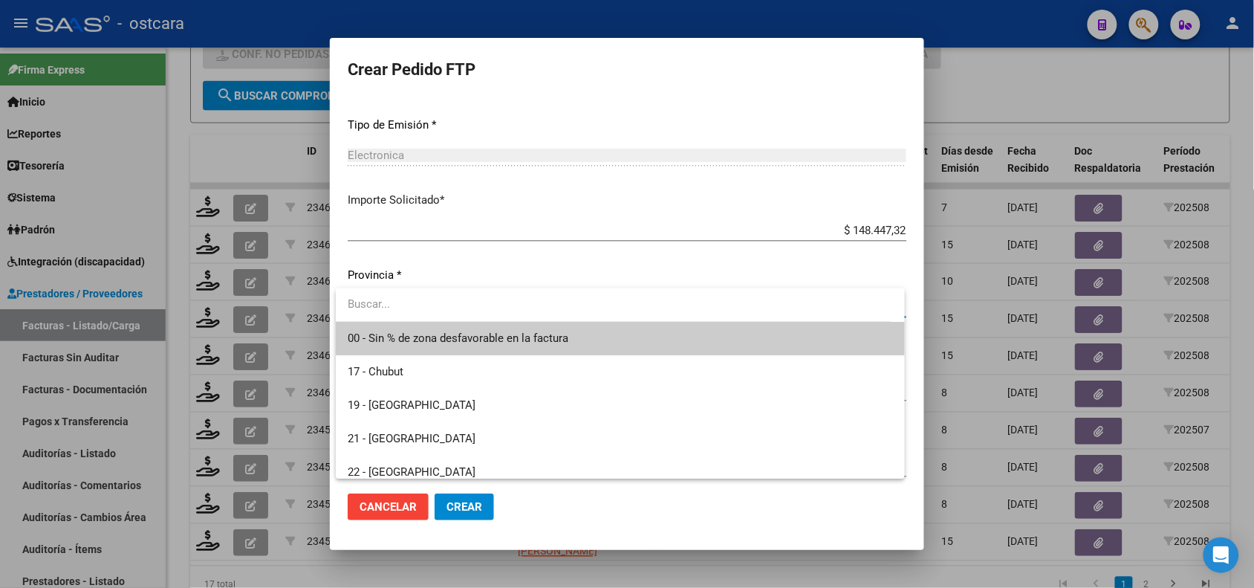
click at [458, 338] on span "00 - Sin % de zona desfavorable en la factura" at bounding box center [458, 337] width 221 height 13
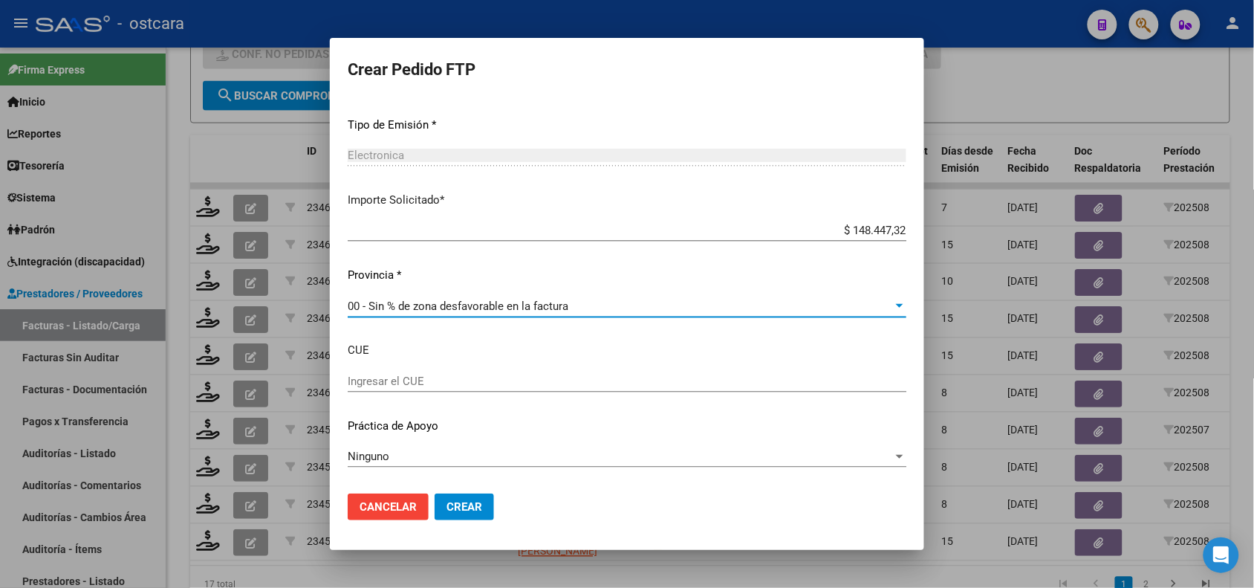
click at [463, 506] on span "Crear" at bounding box center [465, 506] width 36 height 13
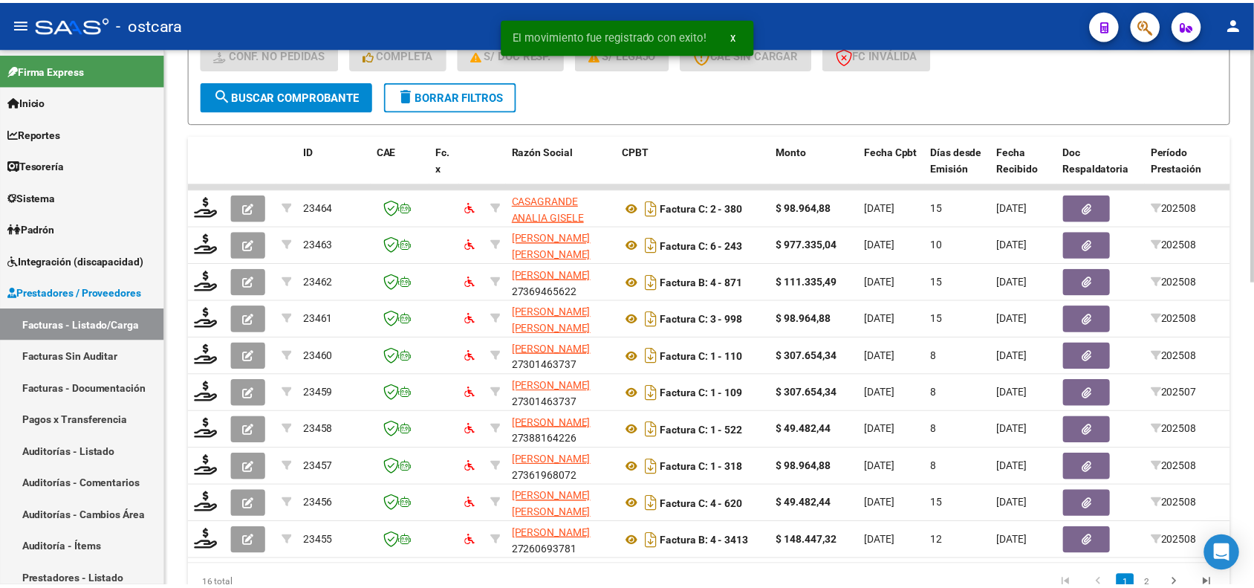
scroll to position [703, 0]
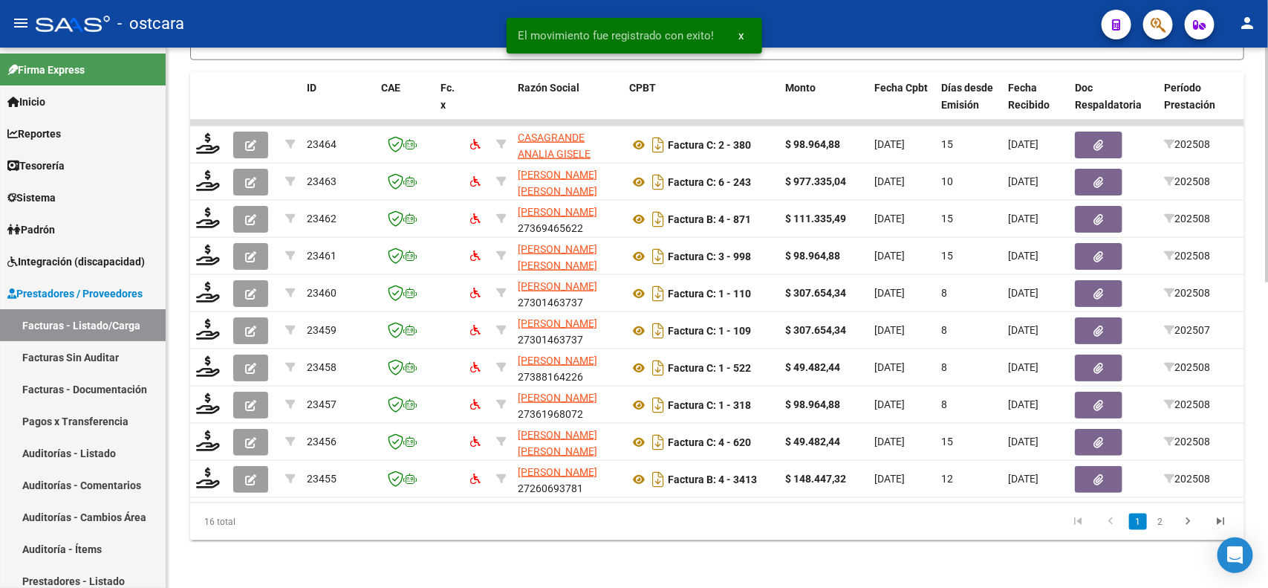
click at [1253, 476] on div at bounding box center [1267, 470] width 4 height 235
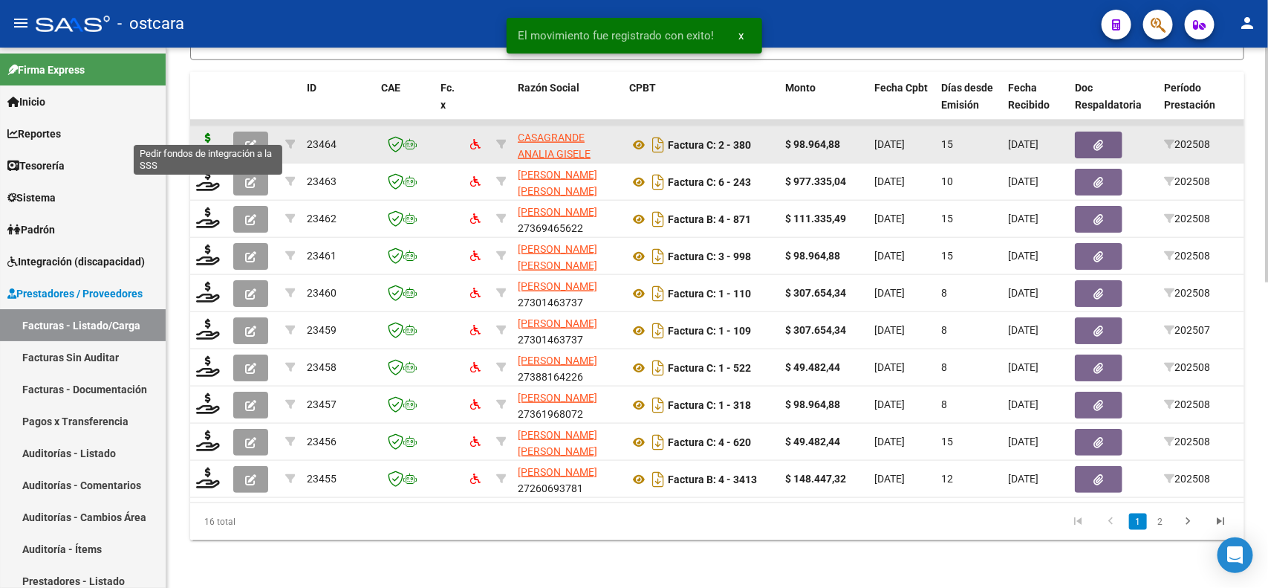
click at [205, 133] on icon at bounding box center [208, 143] width 24 height 21
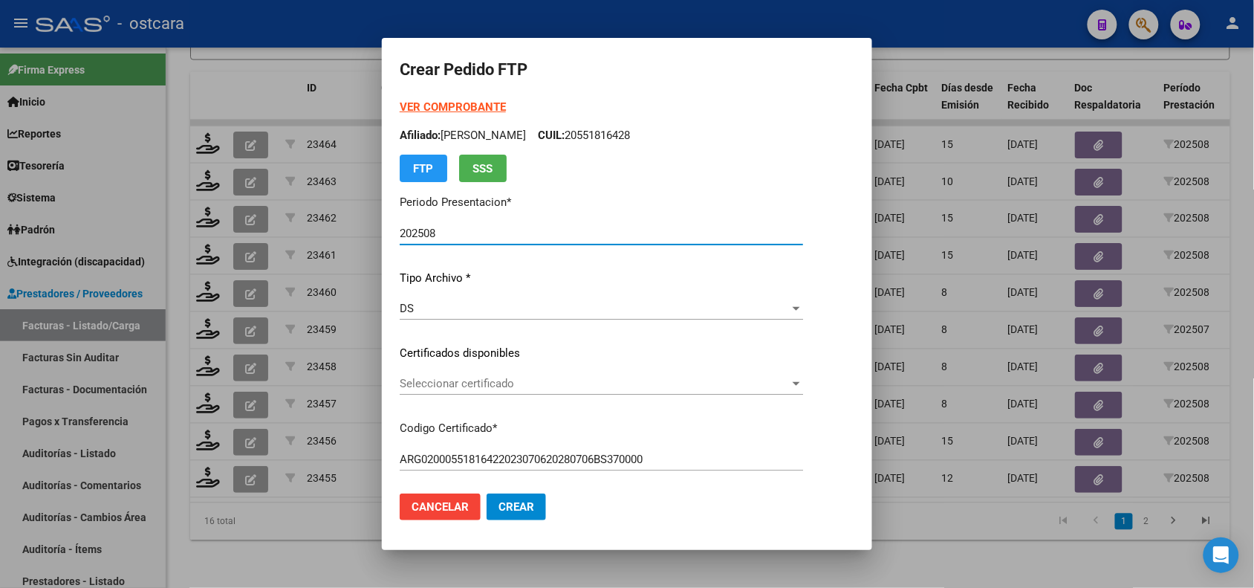
click at [416, 383] on span "Seleccionar certificado" at bounding box center [595, 383] width 390 height 13
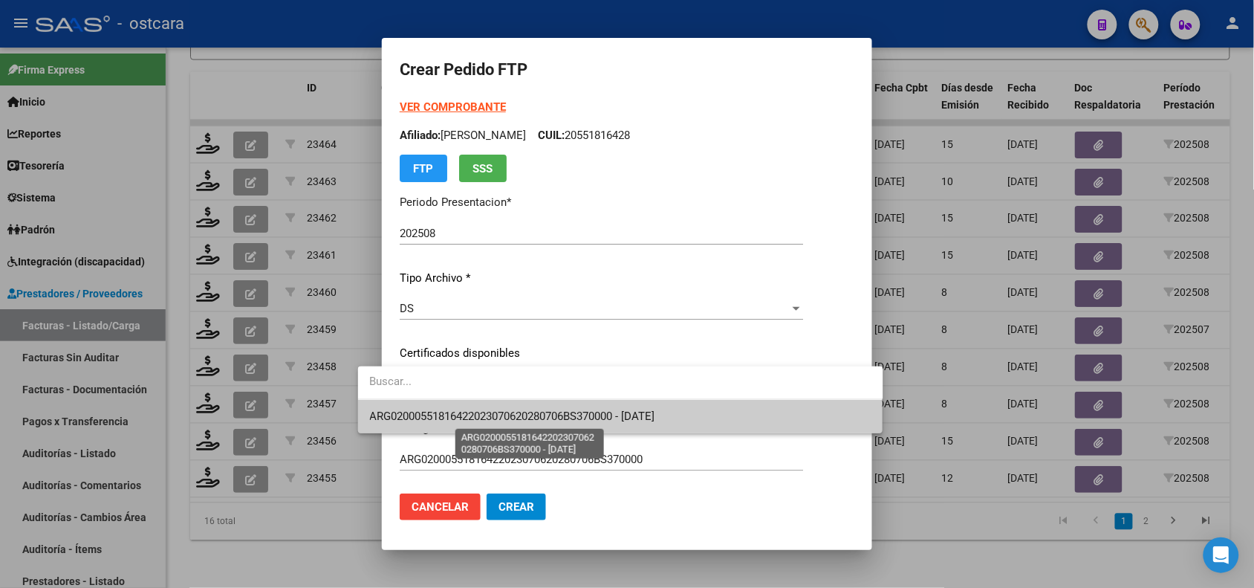
click at [420, 412] on span "ARG02000551816422023070620280706BS370000 - [DATE]" at bounding box center [512, 415] width 285 height 13
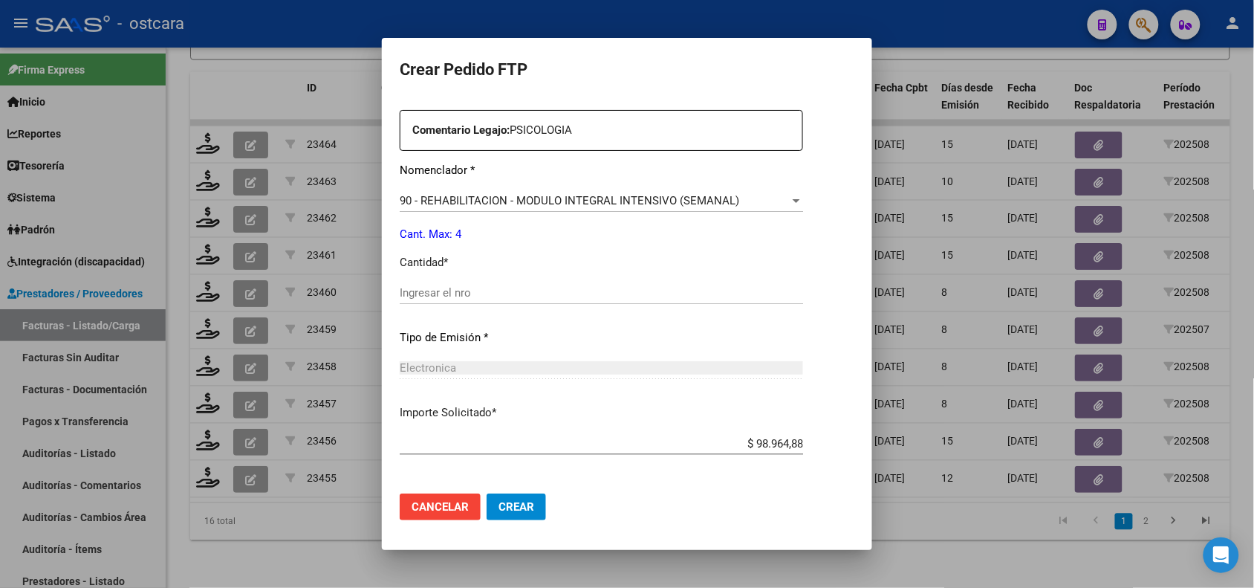
scroll to position [554, 0]
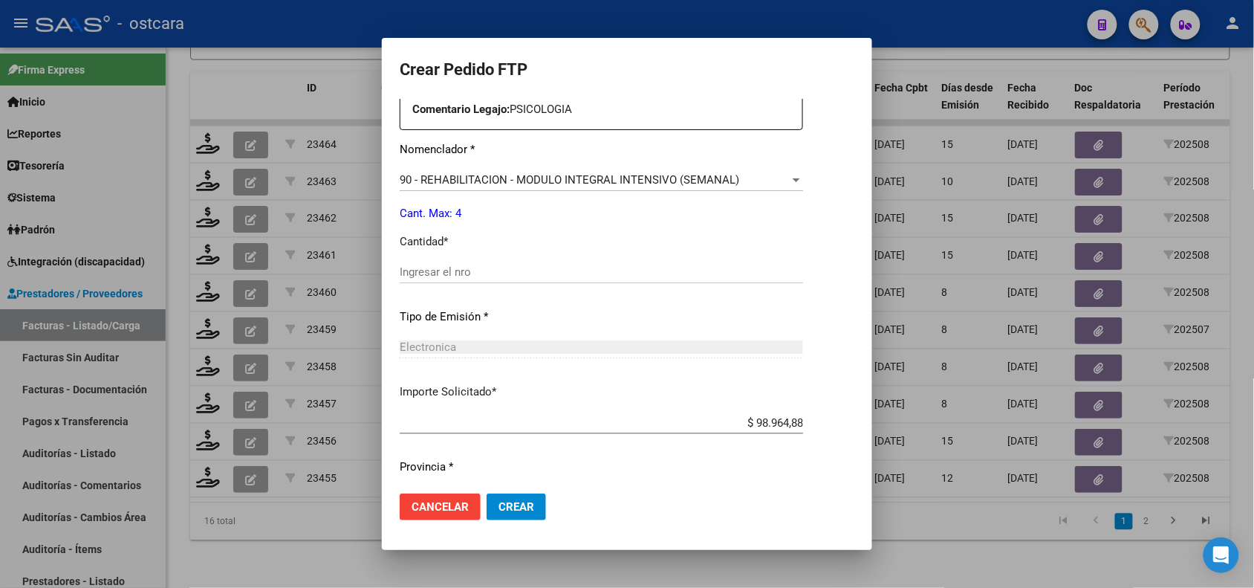
click at [468, 281] on div "Ingresar el nro" at bounding box center [601, 272] width 403 height 22
click at [499, 504] on span "Crear" at bounding box center [517, 506] width 36 height 13
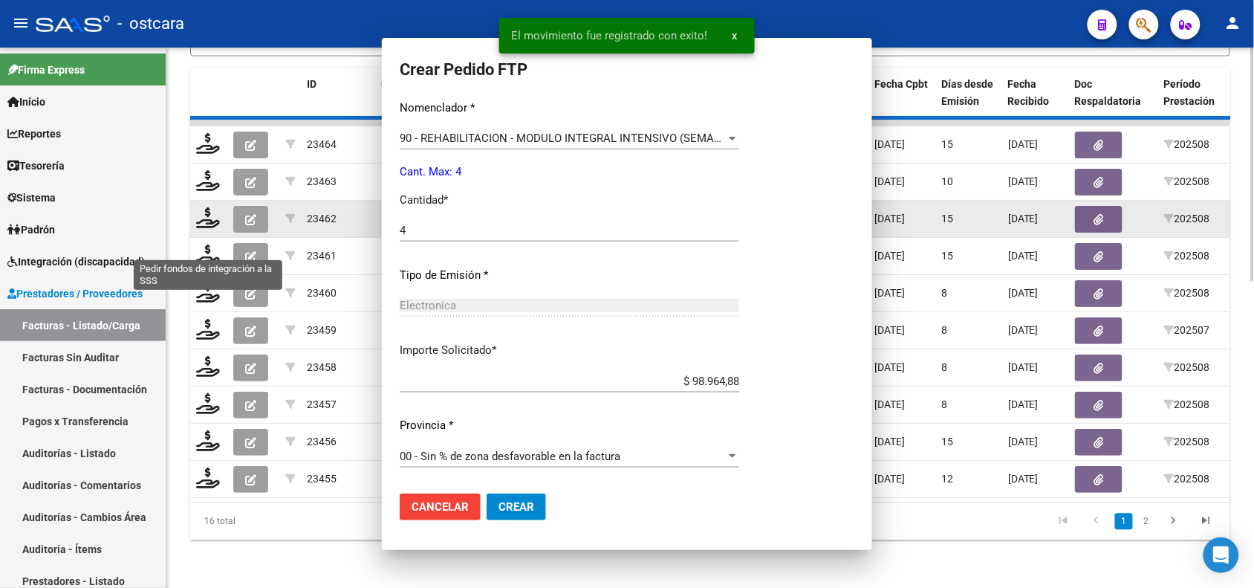
scroll to position [0, 0]
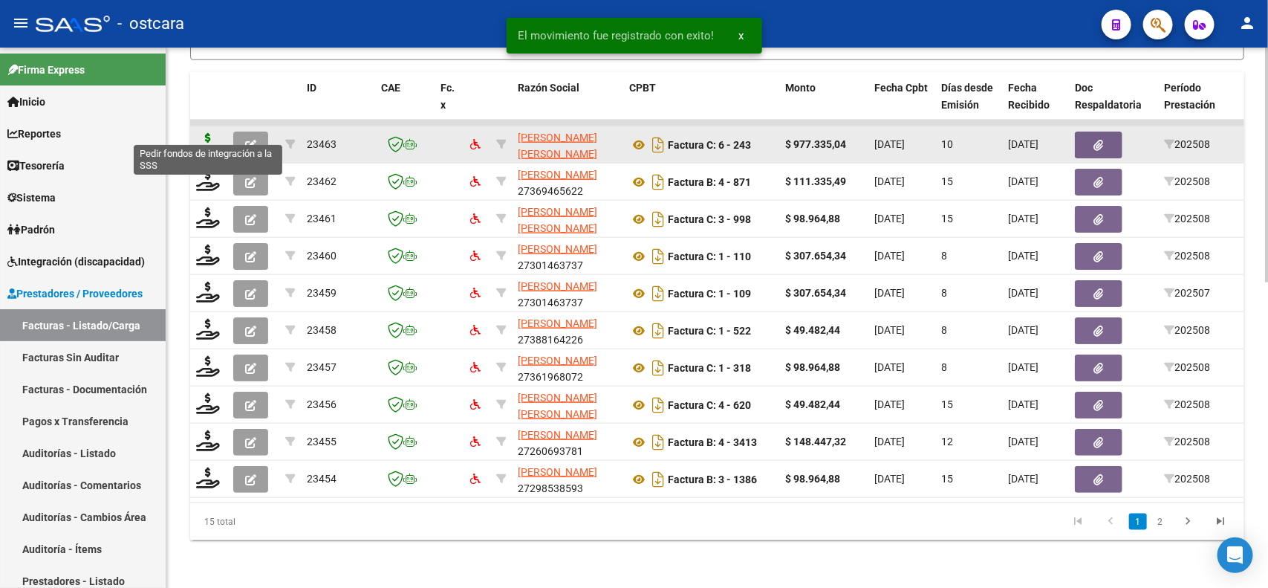
click at [213, 133] on icon at bounding box center [208, 143] width 24 height 21
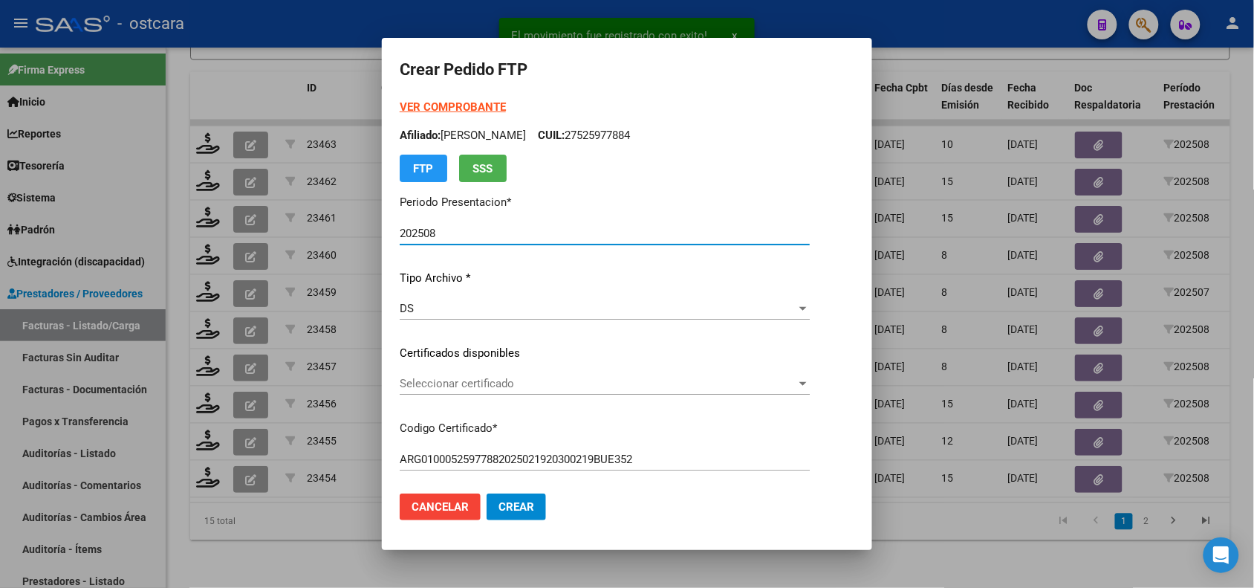
click at [477, 387] on span "Seleccionar certificado" at bounding box center [598, 383] width 397 height 13
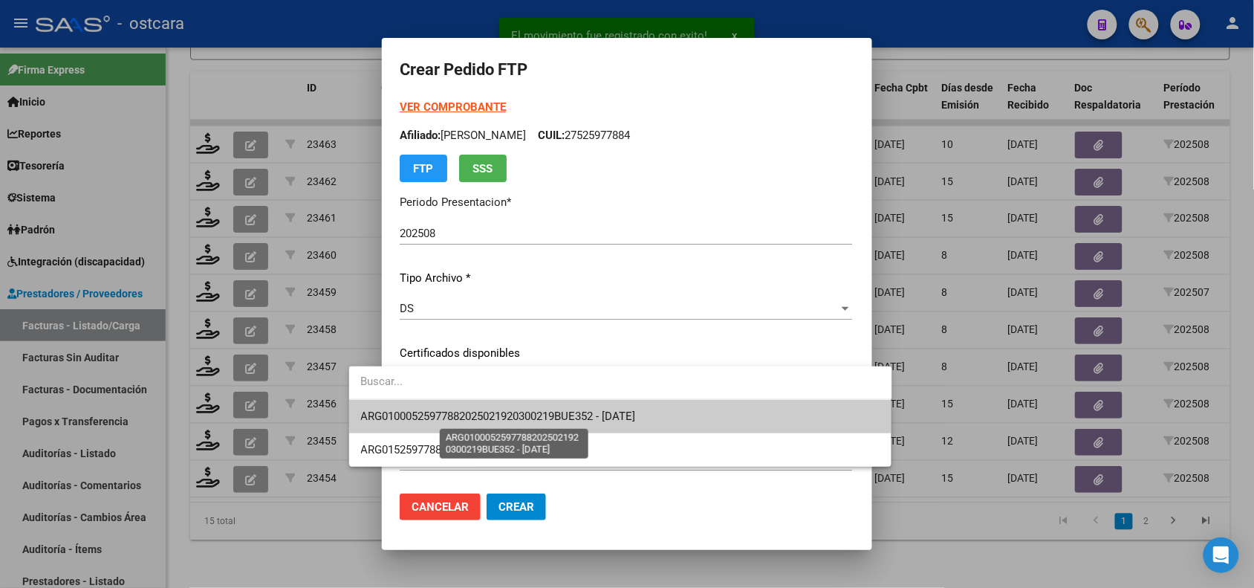
click at [480, 412] on span "ARG01000525977882025021920300219BUE352 - 2030-02-19" at bounding box center [498, 415] width 275 height 13
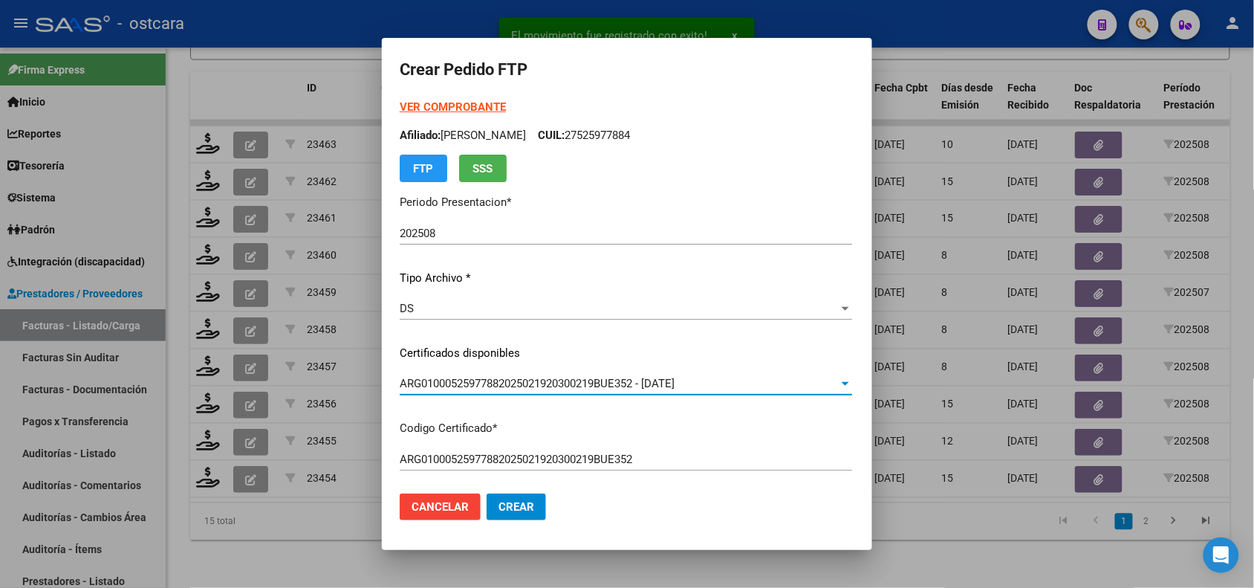
click at [400, 104] on strong "VER COMPROBANTE" at bounding box center [453, 106] width 106 height 13
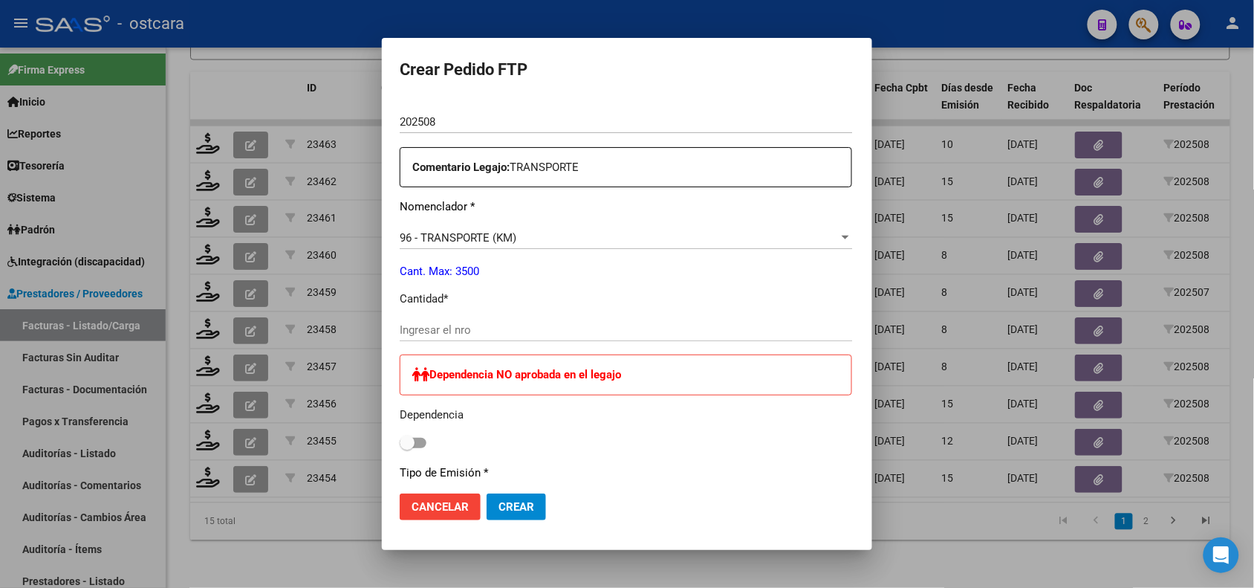
scroll to position [543, 0]
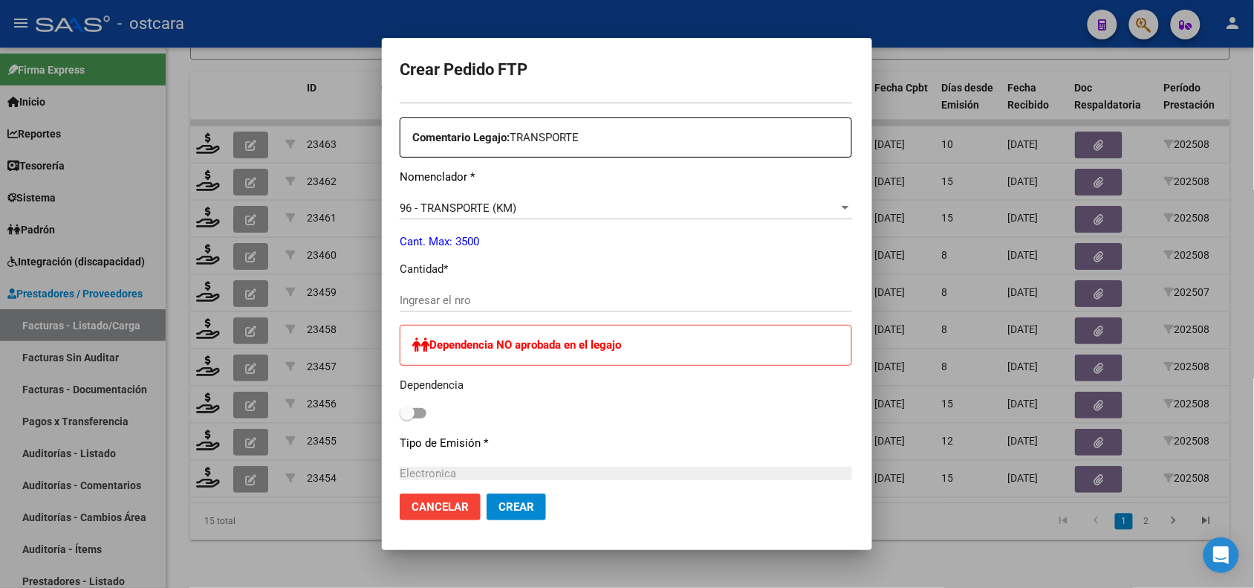
click at [515, 305] on input "Ingresar el nro" at bounding box center [626, 299] width 453 height 13
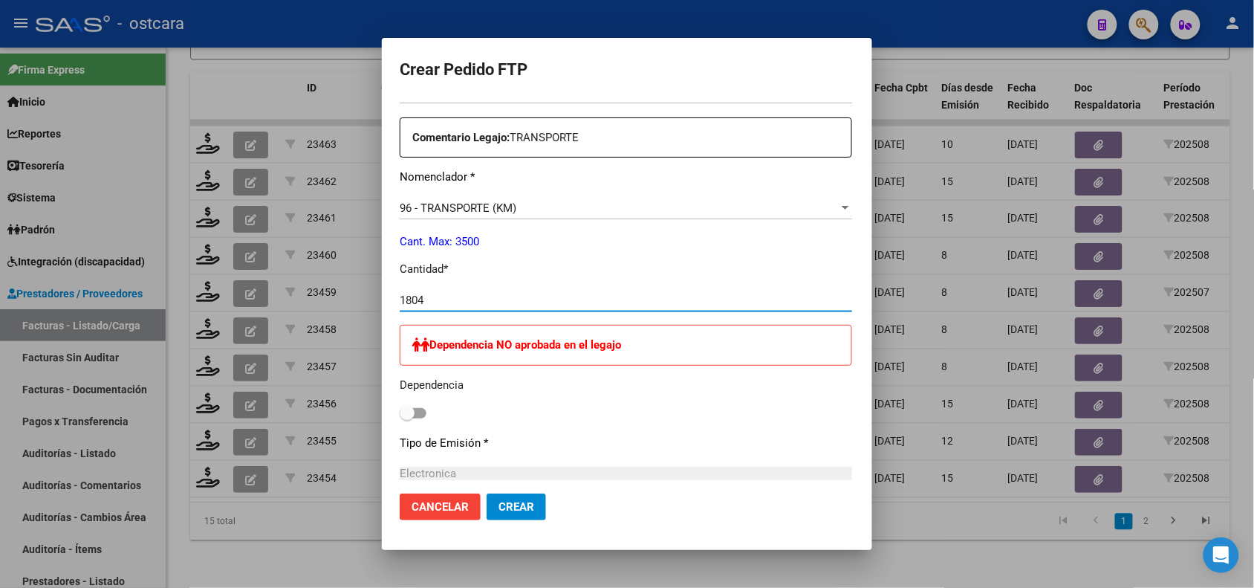
click at [487, 499] on button "Crear" at bounding box center [516, 506] width 59 height 27
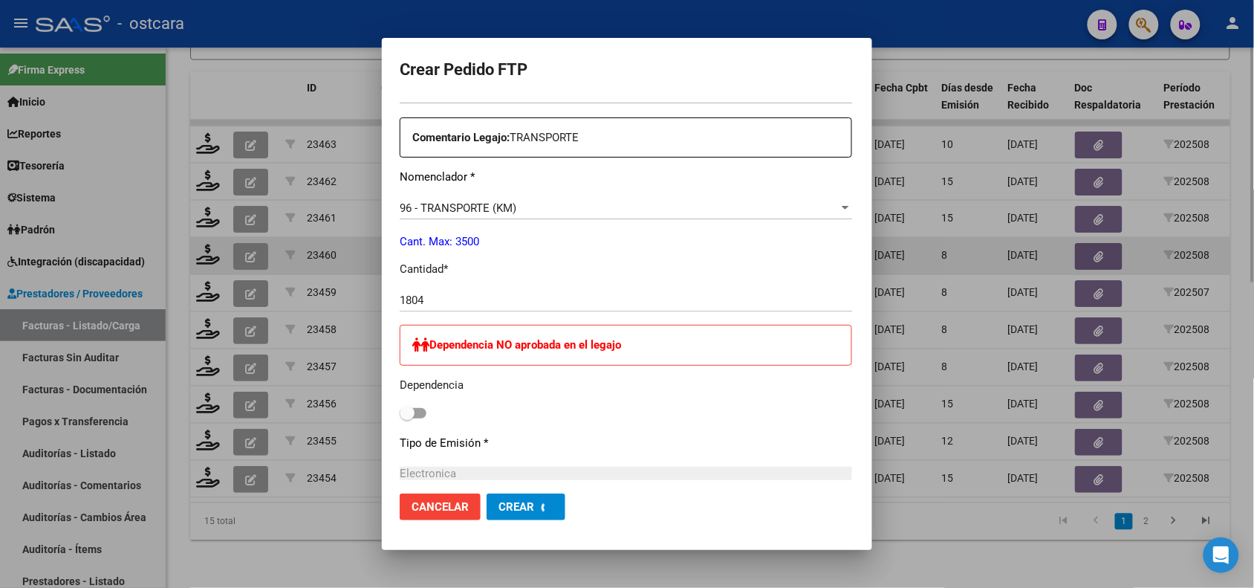
scroll to position [0, 0]
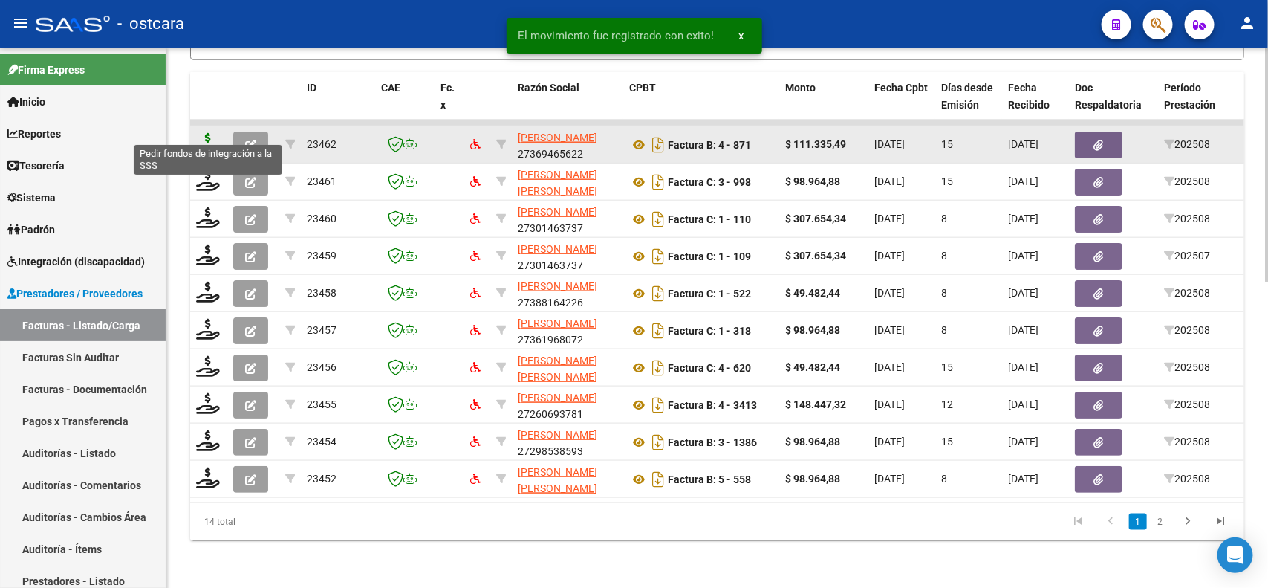
click at [210, 133] on icon at bounding box center [208, 143] width 24 height 21
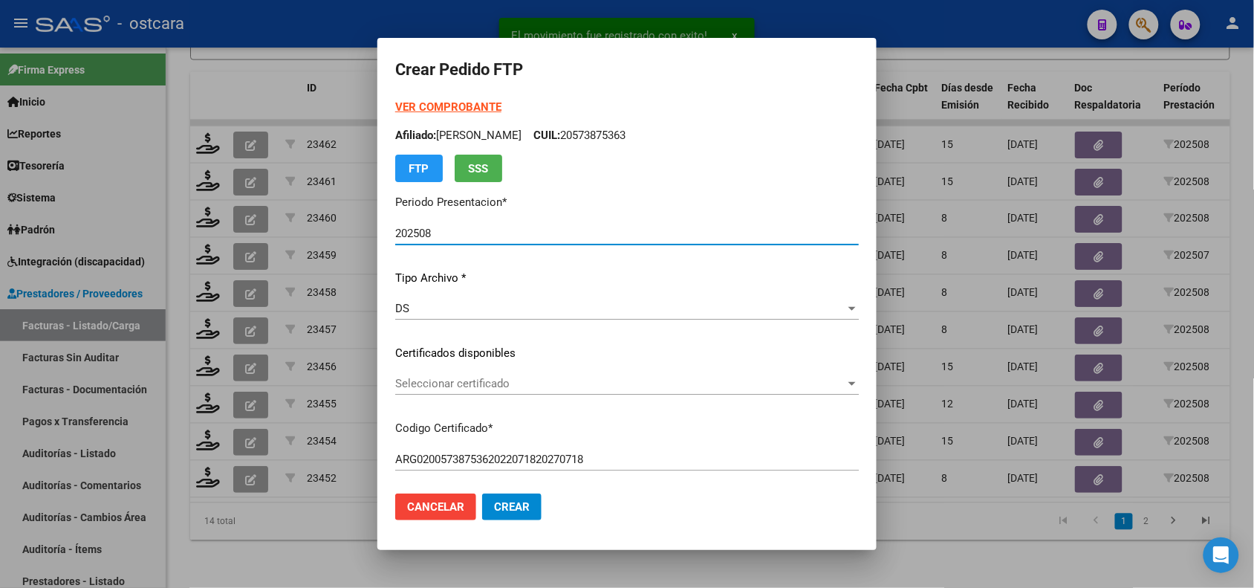
click at [432, 377] on span "Seleccionar certificado" at bounding box center [620, 383] width 450 height 13
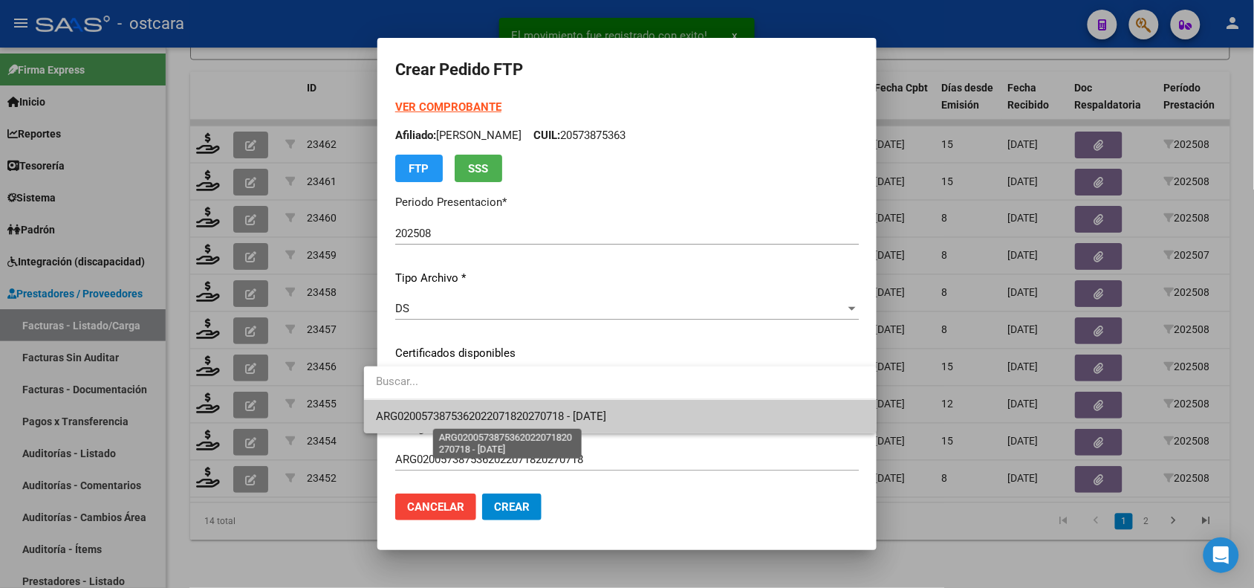
click at [432, 411] on span "ARG0200573875362022071820270718 - 2027-07-18" at bounding box center [491, 415] width 230 height 13
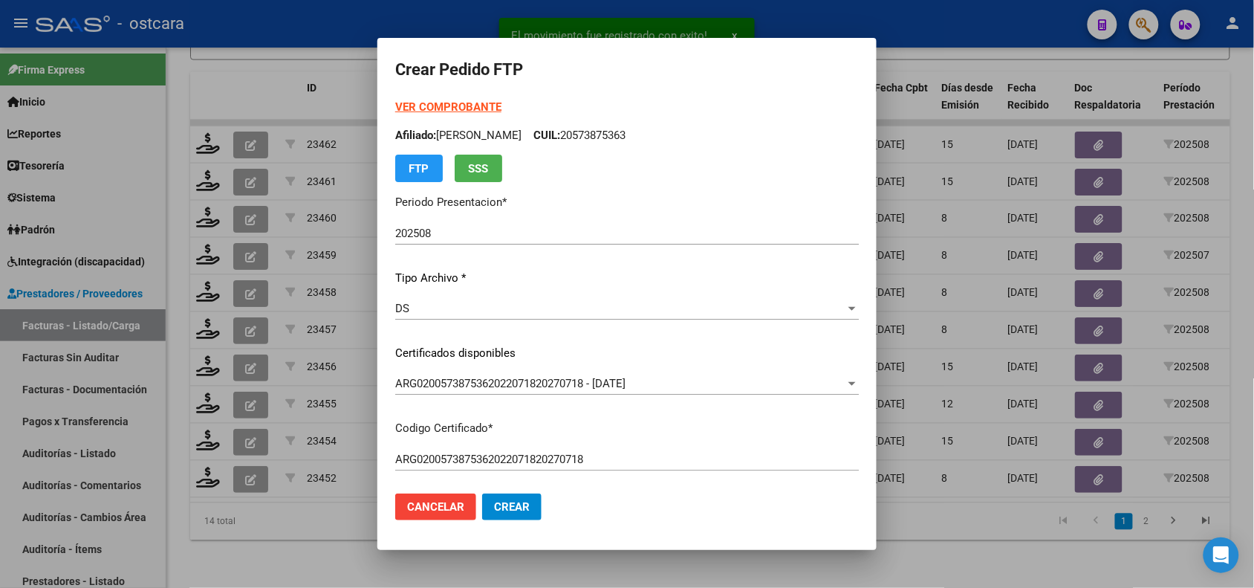
scroll to position [458, 0]
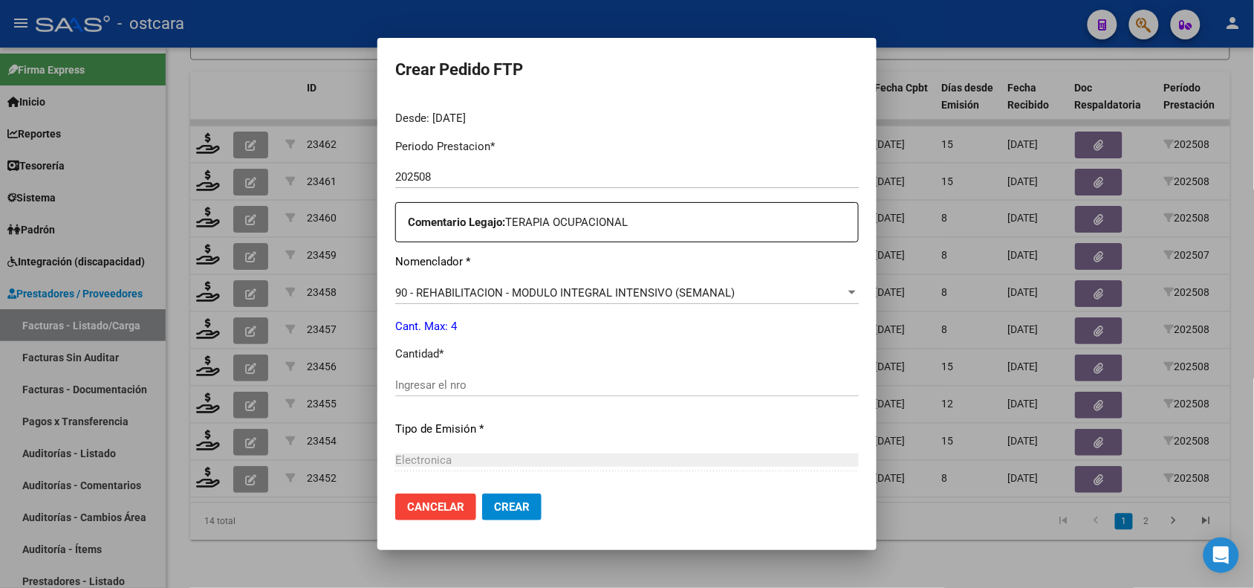
click at [480, 380] on input "Ingresar el nro" at bounding box center [627, 384] width 464 height 13
click at [521, 510] on button "Crear" at bounding box center [511, 506] width 59 height 27
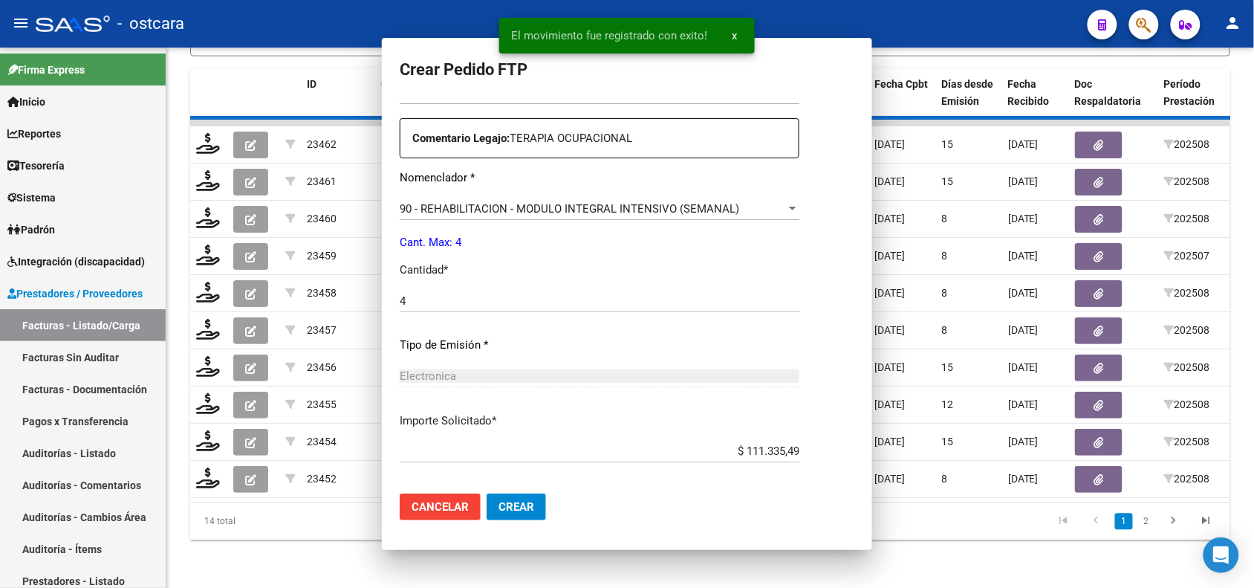
scroll to position [375, 0]
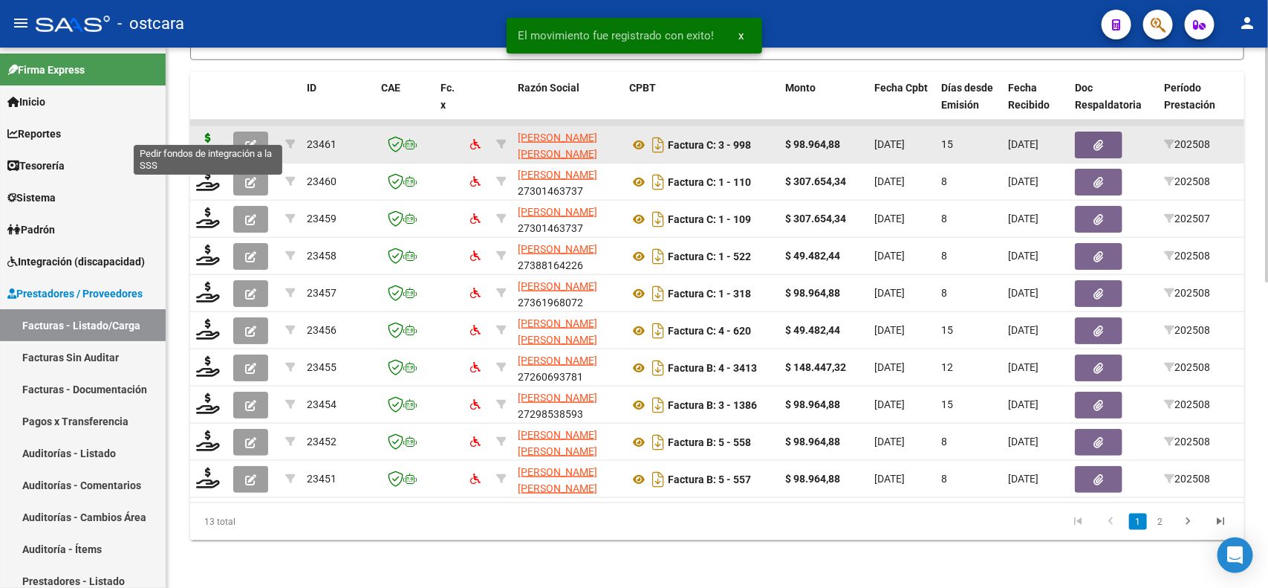
click at [201, 133] on icon at bounding box center [208, 143] width 24 height 21
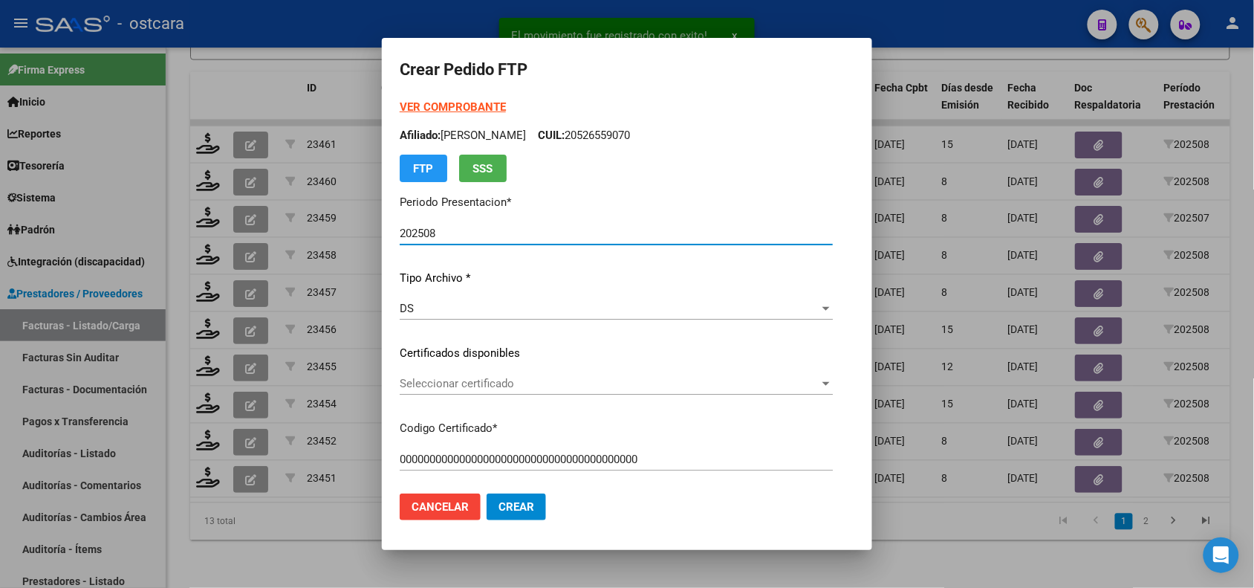
click at [450, 381] on span "Seleccionar certificado" at bounding box center [610, 383] width 420 height 13
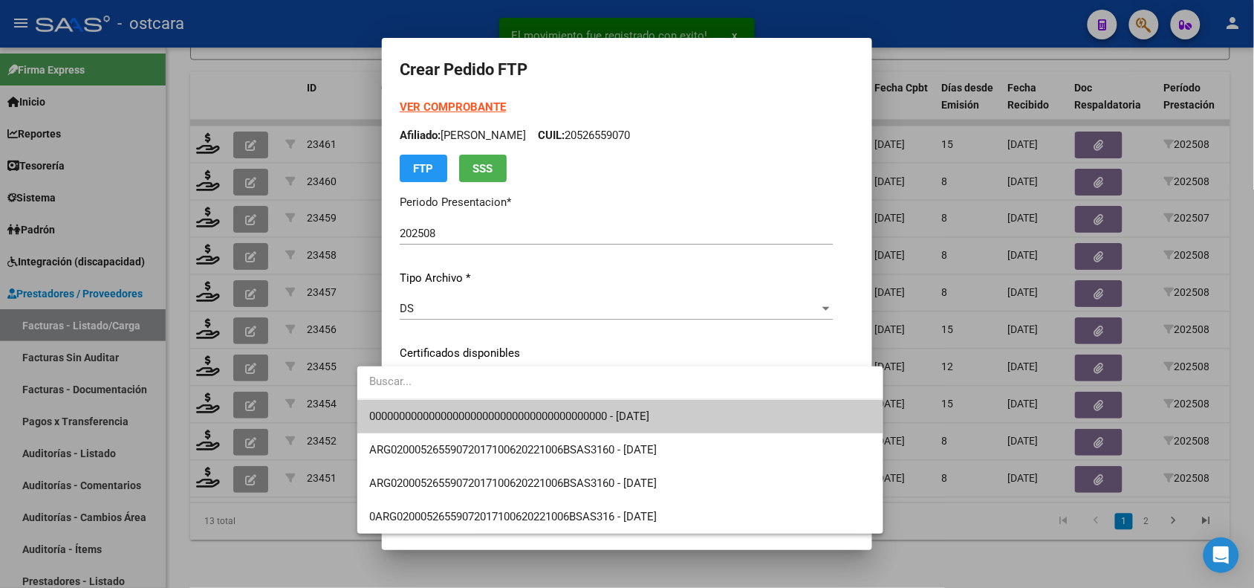
click at [457, 409] on span "0000000000000000000000000000000000000000 - 2025-10-06" at bounding box center [509, 415] width 280 height 13
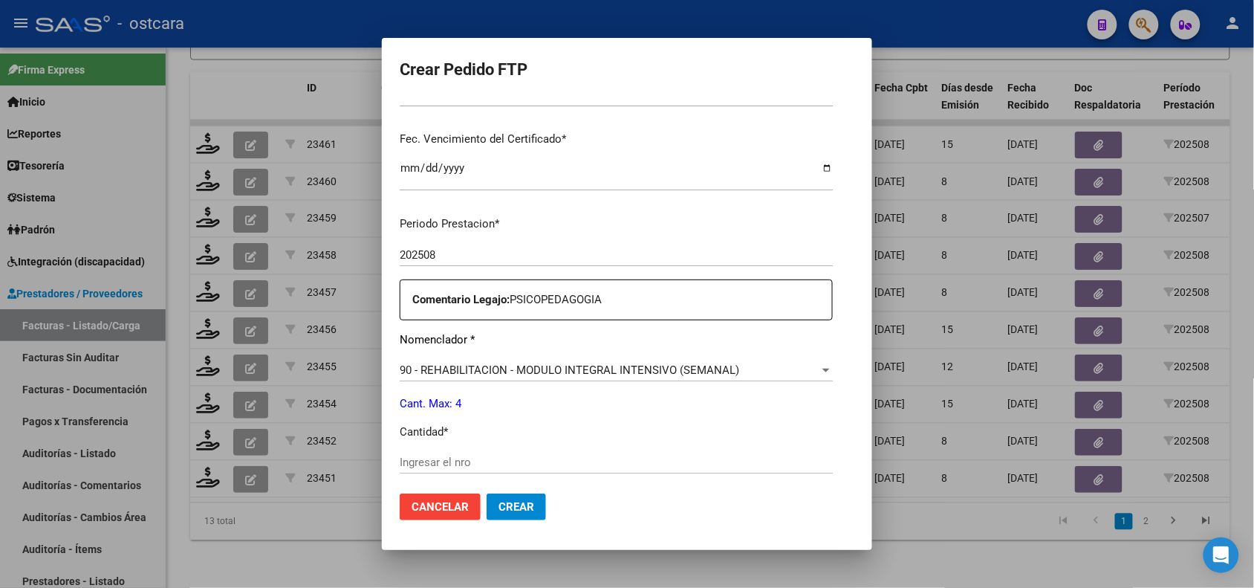
scroll to position [479, 0]
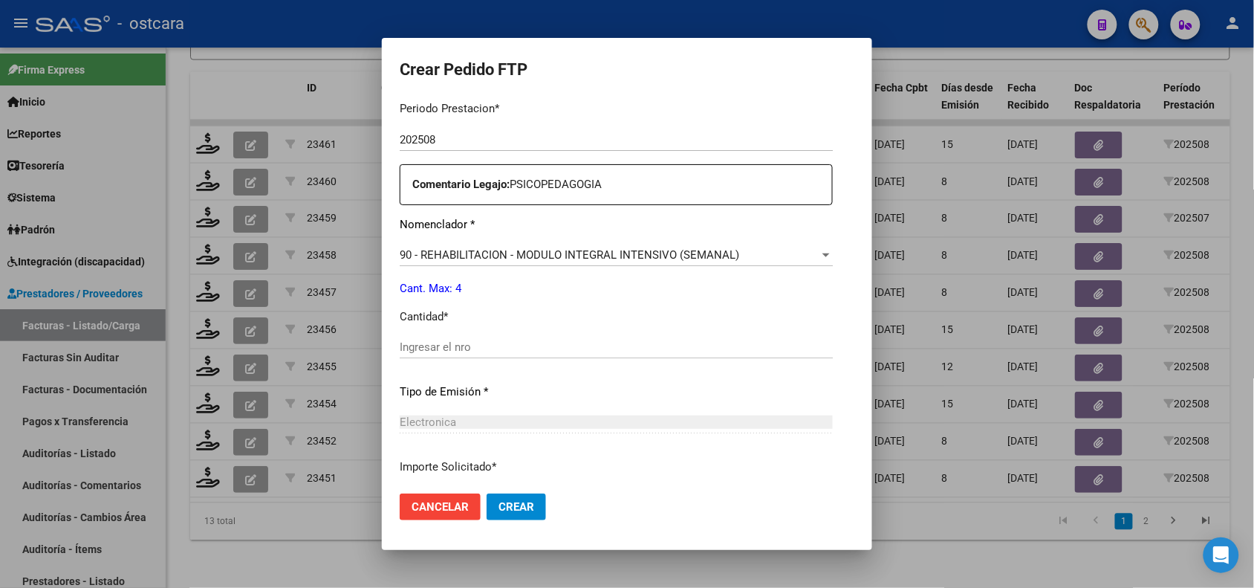
click at [602, 346] on input "Ingresar el nro" at bounding box center [616, 346] width 433 height 13
click at [499, 504] on span "Crear" at bounding box center [517, 506] width 36 height 13
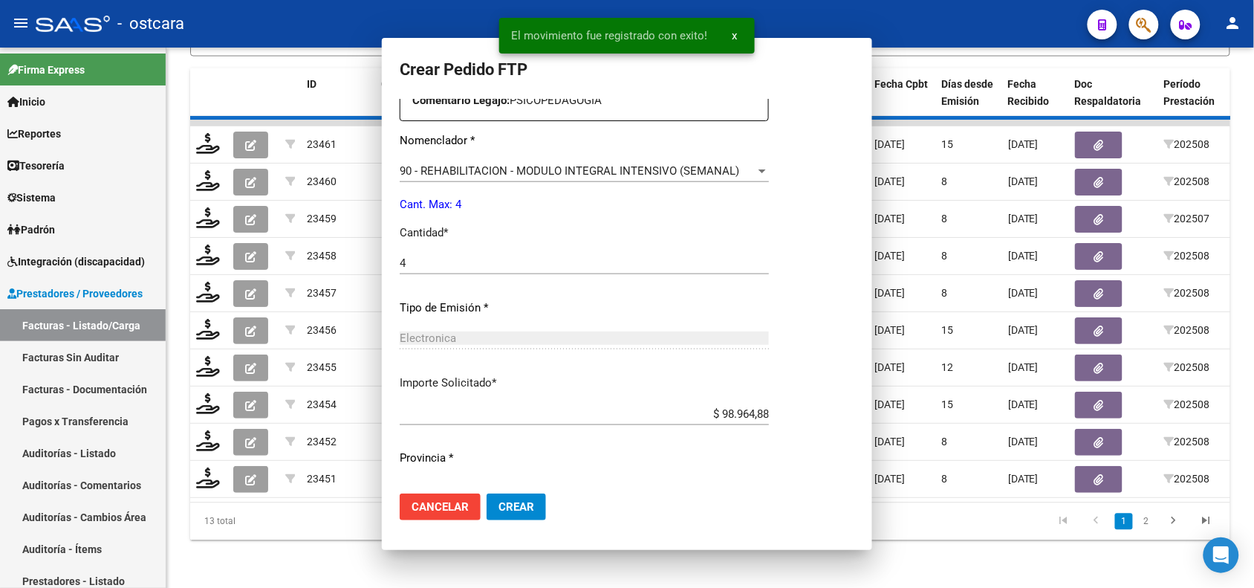
scroll to position [395, 0]
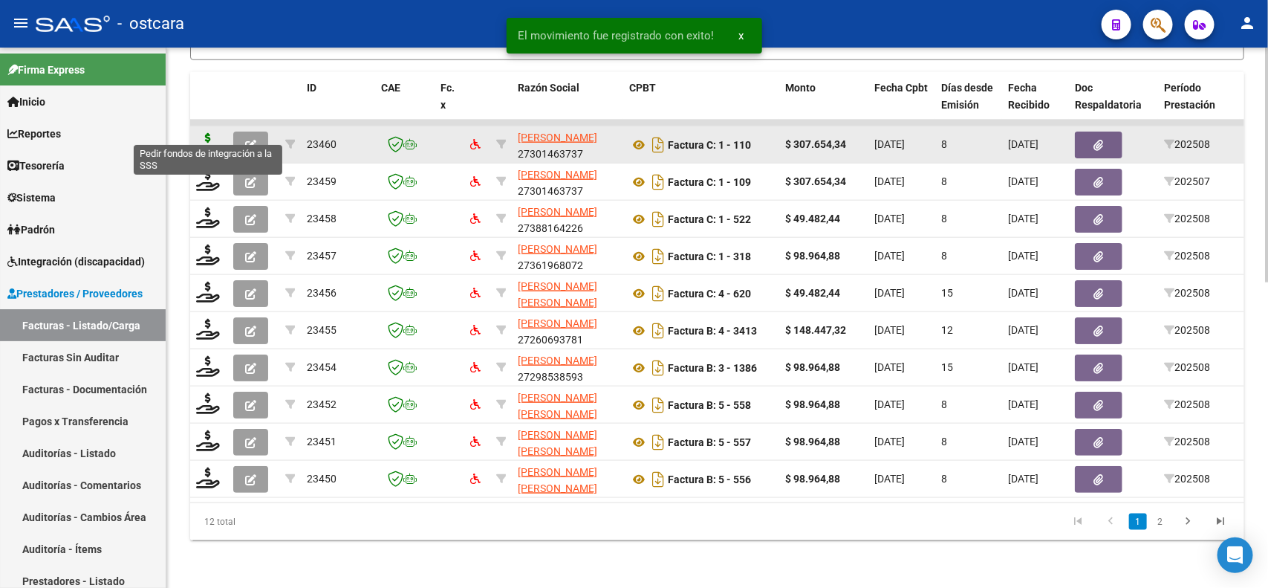
click at [213, 134] on icon at bounding box center [208, 143] width 24 height 21
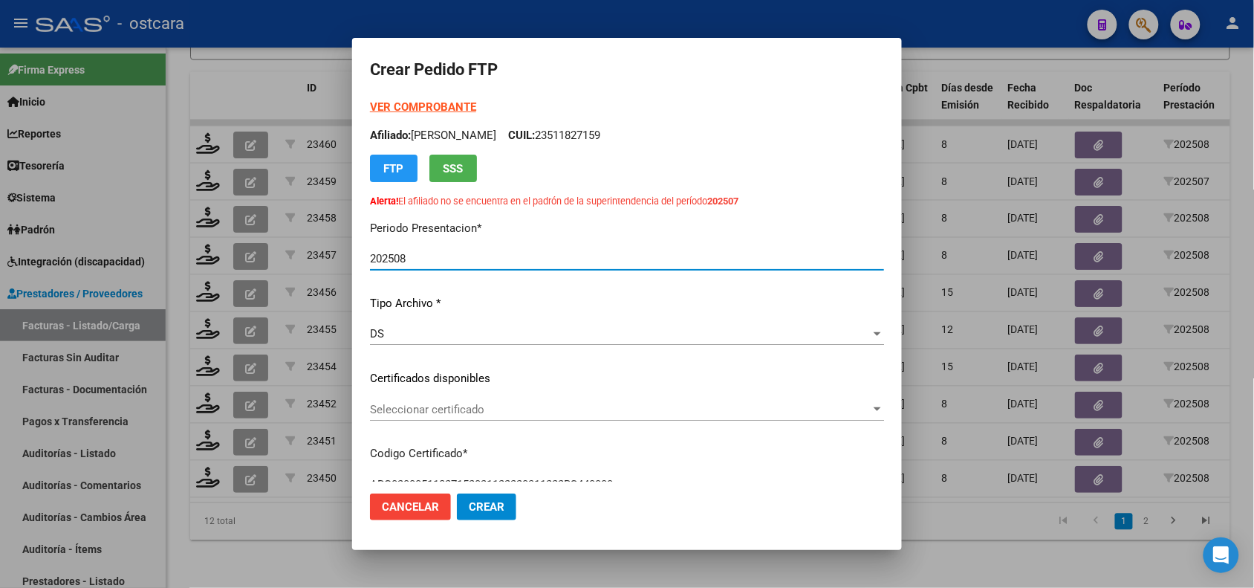
click at [548, 416] on div "Seleccionar certificado Seleccionar certificado" at bounding box center [627, 409] width 514 height 22
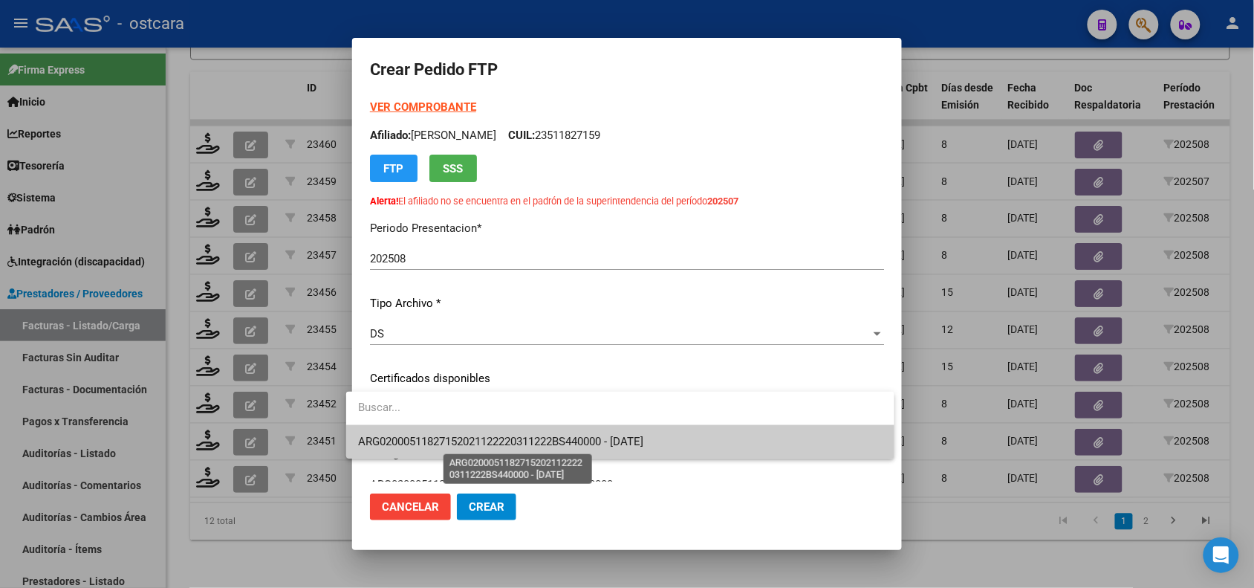
click at [543, 440] on span "ARG02000511827152021122220311222BS440000 - 2031-12-22" at bounding box center [500, 441] width 285 height 13
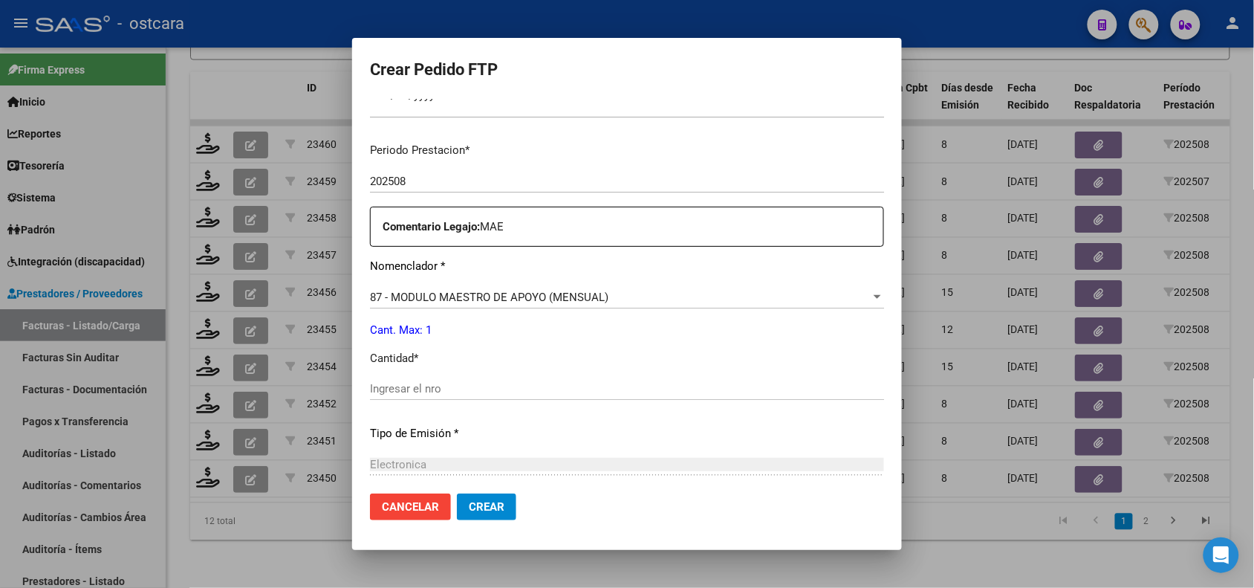
scroll to position [466, 0]
click at [743, 389] on input "Ingresar el nro" at bounding box center [627, 385] width 514 height 13
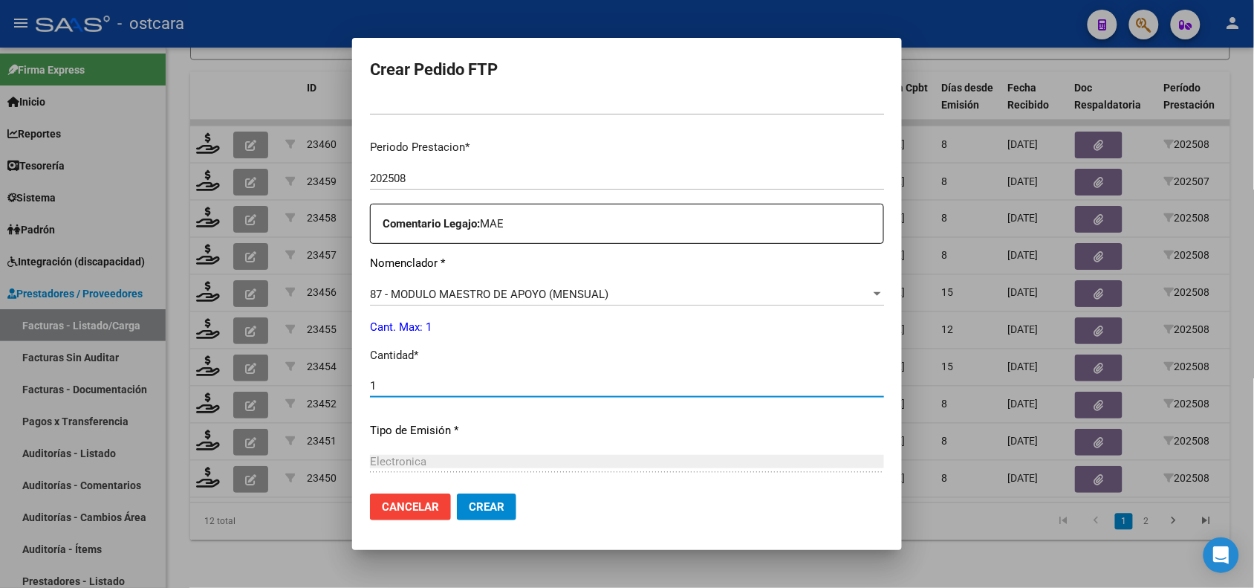
click at [469, 510] on span "Crear" at bounding box center [487, 506] width 36 height 13
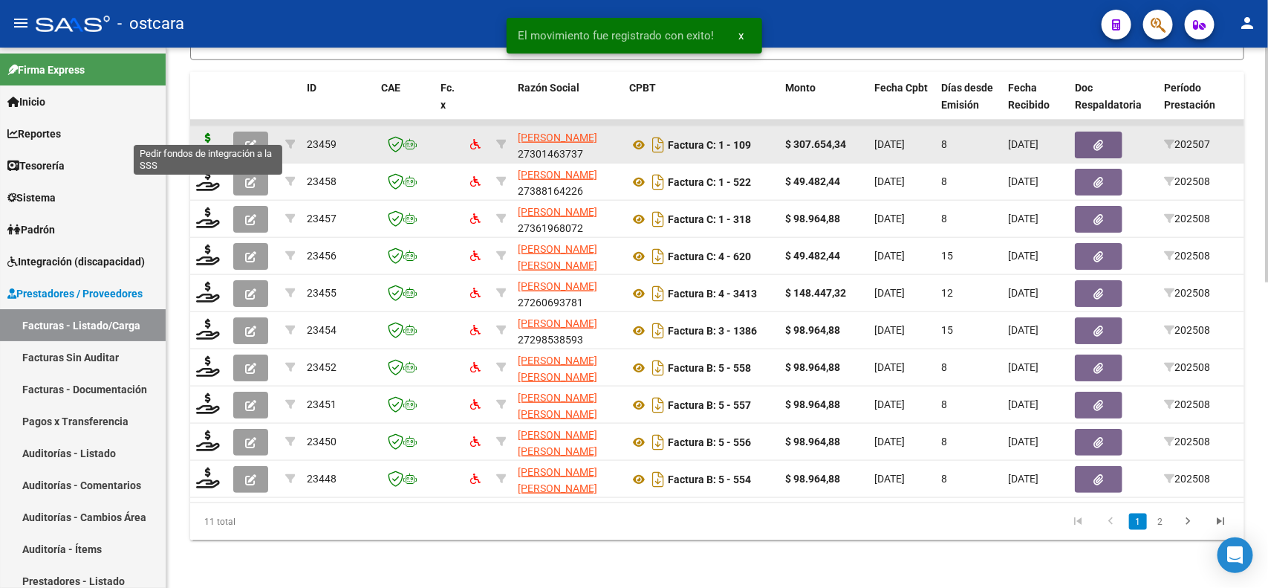
click at [210, 133] on icon at bounding box center [208, 143] width 24 height 21
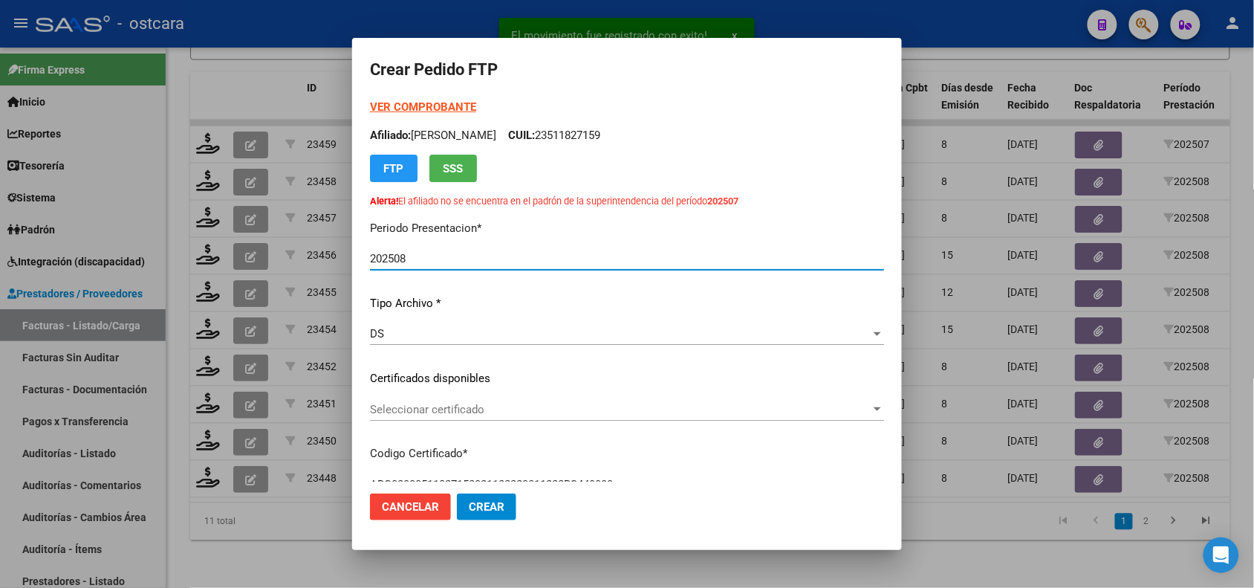
click at [439, 407] on span "Seleccionar certificado" at bounding box center [620, 409] width 501 height 13
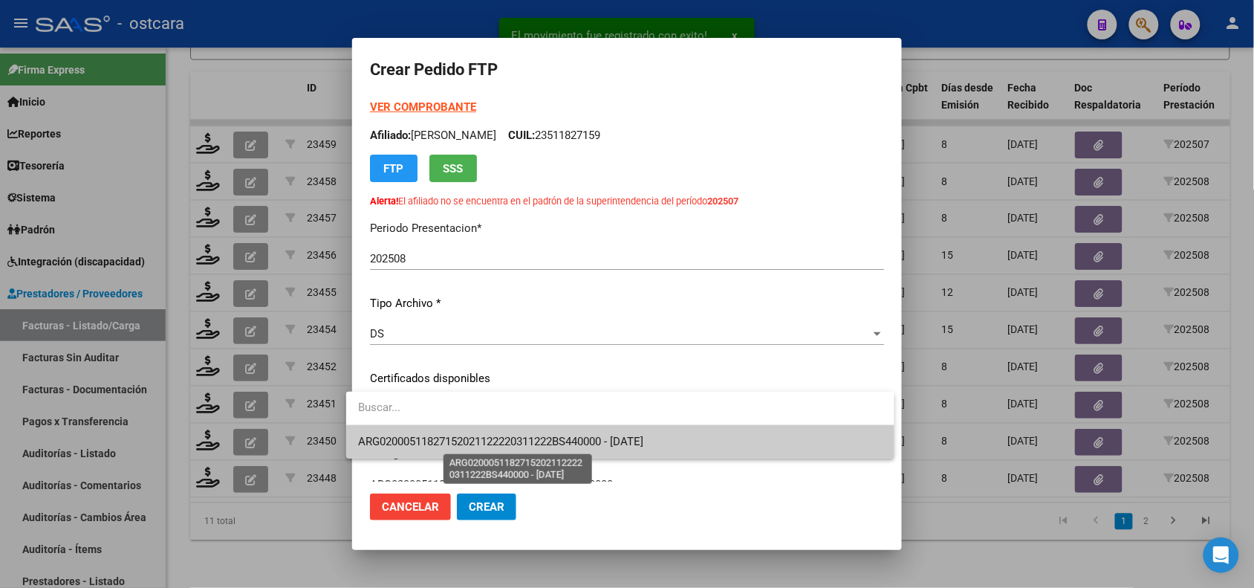
click at [442, 436] on span "ARG02000511827152021122220311222BS440000 - 2031-12-22" at bounding box center [500, 441] width 285 height 13
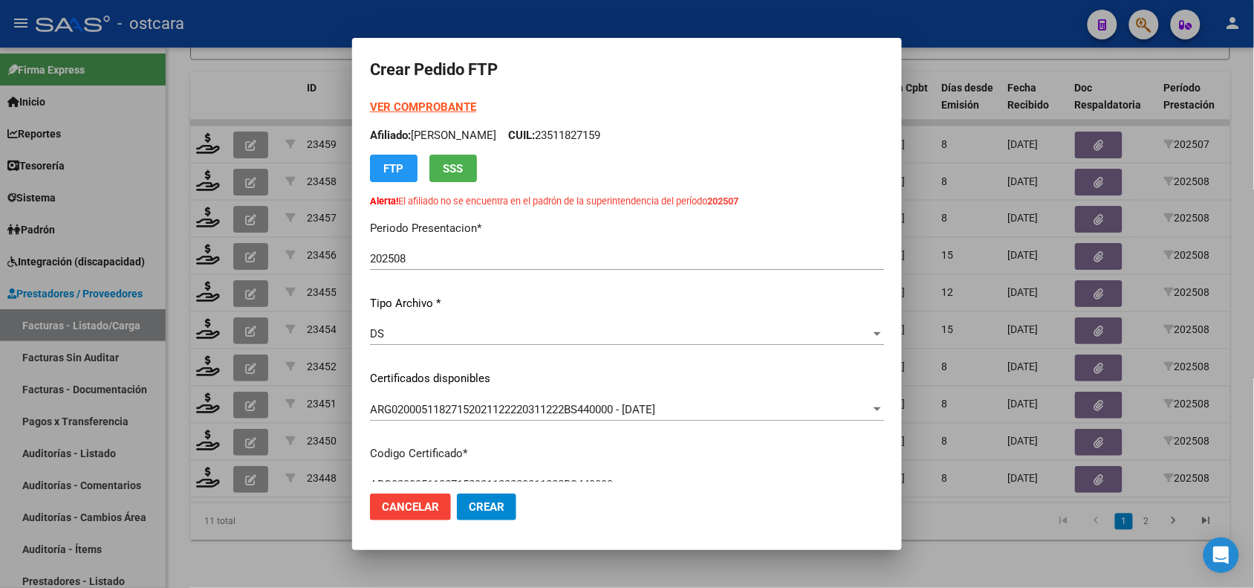
scroll to position [455, 0]
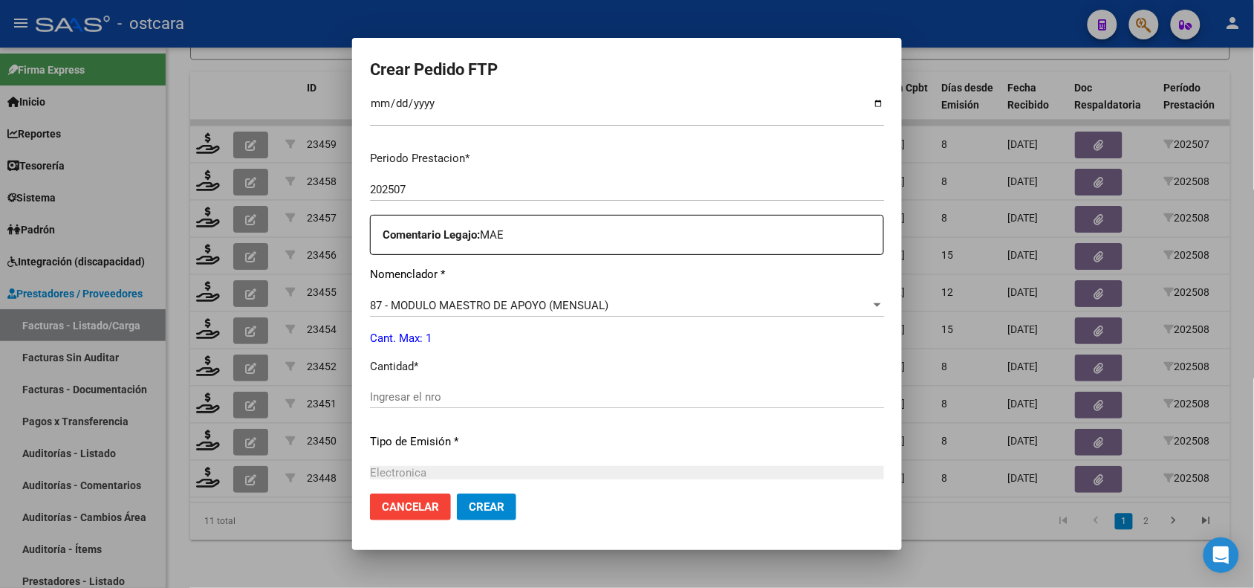
click at [577, 402] on input "Ingresar el nro" at bounding box center [627, 396] width 514 height 13
click at [479, 506] on span "Crear" at bounding box center [487, 506] width 36 height 13
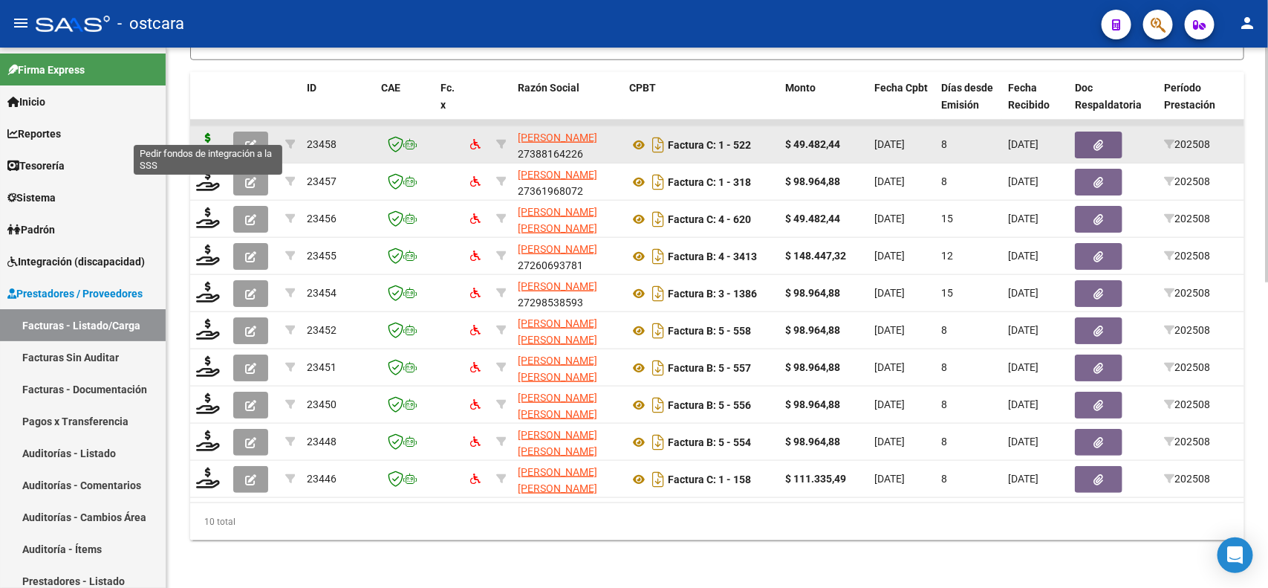
click at [201, 133] on icon at bounding box center [208, 143] width 24 height 21
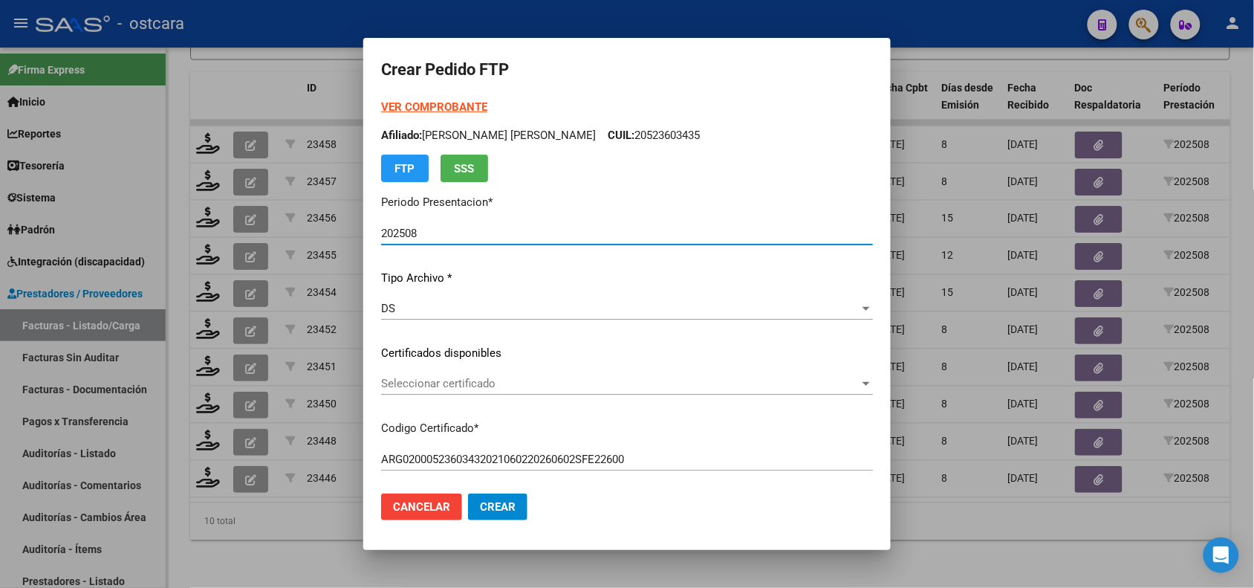
click at [505, 379] on span "Seleccionar certificado" at bounding box center [620, 383] width 479 height 13
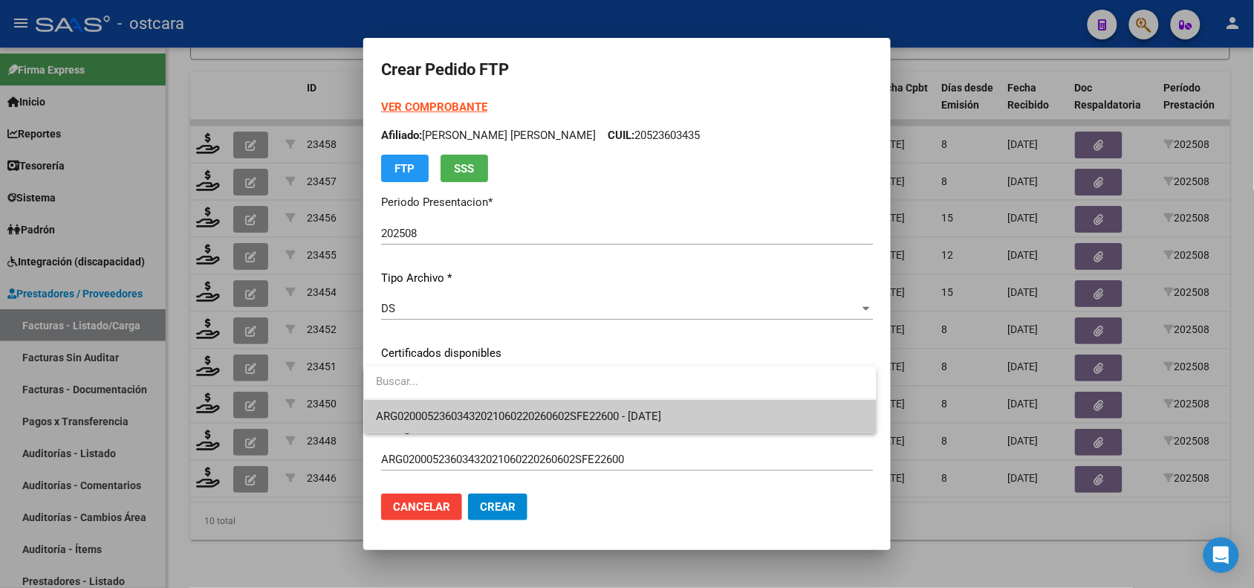
click at [505, 415] on span "ARG02000523603432021060220260602SFE22600 - [DATE]" at bounding box center [518, 415] width 285 height 13
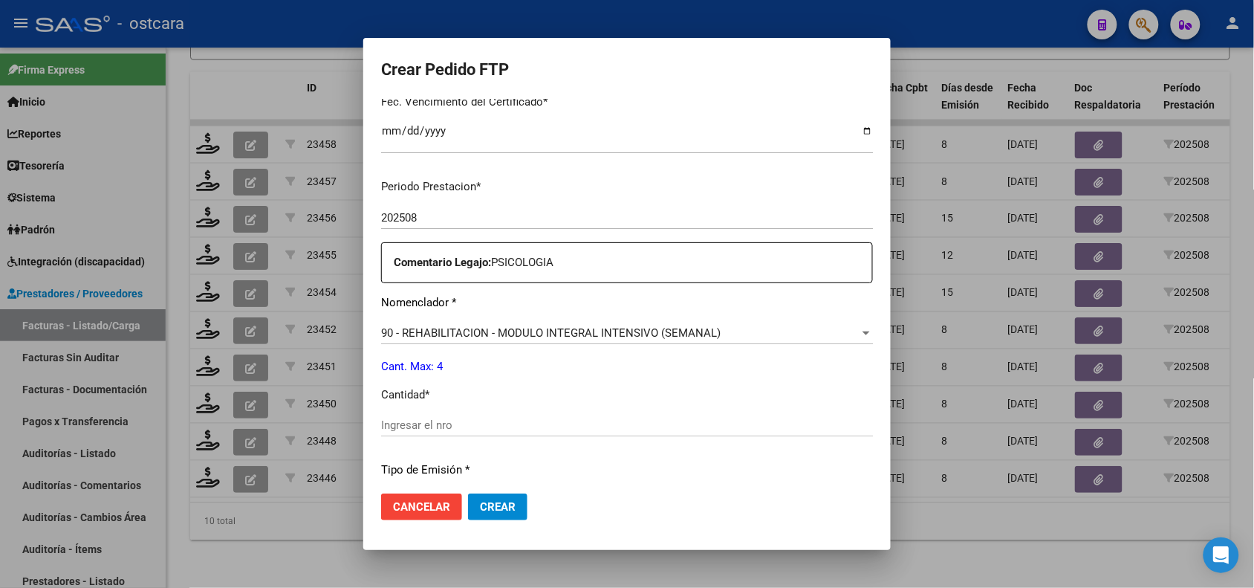
scroll to position [487, 0]
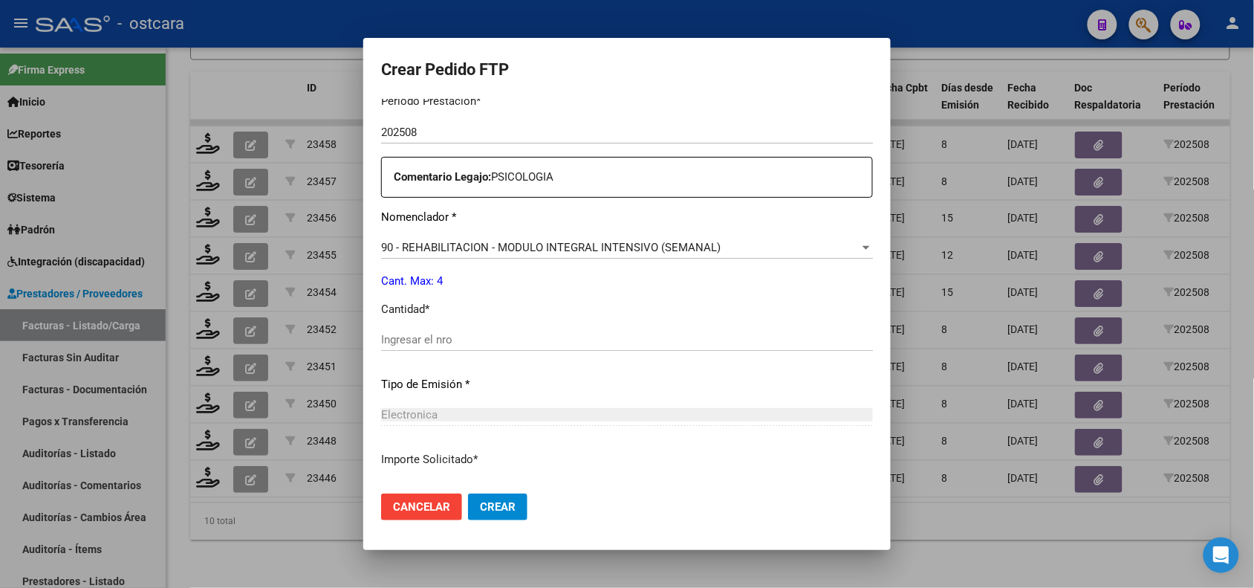
click at [588, 329] on div "Ingresar el nro" at bounding box center [627, 339] width 492 height 22
click at [511, 504] on button "Crear" at bounding box center [497, 506] width 59 height 27
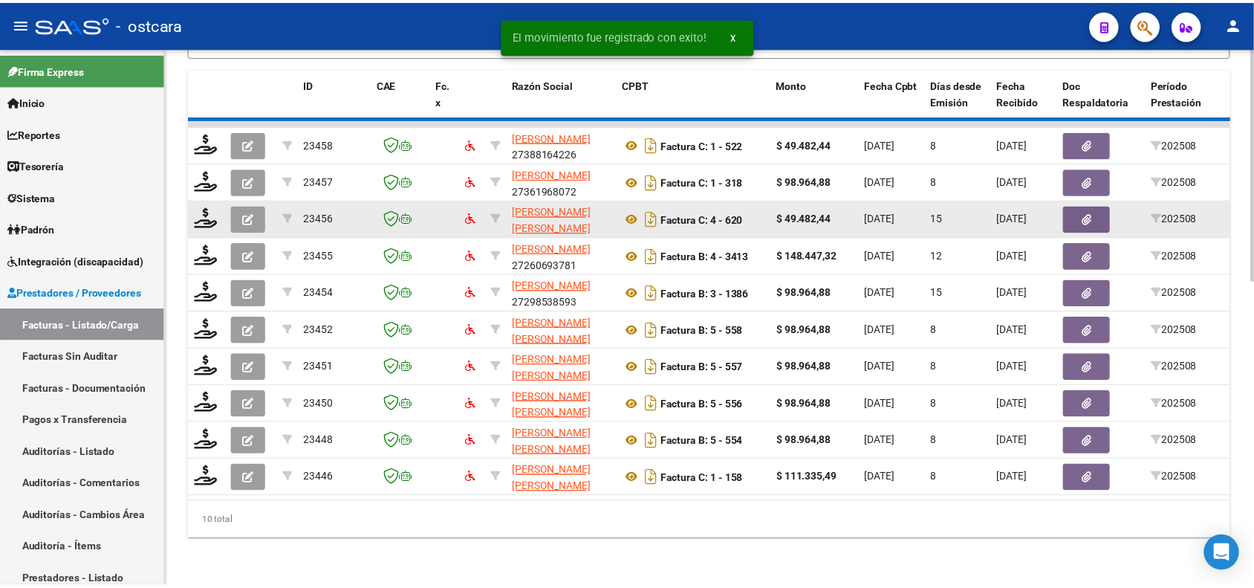
scroll to position [666, 0]
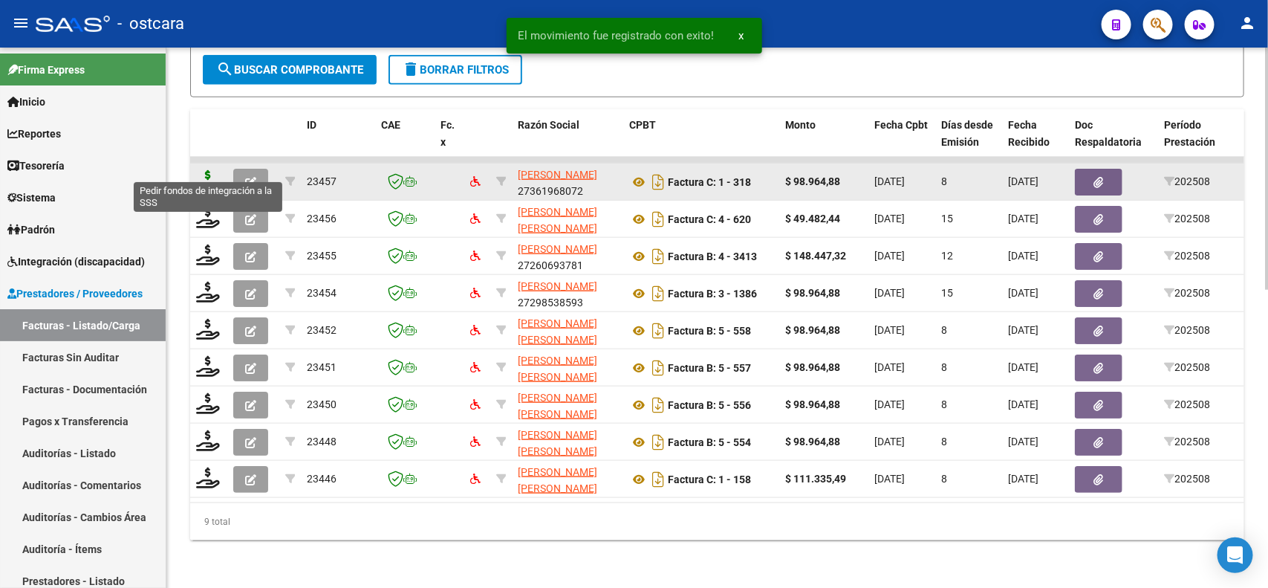
click at [204, 171] on icon at bounding box center [208, 180] width 24 height 21
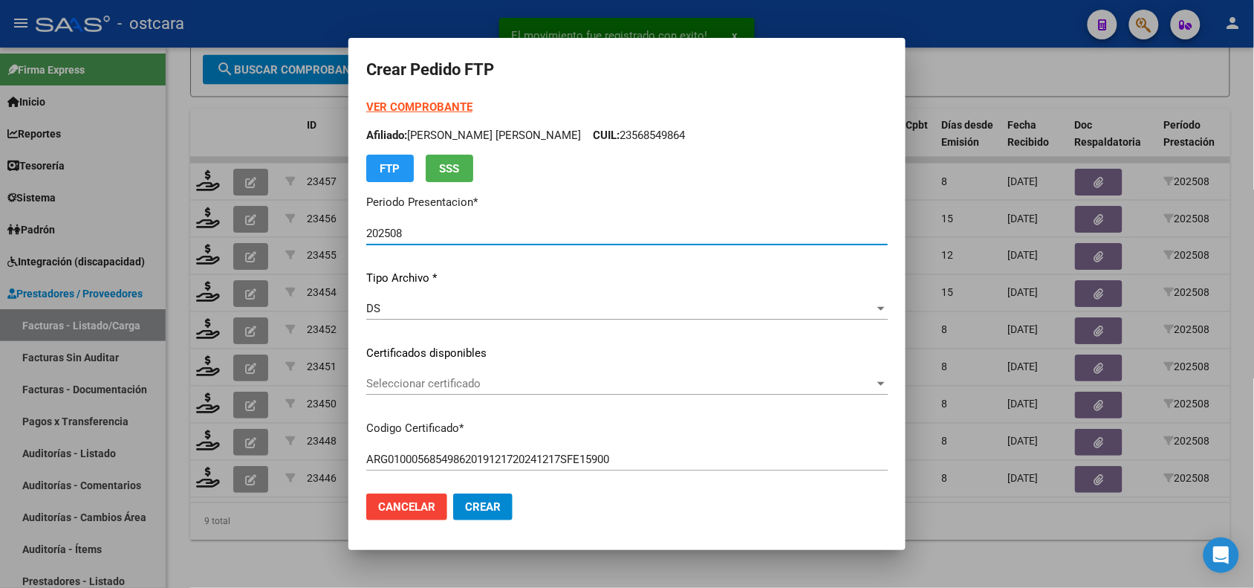
click at [425, 380] on span "Seleccionar certificado" at bounding box center [620, 383] width 508 height 13
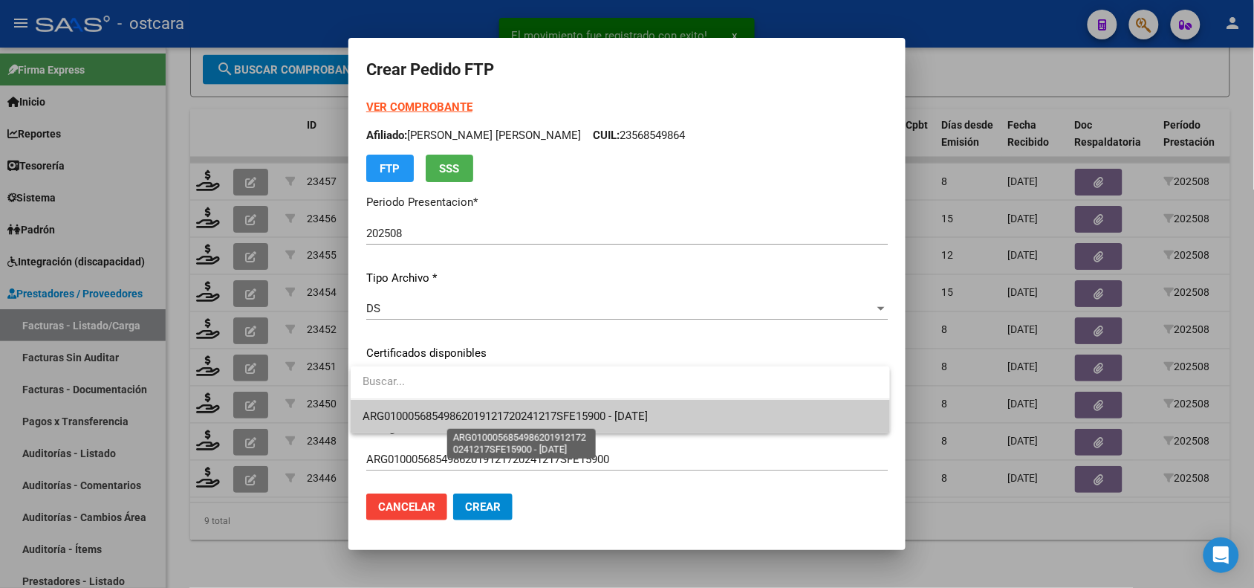
click at [432, 418] on span "ARG01000568549862019121720241217SFE15900 - 2025-12-17" at bounding box center [505, 415] width 285 height 13
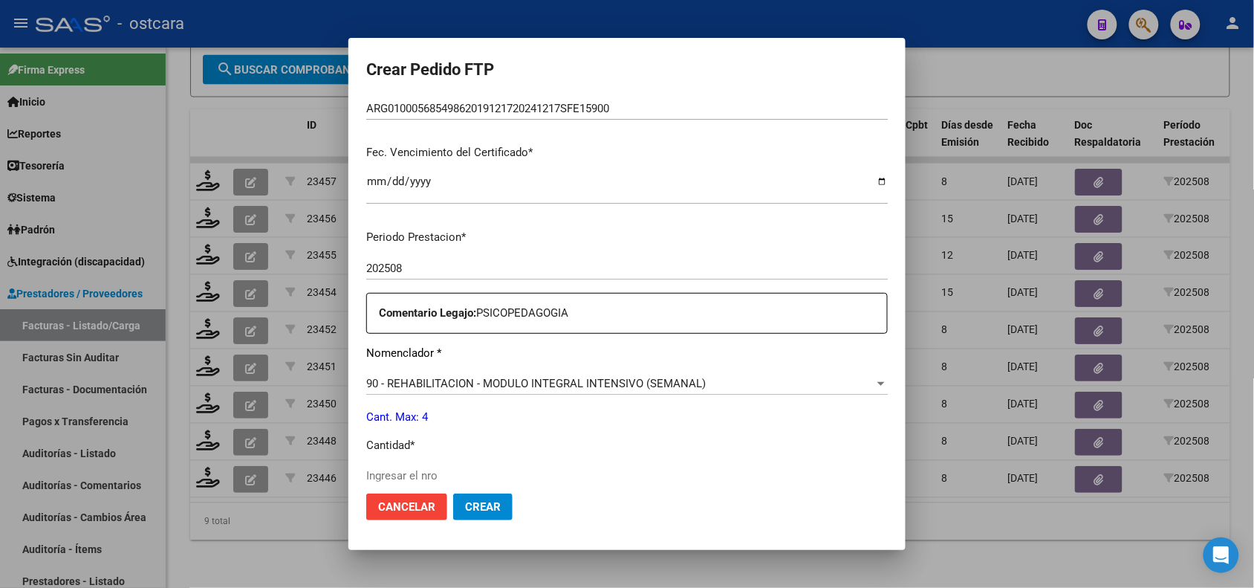
scroll to position [453, 0]
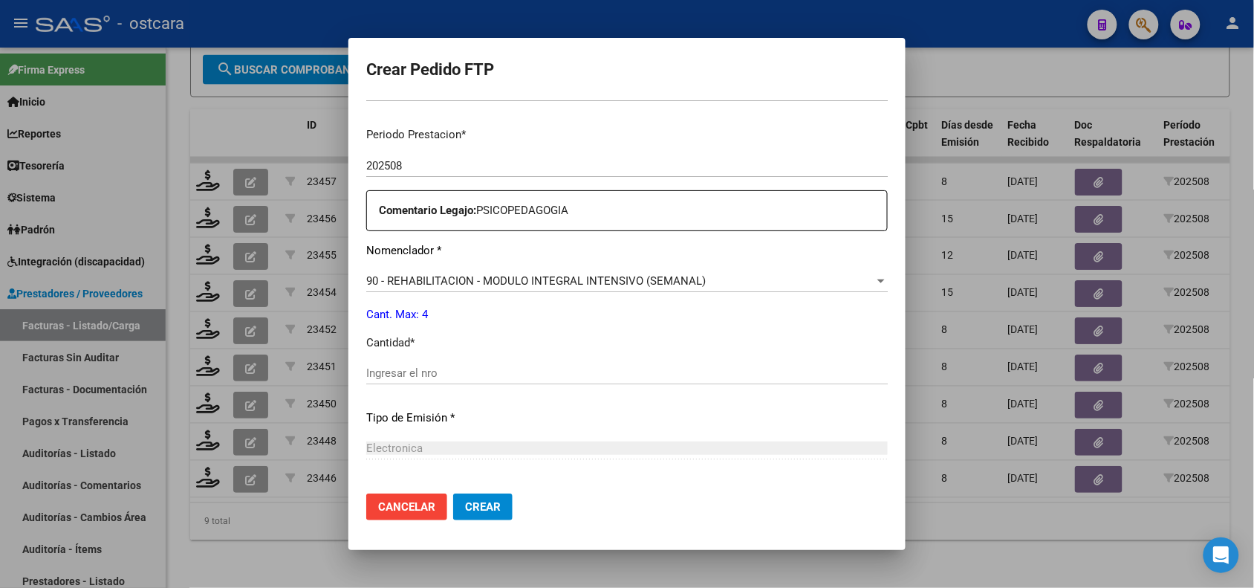
click at [470, 377] on input "Ingresar el nro" at bounding box center [627, 372] width 522 height 13
click at [473, 496] on button "Crear" at bounding box center [482, 506] width 59 height 27
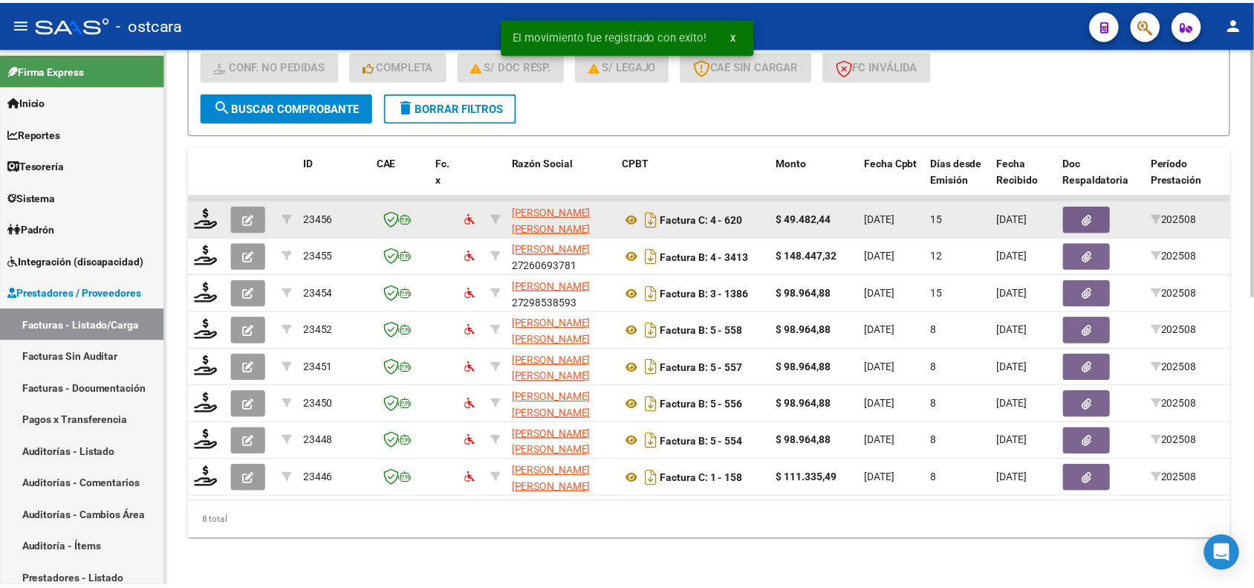
scroll to position [629, 0]
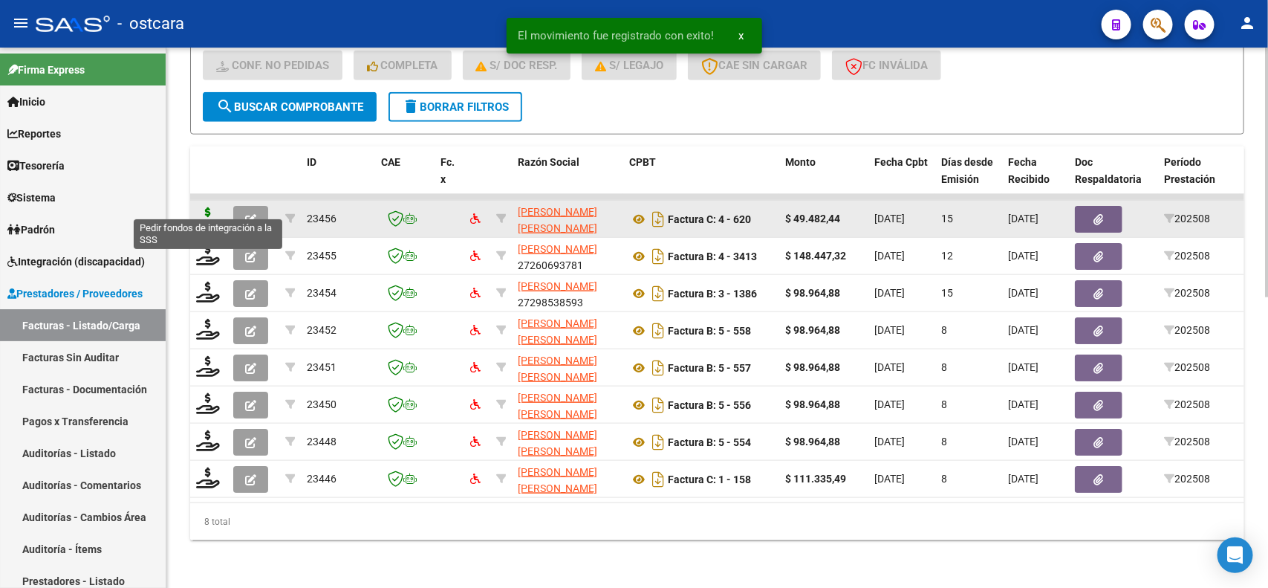
click at [202, 207] on icon at bounding box center [208, 217] width 24 height 21
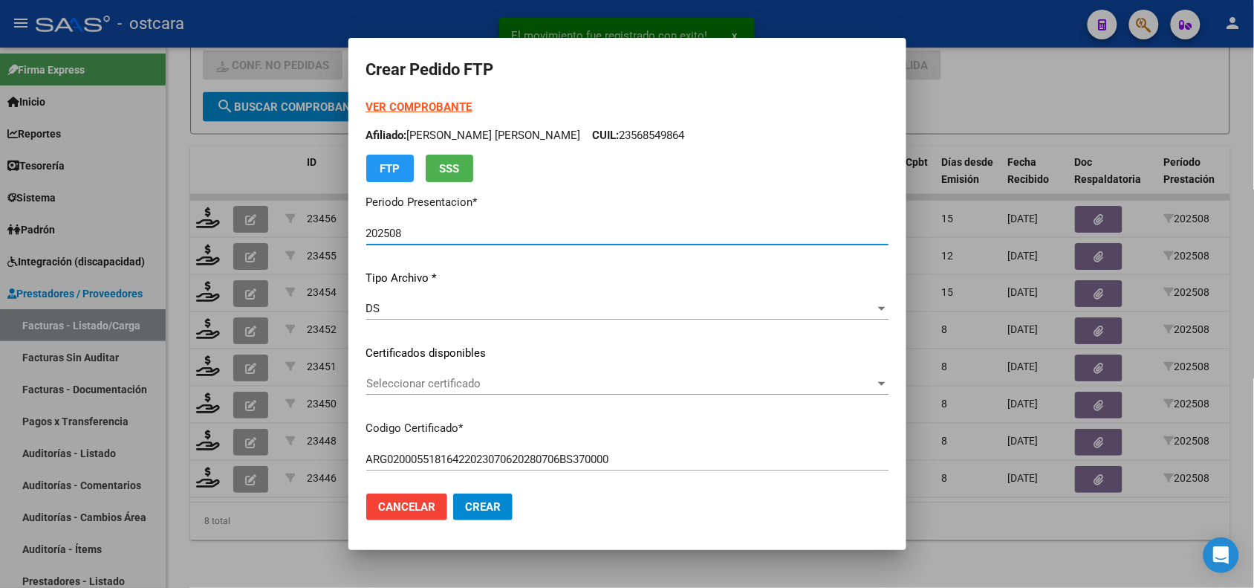
click at [444, 383] on span "Seleccionar certificado" at bounding box center [620, 383] width 509 height 13
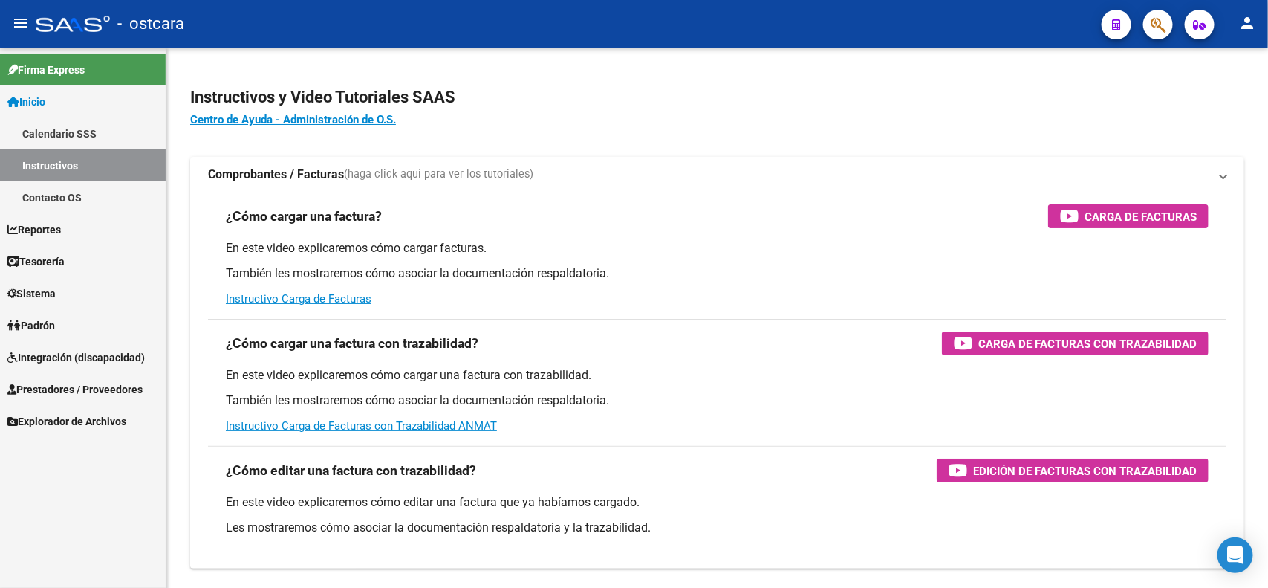
click at [629, 417] on mat-sidenav-content "Instructivos y Video Tutoriales SAAS Centro de Ayuda - Administración de O.S. C…" at bounding box center [717, 318] width 1102 height 540
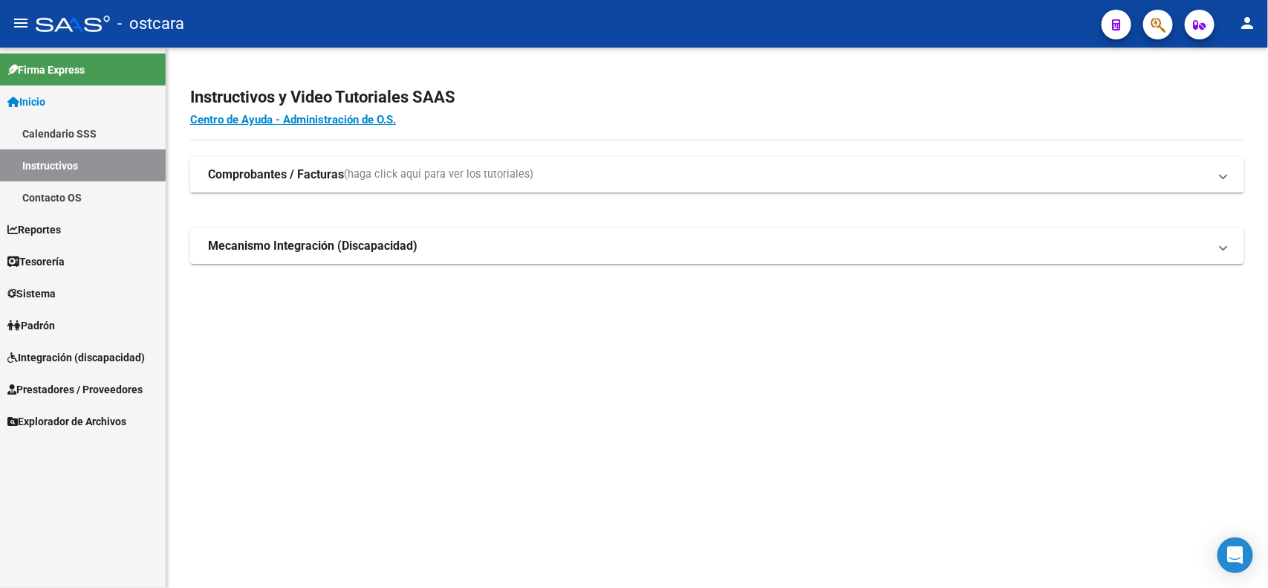
click at [65, 347] on link "Integración (discapacidad)" at bounding box center [83, 357] width 166 height 32
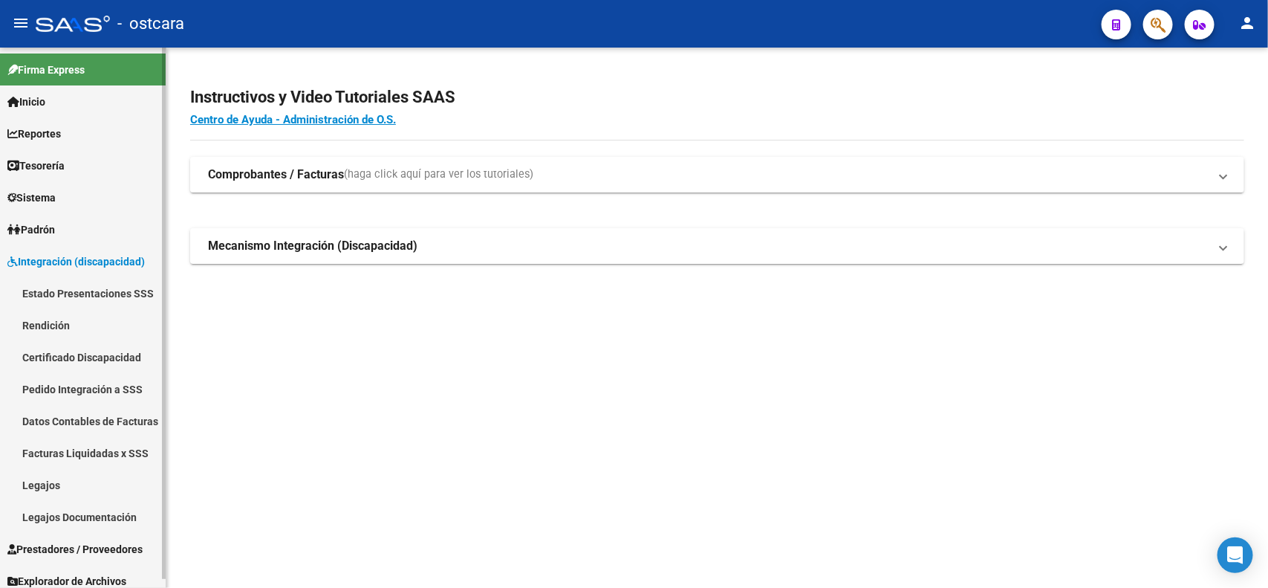
click at [38, 481] on link "Legajos" at bounding box center [83, 485] width 166 height 32
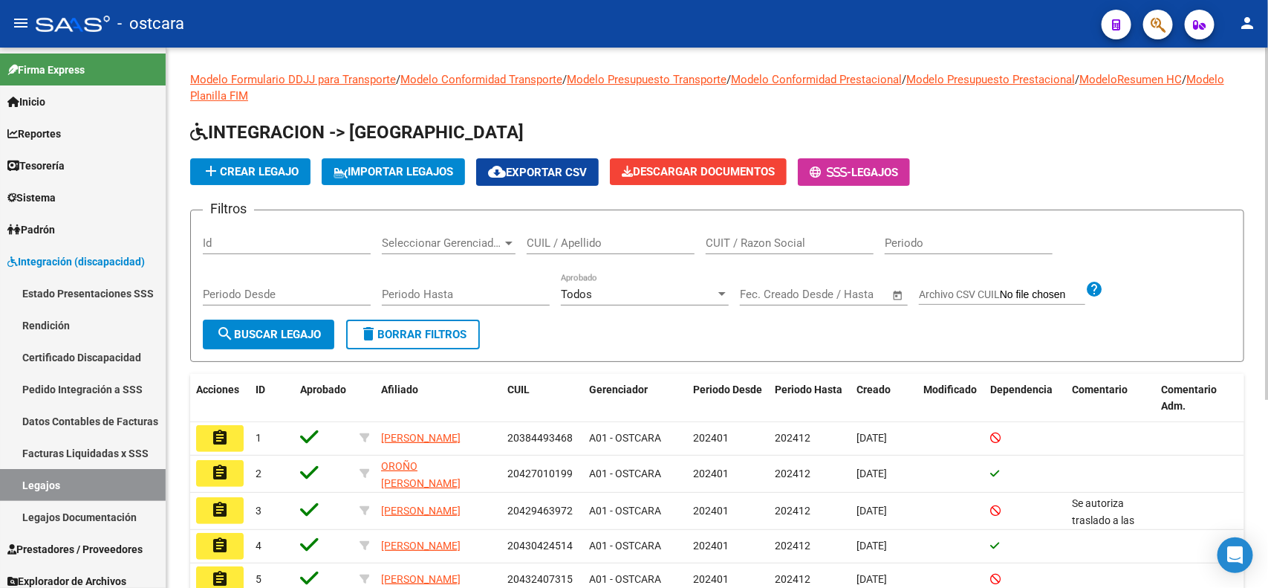
click at [592, 250] on div "CUIL / Apellido" at bounding box center [611, 238] width 168 height 32
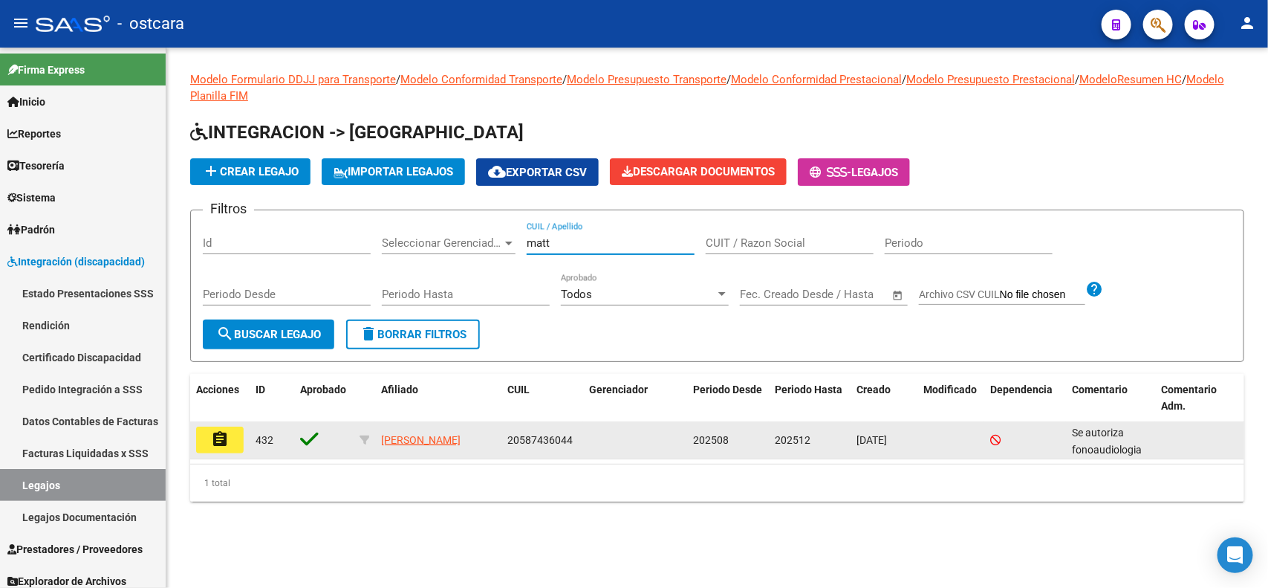
type input "matt"
click at [227, 443] on mat-icon "assignment" at bounding box center [220, 439] width 18 height 18
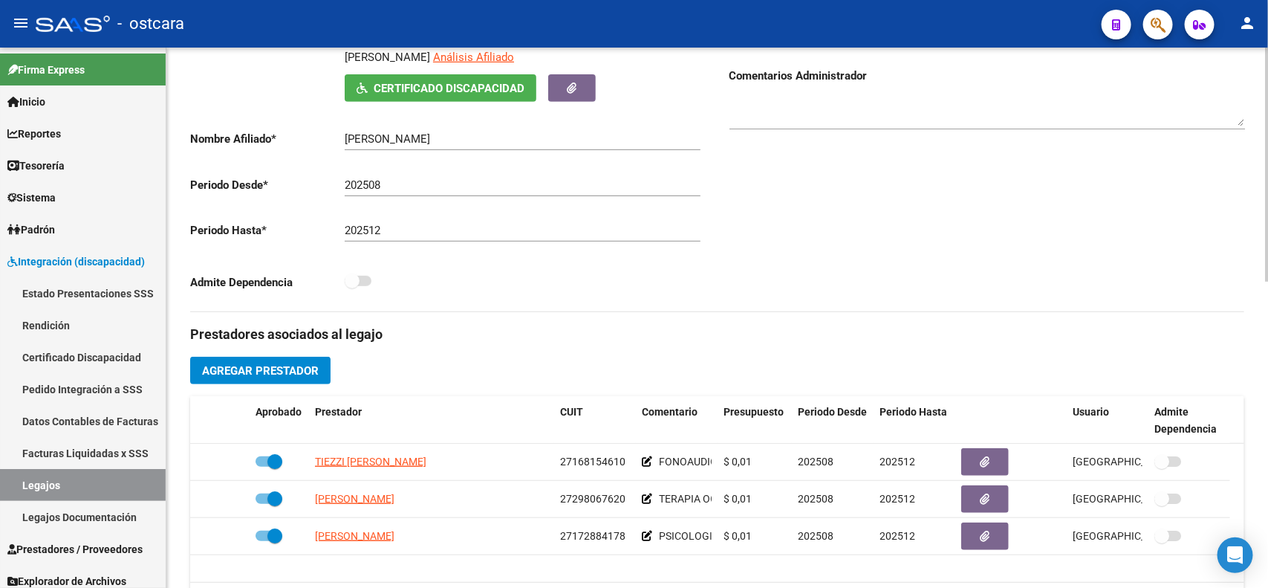
scroll to position [285, 0]
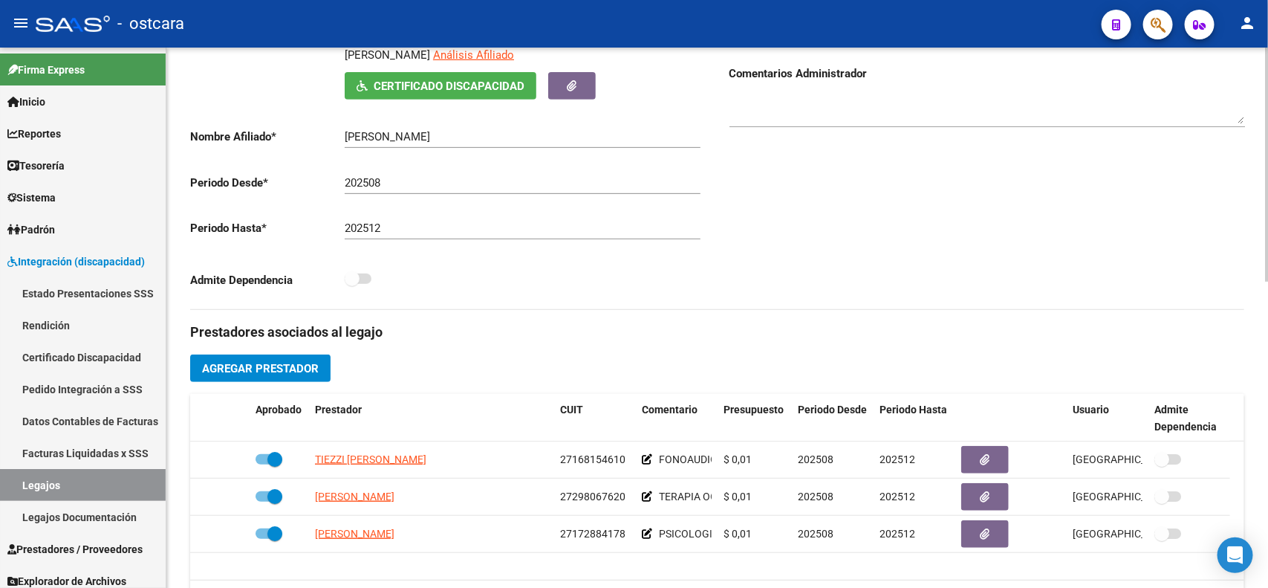
click at [1268, 293] on div at bounding box center [1267, 288] width 4 height 234
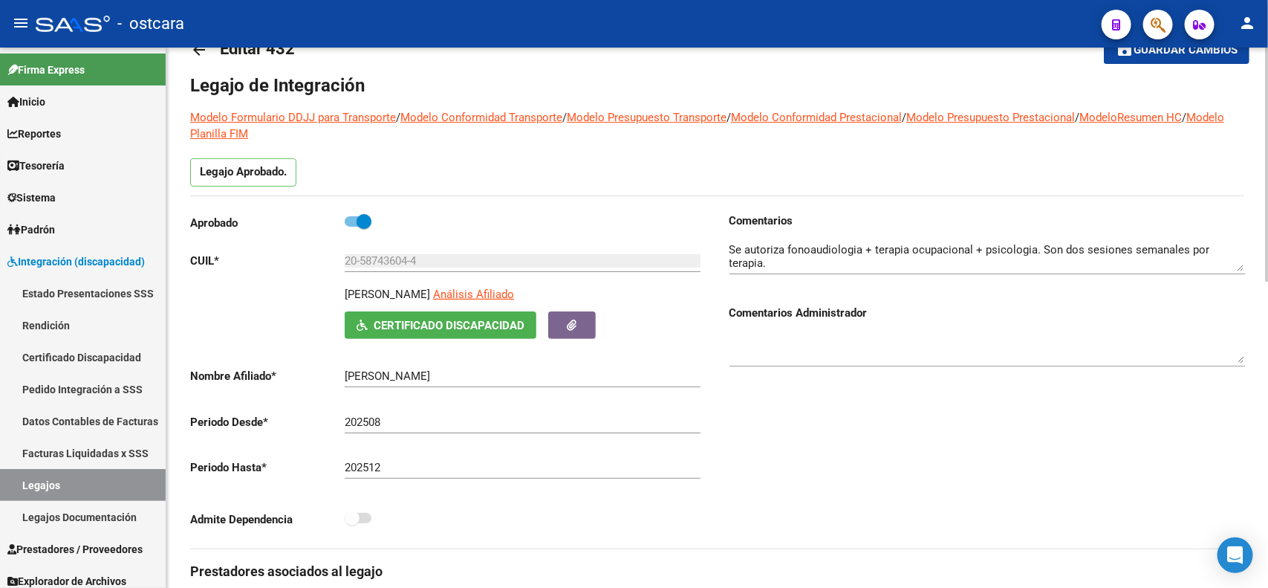
scroll to position [0, 0]
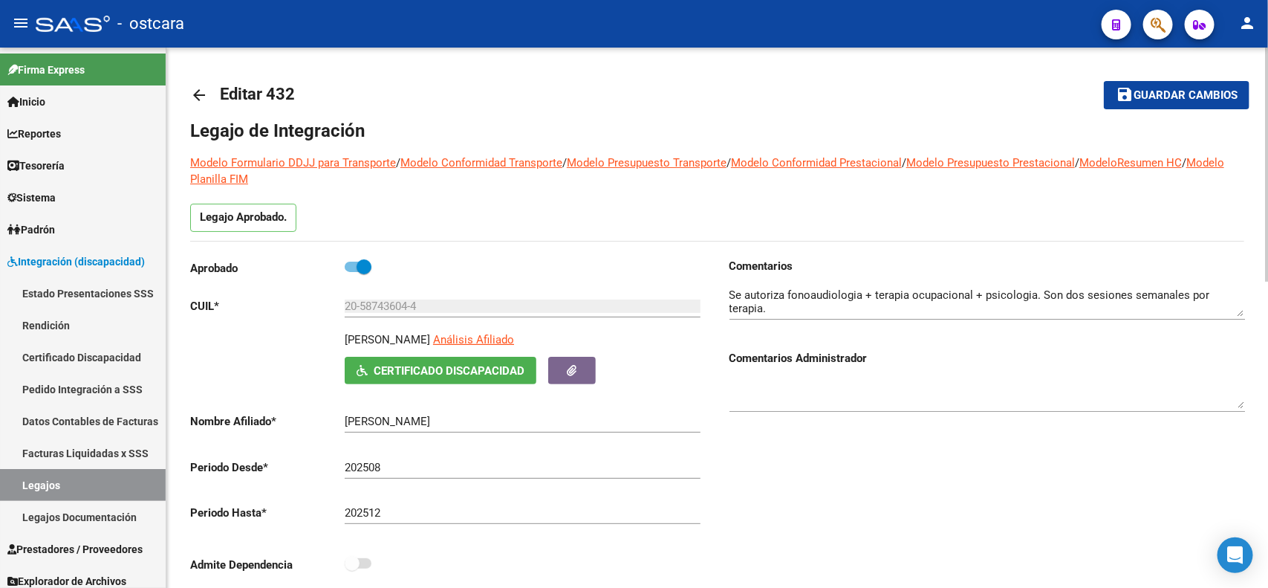
click at [1265, 160] on div at bounding box center [1267, 165] width 4 height 234
click at [190, 89] on mat-icon "arrow_back" at bounding box center [199, 95] width 18 height 18
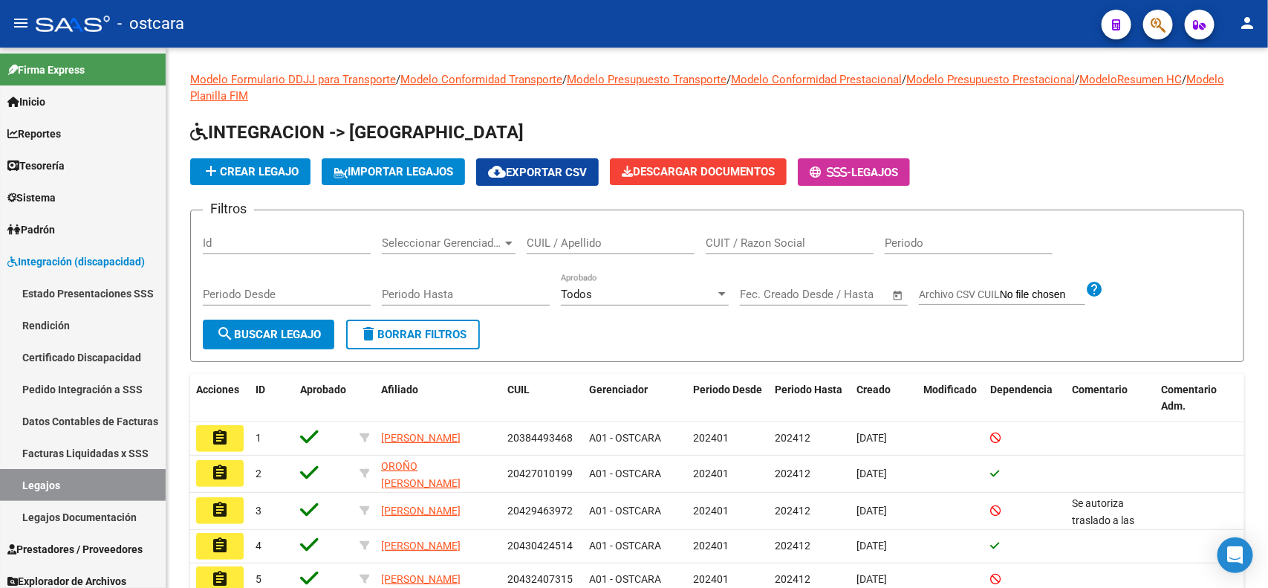
click at [573, 242] on input "CUIL / Apellido" at bounding box center [611, 242] width 168 height 13
type input "perez emir"
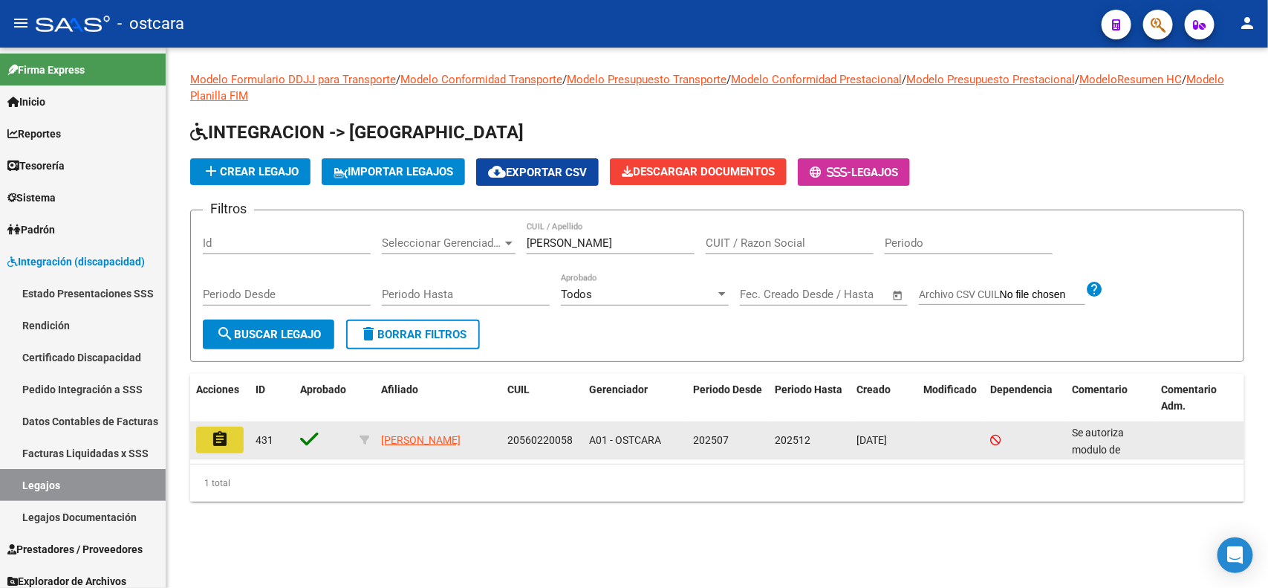
click at [223, 430] on mat-icon "assignment" at bounding box center [220, 439] width 18 height 18
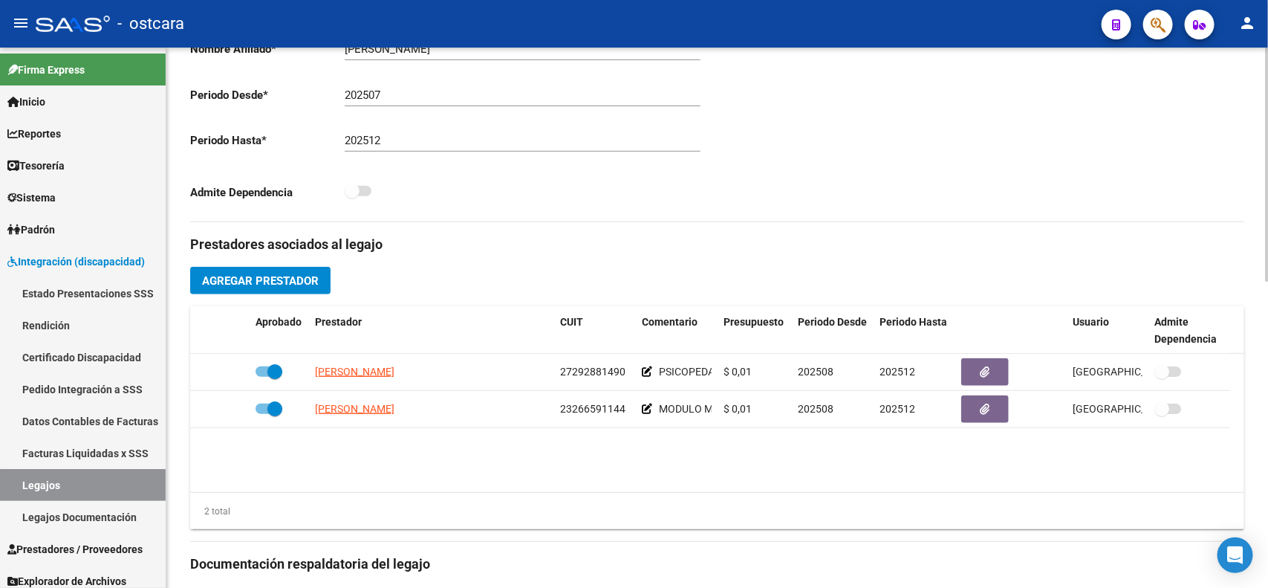
scroll to position [388, 0]
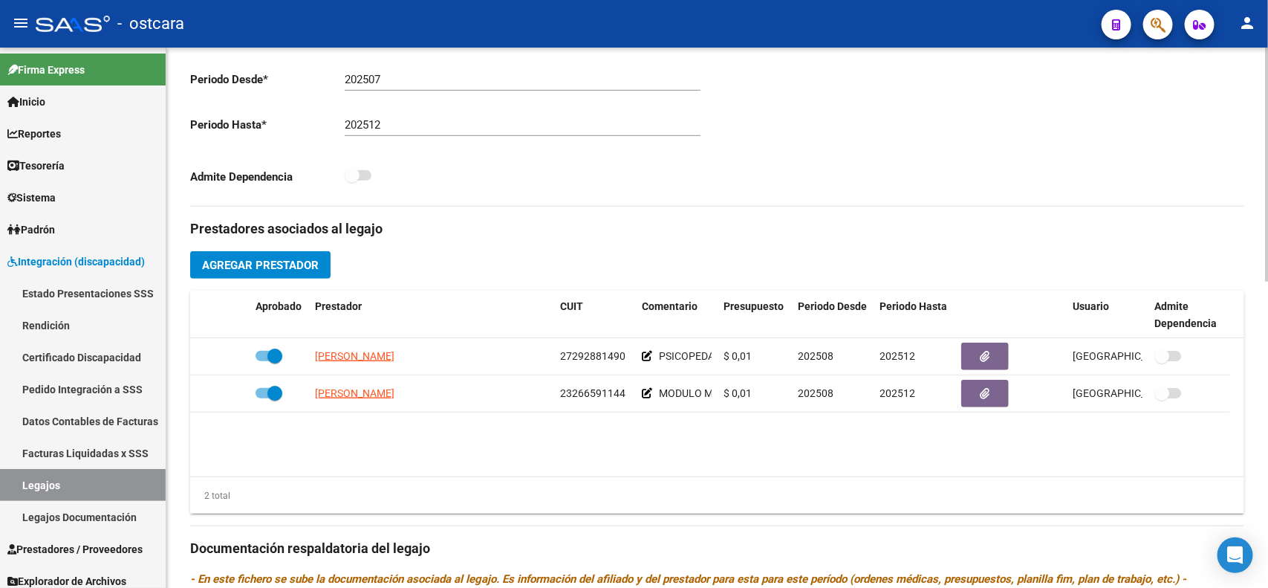
click at [1253, 359] on div "arrow_back Editar 431 save Guardar cambios Legajo de Integración Modelo Formula…" at bounding box center [719, 283] width 1106 height 1246
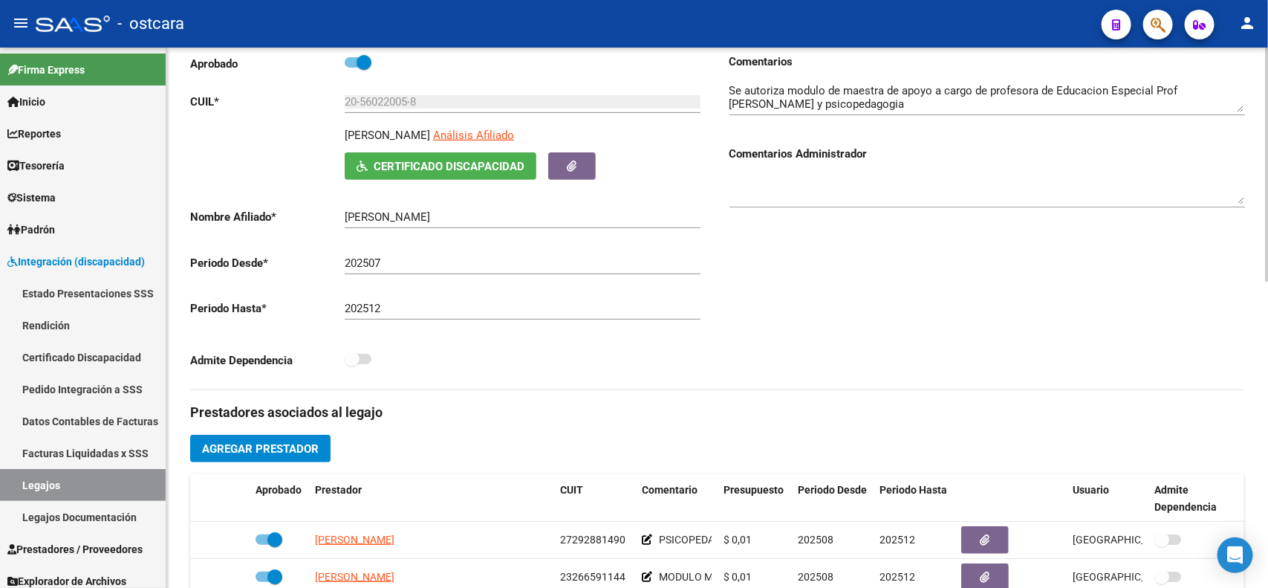
scroll to position [17, 0]
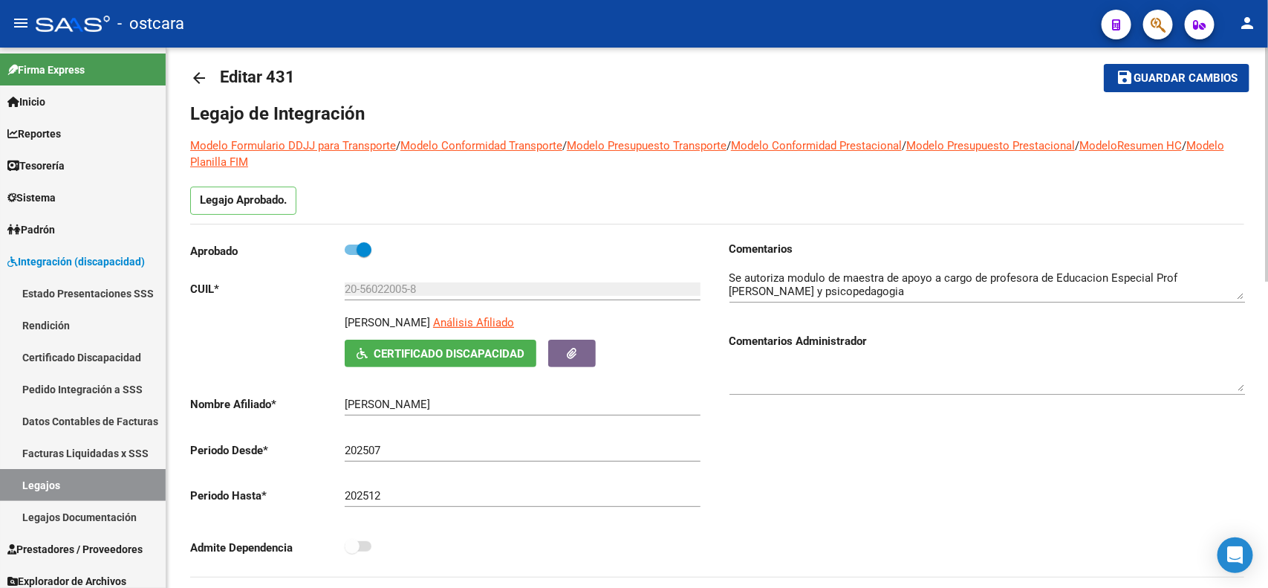
click at [201, 72] on mat-icon "arrow_back" at bounding box center [199, 78] width 18 height 18
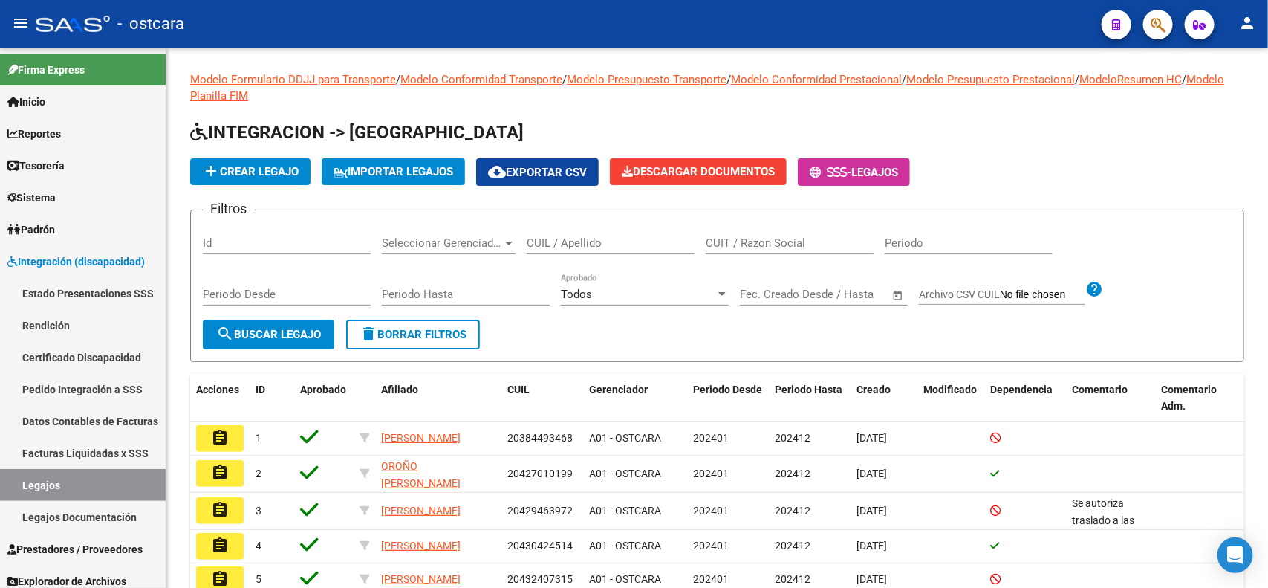
click at [613, 243] on input "CUIL / Apellido" at bounding box center [611, 242] width 168 height 13
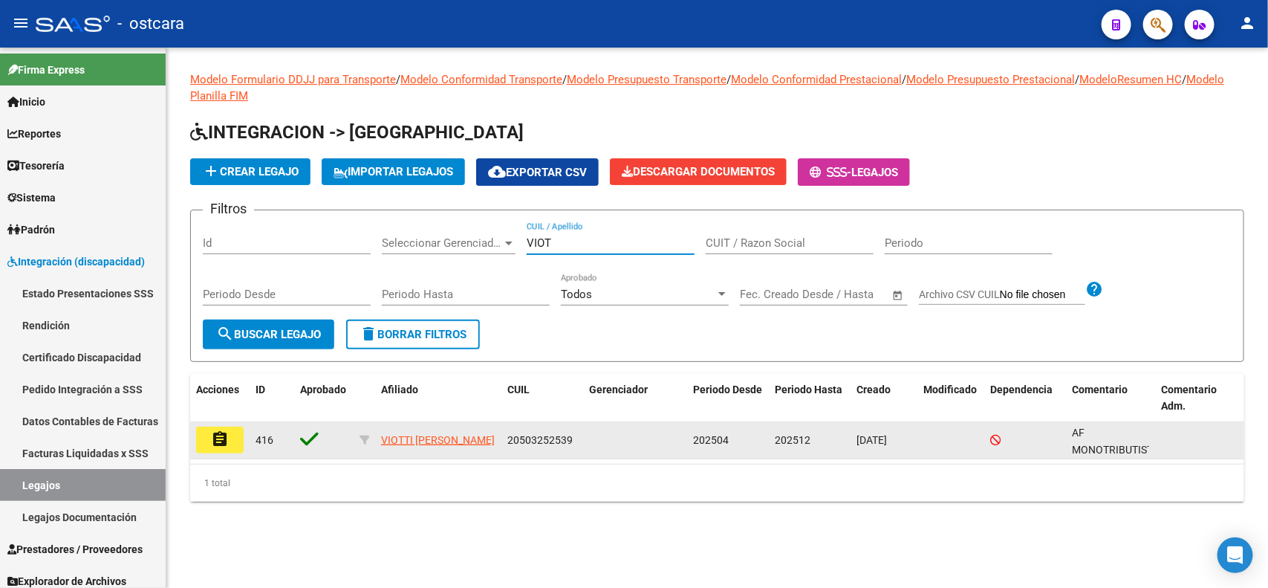
type input "VIOT"
click at [236, 435] on button "assignment" at bounding box center [220, 440] width 48 height 27
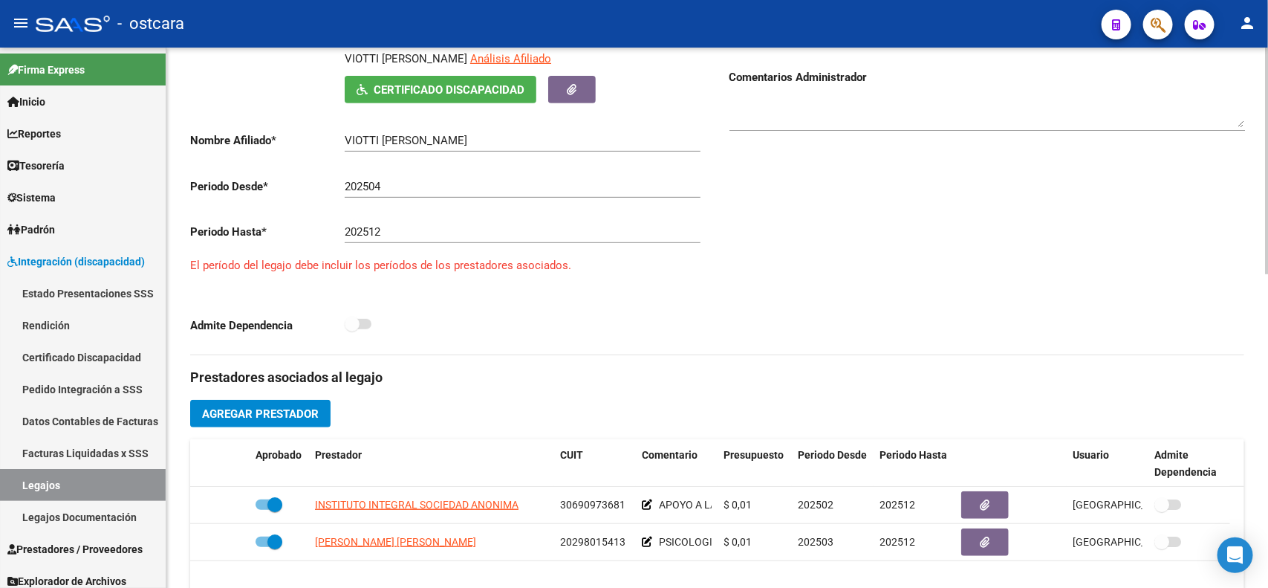
scroll to position [442, 0]
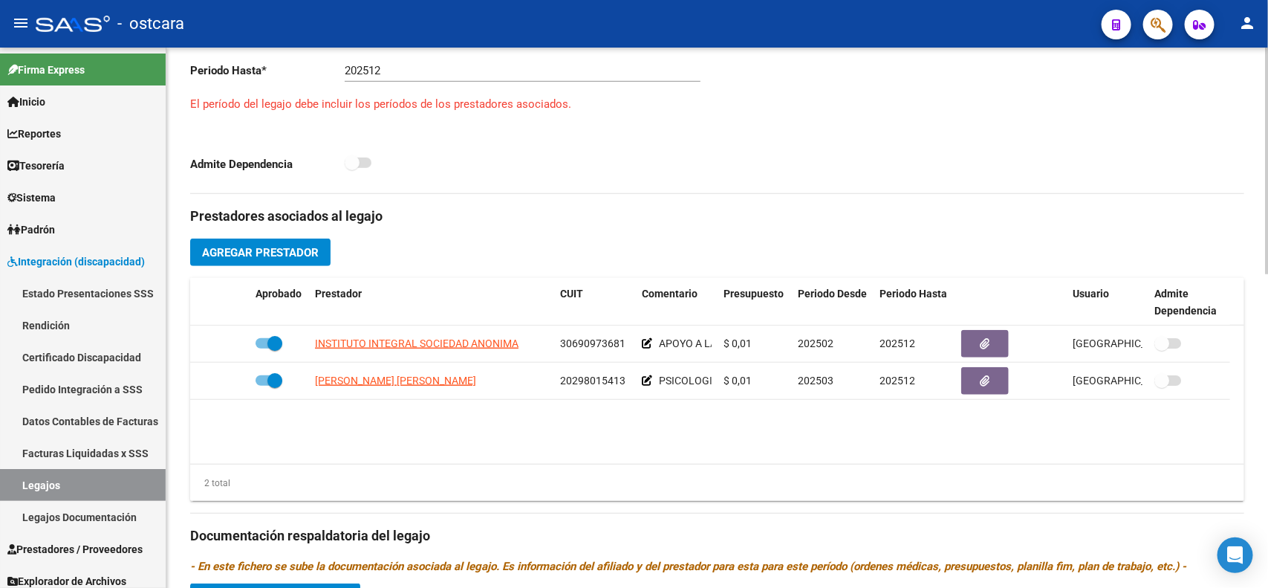
click at [1268, 377] on div at bounding box center [1267, 346] width 4 height 227
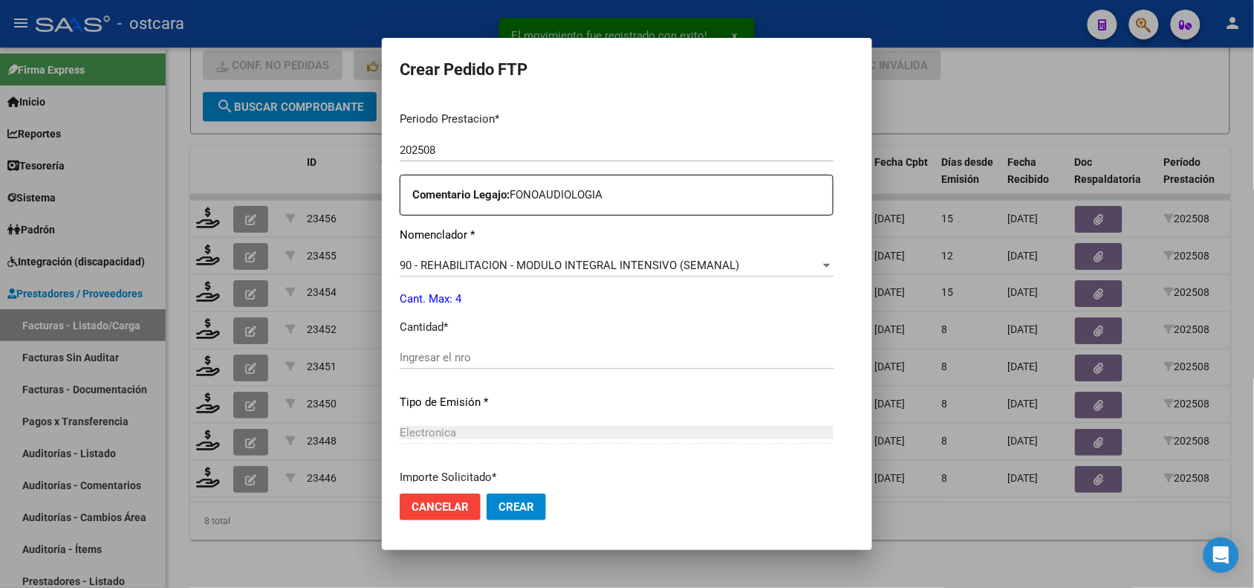
scroll to position [521, 0]
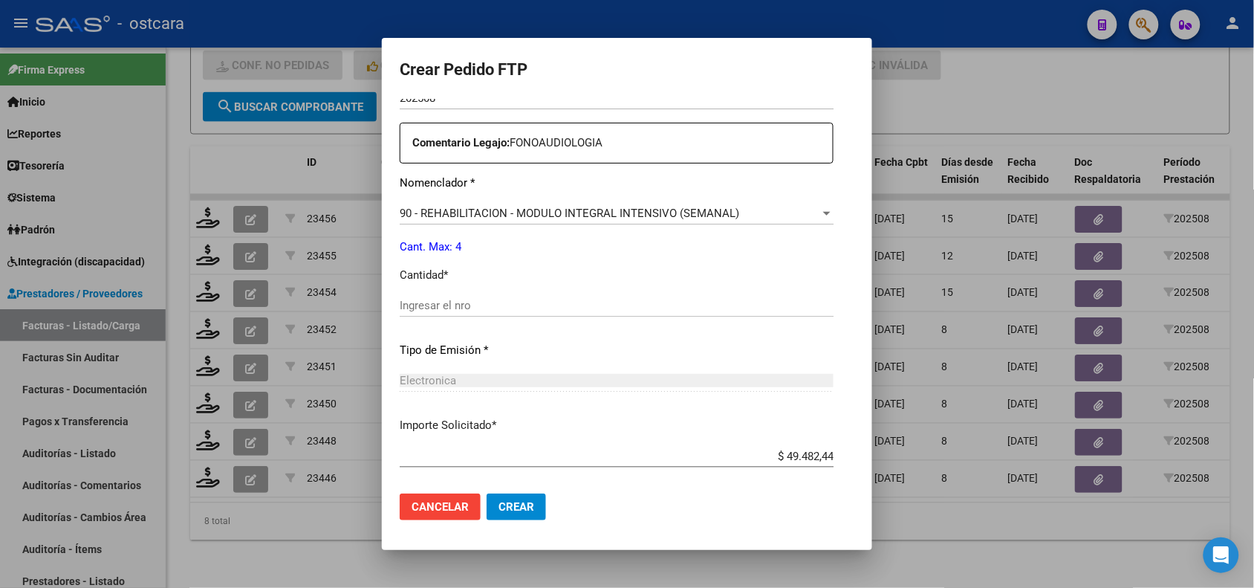
click at [470, 312] on div "Ingresar el nro" at bounding box center [617, 305] width 434 height 22
type input "4"
click at [499, 507] on span "Crear" at bounding box center [517, 506] width 36 height 13
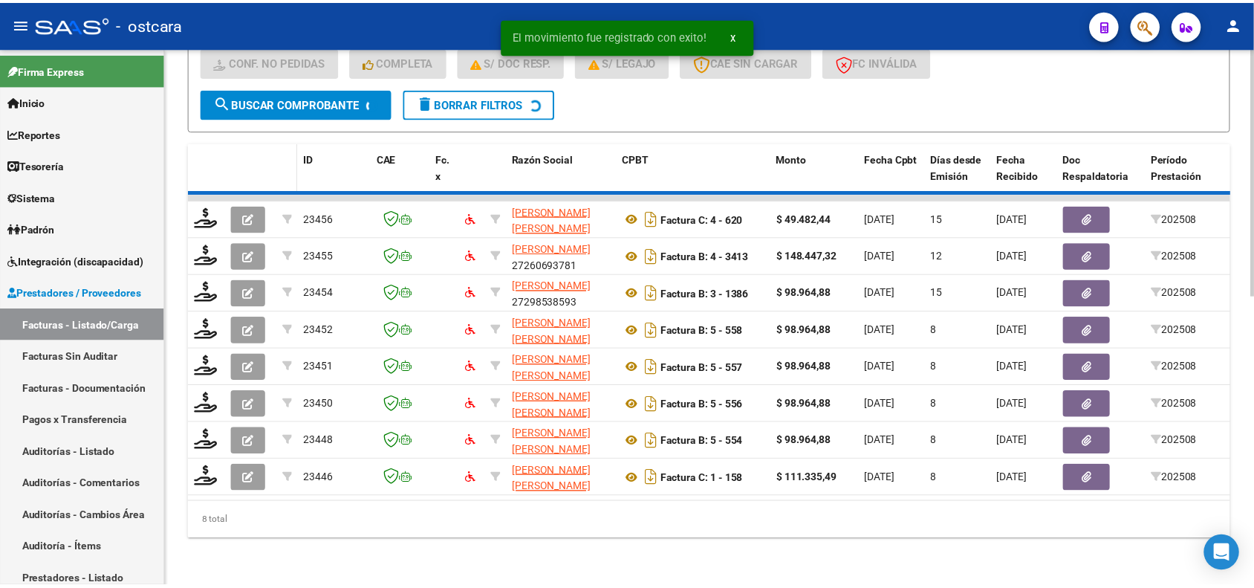
scroll to position [591, 0]
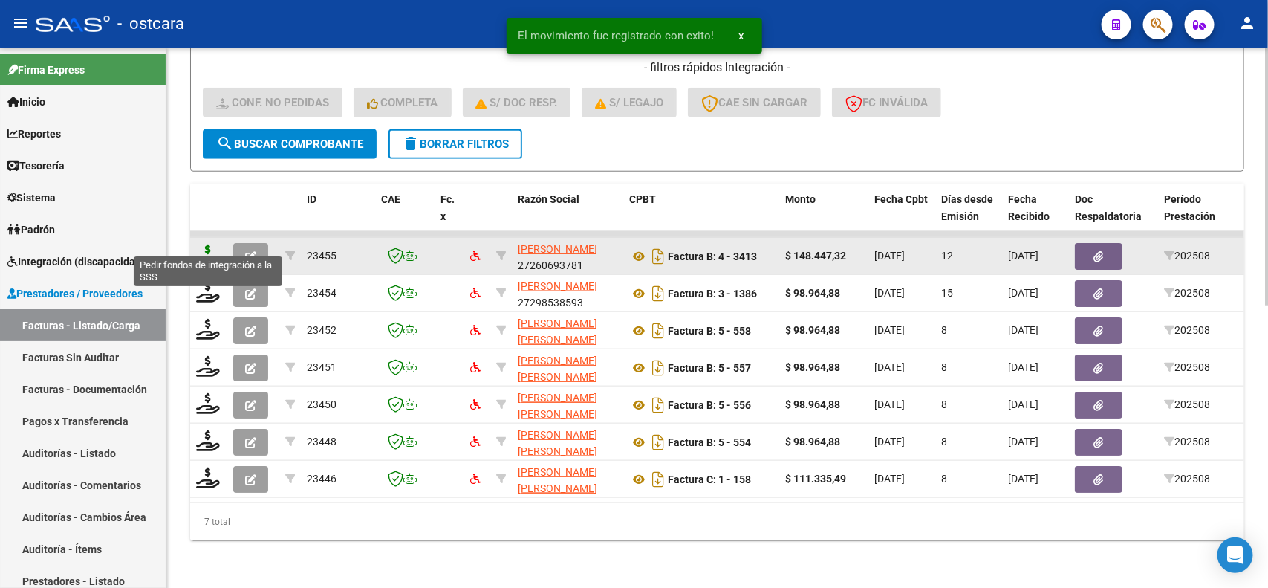
click at [215, 244] on icon at bounding box center [208, 254] width 24 height 21
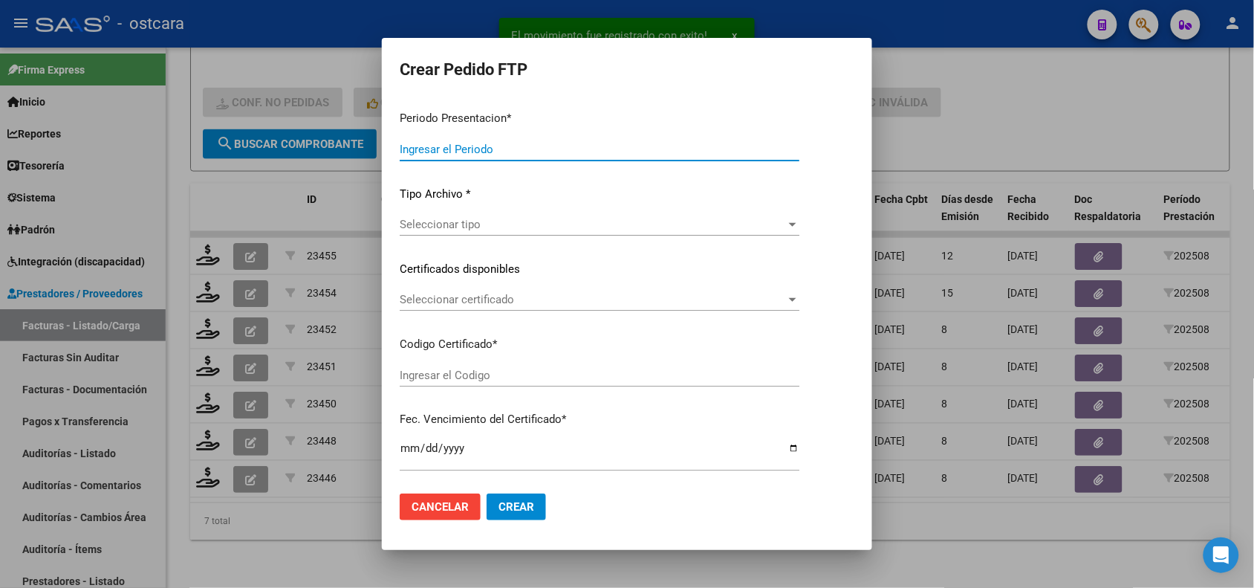
type input "202508"
type input "$ 148.447,32"
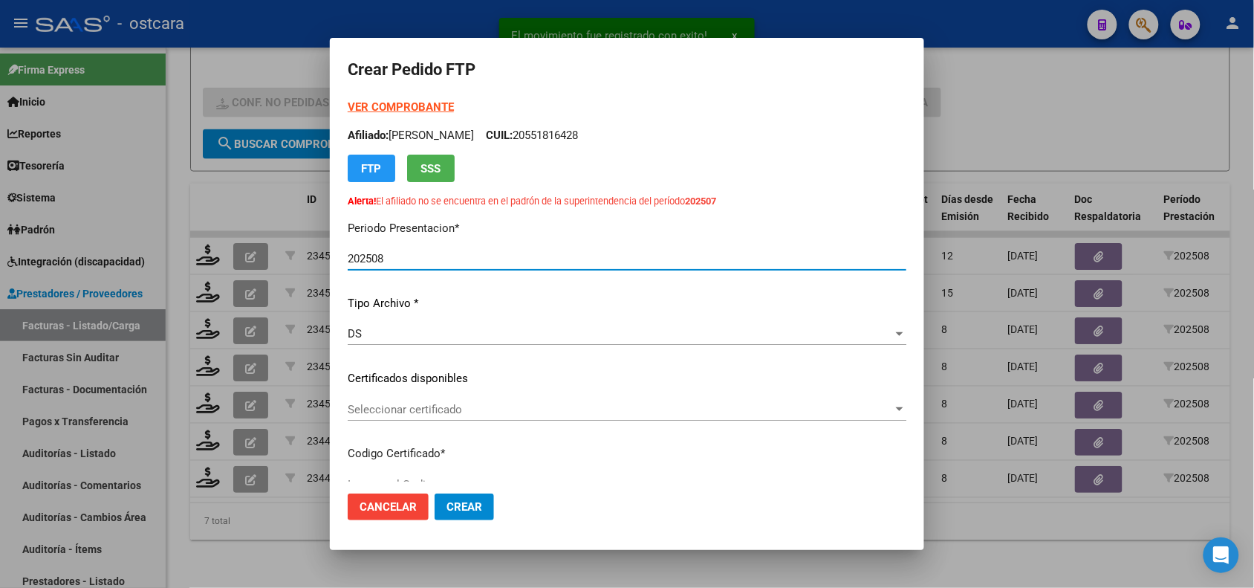
type input "ARG02000511827152021122220311222BS440000"
type input "2031-12-22"
click at [452, 406] on span "Seleccionar certificado" at bounding box center [620, 409] width 545 height 13
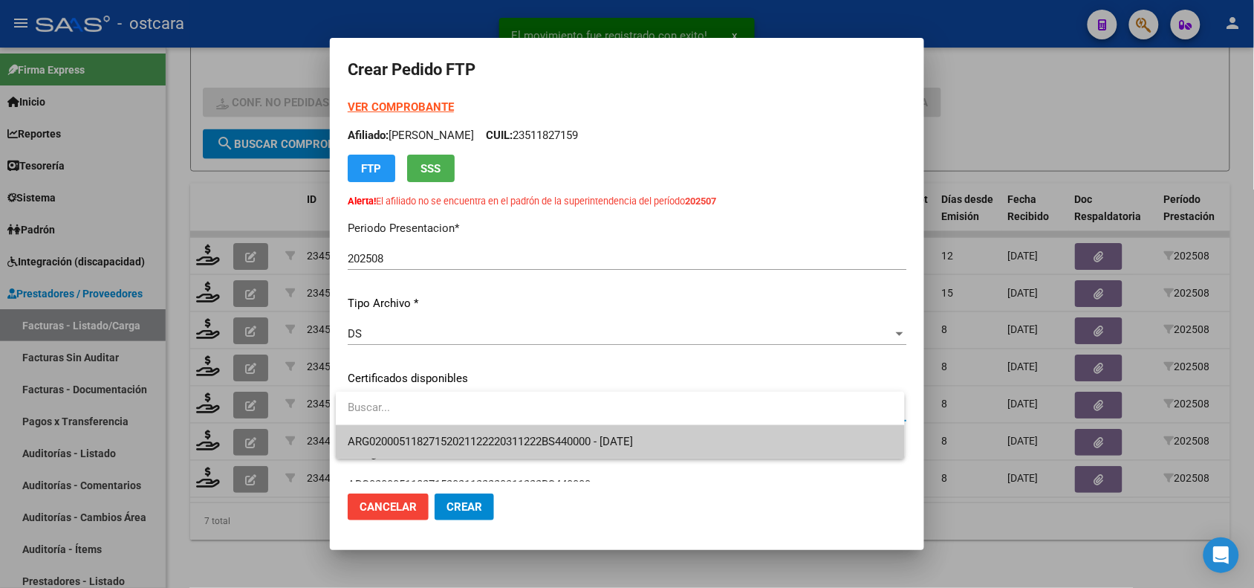
click at [452, 438] on span "ARG02000511827152021122220311222BS440000 - 2031-12-22" at bounding box center [490, 441] width 285 height 13
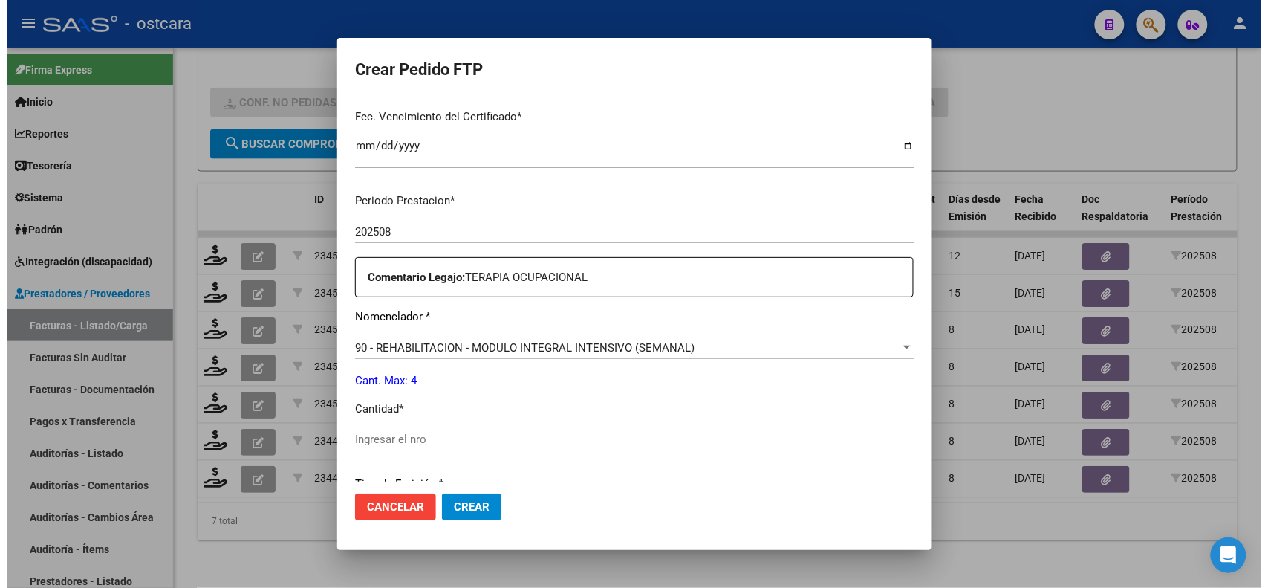
scroll to position [439, 0]
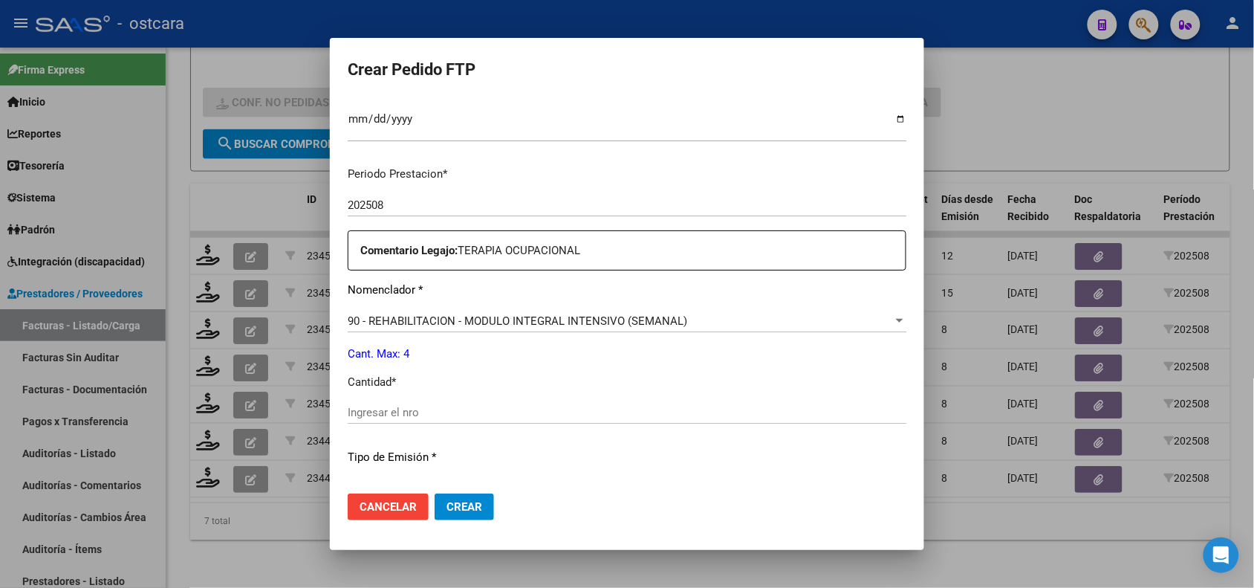
click at [495, 413] on input "Ingresar el nro" at bounding box center [627, 412] width 559 height 13
type input "4"
click at [487, 507] on button "Crear" at bounding box center [464, 506] width 59 height 27
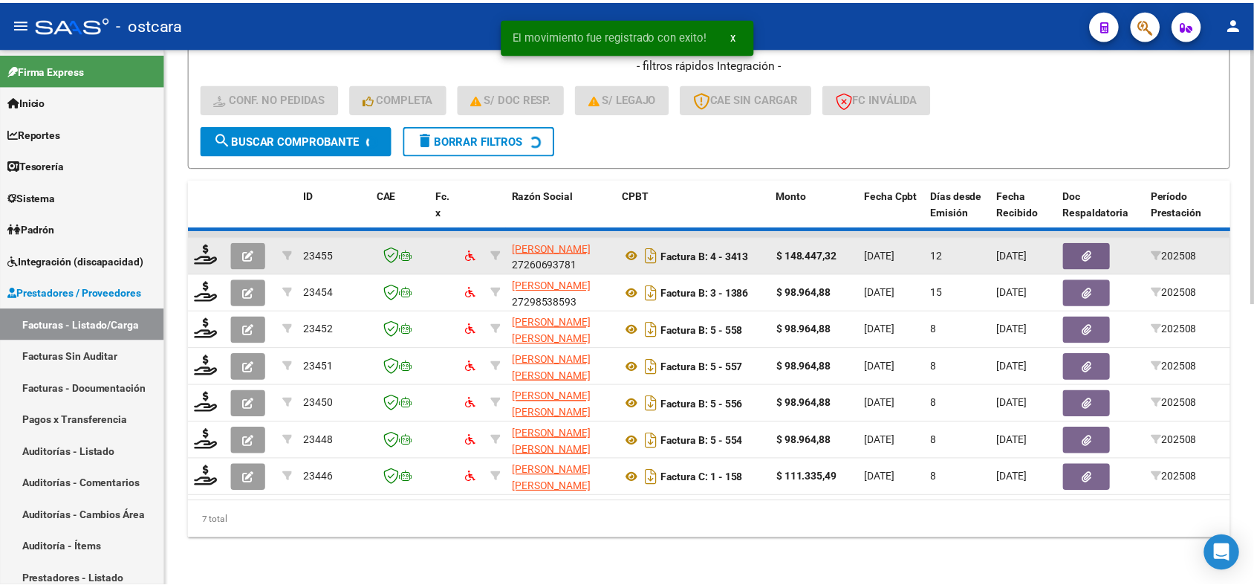
scroll to position [554, 0]
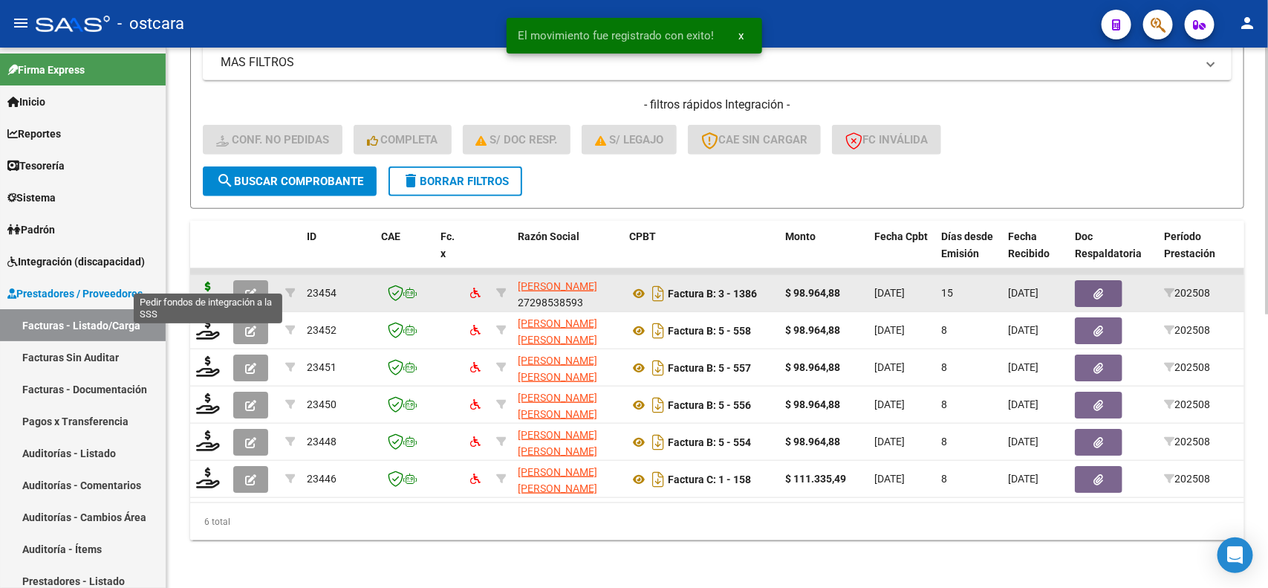
click at [208, 282] on icon at bounding box center [208, 292] width 24 height 21
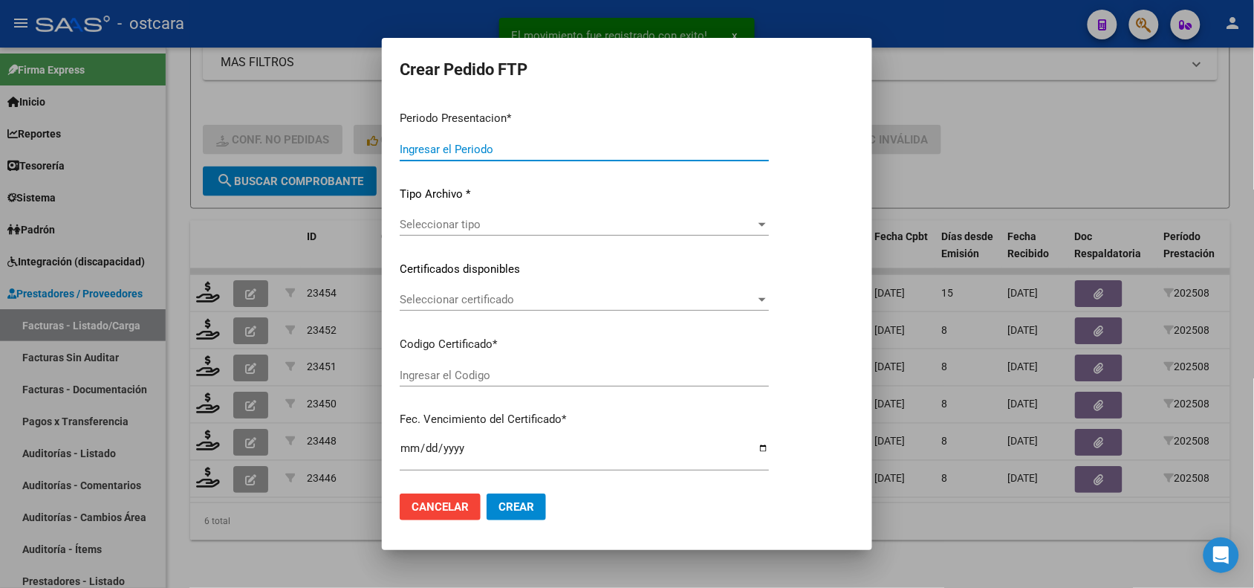
type input "202508"
type input "$ 98.964,88"
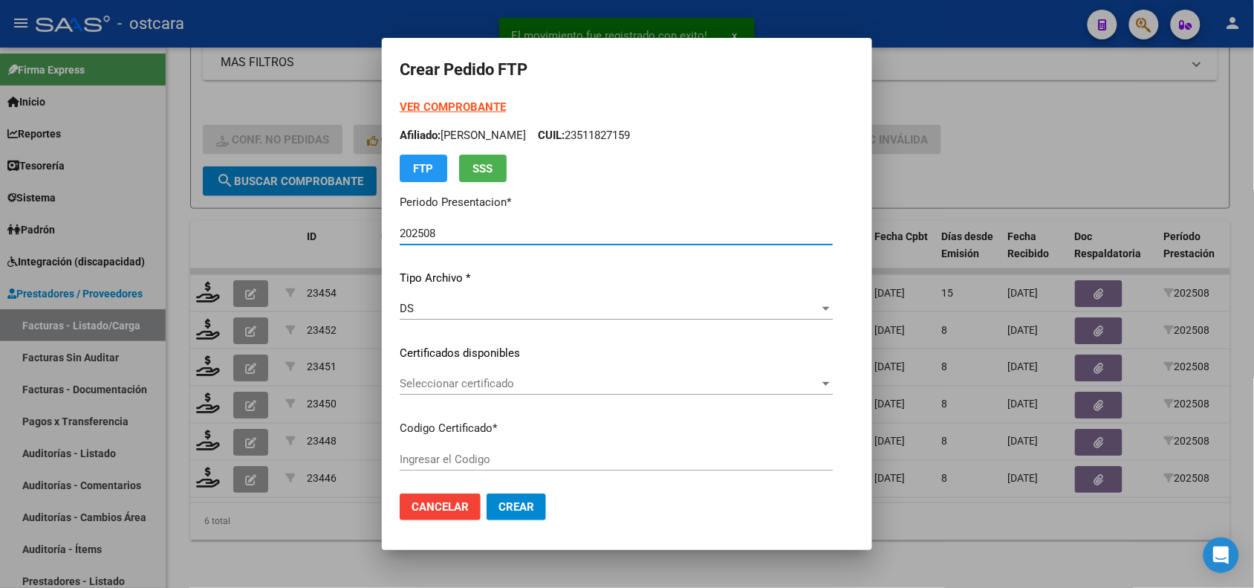
type input "ARG02000526340022023051920330519SFE15900"
type input "2033-05-19"
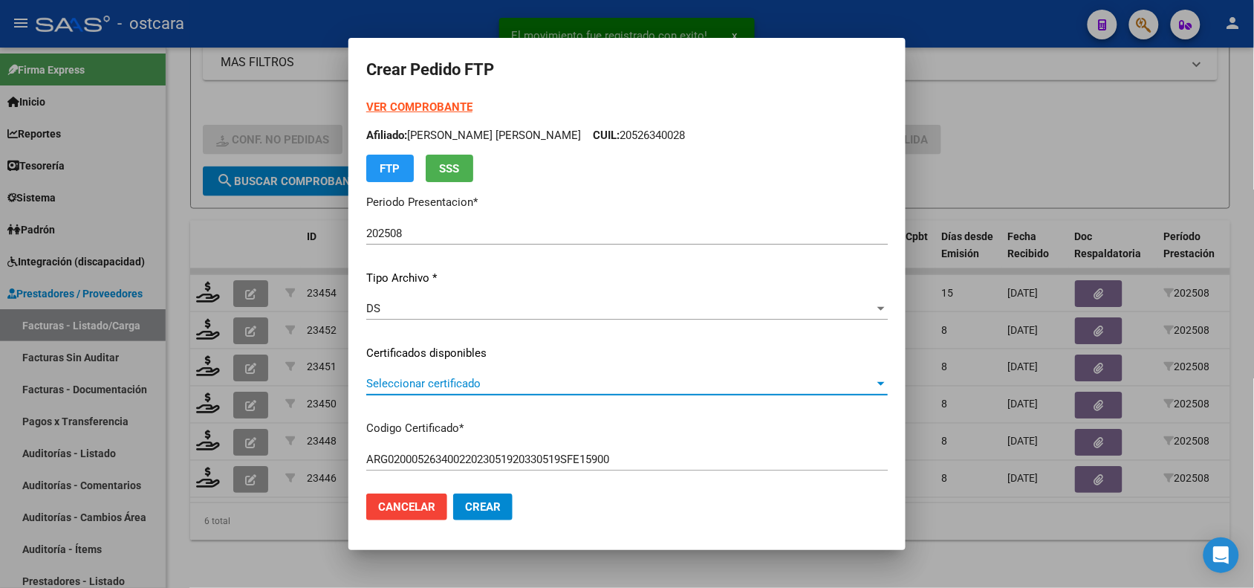
click at [470, 384] on span "Seleccionar certificado" at bounding box center [620, 383] width 508 height 13
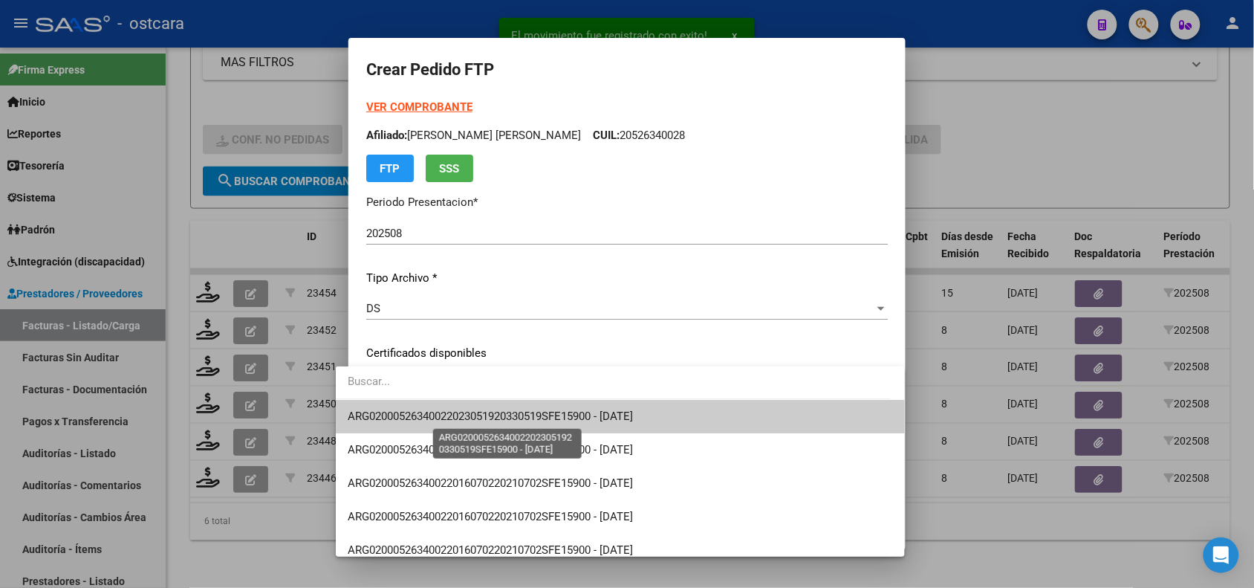
click at [472, 411] on span "ARG02000526340022023051920330519SFE15900 - 2033-05-19" at bounding box center [490, 415] width 285 height 13
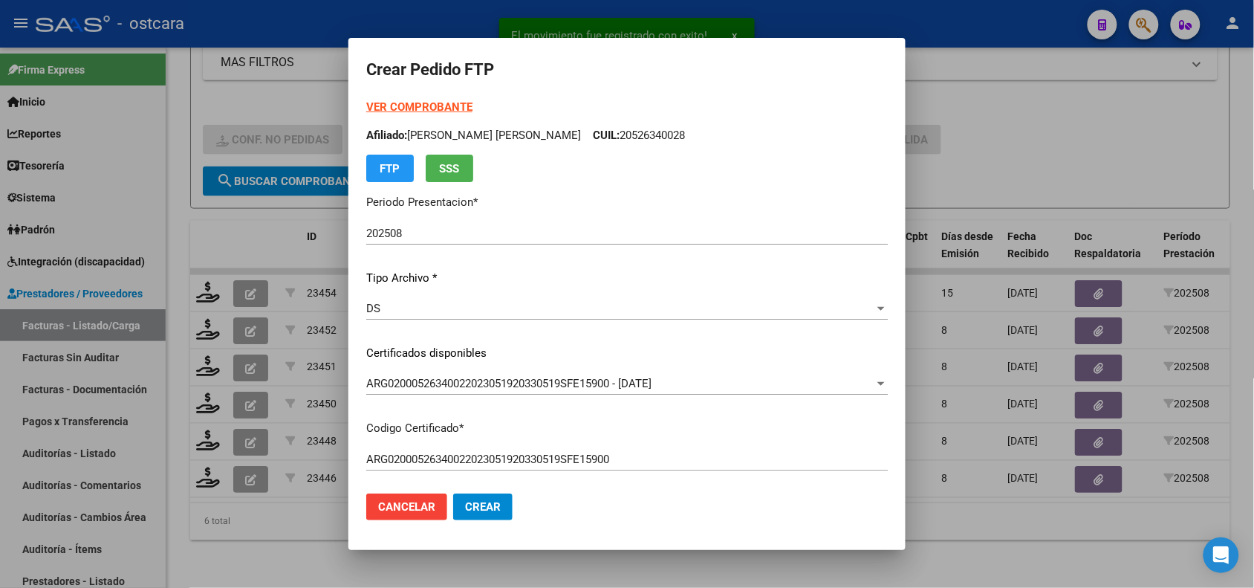
scroll to position [521, 0]
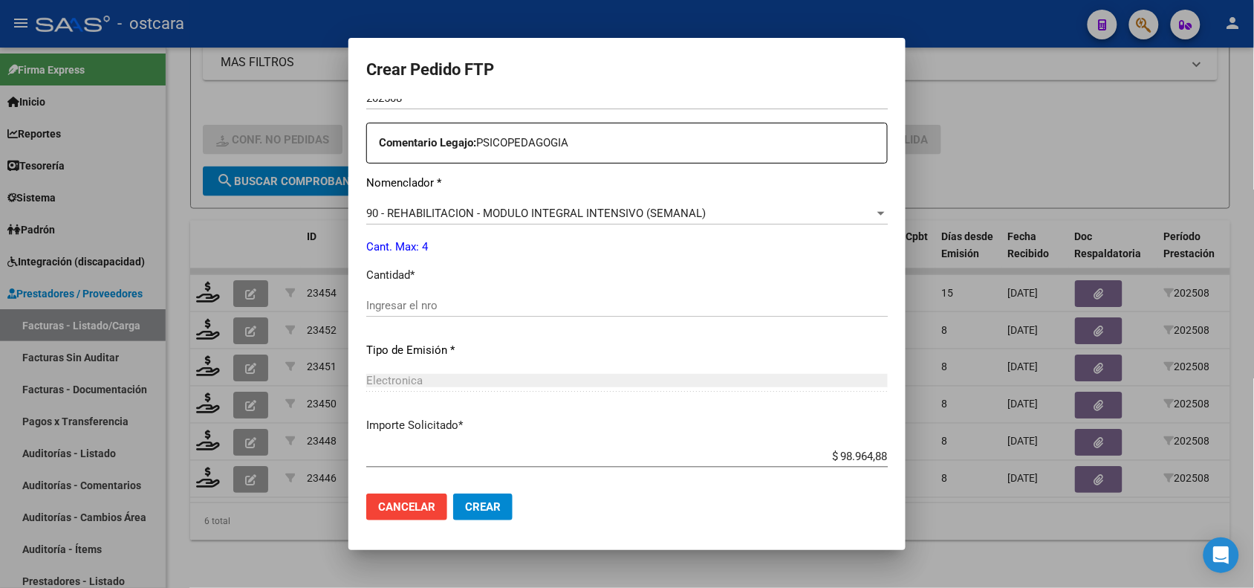
click at [388, 307] on input "Ingresar el nro" at bounding box center [627, 305] width 522 height 13
type input "4"
click at [478, 507] on span "Crear" at bounding box center [483, 506] width 36 height 13
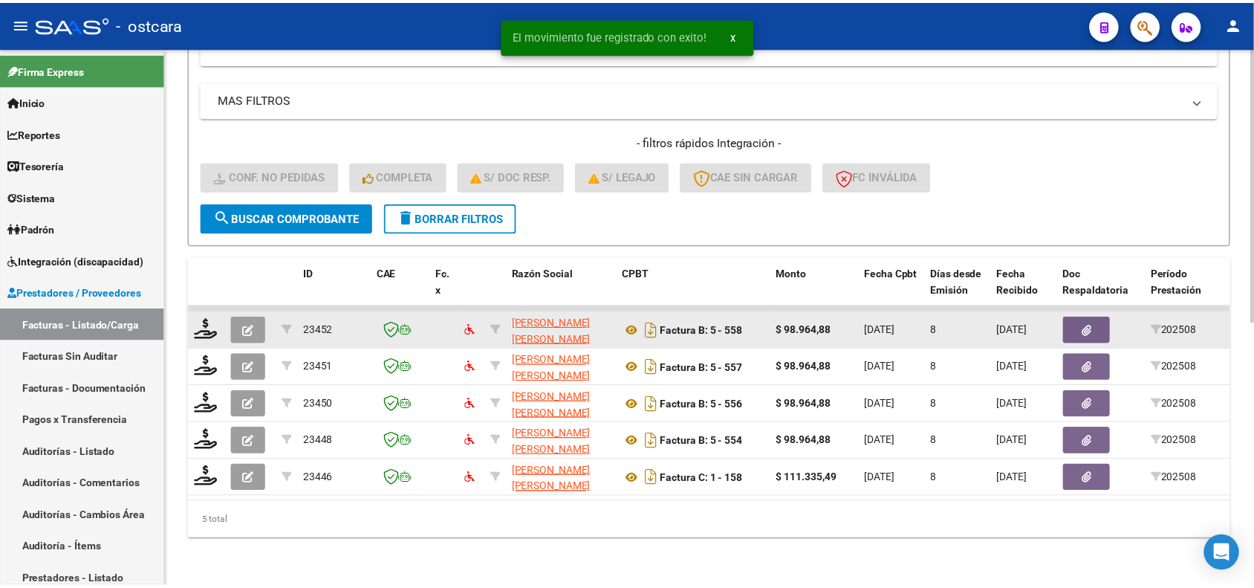
scroll to position [517, 0]
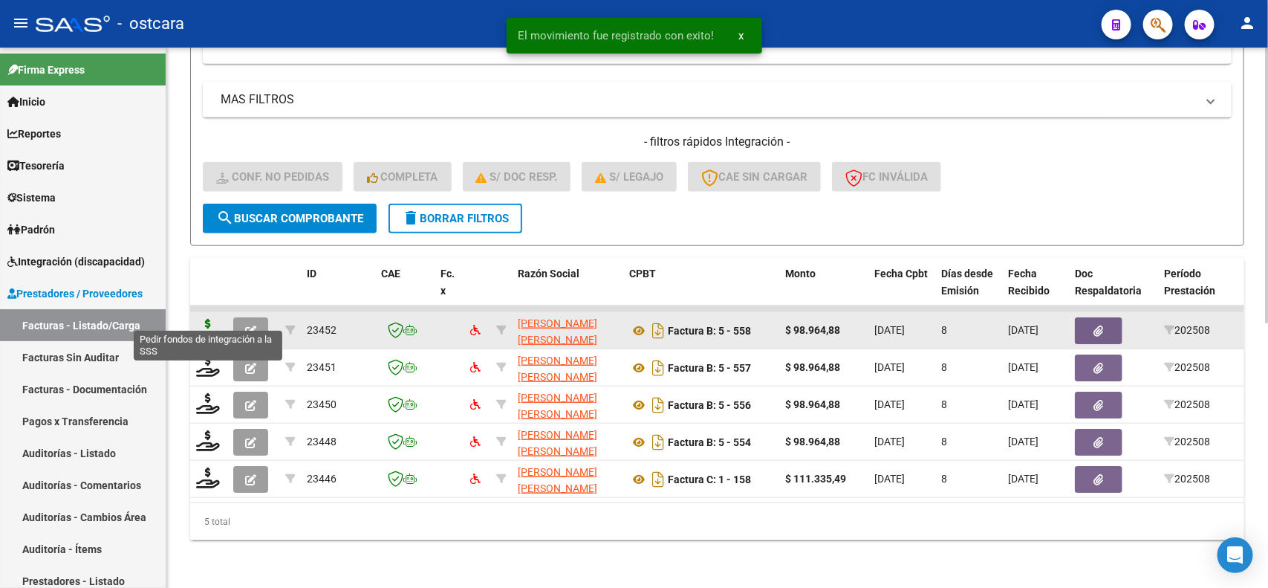
click at [212, 319] on icon at bounding box center [208, 329] width 24 height 21
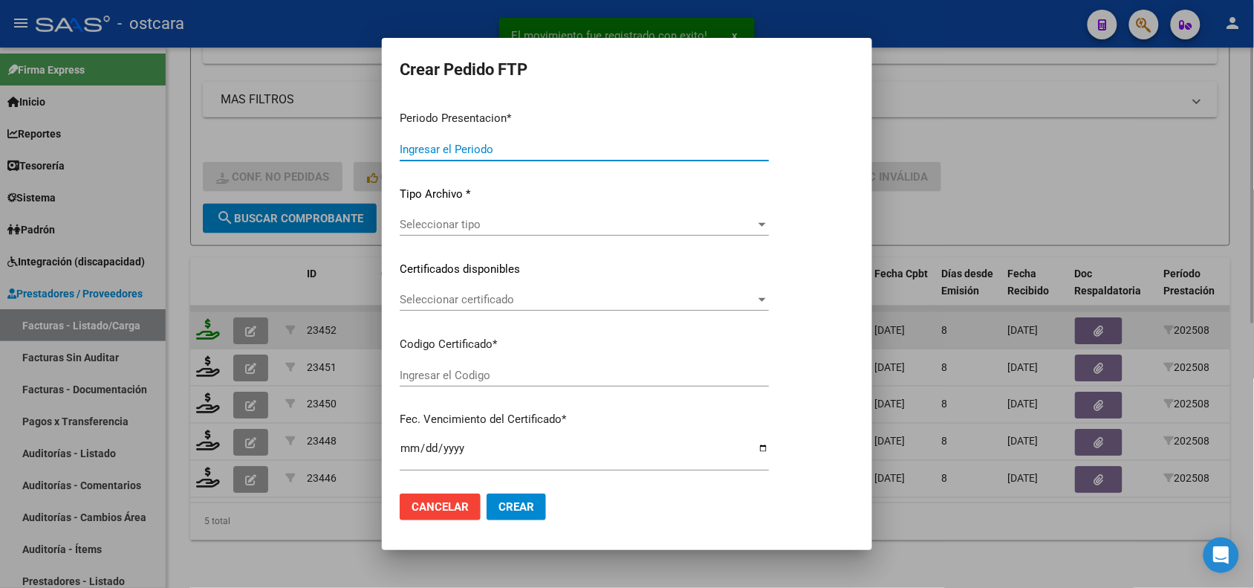
type input "202508"
type input "$ 98.964,88"
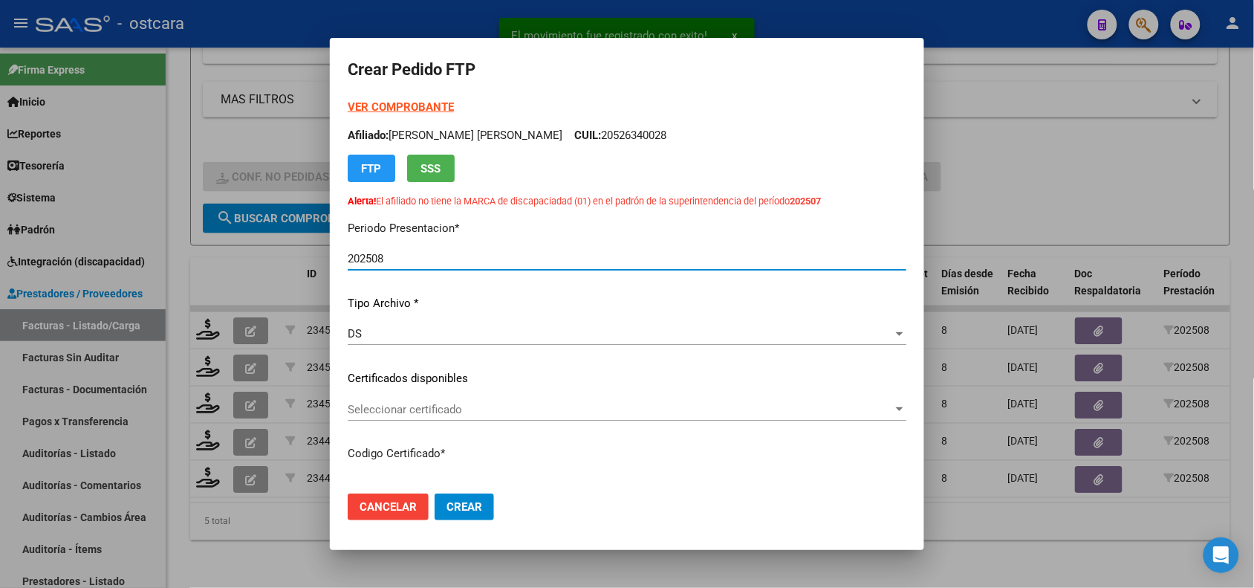
type input "ARG02000548484722025061320350613SAN228"
type input "[DATE]"
click at [435, 409] on span "Seleccionar certificado" at bounding box center [620, 409] width 545 height 13
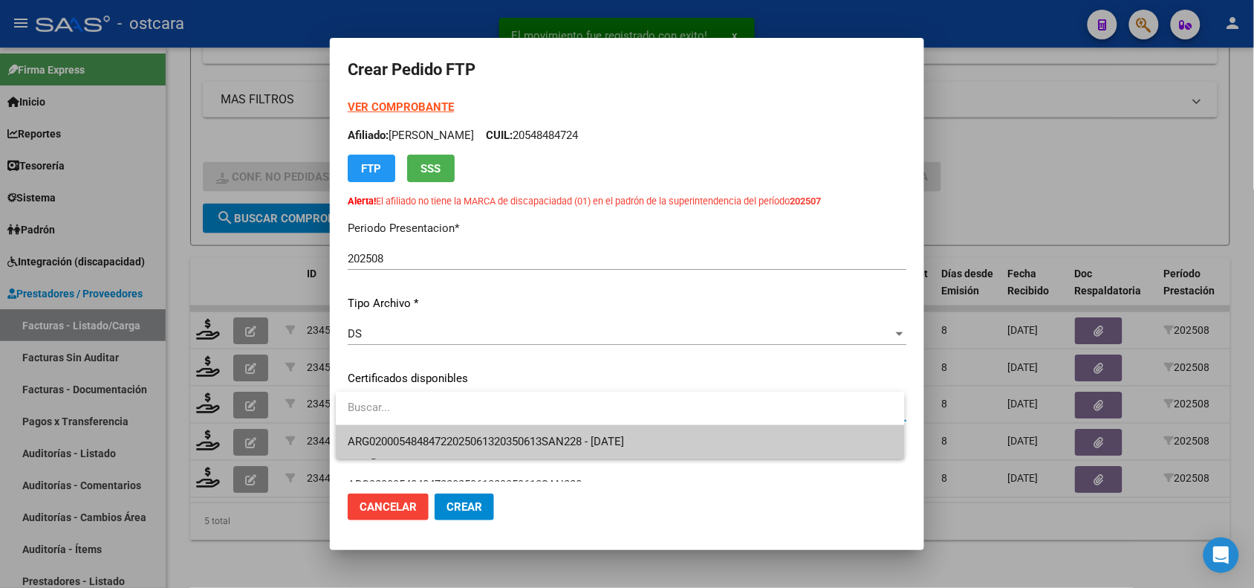
click at [439, 435] on span "ARG02000548484722025061320350613SAN228 - [DATE]" at bounding box center [486, 441] width 276 height 13
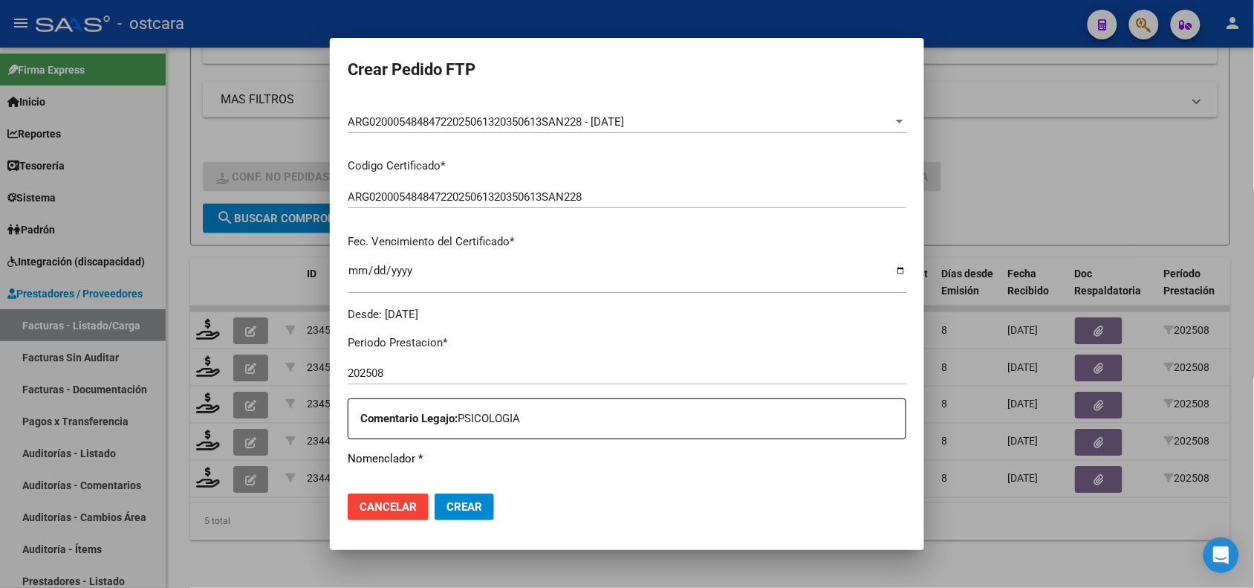
scroll to position [435, 0]
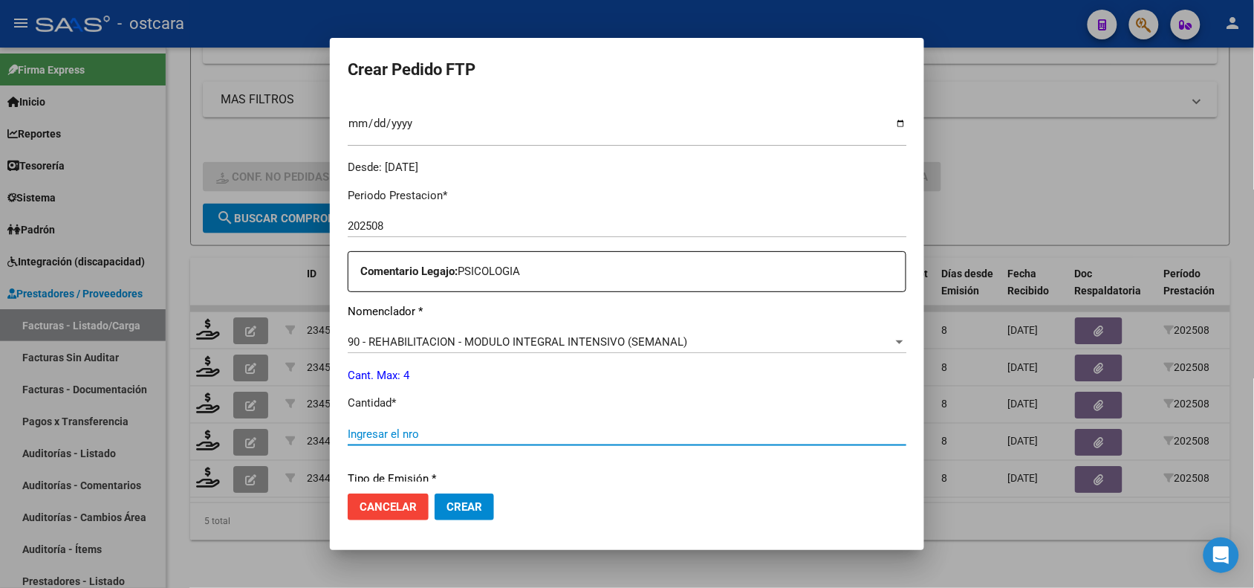
click at [526, 436] on input "Ingresar el nro" at bounding box center [627, 433] width 559 height 13
type input "4"
click at [464, 503] on span "Crear" at bounding box center [465, 506] width 36 height 13
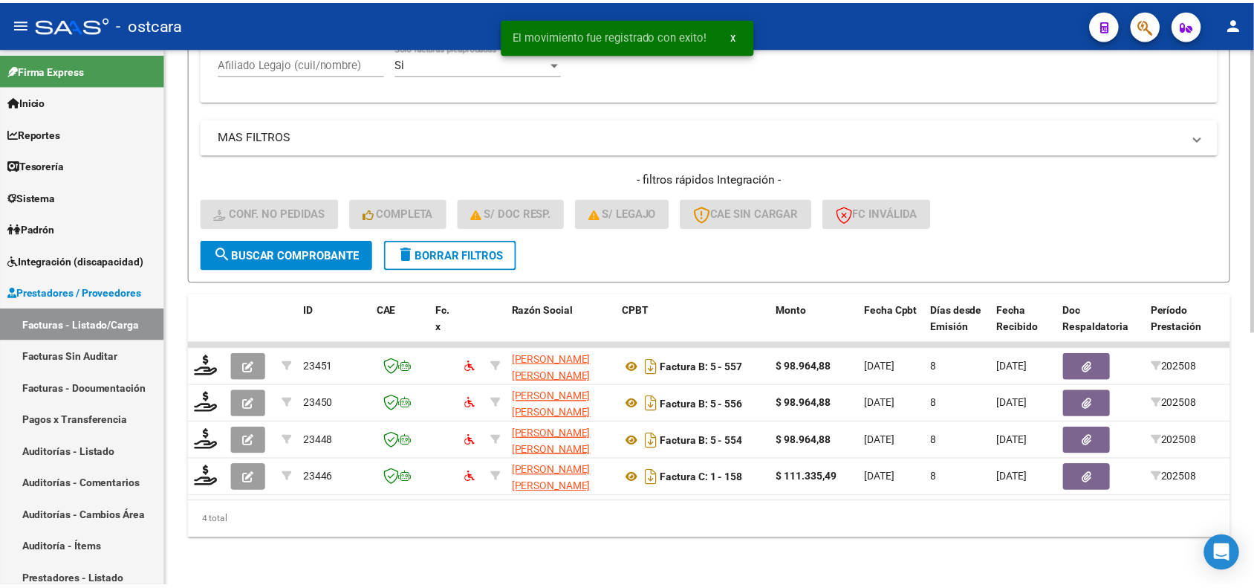
scroll to position [480, 0]
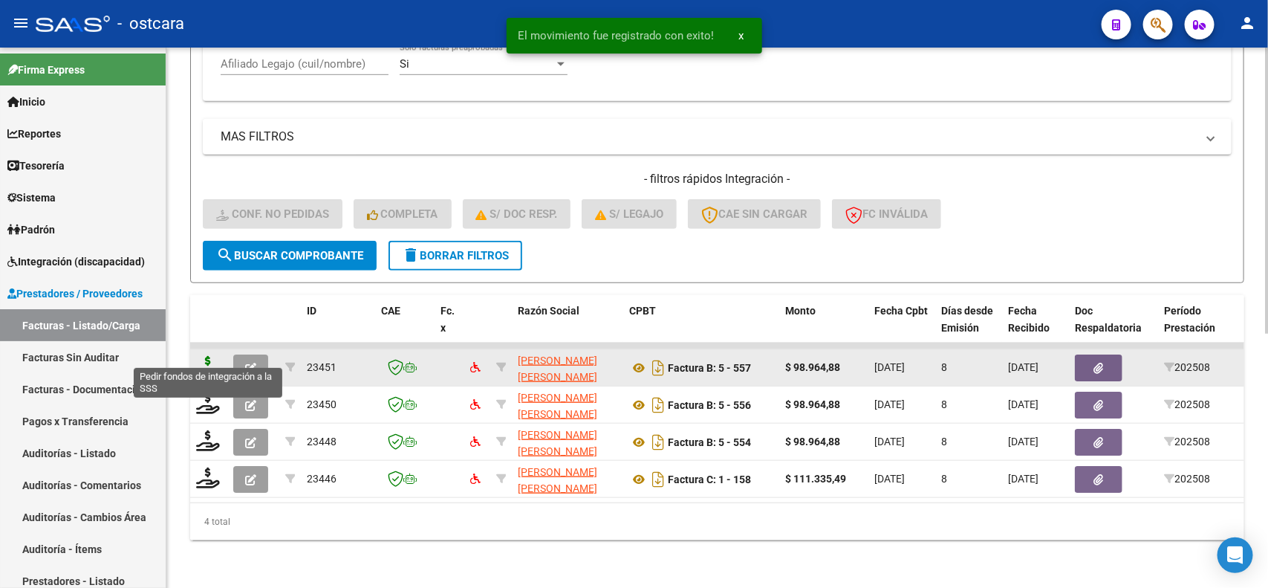
click at [212, 359] on icon at bounding box center [208, 366] width 24 height 21
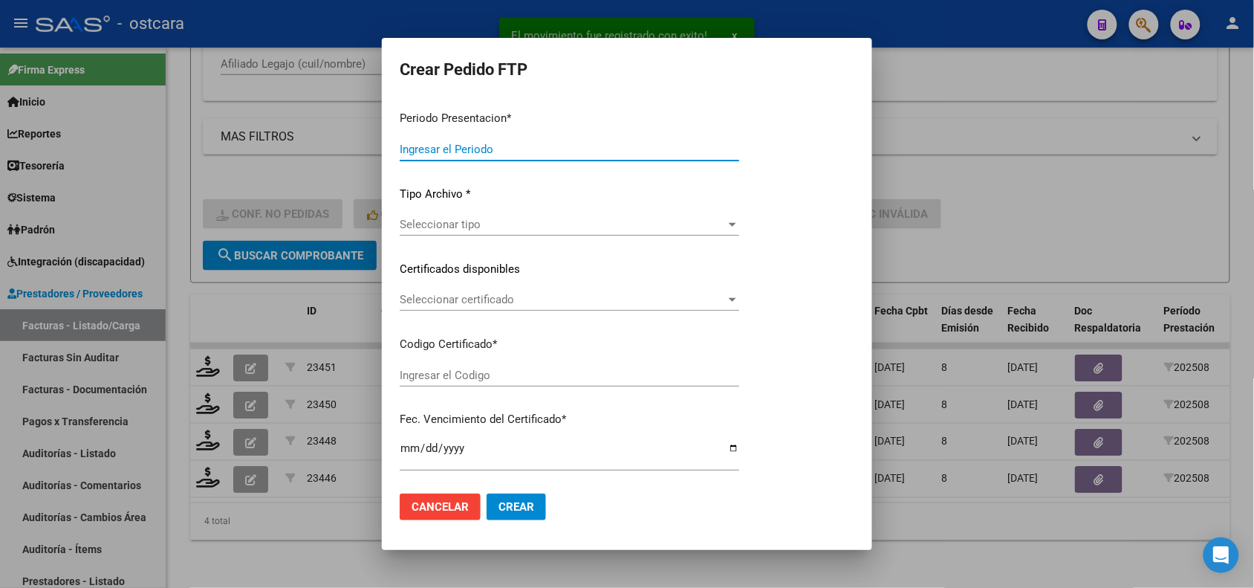
type input "202508"
type input "$ 98.964,88"
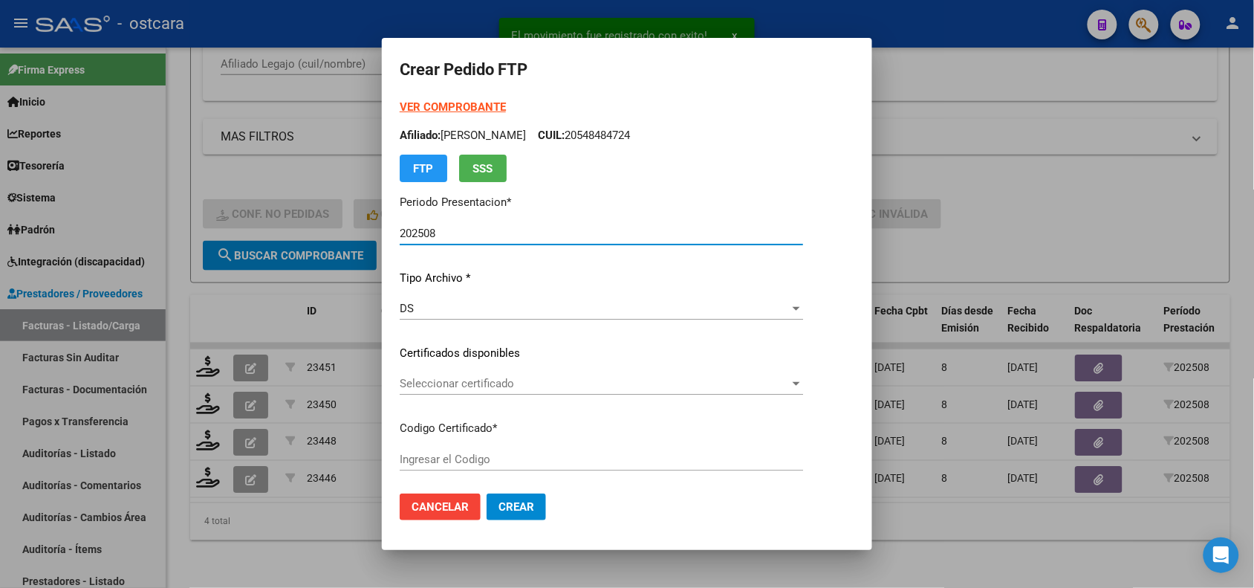
type input "ARG01000530313242023082820330828SFE22800"
type input "[DATE]"
click at [498, 384] on span "Seleccionar certificado" at bounding box center [595, 383] width 390 height 13
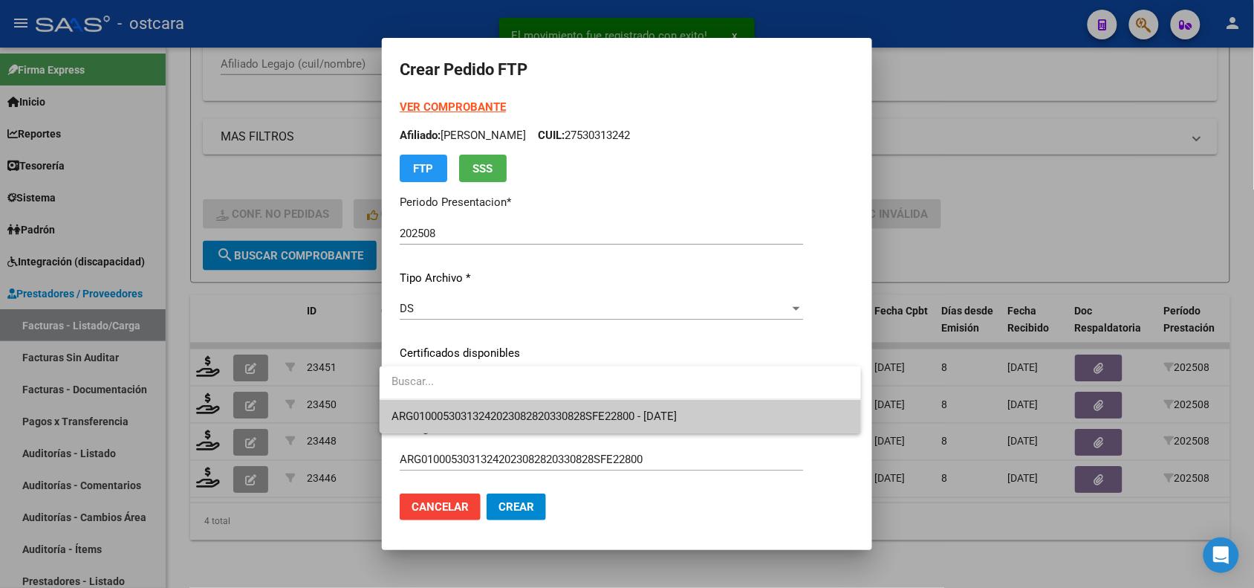
click at [506, 409] on span "ARG01000530313242023082820330828SFE22800 - [DATE]" at bounding box center [621, 416] width 458 height 33
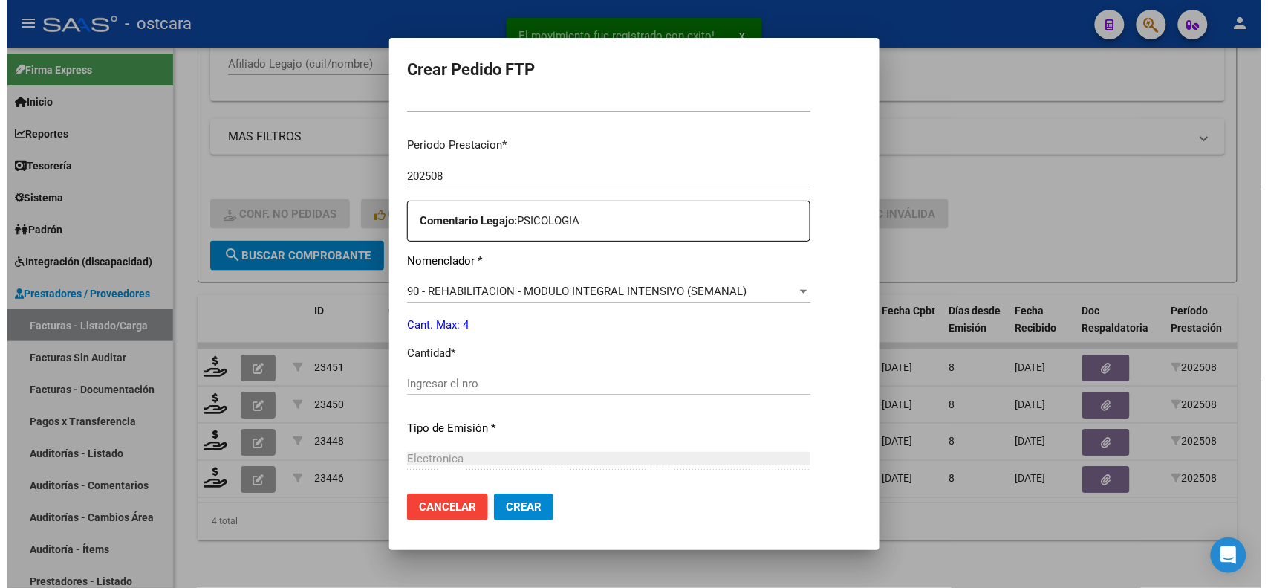
scroll to position [447, 0]
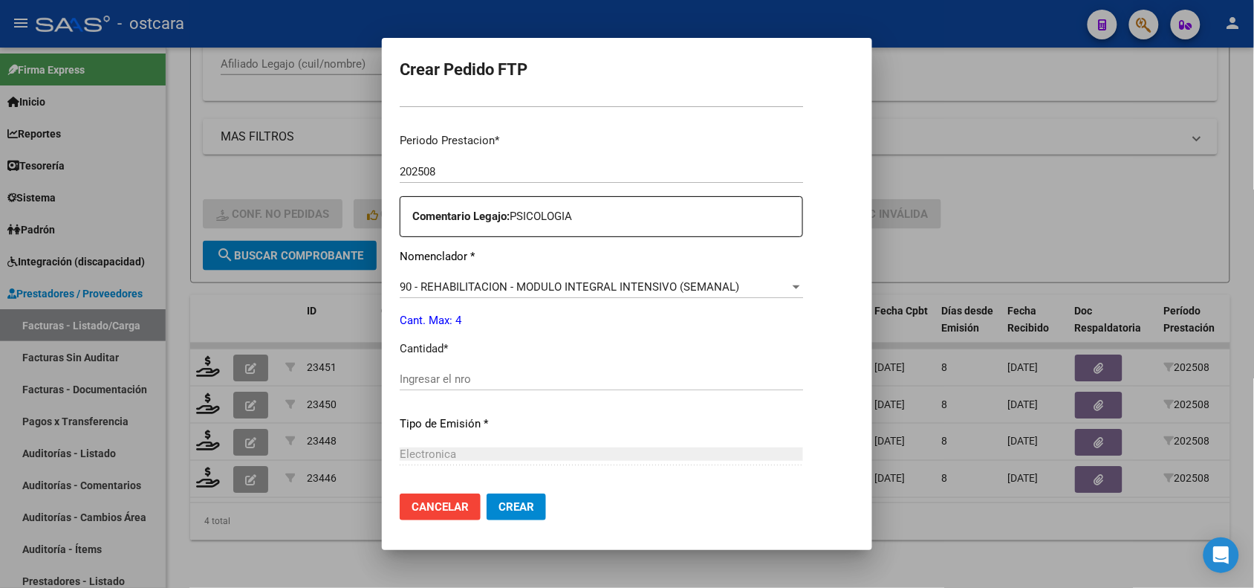
click at [505, 386] on div "Ingresar el nro" at bounding box center [601, 379] width 403 height 22
type input "4"
click at [516, 505] on span "Crear" at bounding box center [517, 506] width 36 height 13
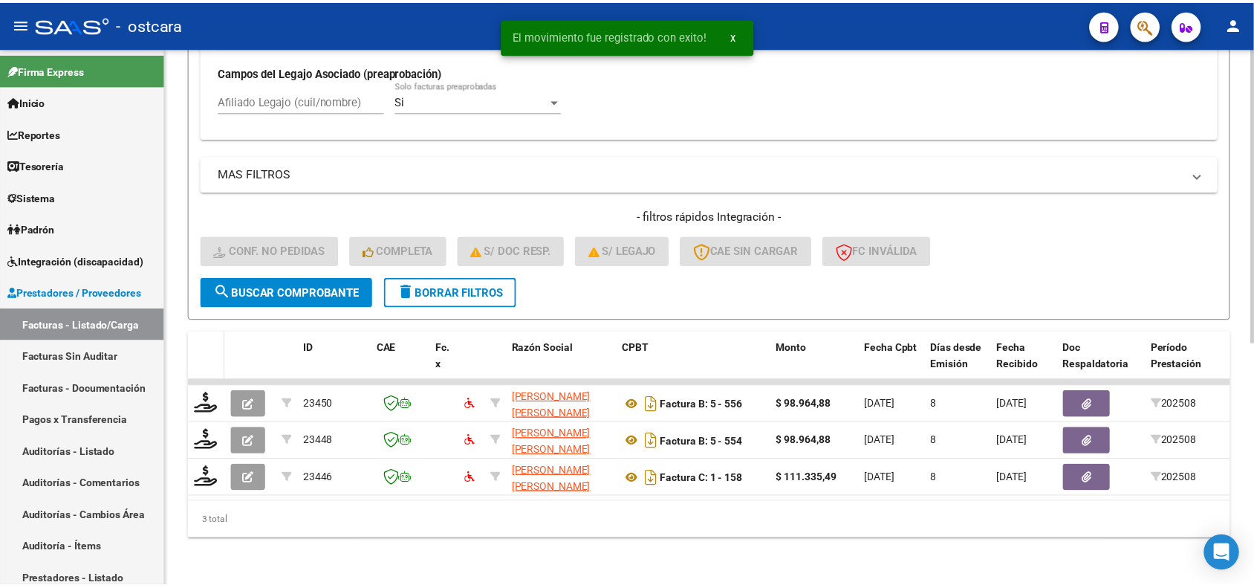
scroll to position [443, 0]
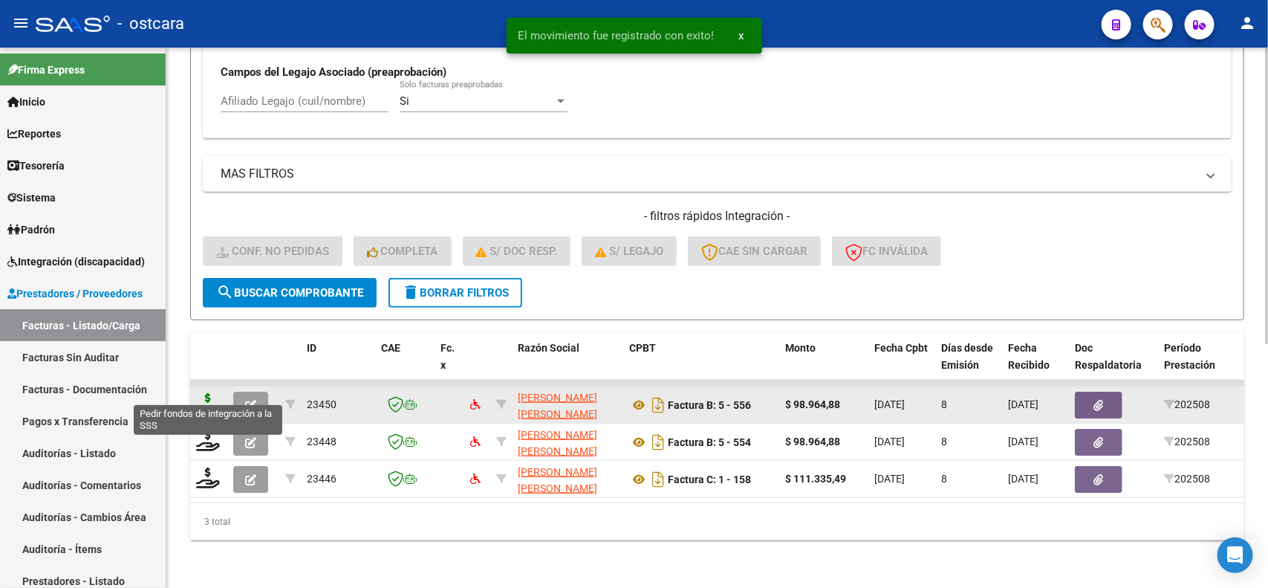
click at [205, 393] on icon at bounding box center [208, 403] width 24 height 21
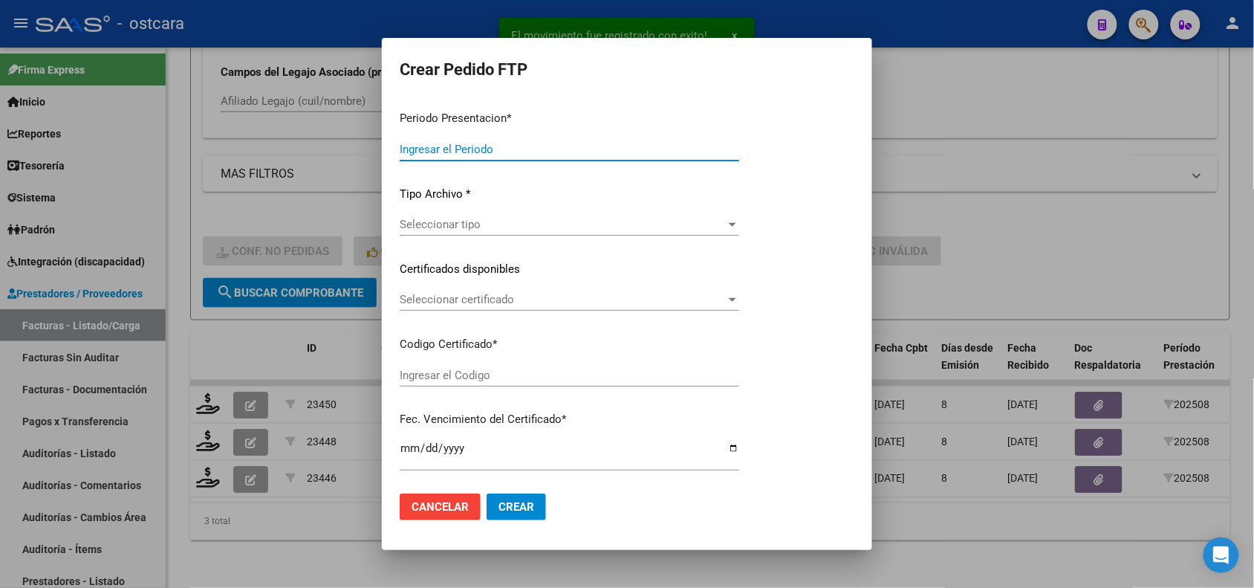
type input "202508"
type input "$ 98.964,88"
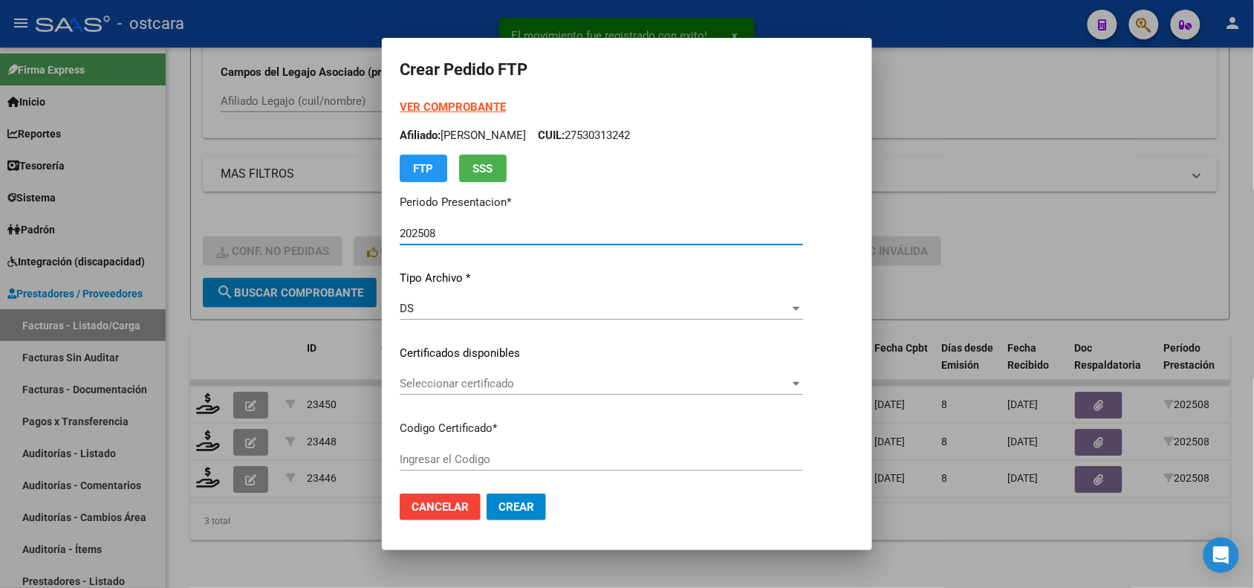
type input "ARG02000573246592024103020291030SAN228"
type input "[DATE]"
click at [464, 380] on span "Seleccionar certificado" at bounding box center [595, 383] width 390 height 13
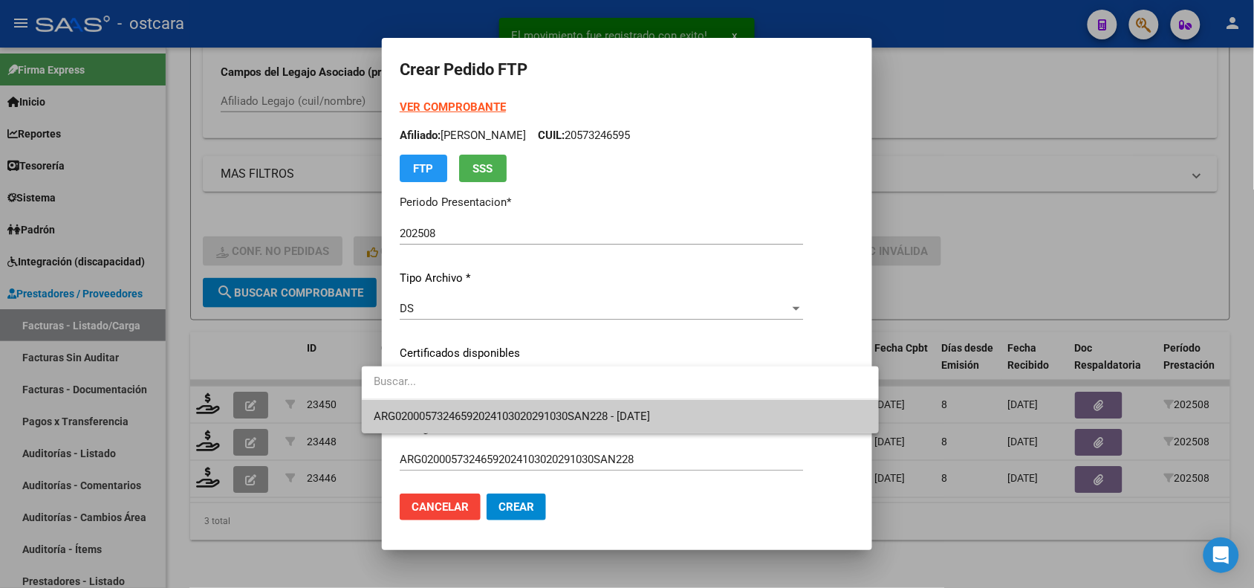
click at [470, 413] on span "ARG02000573246592024103020291030SAN228 - [DATE]" at bounding box center [512, 415] width 276 height 13
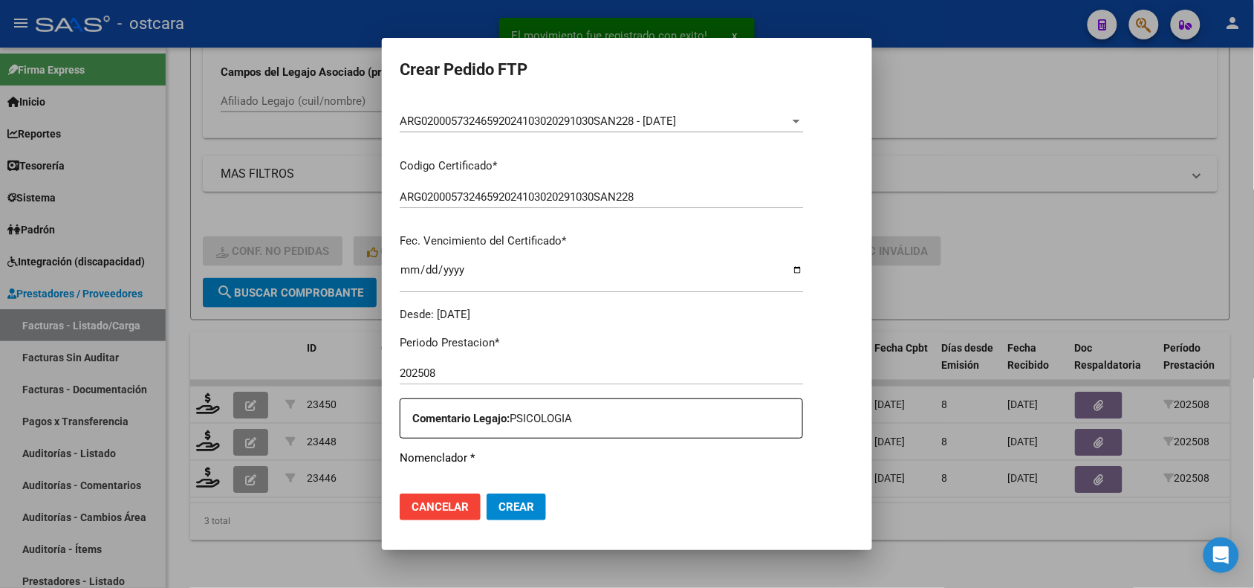
scroll to position [470, 0]
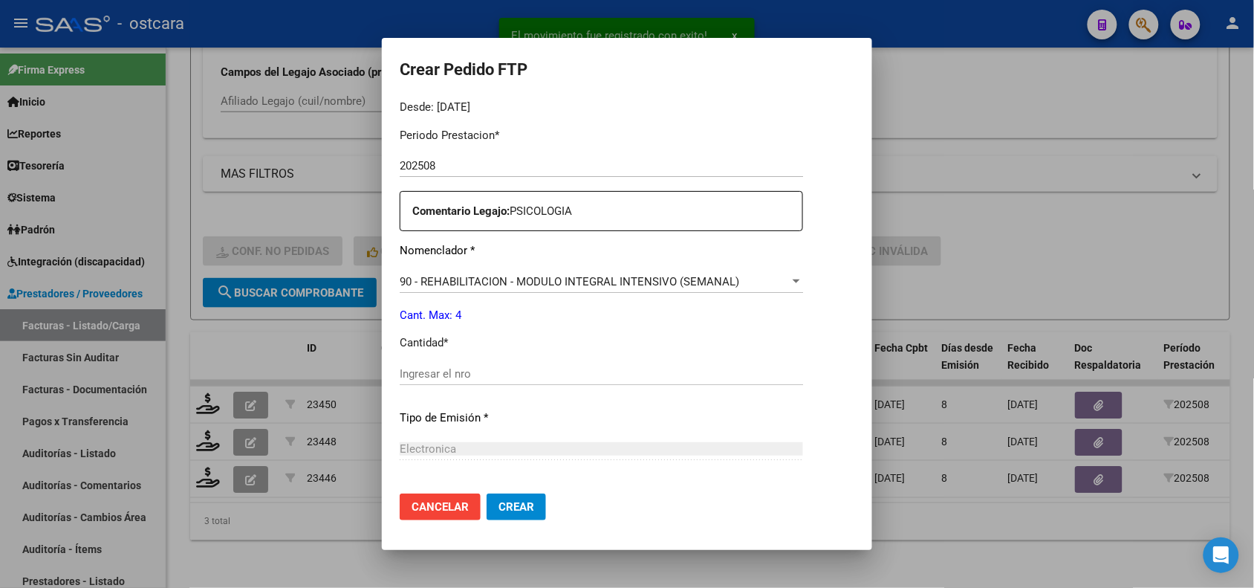
click at [450, 380] on div "Ingresar el nro" at bounding box center [601, 374] width 403 height 22
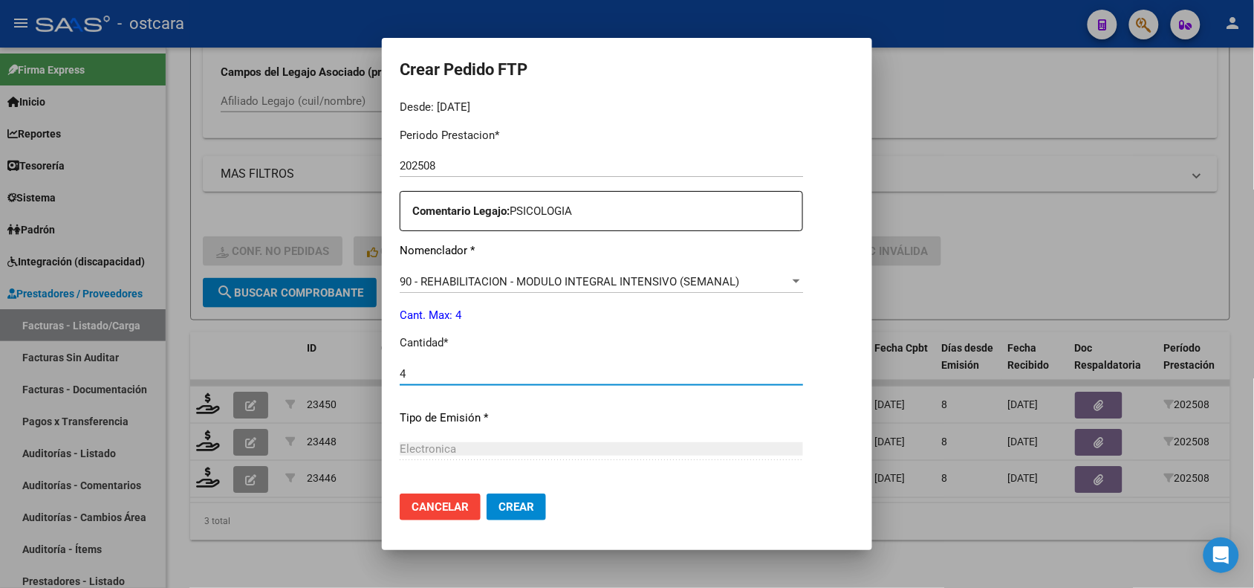
type input "4"
click at [499, 509] on span "Crear" at bounding box center [517, 506] width 36 height 13
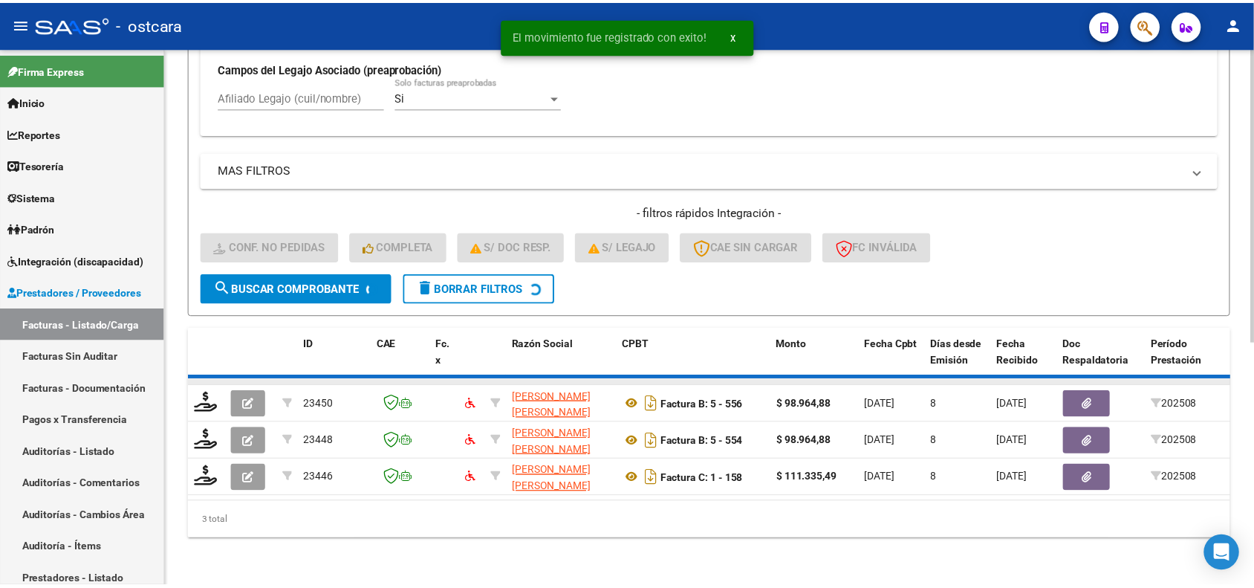
scroll to position [406, 0]
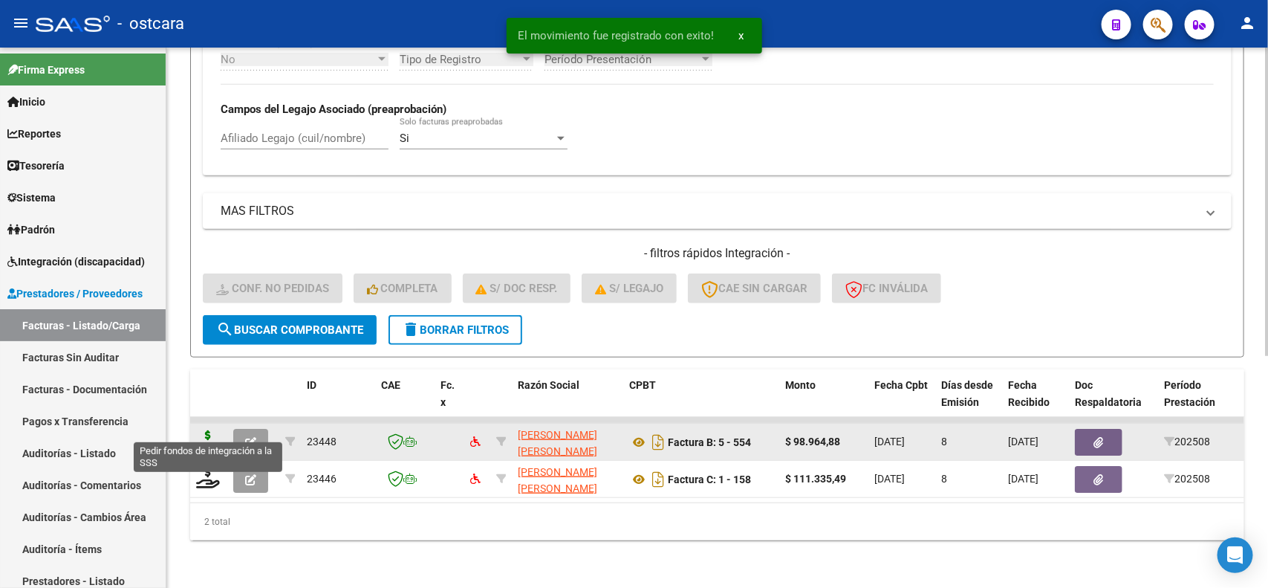
click at [206, 430] on icon at bounding box center [208, 440] width 24 height 21
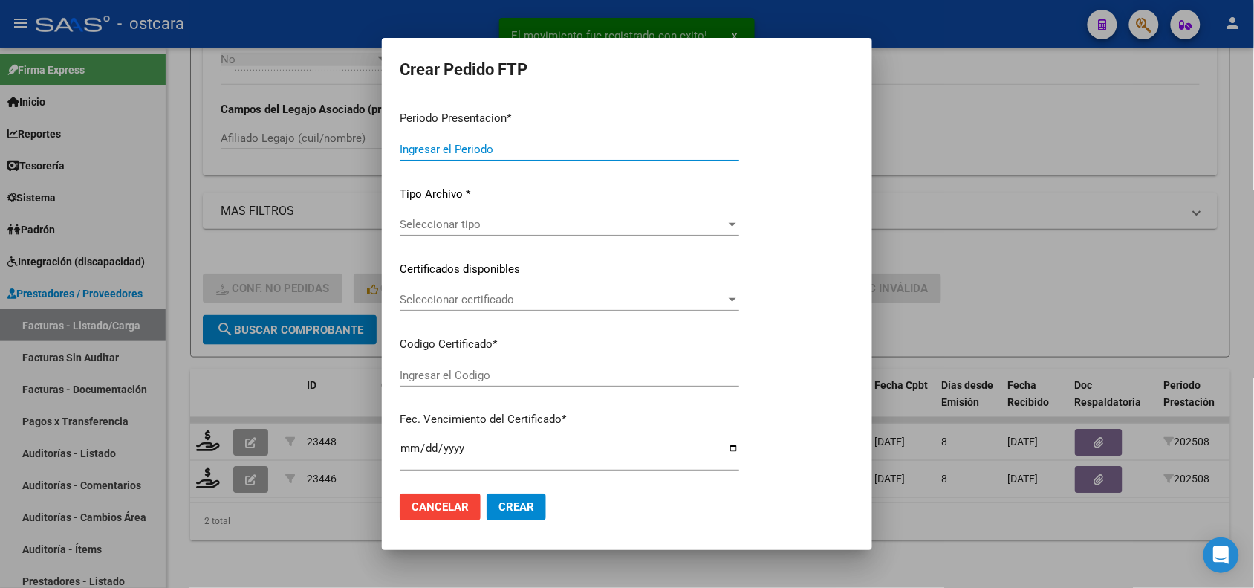
type input "202508"
type input "$ 98.964,88"
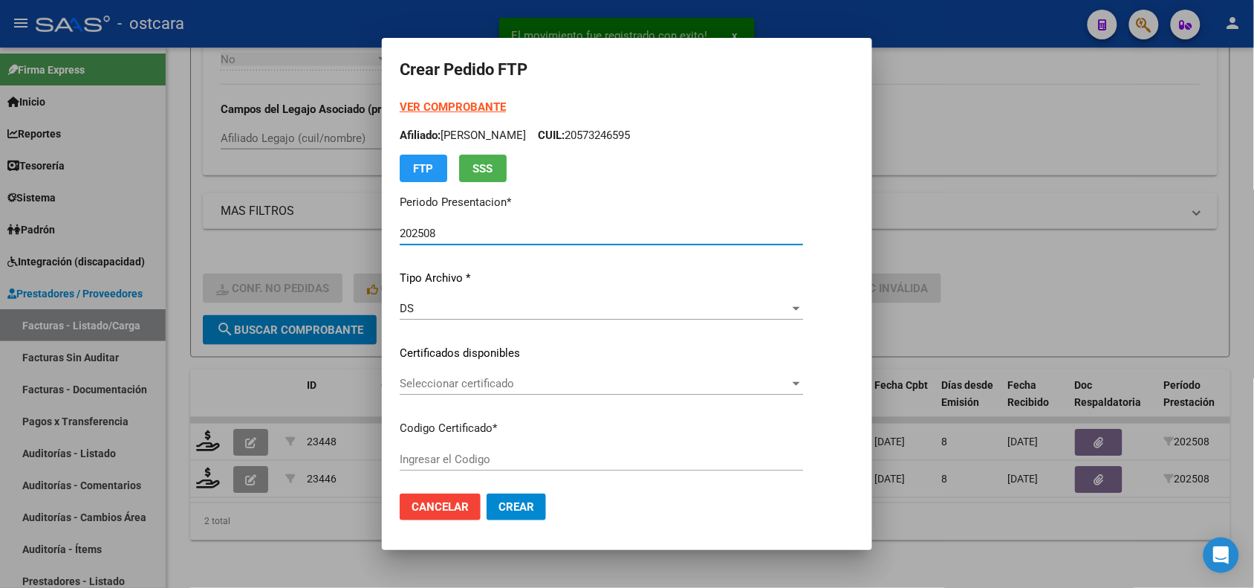
type input "ARG01000538043622023062220330622AND12248"
type input "[DATE]"
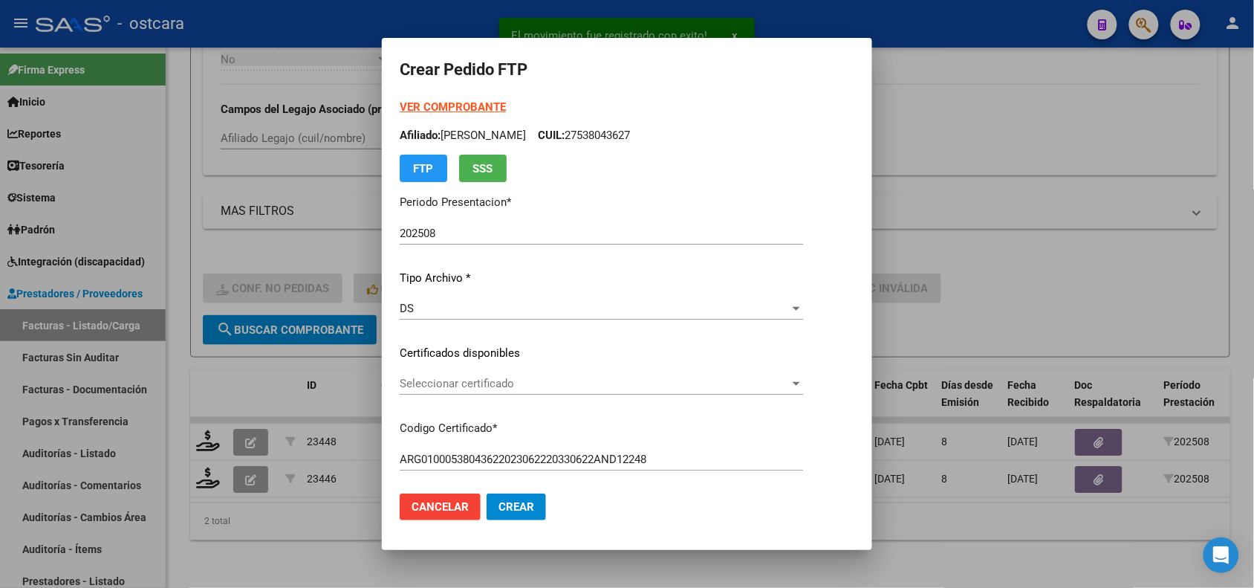
click at [515, 390] on div "Seleccionar certificado Seleccionar certificado" at bounding box center [601, 383] width 403 height 22
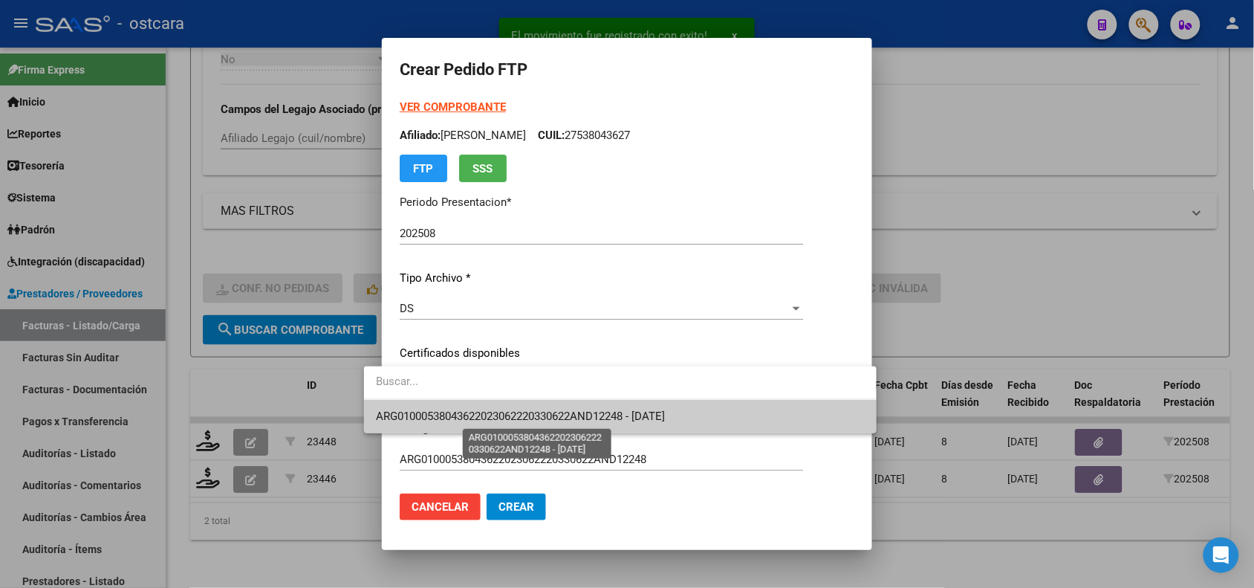
click at [526, 415] on span "ARG01000538043622023062220330622AND12248 - [DATE]" at bounding box center [520, 415] width 289 height 13
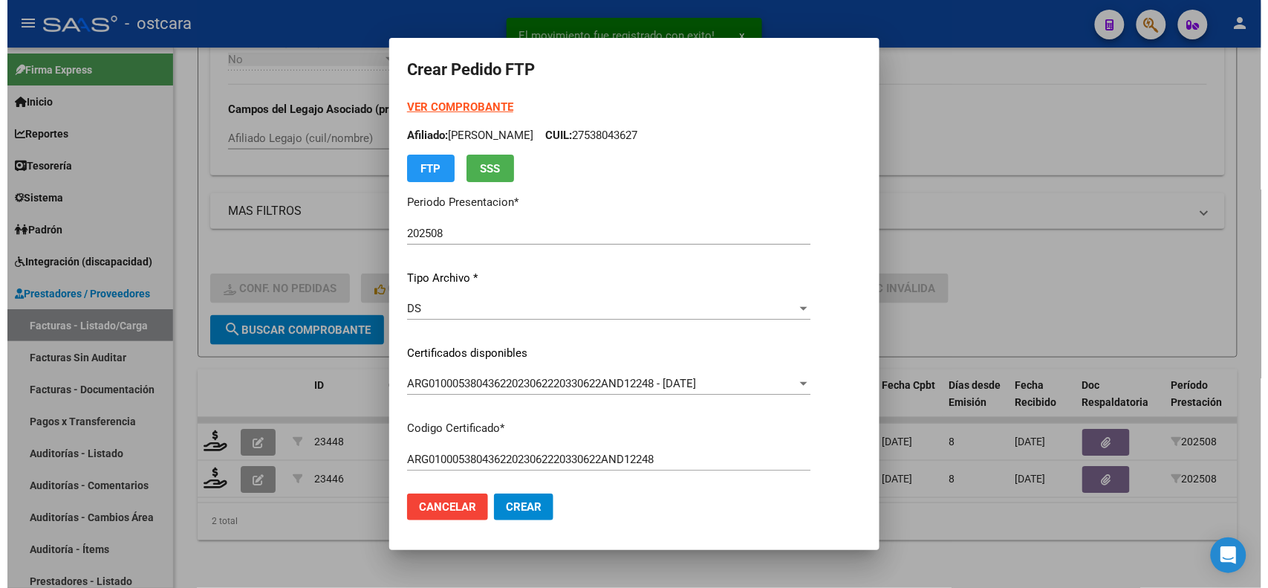
scroll to position [458, 0]
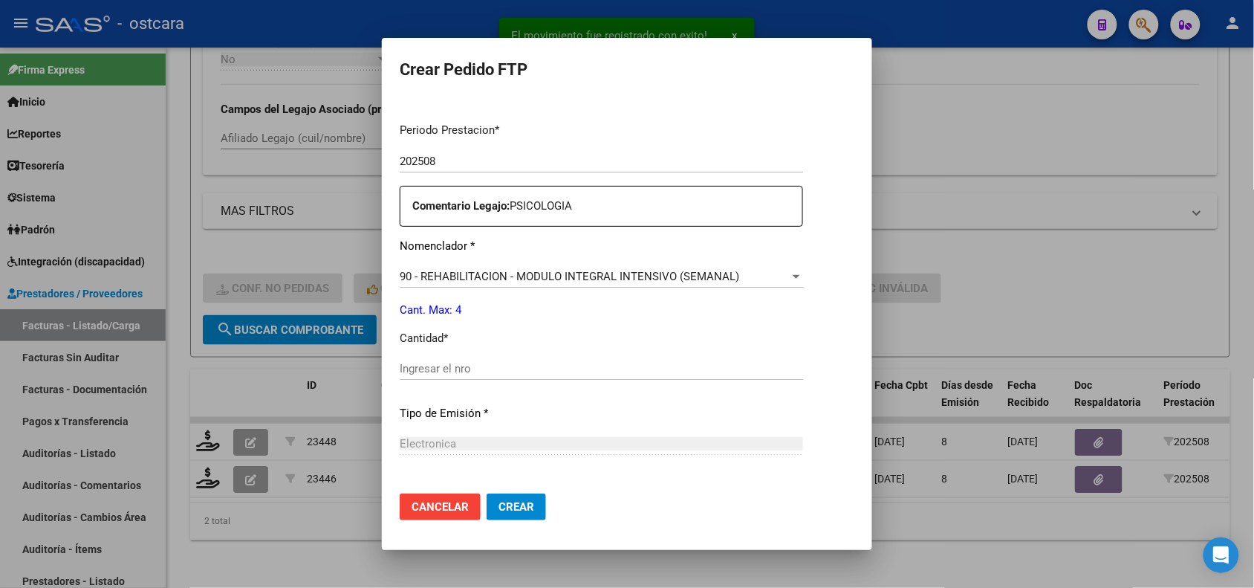
click at [552, 355] on div "Periodo Prestacion * 202508 Ingresar el Periodo Prestacion Comentario Legajo: P…" at bounding box center [601, 365] width 403 height 509
click at [555, 368] on input "Ingresar el nro" at bounding box center [601, 368] width 403 height 13
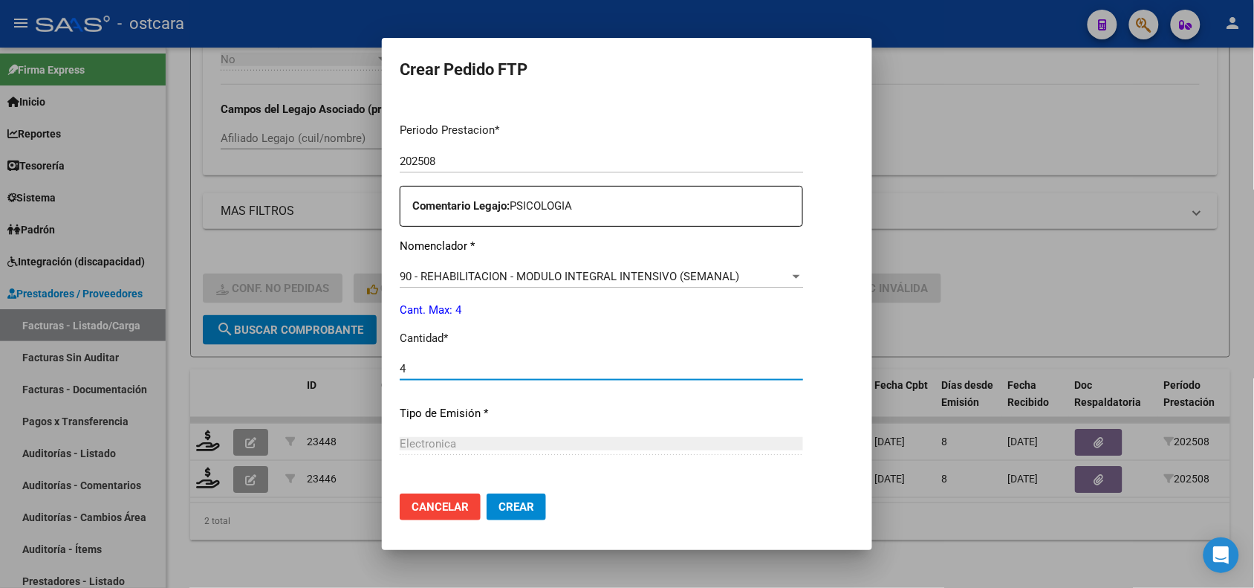
type input "4"
click at [499, 505] on span "Crear" at bounding box center [517, 506] width 36 height 13
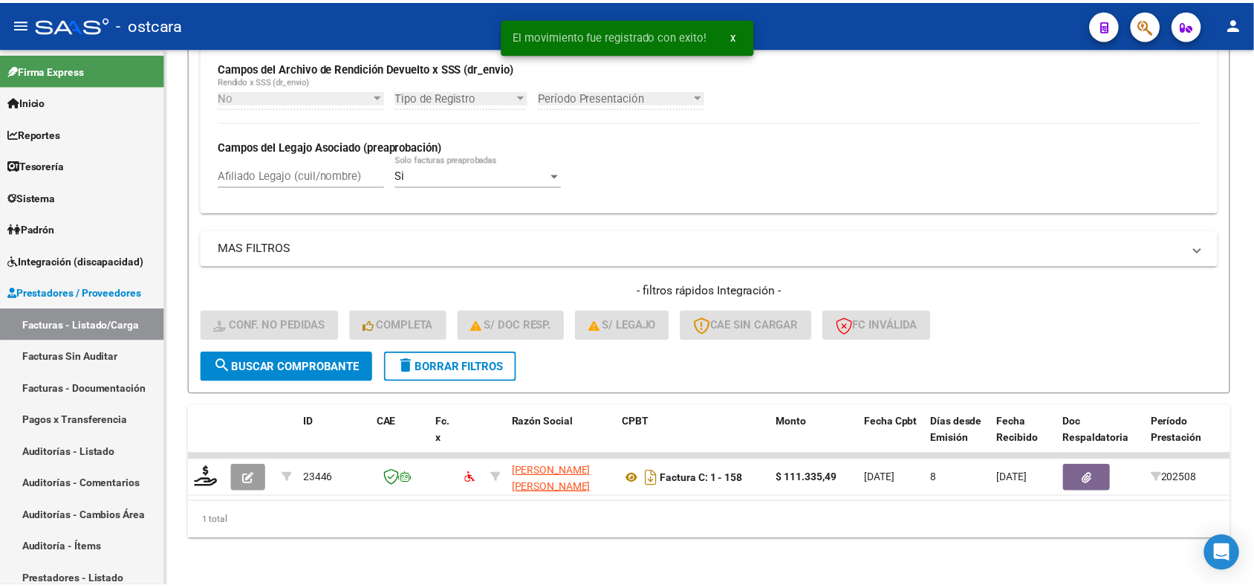
scroll to position [369, 0]
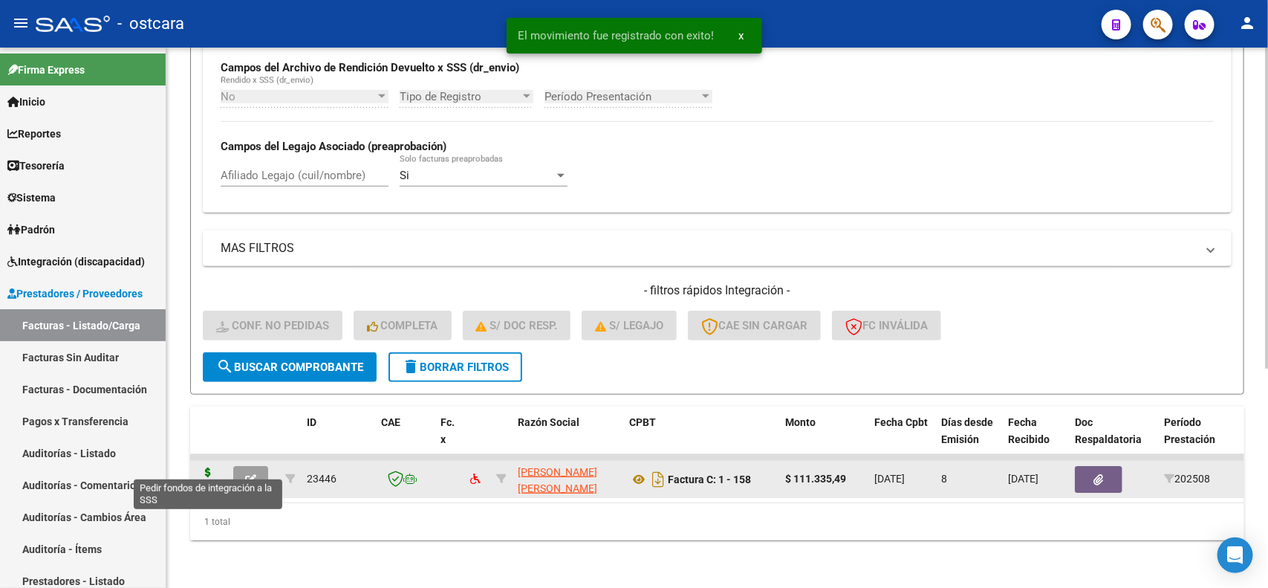
click at [210, 467] on icon at bounding box center [208, 477] width 24 height 21
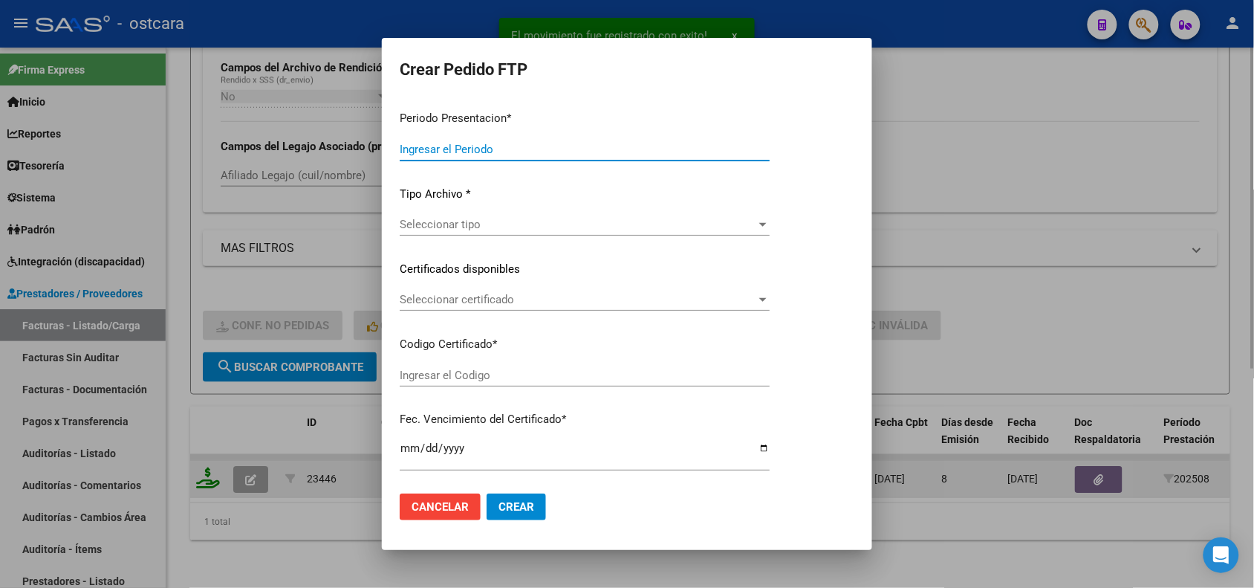
type input "202508"
type input "$ 111.335,49"
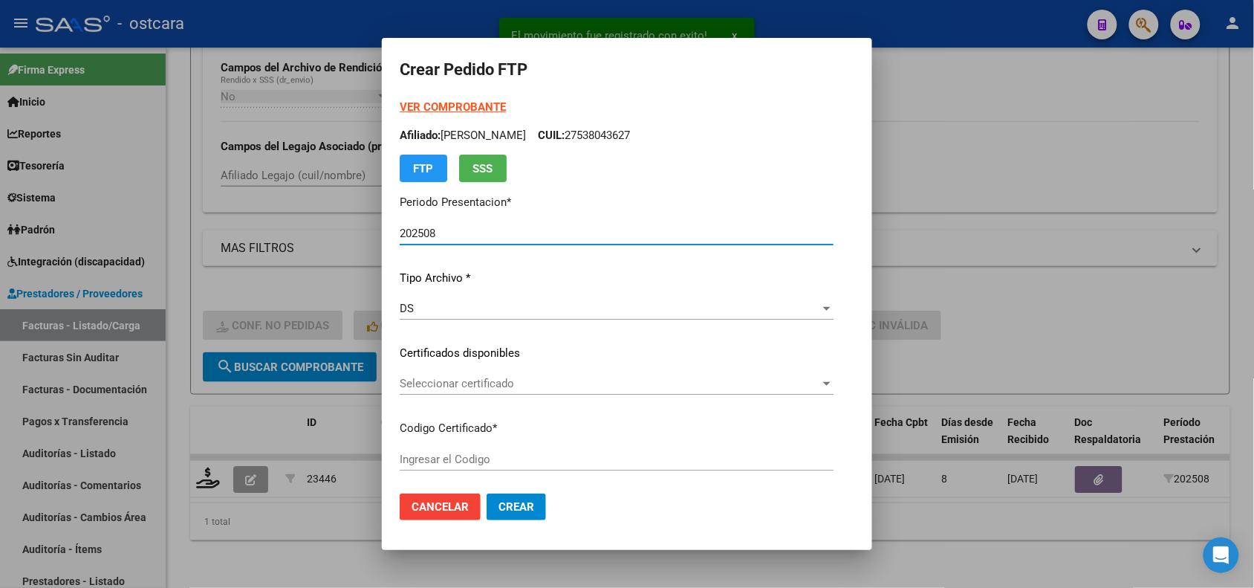
type input "ARG01000586263802022052020270520BS384000"
type input "[DATE]"
click at [498, 388] on span "Seleccionar certificado" at bounding box center [610, 383] width 421 height 13
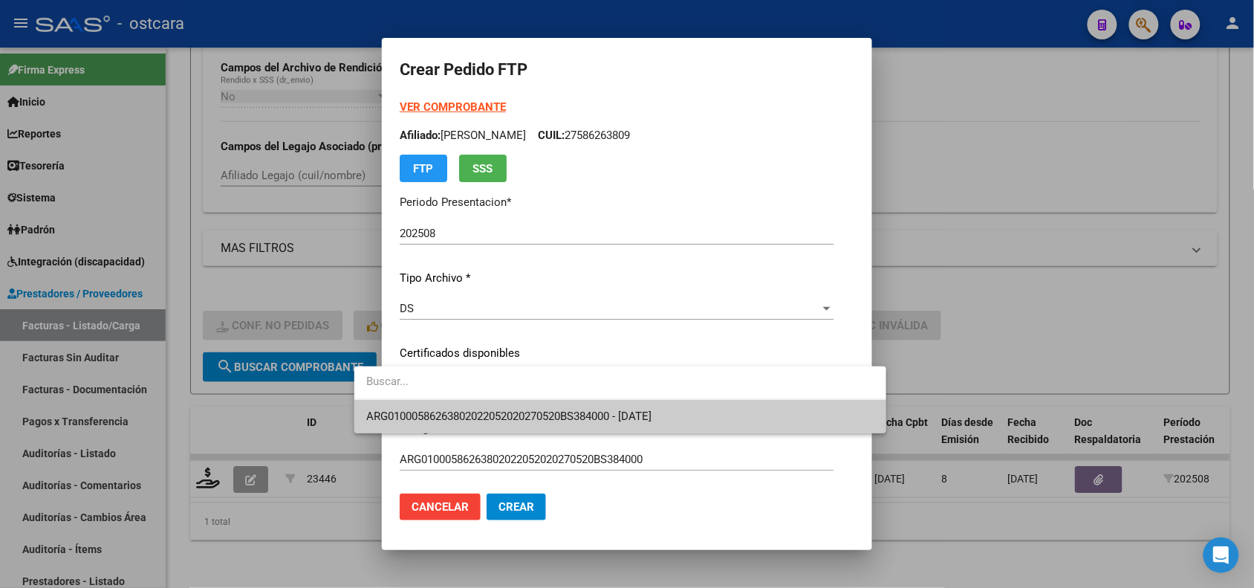
click at [505, 405] on span "ARG01000586263802022052020270520BS384000 - [DATE]" at bounding box center [620, 416] width 508 height 33
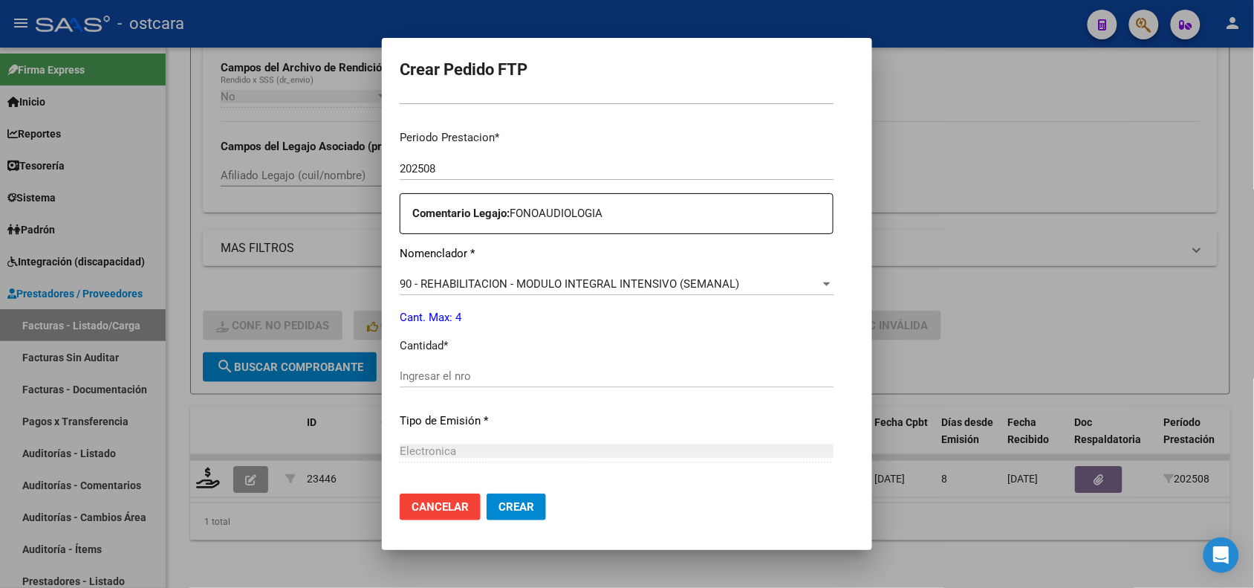
scroll to position [476, 0]
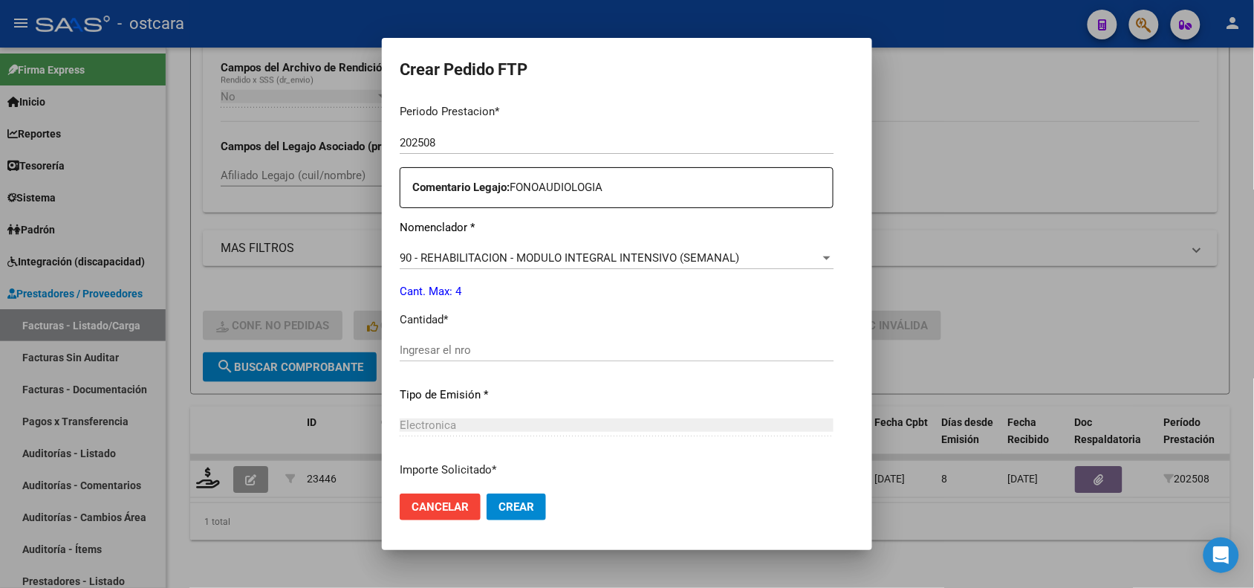
click at [525, 357] on div "Ingresar el nro" at bounding box center [617, 350] width 434 height 22
type input "4"
click at [489, 498] on button "Crear" at bounding box center [516, 506] width 59 height 27
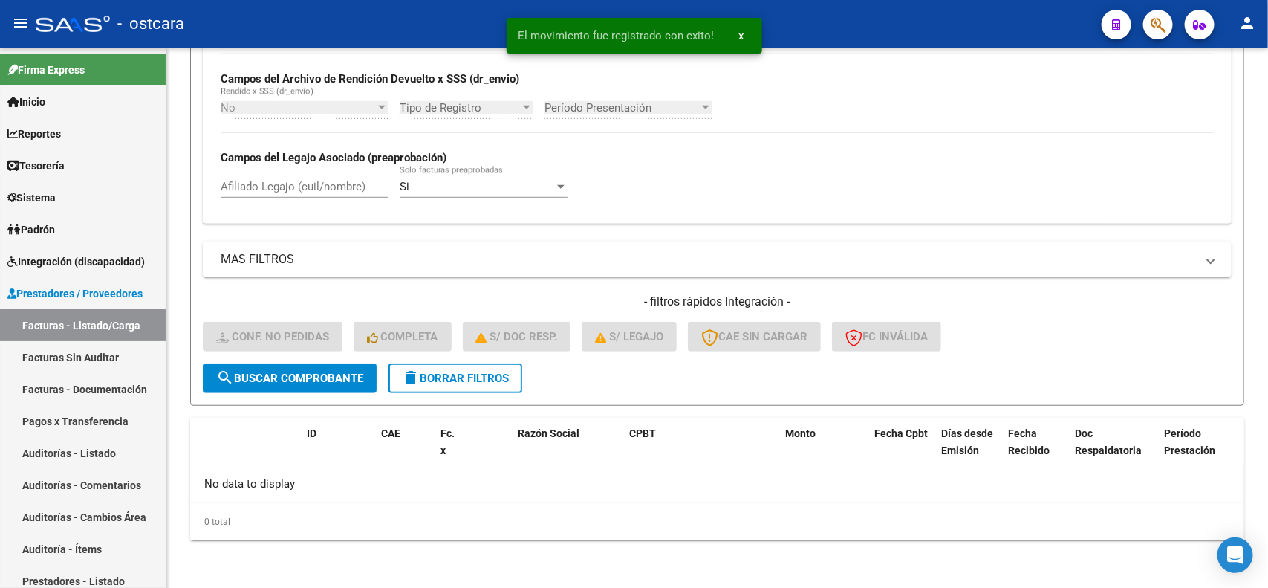
scroll to position [343, 0]
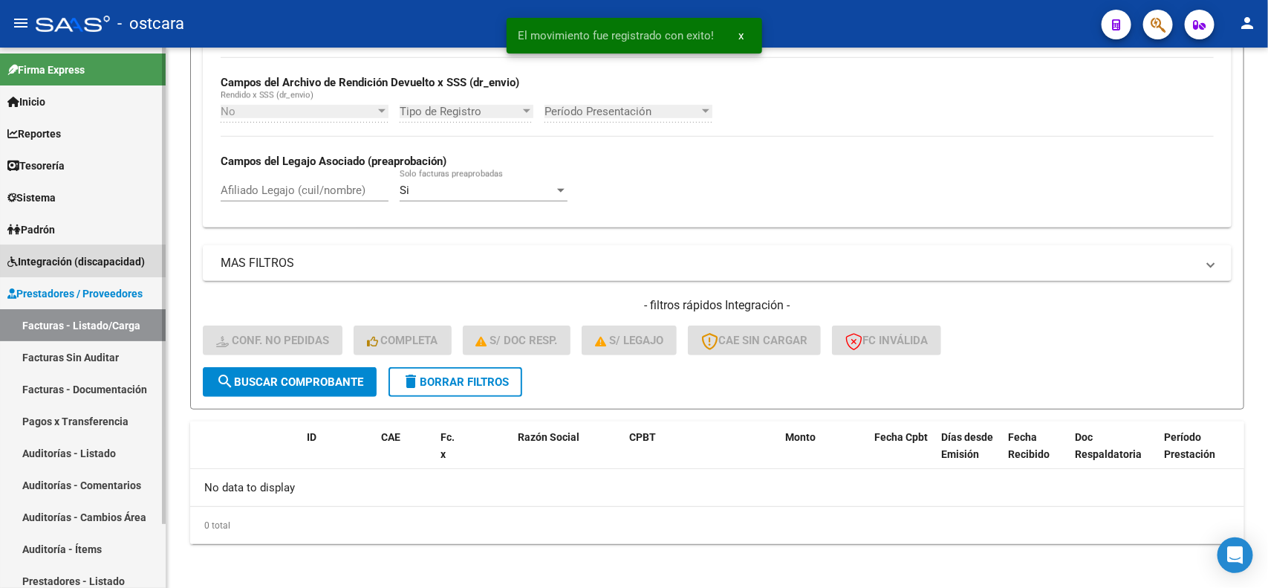
click at [95, 254] on span "Integración (discapacidad)" at bounding box center [75, 261] width 137 height 16
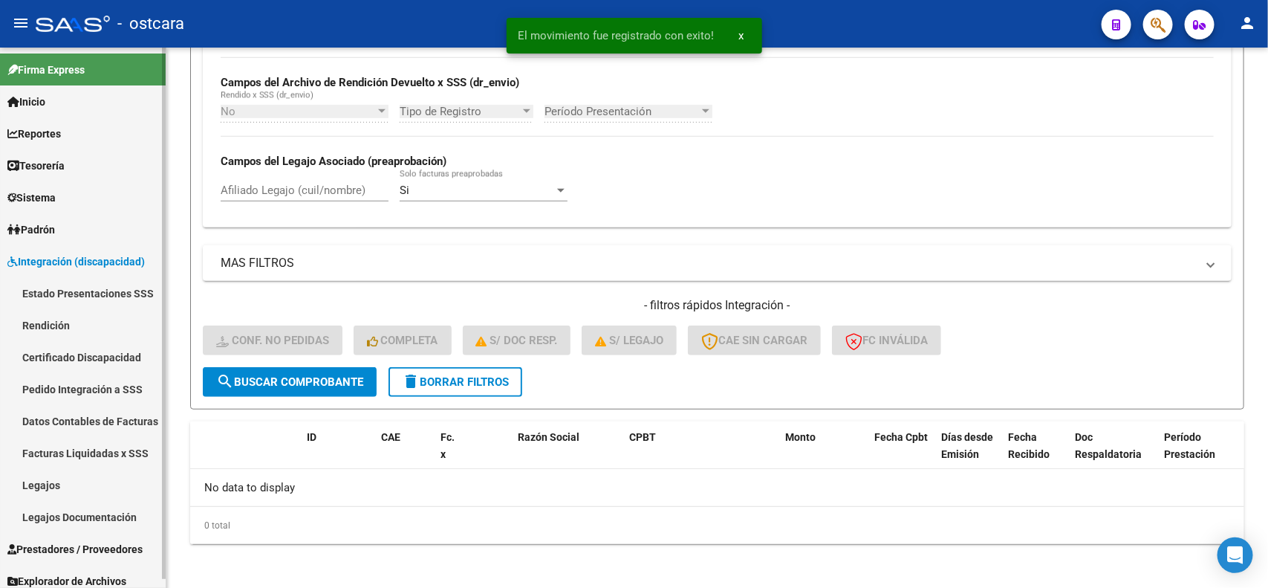
click at [90, 380] on link "Pedido Integración a SSS" at bounding box center [83, 389] width 166 height 32
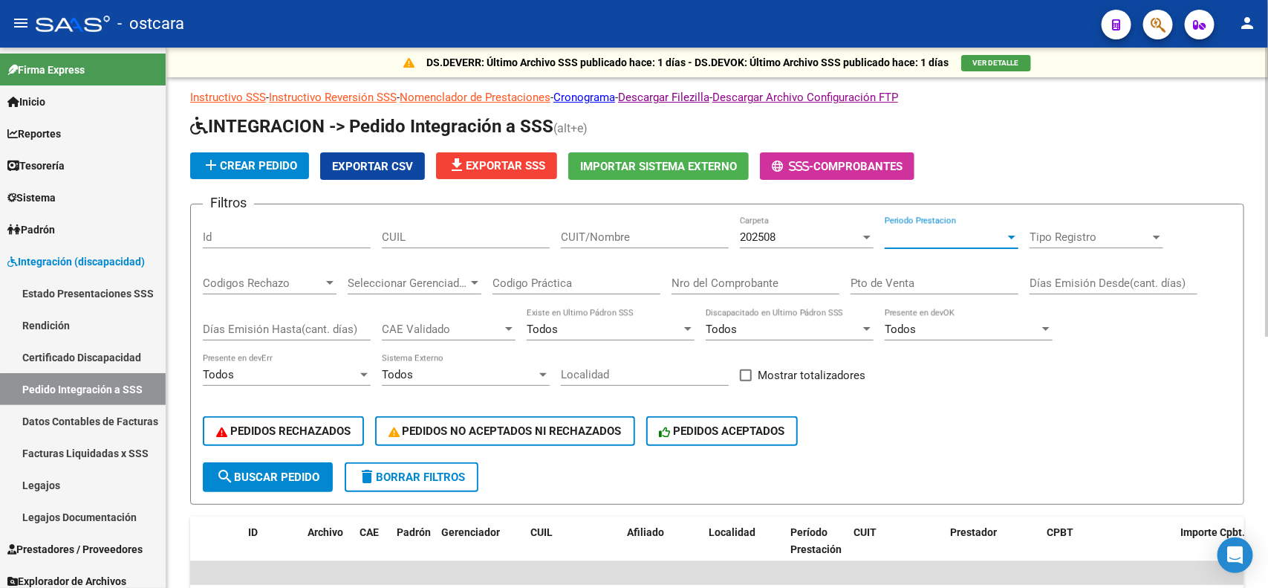
click at [923, 233] on span "Periodo Prestacion" at bounding box center [945, 236] width 120 height 13
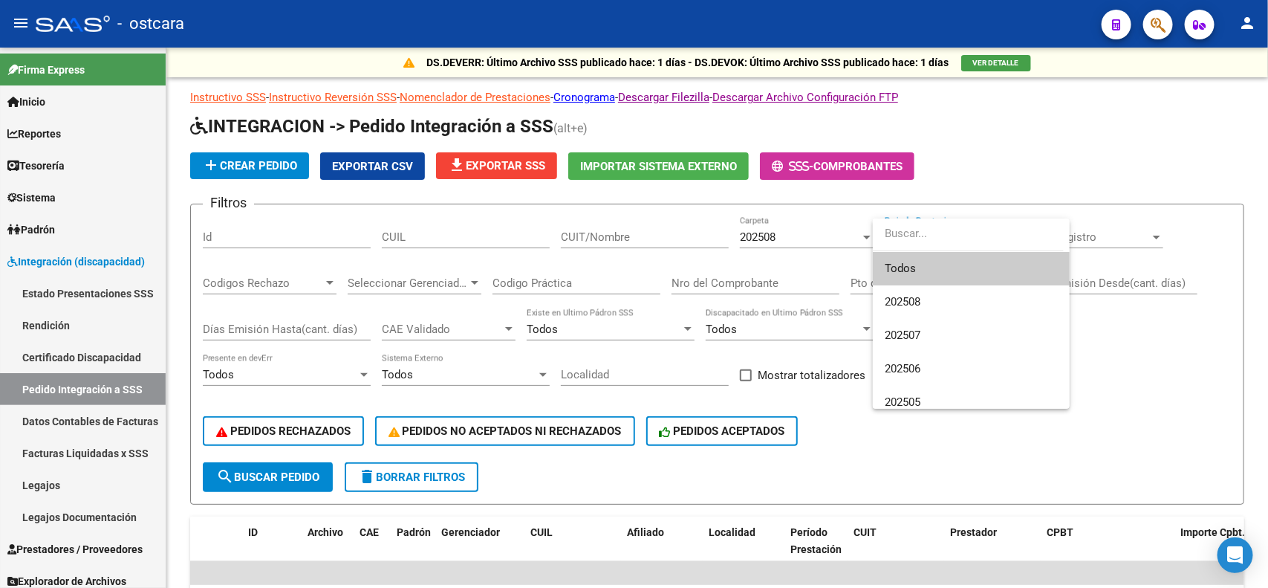
click at [923, 267] on span "Todos" at bounding box center [971, 268] width 173 height 33
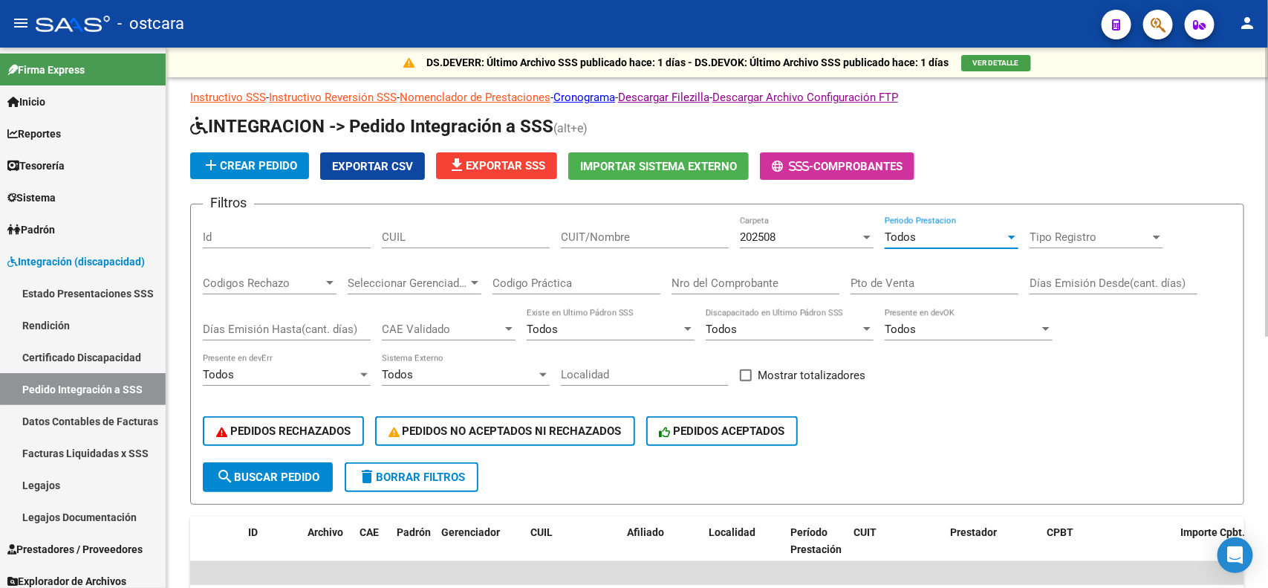
click at [1034, 234] on span "Tipo Registro" at bounding box center [1090, 236] width 120 height 13
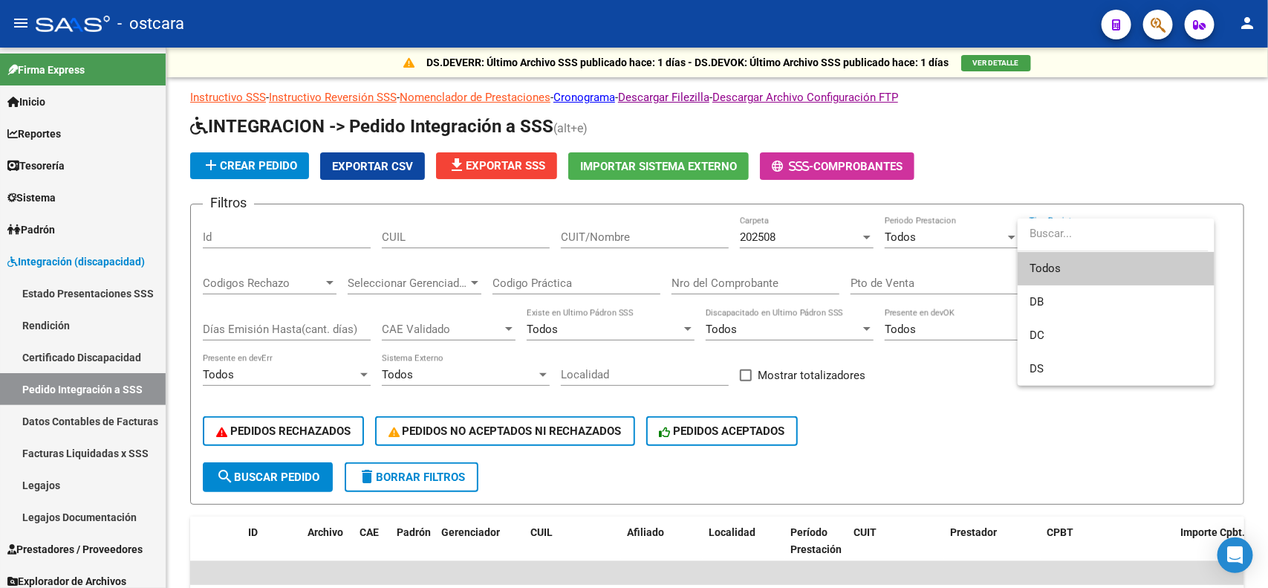
click at [1035, 268] on span "Todos" at bounding box center [1116, 268] width 173 height 33
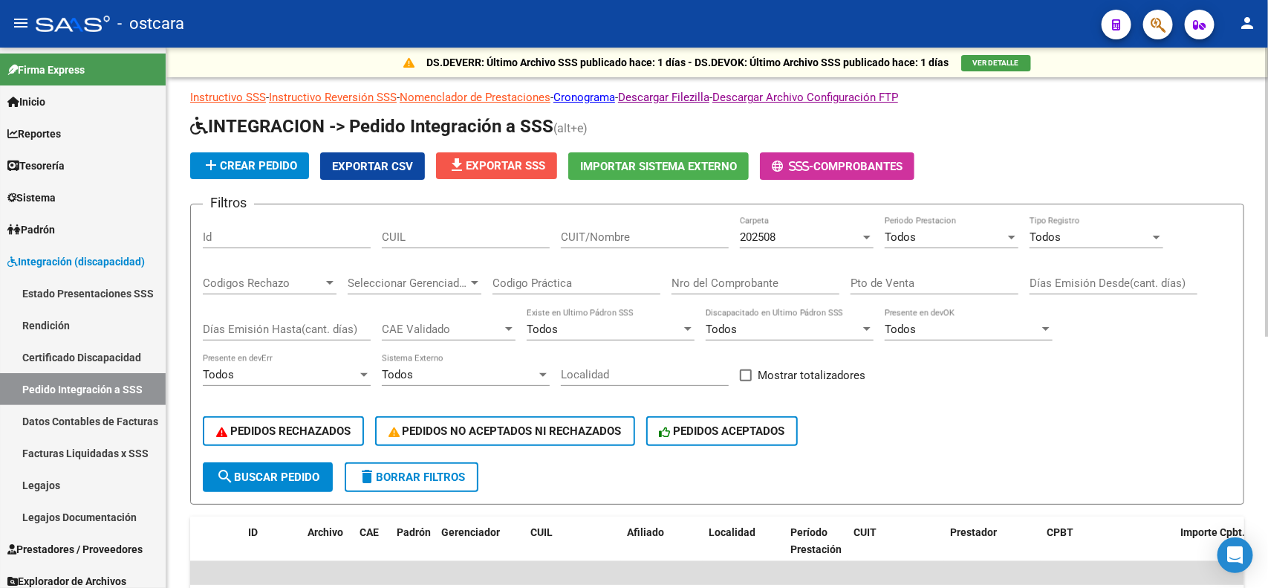
click at [522, 169] on span "file_download Exportar SSS" at bounding box center [496, 165] width 97 height 13
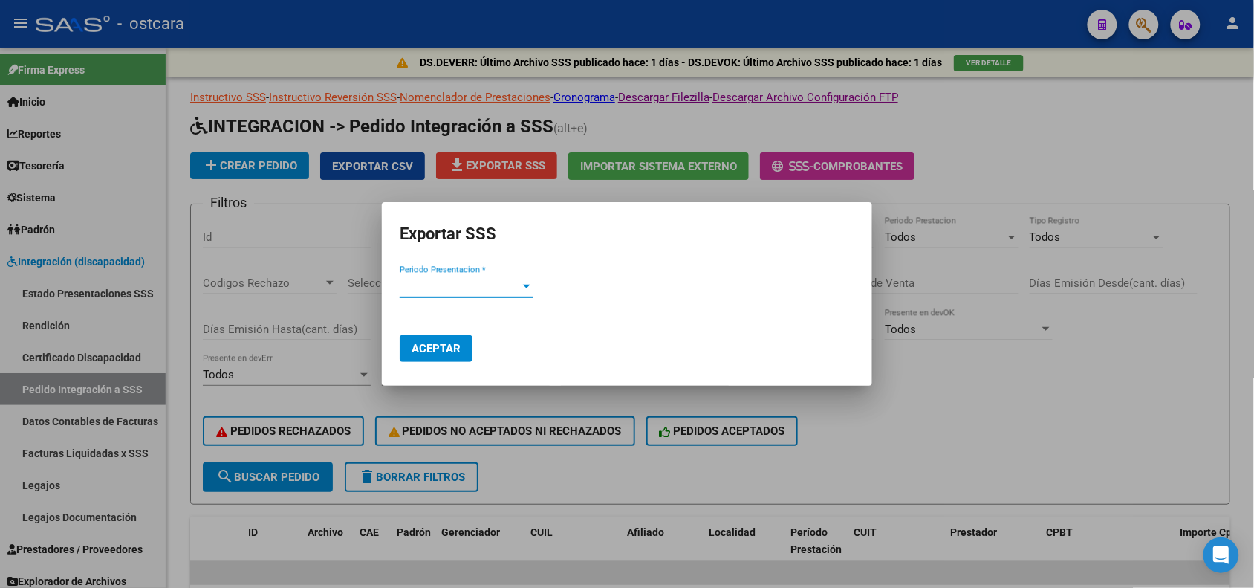
click at [493, 282] on span "Periodo Presentacion *" at bounding box center [460, 285] width 120 height 13
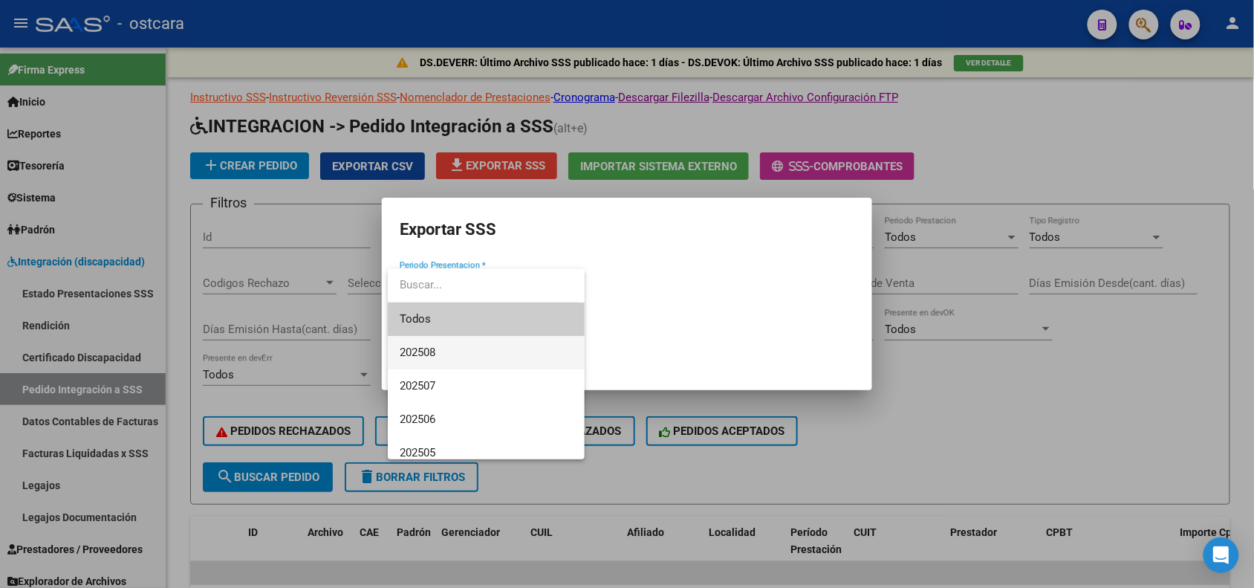
click at [435, 348] on span "202508" at bounding box center [418, 352] width 36 height 13
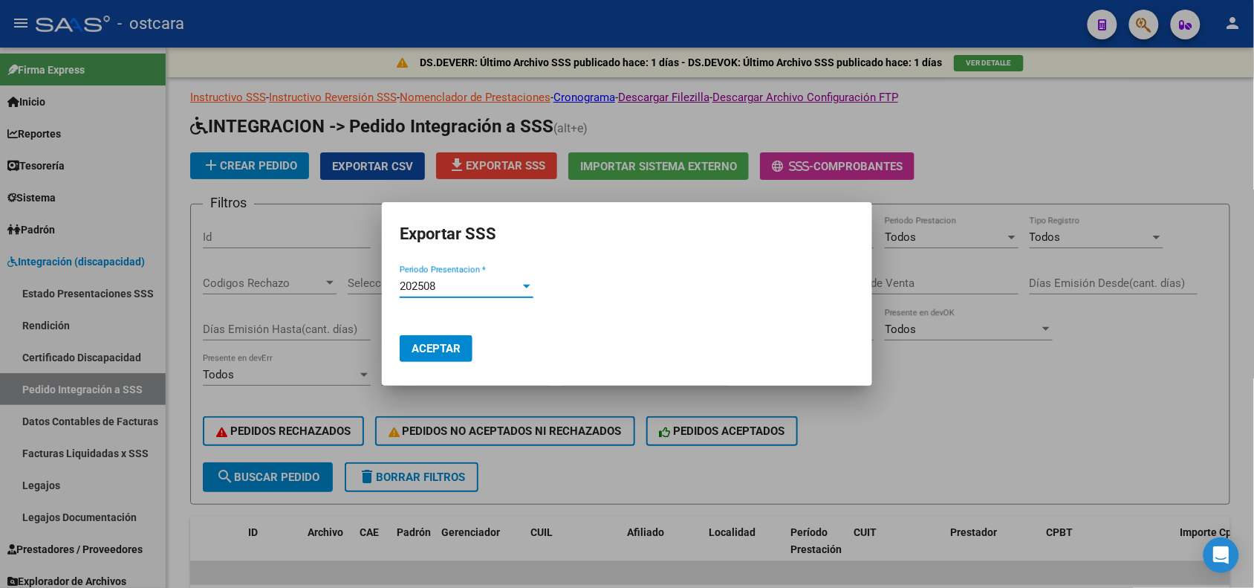
click at [436, 348] on span "Aceptar" at bounding box center [436, 348] width 49 height 13
click at [964, 429] on div at bounding box center [627, 294] width 1254 height 588
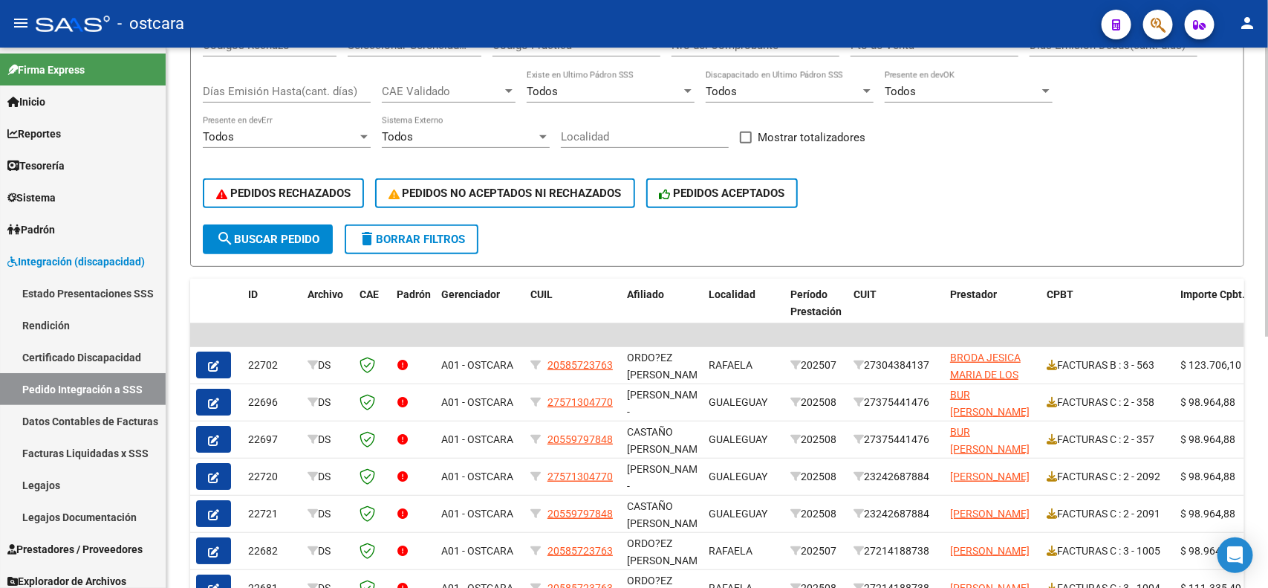
scroll to position [260, 0]
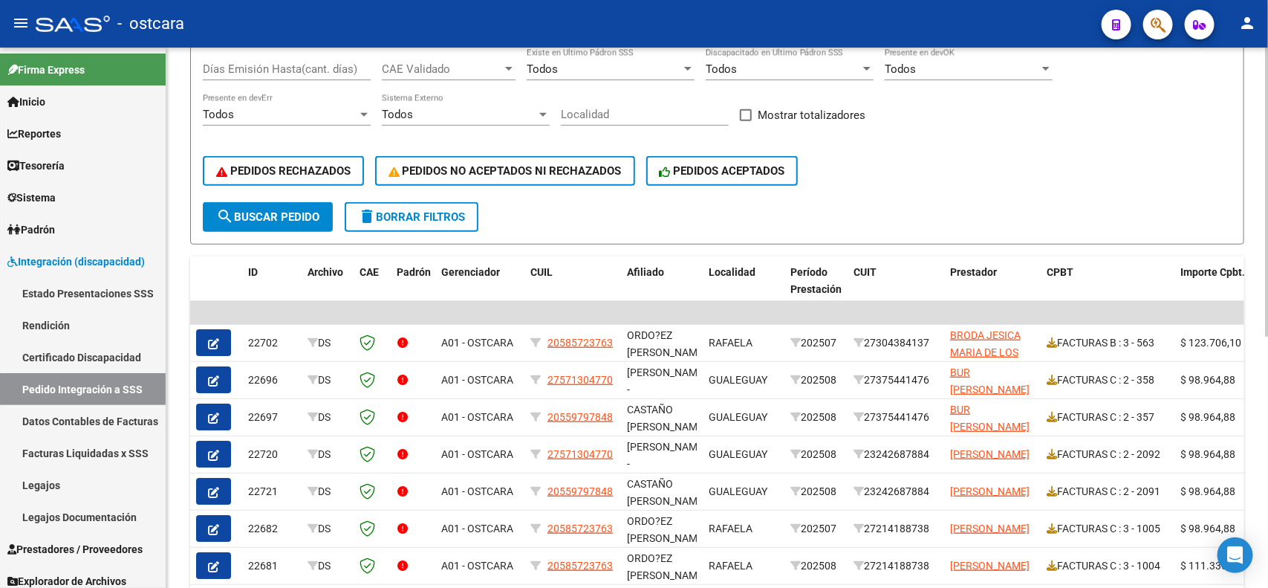
click at [1253, 362] on div "DS.DEVERR: Último Archivo SSS publicado hace: 1 días - DS.DEVOK: Último Archivo…" at bounding box center [719, 286] width 1106 height 999
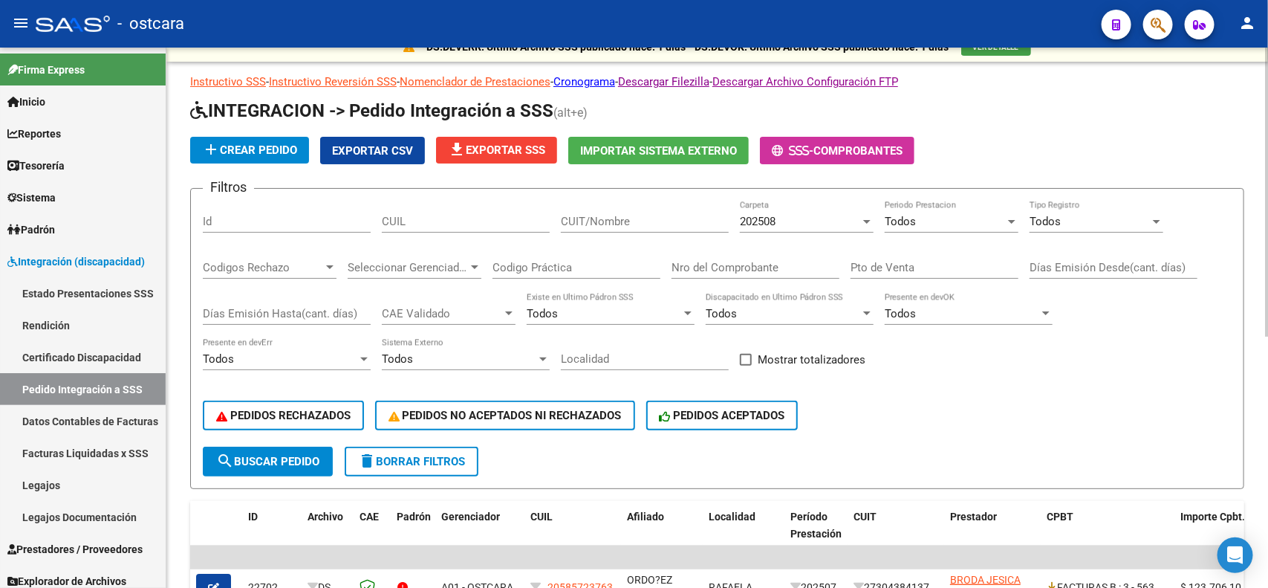
click at [1253, 101] on div at bounding box center [1267, 200] width 4 height 289
click at [325, 412] on span "PEDIDOS RECHAZADOS" at bounding box center [283, 415] width 134 height 13
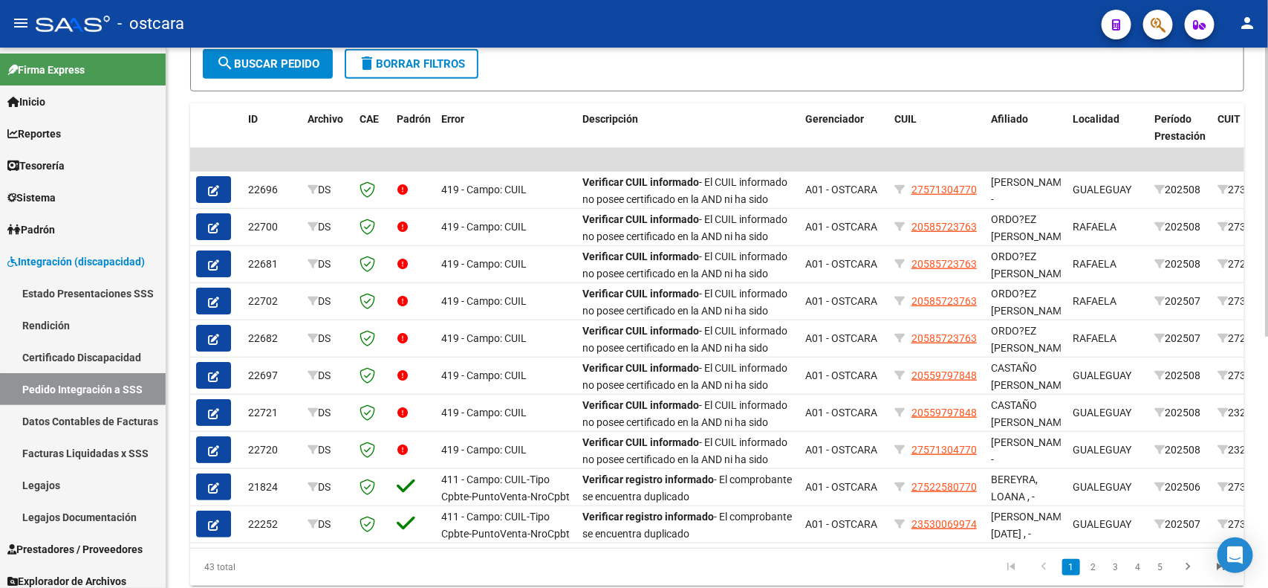
scroll to position [415, 0]
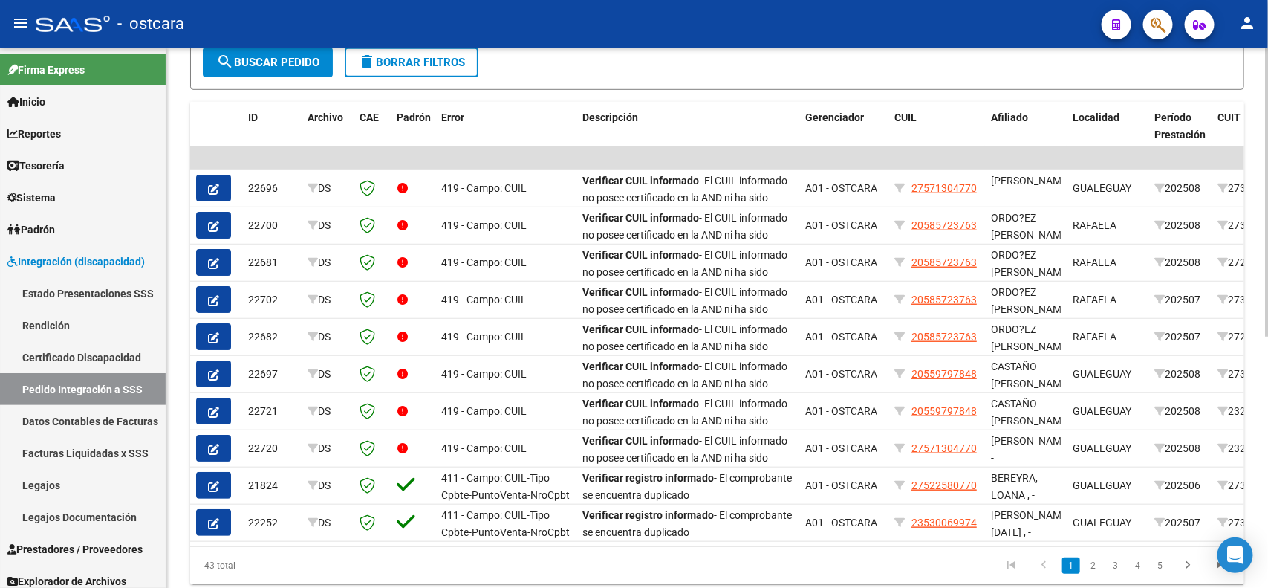
click at [1253, 361] on div "DS.DEVERR: Último Archivo SSS publicado hace: 1 días - DS.DEVOK: Último Archivo…" at bounding box center [719, 132] width 1106 height 999
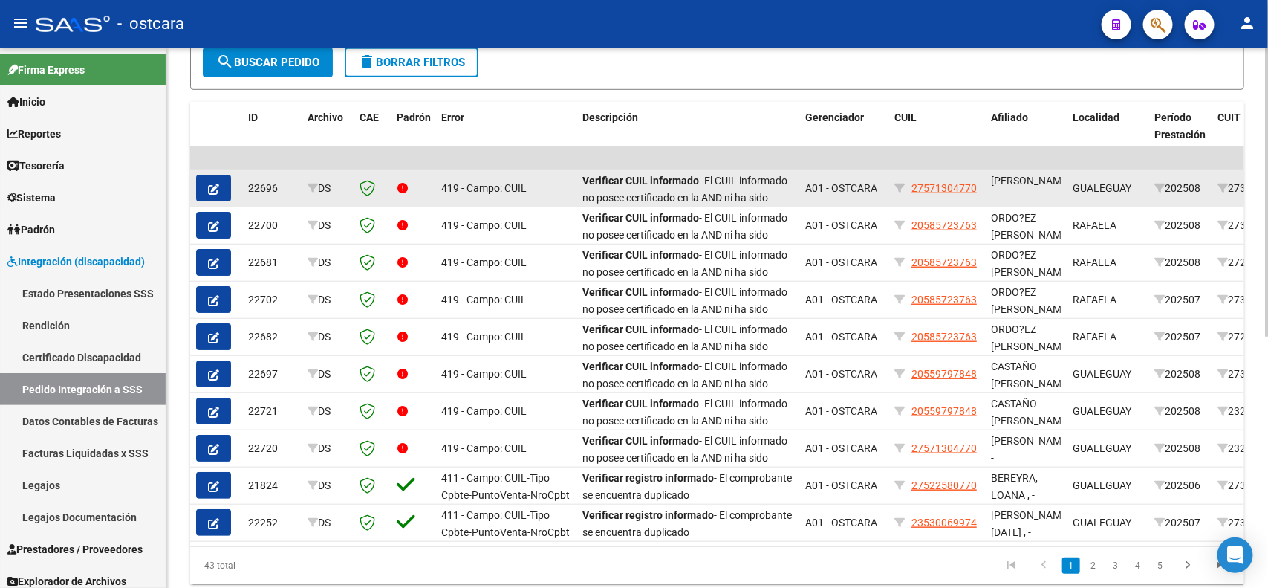
drag, startPoint x: 914, startPoint y: 188, endPoint x: 978, endPoint y: 186, distance: 63.9
click at [978, 186] on div "27571304770" at bounding box center [937, 188] width 85 height 17
copy span "27571304770"
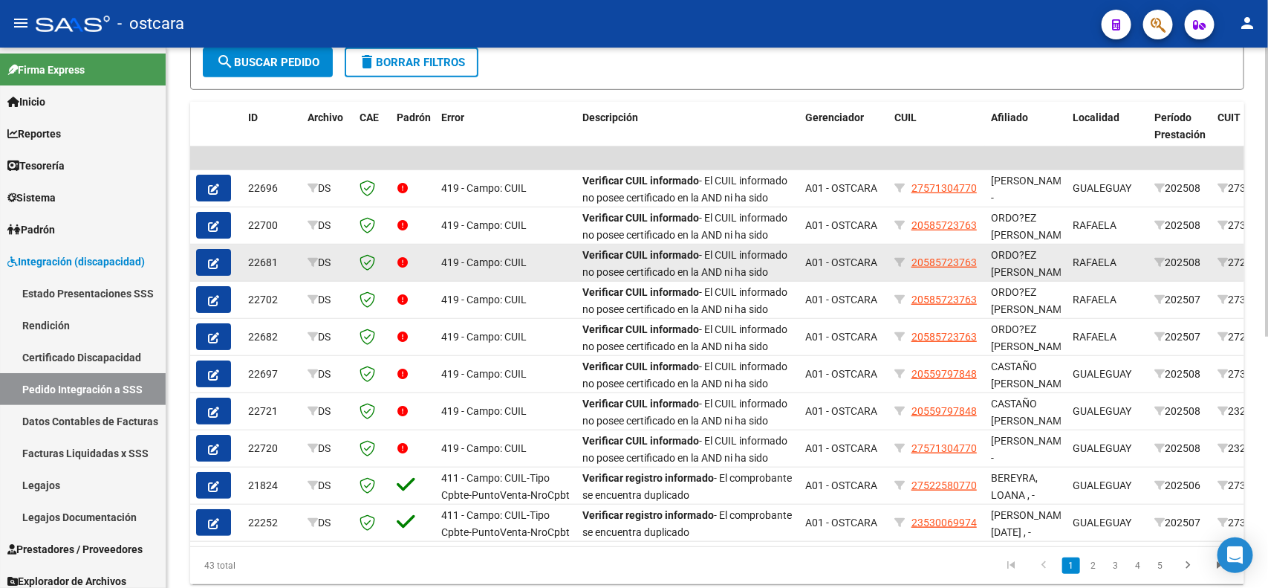
drag, startPoint x: 912, startPoint y: 261, endPoint x: 981, endPoint y: 256, distance: 69.2
click at [981, 256] on datatable-body-cell "20585723763" at bounding box center [937, 262] width 97 height 36
copy span "20585723763"
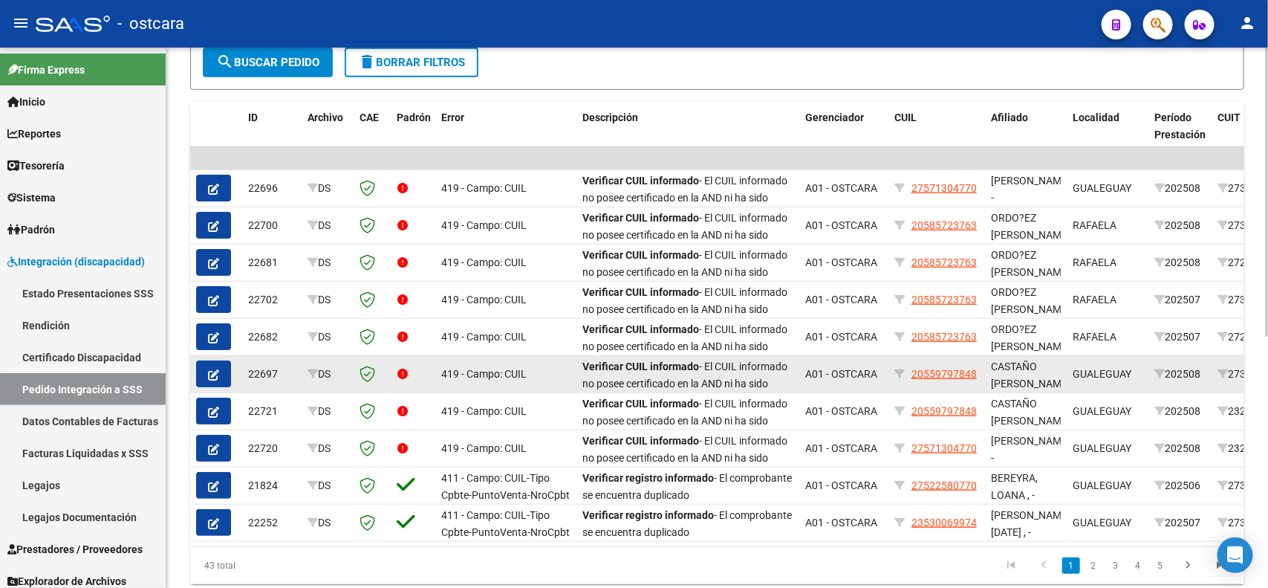
drag, startPoint x: 911, startPoint y: 368, endPoint x: 979, endPoint y: 364, distance: 67.7
click at [979, 366] on div "20559797848" at bounding box center [937, 374] width 85 height 17
copy div "20559797848"
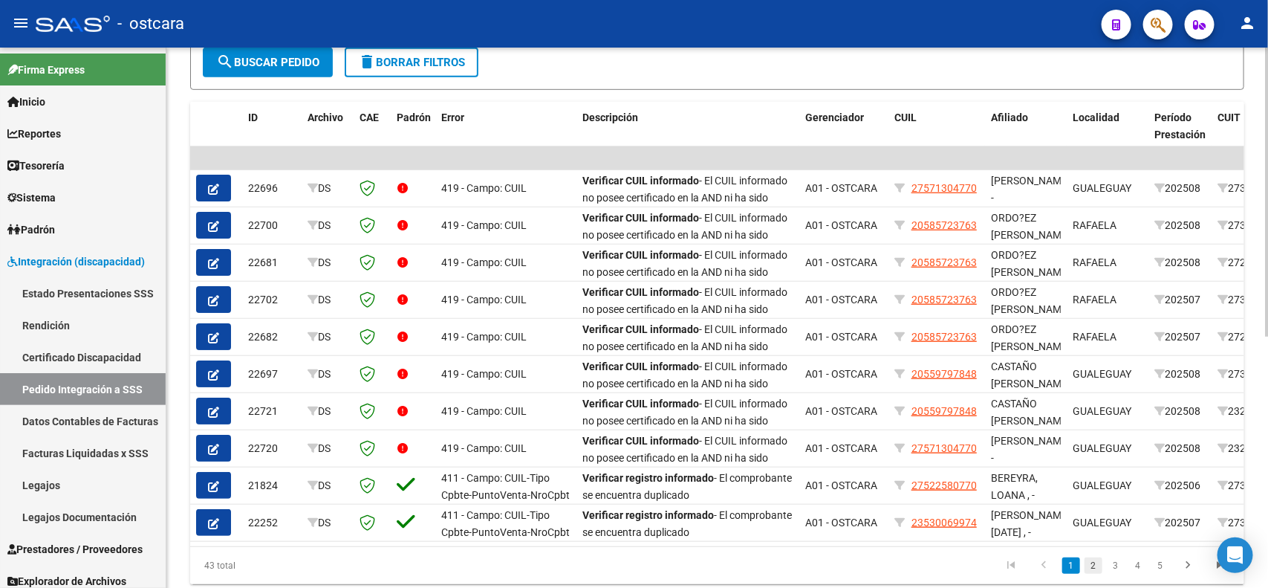
click at [1097, 574] on link "2" at bounding box center [1094, 565] width 18 height 16
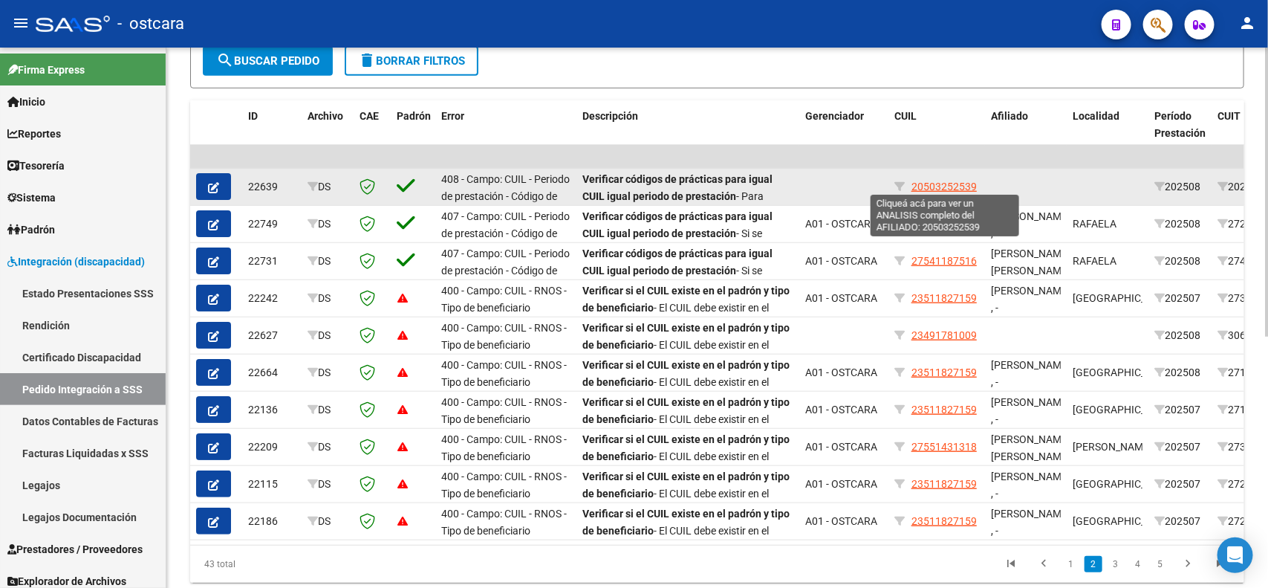
click at [935, 186] on span "20503252539" at bounding box center [944, 187] width 65 height 12
copy div
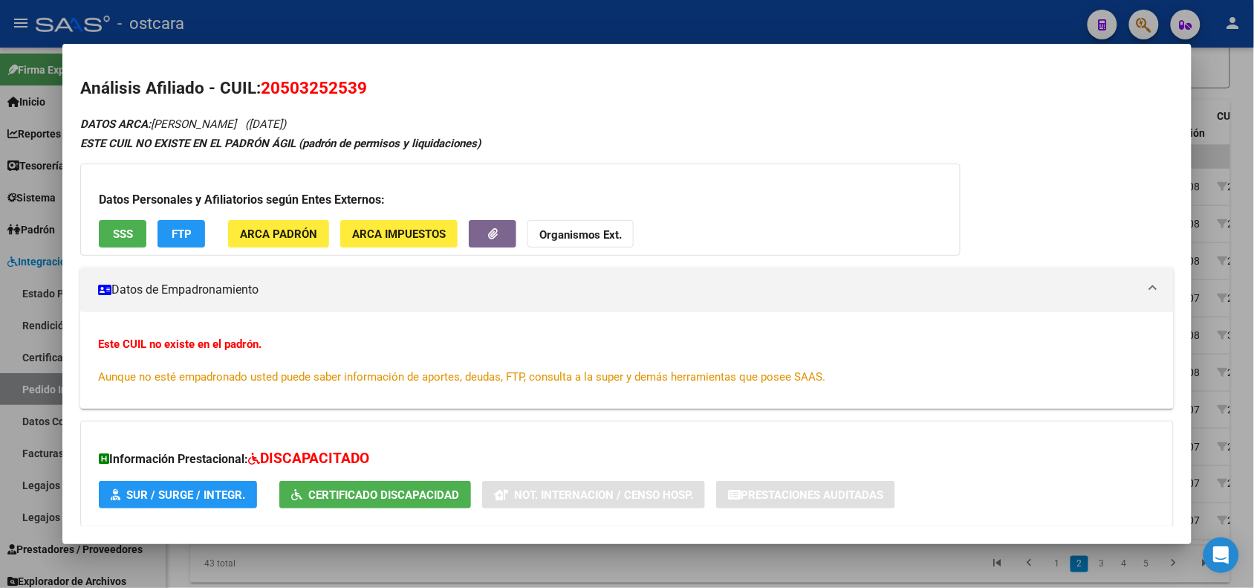
click at [1221, 65] on div at bounding box center [627, 294] width 1254 height 588
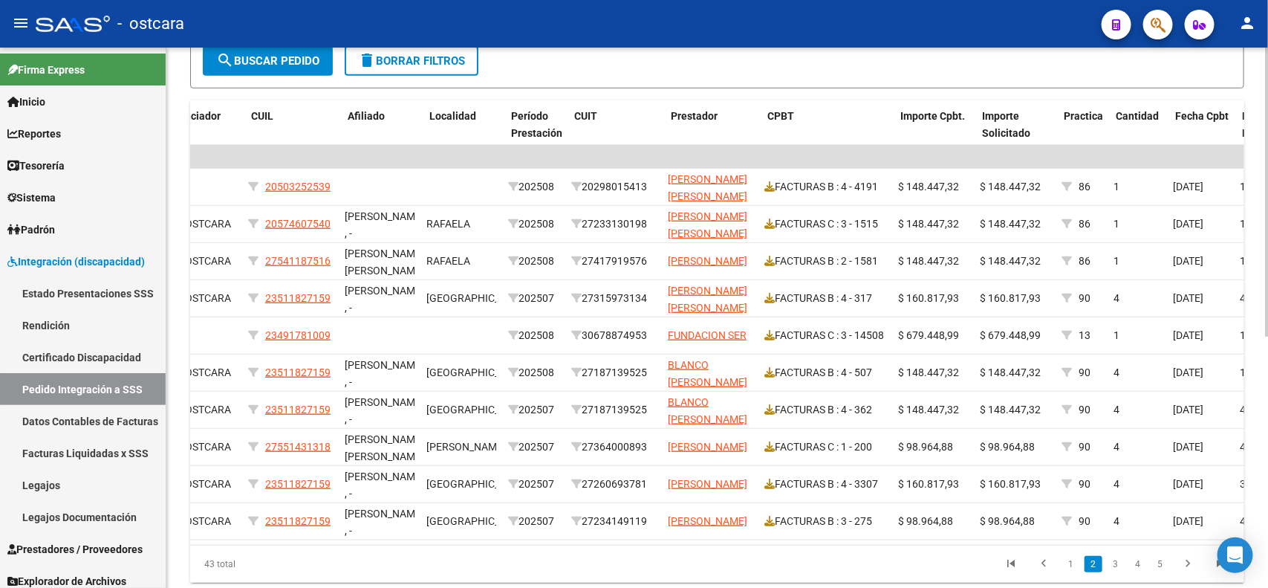
scroll to position [0, 0]
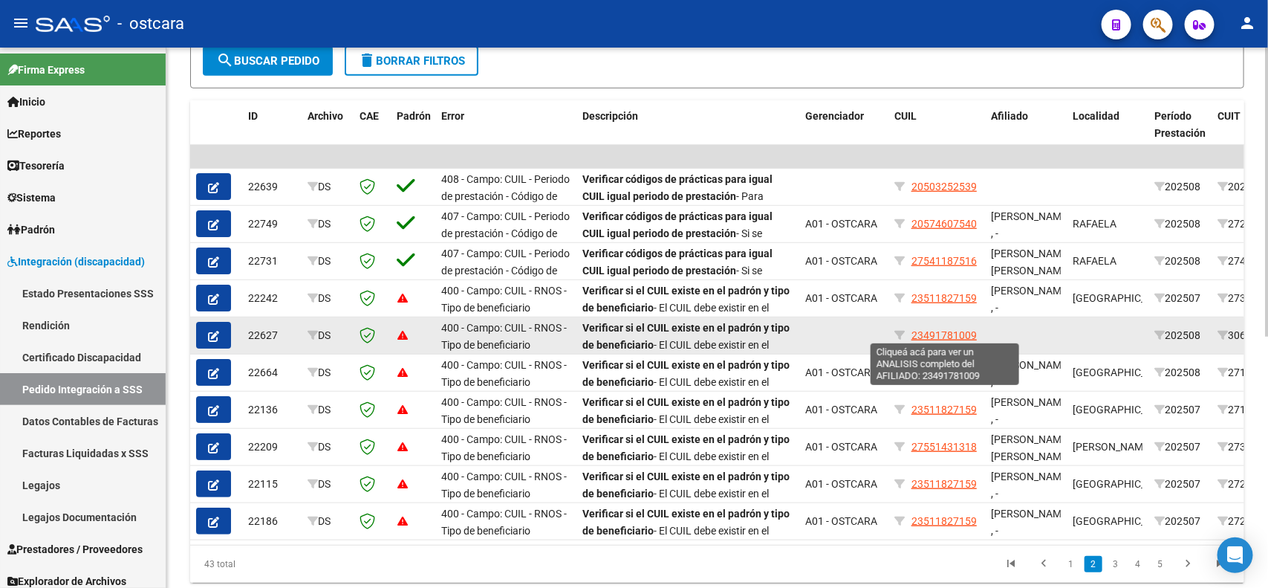
click at [925, 329] on span "23491781009" at bounding box center [944, 335] width 65 height 12
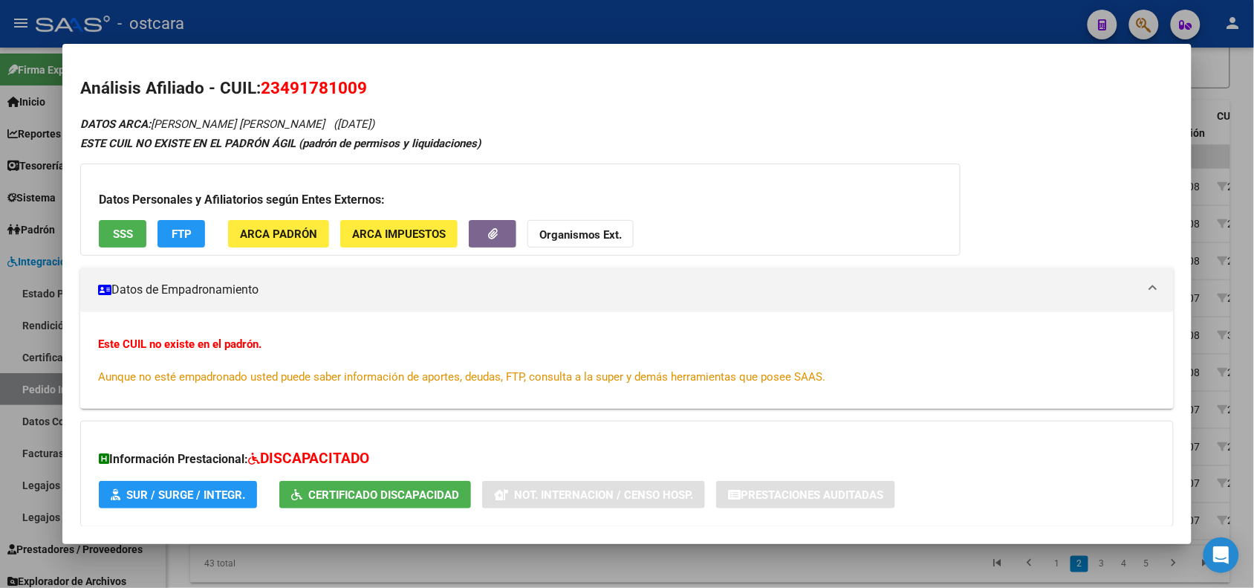
click at [1211, 77] on div at bounding box center [627, 294] width 1254 height 588
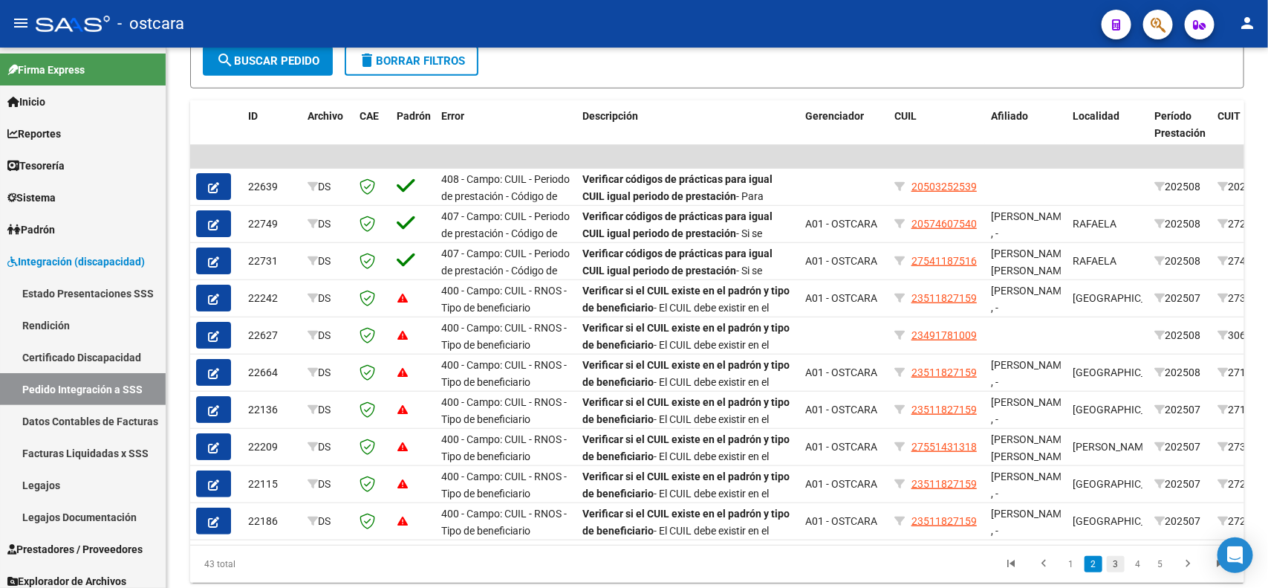
click at [1118, 572] on link "3" at bounding box center [1116, 564] width 18 height 16
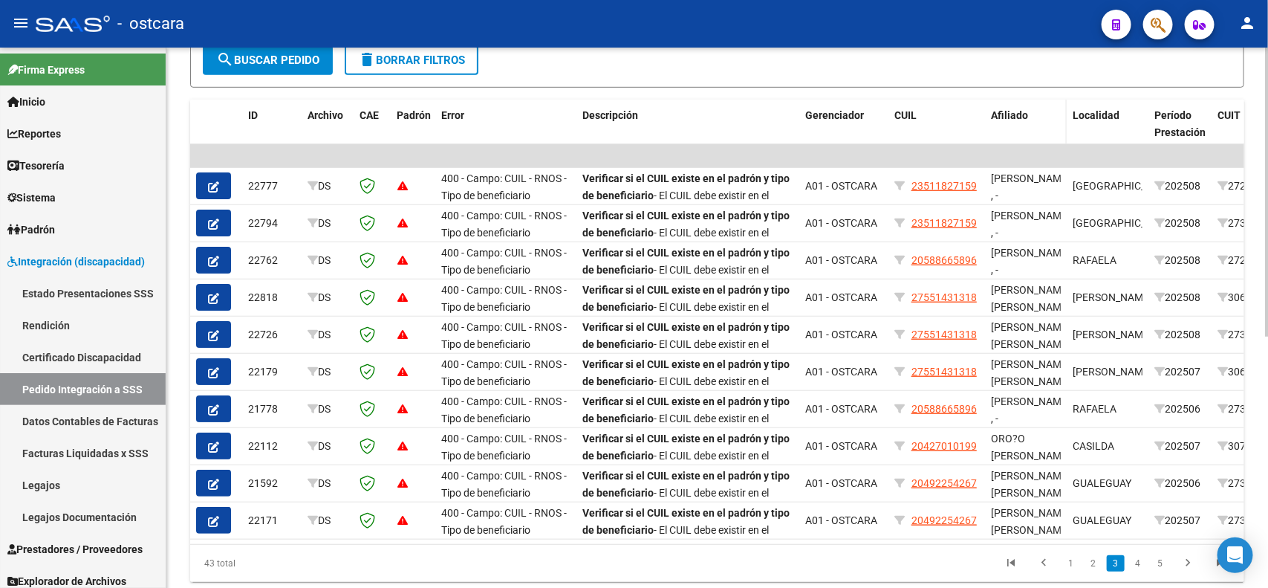
click at [1014, 111] on span "Afiliado" at bounding box center [1009, 115] width 37 height 12
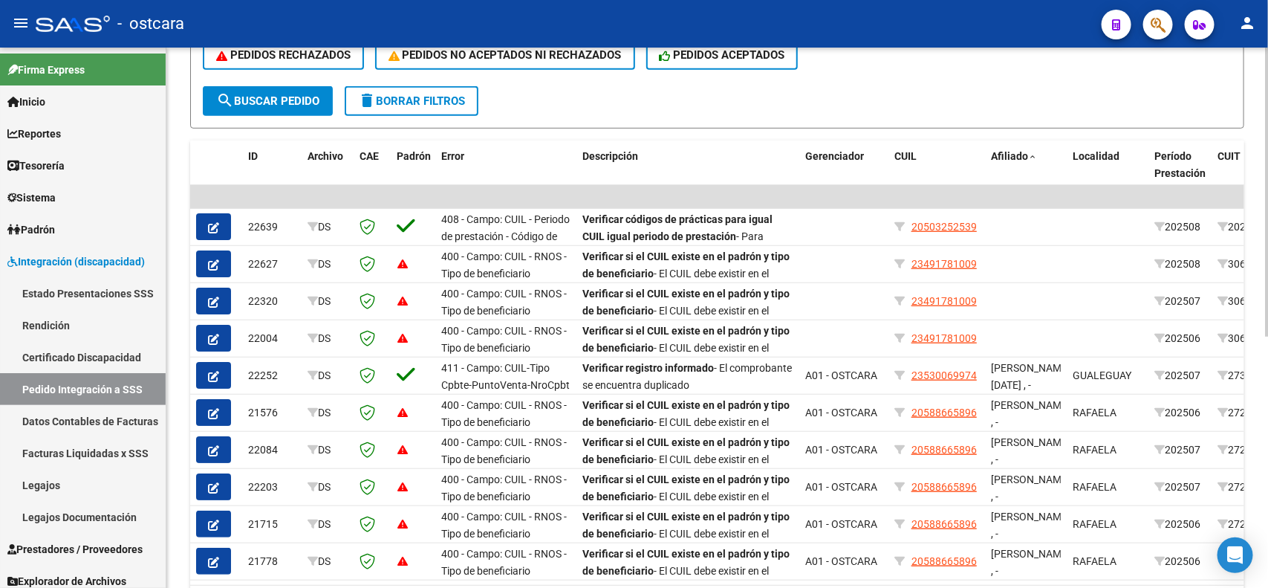
scroll to position [395, 0]
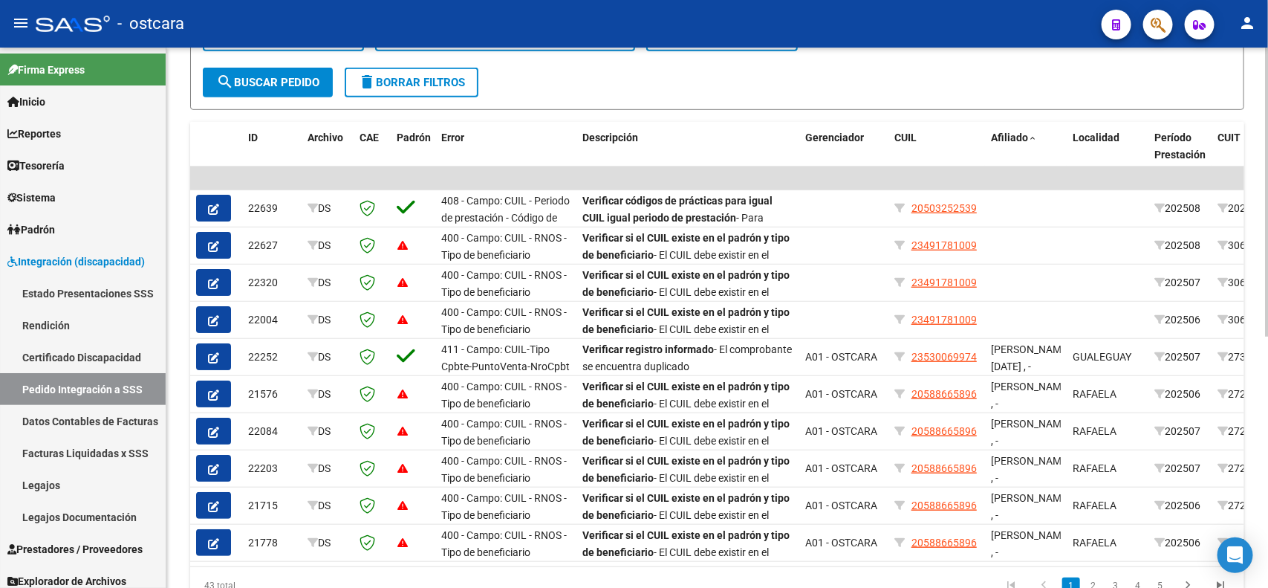
click at [1252, 380] on div "DS.DEVERR: Último Archivo SSS publicado hace: 1 días - DS.DEVOK: Último Archivo…" at bounding box center [719, 152] width 1106 height 999
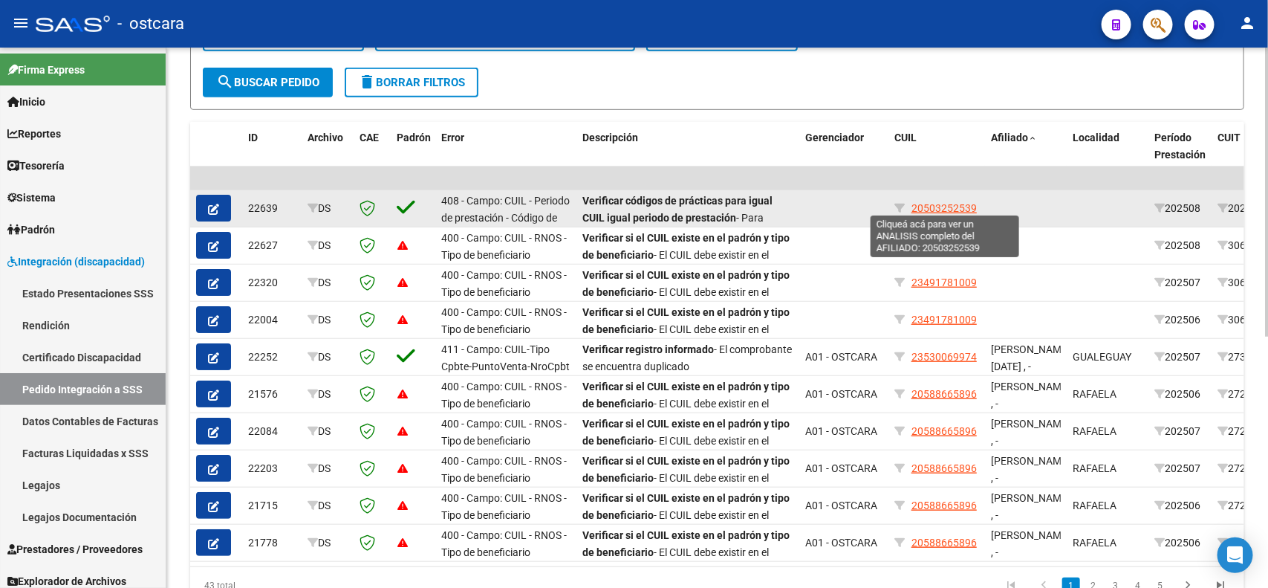
click at [938, 202] on span "20503252539" at bounding box center [944, 208] width 65 height 12
type textarea "20503252539"
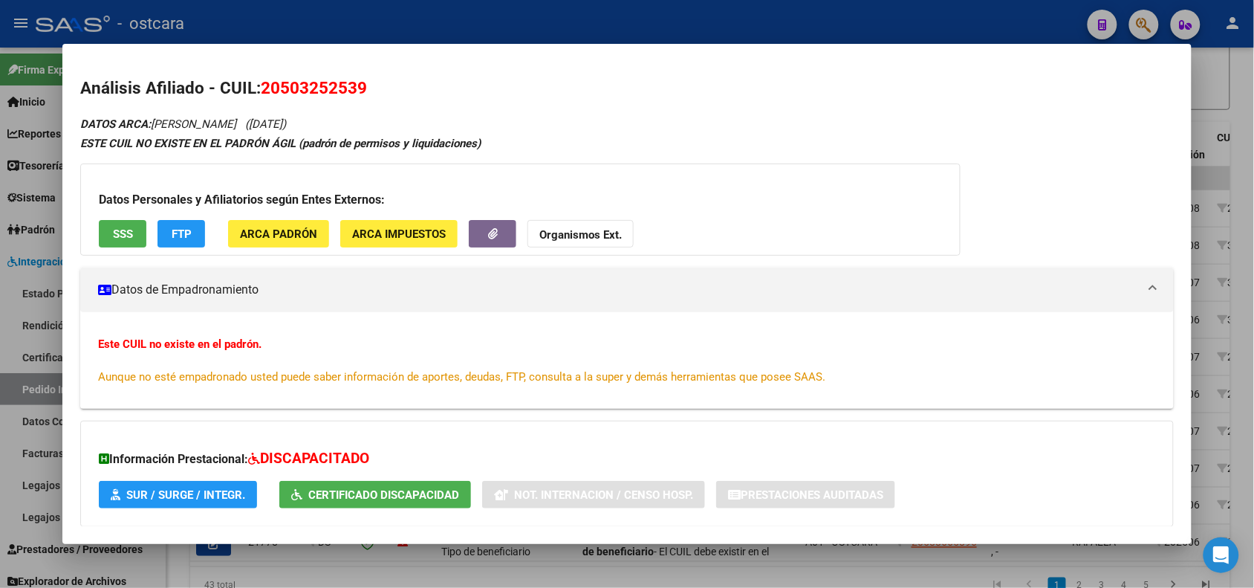
click at [1224, 114] on div at bounding box center [627, 294] width 1254 height 588
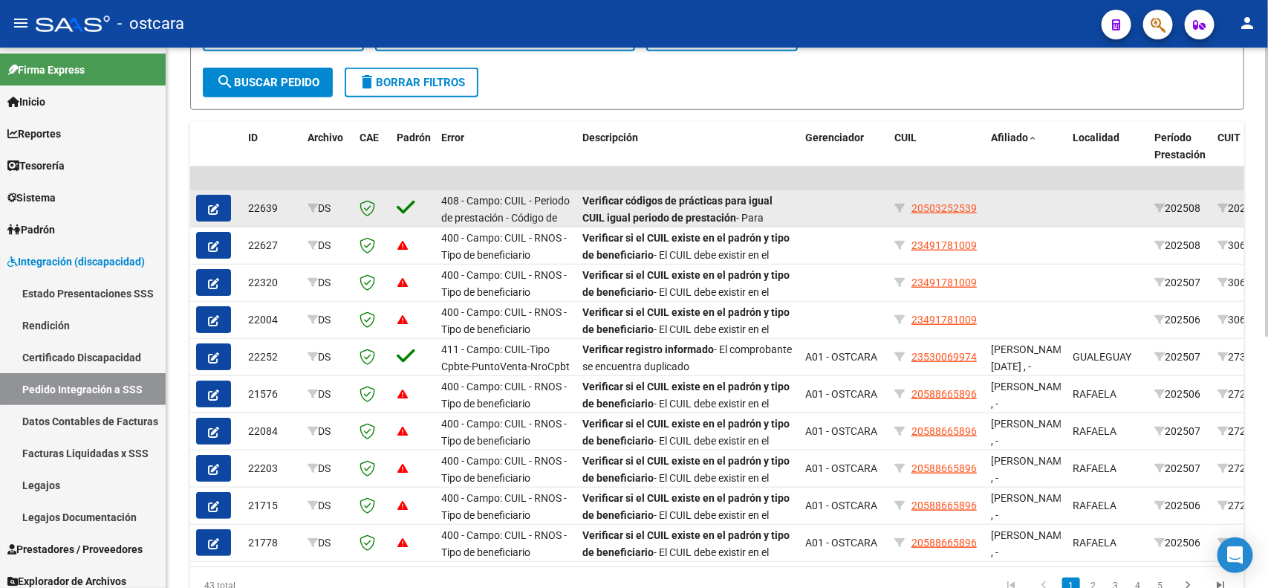
click at [199, 206] on button "button" at bounding box center [213, 208] width 35 height 27
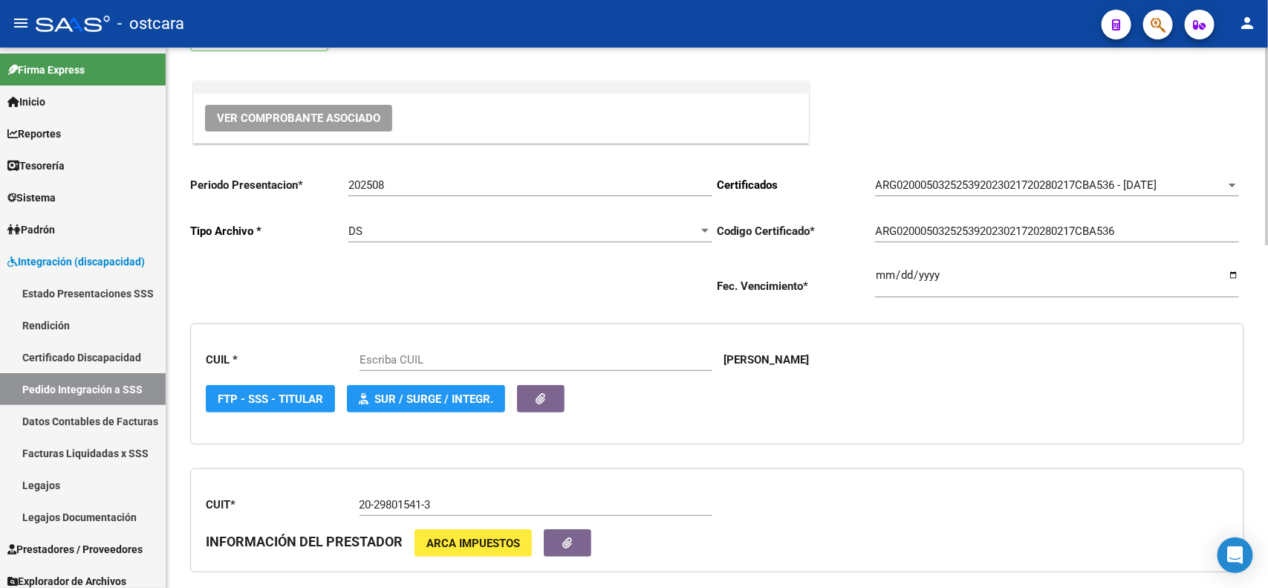
type input "20503252539"
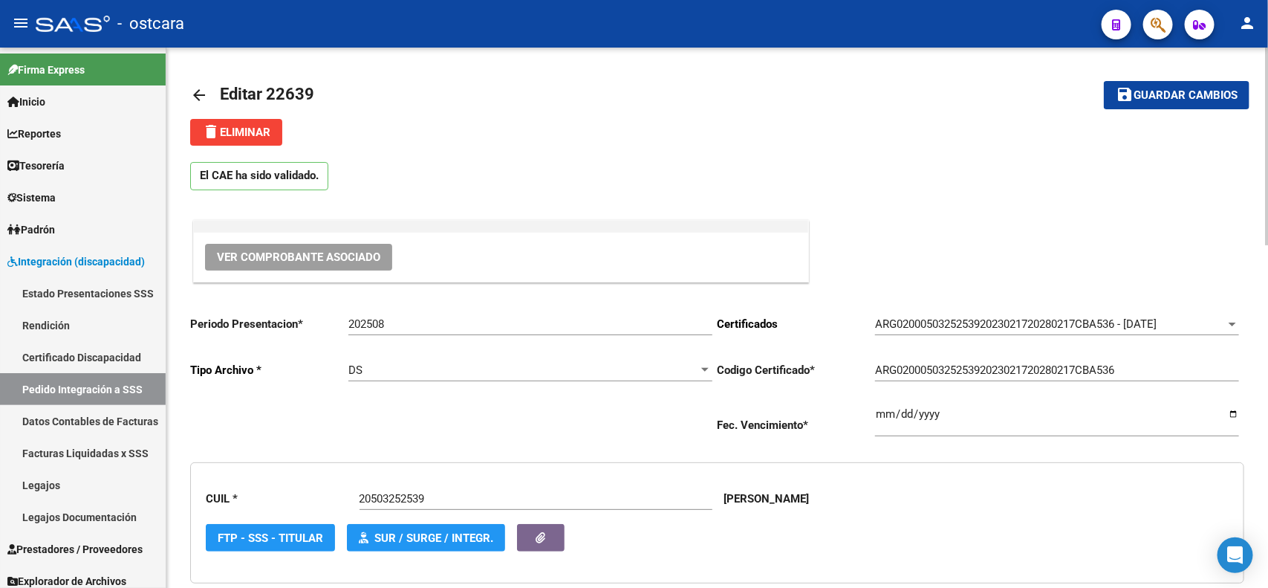
click at [1253, 91] on div at bounding box center [1267, 147] width 4 height 198
click at [195, 91] on mat-icon "arrow_back" at bounding box center [199, 95] width 18 height 18
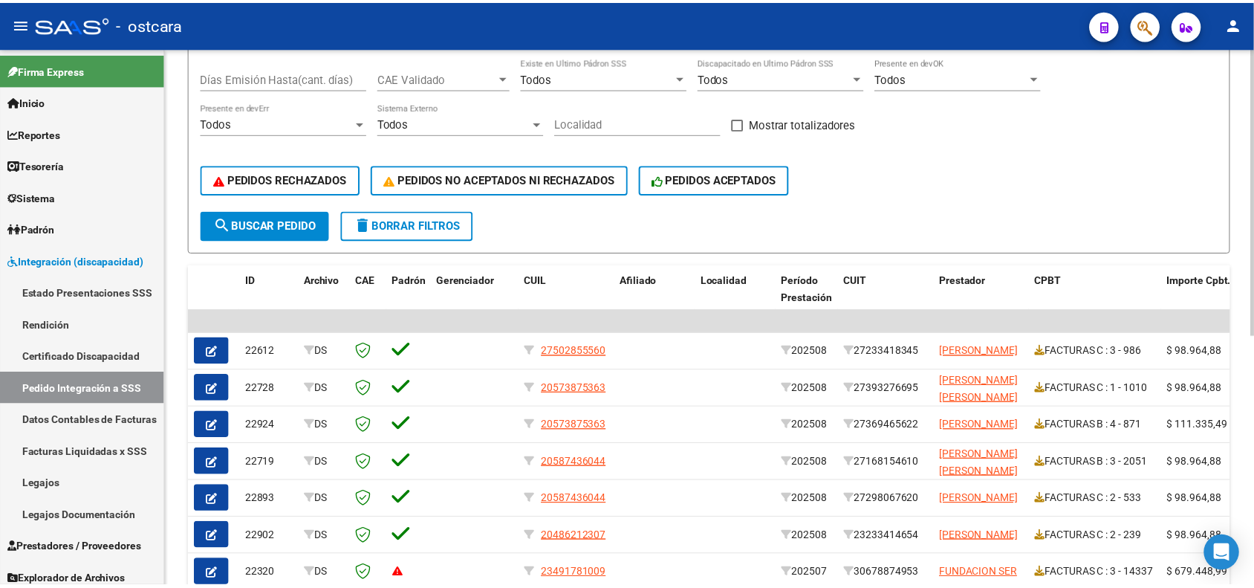
scroll to position [281, 0]
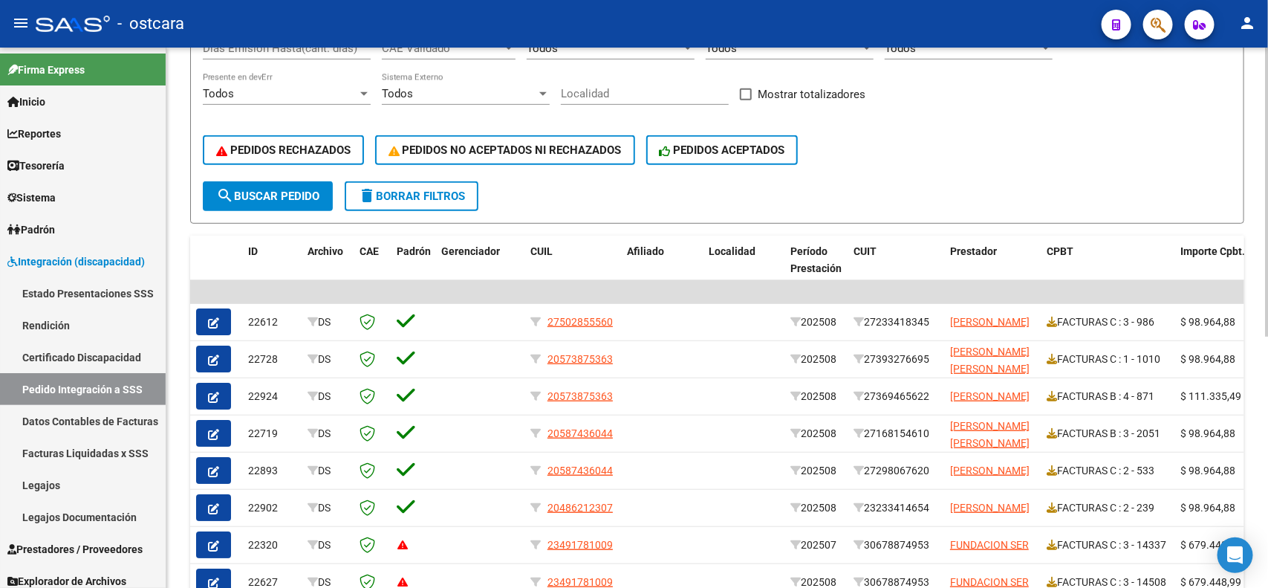
click at [1253, 239] on div at bounding box center [1267, 345] width 4 height 289
click at [310, 135] on button "PEDIDOS RECHAZADOS" at bounding box center [283, 150] width 161 height 30
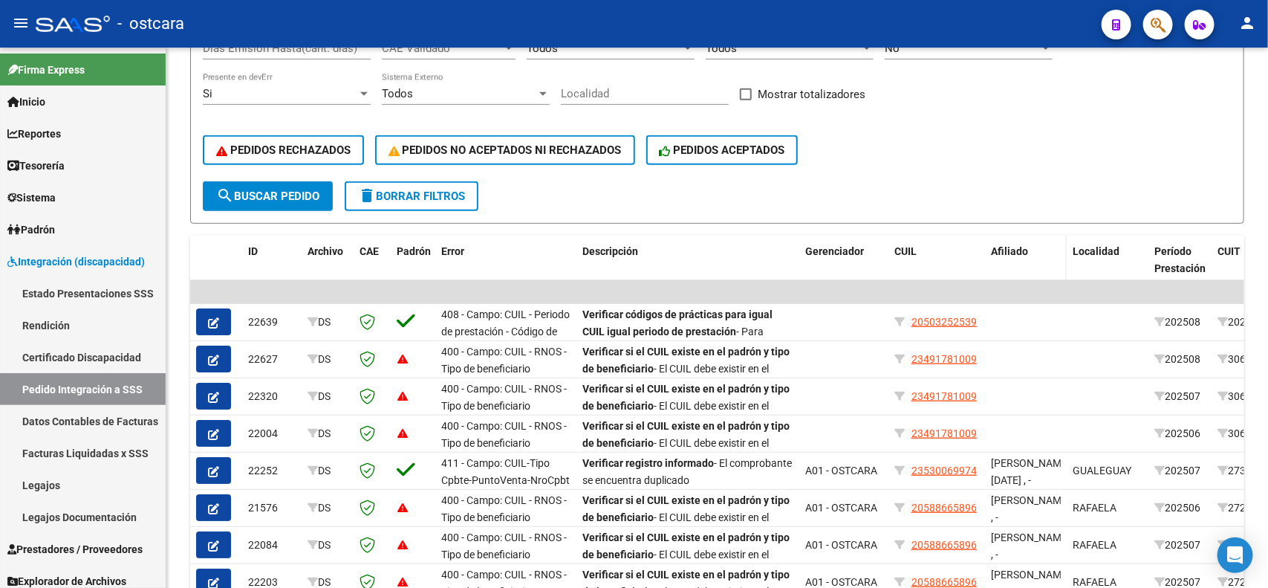
click at [1005, 245] on span "Afiliado" at bounding box center [1009, 251] width 37 height 12
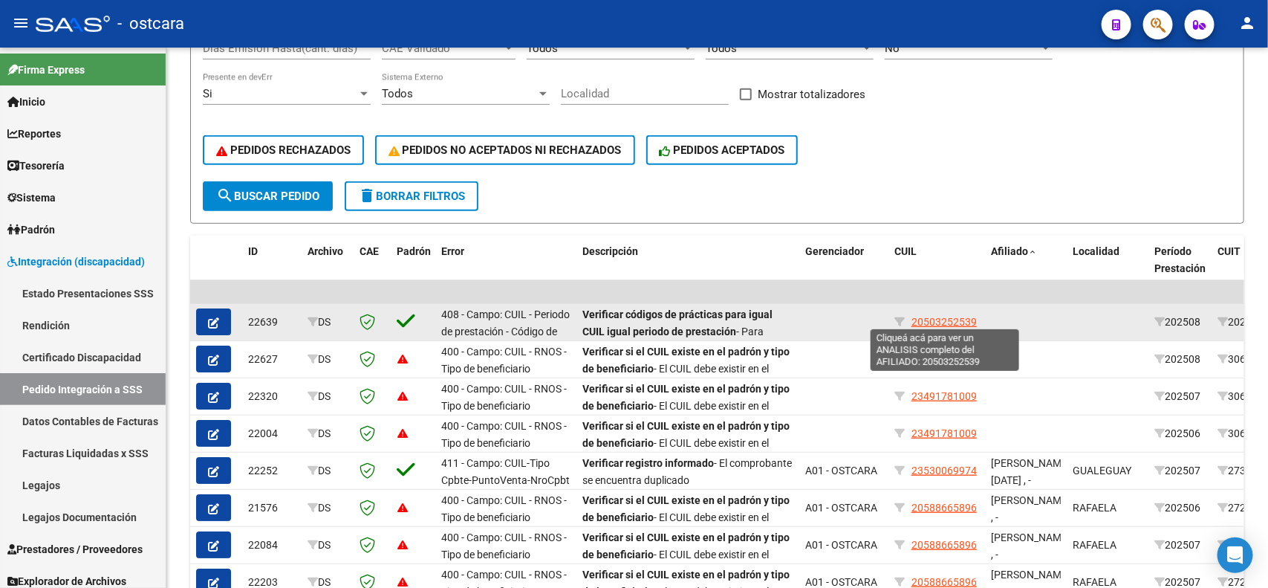
click at [957, 320] on span "20503252539" at bounding box center [944, 322] width 65 height 12
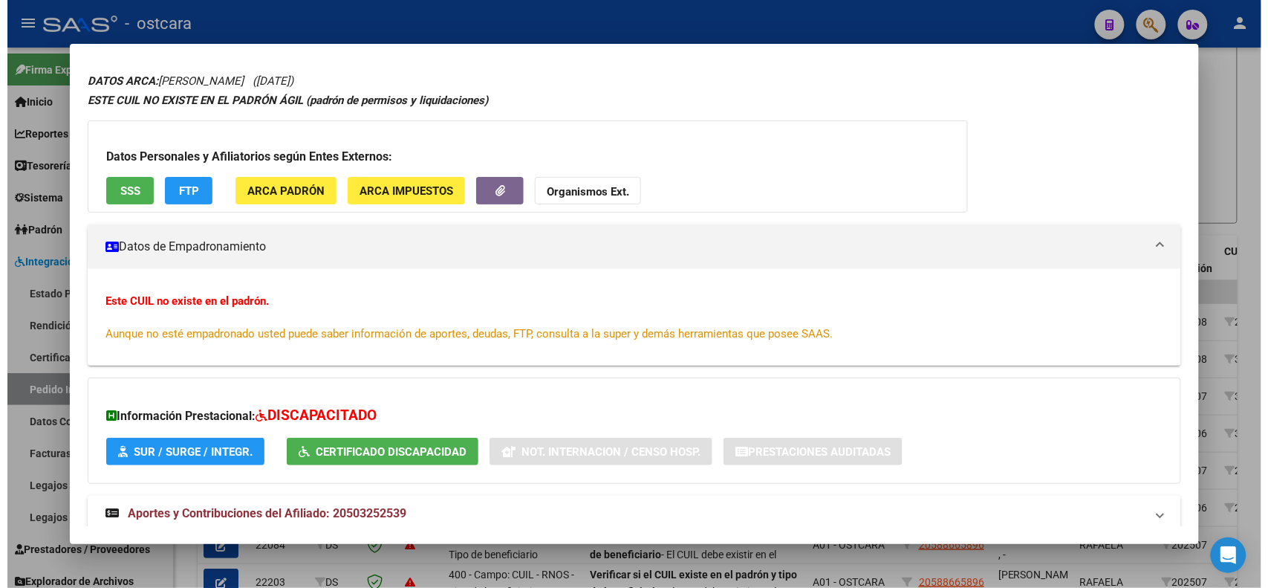
scroll to position [82, 0]
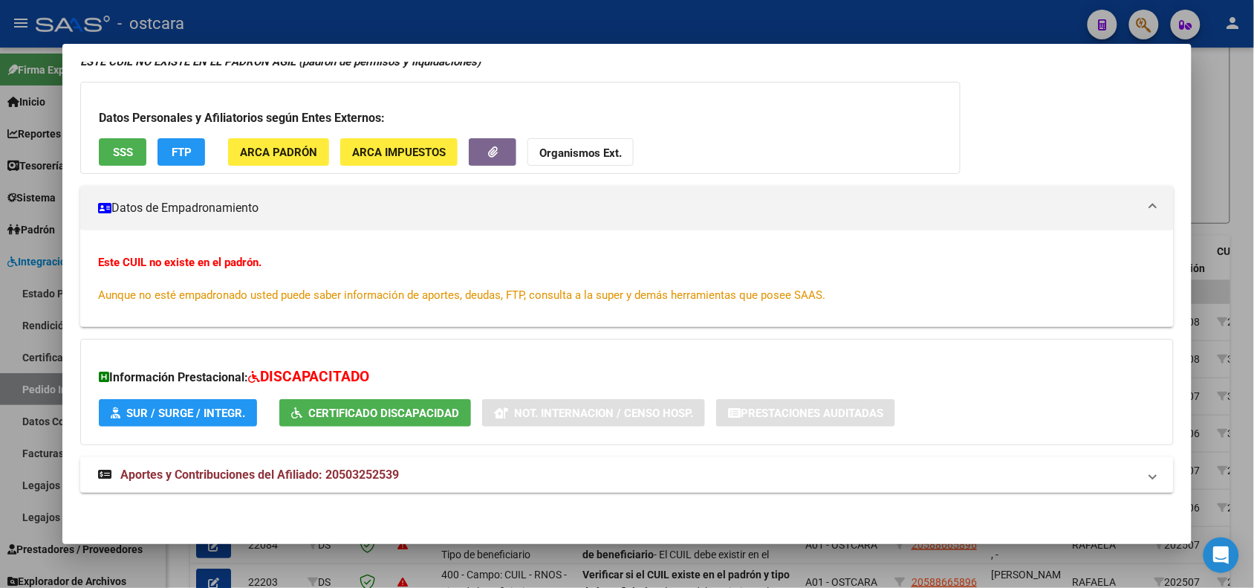
click at [1242, 80] on div at bounding box center [627, 294] width 1254 height 588
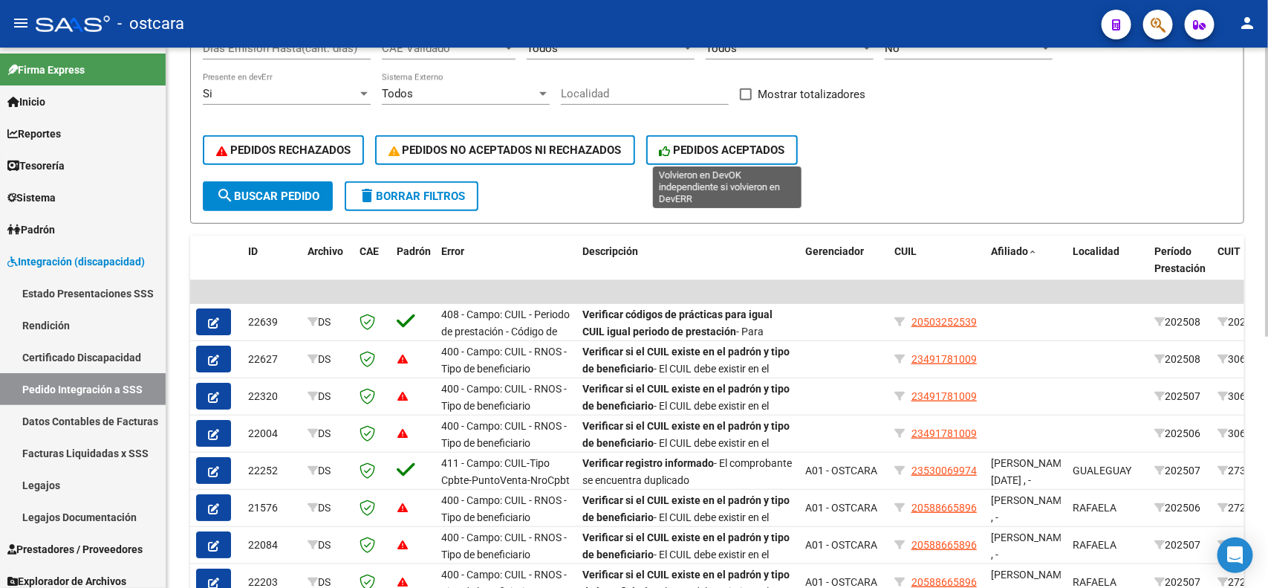
click at [712, 147] on span "PEDIDOS ACEPTADOS" at bounding box center [723, 149] width 126 height 13
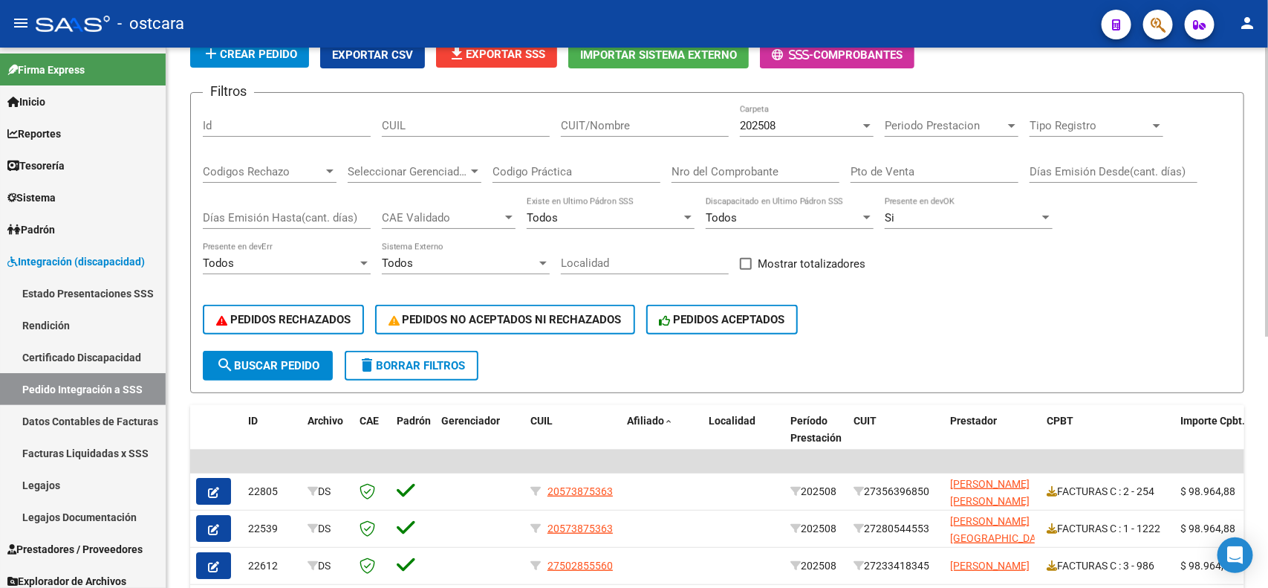
scroll to position [104, 0]
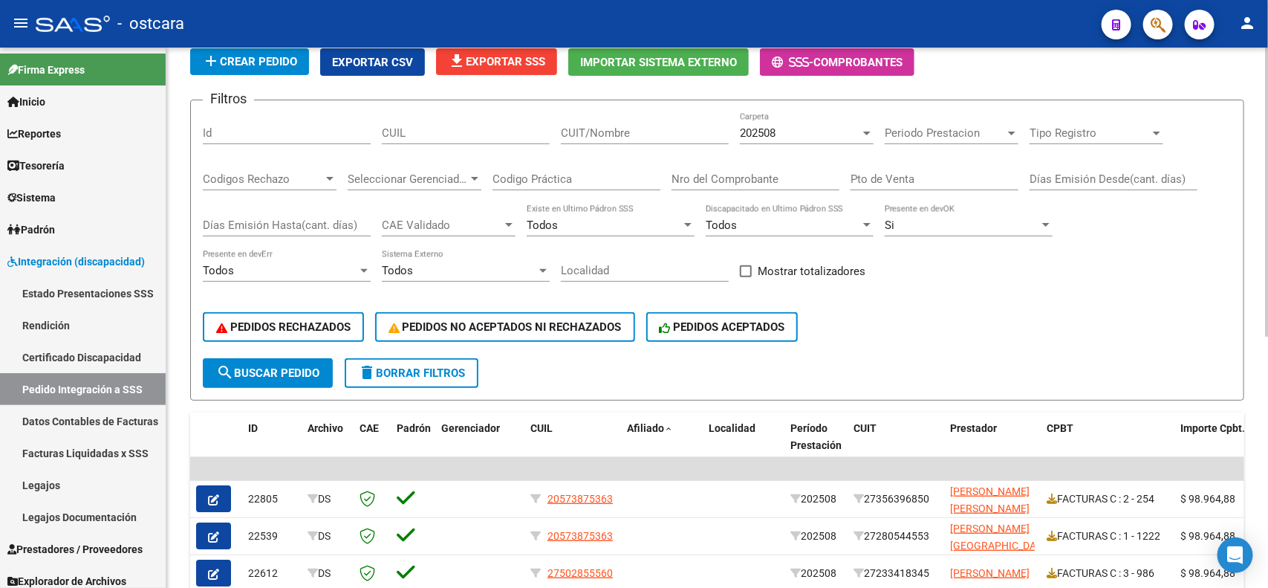
click at [1253, 108] on div "DS.DEVOK: Último Archivo SSS publicado hace: 1 días - DS.DEVERR: Último Archivo…" at bounding box center [719, 443] width 1106 height 999
click at [614, 130] on input "CUIT/Nombre" at bounding box center [645, 132] width 168 height 13
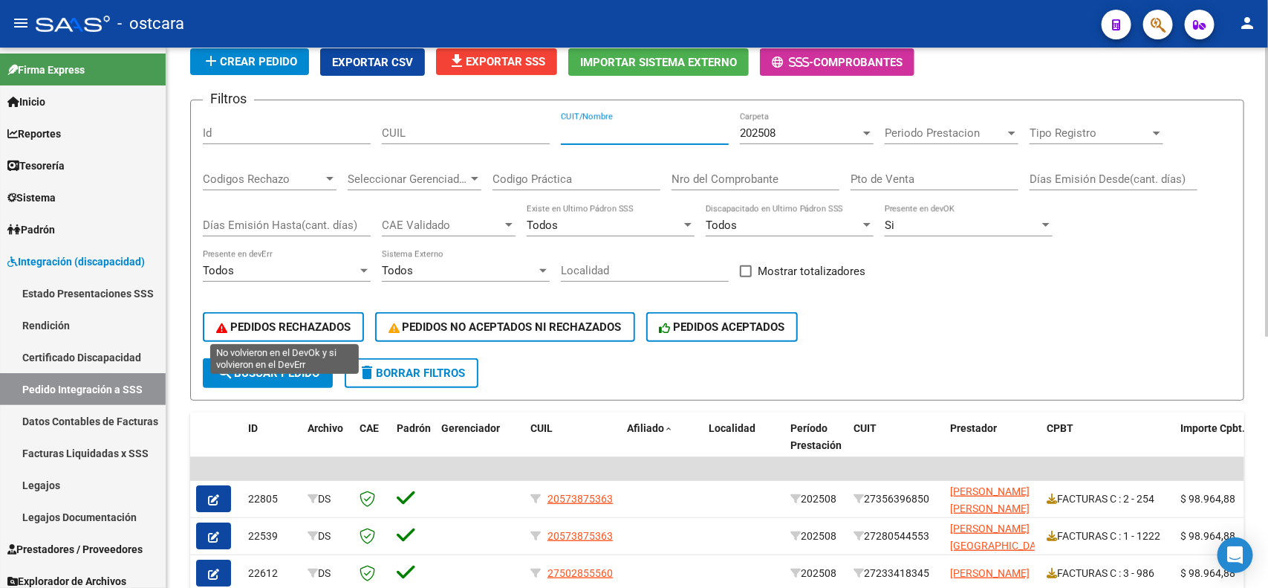
click at [303, 328] on span "PEDIDOS RECHAZADOS" at bounding box center [283, 326] width 134 height 13
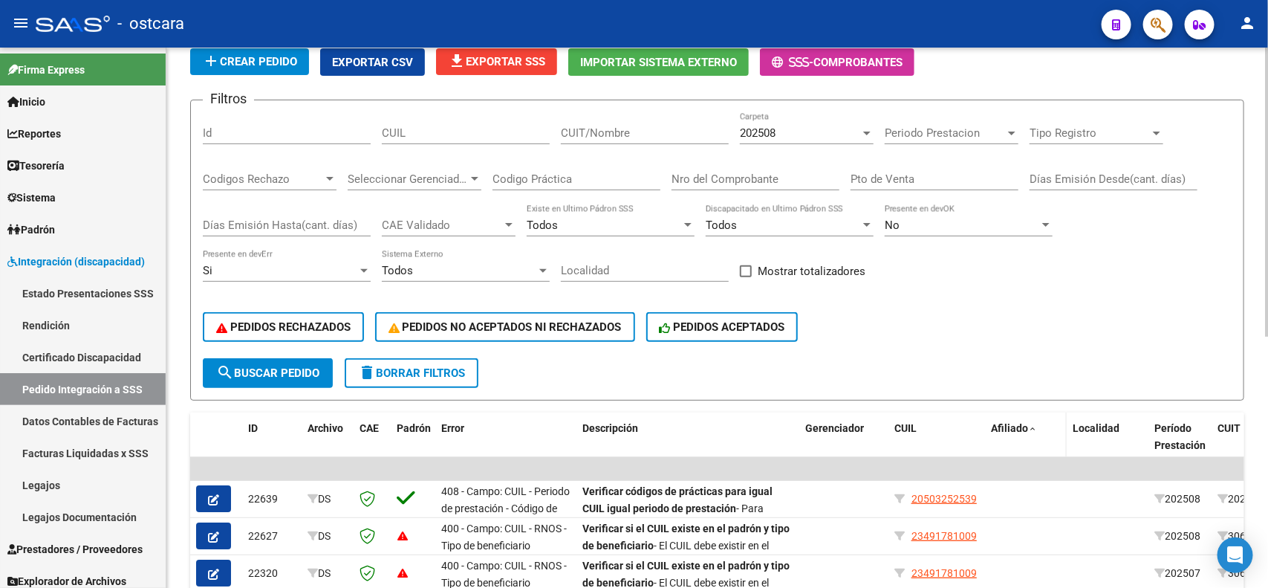
click at [1023, 422] on span "Afiliado" at bounding box center [1009, 428] width 37 height 12
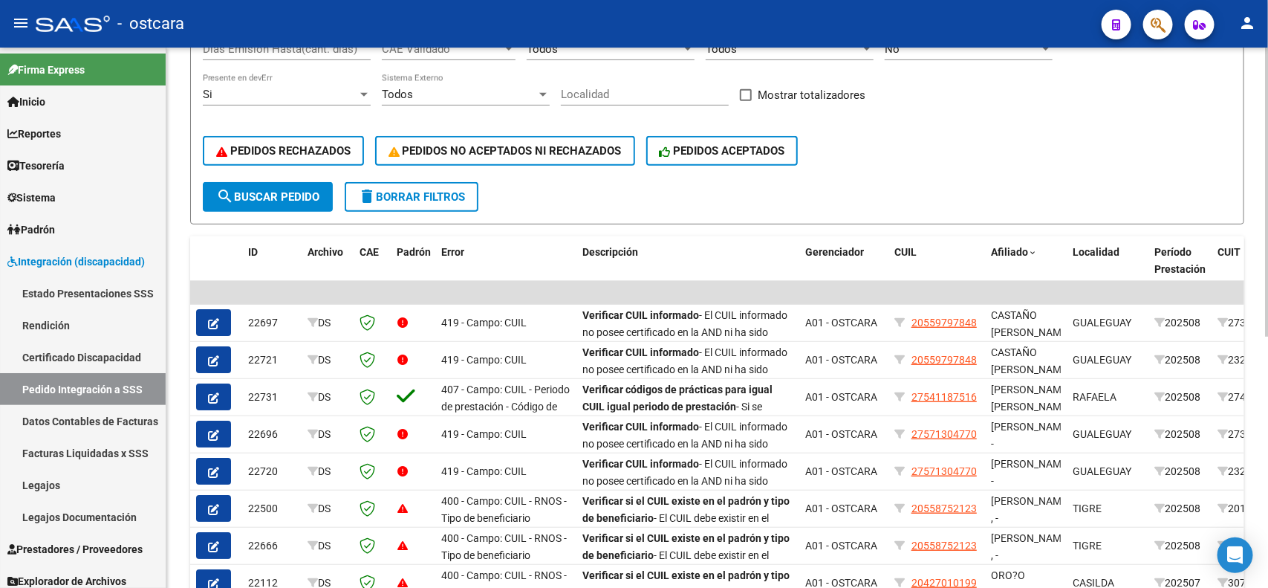
scroll to position [283, 0]
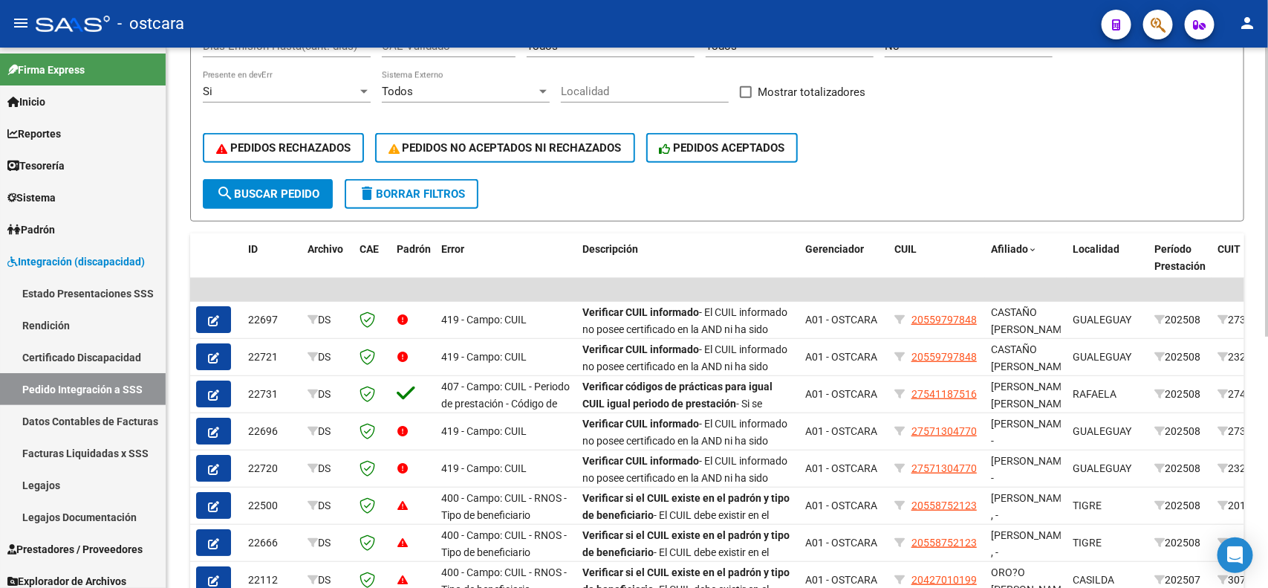
click at [1253, 239] on div at bounding box center [1267, 347] width 4 height 289
click at [336, 141] on span "PEDIDOS RECHAZADOS" at bounding box center [283, 147] width 134 height 13
click at [1013, 250] on span "Afiliado" at bounding box center [1009, 249] width 37 height 12
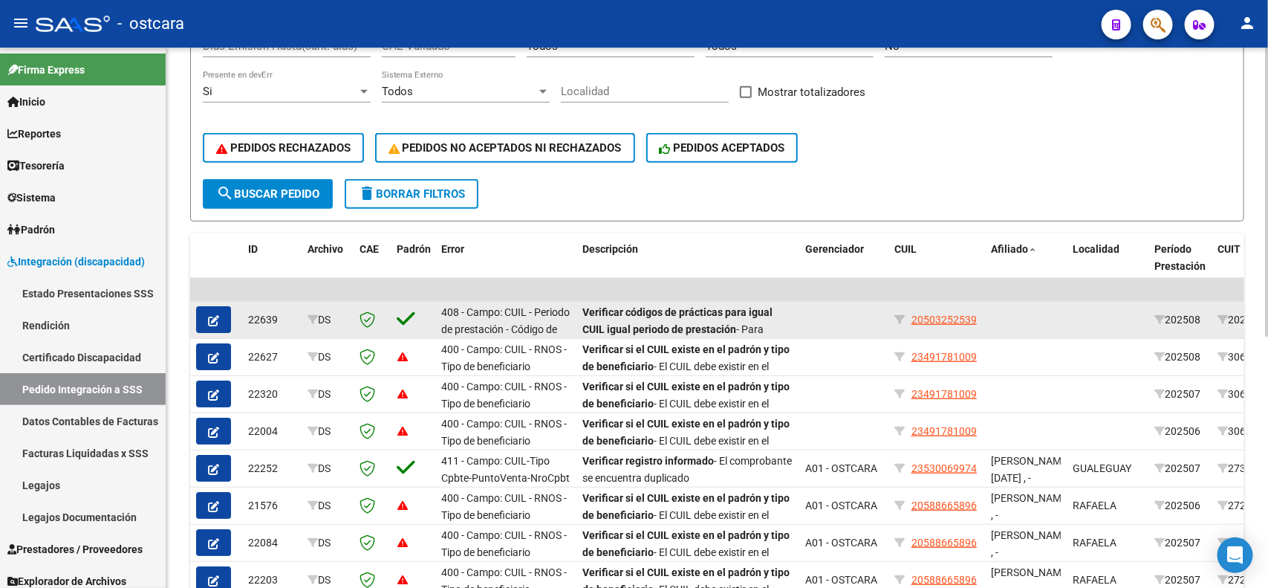
drag, startPoint x: 914, startPoint y: 318, endPoint x: 978, endPoint y: 317, distance: 63.9
click at [978, 317] on div "20503252539" at bounding box center [937, 319] width 85 height 17
copy span "20503252539"
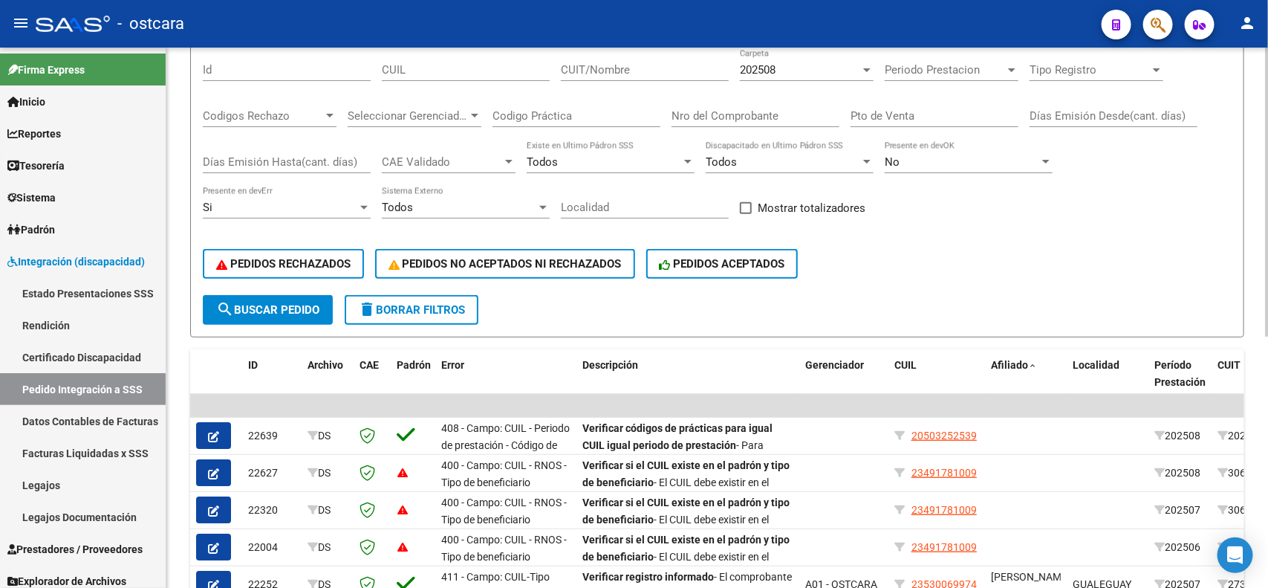
scroll to position [117, 0]
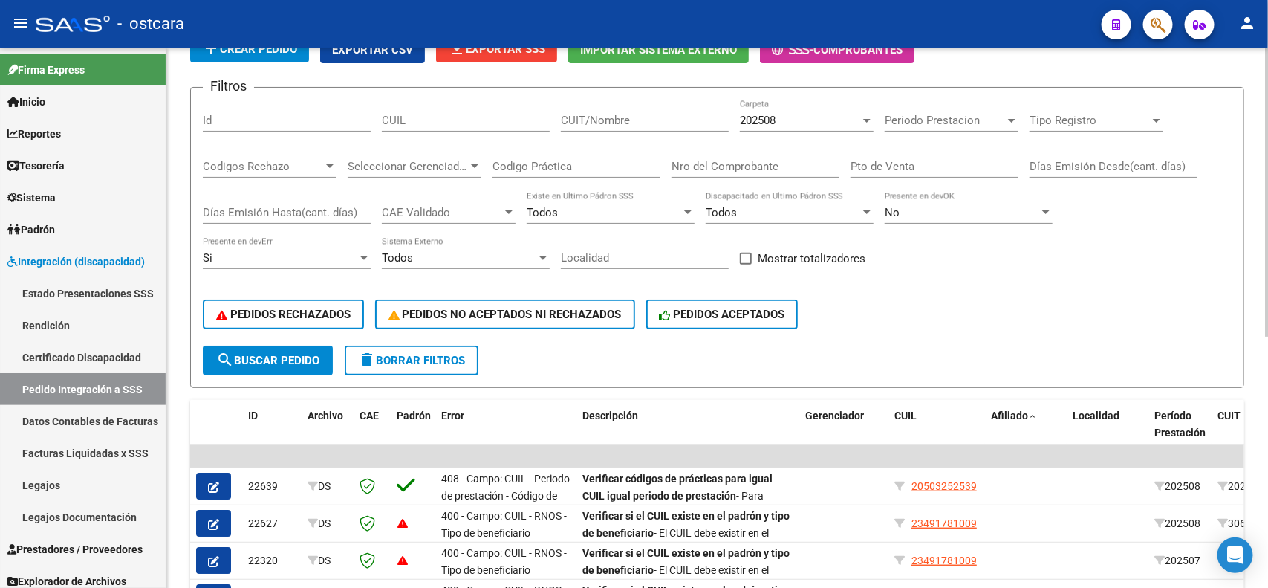
click at [1253, 149] on div "DS.DEVOK: Último Archivo SSS publicado hace: 1 días - DS.DEVERR: Último Archivo…" at bounding box center [719, 430] width 1106 height 999
click at [499, 120] on input "CUIL" at bounding box center [466, 120] width 168 height 13
paste input "20503252539"
type input "20503252539"
click at [964, 117] on span "Periodo Prestacion" at bounding box center [945, 120] width 120 height 13
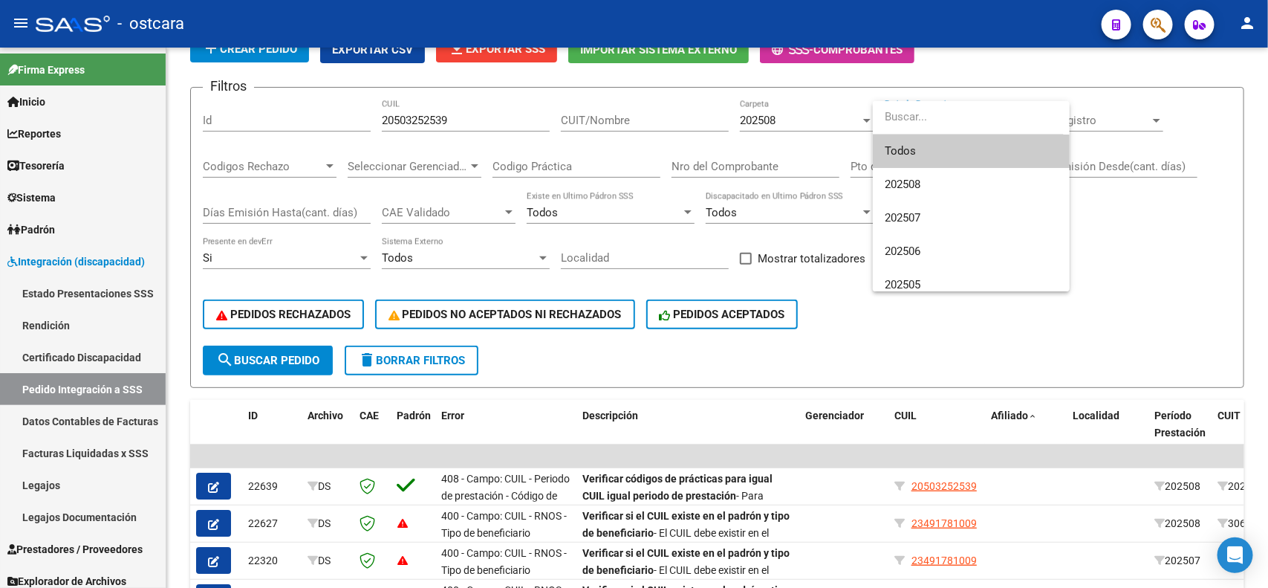
click at [934, 150] on span "Todos" at bounding box center [971, 150] width 173 height 33
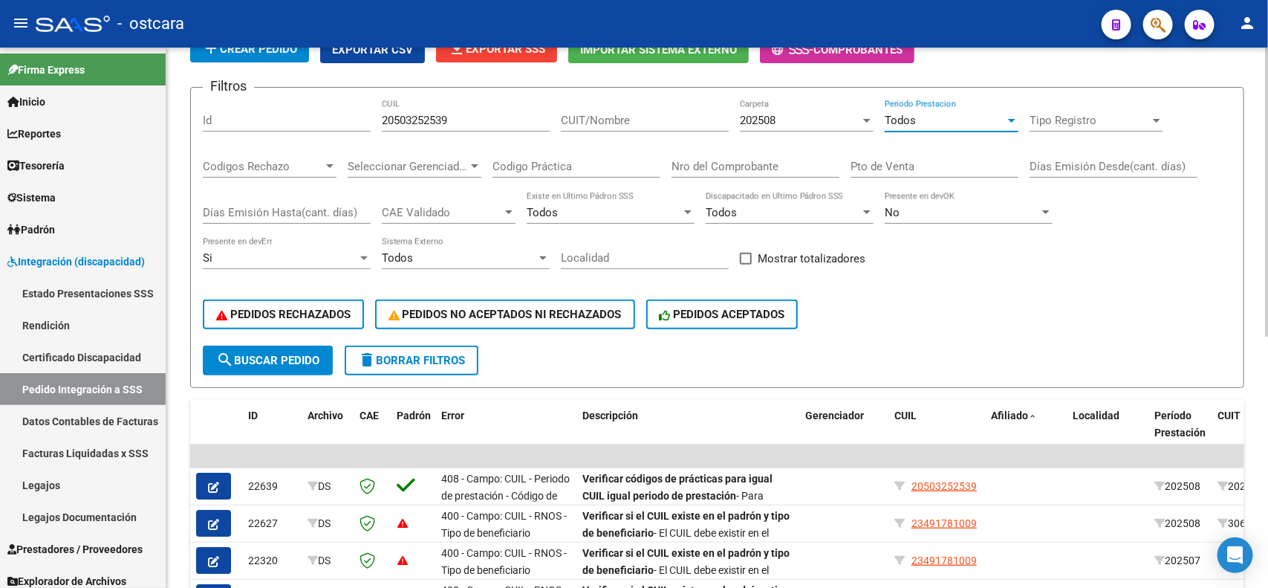
click at [1060, 103] on div "Tipo Registro Tipo Registro" at bounding box center [1097, 116] width 134 height 32
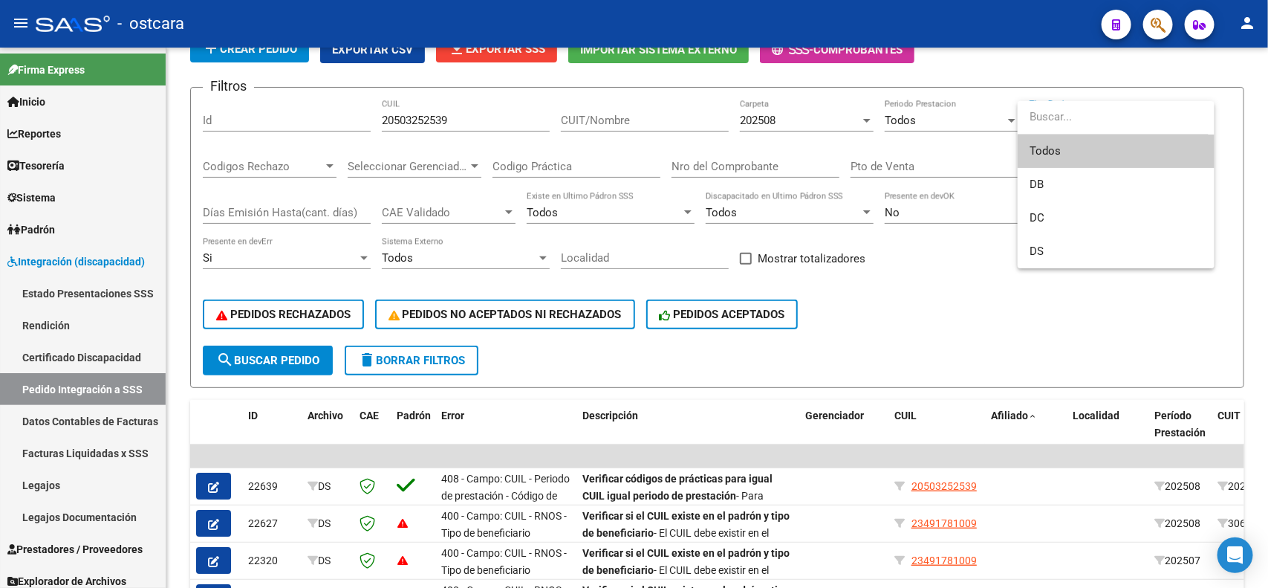
click at [1046, 151] on span "Todos" at bounding box center [1116, 150] width 173 height 33
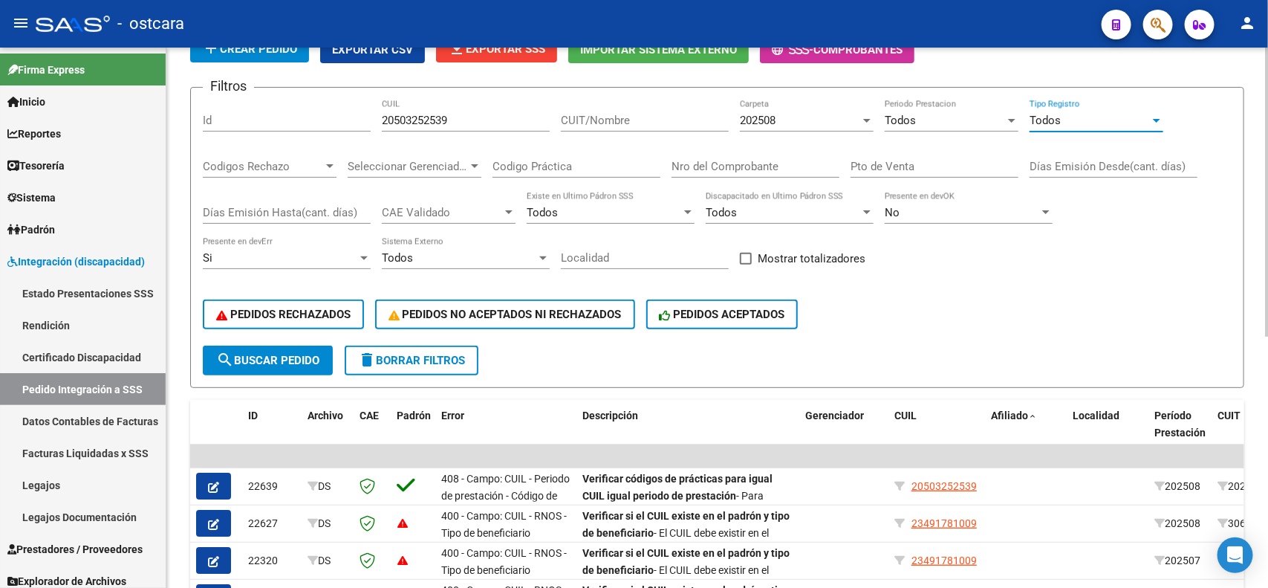
click at [282, 354] on span "search Buscar Pedido" at bounding box center [267, 360] width 103 height 13
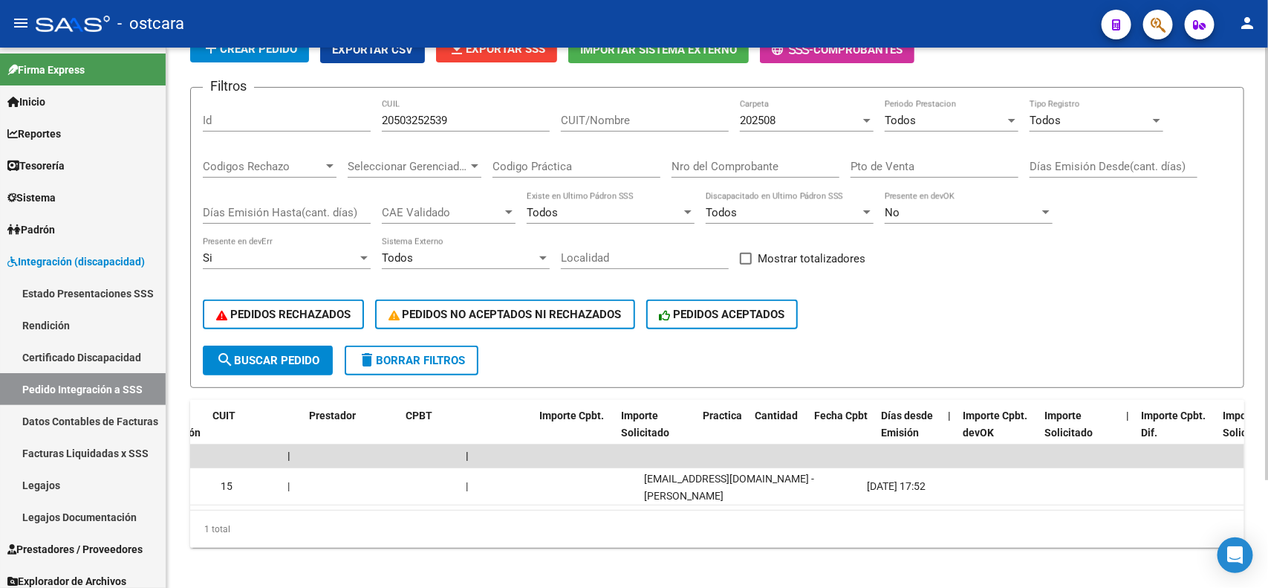
scroll to position [0, 0]
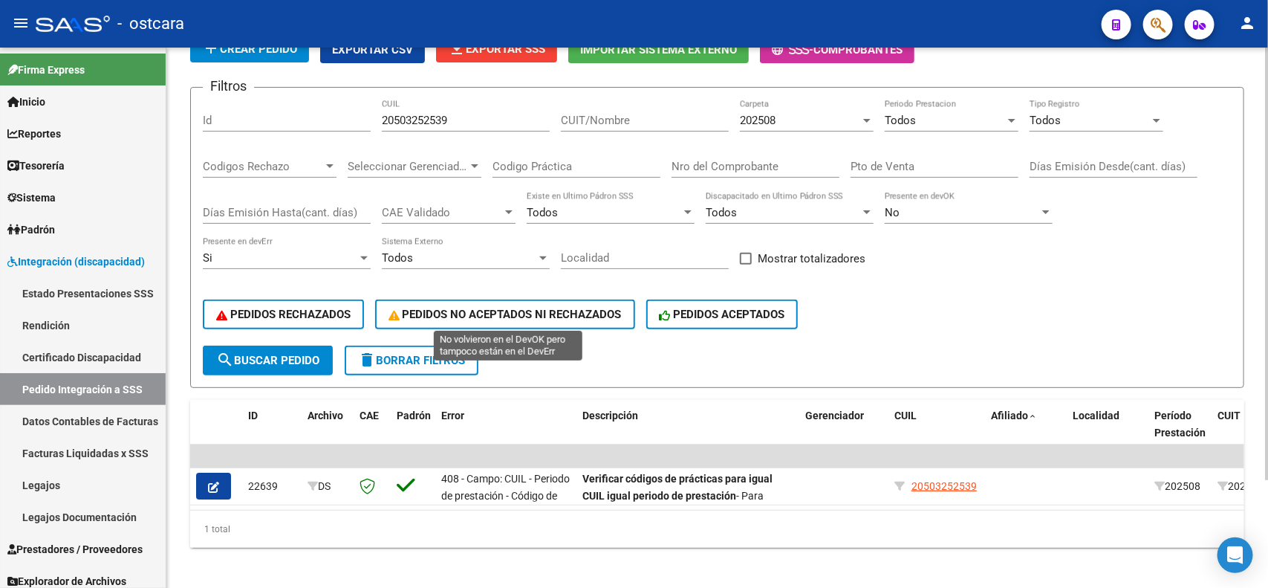
click at [518, 314] on span "PEDIDOS NO ACEPTADOS NI RECHAZADOS" at bounding box center [505, 314] width 233 height 13
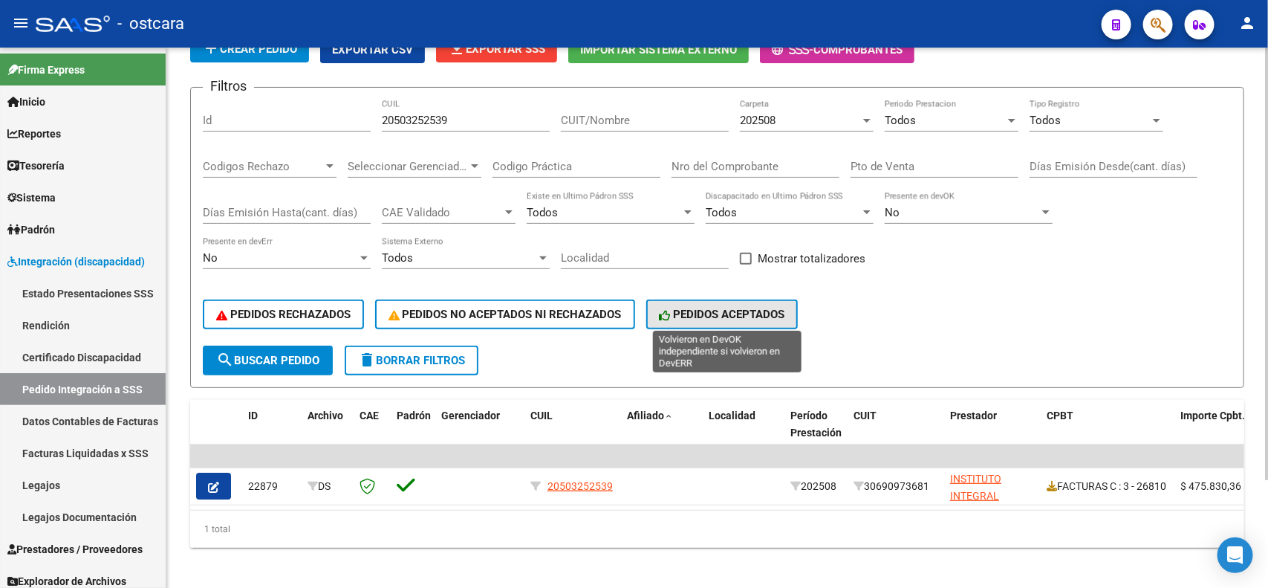
click at [742, 310] on span "PEDIDOS ACEPTADOS" at bounding box center [723, 314] width 126 height 13
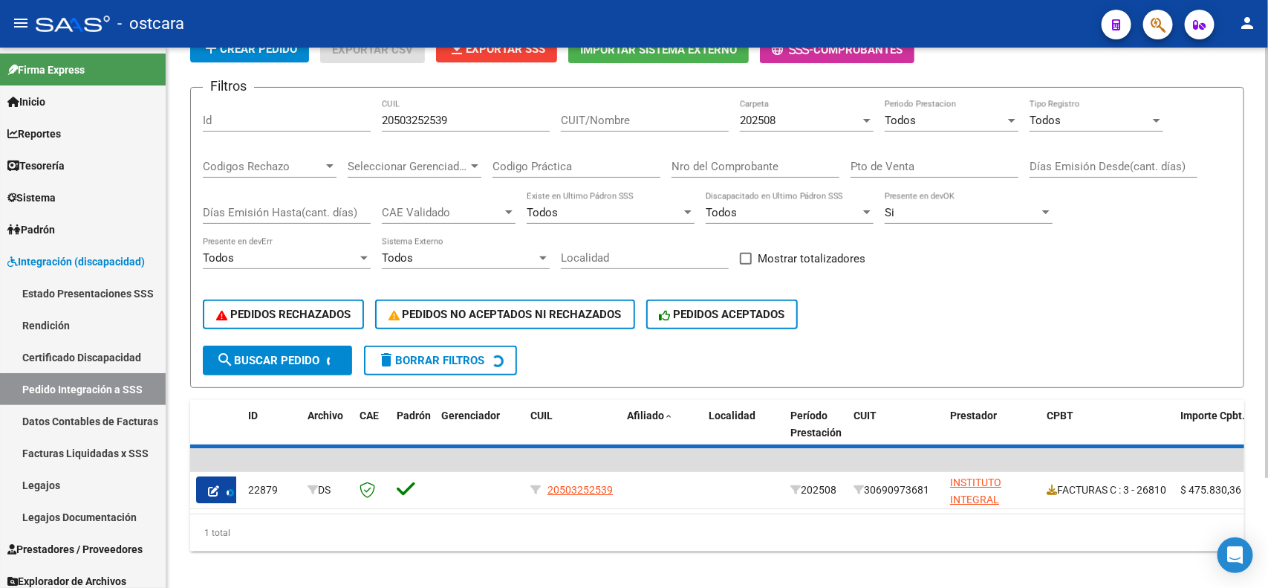
scroll to position [91, 0]
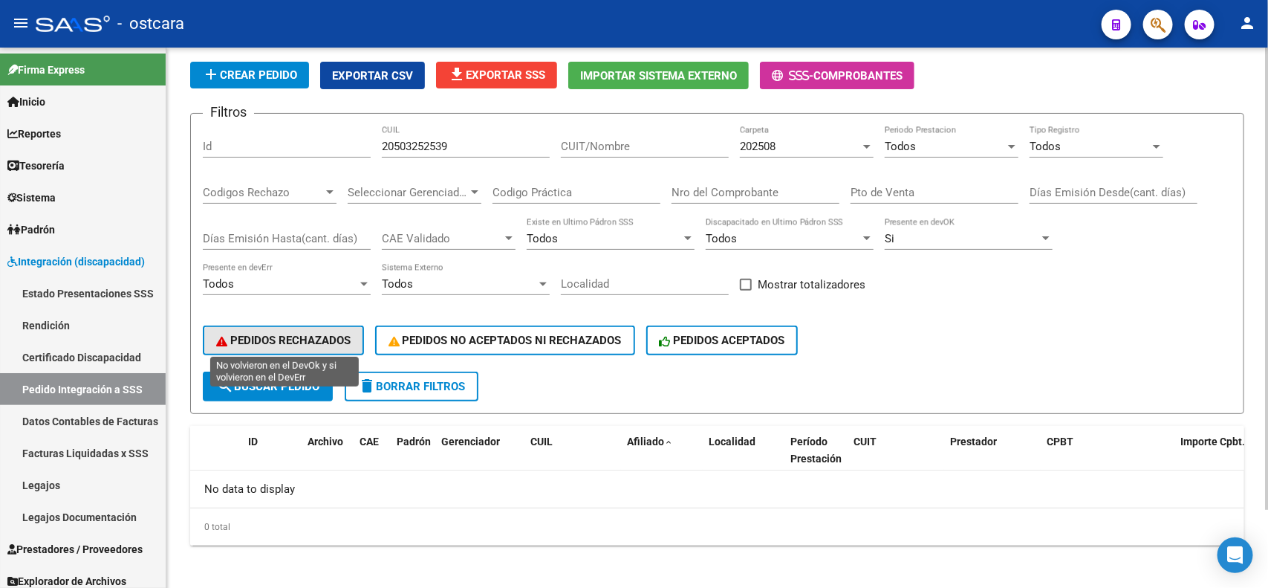
click at [335, 338] on span "PEDIDOS RECHAZADOS" at bounding box center [283, 340] width 134 height 13
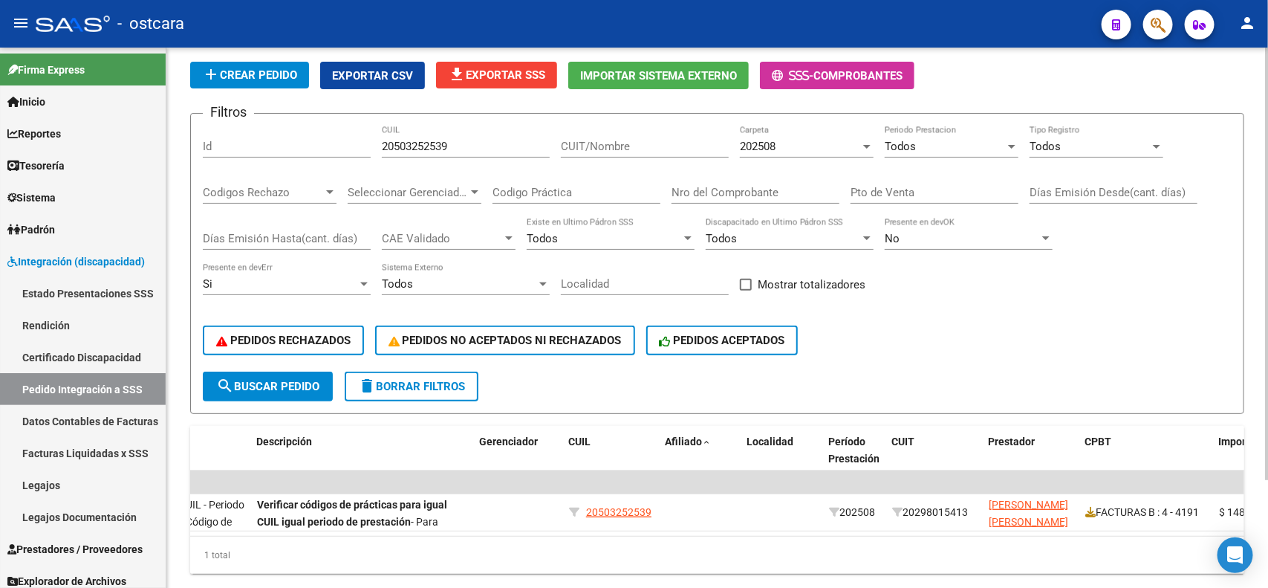
scroll to position [0, 624]
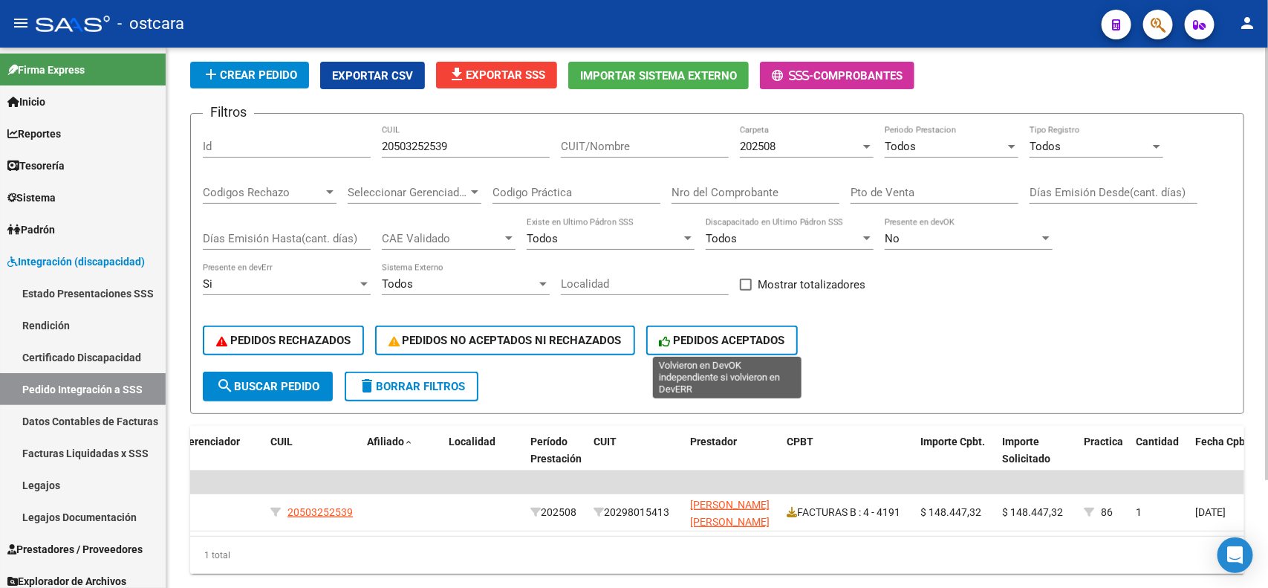
click at [703, 320] on div "PEDIDOS RECHAZADOS PEDIDOS NO ACEPTADOS NI RECHAZADOS PEDIDOS ACEPTADOS" at bounding box center [717, 340] width 1029 height 62
click at [703, 325] on button "PEDIDOS ACEPTADOS" at bounding box center [722, 340] width 152 height 30
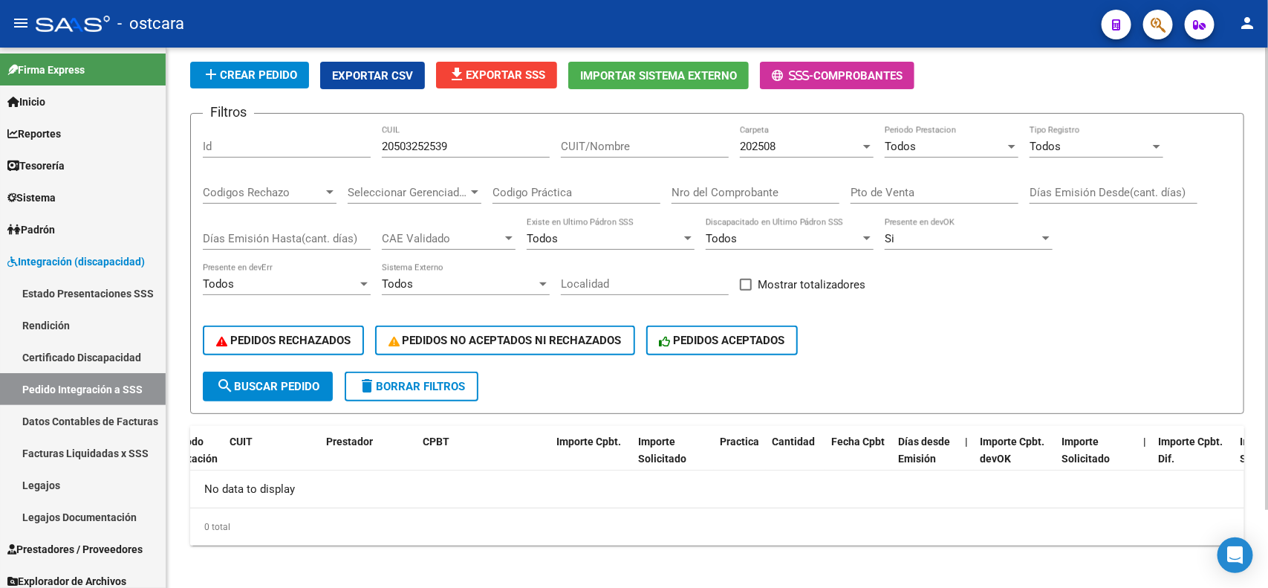
scroll to position [0, 0]
click at [265, 380] on span "search Buscar Pedido" at bounding box center [267, 386] width 103 height 13
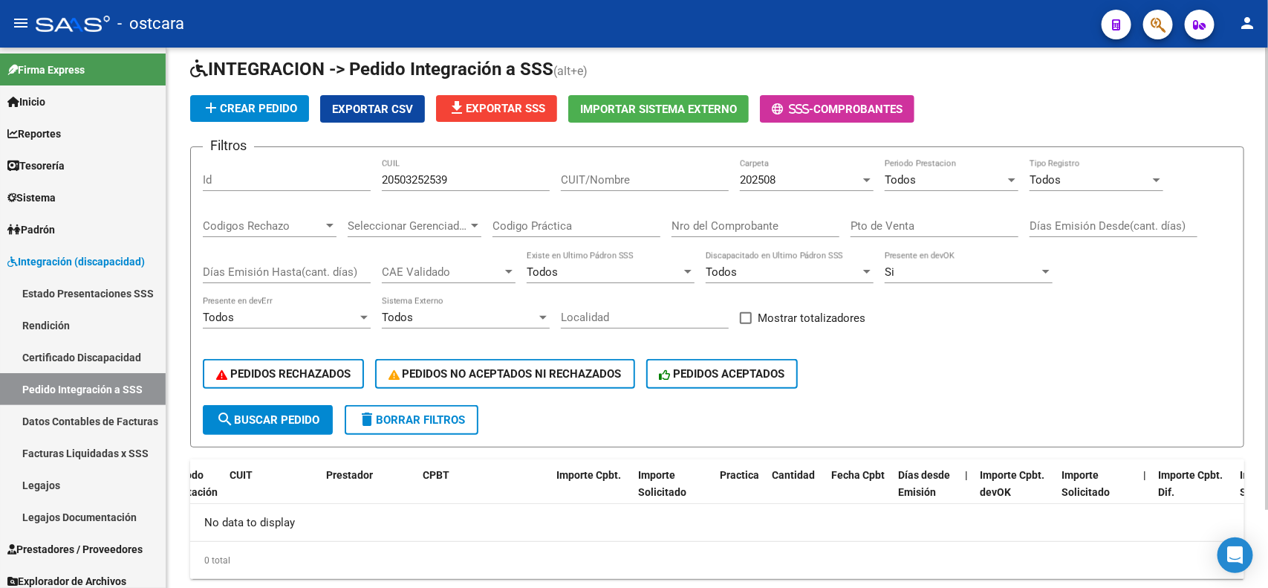
scroll to position [91, 0]
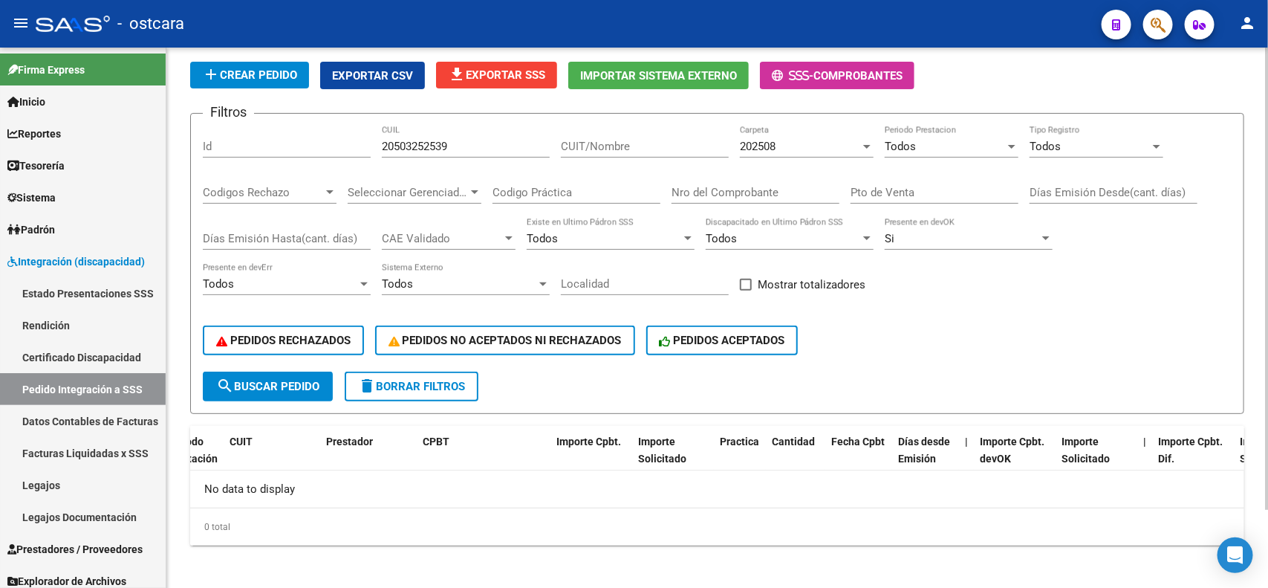
click at [964, 134] on div "Todos Periodo Prestacion" at bounding box center [952, 142] width 134 height 32
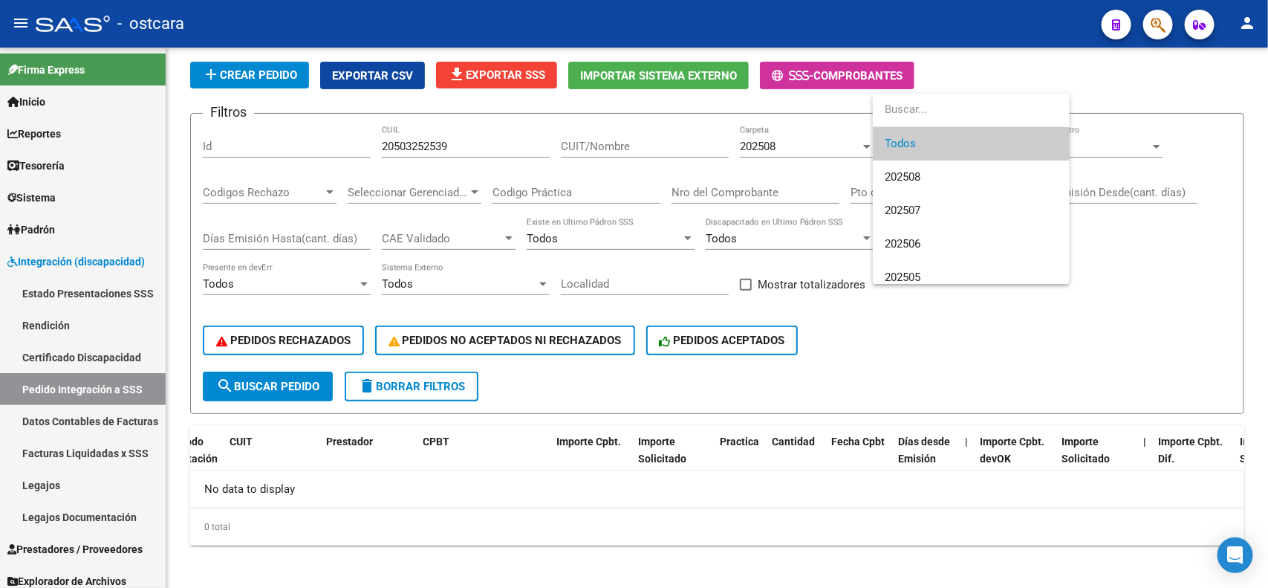
click at [948, 140] on span "Todos" at bounding box center [971, 143] width 173 height 33
